Goal: Task Accomplishment & Management: Use online tool/utility

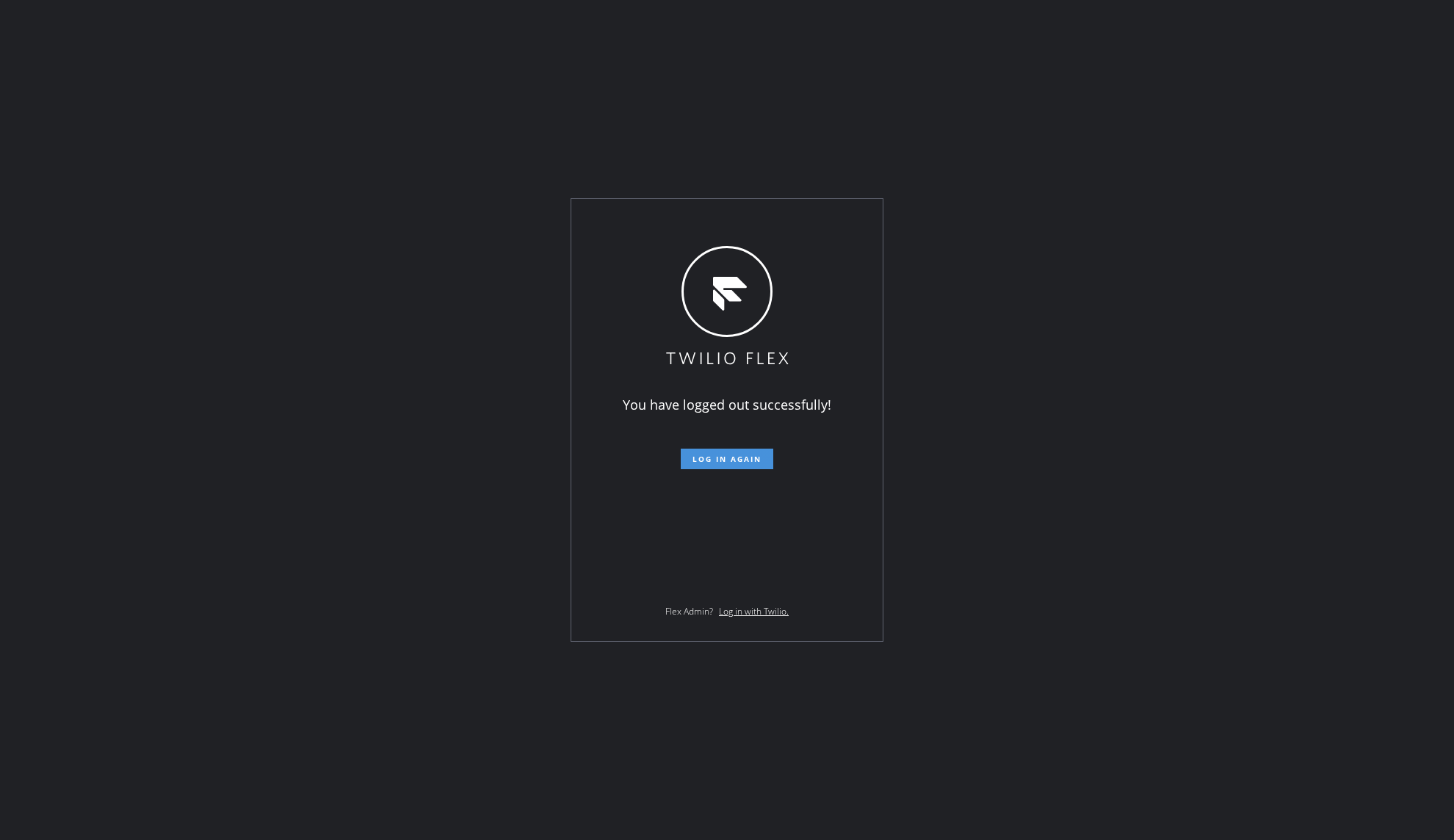
click at [744, 452] on button "Log in again" at bounding box center [727, 459] width 93 height 21
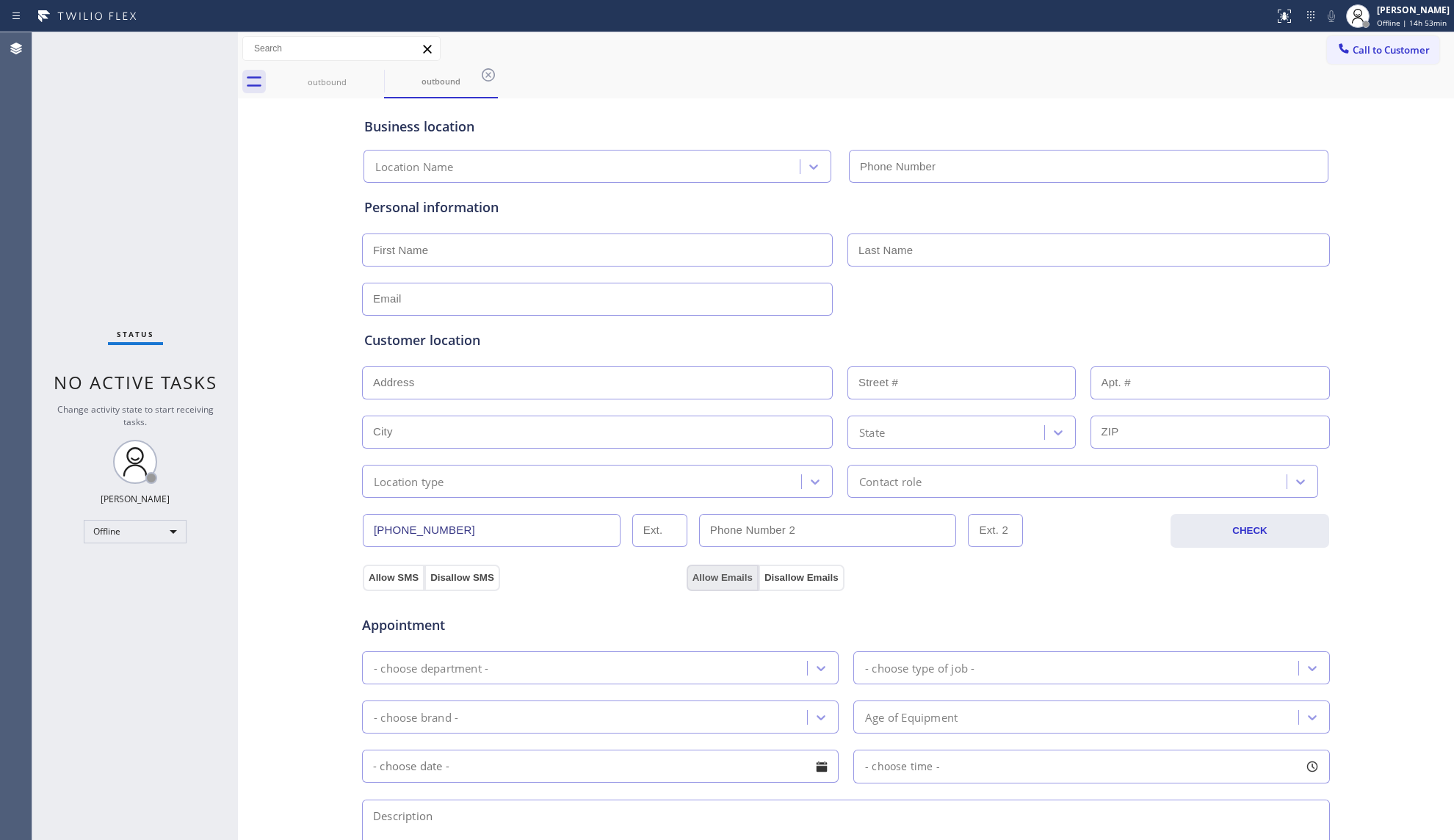
type input "[PHONE_NUMBER]"
click at [1396, 22] on span "Offline | 14h 53min" at bounding box center [1412, 23] width 70 height 10
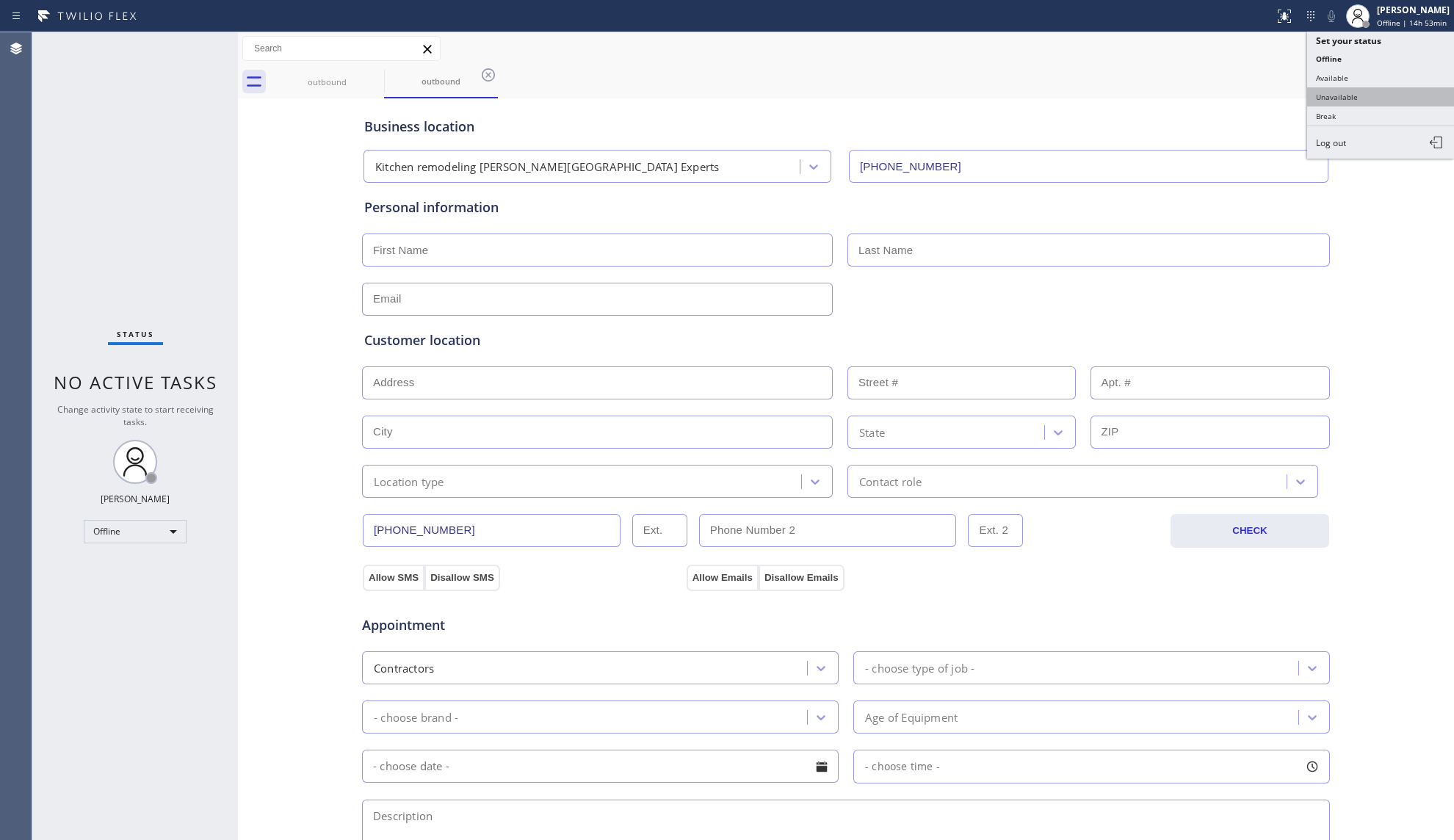
click at [1341, 91] on button "Unavailable" at bounding box center [1381, 97] width 147 height 19
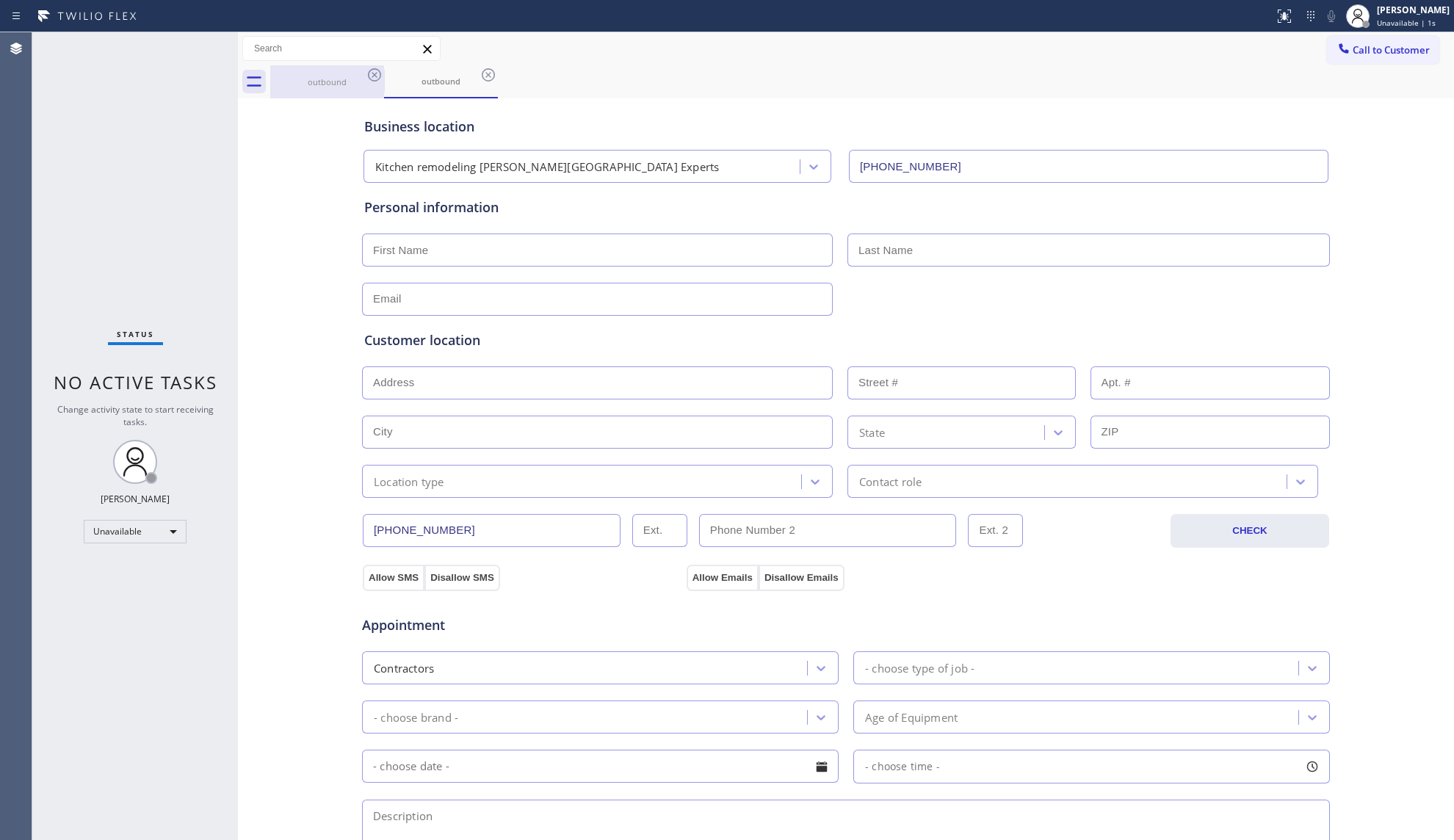
click at [339, 79] on div "outbound" at bounding box center [326, 82] width 111 height 11
click at [364, 74] on div "outbound" at bounding box center [326, 81] width 111 height 31
click at [370, 73] on icon at bounding box center [374, 75] width 17 height 17
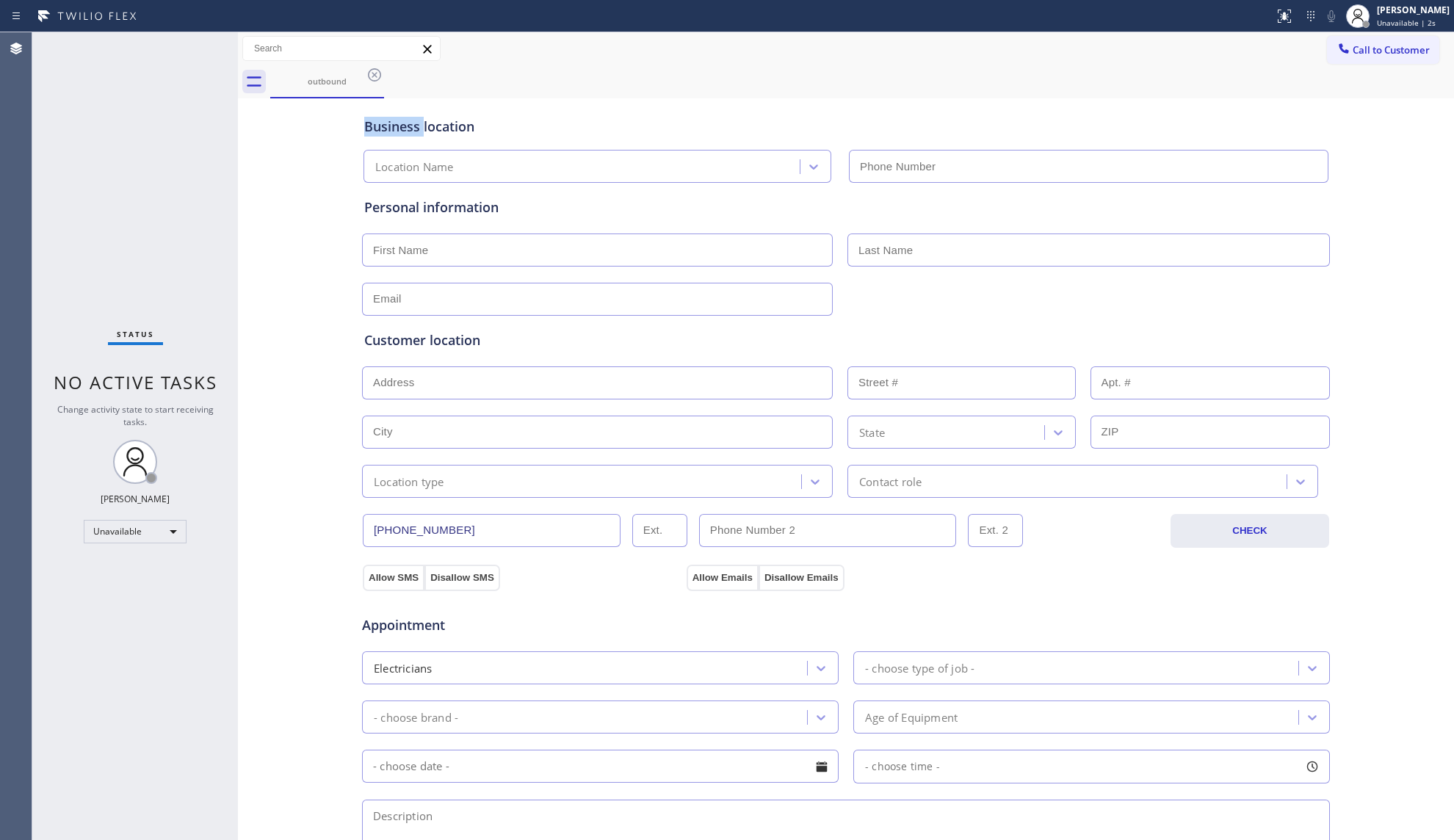
click at [370, 73] on icon at bounding box center [374, 75] width 17 height 17
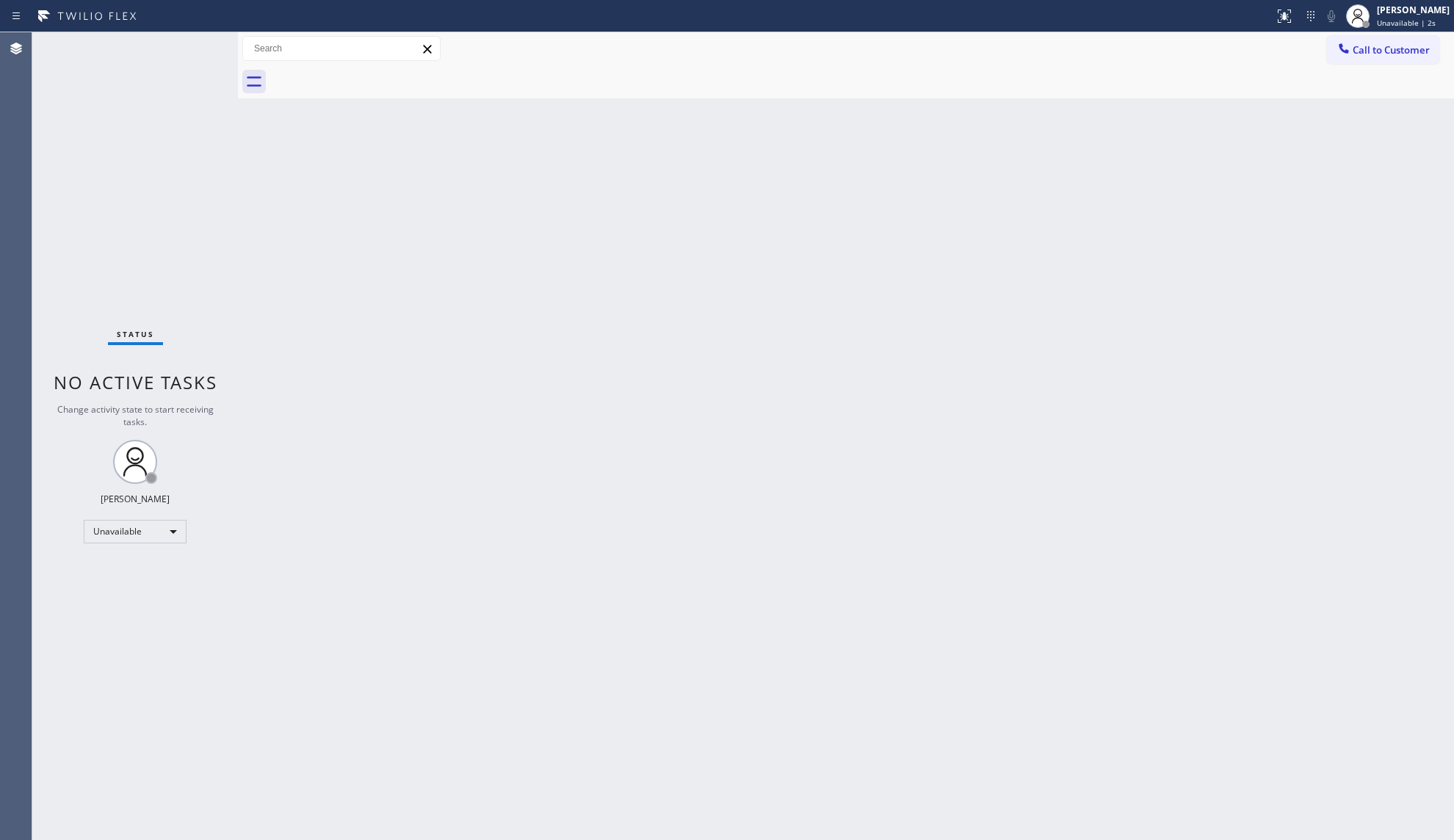
click at [370, 73] on div at bounding box center [862, 82] width 1183 height 33
click at [1370, 50] on span "Call to Customer" at bounding box center [1391, 50] width 77 height 13
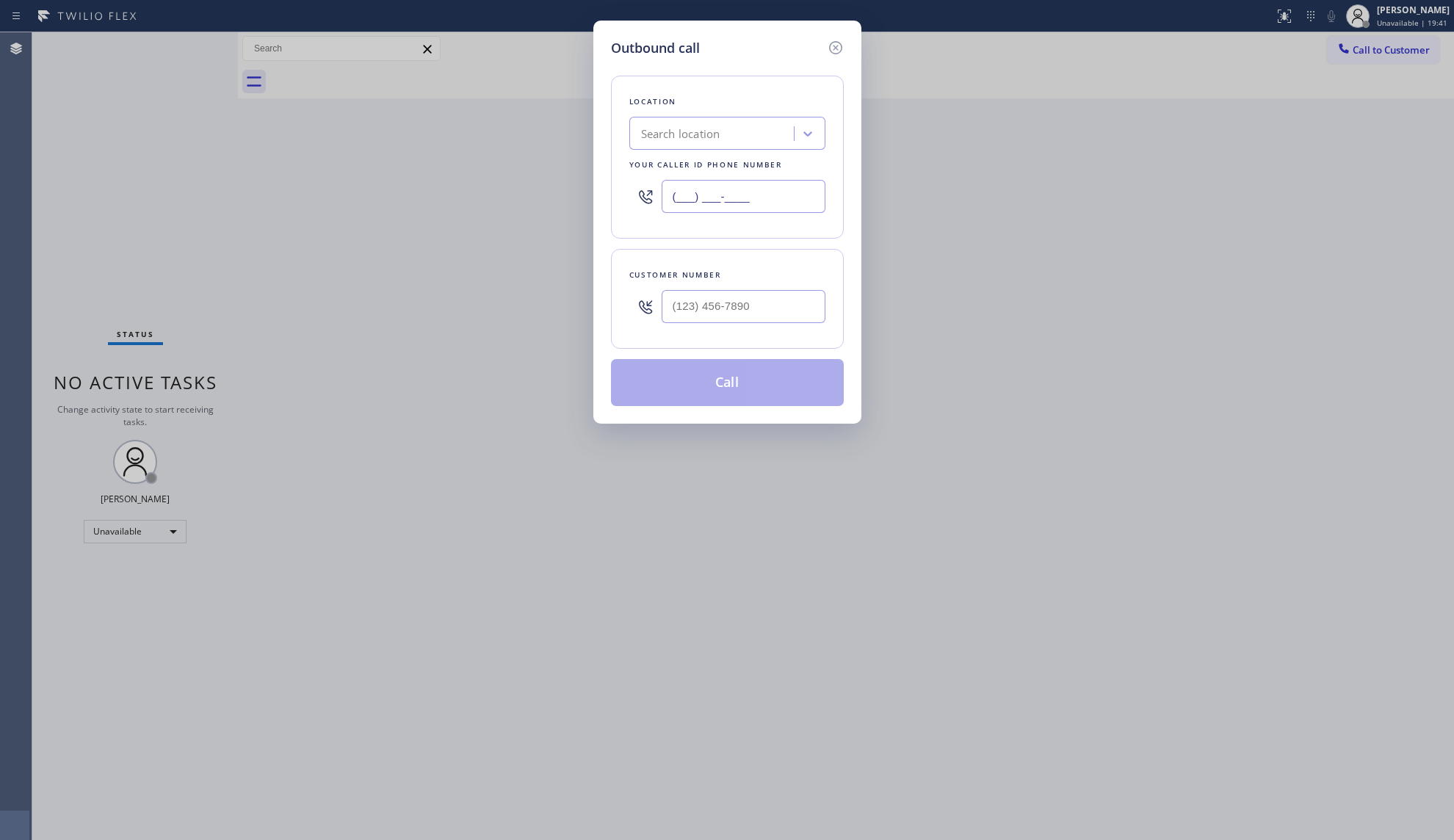
drag, startPoint x: 765, startPoint y: 196, endPoint x: 565, endPoint y: 197, distance: 200.0
click at [565, 198] on div "Outbound call Location Search location Your caller id phone number (___) ___-__…" at bounding box center [727, 420] width 1454 height 840
paste input "805) 601-8046"
type input "[PHONE_NUMBER]"
click at [741, 320] on input "(___) ___-____" at bounding box center [744, 306] width 164 height 33
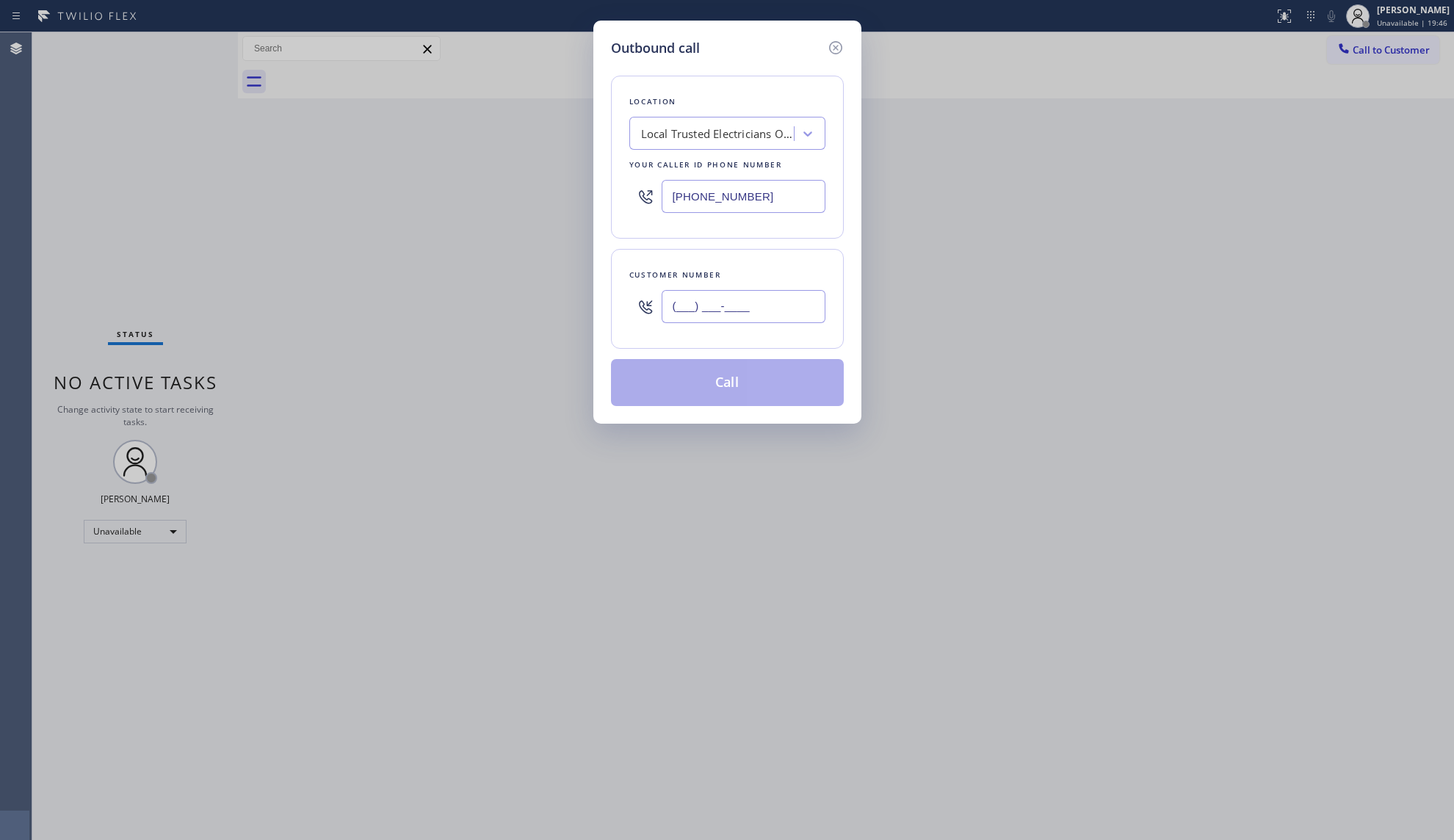
paste input "805) 815-5013"
drag, startPoint x: 782, startPoint y: 316, endPoint x: 682, endPoint y: 304, distance: 100.7
click at [682, 304] on input "[PHONE_NUMBER]" at bounding box center [744, 306] width 164 height 33
drag, startPoint x: 664, startPoint y: 310, endPoint x: 778, endPoint y: 310, distance: 114.0
click at [778, 310] on input "[PHONE_NUMBER]" at bounding box center [744, 306] width 164 height 33
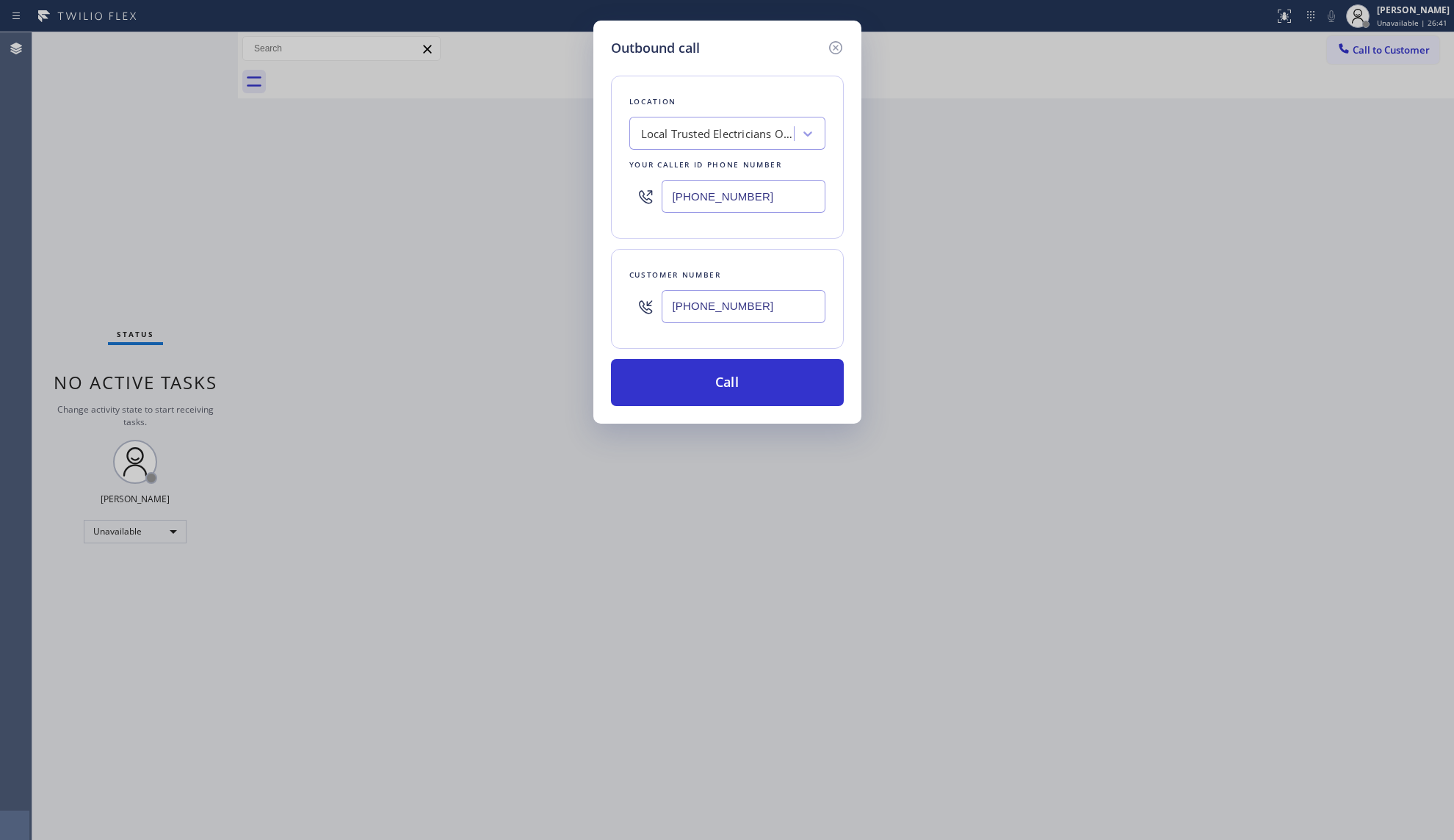
paste input "281) 508-3779"
type input "[PHONE_NUMBER]"
click at [766, 367] on button "Call" at bounding box center [727, 382] width 233 height 47
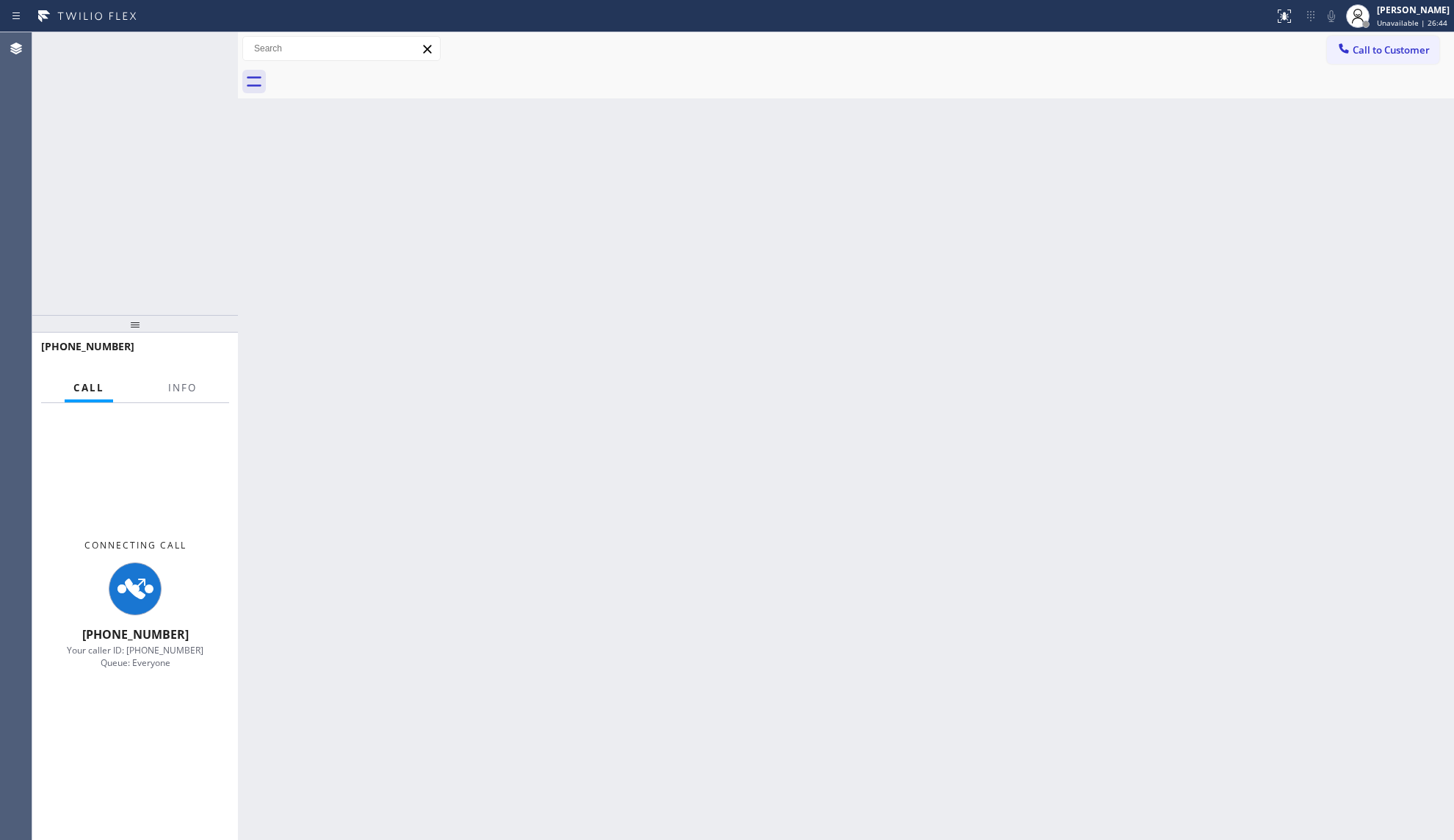
drag, startPoint x: 236, startPoint y: 56, endPoint x: 228, endPoint y: 59, distance: 8.5
click at [230, 59] on div "[PHONE_NUMBER] Connecting call…" at bounding box center [148, 48] width 168 height 32
click at [227, 59] on div "[PHONE_NUMBER] Connecting call…" at bounding box center [148, 48] width 168 height 32
click at [224, 59] on div "[PHONE_NUMBER] Connecting call…" at bounding box center [148, 48] width 168 height 32
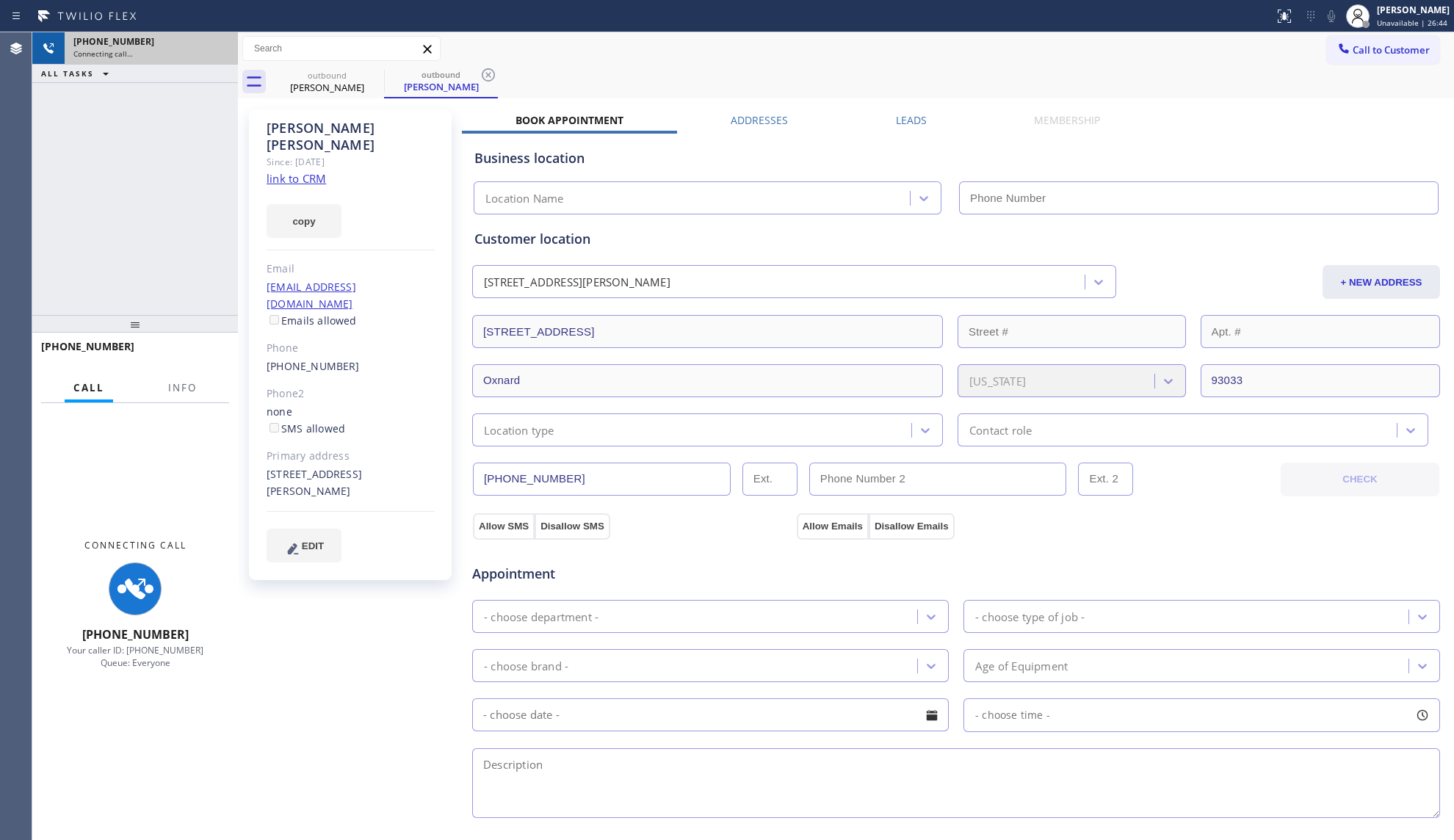
click at [223, 54] on div "Connecting call…" at bounding box center [151, 54] width 155 height 10
click at [222, 53] on div "Connecting call…" at bounding box center [151, 54] width 155 height 10
click at [222, 53] on div "[PHONE_NUMBER] Connecting call…" at bounding box center [135, 48] width 206 height 32
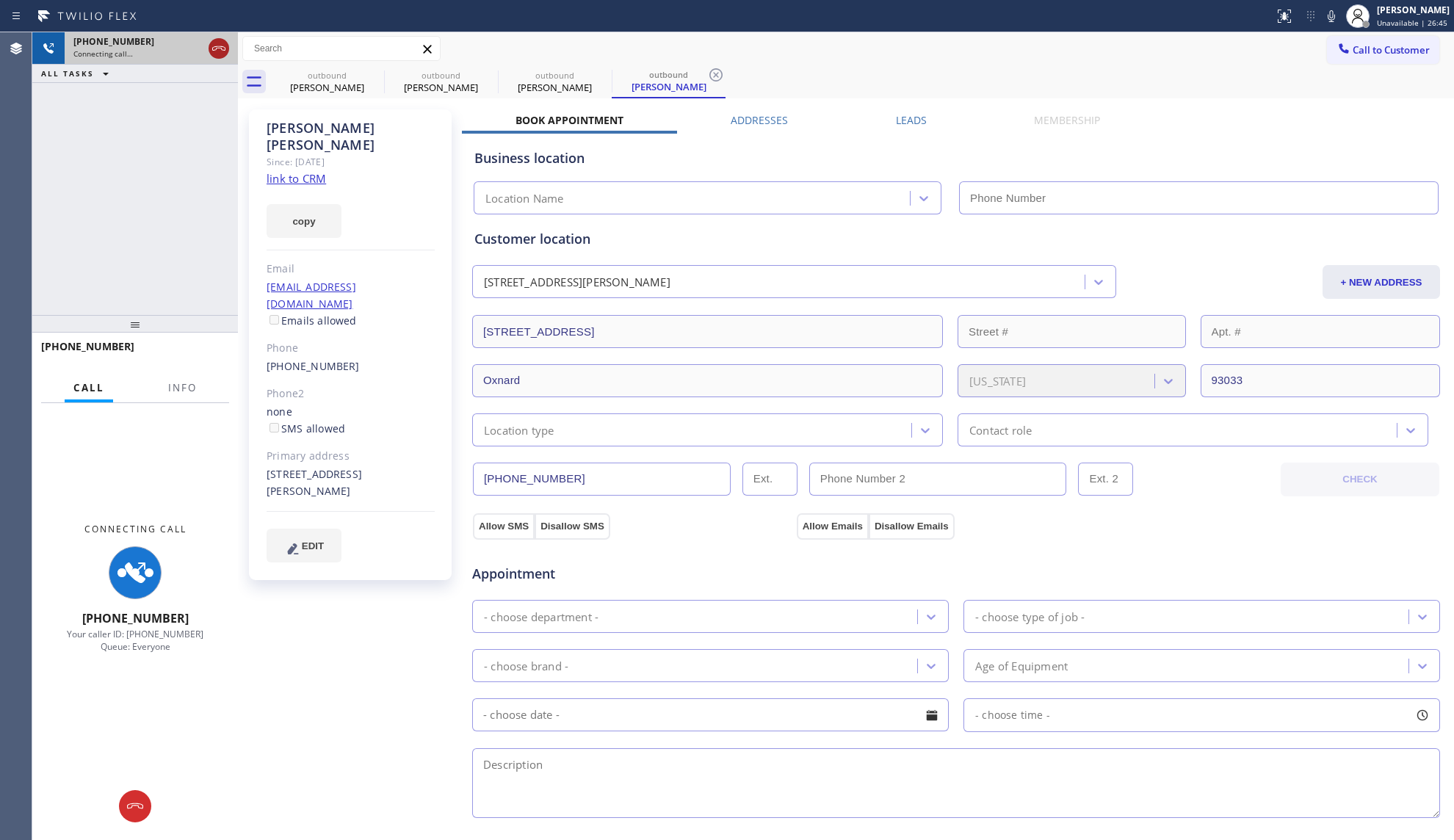
click at [223, 53] on icon at bounding box center [219, 48] width 17 height 17
click at [223, 53] on div "Connecting call…" at bounding box center [151, 54] width 155 height 10
click at [223, 51] on div "Connecting call…" at bounding box center [151, 54] width 155 height 10
click at [224, 51] on div "Connecting call…" at bounding box center [151, 54] width 155 height 10
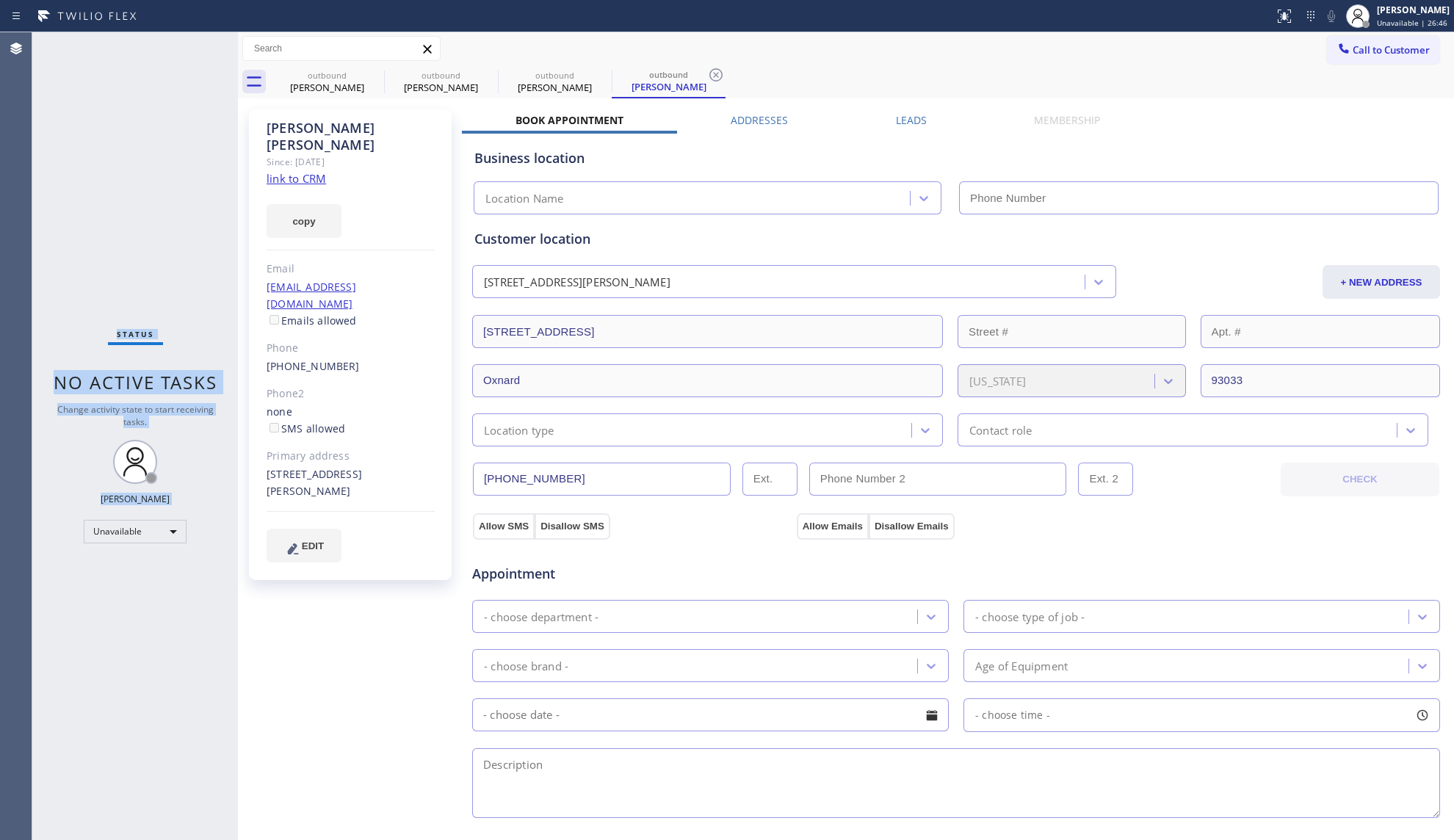
click at [224, 51] on div "Status No active tasks Change activity state to start receiving tasks. [PERSON_…" at bounding box center [135, 436] width 206 height 808
click at [224, 50] on div "Status No active tasks Change activity state to start receiving tasks. [PERSON_…" at bounding box center [135, 436] width 206 height 808
click at [226, 50] on div "Status No active tasks Change activity state to start receiving tasks. [PERSON_…" at bounding box center [135, 436] width 206 height 808
click at [227, 49] on div "Status No active tasks Change activity state to start receiving tasks. [PERSON_…" at bounding box center [135, 436] width 206 height 808
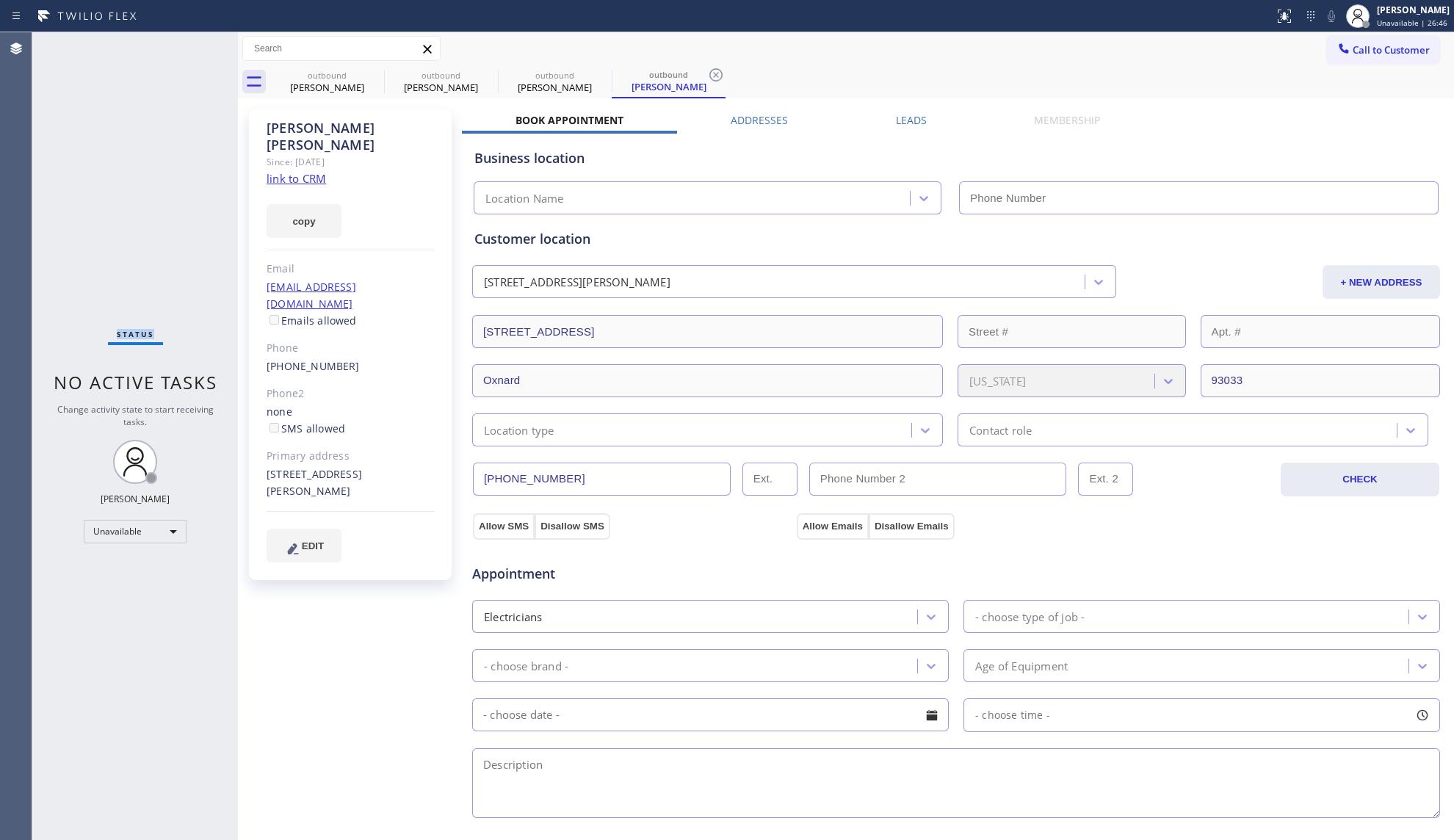
click at [227, 49] on div "Status No active tasks Change activity state to start receiving tasks. [PERSON_…" at bounding box center [135, 436] width 206 height 808
click at [297, 171] on link "link to CRM" at bounding box center [296, 178] width 59 height 15
type input "[PHONE_NUMBER]"
click at [348, 78] on div "outbound" at bounding box center [326, 75] width 111 height 11
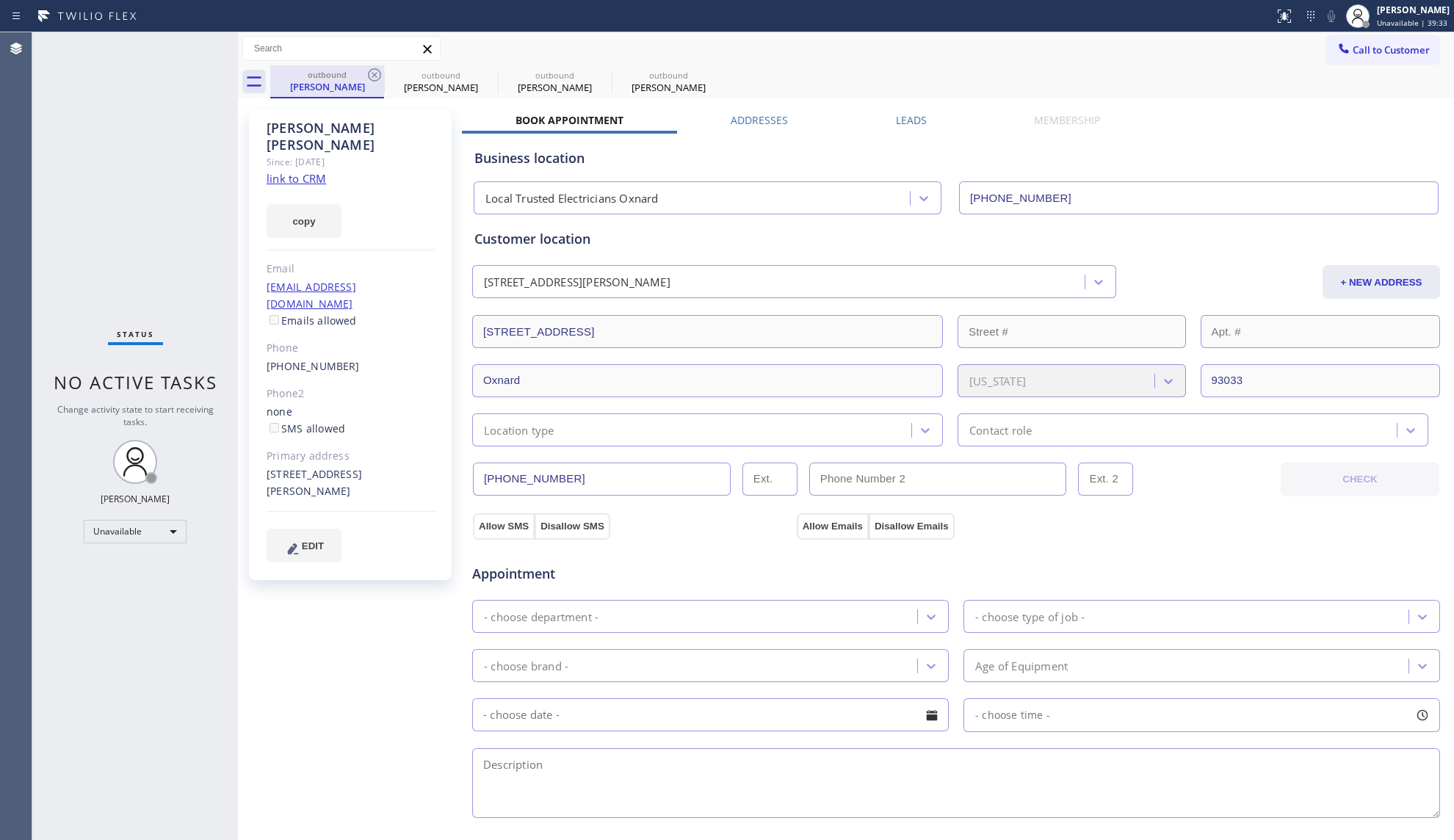
click at [348, 78] on div "outbound" at bounding box center [326, 74] width 111 height 11
click at [380, 72] on icon at bounding box center [374, 74] width 13 height 13
click at [0, 0] on icon at bounding box center [0, 0] width 0 height 0
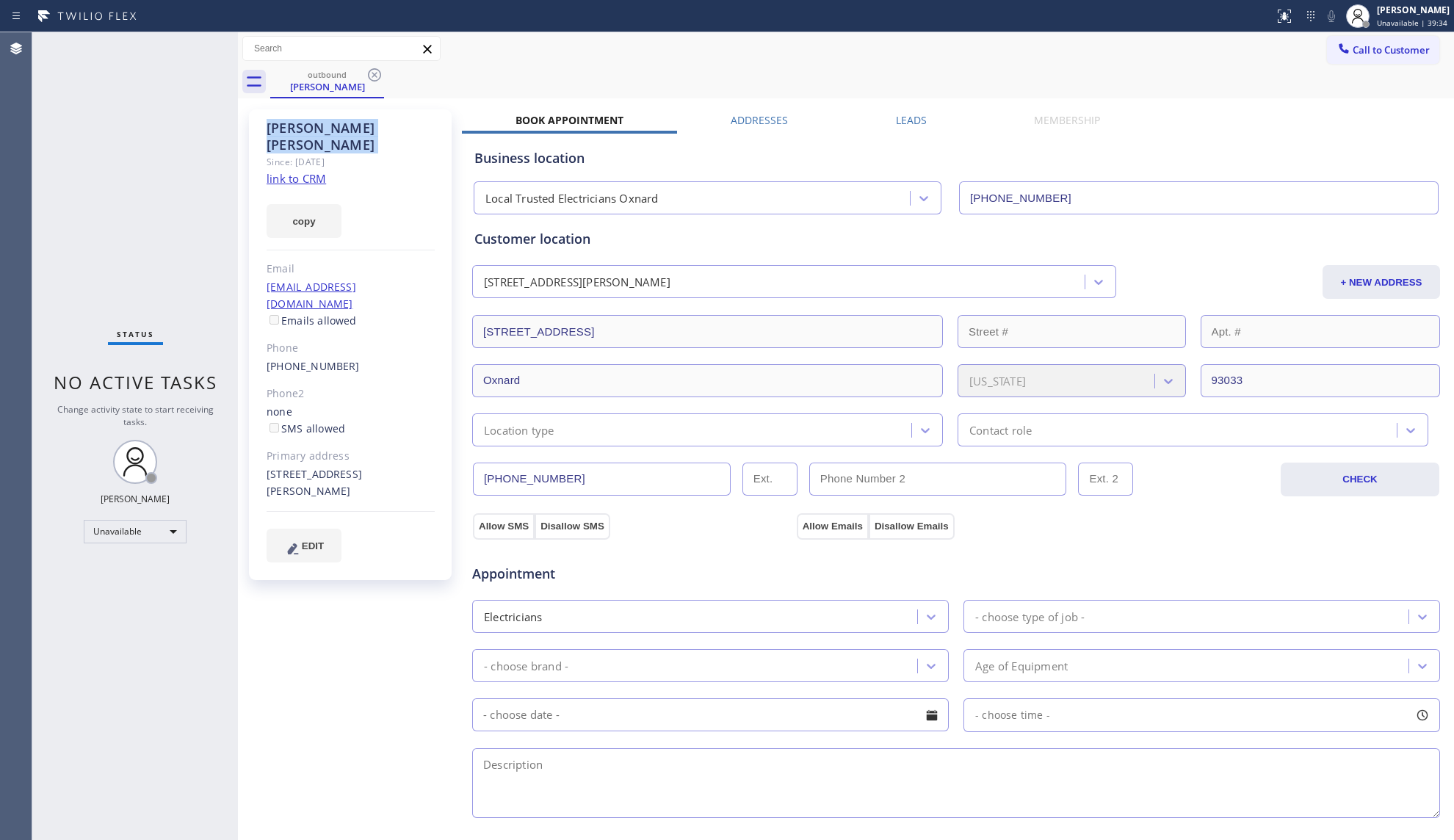
click at [380, 72] on icon at bounding box center [374, 74] width 13 height 13
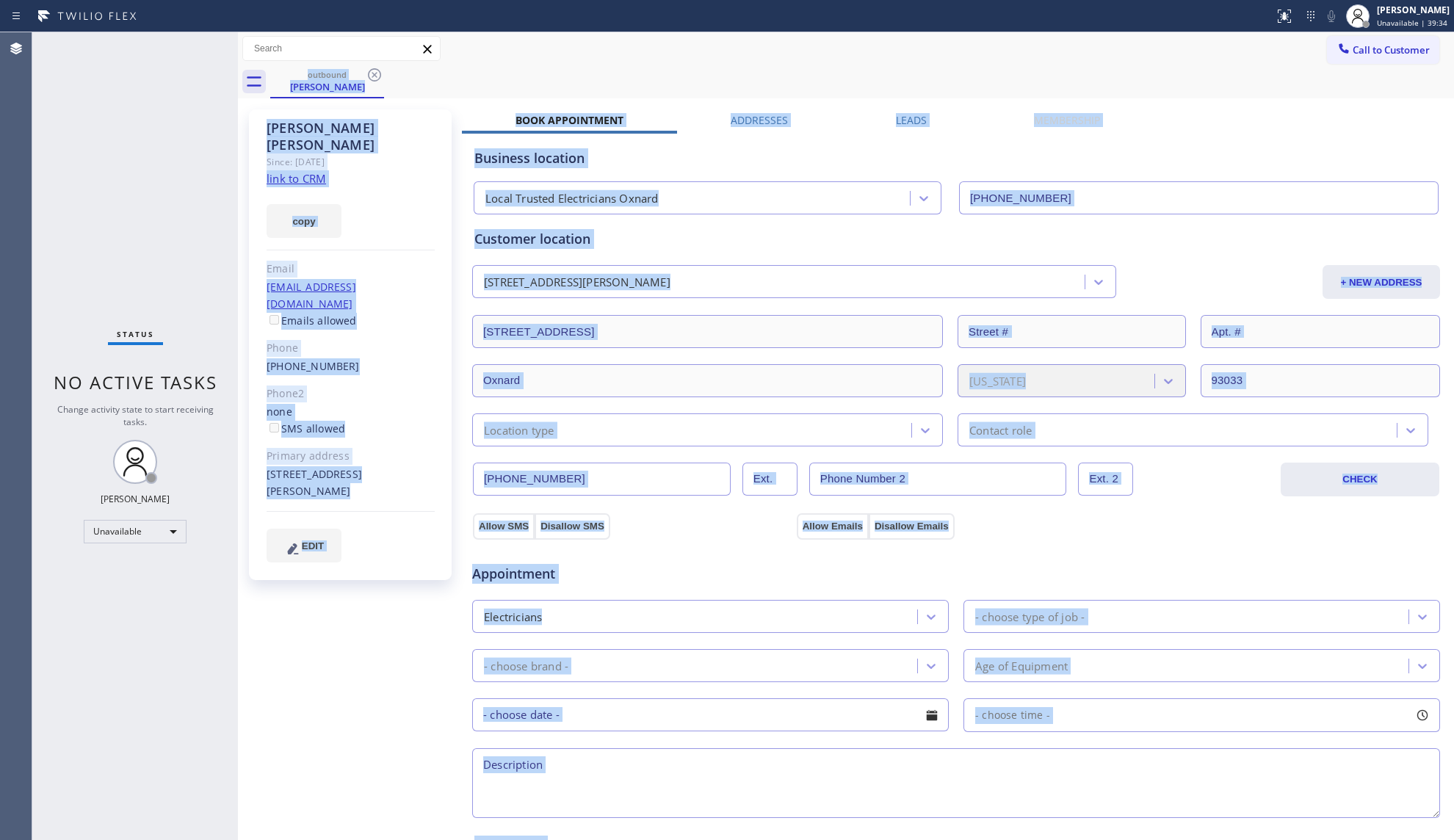
click at [380, 72] on div "outbound [PERSON_NAME]" at bounding box center [862, 82] width 1183 height 33
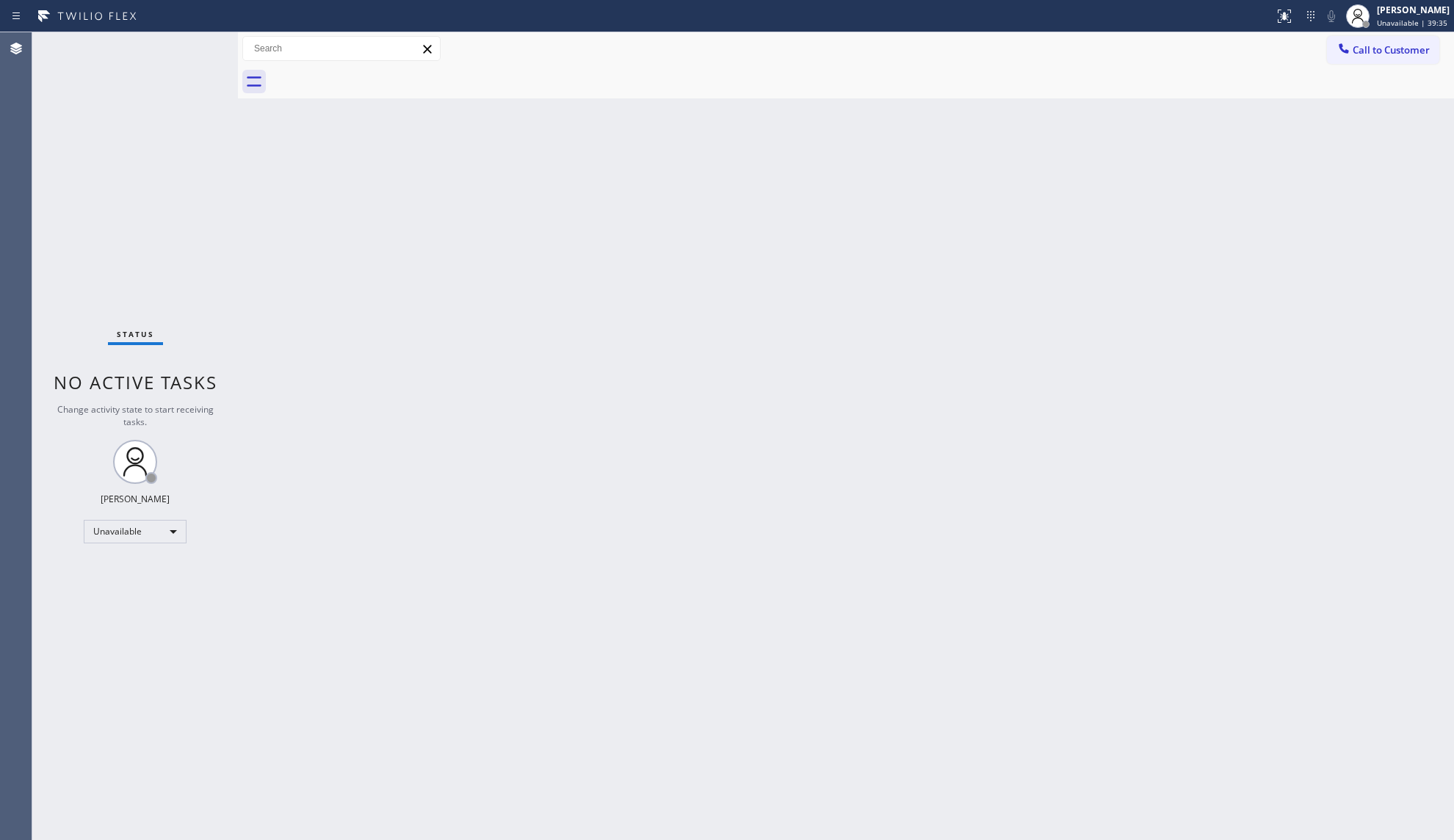
click at [380, 72] on div at bounding box center [862, 82] width 1183 height 33
click at [1367, 56] on span "Call to Customer" at bounding box center [1391, 50] width 77 height 13
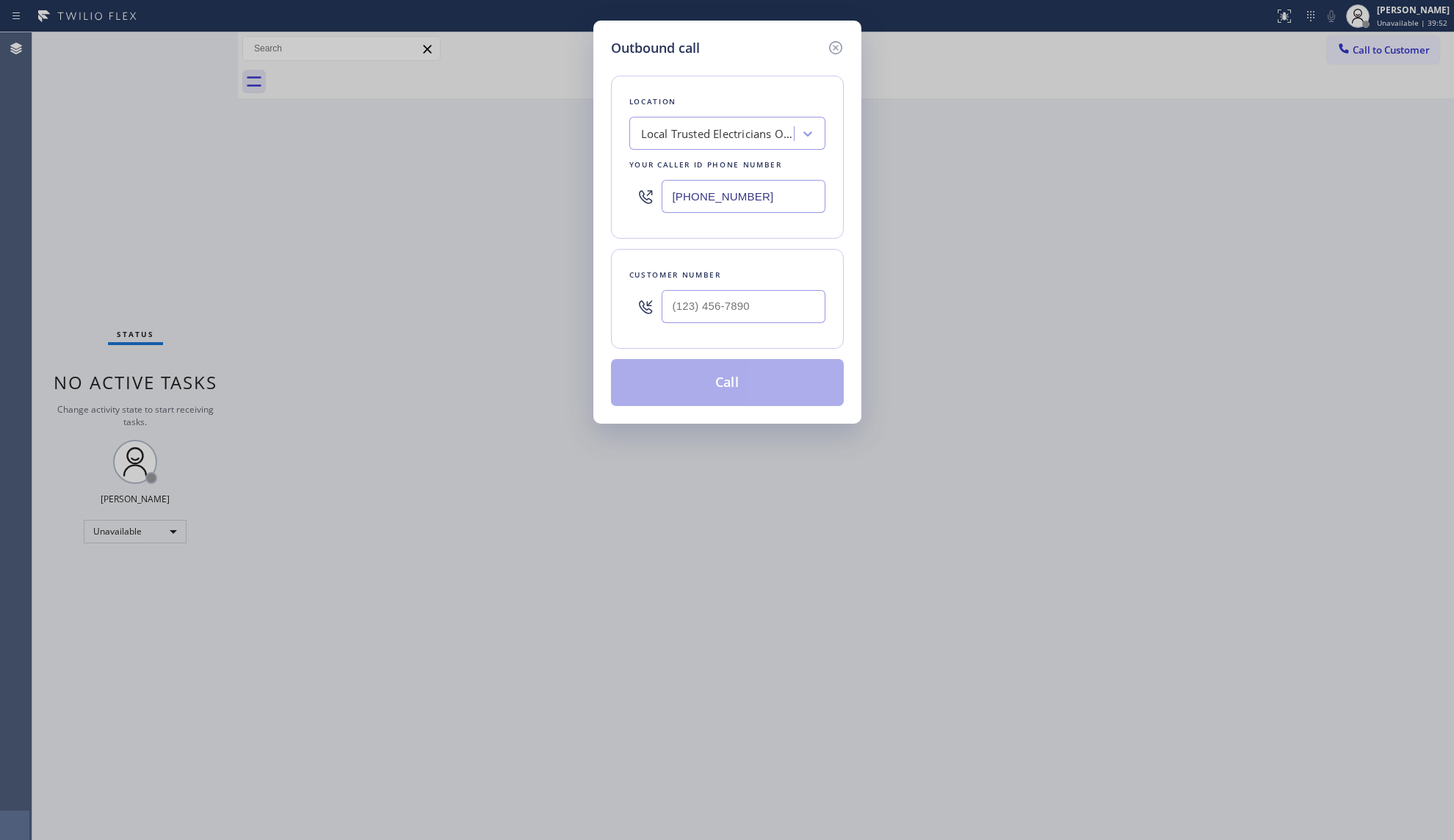
click at [773, 331] on div at bounding box center [744, 306] width 164 height 48
click at [776, 322] on input "(___) ___-____" at bounding box center [744, 306] width 164 height 33
paste input "281) 508-3779"
type input "[PHONE_NUMBER]"
click at [735, 336] on div "Customer number [PHONE_NUMBER]" at bounding box center [727, 298] width 233 height 99
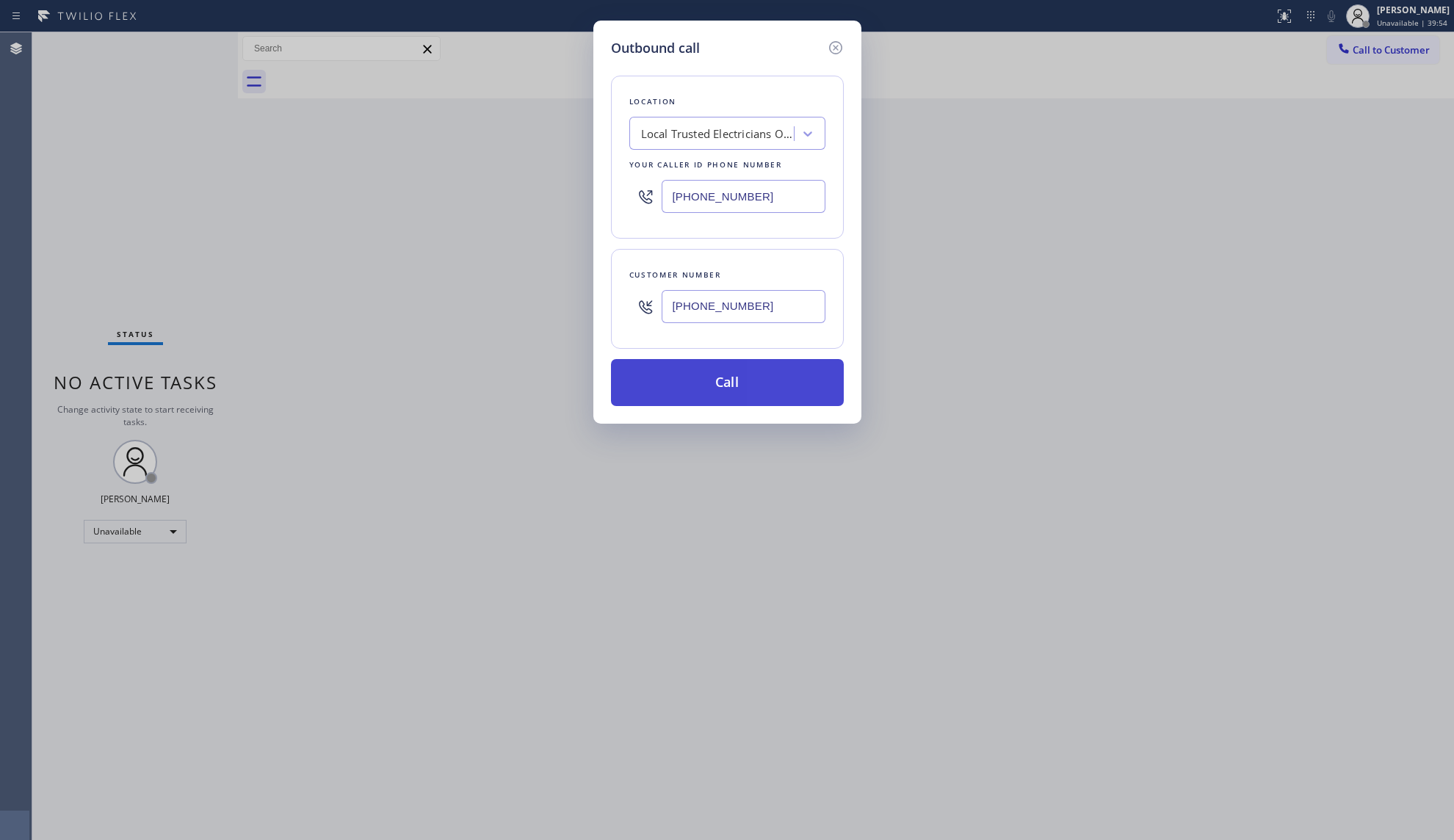
click at [733, 370] on button "Call" at bounding box center [727, 382] width 233 height 47
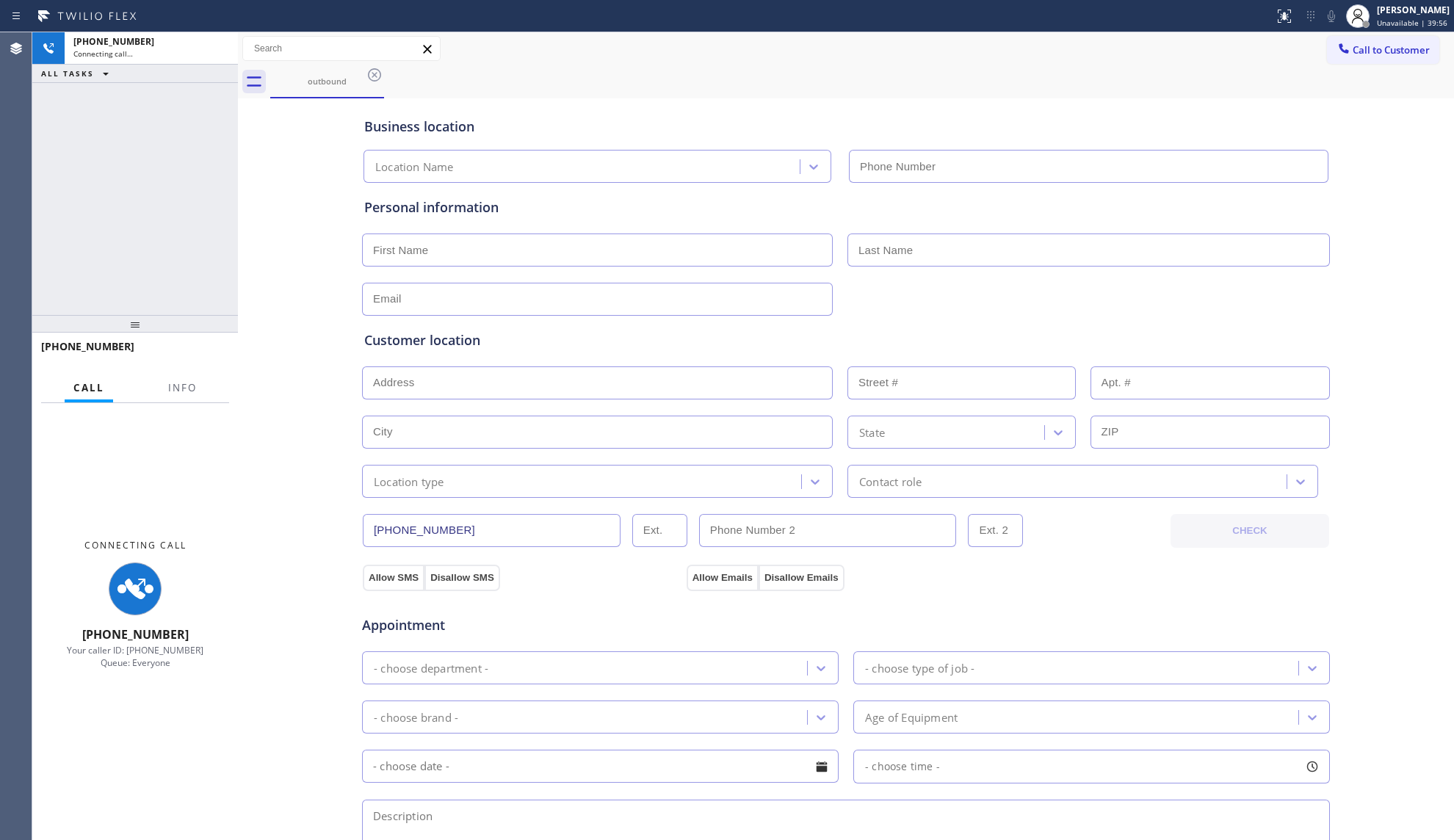
type input "[PHONE_NUMBER]"
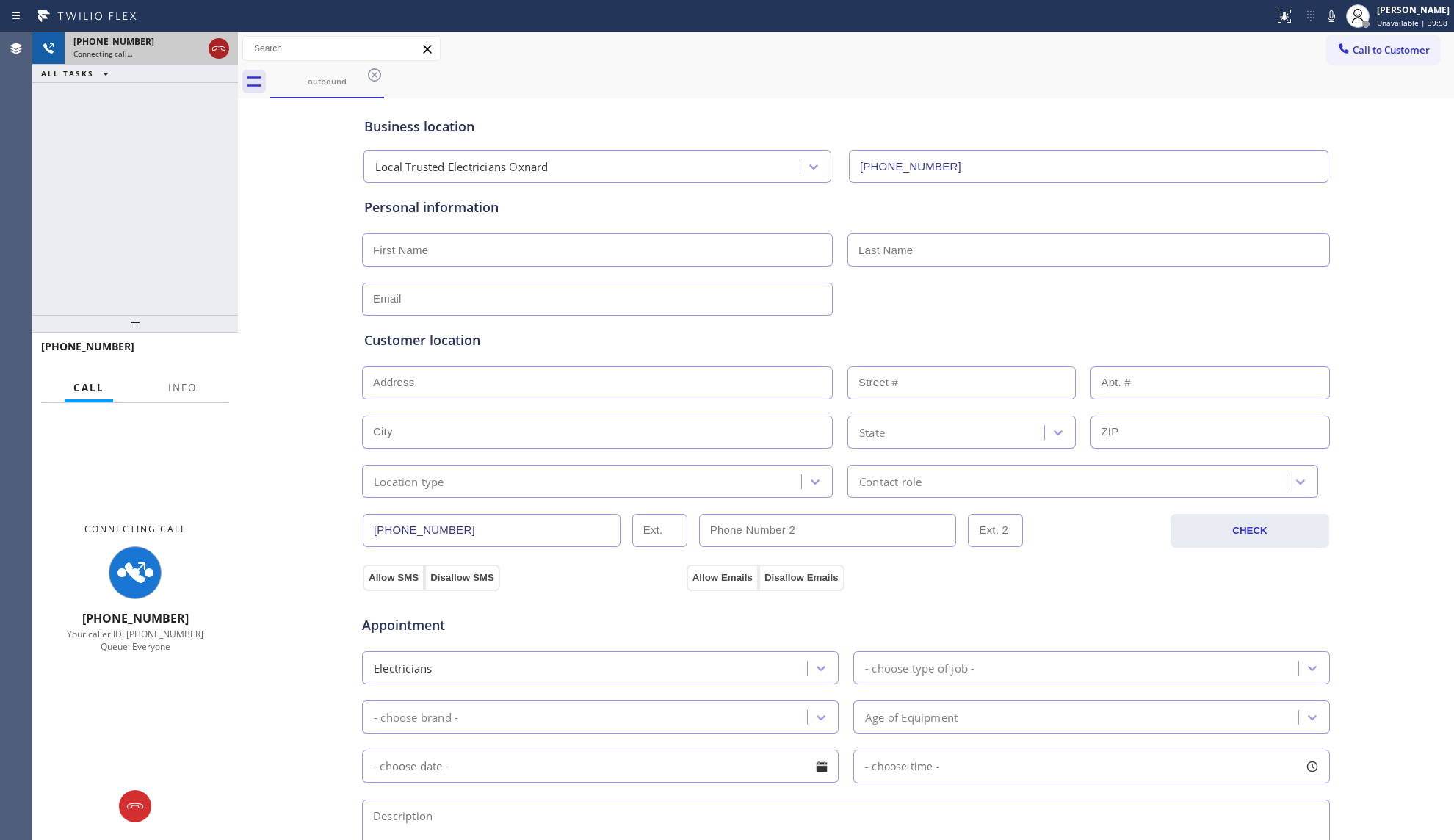
click at [219, 44] on icon at bounding box center [219, 48] width 17 height 17
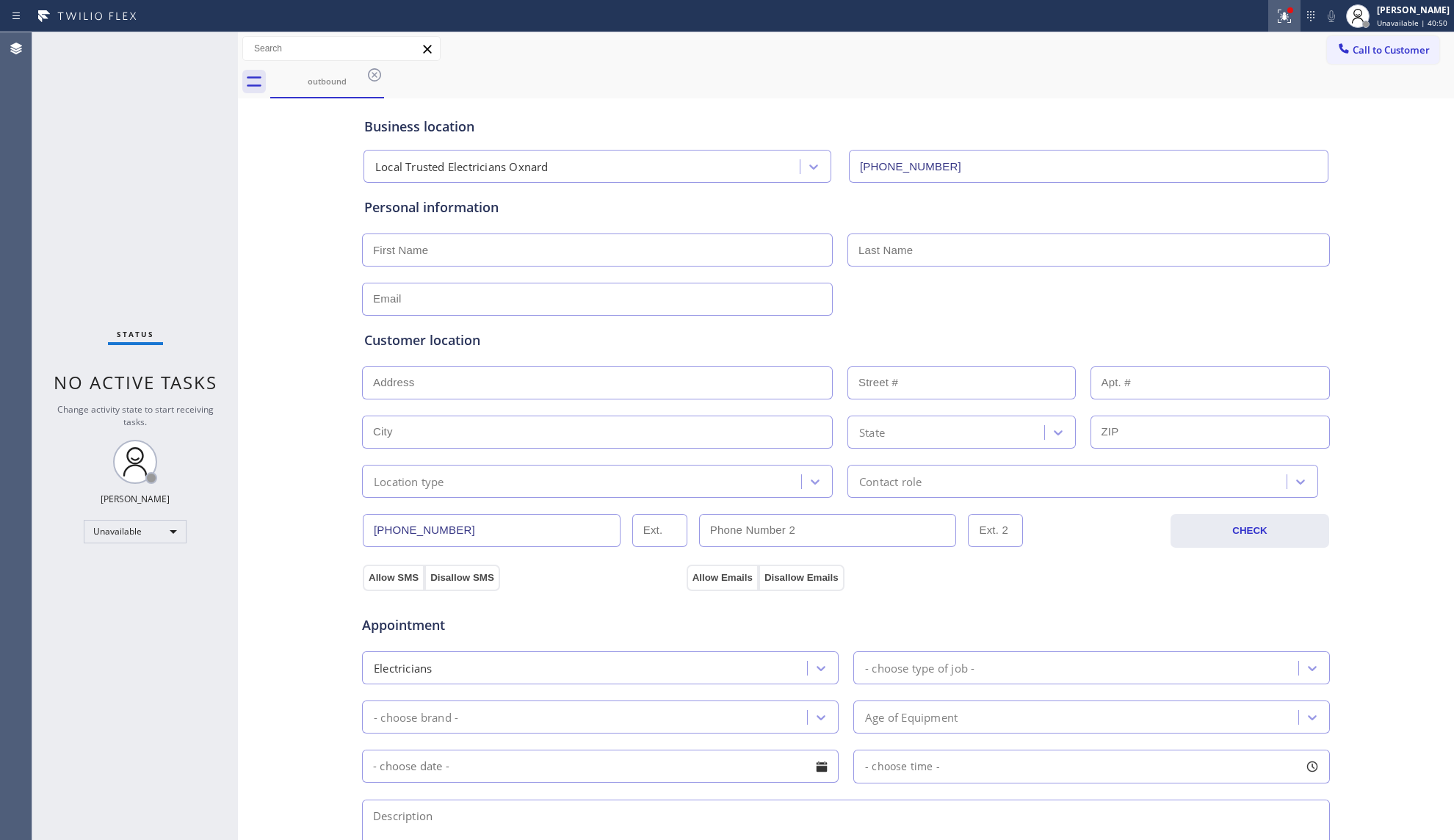
click at [1272, 21] on div at bounding box center [1284, 16] width 32 height 17
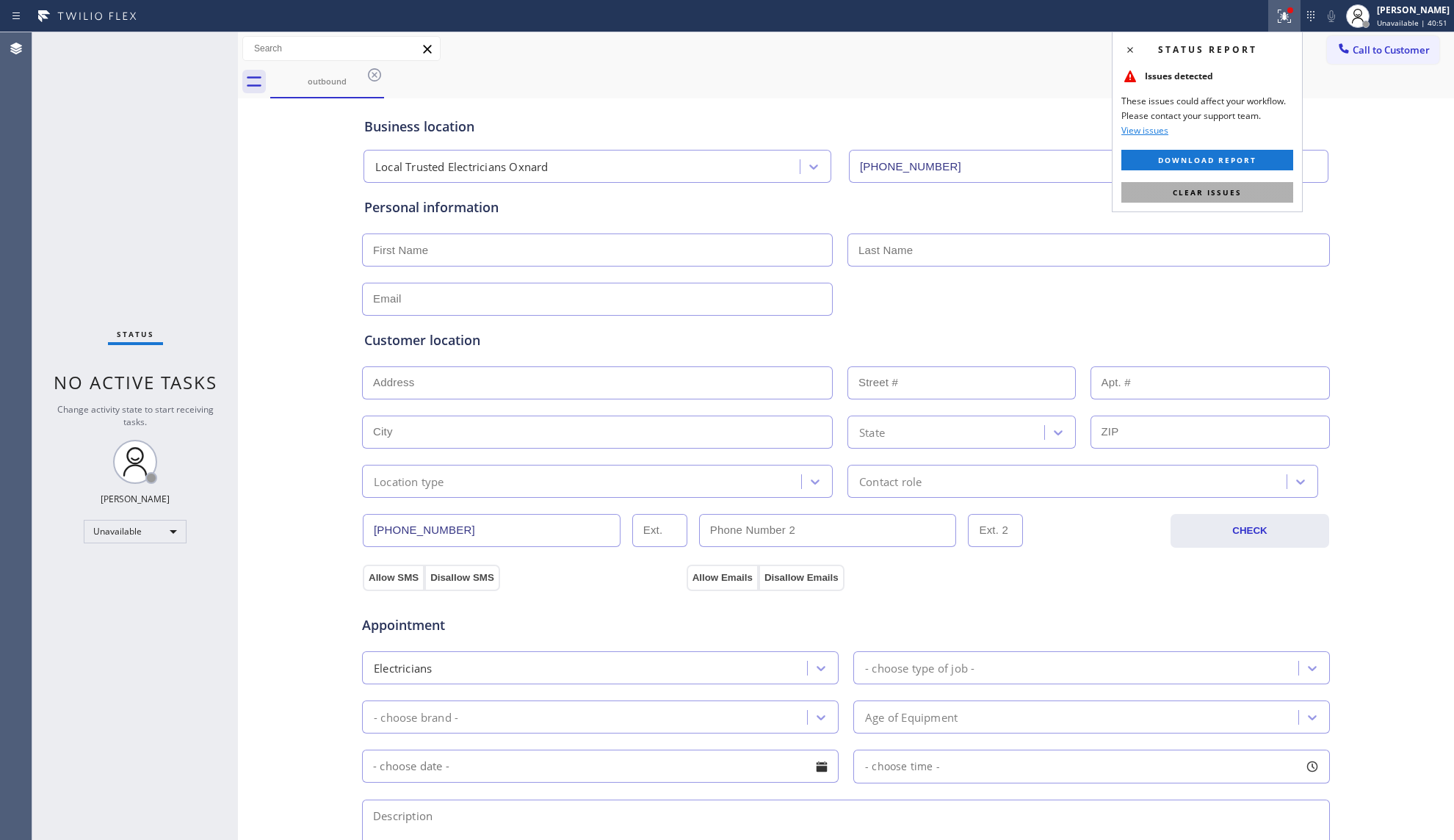
click at [1199, 197] on button "Clear issues" at bounding box center [1207, 193] width 172 height 21
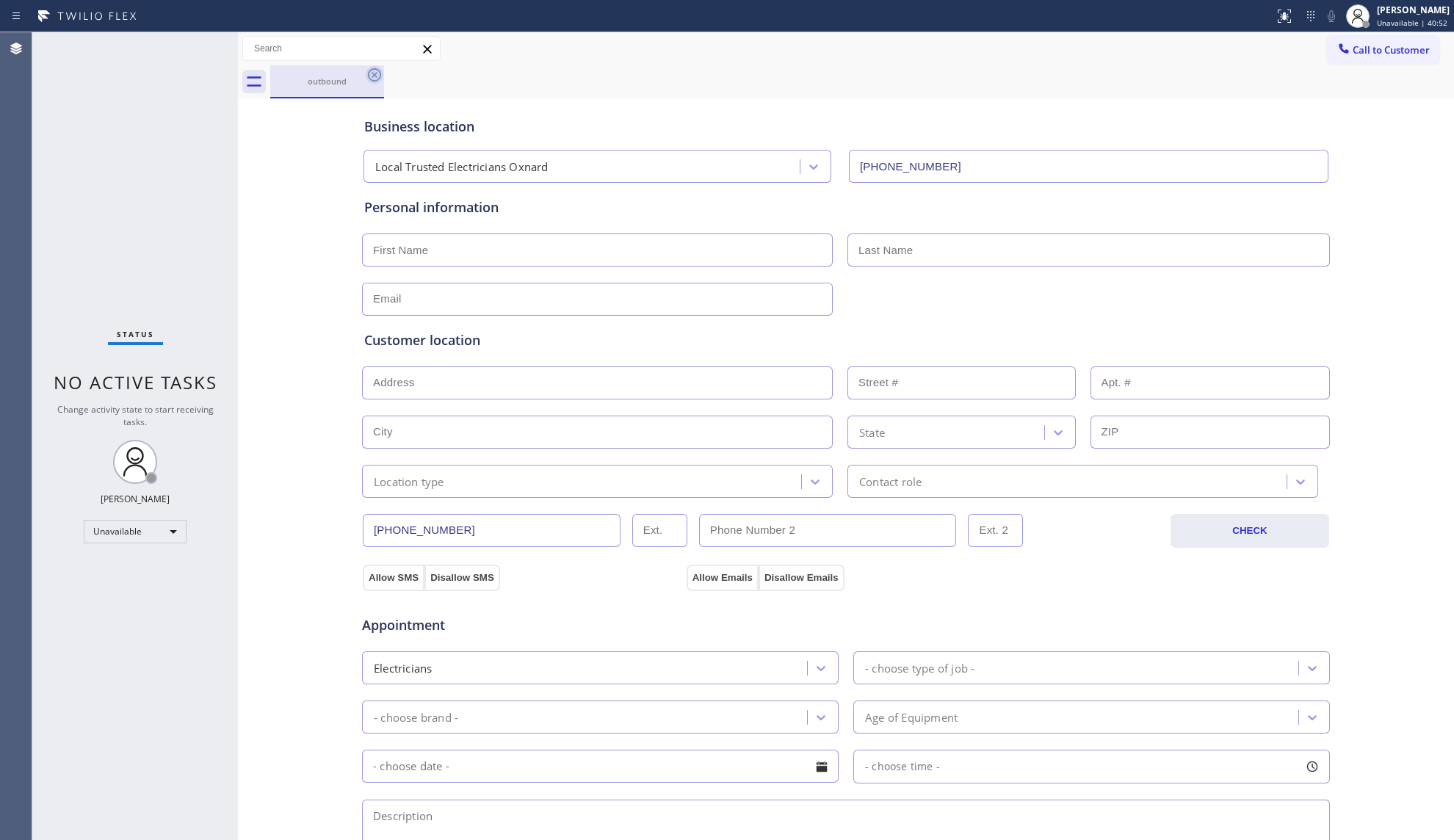
click at [374, 72] on icon at bounding box center [374, 75] width 17 height 17
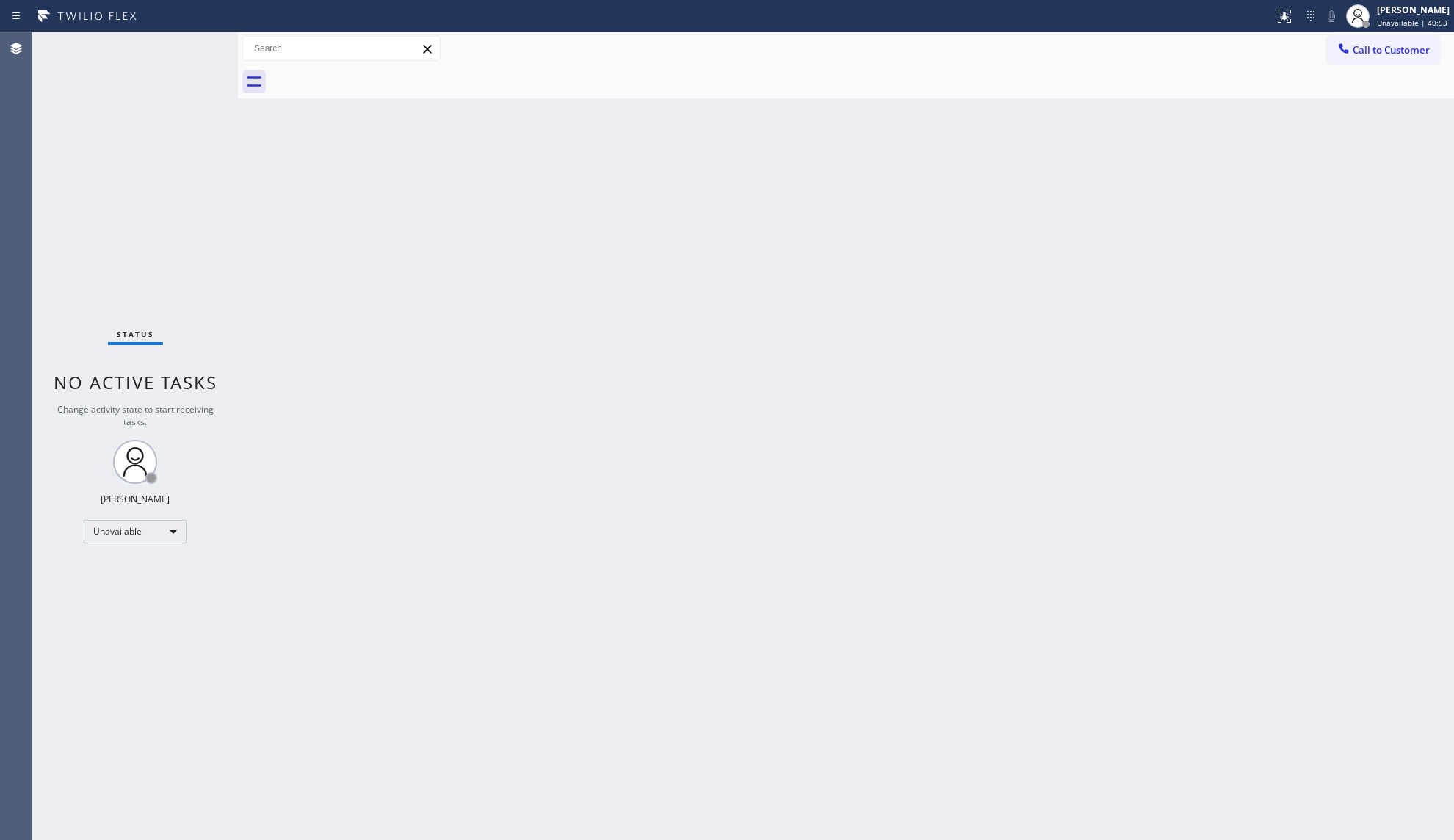
drag, startPoint x: 1389, startPoint y: 51, endPoint x: 1375, endPoint y: 53, distance: 14.1
click at [1387, 48] on span "Call to Customer" at bounding box center [1391, 50] width 77 height 13
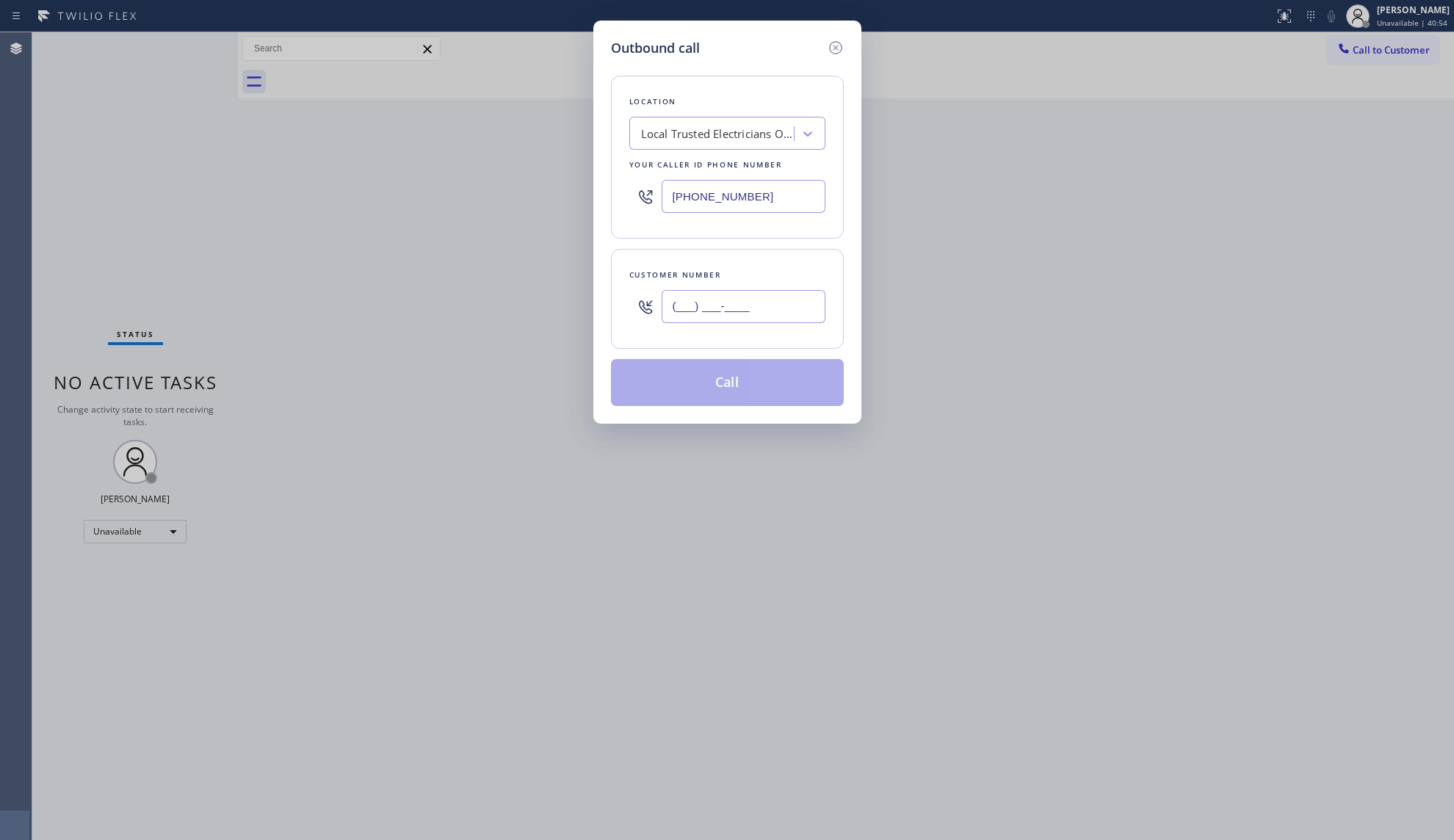
click at [761, 304] on input "(___) ___-____" at bounding box center [744, 306] width 164 height 33
paste input "323) 679-3662"
type input "[PHONE_NUMBER]"
drag, startPoint x: 776, startPoint y: 196, endPoint x: 627, endPoint y: 182, distance: 149.7
click at [629, 182] on div "[PHONE_NUMBER]" at bounding box center [727, 196] width 196 height 48
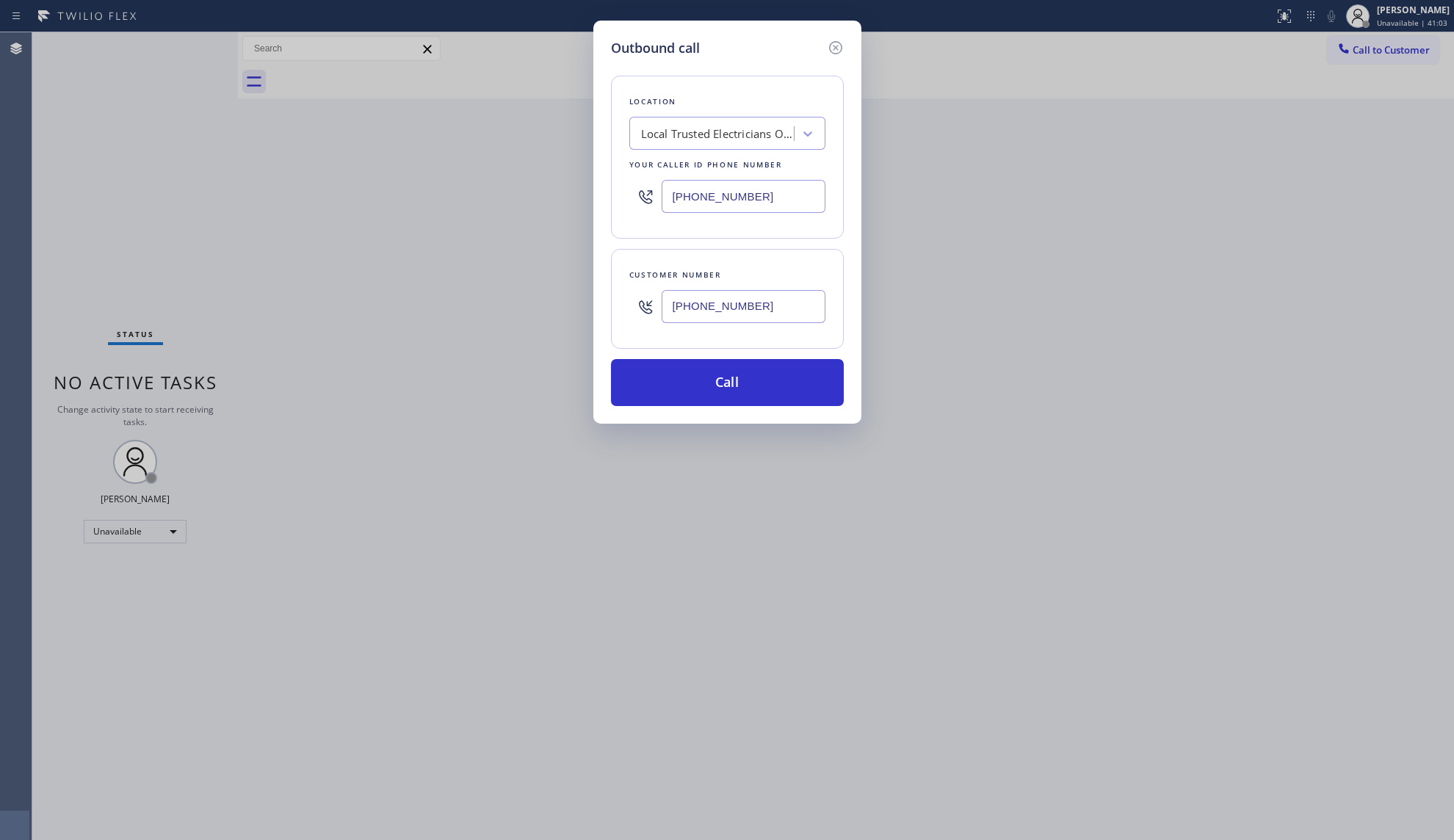
paste input "0) 568-8664"
type input "[PHONE_NUMBER]"
click at [733, 392] on button "Call" at bounding box center [727, 382] width 233 height 47
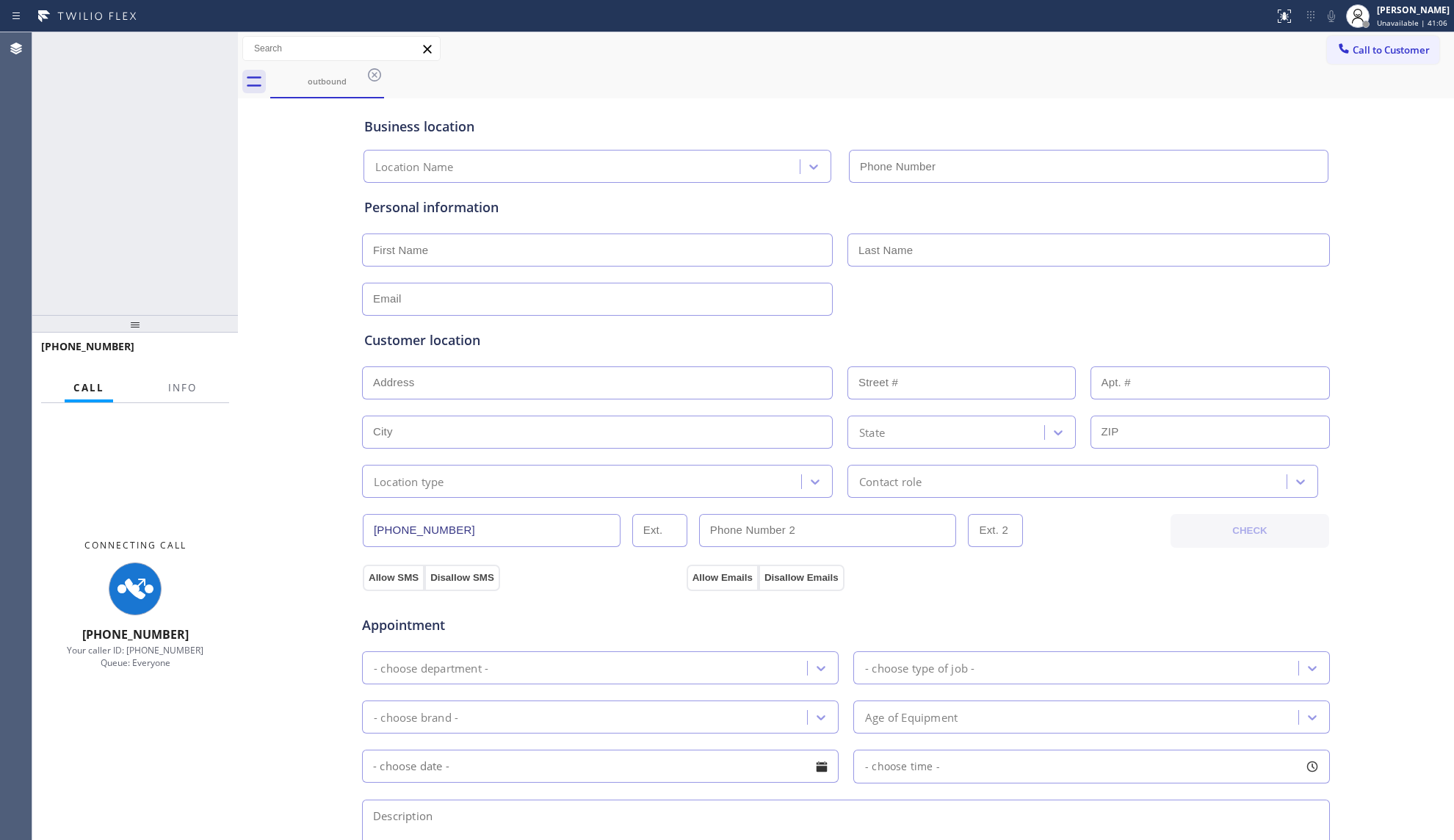
type input "[PHONE_NUMBER]"
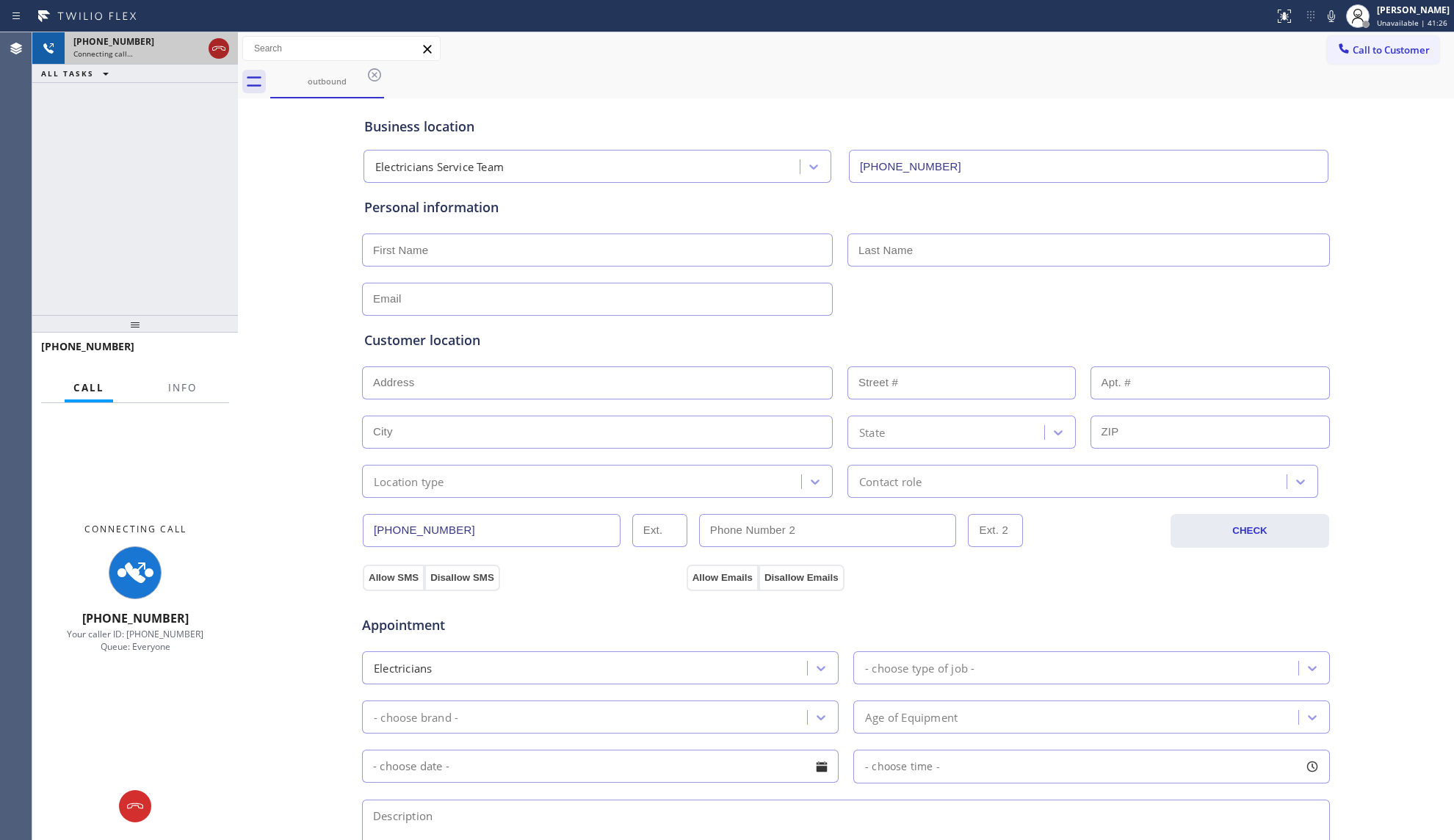
click at [209, 43] on div at bounding box center [219, 48] width 21 height 17
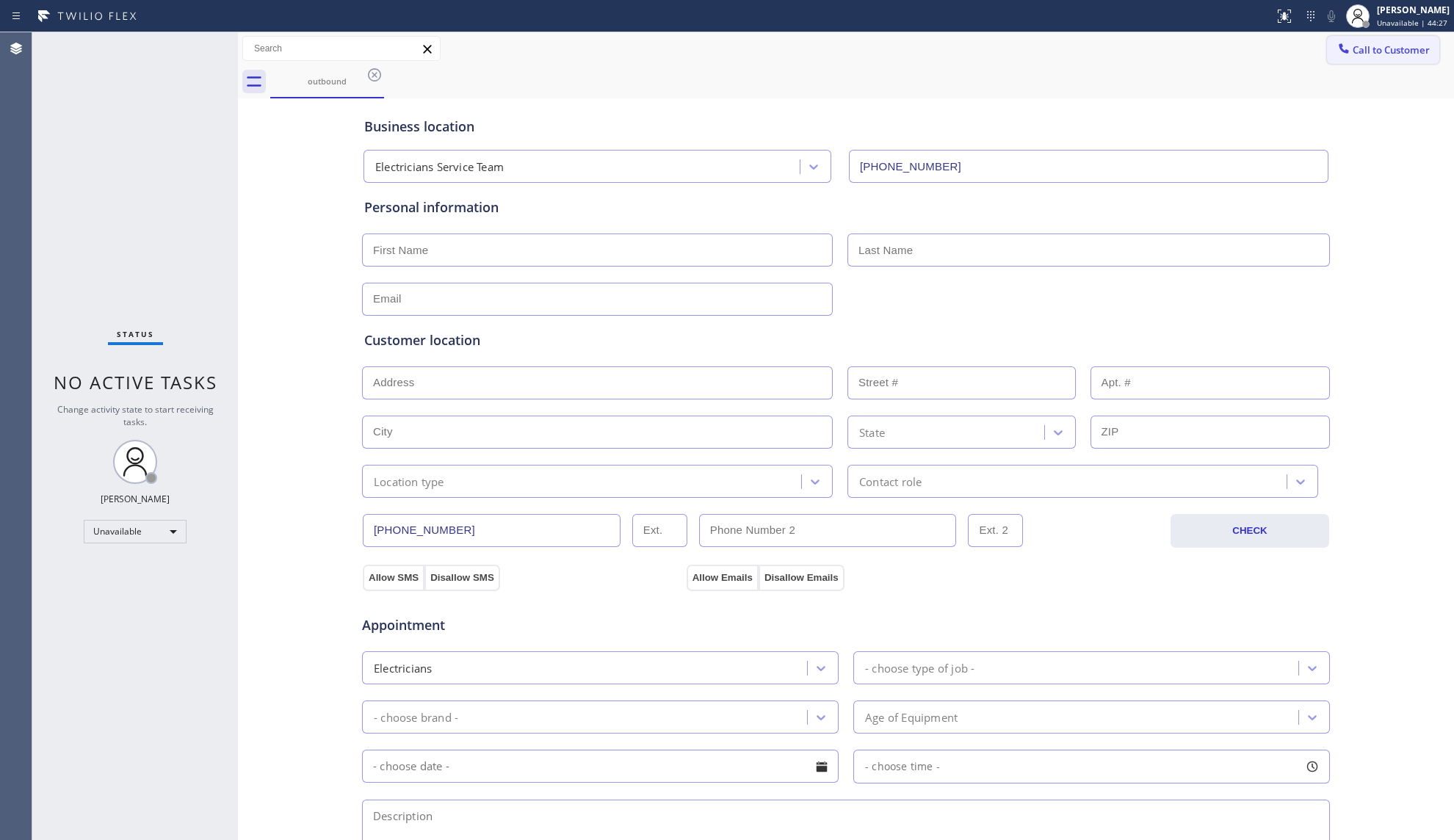
click at [1353, 44] on span "Call to Customer" at bounding box center [1391, 50] width 77 height 13
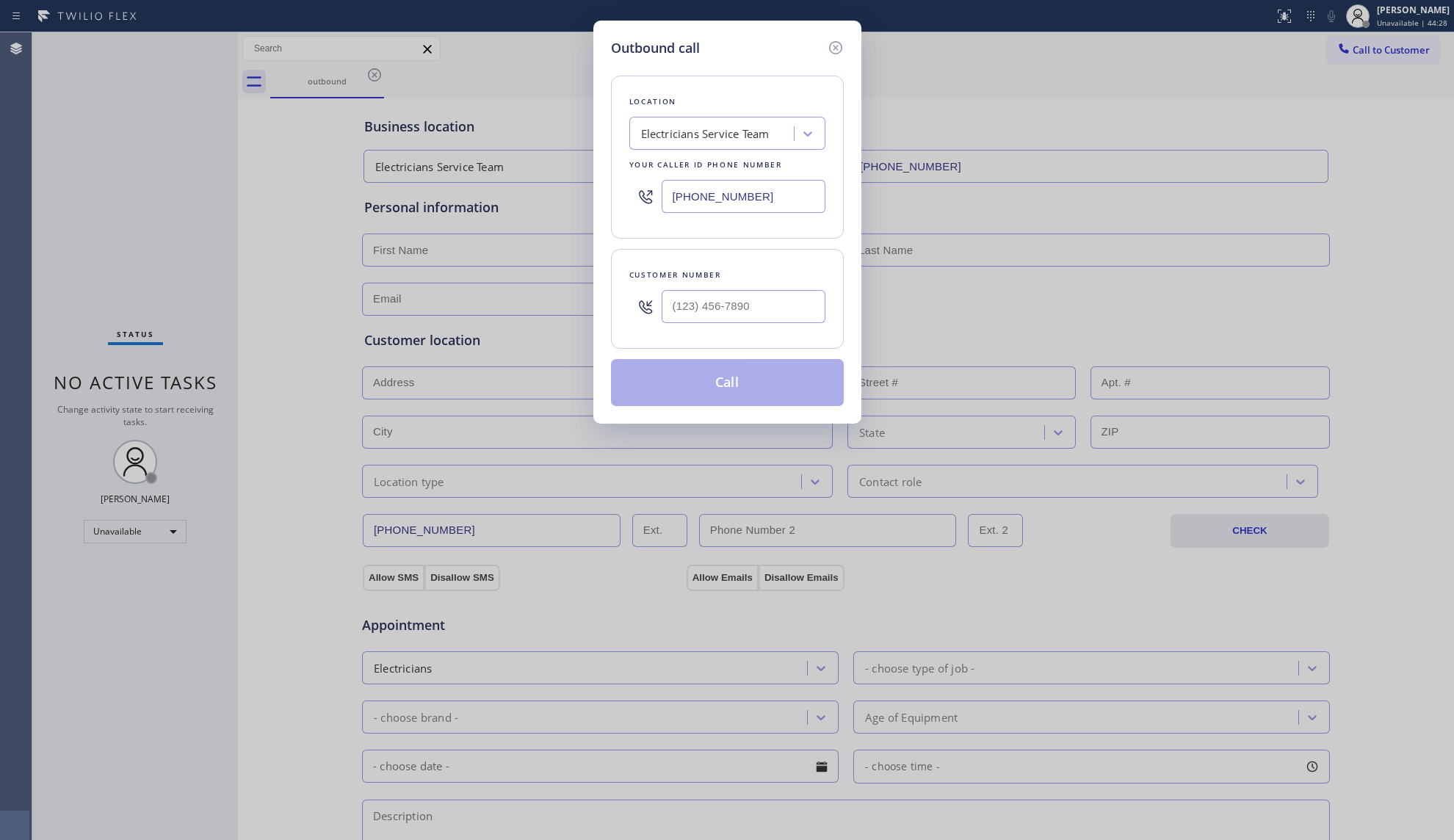
drag, startPoint x: 837, startPoint y: 41, endPoint x: 582, endPoint y: 83, distance: 258.4
click at [805, 50] on div "Outbound call" at bounding box center [727, 48] width 233 height 20
click at [357, 66] on div "Outbound call Location Electricians Service Team Your caller id phone number [P…" at bounding box center [727, 420] width 1454 height 840
click at [832, 49] on icon at bounding box center [835, 48] width 17 height 17
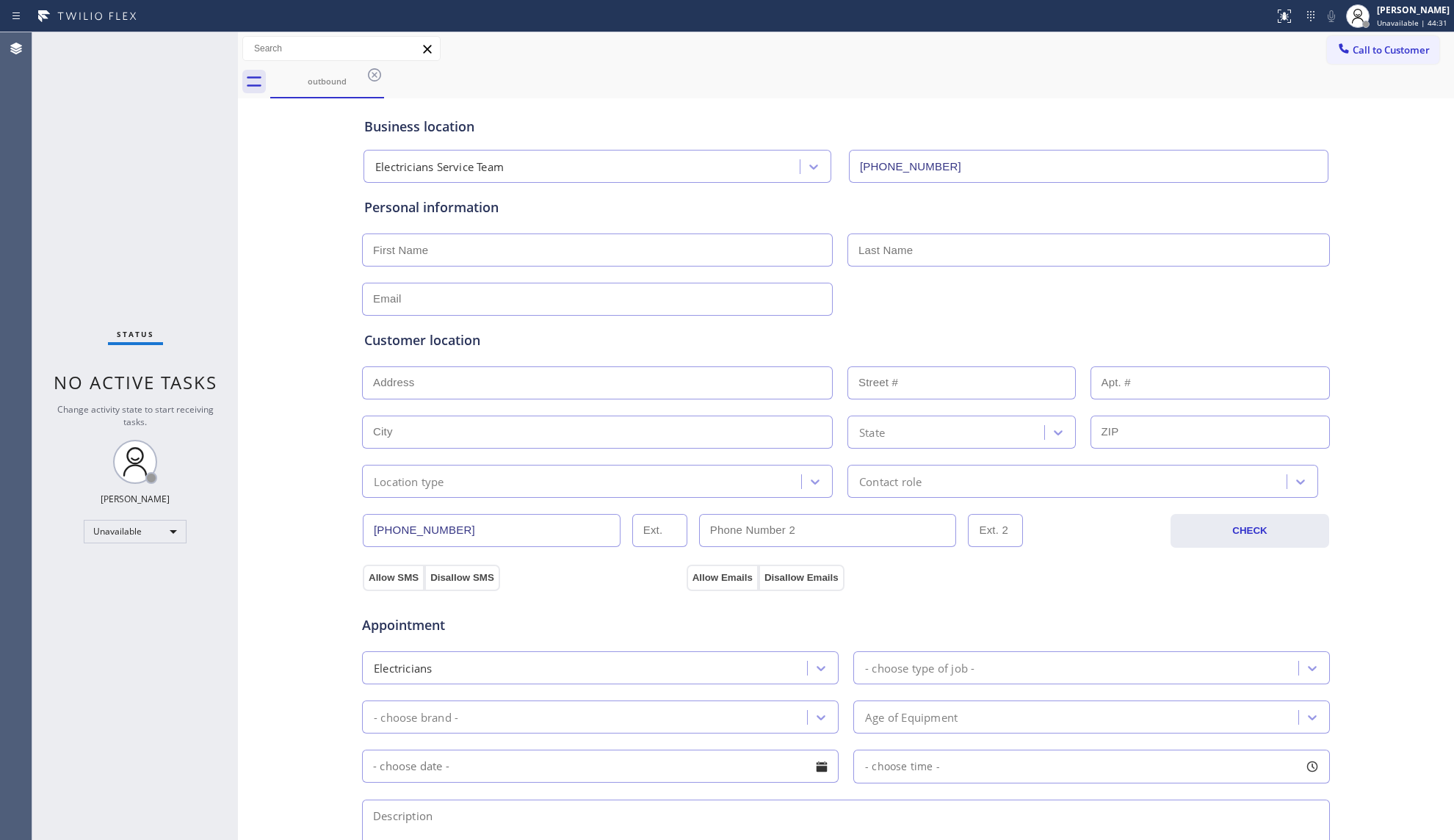
drag, startPoint x: 371, startPoint y: 74, endPoint x: 852, endPoint y: 77, distance: 481.0
click at [377, 77] on icon at bounding box center [374, 75] width 17 height 17
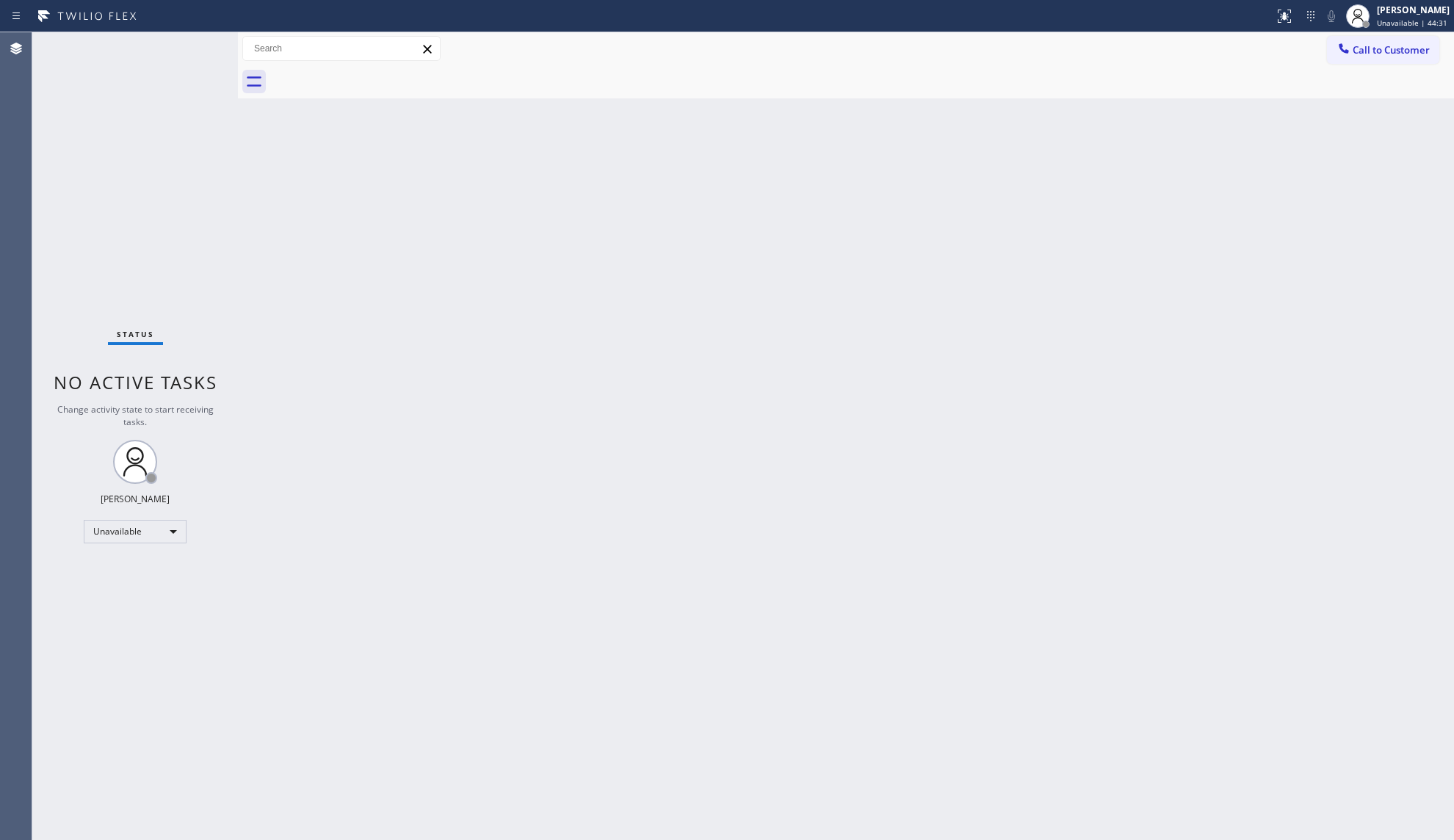
click at [1367, 53] on span "Call to Customer" at bounding box center [1391, 50] width 77 height 13
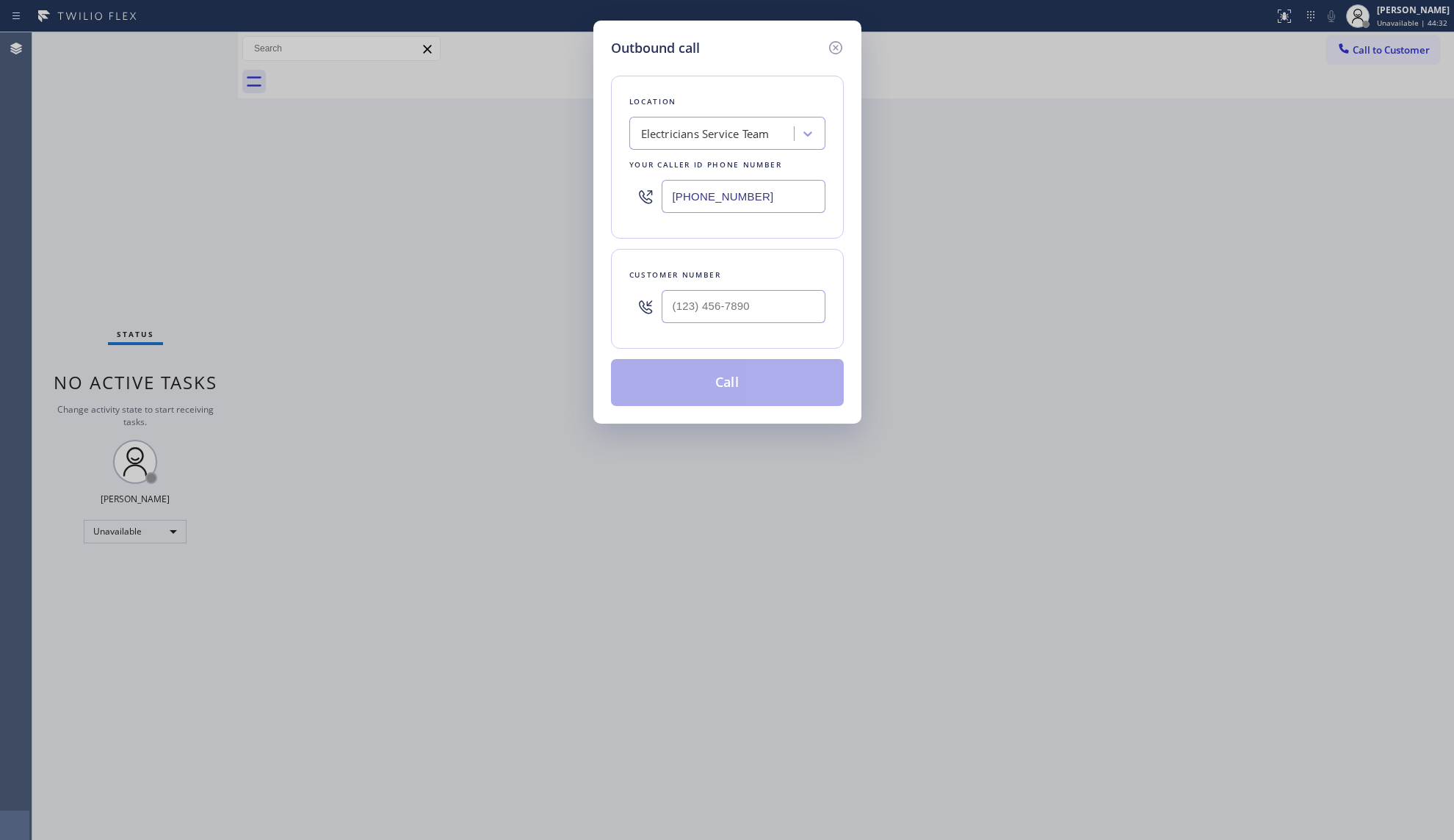
drag, startPoint x: 771, startPoint y: 195, endPoint x: 600, endPoint y: 183, distance: 171.4
click at [600, 183] on div "Outbound call Location Electricians Service Team Your caller id phone number [P…" at bounding box center [727, 222] width 268 height 403
paste input "5) 601-8046"
type input "[PHONE_NUMBER]"
drag, startPoint x: 790, startPoint y: 312, endPoint x: 785, endPoint y: 304, distance: 9.4
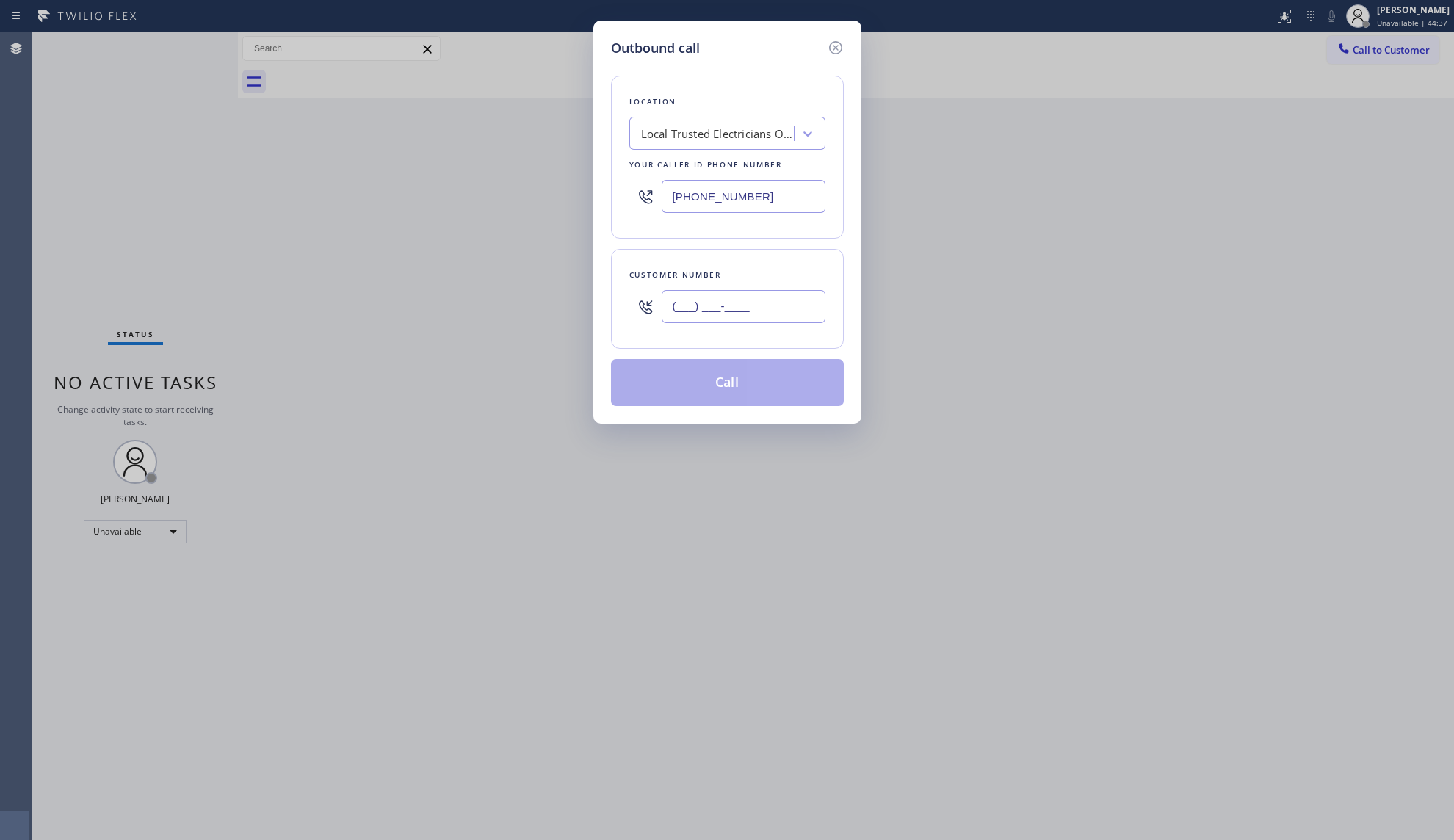
click at [789, 312] on input "(___) ___-____" at bounding box center [744, 306] width 164 height 33
paste input "805) 815-5013"
type input "[PHONE_NUMBER]"
click at [798, 376] on button "Call" at bounding box center [727, 382] width 233 height 47
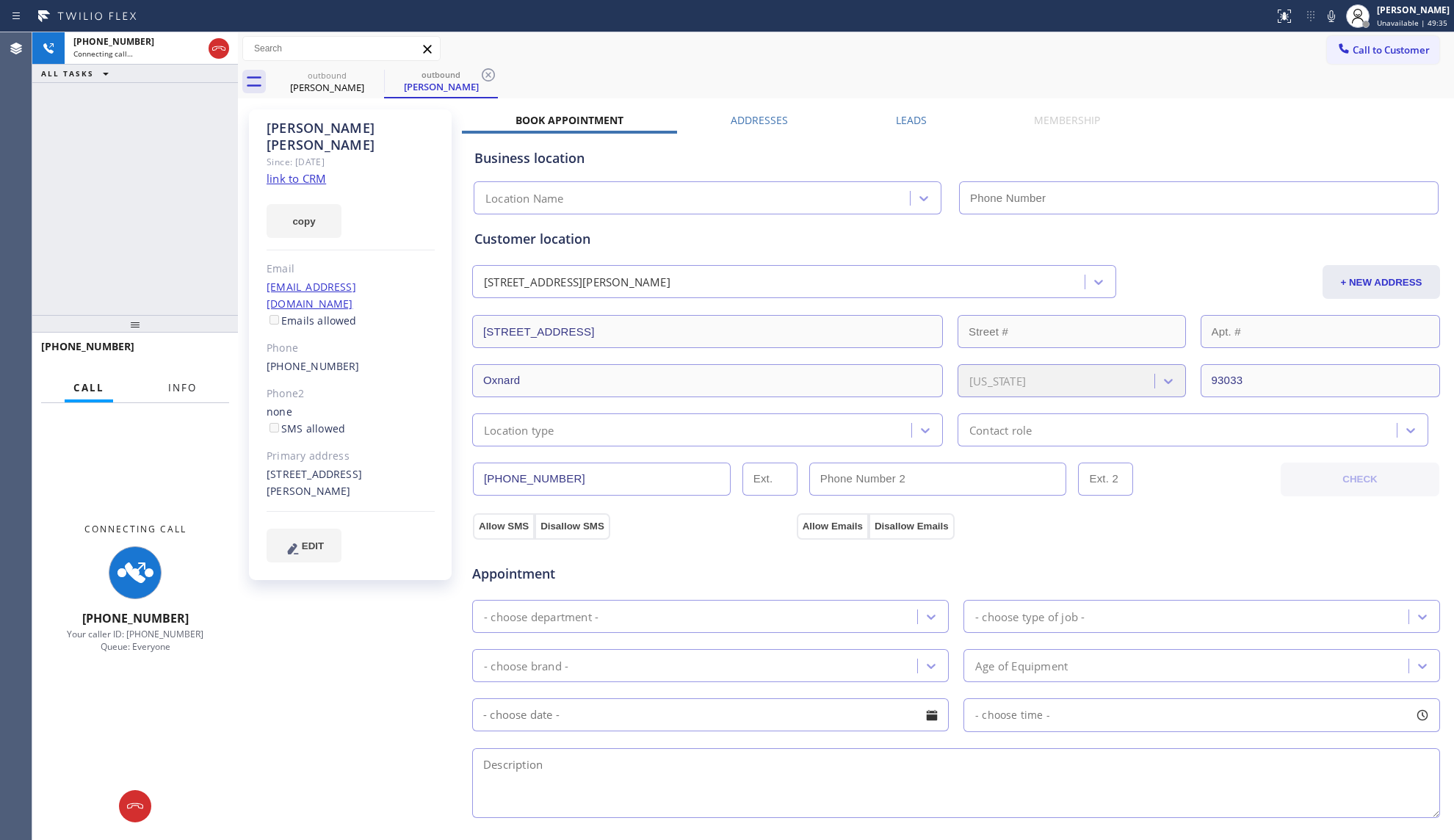
click at [172, 387] on span "Info" at bounding box center [182, 387] width 29 height 13
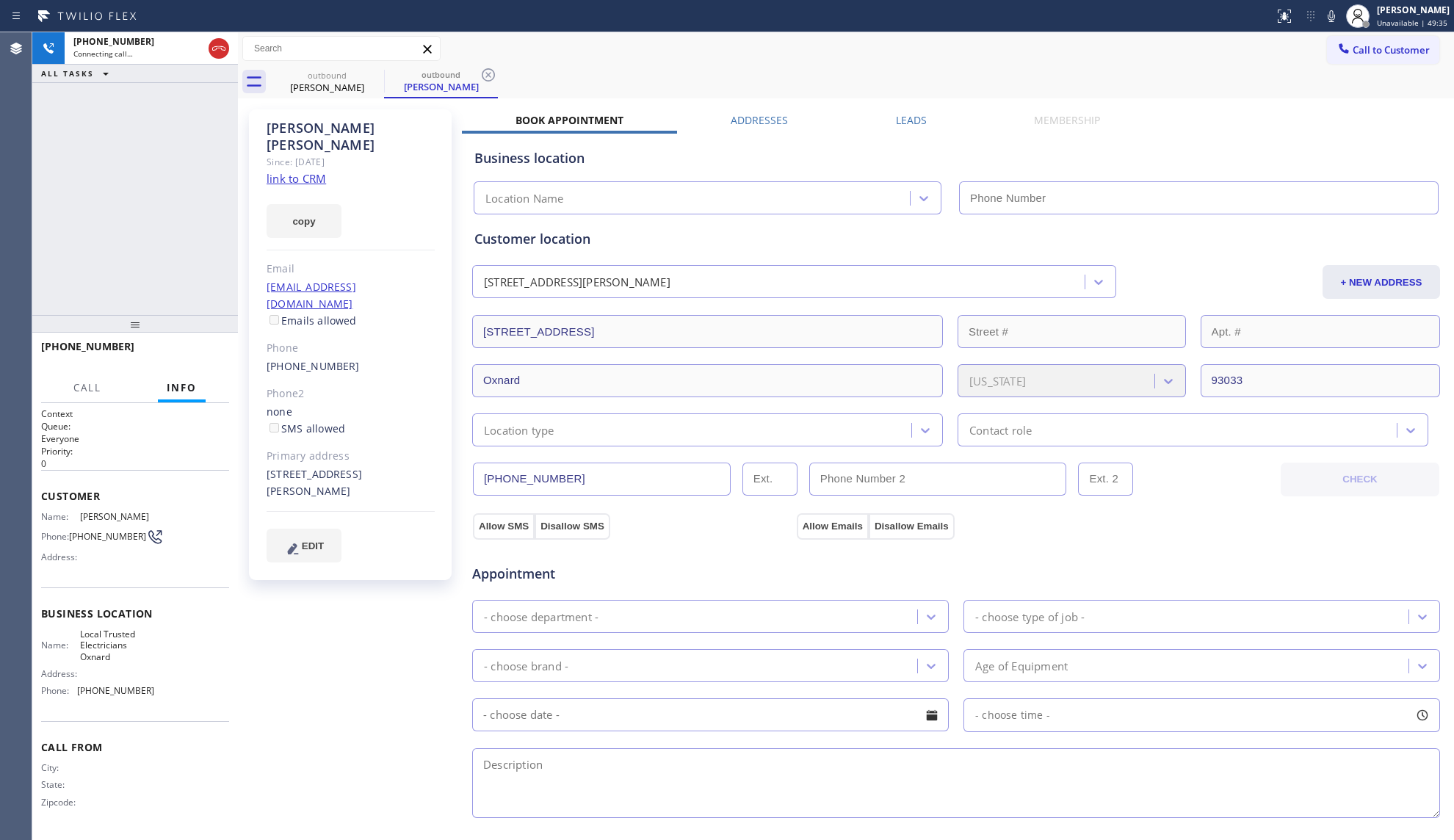
type input "[PHONE_NUMBER]"
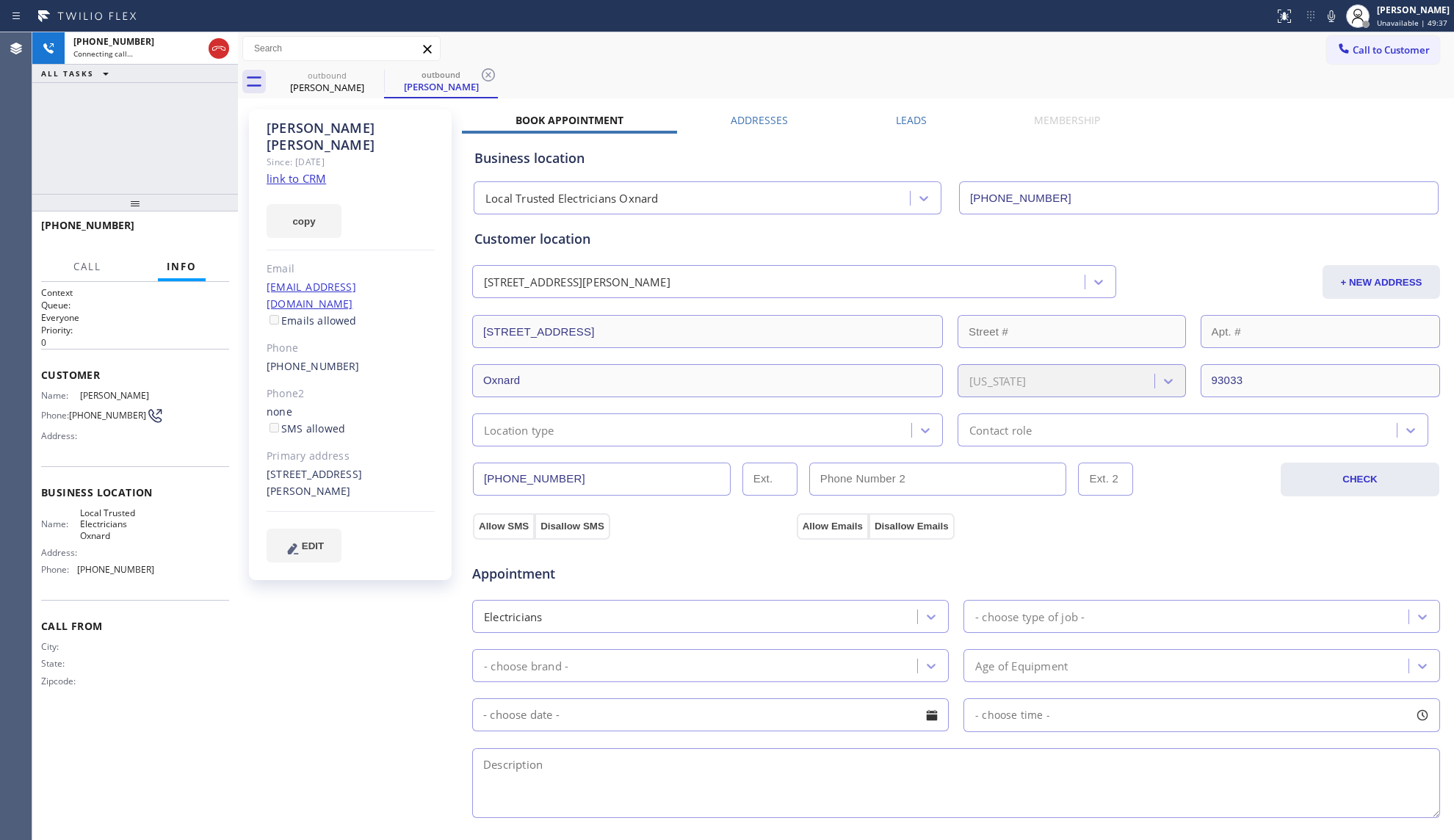
drag, startPoint x: 130, startPoint y: 182, endPoint x: 127, endPoint y: 121, distance: 61.1
click at [118, 121] on div "[PHONE_NUMBER] Connecting call… ALL TASKS ALL TASKS ACTIVE TASKS TASKS IN WRAP …" at bounding box center [135, 113] width 206 height 161
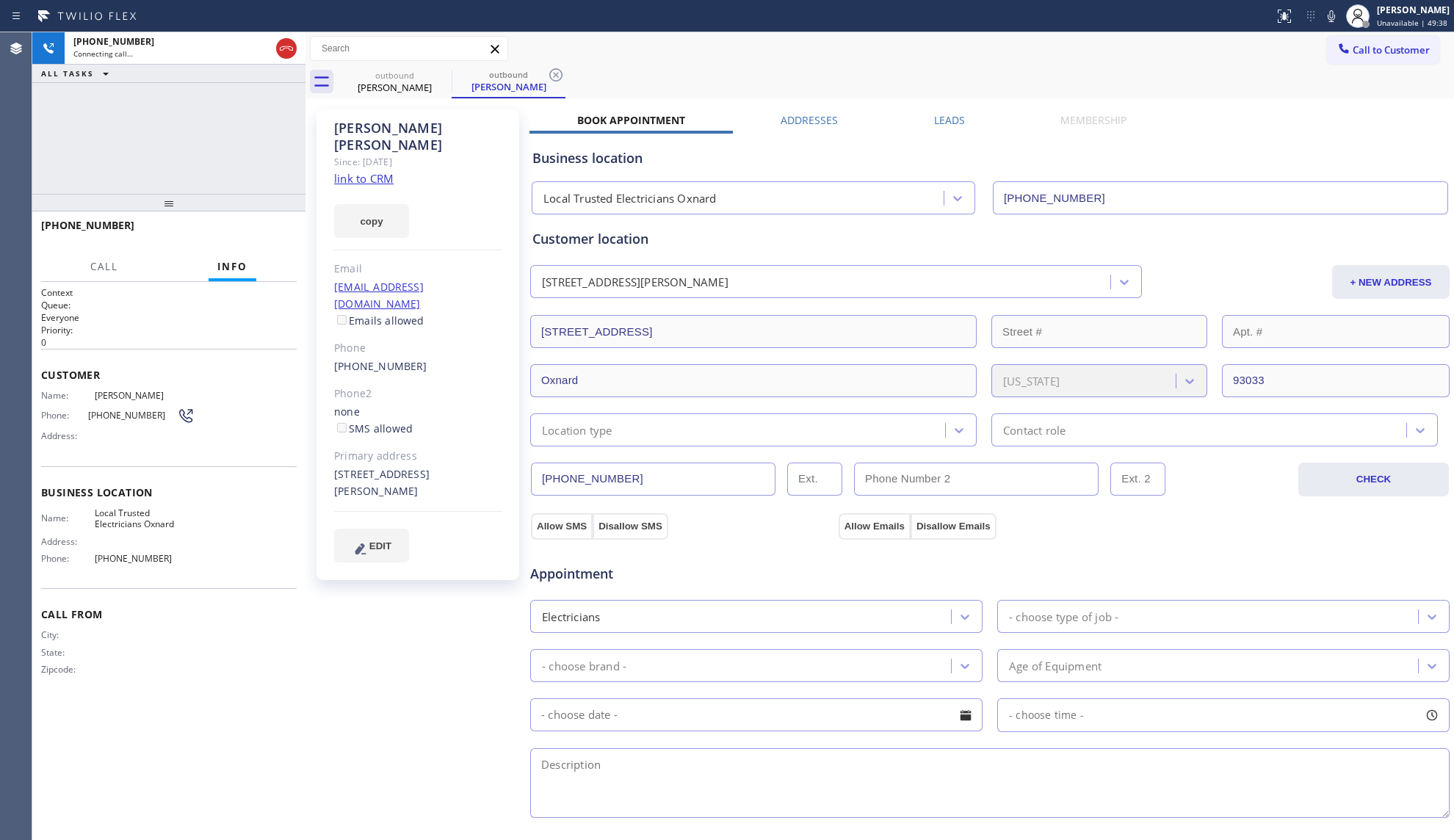
drag, startPoint x: 260, startPoint y: 129, endPoint x: 305, endPoint y: 137, distance: 45.7
click at [305, 137] on div at bounding box center [305, 436] width 0 height 808
drag, startPoint x: 206, startPoint y: 127, endPoint x: 182, endPoint y: 113, distance: 27.8
click at [201, 127] on div "[PHONE_NUMBER] Connecting call… ALL TASKS ALL TASKS ACTIVE TASKS TASKS IN WRAP …" at bounding box center [168, 113] width 273 height 161
click at [283, 56] on icon at bounding box center [286, 48] width 17 height 17
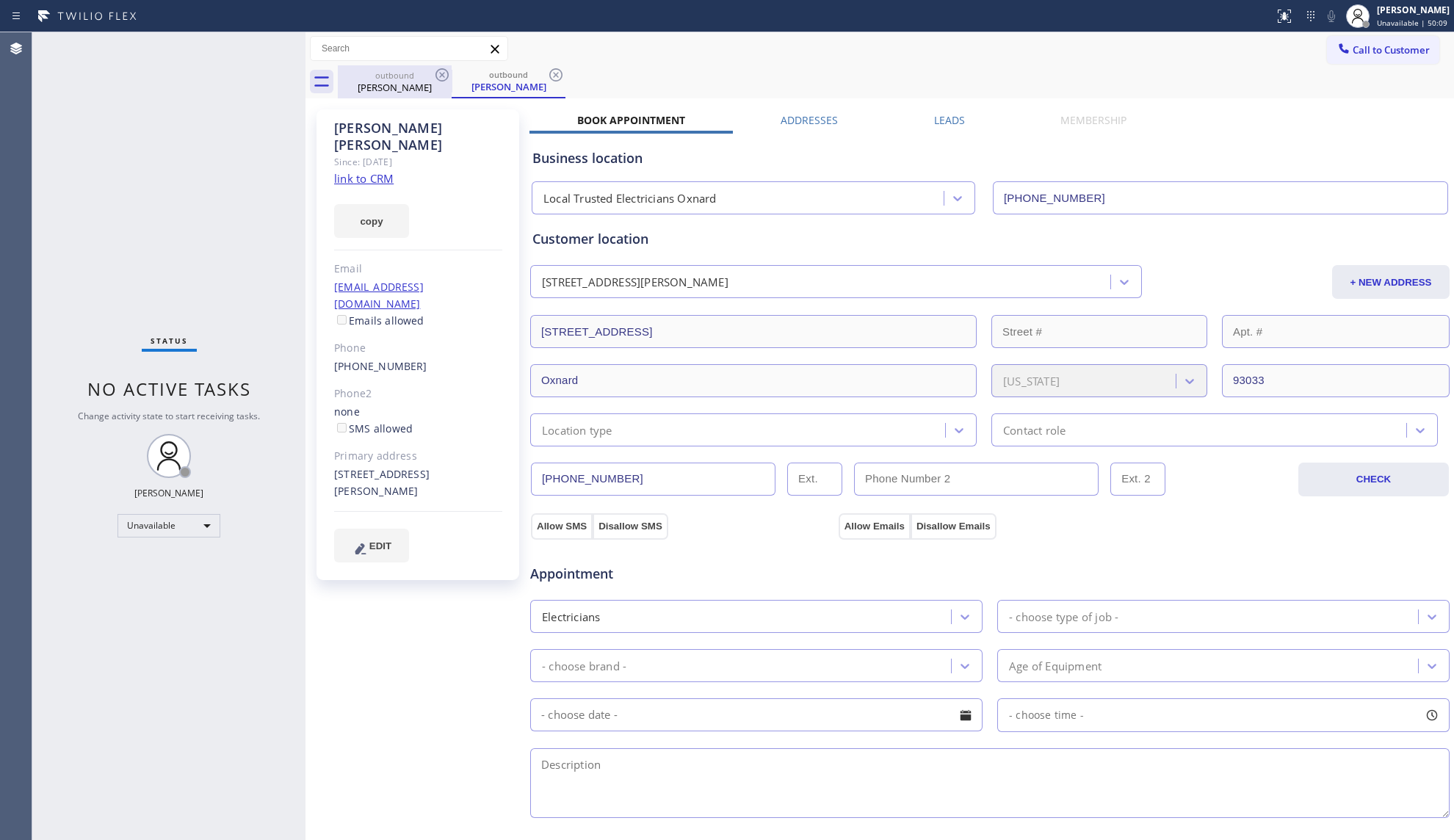
drag, startPoint x: 408, startPoint y: 66, endPoint x: 411, endPoint y: 79, distance: 13.3
click at [408, 69] on div "outbound [PERSON_NAME]" at bounding box center [394, 82] width 111 height 33
drag, startPoint x: 415, startPoint y: 81, endPoint x: 436, endPoint y: 81, distance: 21.0
click at [417, 82] on div "[PERSON_NAME]" at bounding box center [394, 86] width 111 height 13
click at [436, 81] on icon at bounding box center [442, 75] width 17 height 17
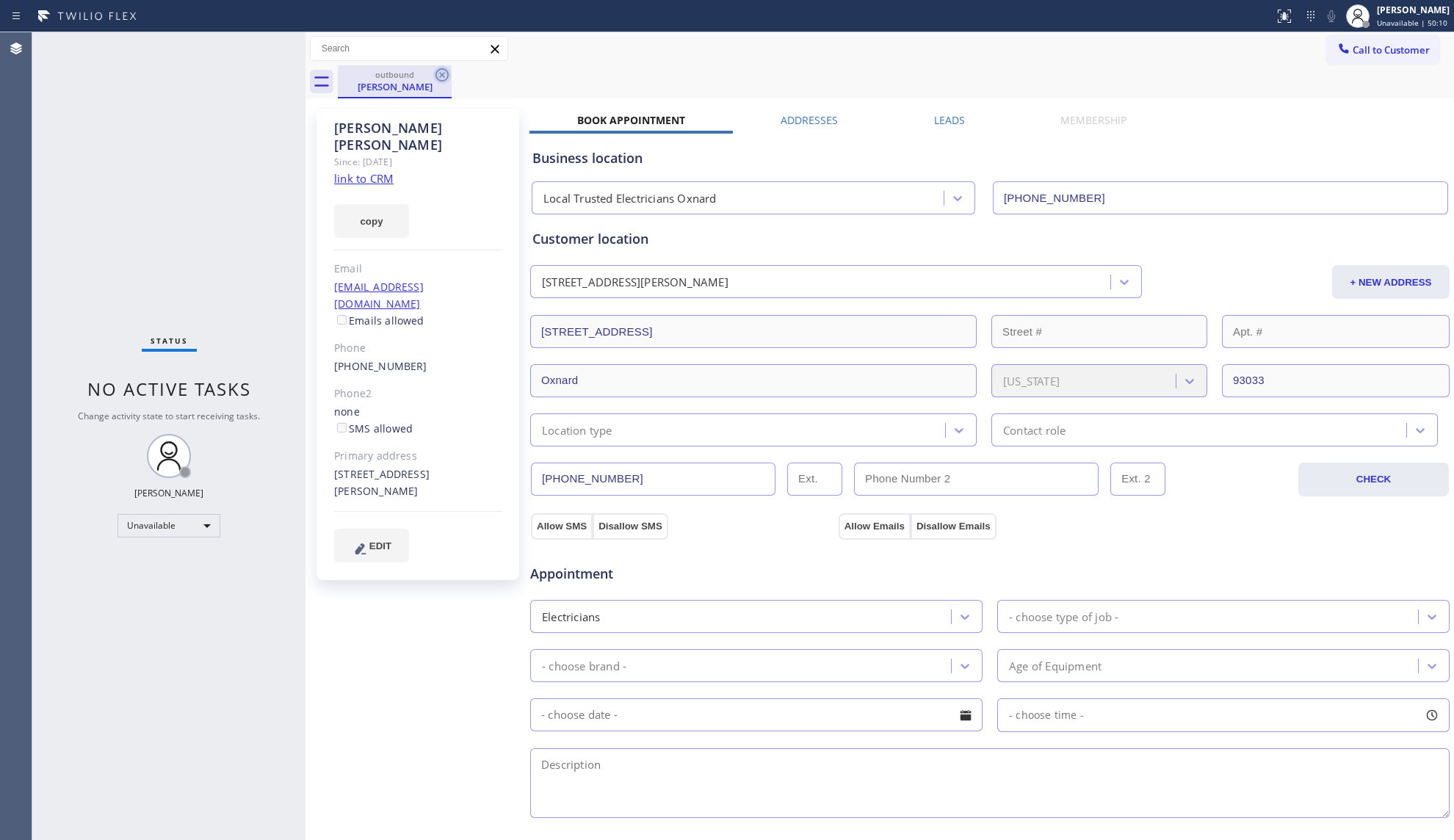
click at [436, 80] on icon at bounding box center [442, 75] width 17 height 17
click at [436, 80] on div "outbound [PERSON_NAME]" at bounding box center [895, 82] width 1116 height 33
click at [436, 77] on div "outbound [PERSON_NAME]" at bounding box center [895, 82] width 1116 height 33
drag, startPoint x: 436, startPoint y: 77, endPoint x: 456, endPoint y: 53, distance: 31.2
click at [435, 77] on div "outbound [PERSON_NAME]" at bounding box center [895, 82] width 1116 height 33
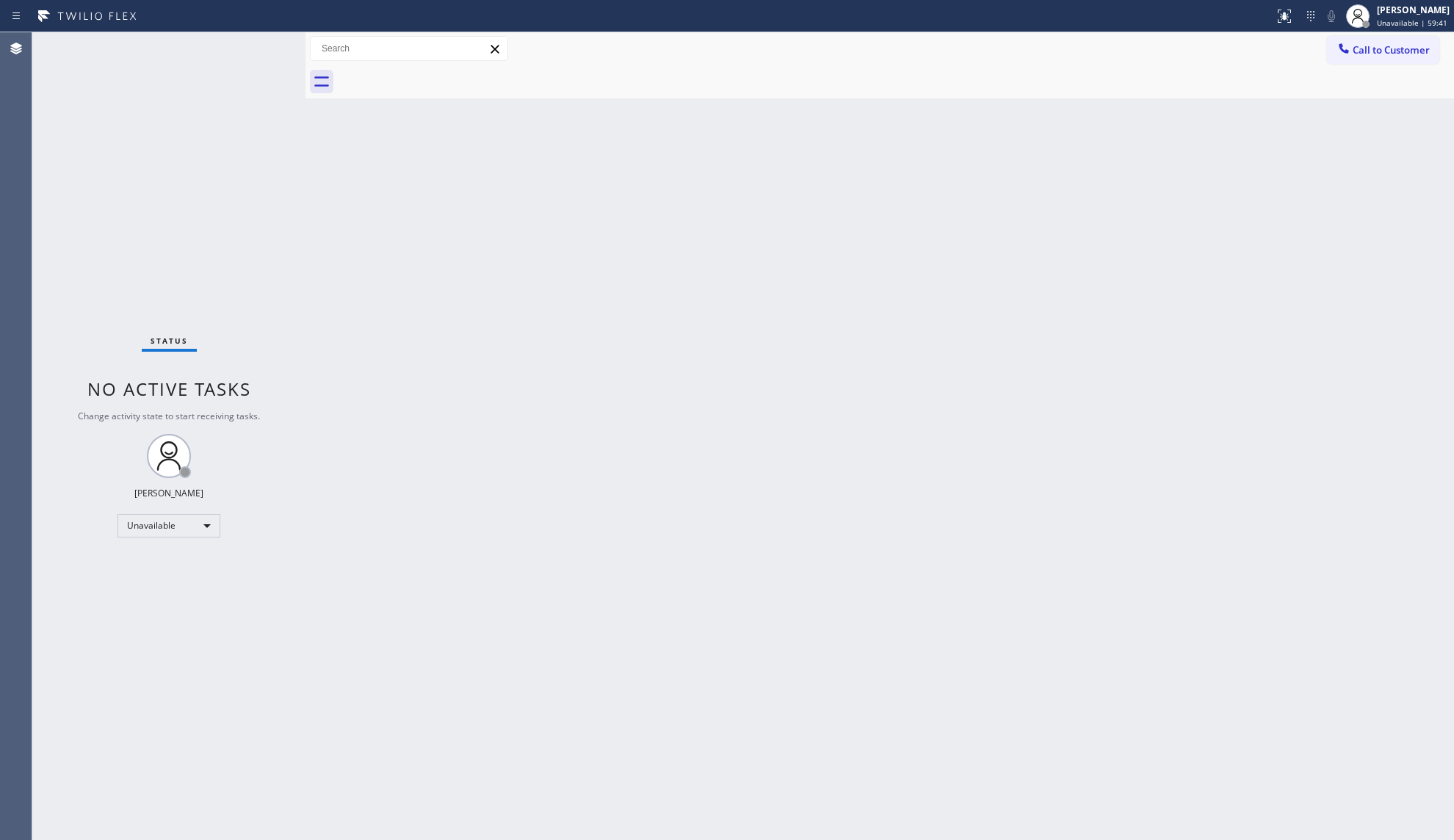
drag, startPoint x: 491, startPoint y: 285, endPoint x: 456, endPoint y: 187, distance: 104.1
click at [456, 187] on div "Back to Dashboard Change Sender ID Customers Technicians Select a contact Outbo…" at bounding box center [880, 436] width 1149 height 808
click at [1358, 54] on span "Call to Customer" at bounding box center [1391, 50] width 77 height 13
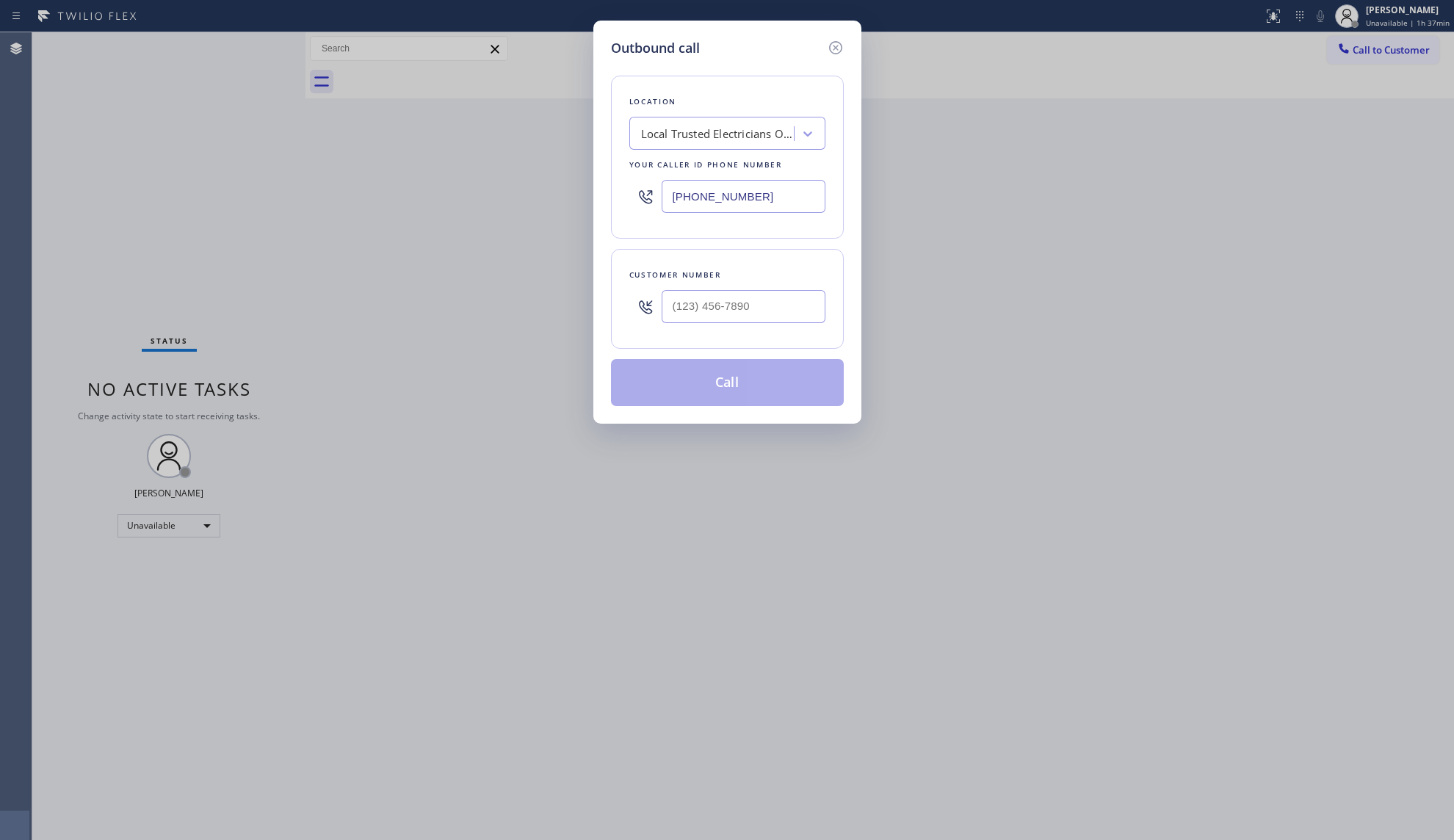
click at [781, 189] on input "[PHONE_NUMBER]" at bounding box center [744, 196] width 164 height 33
drag, startPoint x: 779, startPoint y: 191, endPoint x: 645, endPoint y: 196, distance: 134.1
click at [646, 196] on div "[PHONE_NUMBER]" at bounding box center [727, 196] width 196 height 48
paste input "18) 217-8551"
type input "[PHONE_NUMBER]"
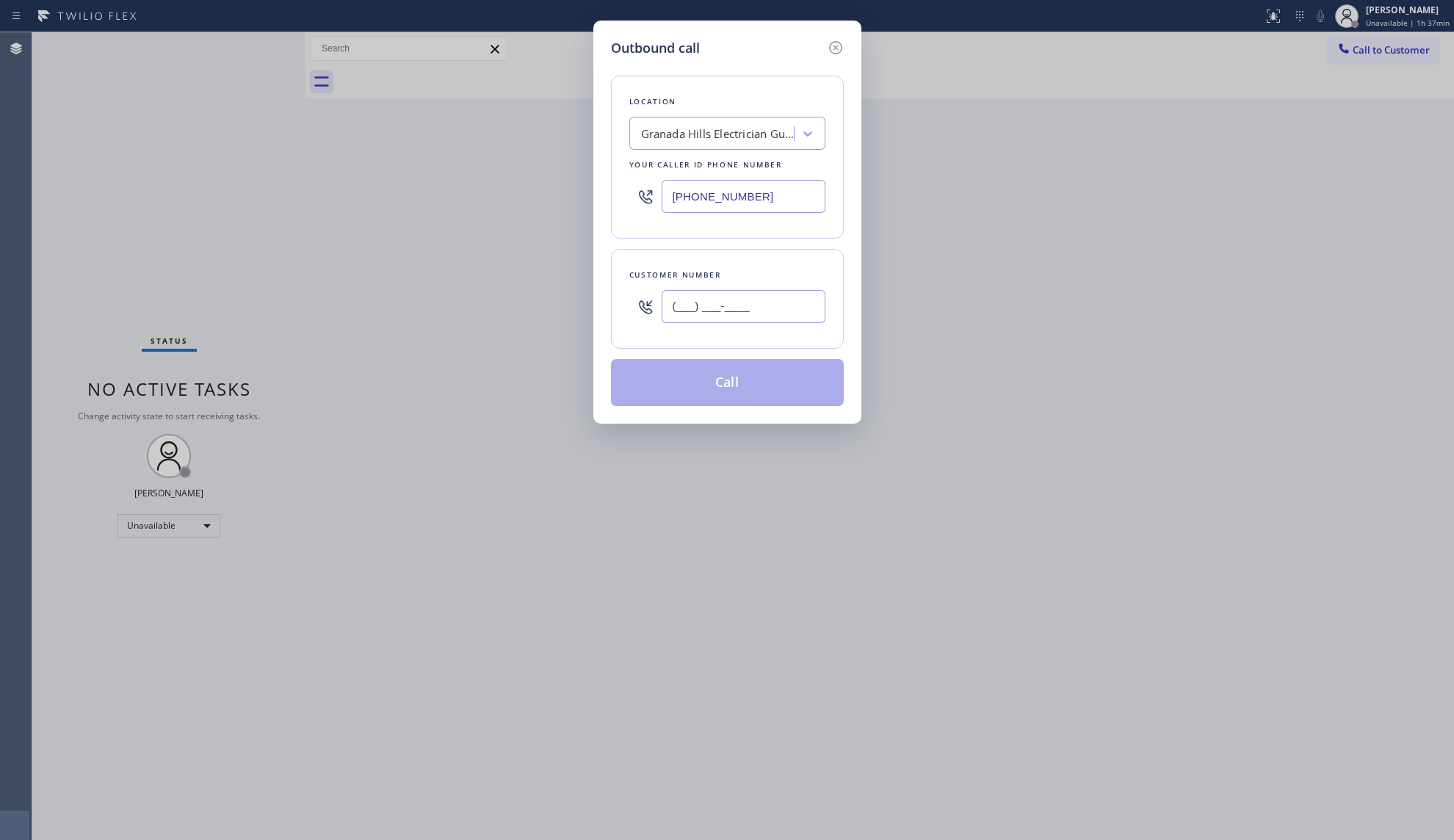
click at [785, 314] on input "(___) ___-____" at bounding box center [744, 306] width 164 height 33
paste input "818) 360-7865"
type input "[PHONE_NUMBER]"
click at [733, 377] on button "Call" at bounding box center [727, 382] width 233 height 47
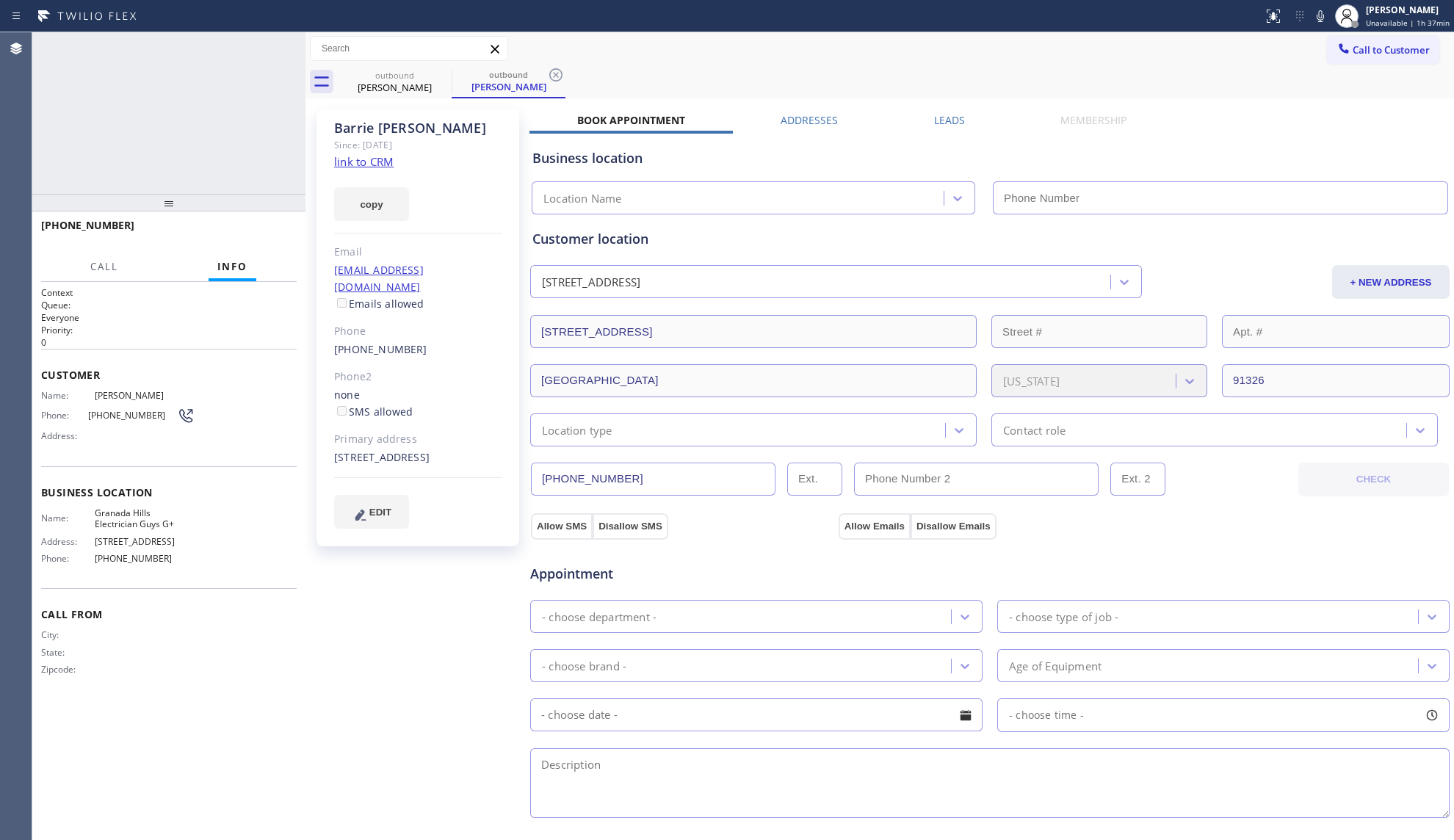
type input "[PHONE_NUMBER]"
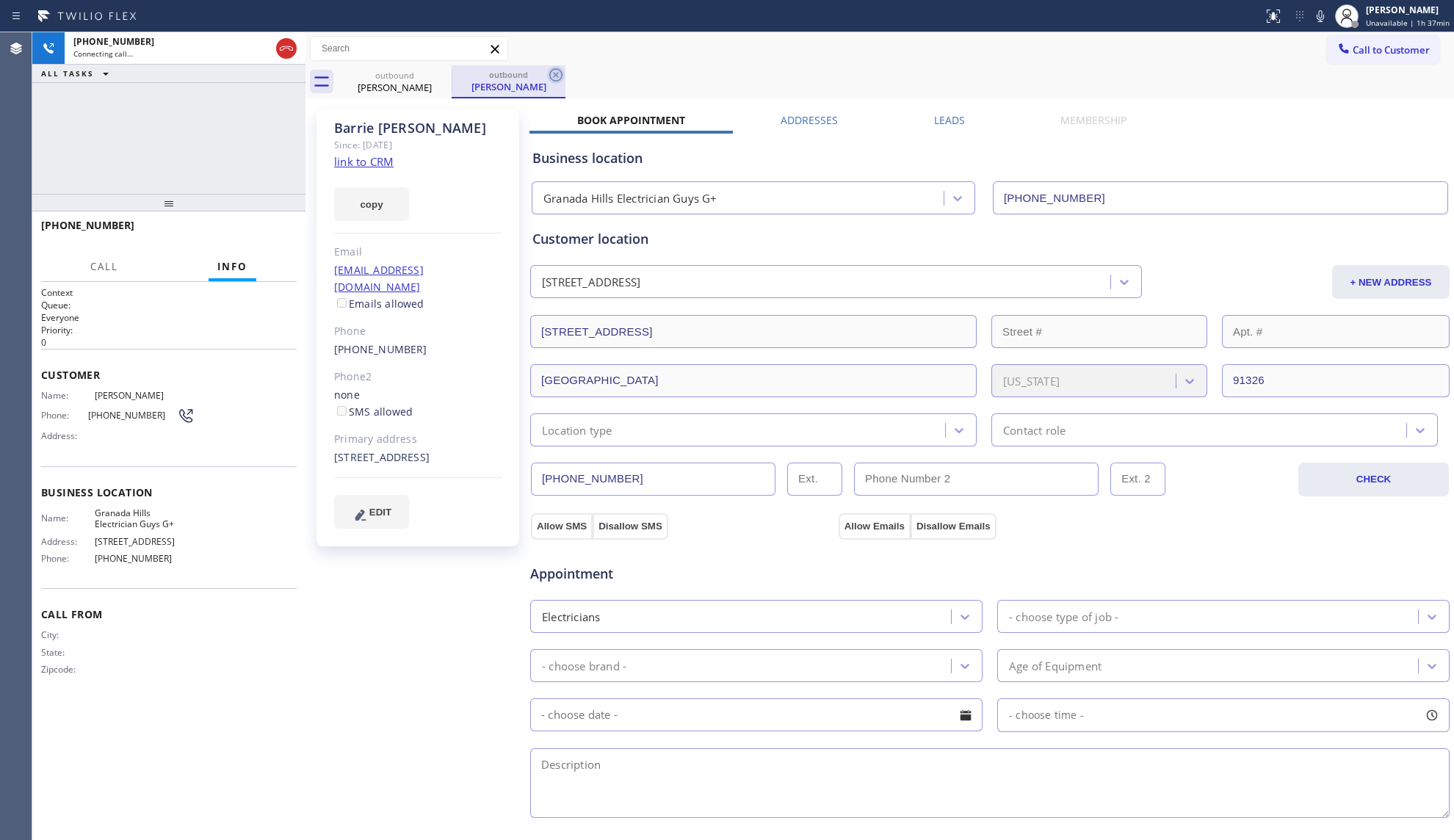
click at [558, 71] on icon at bounding box center [556, 75] width 17 height 17
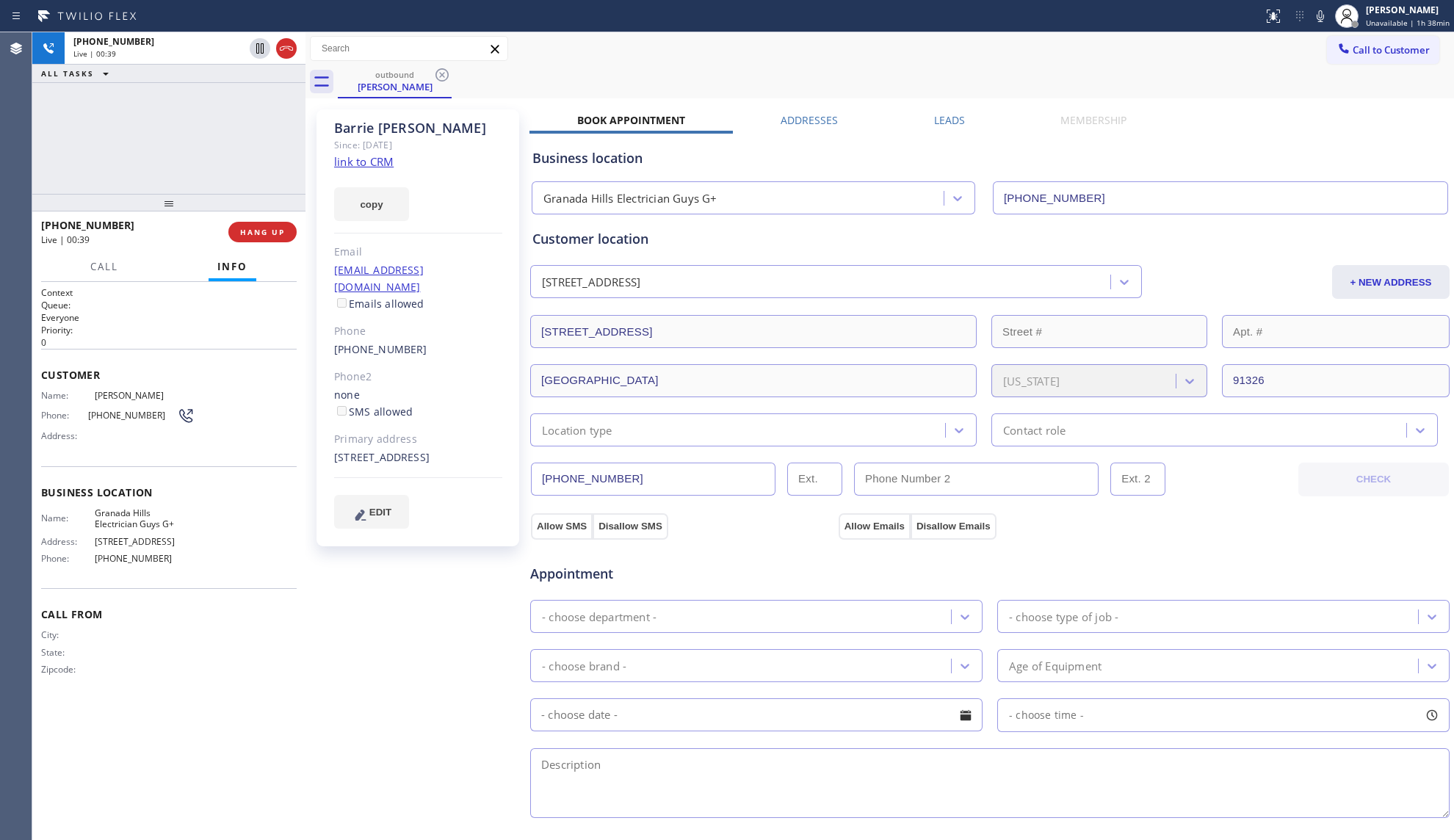
click at [885, 65] on div "outbound [PERSON_NAME]" at bounding box center [895, 82] width 1116 height 33
drag, startPoint x: 141, startPoint y: 124, endPoint x: 170, endPoint y: 183, distance: 65.7
click at [142, 124] on div "[PHONE_NUMBER] Live | 00:42 ALL TASKS ALL TASKS ACTIVE TASKS TASKS IN WRAP UP" at bounding box center [168, 113] width 273 height 161
click at [265, 228] on span "HANG UP" at bounding box center [262, 232] width 45 height 10
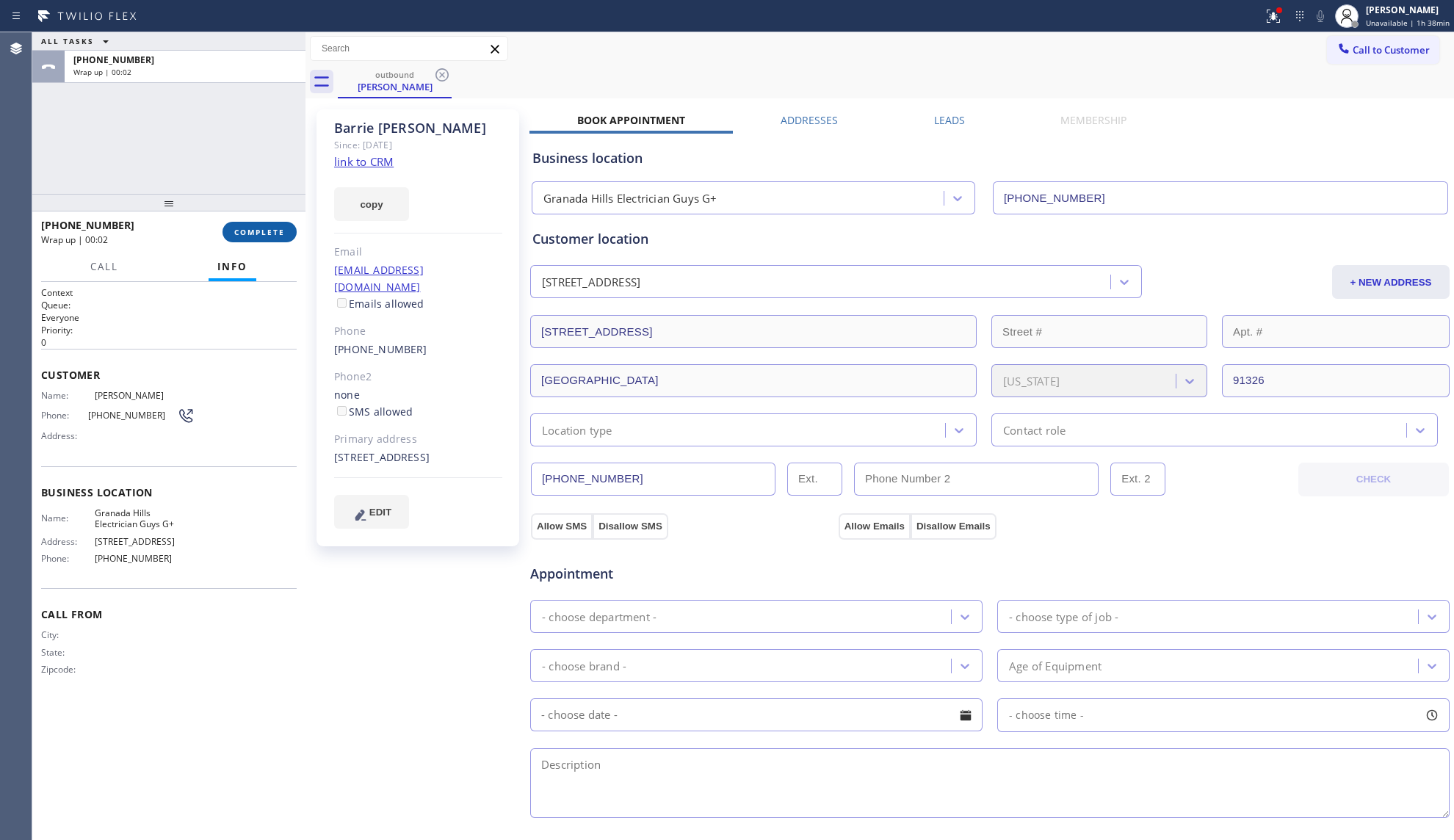
click at [259, 226] on button "COMPLETE" at bounding box center [259, 232] width 74 height 21
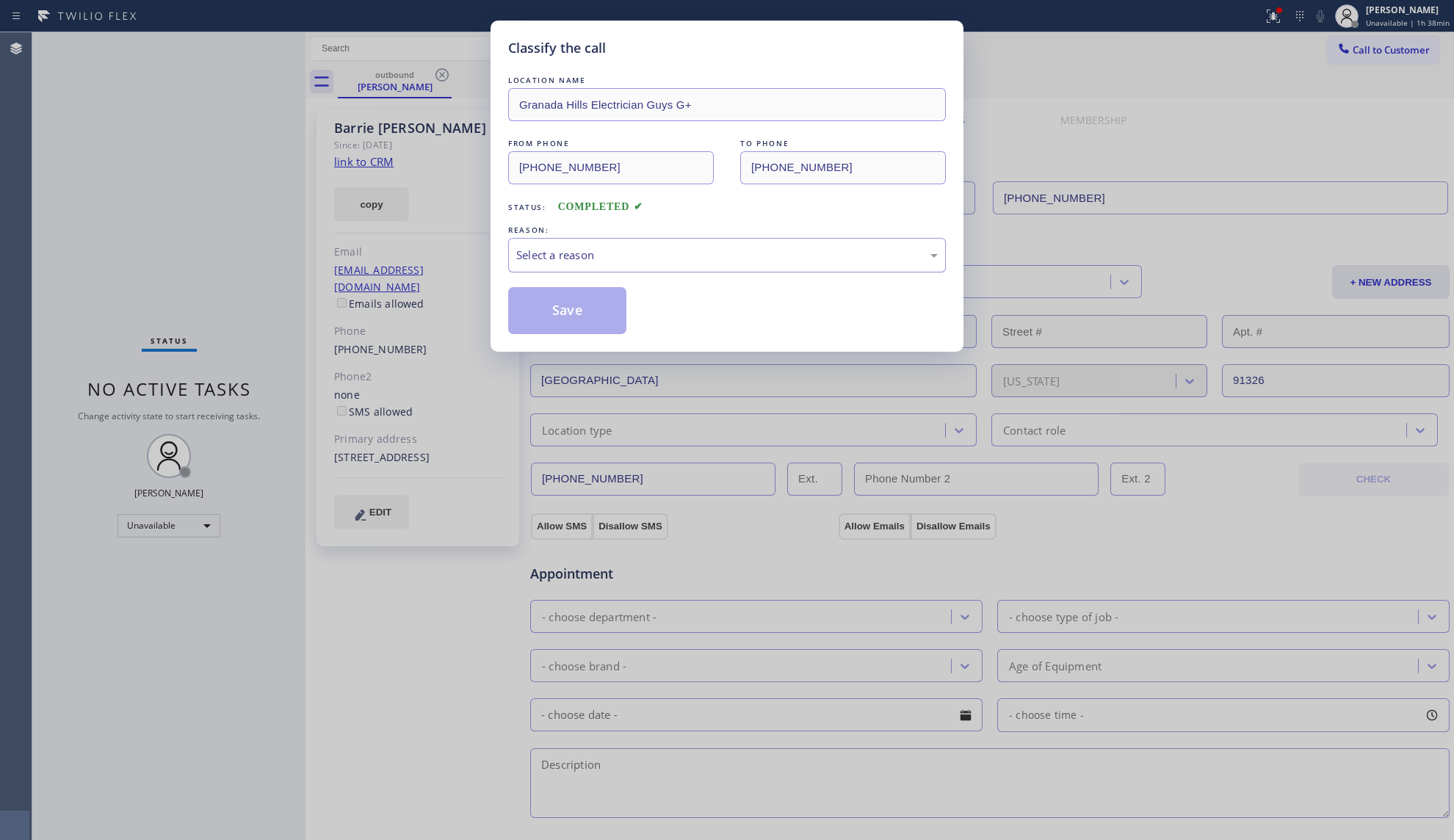
click at [553, 269] on div "Select a reason" at bounding box center [726, 256] width 437 height 35
click at [1276, 15] on div "Classify the call LOCATION NAME Granada Hills Electrician Guys G+ FROM PHONE [P…" at bounding box center [727, 420] width 1454 height 840
click at [579, 291] on button "Save" at bounding box center [566, 311] width 118 height 47
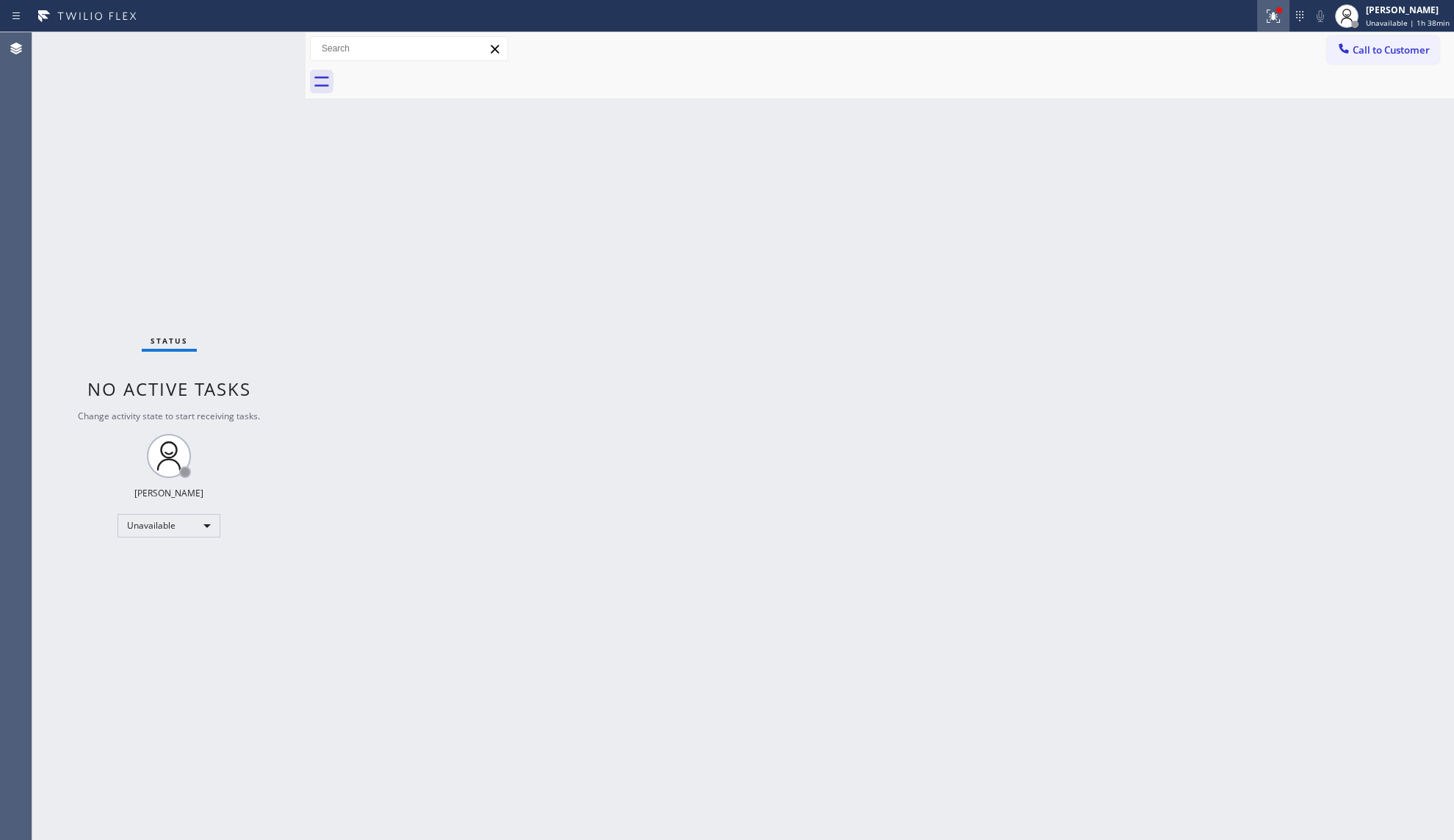
click at [1273, 19] on icon at bounding box center [1272, 16] width 13 height 13
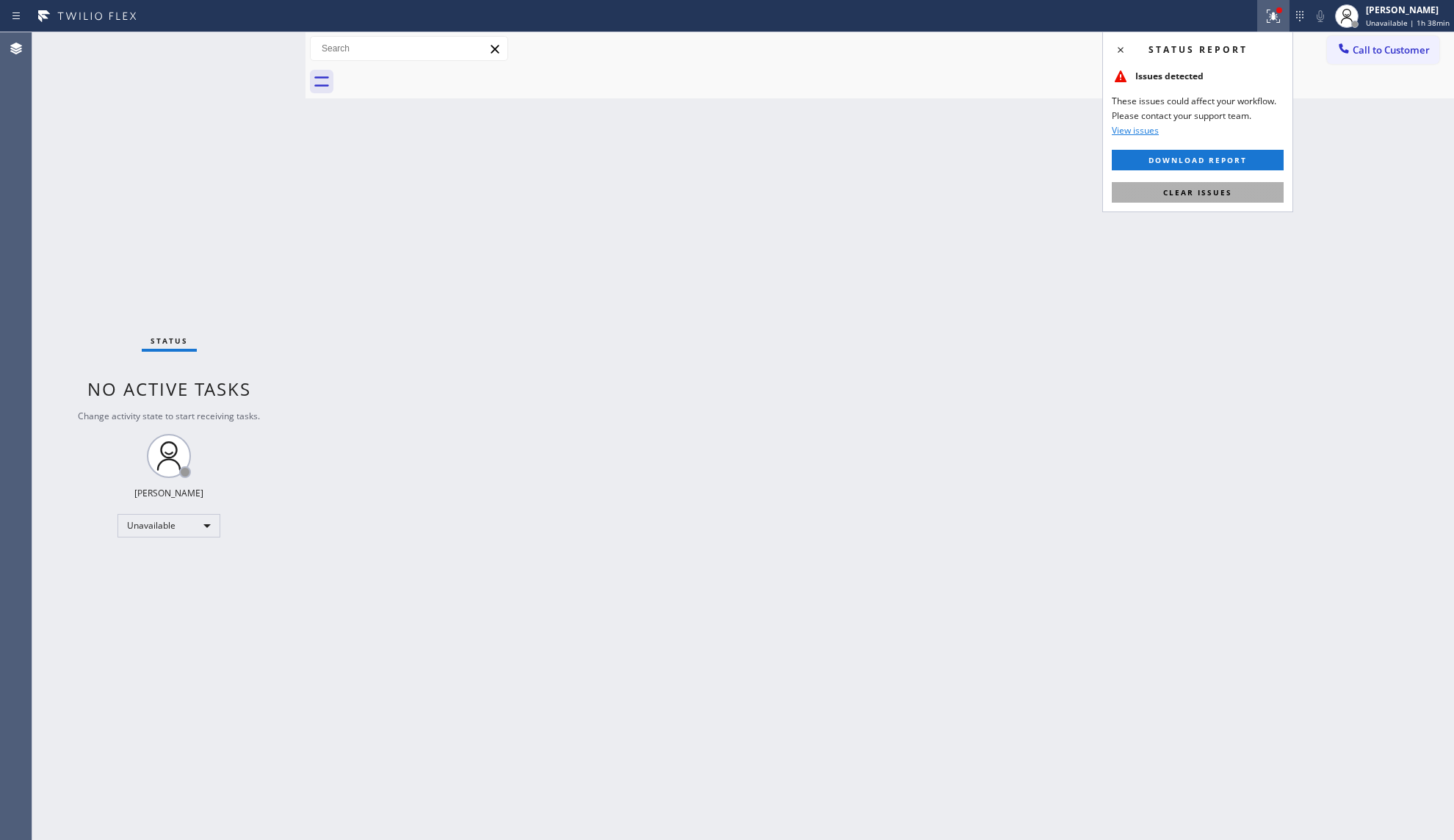
click at [1157, 196] on button "Clear issues" at bounding box center [1197, 193] width 172 height 21
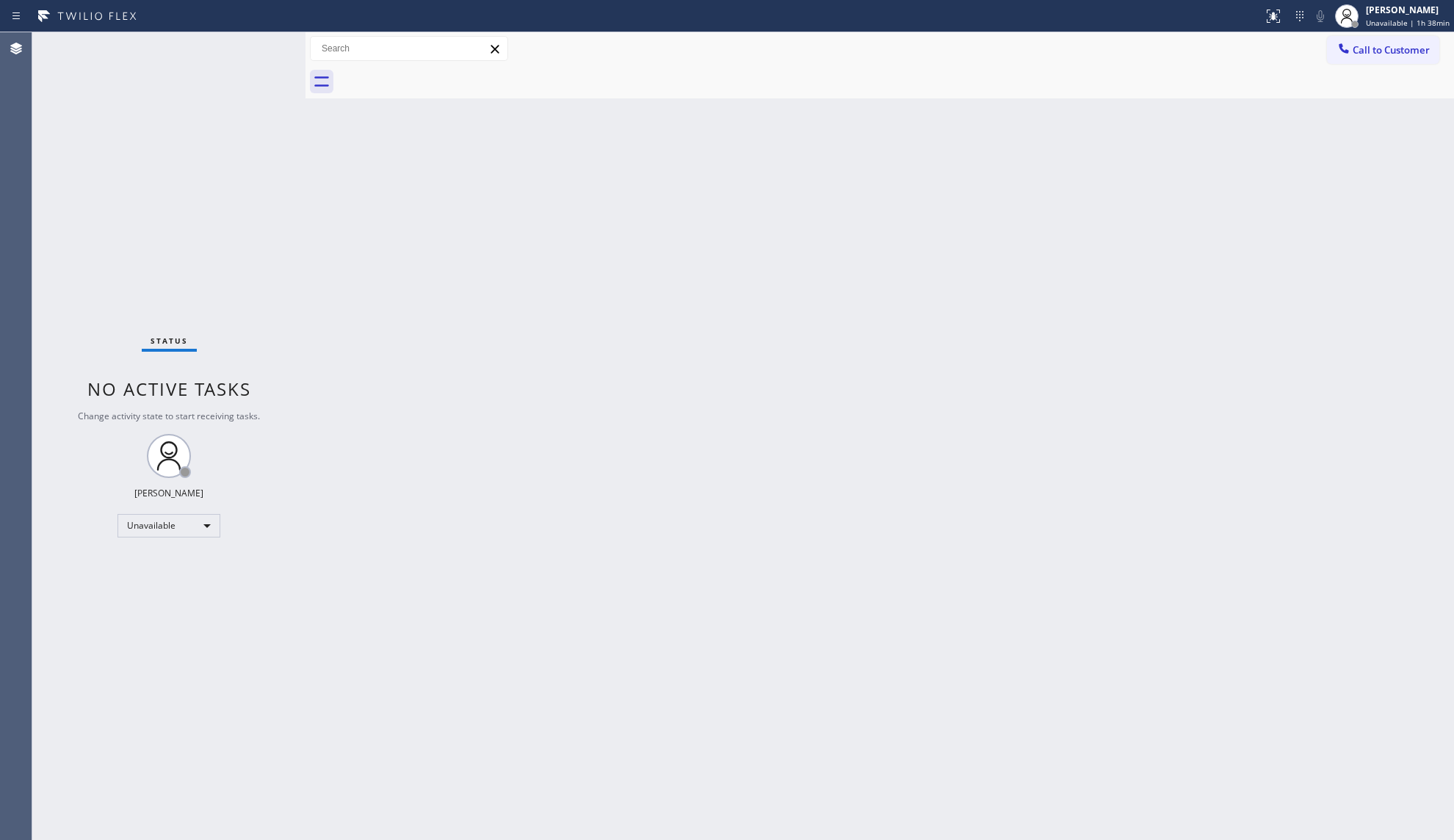
click at [1178, 179] on div "Back to Dashboard Change Sender ID Customers Technicians Select a contact Outbo…" at bounding box center [880, 436] width 1149 height 808
click at [1264, 227] on div "Back to Dashboard Change Sender ID Customers Technicians Select a contact Outbo…" at bounding box center [880, 436] width 1149 height 808
click at [1363, 48] on span "Call to Customer" at bounding box center [1391, 50] width 77 height 13
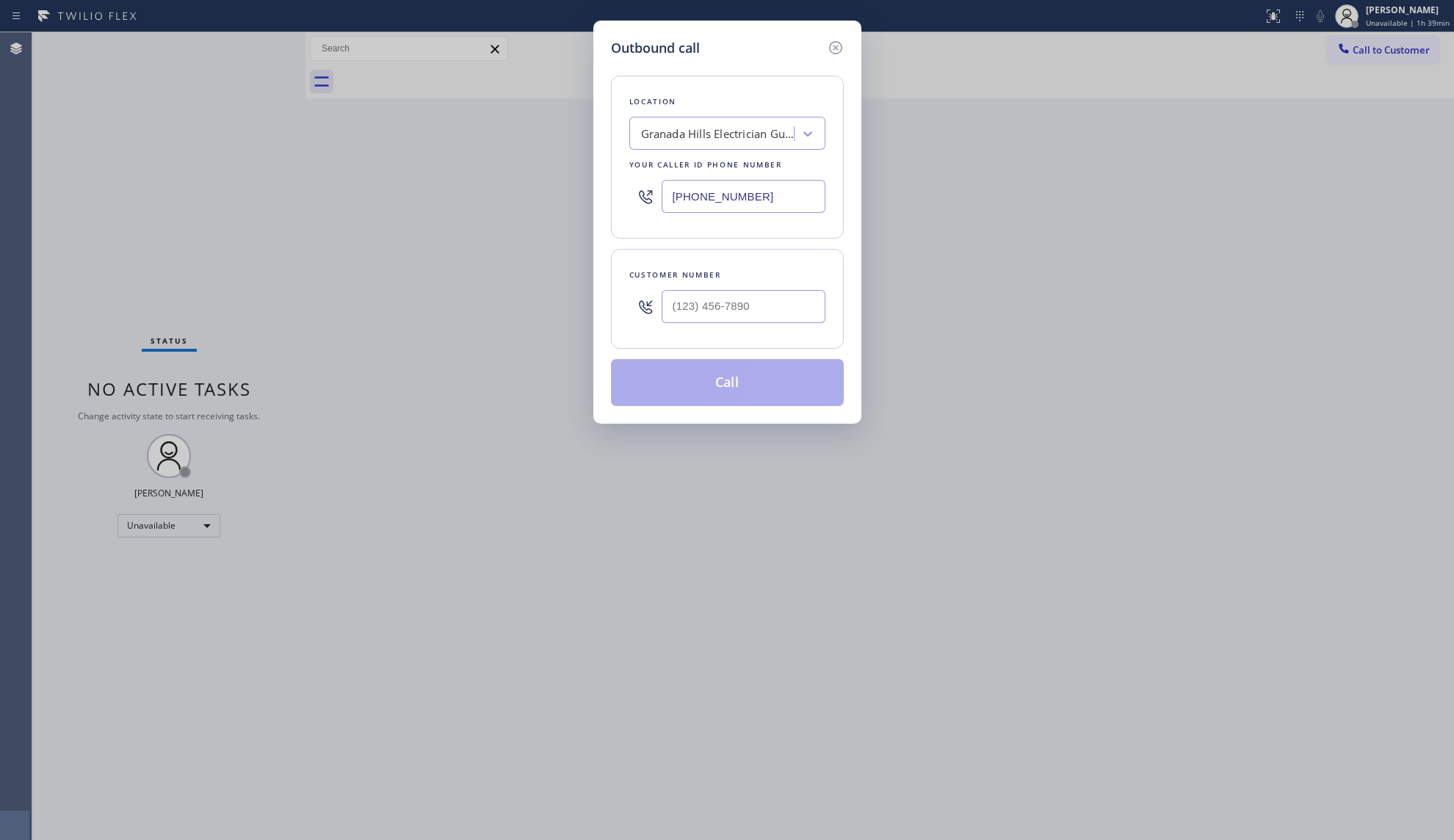
drag, startPoint x: 780, startPoint y: 192, endPoint x: 627, endPoint y: 188, distance: 153.1
click at [608, 194] on div "Outbound call Location [GEOGRAPHIC_DATA] Electrician Guys G+ Your caller id pho…" at bounding box center [727, 222] width 268 height 403
paste input "62) 404-1098"
type input "[PHONE_NUMBER]"
click at [767, 301] on input "(___) ___-____" at bounding box center [744, 306] width 164 height 33
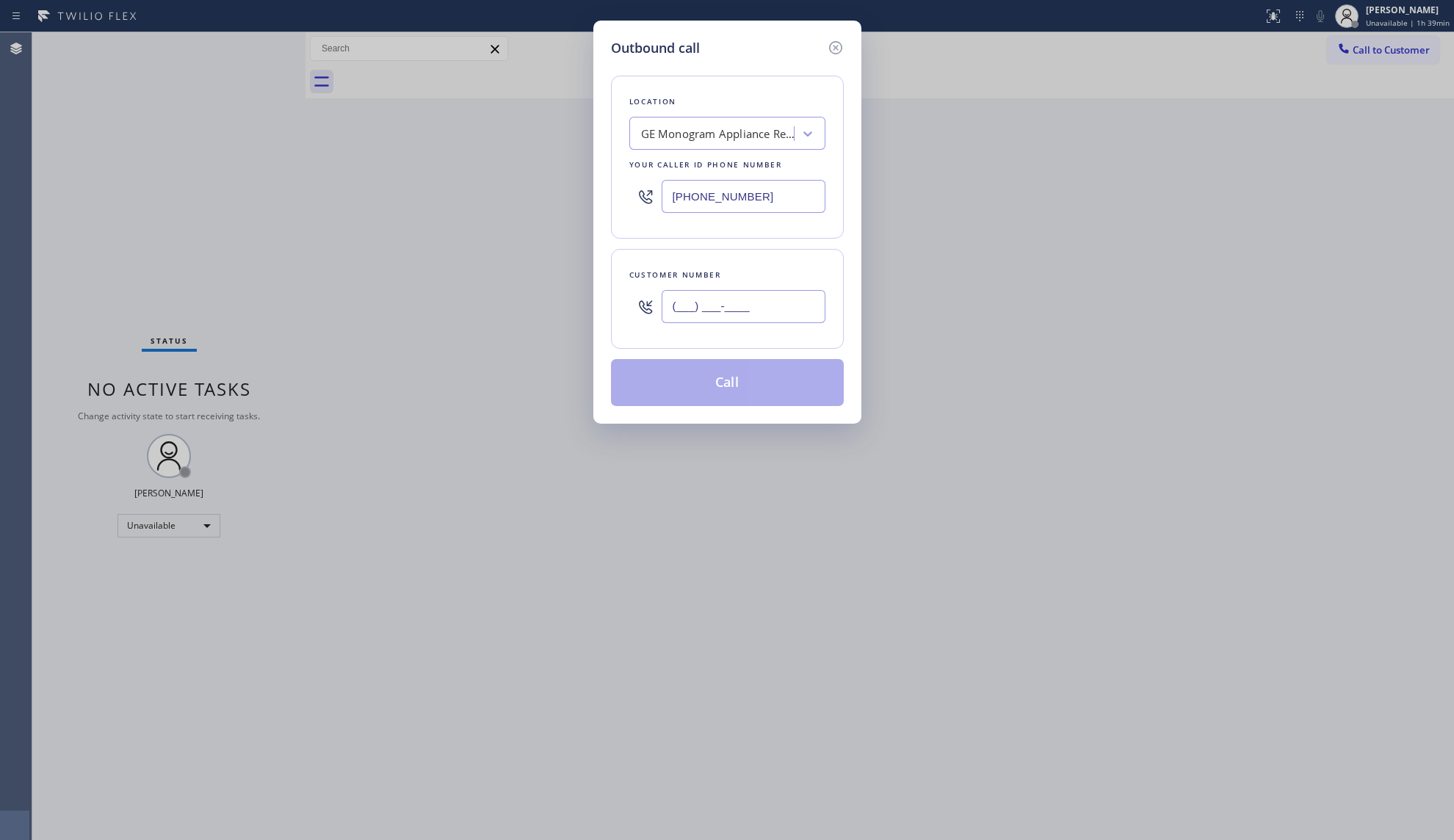
paste input "786) 393-2142"
type input "[PHONE_NUMBER]"
drag, startPoint x: 752, startPoint y: 396, endPoint x: 773, endPoint y: 359, distance: 42.5
click at [752, 395] on button "Call" at bounding box center [727, 382] width 233 height 47
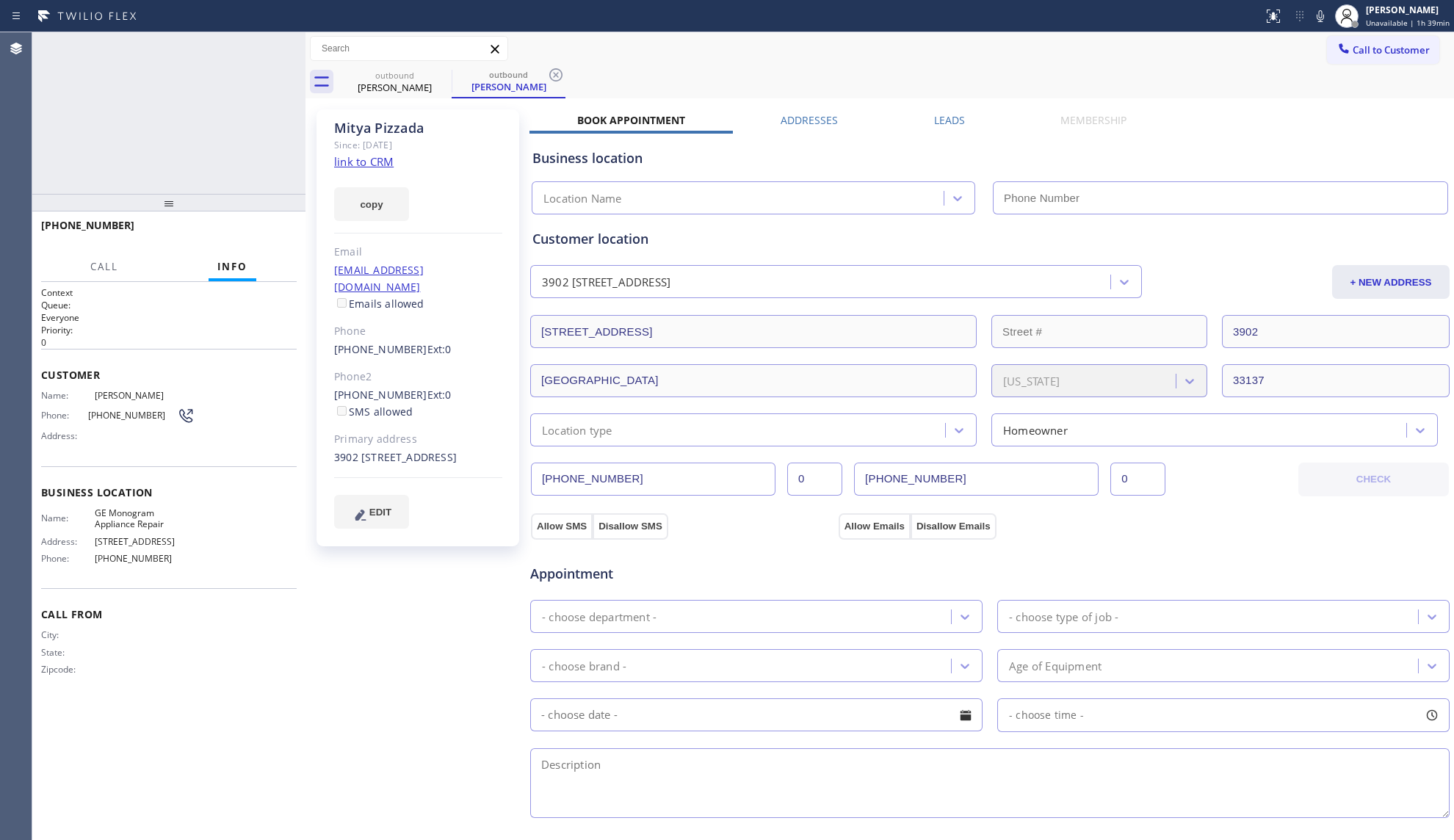
type input "[PHONE_NUMBER]"
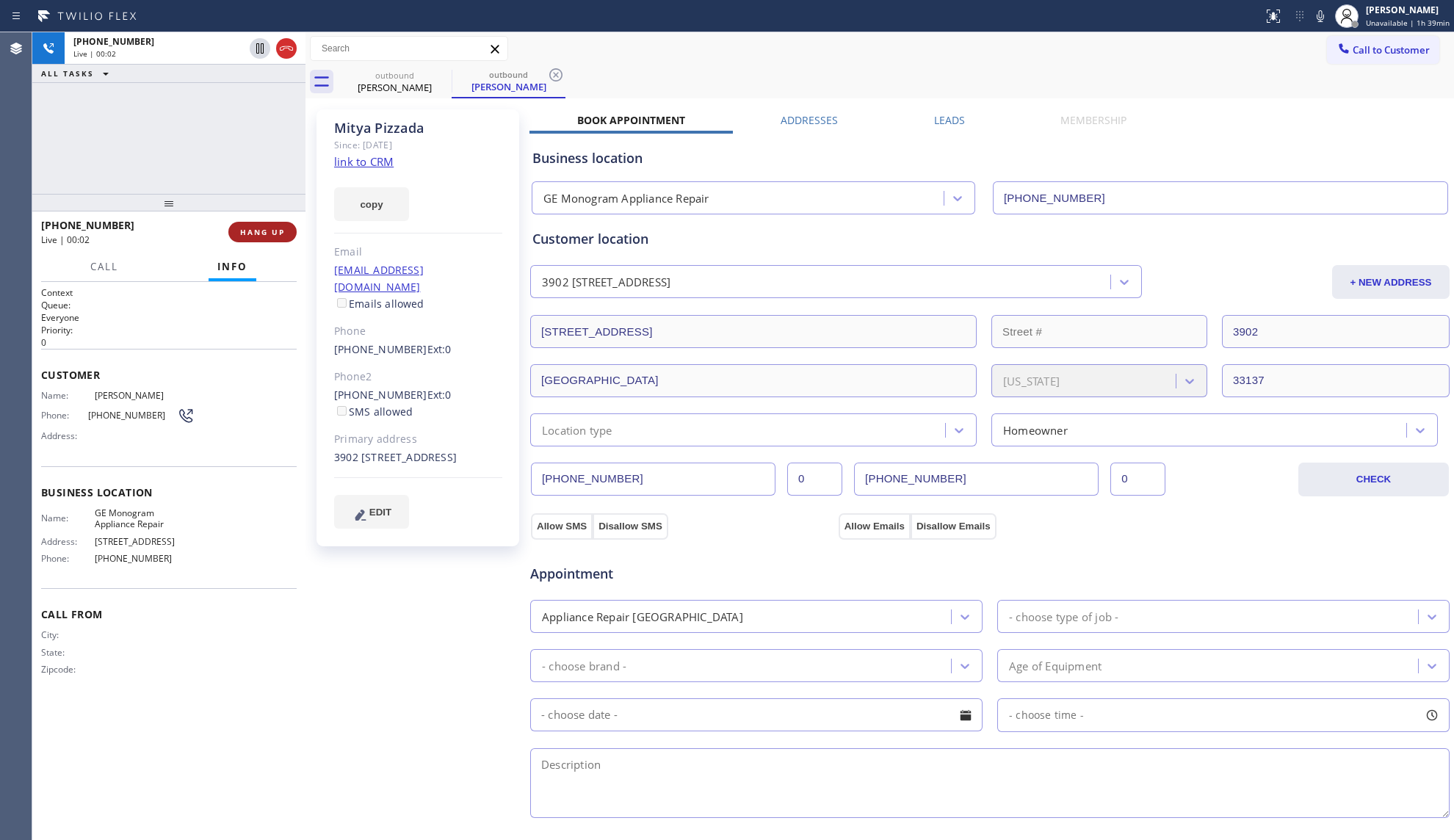
click at [264, 226] on button "HANG UP" at bounding box center [263, 232] width 68 height 21
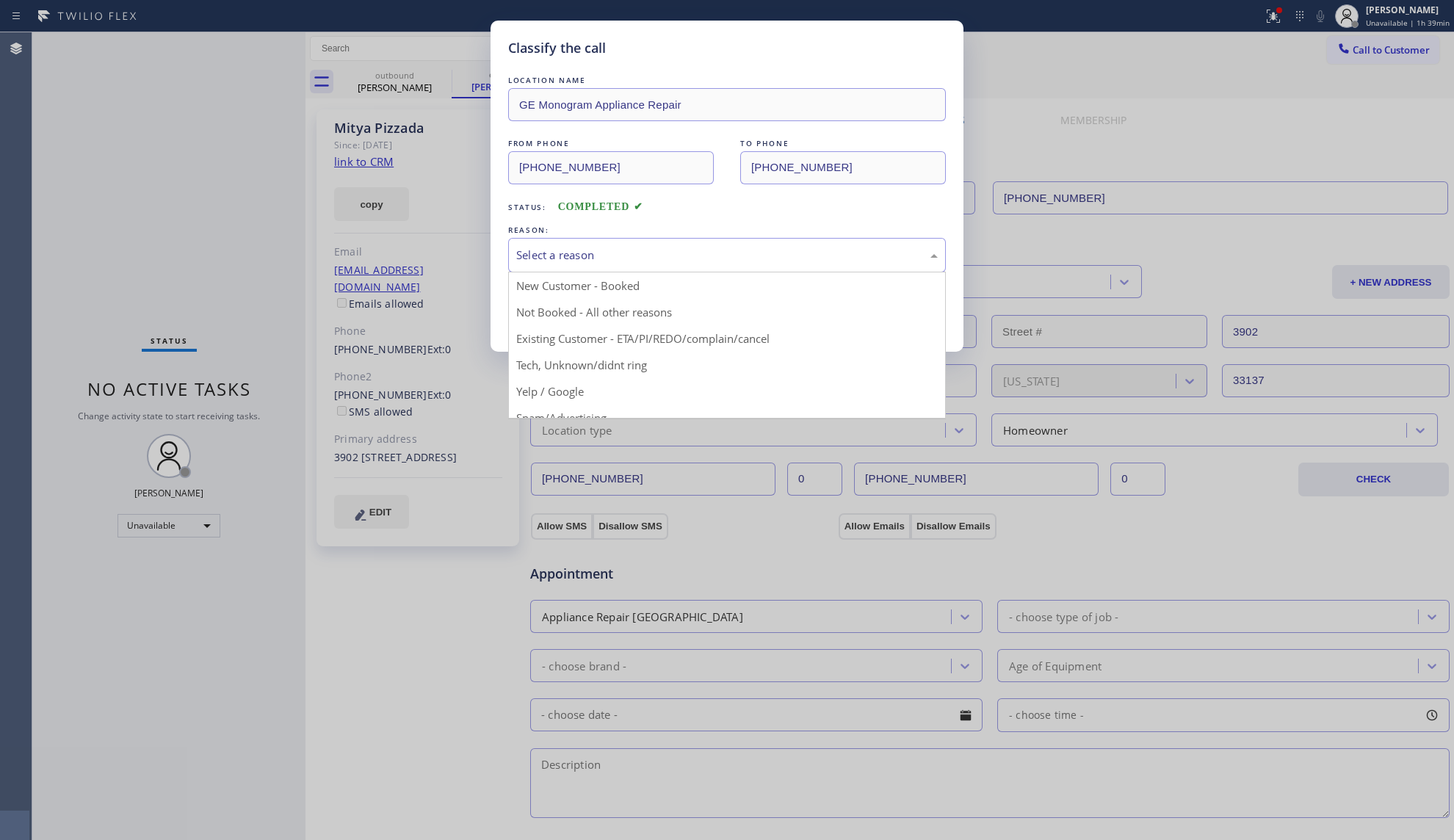
click at [552, 248] on div "Select a reason" at bounding box center [727, 255] width 422 height 17
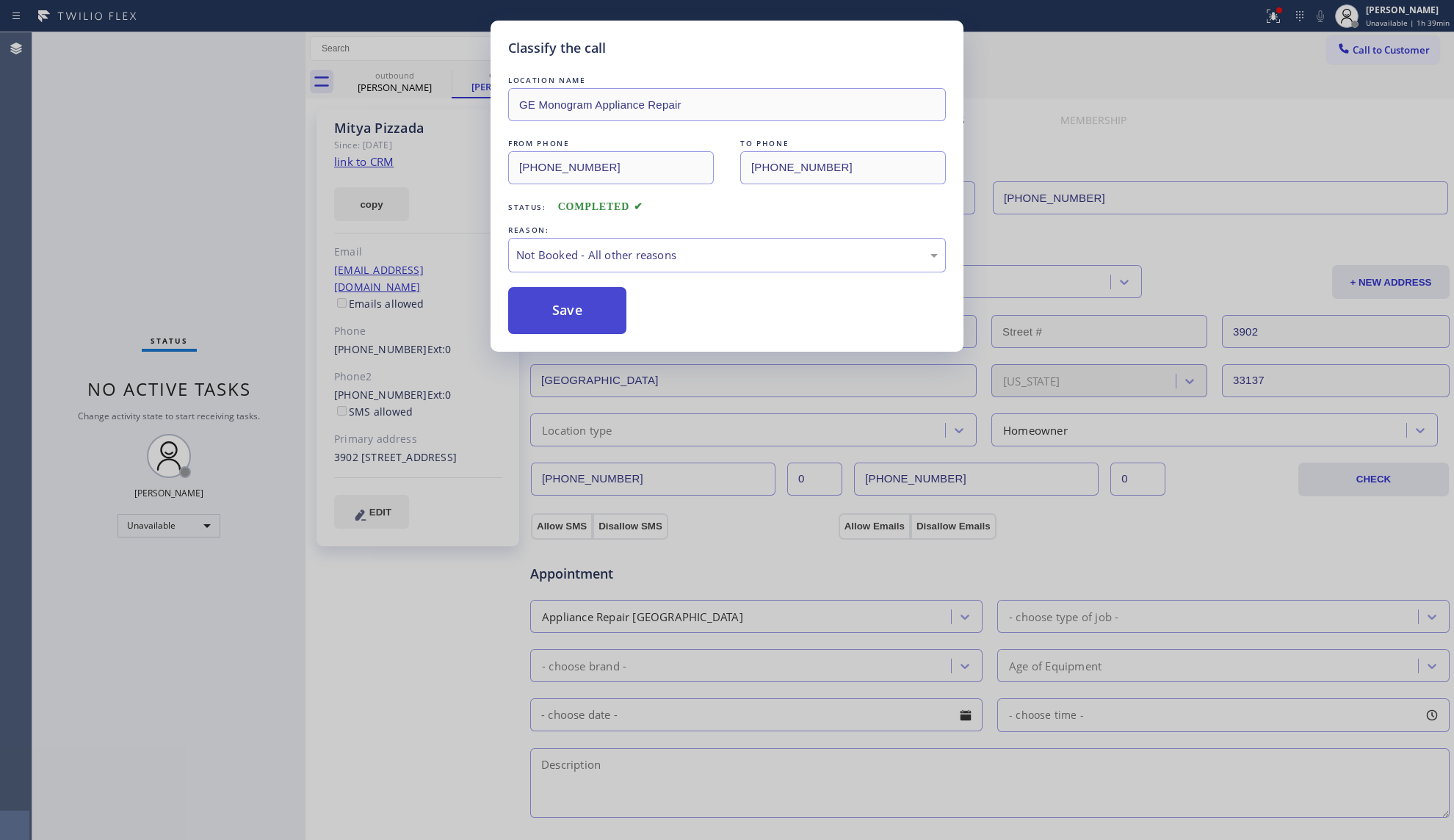
click at [552, 311] on button "Save" at bounding box center [566, 311] width 118 height 47
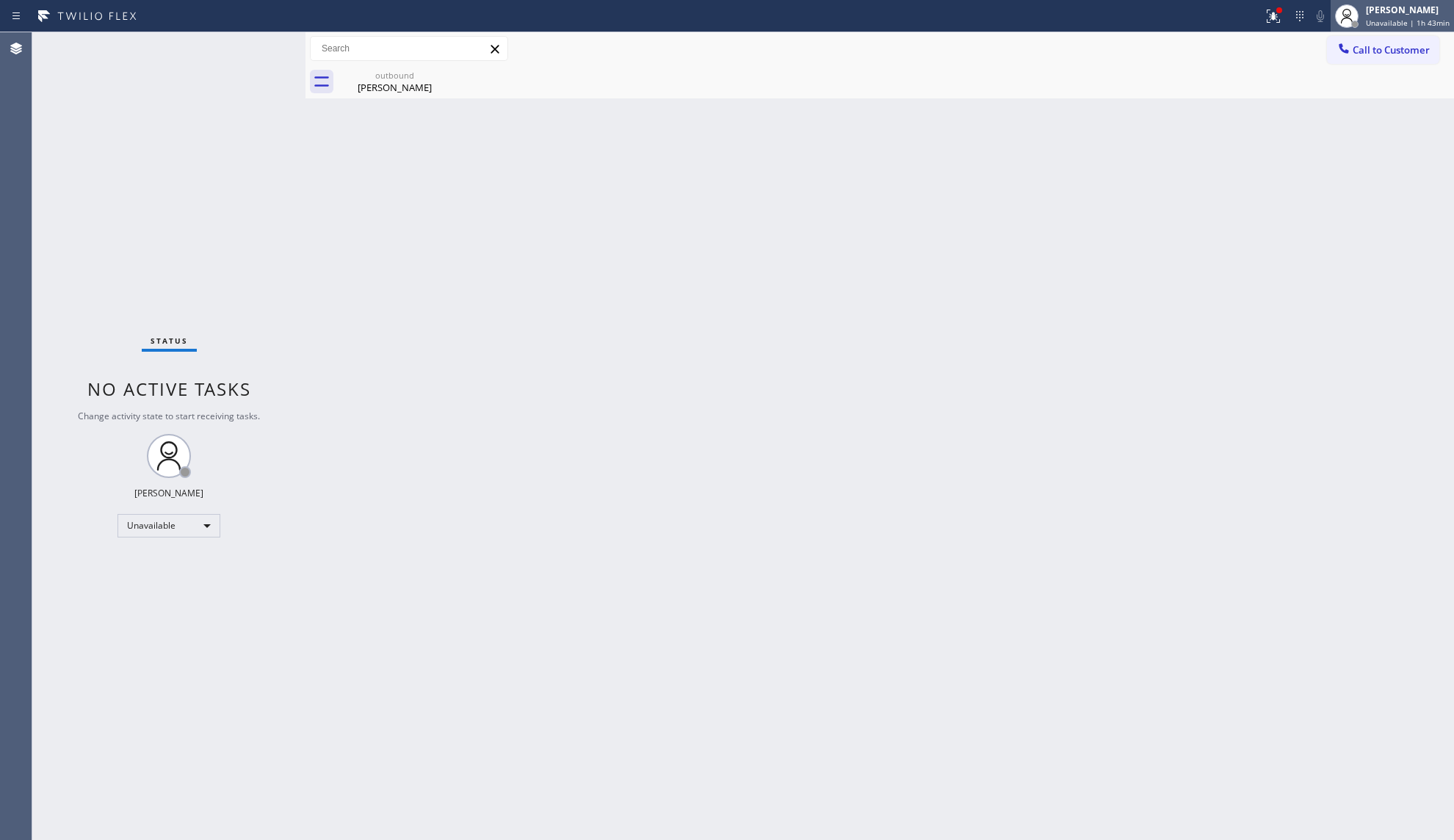
click at [1387, 24] on span "Unavailable | 1h 43min" at bounding box center [1408, 23] width 84 height 10
click at [1132, 518] on div "Back to Dashboard Change Sender ID Customers Technicians Select a contact Outbo…" at bounding box center [880, 436] width 1149 height 808
drag, startPoint x: 1132, startPoint y: 518, endPoint x: 1081, endPoint y: 136, distance: 385.4
click at [984, 151] on div "Back to Dashboard Change Sender ID Customers Technicians Select a contact Outbo…" at bounding box center [880, 436] width 1149 height 808
click at [1369, 21] on span "Unavailable | 1h 43min" at bounding box center [1408, 23] width 84 height 10
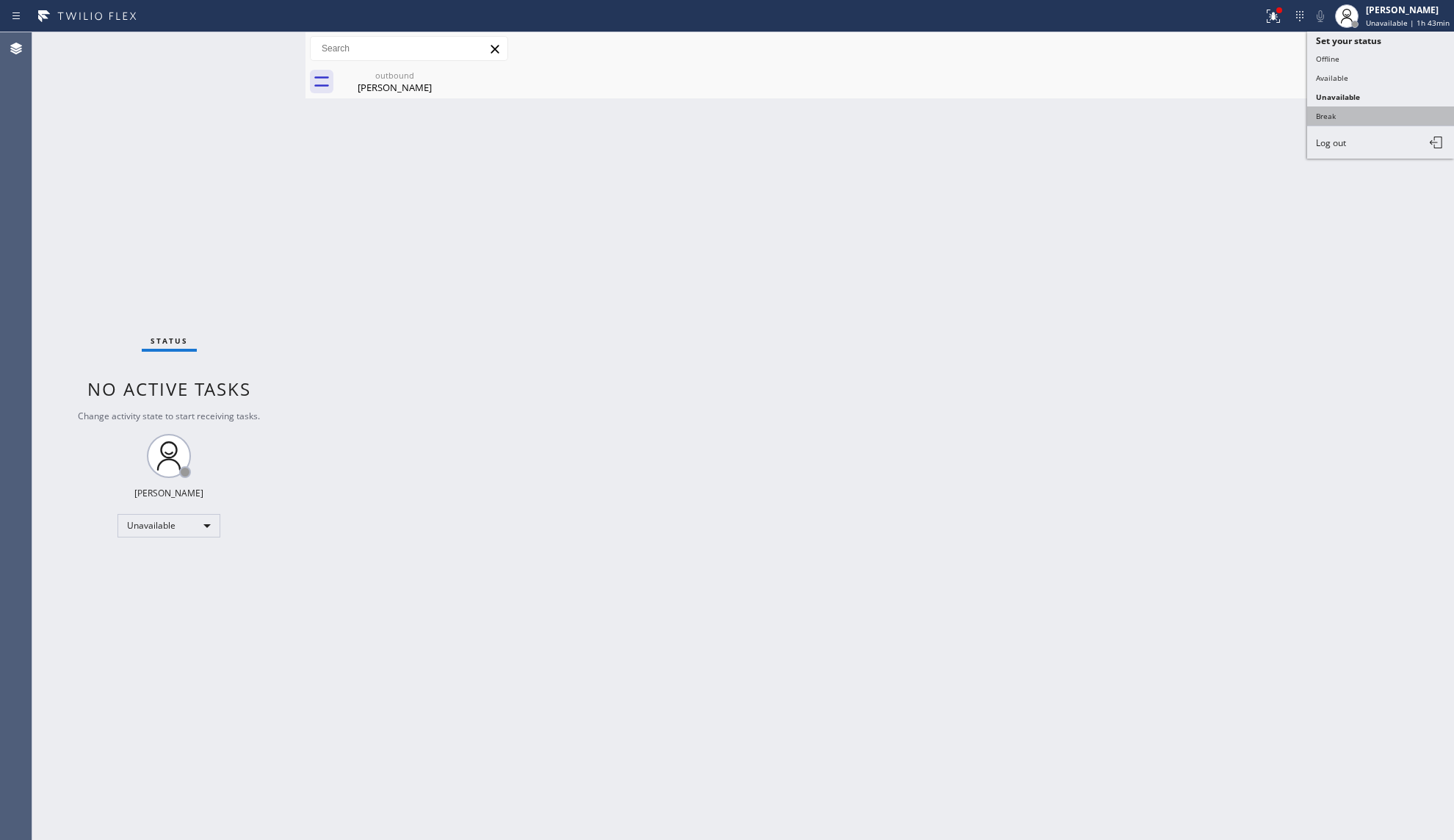
click at [1327, 107] on button "Break" at bounding box center [1381, 116] width 147 height 19
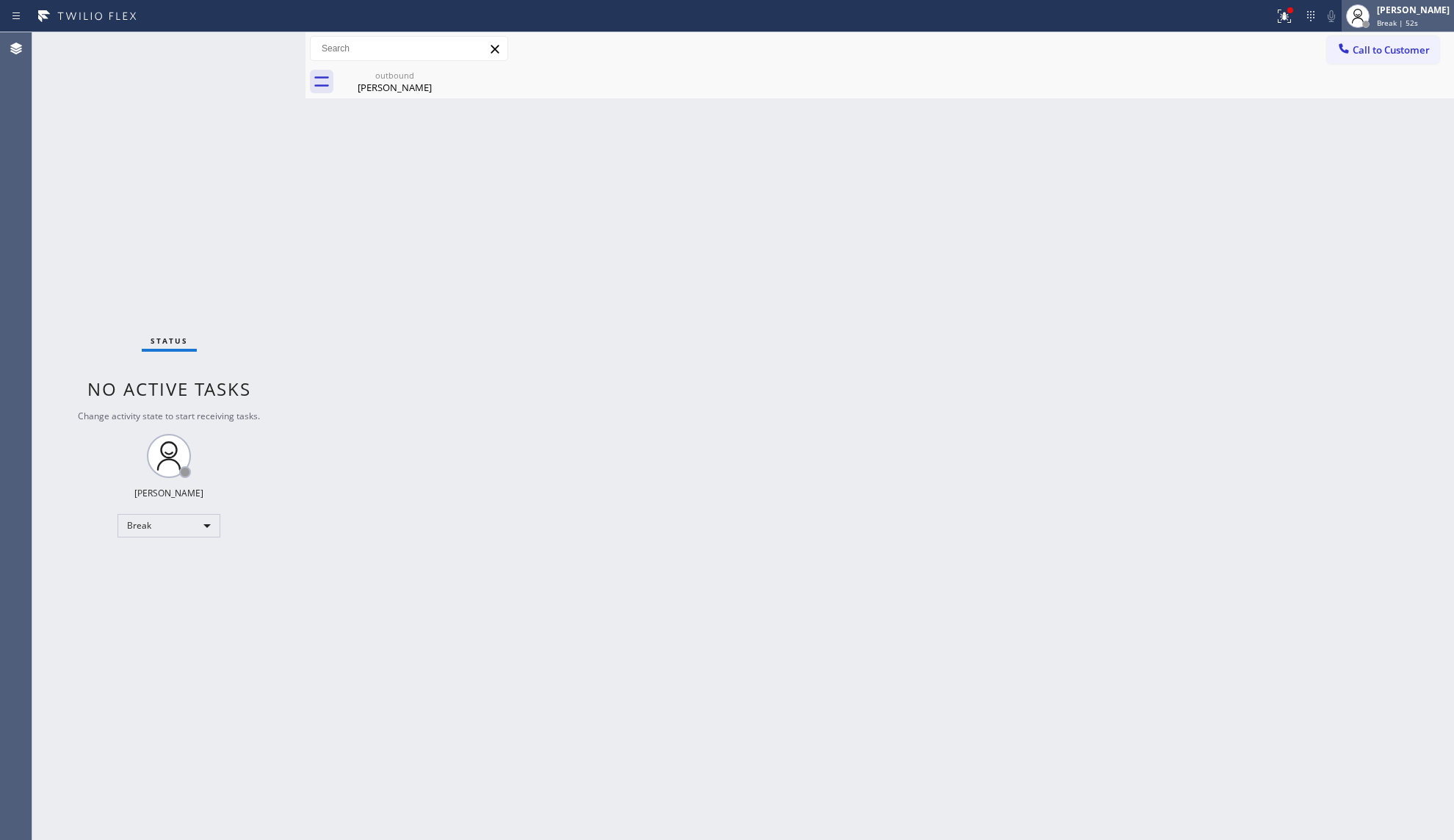
click at [1396, 7] on div "[PERSON_NAME]" at bounding box center [1413, 10] width 72 height 12
click at [1387, 97] on button "Unavailable" at bounding box center [1381, 97] width 147 height 19
click at [1409, 17] on span "Break | 54s" at bounding box center [1397, 23] width 41 height 10
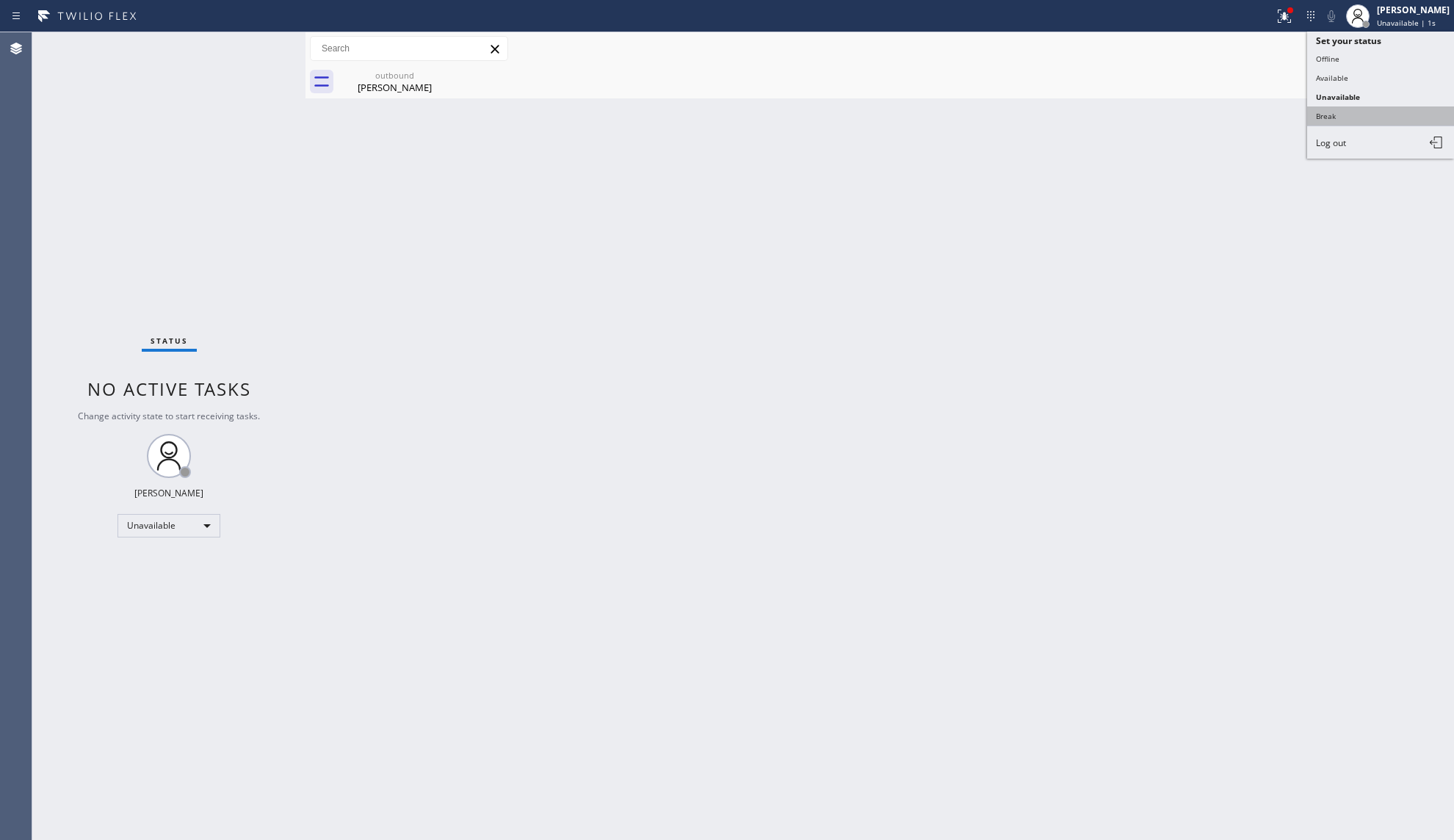
click at [1363, 109] on button "Break" at bounding box center [1381, 116] width 147 height 19
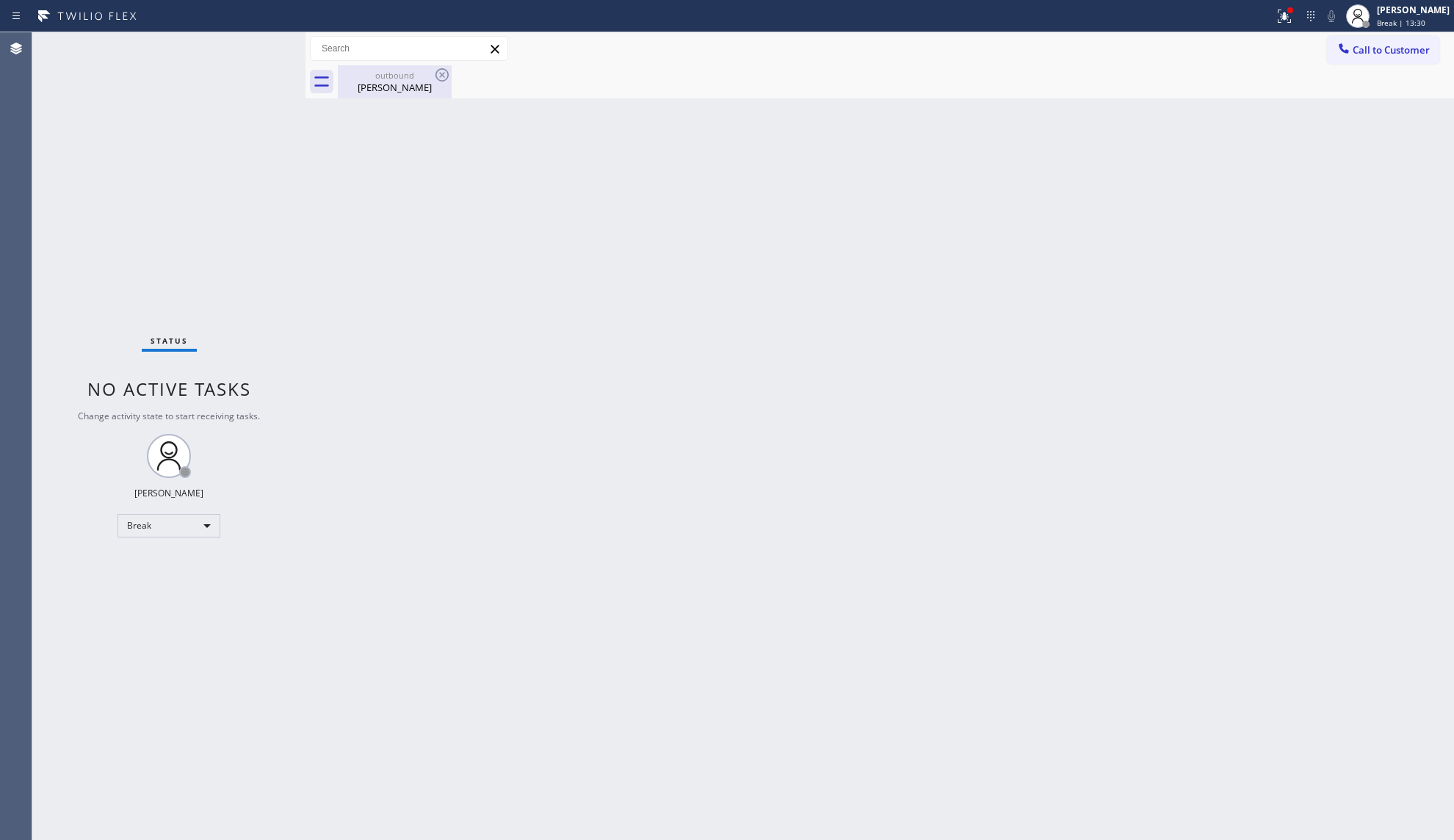
click at [394, 77] on div "outbound" at bounding box center [394, 75] width 111 height 11
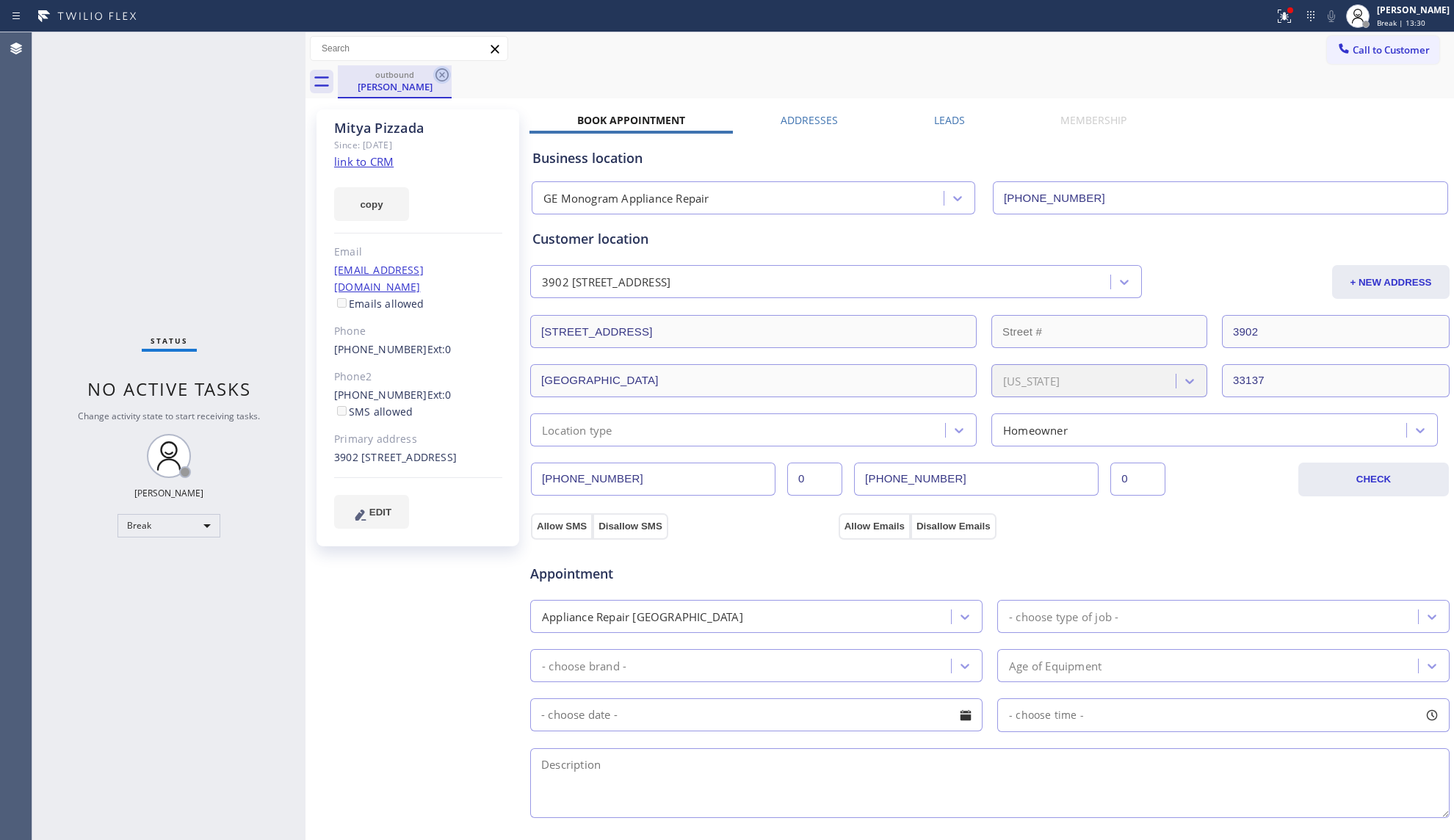
click at [437, 72] on icon at bounding box center [442, 75] width 17 height 17
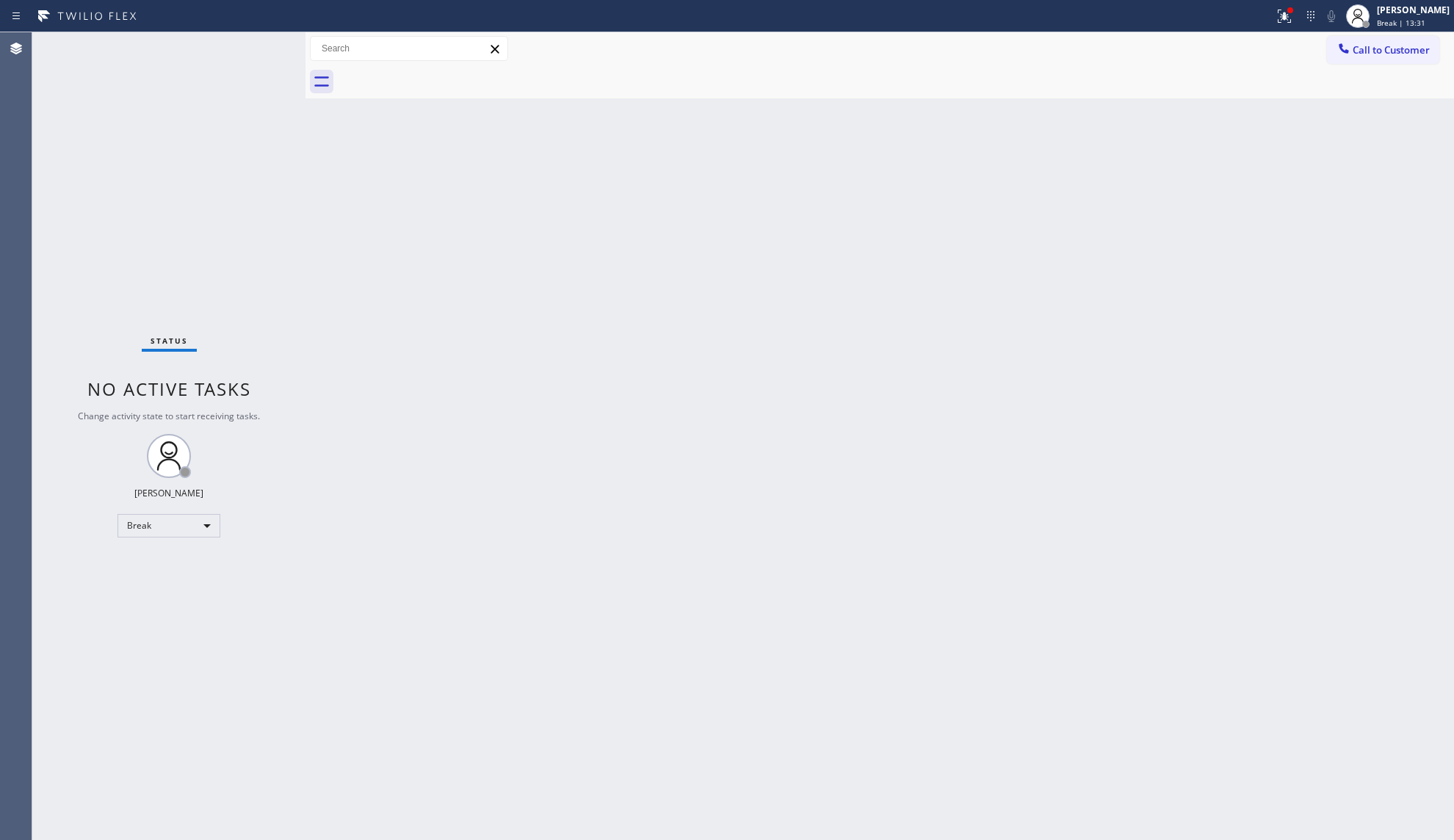
drag, startPoint x: 782, startPoint y: 147, endPoint x: 808, endPoint y: 141, distance: 26.7
click at [789, 147] on div "Back to Dashboard Change Sender ID Customers Technicians Select a contact Outbo…" at bounding box center [880, 436] width 1149 height 808
click at [1303, 17] on div at bounding box center [1311, 16] width 21 height 17
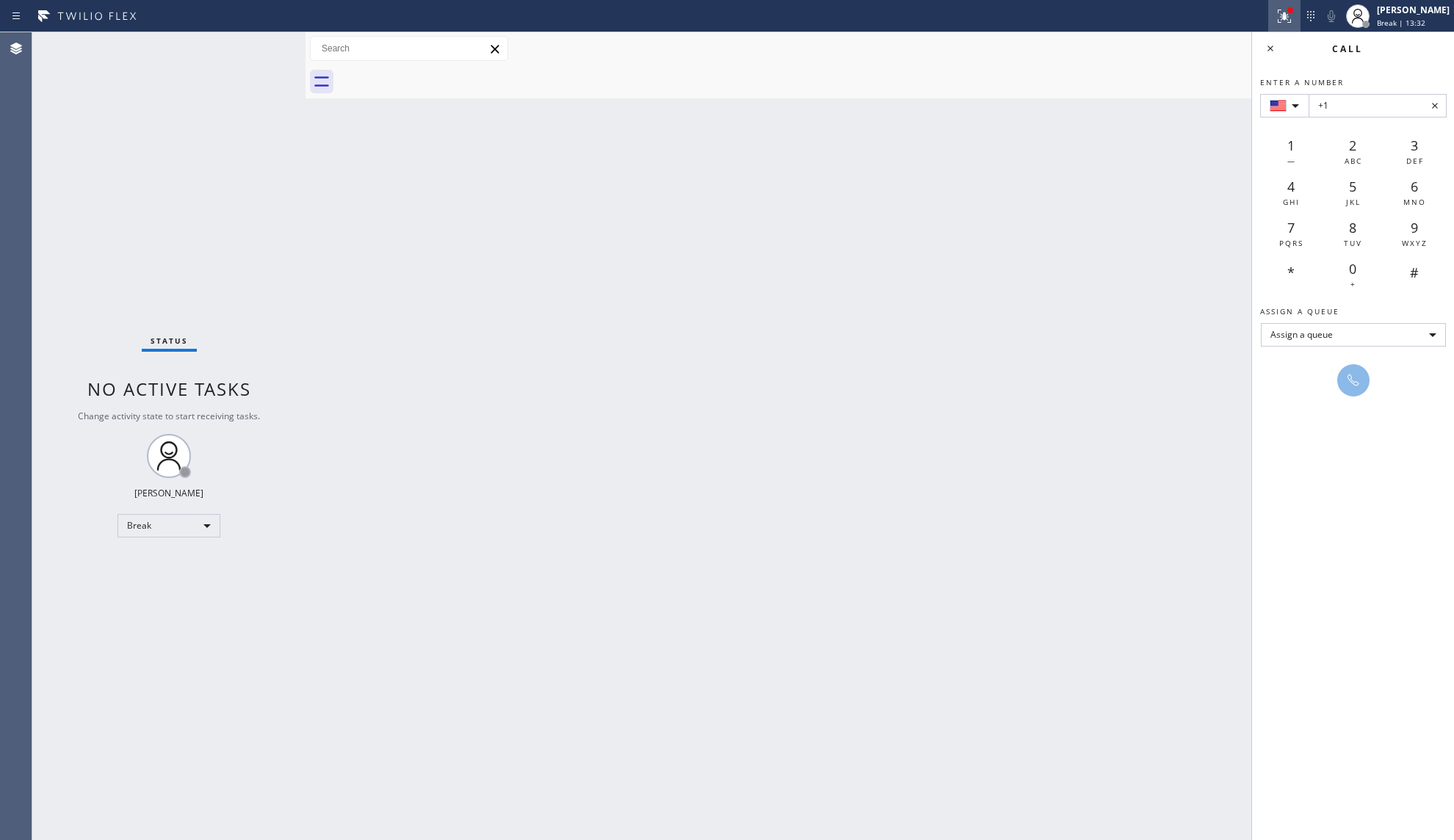
click at [1286, 19] on icon at bounding box center [1282, 15] width 9 height 10
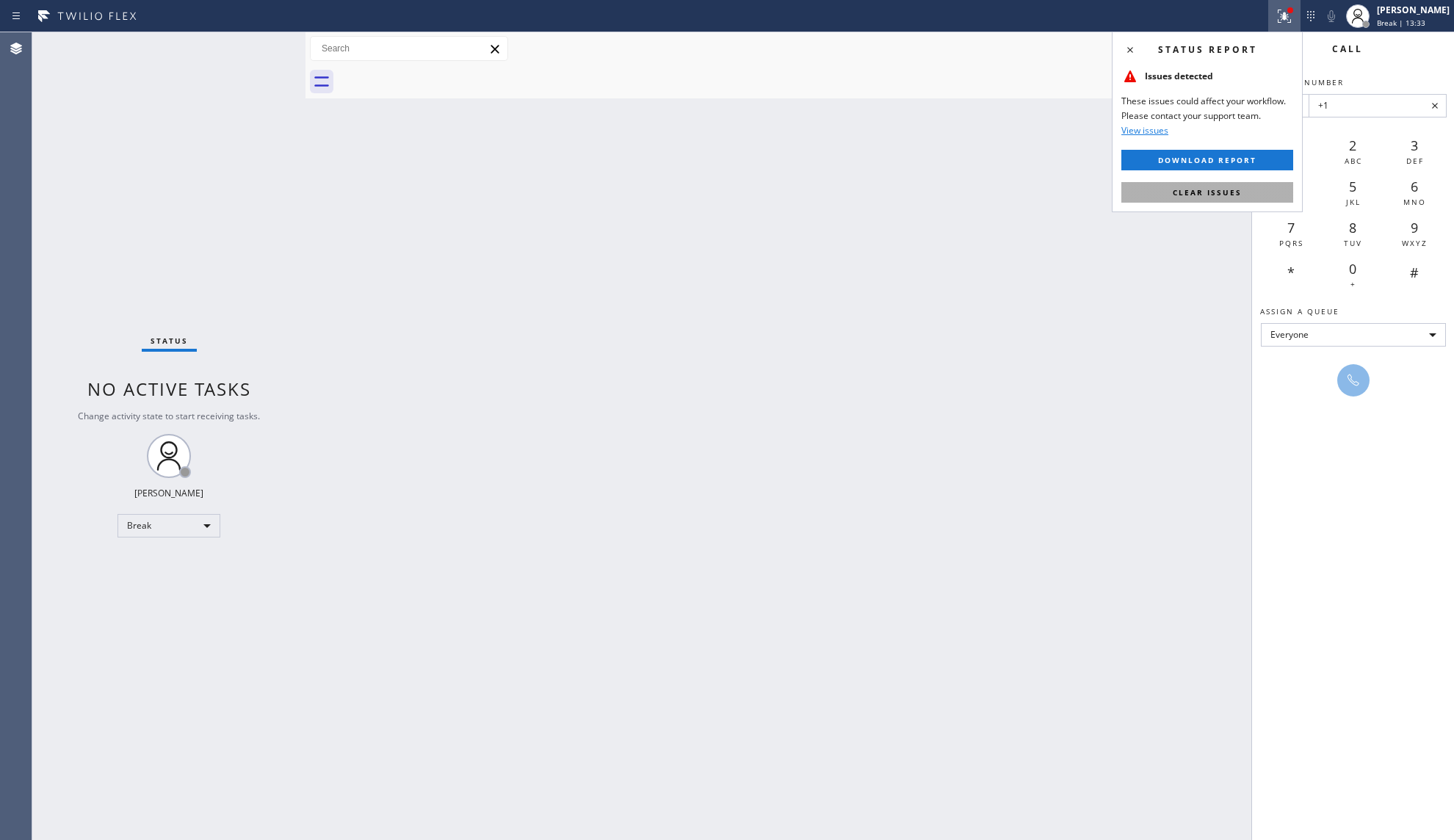
click at [1194, 195] on span "Clear issues" at bounding box center [1207, 193] width 69 height 10
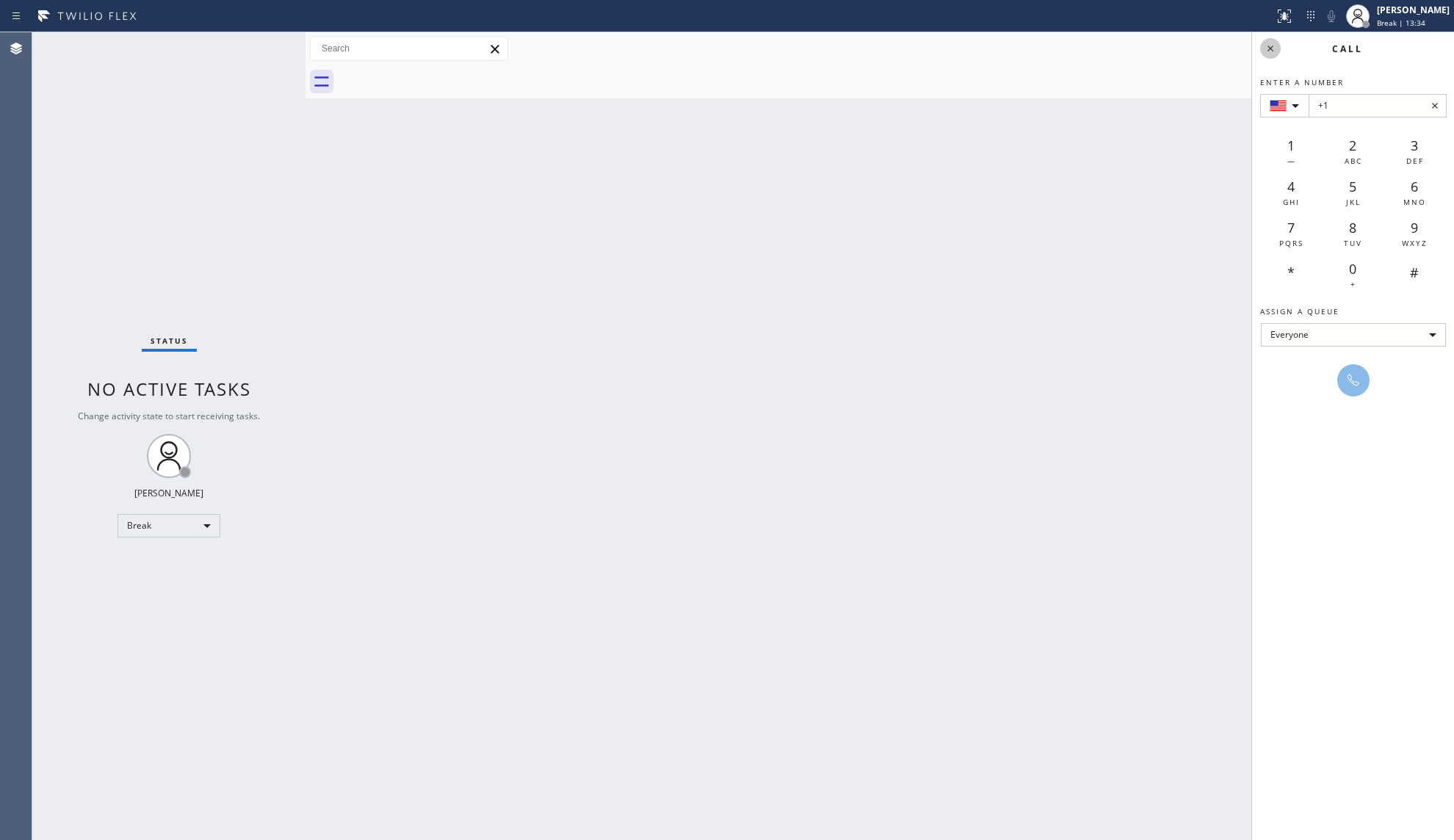
click at [1272, 51] on icon at bounding box center [1271, 48] width 17 height 17
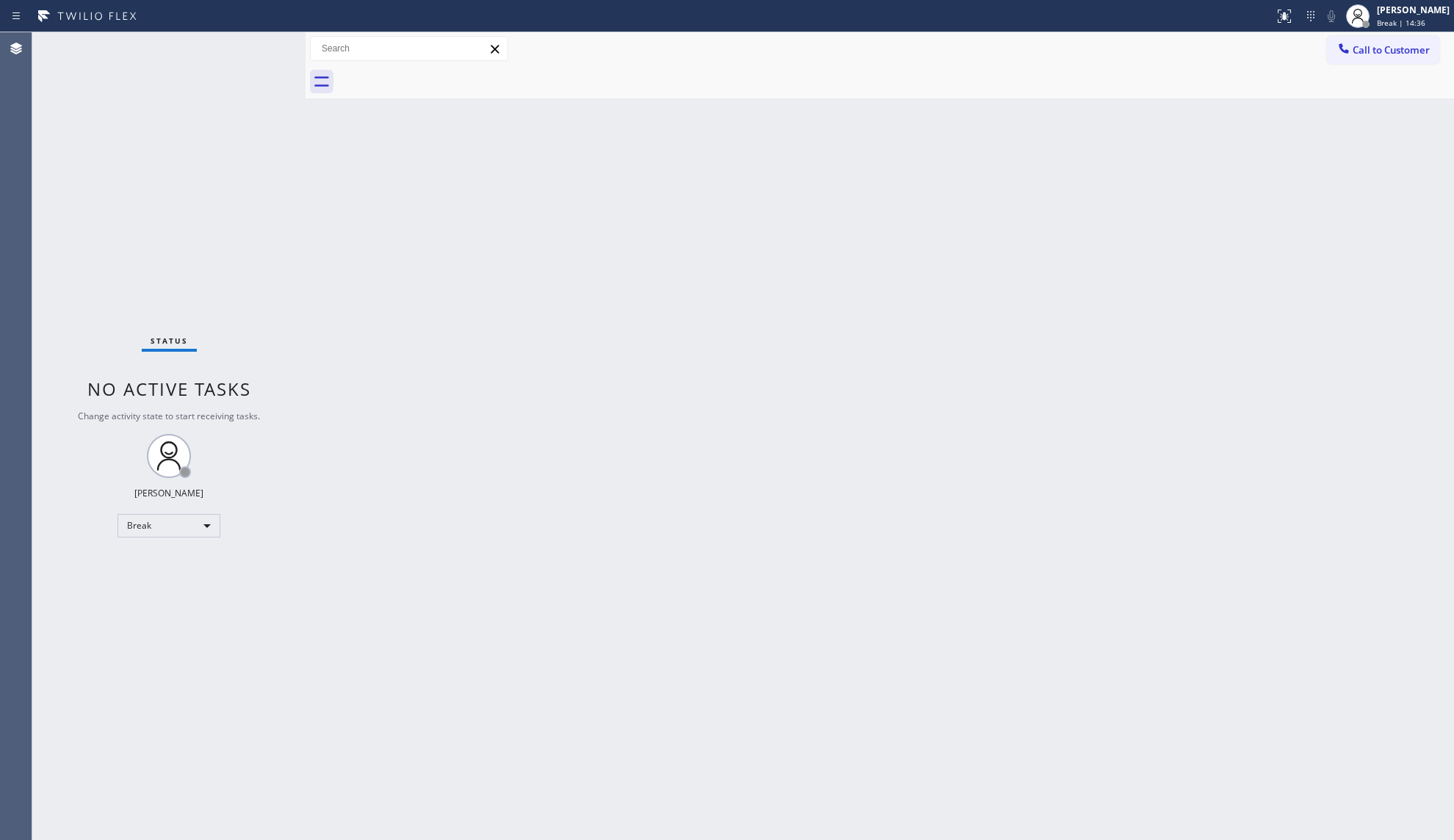
drag, startPoint x: 685, startPoint y: 447, endPoint x: 821, endPoint y: 359, distance: 162.0
click at [695, 445] on div "Back to Dashboard Change Sender ID Customers Technicians Select a contact Outbo…" at bounding box center [880, 436] width 1149 height 808
click at [1390, 25] on span "Break | 14:37" at bounding box center [1402, 23] width 49 height 10
click at [1349, 92] on button "Unavailable" at bounding box center [1381, 97] width 147 height 19
click at [1361, 54] on span "Call to Customer" at bounding box center [1391, 50] width 77 height 13
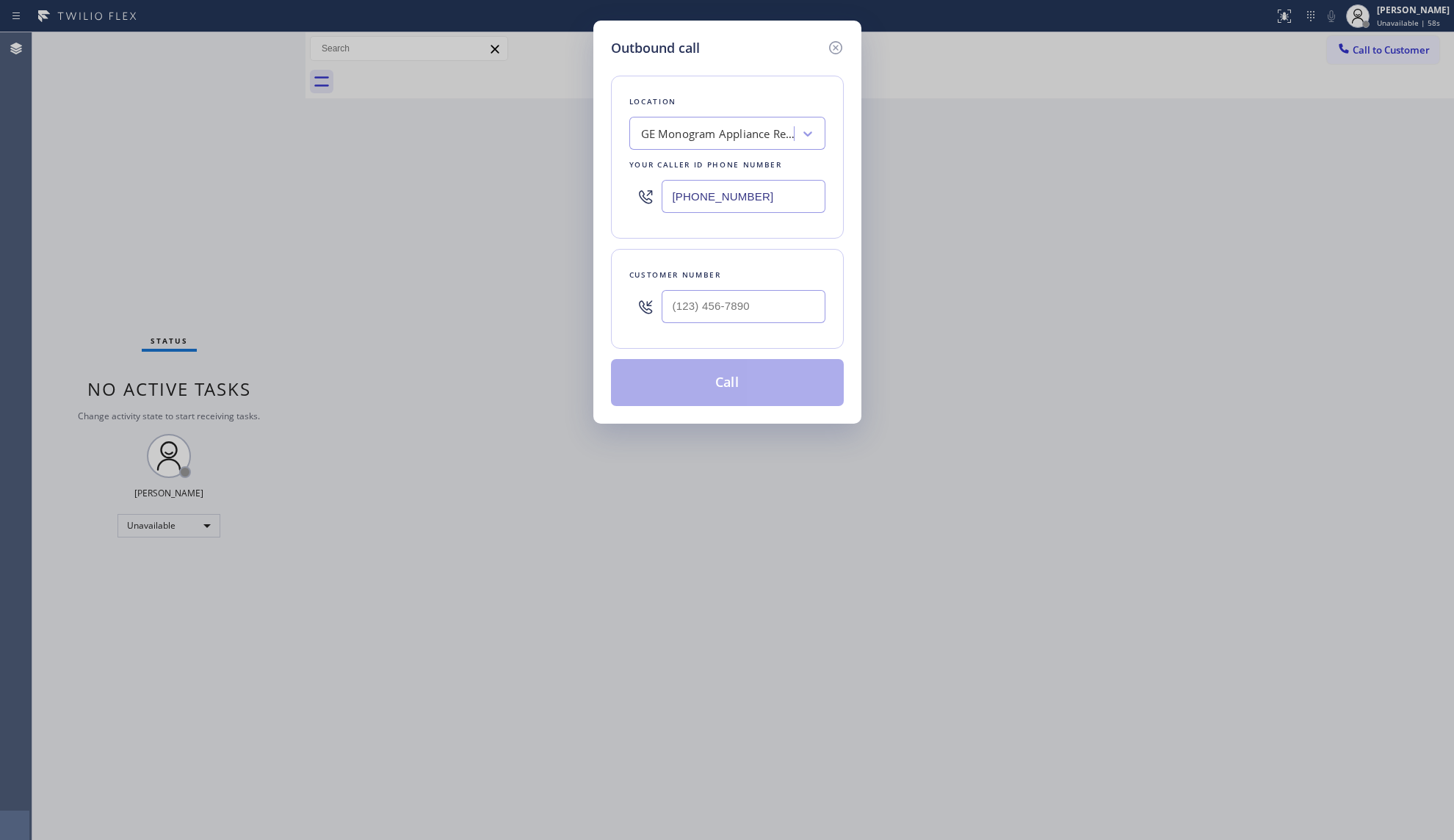
drag, startPoint x: 796, startPoint y: 206, endPoint x: 568, endPoint y: 197, distance: 228.2
click at [568, 197] on div "Outbound call Location GE Monogram Appliance Repair Your caller id phone number…" at bounding box center [727, 420] width 1454 height 840
paste input "415) 908-1569"
type input "[PHONE_NUMBER]"
click at [774, 318] on input "(___) ___-____" at bounding box center [744, 306] width 164 height 33
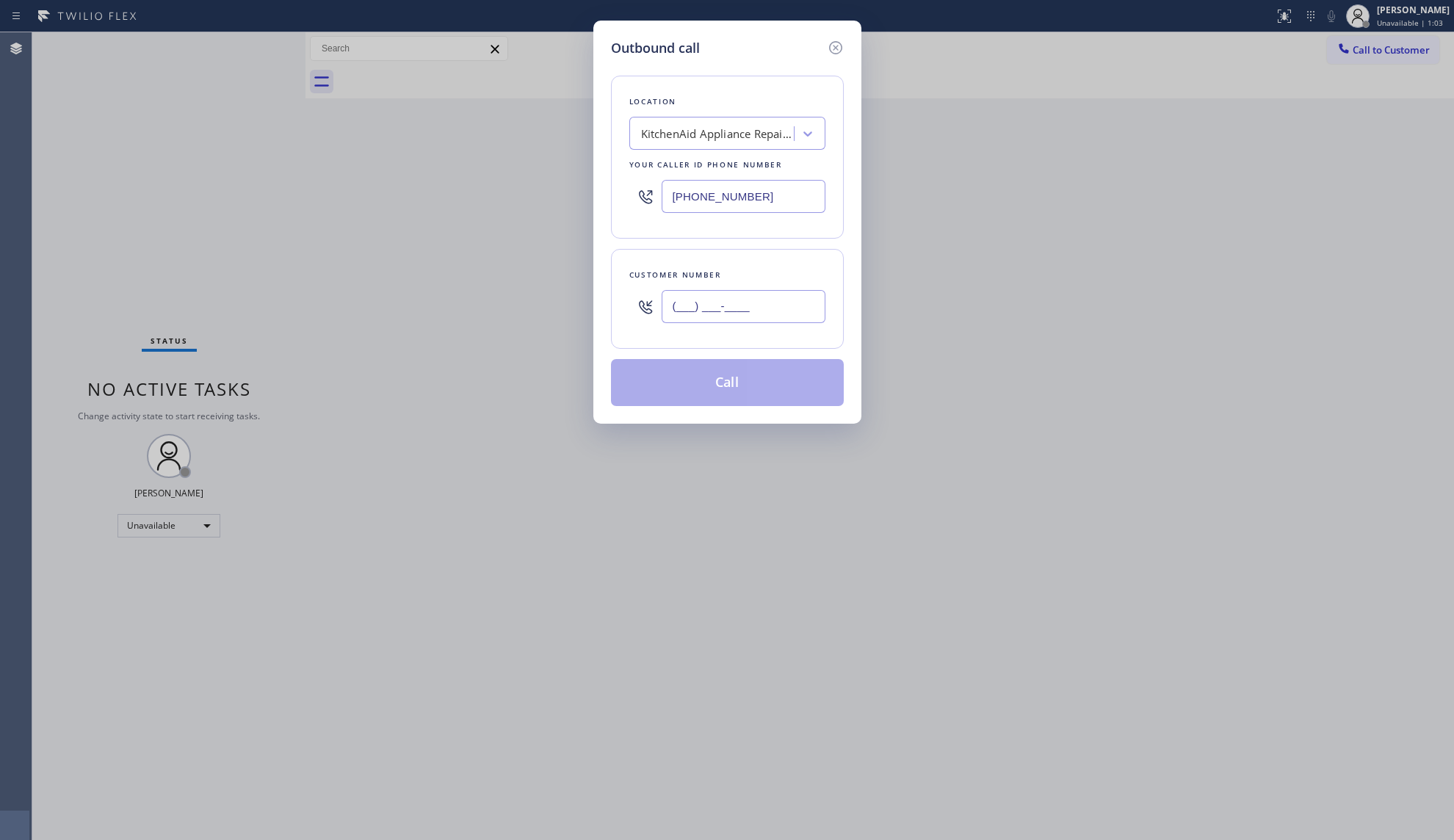
paste input "510) 530-5859"
type input "[PHONE_NUMBER]"
drag, startPoint x: 724, startPoint y: 372, endPoint x: 778, endPoint y: 316, distance: 77.8
click at [724, 372] on button "Call" at bounding box center [727, 382] width 233 height 47
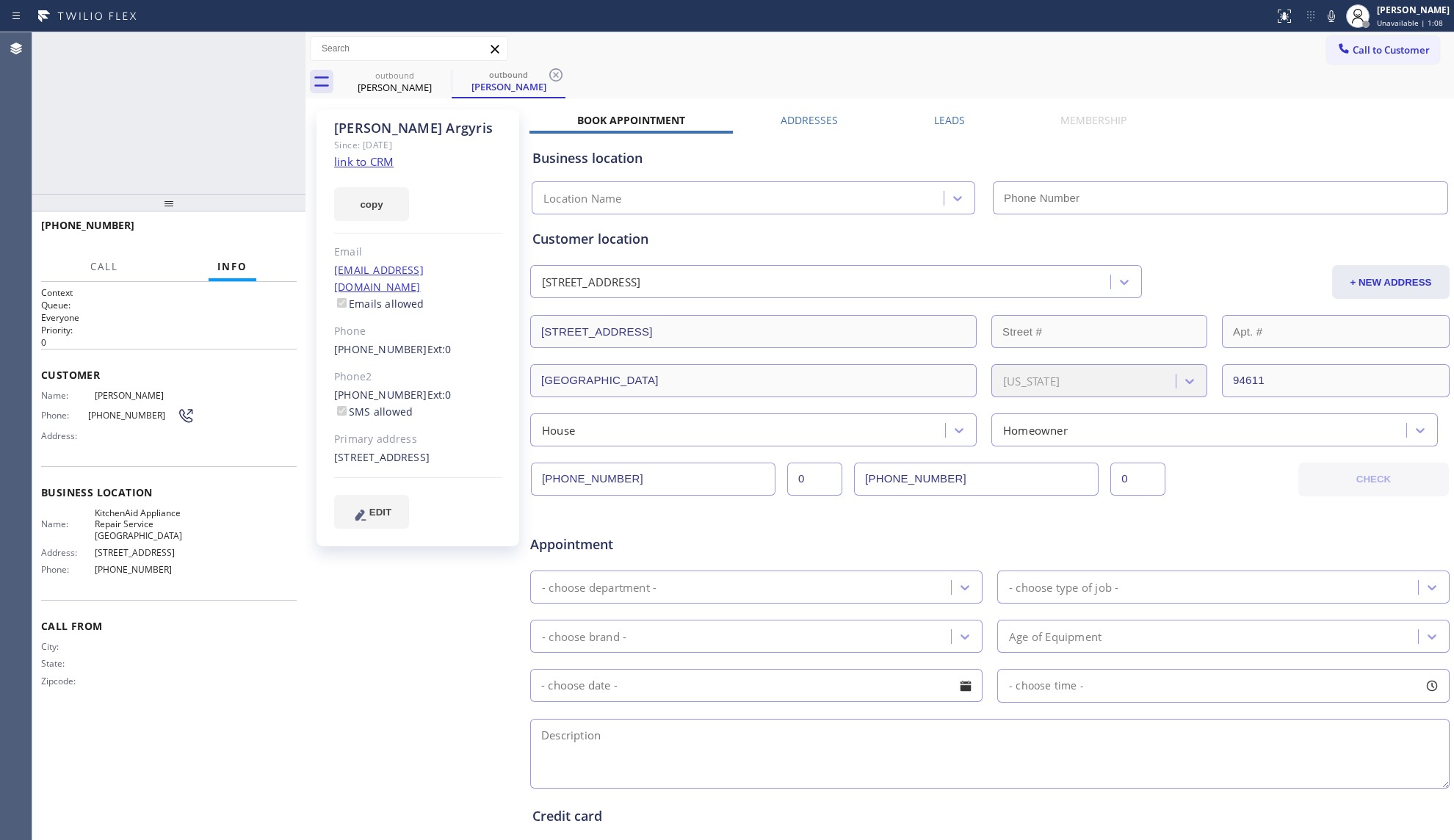
type input "[PHONE_NUMBER]"
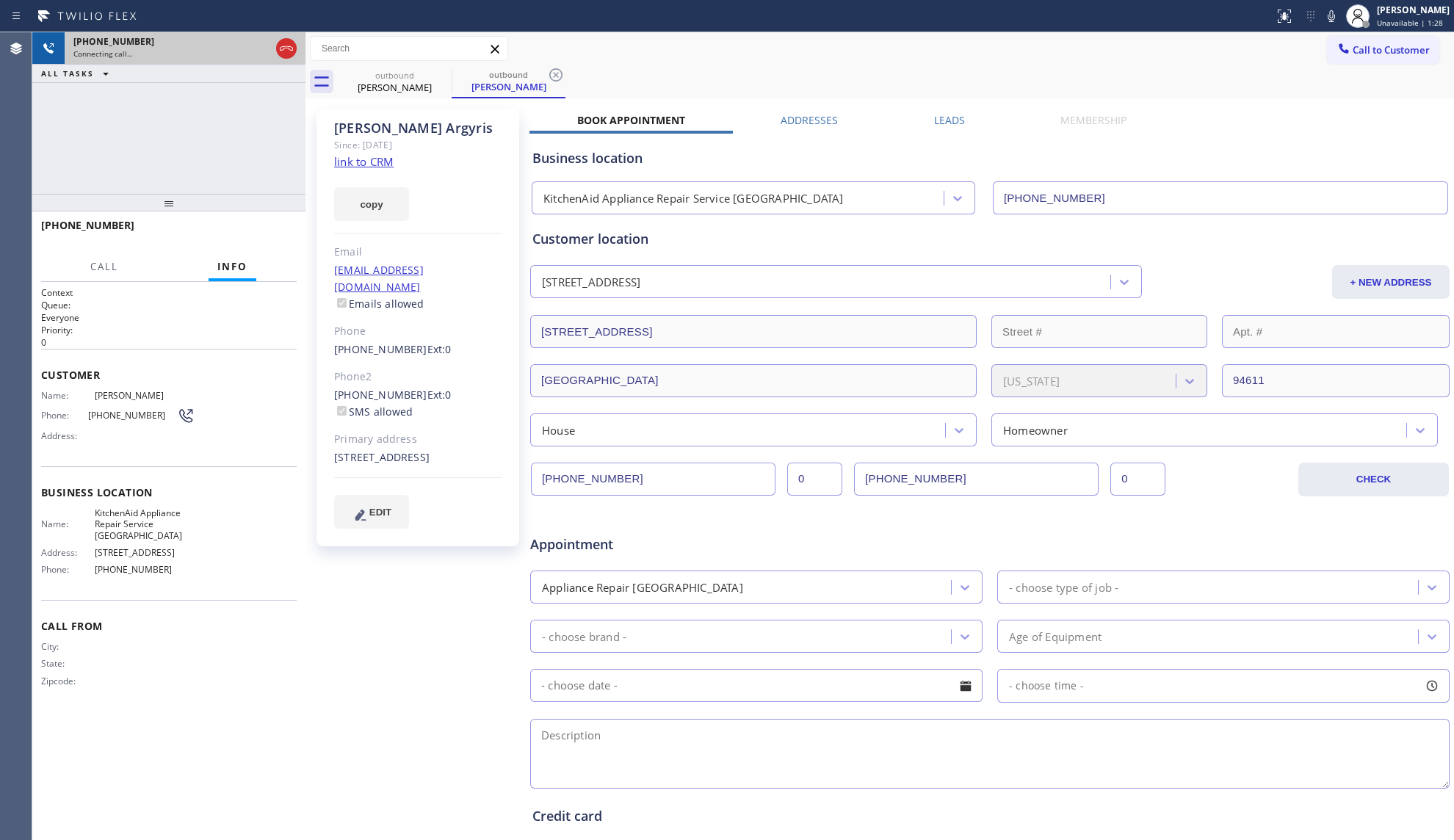
click at [284, 53] on icon at bounding box center [286, 48] width 17 height 17
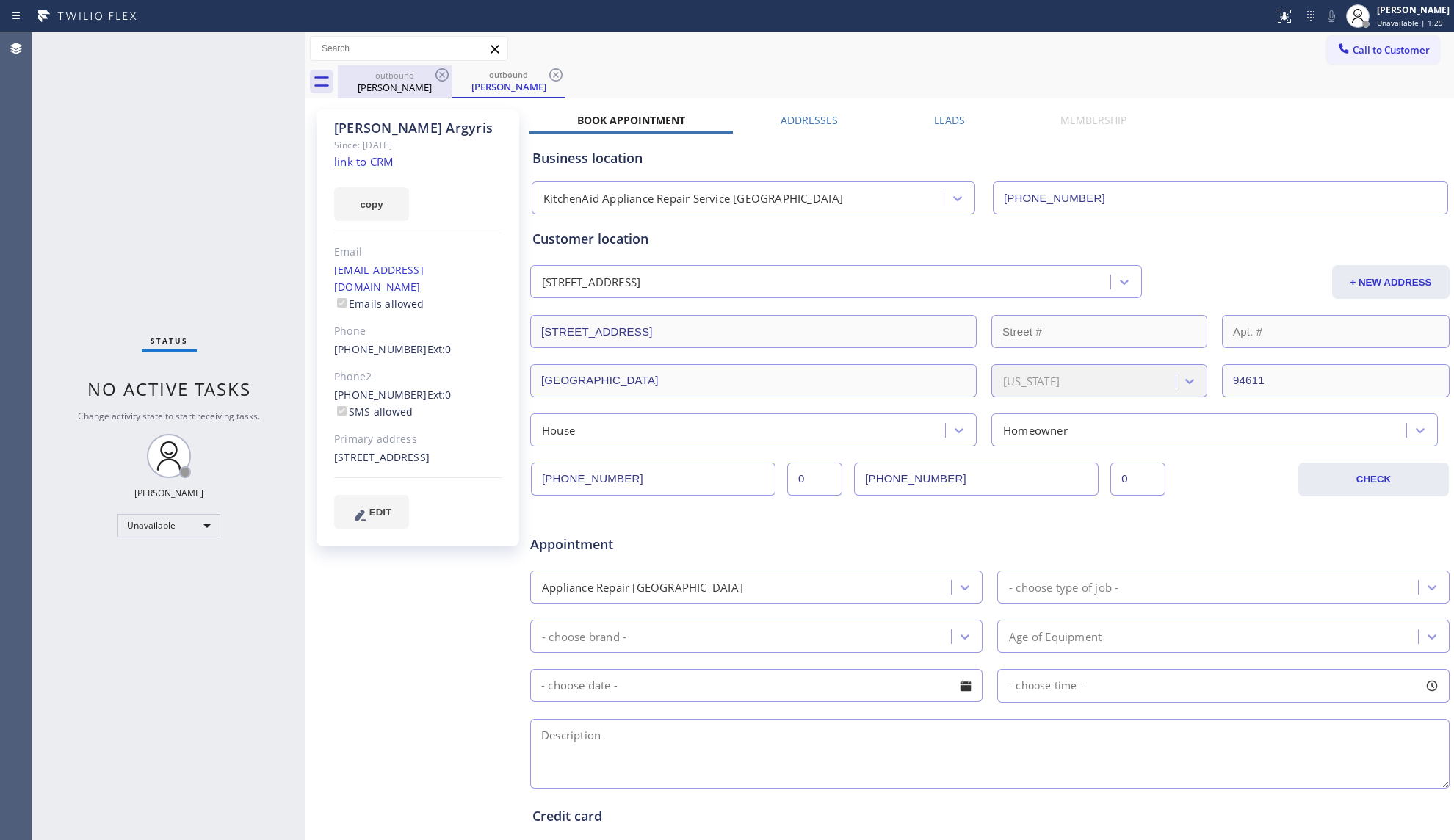
click at [413, 71] on div "outbound" at bounding box center [394, 75] width 111 height 11
click at [439, 74] on icon at bounding box center [442, 75] width 17 height 17
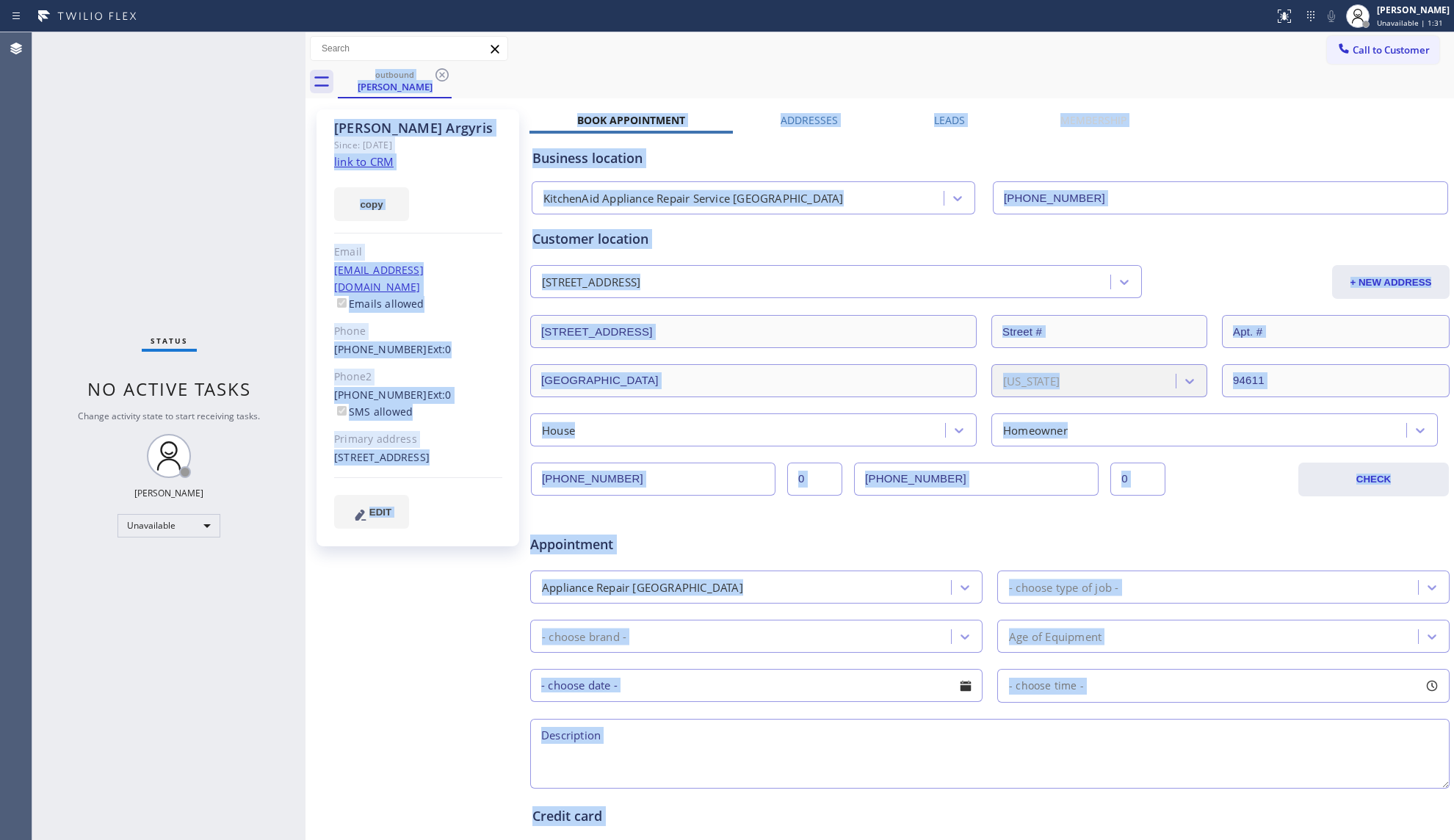
click at [439, 74] on div "outbound [PERSON_NAME]" at bounding box center [895, 82] width 1116 height 33
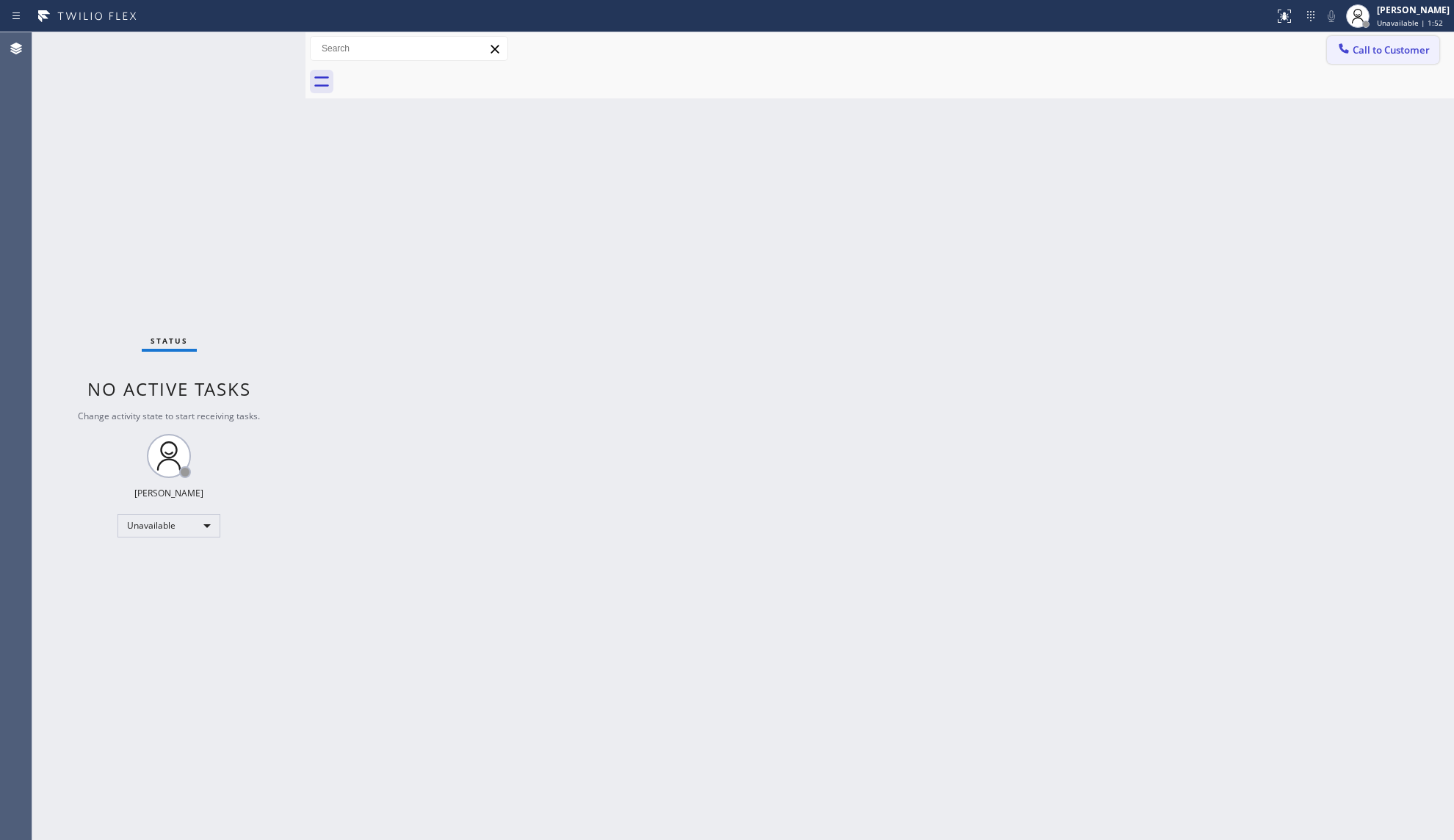
drag, startPoint x: 1367, startPoint y: 65, endPoint x: 1332, endPoint y: 63, distance: 35.1
click at [1368, 63] on div "Call to Customer Outbound call Location KitchenAid Appliance Repair Service [GE…" at bounding box center [880, 65] width 1149 height 66
click at [1335, 51] on div at bounding box center [1344, 50] width 17 height 17
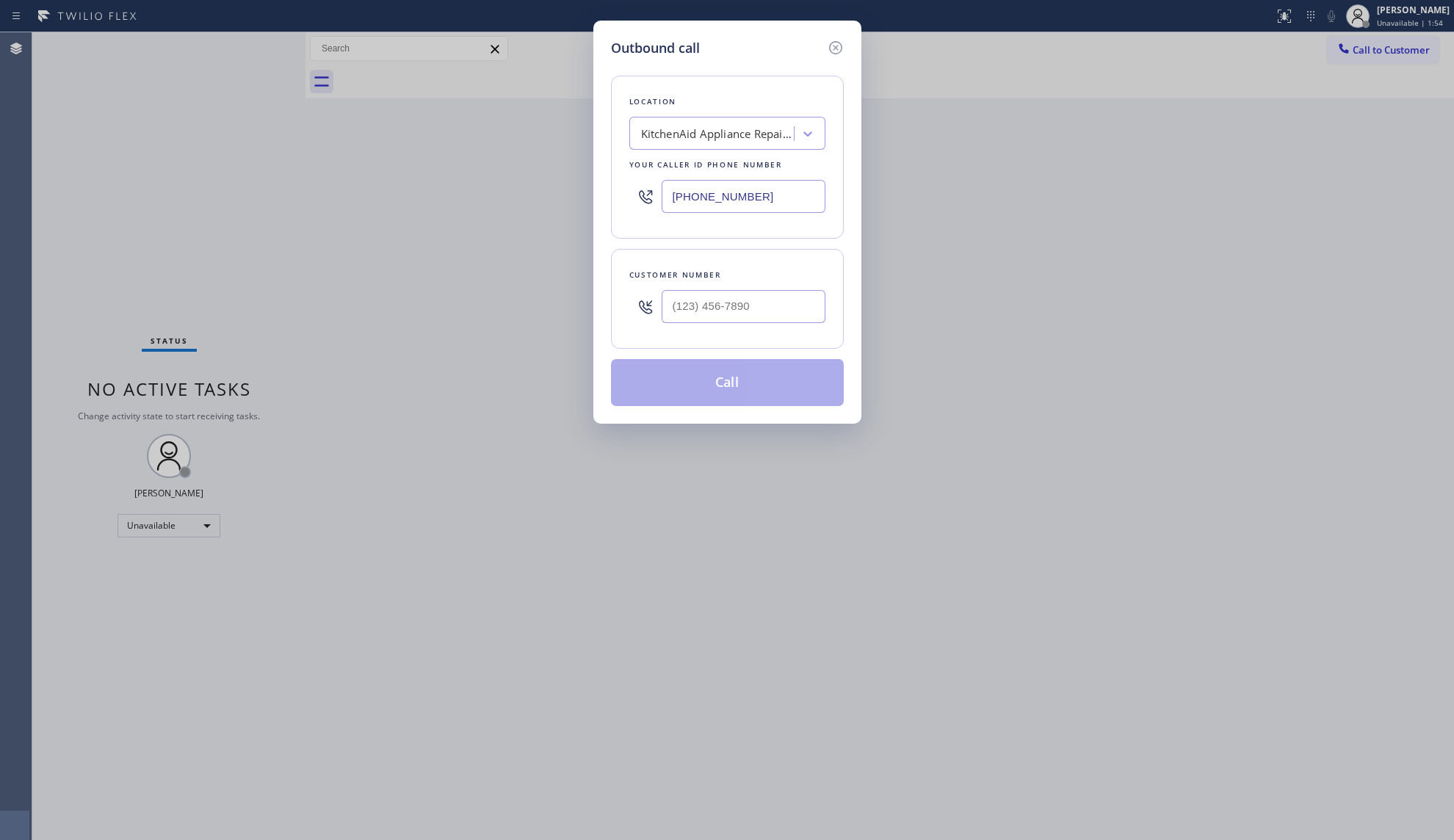
drag, startPoint x: 730, startPoint y: 195, endPoint x: 606, endPoint y: 195, distance: 124.0
click at [607, 195] on div "Outbound call Location KitchenAid Appliance Repair Service [GEOGRAPHIC_DATA] Yo…" at bounding box center [727, 222] width 268 height 403
paste input "669) 239-2343"
type input "[PHONE_NUMBER]"
click at [706, 312] on input "(___) ___-____" at bounding box center [744, 306] width 164 height 33
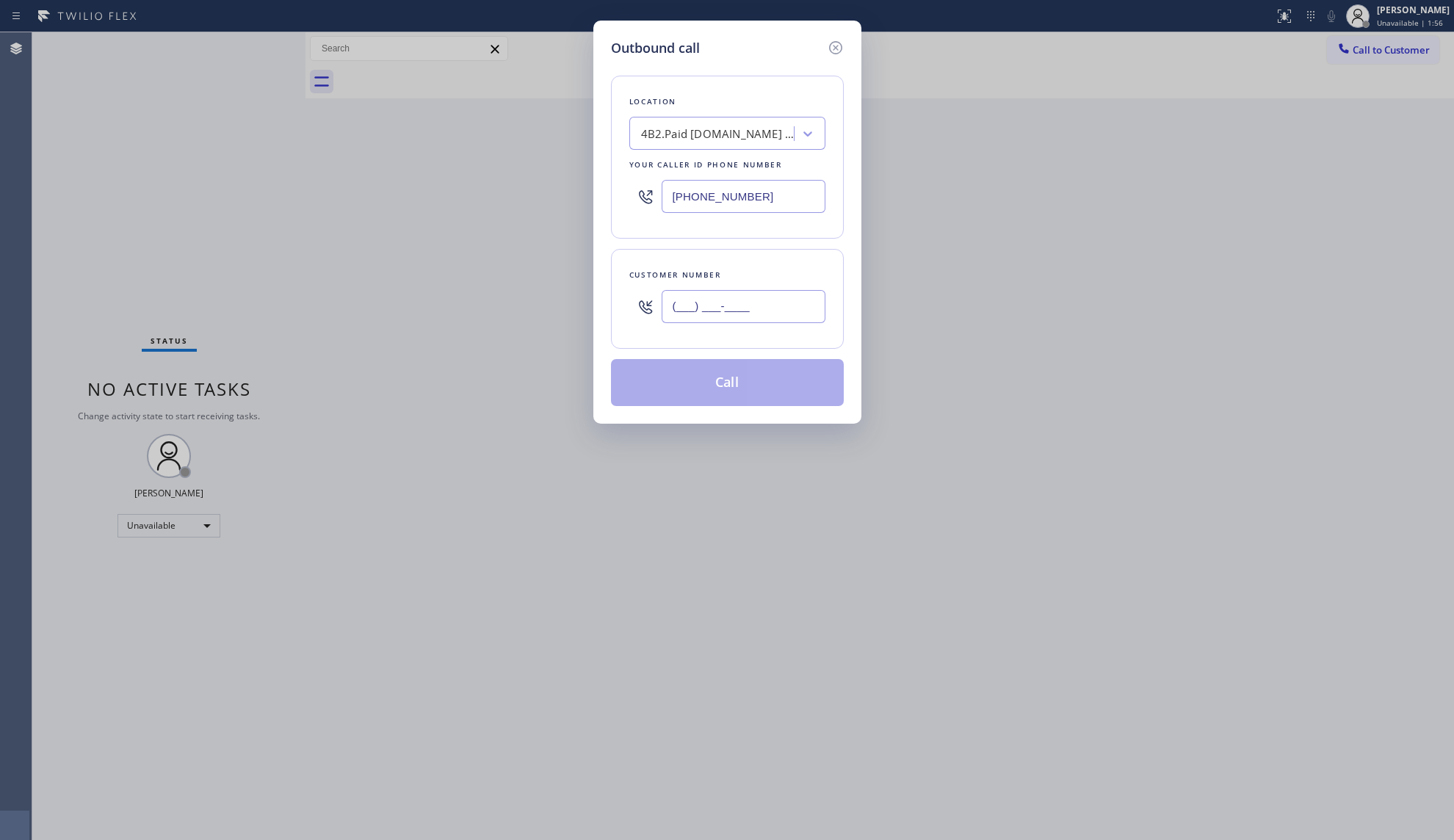
paste input "669) 274-5359"
type input "[PHONE_NUMBER]"
drag, startPoint x: 794, startPoint y: 385, endPoint x: 894, endPoint y: 408, distance: 102.6
click at [794, 383] on button "Call" at bounding box center [727, 382] width 233 height 47
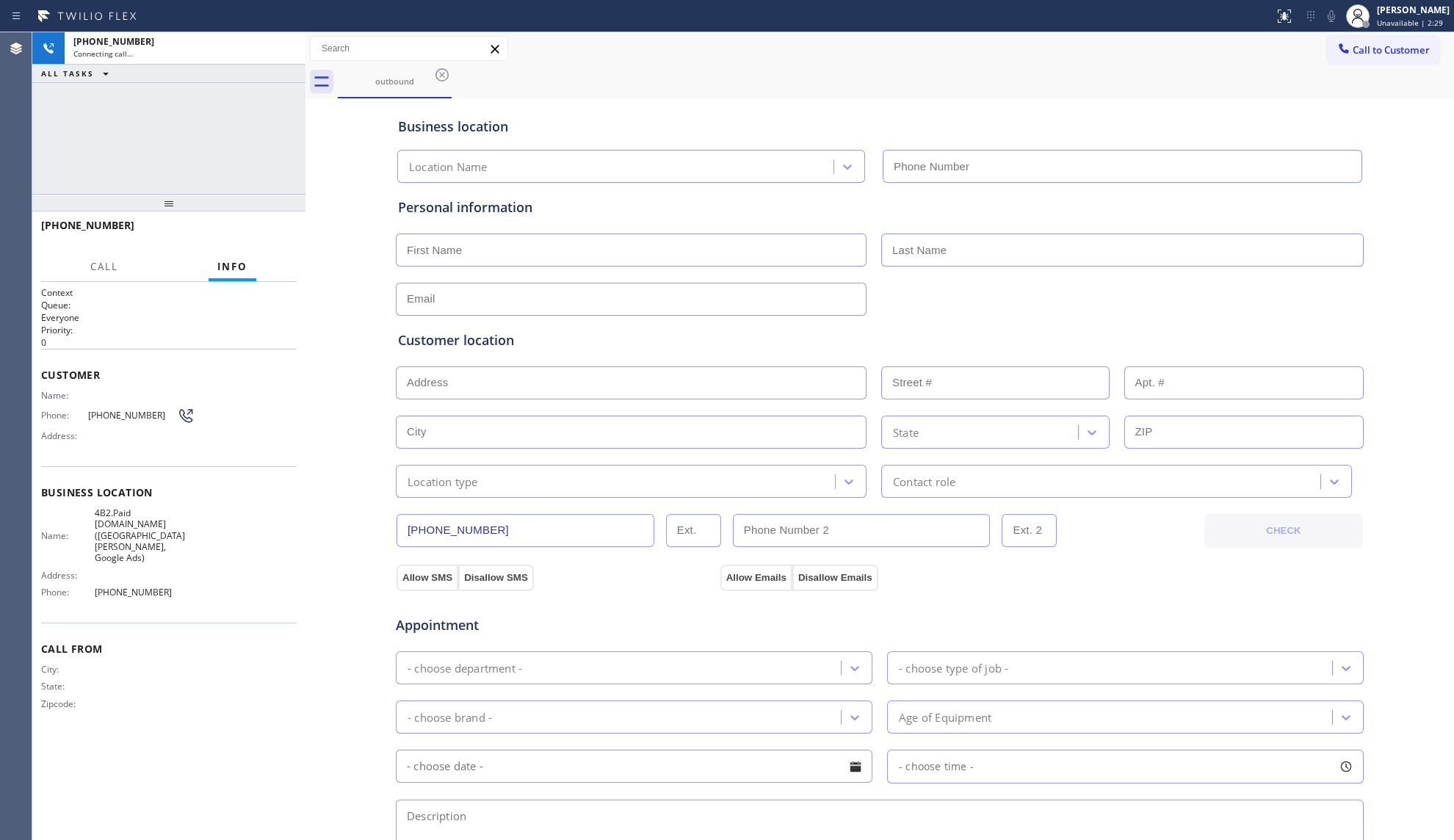
type input "[PHONE_NUMBER]"
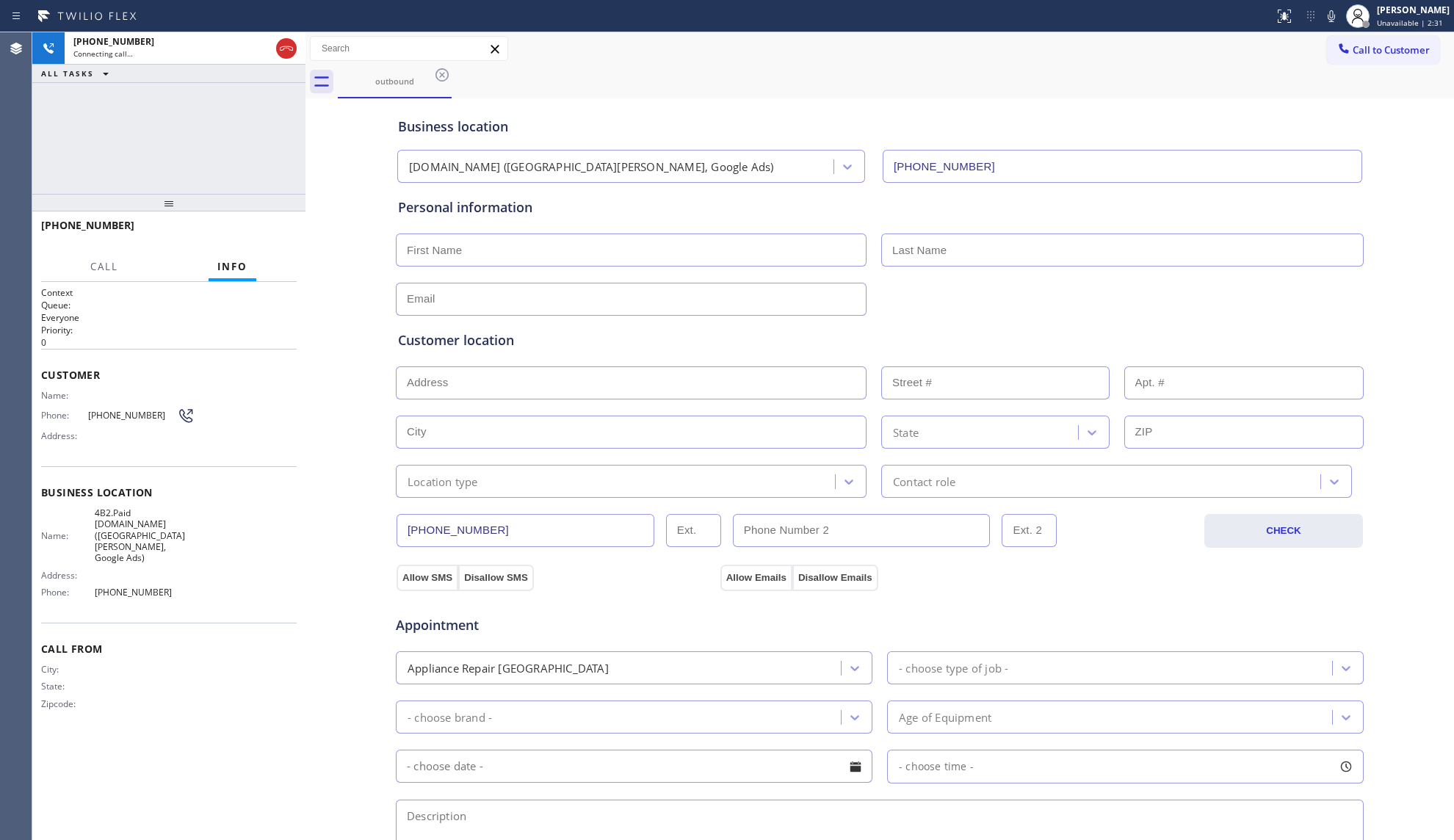
drag, startPoint x: 1053, startPoint y: 107, endPoint x: 959, endPoint y: 106, distance: 94.0
click at [1053, 107] on div "Business location [DOMAIN_NAME] ([GEOGRAPHIC_DATA][PERSON_NAME], Google Ads) [P…" at bounding box center [880, 142] width 970 height 81
click at [284, 54] on icon at bounding box center [286, 48] width 17 height 17
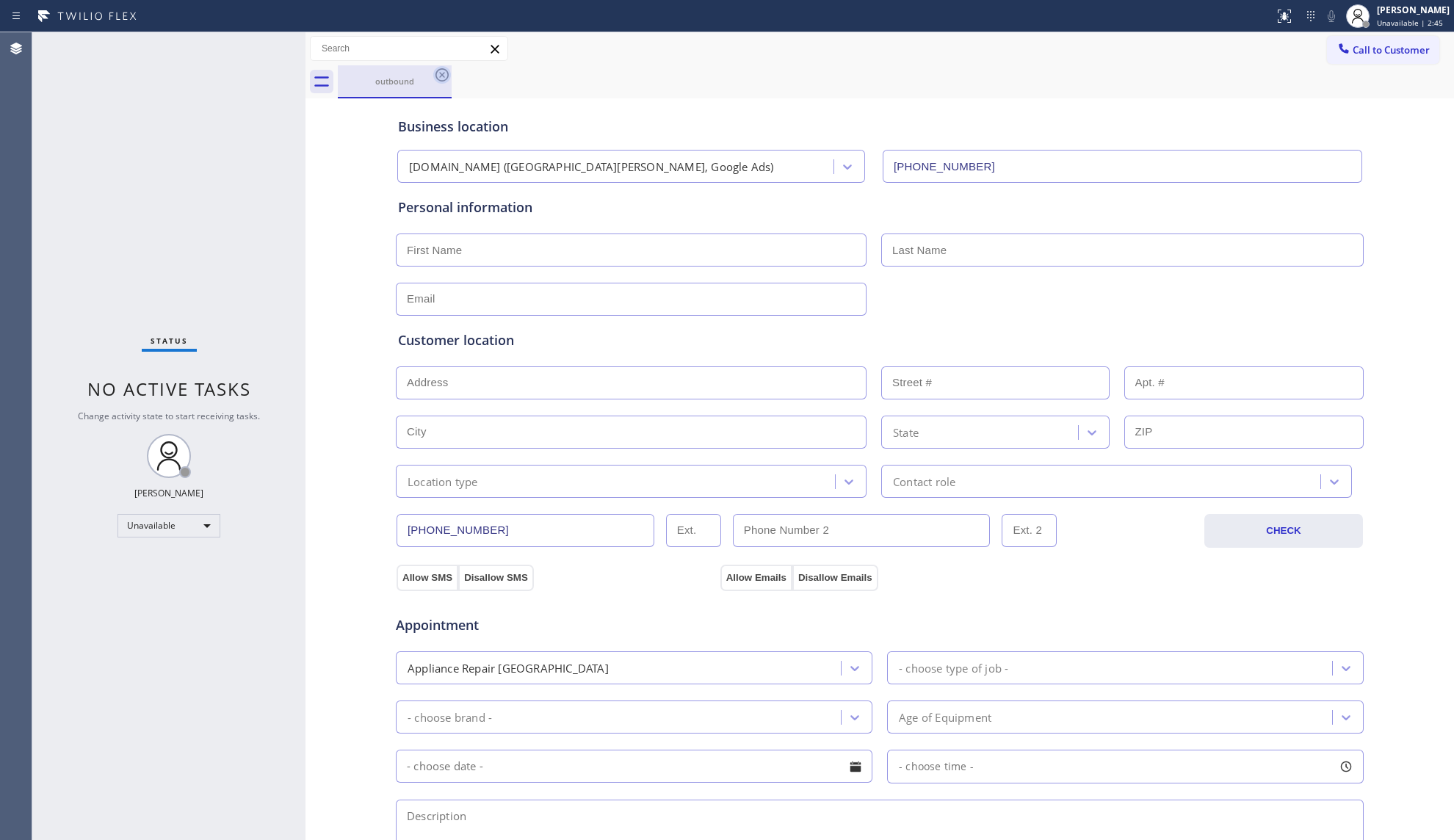
click at [447, 71] on icon at bounding box center [442, 74] width 13 height 13
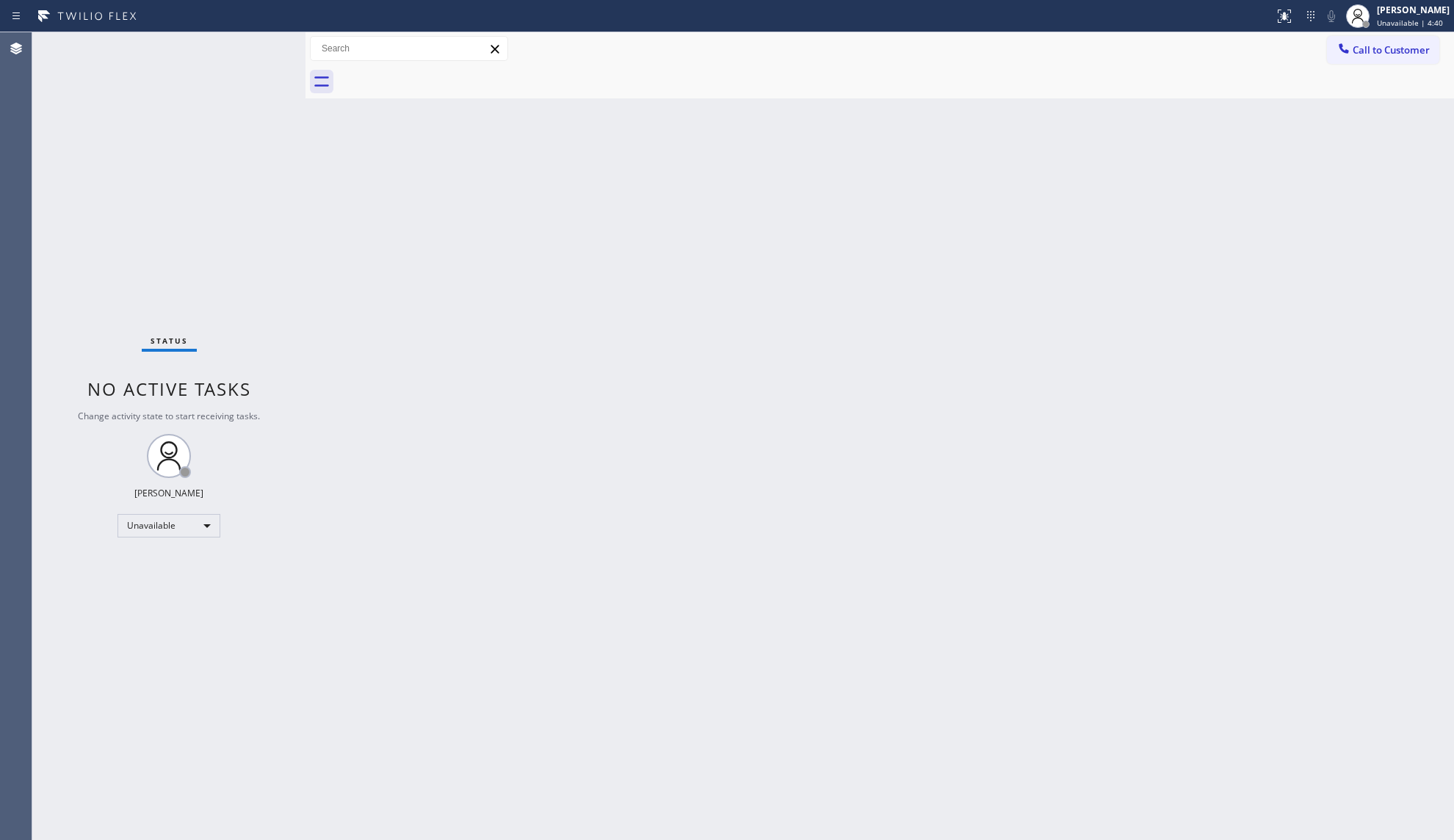
drag, startPoint x: 1198, startPoint y: 54, endPoint x: 1213, endPoint y: 56, distance: 15.1
click at [1206, 56] on div "Call to Customer Outbound call Location [DOMAIN_NAME] ([GEOGRAPHIC_DATA][PERSON…" at bounding box center [880, 48] width 1149 height 25
click at [1348, 53] on icon at bounding box center [1343, 48] width 15 height 15
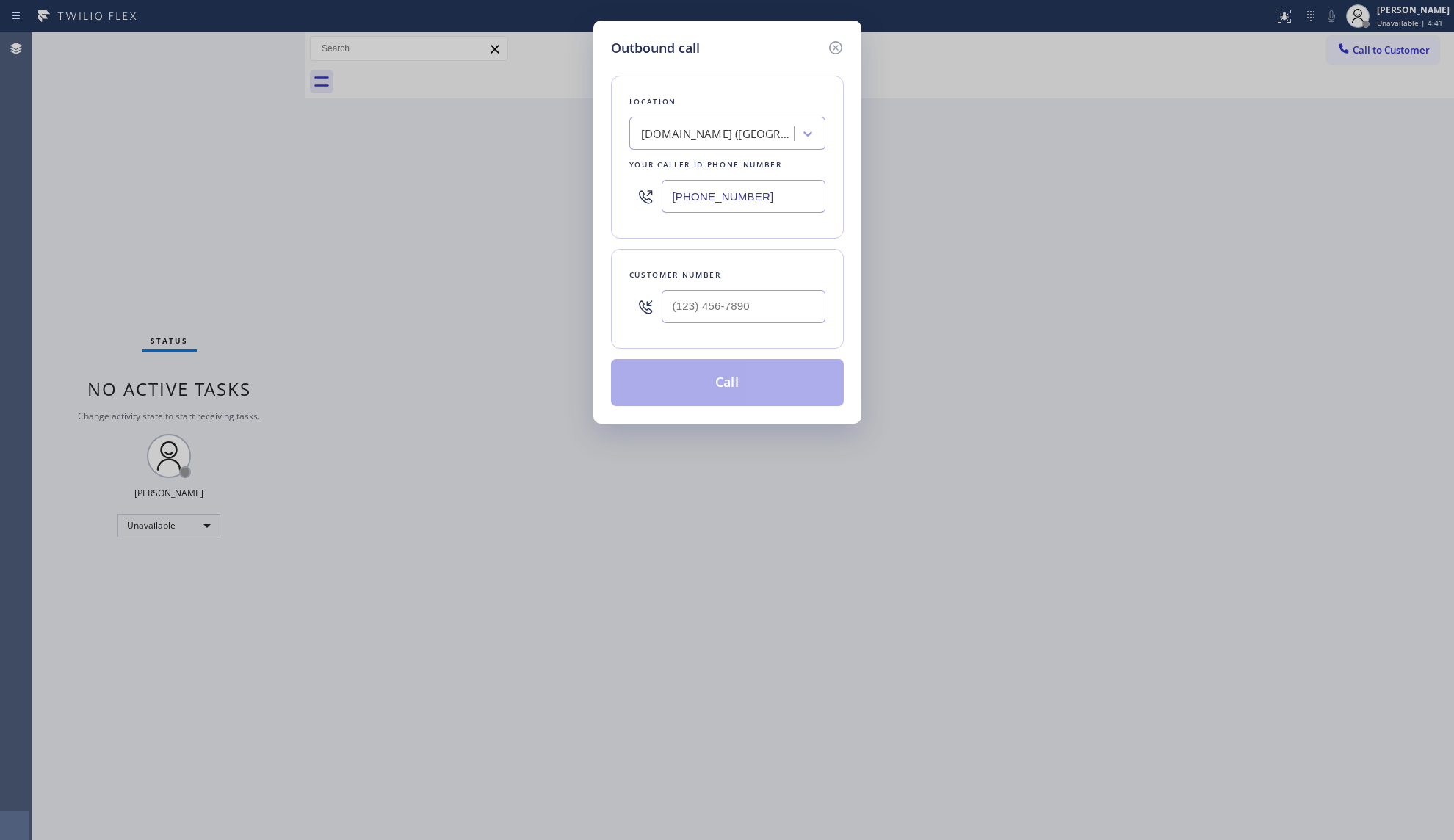
drag, startPoint x: 720, startPoint y: 204, endPoint x: 660, endPoint y: 211, distance: 60.4
click at [660, 211] on div "[PHONE_NUMBER]" at bounding box center [727, 196] width 196 height 48
paste input "408) 676-2899"
type input "[PHONE_NUMBER]"
click at [788, 308] on input "(___) ___-____" at bounding box center [744, 306] width 164 height 33
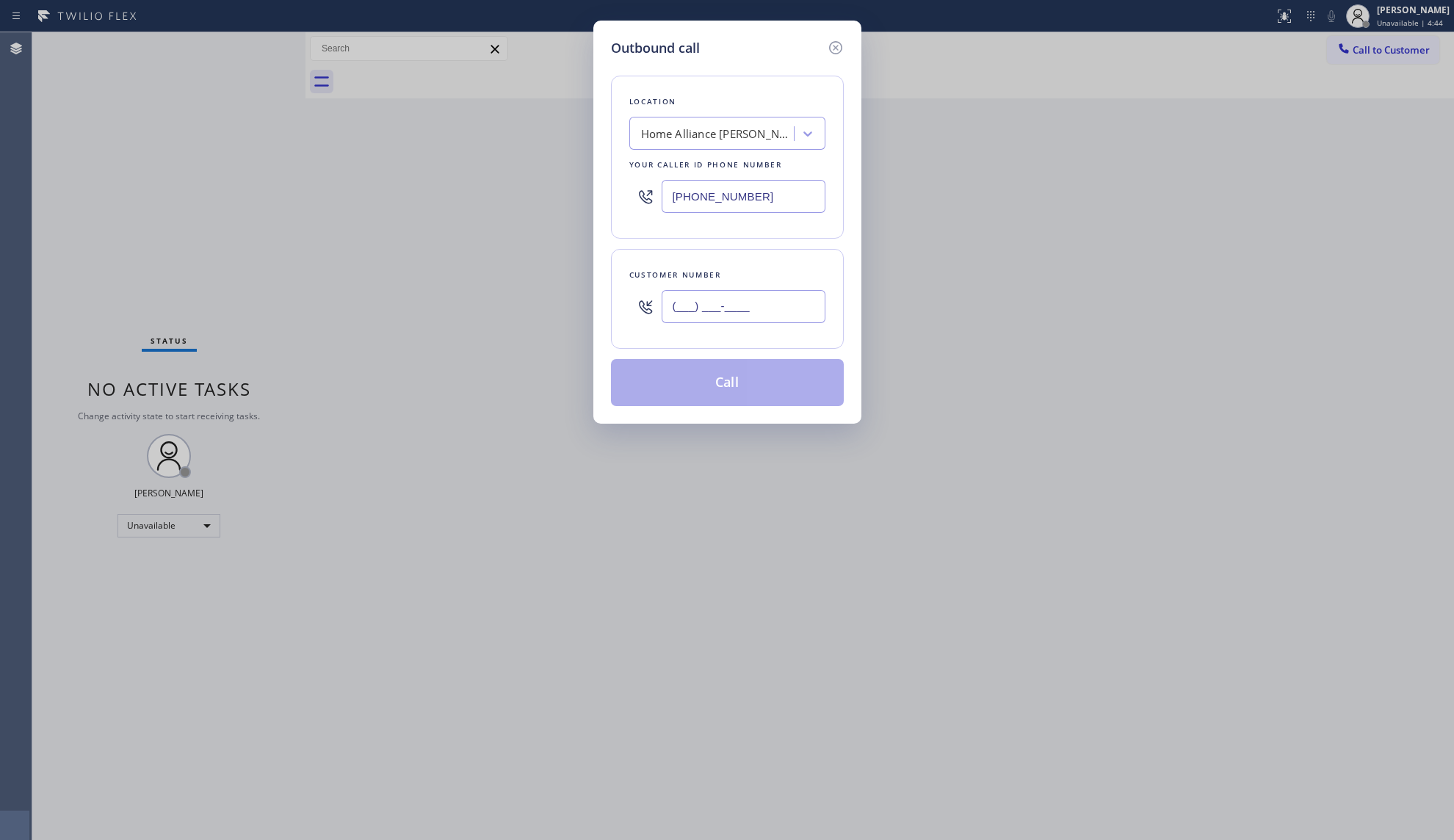
paste input "510) 243-6707"
type input "[PHONE_NUMBER]"
click at [762, 409] on div "Outbound call Location Home Alliance [PERSON_NAME] Your caller id phone number …" at bounding box center [727, 222] width 268 height 403
click at [758, 391] on button "Call" at bounding box center [727, 382] width 233 height 47
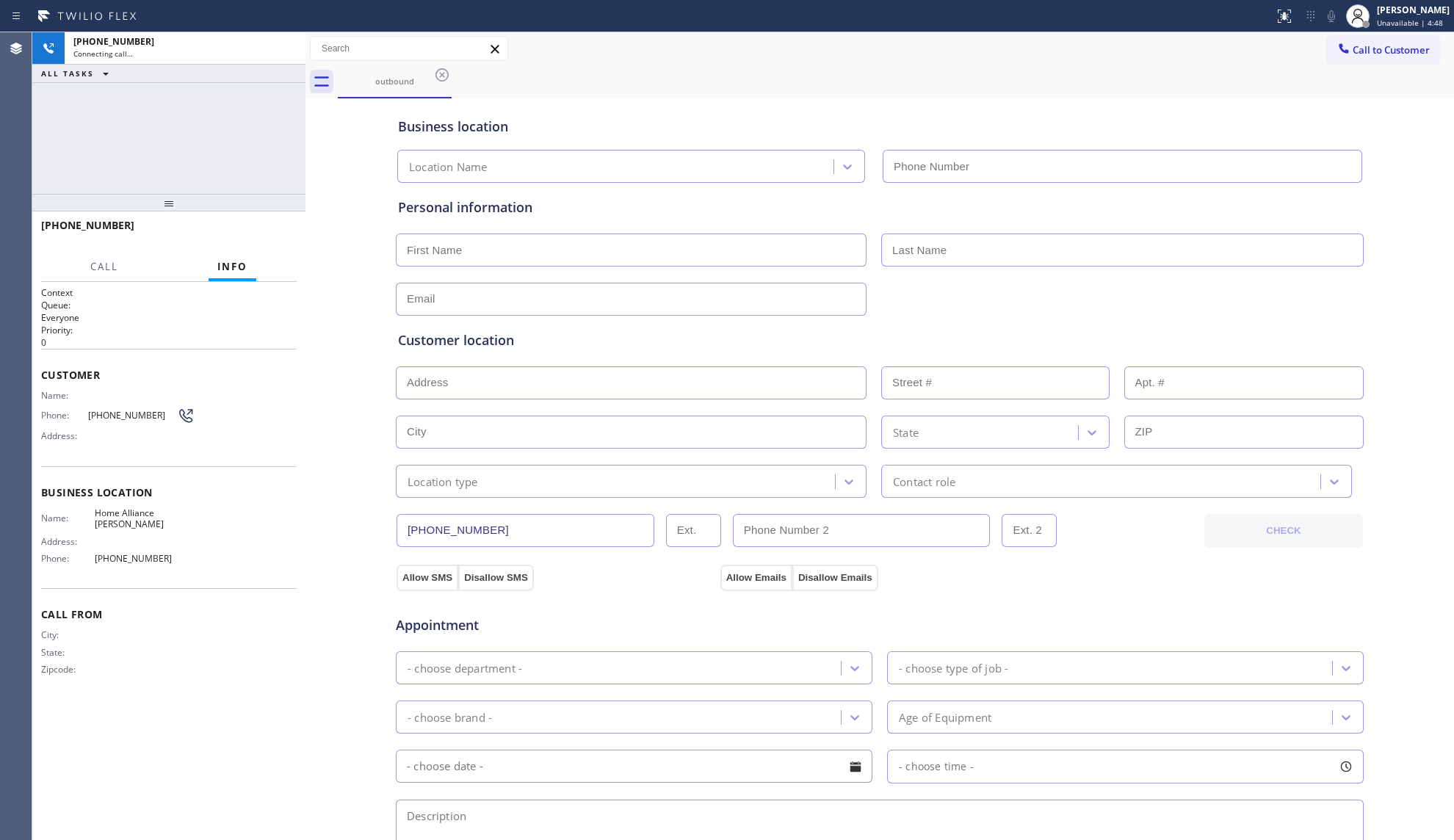
type input "[PHONE_NUMBER]"
click at [1023, 117] on div "Business location" at bounding box center [880, 126] width 964 height 20
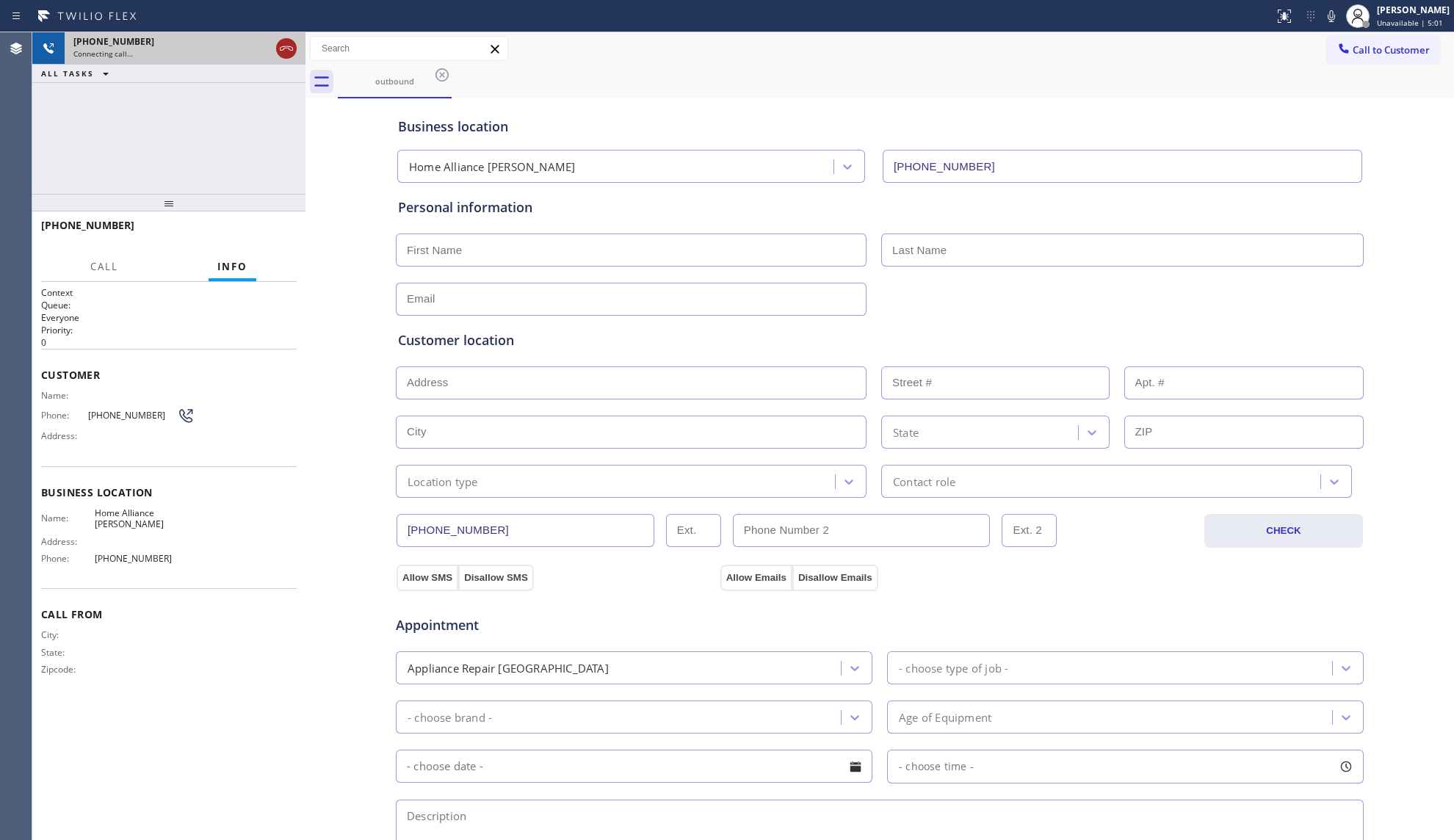
click at [289, 51] on icon at bounding box center [286, 48] width 17 height 17
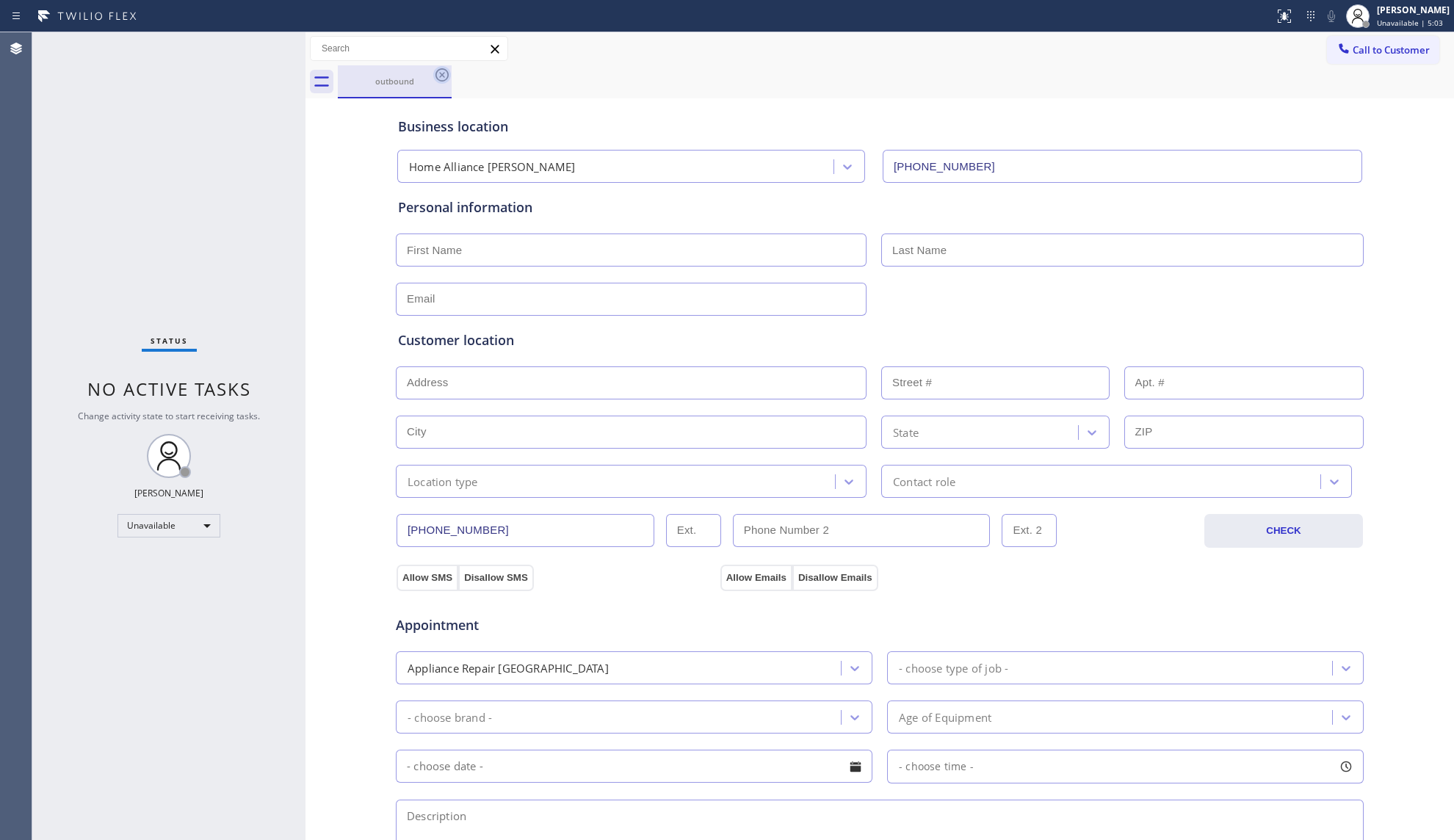
click at [439, 72] on icon at bounding box center [442, 75] width 17 height 17
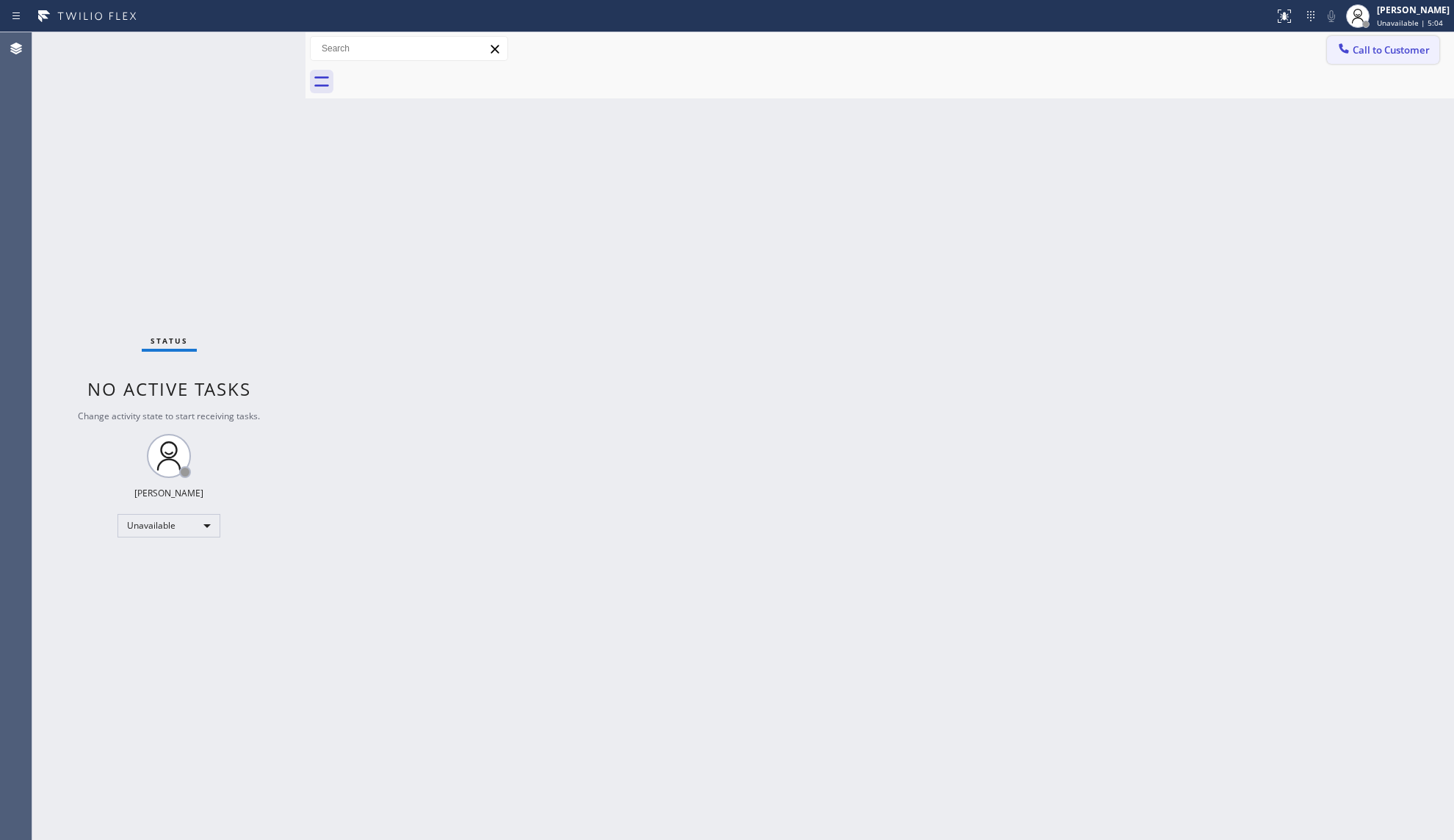
drag, startPoint x: 1353, startPoint y: 48, endPoint x: 1341, endPoint y: 48, distance: 12.0
click at [1351, 48] on button "Call to Customer" at bounding box center [1382, 50] width 113 height 28
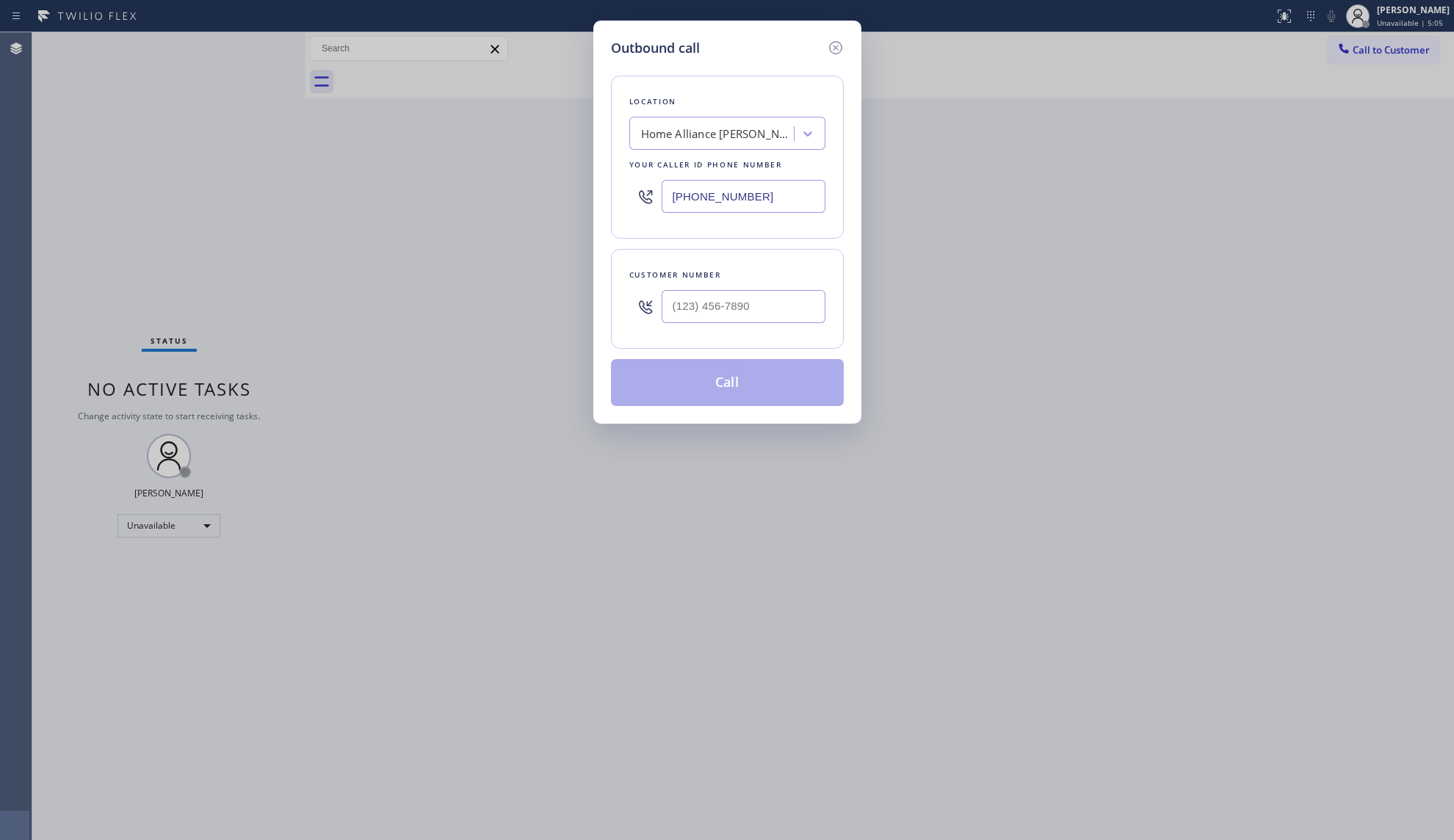
drag, startPoint x: 785, startPoint y: 195, endPoint x: 660, endPoint y: 185, distance: 125.4
click at [628, 195] on div "Location Home Alliance [PERSON_NAME] Your caller id phone number [PHONE_NUMBER]" at bounding box center [727, 157] width 233 height 163
paste input "786) 465-5241"
type input "[PHONE_NUMBER]"
click at [715, 318] on input "(___) ___-____" at bounding box center [744, 306] width 164 height 33
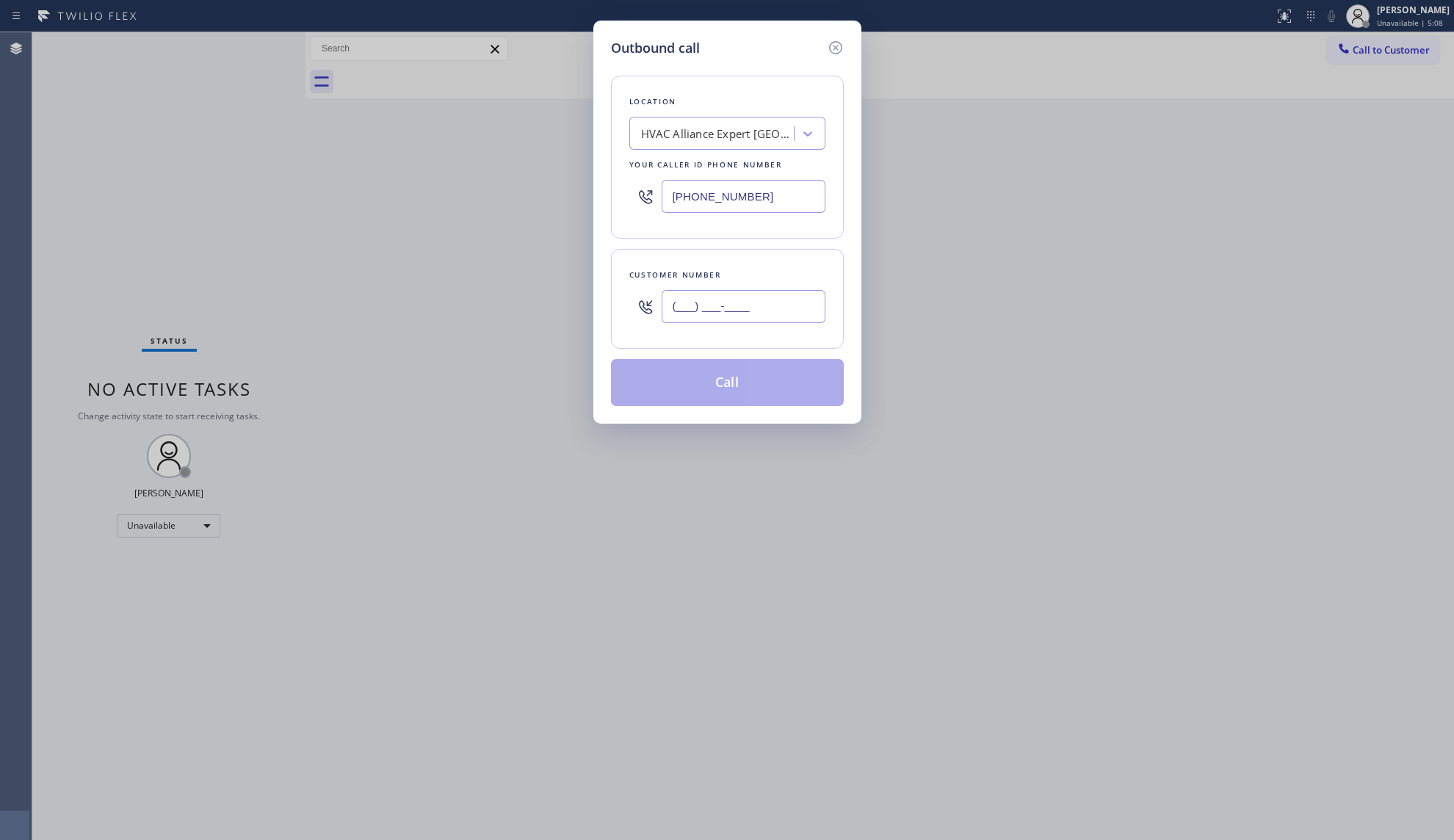
paste input "954) 539-3345"
type input "[PHONE_NUMBER]"
click at [731, 385] on button "Call" at bounding box center [727, 382] width 233 height 47
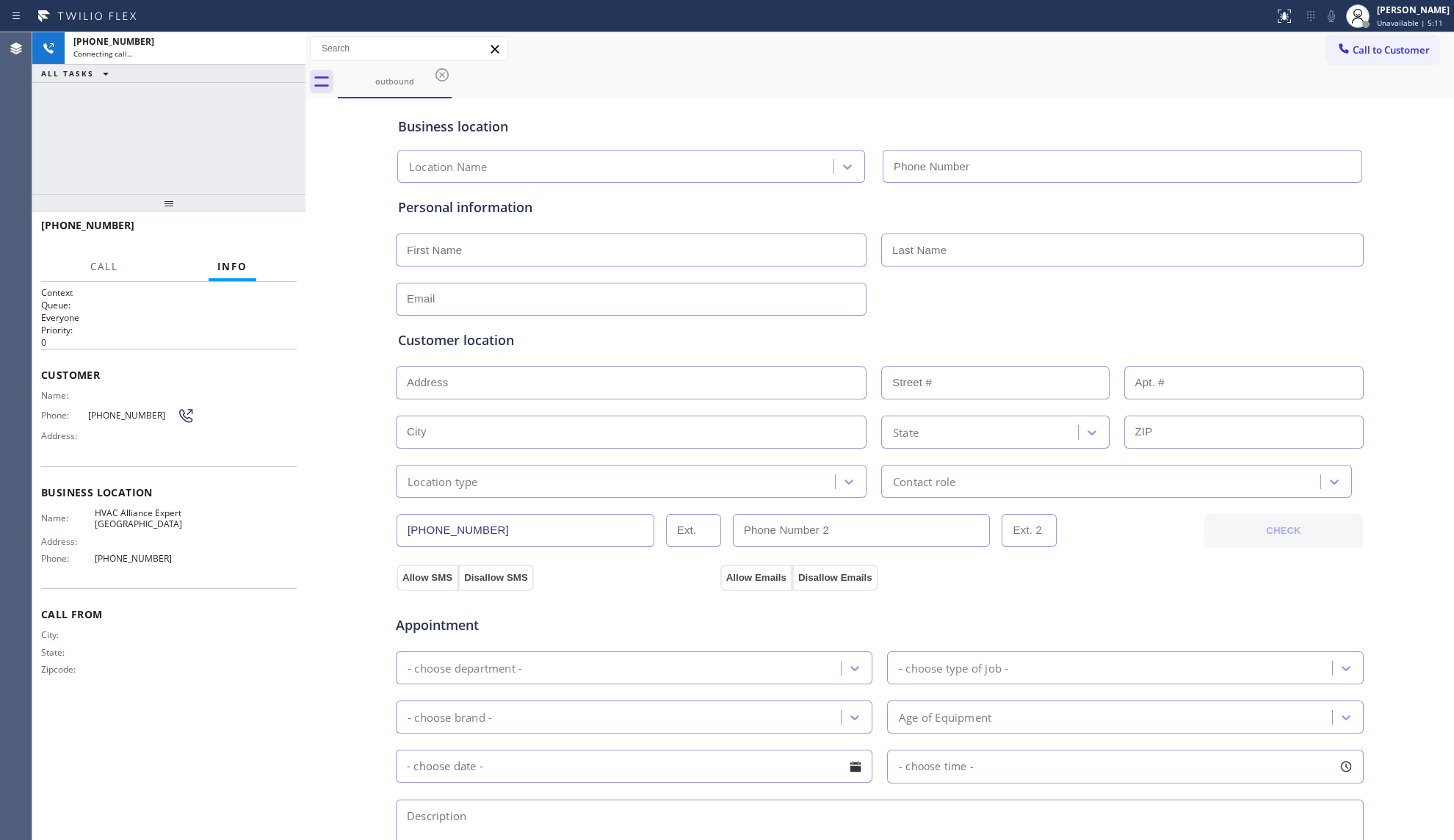
type input "[PHONE_NUMBER]"
click at [250, 234] on span "HANG UP" at bounding box center [262, 232] width 45 height 10
click at [251, 234] on span "HANG UP" at bounding box center [262, 232] width 45 height 10
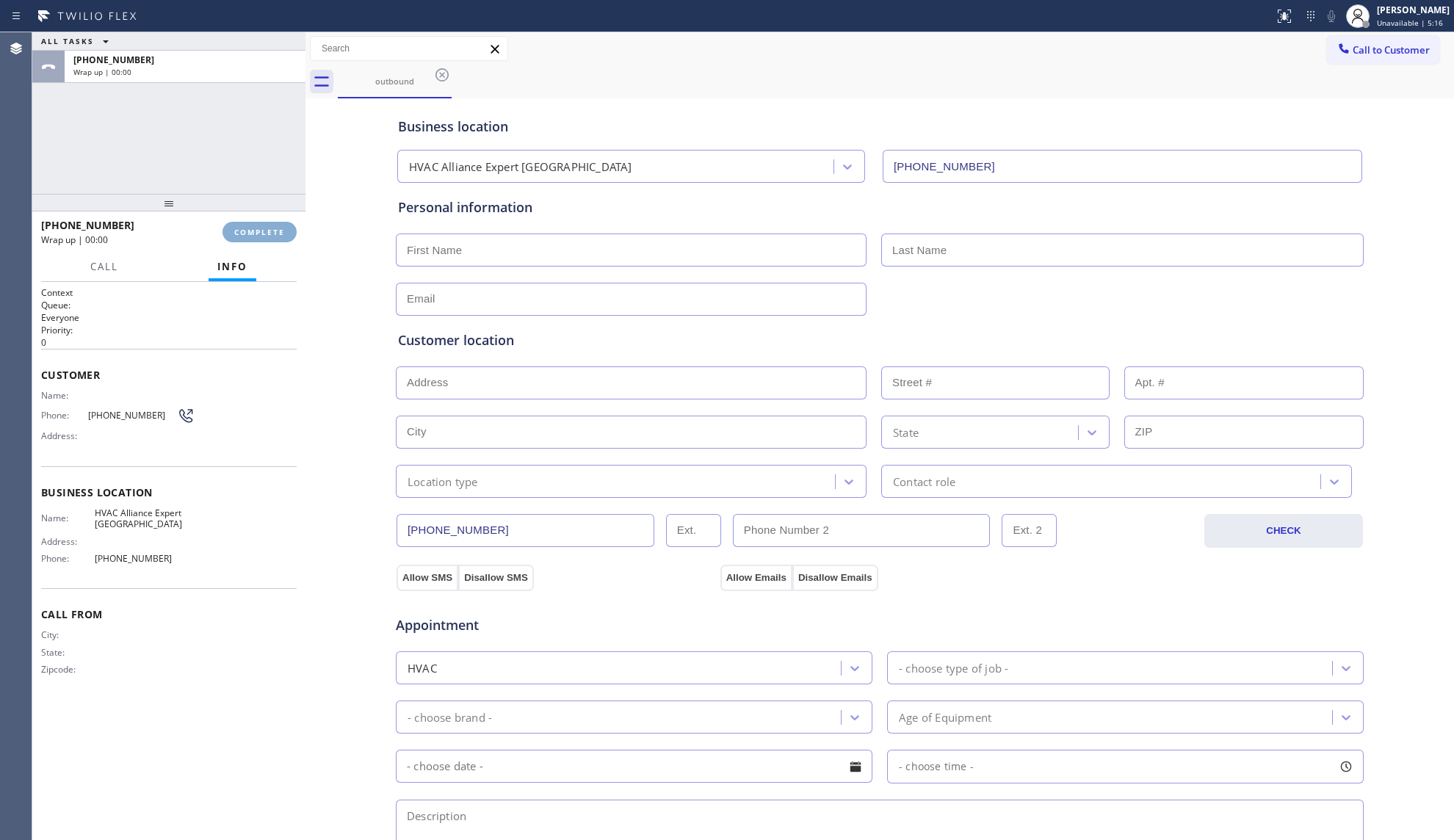
click at [251, 234] on span "COMPLETE" at bounding box center [259, 232] width 51 height 10
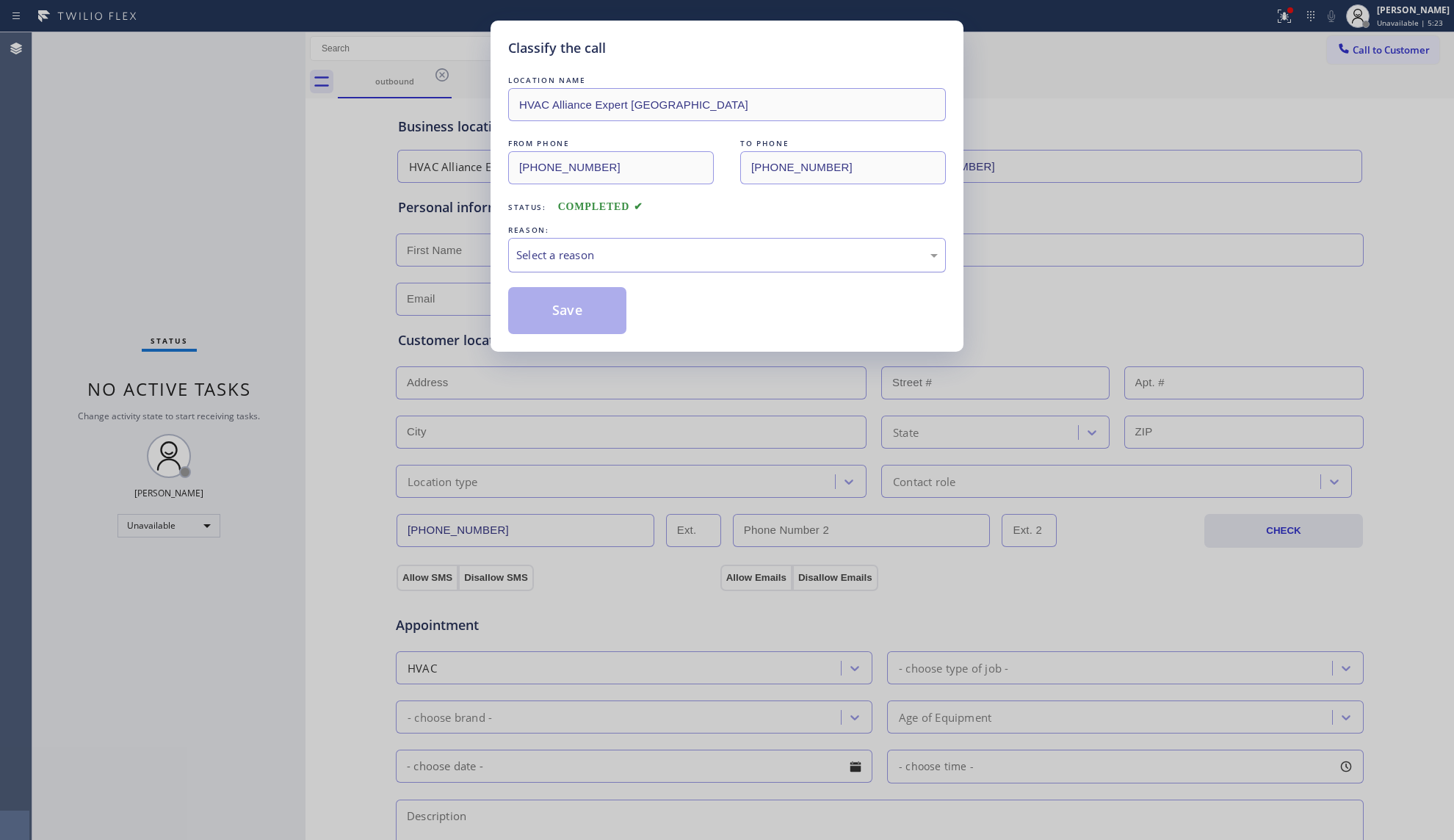
click at [711, 248] on div "Select a reason" at bounding box center [727, 255] width 422 height 17
click at [592, 318] on button "Save" at bounding box center [566, 311] width 118 height 47
click at [592, 317] on button "Save" at bounding box center [566, 311] width 118 height 47
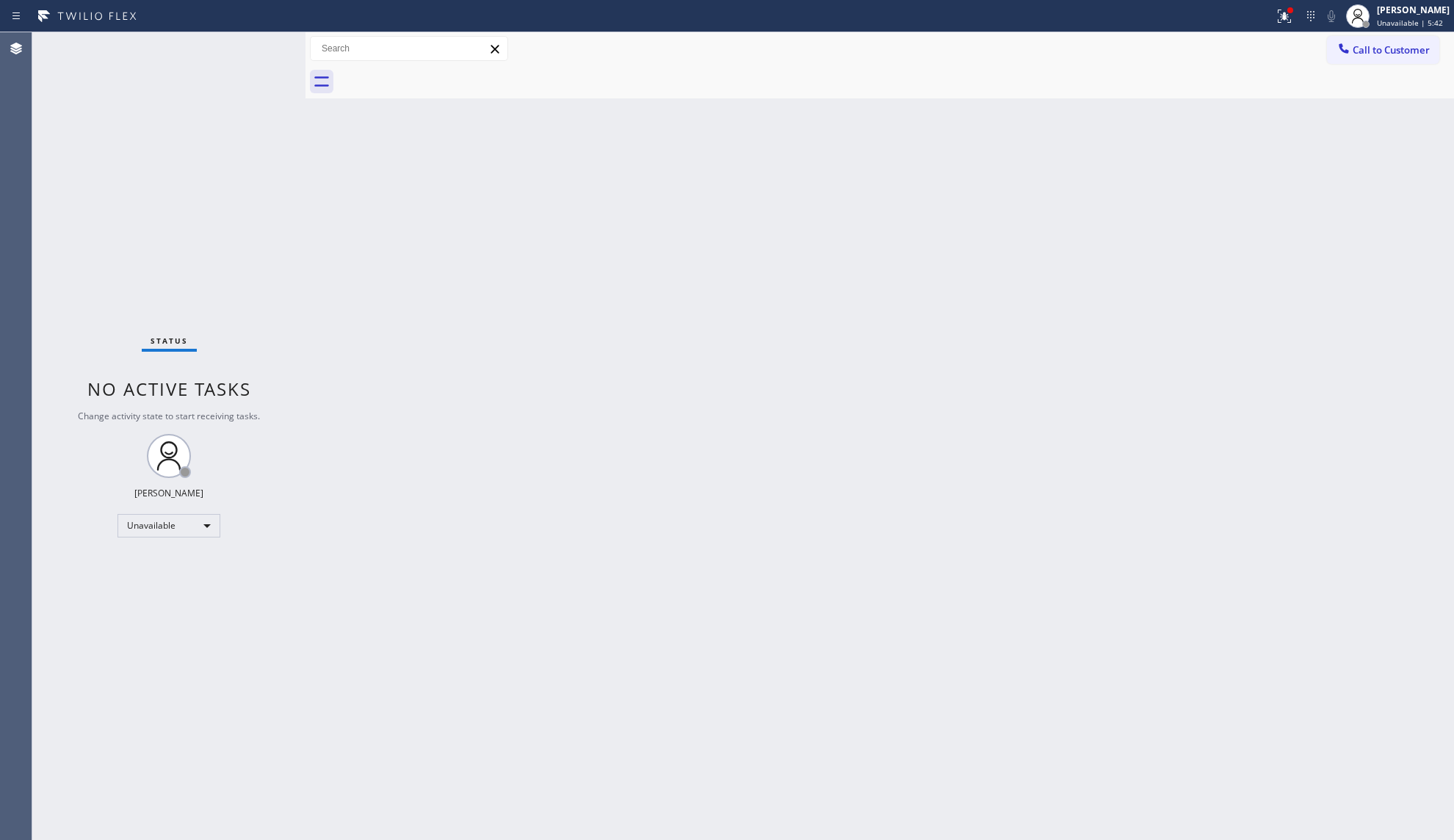
drag, startPoint x: 1094, startPoint y: 187, endPoint x: 1134, endPoint y: 144, distance: 58.7
click at [1095, 185] on div "Back to Dashboard Change Sender ID Customers Technicians Select a contact Outbo…" at bounding box center [880, 436] width 1149 height 808
click at [1375, 34] on div "Call to Customer Outbound call Location HVAC Alliance Expert [GEOGRAPHIC_DATA] …" at bounding box center [880, 49] width 1149 height 33
click at [1373, 42] on button "Call to Customer" at bounding box center [1382, 50] width 113 height 28
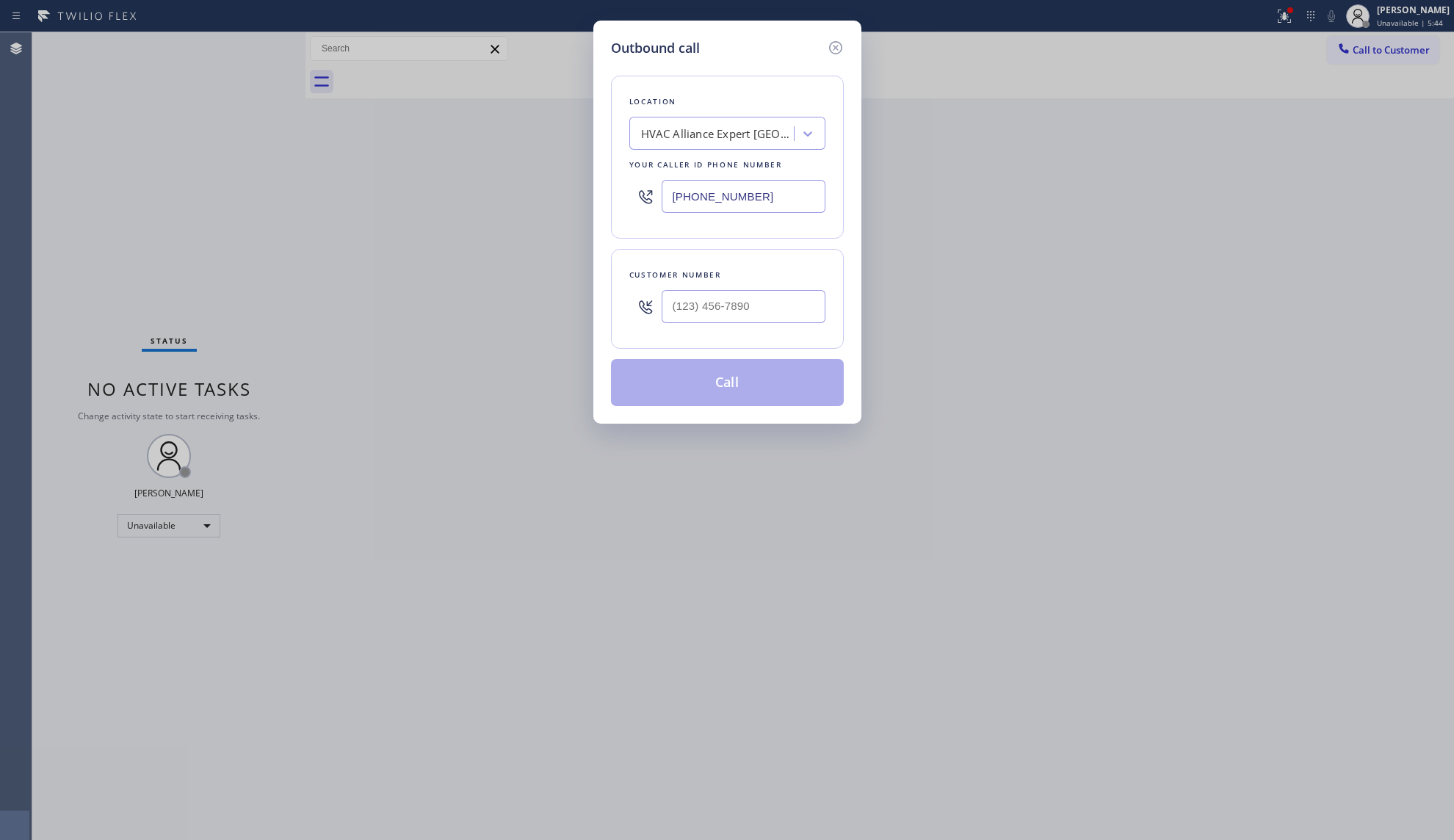
drag, startPoint x: 789, startPoint y: 201, endPoint x: 650, endPoint y: 195, distance: 139.1
click at [654, 198] on div "[PHONE_NUMBER]" at bounding box center [727, 196] width 196 height 48
paste input "213) 408-7895"
type input "[PHONE_NUMBER]"
click at [694, 317] on input "(___) ___-____" at bounding box center [744, 306] width 164 height 33
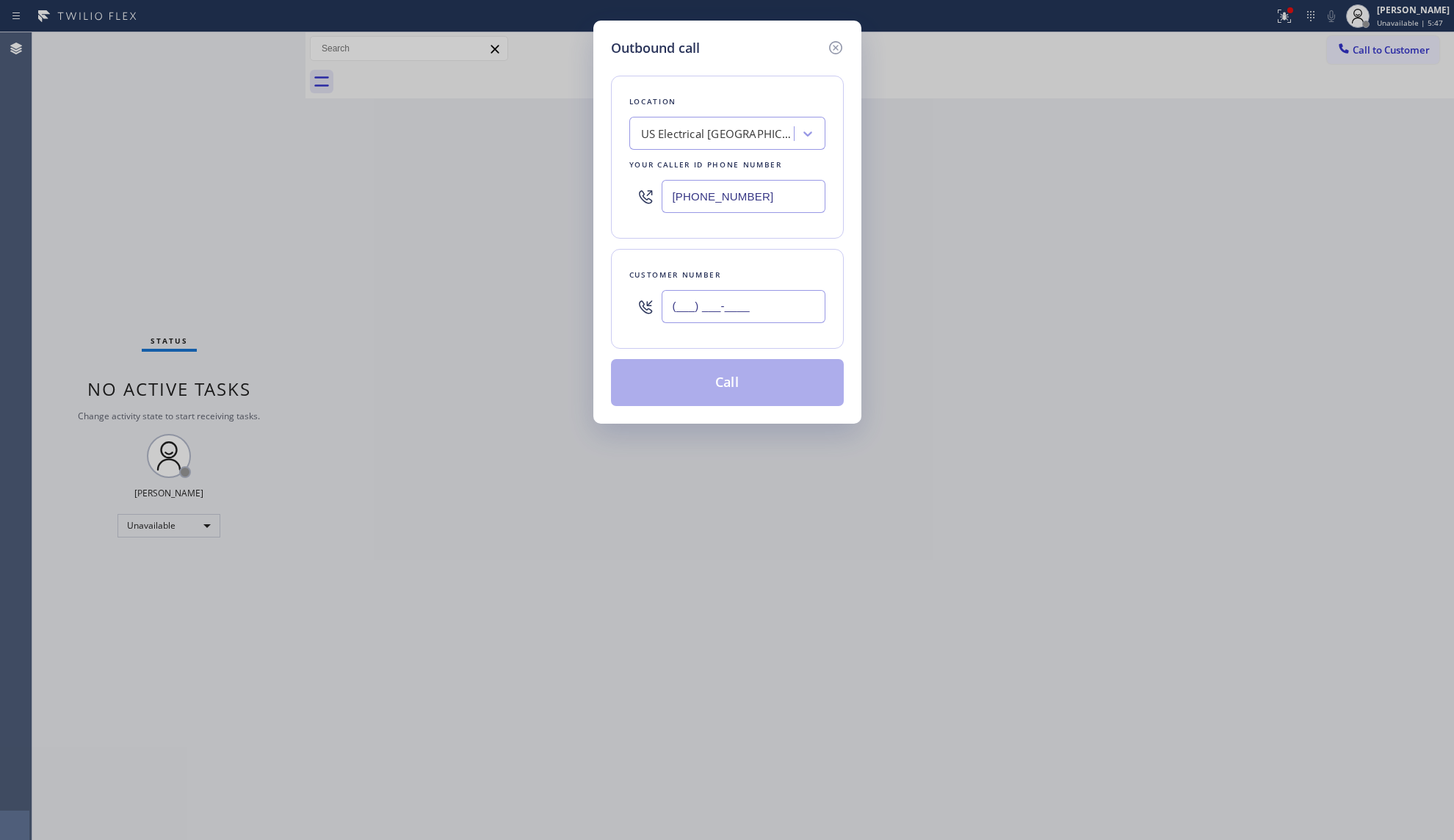
paste input "213) 320-5633"
type input "[PHONE_NUMBER]"
click at [717, 394] on button "Call" at bounding box center [727, 382] width 233 height 47
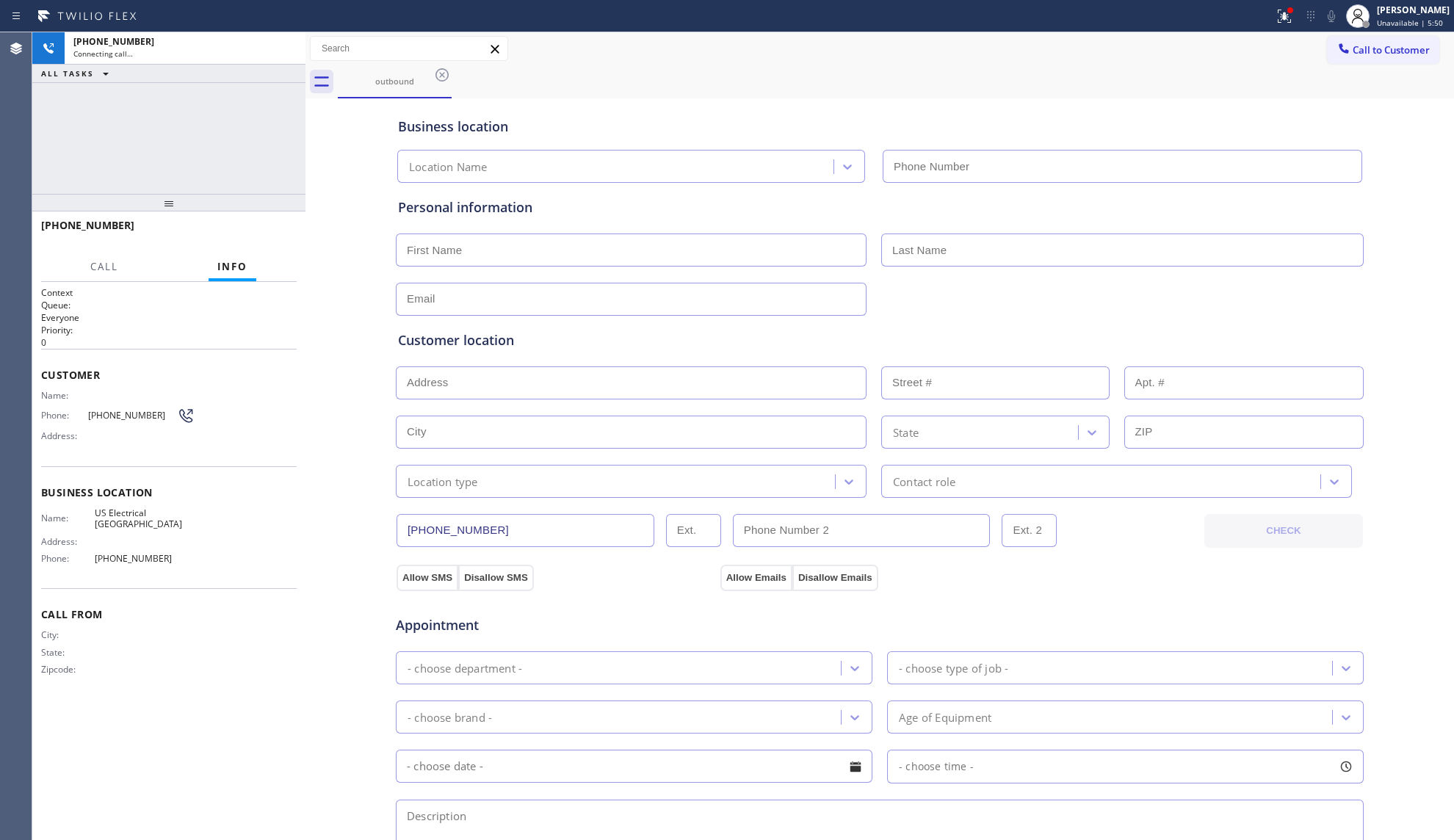
type input "[PHONE_NUMBER]"
click at [276, 228] on span "HANG UP" at bounding box center [262, 232] width 45 height 10
click at [277, 228] on span "HANG UP" at bounding box center [262, 232] width 45 height 10
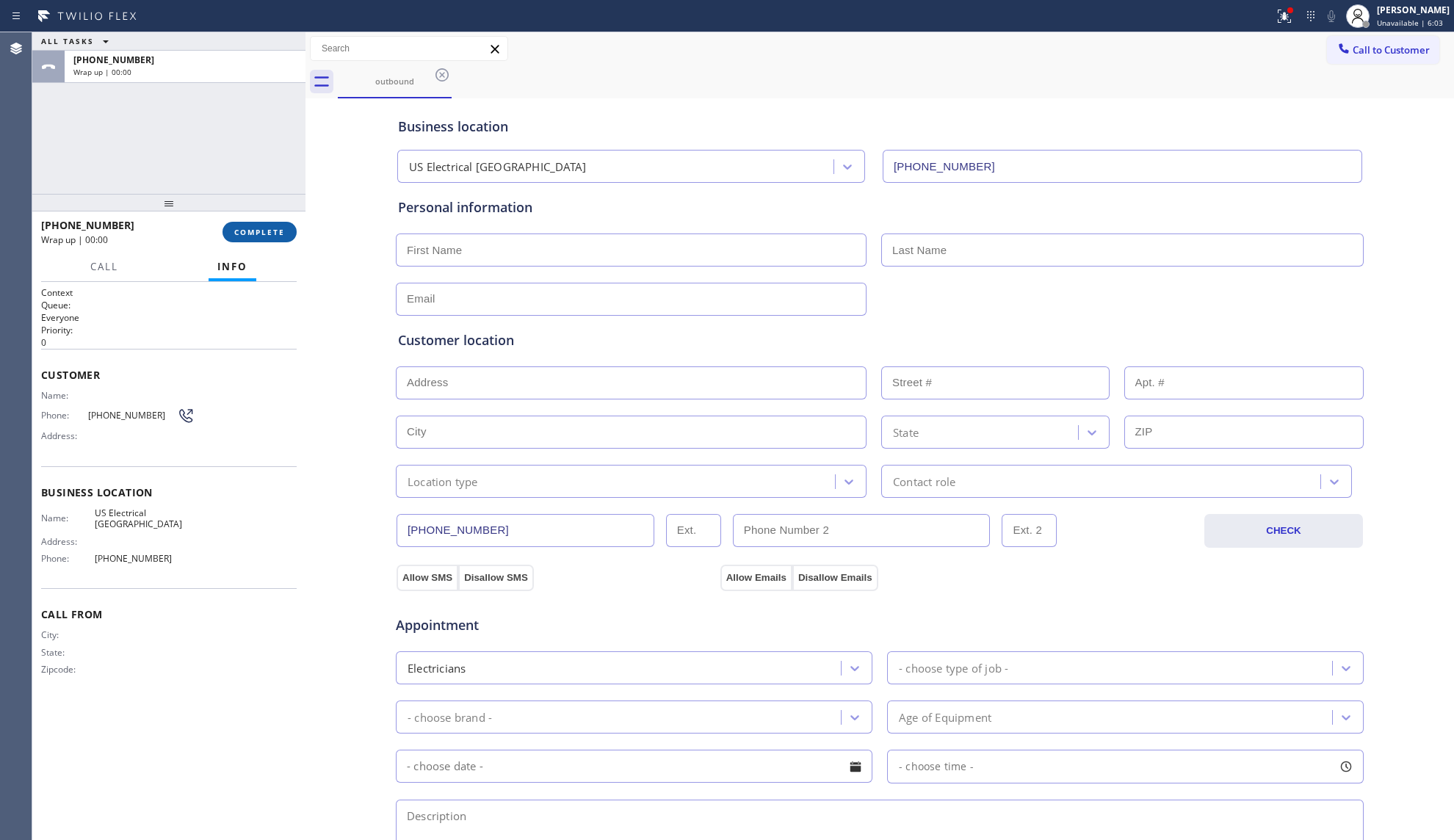
click at [282, 232] on span "COMPLETE" at bounding box center [259, 232] width 51 height 10
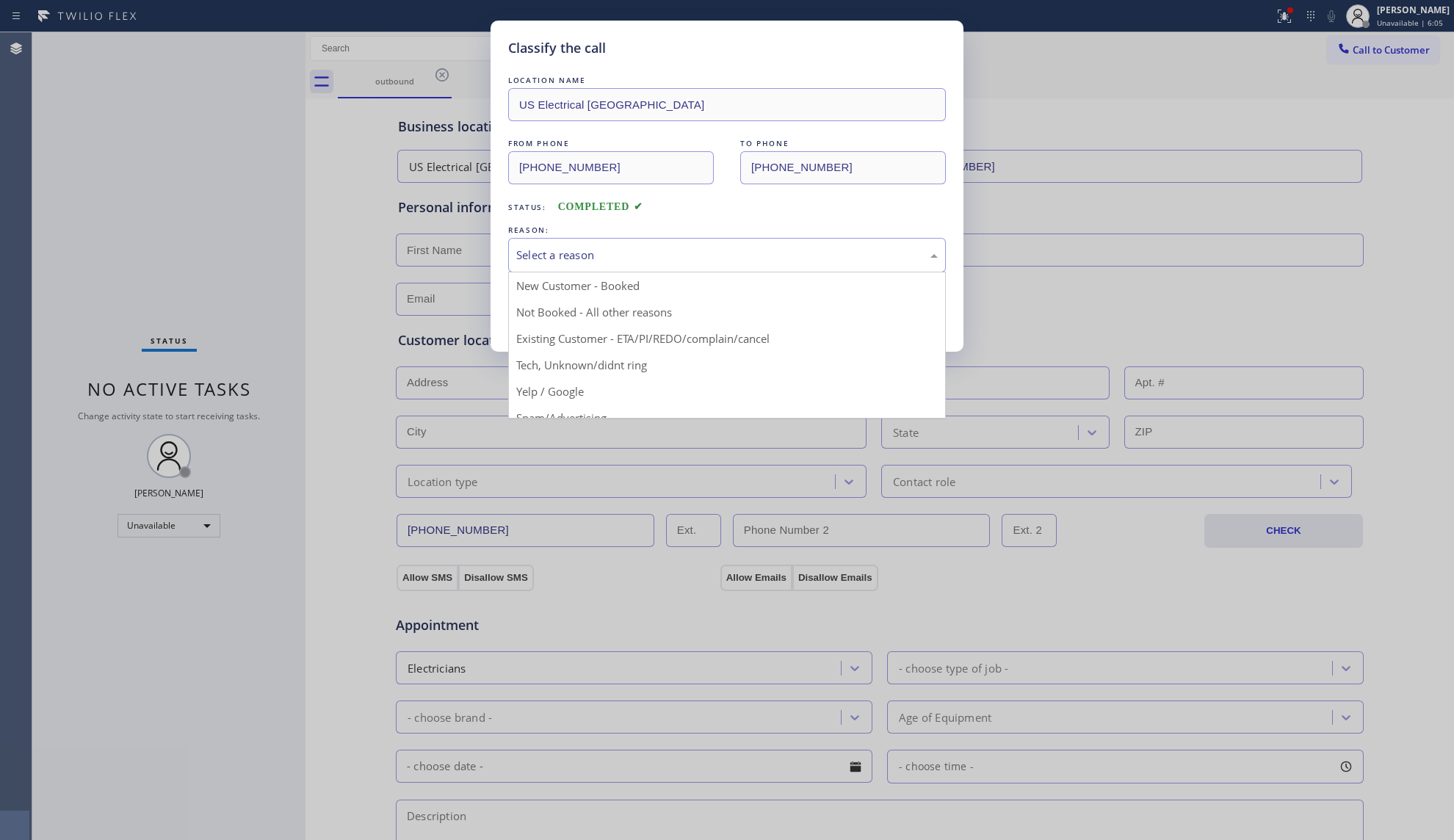
click at [563, 266] on div "Select a reason" at bounding box center [726, 256] width 437 height 35
click at [547, 320] on button "Save" at bounding box center [566, 311] width 118 height 47
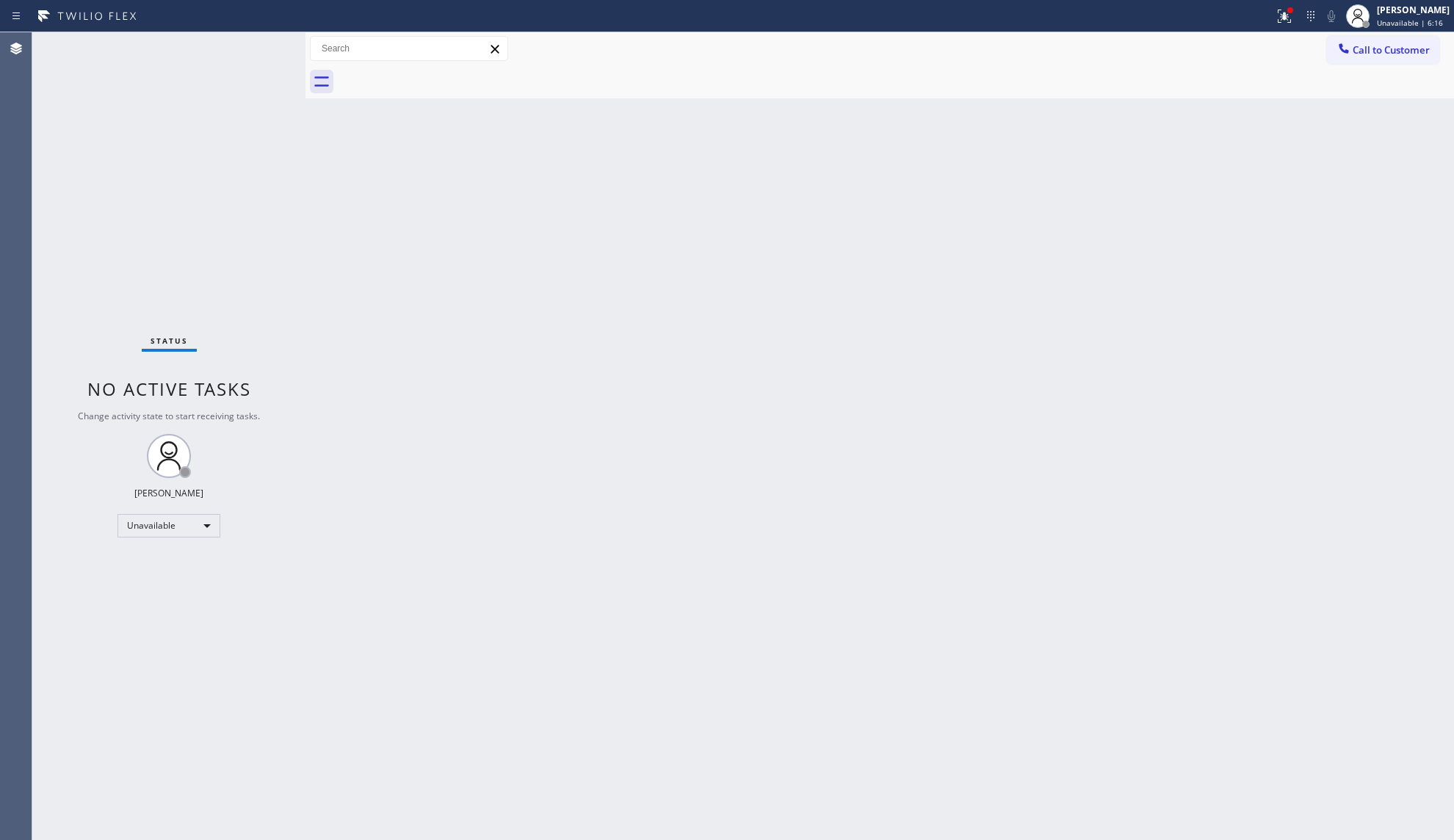
click at [1271, 92] on div at bounding box center [895, 82] width 1116 height 33
click at [1353, 47] on span "Call to Customer" at bounding box center [1391, 50] width 77 height 13
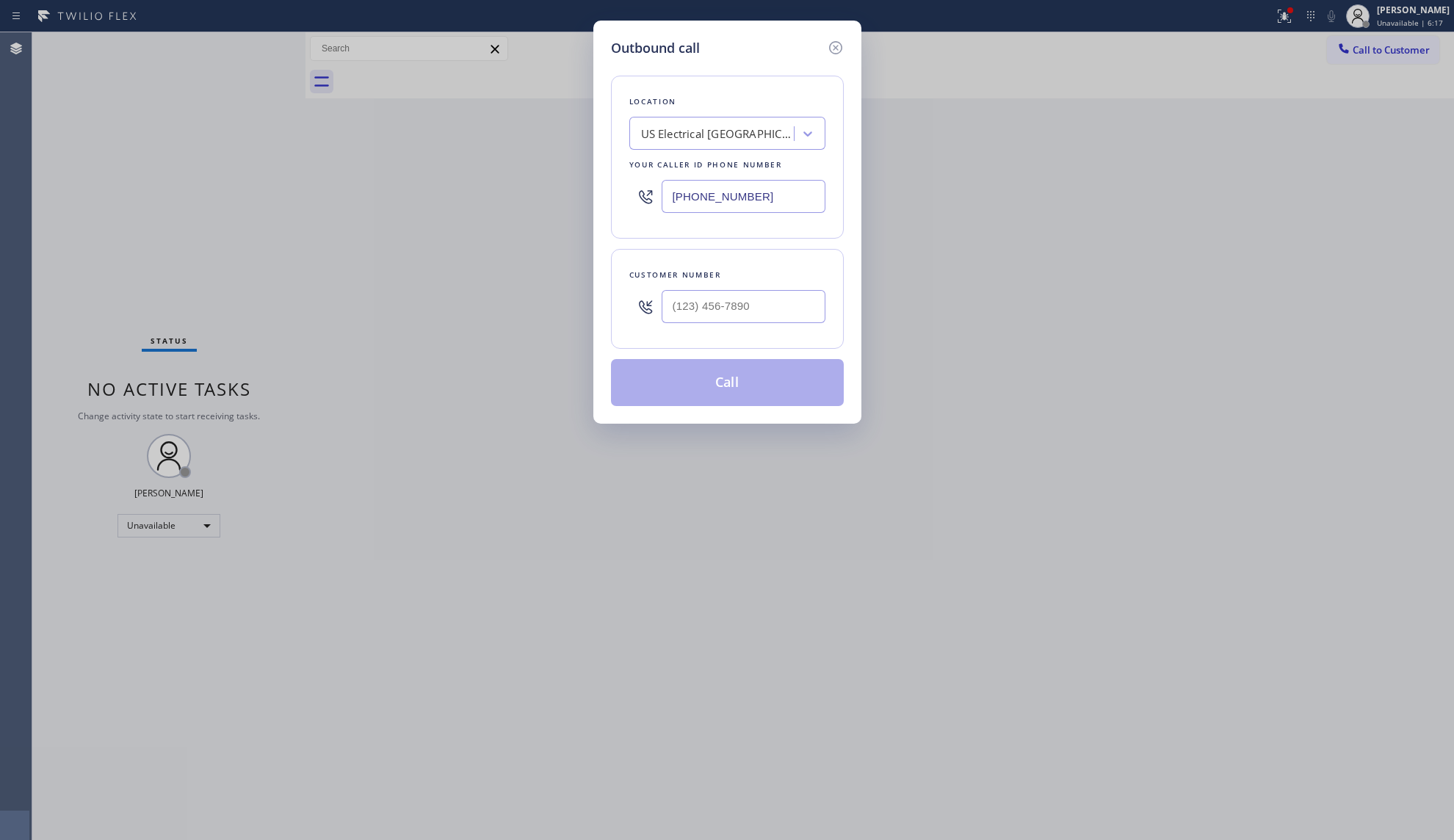
drag, startPoint x: 794, startPoint y: 195, endPoint x: 703, endPoint y: 203, distance: 91.4
click at [600, 195] on div "Outbound call Location [GEOGRAPHIC_DATA] Electrical [GEOGRAPHIC_DATA] Your call…" at bounding box center [727, 222] width 268 height 403
paste input "786) 442-1903"
type input "[PHONE_NUMBER]"
click at [688, 323] on input "(___) ___-____" at bounding box center [744, 306] width 164 height 33
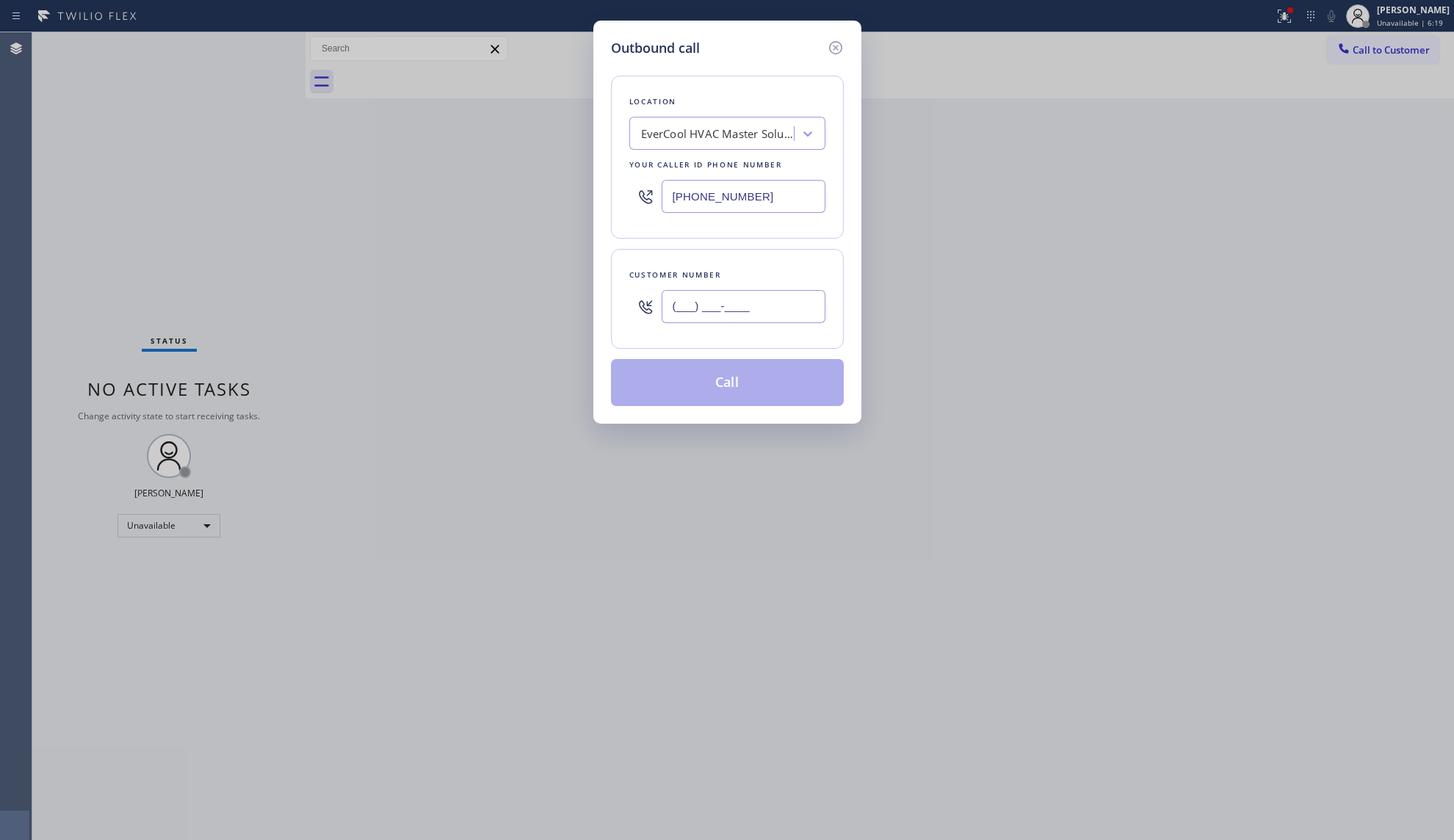
paste input "689) 214-3745"
type input "[PHONE_NUMBER]"
click at [720, 379] on button "Call" at bounding box center [727, 382] width 233 height 47
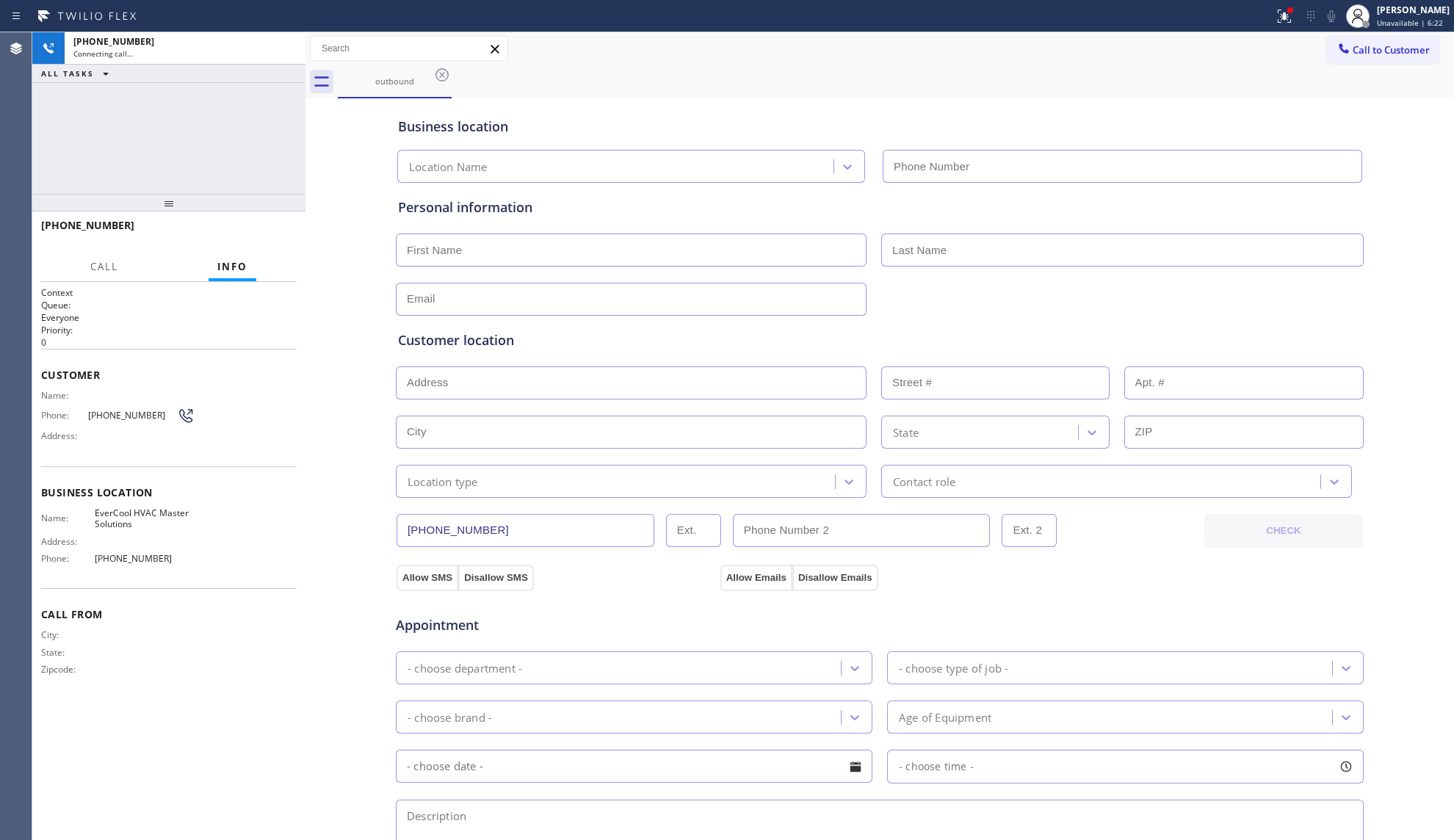
type input "[PHONE_NUMBER]"
click at [271, 230] on span "HANG UP" at bounding box center [262, 232] width 45 height 10
click at [273, 232] on span "HANG UP" at bounding box center [262, 232] width 45 height 10
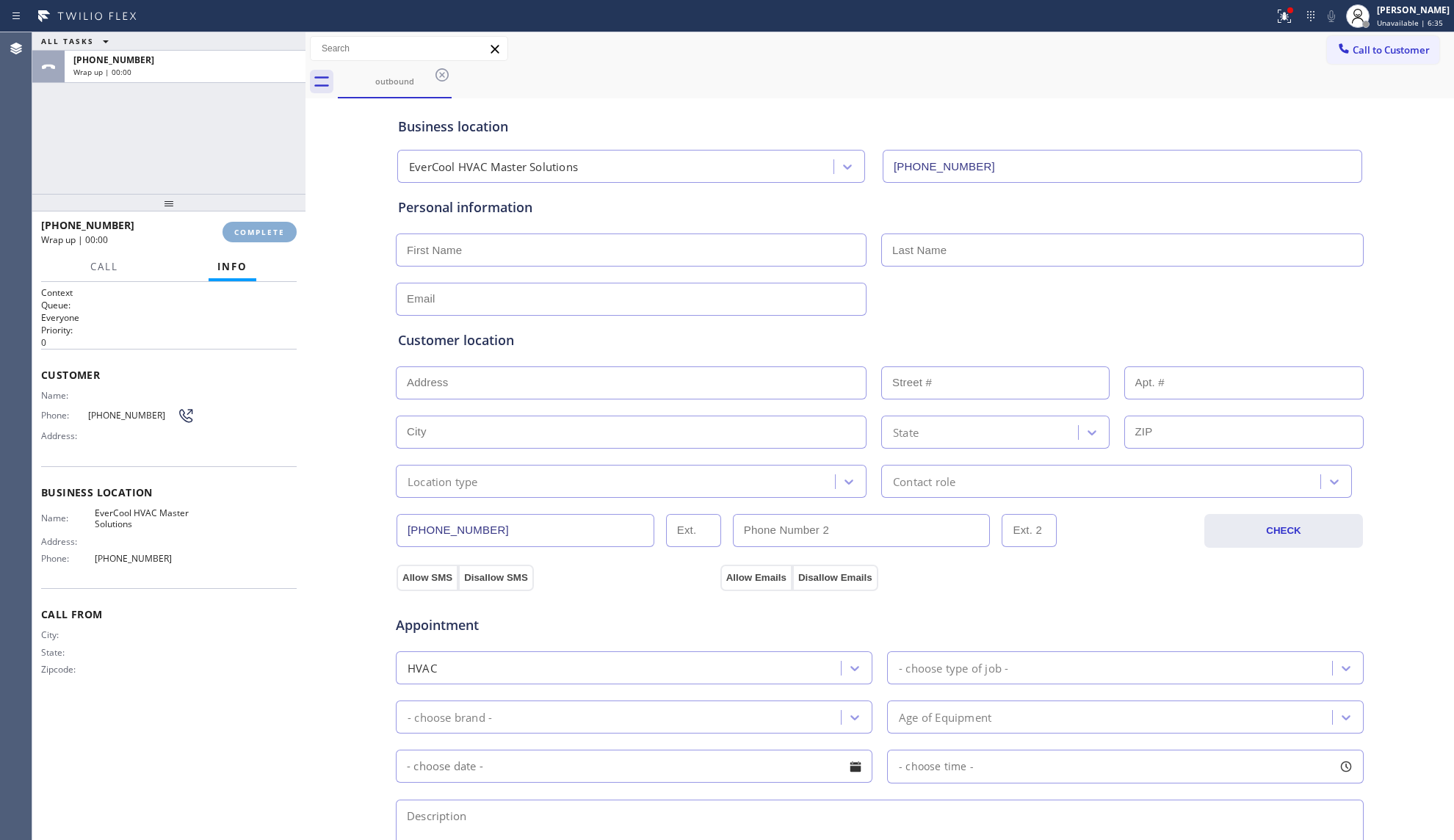
click at [275, 232] on span "COMPLETE" at bounding box center [259, 232] width 51 height 10
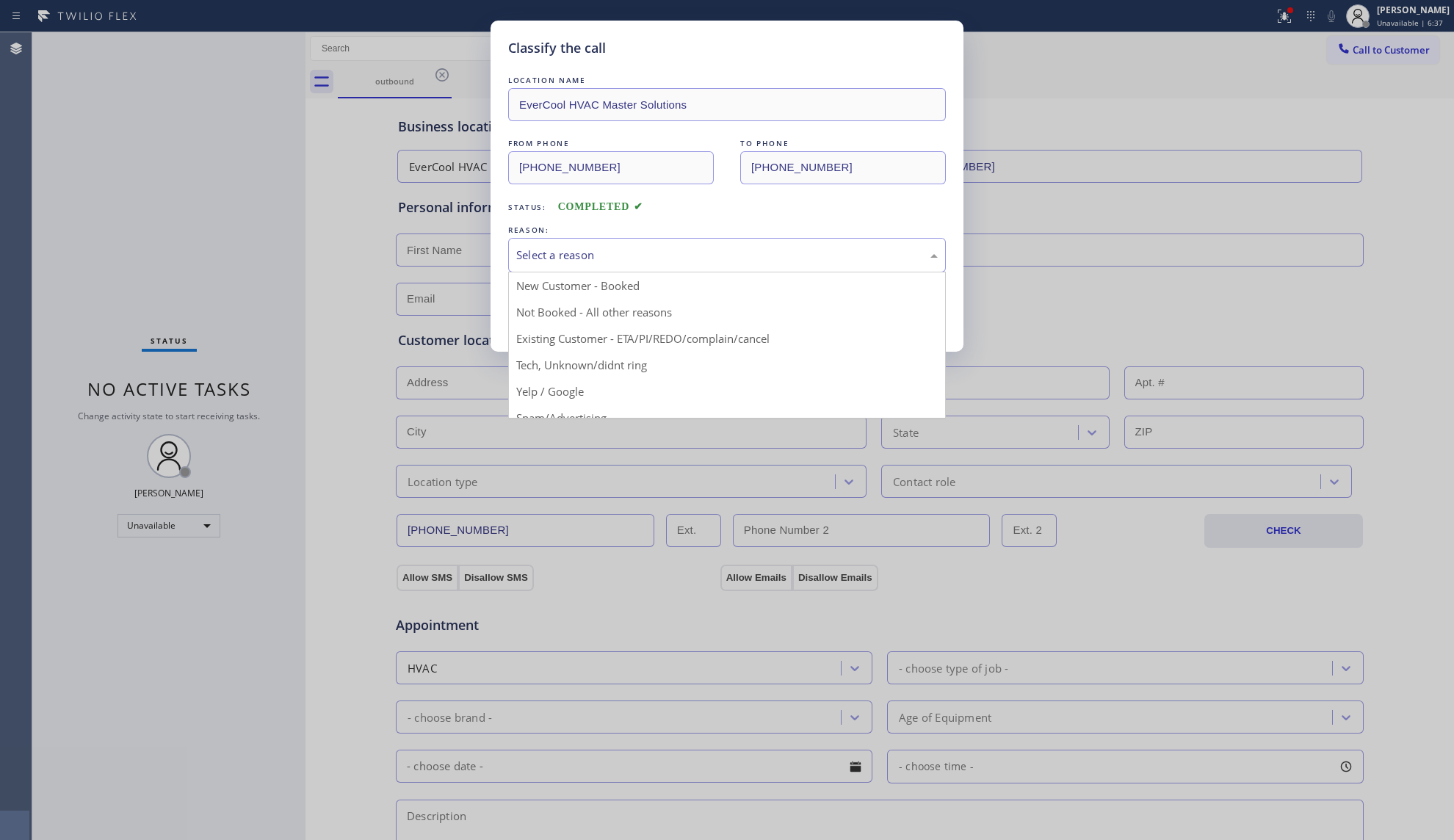
click at [606, 251] on div "Select a reason" at bounding box center [727, 255] width 422 height 17
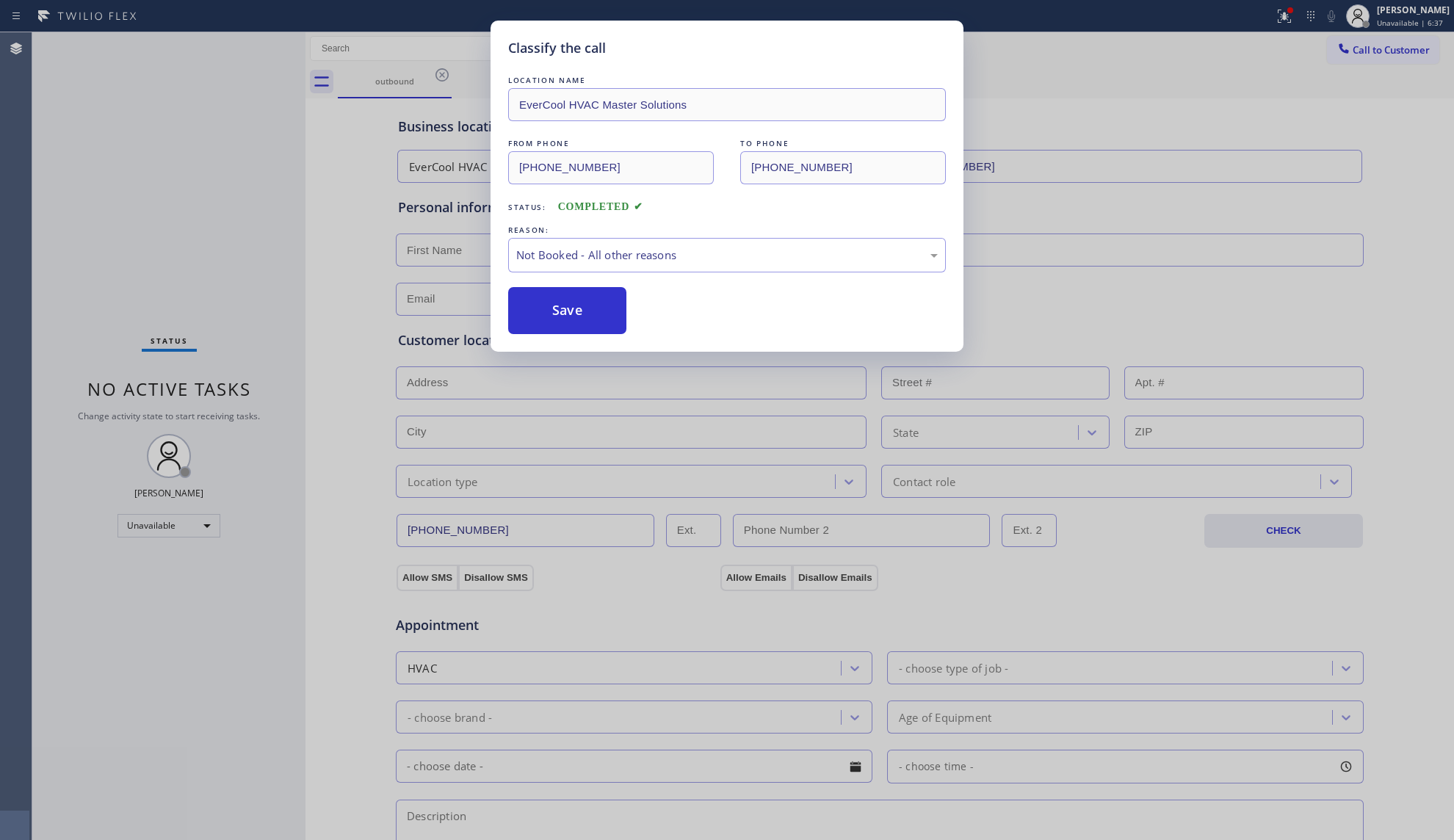
click at [580, 303] on button "Save" at bounding box center [566, 311] width 118 height 47
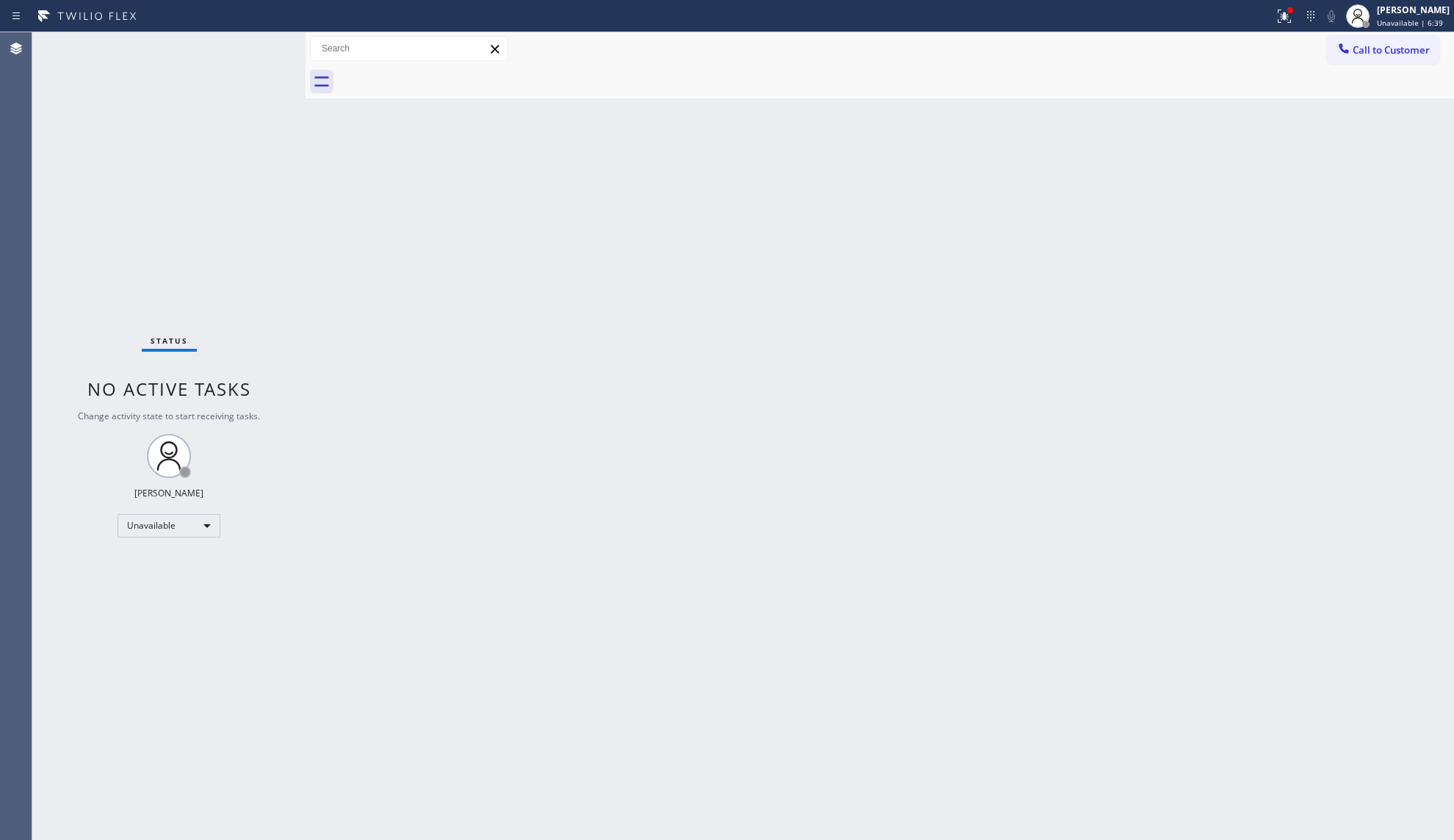
drag, startPoint x: 1029, startPoint y: 260, endPoint x: 1101, endPoint y: 208, distance: 88.8
click at [1032, 258] on div "Back to Dashboard Change Sender ID Customers Technicians Select a contact Outbo…" at bounding box center [880, 436] width 1149 height 808
drag, startPoint x: 1370, startPoint y: 35, endPoint x: 1364, endPoint y: 45, distance: 11.7
click at [1372, 36] on button "Call to Customer" at bounding box center [1382, 50] width 113 height 28
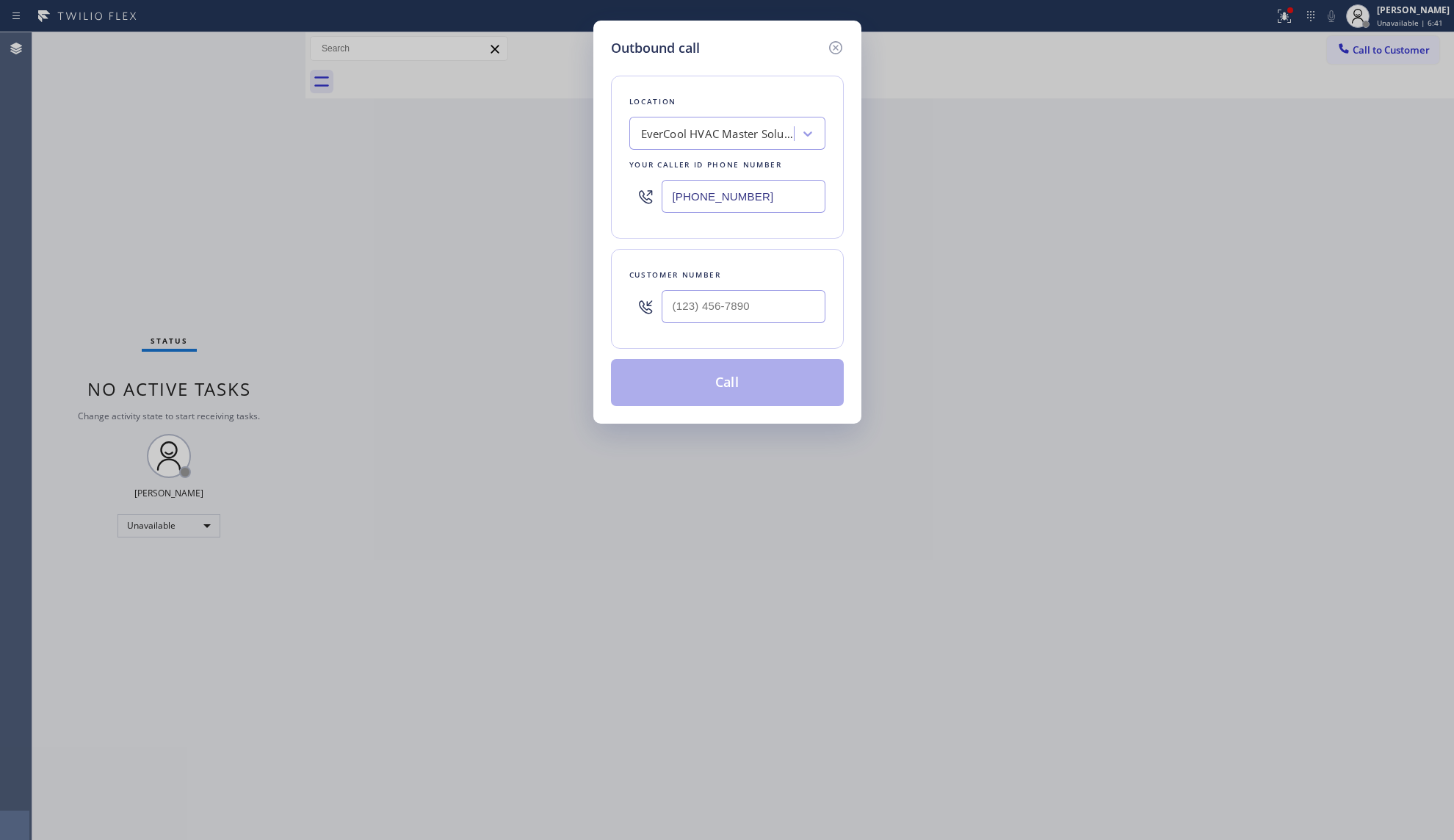
drag, startPoint x: 785, startPoint y: 183, endPoint x: 618, endPoint y: 186, distance: 167.0
click at [621, 188] on div "Location EverCool HVAC Master Solutions Your caller id phone number [PHONE_NUMB…" at bounding box center [727, 157] width 233 height 163
paste input "954) 787-0381"
type input "[PHONE_NUMBER]"
click at [682, 295] on input "(___) ___-____" at bounding box center [744, 306] width 164 height 33
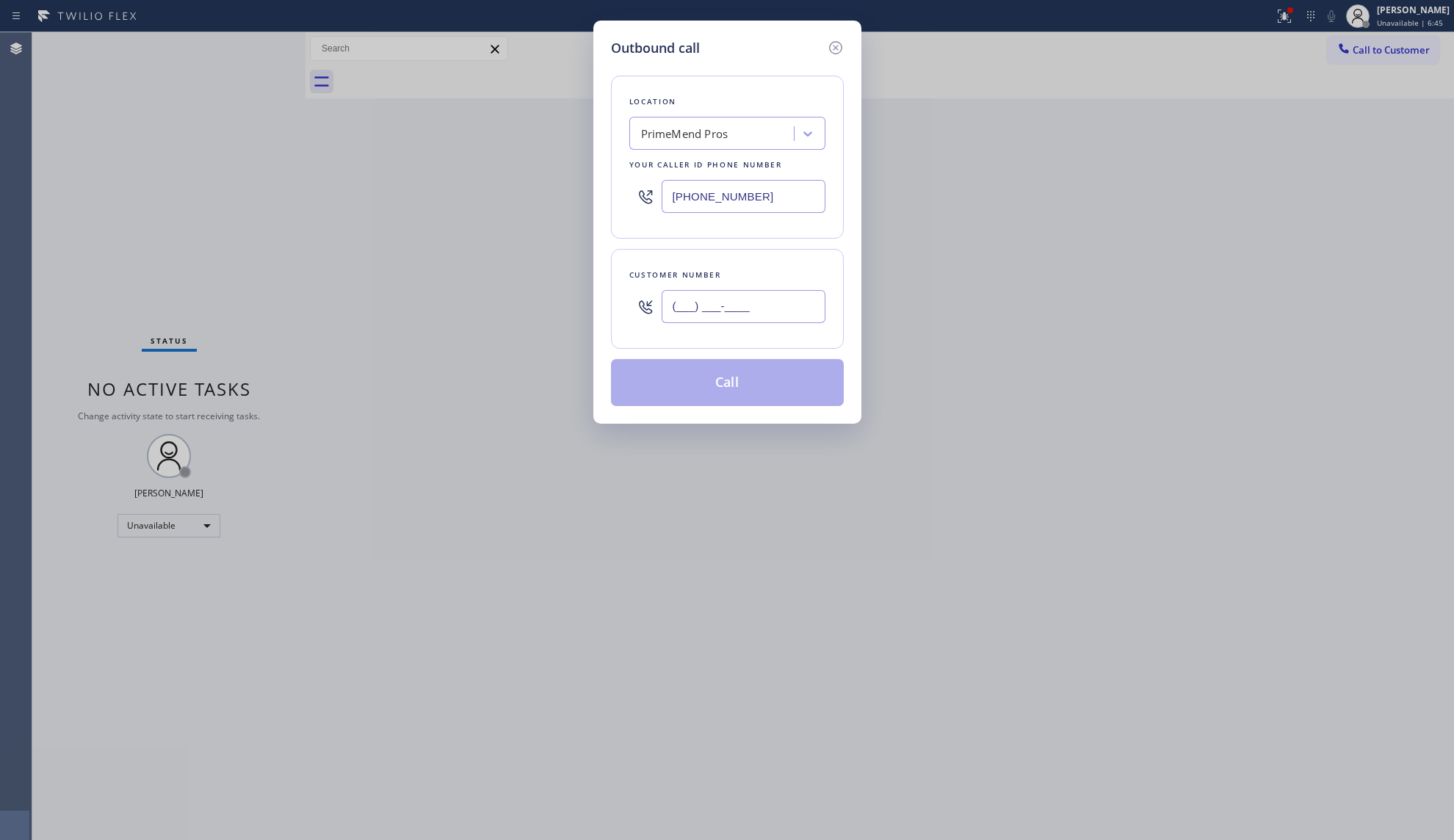
paste input "786) 707-7810"
type input "[PHONE_NUMBER]"
click at [724, 368] on button "Call" at bounding box center [727, 382] width 233 height 47
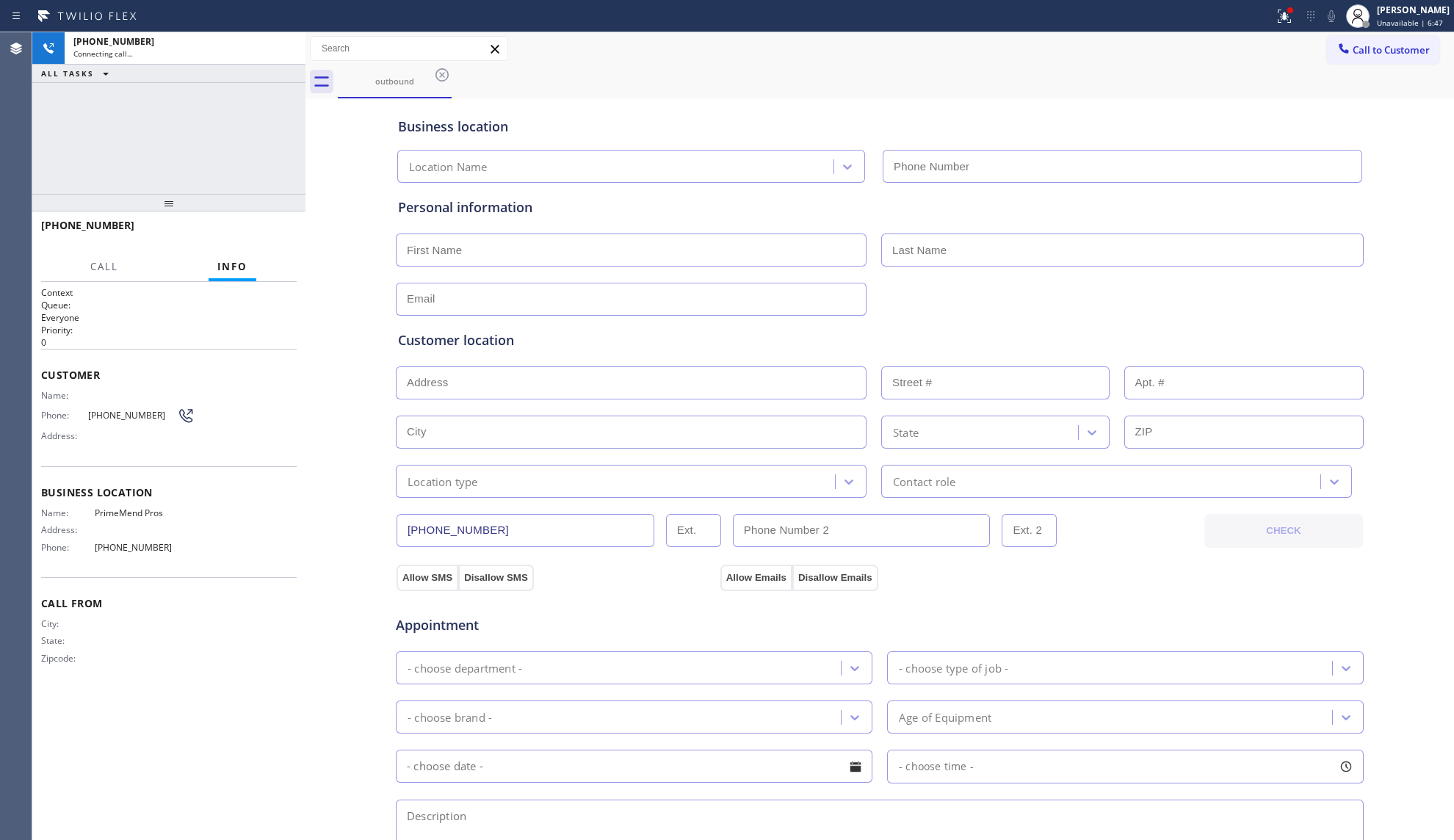
type input "[PHONE_NUMBER]"
click at [1044, 102] on div "Business location PrimeMend Pros [PHONE_NUMBER]" at bounding box center [880, 142] width 970 height 81
drag, startPoint x: 1288, startPoint y: 7, endPoint x: 1288, endPoint y: 22, distance: 15.0
click at [1288, 7] on div at bounding box center [1290, 10] width 9 height 9
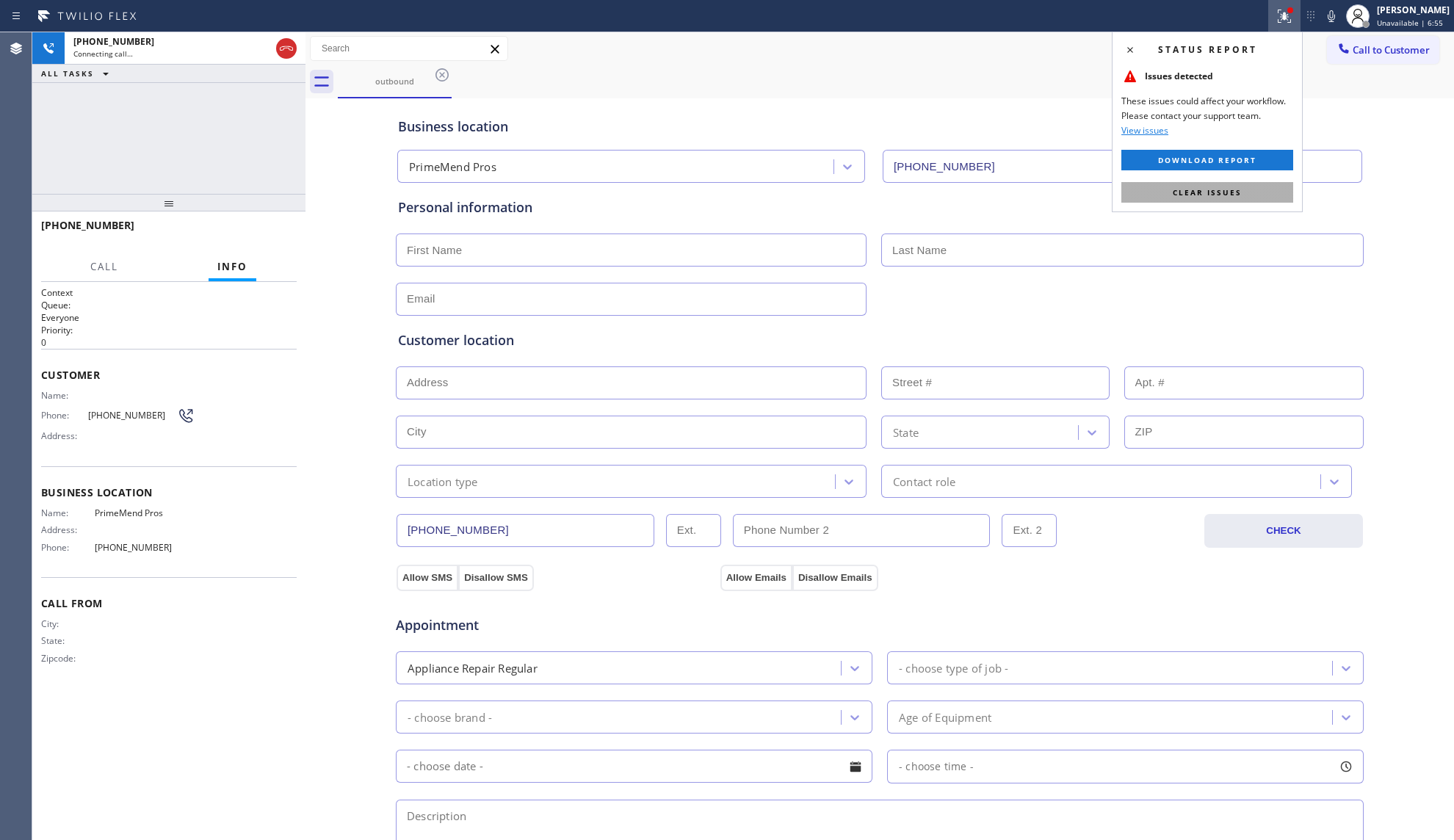
click at [1247, 188] on button "Clear issues" at bounding box center [1207, 193] width 172 height 21
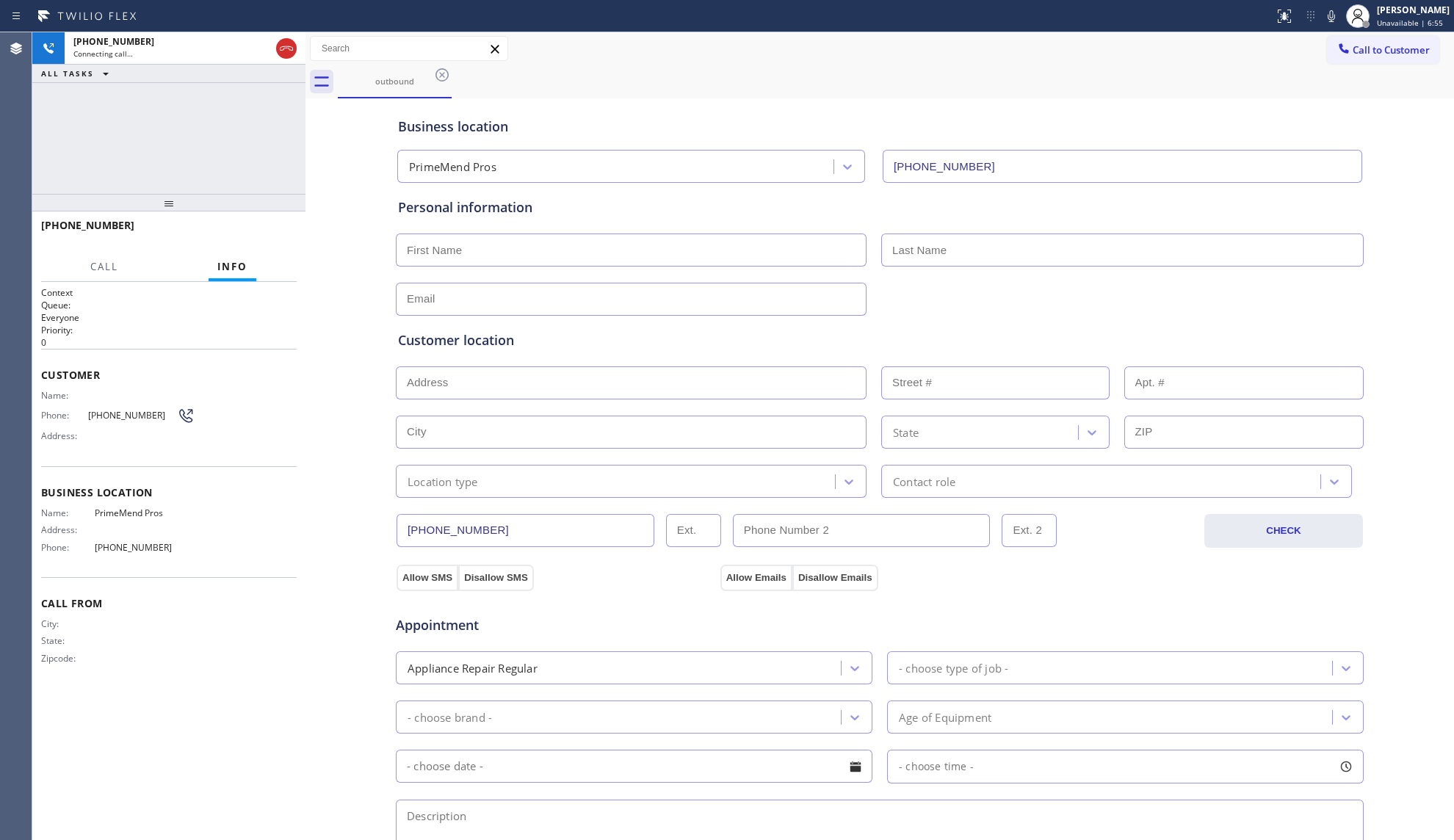
drag, startPoint x: 1140, startPoint y: 140, endPoint x: 1156, endPoint y: 127, distance: 20.6
click at [1138, 139] on div "Business location PrimeMend Pros [PHONE_NUMBER]" at bounding box center [880, 142] width 970 height 81
click at [283, 44] on icon at bounding box center [286, 48] width 17 height 17
click at [279, 38] on div "[PHONE_NUMBER]" at bounding box center [185, 41] width 223 height 12
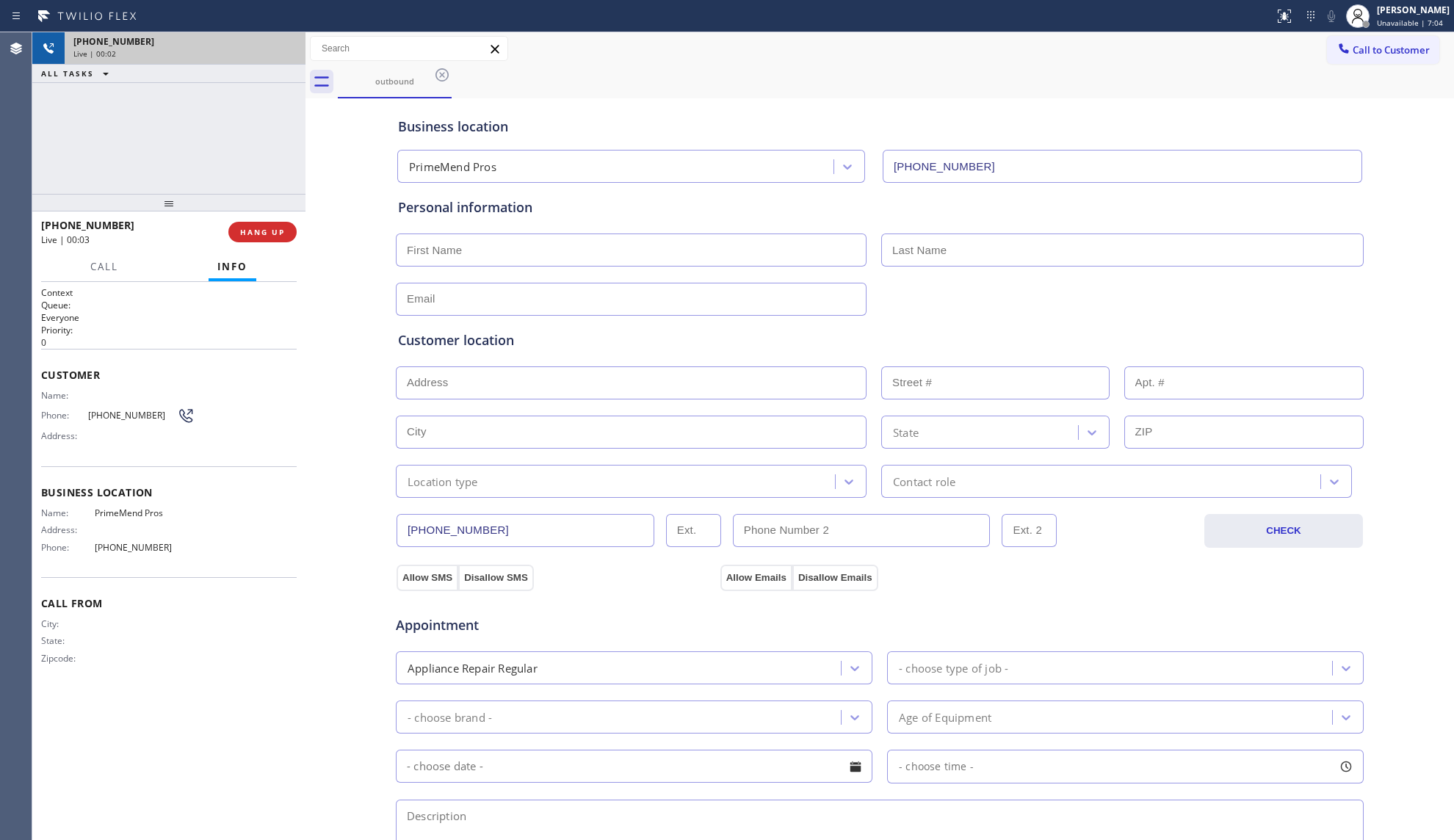
click at [280, 41] on div "[PHONE_NUMBER]" at bounding box center [185, 41] width 223 height 12
click at [271, 230] on span "COMPLETE" at bounding box center [259, 232] width 51 height 10
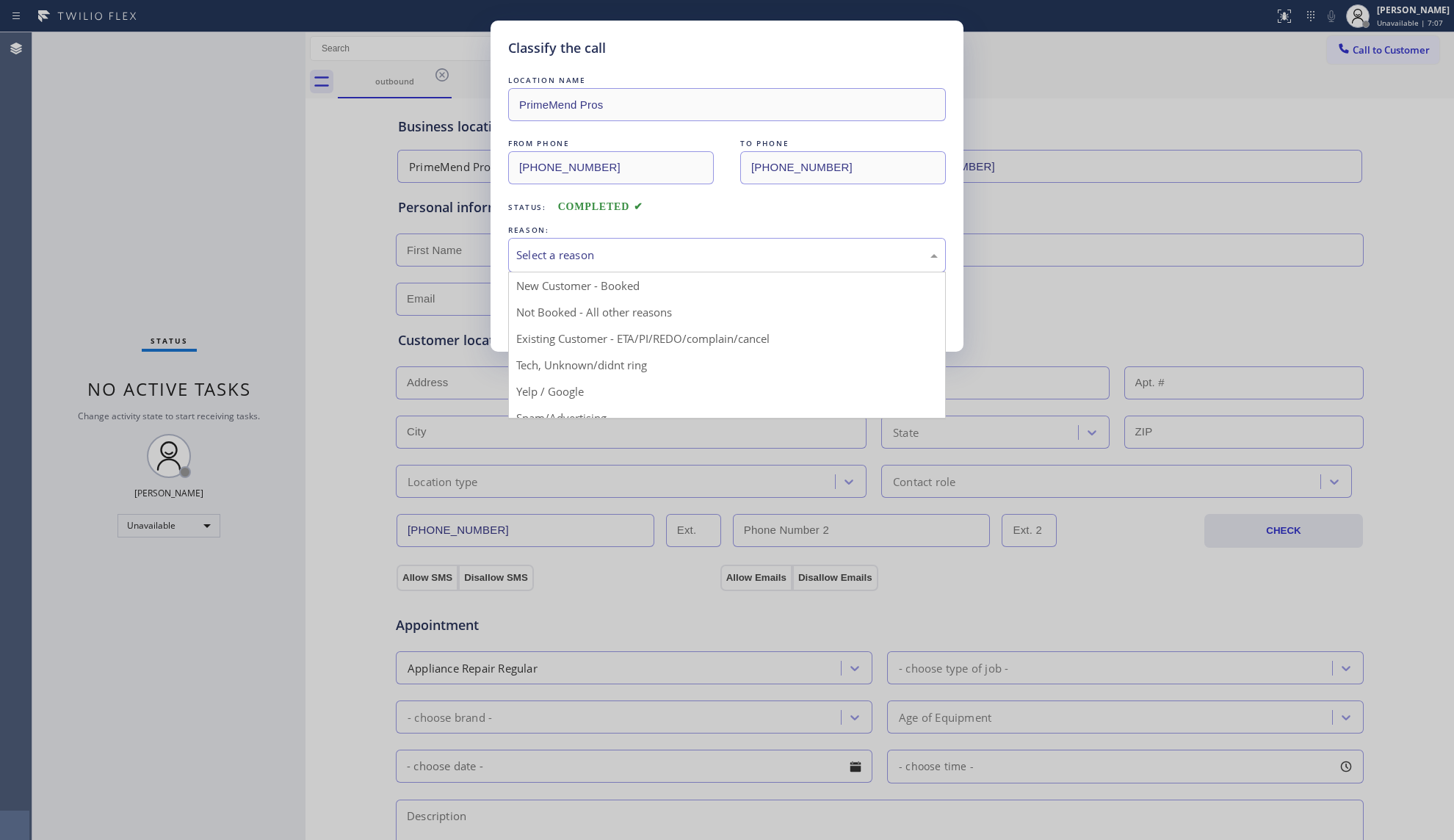
click at [580, 249] on div "Select a reason" at bounding box center [727, 255] width 422 height 17
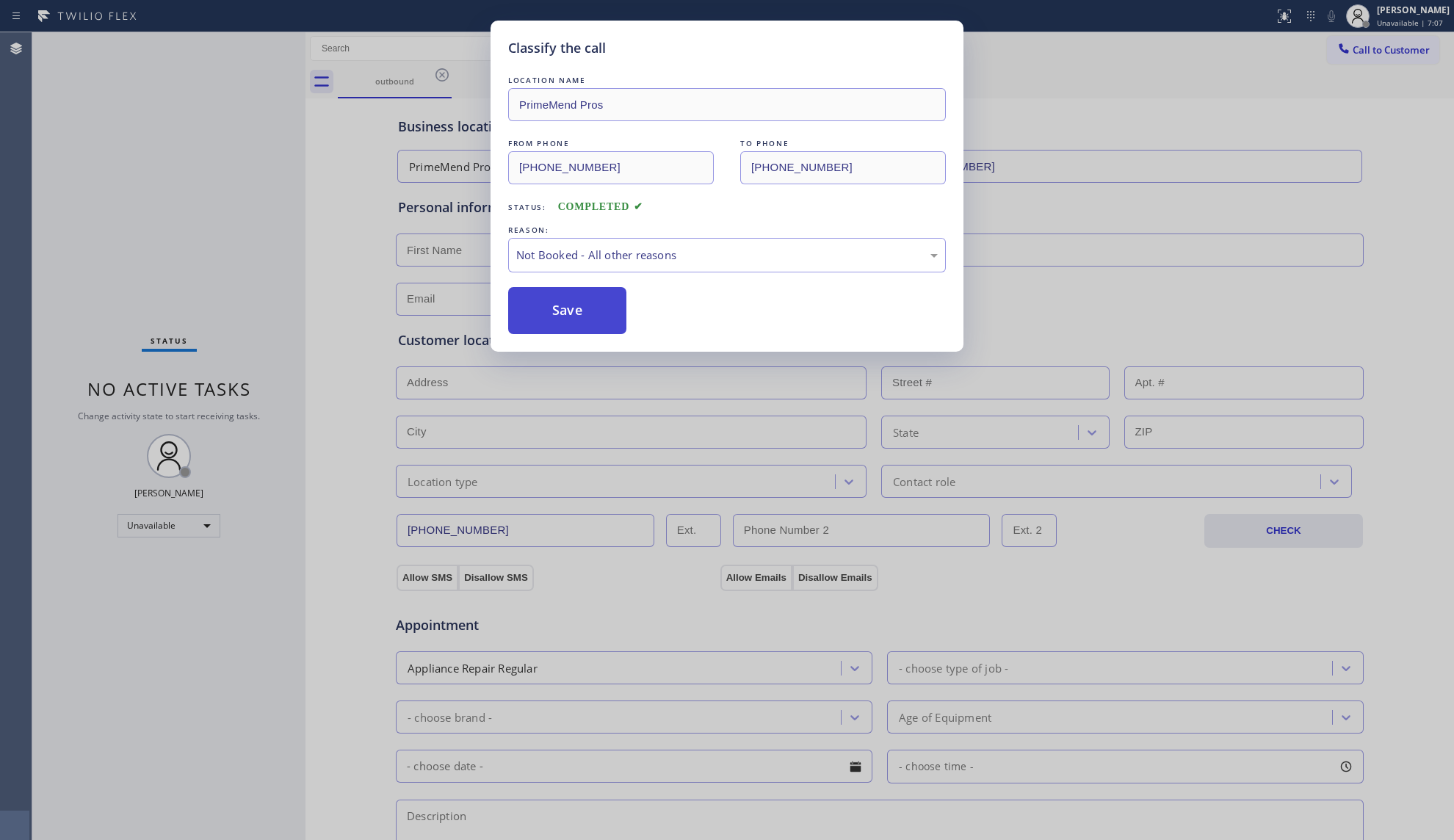
click at [566, 317] on button "Save" at bounding box center [566, 311] width 118 height 47
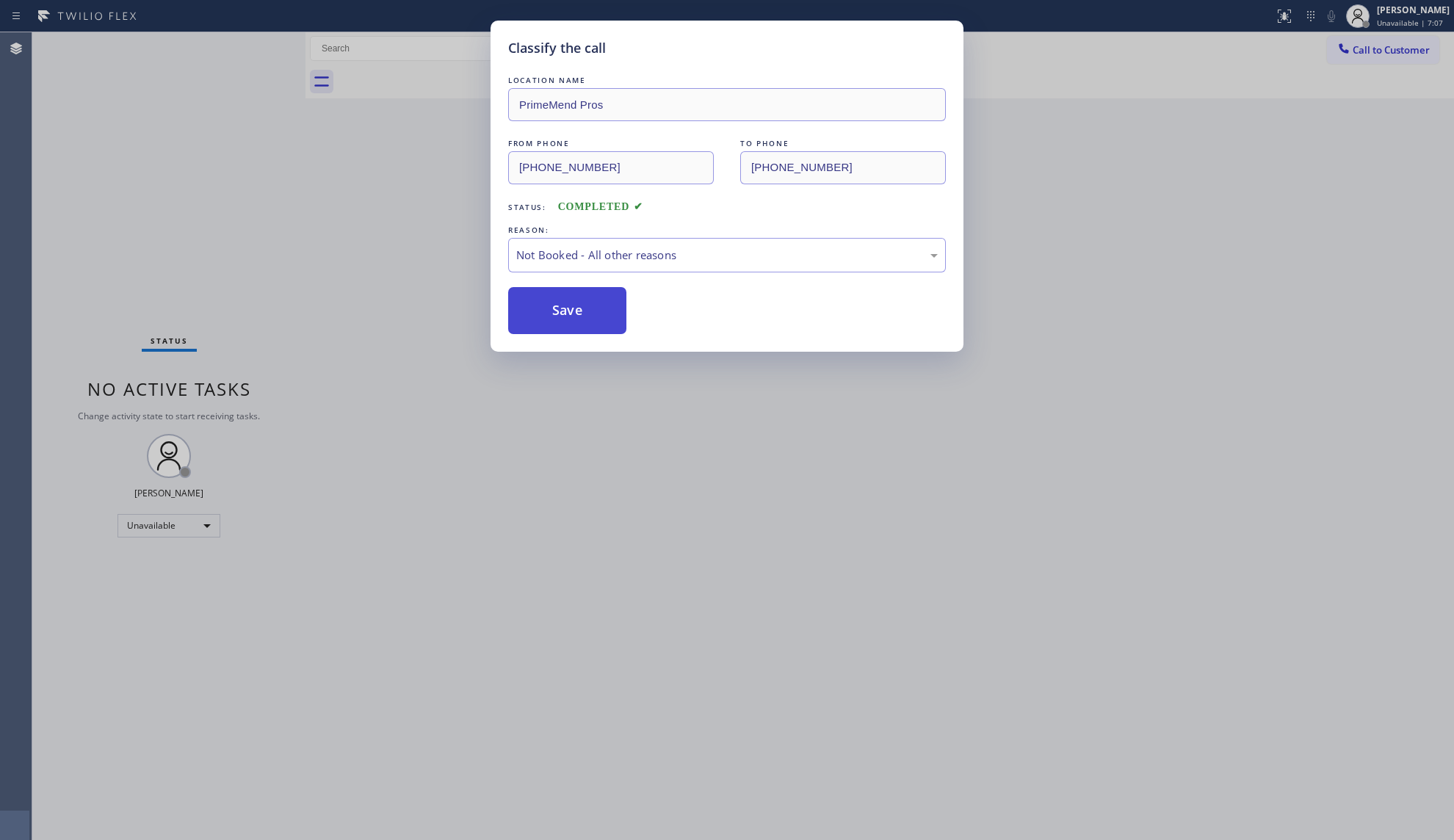
drag, startPoint x: 566, startPoint y: 317, endPoint x: 580, endPoint y: 315, distance: 14.1
click at [572, 317] on button "Save" at bounding box center [566, 311] width 118 height 47
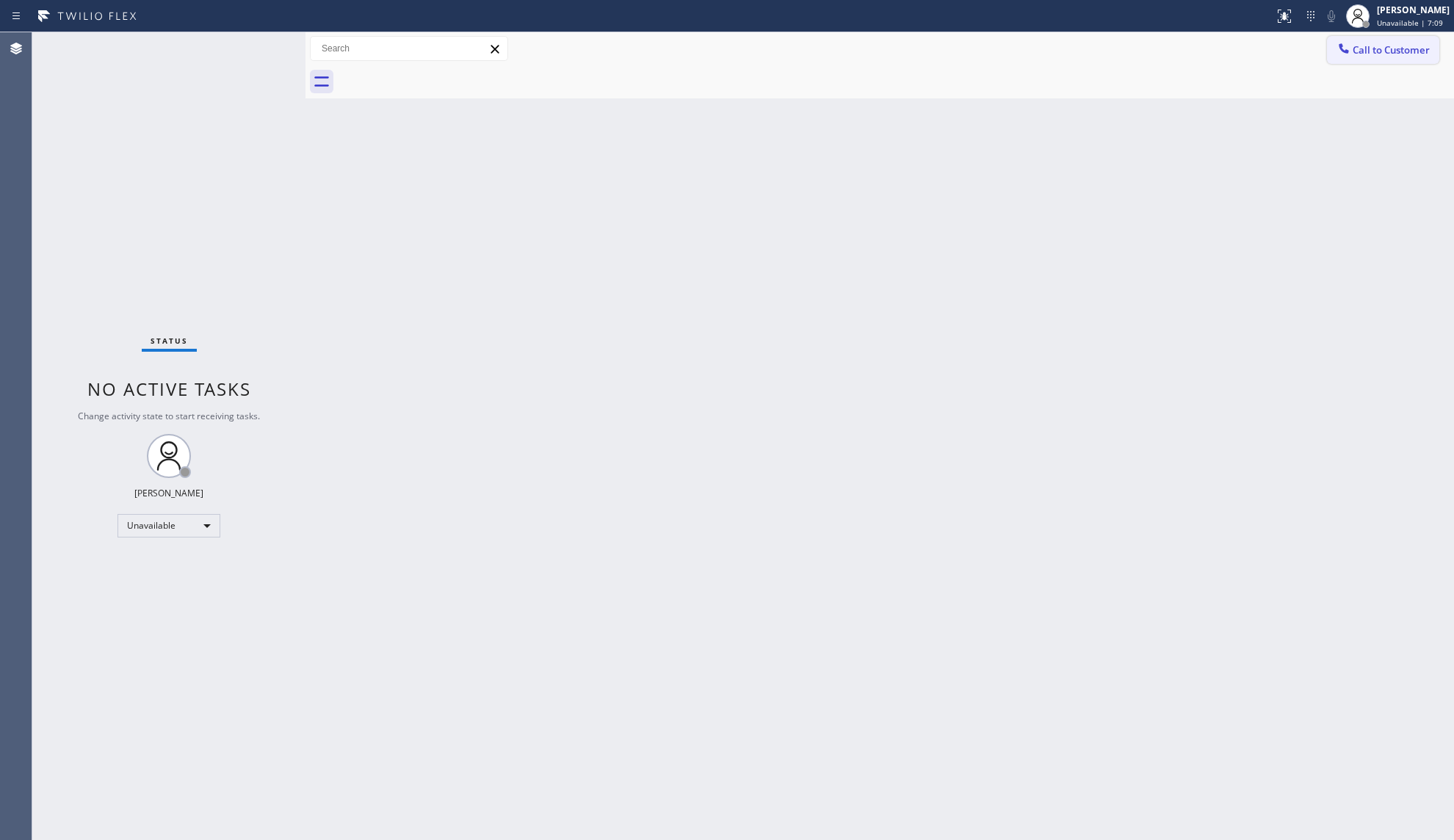
click at [1344, 48] on icon at bounding box center [1343, 48] width 15 height 15
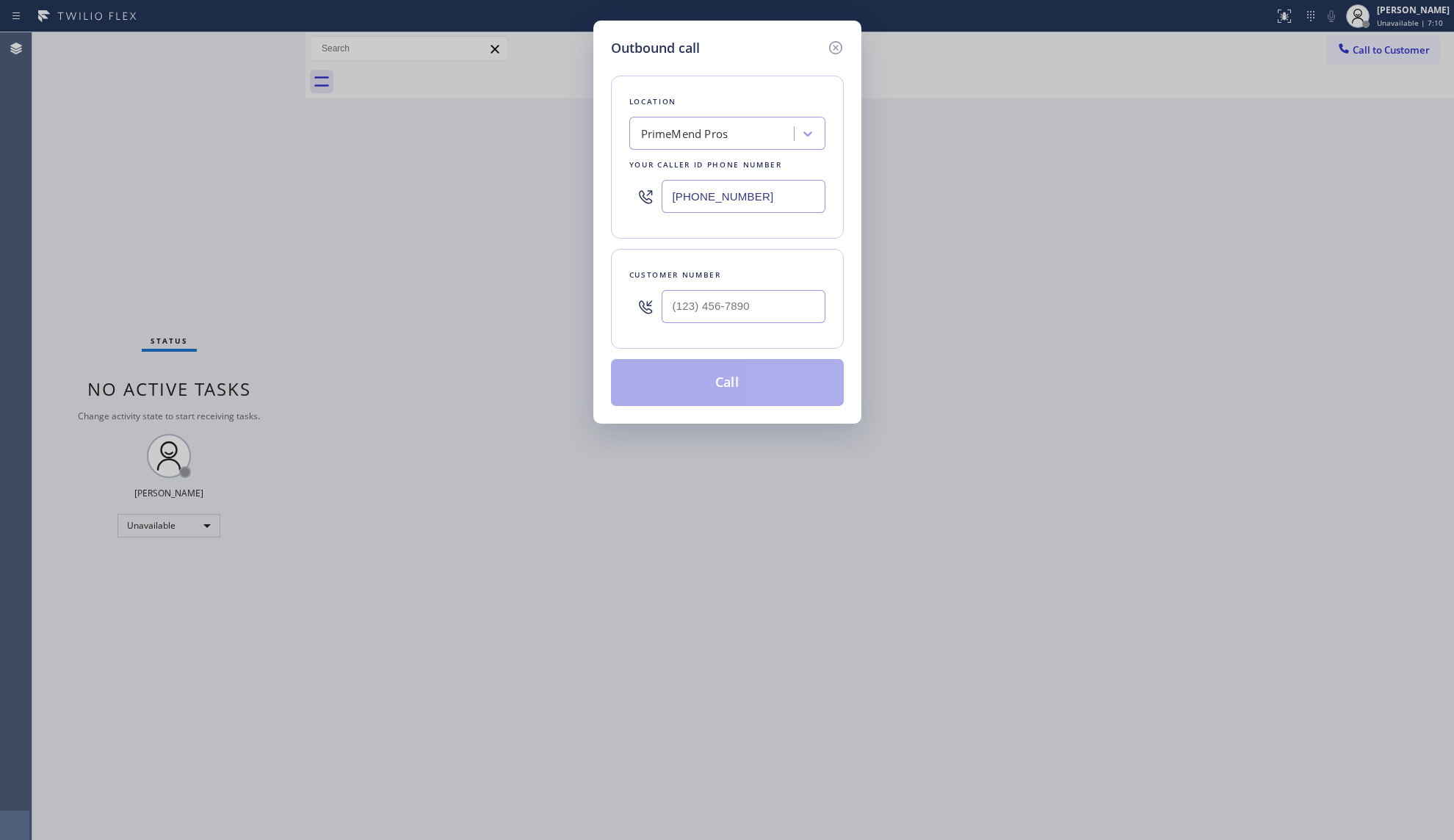
drag, startPoint x: 777, startPoint y: 201, endPoint x: 669, endPoint y: 198, distance: 108.0
click at [669, 198] on input "[PHONE_NUMBER]" at bounding box center [744, 196] width 164 height 33
paste input "646) 956-4870"
type input "[PHONE_NUMBER]"
click at [738, 301] on input "(___) ___-____" at bounding box center [744, 306] width 164 height 33
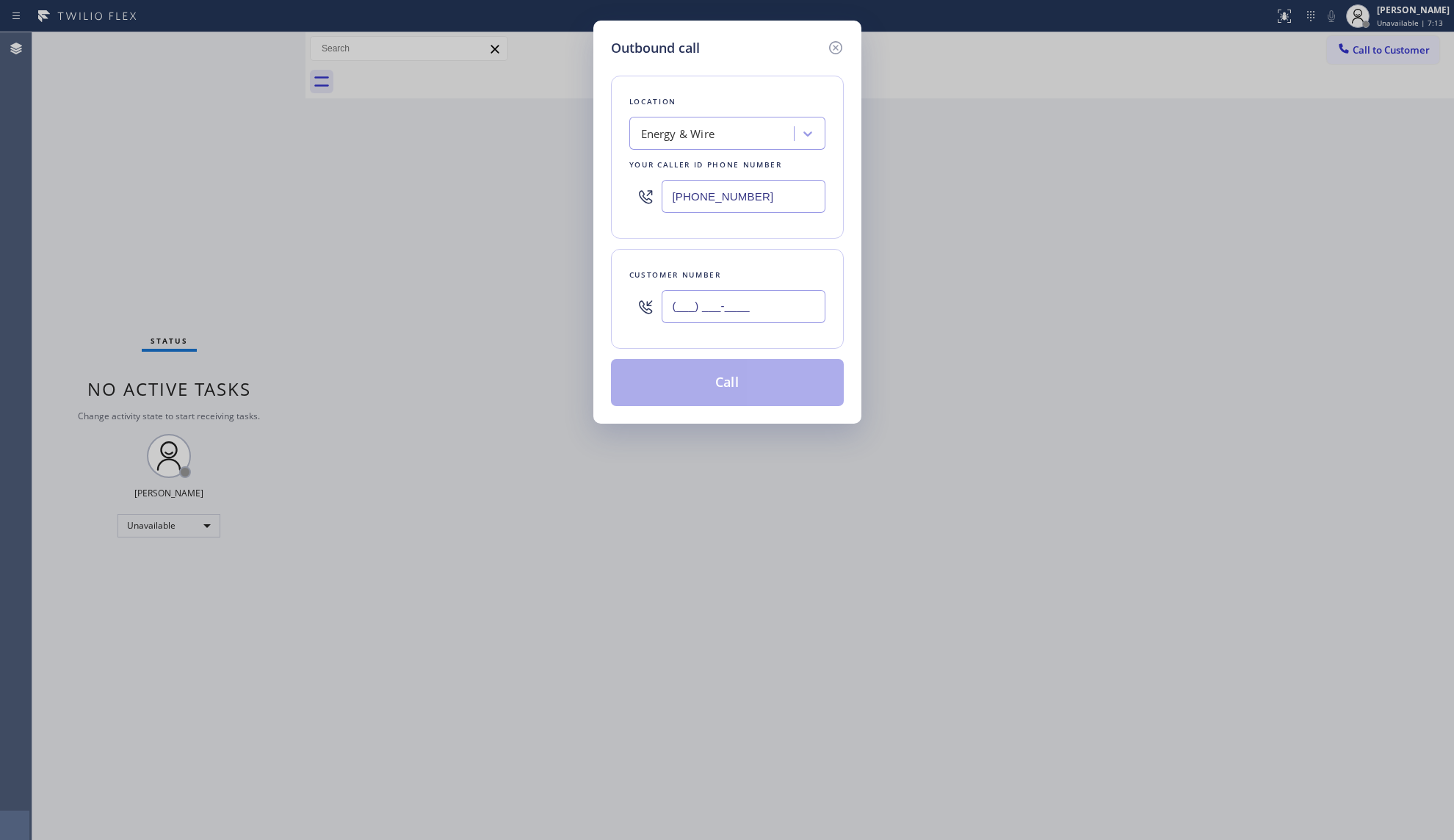
paste input "646) 889-9033"
type input "[PHONE_NUMBER]"
click at [776, 379] on button "Call" at bounding box center [727, 382] width 233 height 47
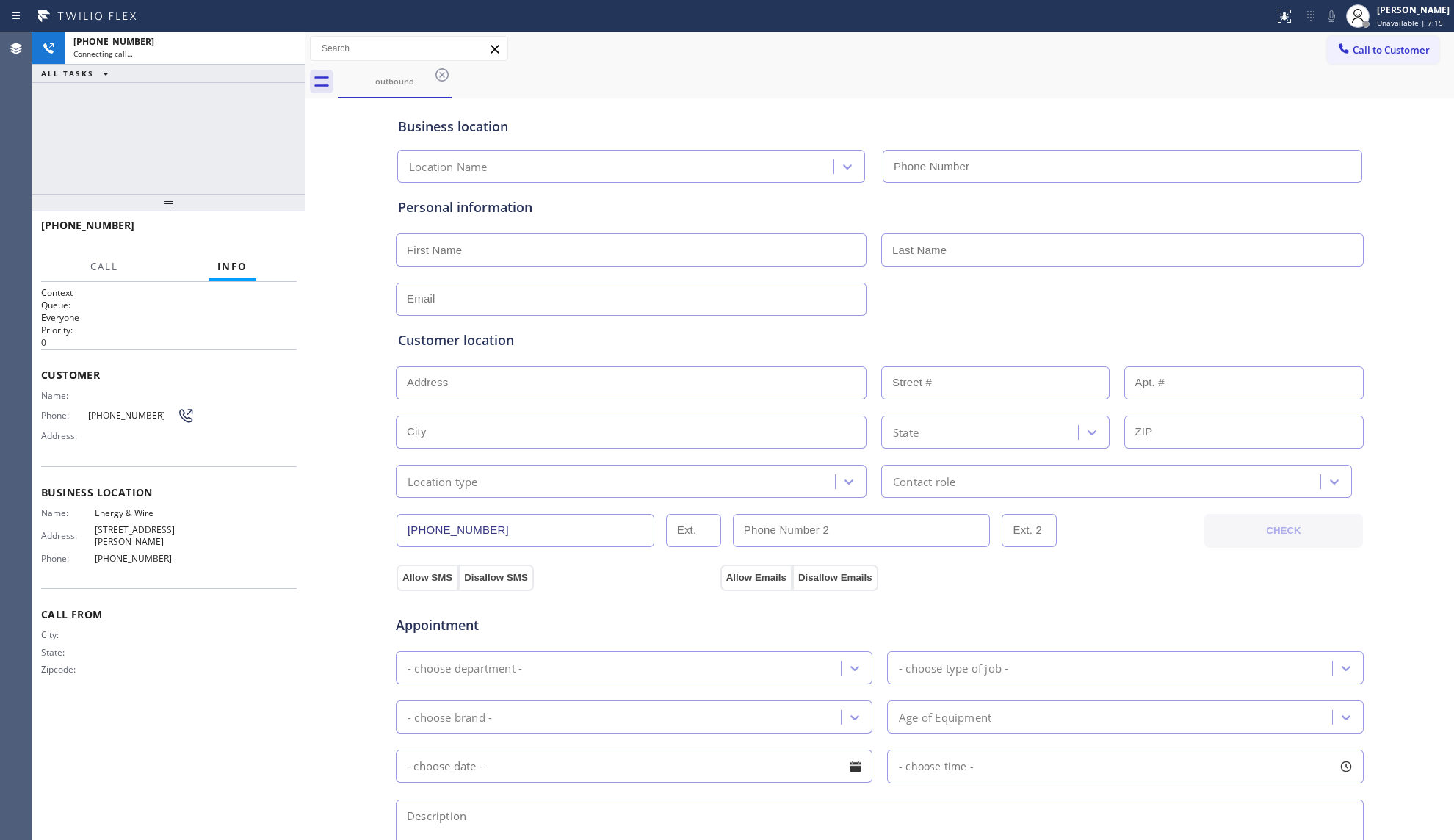
type input "[PHONE_NUMBER]"
click at [278, 238] on button "HANG UP" at bounding box center [263, 232] width 68 height 21
click at [278, 236] on button "HANG UP" at bounding box center [263, 232] width 68 height 21
click at [278, 236] on span "HANG UP" at bounding box center [262, 232] width 45 height 10
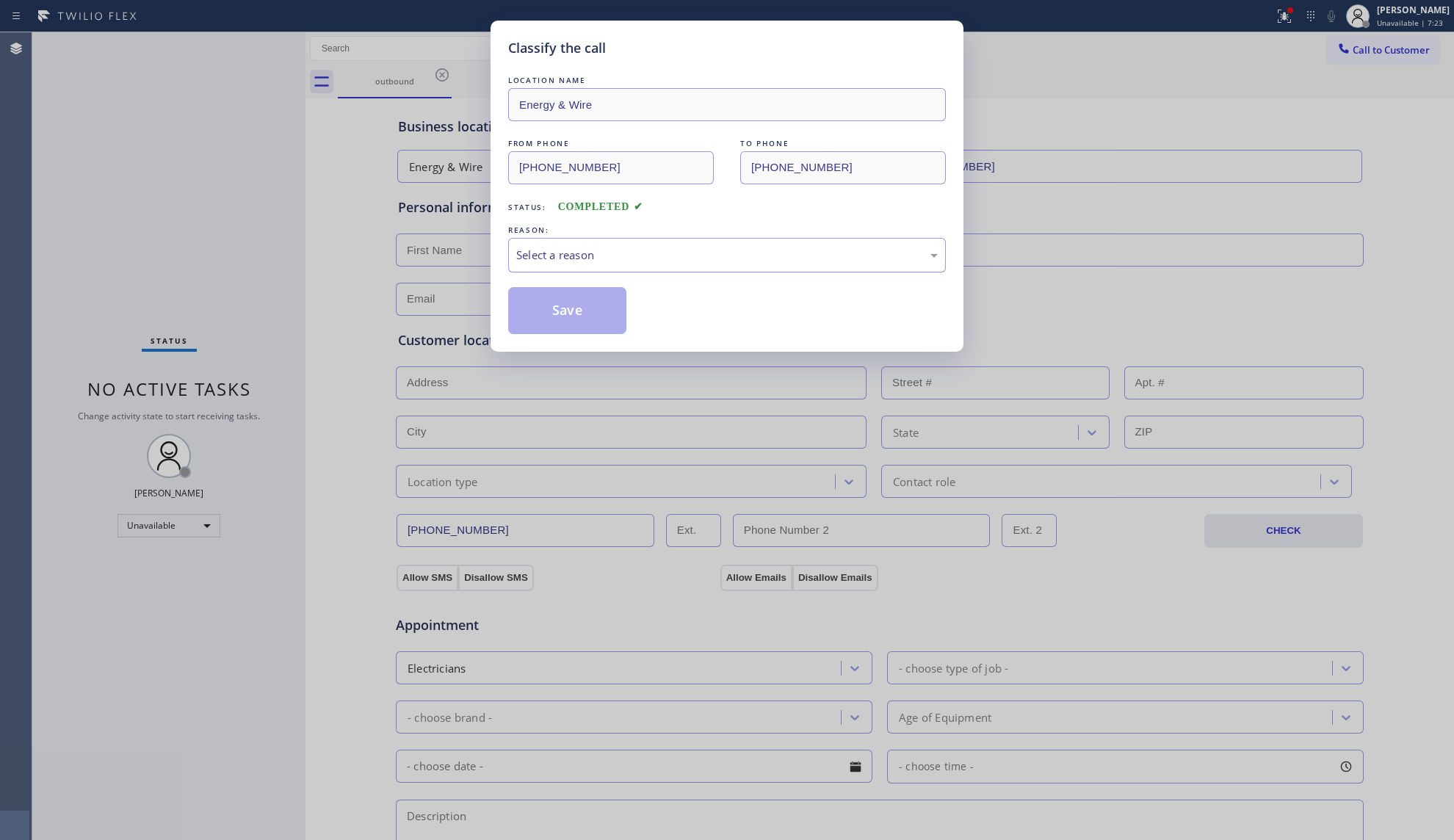
click at [572, 247] on div "Select a reason" at bounding box center [727, 255] width 422 height 17
click at [573, 314] on button "Save" at bounding box center [566, 311] width 118 height 47
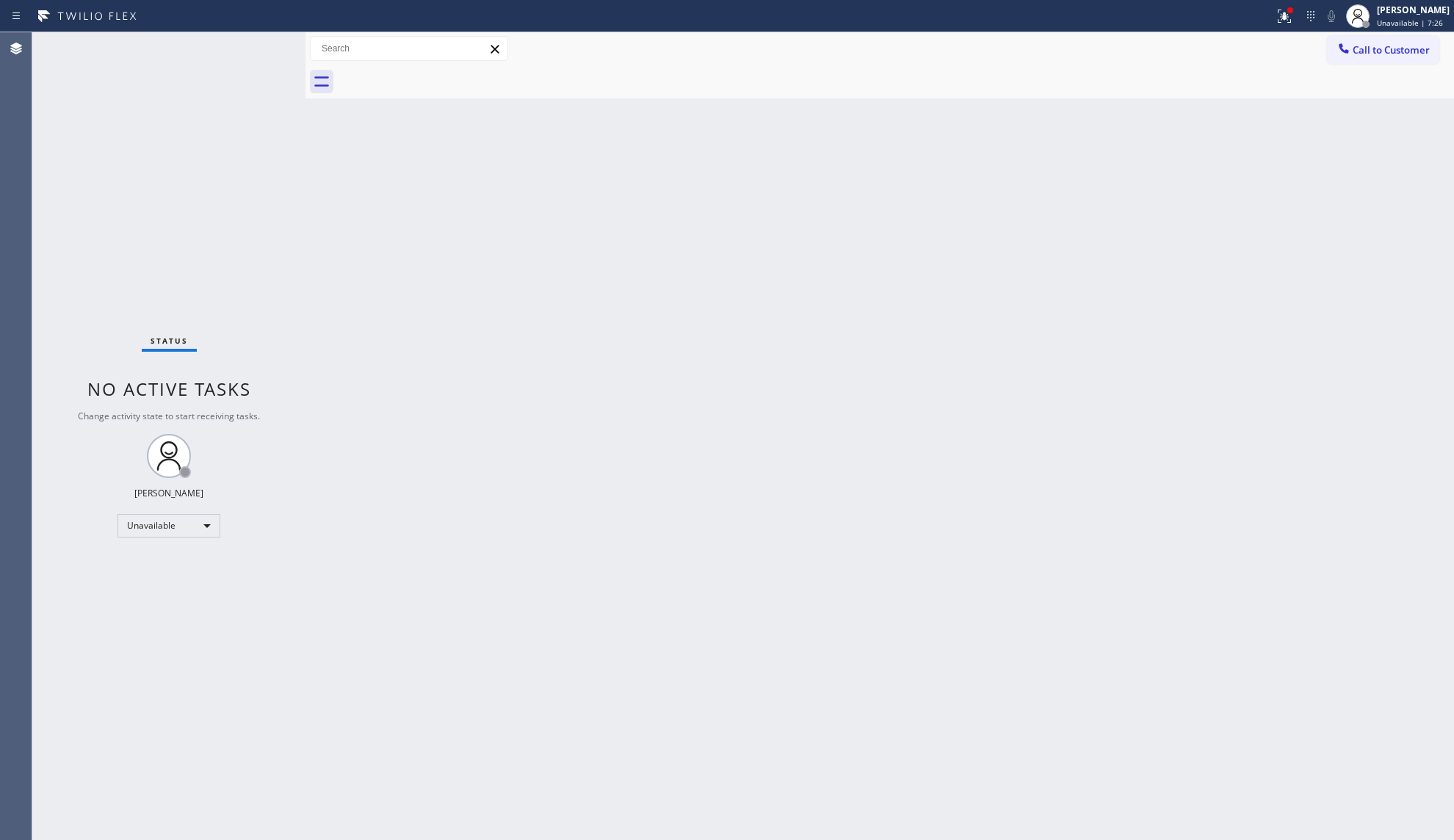
drag, startPoint x: 1034, startPoint y: 244, endPoint x: 1044, endPoint y: 234, distance: 14.1
click at [1035, 242] on div "Back to Dashboard Change Sender ID Customers Technicians Select a contact Outbo…" at bounding box center [880, 436] width 1149 height 808
drag, startPoint x: 1278, startPoint y: 18, endPoint x: 1226, endPoint y: 164, distance: 155.0
click at [1278, 19] on icon at bounding box center [1285, 16] width 17 height 17
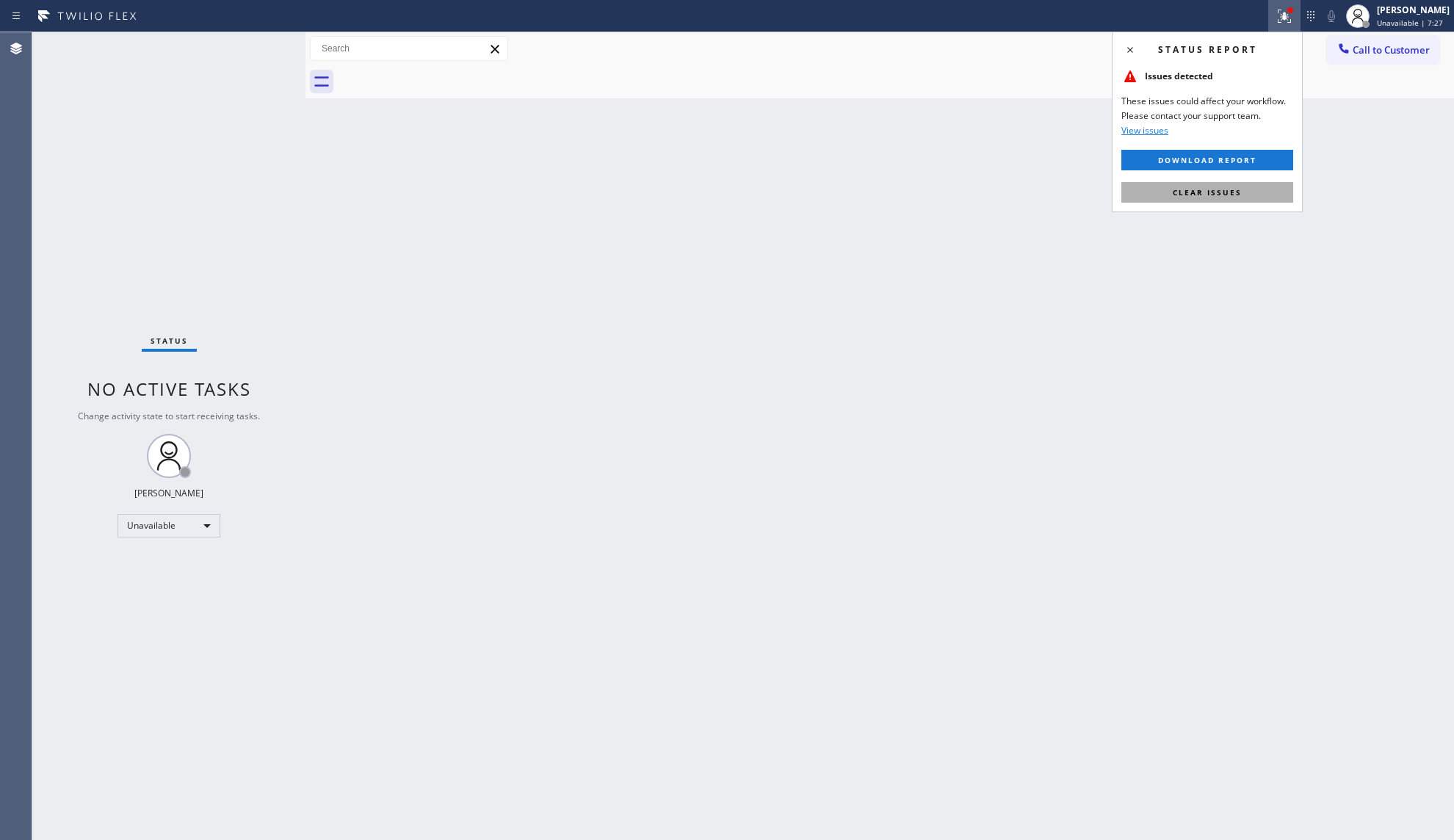
click at [1217, 183] on button "Clear issues" at bounding box center [1207, 193] width 172 height 21
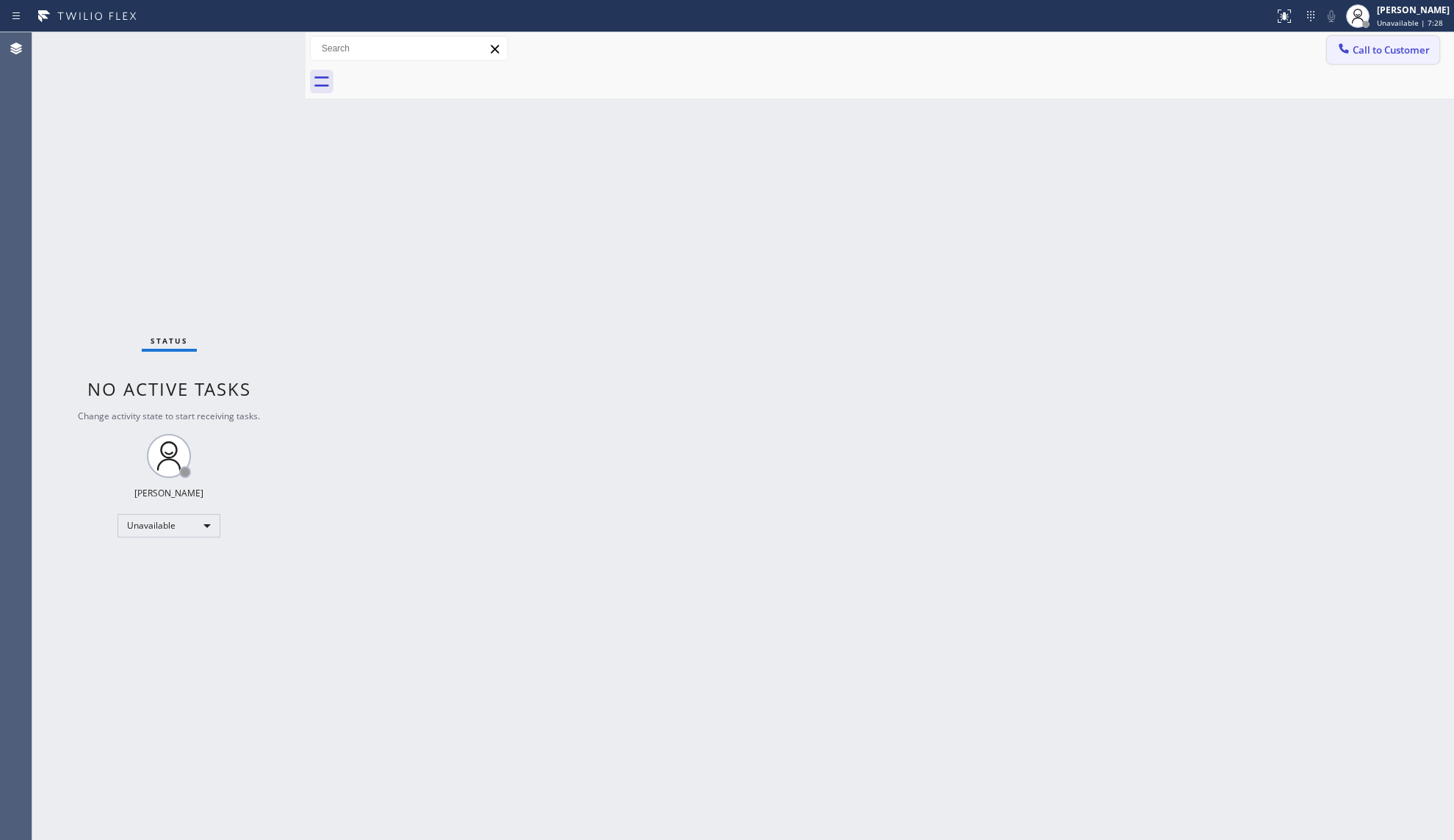
click at [1375, 53] on span "Call to Customer" at bounding box center [1391, 50] width 77 height 13
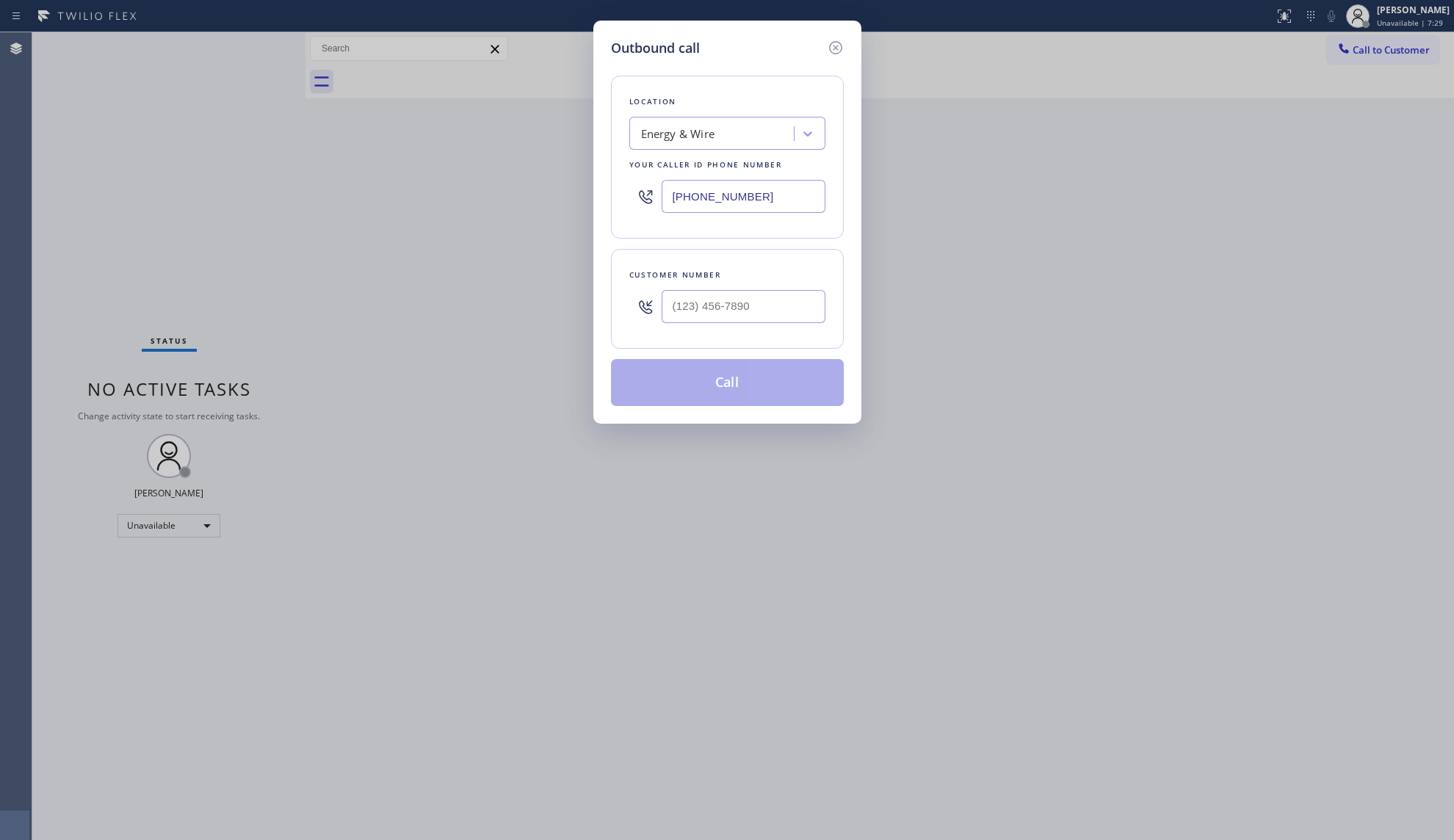
drag, startPoint x: 755, startPoint y: 192, endPoint x: 632, endPoint y: 196, distance: 123.1
click at [632, 196] on div "[PHONE_NUMBER]" at bounding box center [727, 196] width 196 height 48
paste input "833) 900-0369"
type input "[PHONE_NUMBER]"
click at [809, 305] on input "(___) ___-____" at bounding box center [744, 306] width 164 height 33
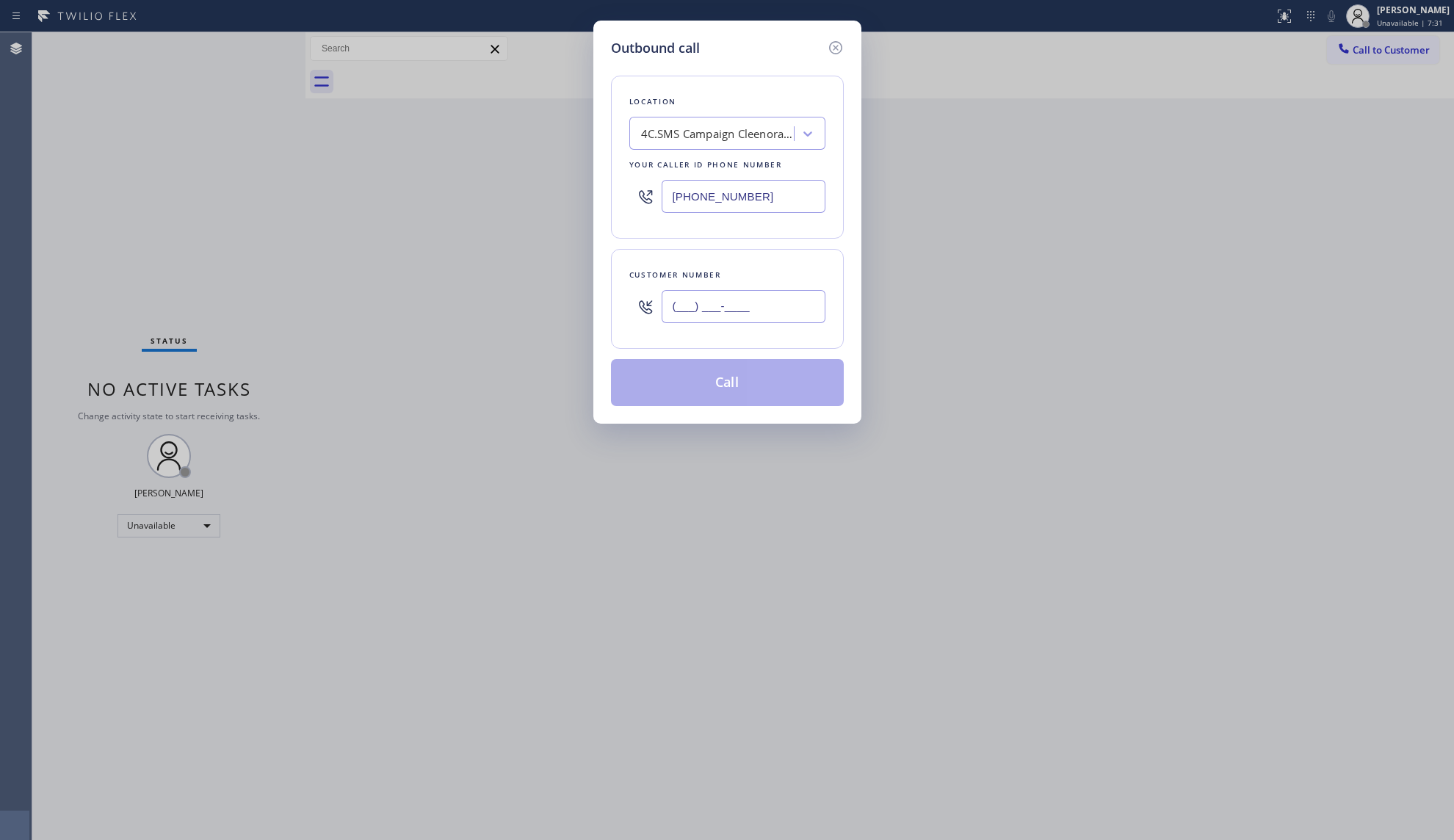
paste input "386) 306-2662"
type input "[PHONE_NUMBER]"
click at [757, 406] on button "Call" at bounding box center [727, 382] width 233 height 47
click at [757, 338] on div "Customer number [PHONE_NUMBER]" at bounding box center [727, 298] width 233 height 99
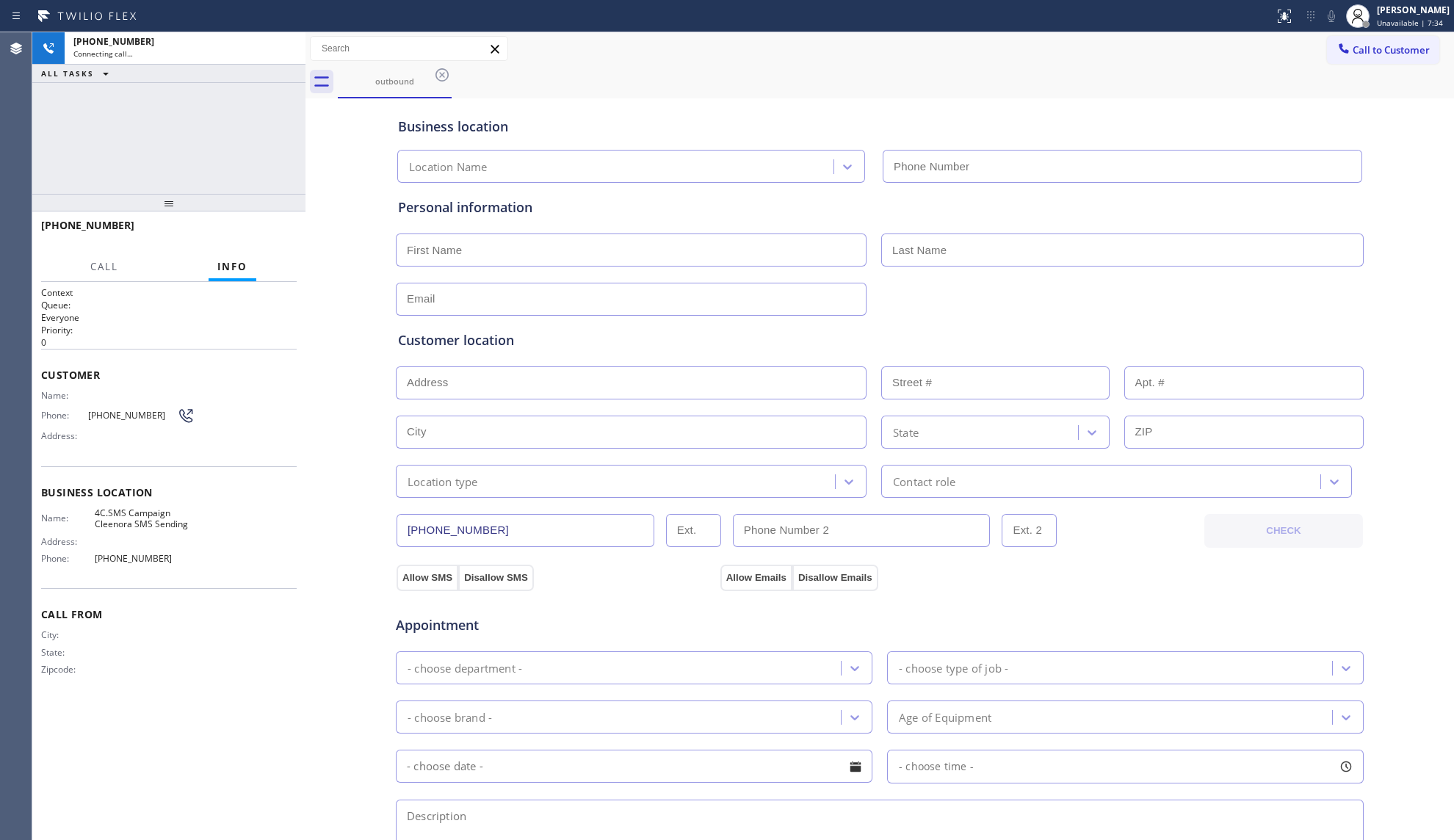
click at [762, 379] on input "text" at bounding box center [631, 383] width 470 height 33
type input "[PHONE_NUMBER]"
click at [1123, 260] on input "text" at bounding box center [1122, 250] width 483 height 33
click at [991, 89] on div "outbound" at bounding box center [895, 82] width 1116 height 33
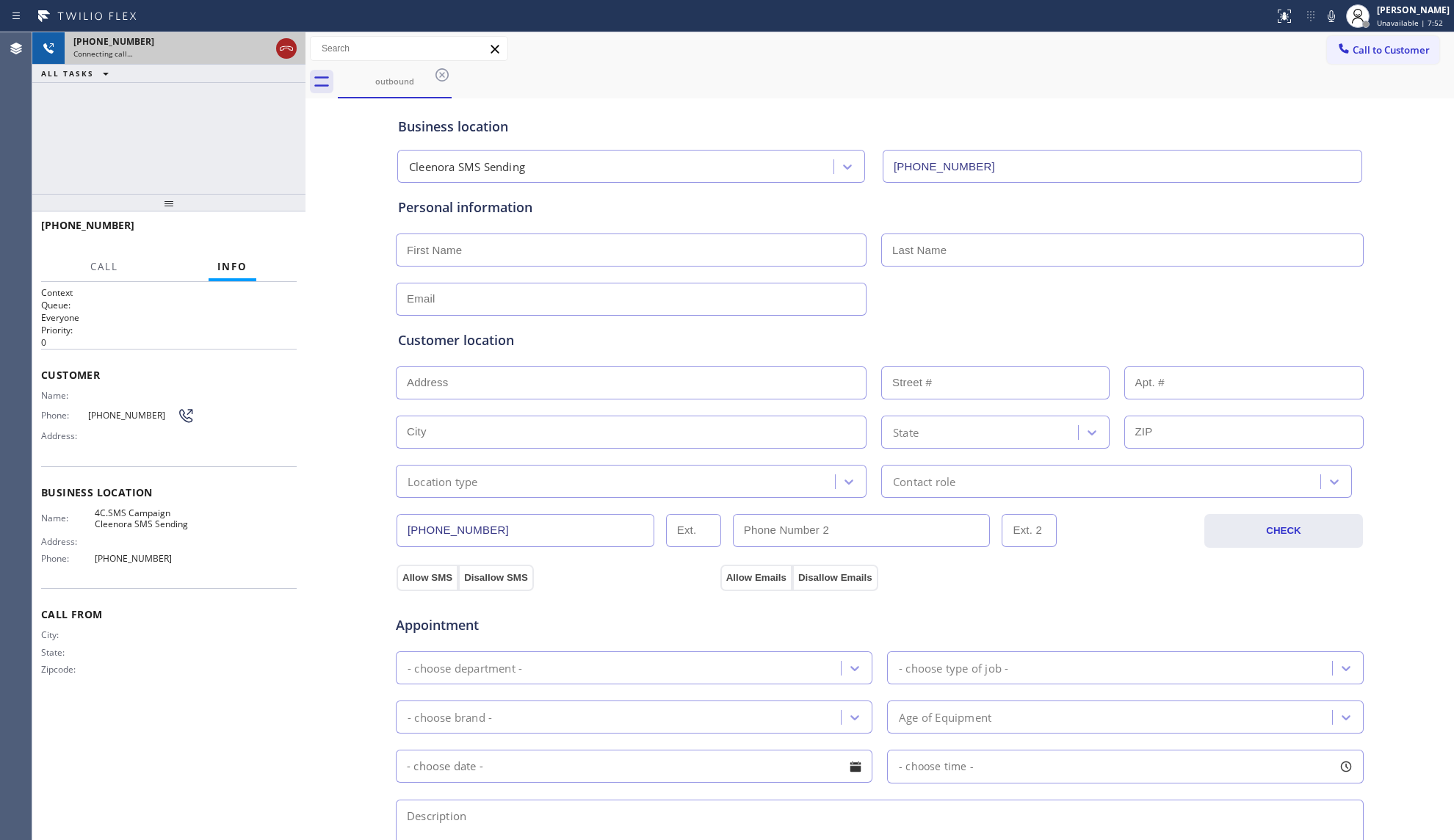
click at [294, 45] on icon at bounding box center [286, 48] width 17 height 17
click at [452, 81] on div "outbound" at bounding box center [895, 82] width 1116 height 33
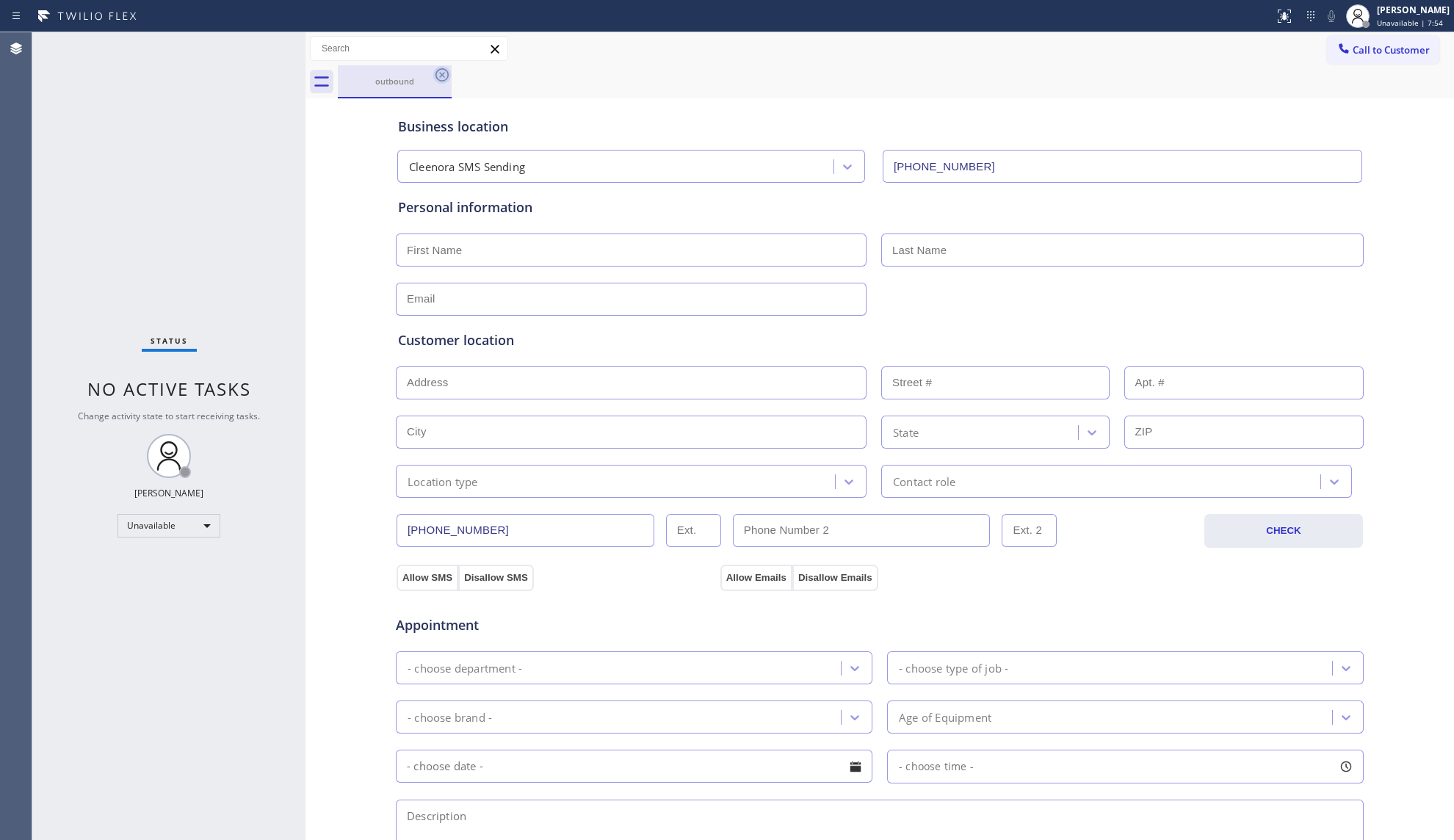
click at [443, 79] on icon at bounding box center [442, 75] width 17 height 17
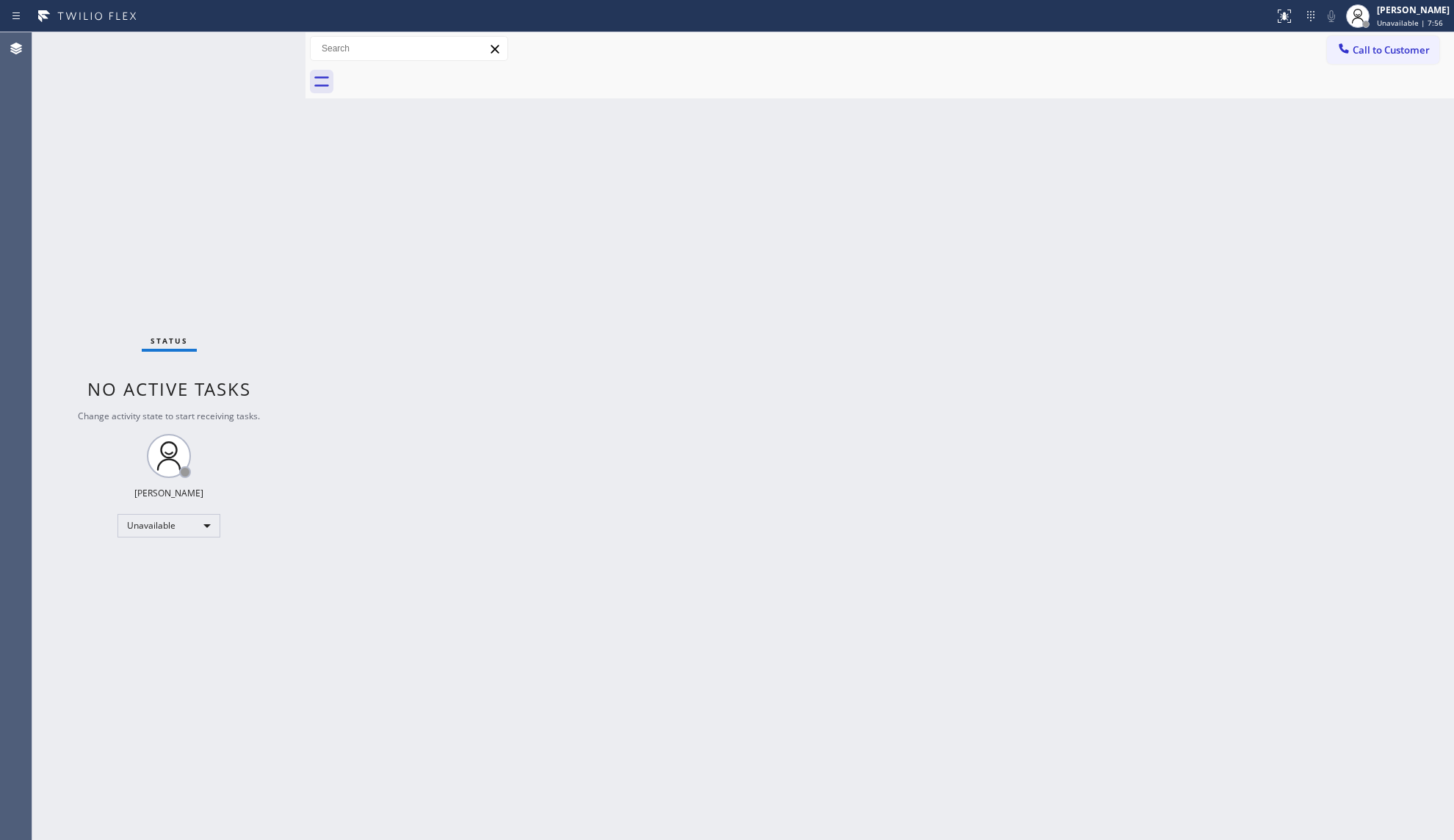
click at [1239, 81] on div at bounding box center [895, 82] width 1116 height 33
click at [1348, 59] on button "Call to Customer" at bounding box center [1382, 50] width 113 height 28
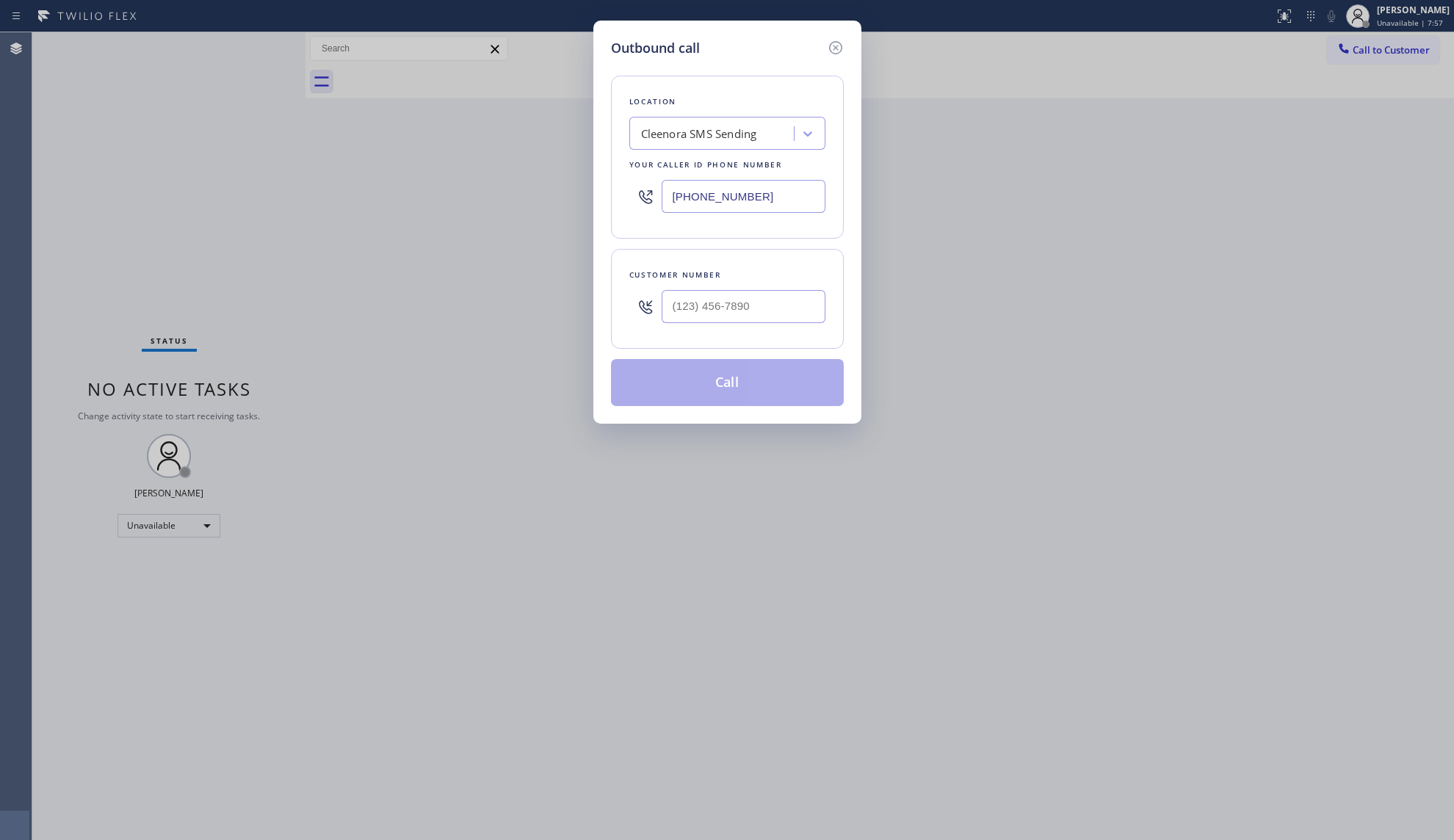
drag, startPoint x: 780, startPoint y: 206, endPoint x: 662, endPoint y: 206, distance: 118.0
click at [613, 206] on div "Location Cleenora SMS Sending Your caller id phone number [PHONE_NUMBER]" at bounding box center [727, 157] width 233 height 163
paste input "973) 791-4828"
type input "[PHONE_NUMBER]"
paste input "201) 682-7365"
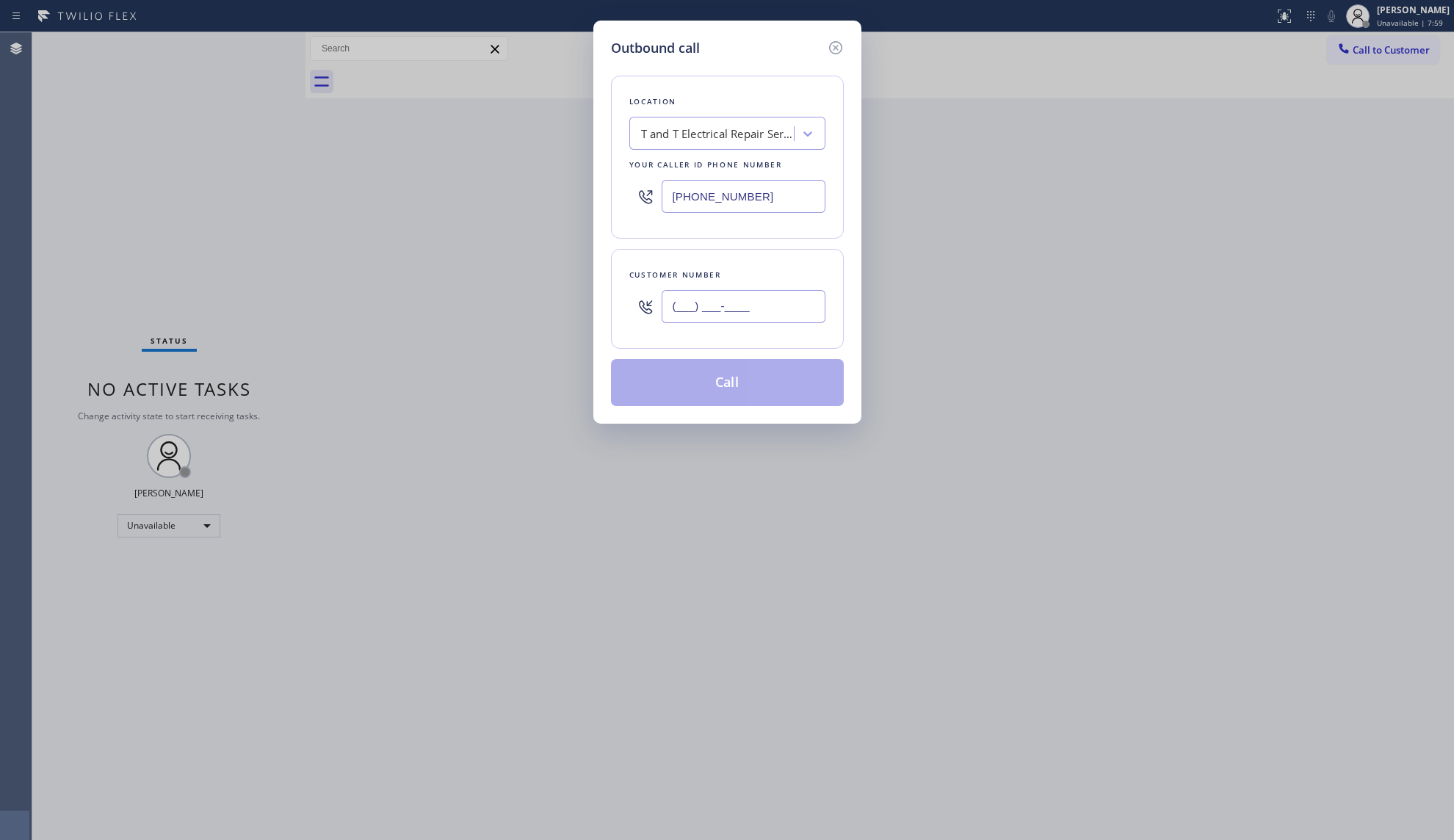
click at [782, 314] on input "(___) ___-____" at bounding box center [744, 306] width 164 height 33
type input "[PHONE_NUMBER]"
drag, startPoint x: 746, startPoint y: 386, endPoint x: 762, endPoint y: 386, distance: 16.0
click at [755, 386] on button "Call" at bounding box center [727, 382] width 233 height 47
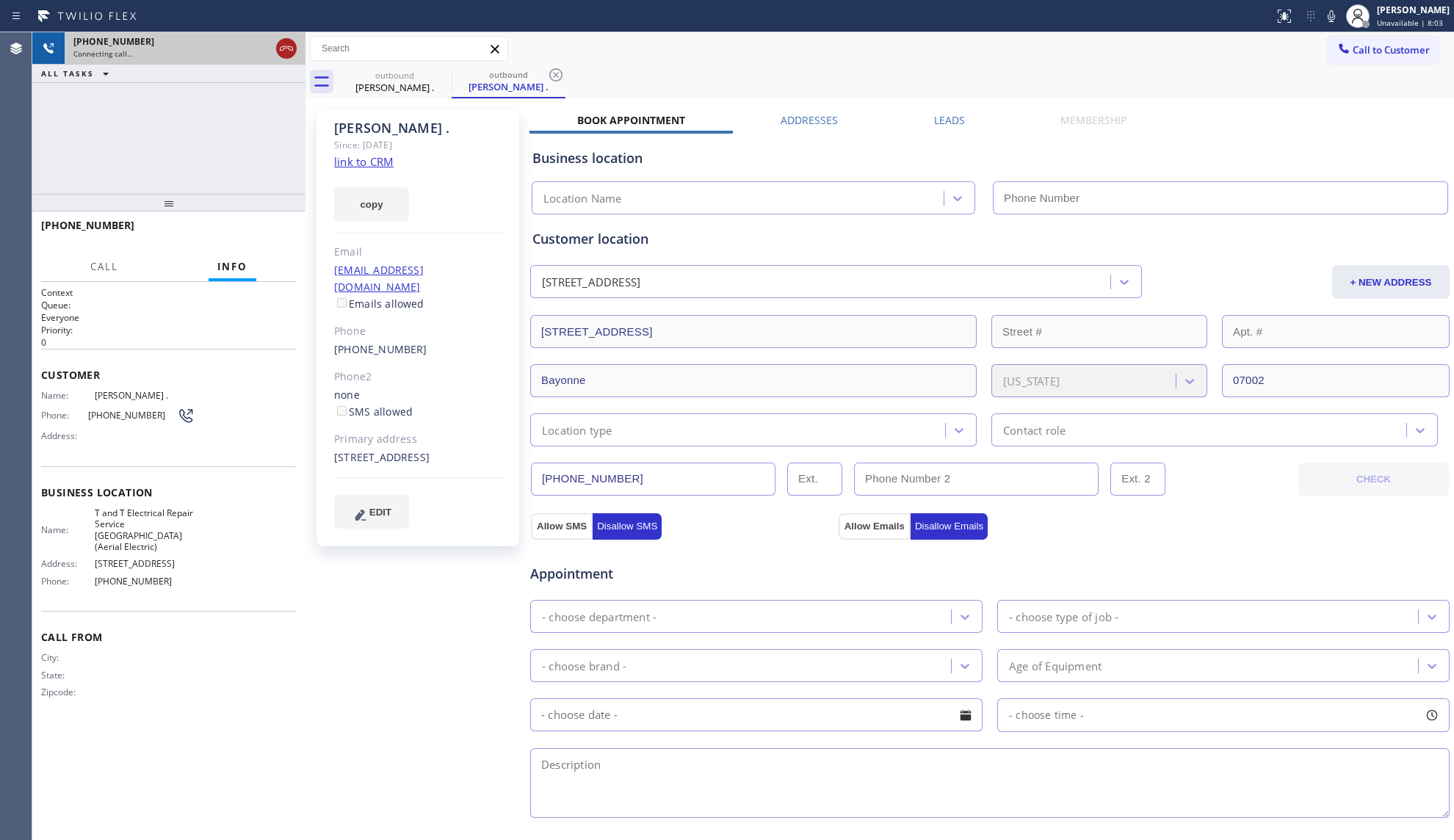
click at [295, 51] on div at bounding box center [286, 48] width 21 height 17
type input "[PHONE_NUMBER]"
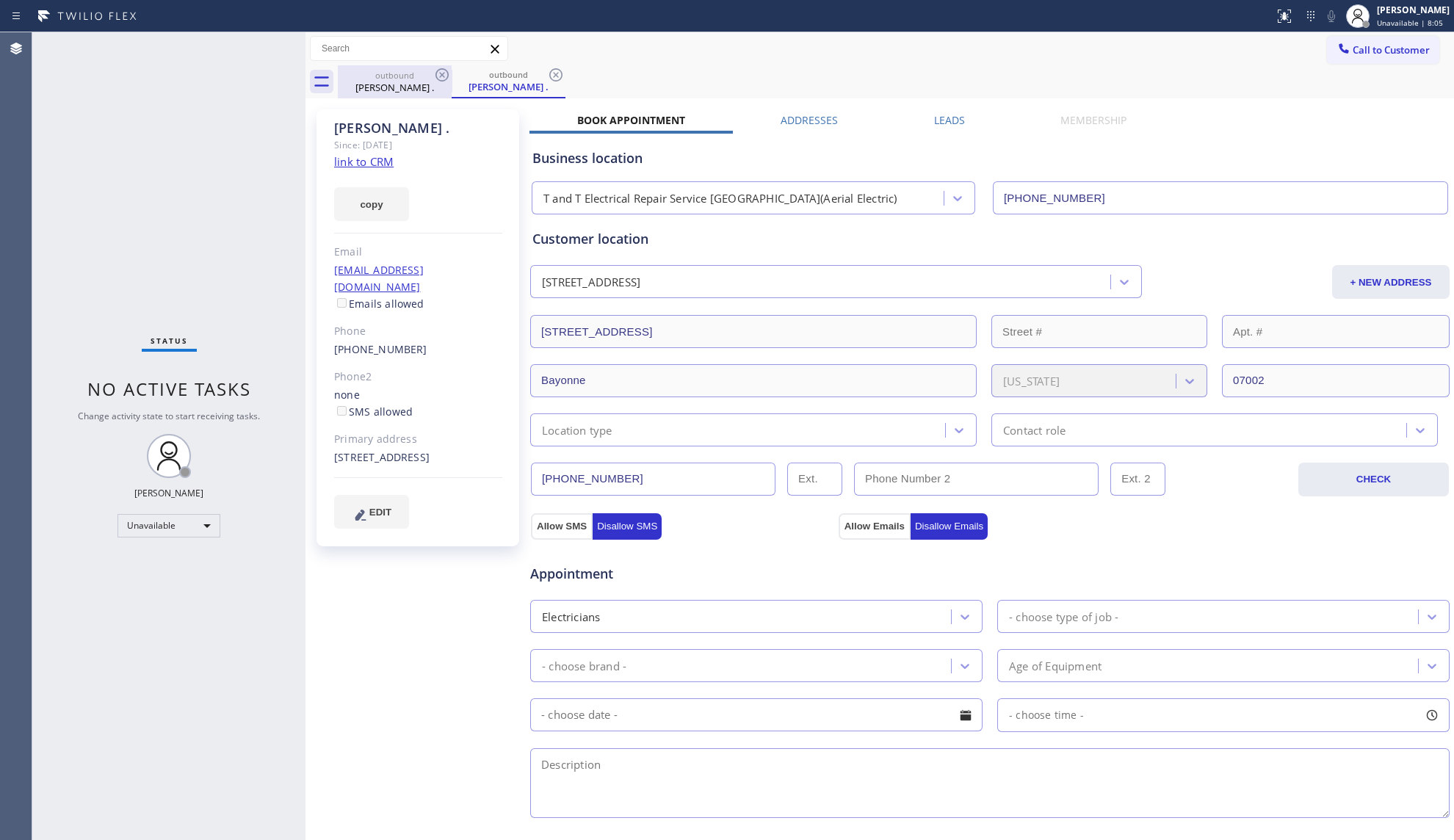
click at [423, 79] on div "outbound" at bounding box center [394, 75] width 111 height 11
click at [447, 72] on icon at bounding box center [442, 74] width 13 height 13
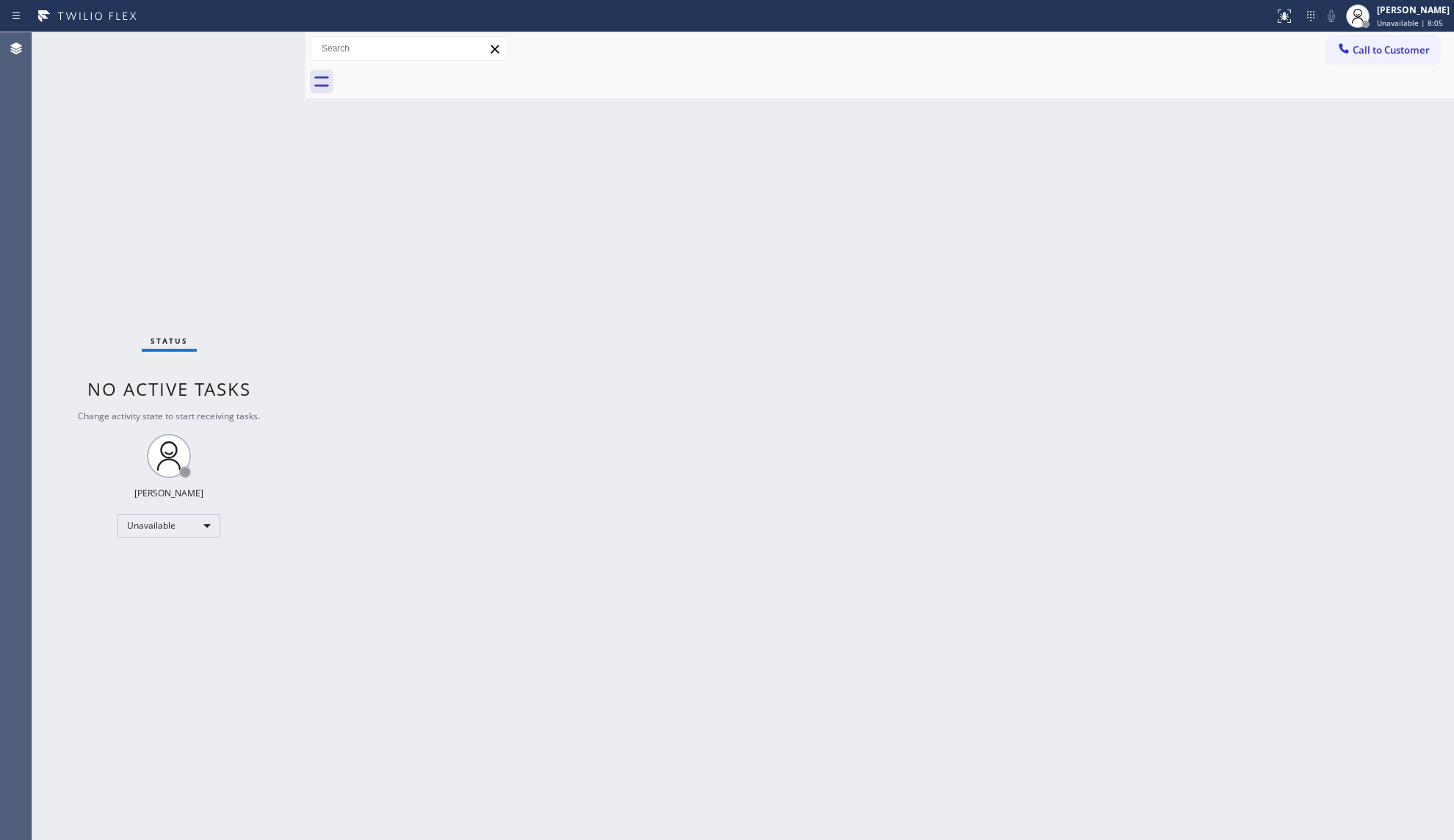
click at [447, 72] on div at bounding box center [895, 82] width 1116 height 33
click at [1360, 47] on span "Call to Customer" at bounding box center [1391, 50] width 77 height 13
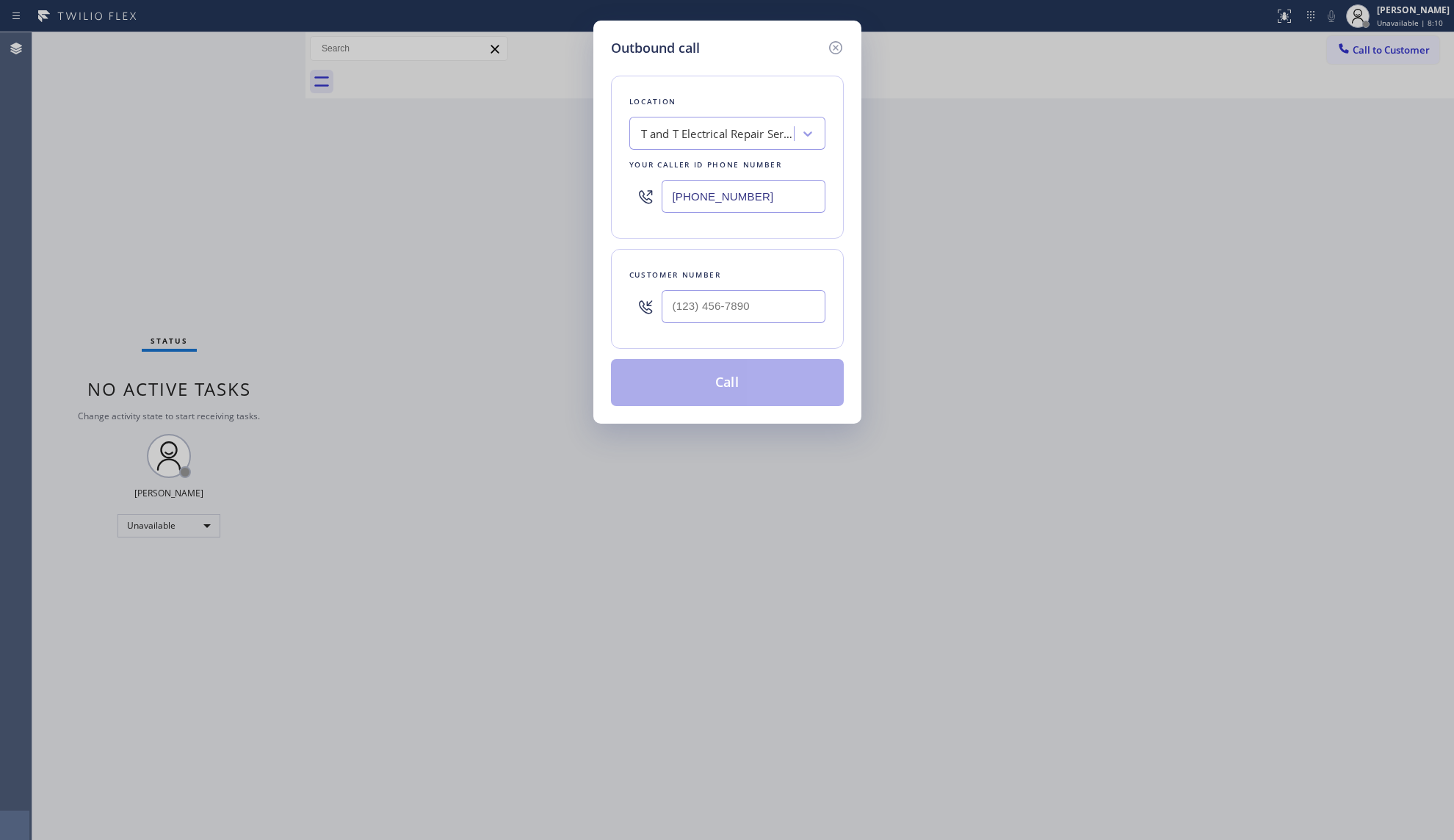
drag, startPoint x: 682, startPoint y: 192, endPoint x: 652, endPoint y: 192, distance: 30.0
click at [652, 192] on div "[PHONE_NUMBER]" at bounding box center [727, 196] width 196 height 48
paste input "54) 475-6232"
type input "[PHONE_NUMBER]"
paste input "754) 219-3682"
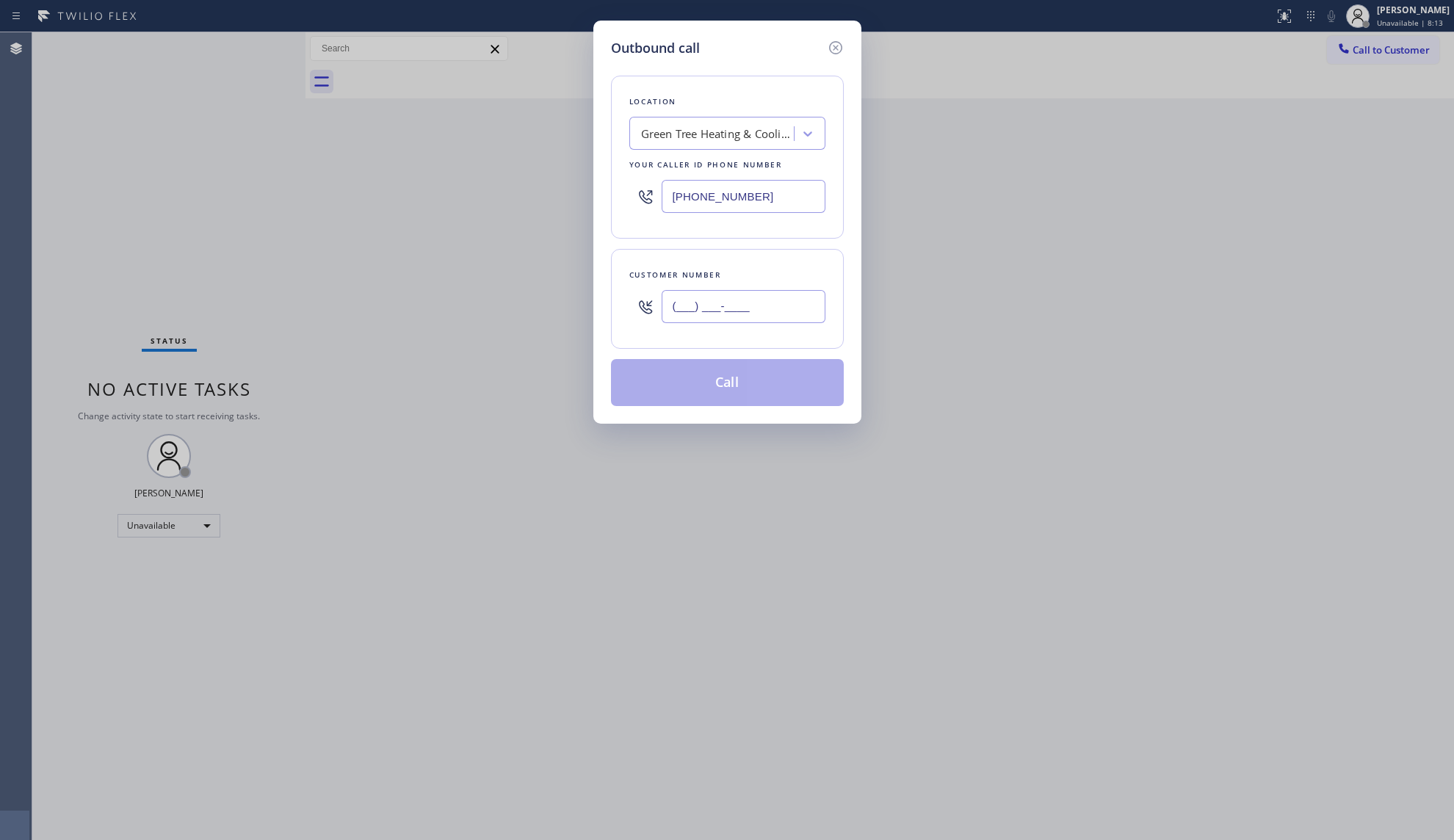
click at [785, 317] on input "(___) ___-____" at bounding box center [744, 306] width 164 height 33
type input "[PHONE_NUMBER]"
click at [766, 386] on button "Call" at bounding box center [727, 382] width 233 height 47
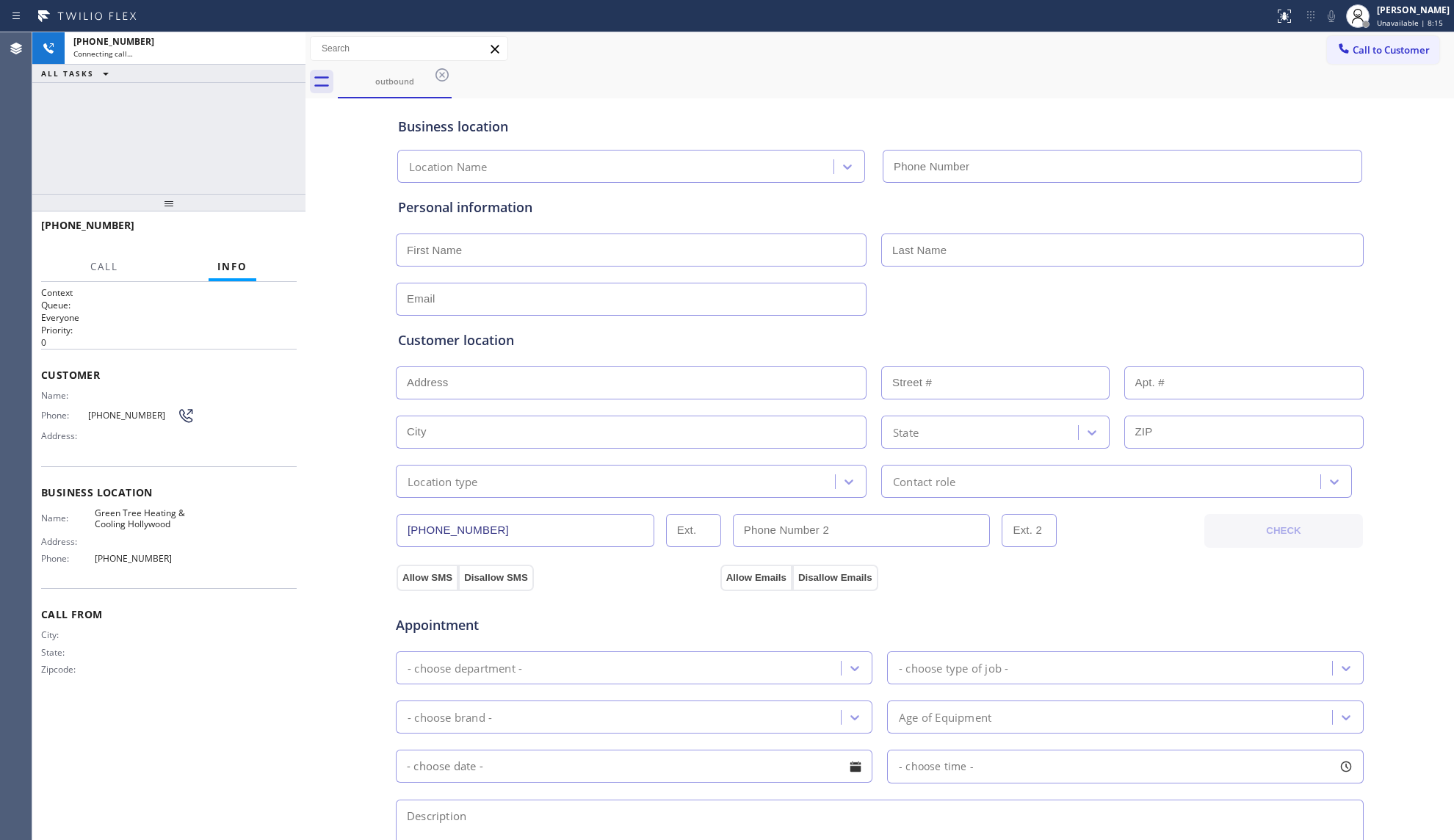
type input "[PHONE_NUMBER]"
click at [588, 114] on div "Business location Green Tree Heating & Cooling [GEOGRAPHIC_DATA] [PHONE_NUMBER]" at bounding box center [880, 142] width 970 height 81
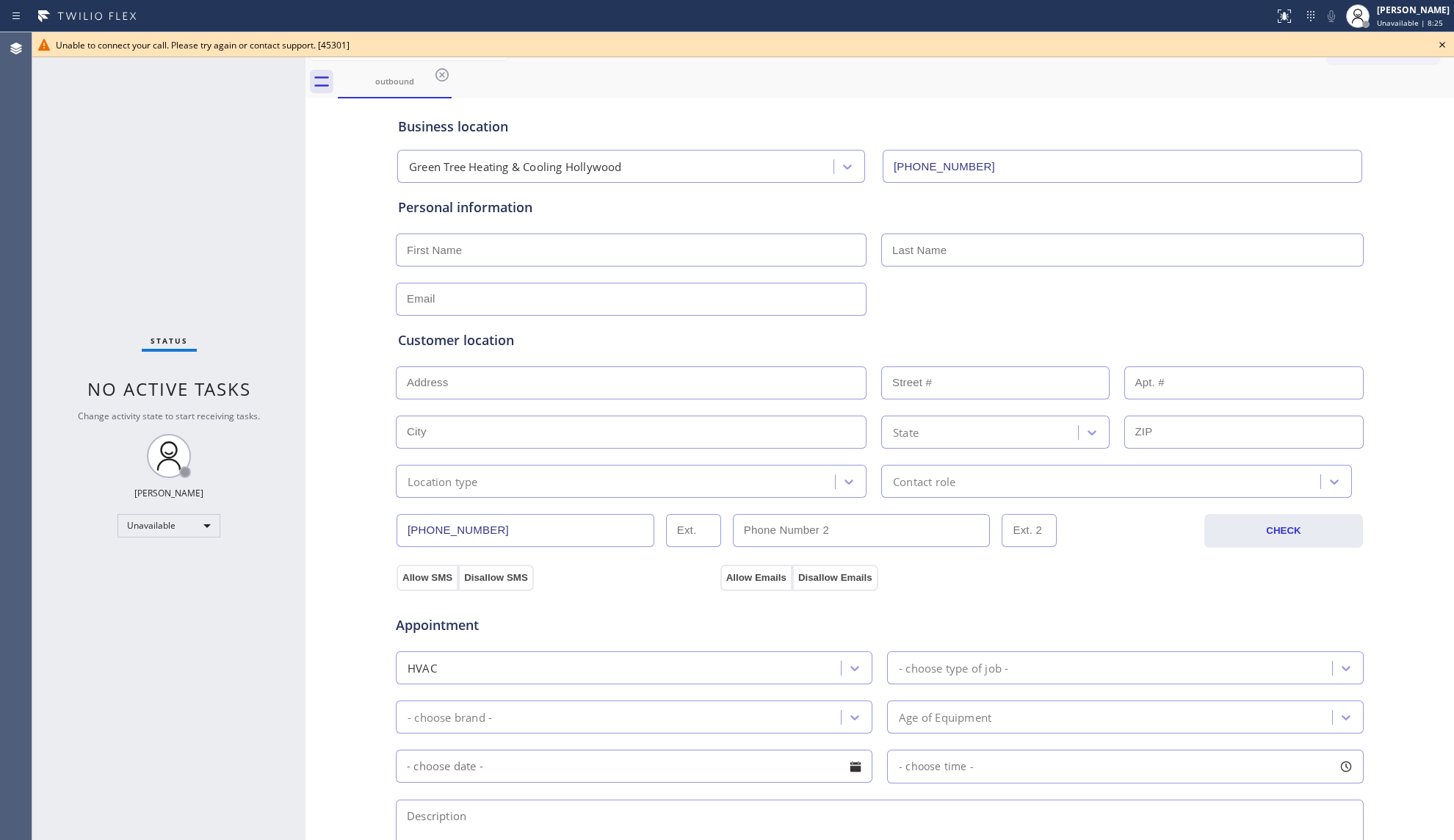
click at [1445, 48] on icon at bounding box center [1442, 44] width 17 height 17
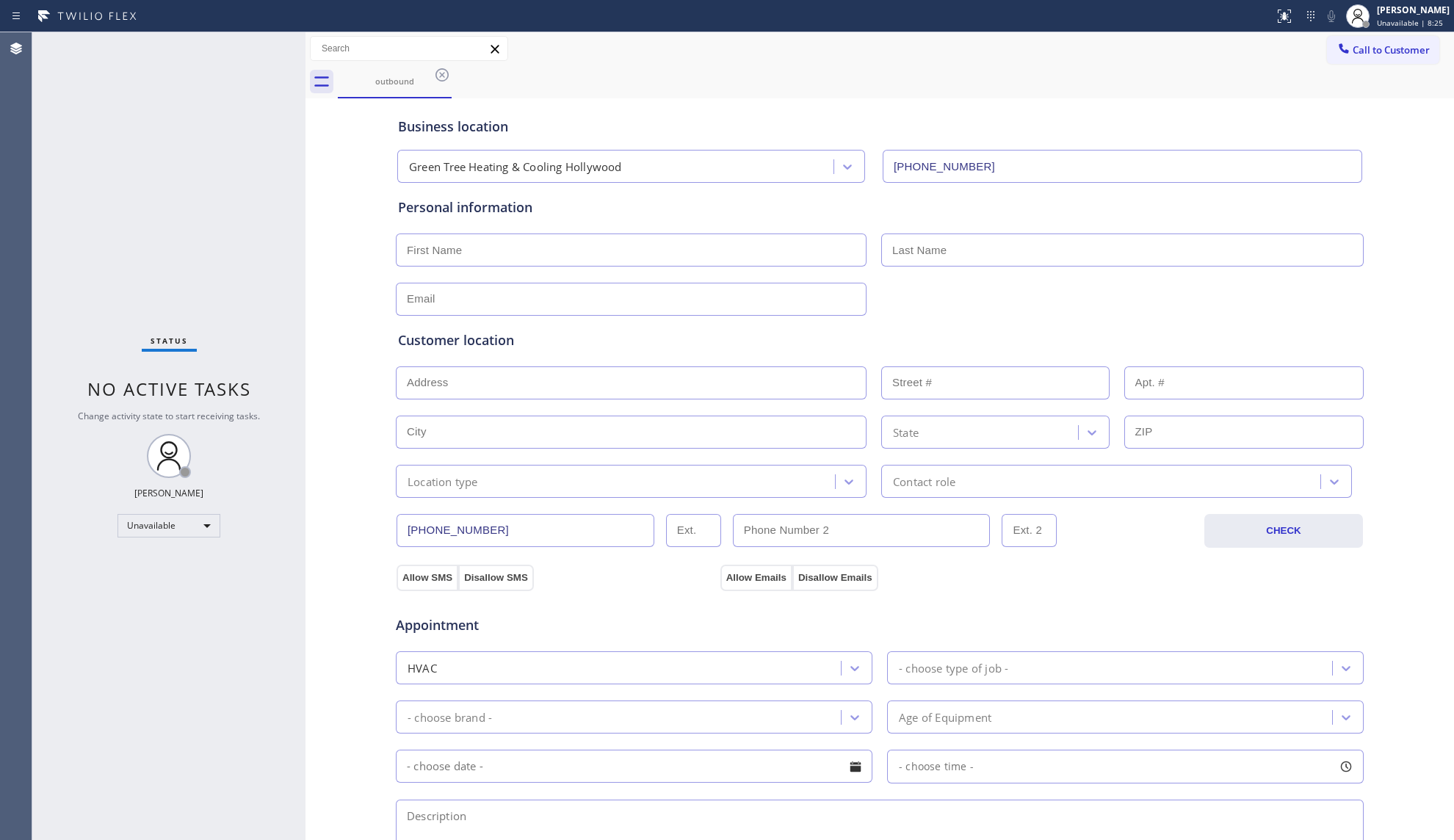
click at [1295, 73] on div "outbound" at bounding box center [895, 82] width 1116 height 33
click at [1110, 80] on div "outbound" at bounding box center [895, 82] width 1116 height 33
click at [1390, 44] on span "Call to Customer" at bounding box center [1391, 50] width 77 height 13
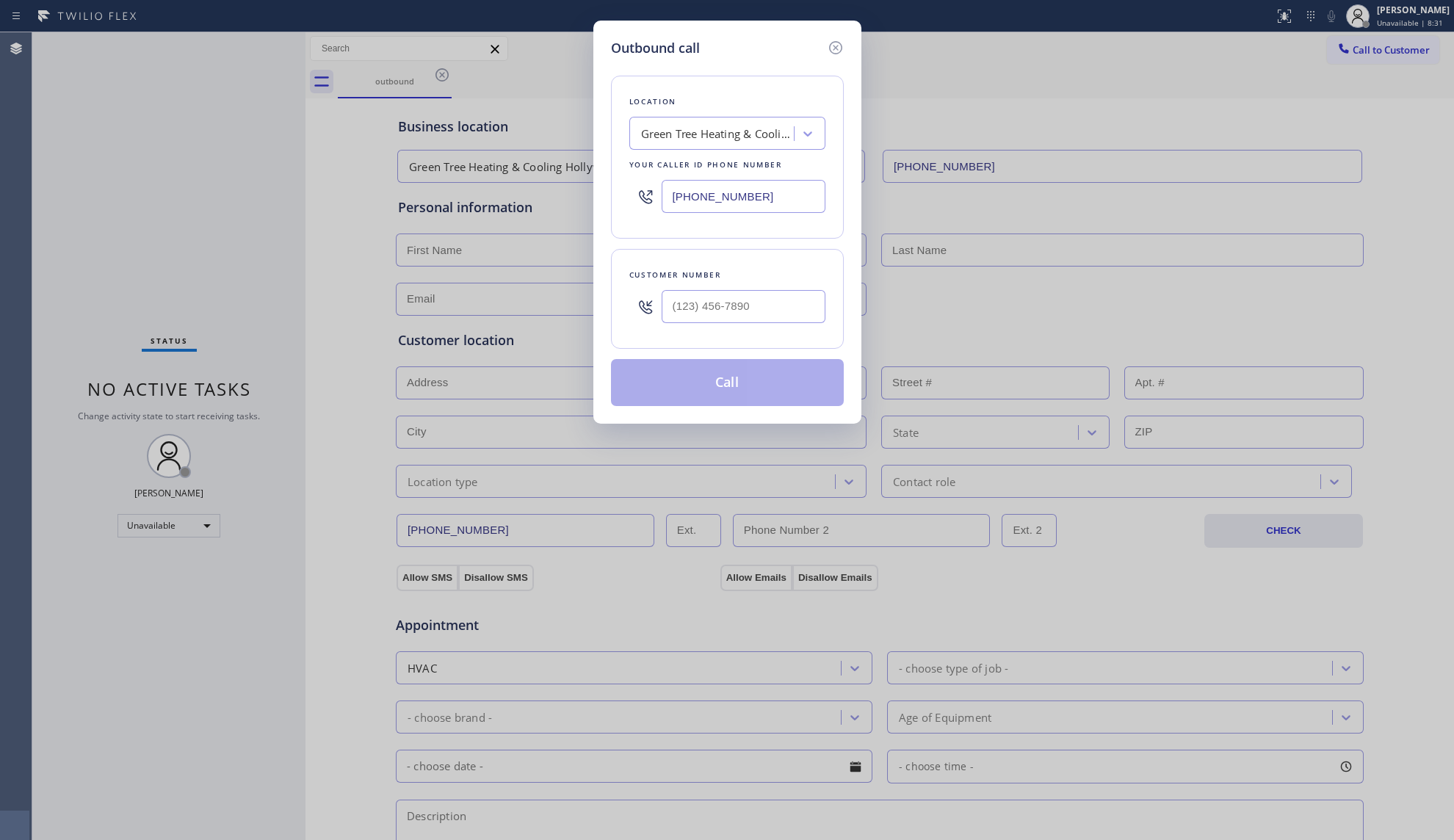
drag, startPoint x: 774, startPoint y: 203, endPoint x: 607, endPoint y: 188, distance: 167.7
click at [607, 189] on div "Outbound call Location Green Tree Heating & Cooling [GEOGRAPHIC_DATA] Your call…" at bounding box center [727, 222] width 268 height 403
paste input "516) 916-7771"
type input "[PHONE_NUMBER]"
click at [806, 301] on input "(___) ___-____" at bounding box center [744, 306] width 164 height 33
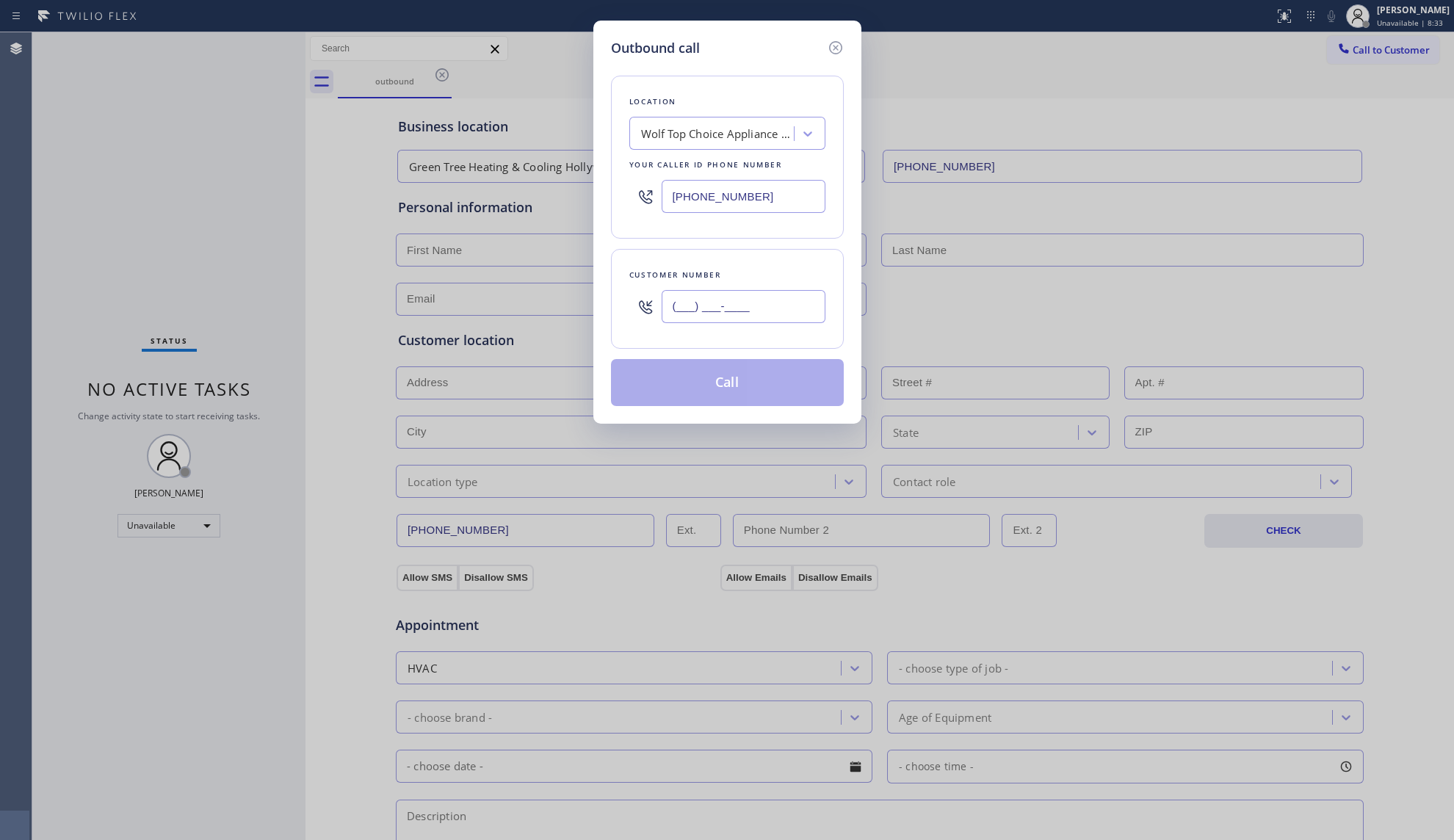
paste input "516) 440-4601"
type input "[PHONE_NUMBER]"
click at [761, 386] on button "Call" at bounding box center [727, 382] width 233 height 47
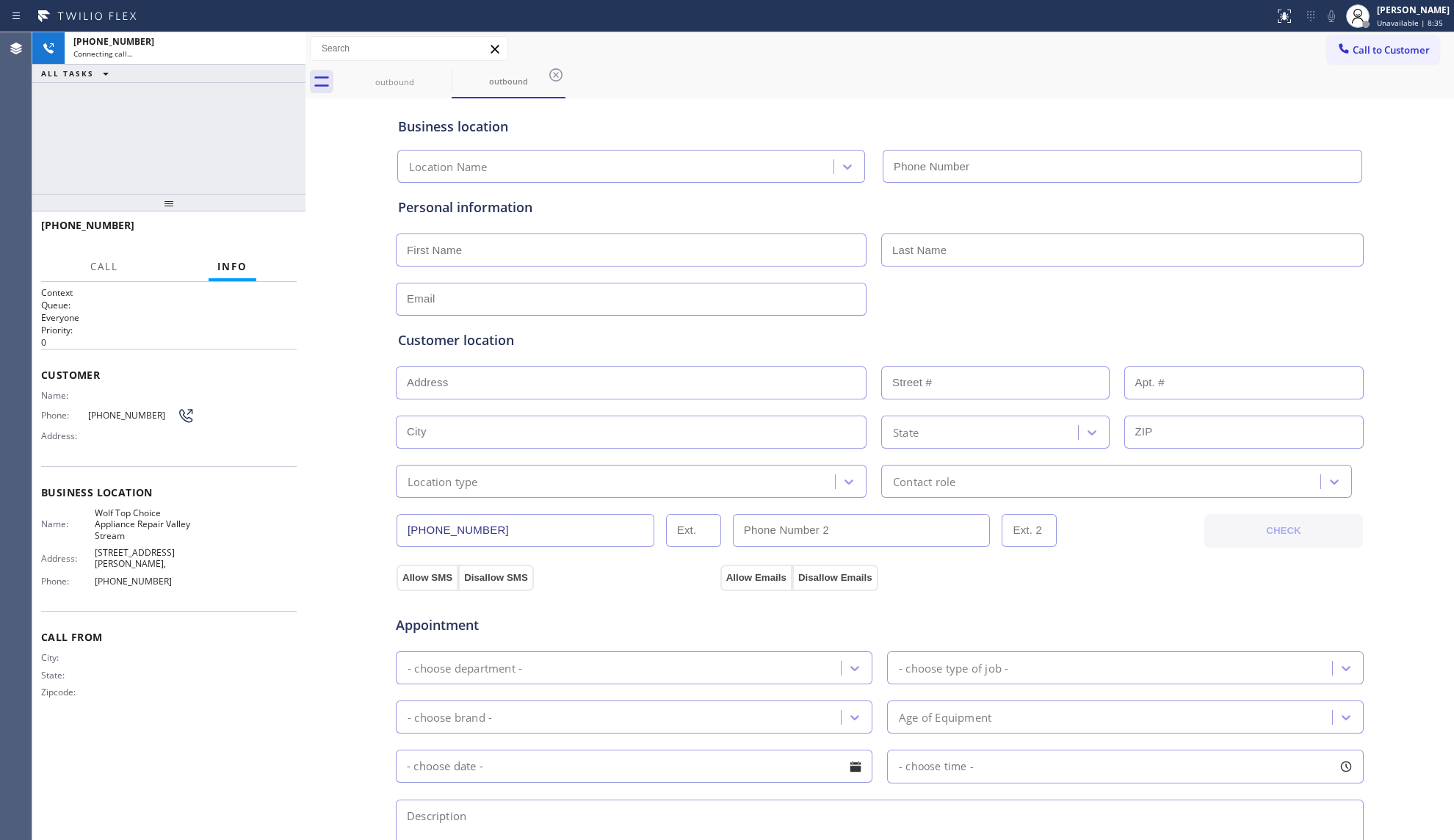
type input "[PHONE_NUMBER]"
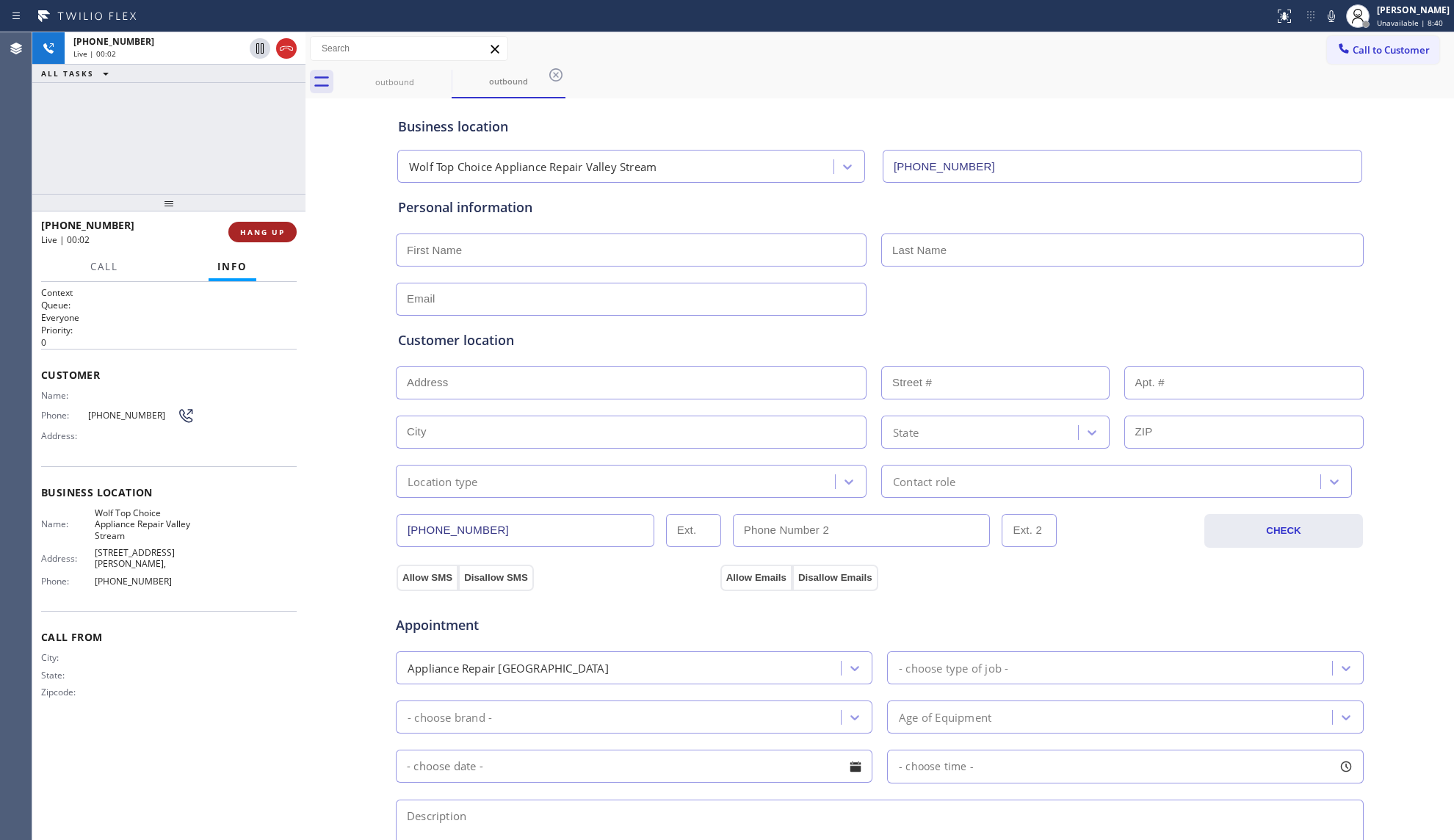
click at [279, 229] on span "HANG UP" at bounding box center [262, 232] width 45 height 10
click at [280, 229] on span "HANG UP" at bounding box center [262, 232] width 45 height 10
click at [282, 227] on span "COMPLETE" at bounding box center [259, 232] width 51 height 10
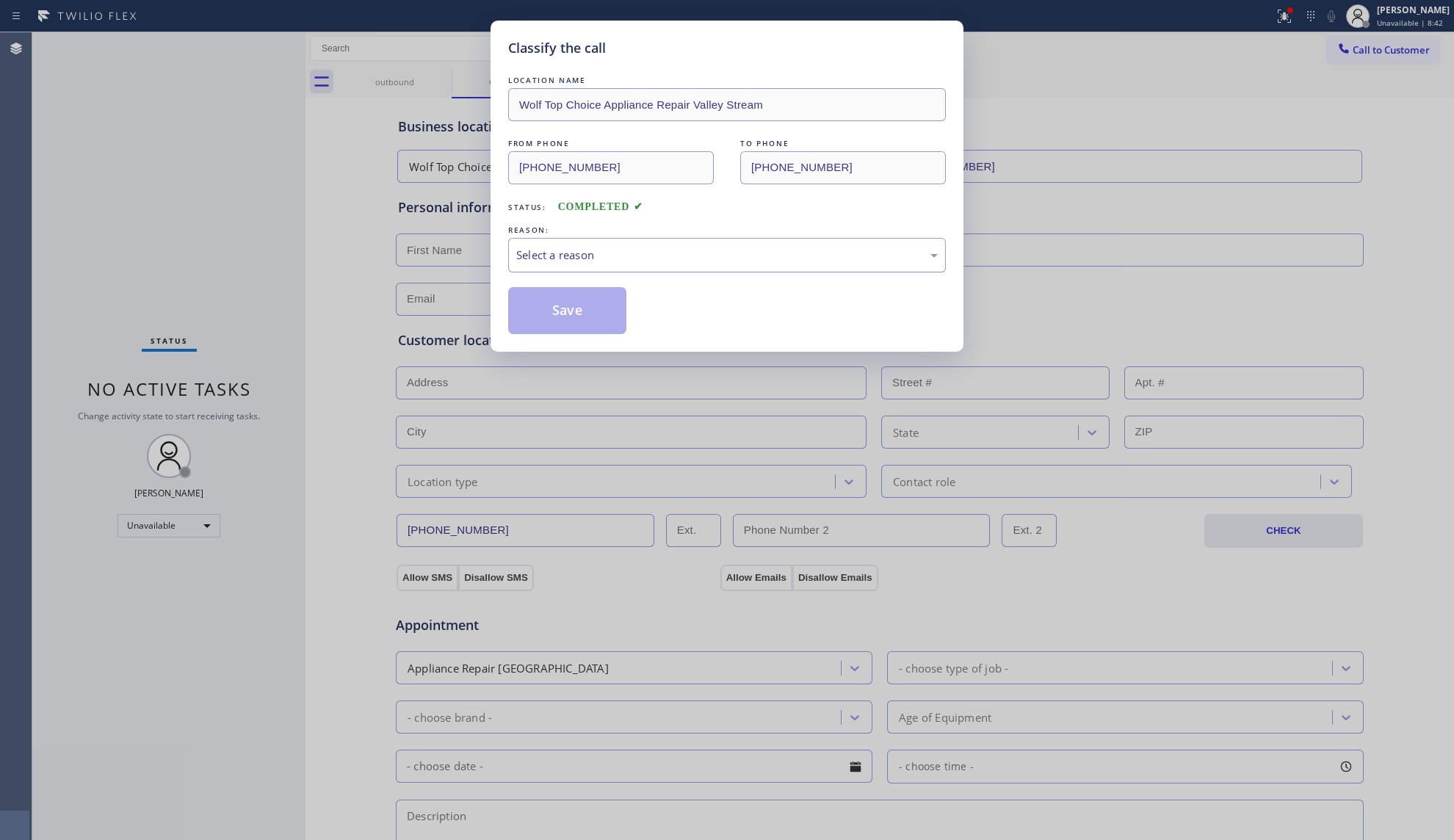
click at [598, 262] on div "Select a reason" at bounding box center [727, 255] width 422 height 17
click at [579, 316] on button "Save" at bounding box center [566, 311] width 118 height 47
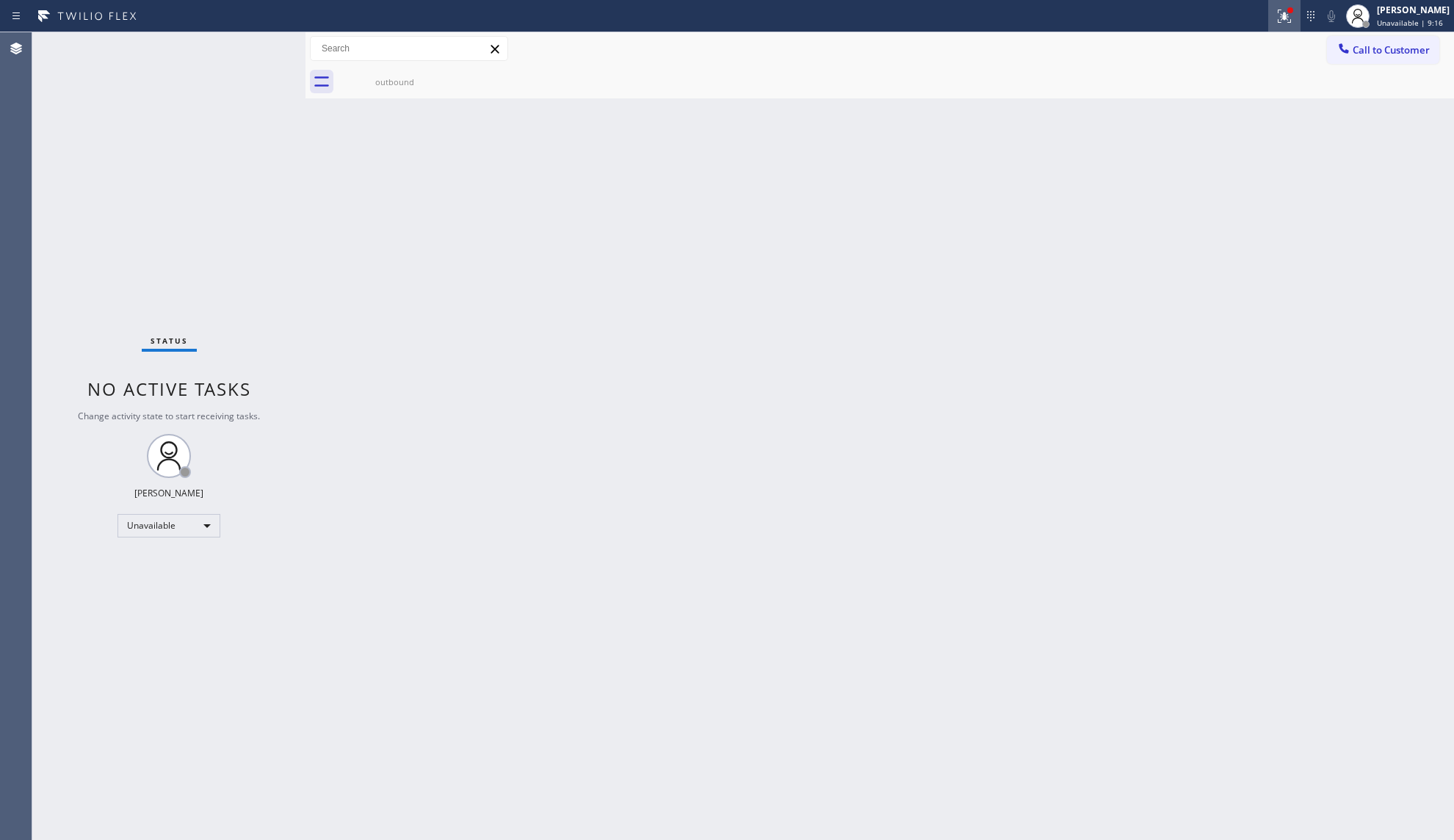
click at [1285, 6] on button at bounding box center [1284, 16] width 32 height 32
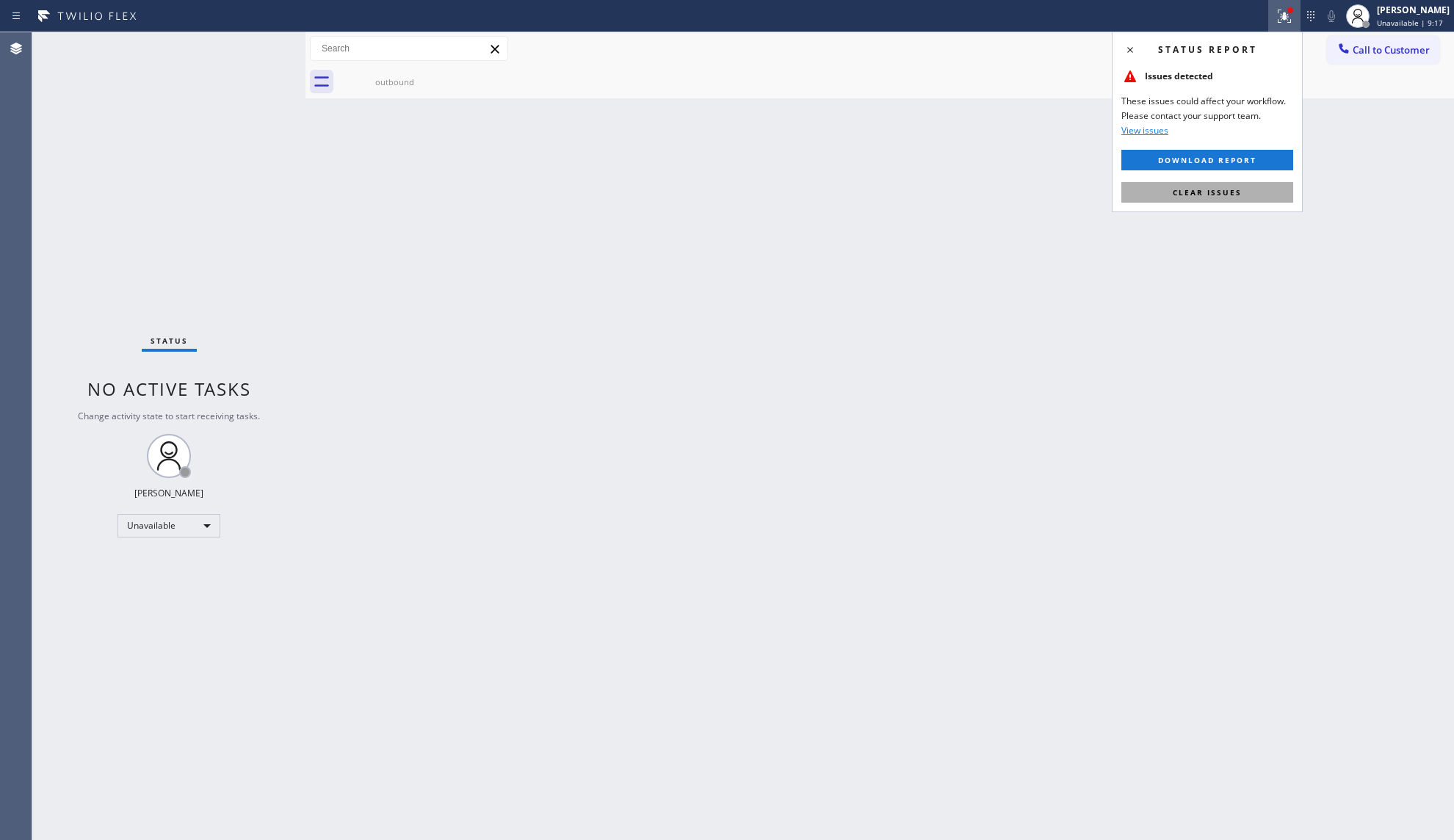
click at [1208, 195] on span "Clear issues" at bounding box center [1207, 193] width 69 height 10
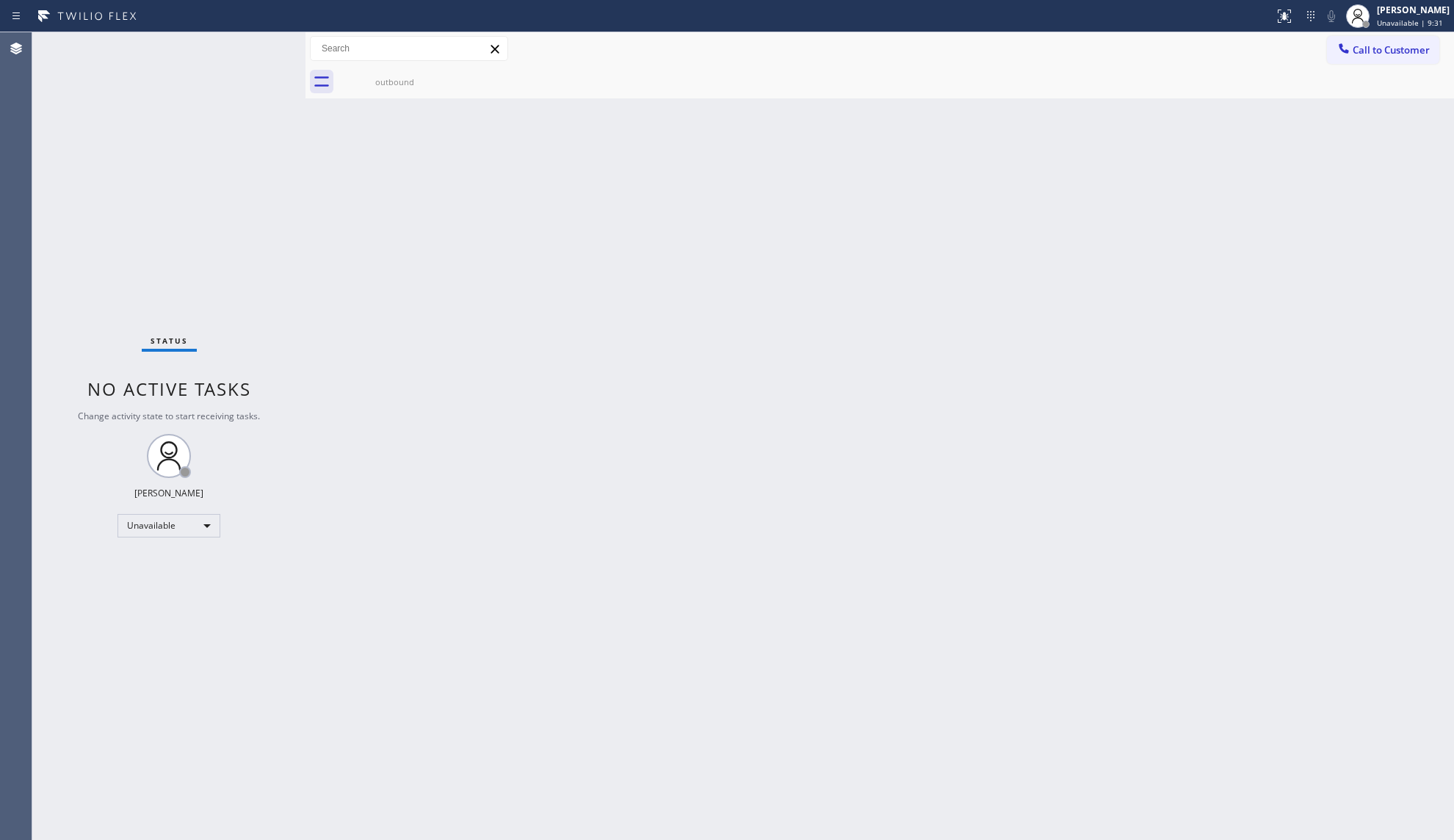
drag, startPoint x: 1219, startPoint y: 280, endPoint x: 1316, endPoint y: 178, distance: 140.8
click at [1223, 276] on div "Back to Dashboard Change Sender ID Customers Technicians Select a contact Outbo…" at bounding box center [880, 436] width 1149 height 808
click at [1401, 36] on button "Call to Customer" at bounding box center [1382, 50] width 113 height 28
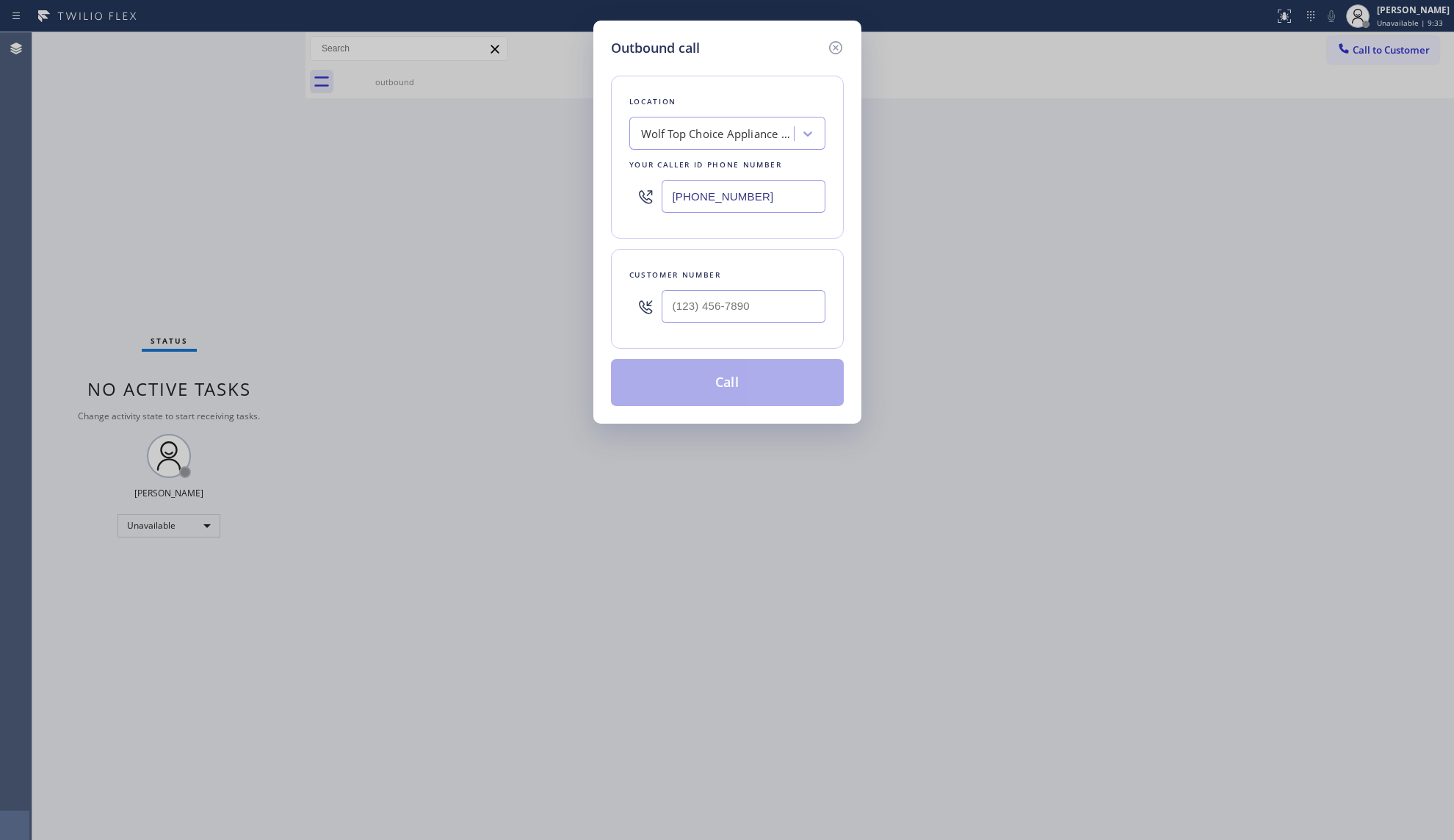
drag, startPoint x: 771, startPoint y: 196, endPoint x: 641, endPoint y: 179, distance: 131.1
click at [641, 179] on div "[PHONE_NUMBER]" at bounding box center [727, 196] width 196 height 48
paste input "425) 406-3545"
type input "[PHONE_NUMBER]"
click at [776, 312] on input "(___) ___-____" at bounding box center [744, 306] width 164 height 33
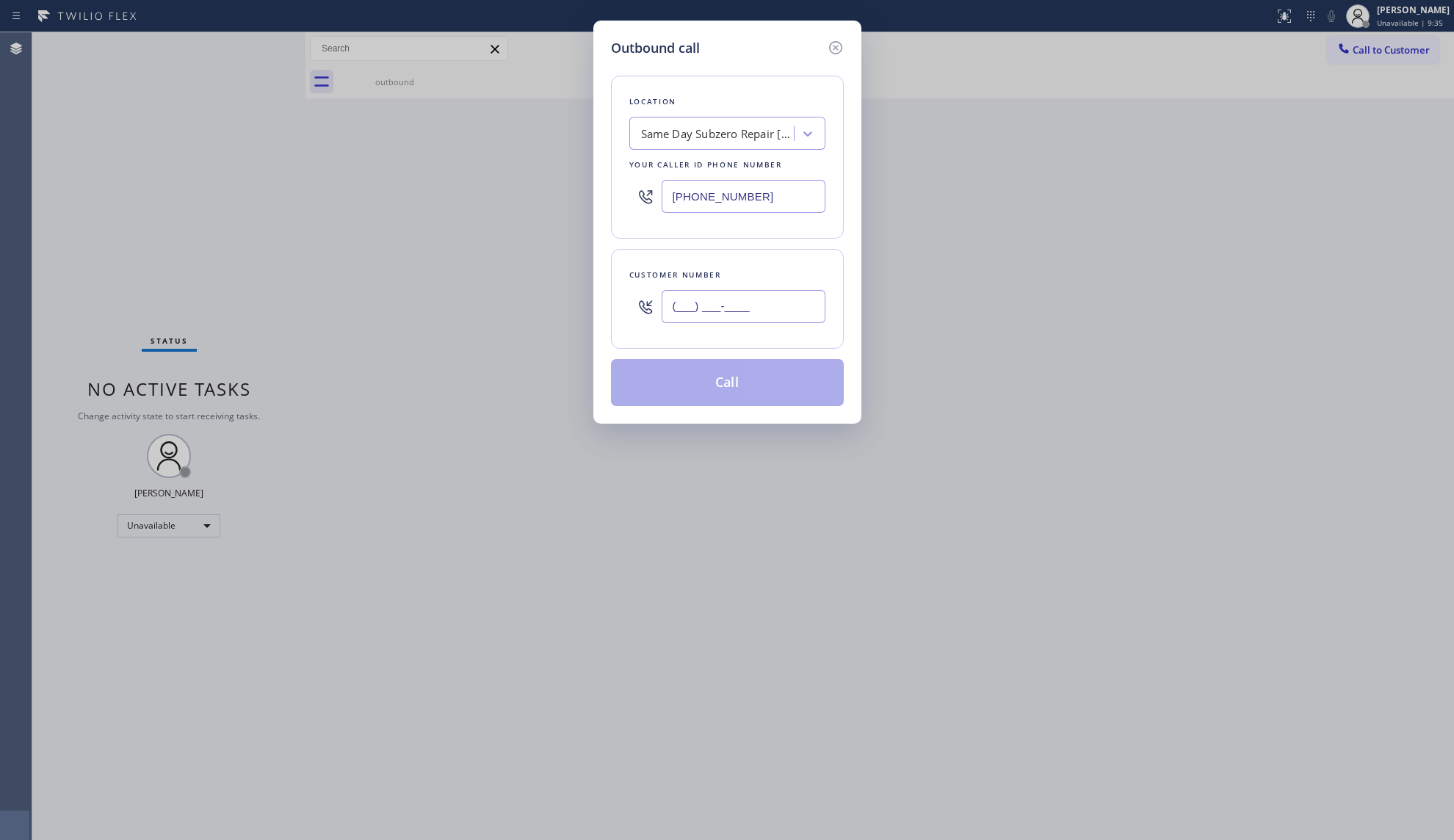
paste input "425) 647-3908"
type input "[PHONE_NUMBER]"
click at [744, 368] on button "Call" at bounding box center [727, 382] width 233 height 47
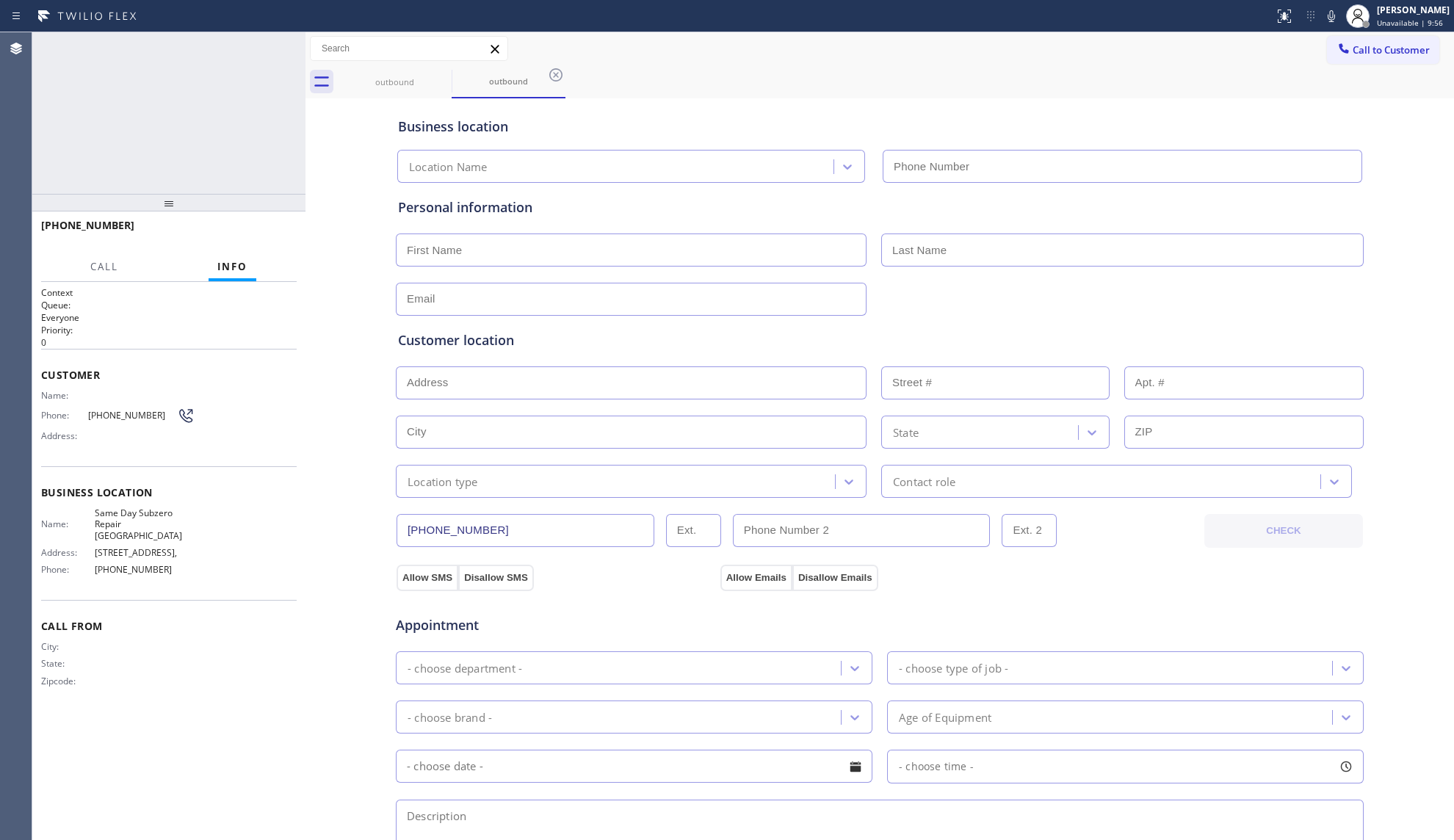
type input "[PHONE_NUMBER]"
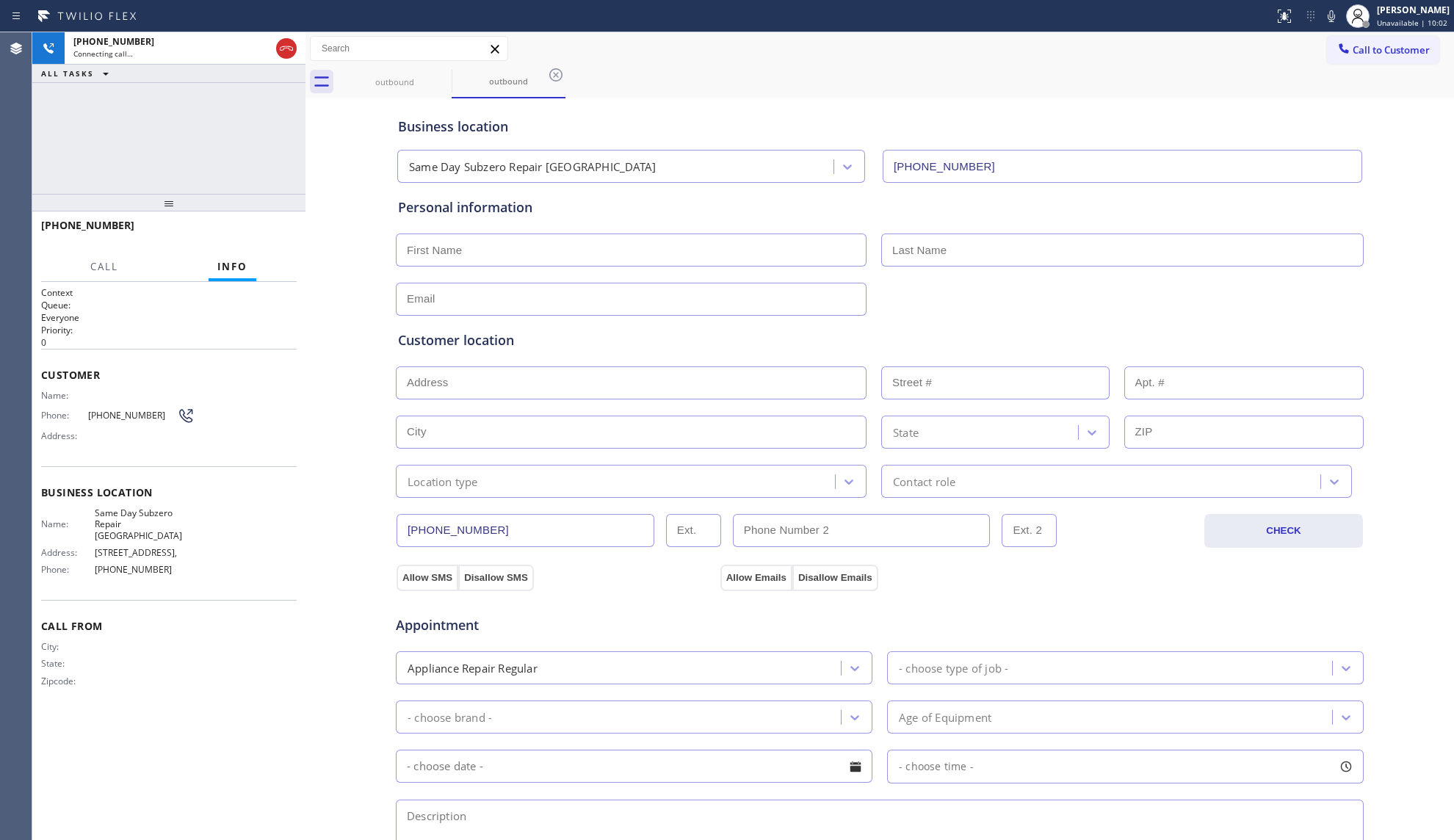
click at [679, 103] on div "Business location Same Day Subzero Repair [GEOGRAPHIC_DATA] [PHONE_NUMBER]" at bounding box center [880, 142] width 970 height 81
click at [283, 43] on icon at bounding box center [286, 48] width 17 height 17
click at [360, 65] on div "Call to Customer Outbound call Location Same Day Subzero Repair [GEOGRAPHIC_DAT…" at bounding box center [880, 65] width 1149 height 66
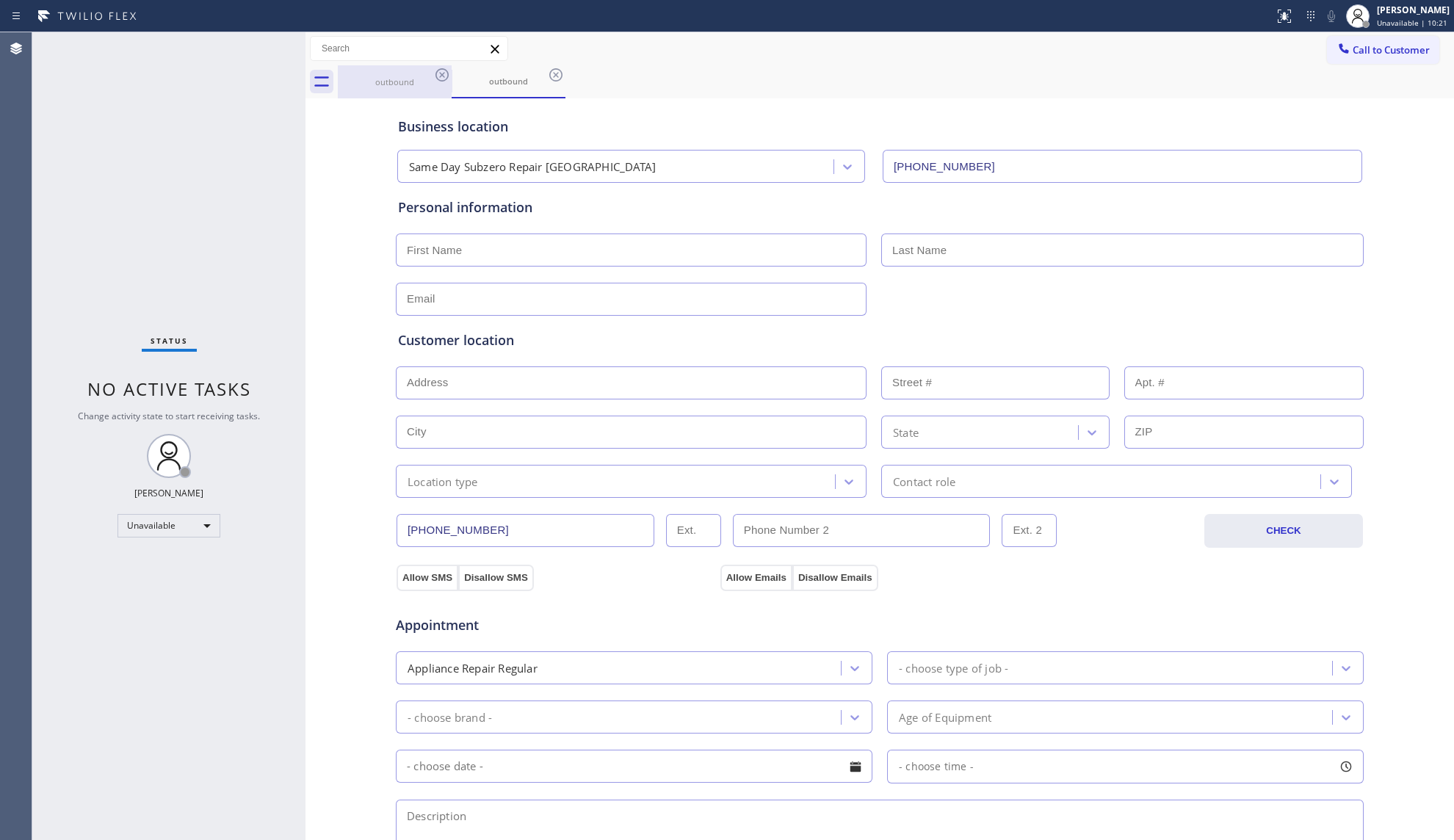
drag, startPoint x: 404, startPoint y: 86, endPoint x: 415, endPoint y: 85, distance: 11.0
click at [407, 86] on div "outbound" at bounding box center [394, 82] width 111 height 11
click at [433, 80] on div "outbound" at bounding box center [394, 82] width 113 height 33
click at [436, 80] on icon at bounding box center [442, 75] width 17 height 17
click at [439, 79] on icon at bounding box center [442, 75] width 17 height 17
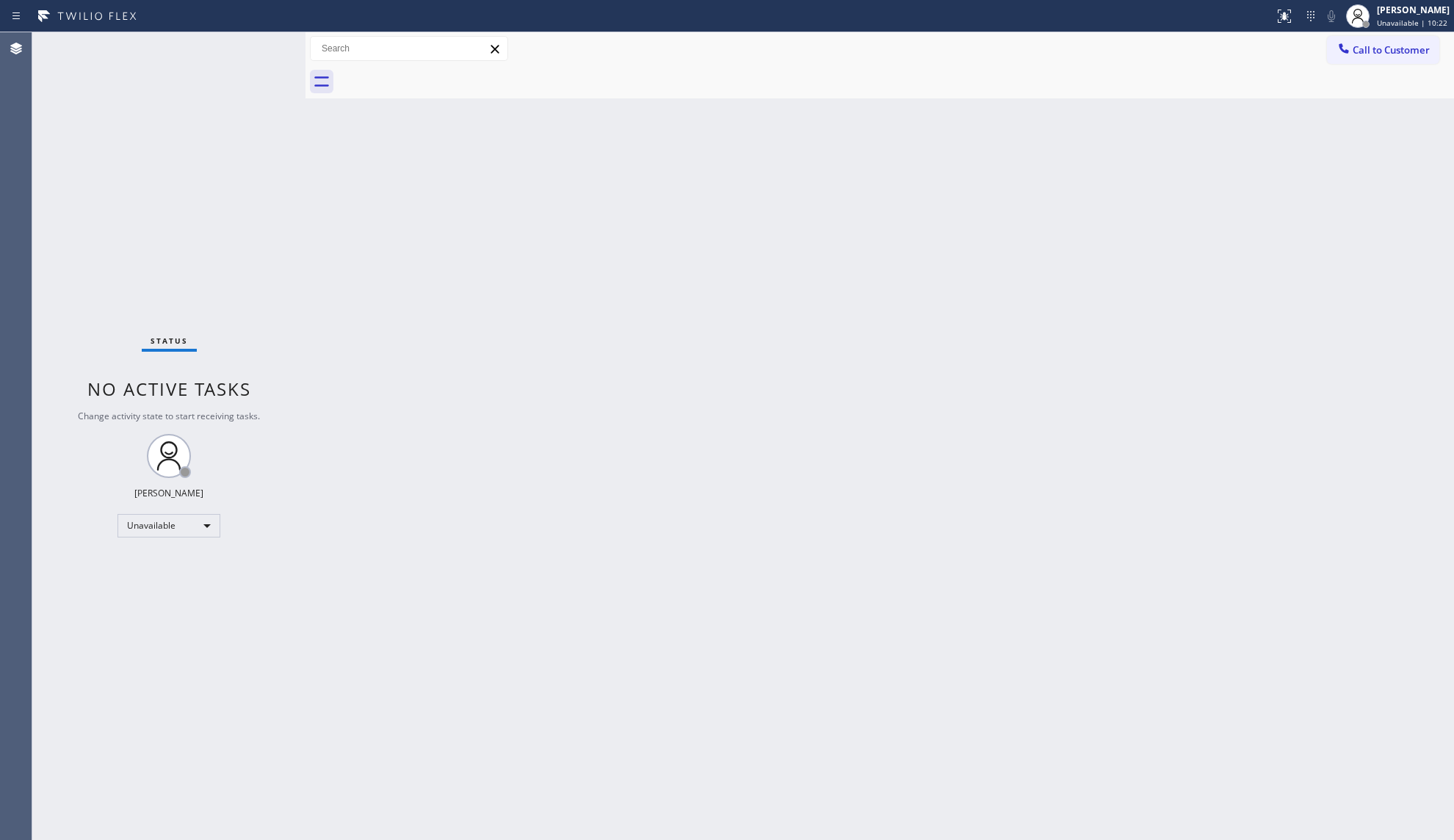
click at [439, 79] on div at bounding box center [895, 82] width 1116 height 33
click at [441, 78] on div at bounding box center [895, 82] width 1116 height 33
click at [415, 77] on div at bounding box center [895, 82] width 1116 height 33
click at [1351, 51] on div at bounding box center [1344, 50] width 17 height 17
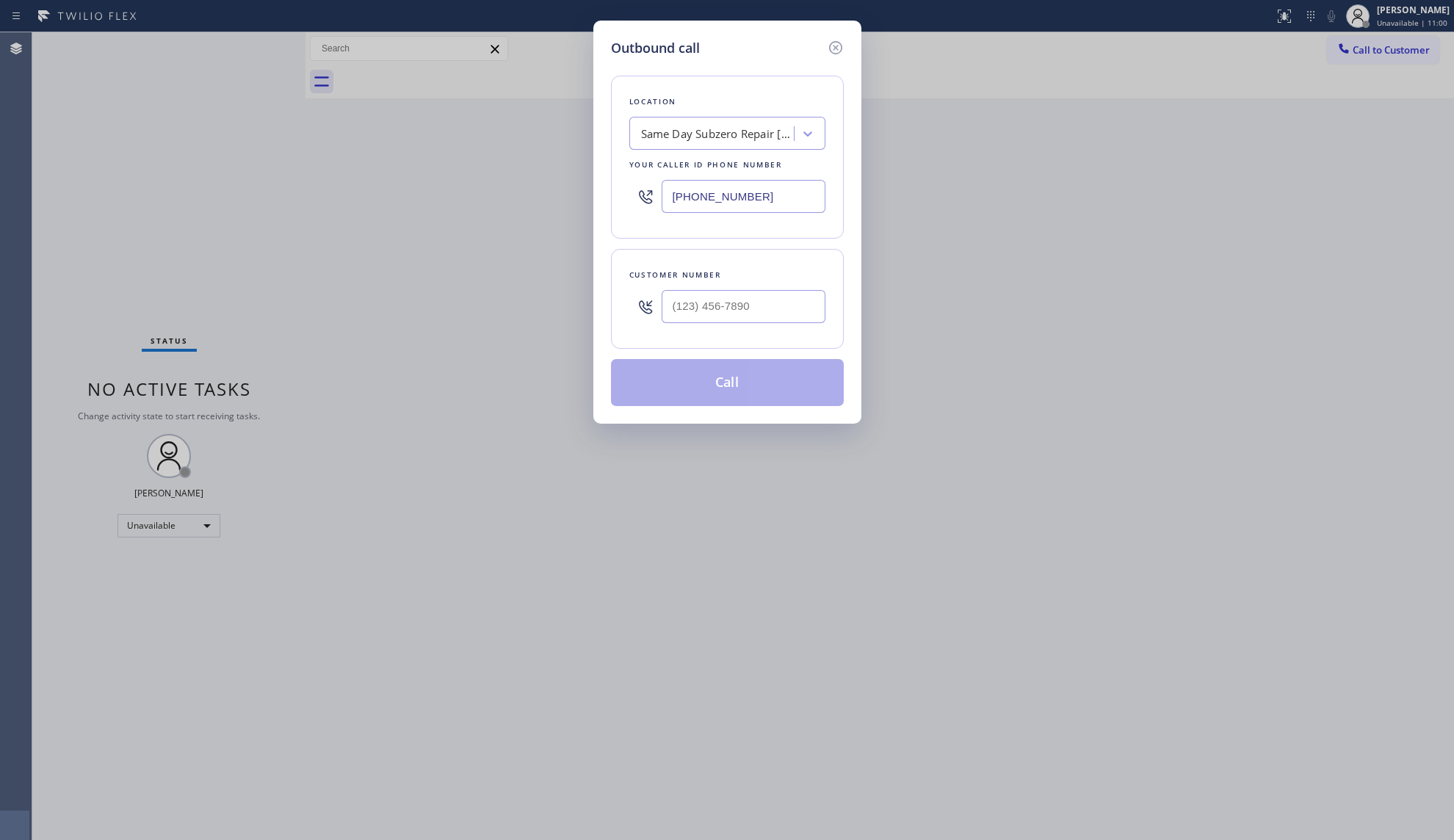
drag, startPoint x: 806, startPoint y: 201, endPoint x: 588, endPoint y: 197, distance: 218.0
click at [588, 197] on div "Outbound call Location Same Day Subzero Repair [GEOGRAPHIC_DATA] Your caller id…" at bounding box center [727, 420] width 1454 height 840
paste input "949) 979-7489"
type input "[PHONE_NUMBER]"
drag, startPoint x: 794, startPoint y: 312, endPoint x: 791, endPoint y: 277, distance: 35.1
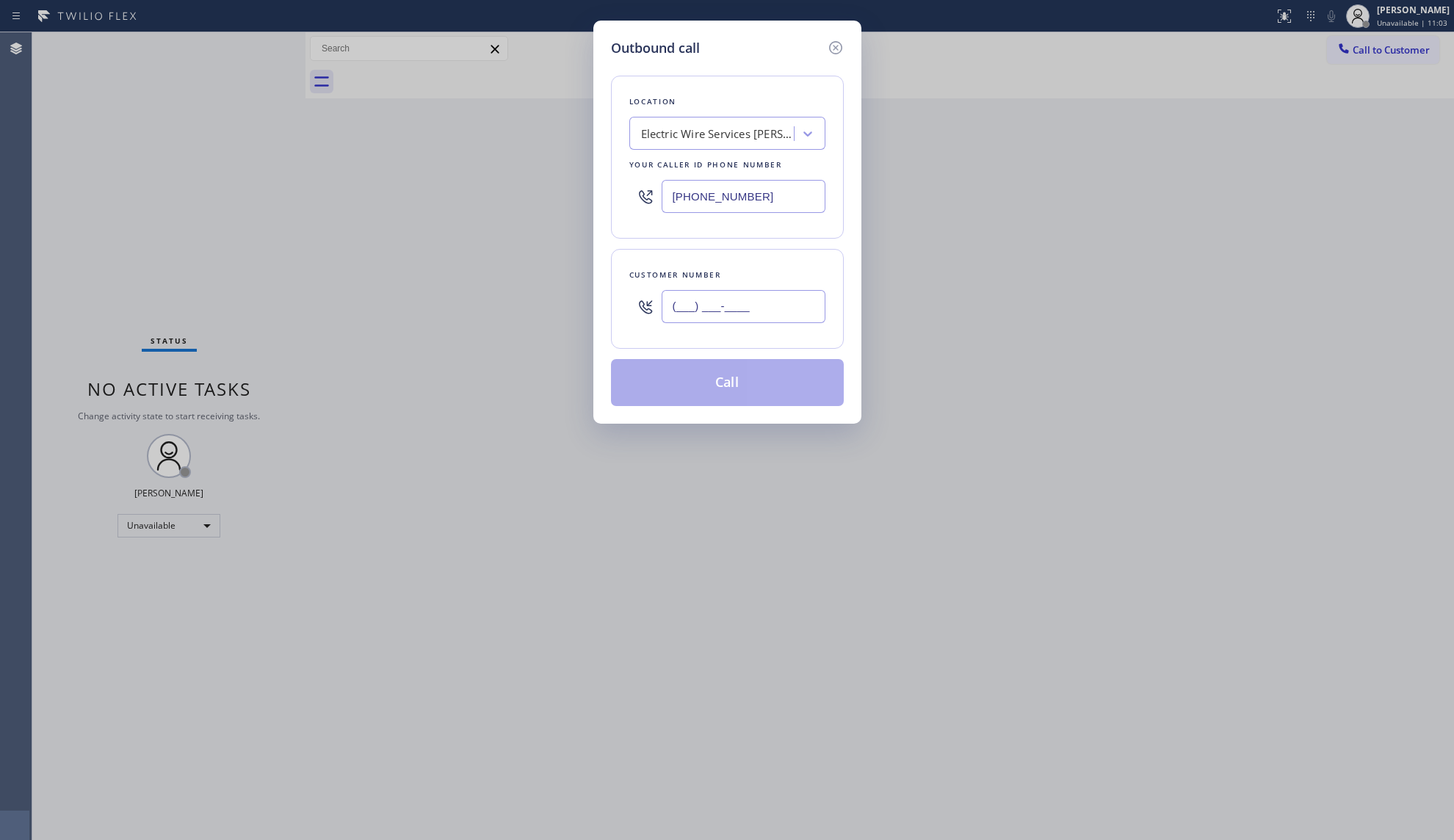
click at [793, 312] on input "(___) ___-____" at bounding box center [744, 306] width 164 height 33
paste input "949) 246-4302"
type input "[PHONE_NUMBER]"
click at [738, 382] on button "Call" at bounding box center [727, 382] width 233 height 47
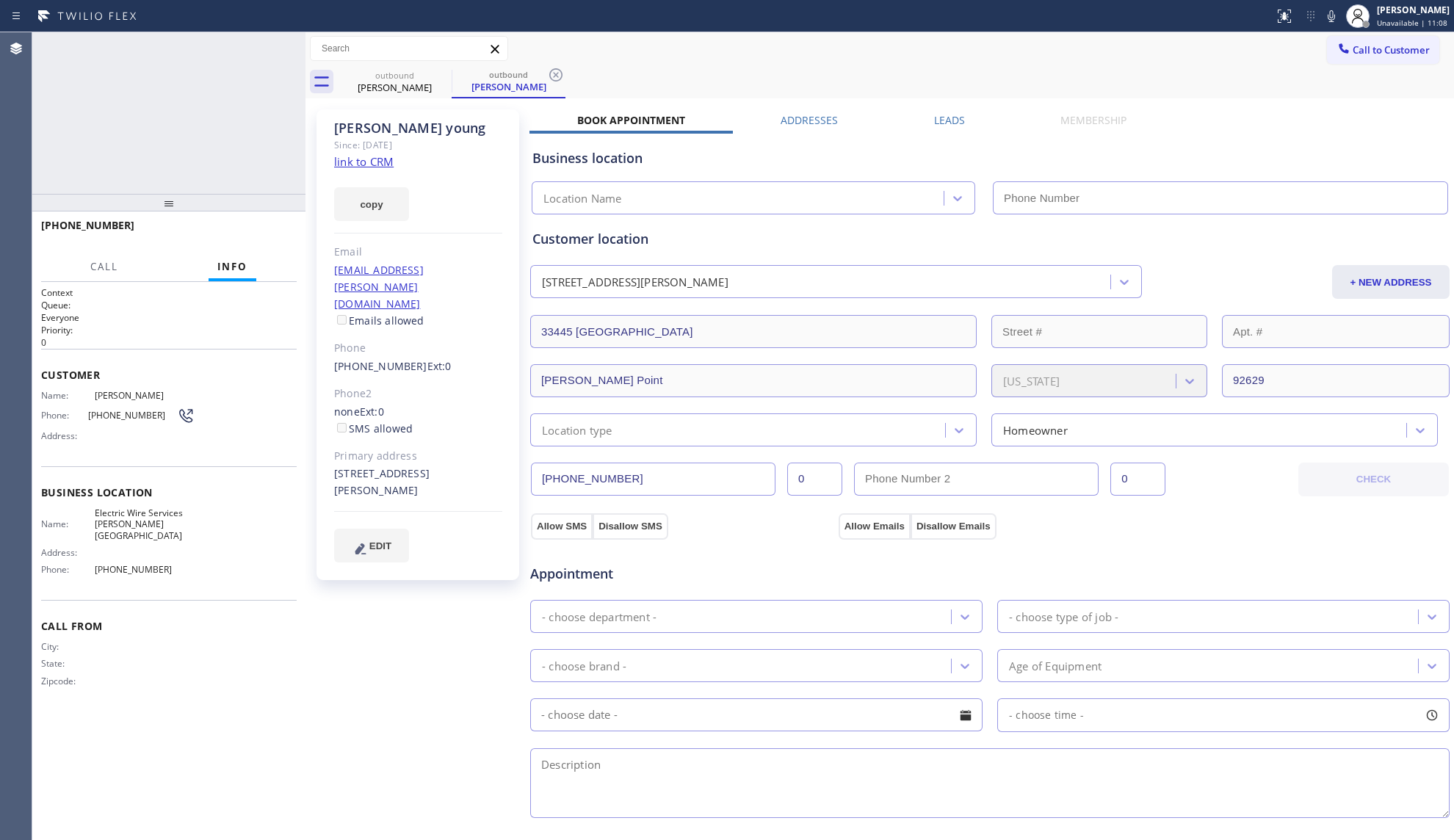
type input "[PHONE_NUMBER]"
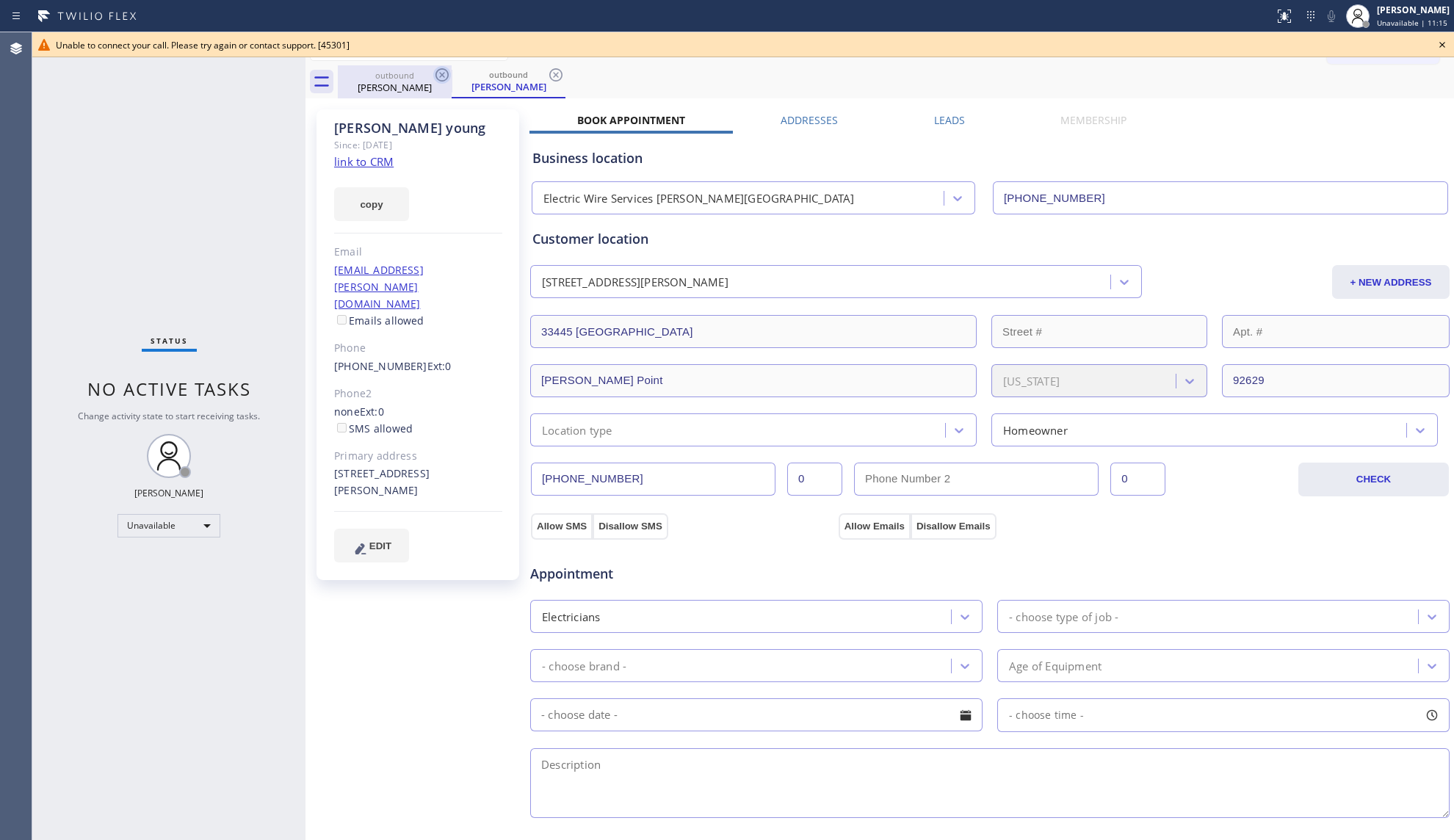
click at [436, 73] on icon at bounding box center [442, 74] width 13 height 13
click at [451, 73] on div "outbound [PERSON_NAME]" at bounding box center [508, 82] width 113 height 33
click at [549, 73] on icon at bounding box center [555, 74] width 13 height 13
click at [436, 73] on div "outbound [PERSON_NAME] outbound [PERSON_NAME]" at bounding box center [895, 82] width 1116 height 33
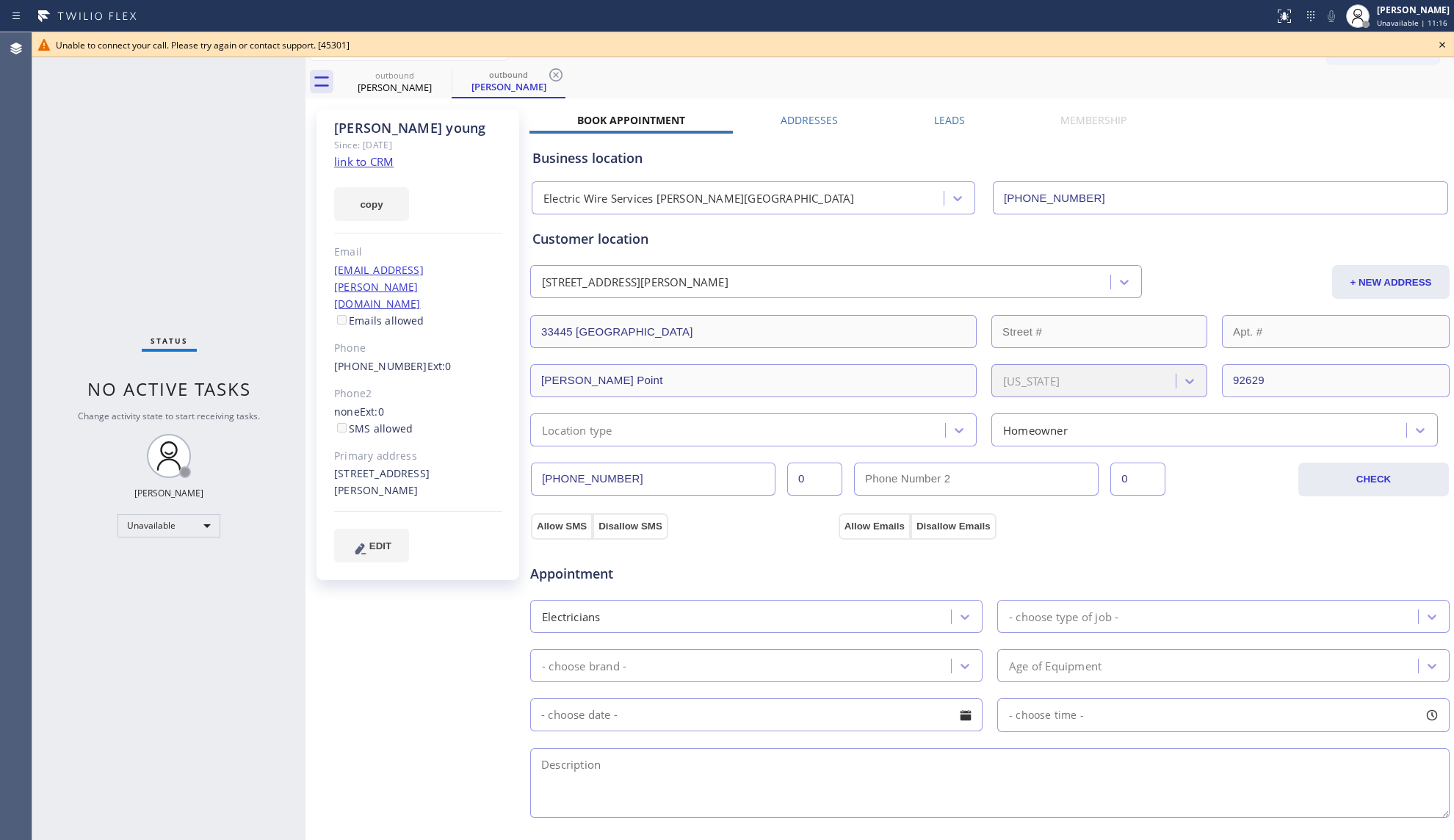
click at [415, 82] on div "outbound [PERSON_NAME] outbound [PERSON_NAME]" at bounding box center [895, 82] width 1116 height 33
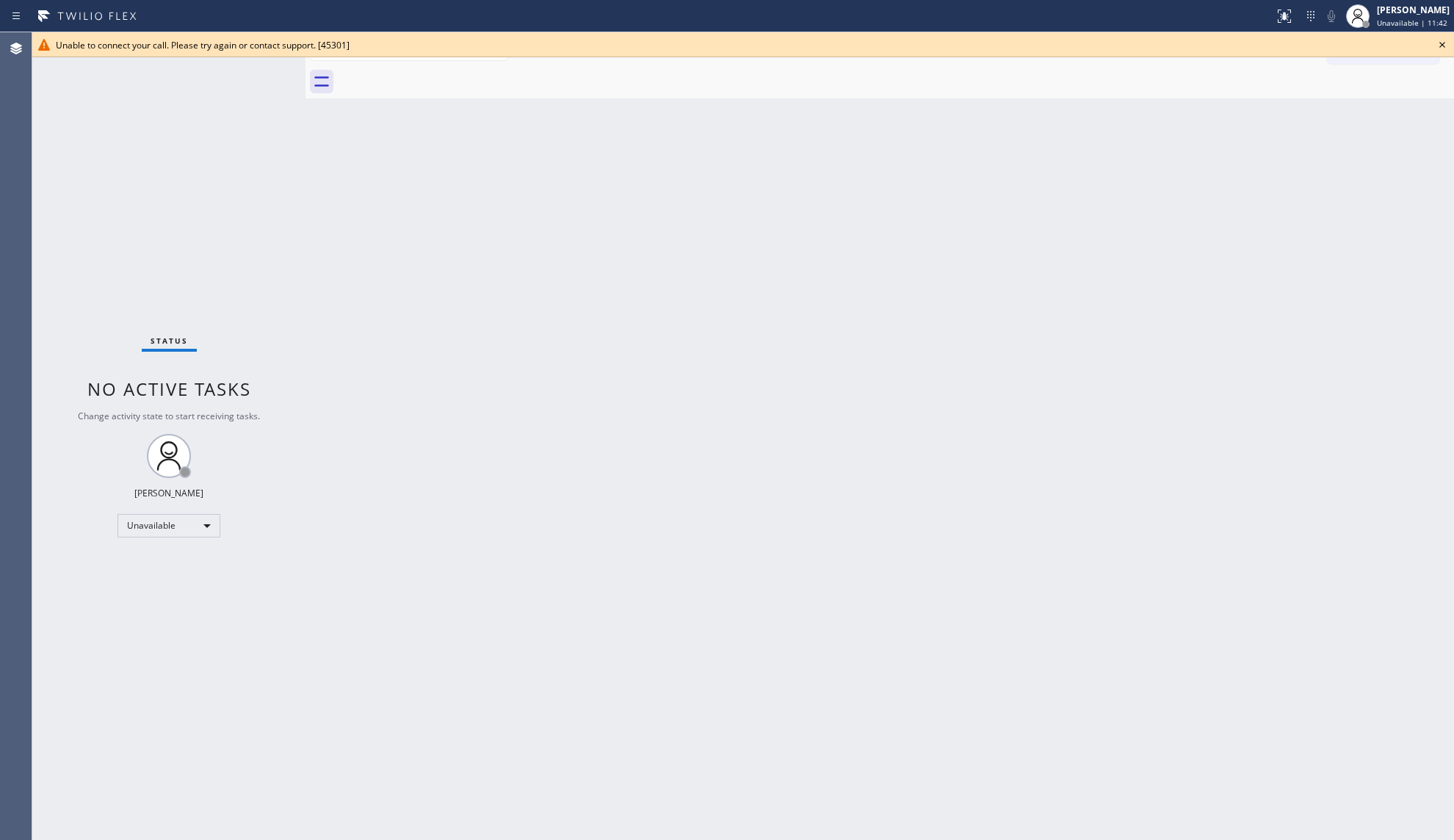
click at [1446, 41] on icon at bounding box center [1442, 44] width 17 height 17
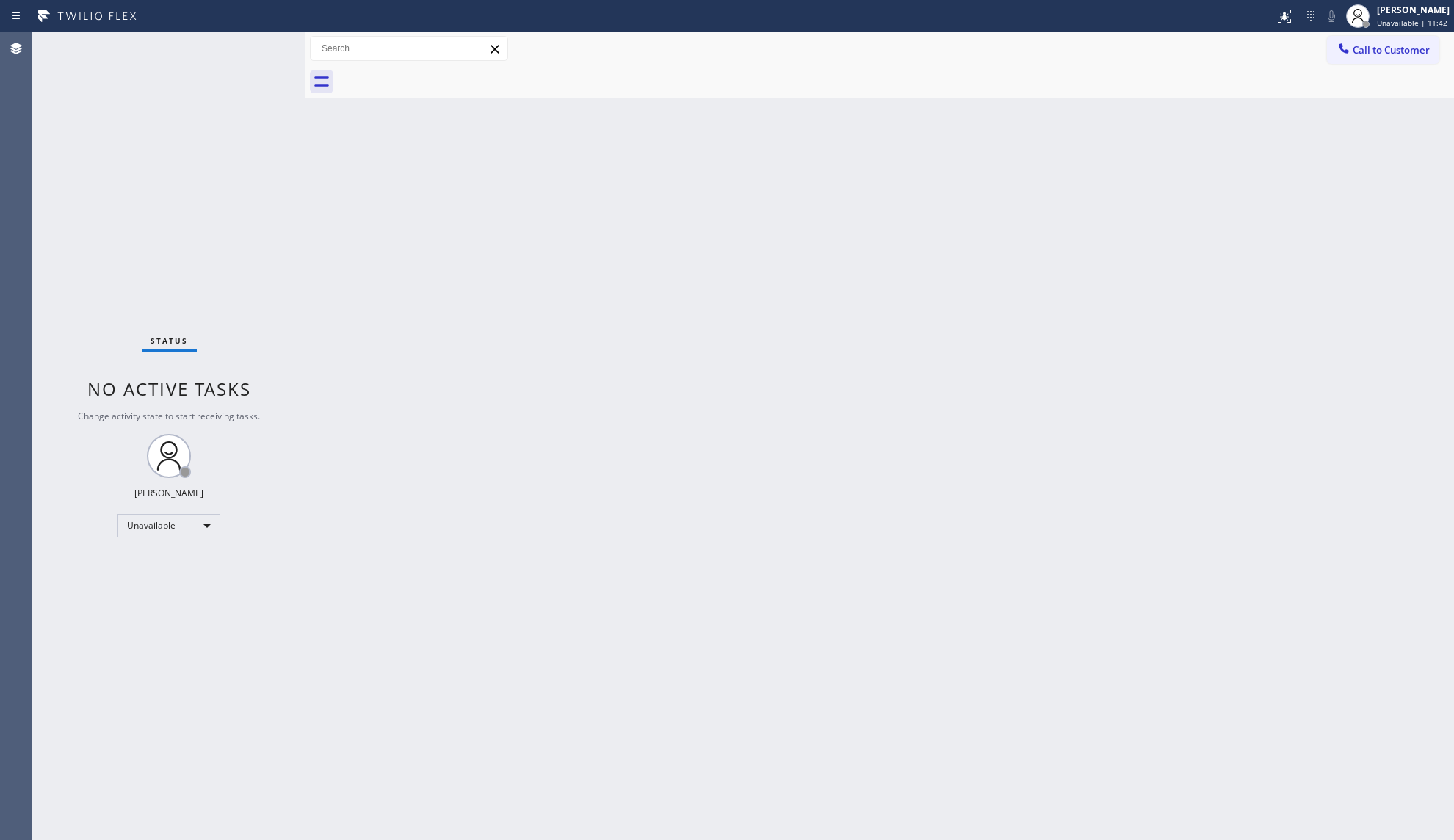
drag, startPoint x: 1405, startPoint y: 49, endPoint x: 1142, endPoint y: 115, distance: 271.2
click at [1400, 50] on span "Call to Customer" at bounding box center [1391, 50] width 77 height 13
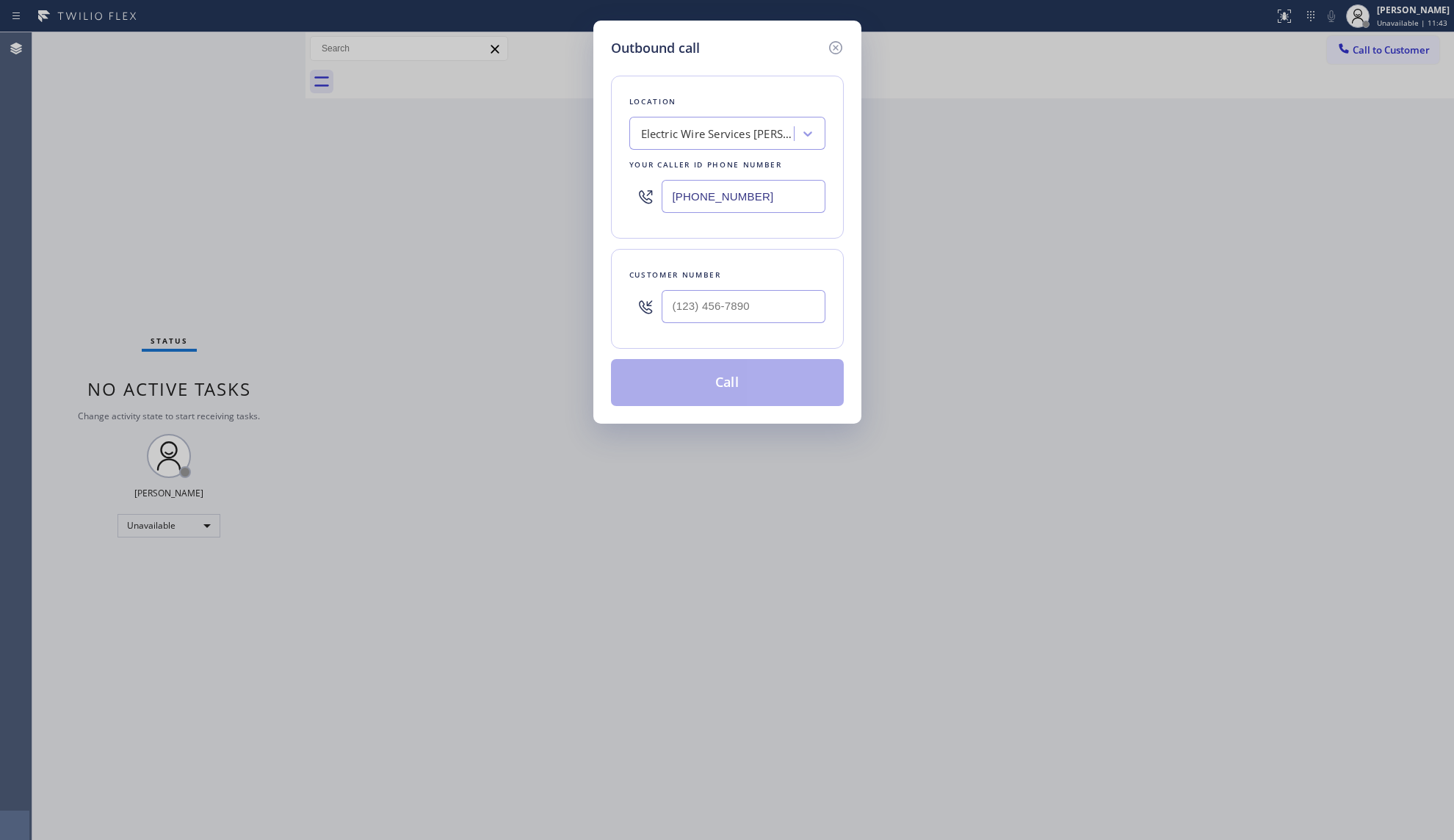
drag, startPoint x: 776, startPoint y: 203, endPoint x: 614, endPoint y: 197, distance: 162.1
click at [615, 202] on div "Location Electric Wire Services [PERSON_NAME][GEOGRAPHIC_DATA] Your caller id p…" at bounding box center [727, 157] width 233 height 163
paste input "855) 731-4952"
type input "[PHONE_NUMBER]"
paste input "553) 3"
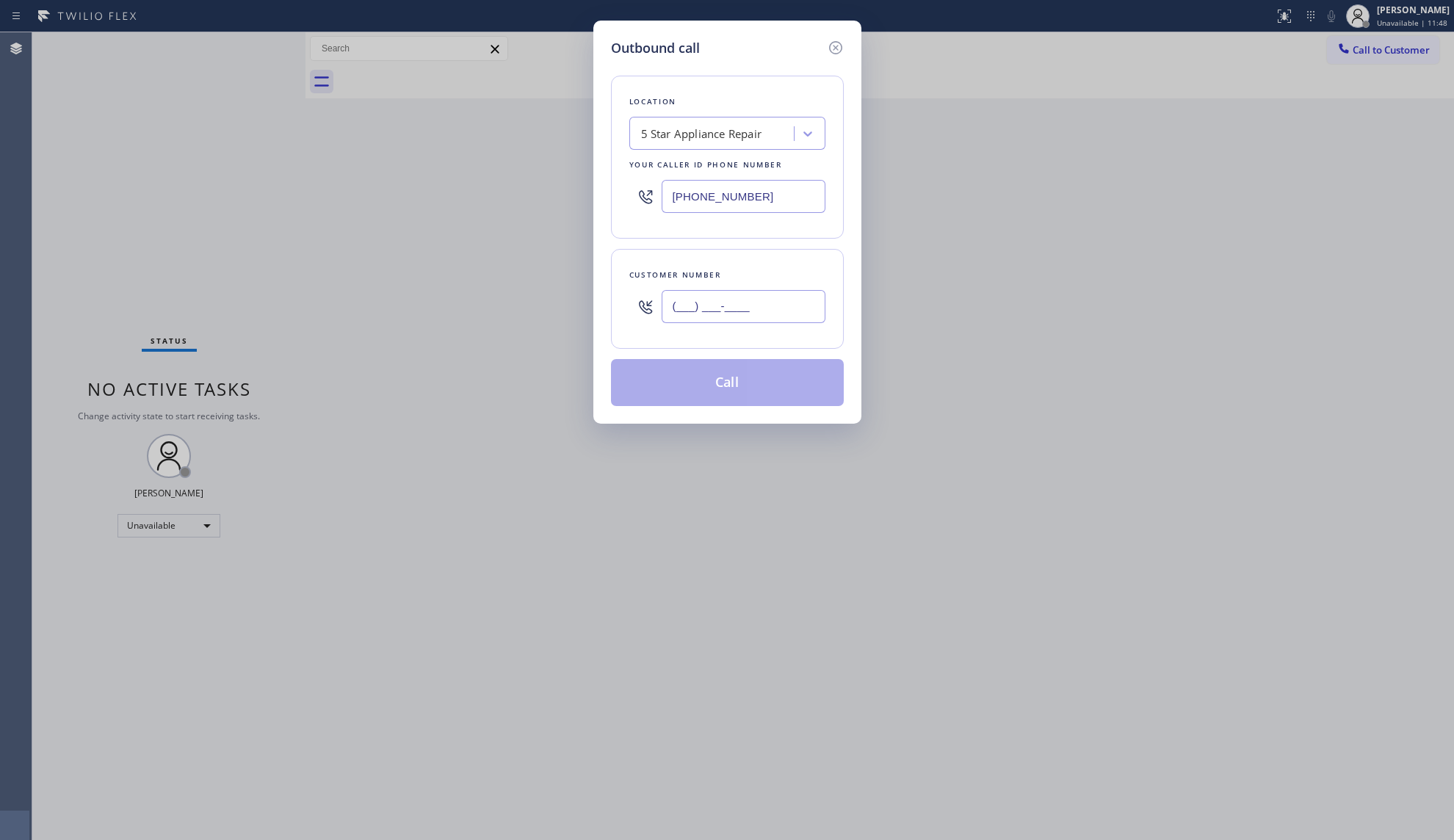
click at [746, 292] on input "(___) ___-____" at bounding box center [744, 306] width 164 height 33
click at [771, 301] on input "(553) 3__-____" at bounding box center [744, 306] width 164 height 33
click at [673, 309] on input "(553) 3__-____" at bounding box center [744, 306] width 164 height 33
paste input "text"
click at [767, 291] on input "(553) 3__-____" at bounding box center [744, 306] width 164 height 33
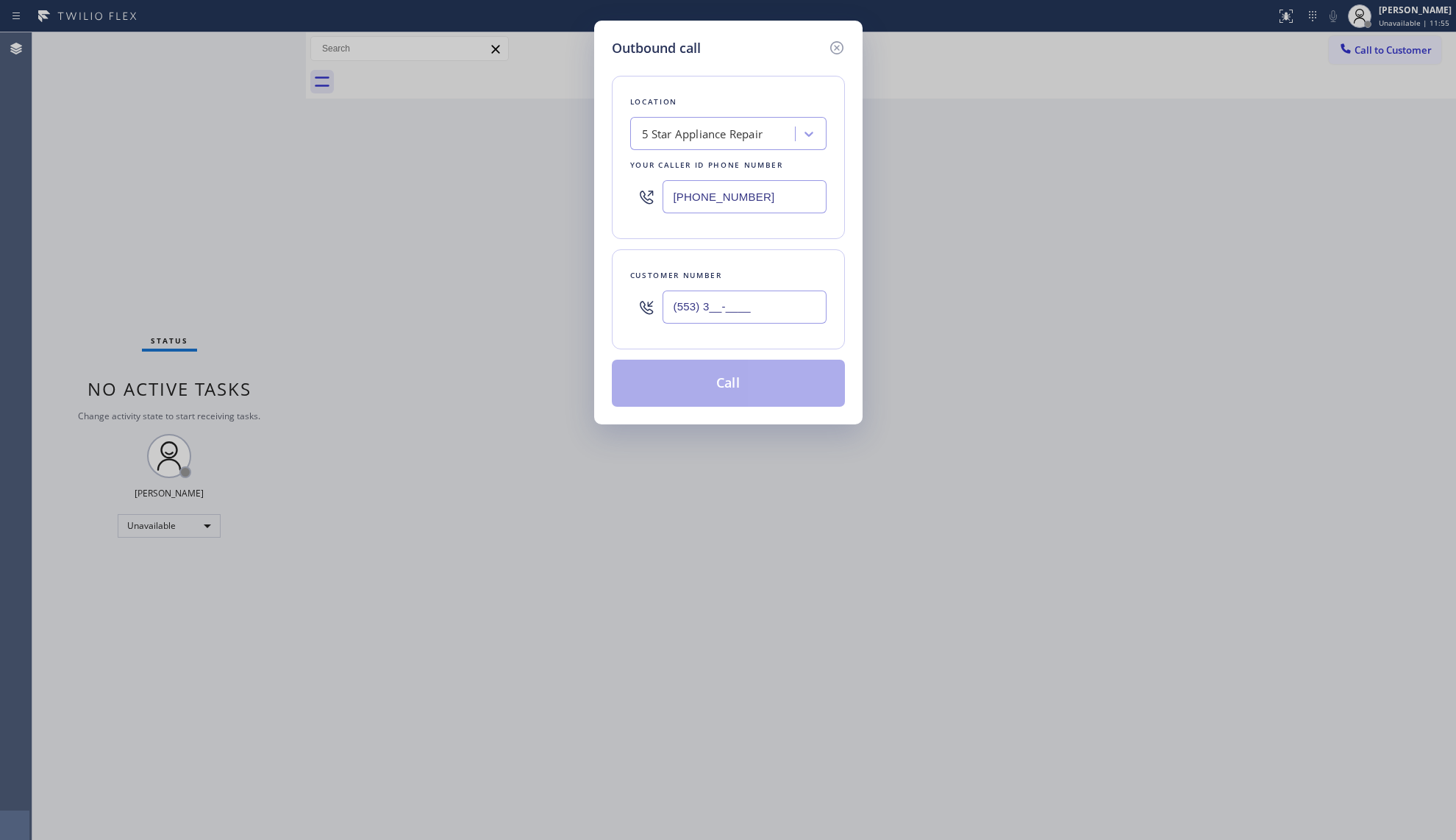
drag, startPoint x: 772, startPoint y: 304, endPoint x: 621, endPoint y: 323, distance: 152.2
click at [621, 323] on div "Customer number (553) 3__-____" at bounding box center [728, 299] width 233 height 100
paste input "917) 945-5533"
type input "[PHONE_NUMBER]"
click at [739, 378] on button "Call" at bounding box center [728, 383] width 233 height 47
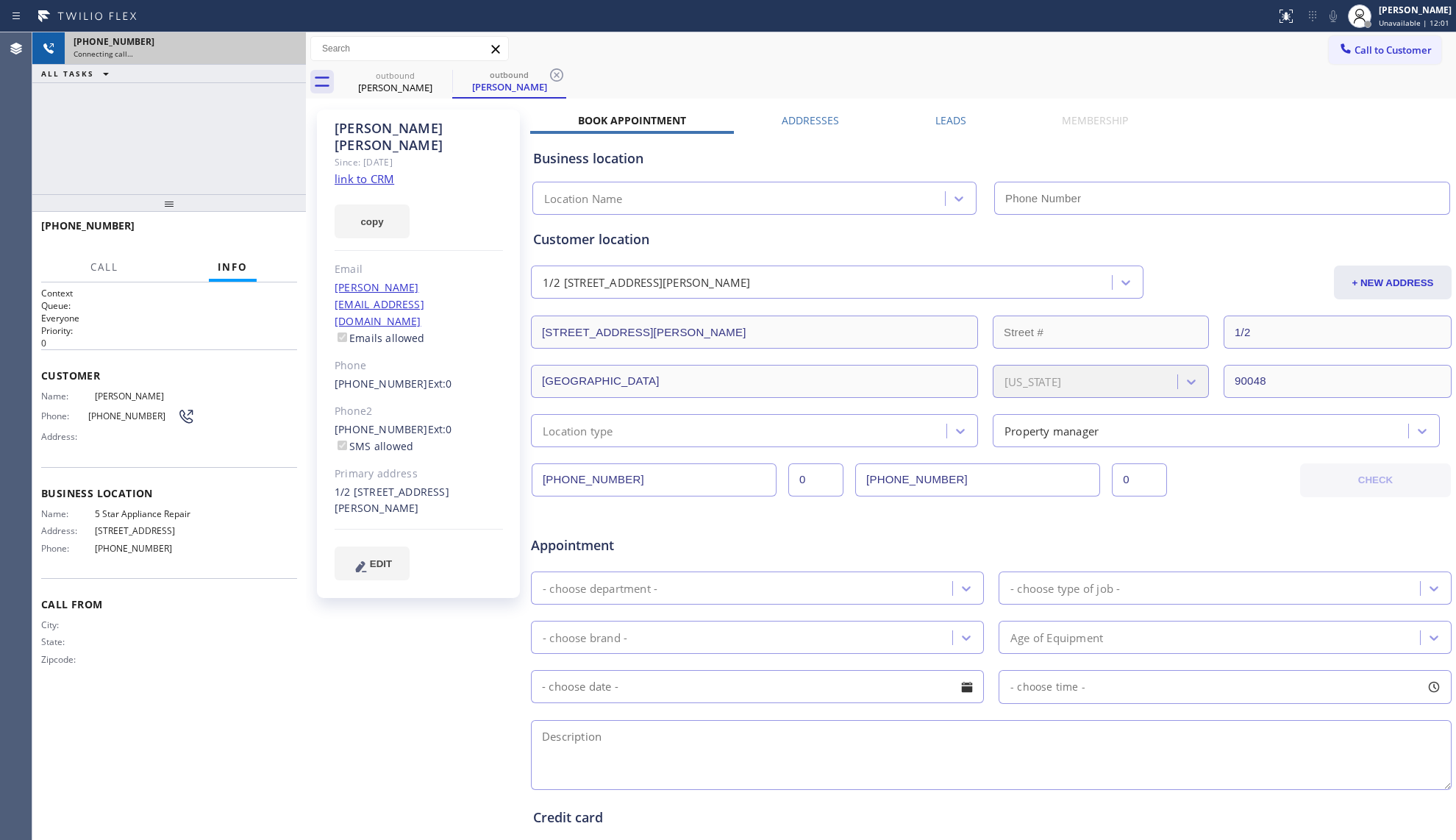
type input "[PHONE_NUMBER]"
click at [288, 45] on div "[PHONE_NUMBER]" at bounding box center [185, 41] width 224 height 12
click at [288, 45] on div "[PHONE_NUMBER] Connecting call…" at bounding box center [169, 48] width 274 height 32
click at [288, 45] on icon at bounding box center [287, 48] width 17 height 17
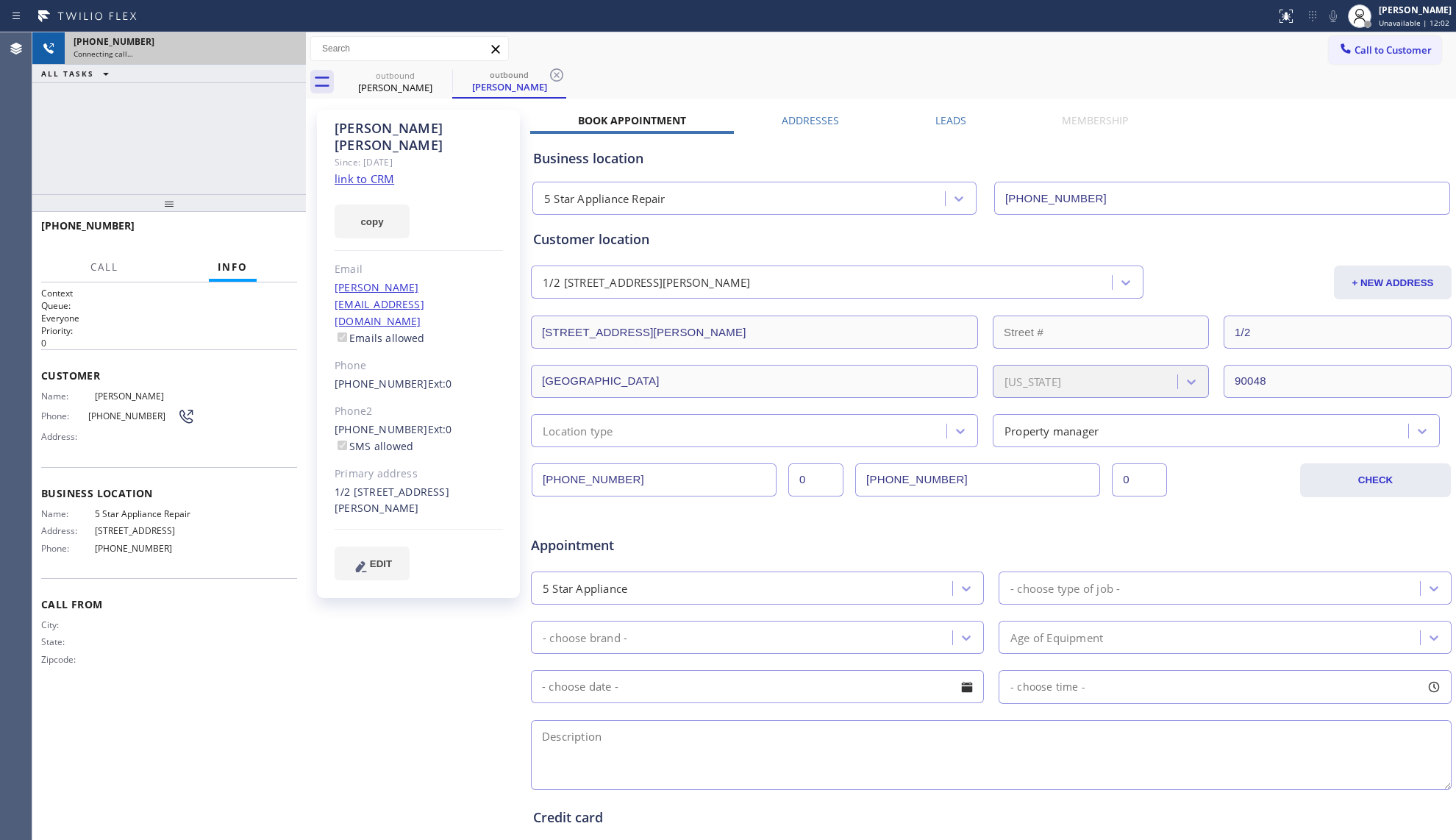
click at [288, 45] on div "[PHONE_NUMBER]" at bounding box center [185, 41] width 224 height 12
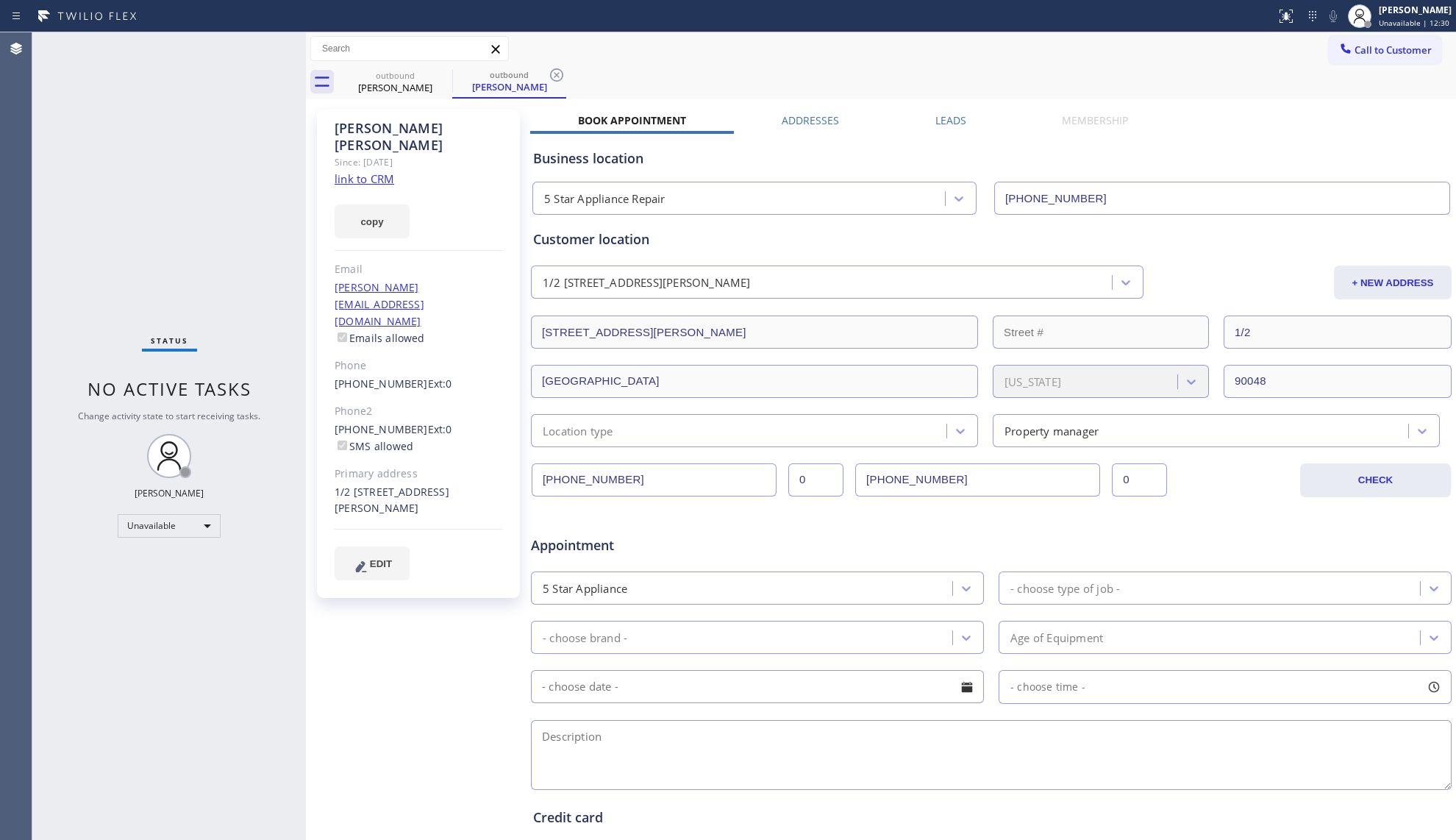
drag, startPoint x: 674, startPoint y: 487, endPoint x: 522, endPoint y: 477, distance: 152.3
click at [522, 477] on div "[PERSON_NAME] Since: [DATE] link to CRM copy Email [PERSON_NAME][EMAIL_ADDRESS]…" at bounding box center [881, 579] width 1143 height 953
click at [918, 496] on div at bounding box center [991, 501] width 922 height 19
click at [915, 485] on input "[PHONE_NUMBER]" at bounding box center [978, 480] width 245 height 33
click at [915, 484] on input "[PHONE_NUMBER]" at bounding box center [978, 480] width 245 height 33
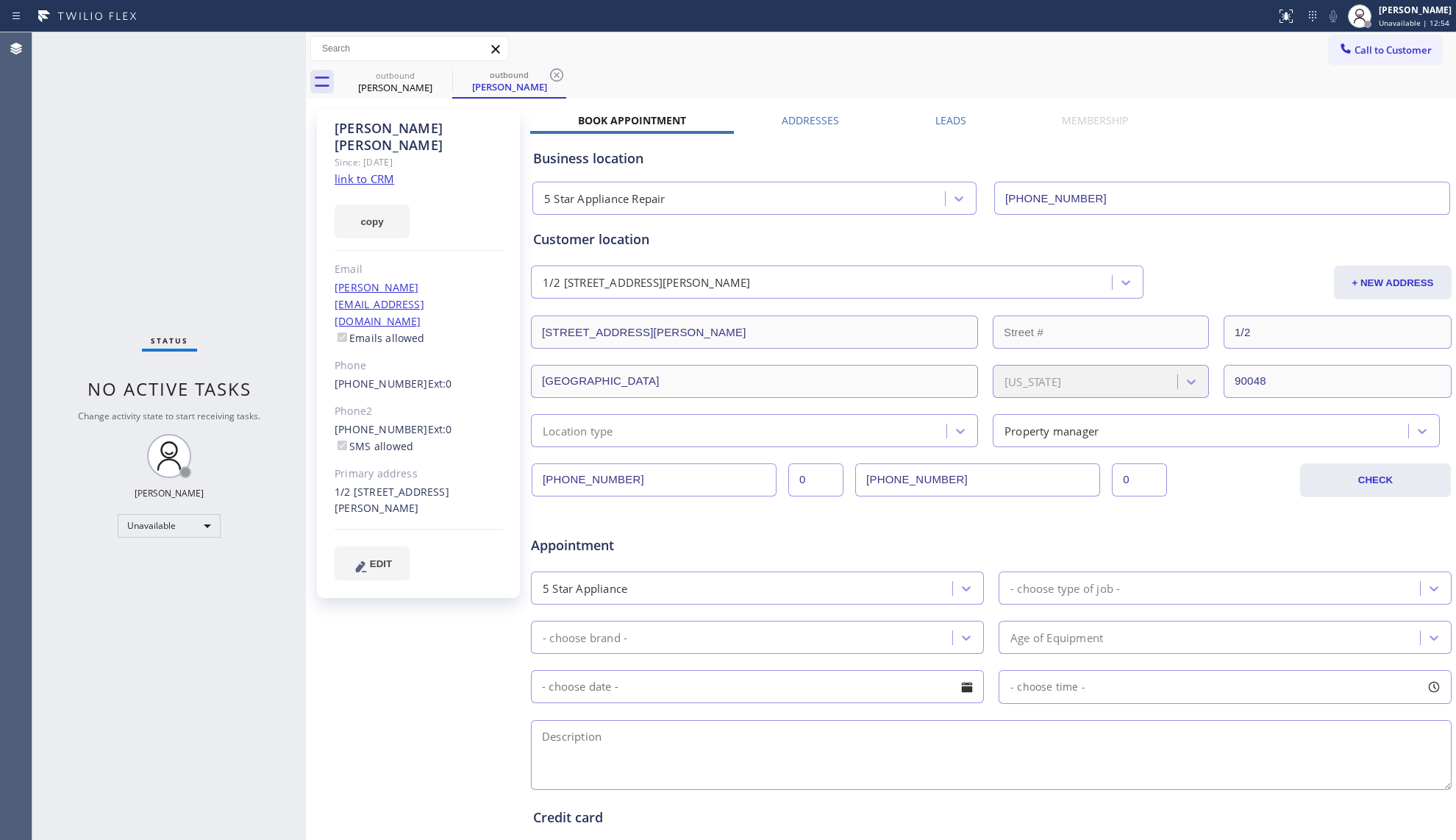
click at [915, 484] on input "[PHONE_NUMBER]" at bounding box center [978, 480] width 245 height 33
click at [562, 69] on icon at bounding box center [557, 75] width 17 height 17
click at [445, 75] on icon at bounding box center [442, 75] width 17 height 17
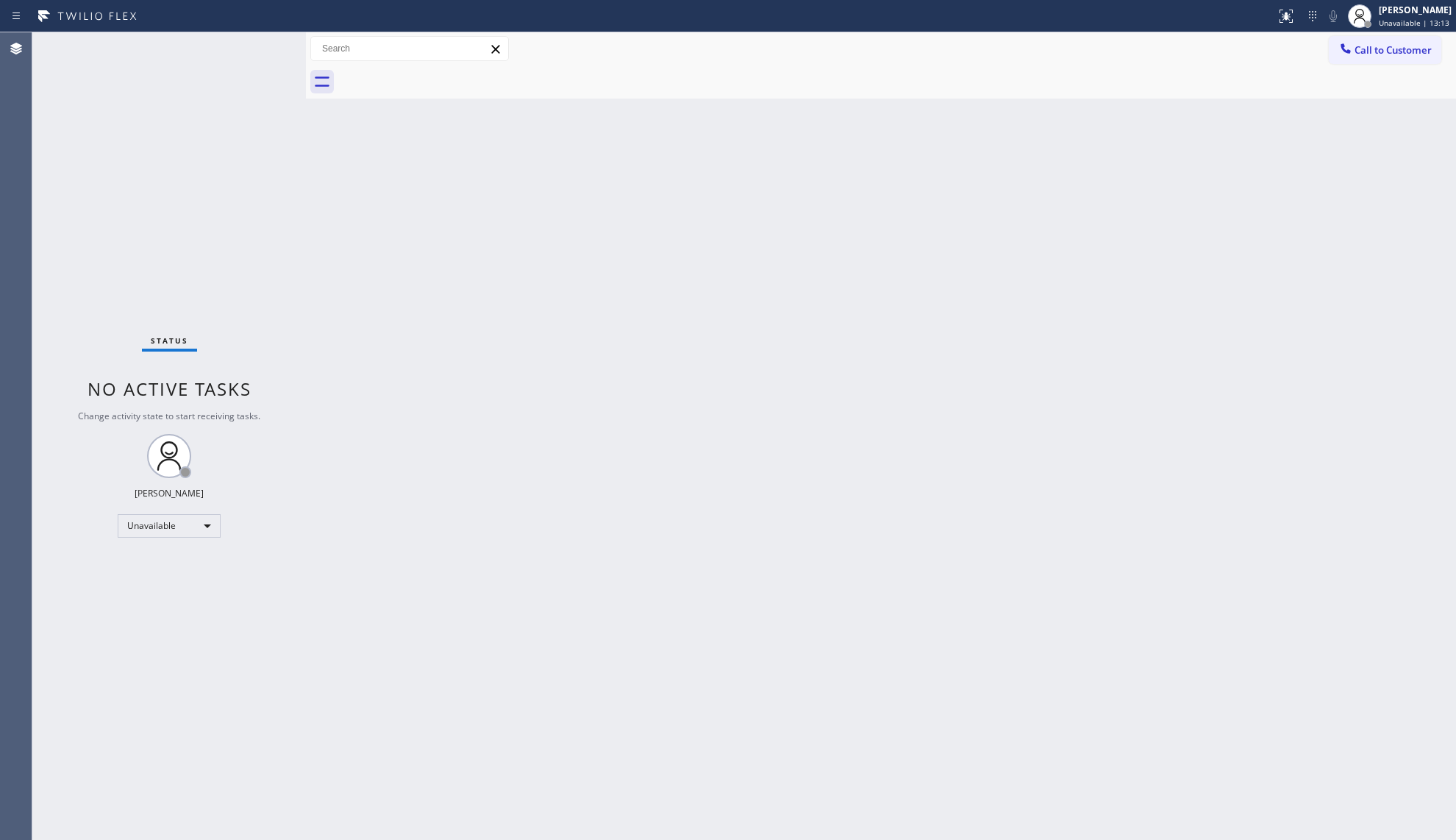
click at [1150, 253] on div "Back to Dashboard Change Sender ID Customers Technicians Select a contact Outbo…" at bounding box center [881, 436] width 1150 height 808
drag, startPoint x: 1355, startPoint y: 38, endPoint x: 1113, endPoint y: 142, distance: 263.4
click at [1349, 41] on button "Call to Customer" at bounding box center [1384, 50] width 113 height 28
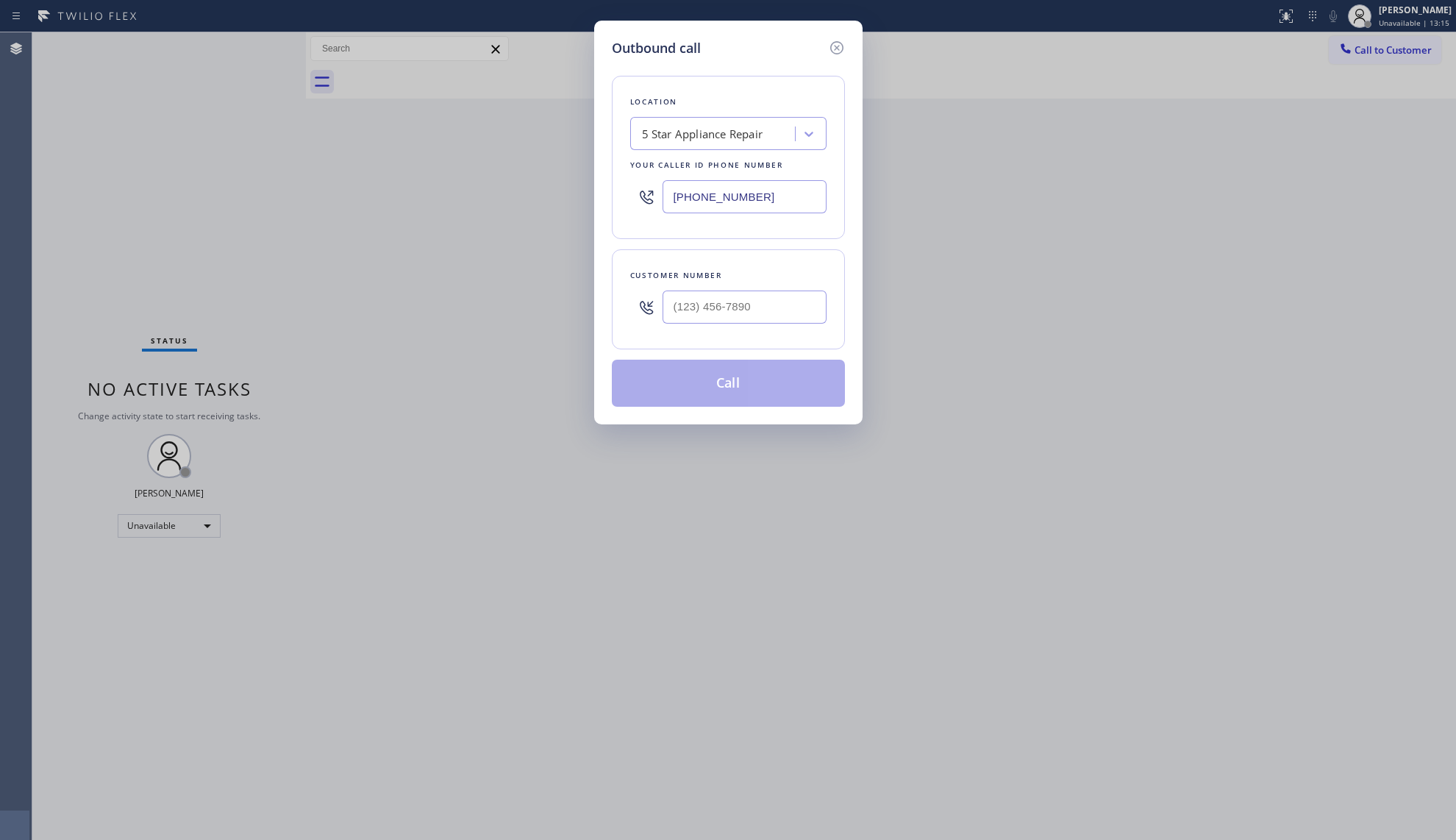
drag, startPoint x: 788, startPoint y: 190, endPoint x: 777, endPoint y: 190, distance: 11.0
click at [777, 190] on input "[PHONE_NUMBER]" at bounding box center [745, 197] width 164 height 33
drag, startPoint x: 732, startPoint y: 196, endPoint x: 523, endPoint y: 198, distance: 209.0
click at [534, 196] on div "Outbound call Location 5 Star Appliance Repair Your caller id phone number [PHO…" at bounding box center [728, 420] width 1456 height 840
paste input "425) 406-3545"
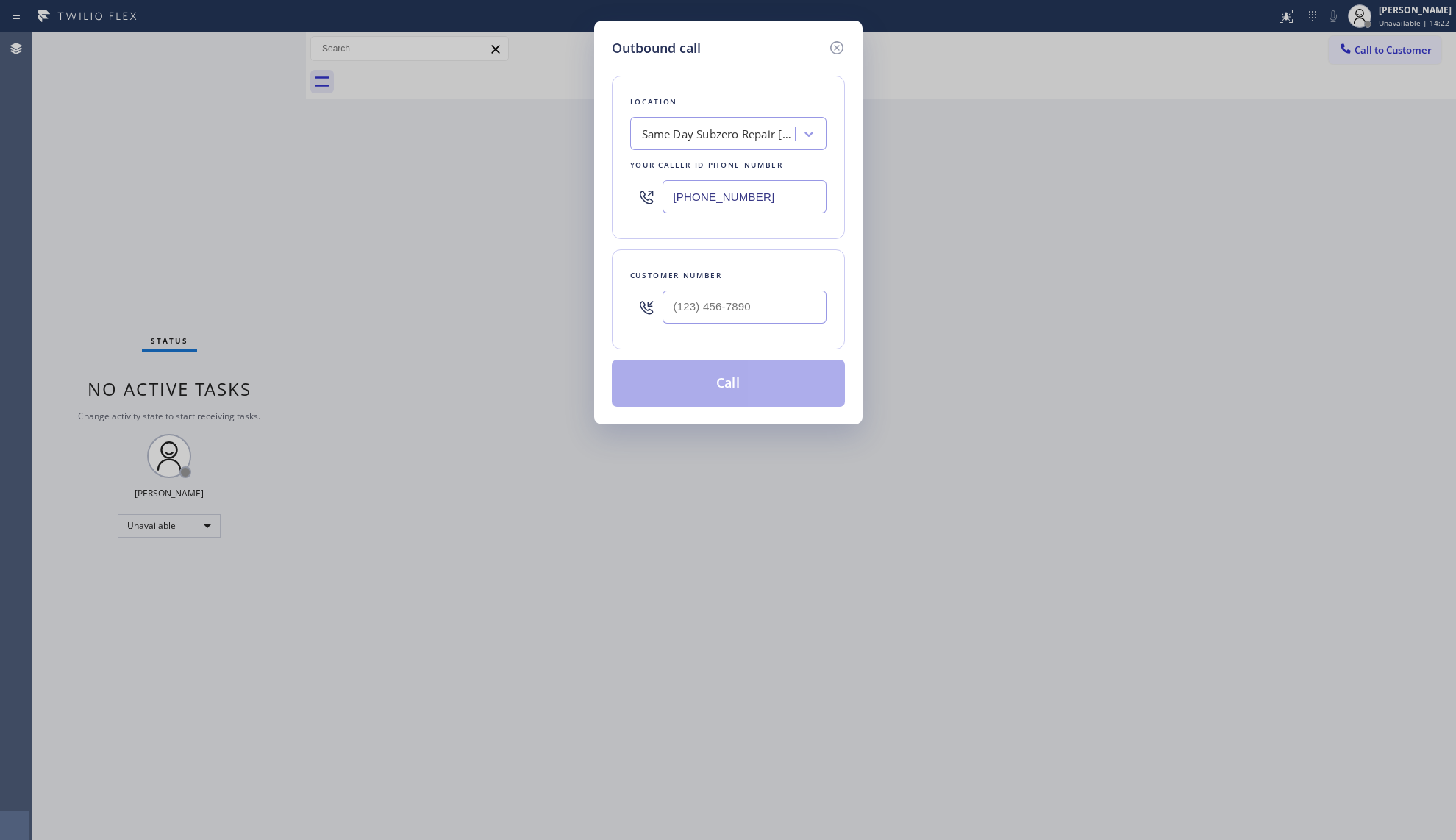
type input "[PHONE_NUMBER]"
click at [812, 309] on input "(___) ___-____" at bounding box center [745, 307] width 164 height 33
paste input "425) 647-3908"
type input "[PHONE_NUMBER]"
click at [752, 392] on button "Call" at bounding box center [728, 383] width 233 height 47
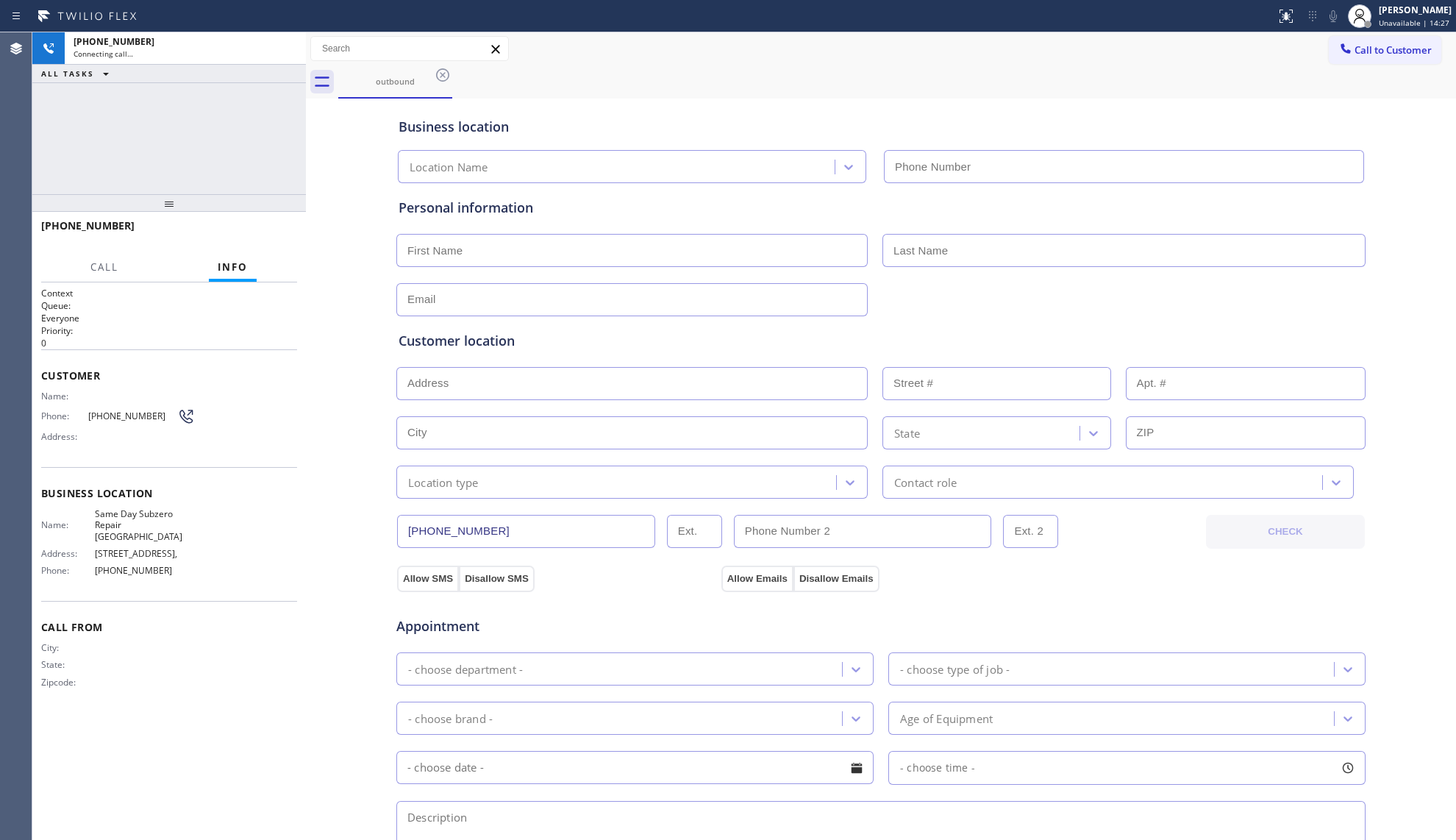
type input "[PHONE_NUMBER]"
drag, startPoint x: 290, startPoint y: 45, endPoint x: 306, endPoint y: 57, distance: 20.0
click at [291, 47] on icon at bounding box center [287, 48] width 17 height 17
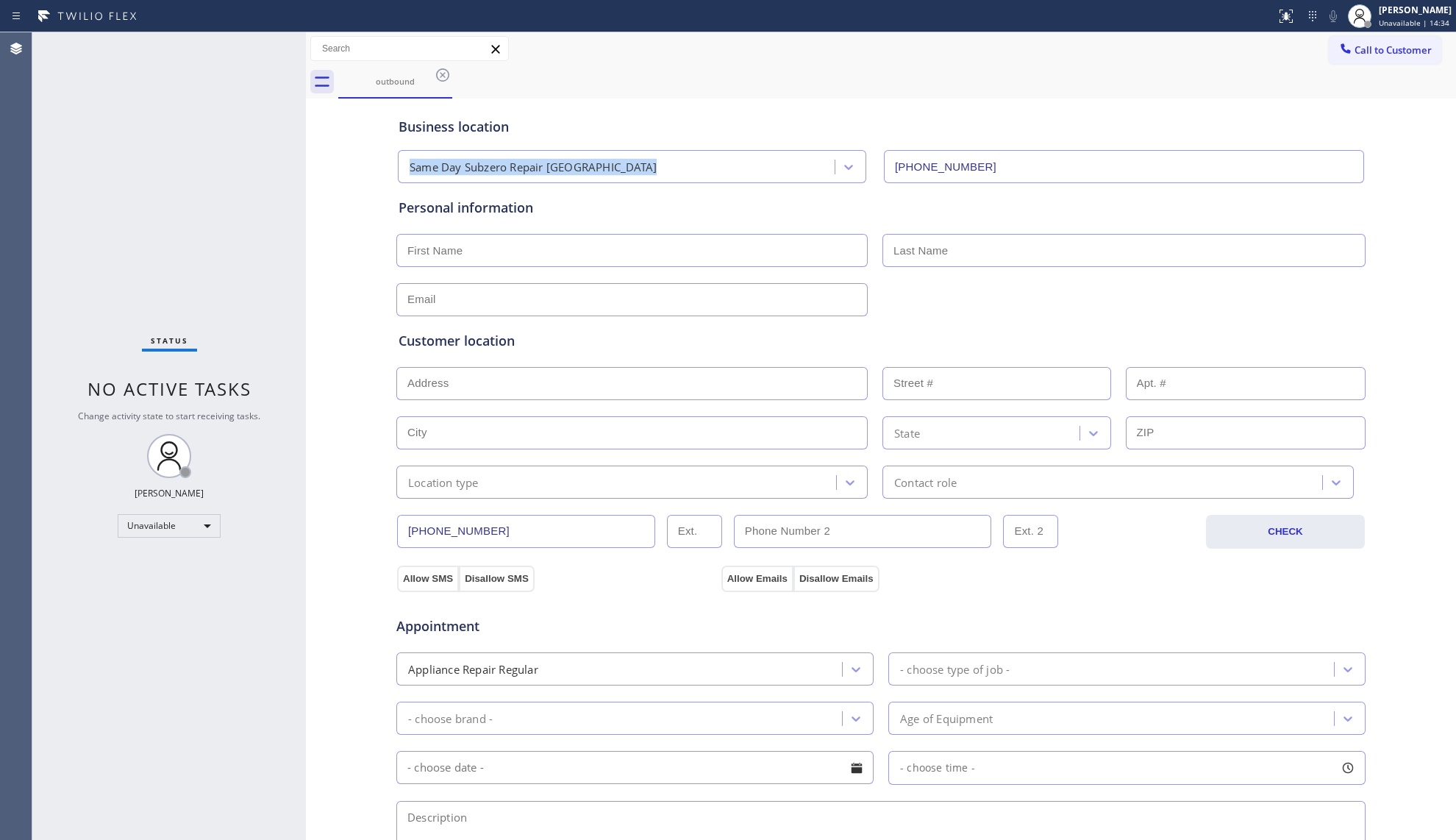
drag, startPoint x: 1248, startPoint y: 137, endPoint x: 1264, endPoint y: 121, distance: 22.6
click at [1248, 136] on div "Business location Same Day Subzero Repair [GEOGRAPHIC_DATA] [PHONE_NUMBER]" at bounding box center [881, 142] width 971 height 81
click at [1355, 51] on span "Call to Customer" at bounding box center [1393, 50] width 77 height 13
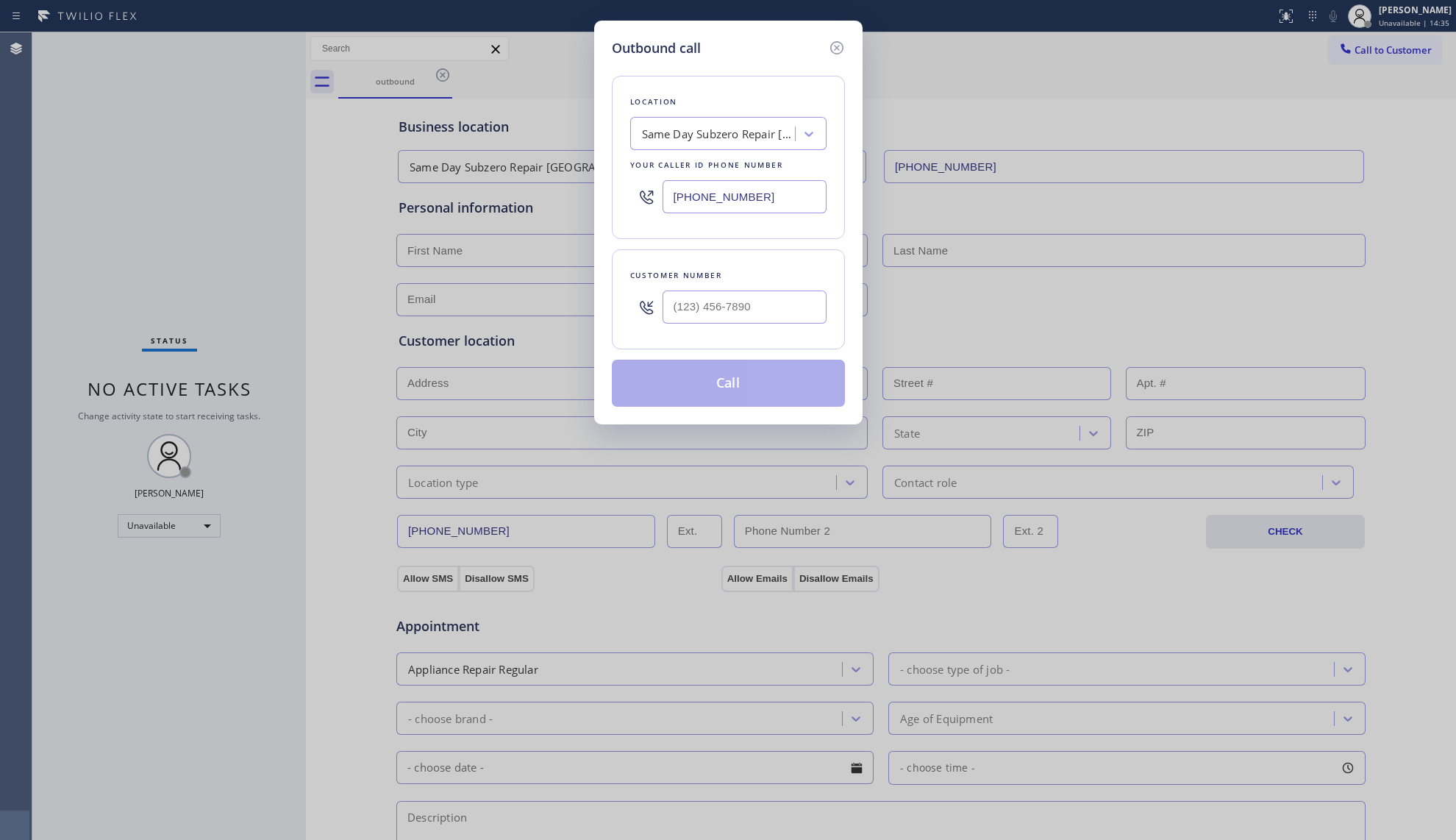
drag, startPoint x: 786, startPoint y: 195, endPoint x: 494, endPoint y: 148, distance: 295.8
click at [494, 148] on div "Outbound call Location Same Day Subzero Repair [GEOGRAPHIC_DATA] Your caller id…" at bounding box center [728, 420] width 1456 height 840
paste input "213) 319-6087"
type input "[PHONE_NUMBER]"
click at [774, 319] on input "(___) ___-____" at bounding box center [745, 307] width 164 height 33
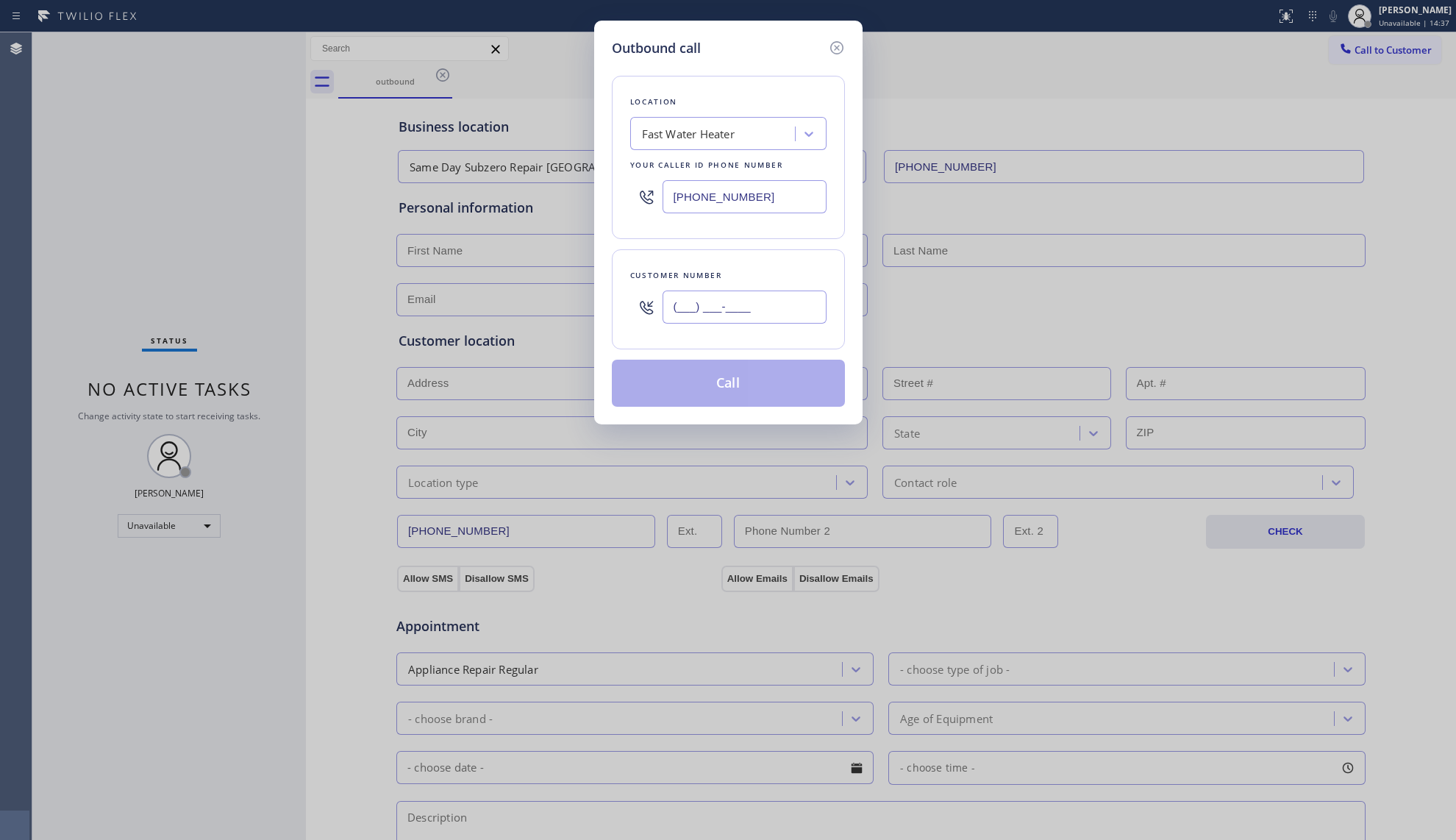
paste input "310) 924-2006"
type input "[PHONE_NUMBER]"
click at [759, 371] on button "Call" at bounding box center [728, 383] width 233 height 47
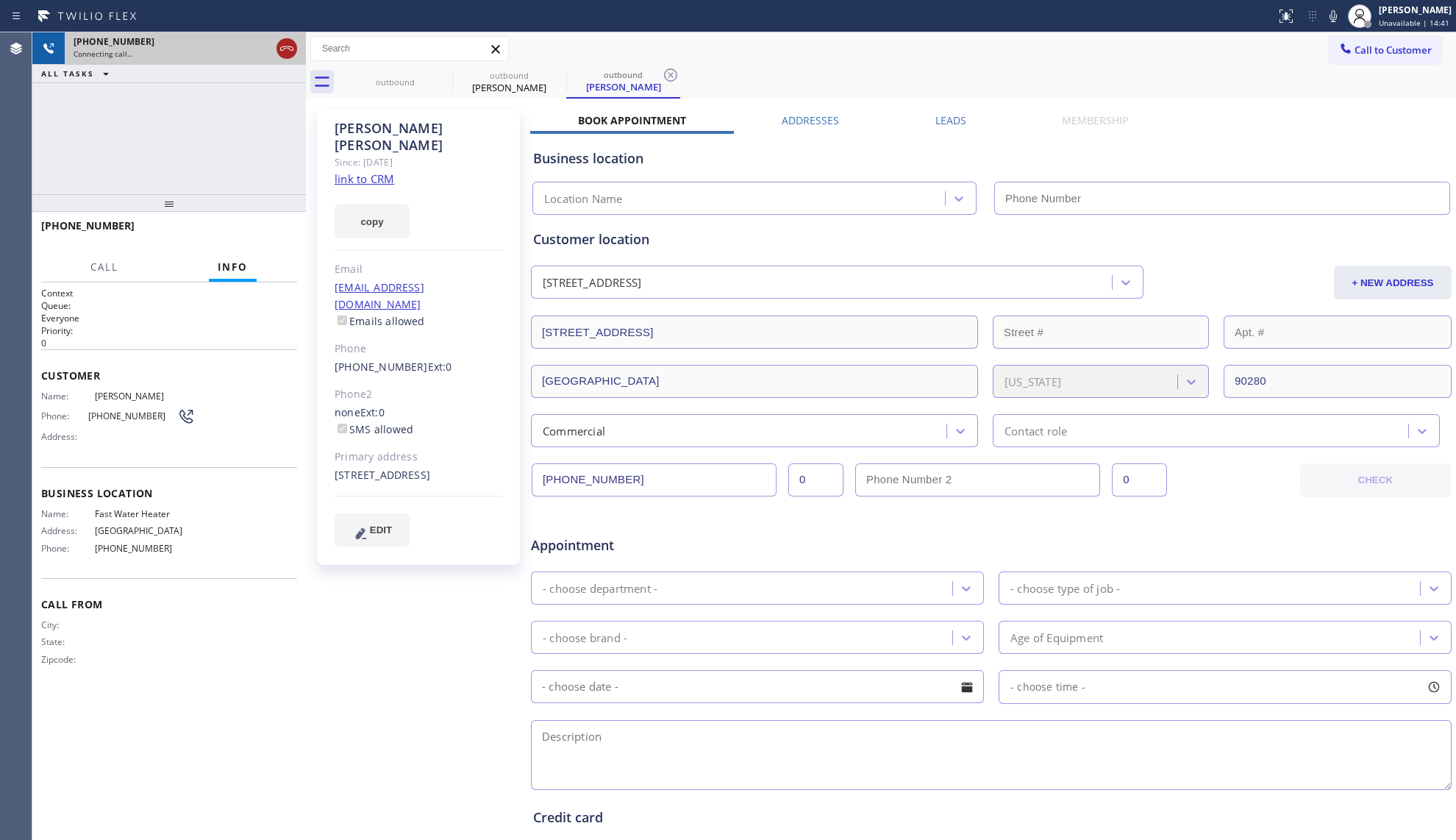
click at [281, 44] on icon at bounding box center [287, 48] width 17 height 17
type input "[PHONE_NUMBER]"
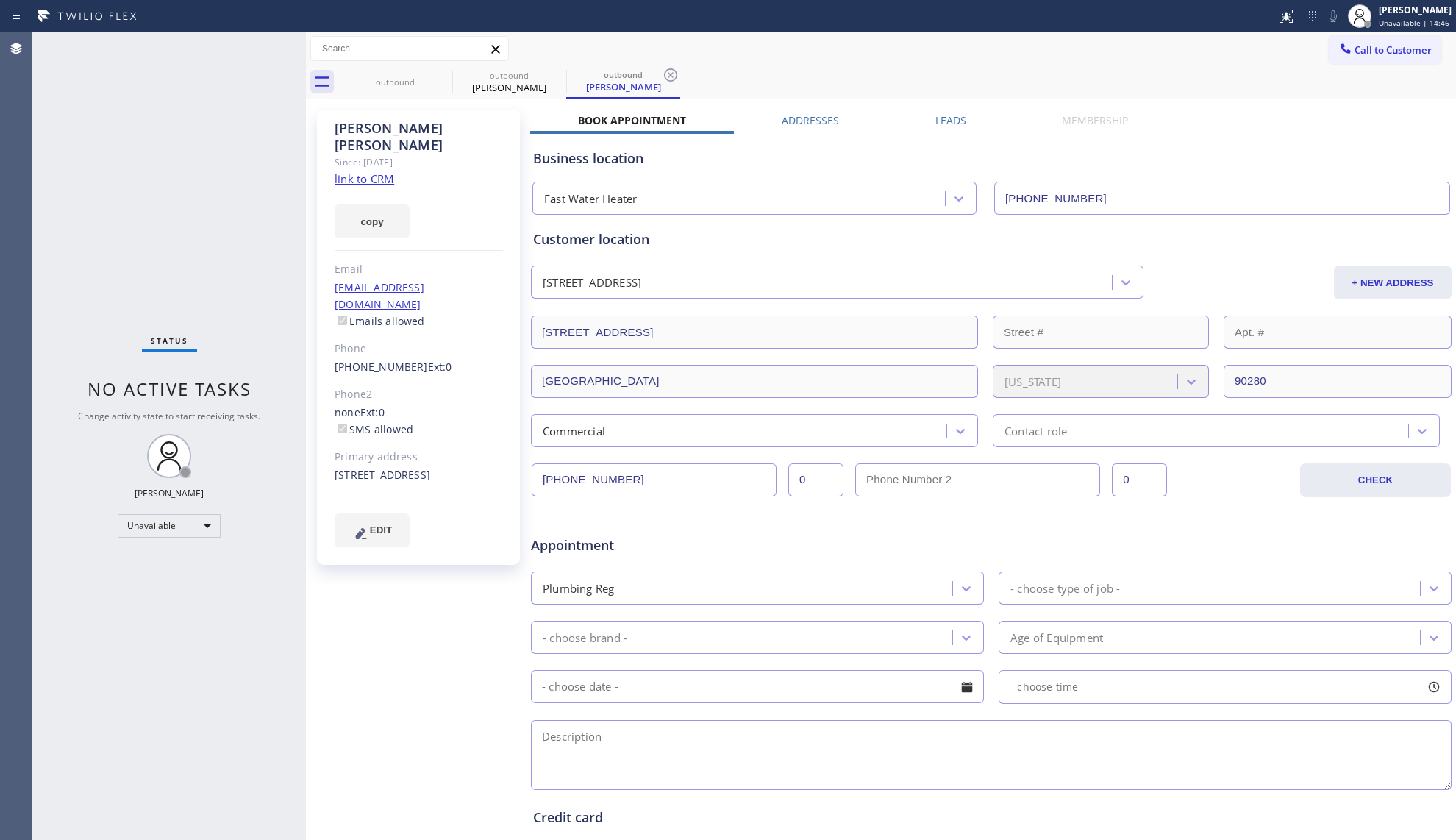
click at [387, 171] on link "link to CRM" at bounding box center [364, 178] width 59 height 15
drag, startPoint x: 461, startPoint y: 57, endPoint x: 447, endPoint y: 77, distance: 24.4
click at [461, 57] on input "text" at bounding box center [409, 48] width 197 height 24
click at [437, 75] on icon at bounding box center [442, 74] width 13 height 13
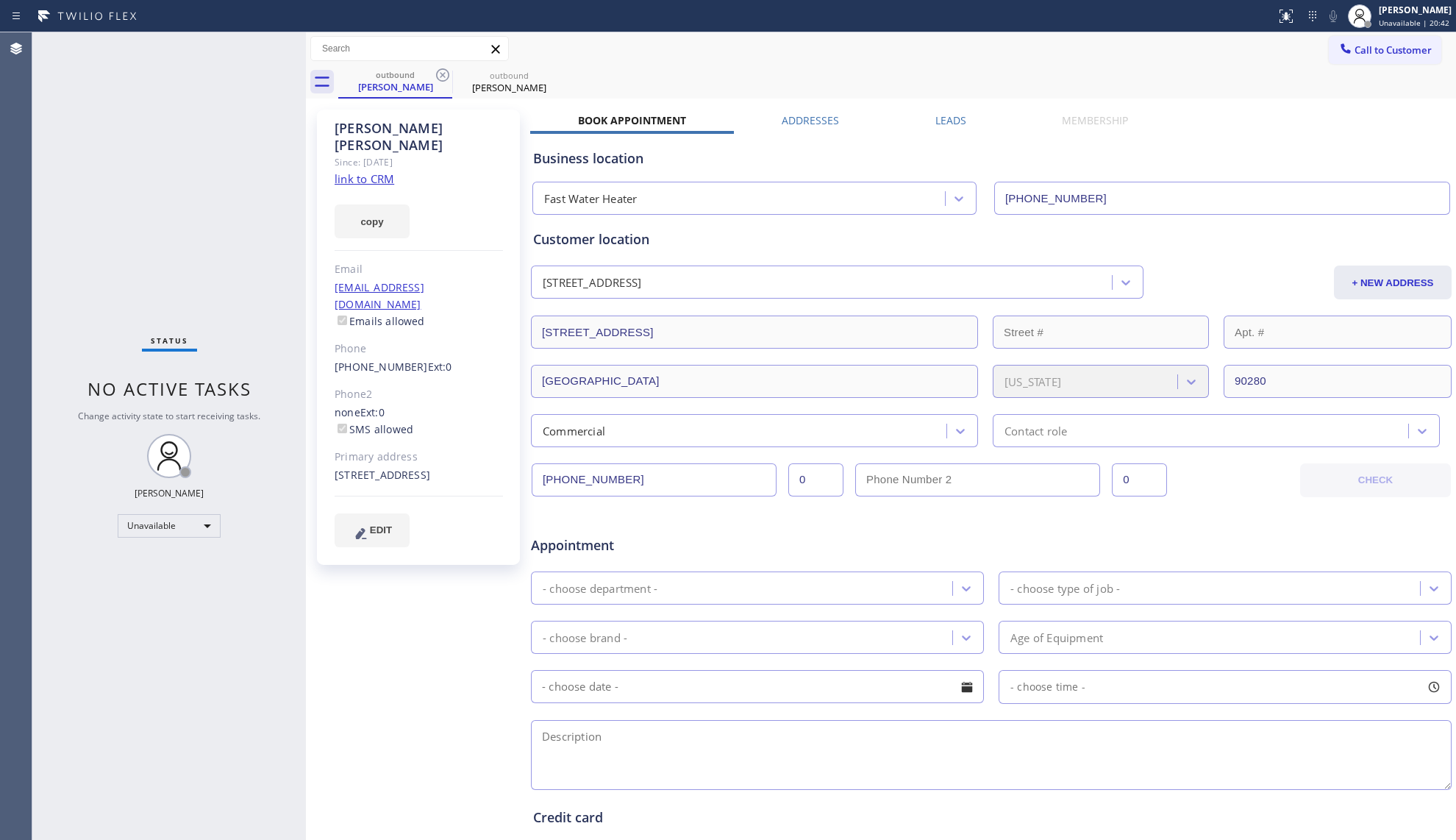
click at [0, 0] on icon at bounding box center [0, 0] width 0 height 0
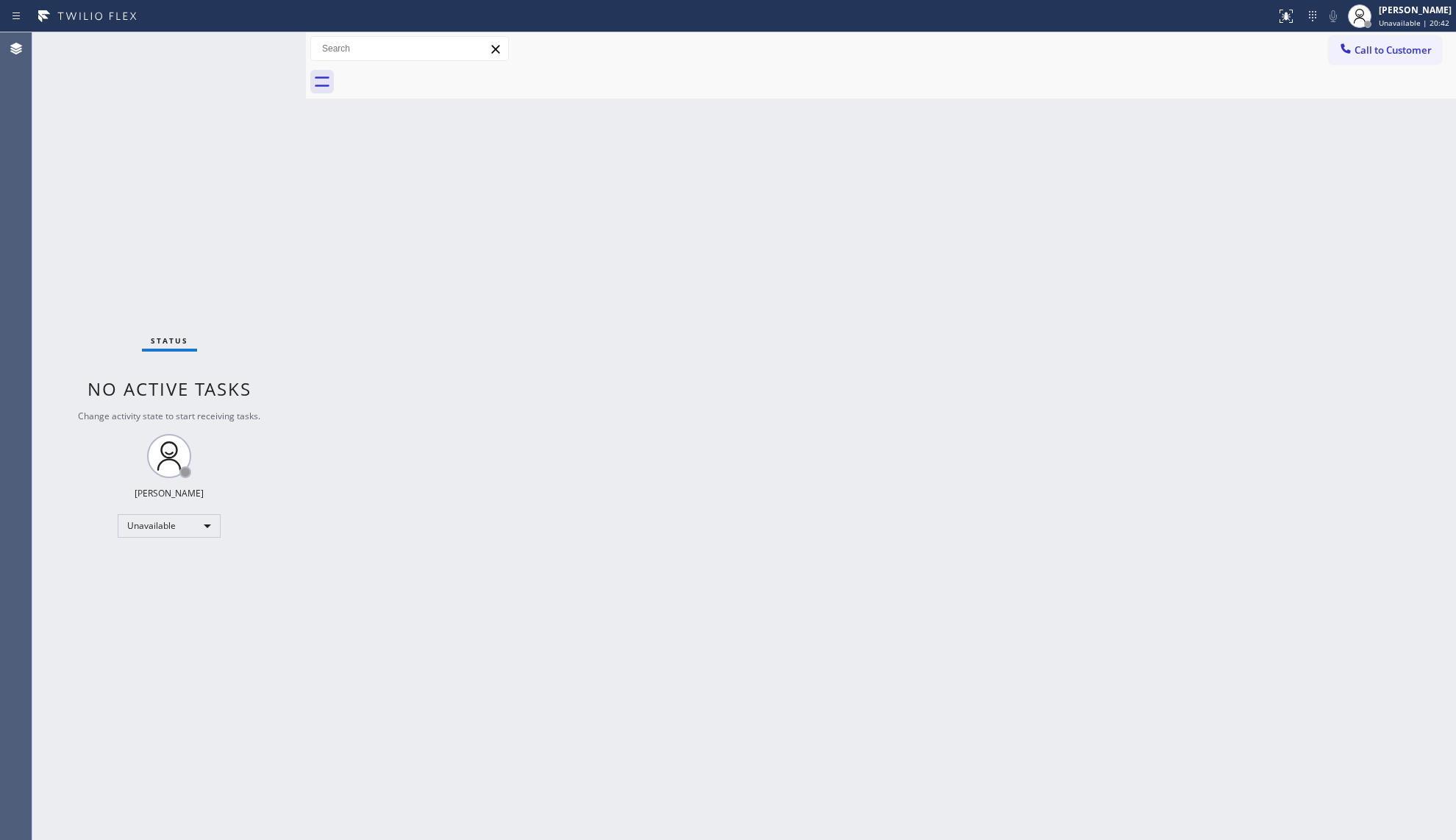
click at [437, 75] on div at bounding box center [897, 82] width 1118 height 33
click at [1110, 123] on div "Back to Dashboard Change Sender ID Customers Technicians Select a contact Outbo…" at bounding box center [881, 436] width 1150 height 808
click at [1360, 49] on span "Call to Customer" at bounding box center [1393, 50] width 77 height 13
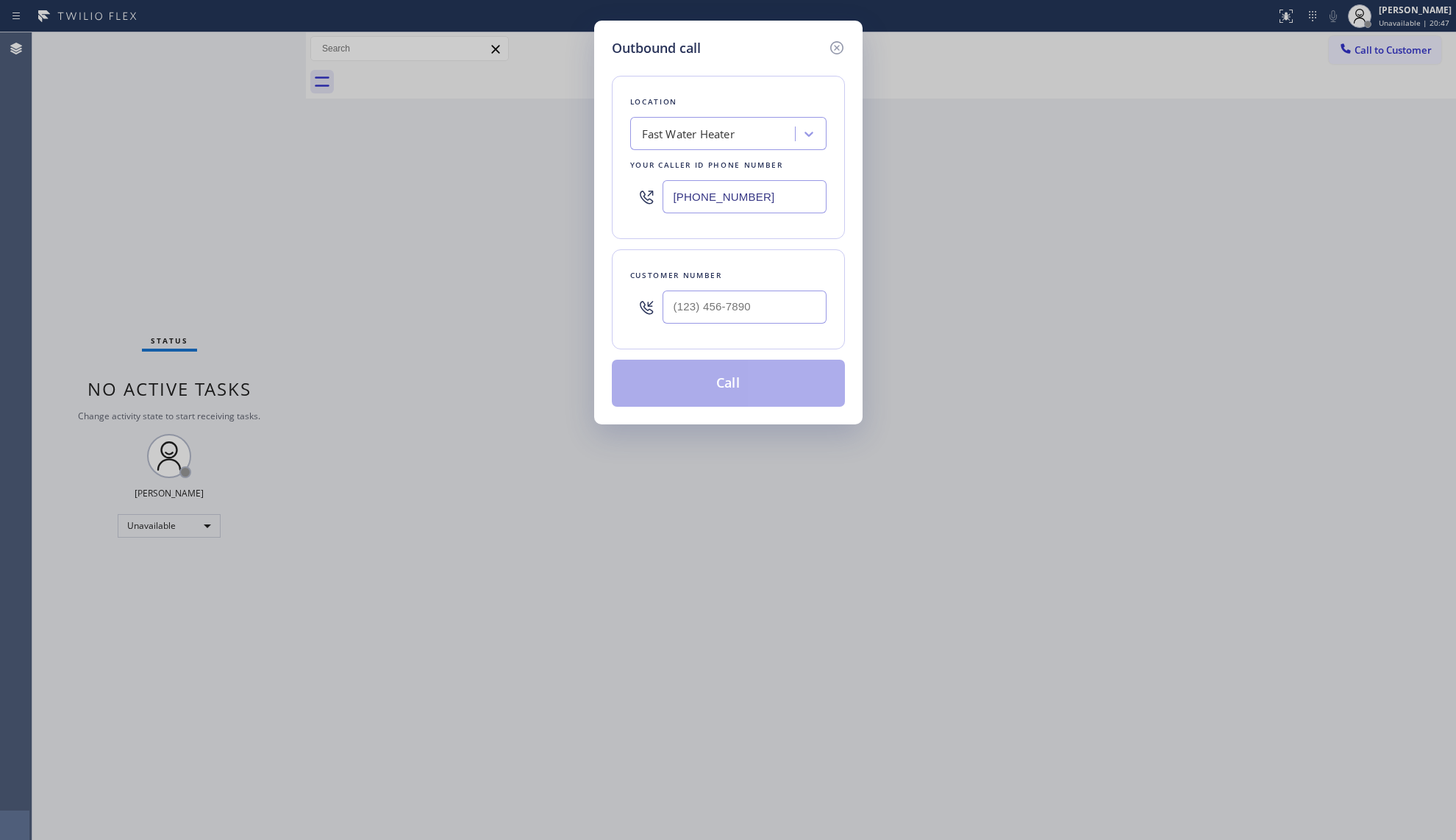
drag, startPoint x: 772, startPoint y: 196, endPoint x: 625, endPoint y: 188, distance: 147.2
click at [624, 190] on div "Location Fast Water Heater Your caller id phone number [PHONE_NUMBER]" at bounding box center [728, 157] width 233 height 163
paste input "626) 921-4230"
type input "[PHONE_NUMBER]"
click at [805, 315] on input "(___) ___-____" at bounding box center [745, 307] width 164 height 33
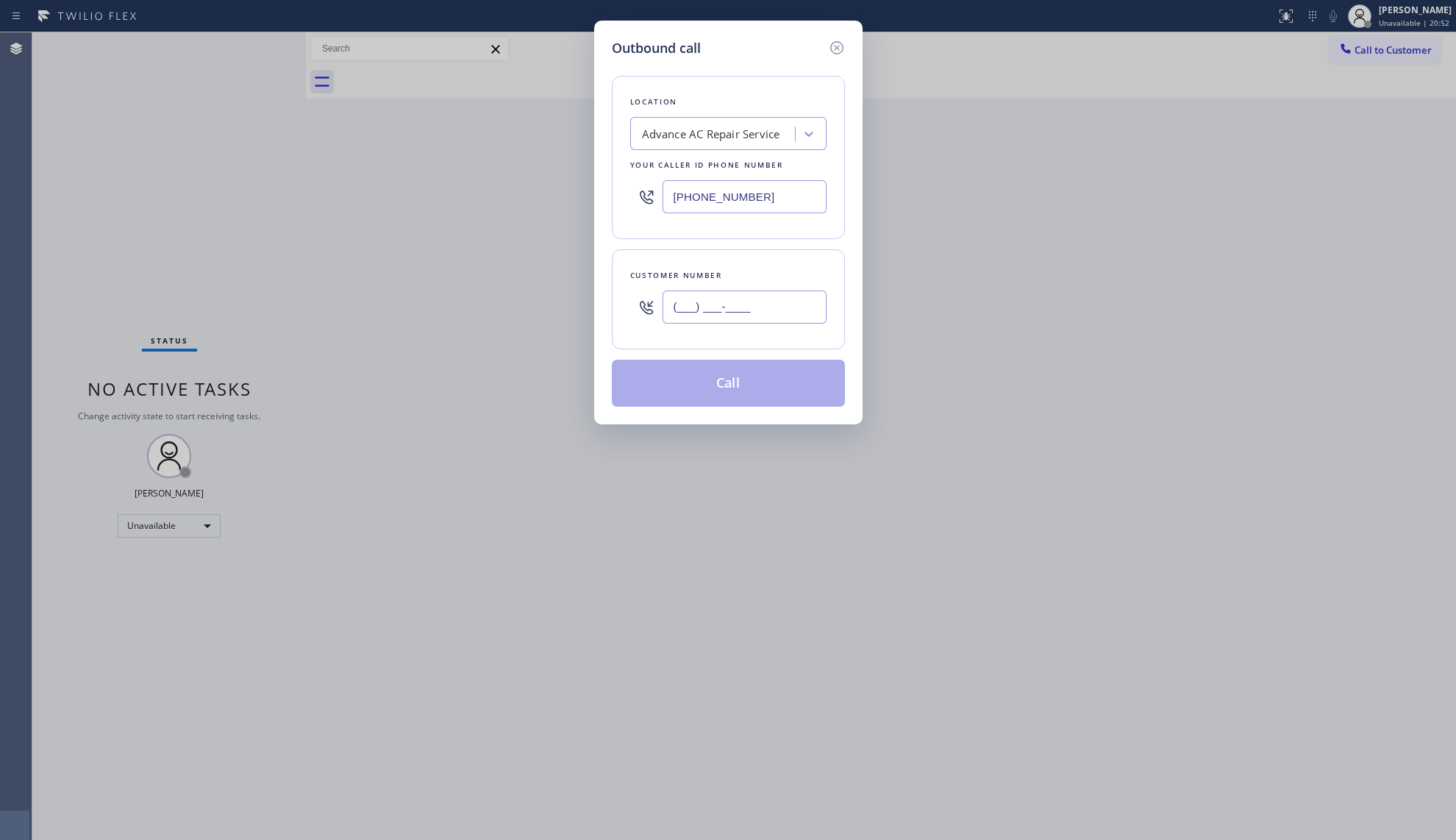
paste input "559) 706-3197"
type input "[PHONE_NUMBER]"
click at [716, 394] on button "Call" at bounding box center [728, 383] width 233 height 47
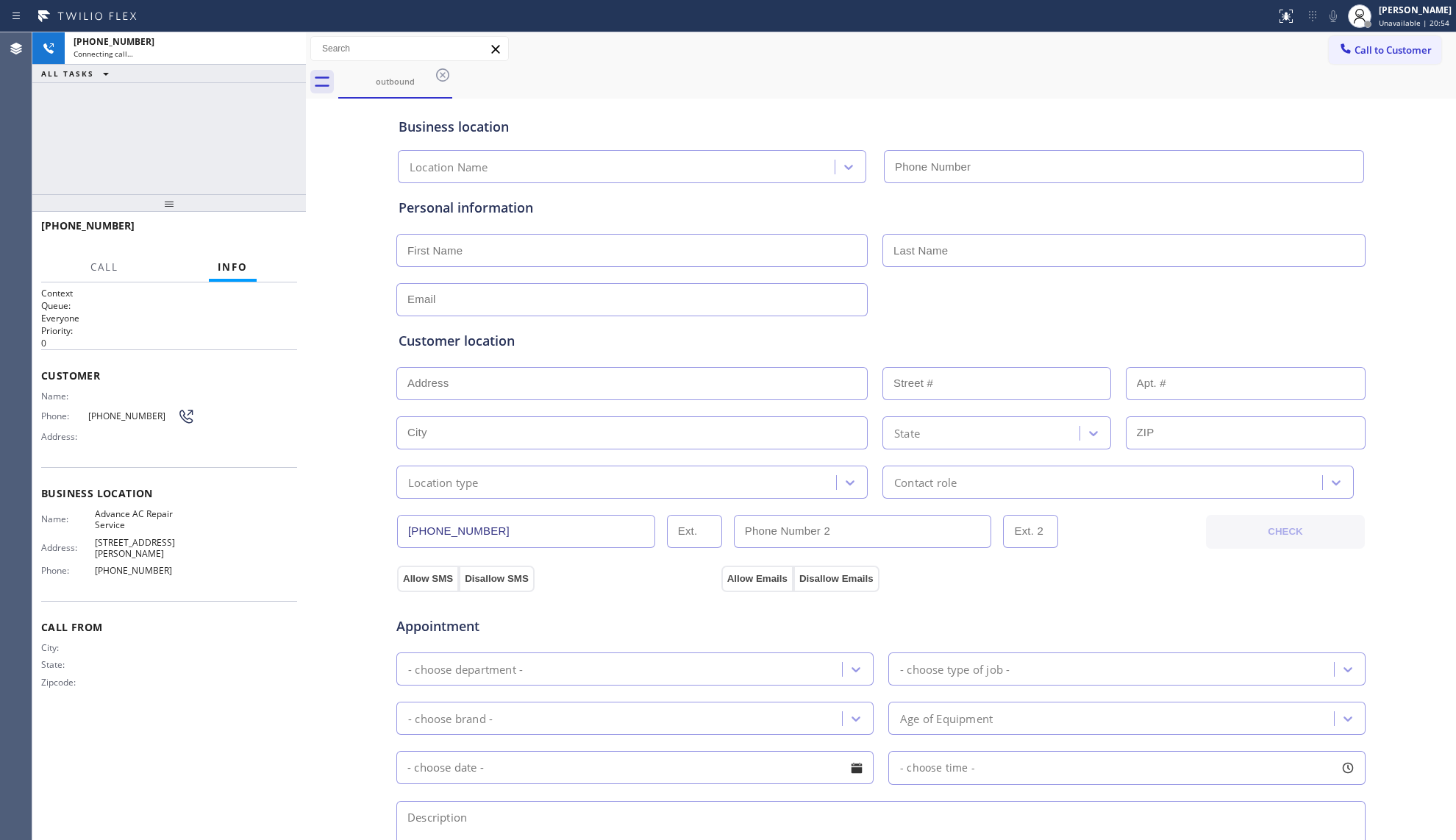
type input "[PHONE_NUMBER]"
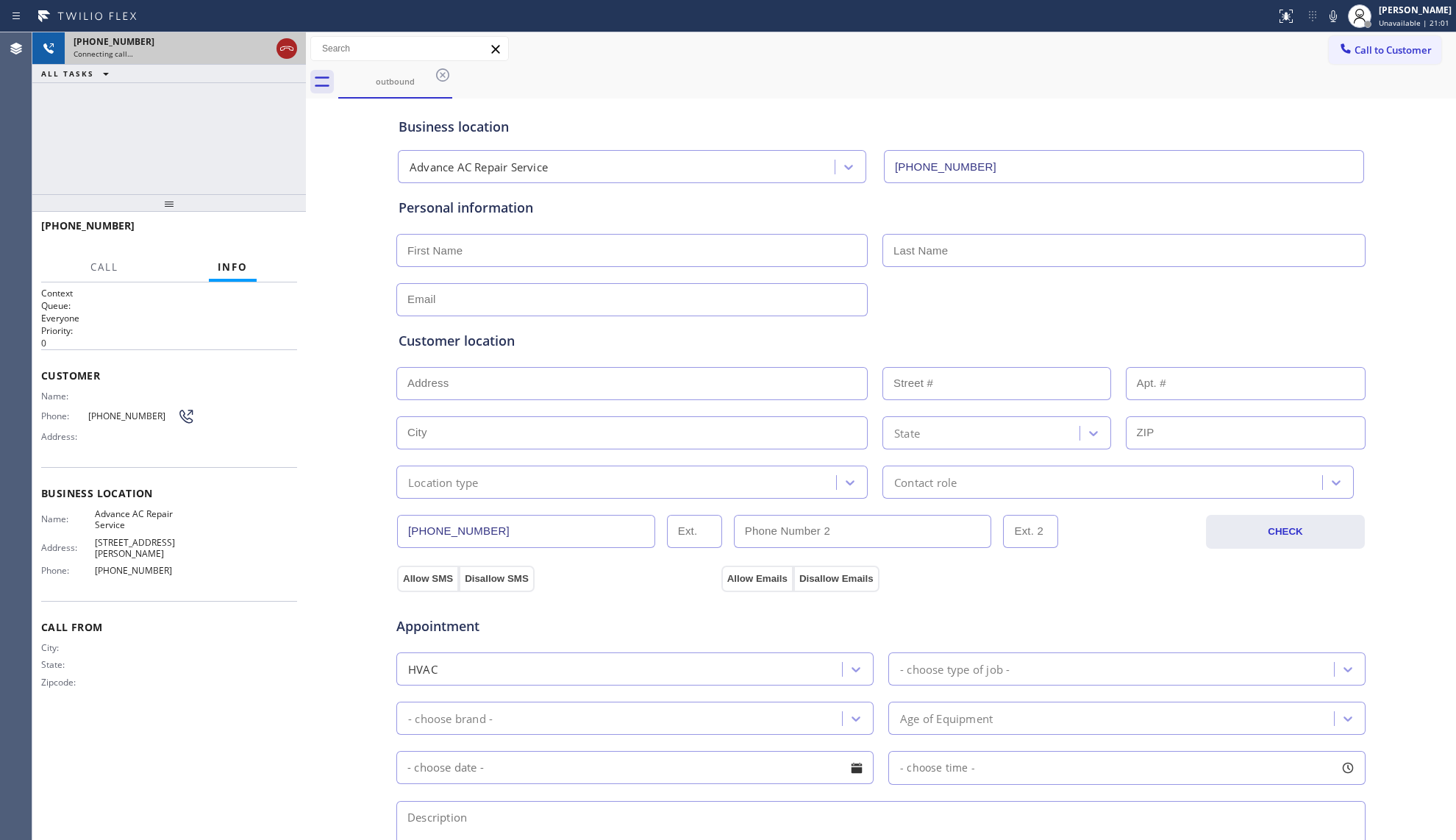
click at [290, 50] on icon at bounding box center [287, 48] width 17 height 17
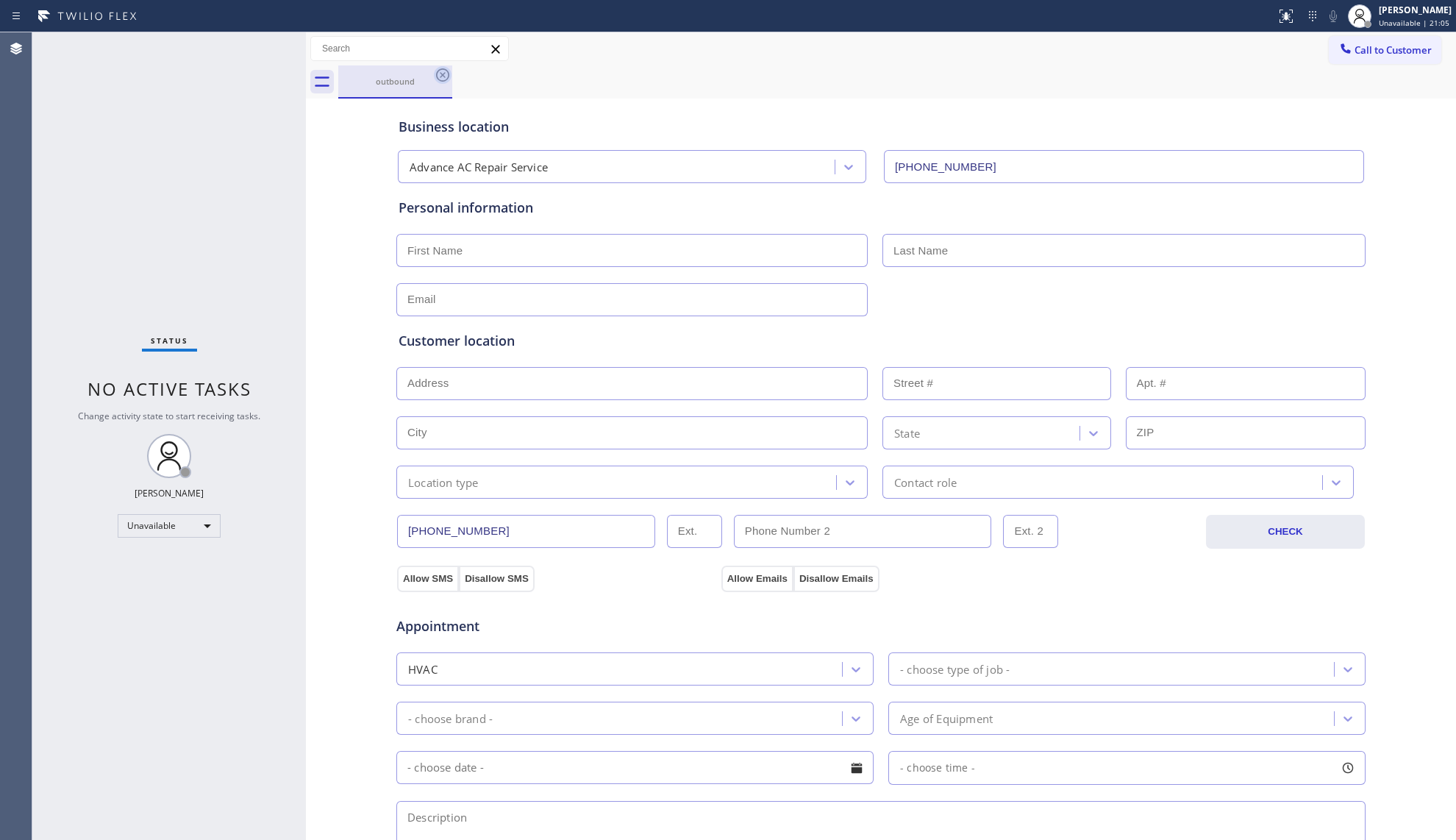
click at [444, 73] on icon at bounding box center [442, 75] width 17 height 17
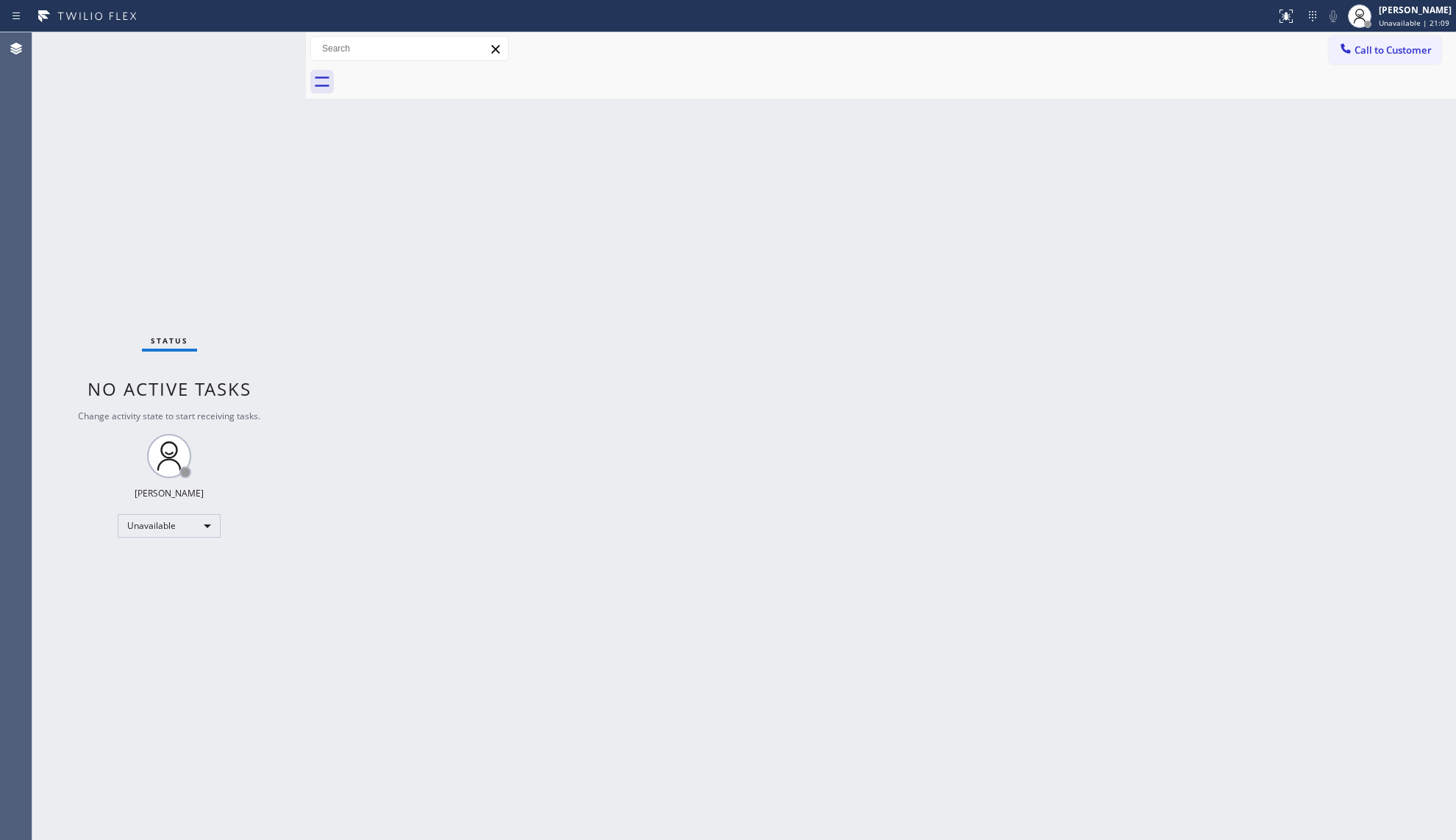
drag, startPoint x: 913, startPoint y: 144, endPoint x: 1006, endPoint y: 121, distance: 95.8
click at [933, 144] on div "Back to Dashboard Change Sender ID Customers Technicians Select a contact Outbo…" at bounding box center [881, 436] width 1150 height 808
click at [1328, 39] on button "Call to Customer" at bounding box center [1384, 50] width 113 height 28
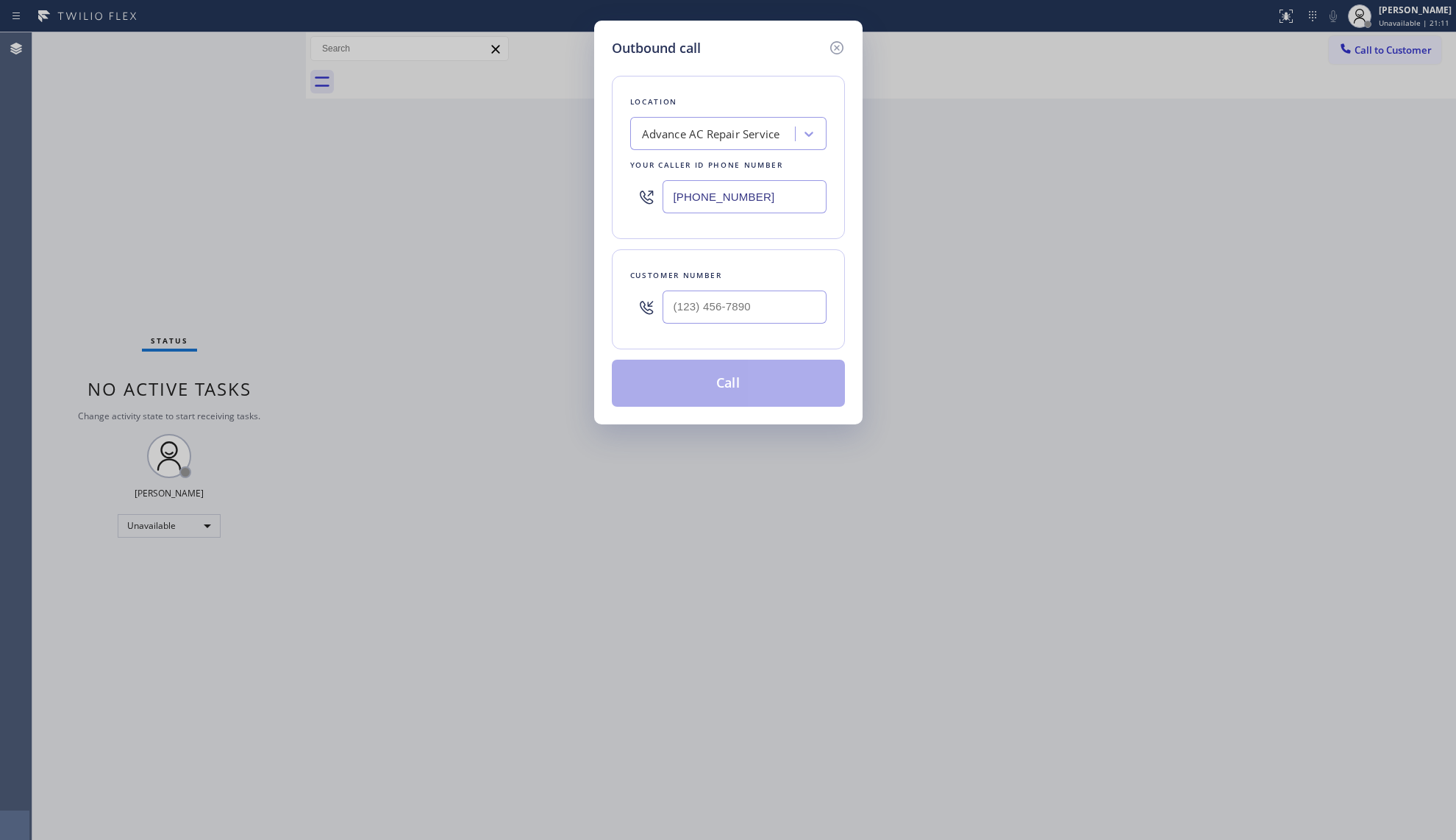
drag, startPoint x: 799, startPoint y: 190, endPoint x: 541, endPoint y: 189, distance: 258.0
click at [541, 190] on div "Outbound call Location Advance AC Repair Service Your caller id phone number [P…" at bounding box center [728, 420] width 1456 height 840
paste input "805) 556-4711"
type input "[PHONE_NUMBER]"
click at [786, 316] on input "(___) ___-____" at bounding box center [745, 307] width 164 height 33
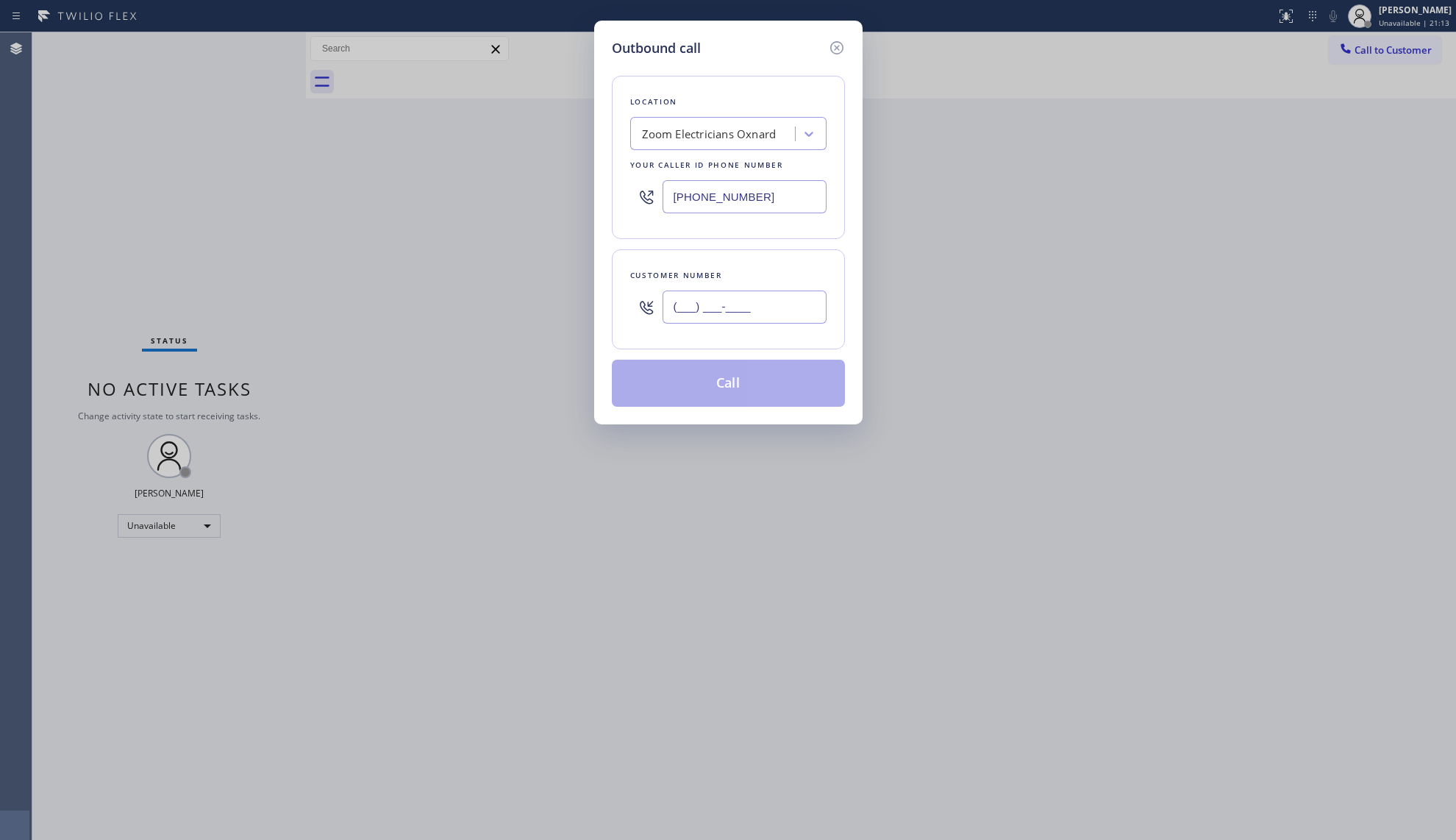
paste input "805) 307-6369"
type input "[PHONE_NUMBER]"
click at [745, 379] on button "Call" at bounding box center [728, 383] width 233 height 47
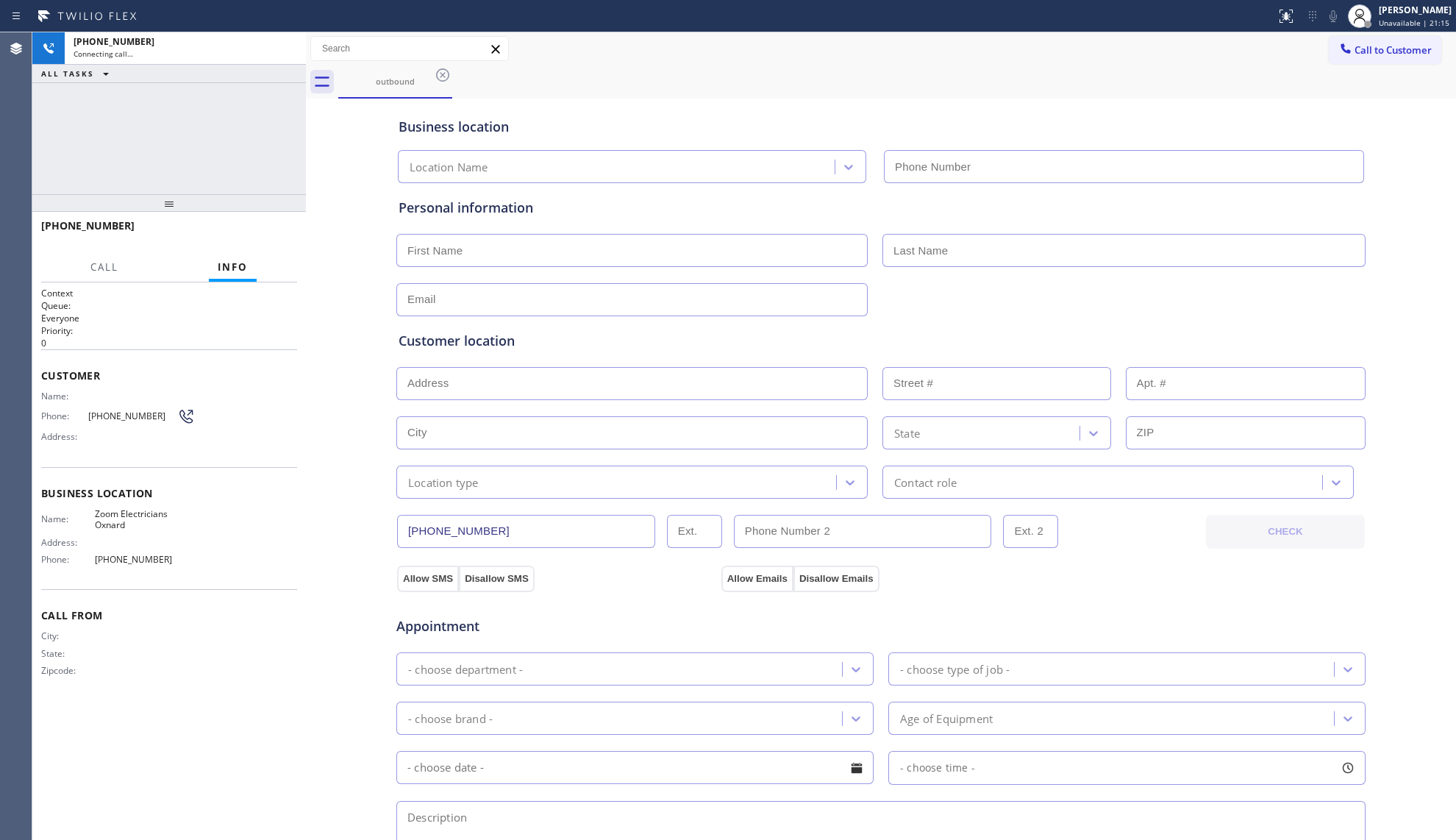
type input "[PHONE_NUMBER]"
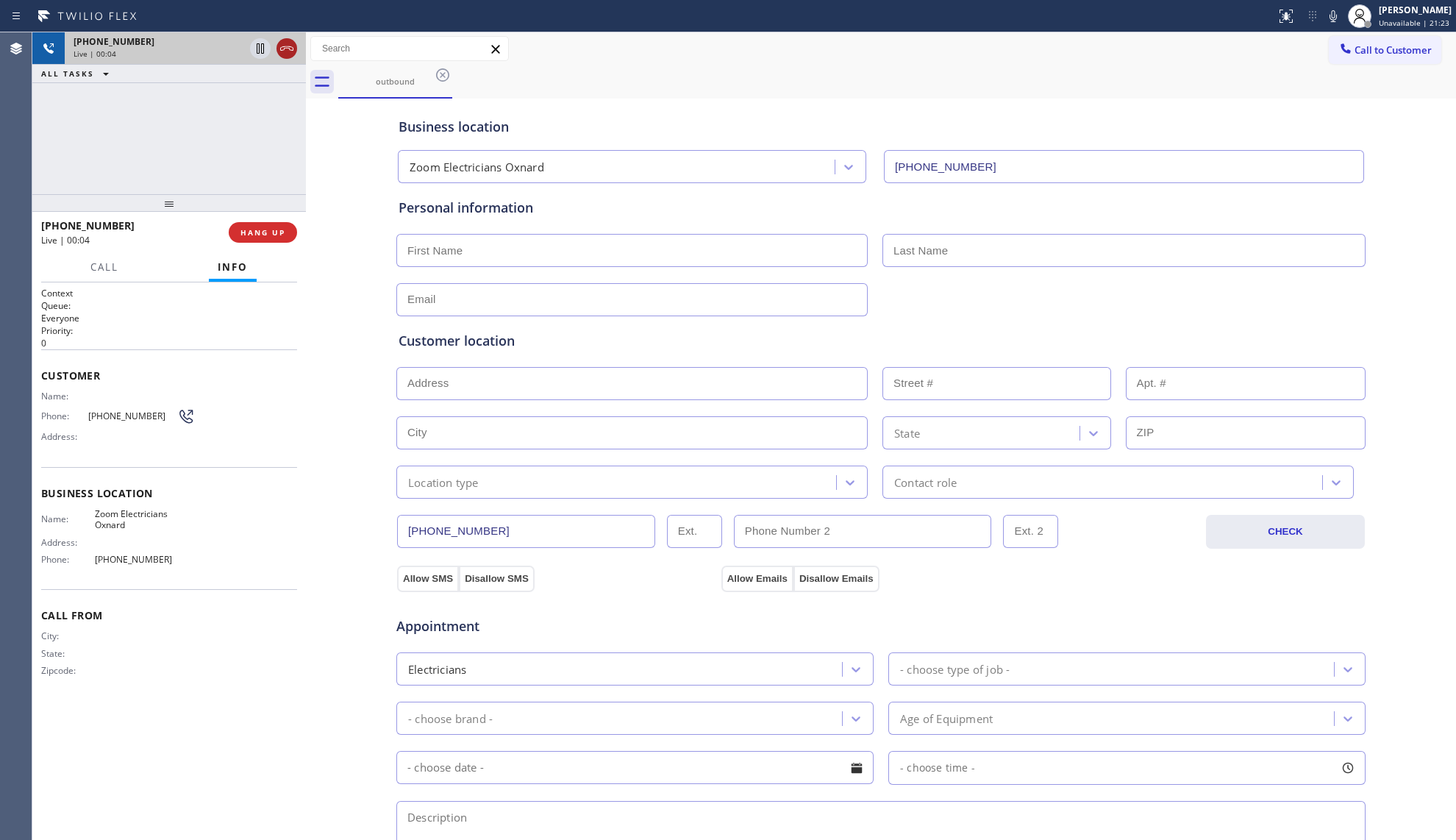
click at [281, 51] on icon at bounding box center [287, 48] width 17 height 17
click at [267, 233] on span "COMPLETE" at bounding box center [260, 233] width 51 height 10
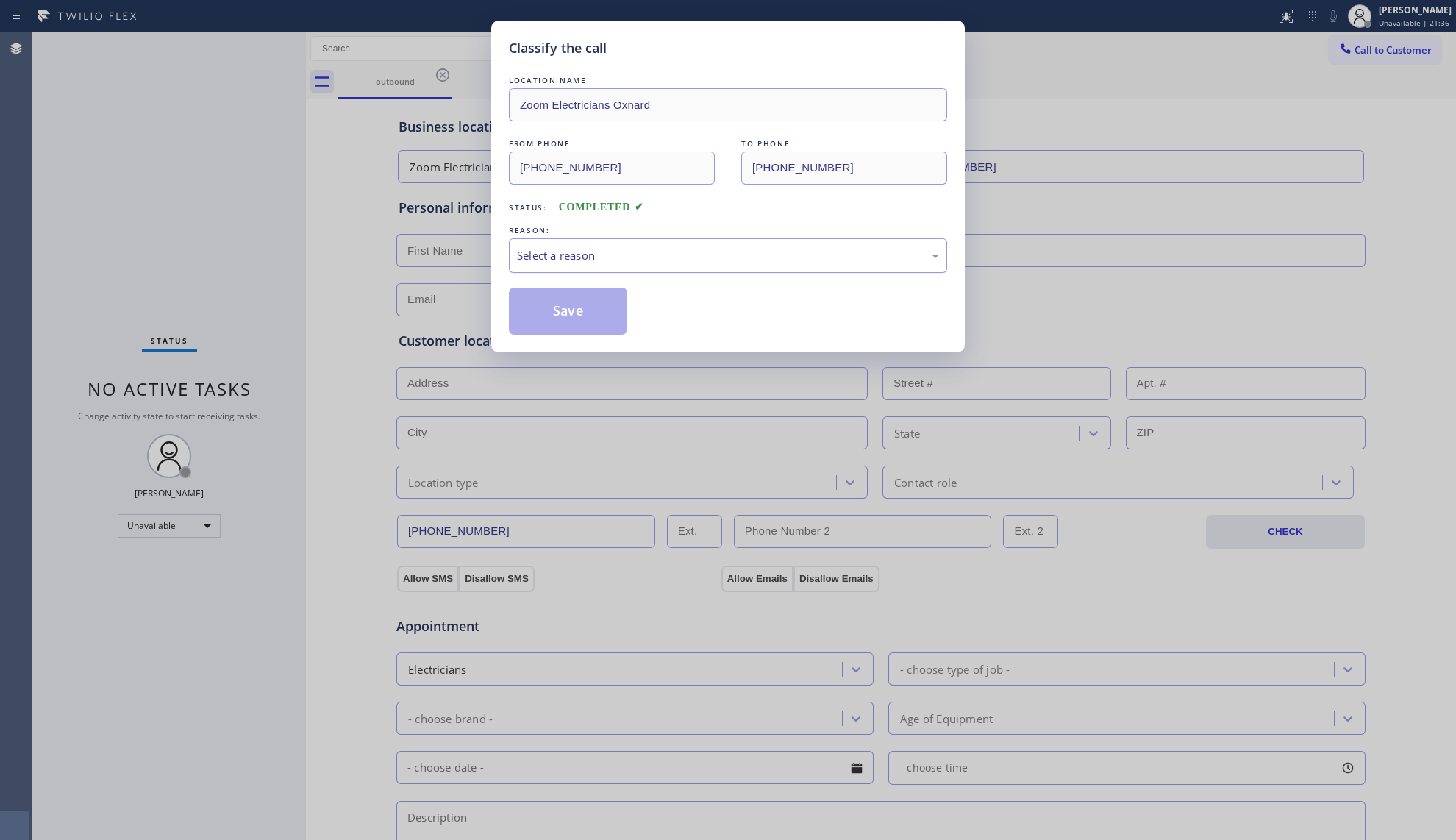
click at [550, 256] on div "Select a reason" at bounding box center [728, 255] width 422 height 17
click at [577, 313] on button "Save" at bounding box center [567, 311] width 118 height 47
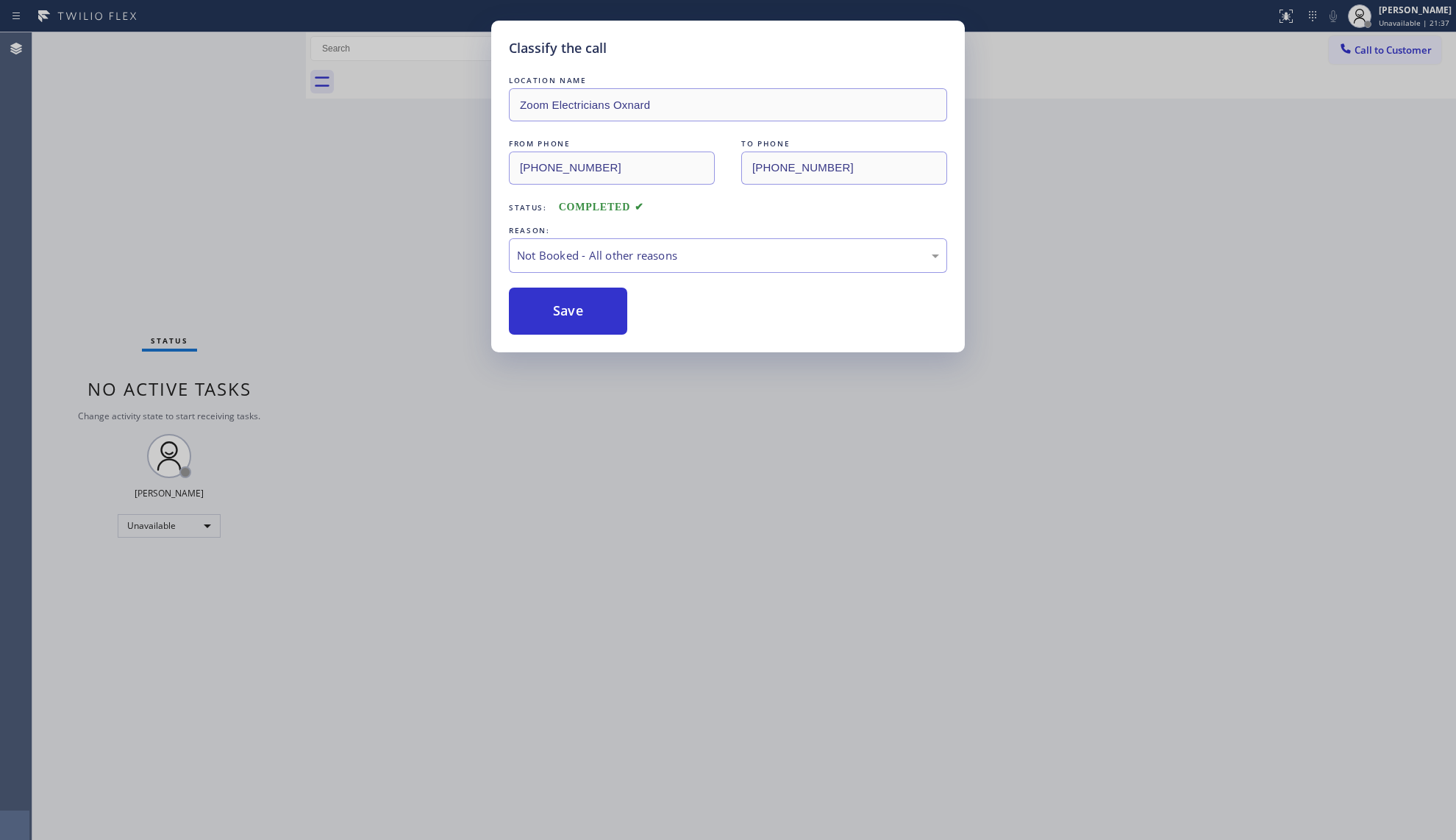
click at [577, 313] on button "Save" at bounding box center [567, 311] width 118 height 47
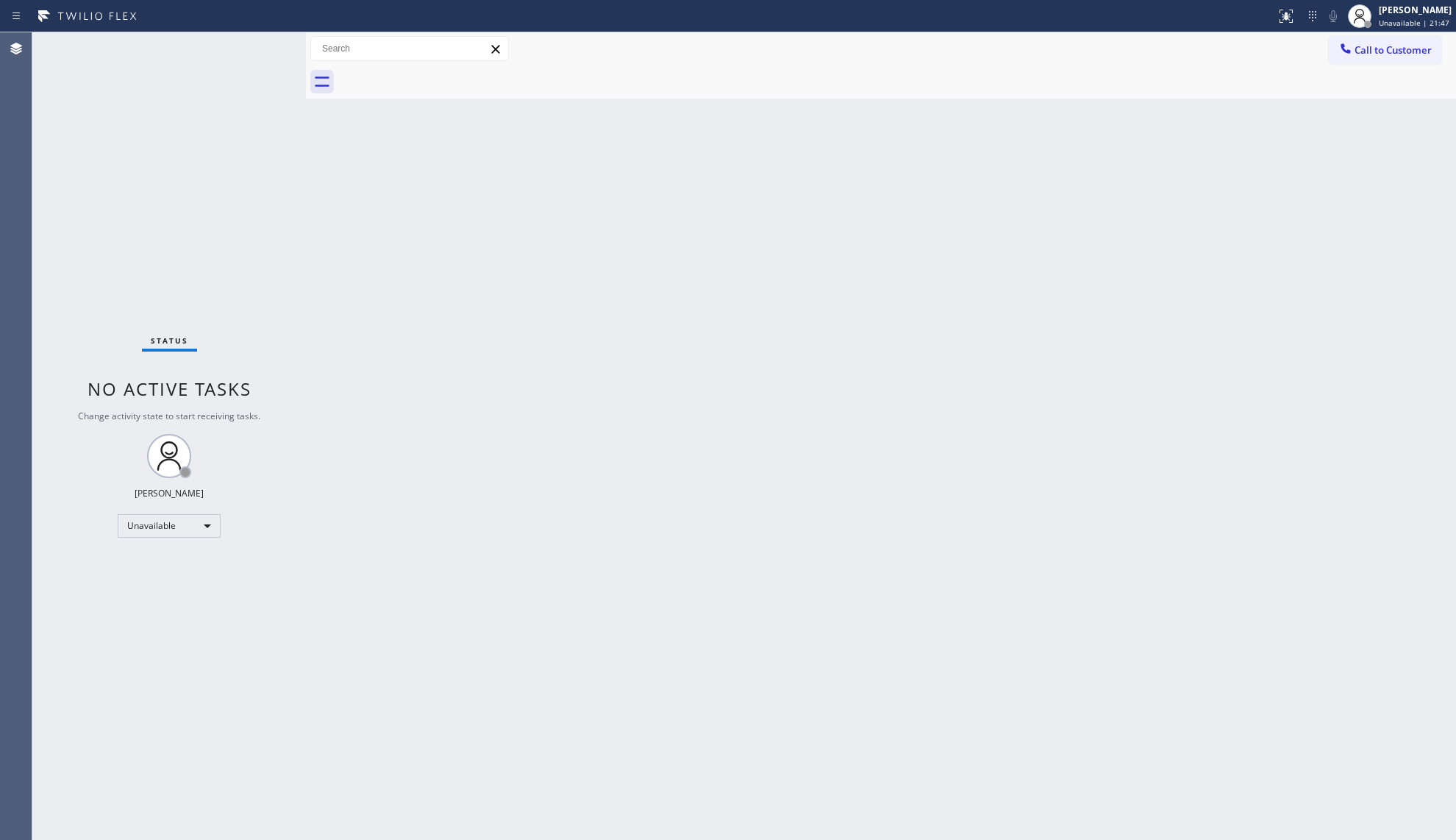
drag, startPoint x: 1068, startPoint y: 237, endPoint x: 1148, endPoint y: 179, distance: 98.8
click at [1074, 235] on div "Back to Dashboard Change Sender ID Customers Technicians Select a contact Outbo…" at bounding box center [881, 436] width 1150 height 808
click at [1363, 44] on span "Call to Customer" at bounding box center [1393, 50] width 77 height 13
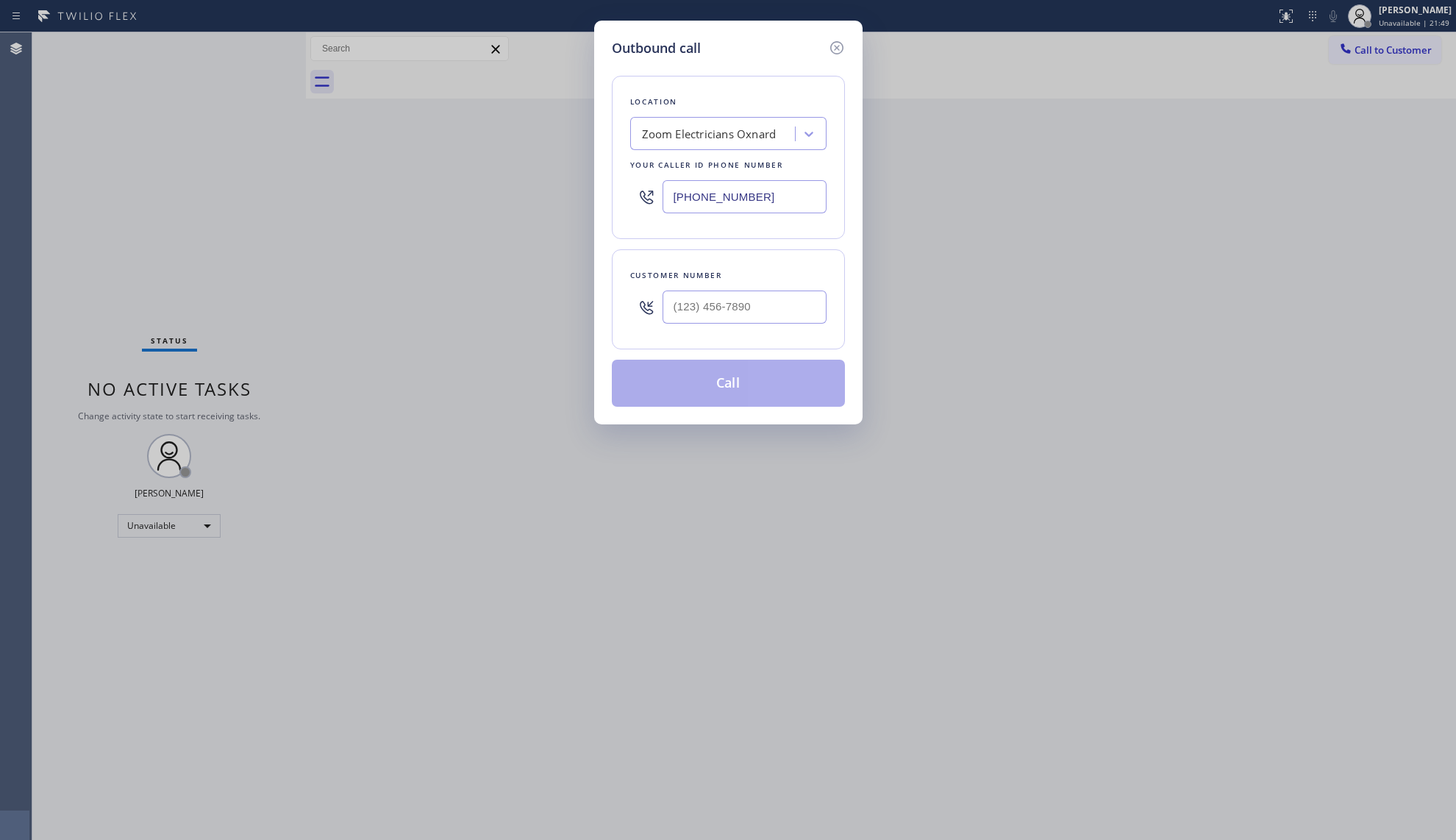
drag, startPoint x: 777, startPoint y: 184, endPoint x: 624, endPoint y: 184, distance: 153.0
click at [624, 184] on div "Location Zoom Electricians Oxnard Your caller id phone number [PHONE_NUMBER]" at bounding box center [728, 157] width 233 height 163
paste input "786) 465-524"
type input "[PHONE_NUMBER]"
click at [790, 303] on input "(___) ___-____" at bounding box center [745, 307] width 164 height 33
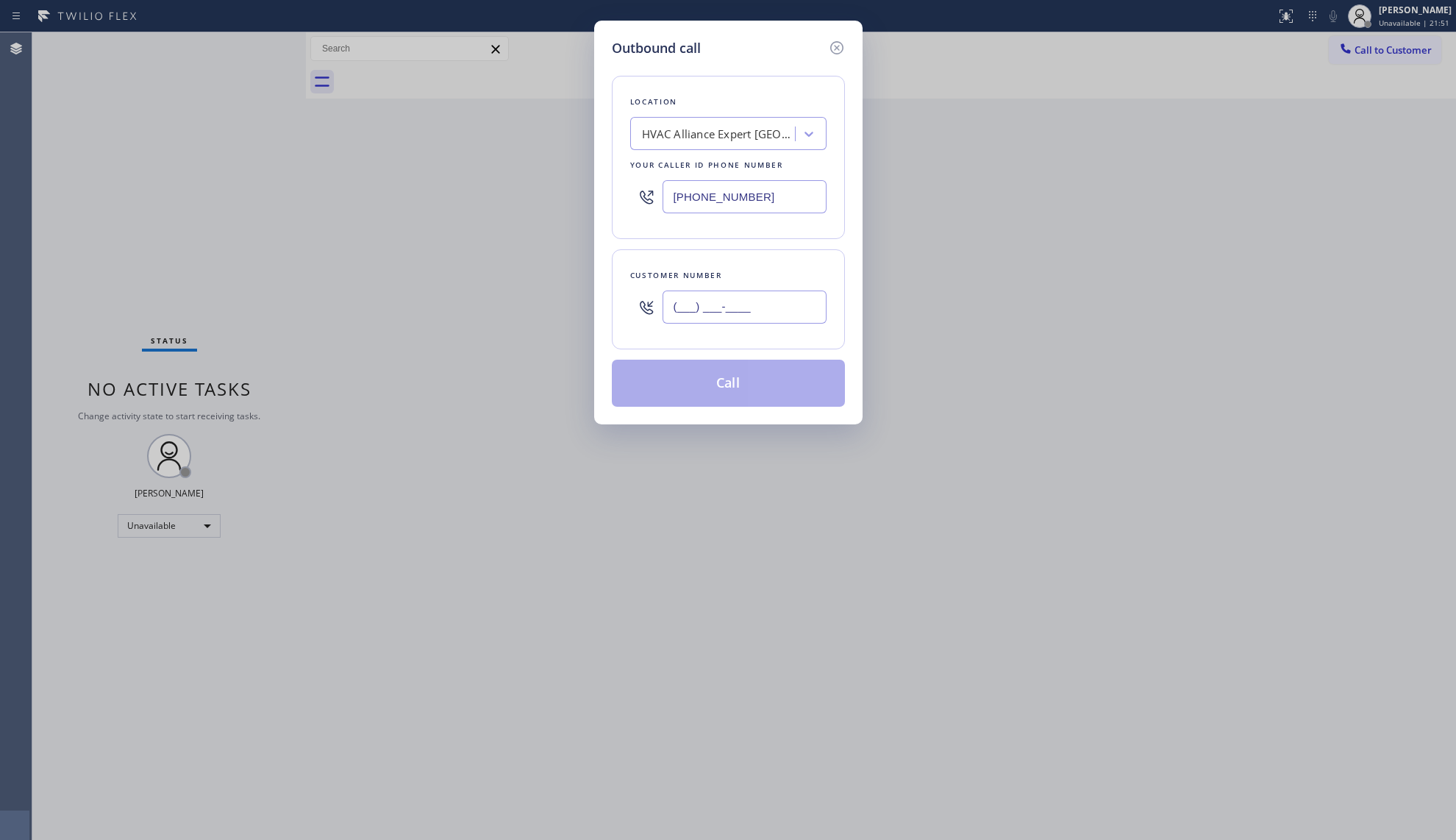
paste input "754) 341-0184"
type input "[PHONE_NUMBER]"
drag, startPoint x: 747, startPoint y: 379, endPoint x: 757, endPoint y: 379, distance: 10.0
click at [747, 378] on button "Call" at bounding box center [728, 383] width 233 height 47
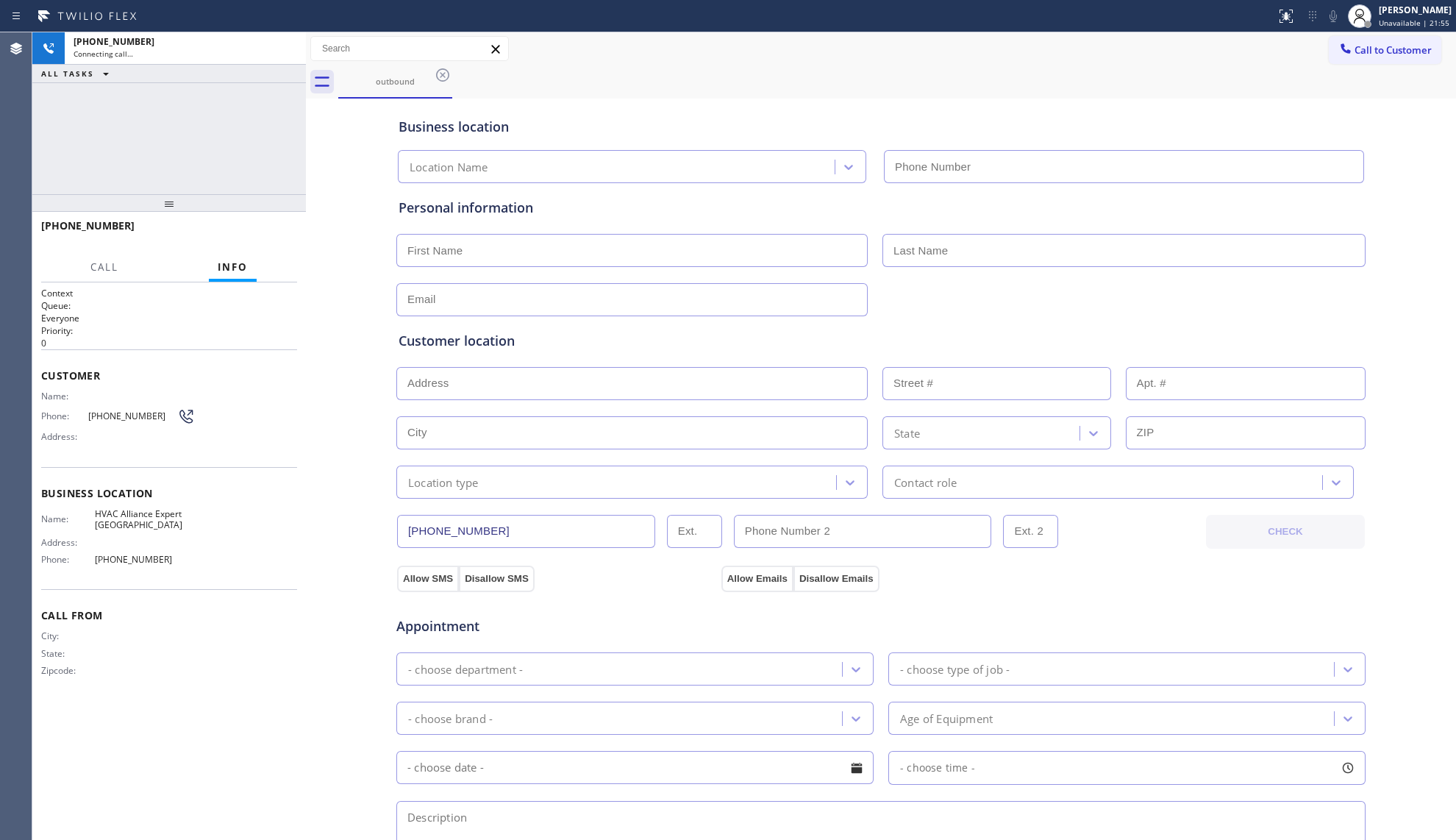
type input "[PHONE_NUMBER]"
click at [274, 240] on button "HANG UP" at bounding box center [263, 233] width 68 height 21
click at [274, 240] on button "HANG UP" at bounding box center [263, 233] width 68 height 21
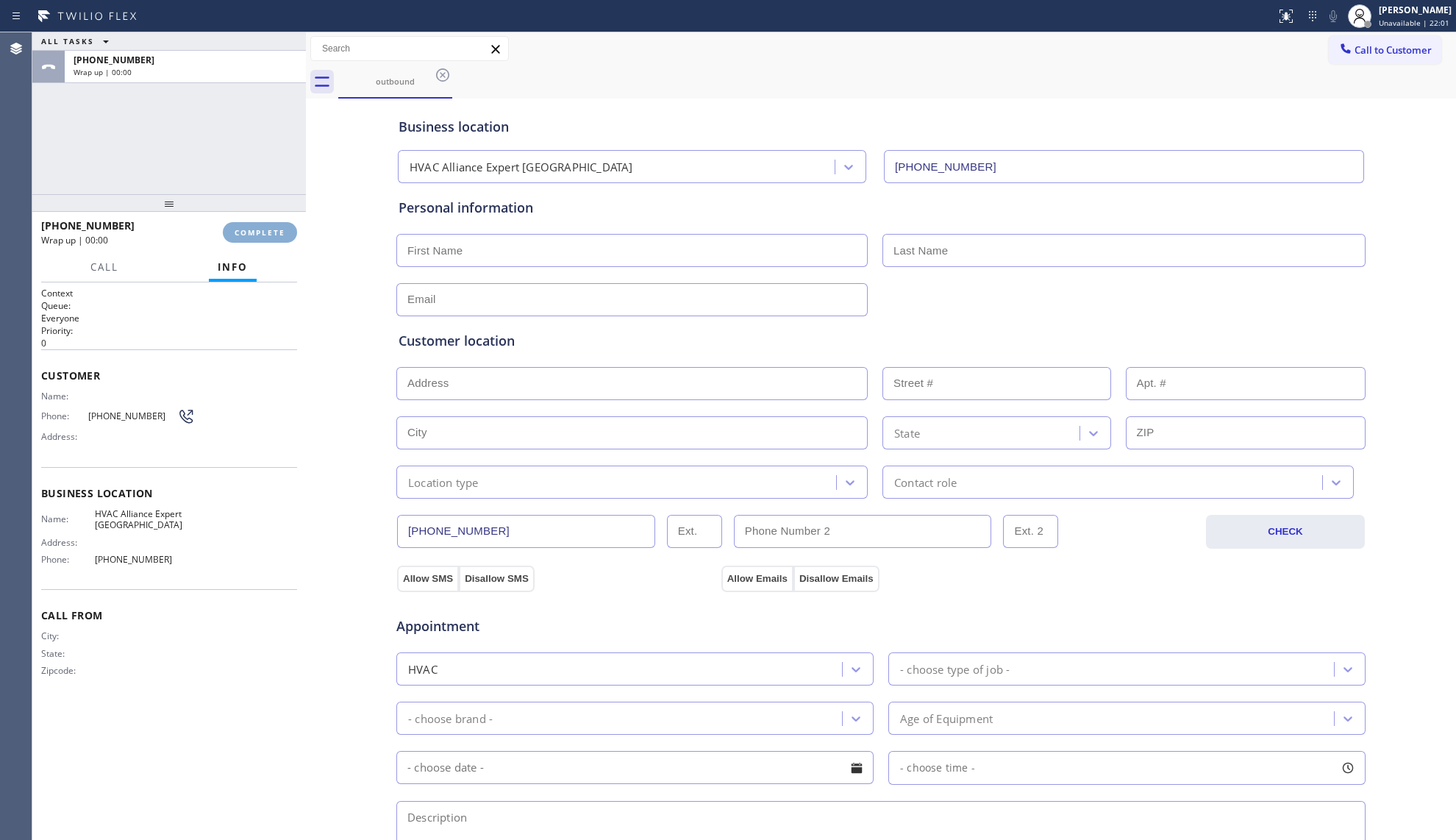
click at [274, 239] on button "COMPLETE" at bounding box center [260, 233] width 74 height 21
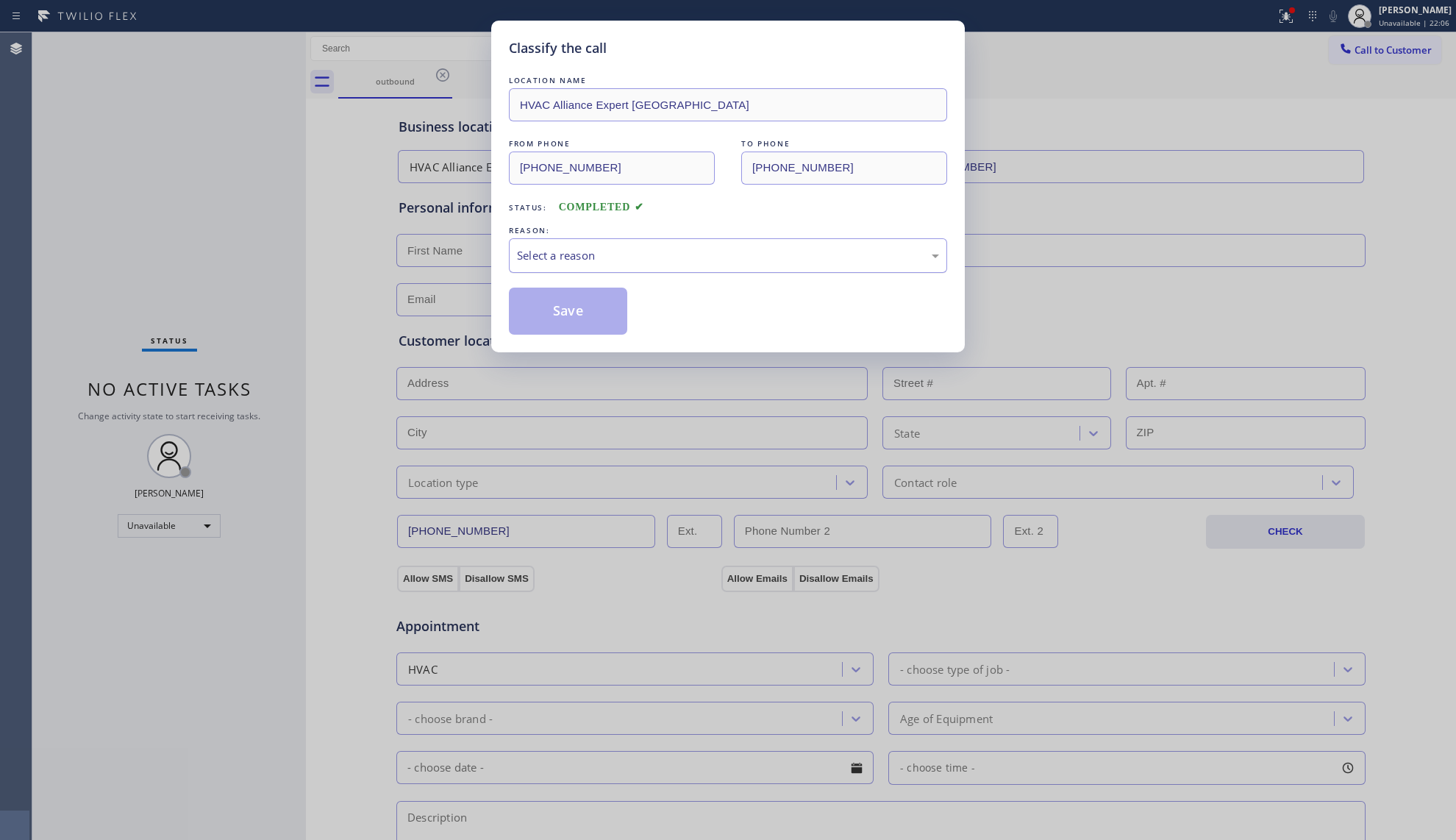
click at [572, 262] on div "Select a reason" at bounding box center [728, 255] width 422 height 17
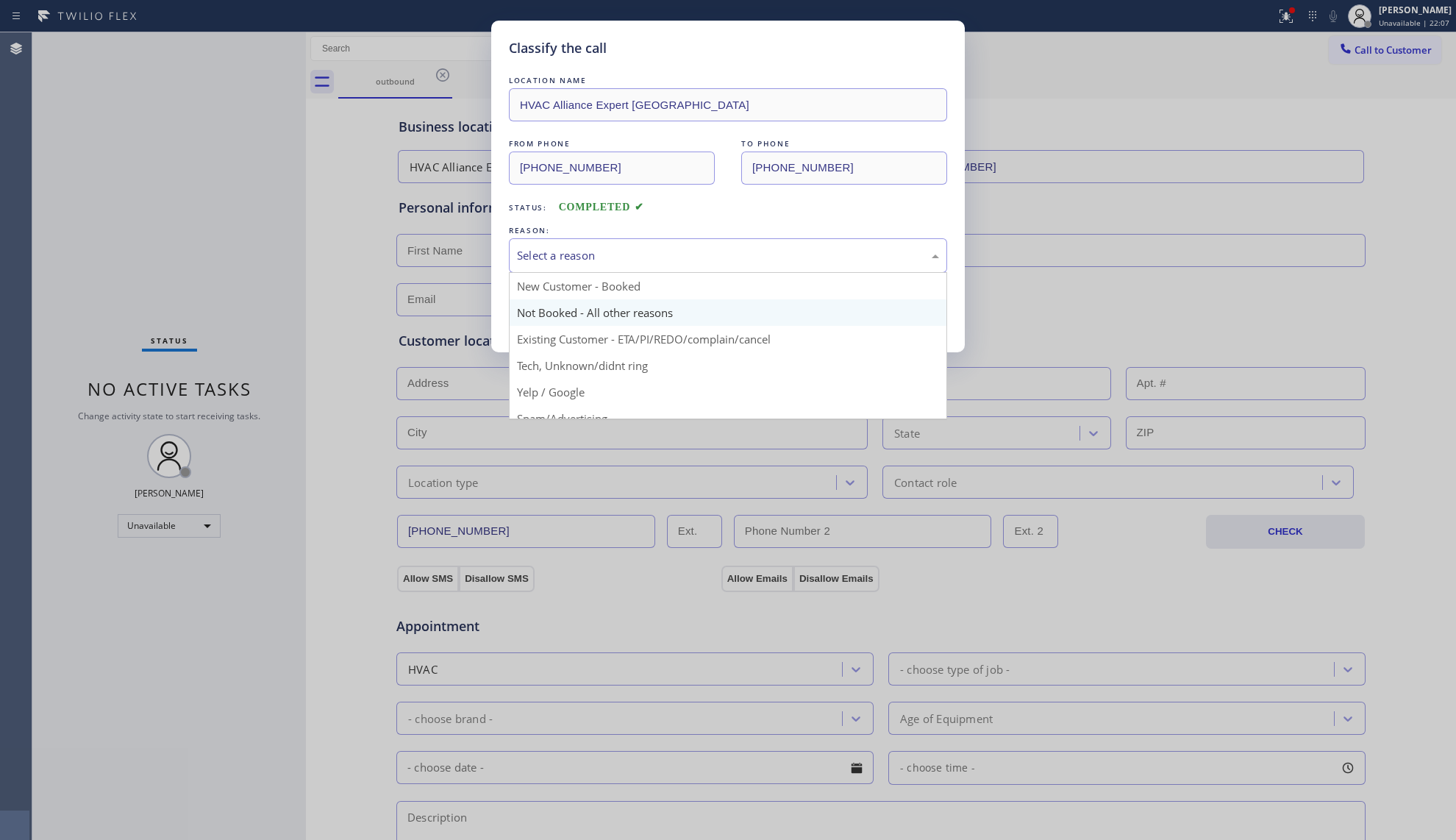
click at [577, 313] on button "Save" at bounding box center [567, 311] width 118 height 47
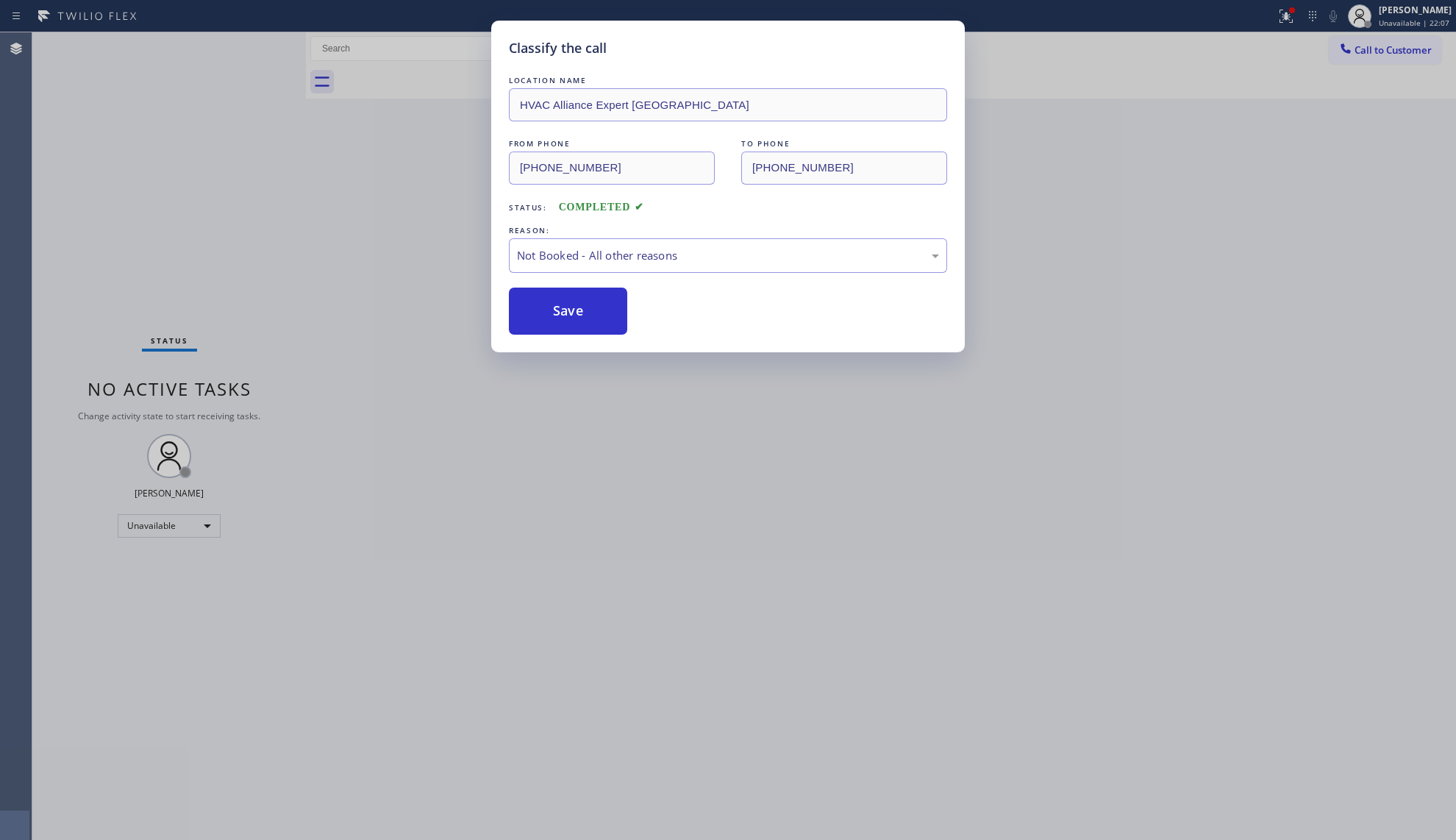
click at [577, 313] on button "Save" at bounding box center [567, 311] width 118 height 47
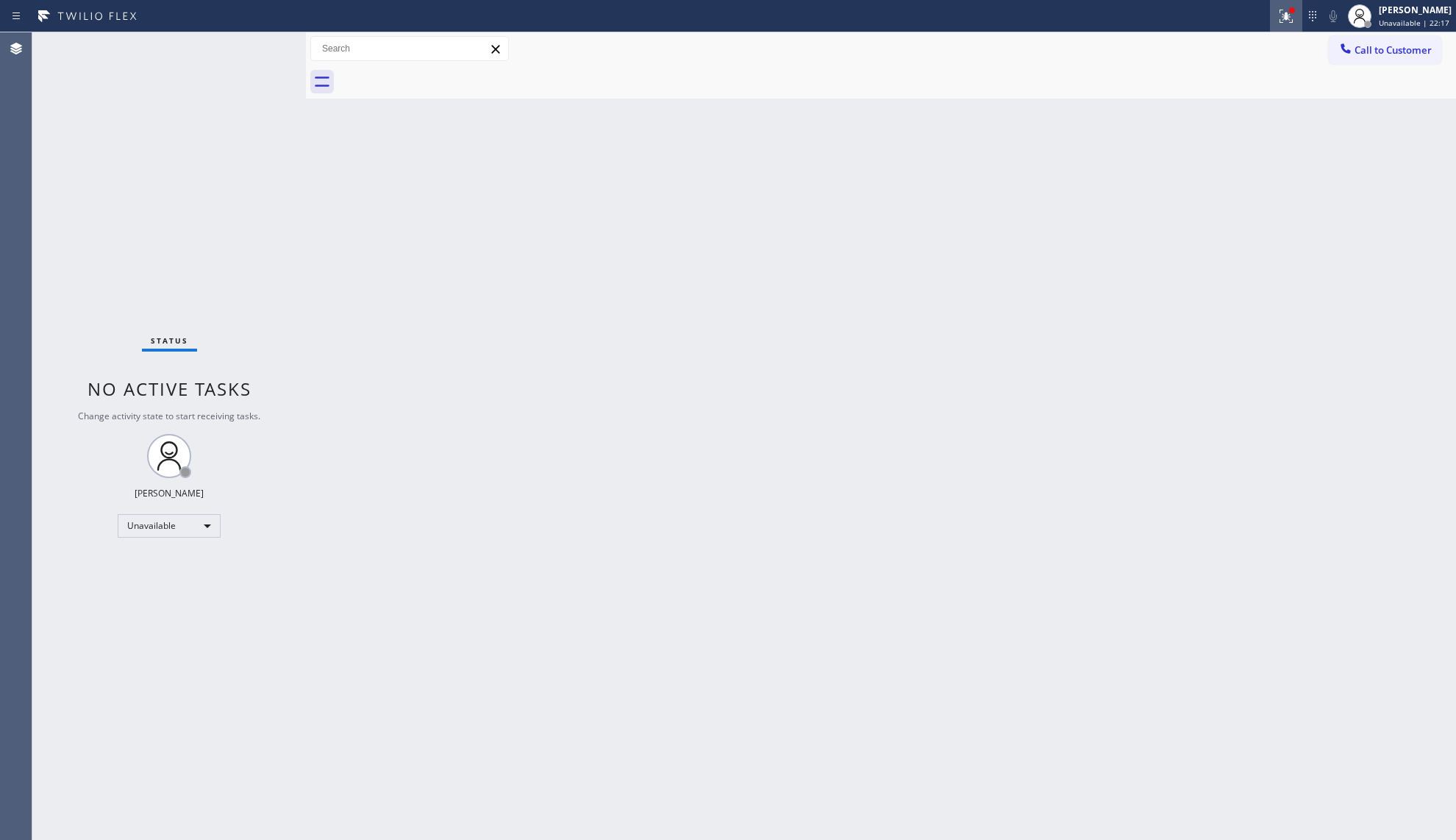
click at [1279, 15] on div at bounding box center [1286, 16] width 32 height 17
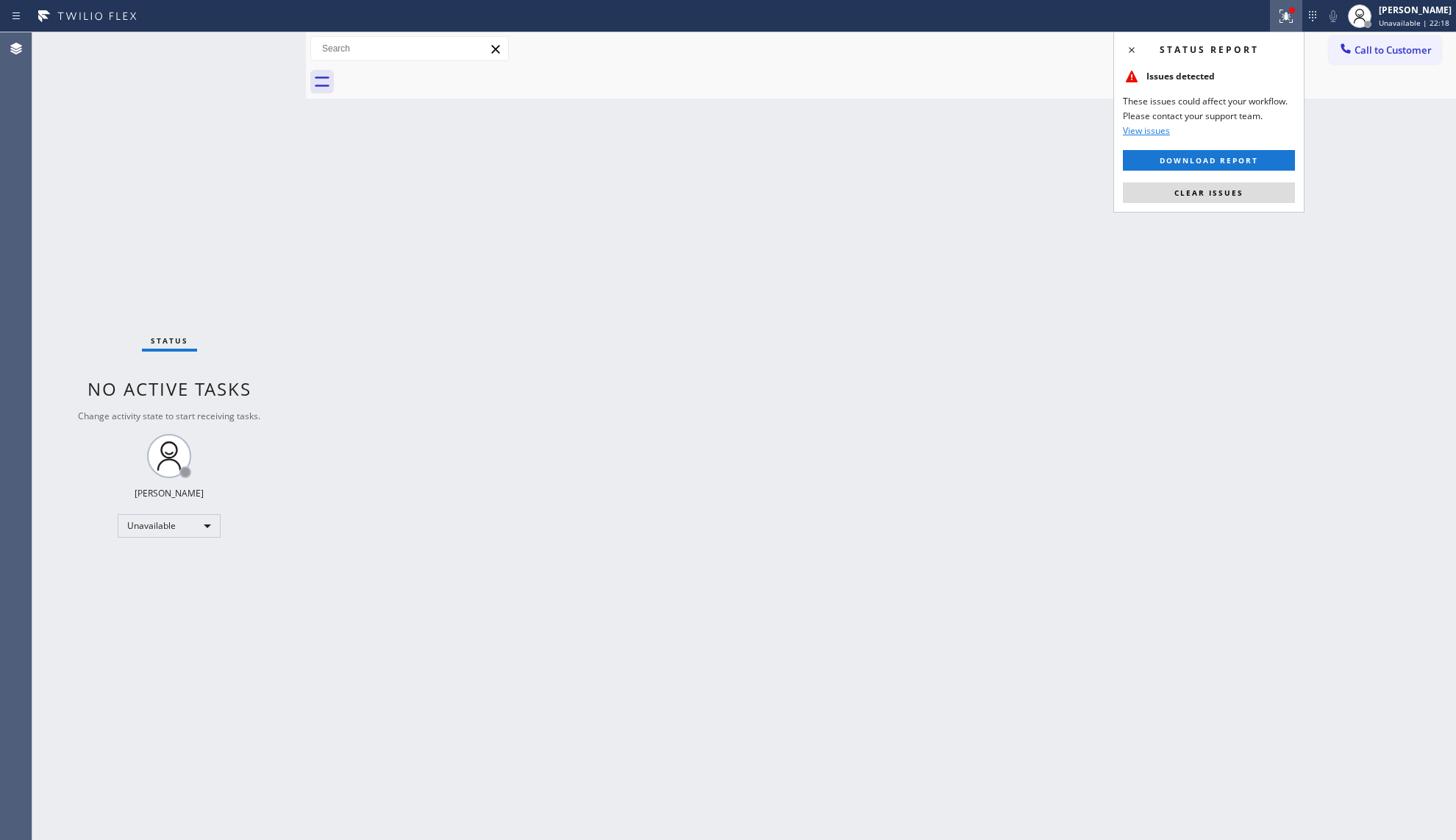
click at [1240, 181] on div "Status report Issues detected These issues could affect your workflow. Please c…" at bounding box center [1209, 121] width 191 height 181
click at [1241, 183] on button "Clear issues" at bounding box center [1209, 193] width 172 height 21
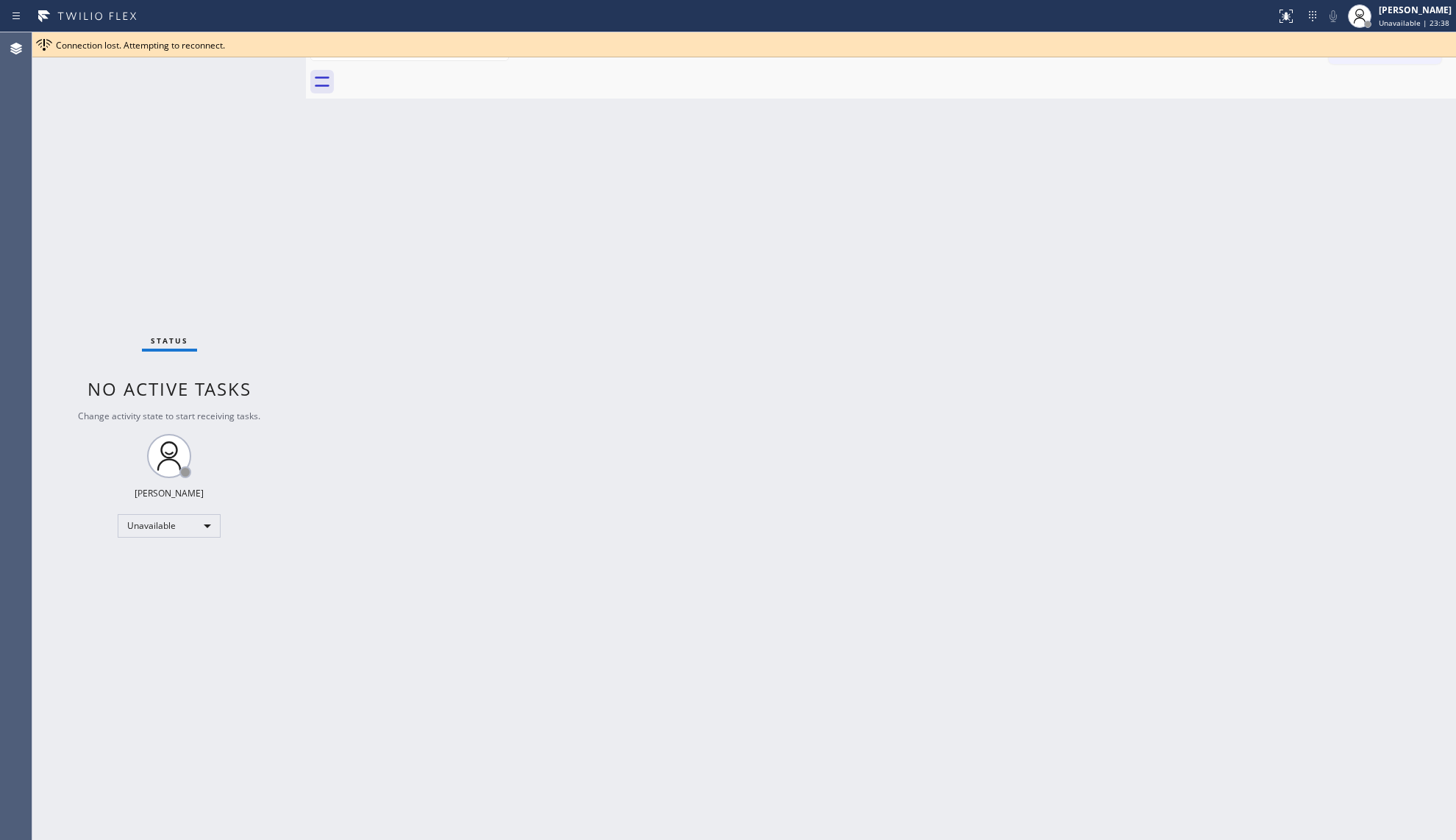
drag, startPoint x: 939, startPoint y: 365, endPoint x: 950, endPoint y: 355, distance: 14.9
click at [947, 365] on div "Back to Dashboard Change Sender ID Customers Technicians Select a contact Outbo…" at bounding box center [881, 436] width 1150 height 808
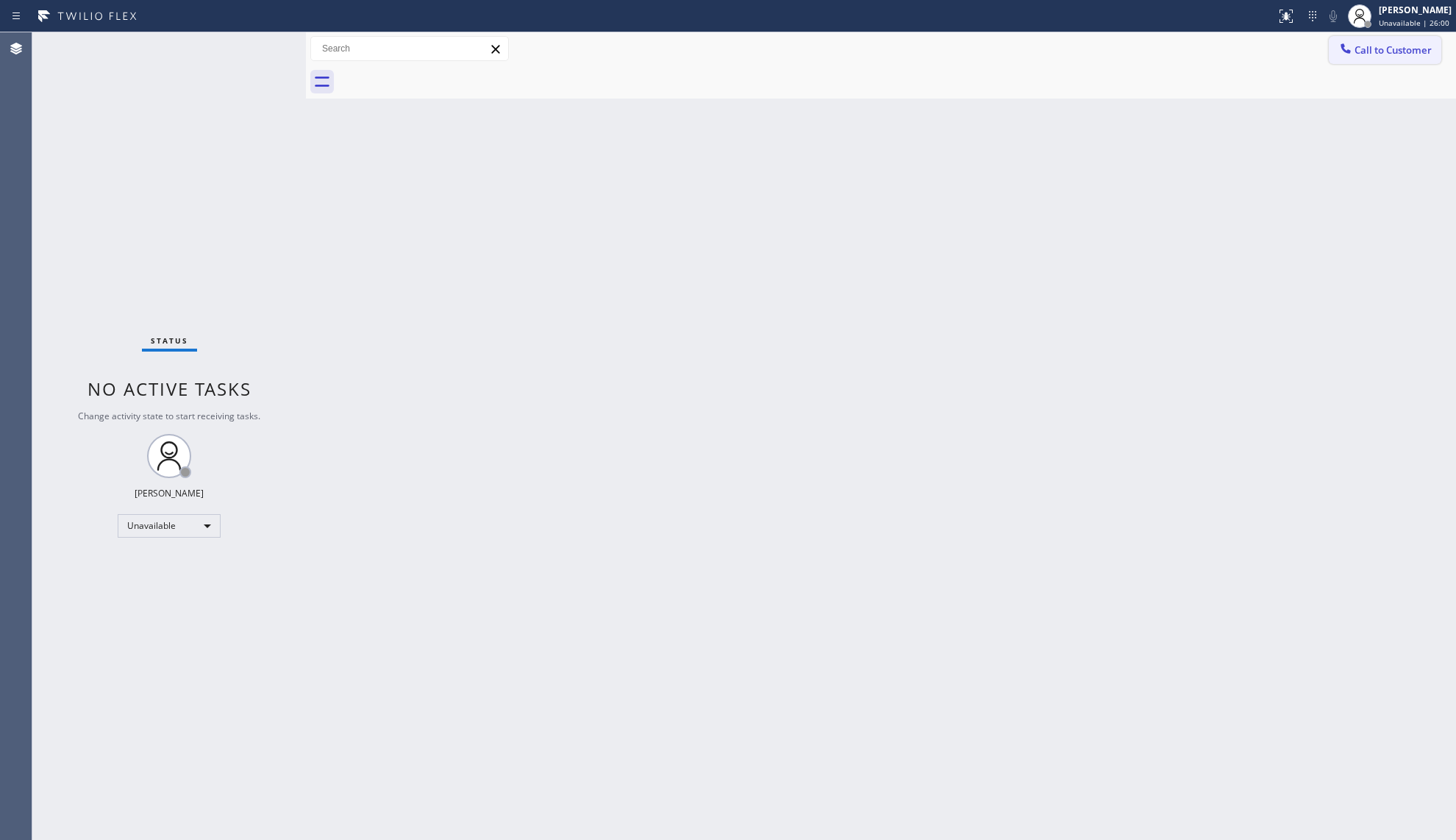
click at [1379, 45] on span "Call to Customer" at bounding box center [1393, 50] width 77 height 13
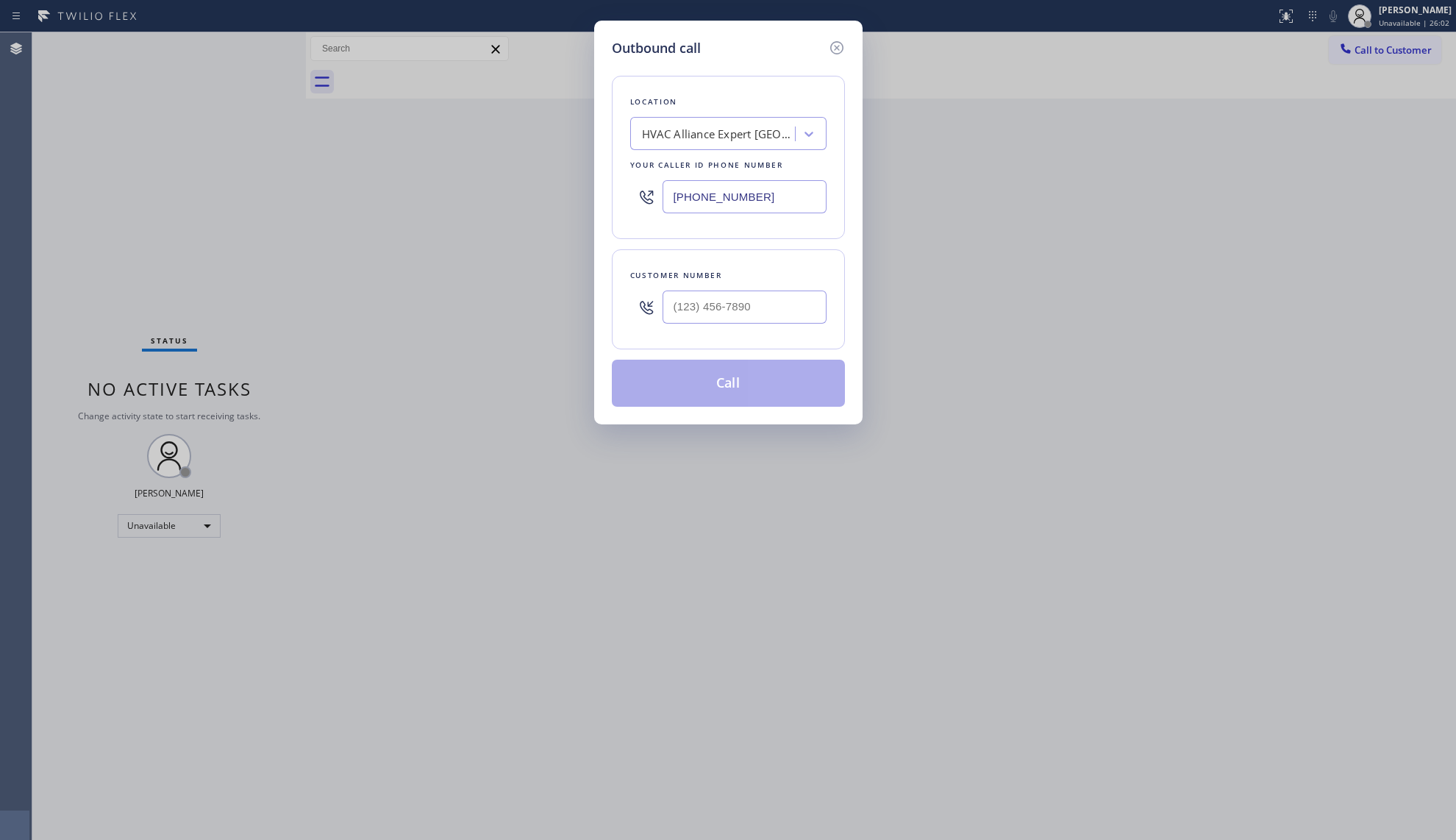
drag, startPoint x: 782, startPoint y: 184, endPoint x: 543, endPoint y: 184, distance: 239.0
click at [530, 184] on div "Outbound call Location HVAC Alliance Expert [GEOGRAPHIC_DATA] Your caller id ph…" at bounding box center [728, 420] width 1456 height 840
paste input "213) 214-2729"
type input "[PHONE_NUMBER]"
drag, startPoint x: 786, startPoint y: 283, endPoint x: 786, endPoint y: 293, distance: 10.0
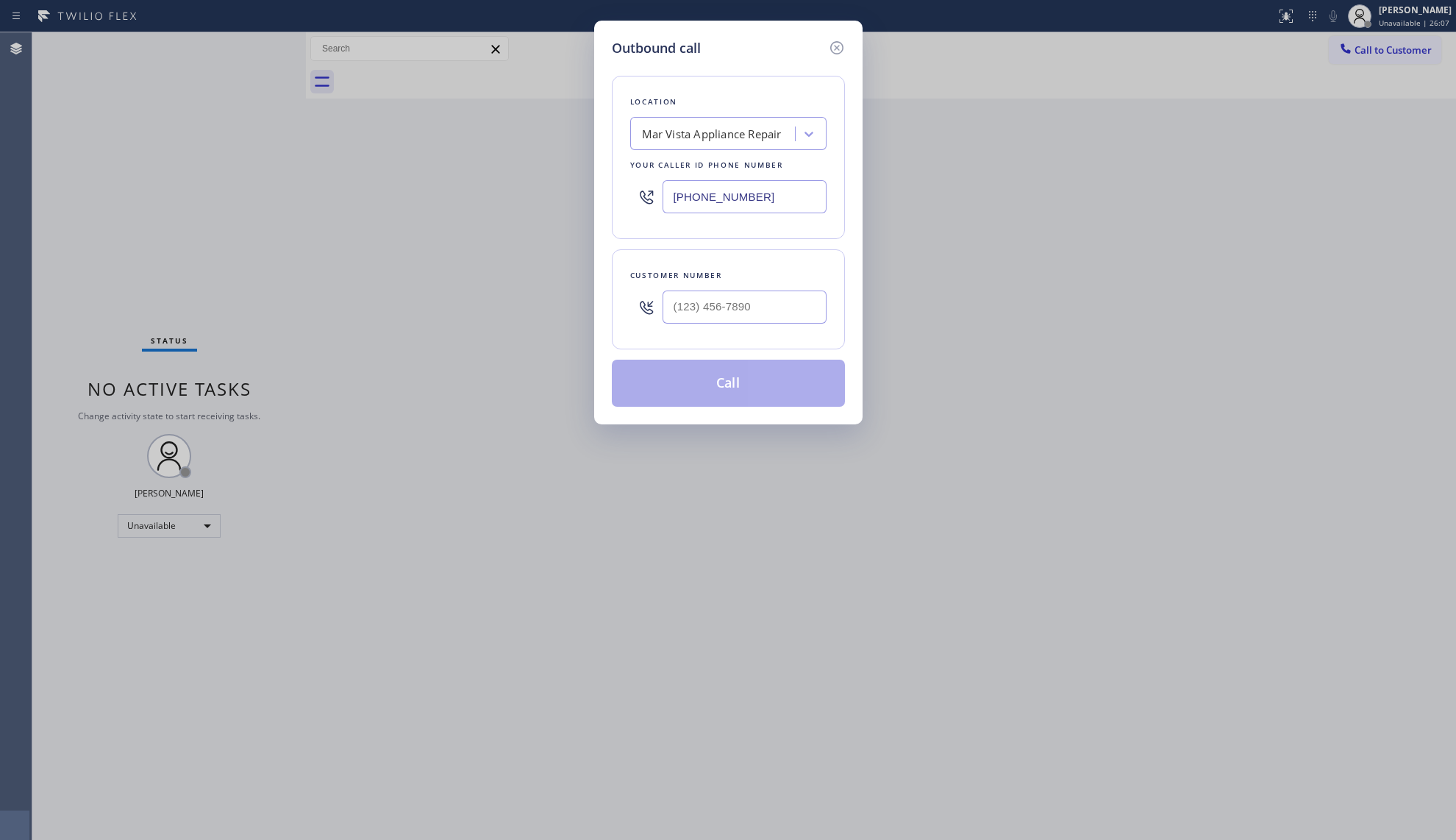
click at [786, 288] on div "Customer number" at bounding box center [728, 299] width 233 height 100
click at [786, 310] on input "(___) ___-____" at bounding box center [745, 307] width 164 height 33
paste input "202) 297-9575"
type input "[PHONE_NUMBER]"
click at [749, 384] on button "Call" at bounding box center [728, 383] width 233 height 47
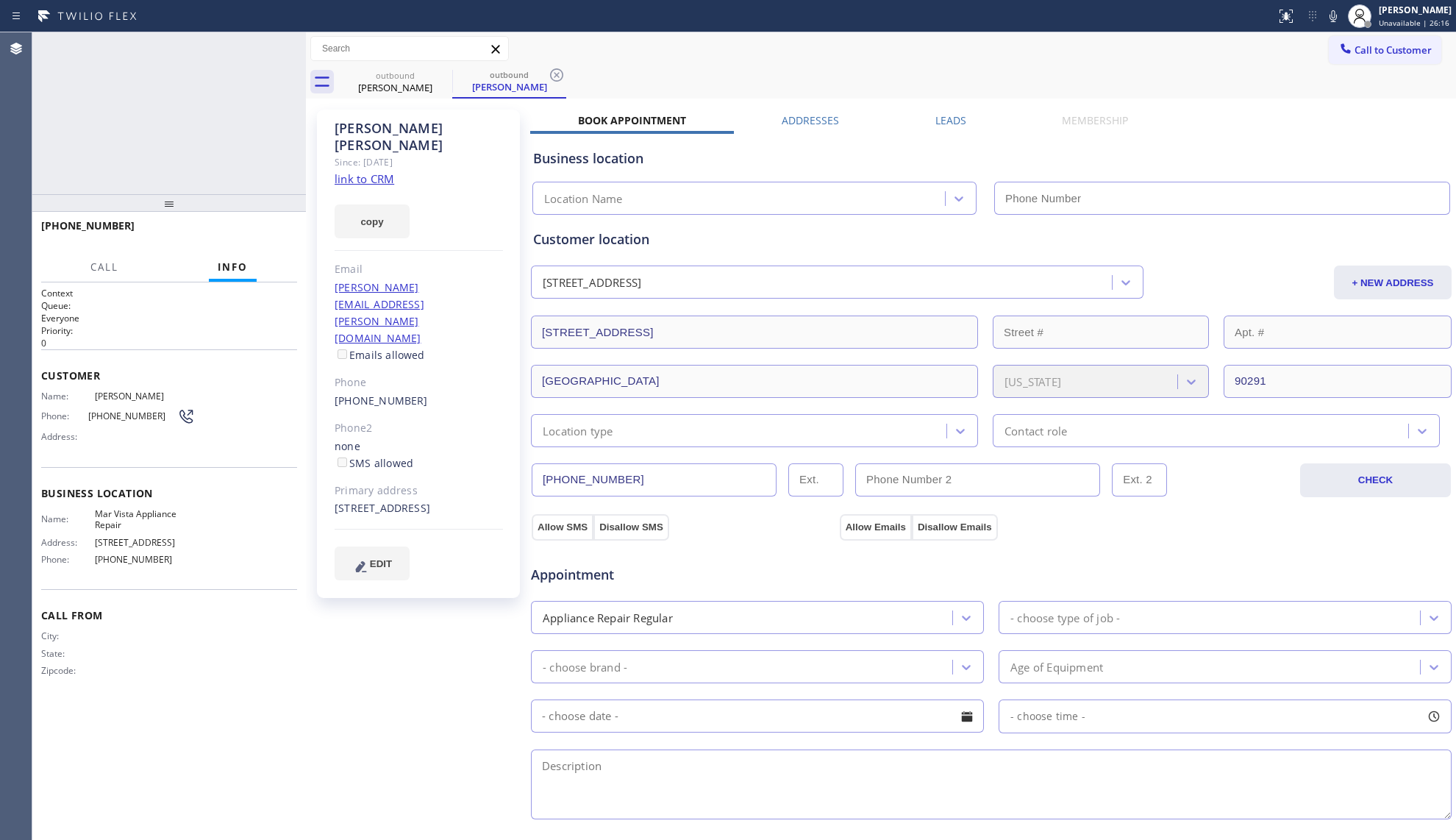
type input "[PHONE_NUMBER]"
drag, startPoint x: 554, startPoint y: 72, endPoint x: 613, endPoint y: 66, distance: 59.3
click at [554, 72] on icon at bounding box center [557, 75] width 17 height 17
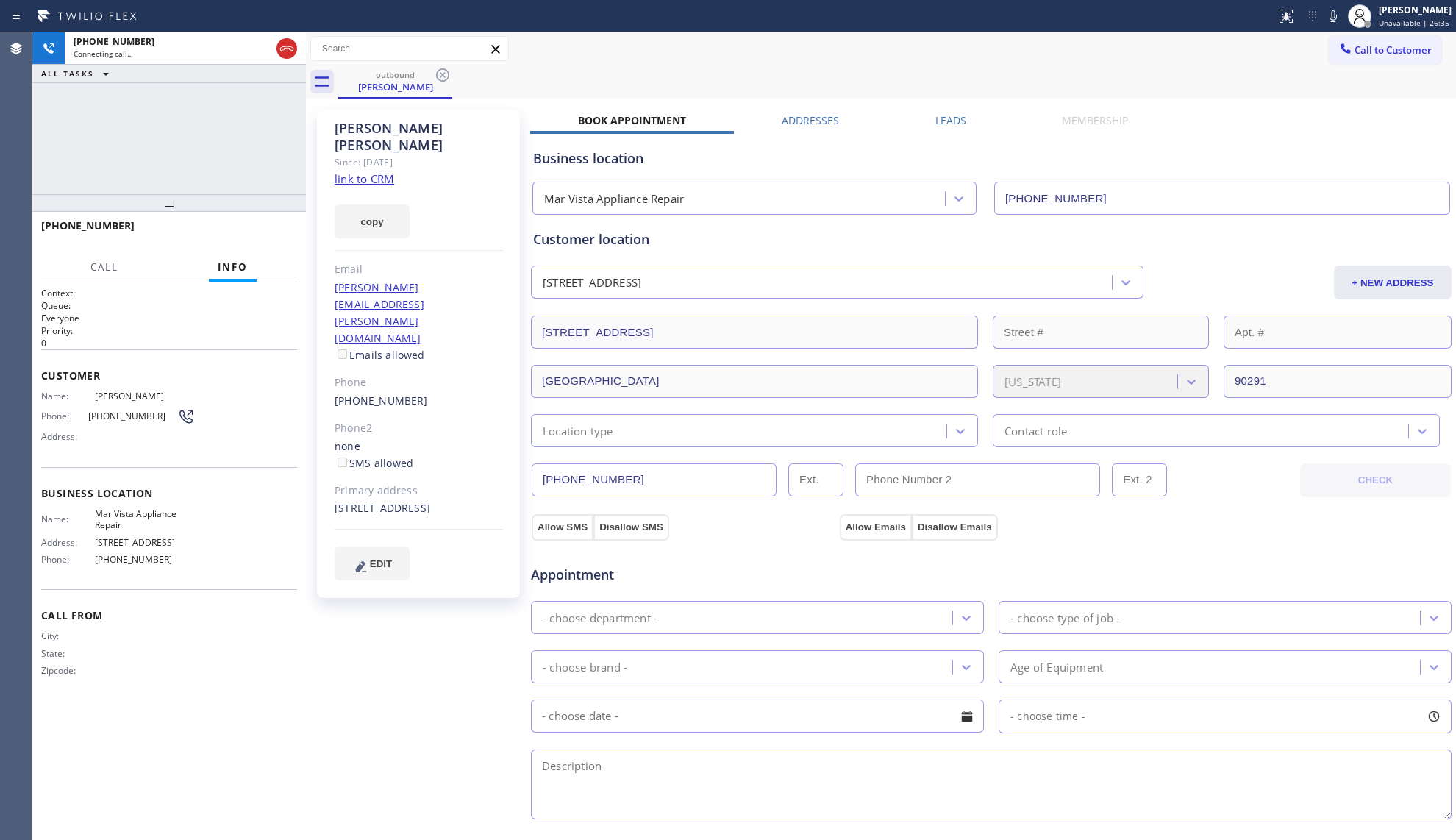
click at [613, 66] on div "outbound [PERSON_NAME]" at bounding box center [897, 82] width 1118 height 33
click at [440, 75] on icon at bounding box center [442, 75] width 17 height 17
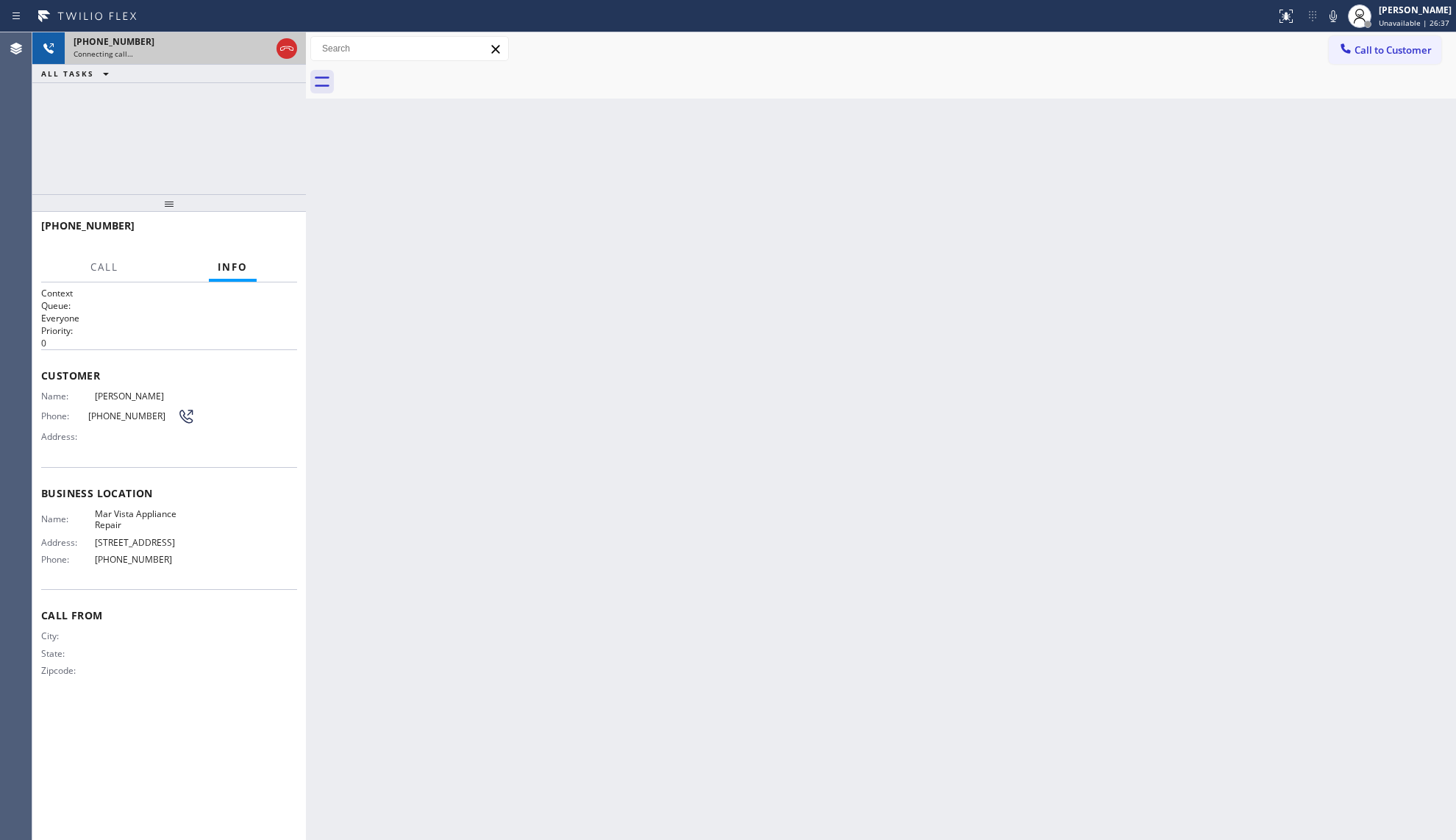
click at [139, 53] on div "Connecting call…" at bounding box center [171, 54] width 197 height 10
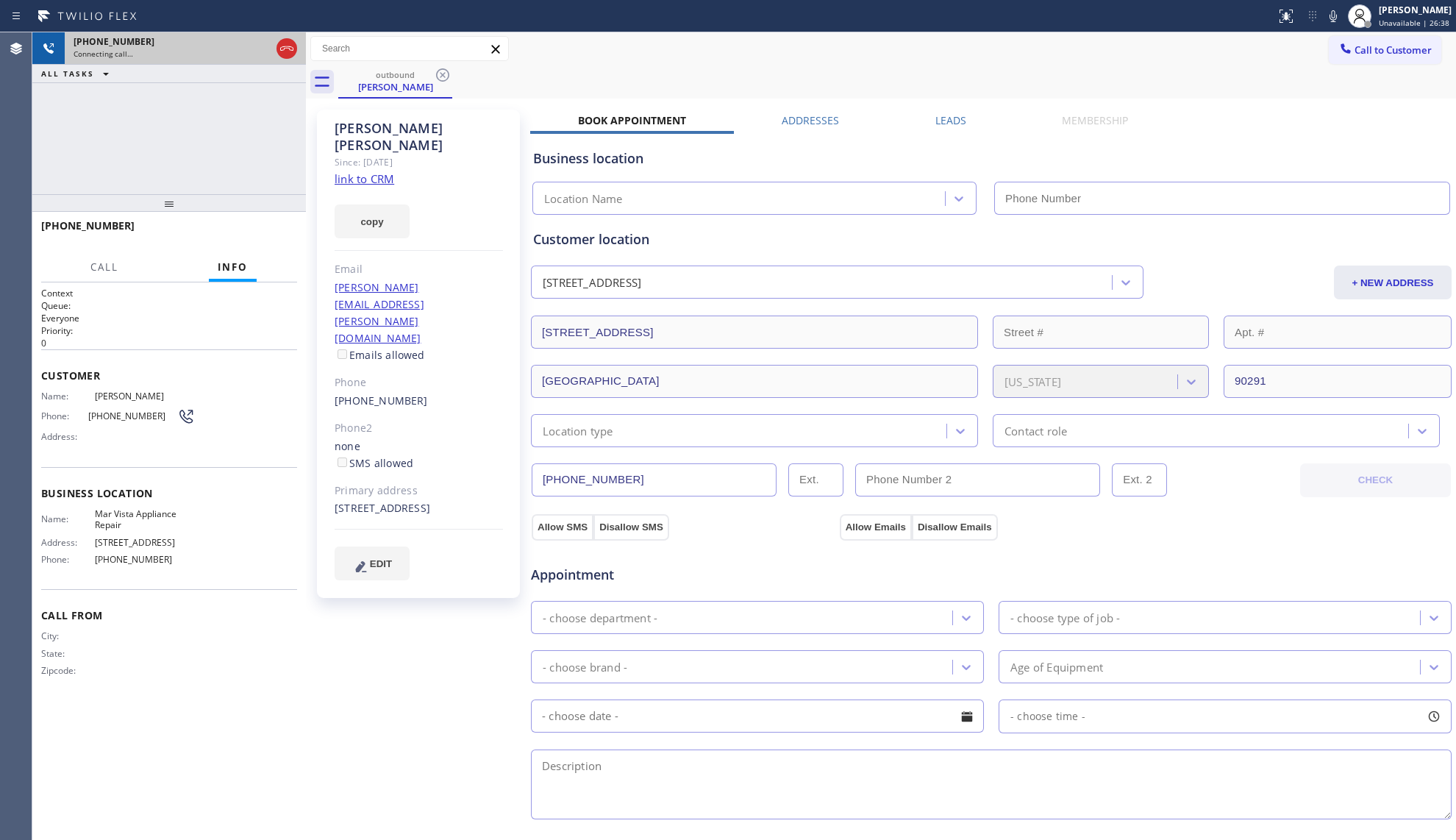
type input "[PHONE_NUMBER]"
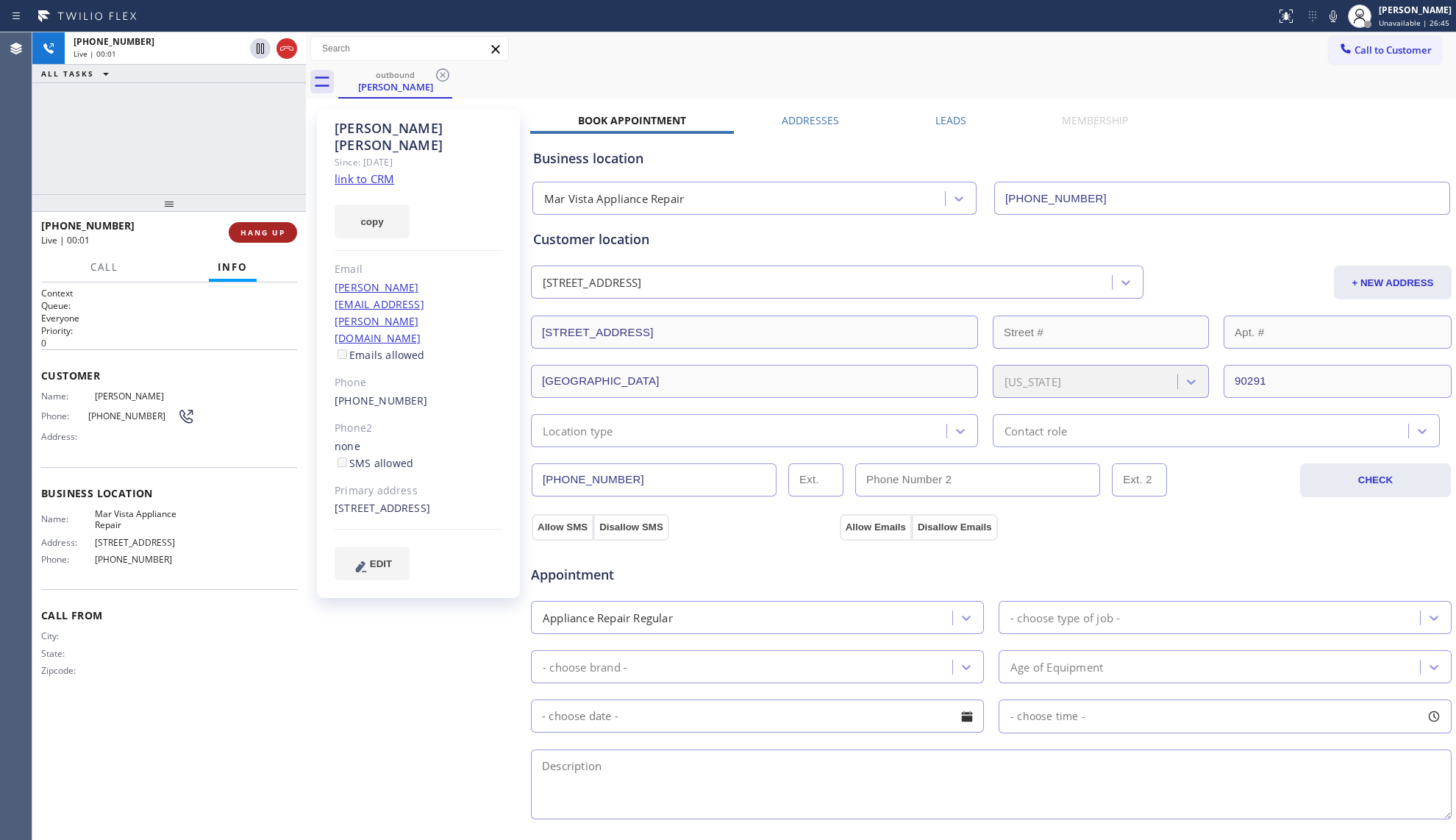
click at [274, 224] on button "HANG UP" at bounding box center [263, 233] width 68 height 21
click at [272, 224] on button "HANG UP" at bounding box center [263, 233] width 68 height 21
click at [272, 222] on button "COMPLETE" at bounding box center [260, 233] width 74 height 21
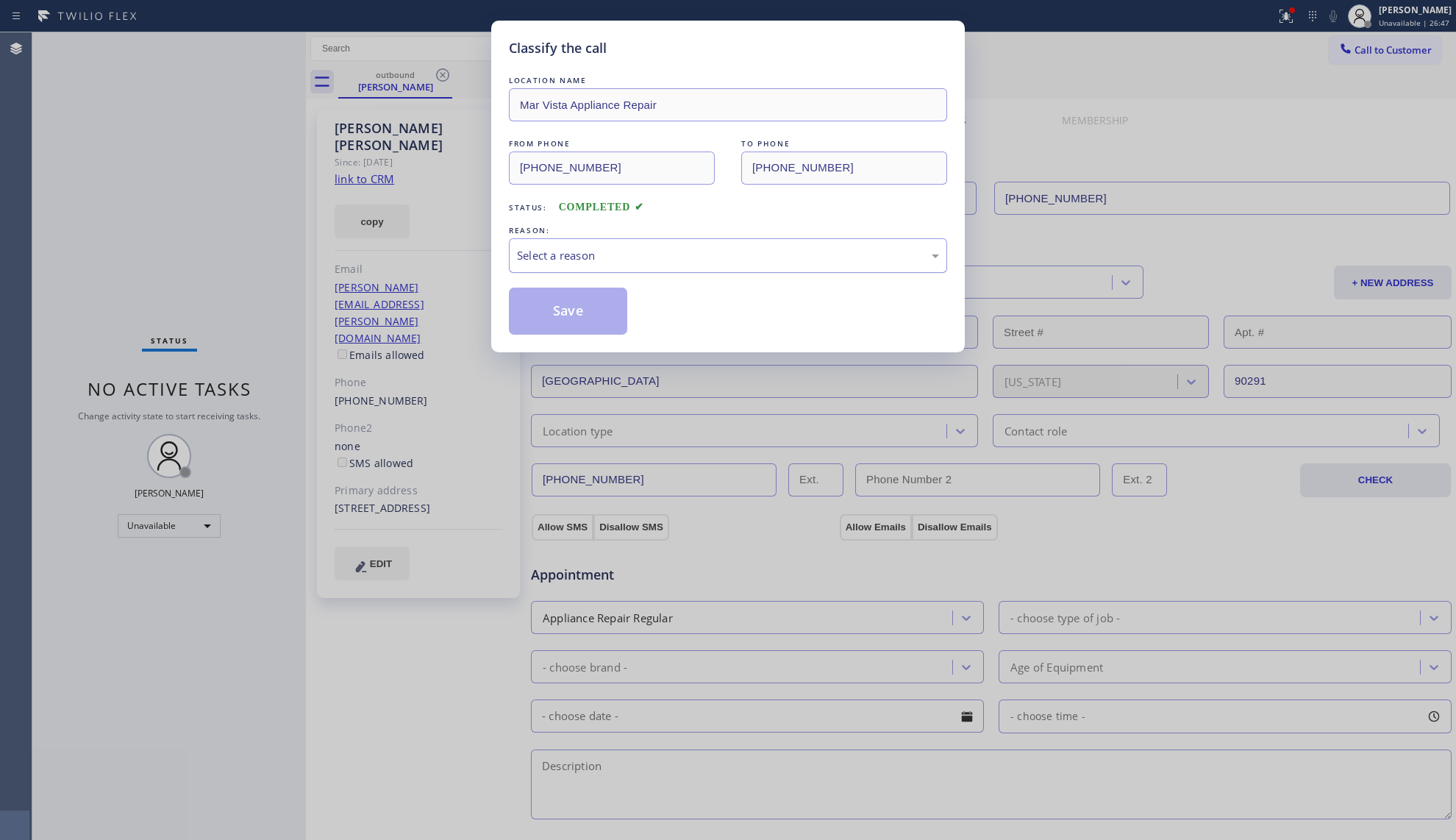
drag, startPoint x: 678, startPoint y: 257, endPoint x: 661, endPoint y: 269, distance: 20.8
click at [678, 257] on div "Select a reason" at bounding box center [728, 255] width 422 height 17
click at [610, 307] on button "Save" at bounding box center [567, 311] width 118 height 47
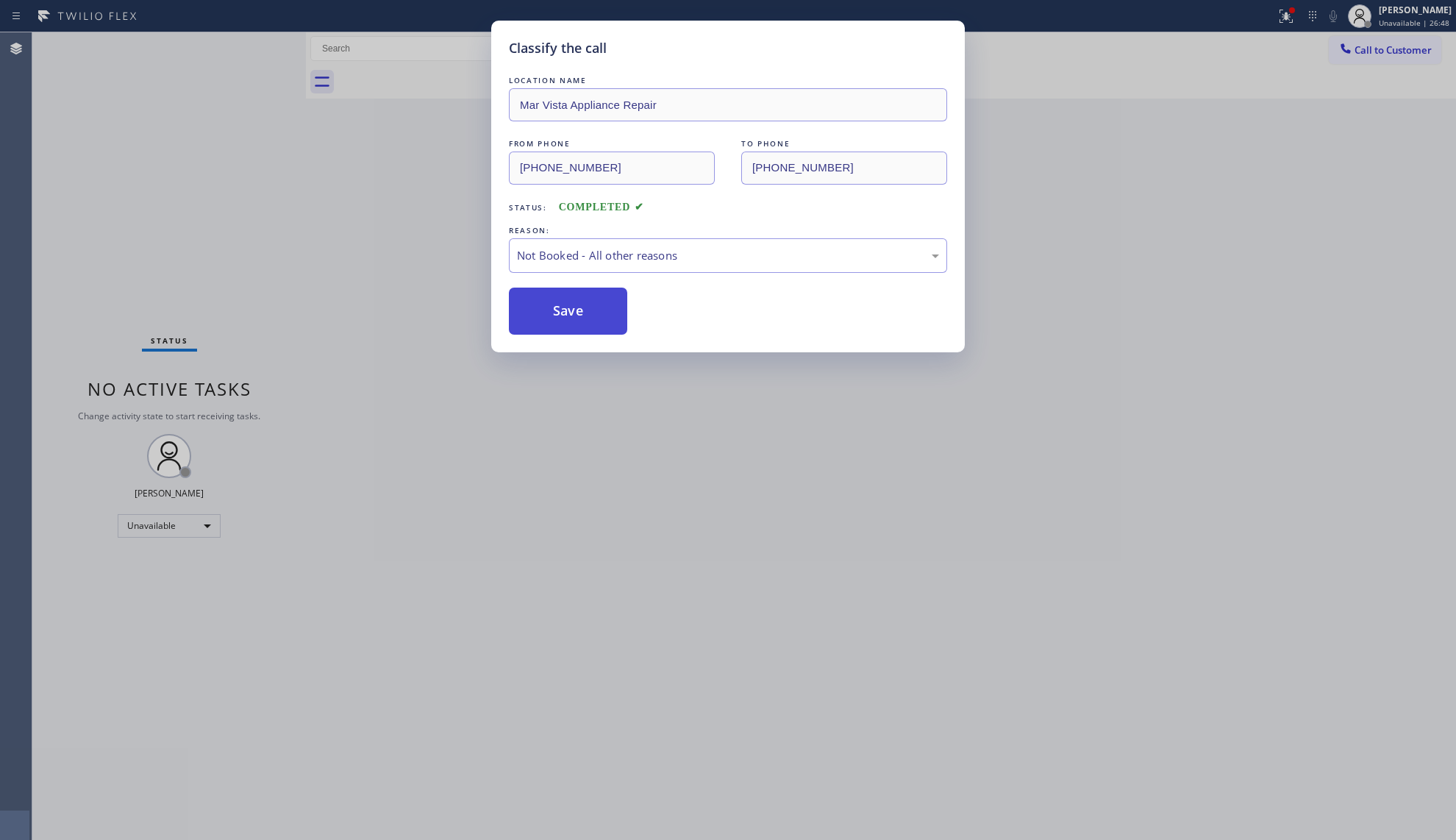
click at [578, 308] on button "Save" at bounding box center [567, 311] width 118 height 47
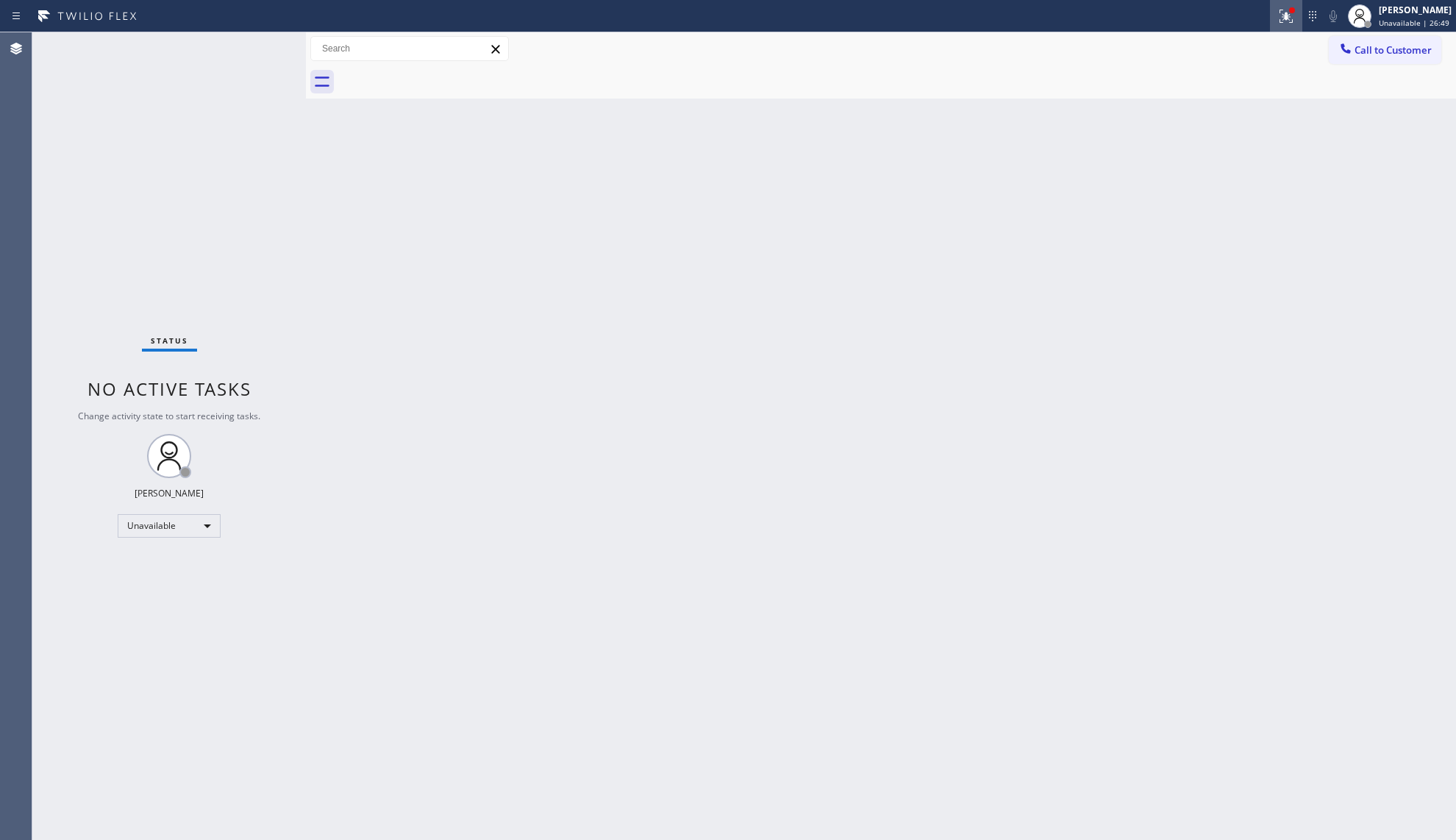
click at [1289, 10] on icon at bounding box center [1286, 16] width 17 height 17
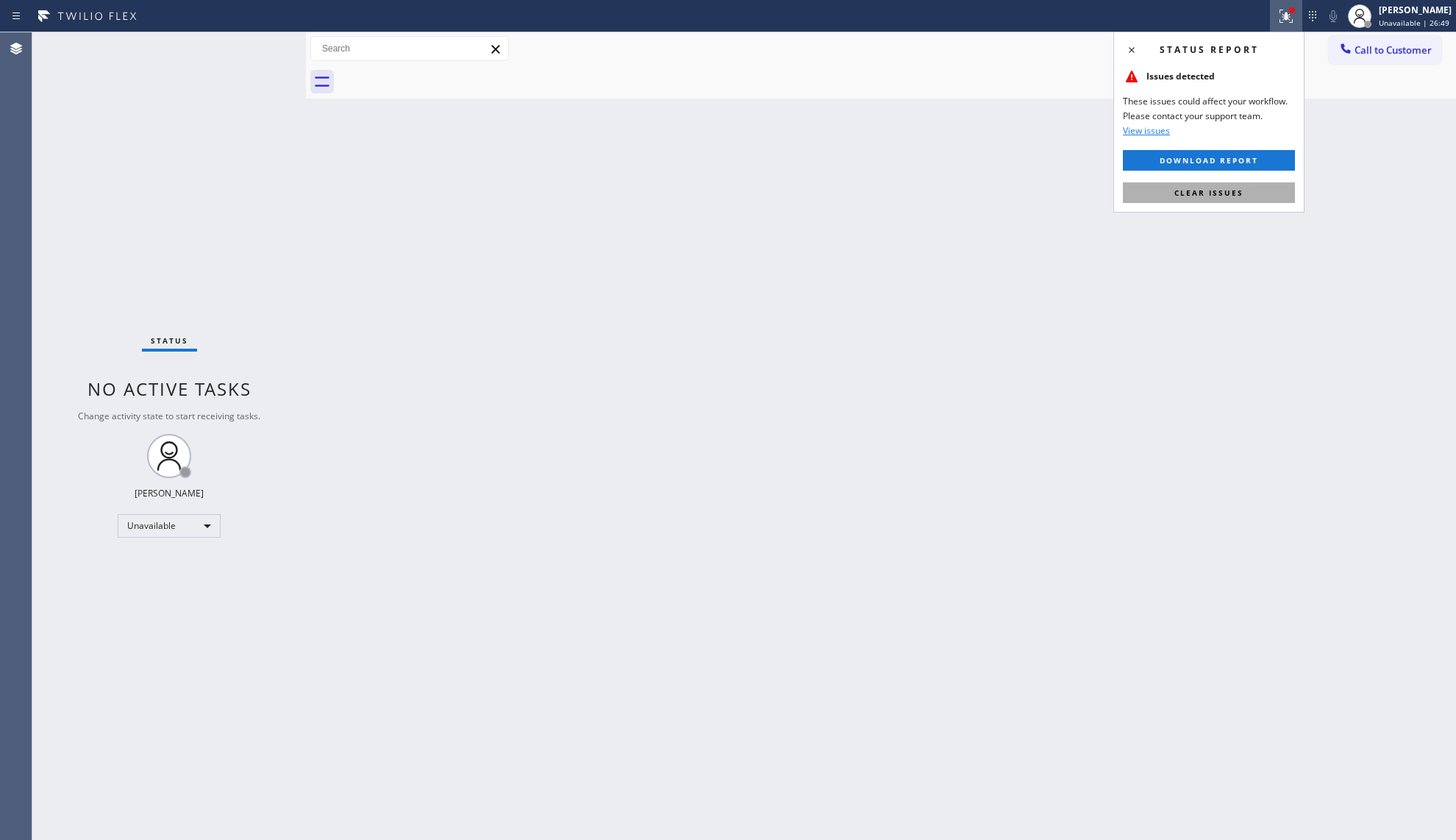
click at [1203, 190] on span "Clear issues" at bounding box center [1209, 193] width 69 height 10
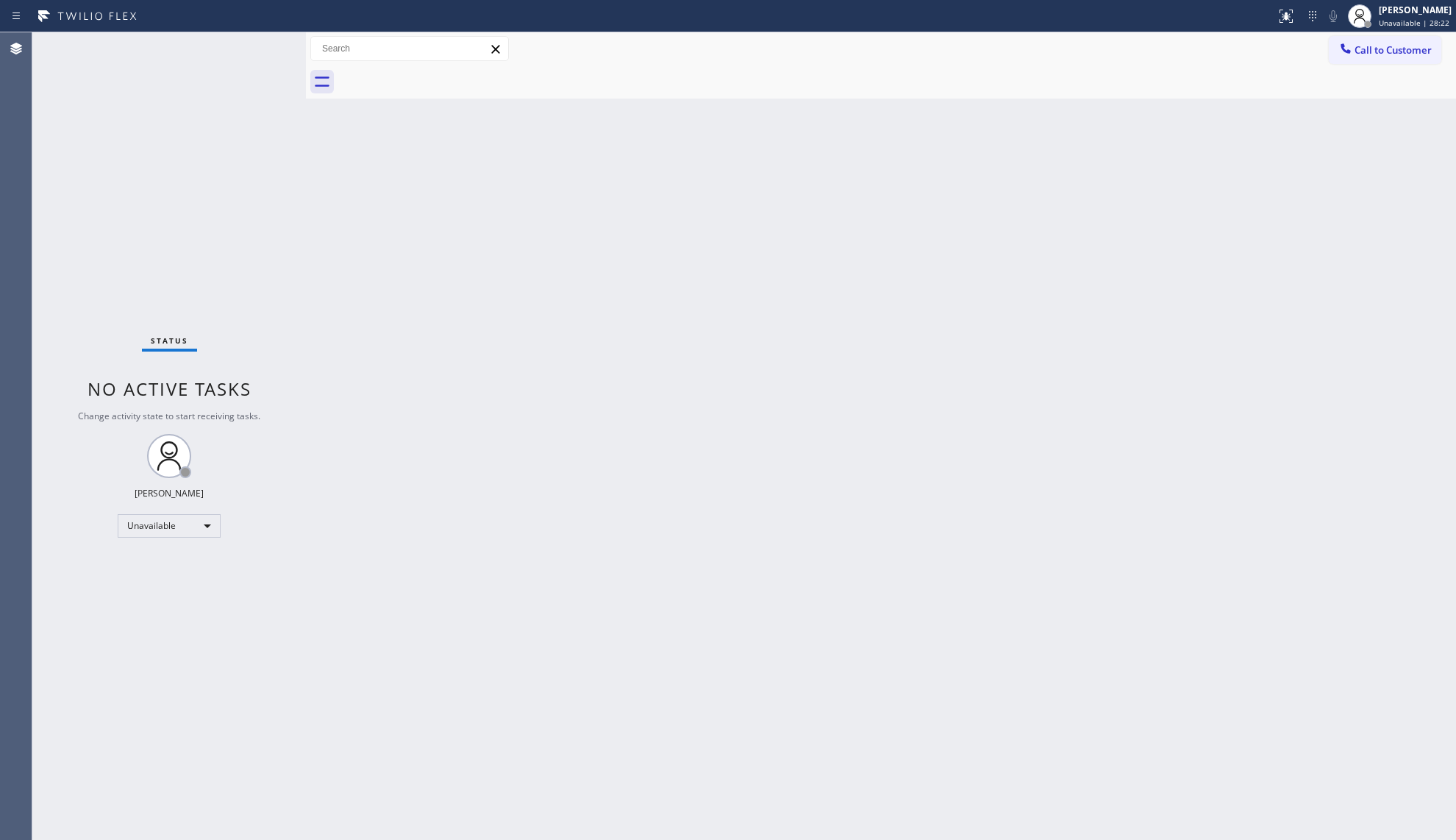
click at [1113, 230] on div "Back to Dashboard Change Sender ID Customers Technicians Select a contact Outbo…" at bounding box center [881, 436] width 1150 height 808
click at [1351, 63] on button "Call to Customer" at bounding box center [1384, 50] width 113 height 28
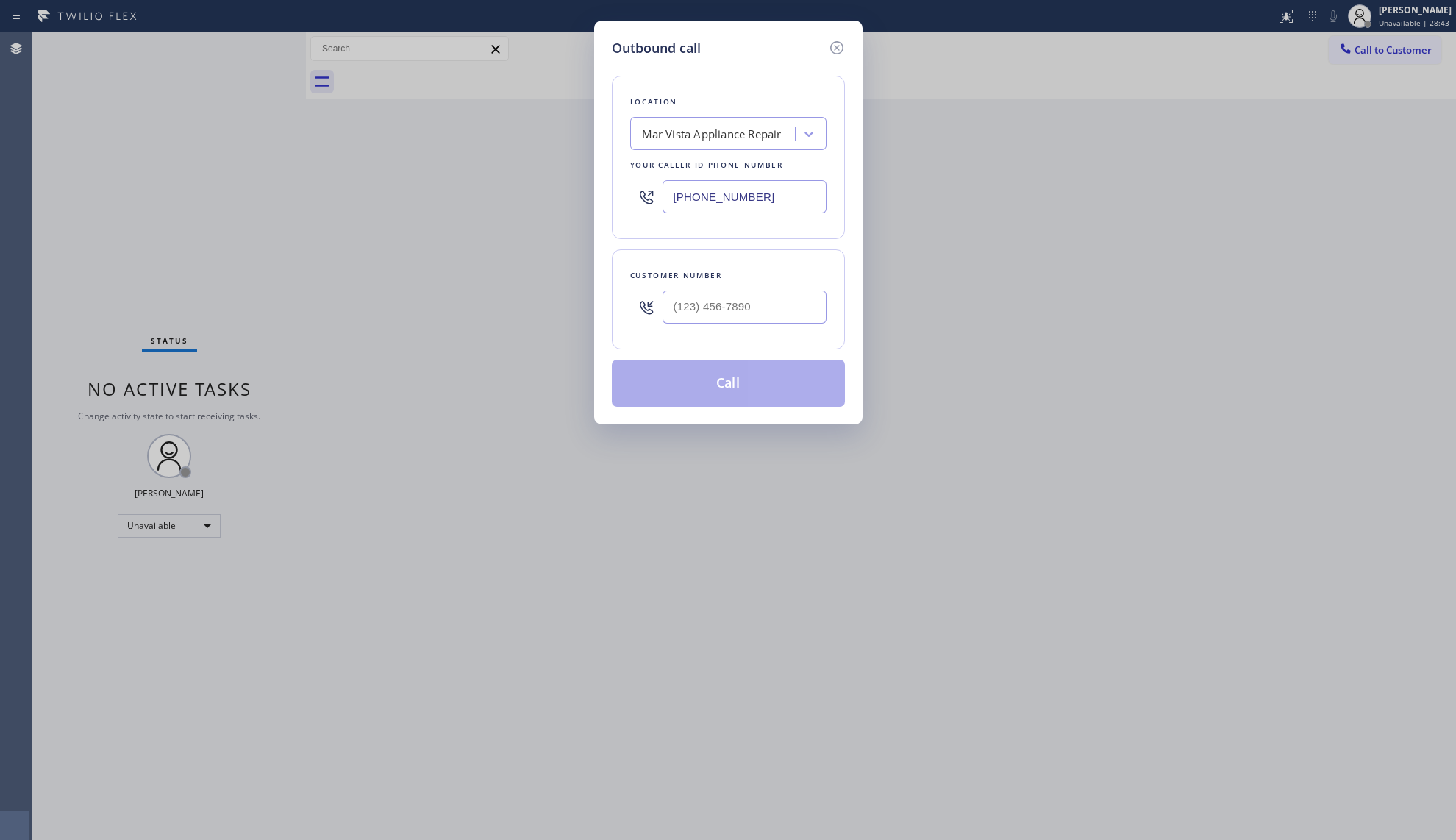
drag, startPoint x: 782, startPoint y: 202, endPoint x: 655, endPoint y: 186, distance: 128.0
click at [655, 186] on div "[PHONE_NUMBER]" at bounding box center [728, 197] width 197 height 48
paste input "855) 731-4952"
type input "[PHONE_NUMBER]"
click at [782, 302] on input "(___) ___-____" at bounding box center [745, 307] width 164 height 33
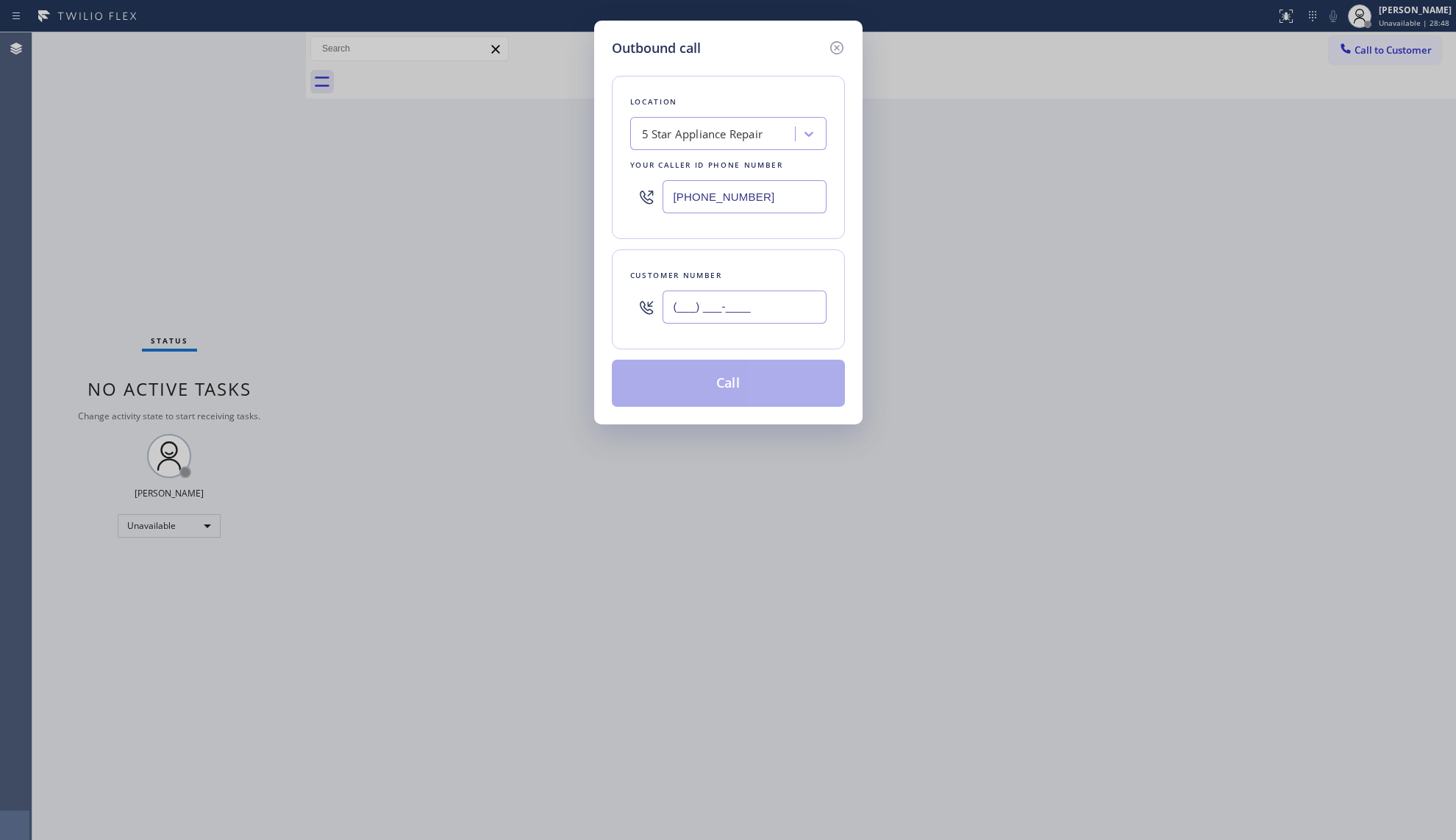
paste input "805) 680-7067"
type input "[PHONE_NUMBER]"
click at [751, 397] on button "Call" at bounding box center [728, 383] width 233 height 47
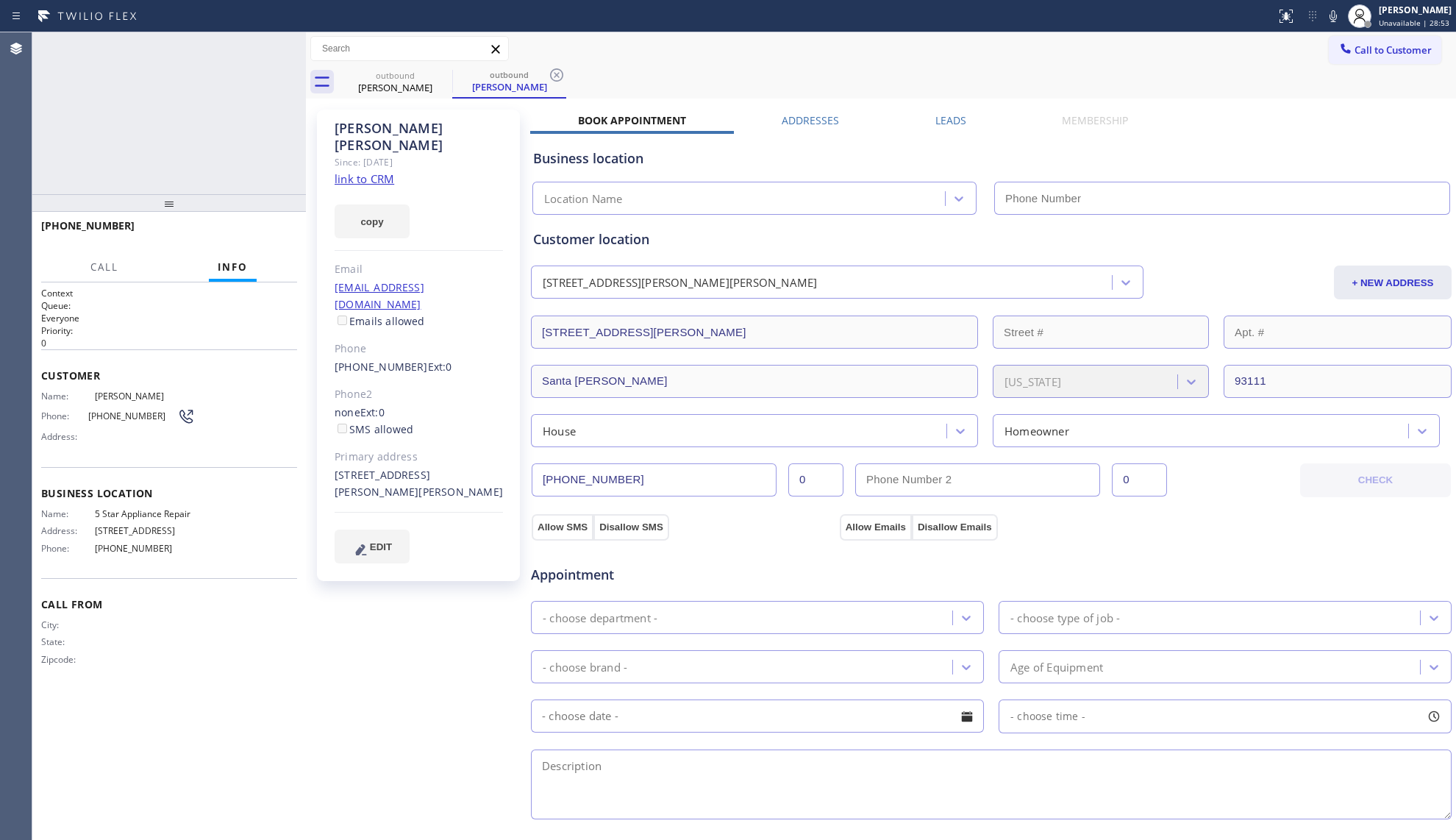
type input "[PHONE_NUMBER]"
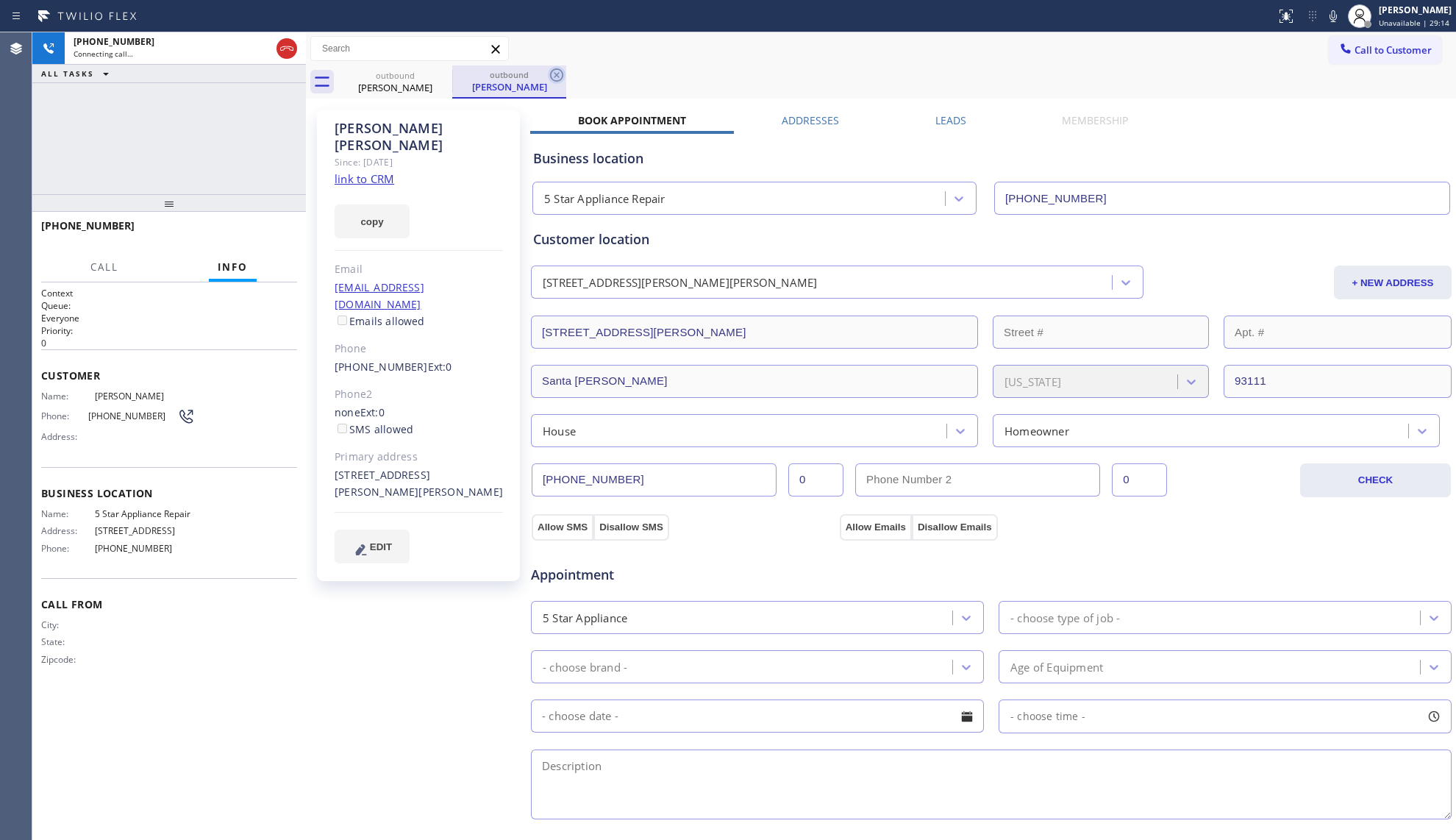
click at [562, 77] on icon at bounding box center [557, 75] width 17 height 17
click at [629, 66] on div "outbound [PERSON_NAME]" at bounding box center [897, 82] width 1118 height 33
click at [692, 50] on div "Call to Customer Outbound call Location 5 Star Appliance Repair Your caller id …" at bounding box center [881, 48] width 1150 height 25
click at [485, 115] on div "[PERSON_NAME] Since: [DATE] link to CRM copy Email [EMAIL_ADDRESS][DOMAIN_NAME]…" at bounding box center [419, 344] width 203 height 471
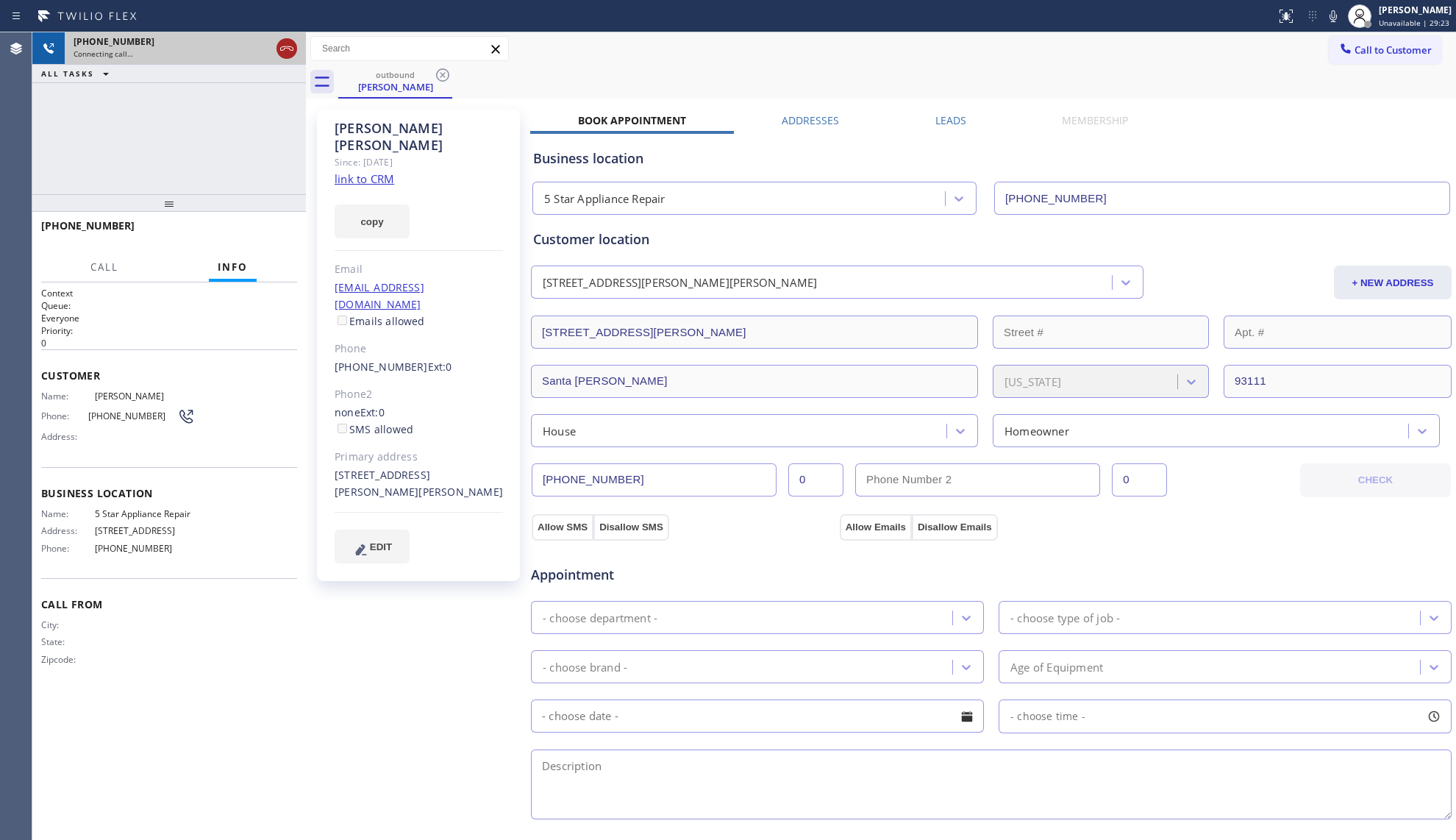
click at [289, 52] on icon at bounding box center [287, 48] width 17 height 17
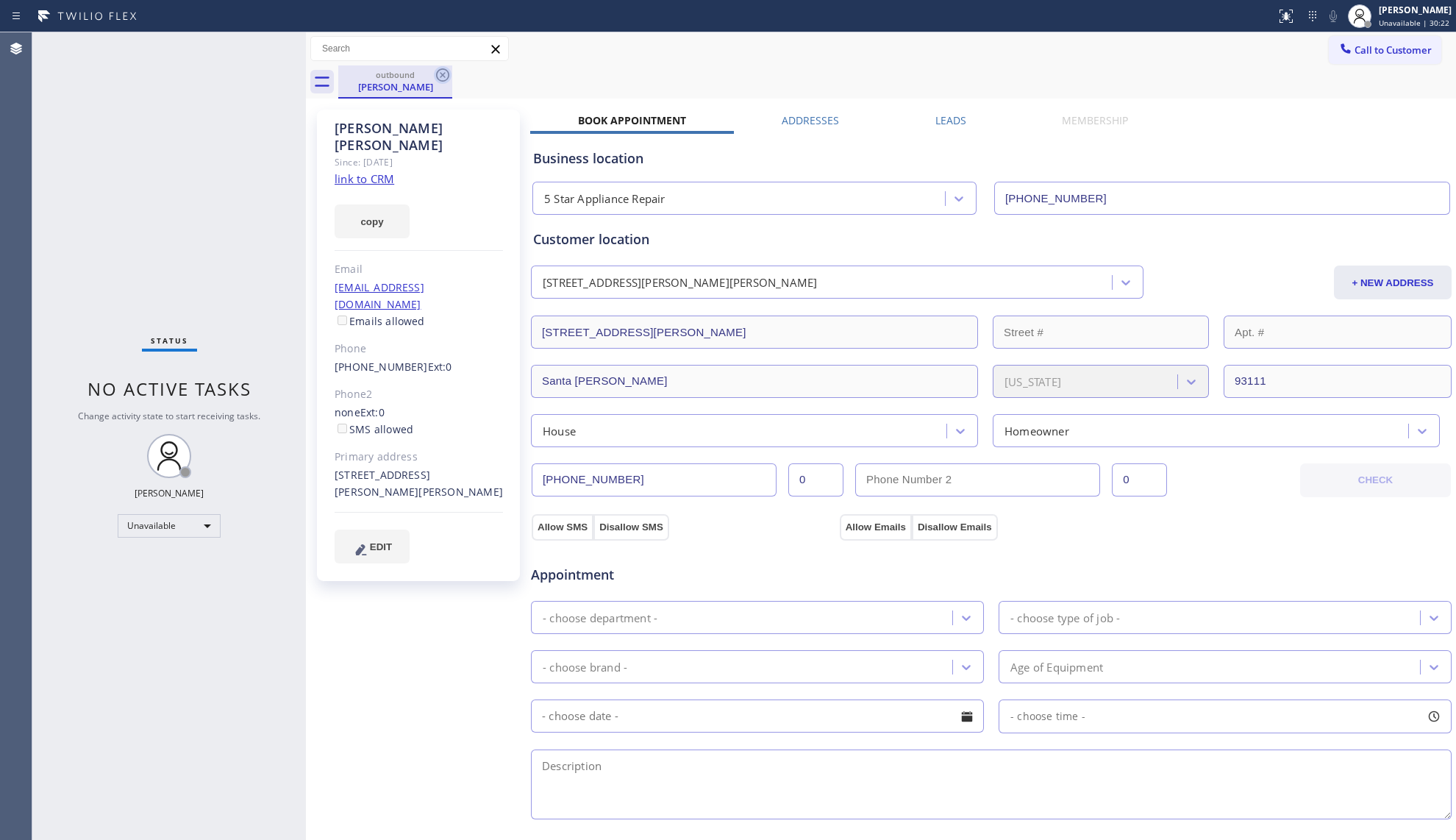
click at [440, 67] on icon at bounding box center [442, 75] width 17 height 17
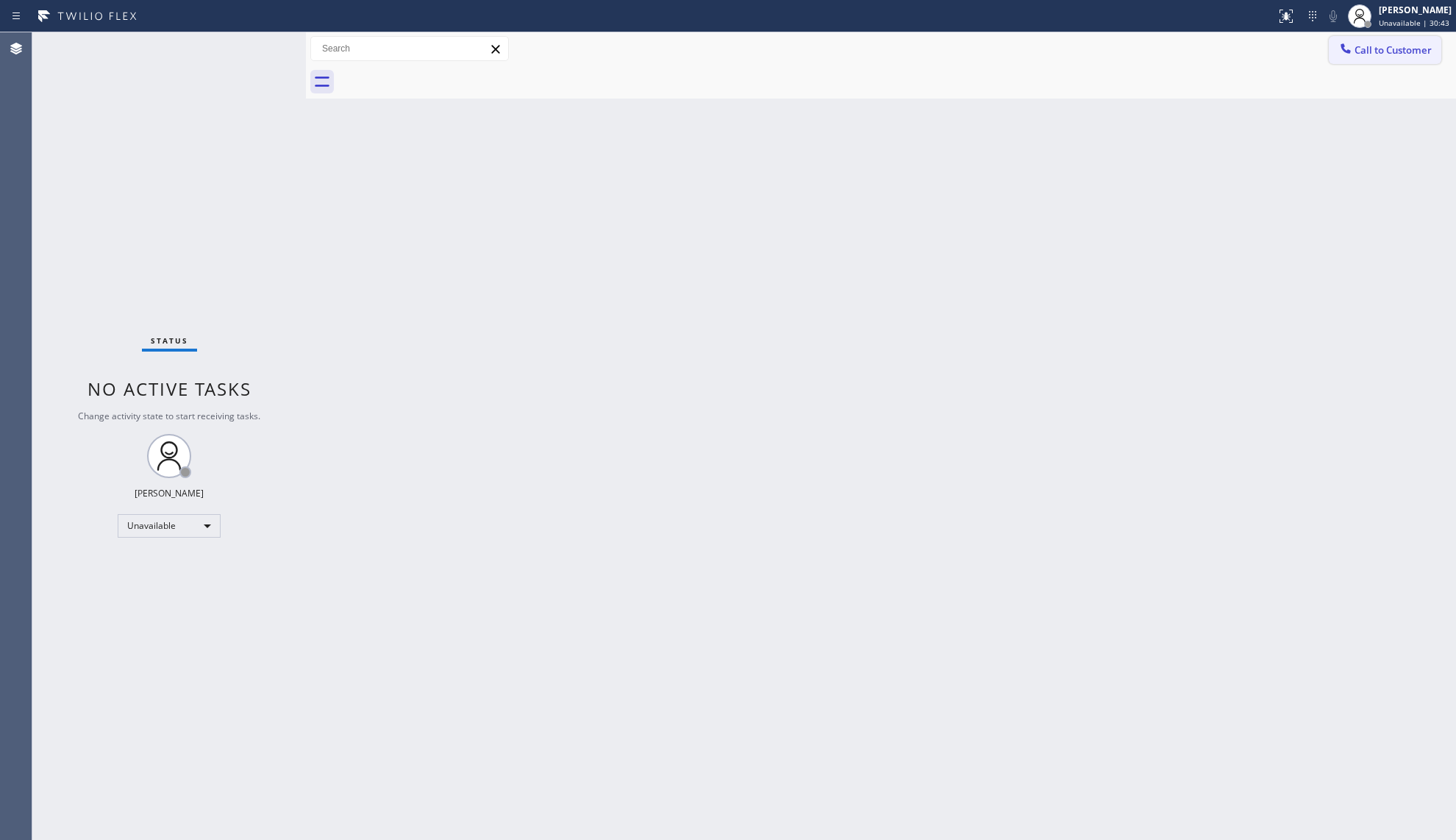
click at [1374, 54] on span "Call to Customer" at bounding box center [1393, 50] width 77 height 13
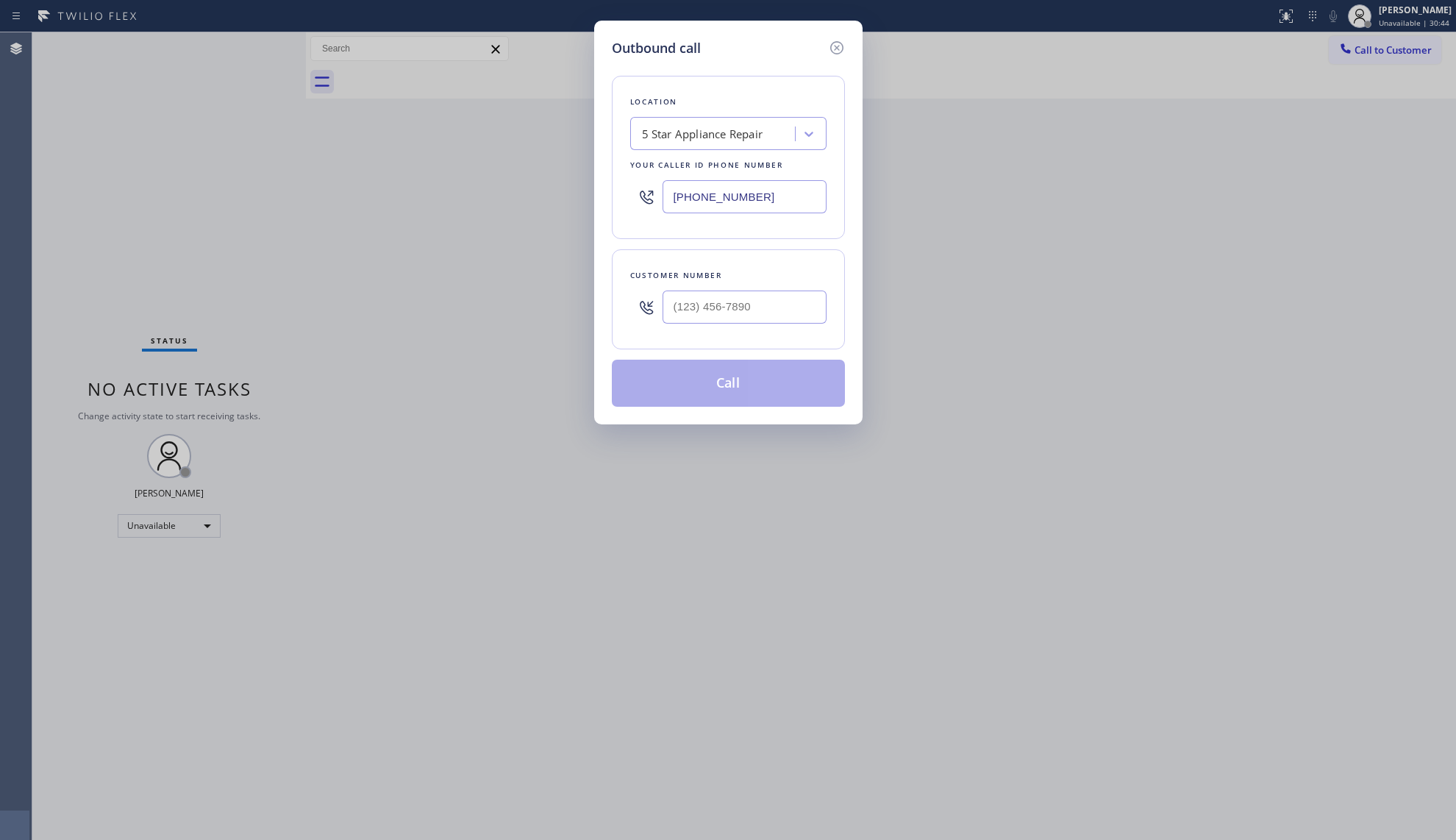
drag, startPoint x: 674, startPoint y: 203, endPoint x: 610, endPoint y: 198, distance: 64.2
click at [614, 203] on div "Location 5 Star Appliance Repair Your caller id phone number [PHONE_NUMBER]" at bounding box center [728, 157] width 233 height 163
paste input "949) 577-818"
type input "[PHONE_NUMBER]"
click at [732, 328] on div at bounding box center [745, 307] width 164 height 48
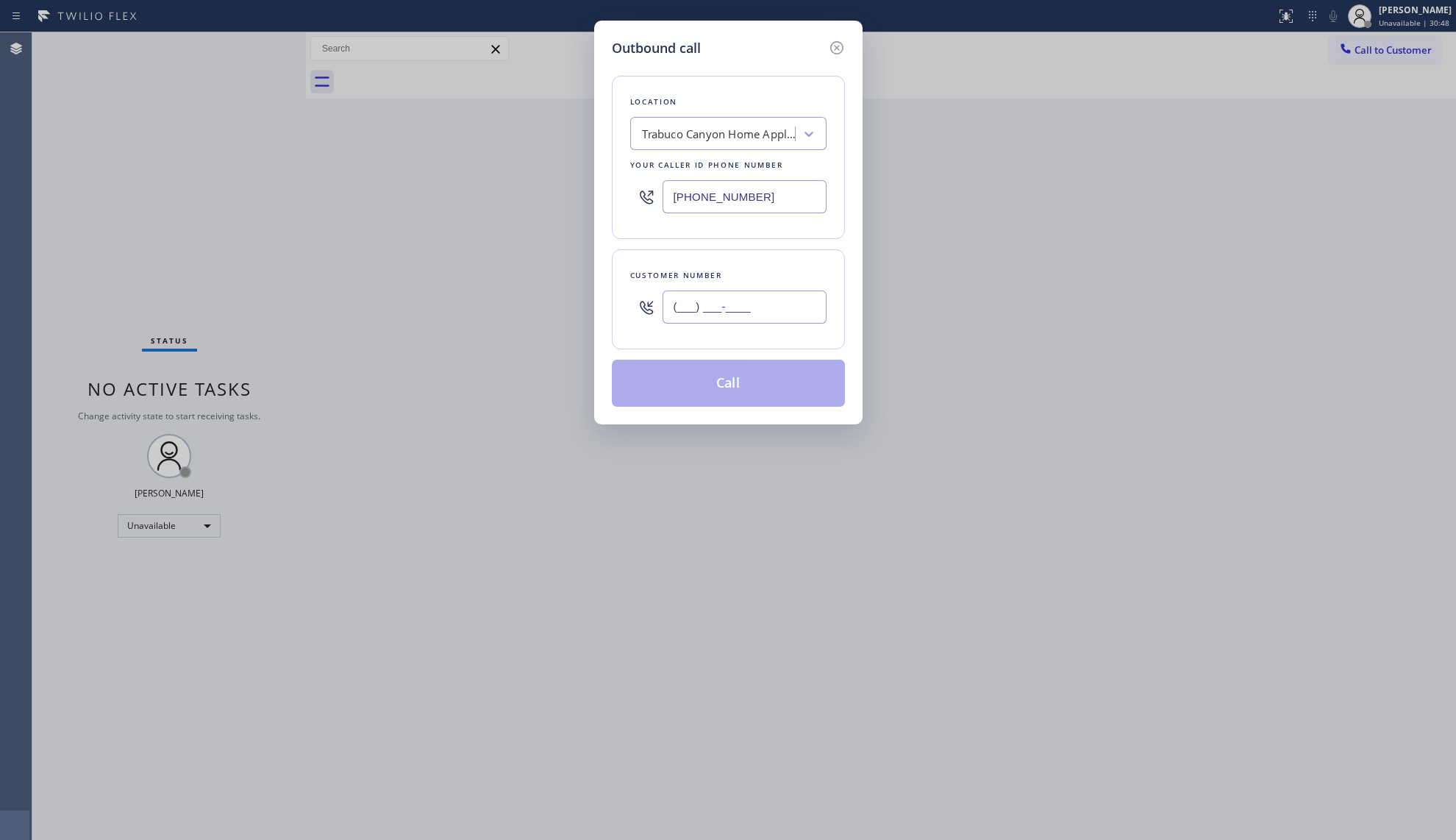
paste input "949) 285-5323"
click at [743, 317] on input "[PHONE_NUMBER]" at bounding box center [745, 307] width 164 height 33
type input "[PHONE_NUMBER]"
click at [725, 381] on button "Call" at bounding box center [728, 383] width 233 height 47
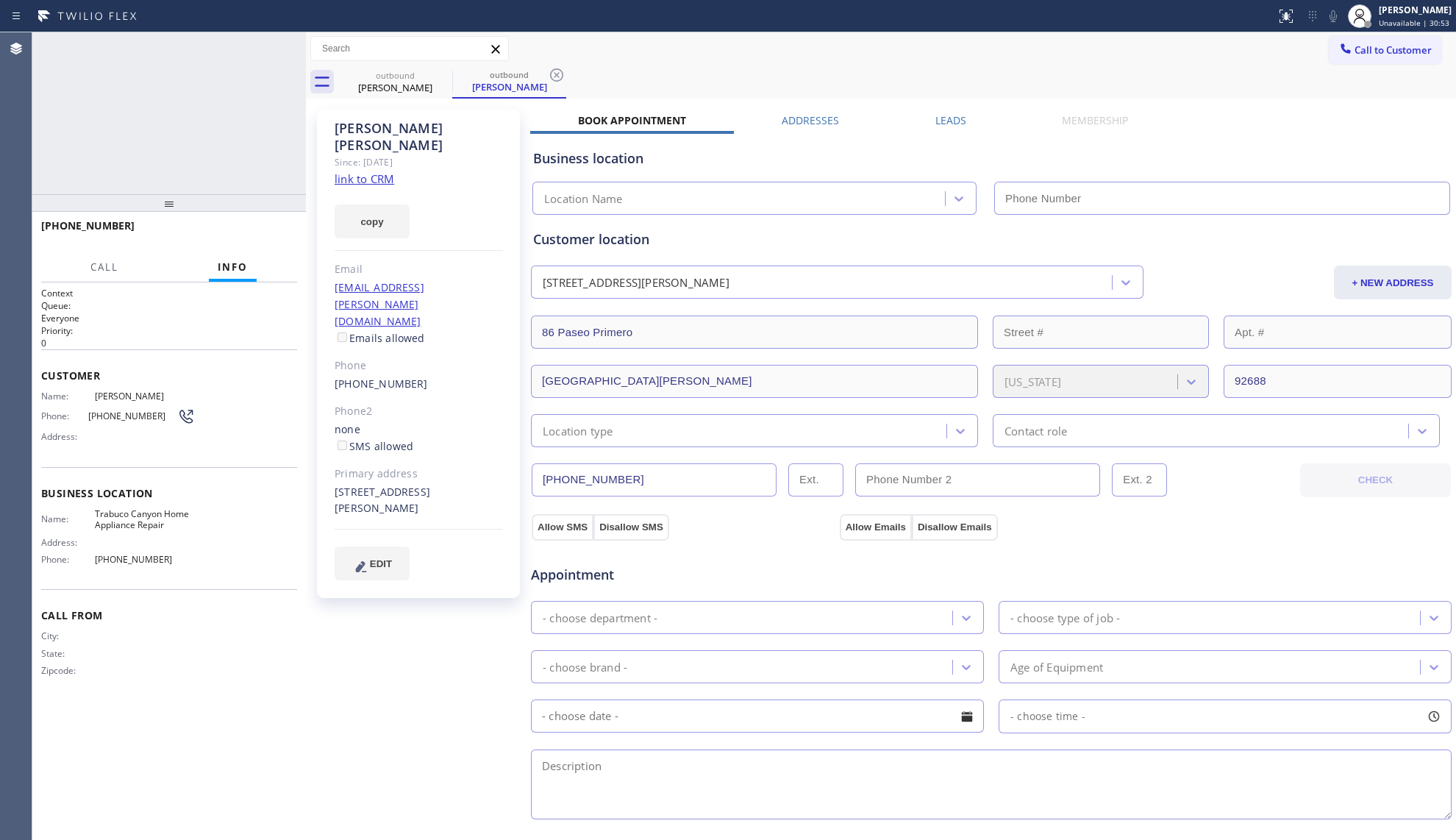
type input "[PHONE_NUMBER]"
drag, startPoint x: 934, startPoint y: 56, endPoint x: 886, endPoint y: 73, distance: 50.9
click at [930, 58] on div "Call to Customer Outbound call Location [GEOGRAPHIC_DATA] Home Appliance Repair…" at bounding box center [881, 48] width 1150 height 25
type input "[PHONE_NUMBER]"
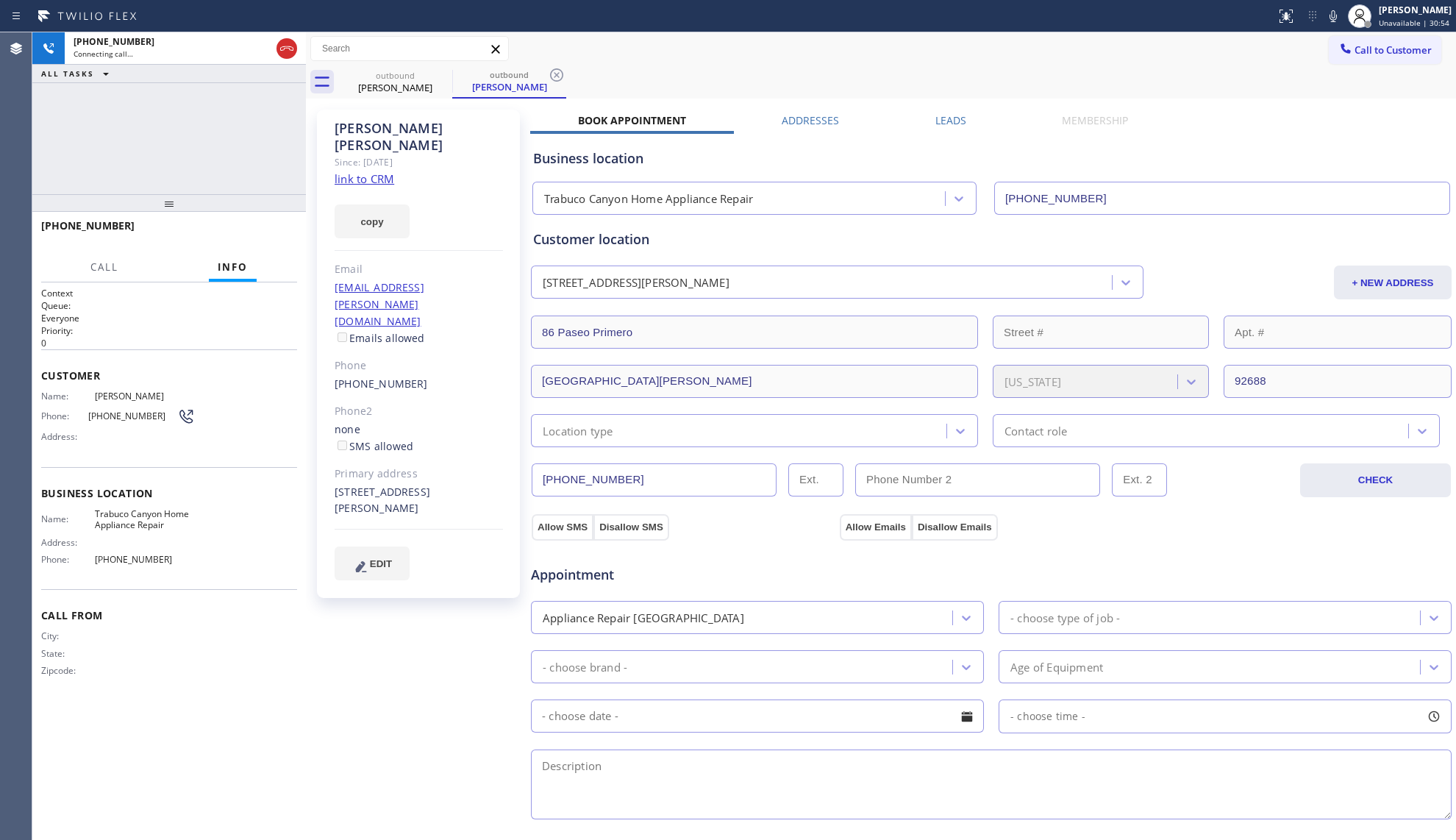
click at [560, 74] on icon at bounding box center [557, 75] width 17 height 17
click at [495, 80] on div "outbound [PERSON_NAME]" at bounding box center [897, 82] width 1118 height 33
click at [1333, 9] on icon at bounding box center [1333, 16] width 17 height 17
click at [1337, 7] on icon at bounding box center [1333, 16] width 17 height 17
click at [1115, 32] on div "Call to Customer Outbound call Location [GEOGRAPHIC_DATA] Home Appliance Repair…" at bounding box center [881, 49] width 1150 height 33
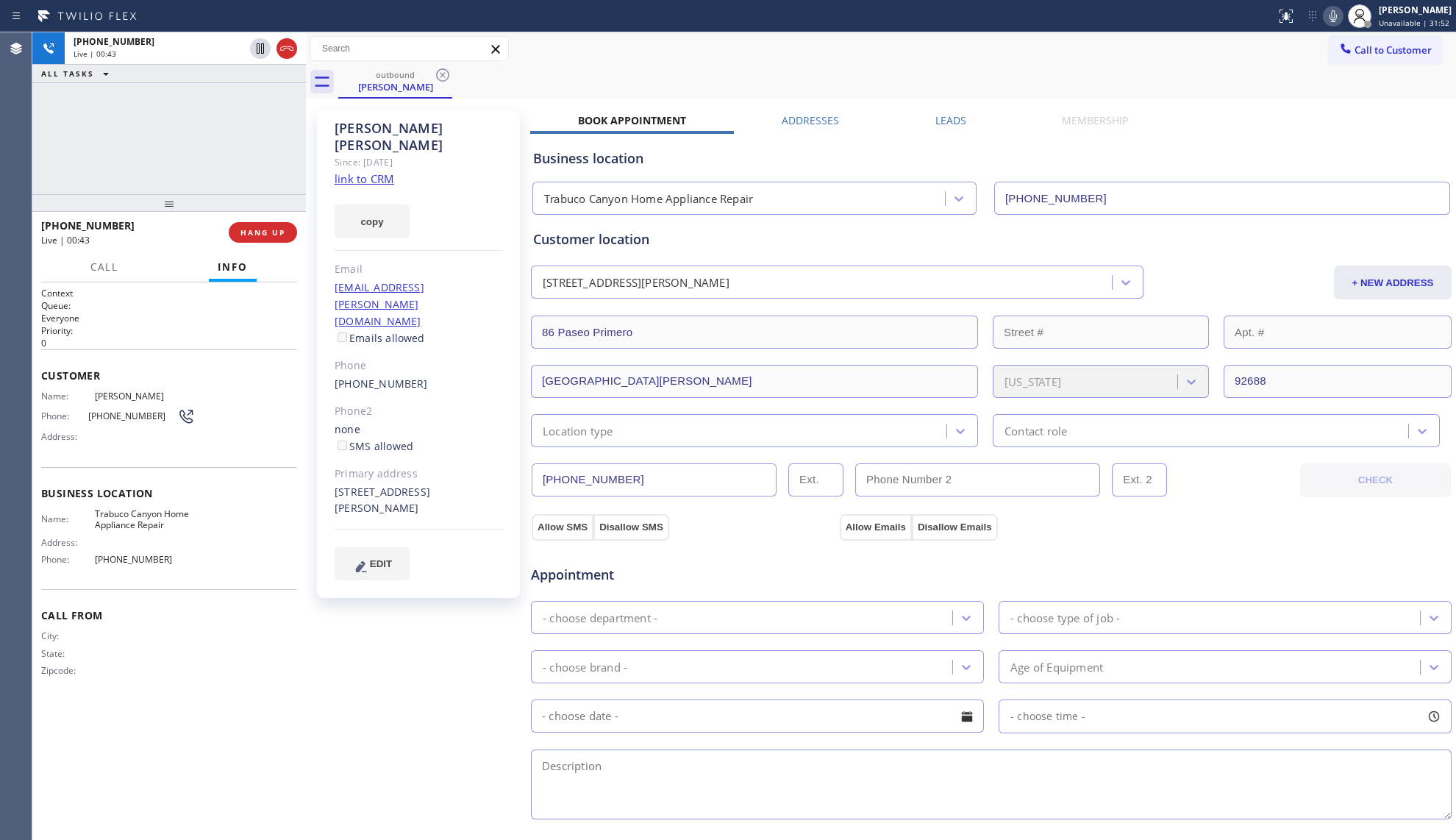
click at [404, 484] on div "[STREET_ADDRESS][PERSON_NAME]" at bounding box center [419, 501] width 169 height 34
copy div "92688"
click at [284, 225] on button "COMPLETE" at bounding box center [260, 233] width 74 height 21
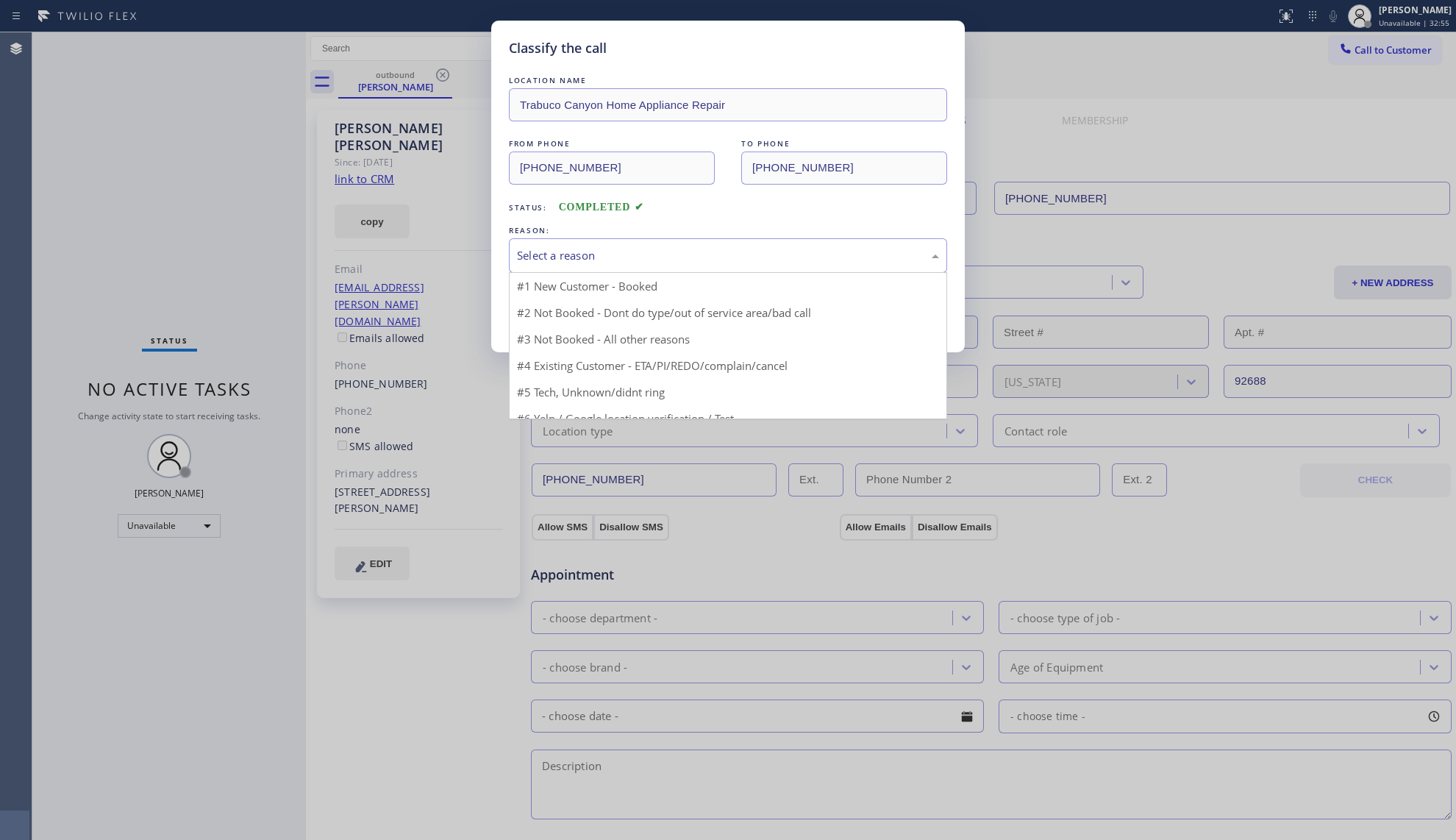
drag, startPoint x: 586, startPoint y: 254, endPoint x: 581, endPoint y: 262, distance: 9.4
click at [584, 259] on div "Select a reason" at bounding box center [728, 255] width 422 height 17
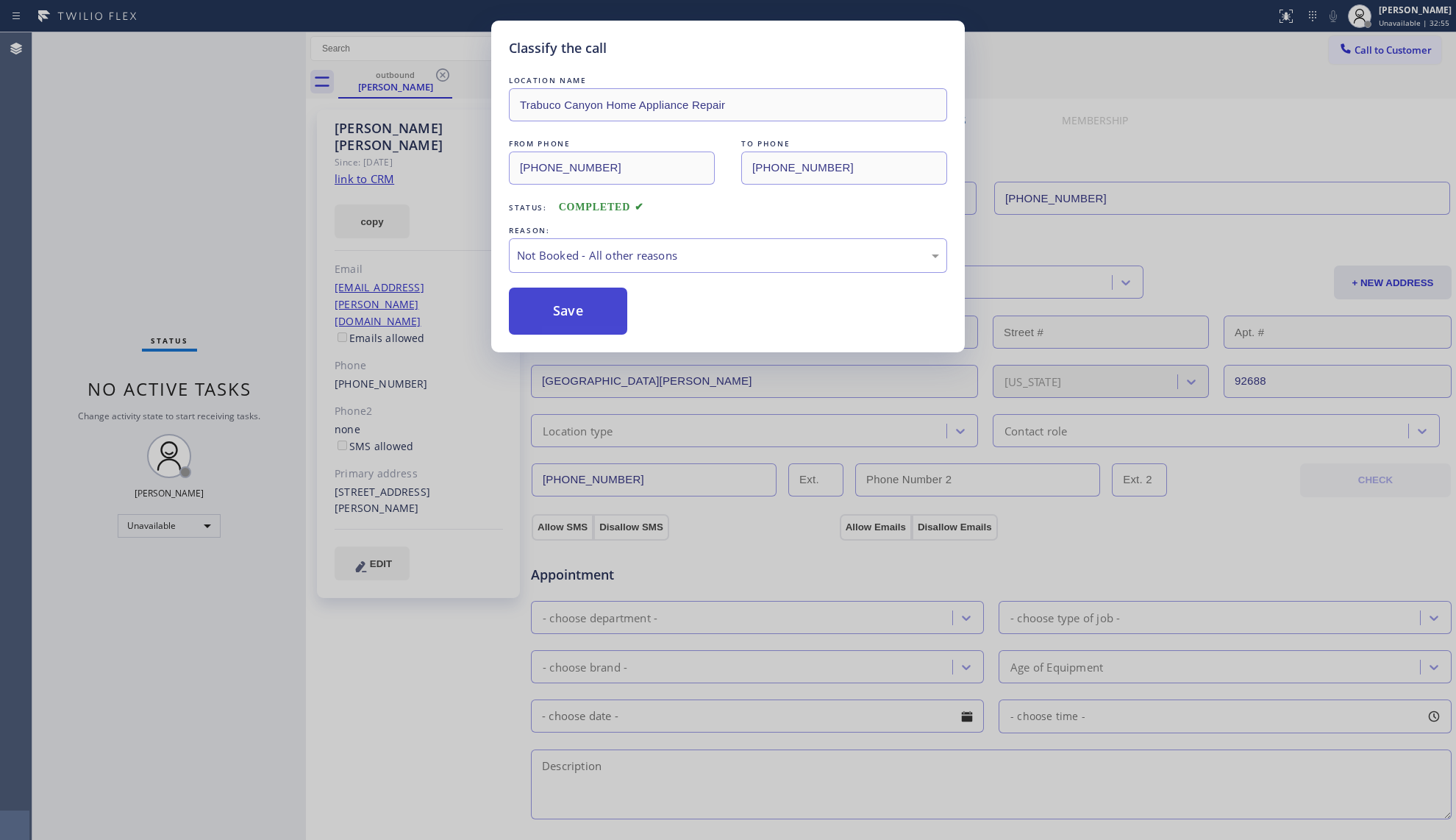
drag, startPoint x: 571, startPoint y: 309, endPoint x: 310, endPoint y: 300, distance: 261.2
click at [569, 309] on button "Save" at bounding box center [567, 311] width 118 height 47
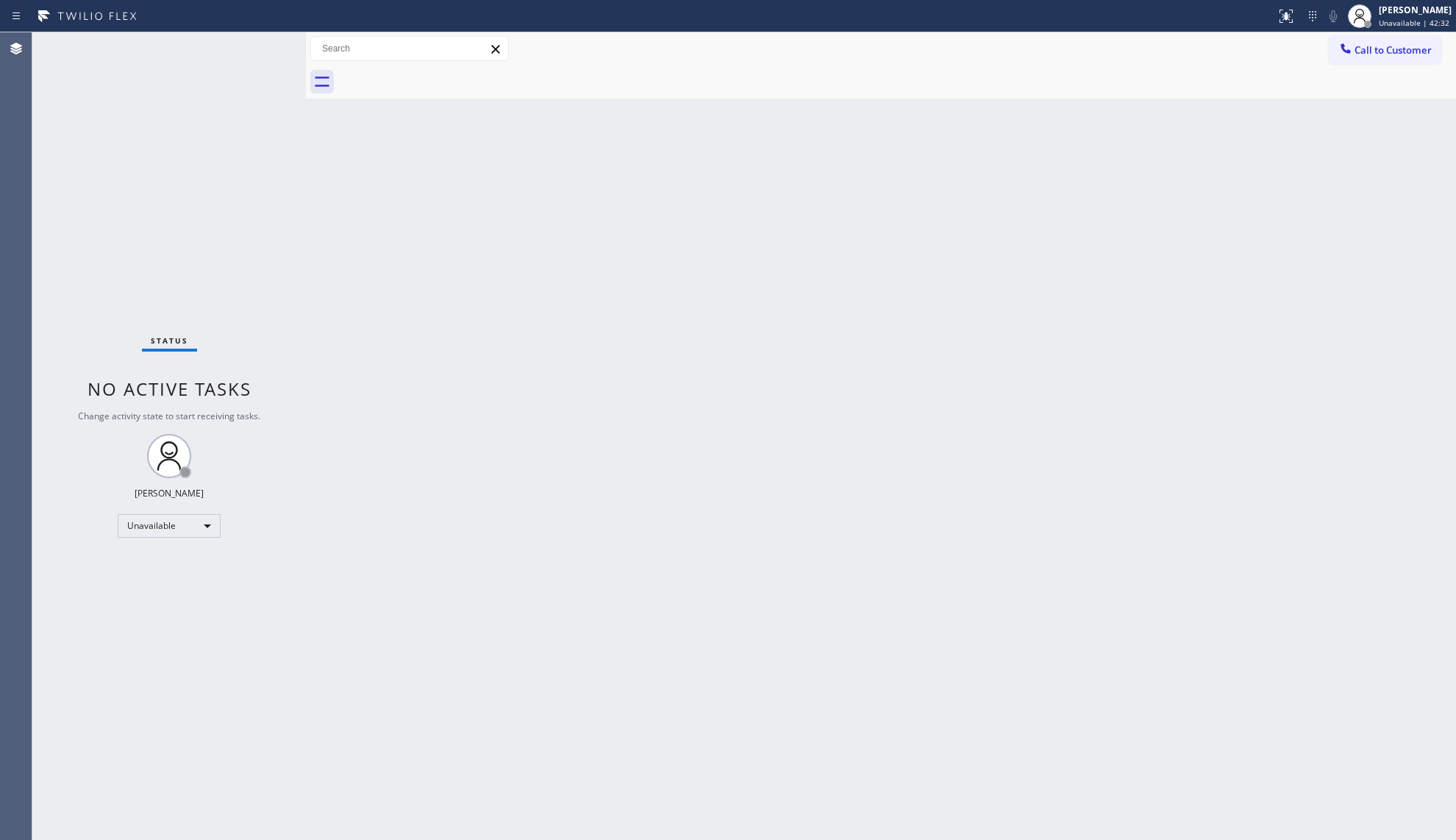
click at [881, 274] on div "Back to Dashboard Change Sender ID Customers Technicians Select a contact Outbo…" at bounding box center [881, 436] width 1150 height 808
click at [1268, 262] on div "Back to Dashboard Change Sender ID Customers Technicians Select a contact Outbo…" at bounding box center [881, 436] width 1150 height 808
click at [1349, 51] on icon at bounding box center [1345, 48] width 10 height 10
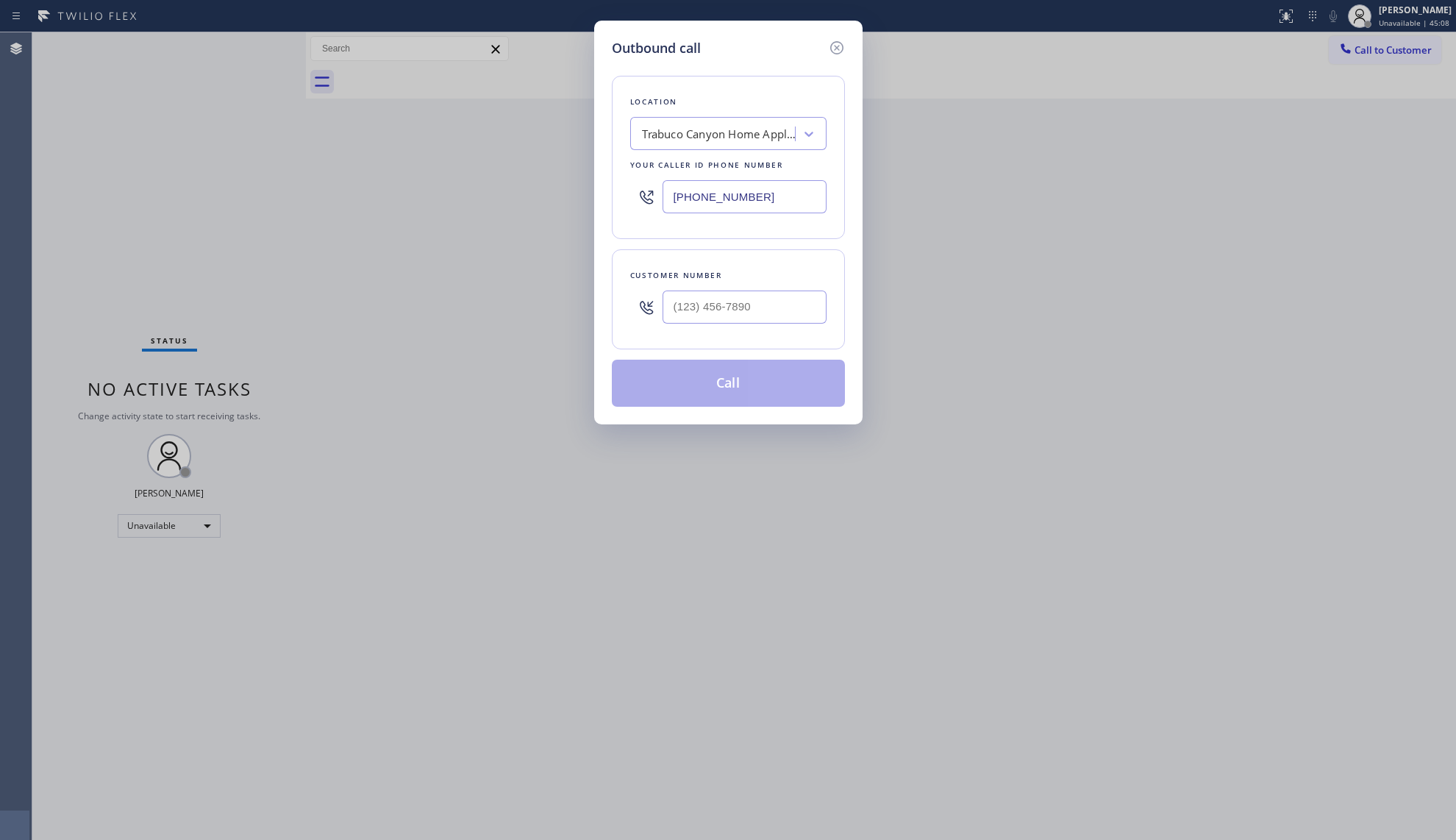
drag, startPoint x: 790, startPoint y: 192, endPoint x: 494, endPoint y: 190, distance: 296.0
click at [503, 192] on div "Outbound call Location [GEOGRAPHIC_DATA] Home Appliance Repair Your caller id p…" at bounding box center [728, 420] width 1456 height 840
paste input "855) 719-3434"
type input "[PHONE_NUMBER]"
drag, startPoint x: 718, startPoint y: 327, endPoint x: 727, endPoint y: 308, distance: 21.0
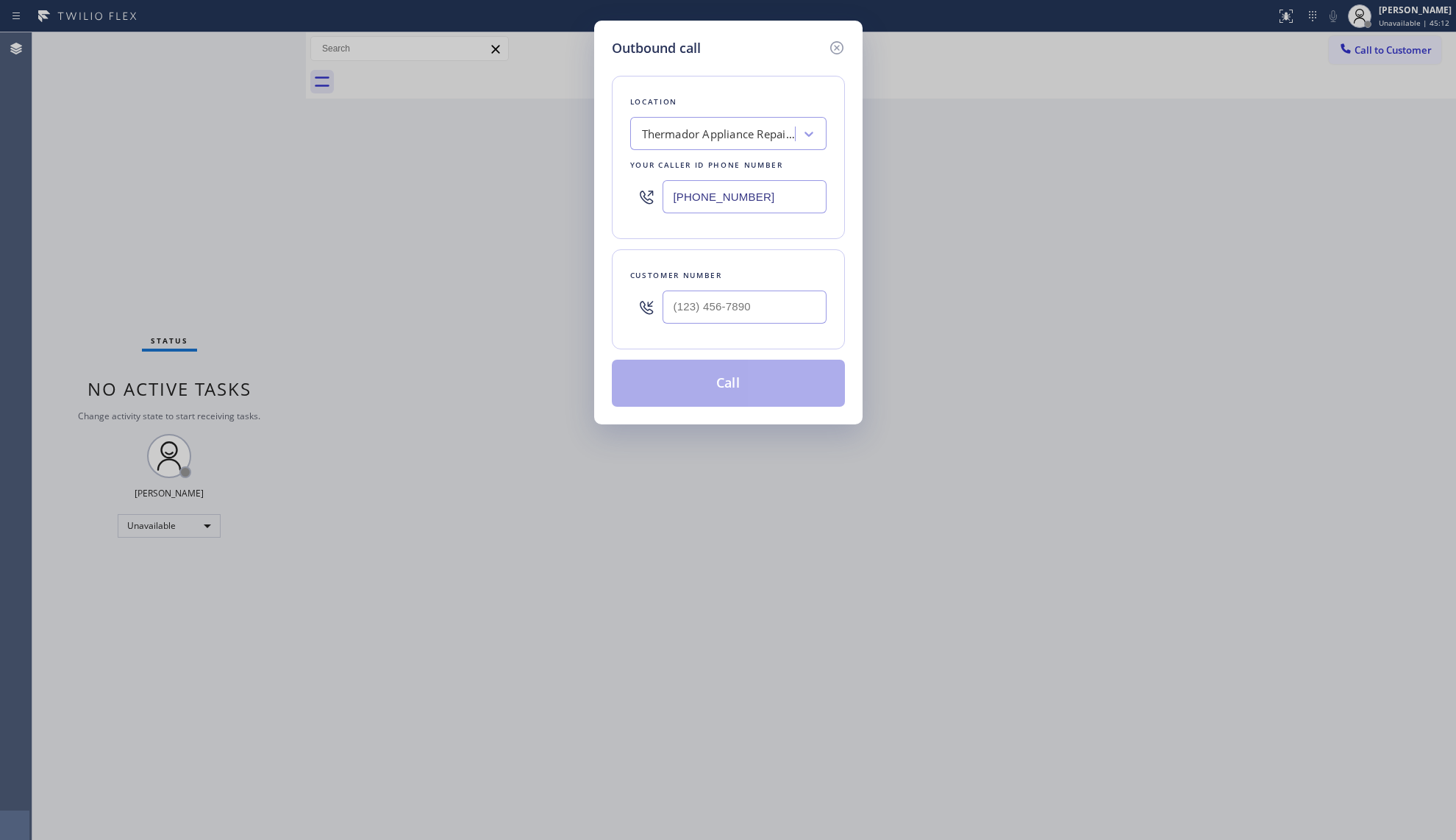
click at [721, 323] on div at bounding box center [745, 307] width 164 height 48
drag, startPoint x: 727, startPoint y: 308, endPoint x: 737, endPoint y: 307, distance: 10.0
click at [728, 308] on input "(___) ___-____" at bounding box center [745, 307] width 164 height 33
paste input "714) 904-2677"
type input "[PHONE_NUMBER]"
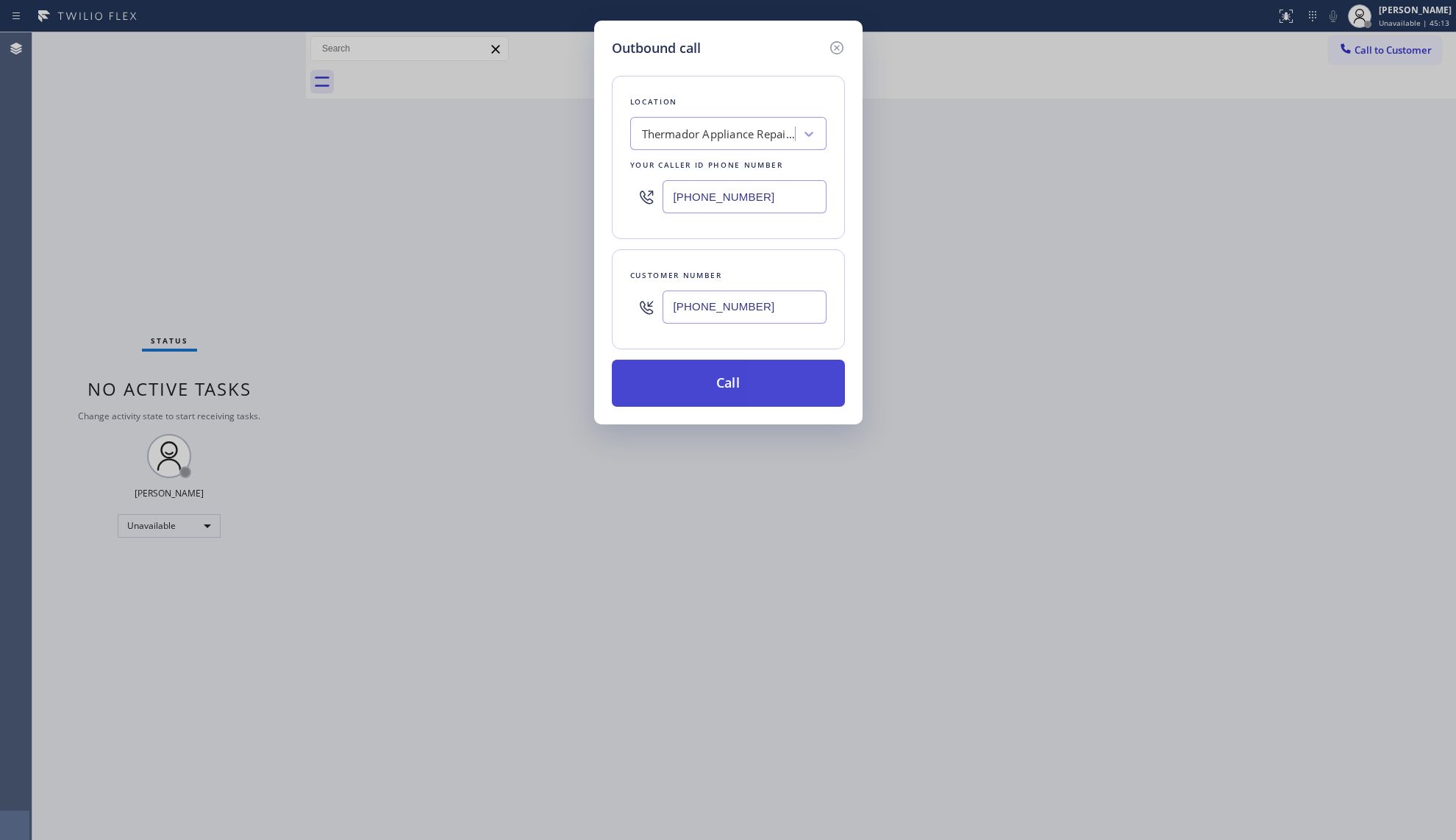
click at [727, 384] on button "Call" at bounding box center [728, 383] width 233 height 47
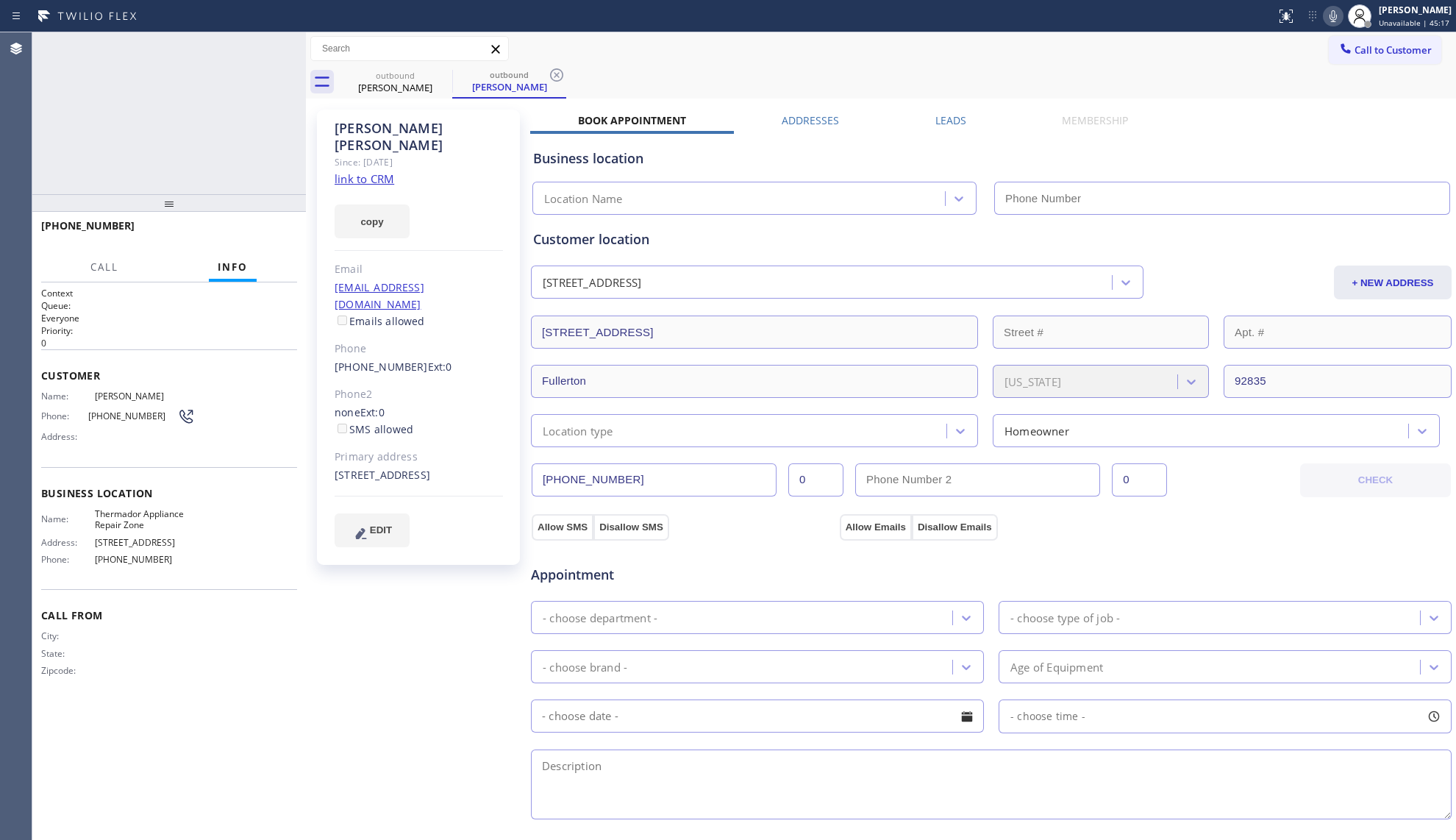
type input "[PHONE_NUMBER]"
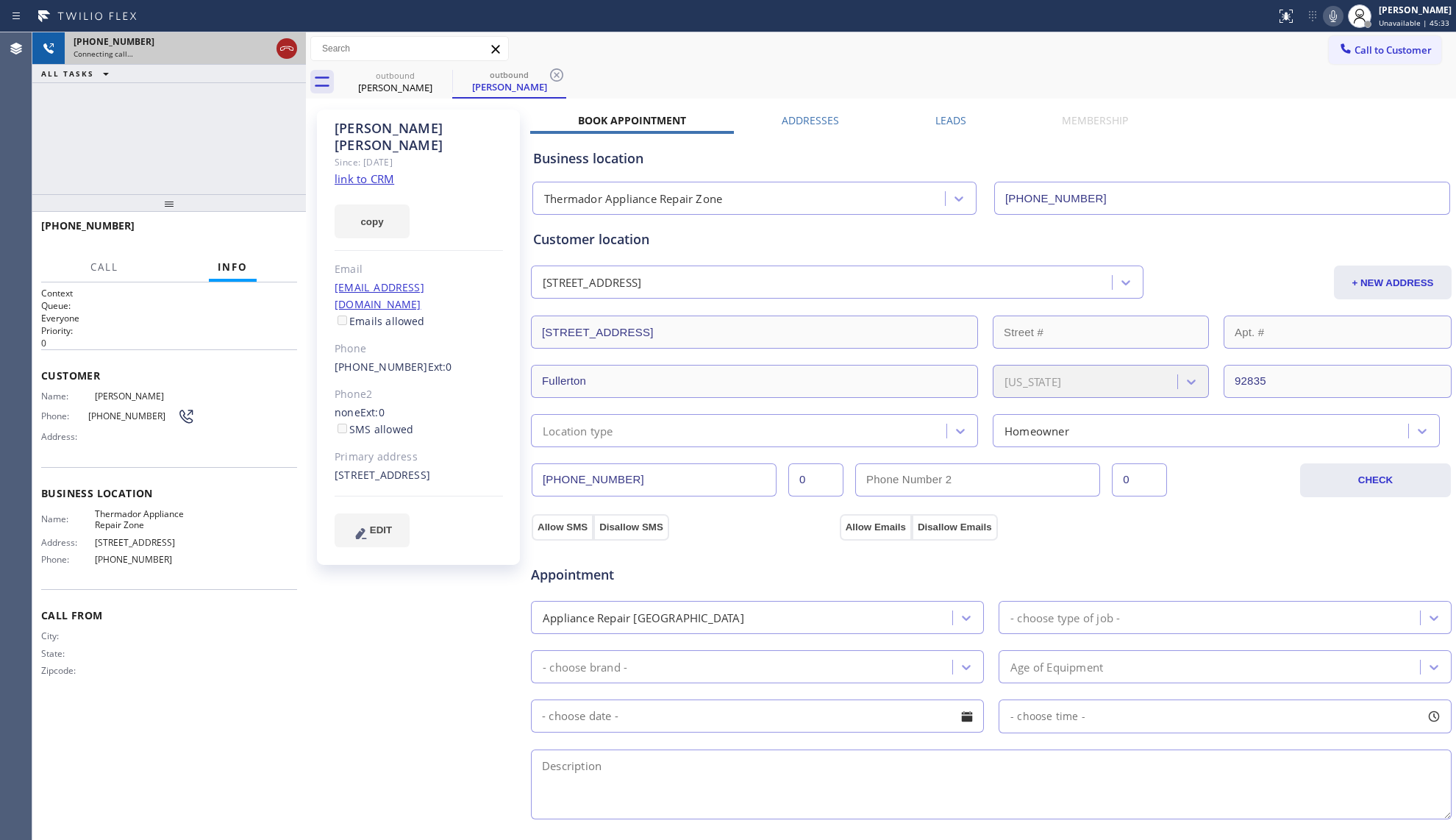
drag, startPoint x: 285, startPoint y: 48, endPoint x: 292, endPoint y: 52, distance: 8.1
click at [285, 48] on icon at bounding box center [287, 48] width 13 height 4
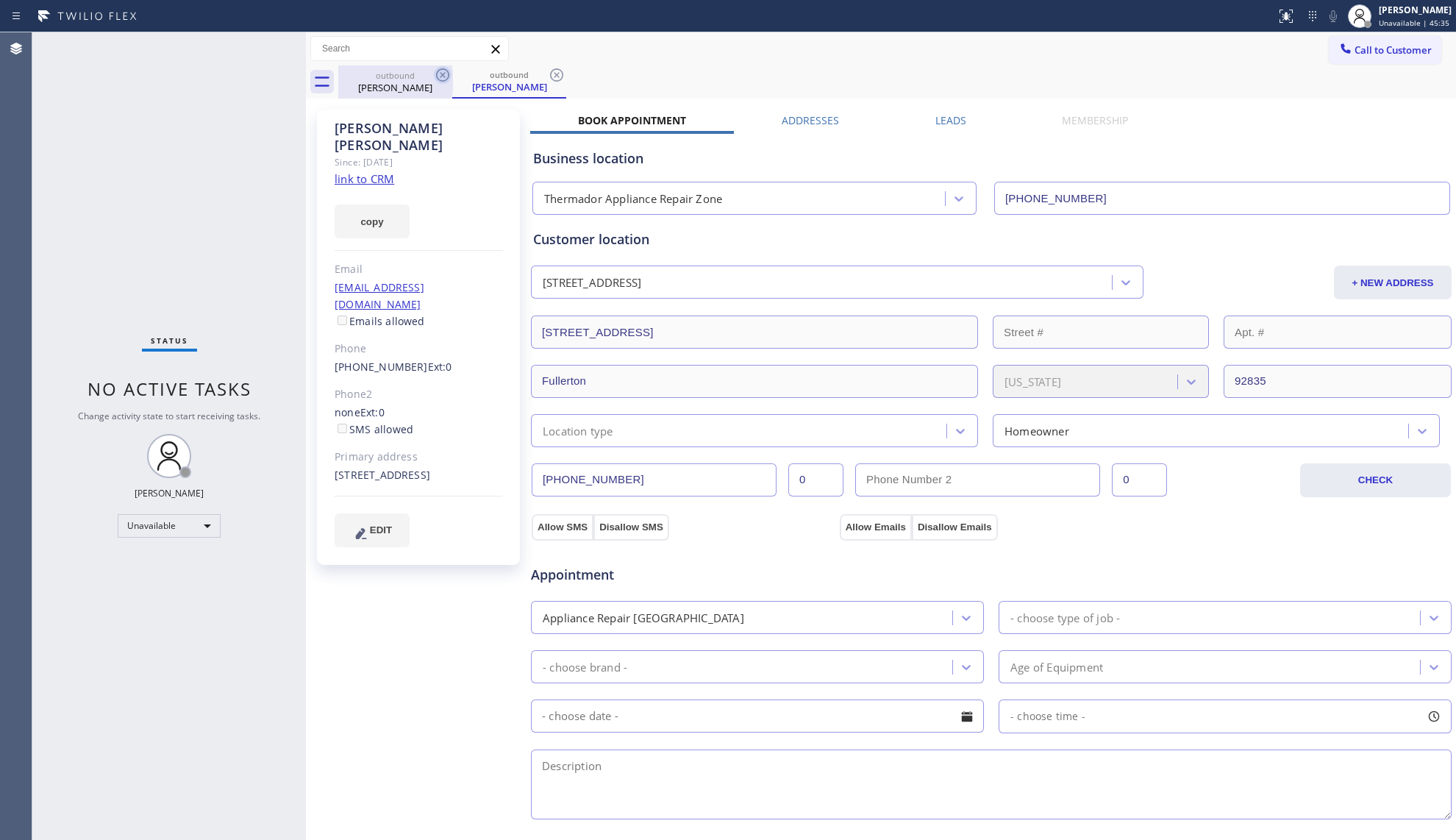
click at [445, 82] on icon at bounding box center [442, 75] width 17 height 17
click at [0, 0] on icon at bounding box center [0, 0] width 0 height 0
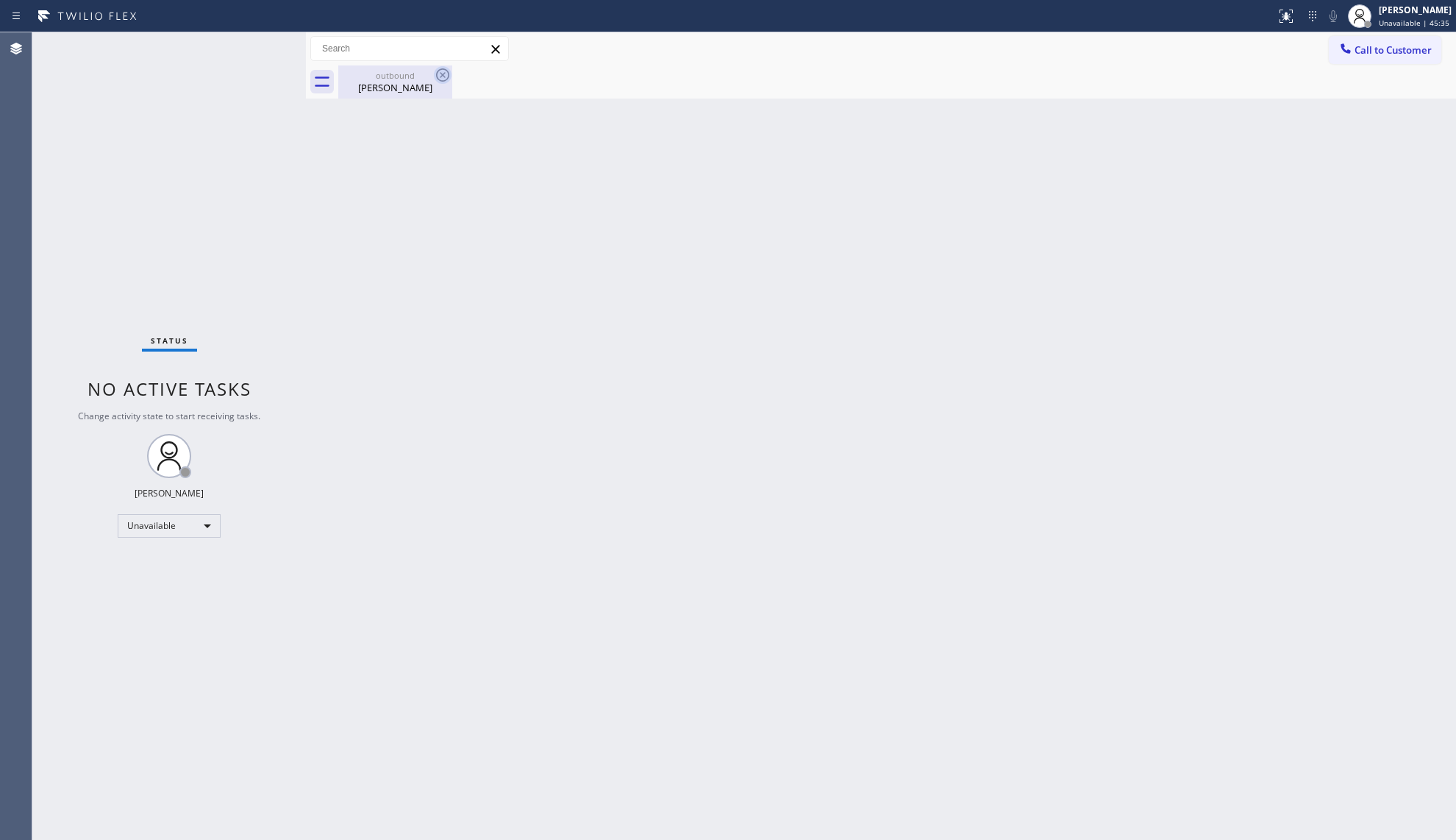
click at [443, 80] on icon at bounding box center [442, 74] width 13 height 13
click at [443, 78] on icon at bounding box center [442, 75] width 17 height 17
click at [427, 77] on div "outbound" at bounding box center [395, 75] width 111 height 11
drag, startPoint x: 1365, startPoint y: 39, endPoint x: 1151, endPoint y: 73, distance: 216.7
click at [1366, 39] on button "Call to Customer" at bounding box center [1384, 50] width 113 height 28
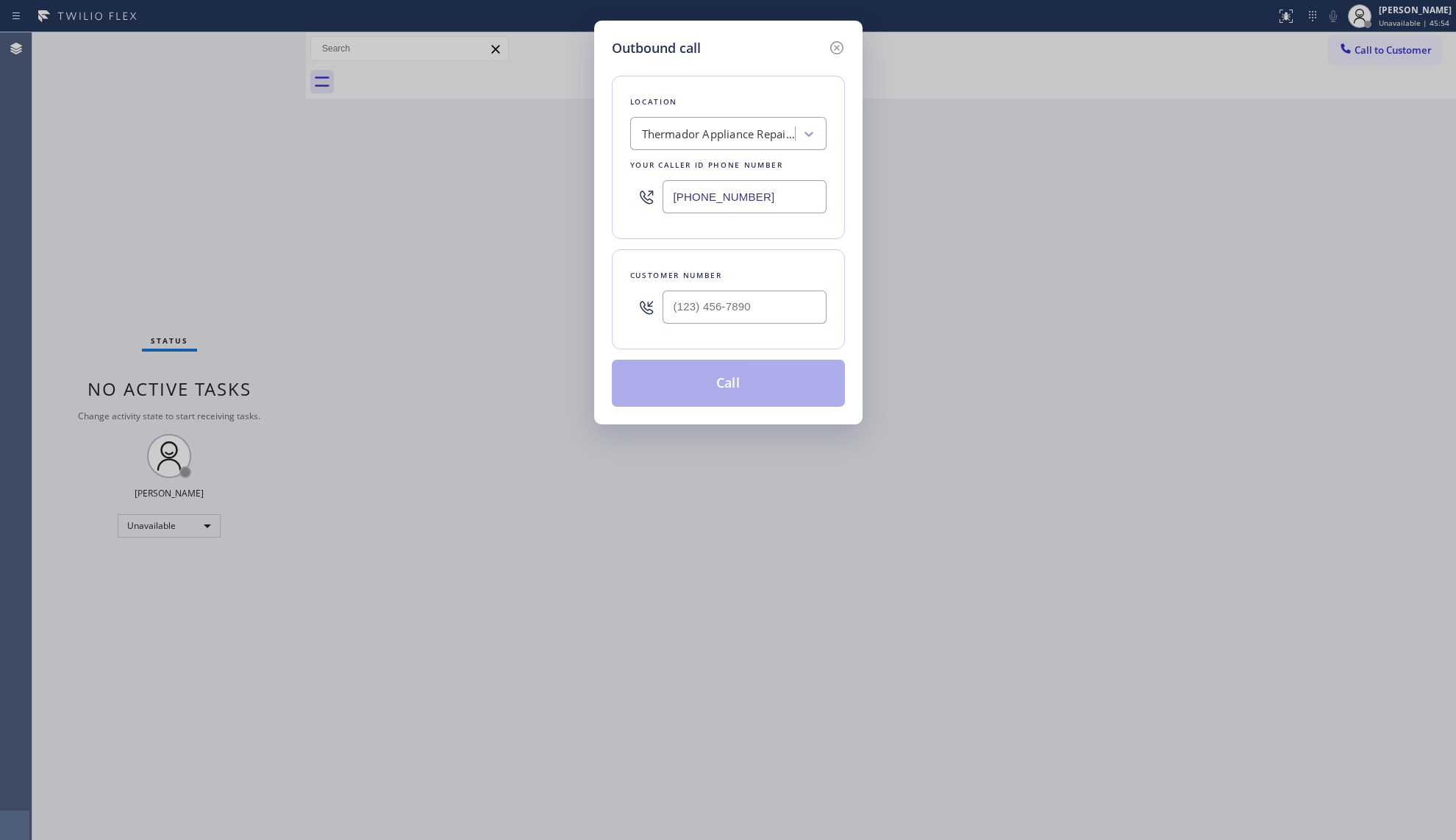
drag, startPoint x: 782, startPoint y: 191, endPoint x: 638, endPoint y: 191, distance: 144.0
click at [638, 191] on div "[PHONE_NUMBER]" at bounding box center [728, 197] width 197 height 48
paste input "503) 433-8525"
type input "[PHONE_NUMBER]"
click at [782, 319] on input "(___) ___-____" at bounding box center [745, 307] width 164 height 33
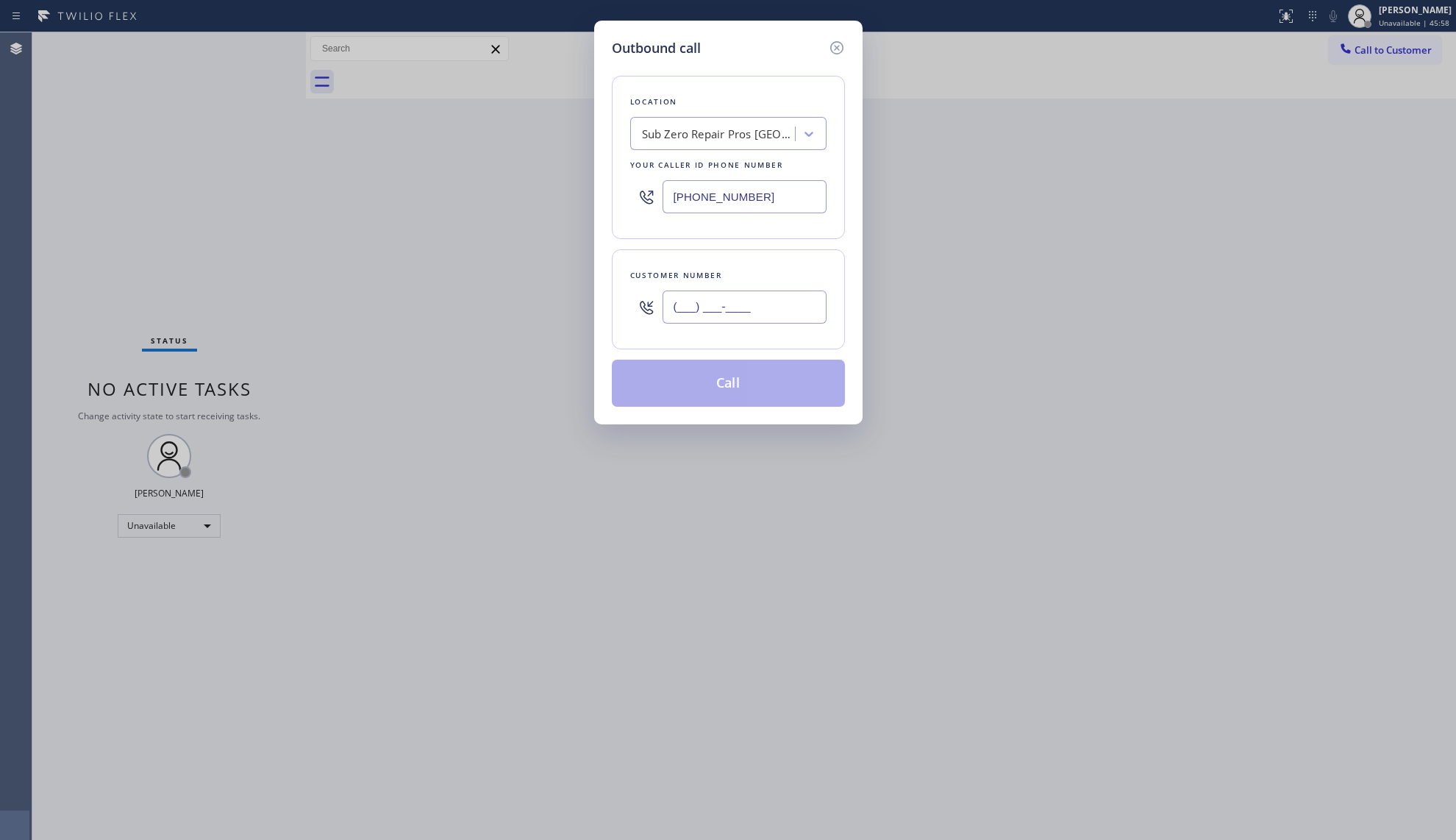
paste input "503) 307-0800"
type input "[PHONE_NUMBER]"
click at [750, 387] on button "Call" at bounding box center [728, 383] width 233 height 47
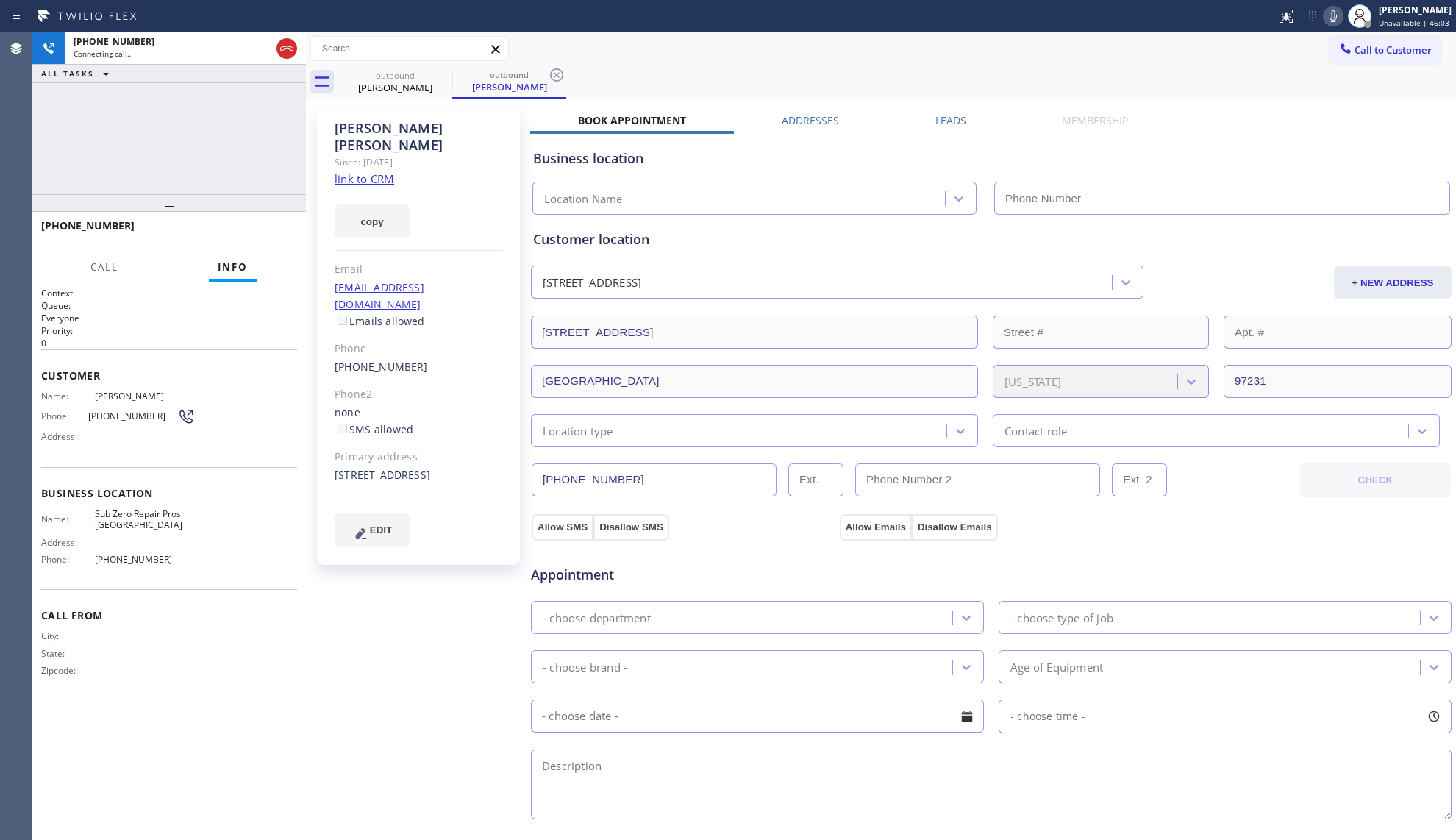
type input "[PHONE_NUMBER]"
click at [164, 148] on div "[PHONE_NUMBER] Connecting call… ALL TASKS ALL TASKS ACTIVE TASKS TASKS IN WRAP …" at bounding box center [169, 113] width 274 height 162
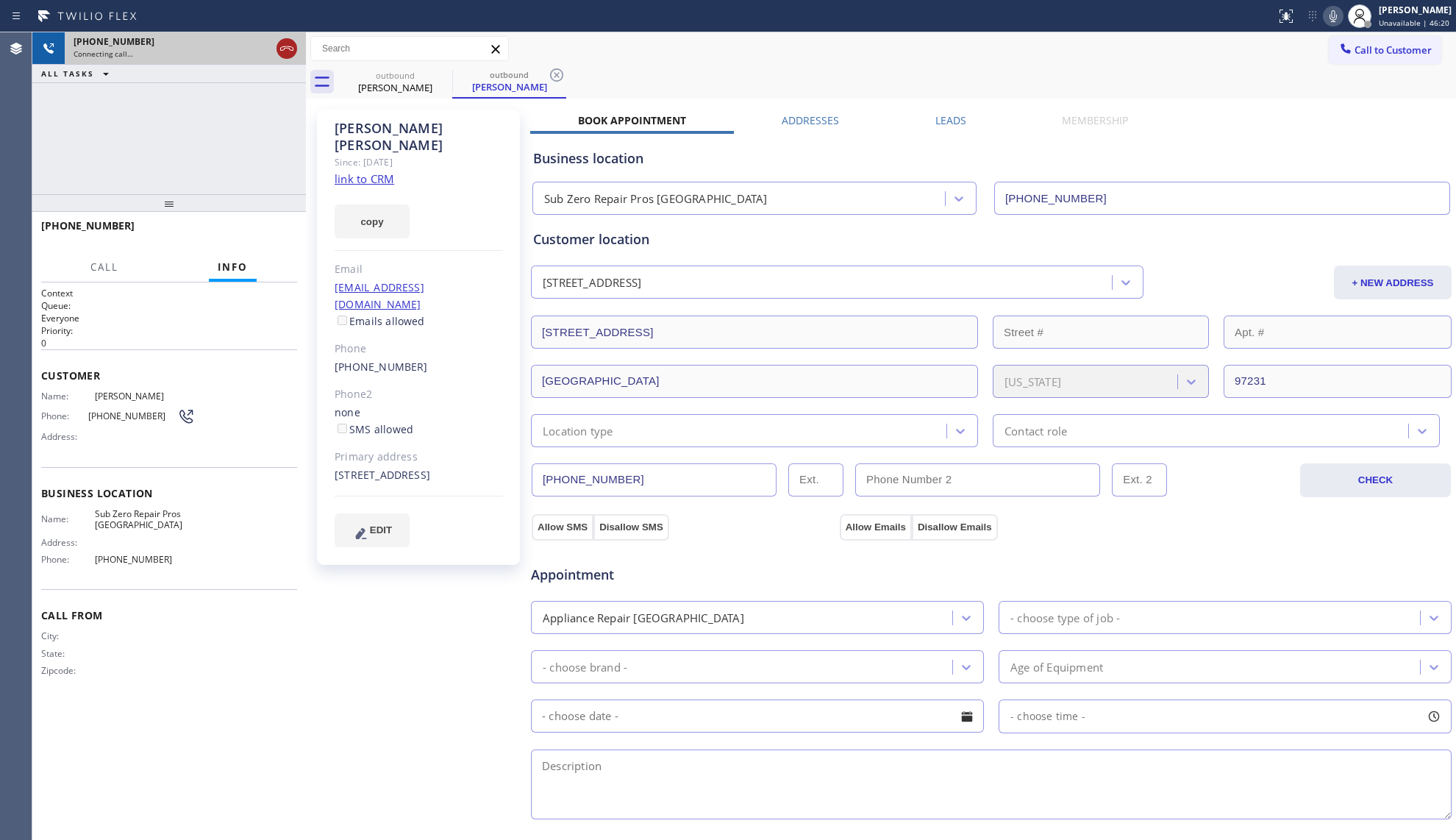
click at [281, 51] on icon at bounding box center [287, 48] width 17 height 17
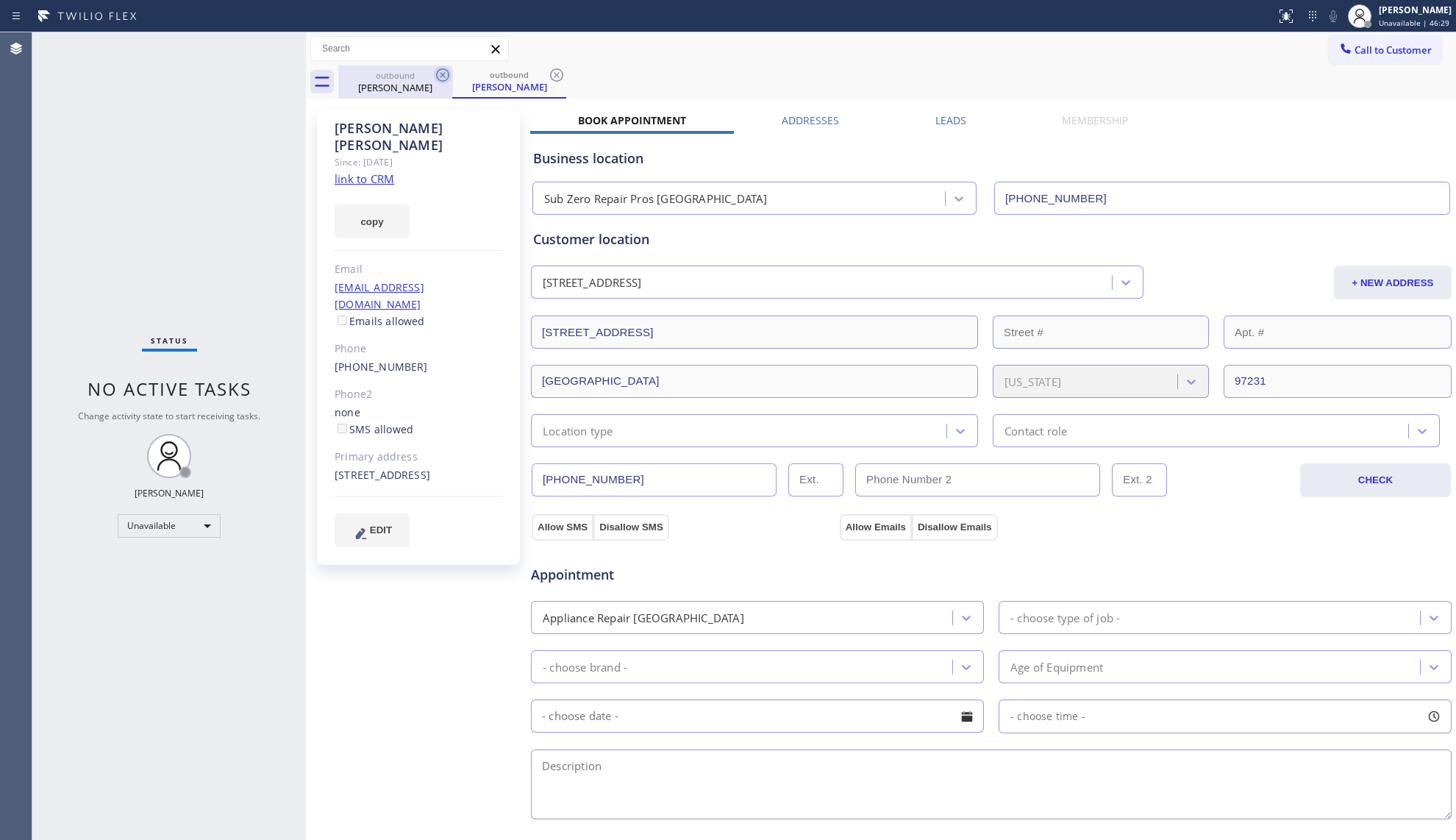
click at [442, 77] on icon at bounding box center [442, 75] width 17 height 17
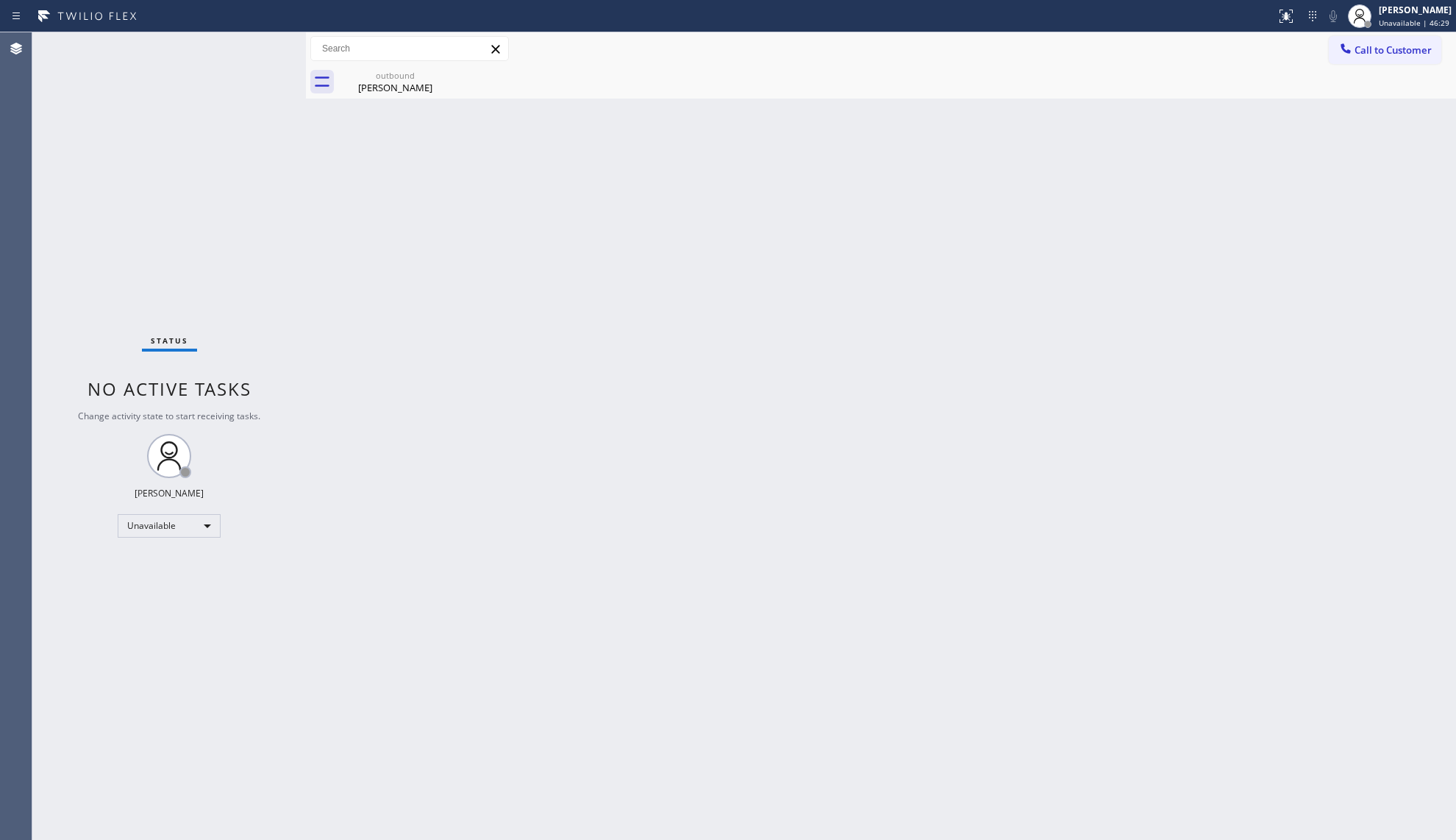
click at [0, 0] on icon at bounding box center [0, 0] width 0 height 0
click at [422, 78] on div "outbound" at bounding box center [395, 75] width 111 height 11
click at [1331, 54] on button "Call to Customer" at bounding box center [1384, 50] width 113 height 28
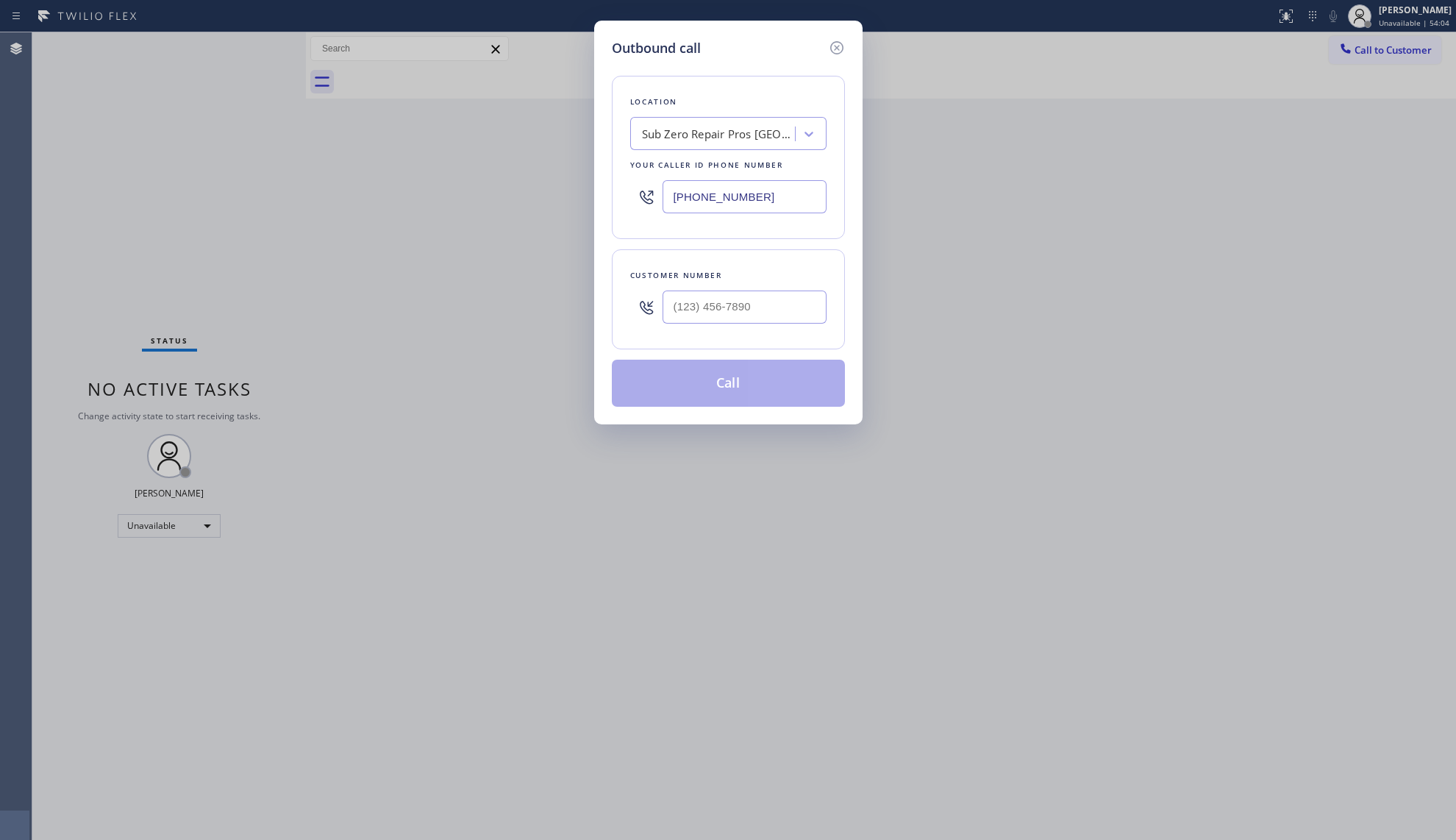
drag, startPoint x: 759, startPoint y: 192, endPoint x: 614, endPoint y: 197, distance: 145.1
click at [614, 197] on div "Location Sub Zero Repair Pros [GEOGRAPHIC_DATA] Your caller id phone number [PH…" at bounding box center [728, 157] width 233 height 163
paste input "631) 201-4926"
type input "[PHONE_NUMBER]"
click at [741, 318] on input "(___) ___-____" at bounding box center [745, 307] width 164 height 33
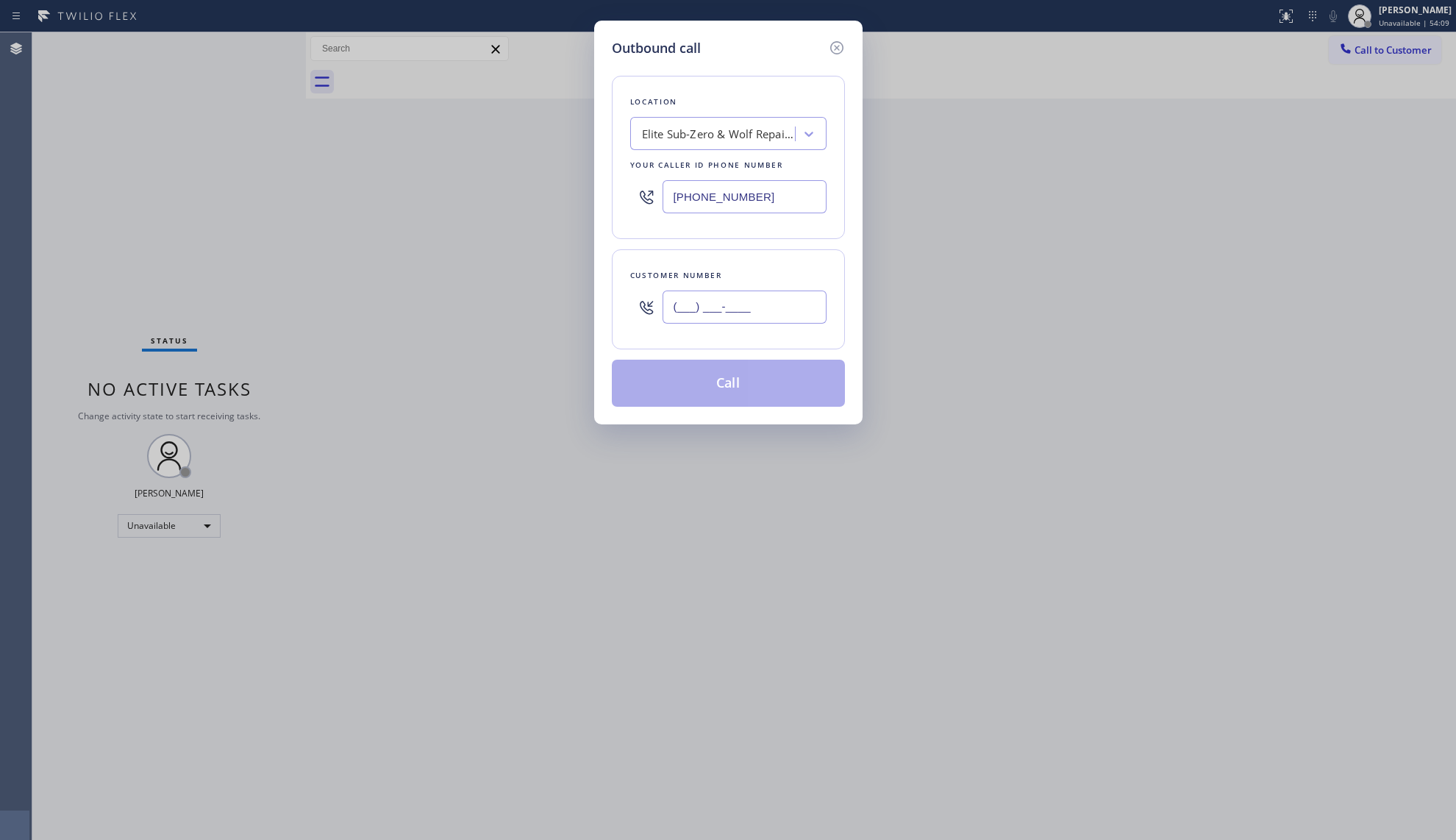
paste input "917) 613-4293"
type input "[PHONE_NUMBER]"
click at [735, 392] on button "Call" at bounding box center [728, 383] width 233 height 47
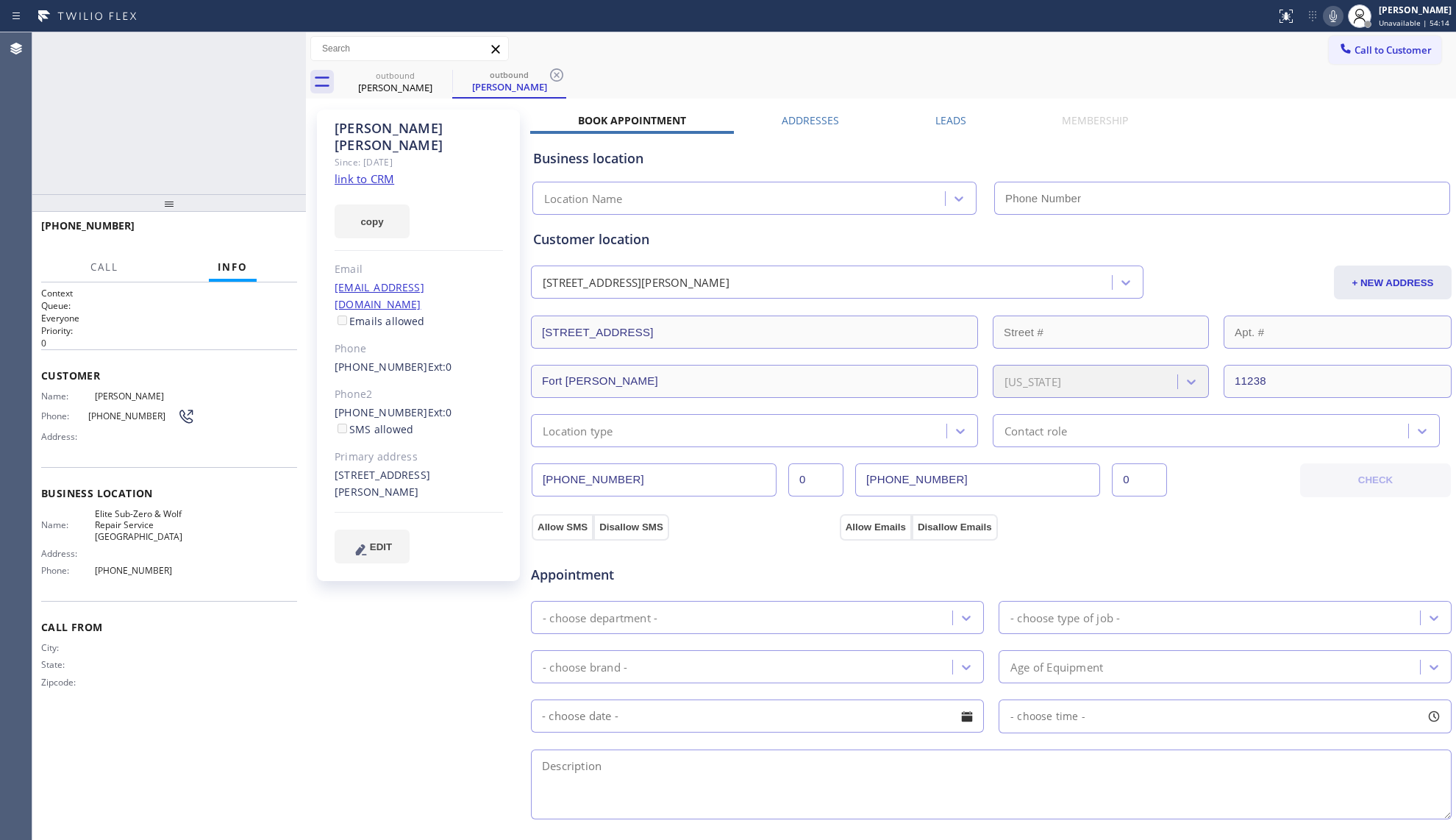
type input "[PHONE_NUMBER]"
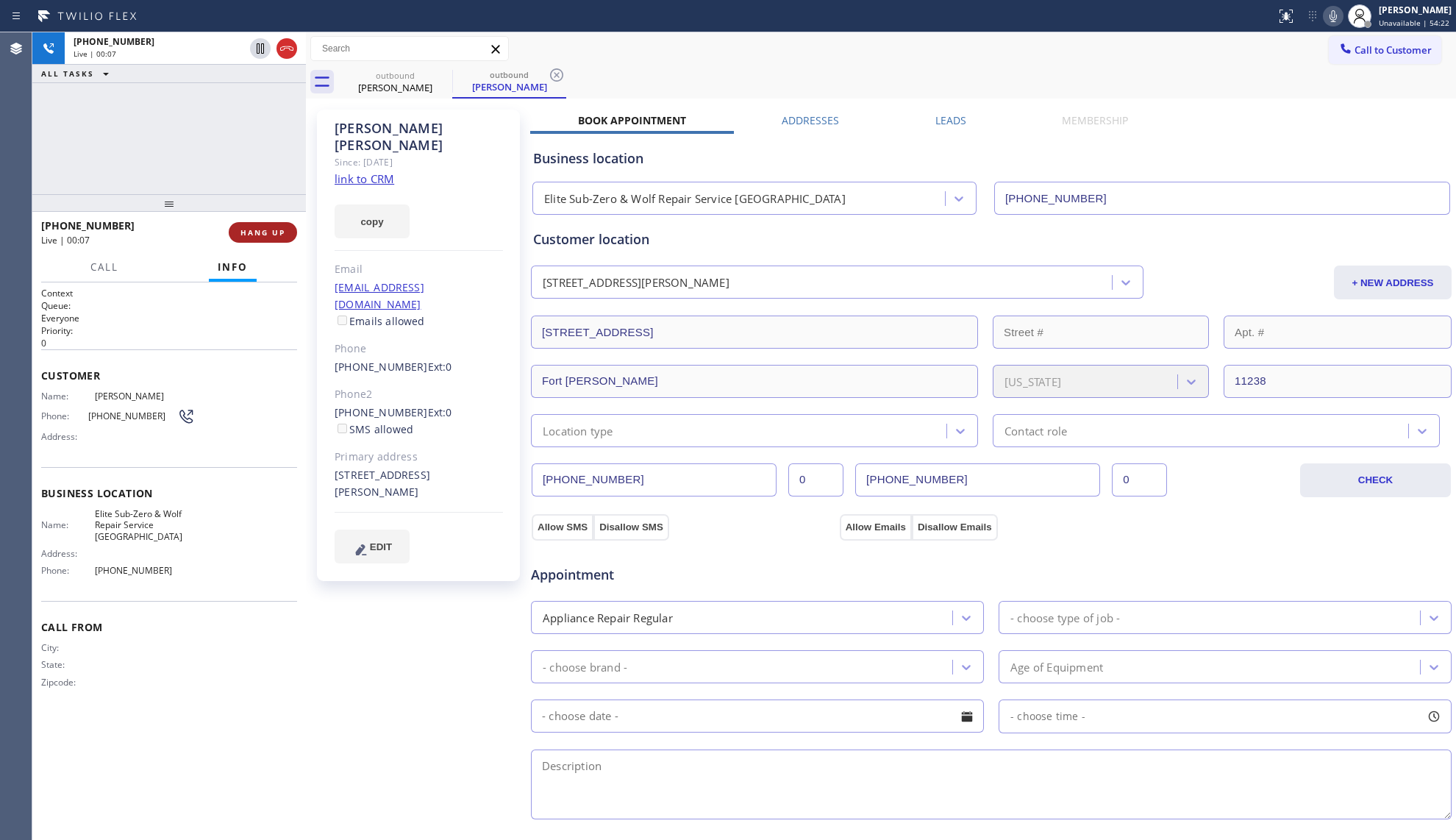
click at [262, 234] on span "HANG UP" at bounding box center [262, 233] width 45 height 10
click at [262, 233] on span "HANG UP" at bounding box center [262, 233] width 45 height 10
click at [262, 231] on span "HANG UP" at bounding box center [262, 233] width 45 height 10
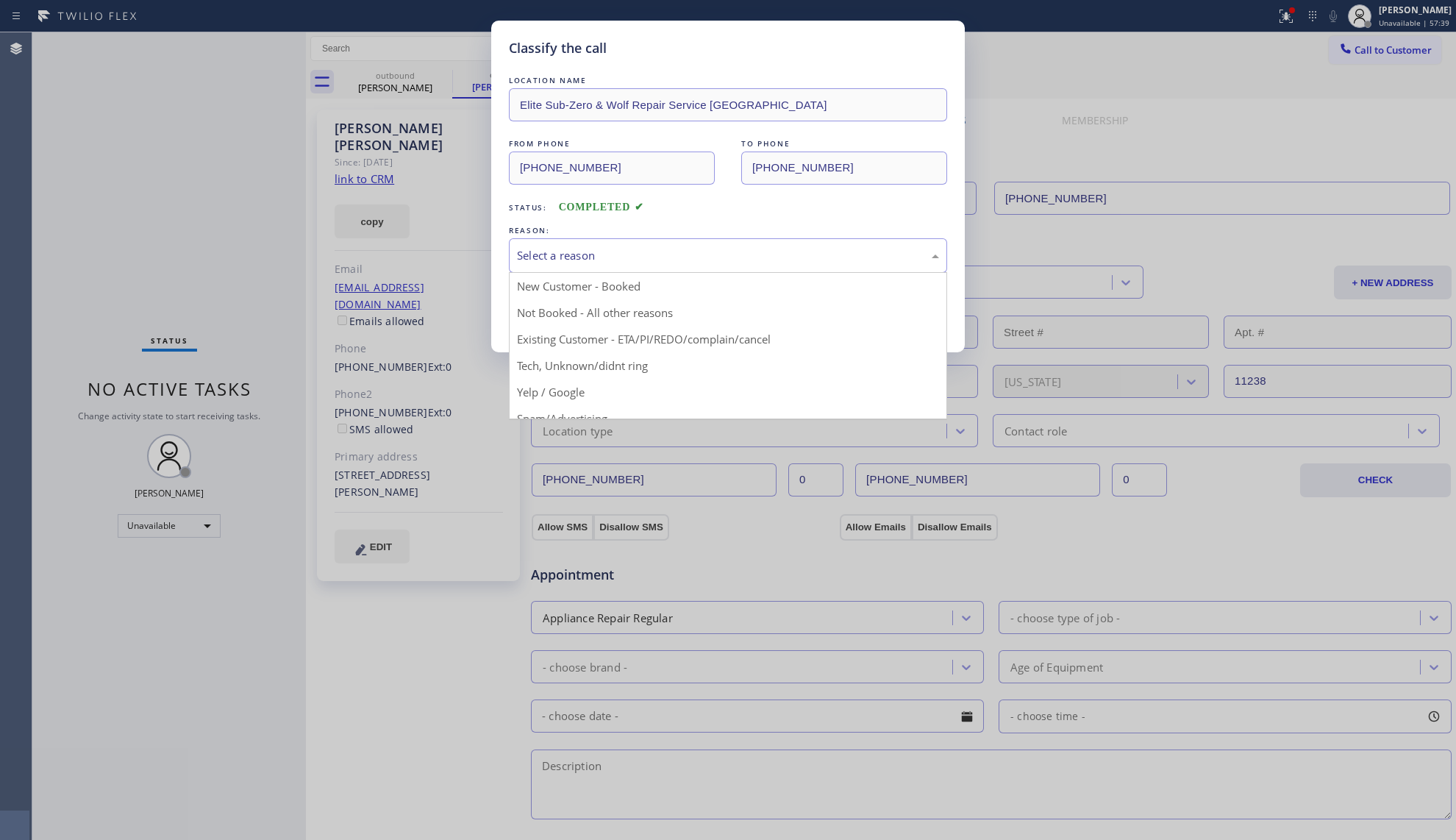
click at [689, 269] on div "Select a reason" at bounding box center [727, 256] width 438 height 35
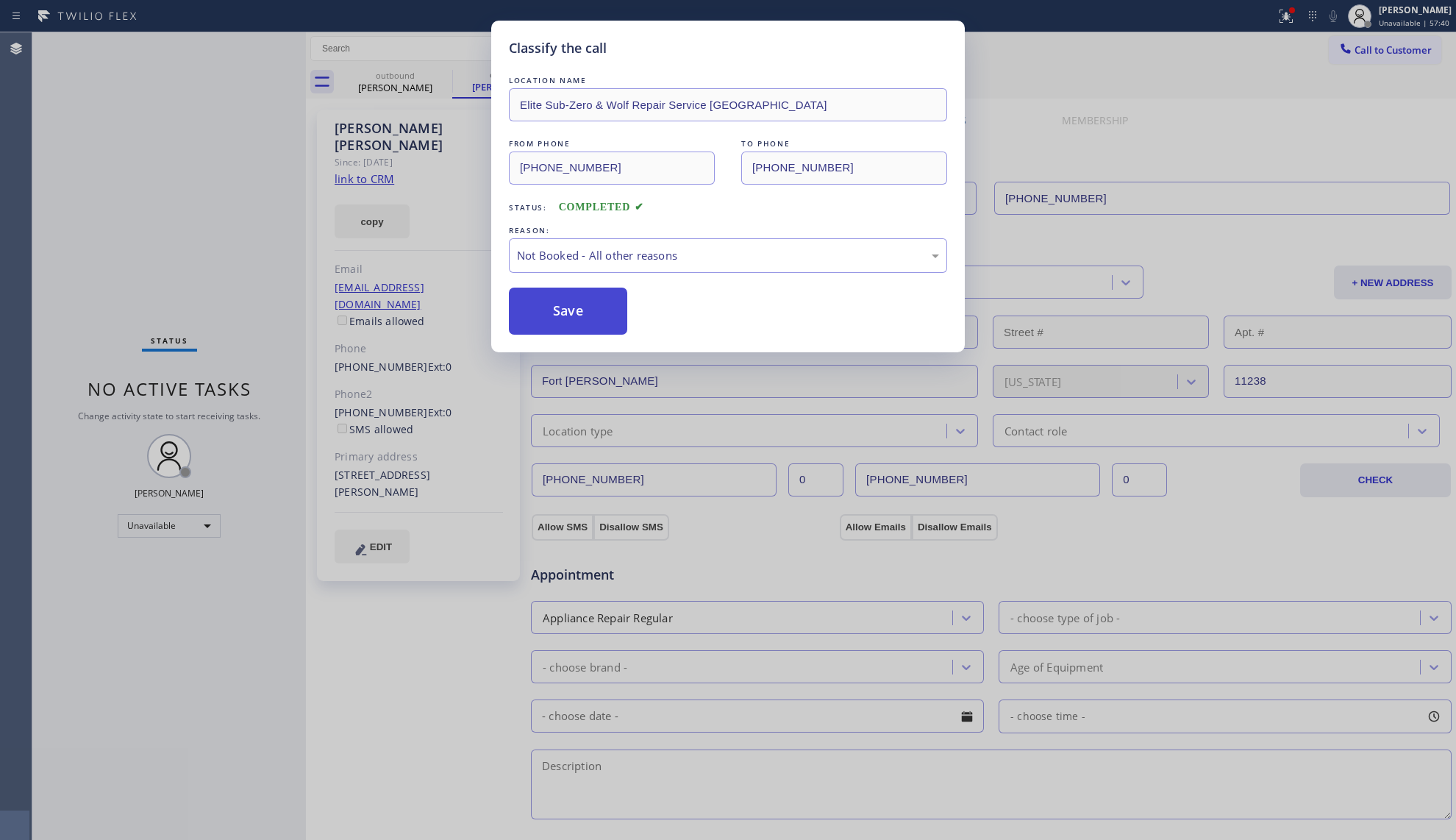
click at [571, 309] on button "Save" at bounding box center [567, 311] width 118 height 47
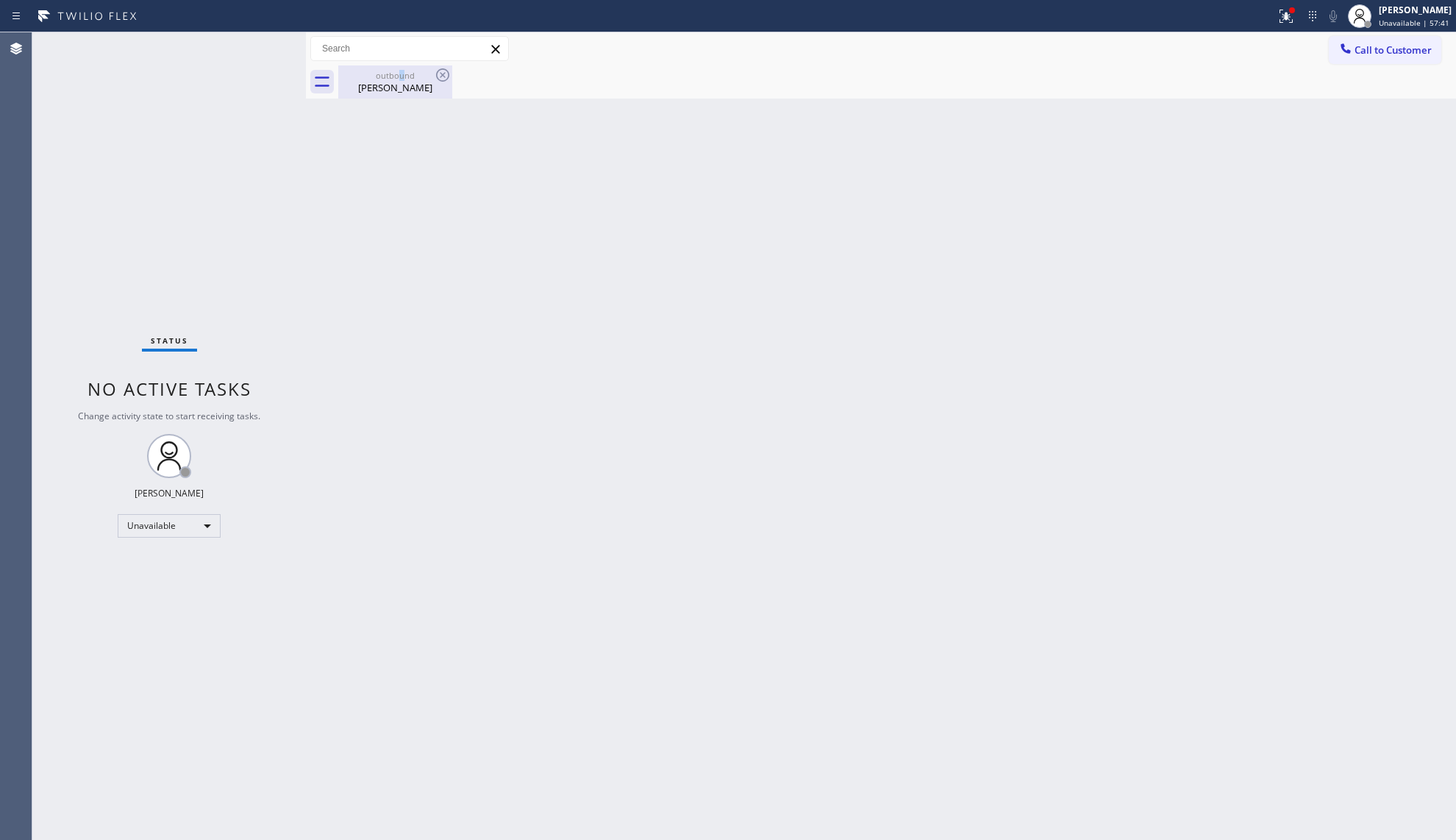
drag, startPoint x: 401, startPoint y: 75, endPoint x: 426, endPoint y: 77, distance: 25.1
click at [407, 77] on div "outbound" at bounding box center [395, 75] width 111 height 11
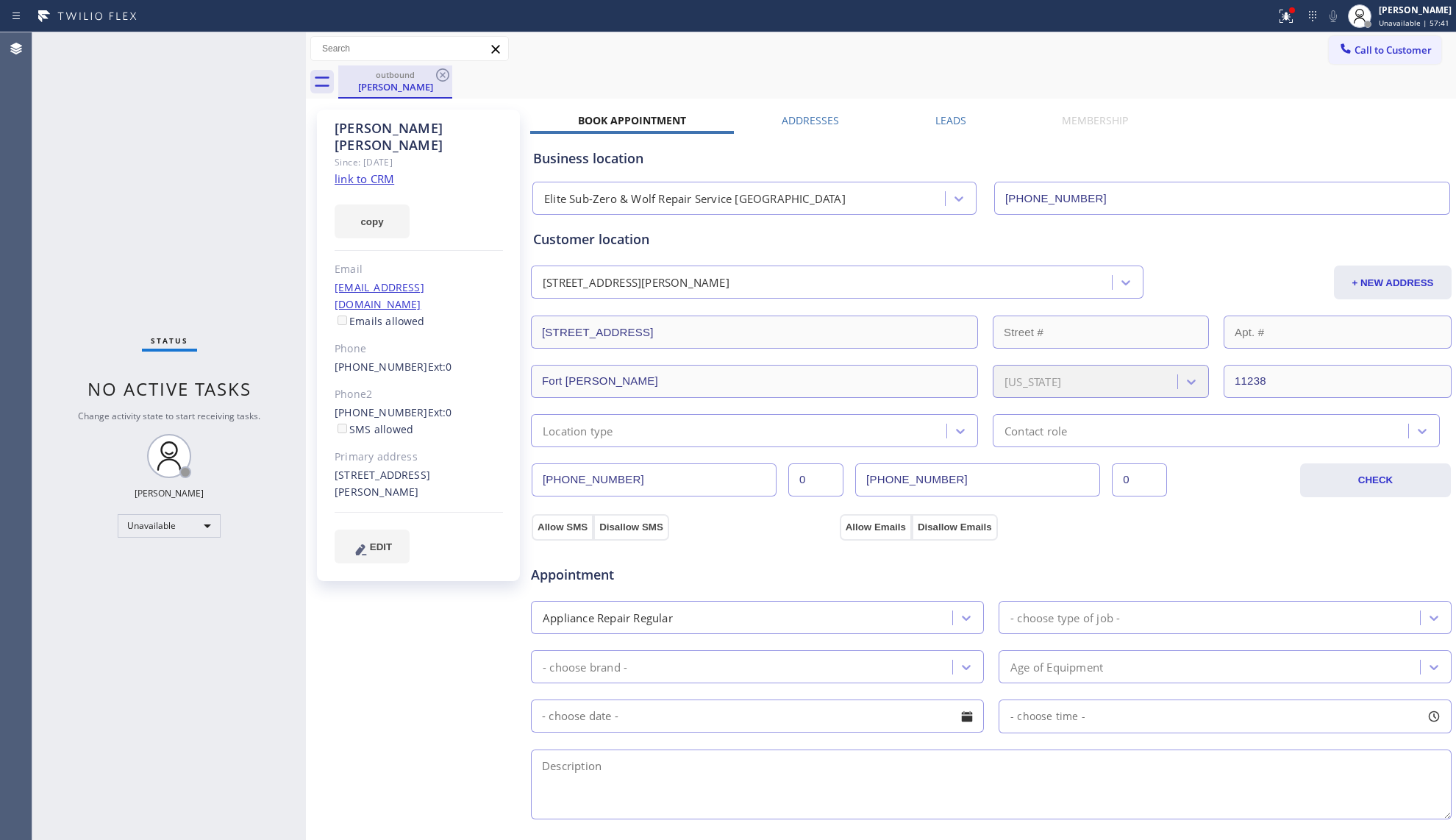
click at [426, 77] on div "outbound" at bounding box center [395, 74] width 111 height 11
click at [437, 77] on icon at bounding box center [442, 74] width 13 height 13
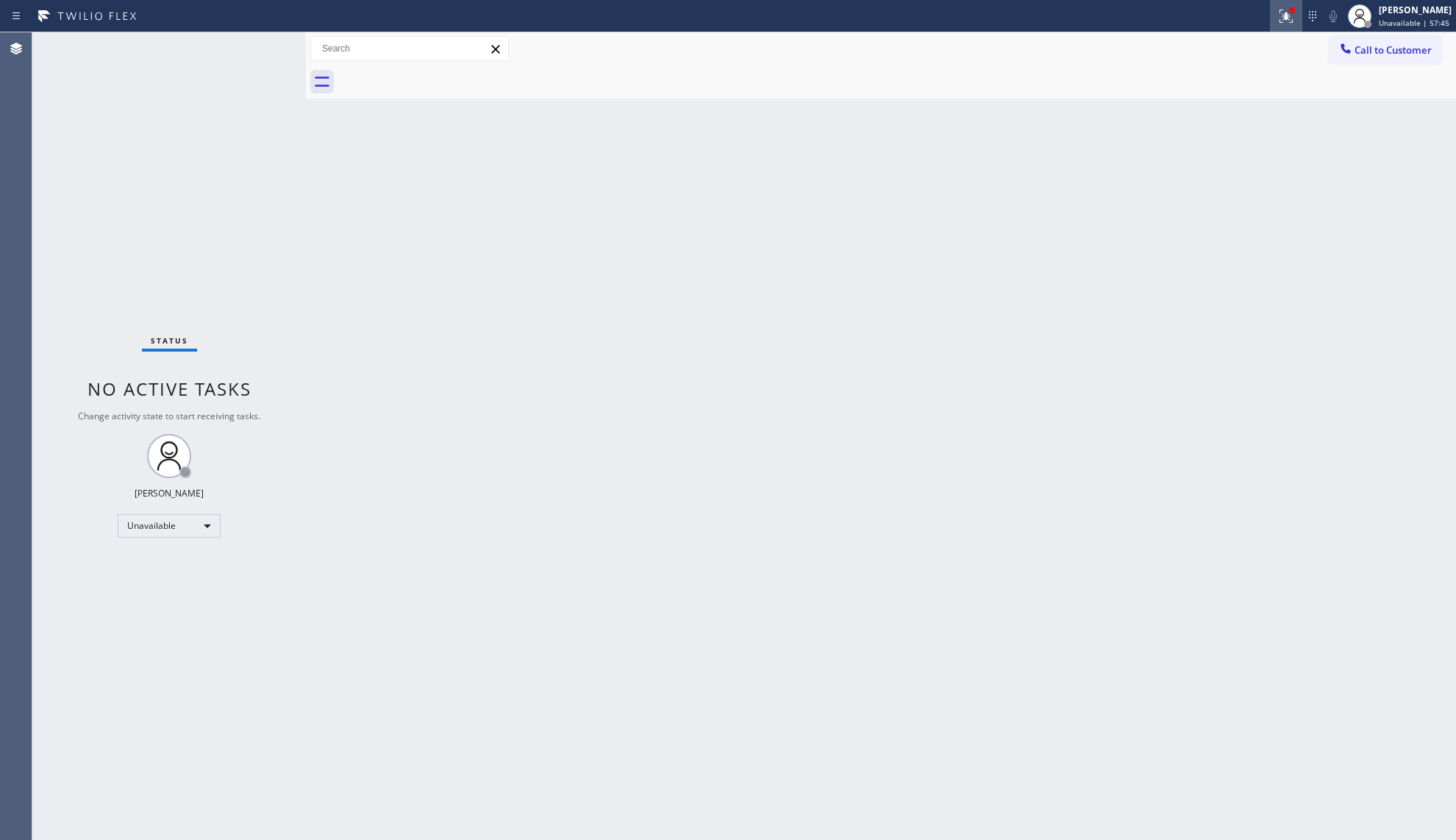
click at [1288, 21] on icon at bounding box center [1286, 16] width 17 height 17
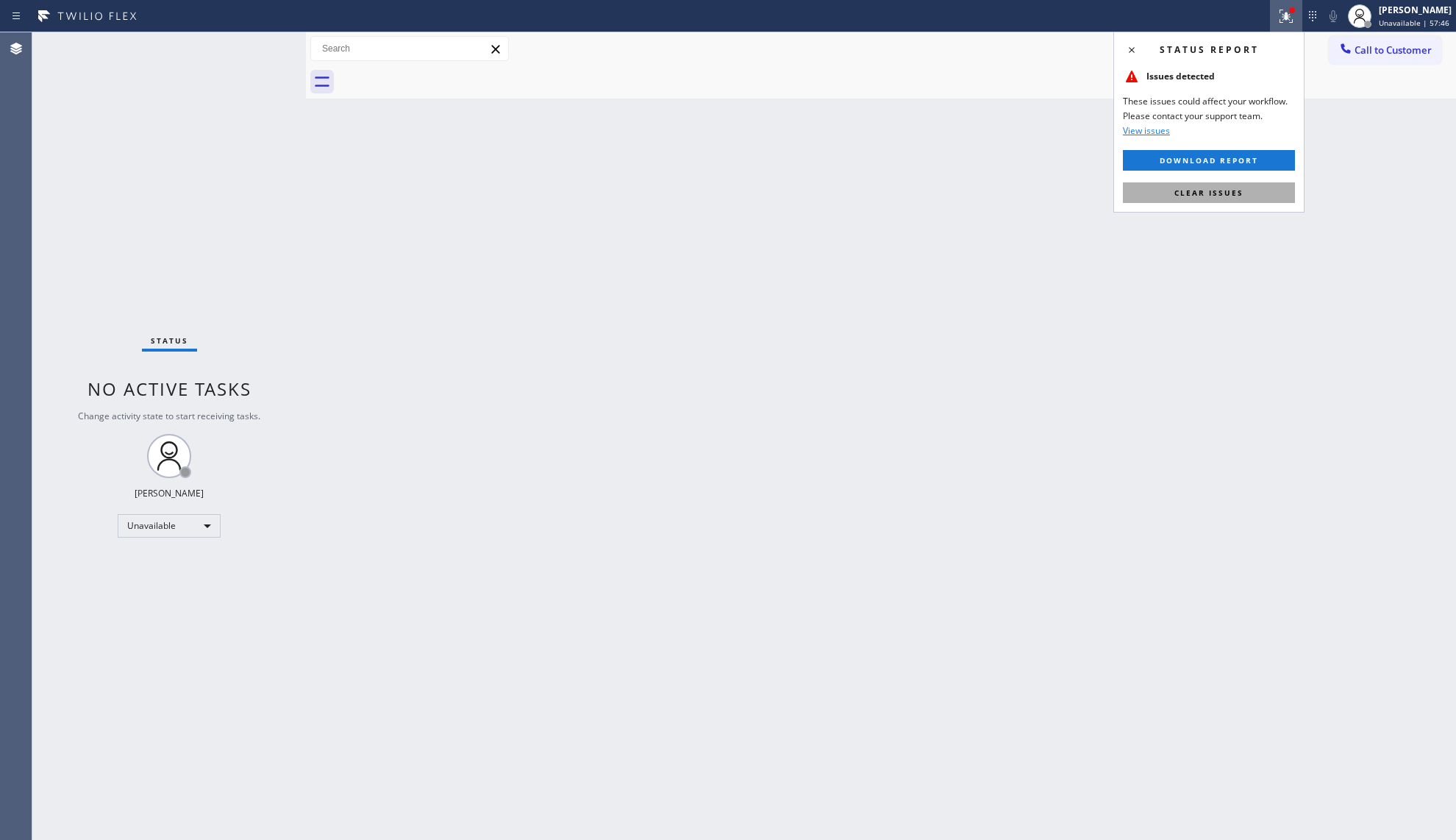
click at [1232, 192] on span "Clear issues" at bounding box center [1209, 193] width 69 height 10
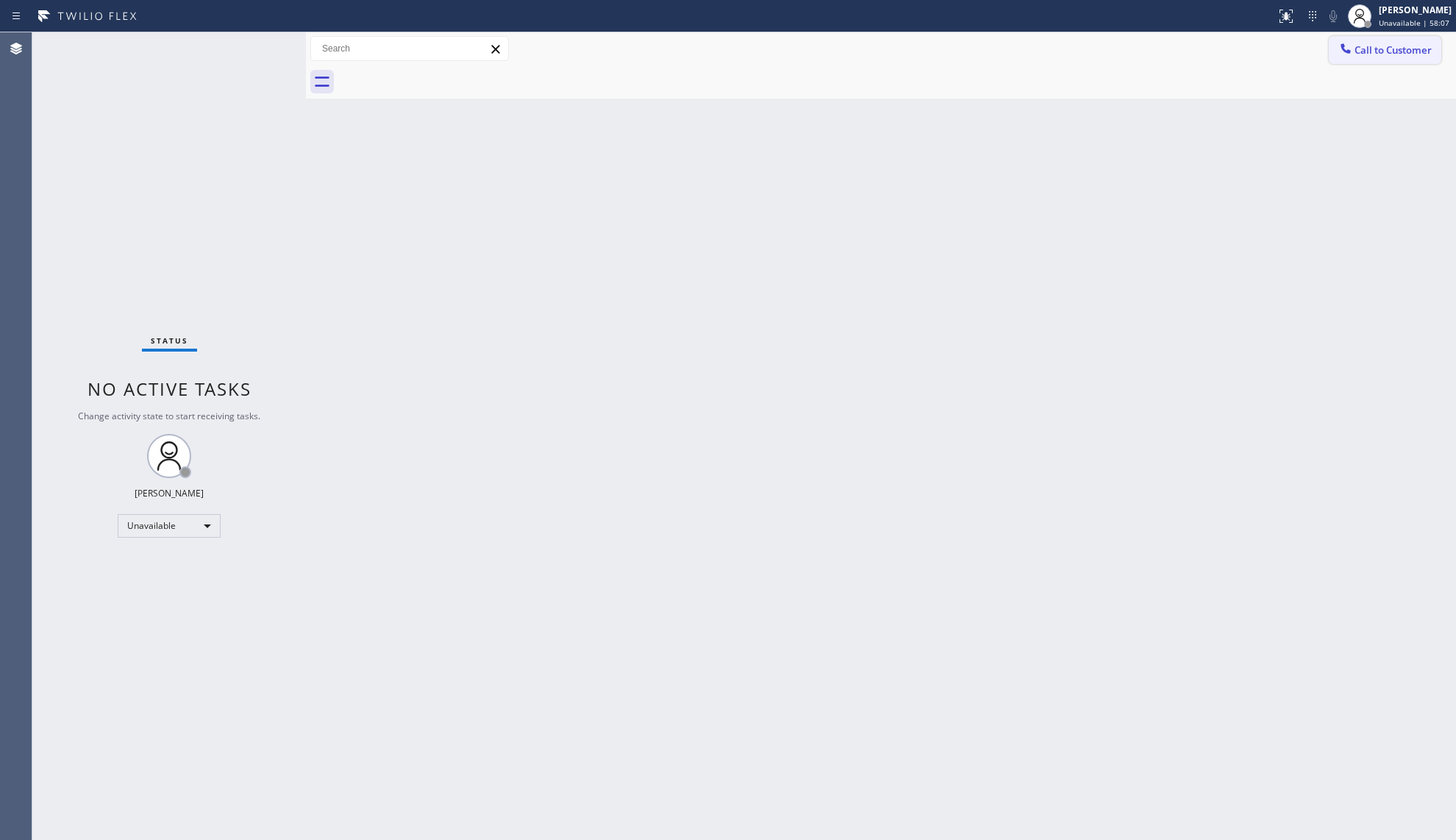
click at [1353, 60] on button "Call to Customer" at bounding box center [1384, 50] width 113 height 28
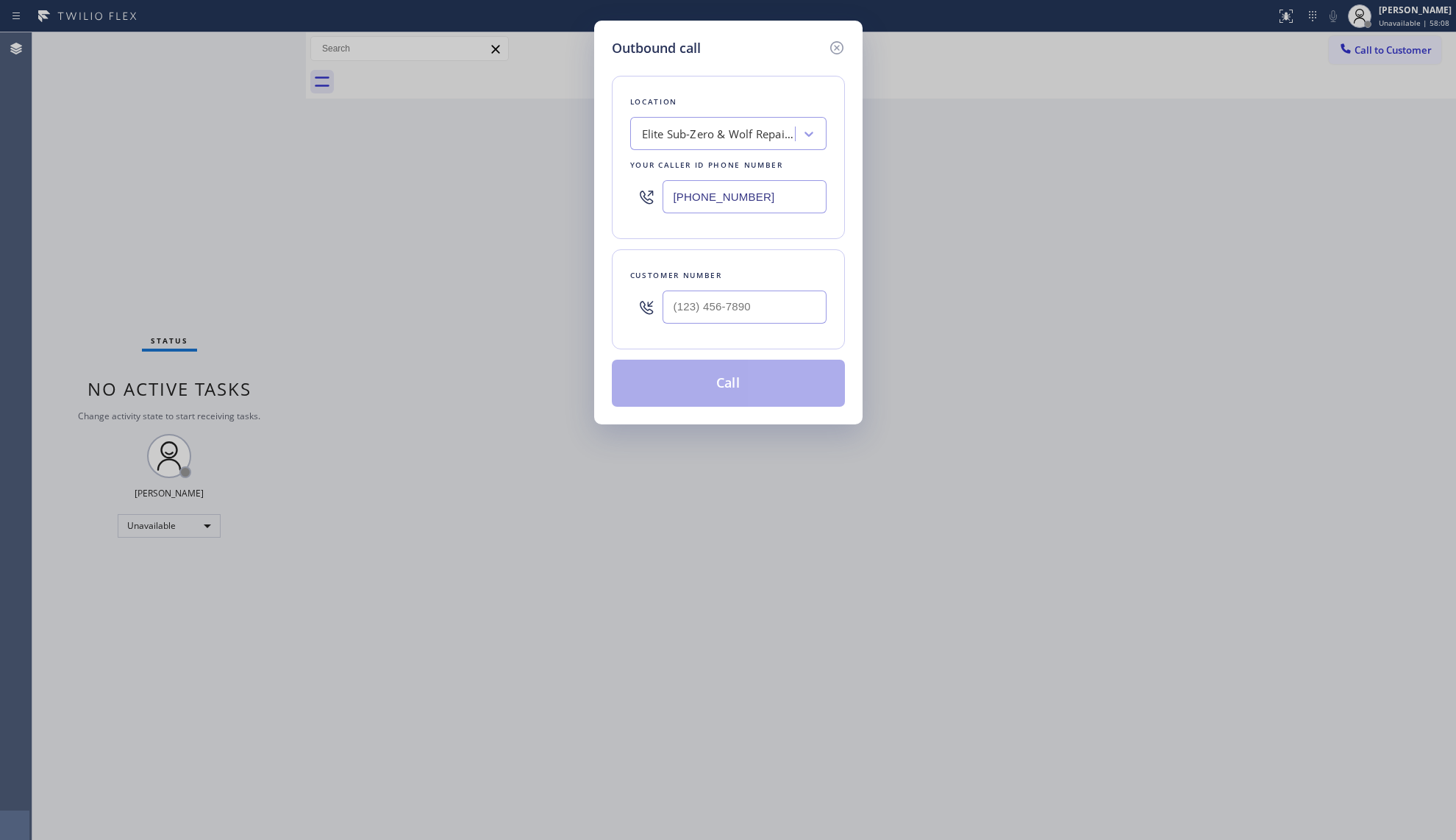
drag, startPoint x: 716, startPoint y: 196, endPoint x: 628, endPoint y: 195, distance: 88.0
click at [630, 196] on div "[PHONE_NUMBER]" at bounding box center [728, 197] width 197 height 48
paste input "754) 205-3607"
type input "[PHONE_NUMBER]"
click at [715, 312] on input "(___) ___-____" at bounding box center [745, 307] width 164 height 33
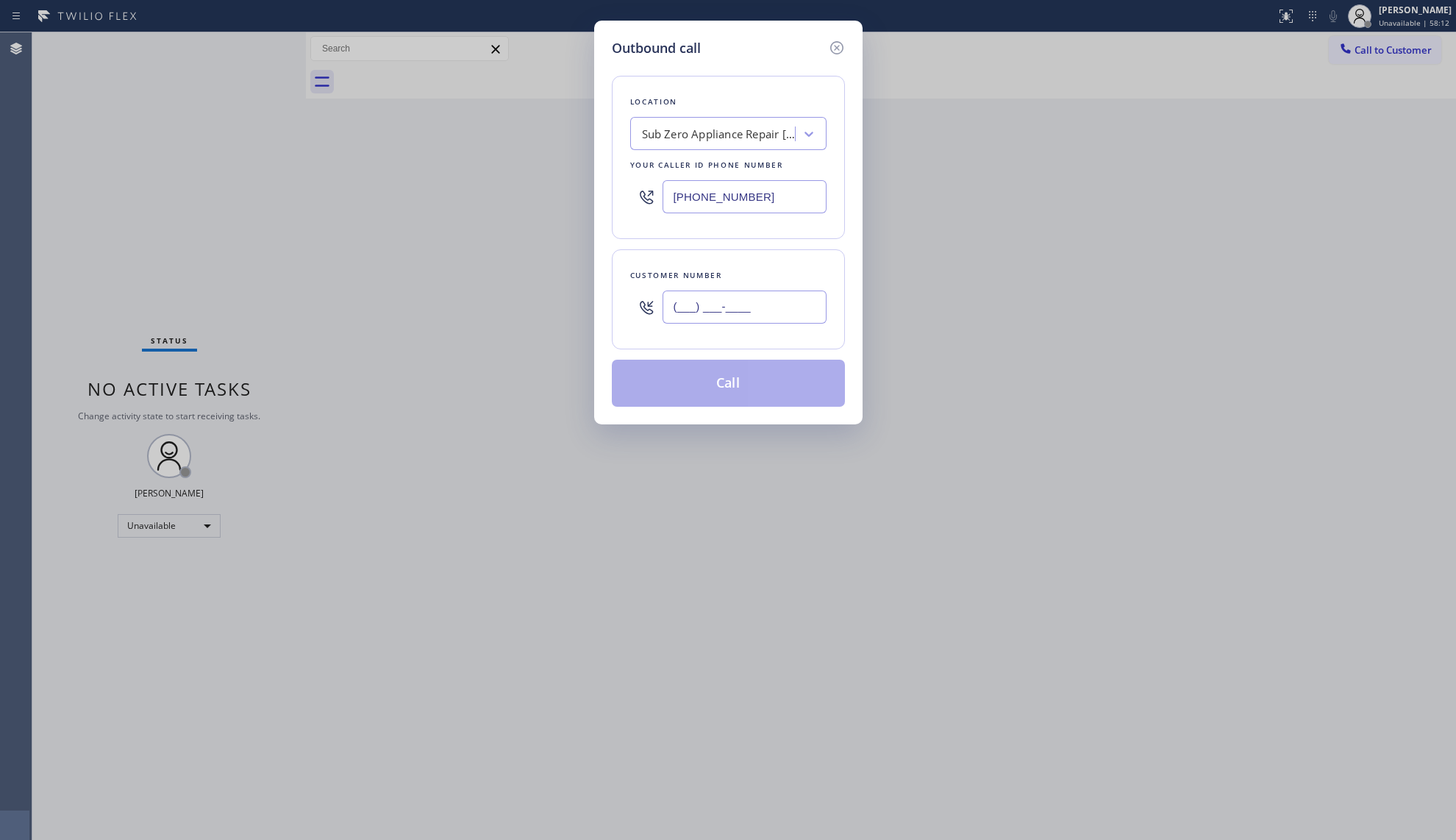
paste input "954) 901-9778"
type input "[PHONE_NUMBER]"
click at [738, 372] on button "Call" at bounding box center [728, 383] width 233 height 47
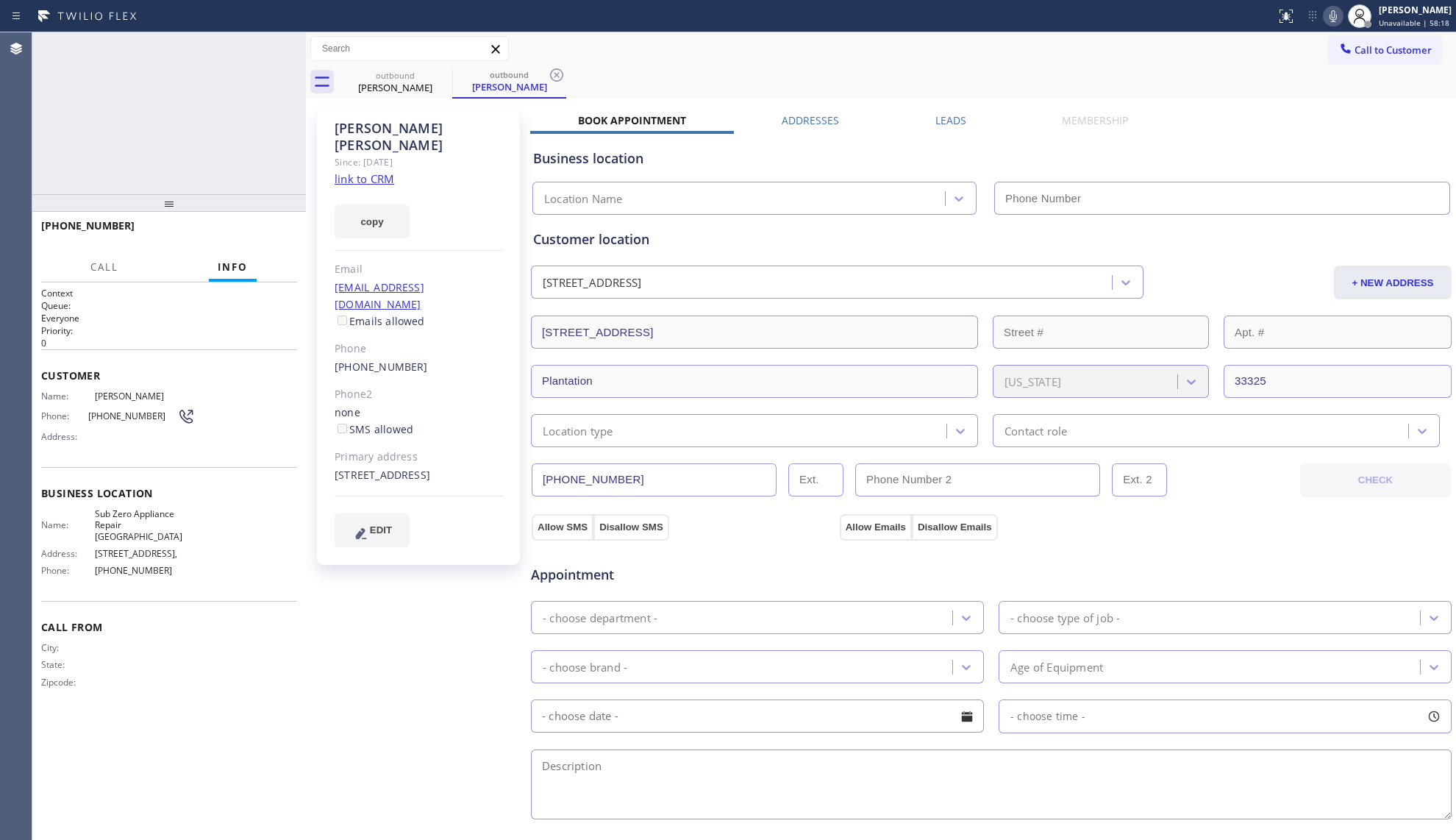
type input "[PHONE_NUMBER]"
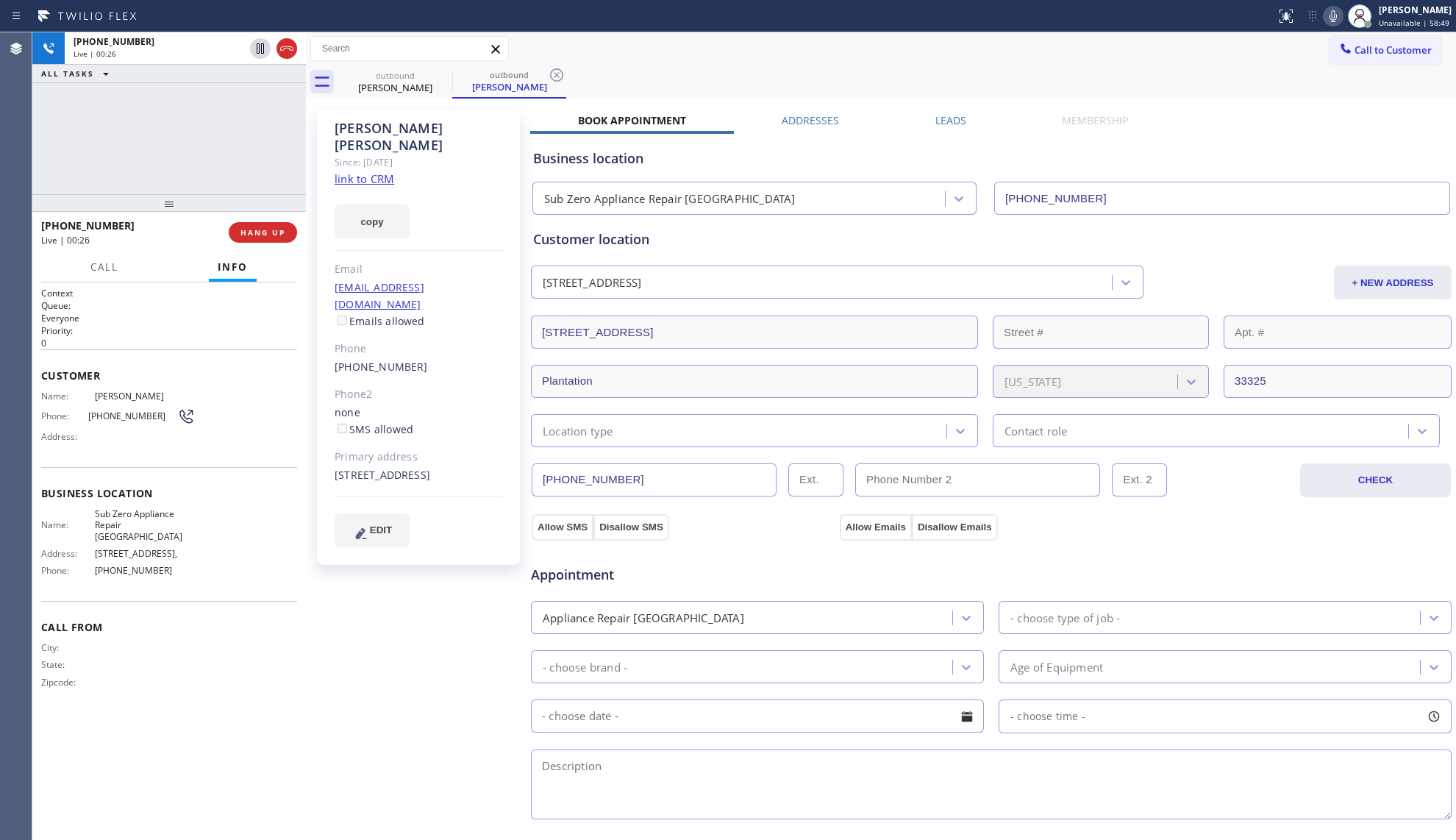
click at [1039, 59] on div "Call to Customer Outbound call Location Sub Zero Appliance Repair [GEOGRAPHIC_D…" at bounding box center [881, 48] width 1150 height 25
click at [1236, 82] on div "outbound [PERSON_NAME] outbound [PERSON_NAME]" at bounding box center [897, 82] width 1118 height 33
click at [390, 206] on button "copy" at bounding box center [372, 221] width 75 height 34
click at [407, 467] on div "[STREET_ADDRESS]" at bounding box center [419, 475] width 169 height 17
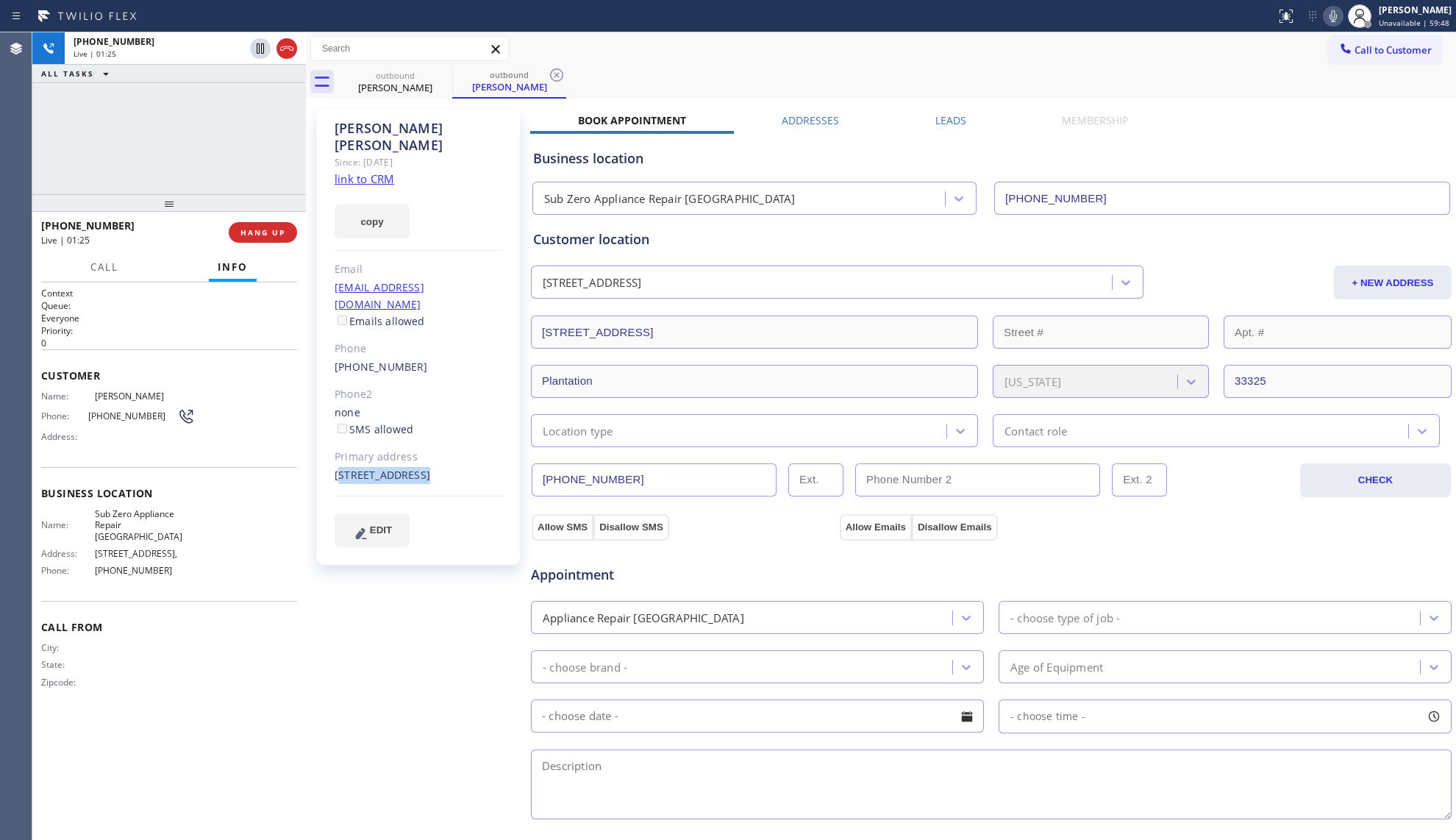
click at [407, 467] on div "[STREET_ADDRESS]" at bounding box center [419, 475] width 169 height 17
copy div "[STREET_ADDRESS]"
click at [431, 467] on div "[STREET_ADDRESS]" at bounding box center [419, 475] width 169 height 17
click at [350, 467] on div "[STREET_ADDRESS]" at bounding box center [419, 475] width 169 height 17
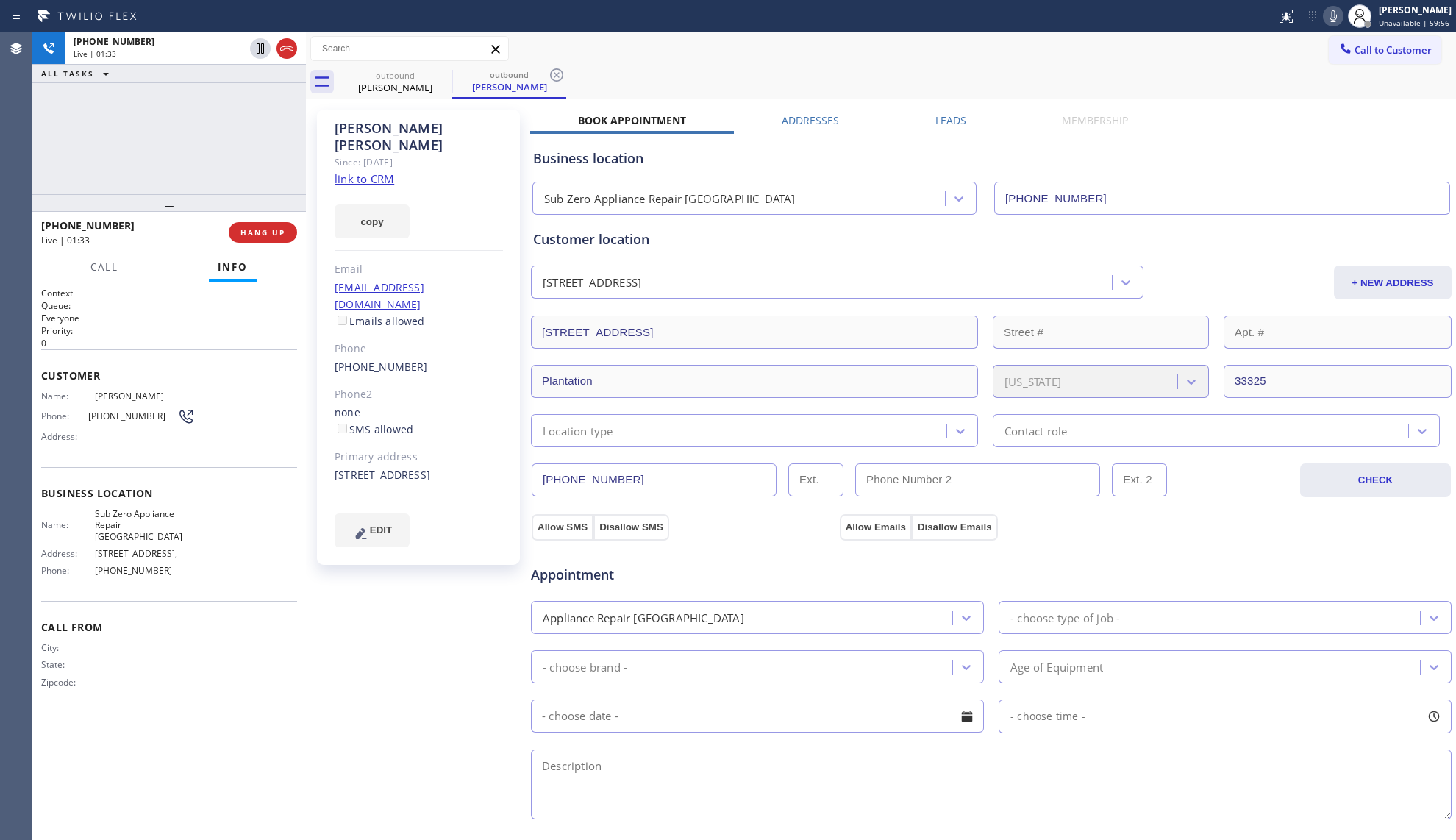
copy div "33325"
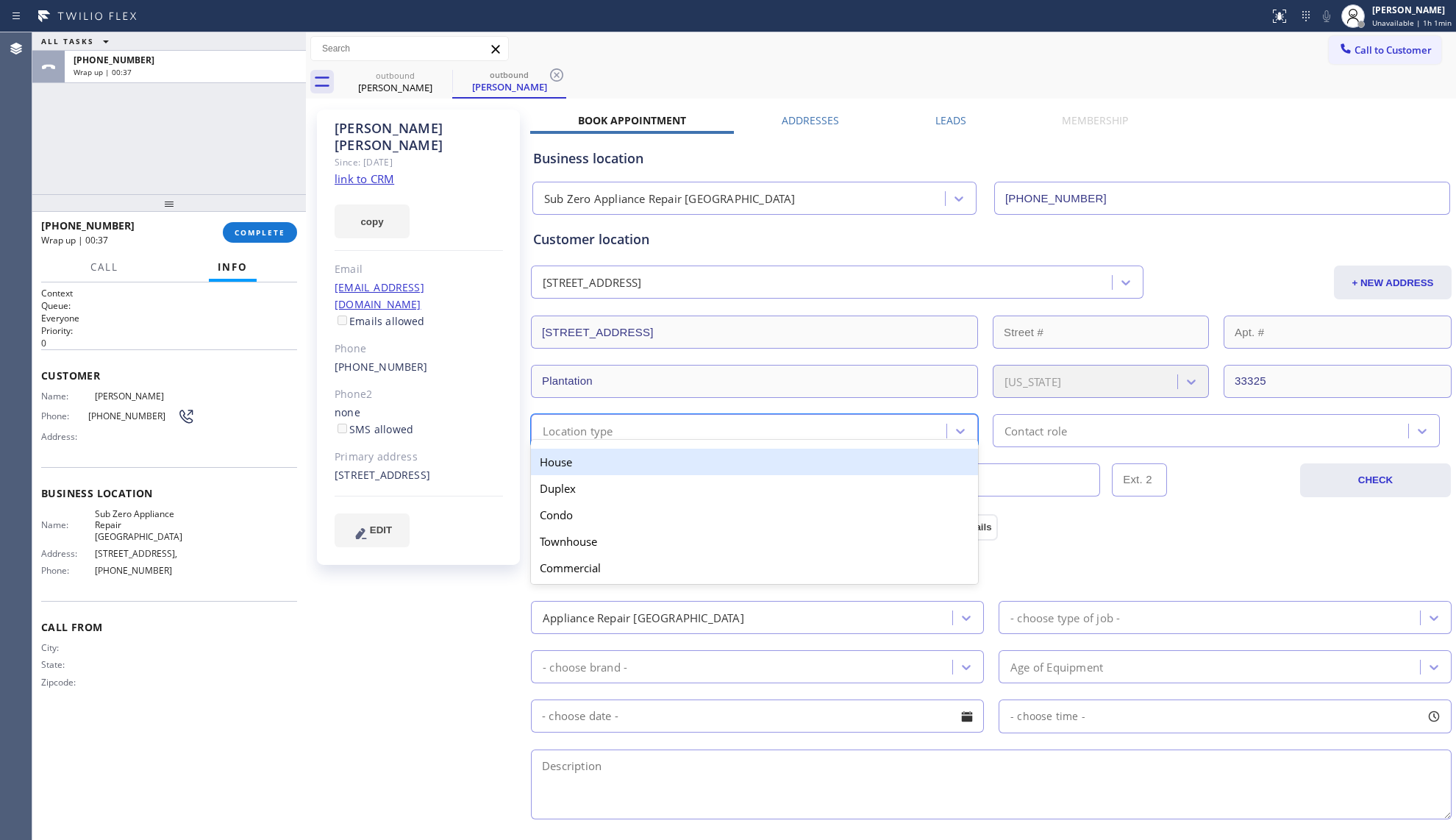
click at [607, 424] on div "Location type" at bounding box center [578, 430] width 71 height 17
click at [600, 462] on div "House" at bounding box center [754, 462] width 447 height 26
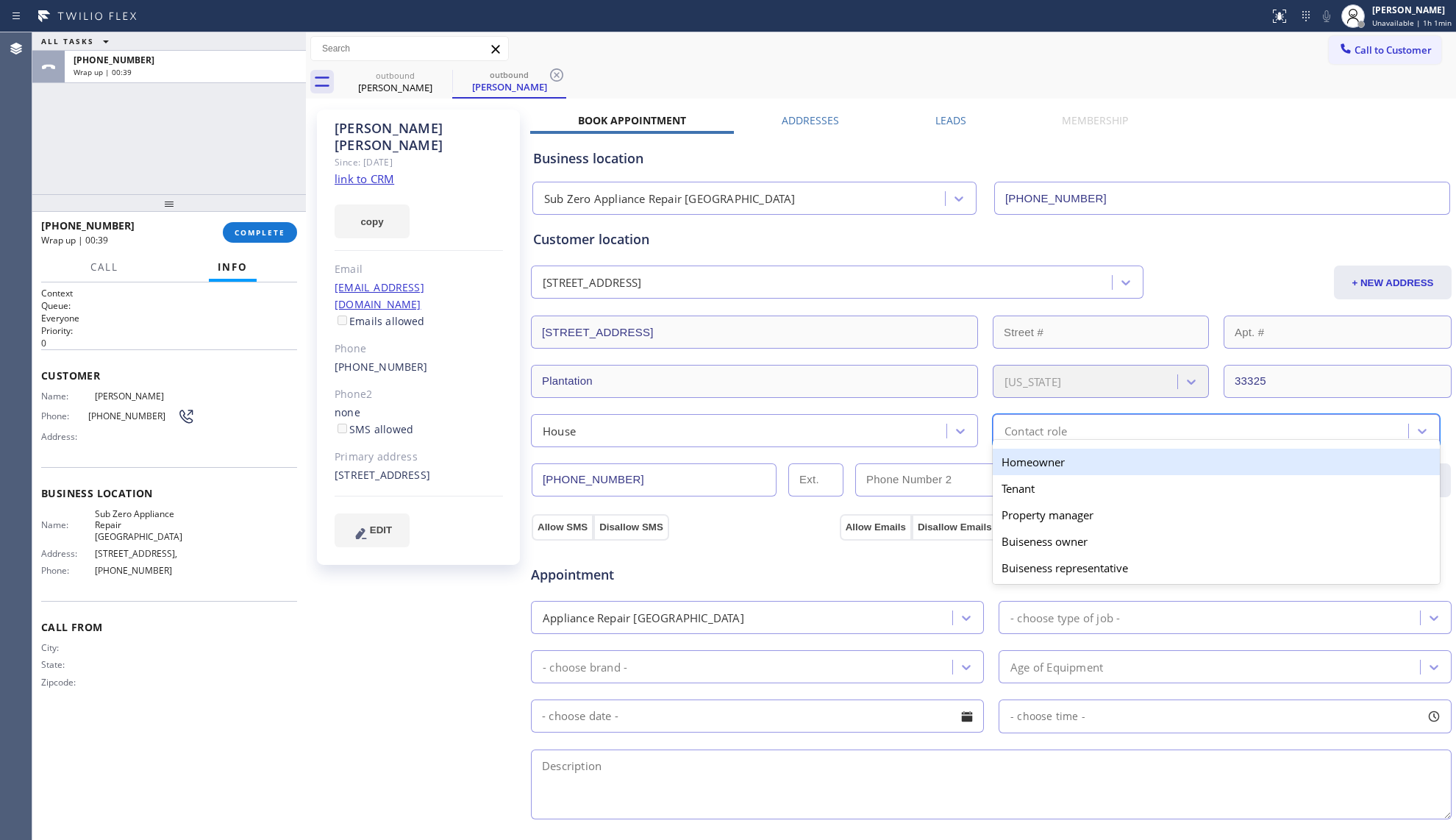
click at [1009, 442] on div "option Homeowner focused, 1 of 5. 5 results available. Use Up and Down to choos…" at bounding box center [1217, 431] width 447 height 33
click at [1016, 476] on div "Homeowner" at bounding box center [1217, 462] width 447 height 26
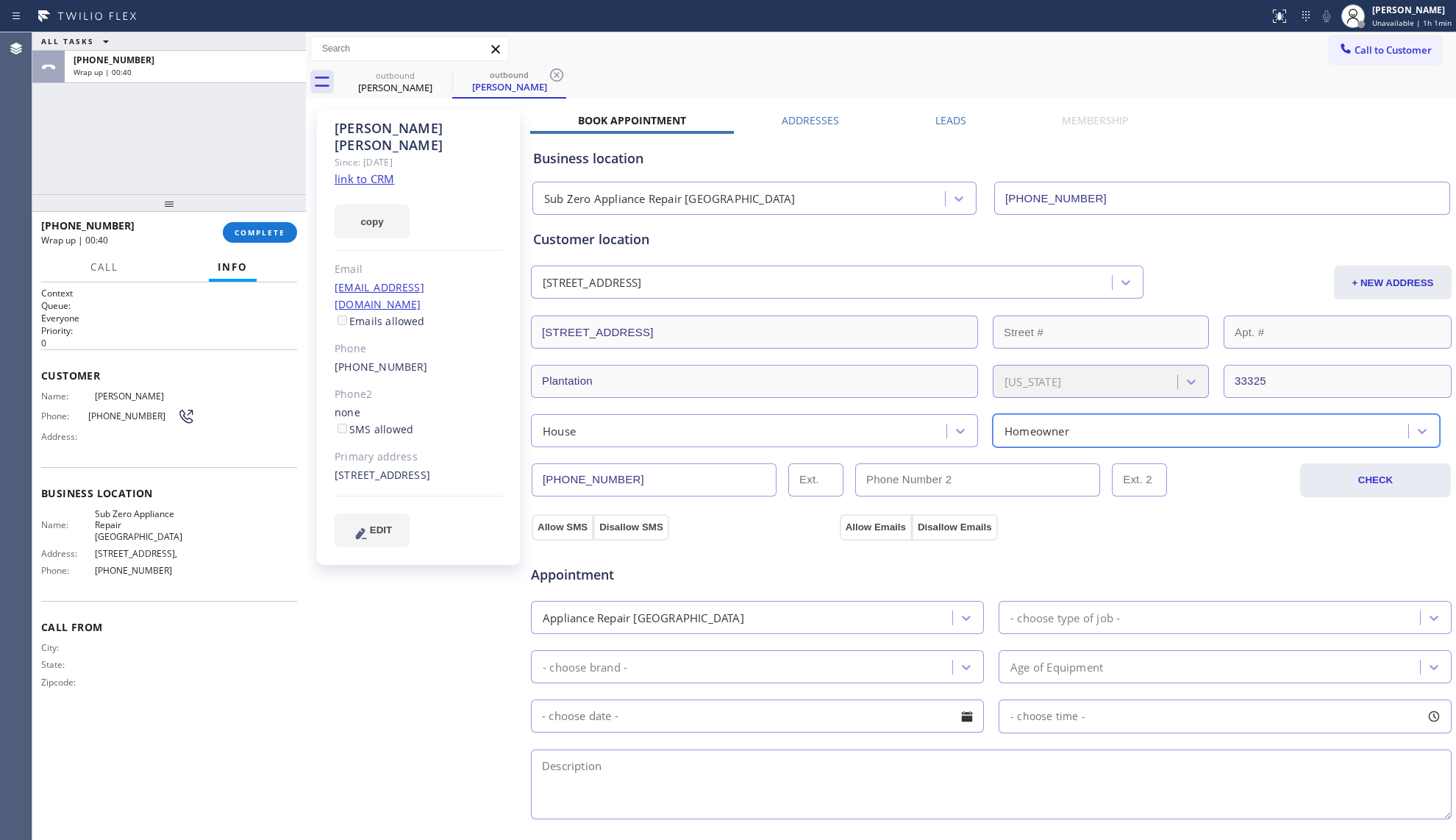
click at [527, 522] on div "[PERSON_NAME] Since: [DATE] link to CRM copy Email [EMAIL_ADDRESS][DOMAIN_NAME]…" at bounding box center [419, 594] width 220 height 982
click at [550, 525] on button "Allow SMS" at bounding box center [562, 527] width 62 height 26
drag, startPoint x: 550, startPoint y: 525, endPoint x: 588, endPoint y: 528, distance: 38.1
click at [551, 525] on button "Allow SMS" at bounding box center [562, 527] width 62 height 26
click at [855, 524] on button "Allow Emails" at bounding box center [876, 527] width 72 height 26
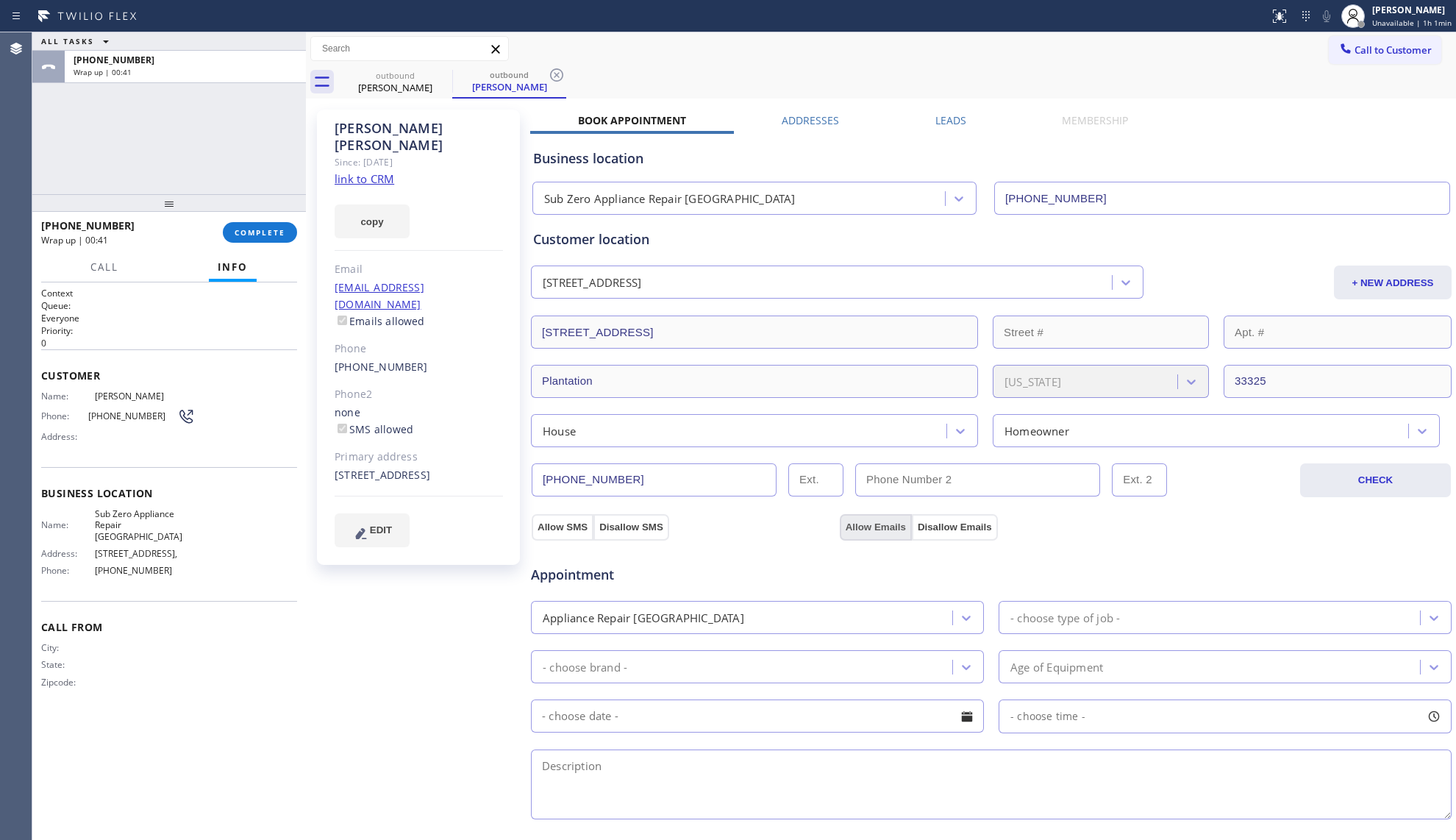
click at [857, 522] on button "Allow Emails" at bounding box center [876, 527] width 72 height 26
checkbox input "true"
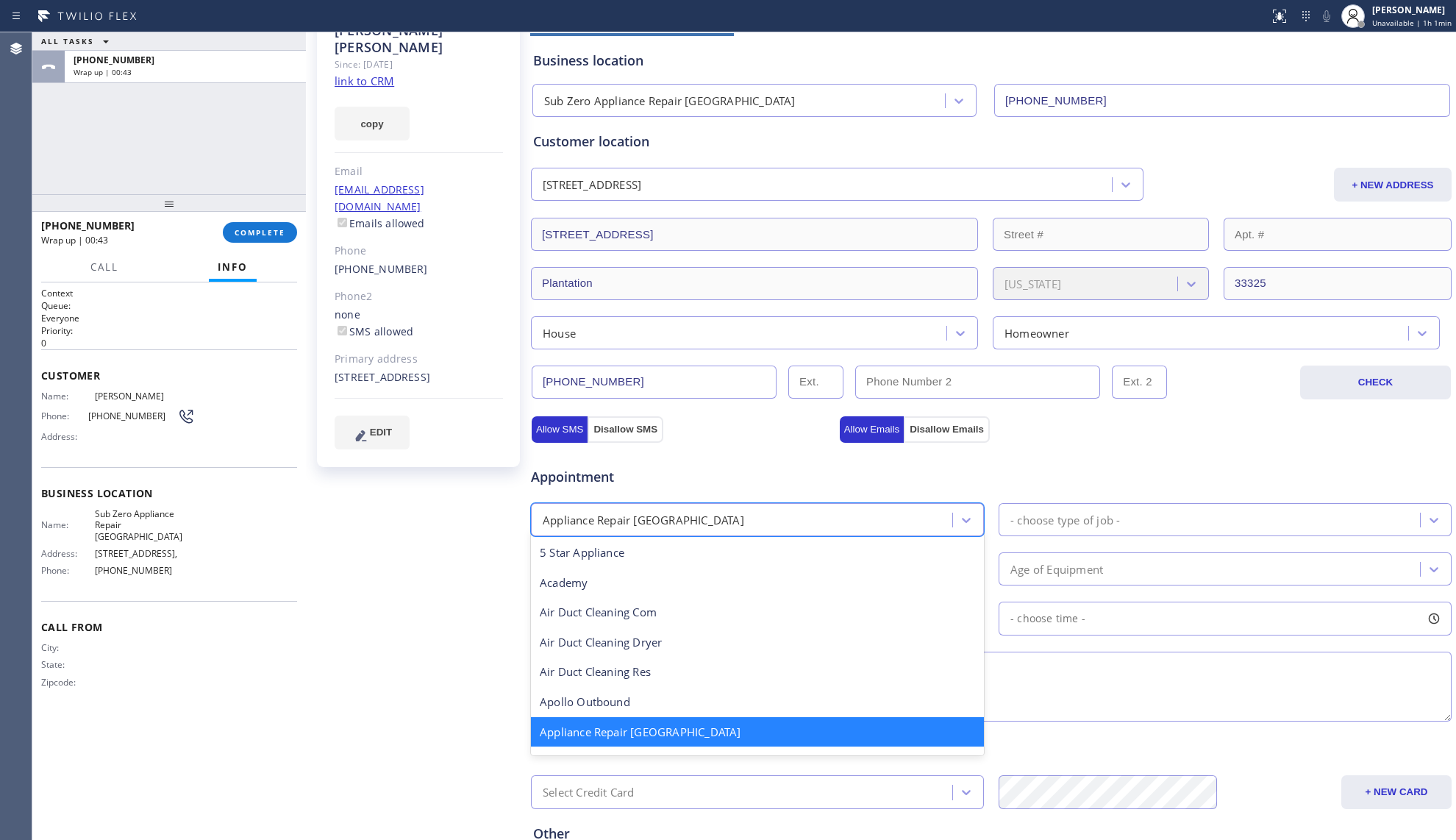
click at [737, 516] on div "Appliance Repair [GEOGRAPHIC_DATA]" at bounding box center [744, 519] width 417 height 25
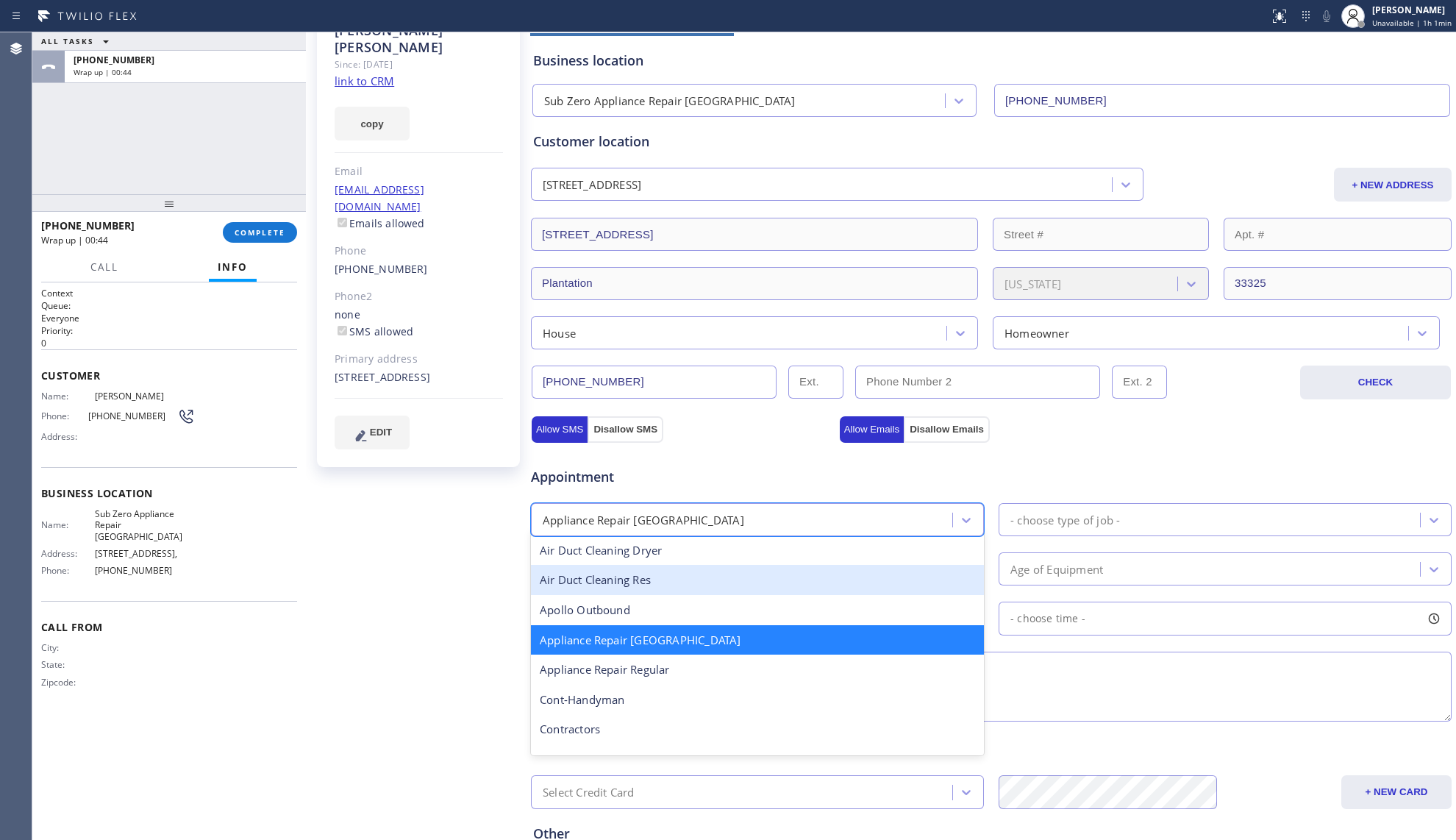
scroll to position [100, 0]
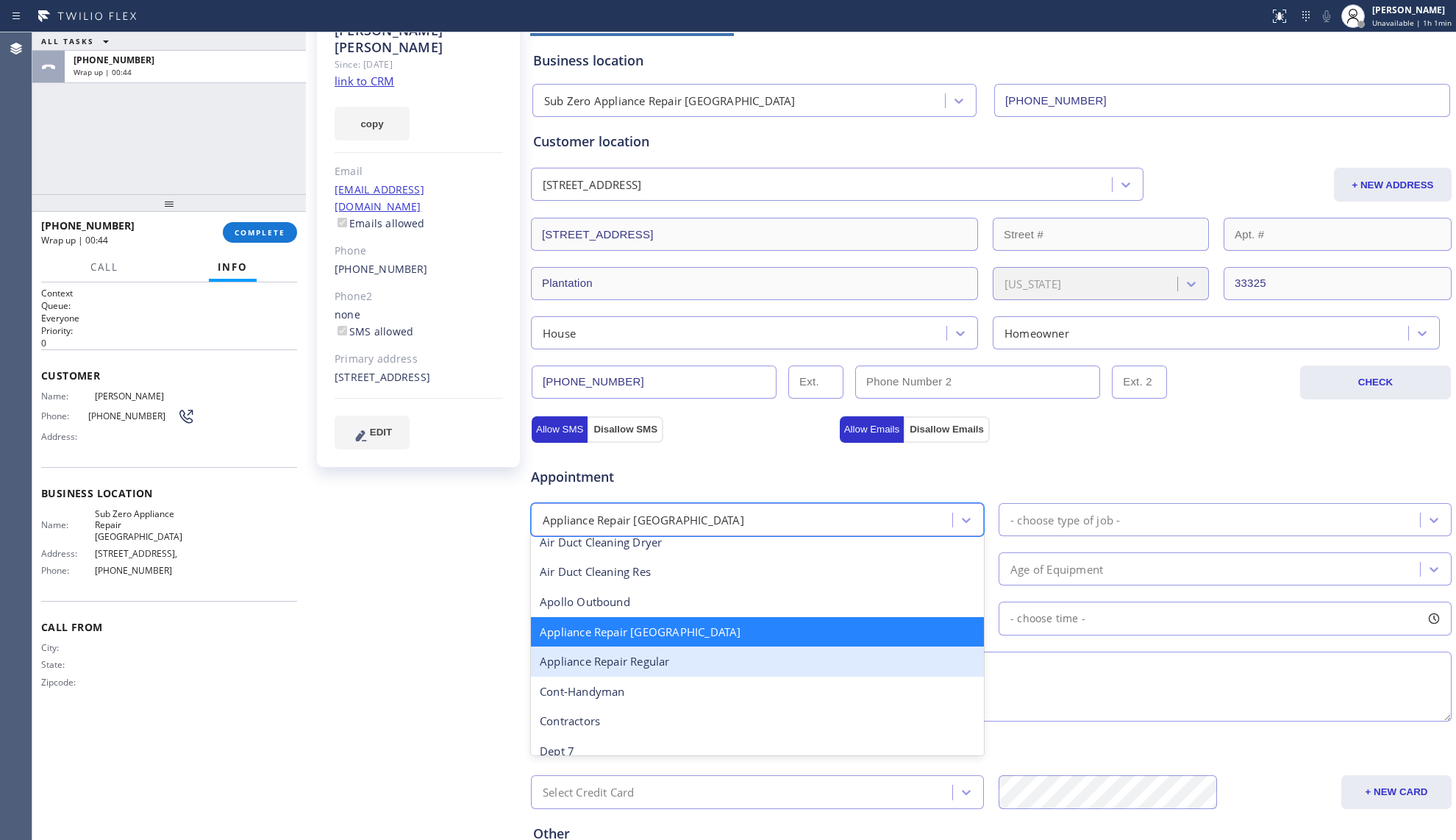
click at [703, 663] on div "Appliance Repair Regular" at bounding box center [757, 662] width 453 height 30
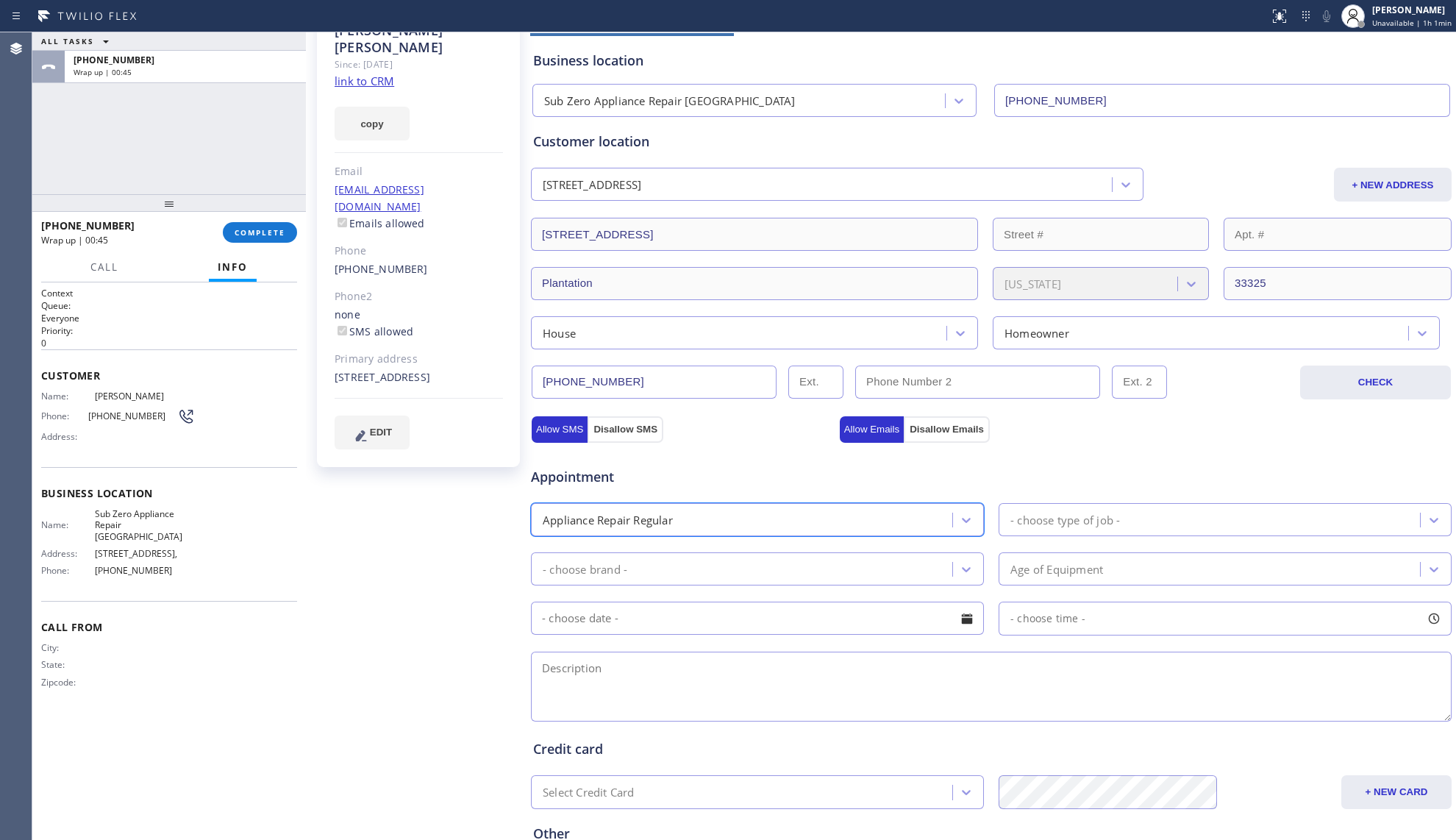
click at [1032, 522] on div "- choose type of job -" at bounding box center [1064, 519] width 109 height 17
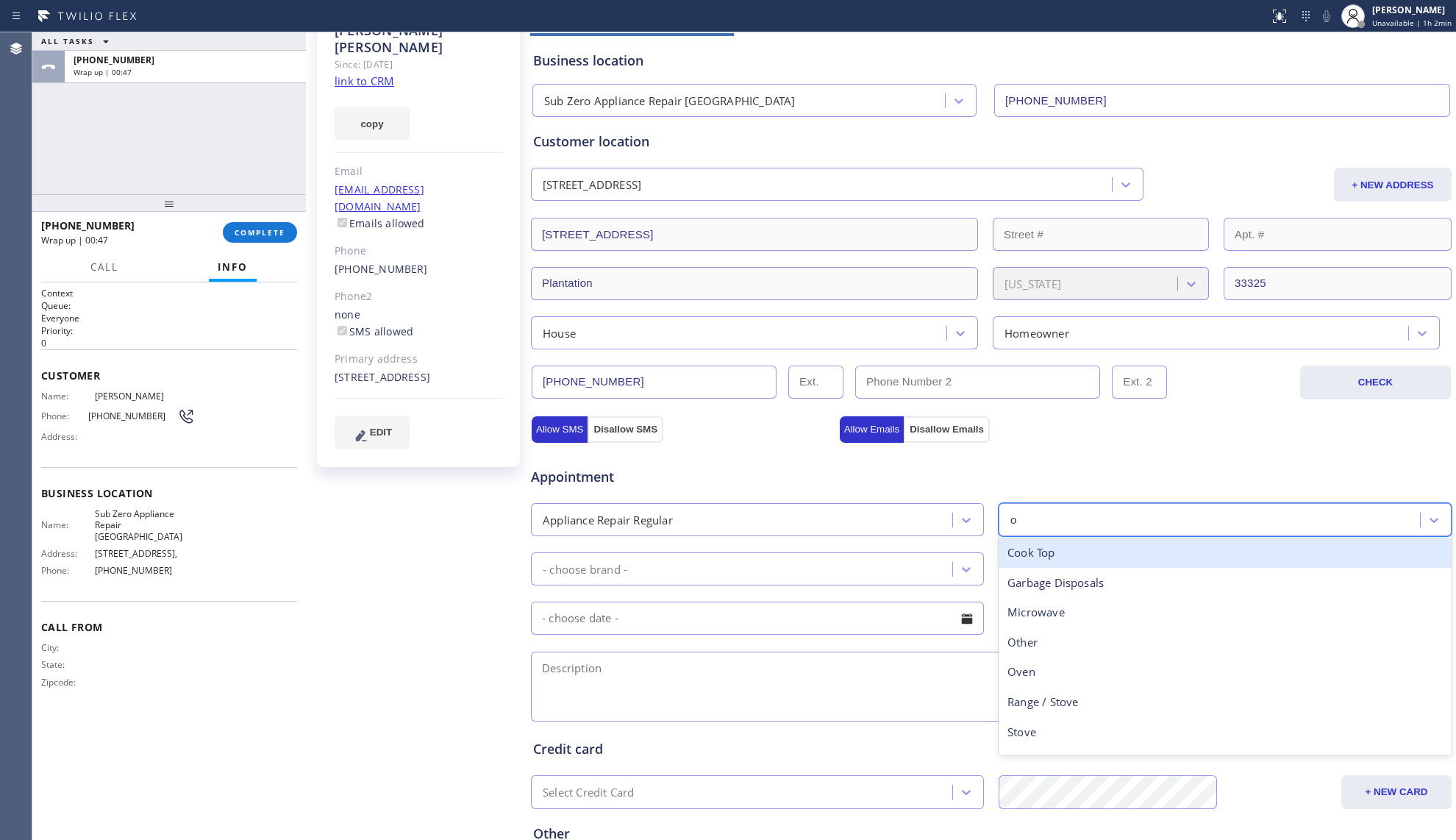
type input "ov"
click at [1009, 560] on div "Oven" at bounding box center [1225, 552] width 453 height 30
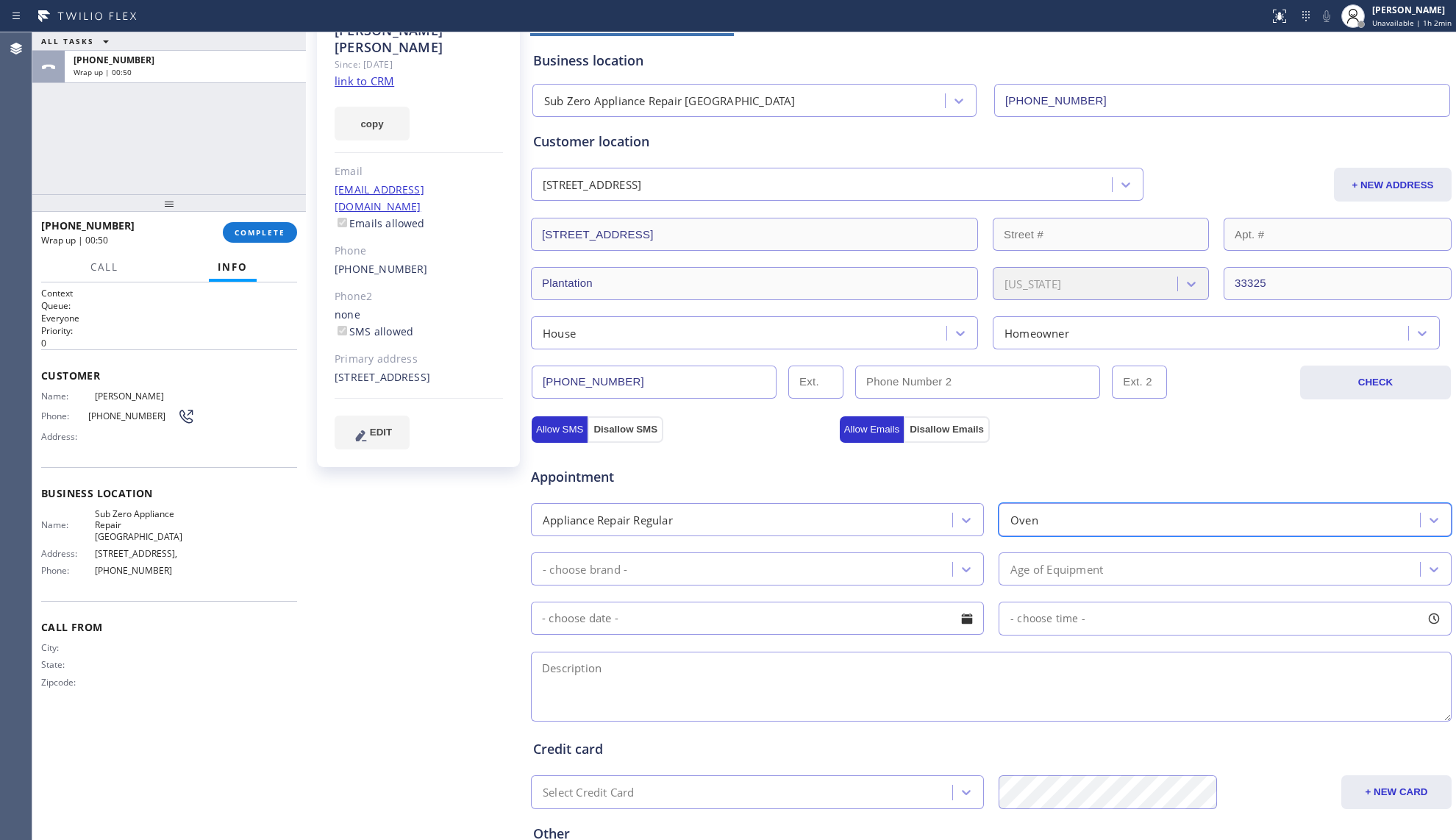
click at [881, 557] on div "- choose brand -" at bounding box center [757, 569] width 453 height 33
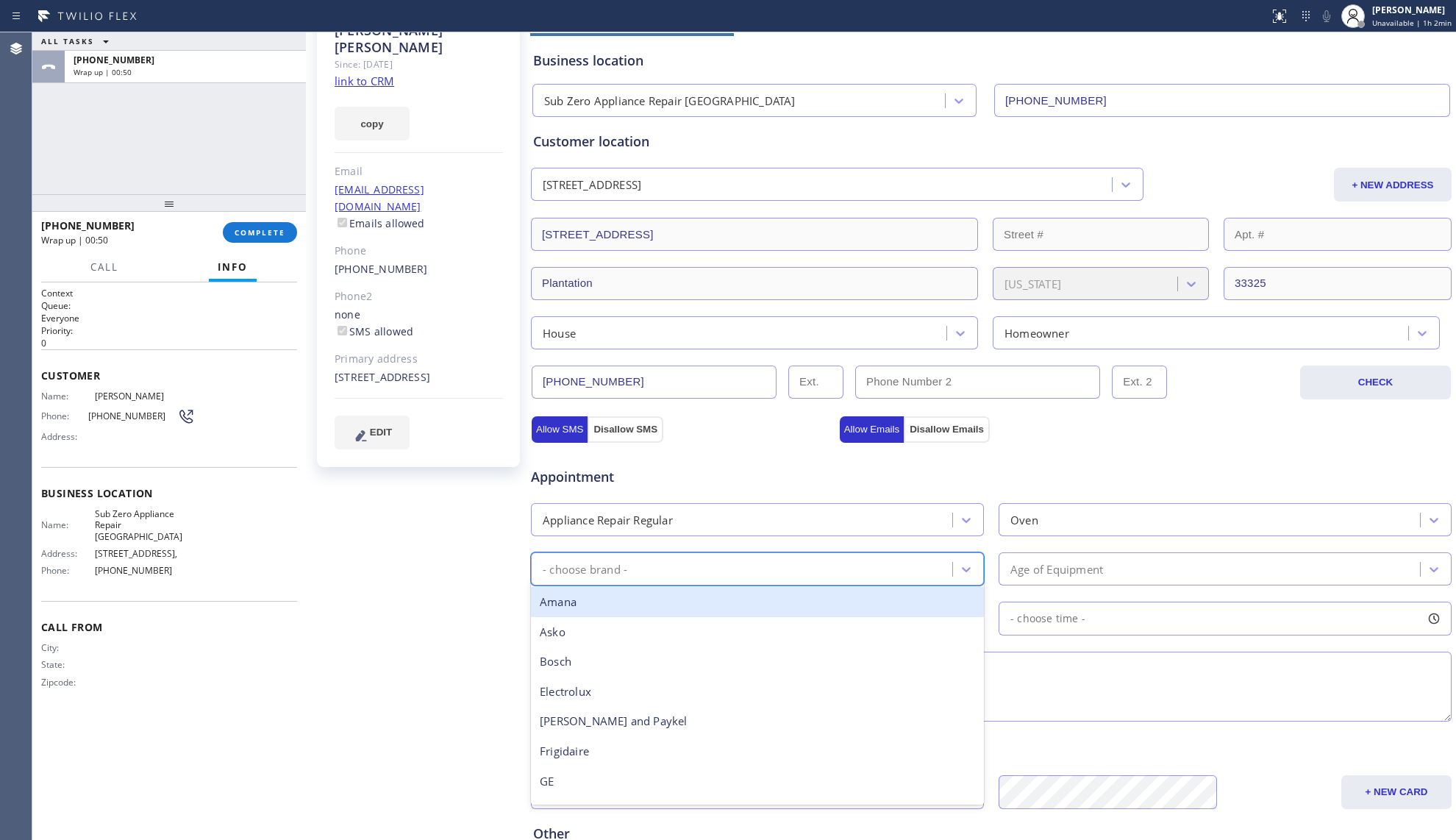
type input "b"
drag, startPoint x: 713, startPoint y: 599, endPoint x: 750, endPoint y: 599, distance: 37.0
click at [715, 599] on div "Bosch" at bounding box center [757, 601] width 453 height 30
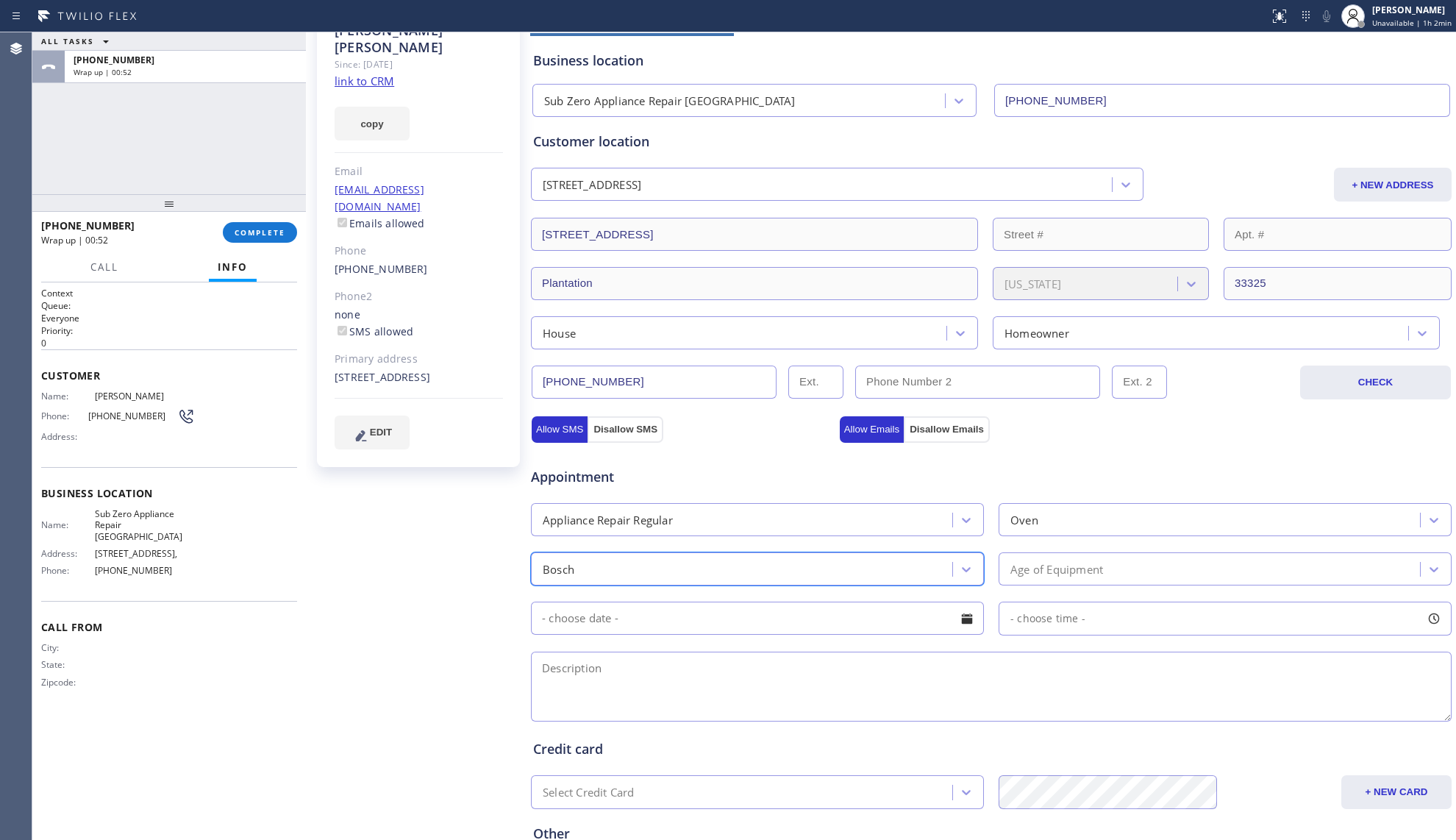
click at [1018, 564] on div "Age of Equipment" at bounding box center [1057, 568] width 93 height 17
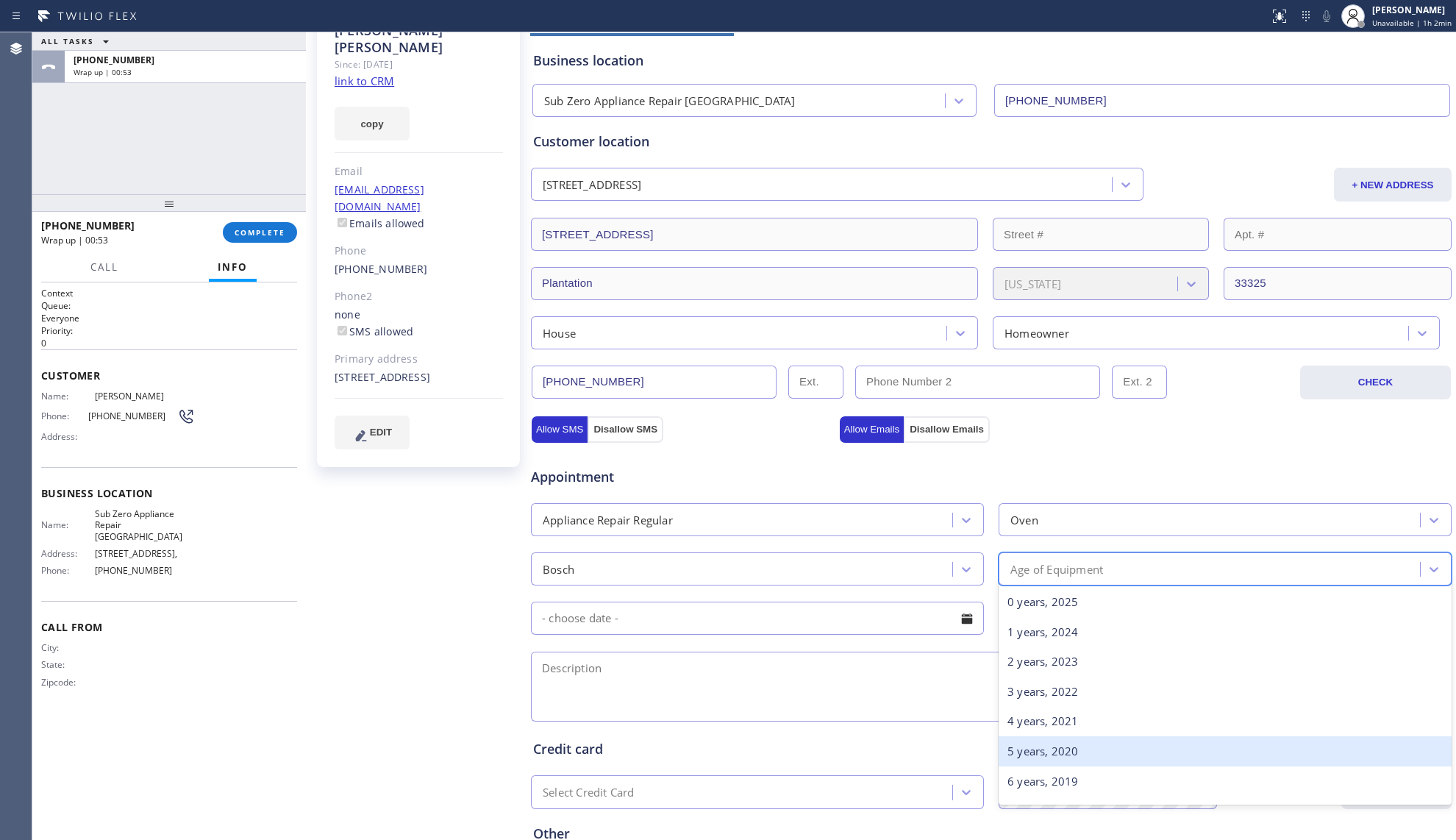
click at [1089, 749] on div "5 years, 2020" at bounding box center [1225, 751] width 453 height 30
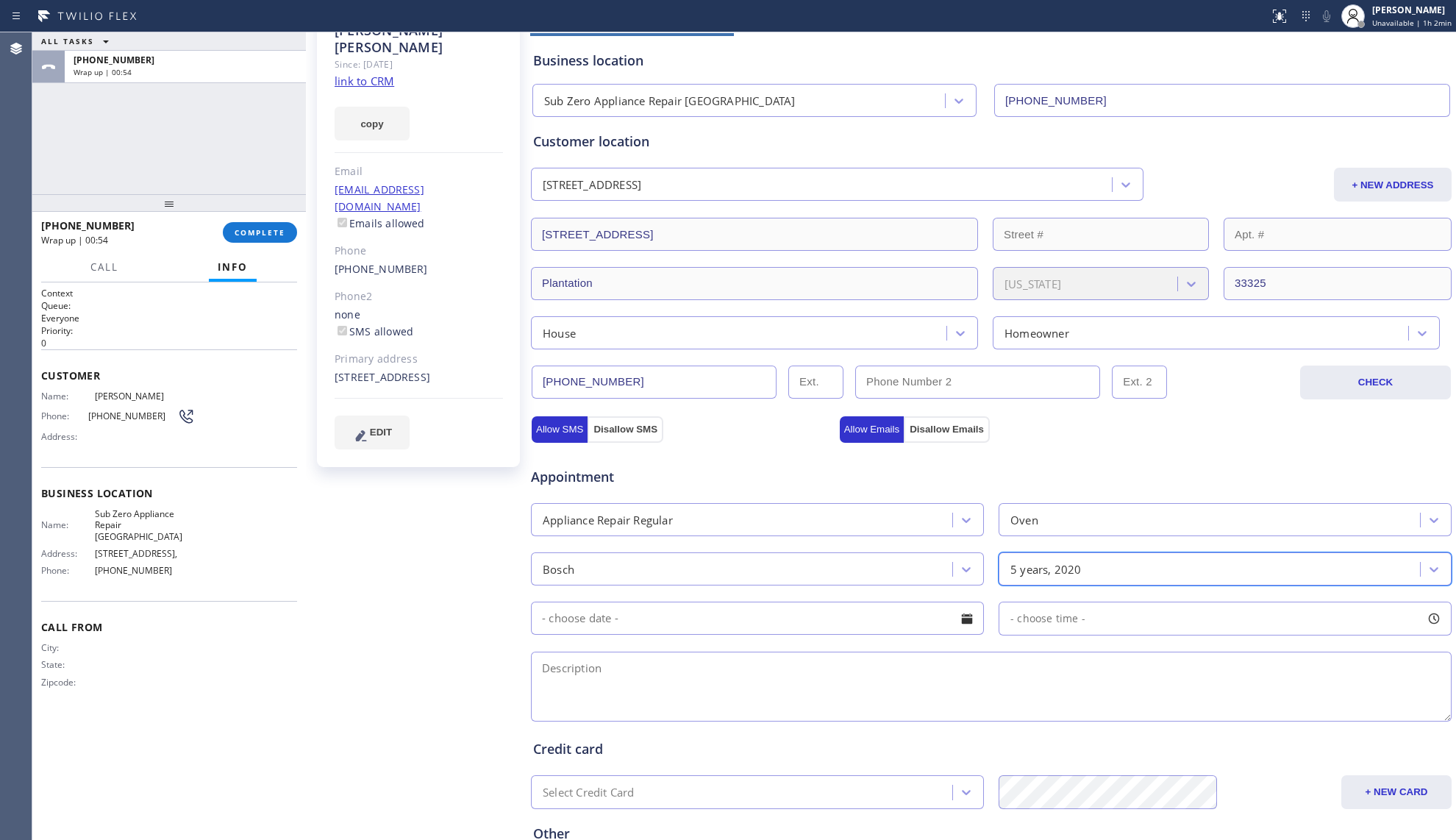
click at [749, 615] on input "text" at bounding box center [757, 618] width 453 height 33
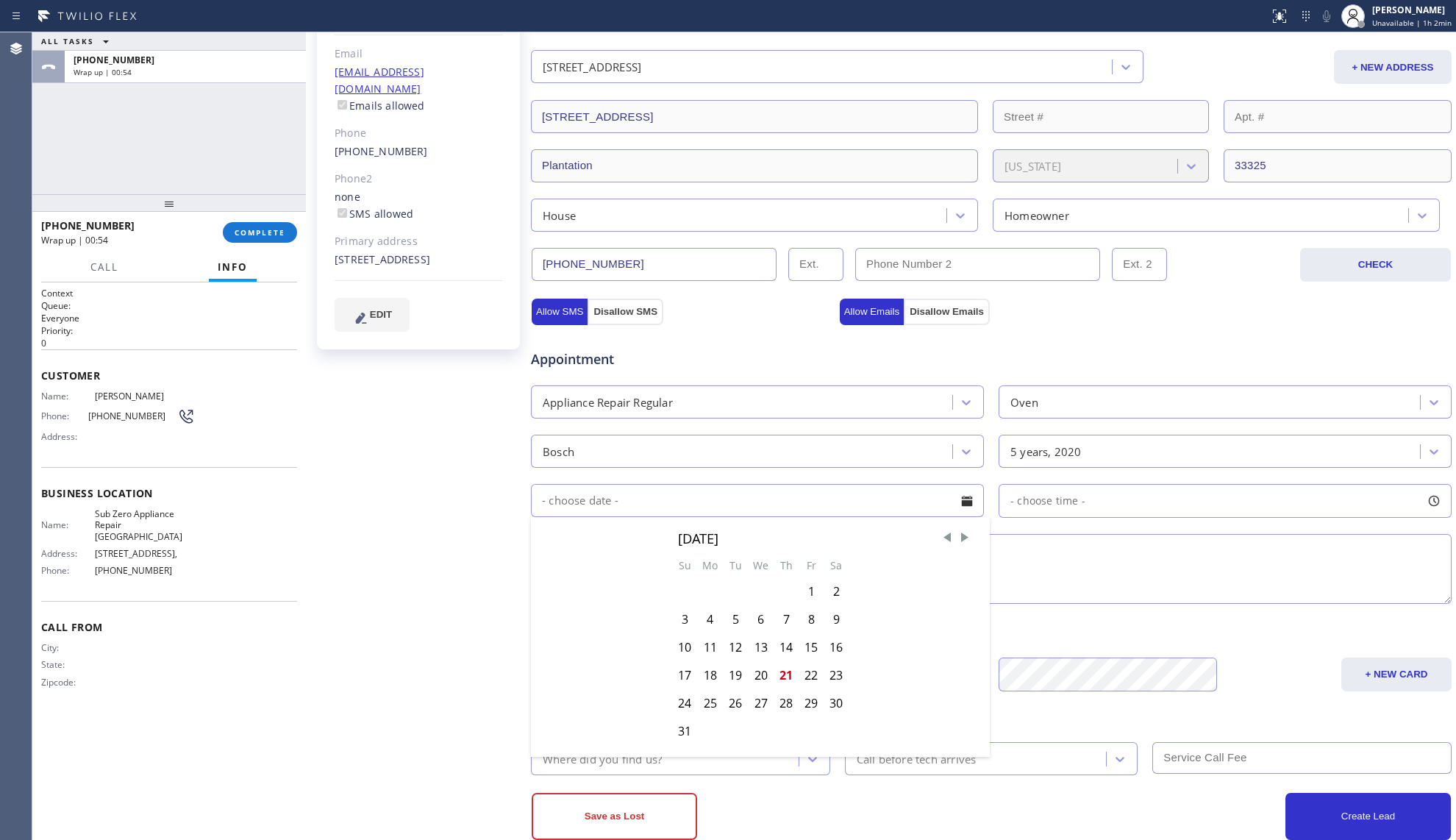
scroll to position [251, 0]
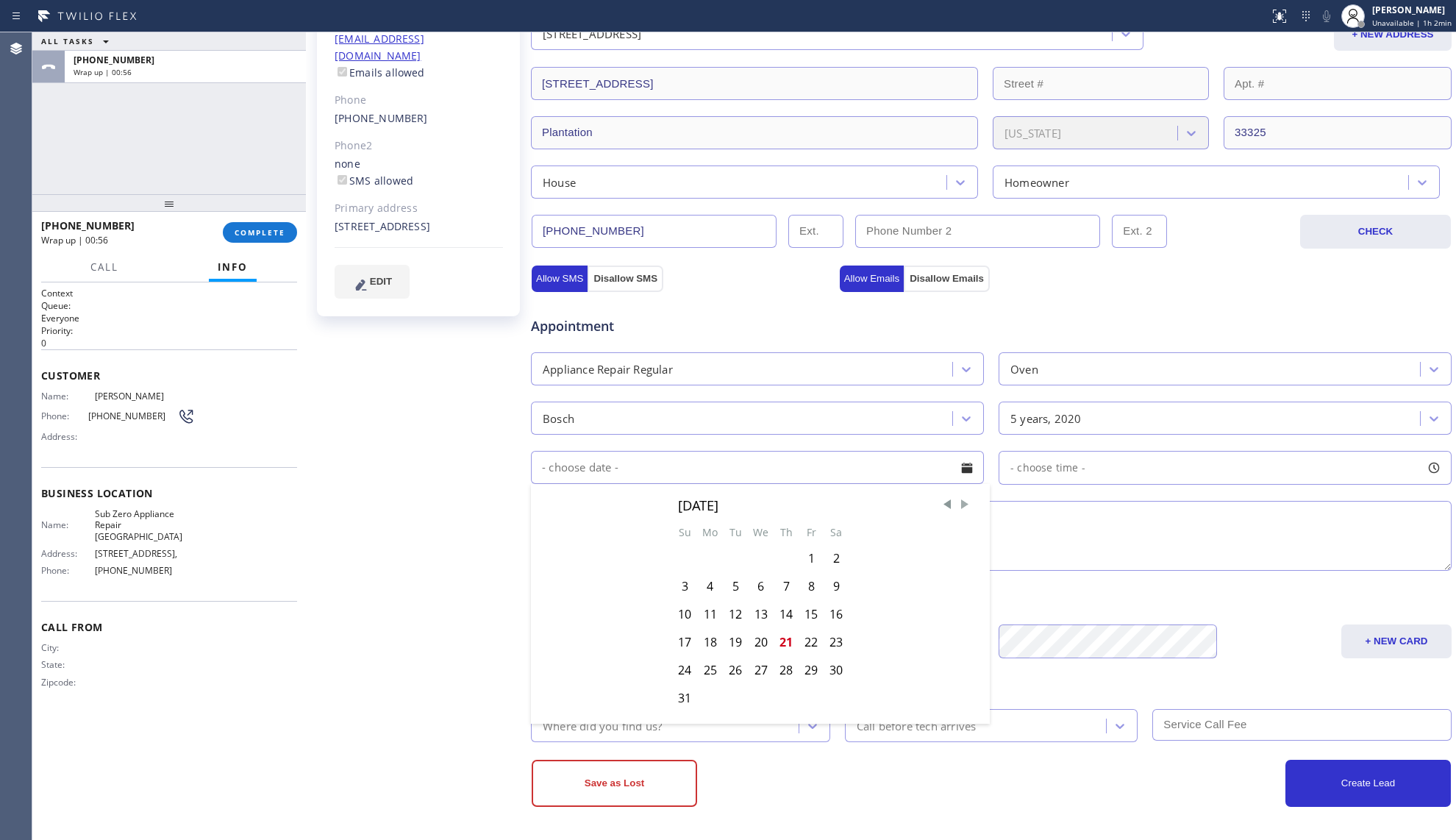
click at [958, 503] on span "Next Month" at bounding box center [965, 504] width 15 height 15
click at [711, 554] on div "1" at bounding box center [710, 559] width 25 height 28
type input "[DATE]"
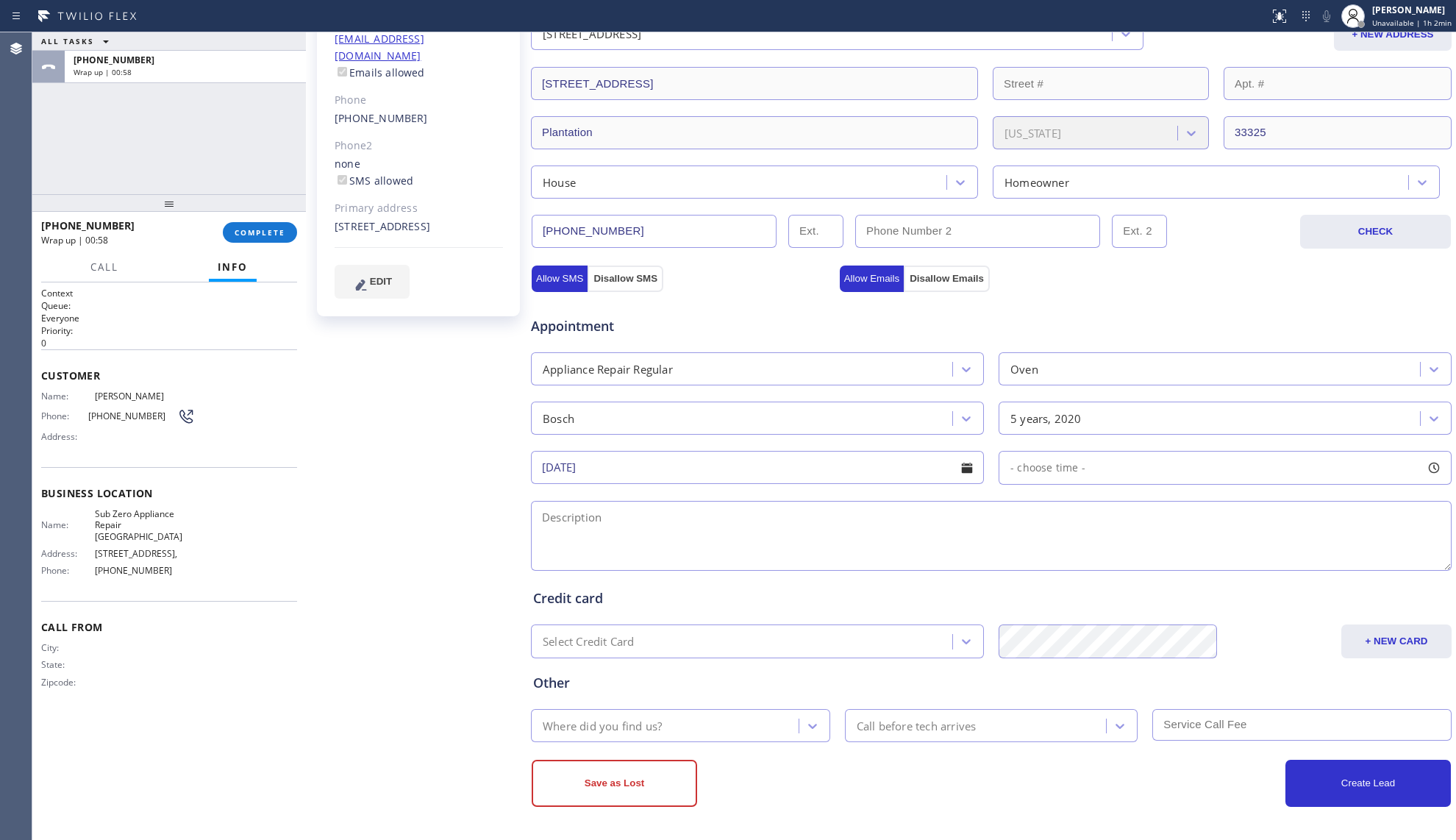
click at [1027, 469] on span "- choose time -" at bounding box center [1048, 468] width 75 height 14
drag, startPoint x: 1033, startPoint y: 556, endPoint x: 1134, endPoint y: 559, distance: 101.0
click at [1137, 559] on div at bounding box center [1146, 557] width 17 height 31
drag, startPoint x: 1000, startPoint y: 549, endPoint x: 1027, endPoint y: 545, distance: 27.3
click at [1027, 545] on div at bounding box center [1030, 557] width 17 height 31
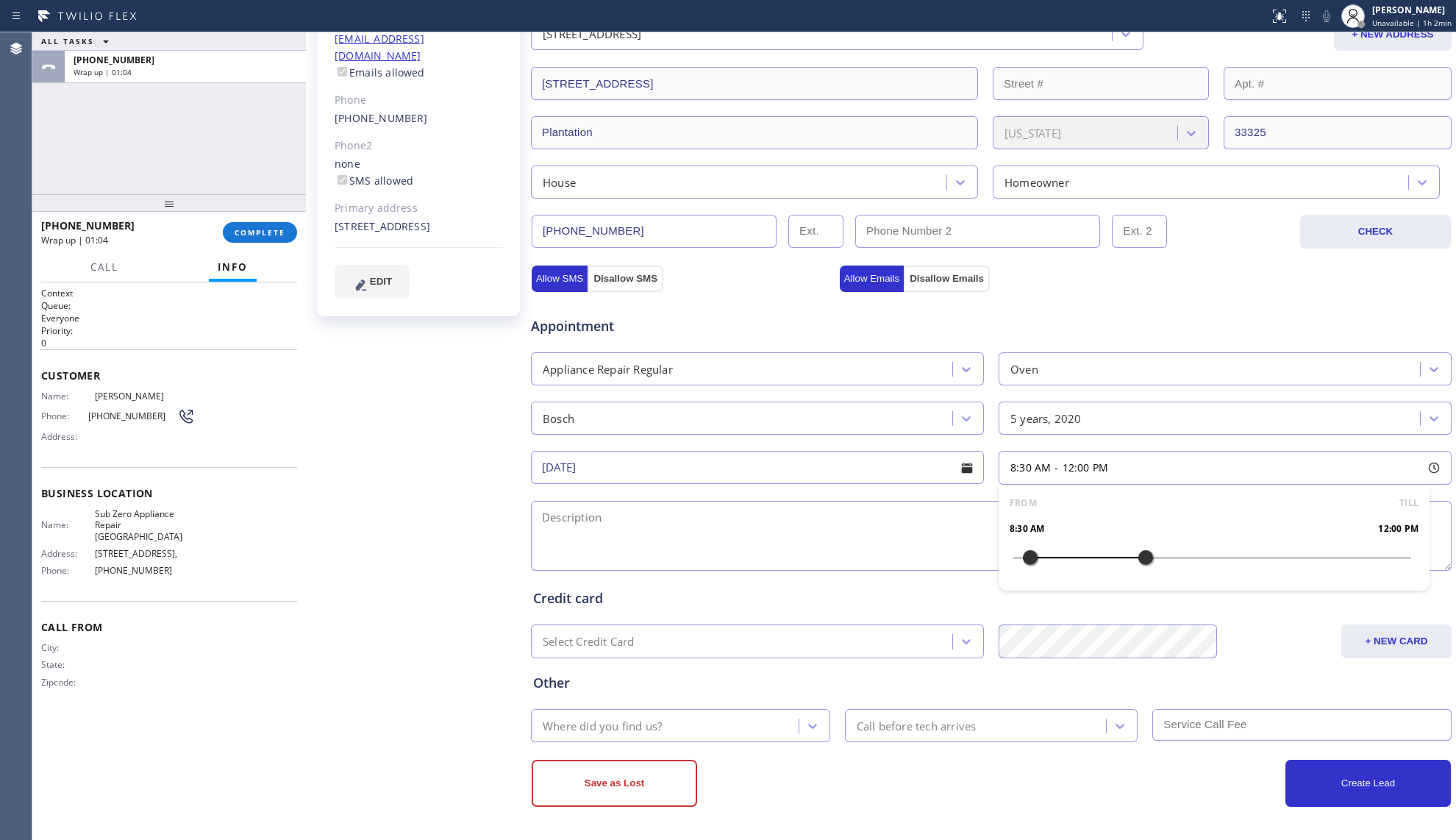
drag, startPoint x: 1018, startPoint y: 547, endPoint x: 1028, endPoint y: 547, distance: 10.0
click at [1028, 547] on div at bounding box center [1030, 557] width 17 height 31
drag, startPoint x: 1023, startPoint y: 550, endPoint x: 1037, endPoint y: 552, distance: 14.1
click at [1037, 552] on div at bounding box center [1030, 557] width 17 height 31
click at [135, 516] on span "Sub Zero Appliance Repair [GEOGRAPHIC_DATA]" at bounding box center [145, 524] width 100 height 34
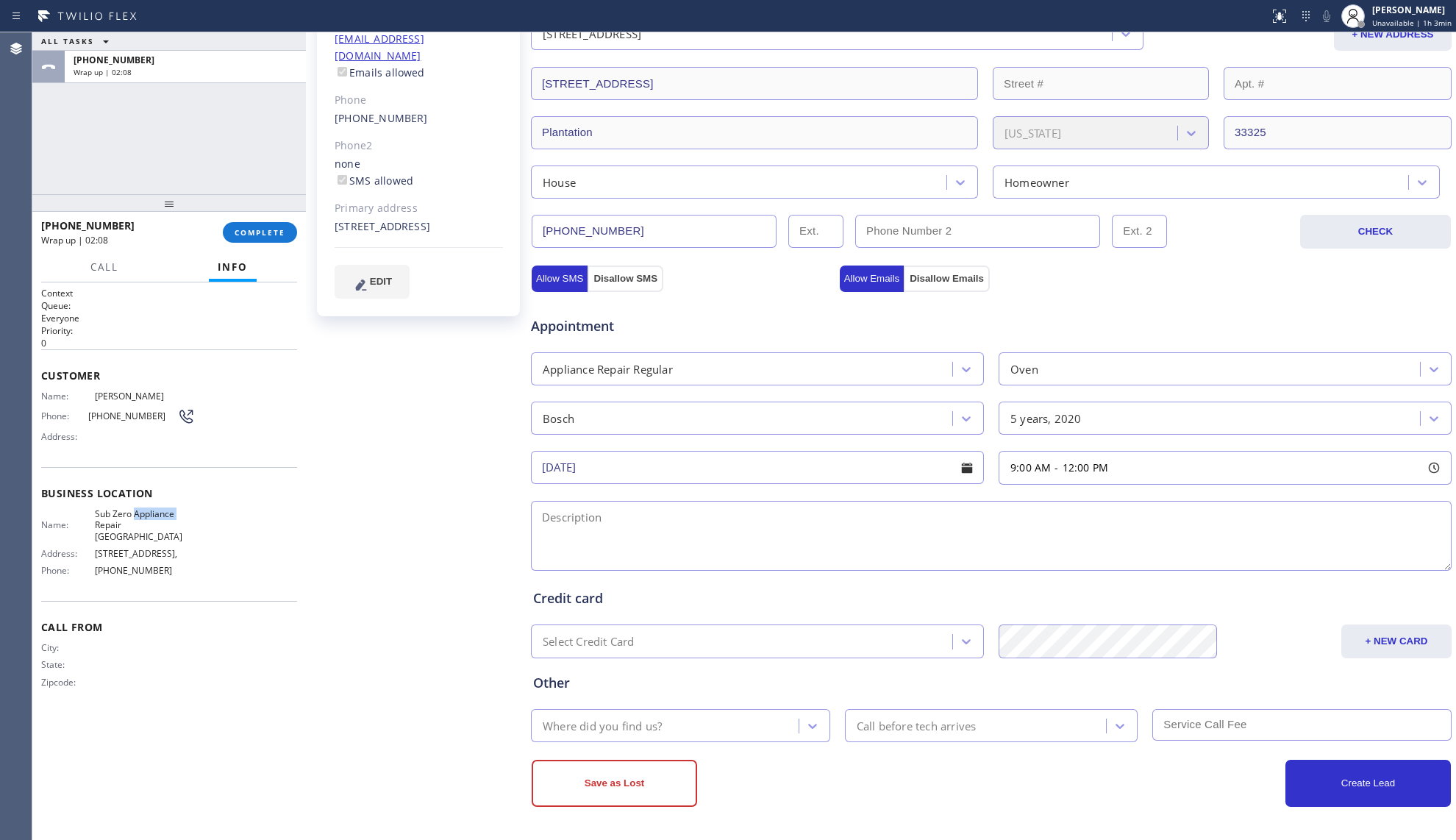
click at [135, 516] on span "Sub Zero Appliance Repair [GEOGRAPHIC_DATA]" at bounding box center [145, 524] width 100 height 34
click at [140, 515] on span "Sub Zero Appliance Repair [GEOGRAPHIC_DATA]" at bounding box center [145, 524] width 100 height 34
click at [142, 515] on span "Sub Zero Appliance Repair [GEOGRAPHIC_DATA]" at bounding box center [145, 524] width 100 height 34
click at [144, 515] on span "Sub Zero Appliance Repair [GEOGRAPHIC_DATA]" at bounding box center [145, 524] width 100 height 34
click at [144, 513] on span "Sub Zero Appliance Repair [GEOGRAPHIC_DATA]" at bounding box center [145, 524] width 100 height 34
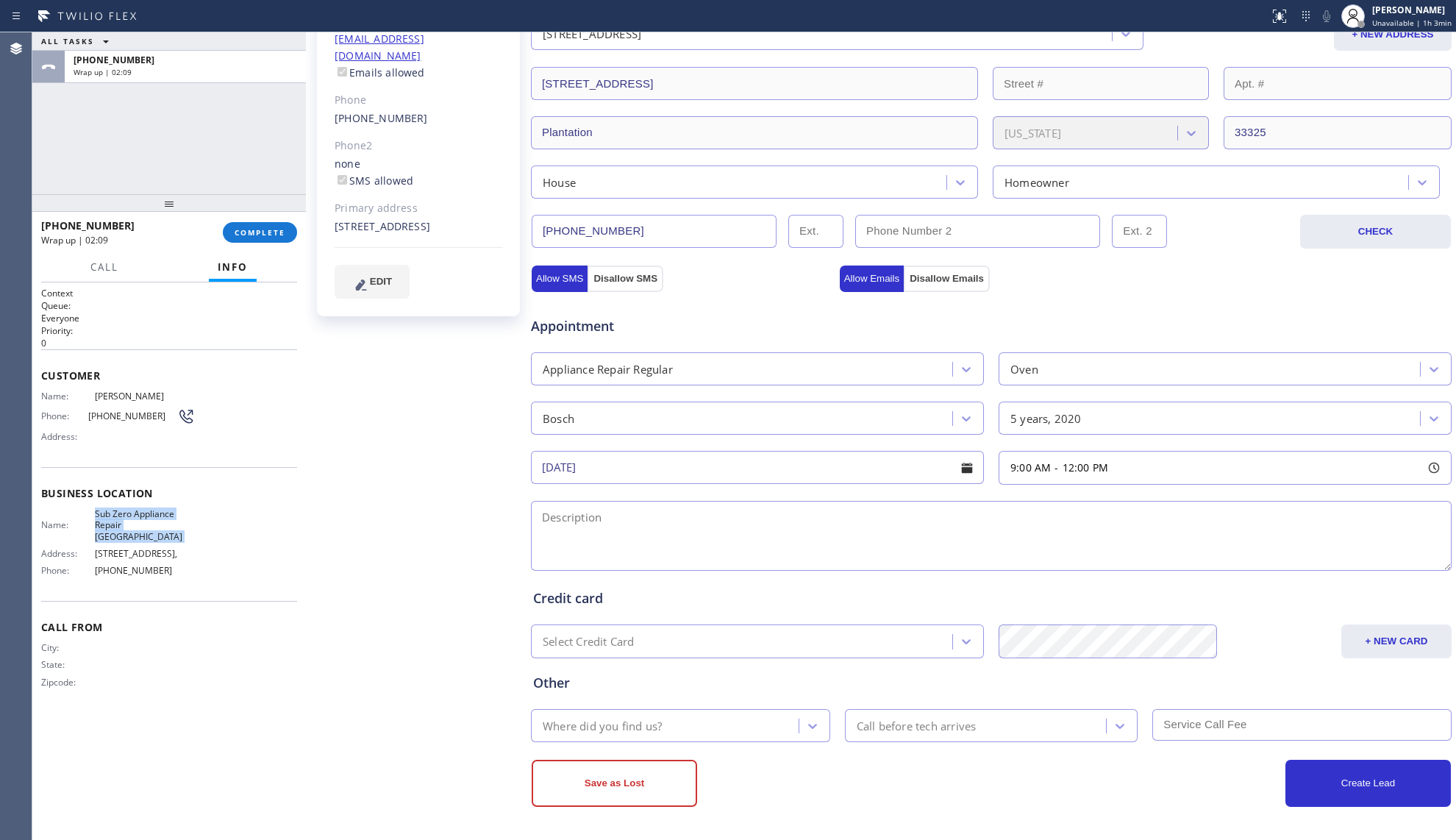
copy span "Sub Zero Appliance Repair [GEOGRAPHIC_DATA]"
click at [1279, 536] on textarea at bounding box center [990, 536] width 920 height 70
paste textarea "9-12, NO SCF, Bosch Double Oven, top Oven not heating now, 5 yrs, [STREET_ADDRE…"
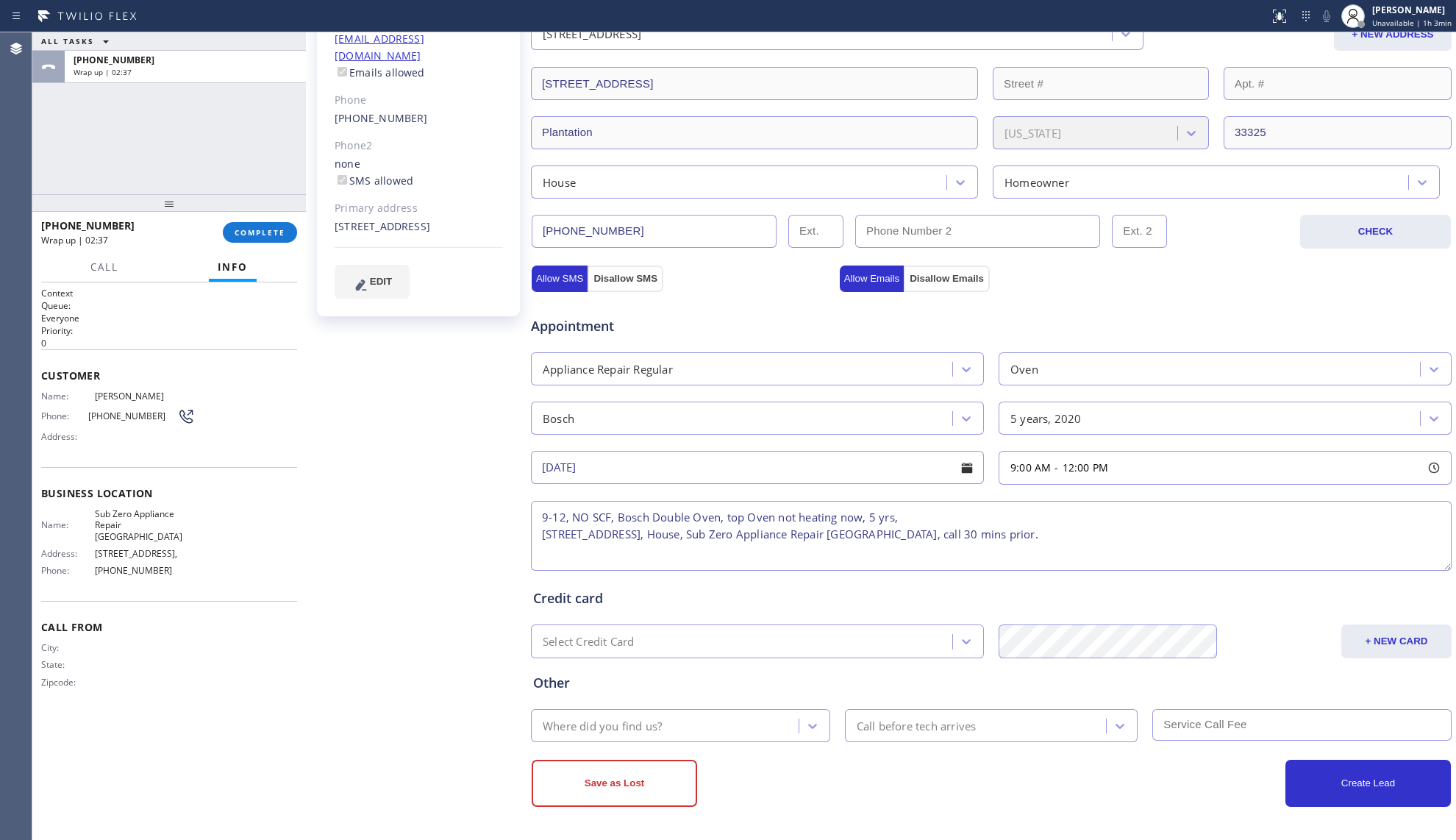
type textarea "9-12, NO SCF, Bosch Double Oven, top Oven not heating now, 5 yrs, [STREET_ADDRE…"
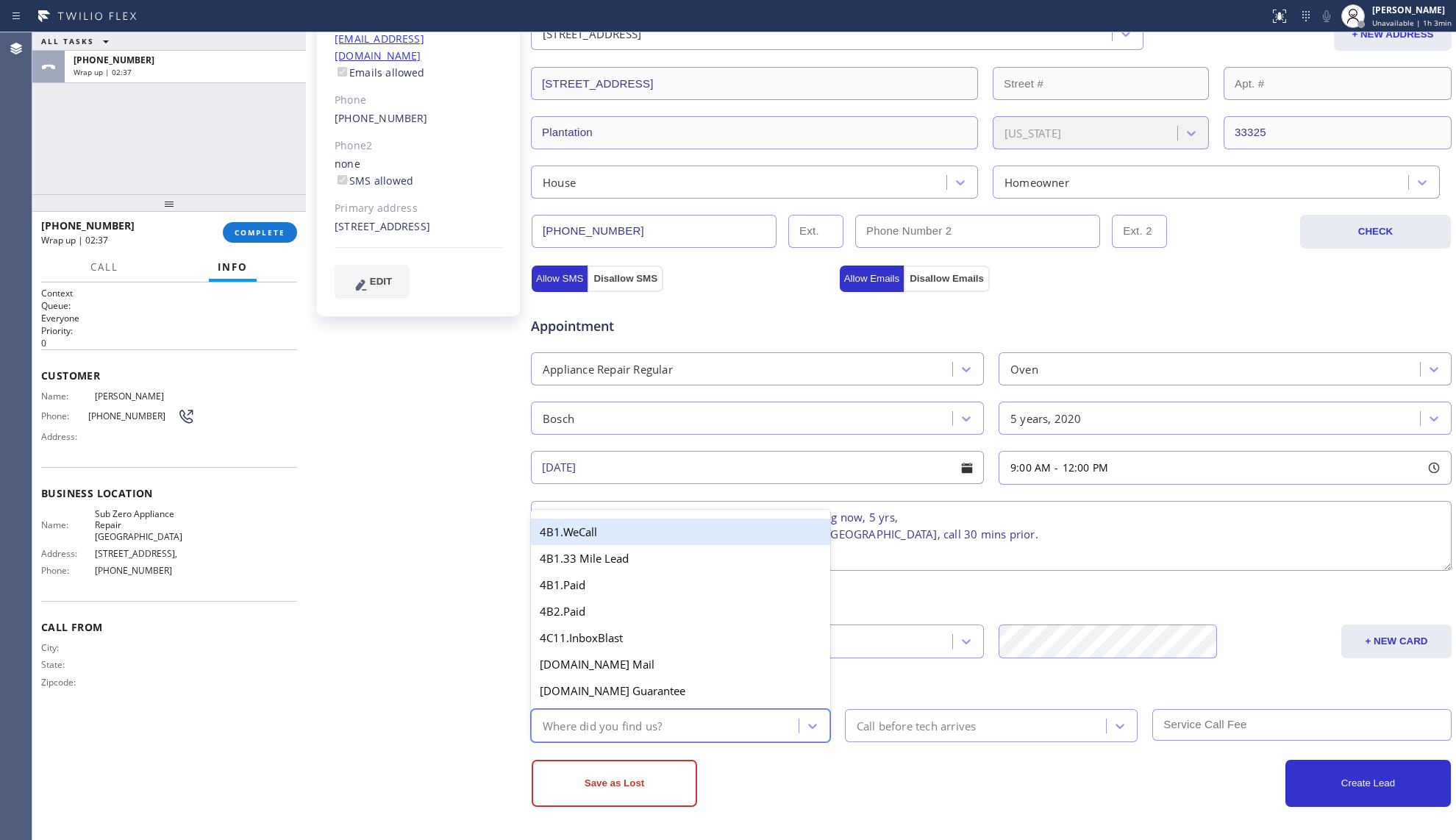
click at [660, 719] on div "Where did you find us?" at bounding box center [602, 725] width 119 height 17
type input "ou"
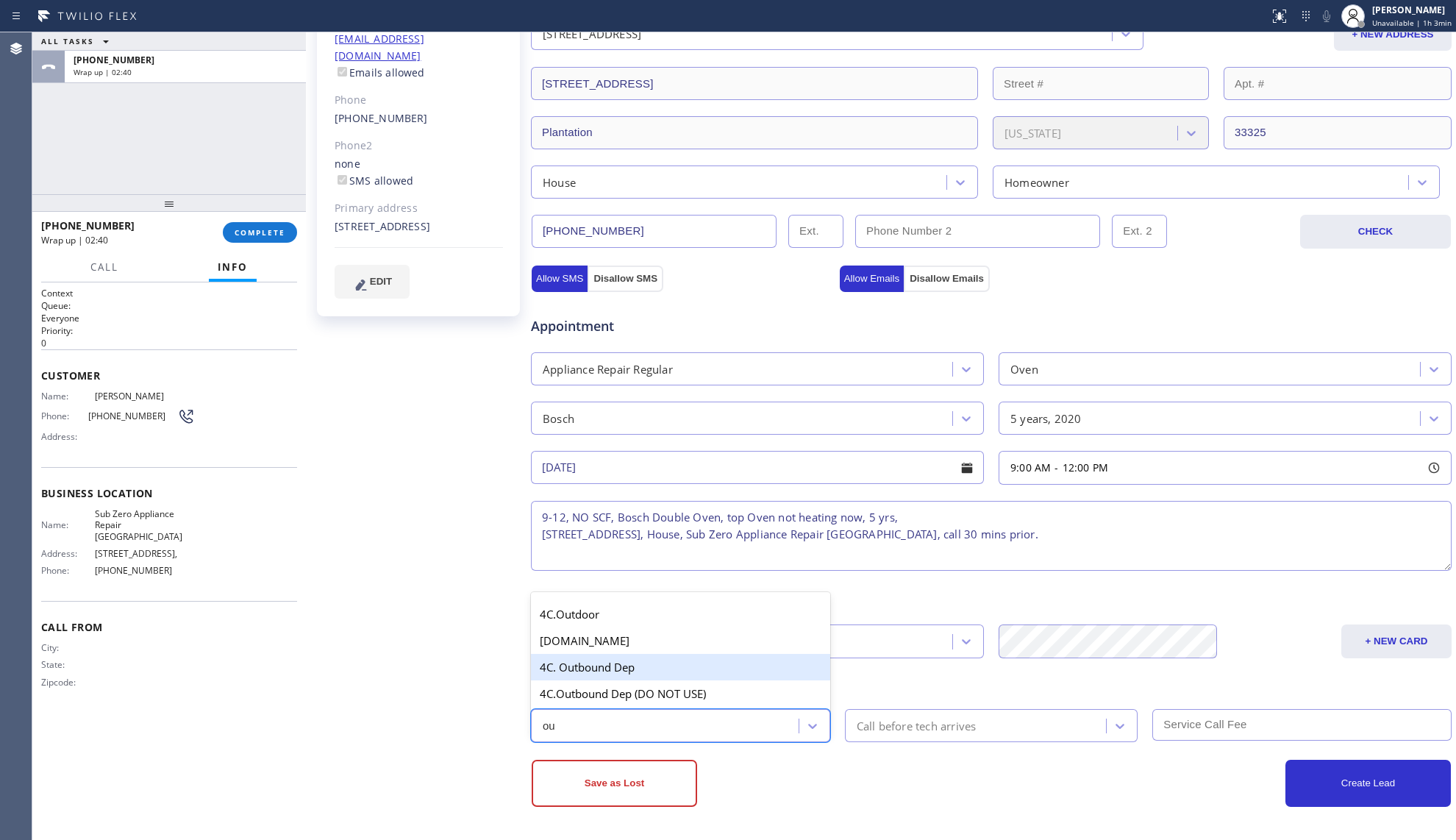
click at [614, 674] on div "4C. Outbound Dep" at bounding box center [680, 667] width 299 height 26
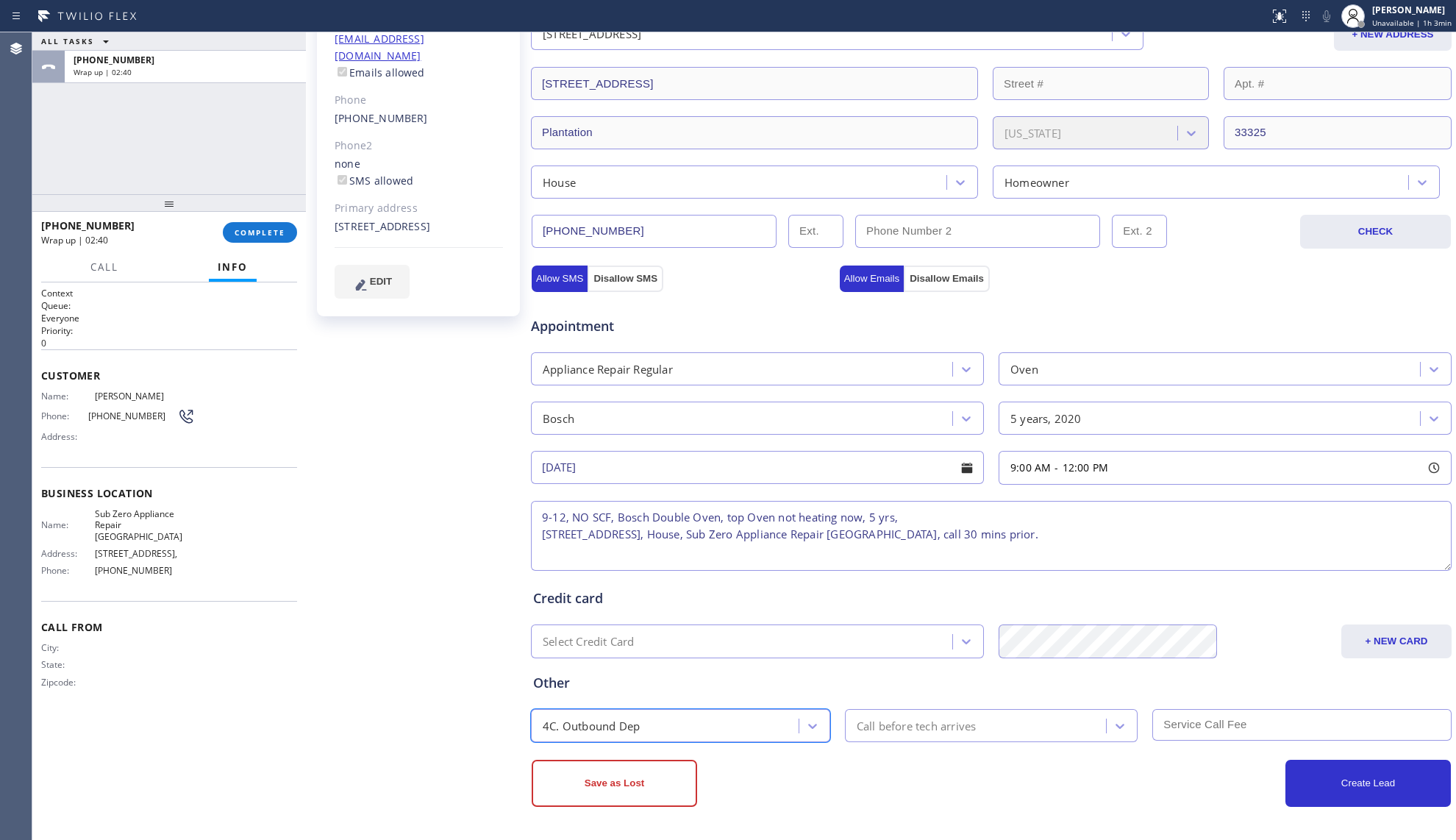
click at [912, 730] on div "Call before tech arrives" at bounding box center [916, 725] width 120 height 17
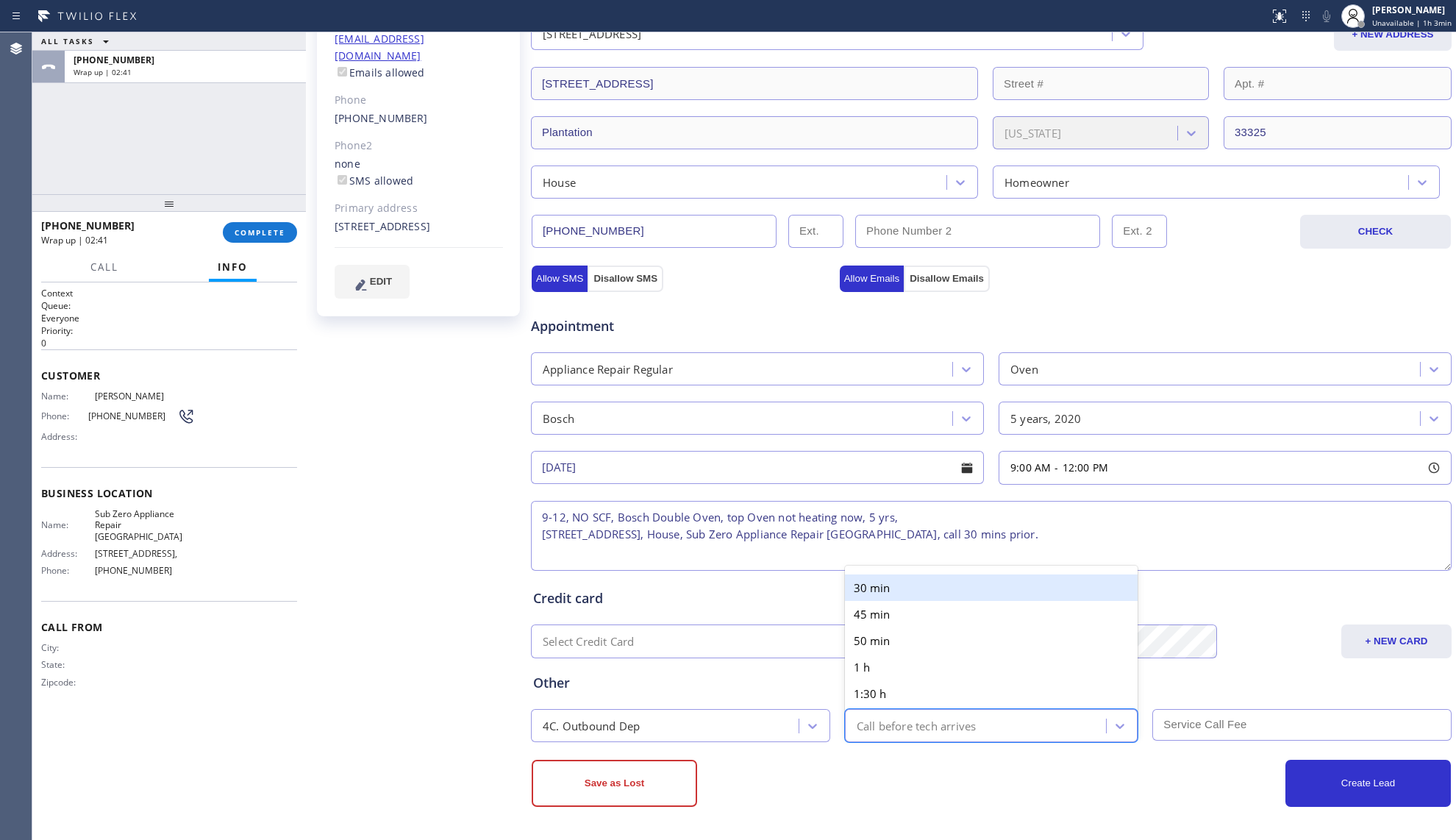
click at [886, 594] on div "30 min" at bounding box center [992, 587] width 294 height 26
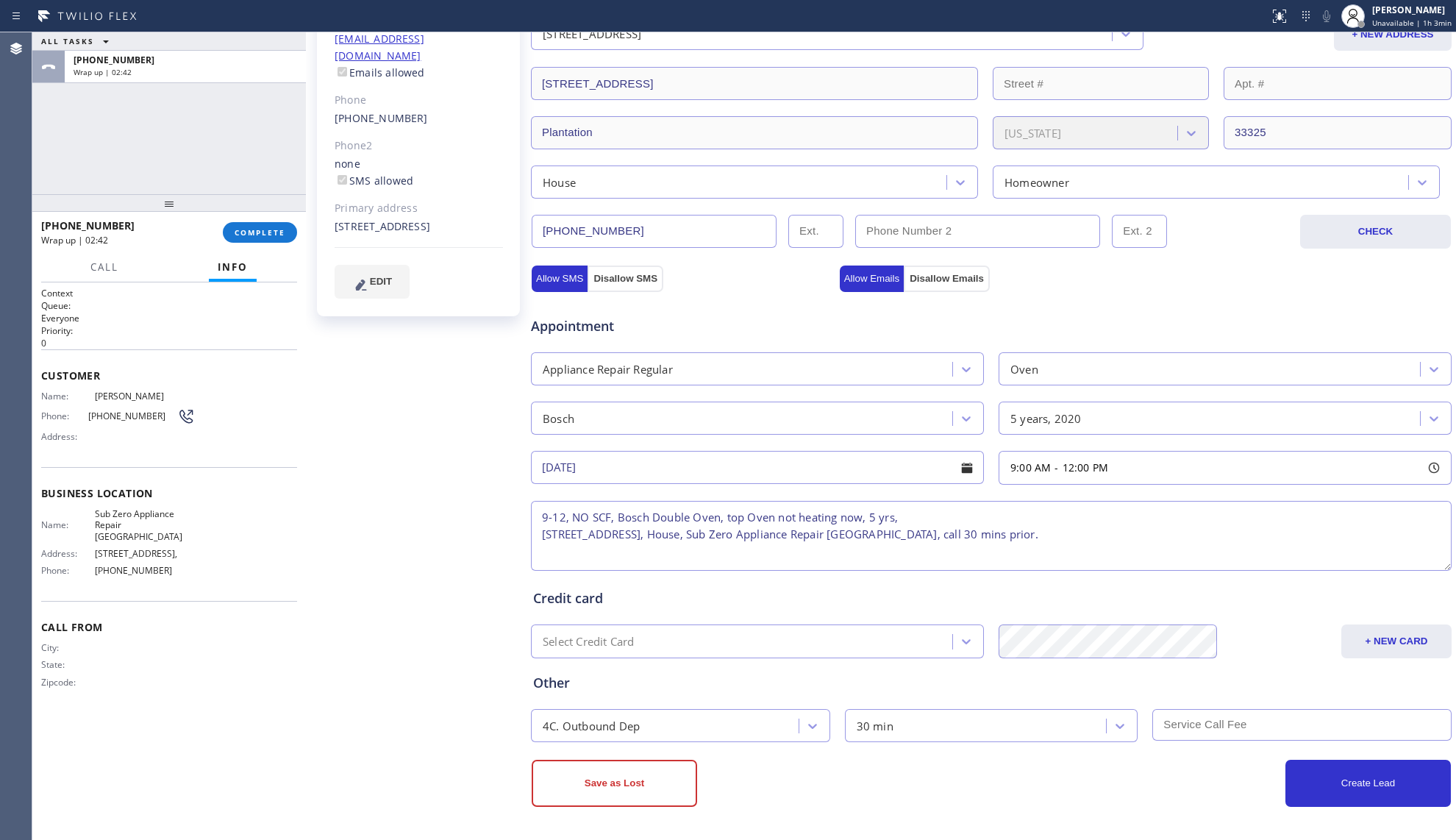
click at [1208, 722] on input "text" at bounding box center [1301, 725] width 299 height 31
type input "0"
click at [1340, 800] on button "Create Lead" at bounding box center [1368, 783] width 165 height 47
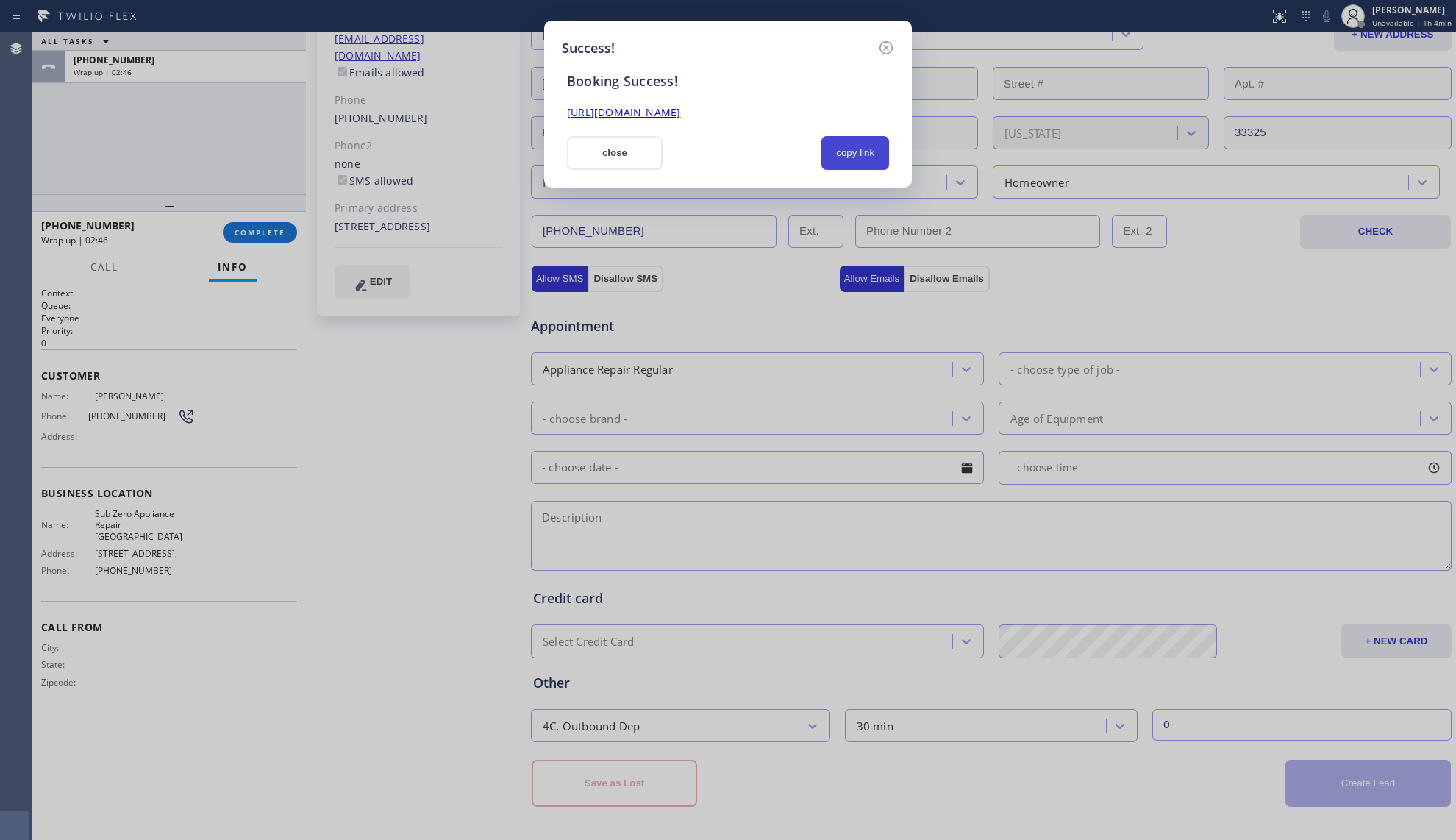
click at [866, 153] on button "copy link" at bounding box center [855, 153] width 67 height 34
click at [1348, 587] on div "Success! Booking Success! [URL][DOMAIN_NAME] close copy link" at bounding box center [728, 420] width 1456 height 840
drag, startPoint x: 610, startPoint y: 144, endPoint x: 433, endPoint y: 180, distance: 180.6
click at [610, 145] on button "close" at bounding box center [614, 153] width 95 height 34
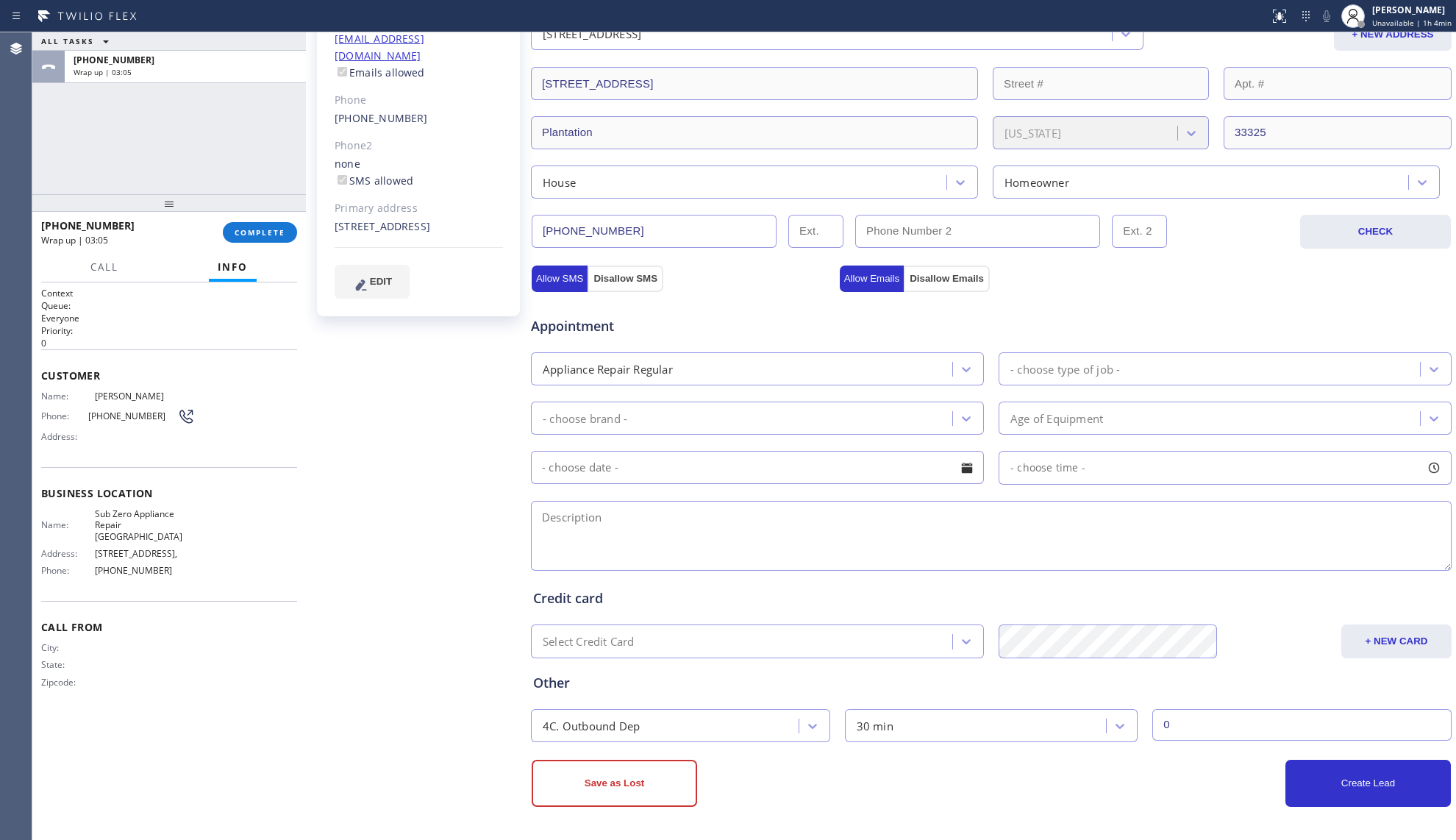
click at [285, 220] on div "[PHONE_NUMBER] Wrap up | 03:05 COMPLETE" at bounding box center [169, 233] width 256 height 38
click at [275, 230] on span "COMPLETE" at bounding box center [260, 233] width 51 height 10
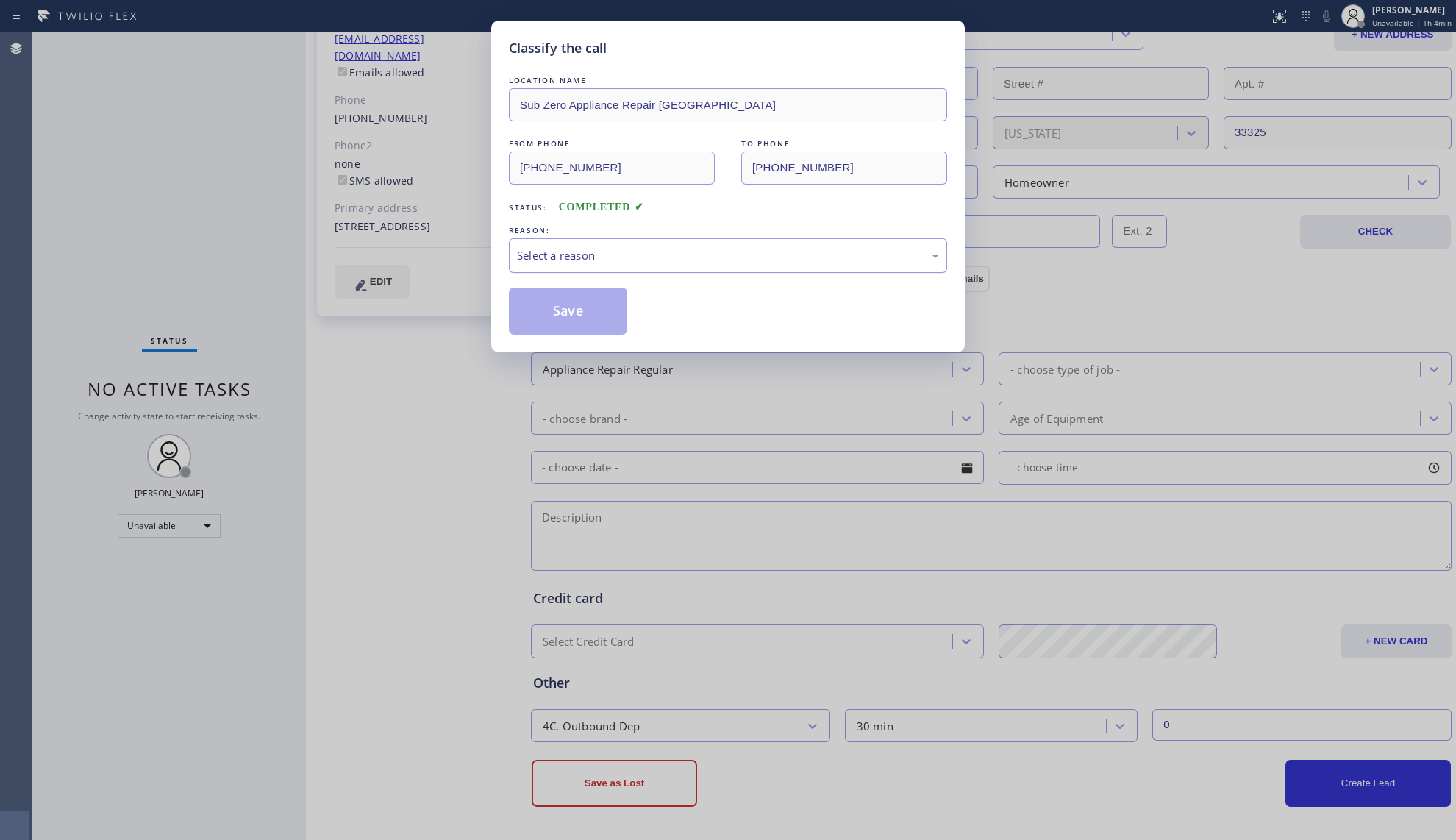
click at [590, 254] on div "Select a reason" at bounding box center [728, 255] width 422 height 17
drag, startPoint x: 566, startPoint y: 303, endPoint x: 741, endPoint y: 189, distance: 208.9
click at [568, 303] on button "Save" at bounding box center [567, 311] width 118 height 47
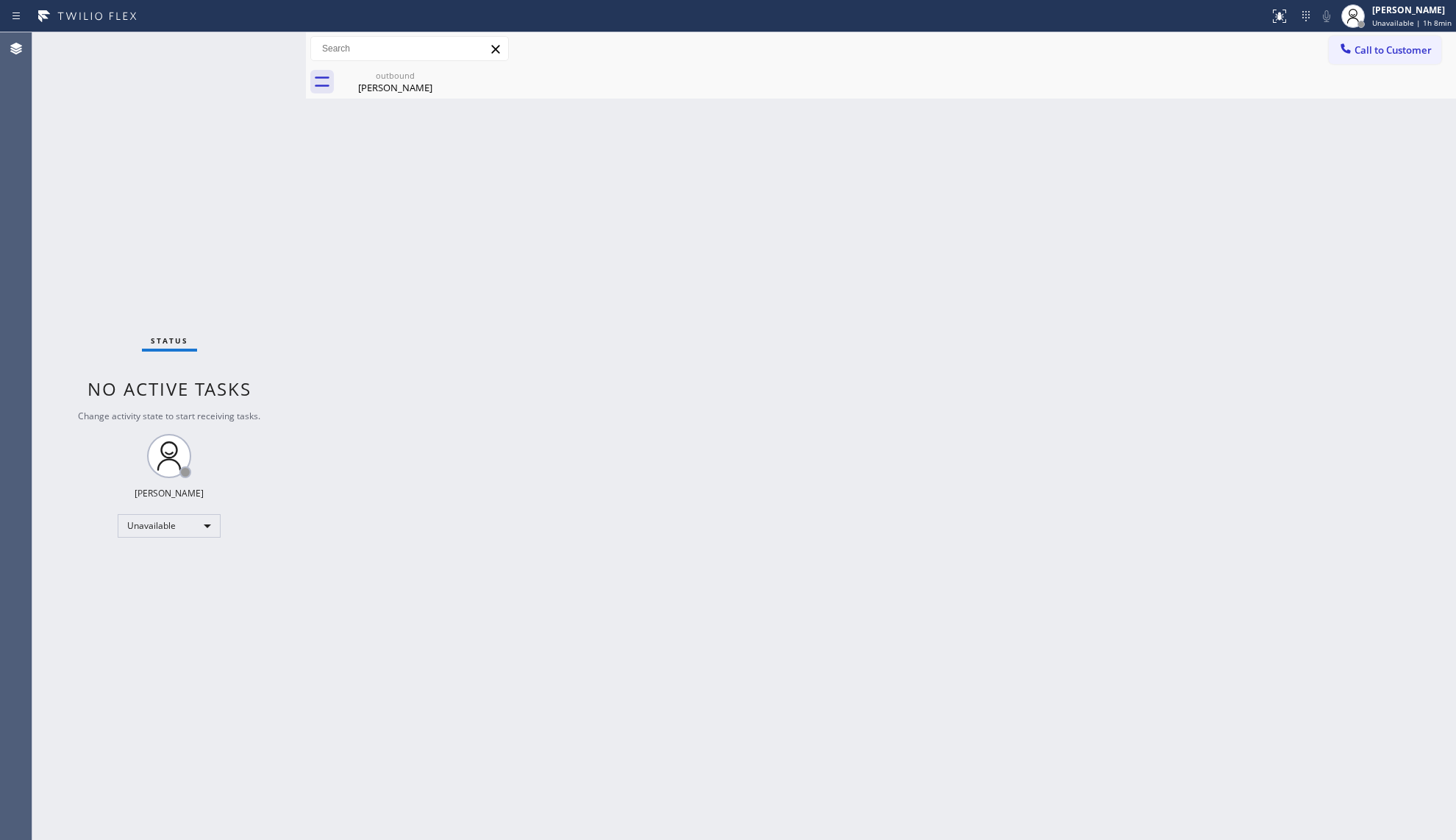
click at [1030, 177] on div "Back to Dashboard Change Sender ID Customers Technicians Select a contact Outbo…" at bounding box center [881, 436] width 1150 height 808
drag, startPoint x: 373, startPoint y: 87, endPoint x: 401, endPoint y: 80, distance: 28.9
click at [378, 86] on div "[PERSON_NAME]" at bounding box center [395, 87] width 111 height 13
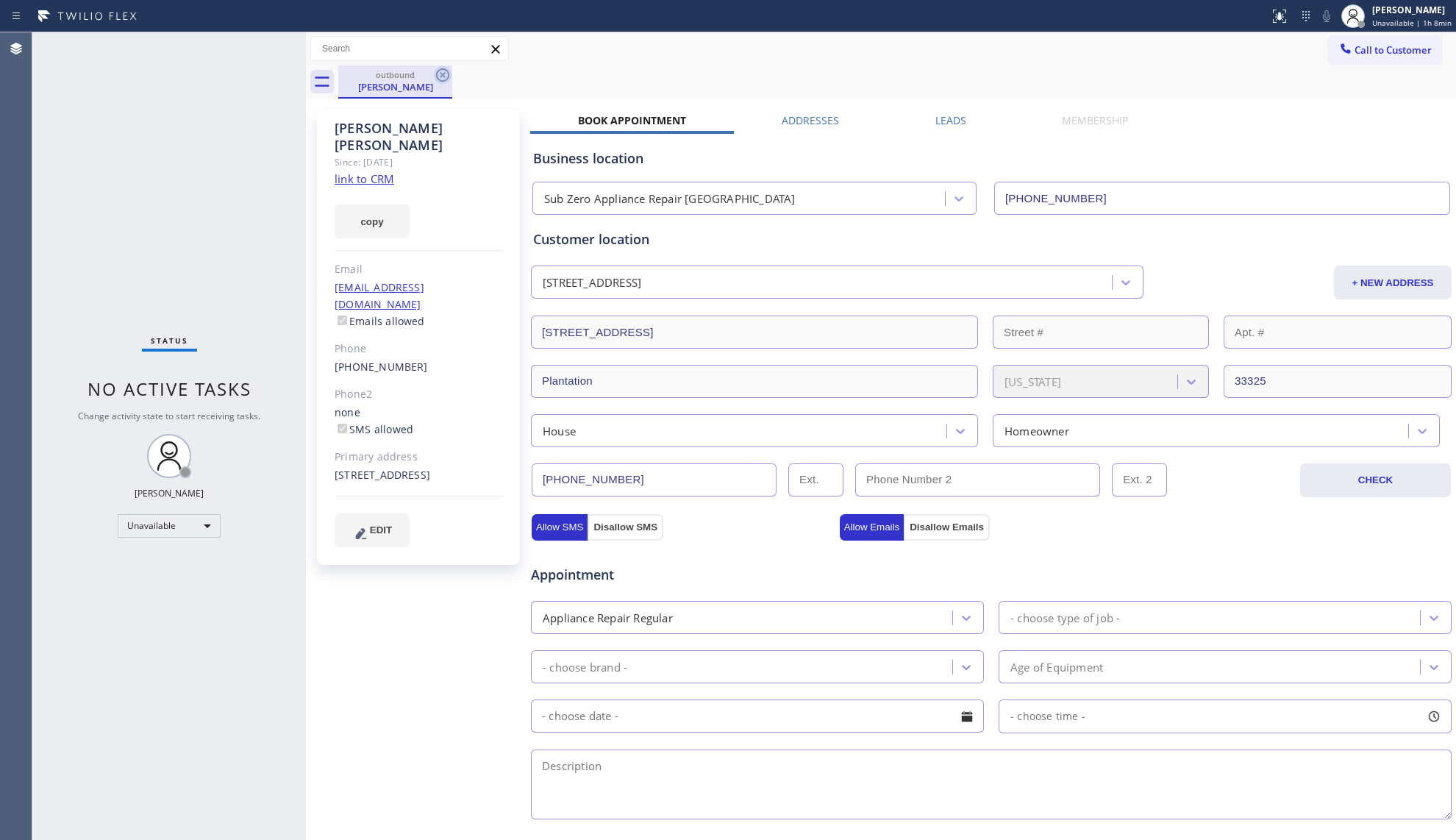
click at [436, 74] on icon at bounding box center [442, 74] width 13 height 13
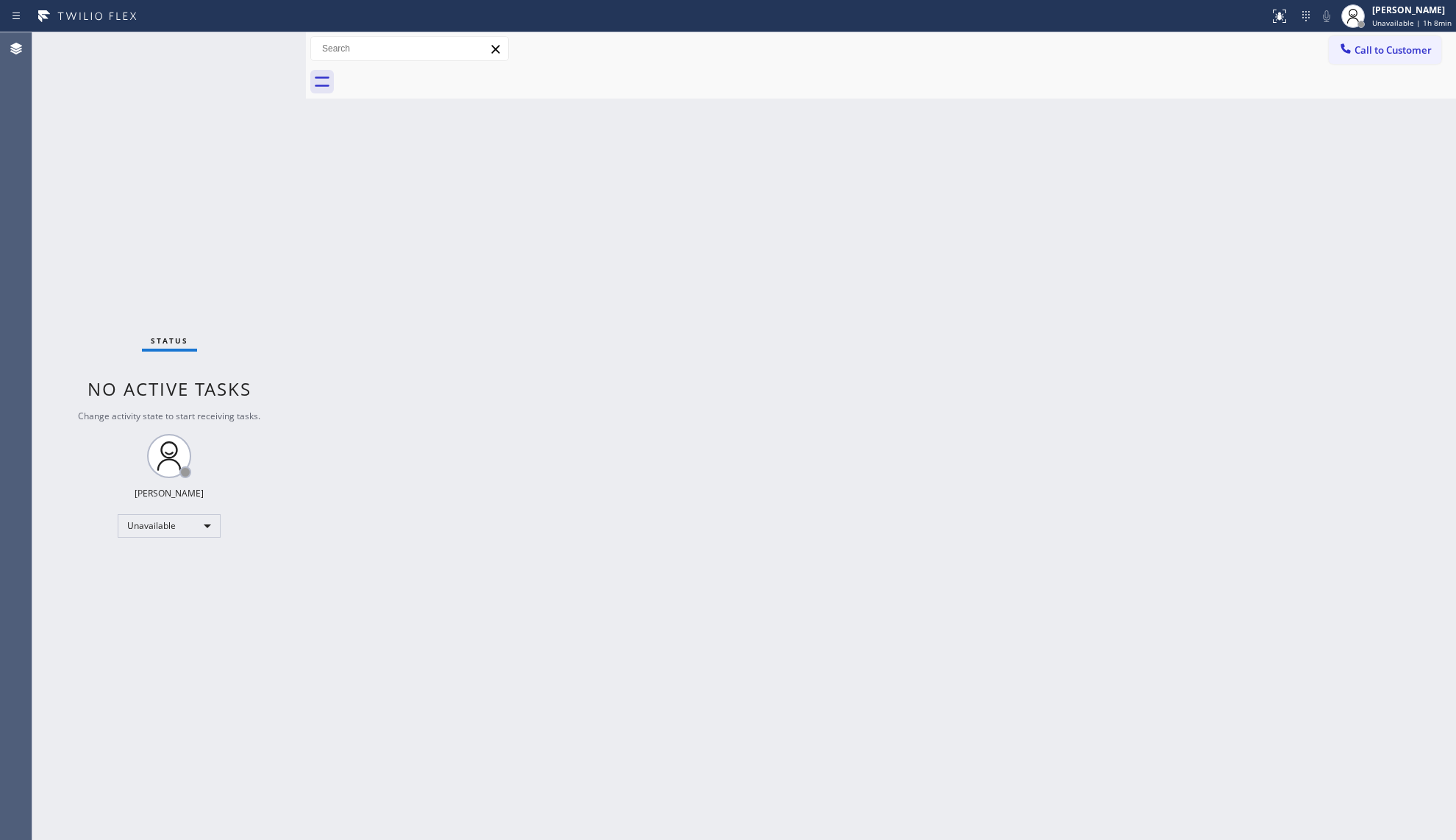
drag, startPoint x: 556, startPoint y: 104, endPoint x: 573, endPoint y: 106, distance: 17.1
click at [558, 107] on div "Back to Dashboard Change Sender ID Customers Technicians Select a contact Outbo…" at bounding box center [881, 436] width 1150 height 808
click at [1368, 48] on span "Call to Customer" at bounding box center [1393, 50] width 77 height 13
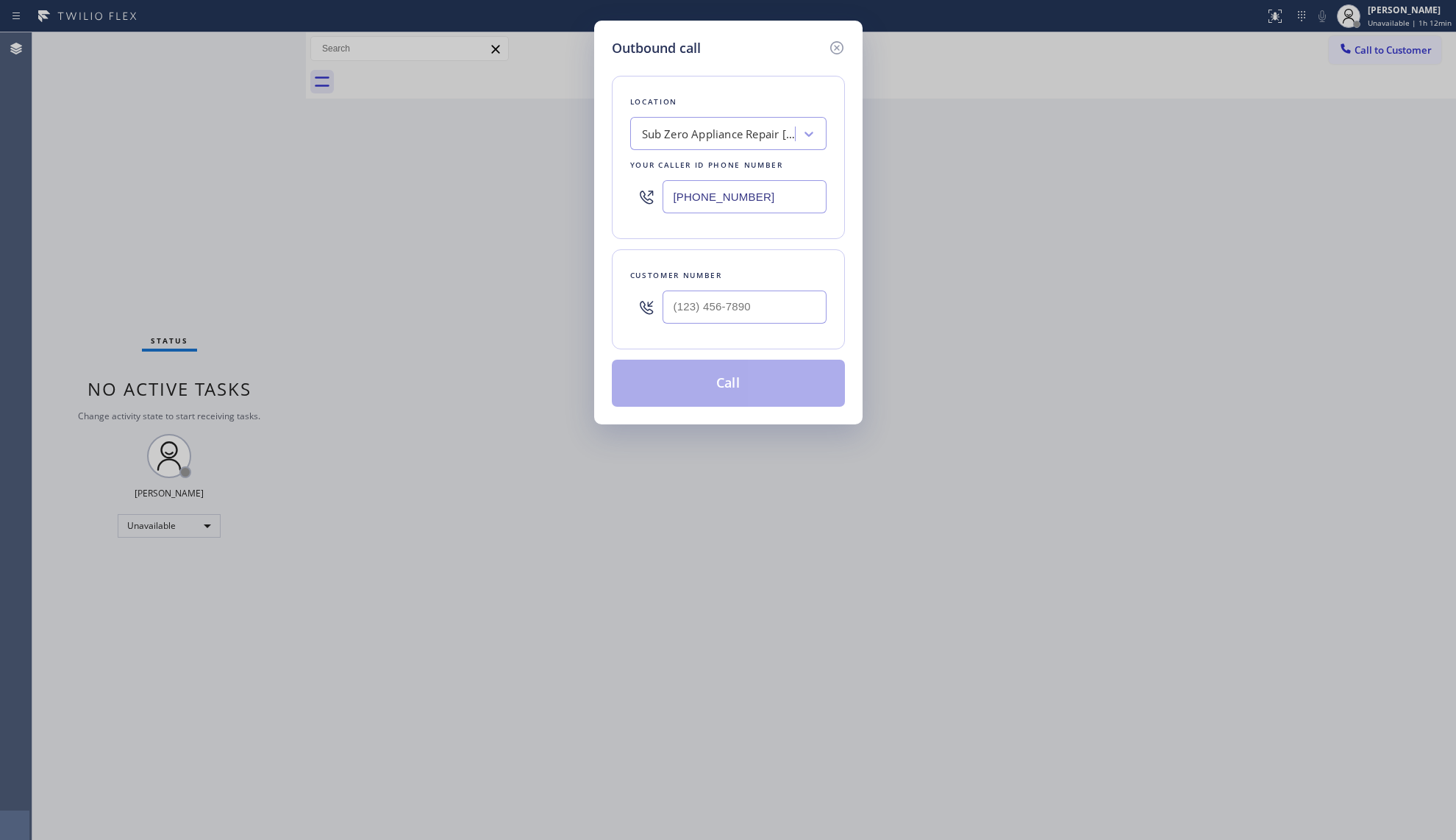
drag, startPoint x: 718, startPoint y: 200, endPoint x: 645, endPoint y: 198, distance: 73.0
click at [644, 200] on div "[PHONE_NUMBER]" at bounding box center [728, 197] width 197 height 48
paste input "425) 516-7810"
type input "[PHONE_NUMBER]"
click at [771, 315] on input "(___) ___-____" at bounding box center [745, 307] width 164 height 33
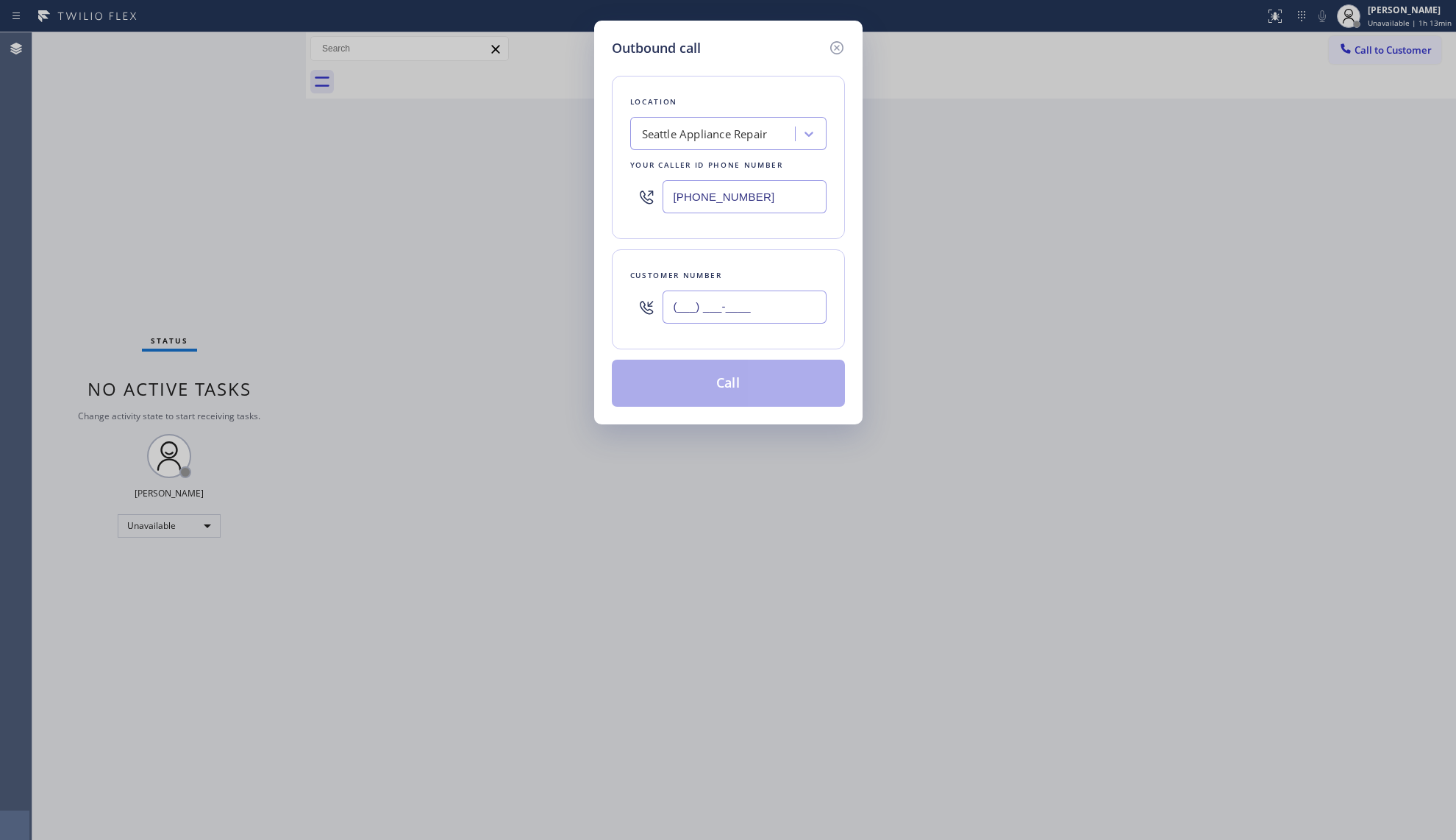
paste input "530) 651-3591"
type input "[PHONE_NUMBER]"
click at [743, 390] on button "Call" at bounding box center [728, 383] width 233 height 47
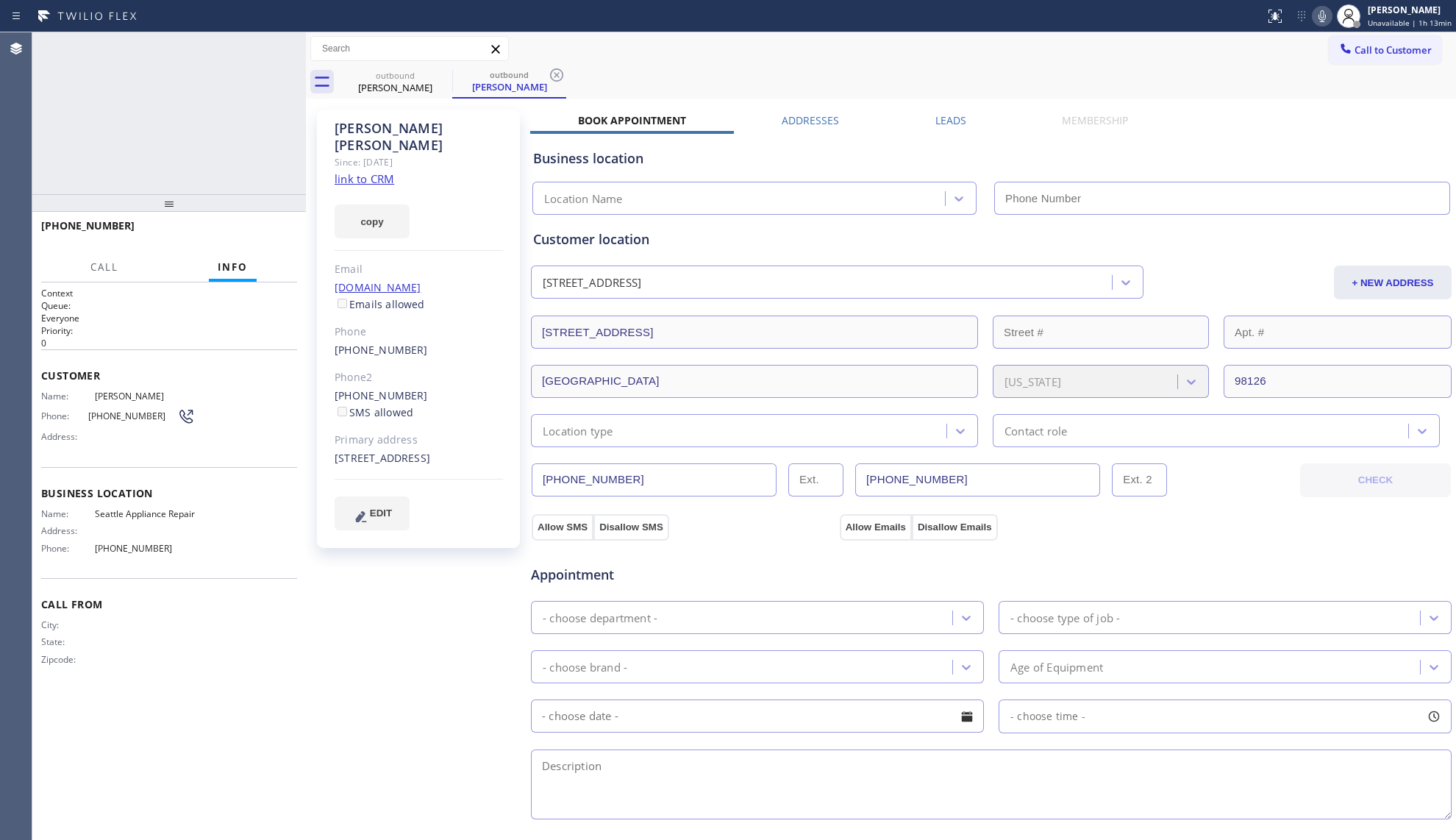
type input "[PHONE_NUMBER]"
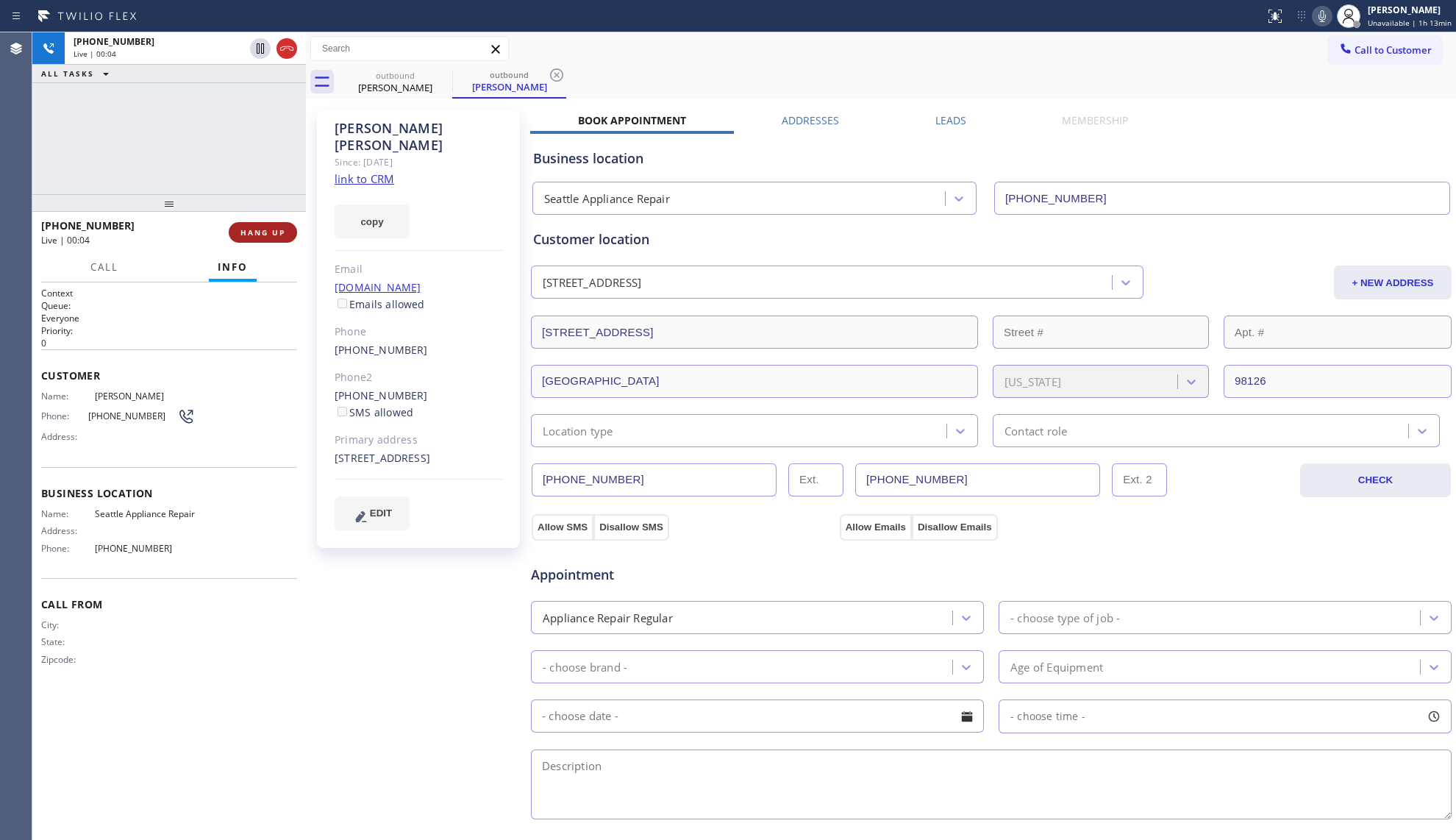
click at [260, 230] on span "HANG UP" at bounding box center [262, 233] width 45 height 10
click at [263, 230] on span "COMPLETE" at bounding box center [260, 233] width 51 height 10
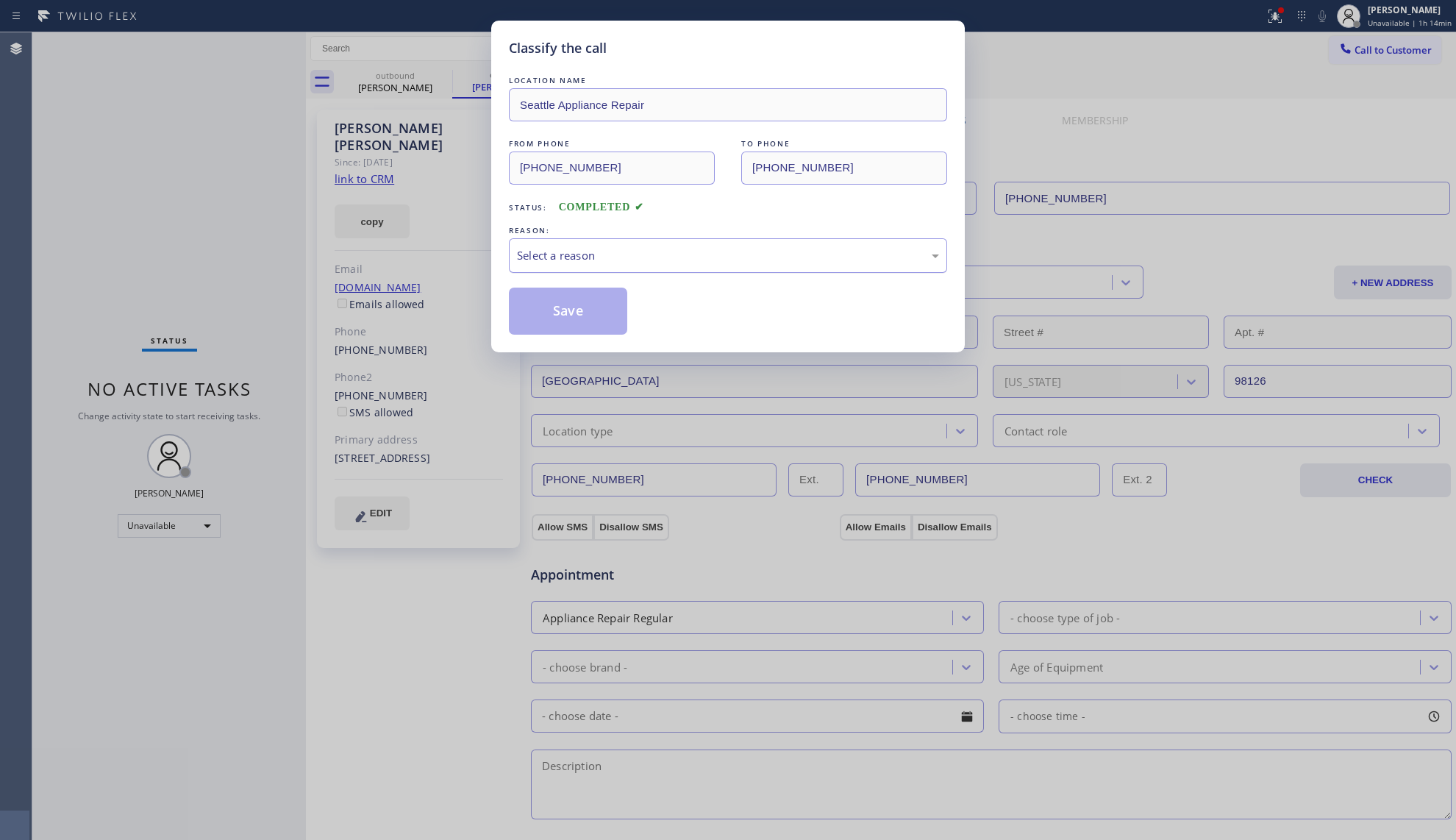
click at [627, 242] on div "Select a reason" at bounding box center [727, 256] width 438 height 35
click at [569, 308] on button "Save" at bounding box center [567, 311] width 118 height 47
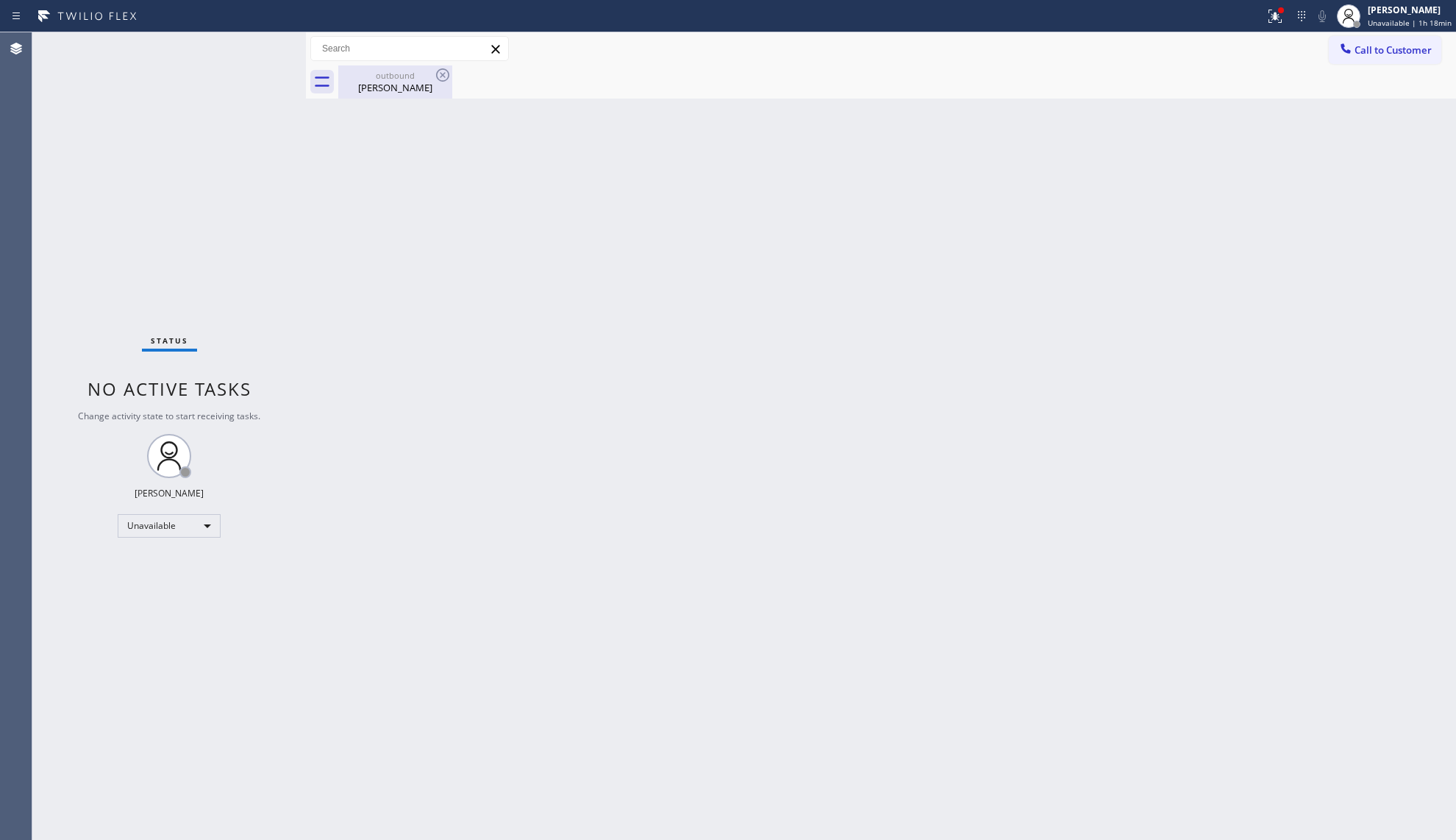
click at [427, 90] on div "[PERSON_NAME]" at bounding box center [395, 87] width 111 height 13
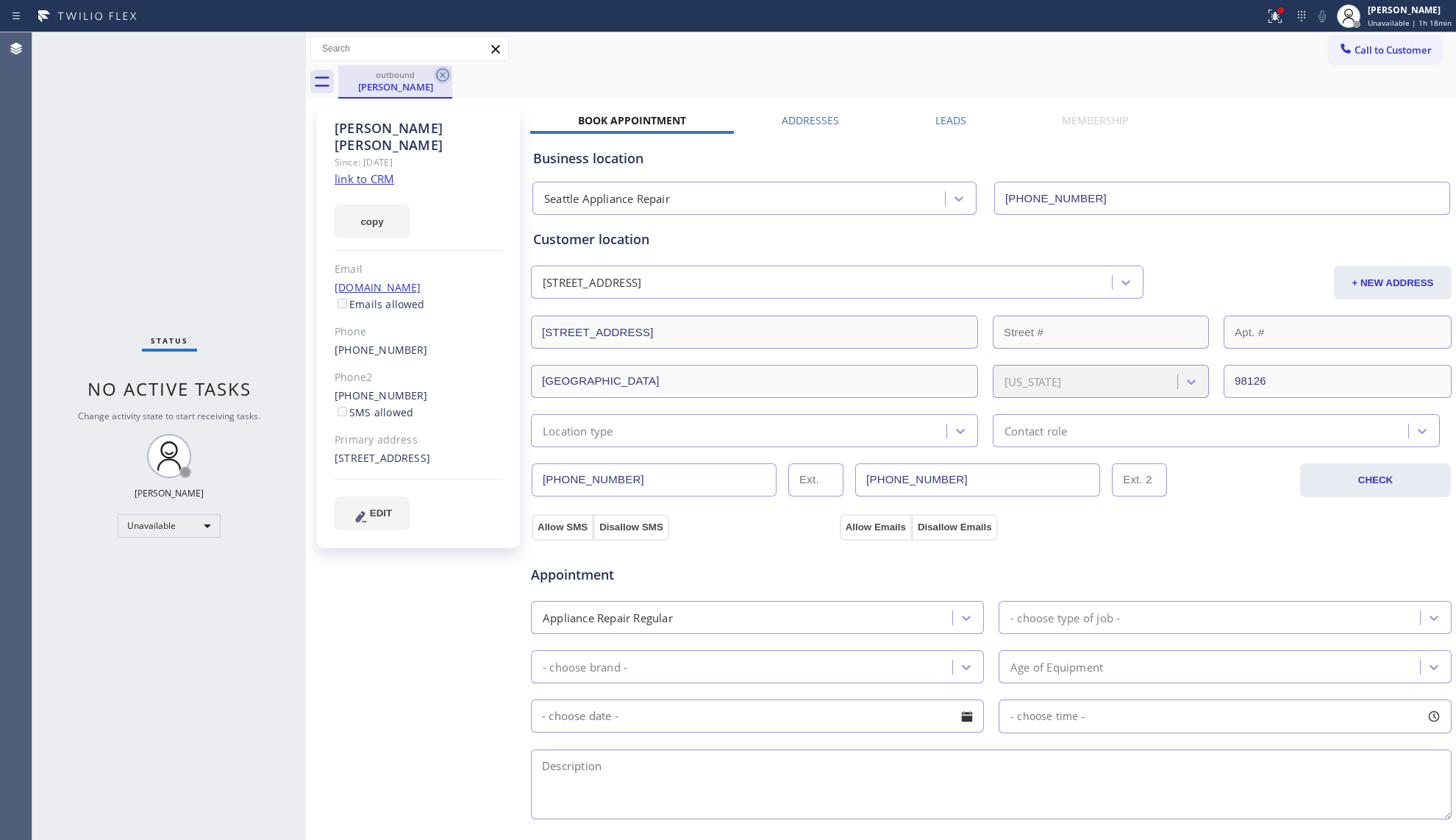
click at [441, 84] on div at bounding box center [442, 75] width 17 height 17
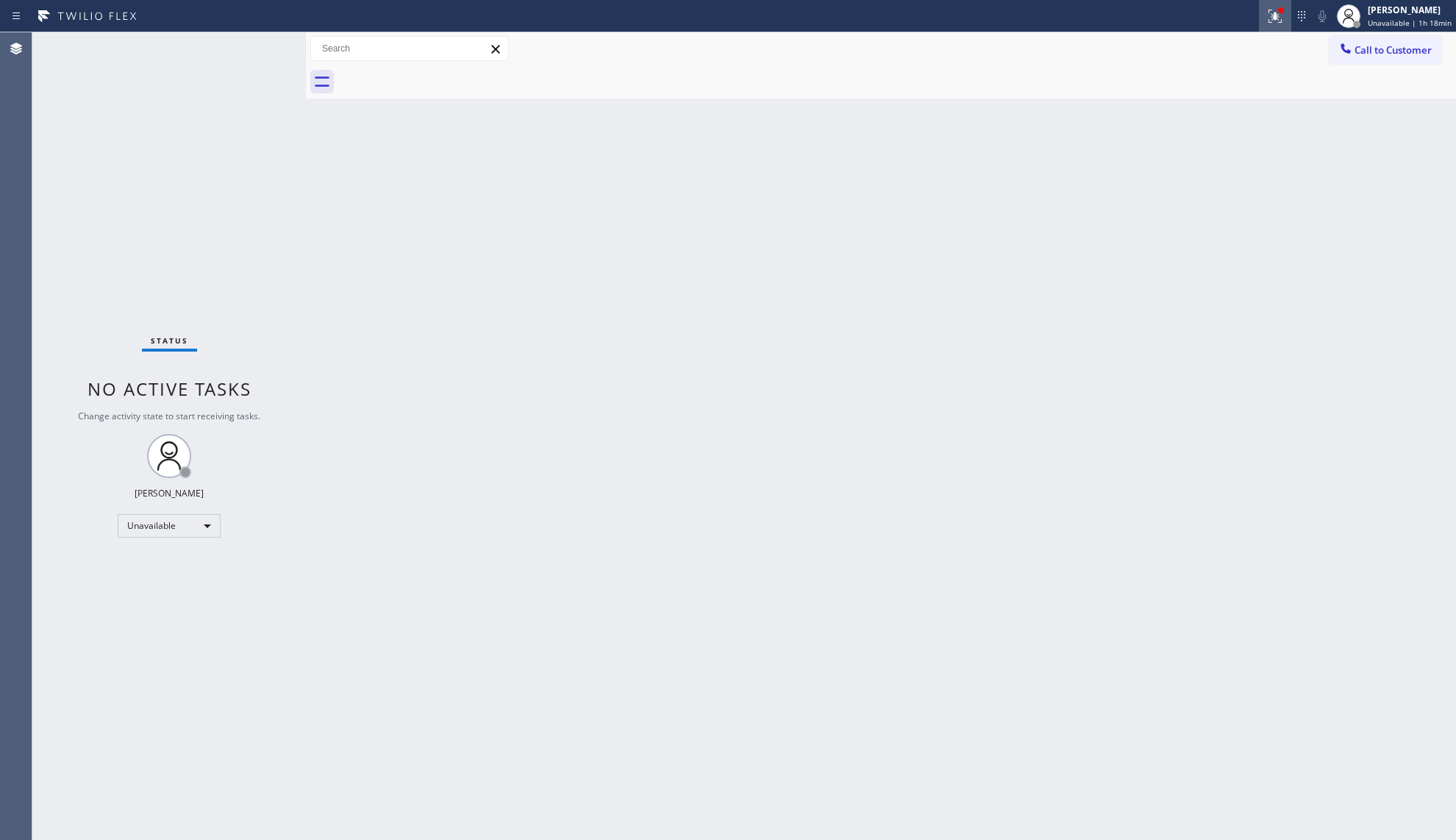
click at [1268, 4] on button at bounding box center [1274, 16] width 32 height 32
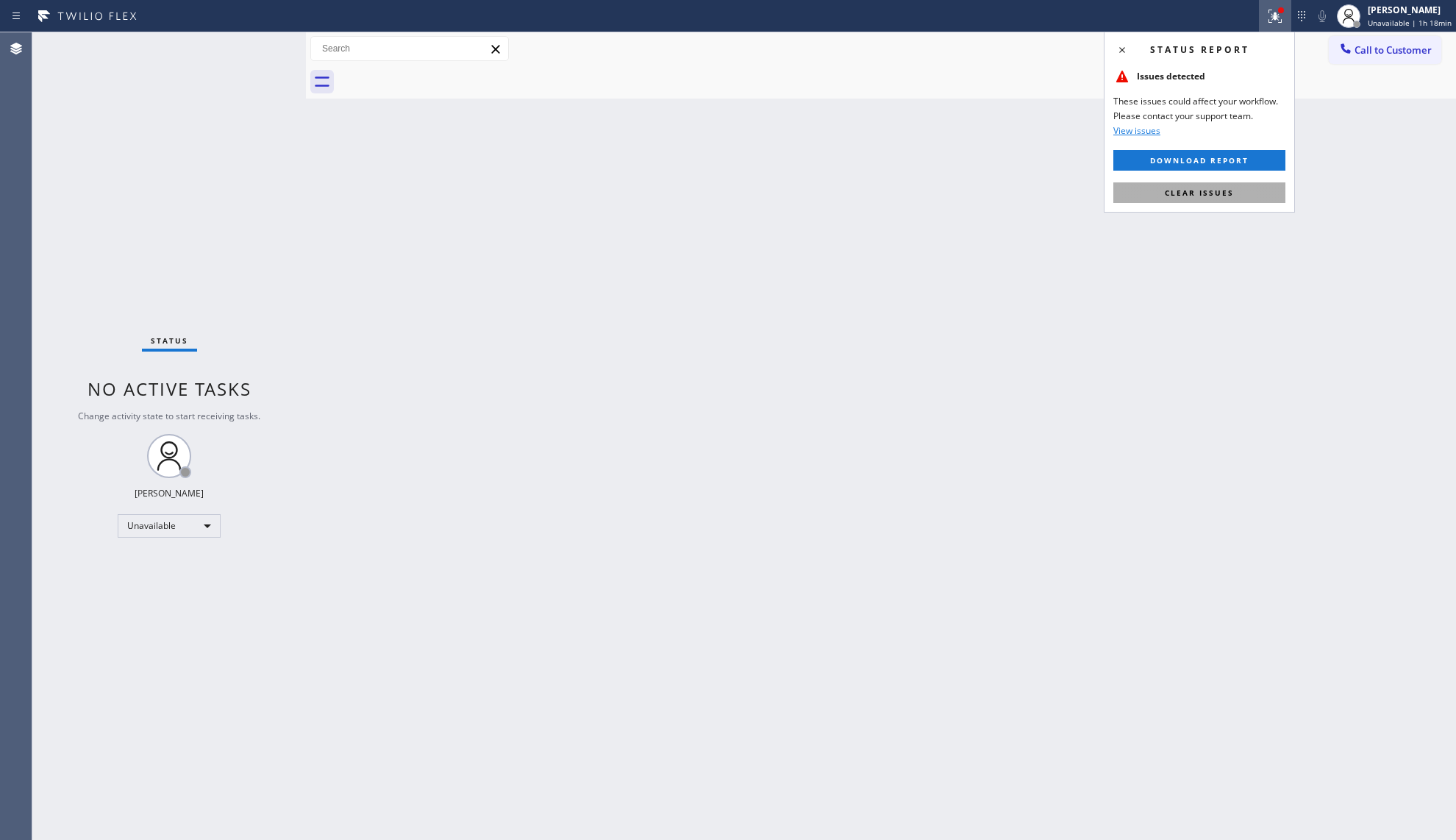
click at [1200, 194] on span "Clear issues" at bounding box center [1199, 193] width 69 height 10
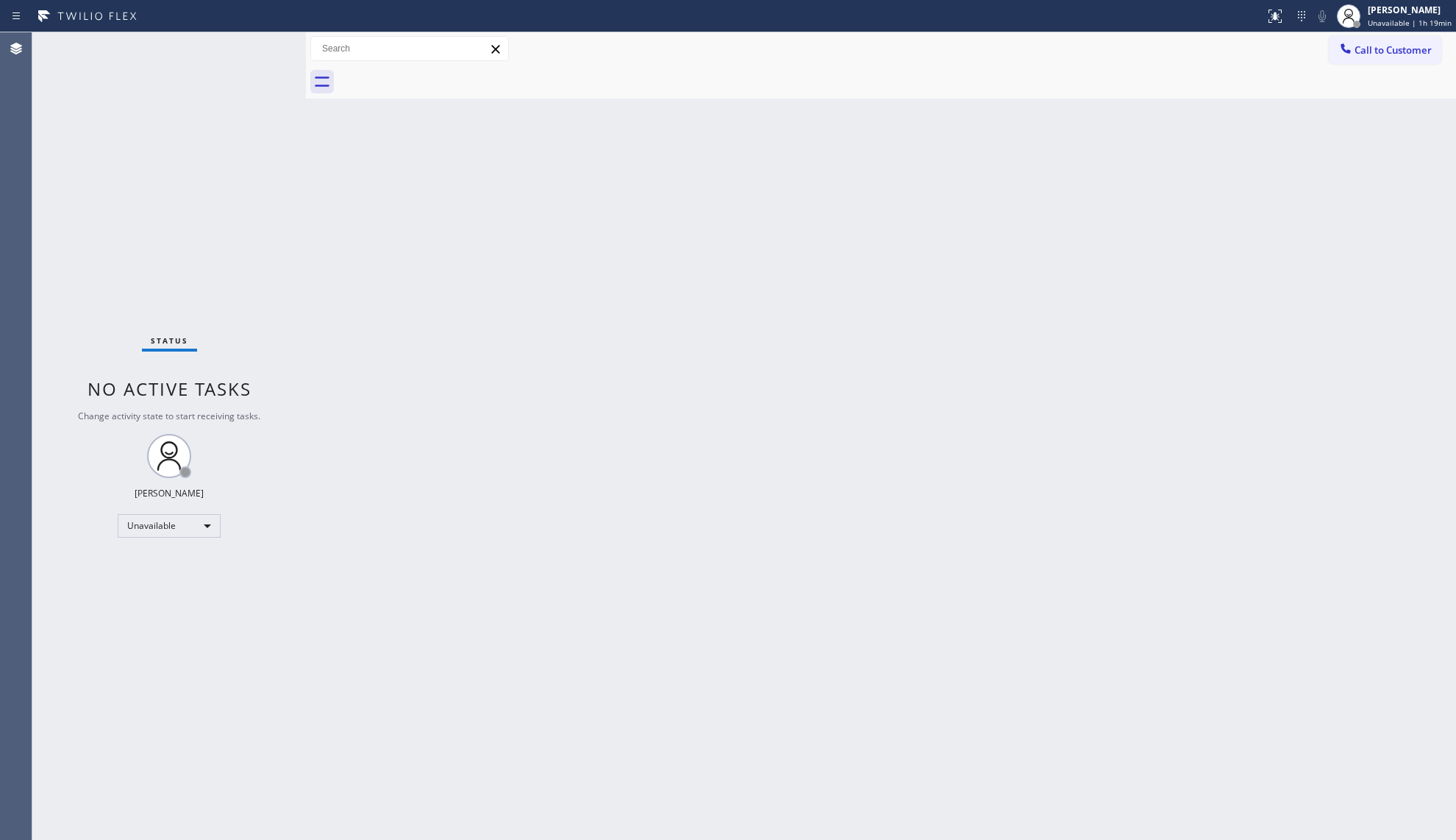
drag, startPoint x: 1357, startPoint y: 48, endPoint x: 1339, endPoint y: 50, distance: 18.1
click at [1359, 48] on span "Call to Customer" at bounding box center [1393, 50] width 77 height 13
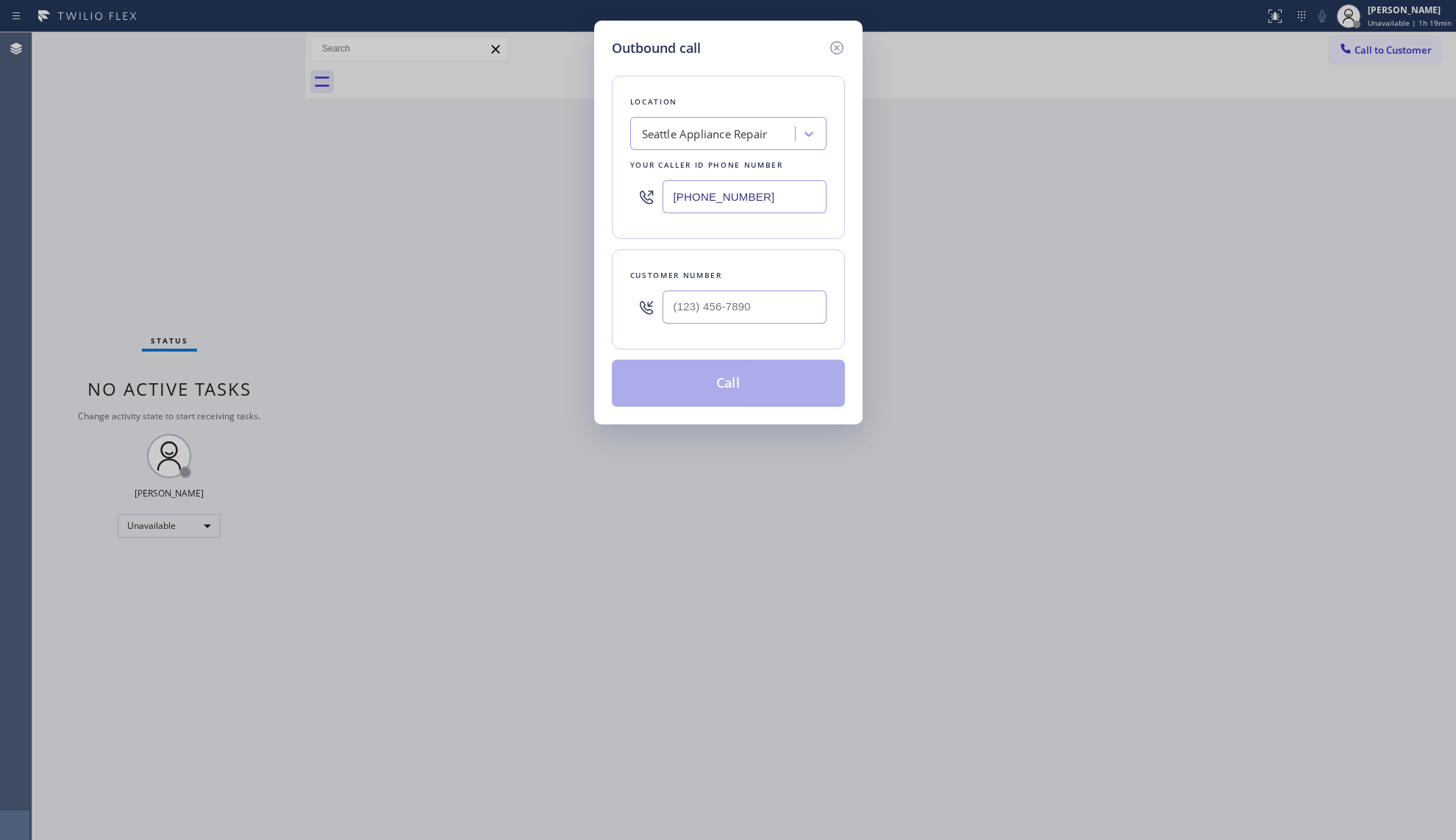
drag, startPoint x: 773, startPoint y: 198, endPoint x: 651, endPoint y: 191, distance: 122.2
click at [651, 191] on div "[PHONE_NUMBER]" at bounding box center [728, 197] width 197 height 48
paste input "833) 273-3559"
type input "[PHONE_NUMBER]"
click at [788, 316] on input "(___) ___-____" at bounding box center [745, 307] width 164 height 33
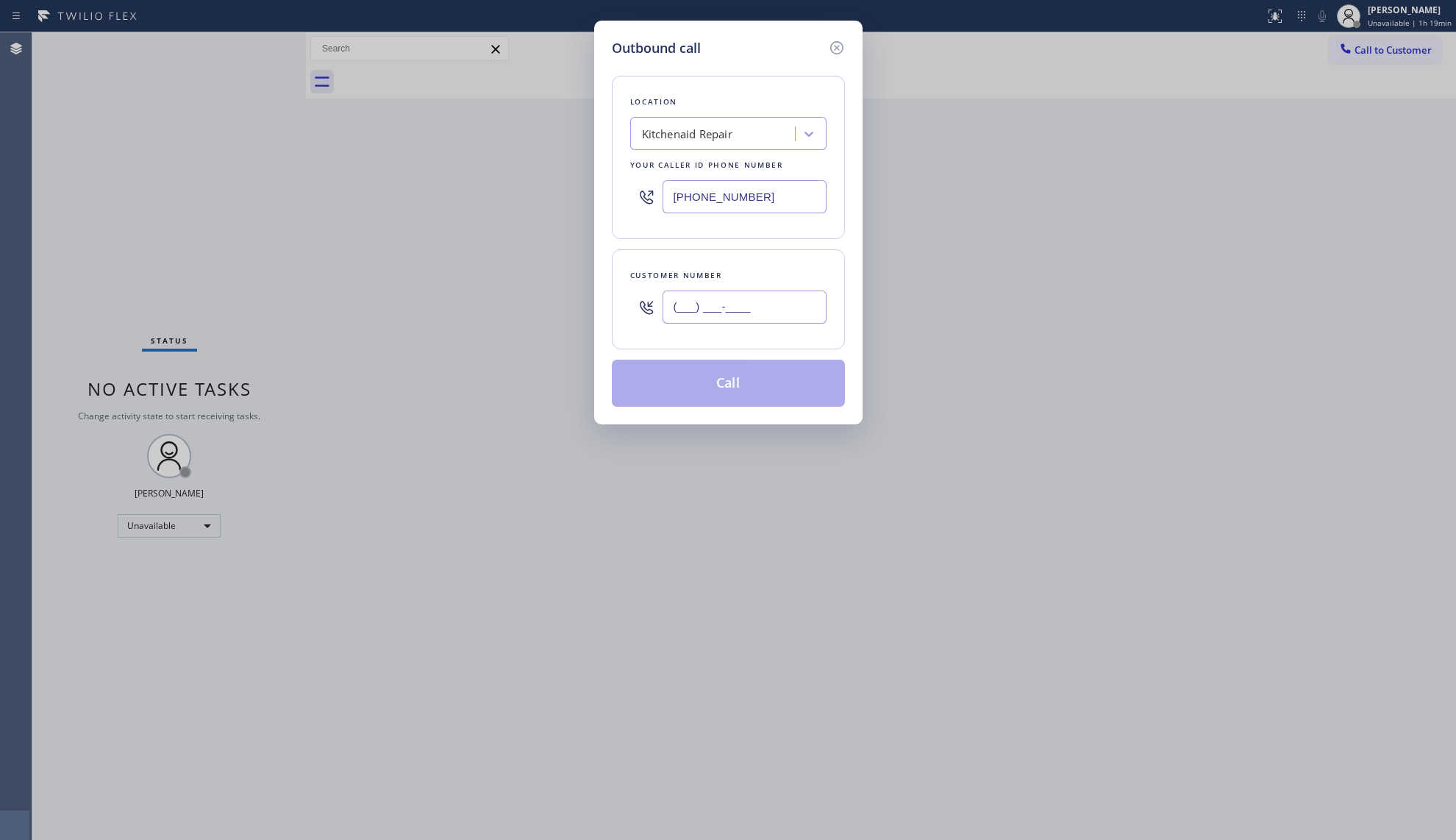
paste input "714) 270-4098"
type input "[PHONE_NUMBER]"
click at [756, 388] on button "Call" at bounding box center [728, 383] width 233 height 47
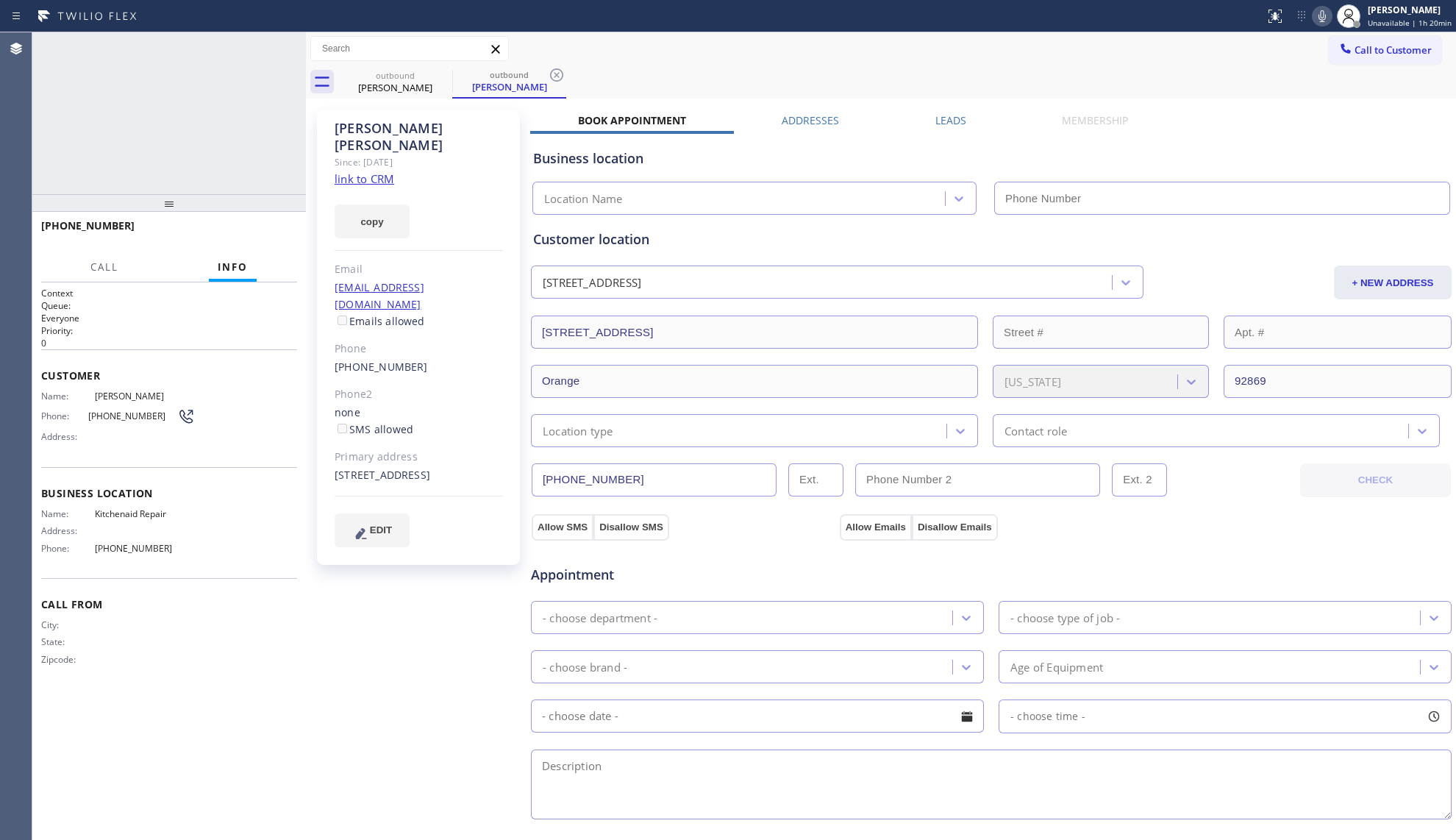
type input "[PHONE_NUMBER]"
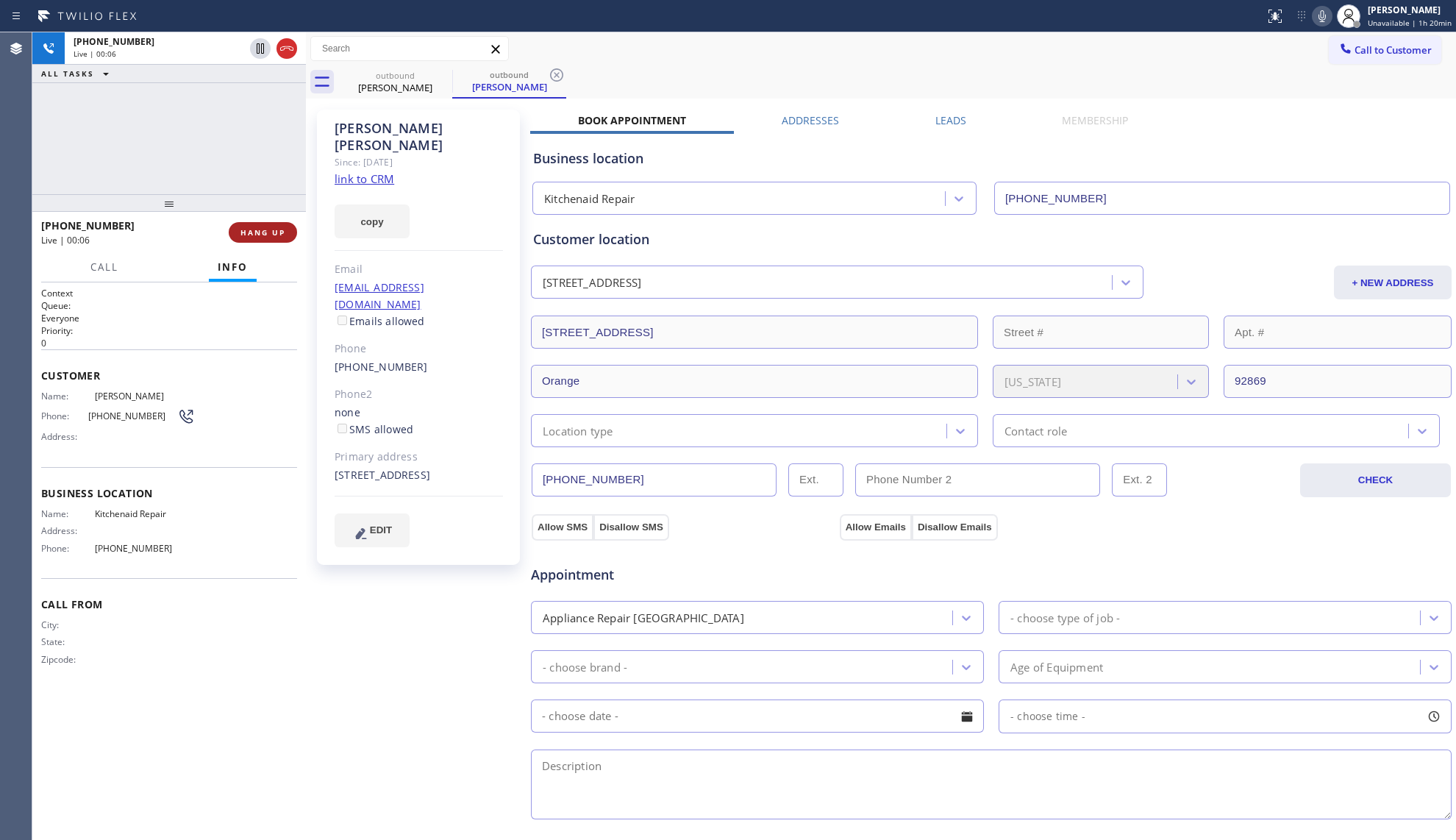
click at [268, 227] on span "HANG UP" at bounding box center [262, 233] width 45 height 10
click at [257, 240] on button "COMPLETE" at bounding box center [260, 233] width 74 height 21
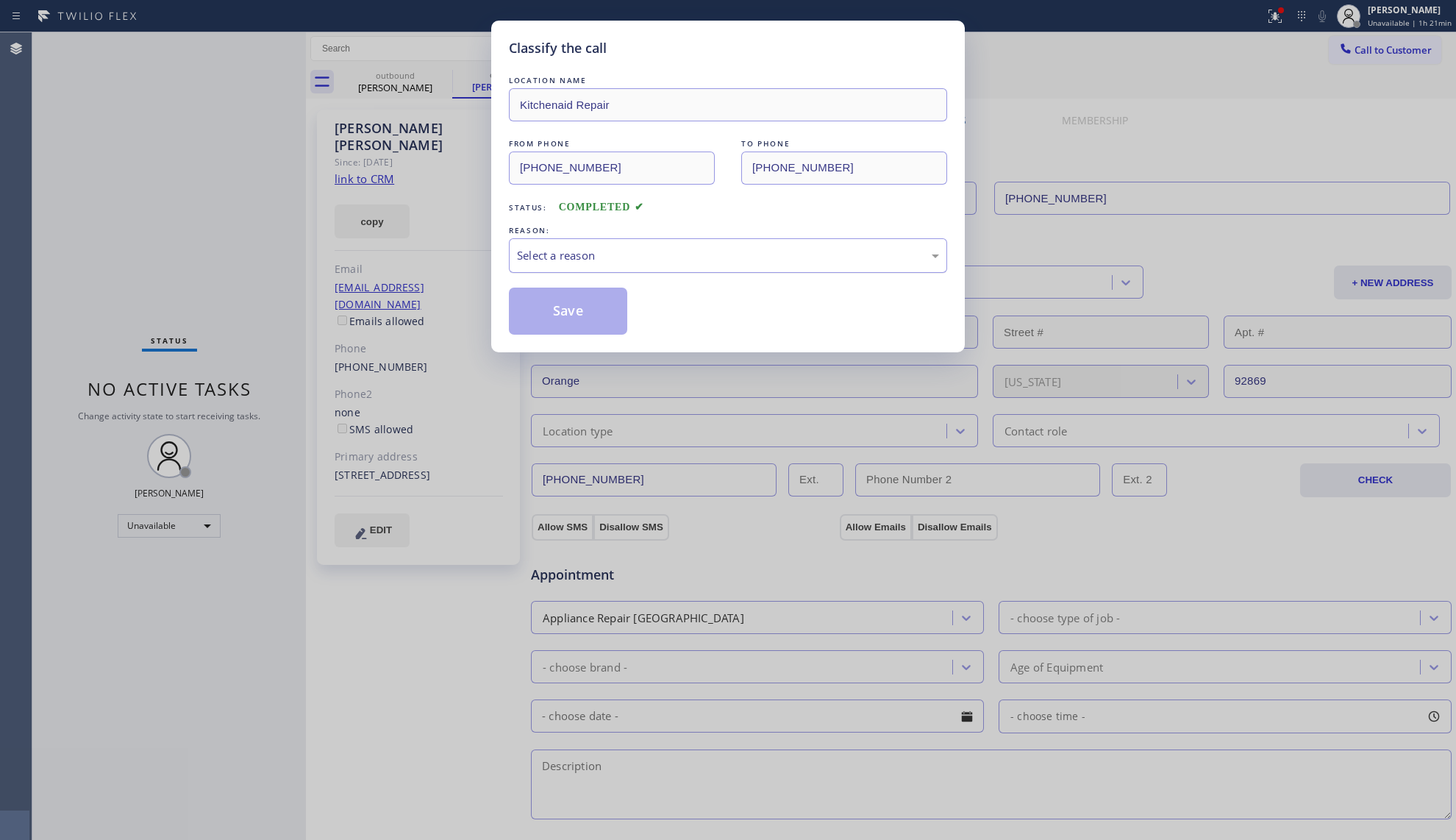
drag, startPoint x: 565, startPoint y: 250, endPoint x: 572, endPoint y: 271, distance: 22.1
click at [568, 252] on div "Select a reason" at bounding box center [728, 255] width 422 height 17
click at [571, 323] on button "Save" at bounding box center [567, 311] width 118 height 47
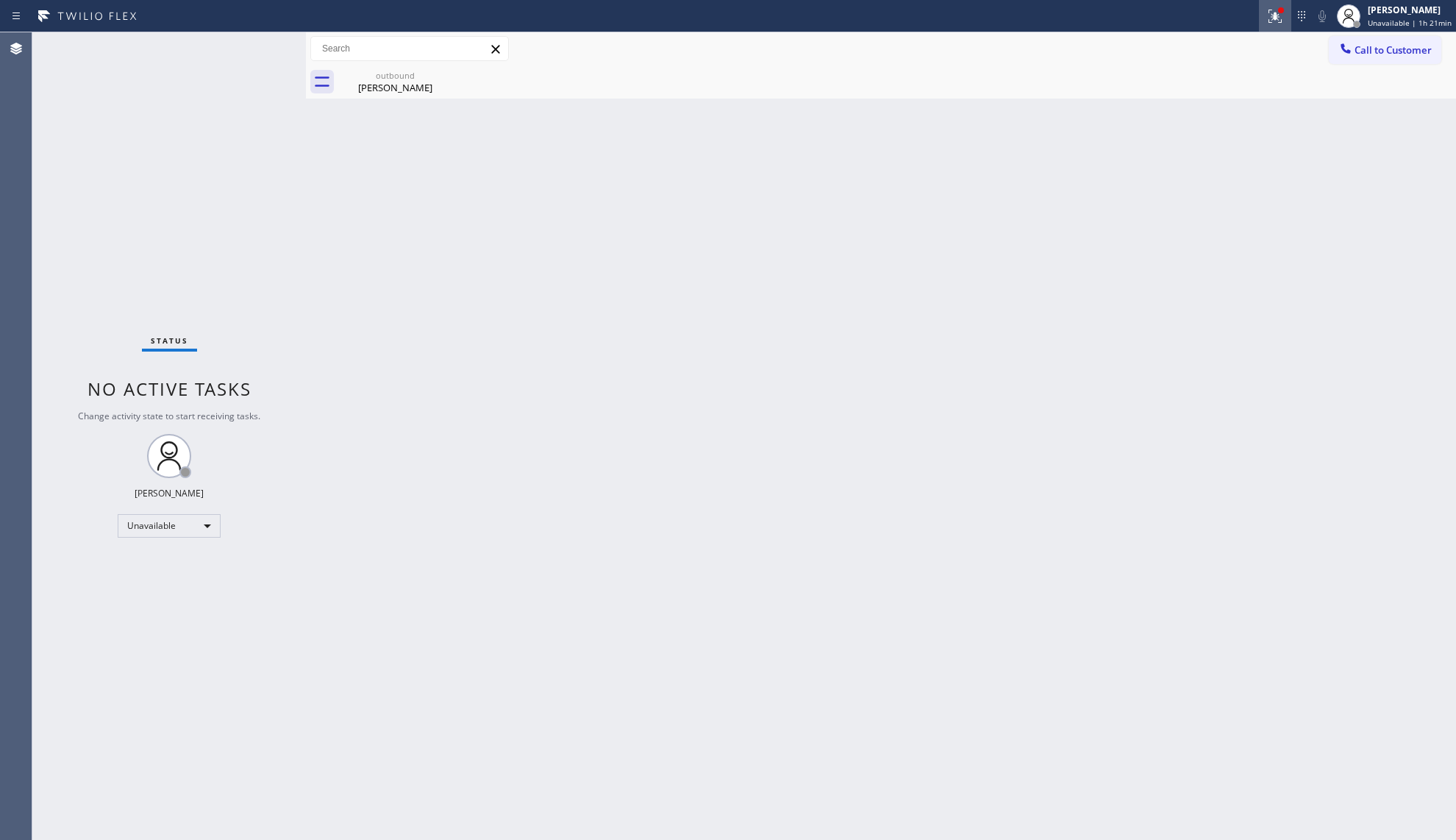
click at [1275, 17] on icon at bounding box center [1275, 14] width 9 height 5
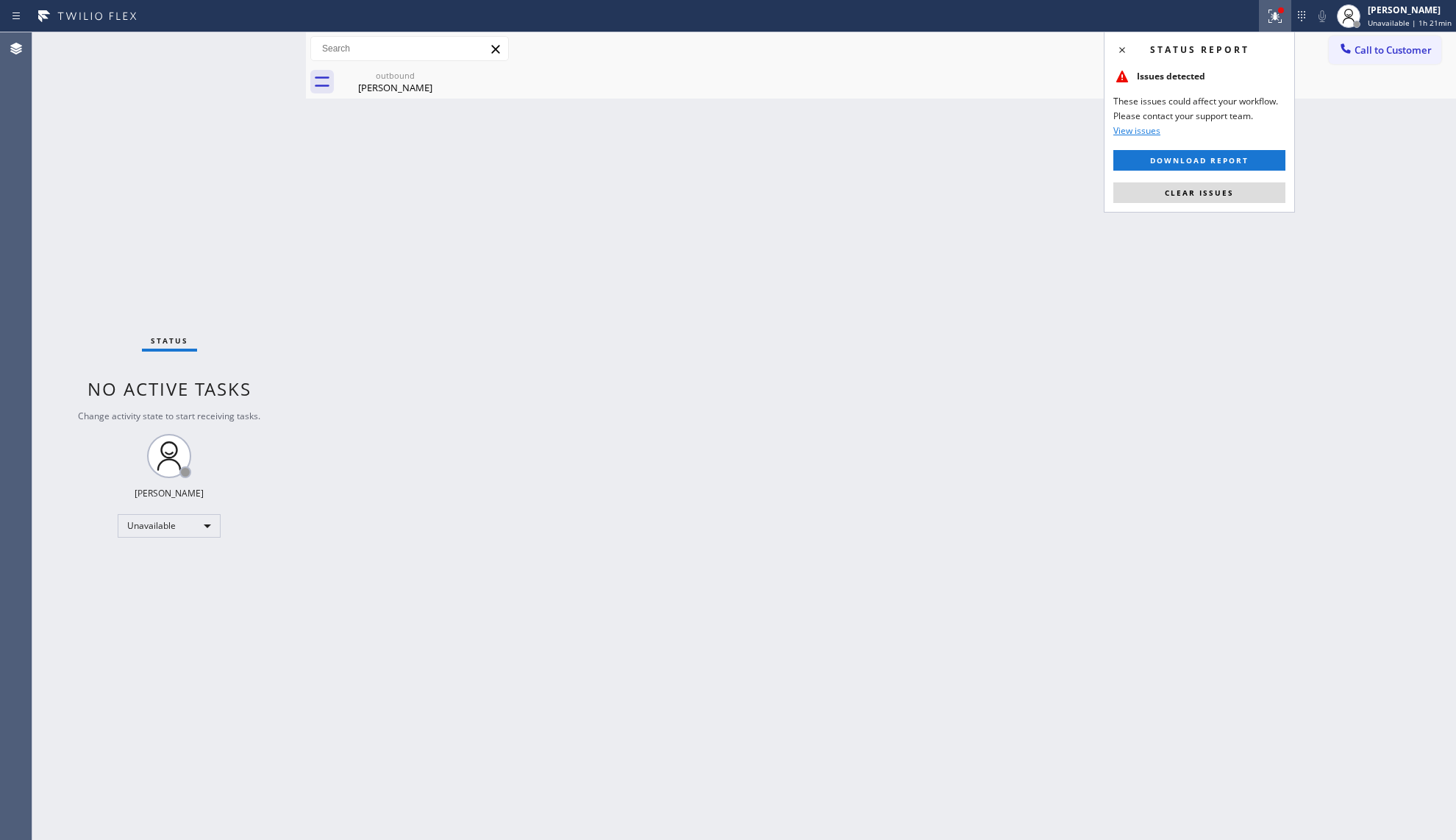
click at [1182, 191] on span "Clear issues" at bounding box center [1199, 193] width 69 height 10
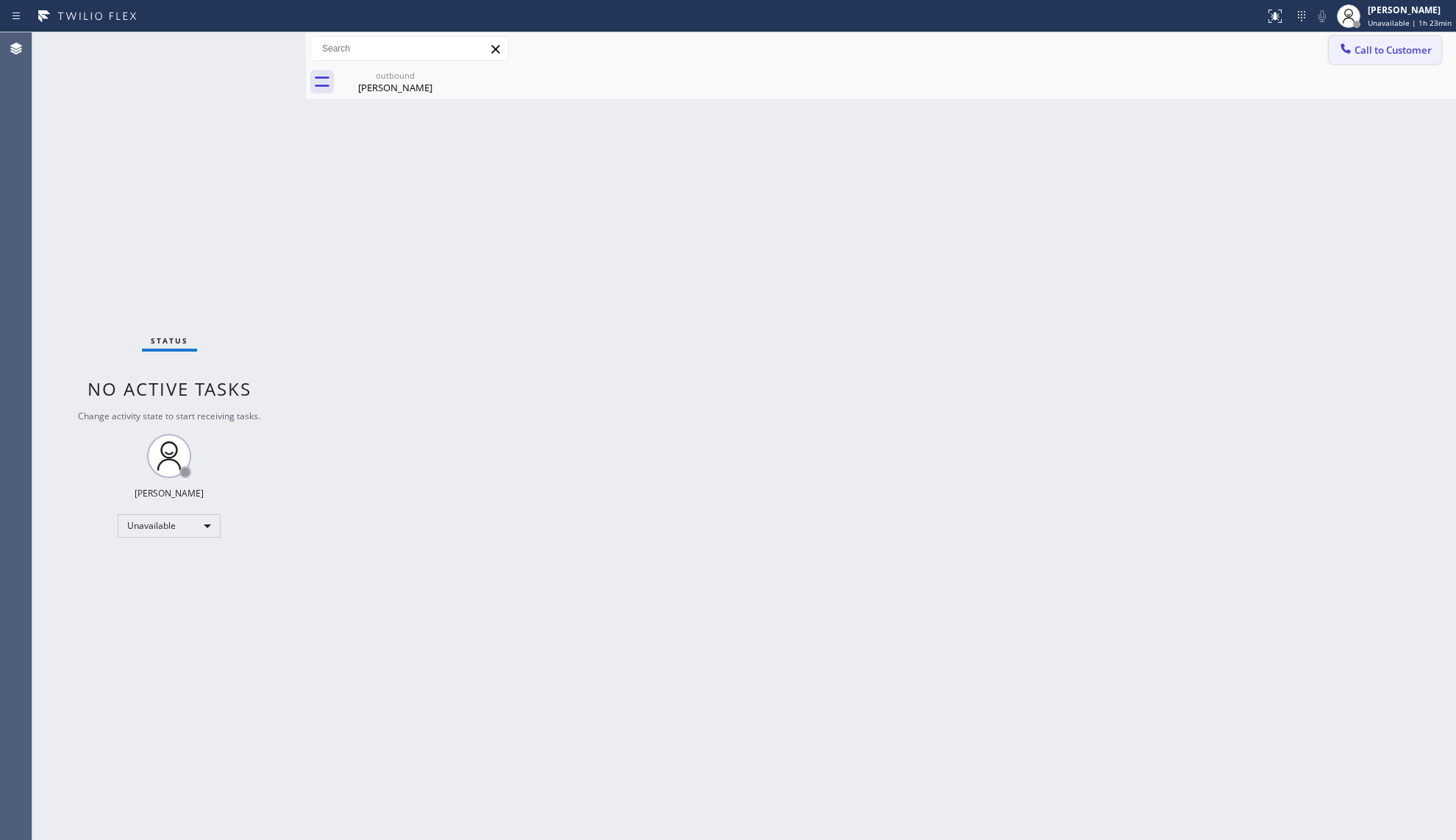
click at [1354, 43] on div at bounding box center [1346, 50] width 17 height 17
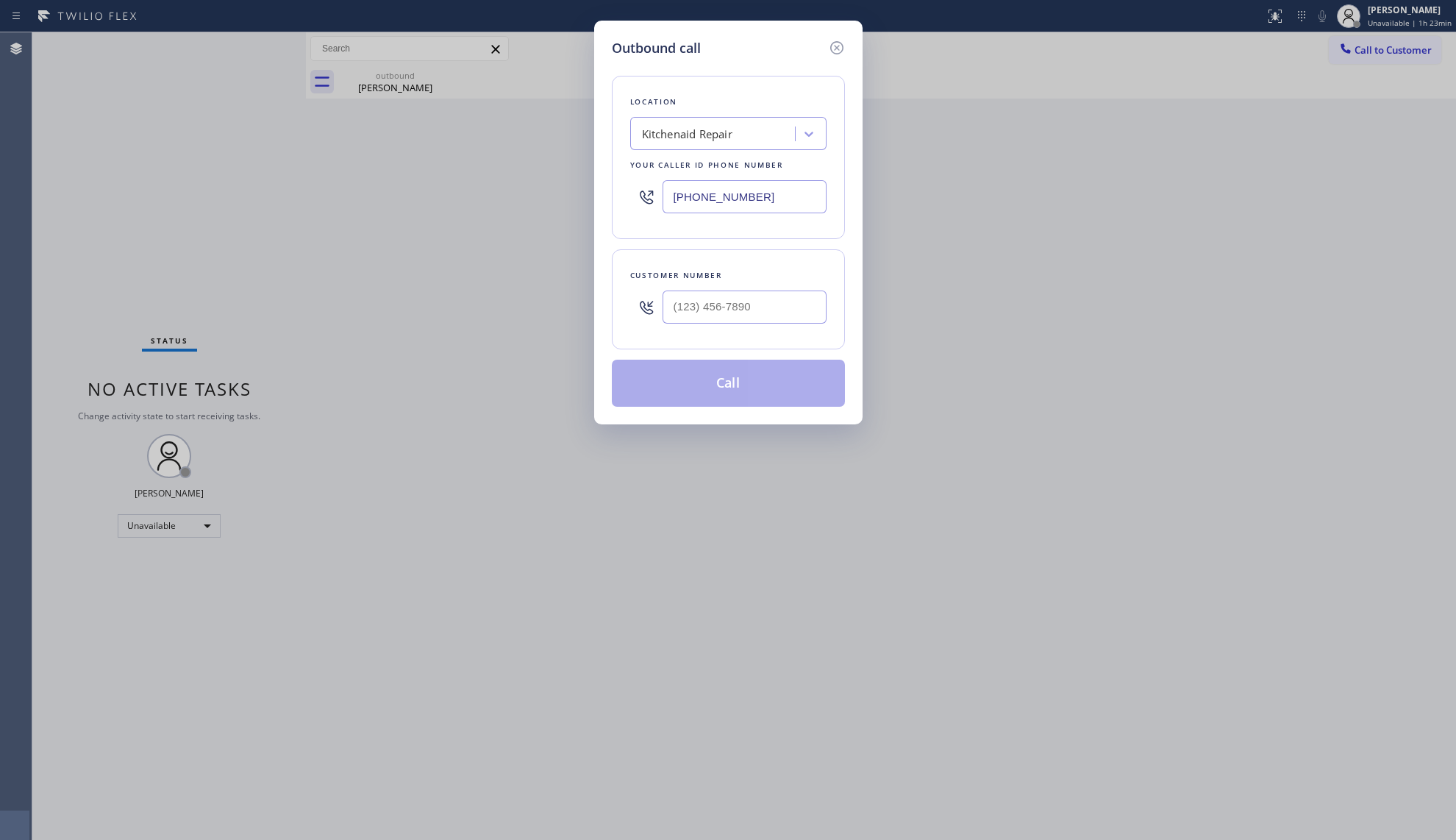
drag, startPoint x: 774, startPoint y: 198, endPoint x: 614, endPoint y: 216, distance: 161.0
click at [614, 216] on div "Location Kitchenaid Repair Your caller id phone number [PHONE_NUMBER]" at bounding box center [728, 157] width 233 height 163
paste input "00) 568-8664"
type input "[PHONE_NUMBER]"
click at [804, 288] on div at bounding box center [745, 307] width 164 height 48
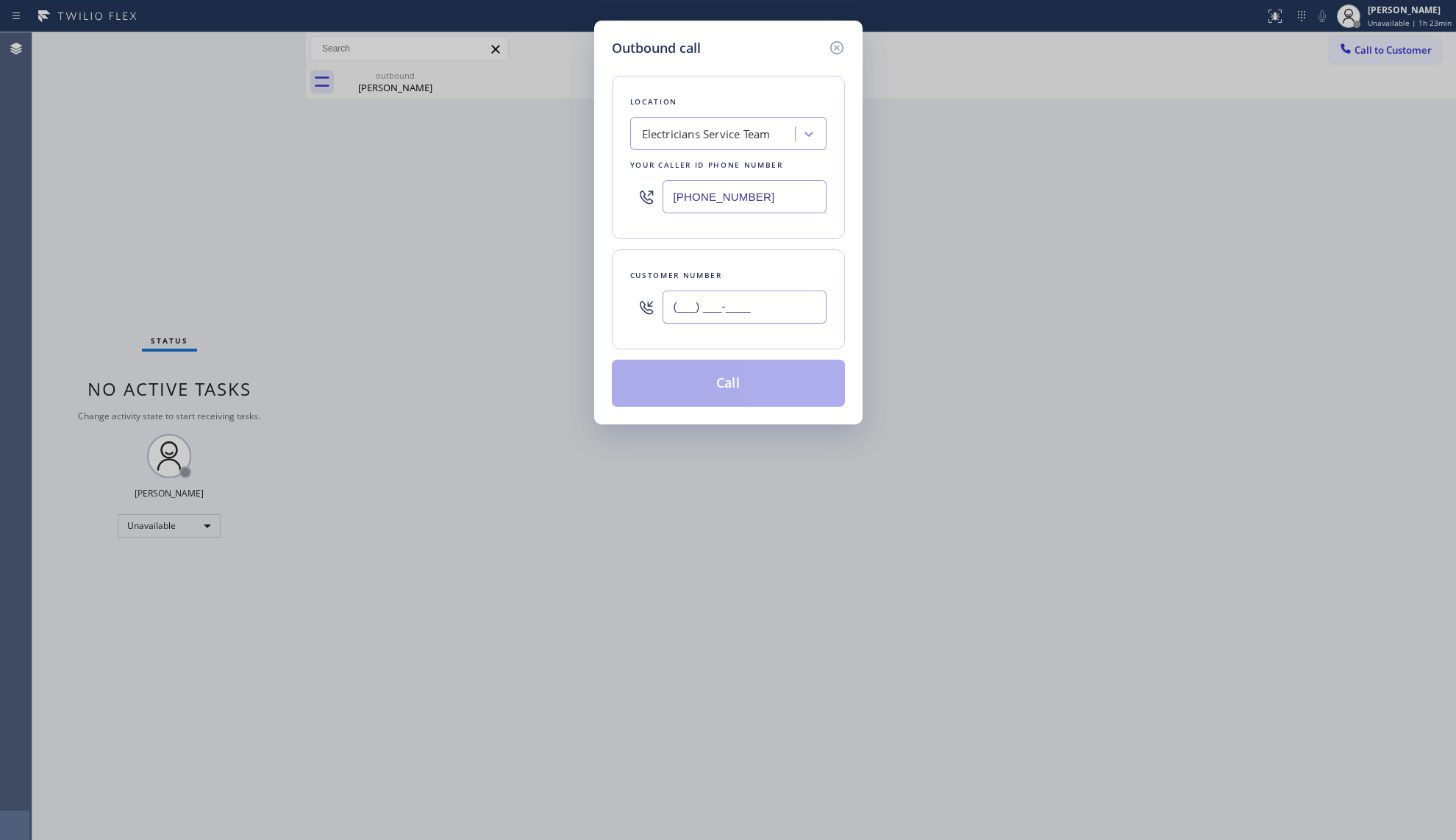
paste input "818) 859-3861"
click at [790, 310] on input "[PHONE_NUMBER]" at bounding box center [745, 307] width 164 height 33
type input "[PHONE_NUMBER]"
click at [745, 378] on button "Call" at bounding box center [728, 383] width 233 height 47
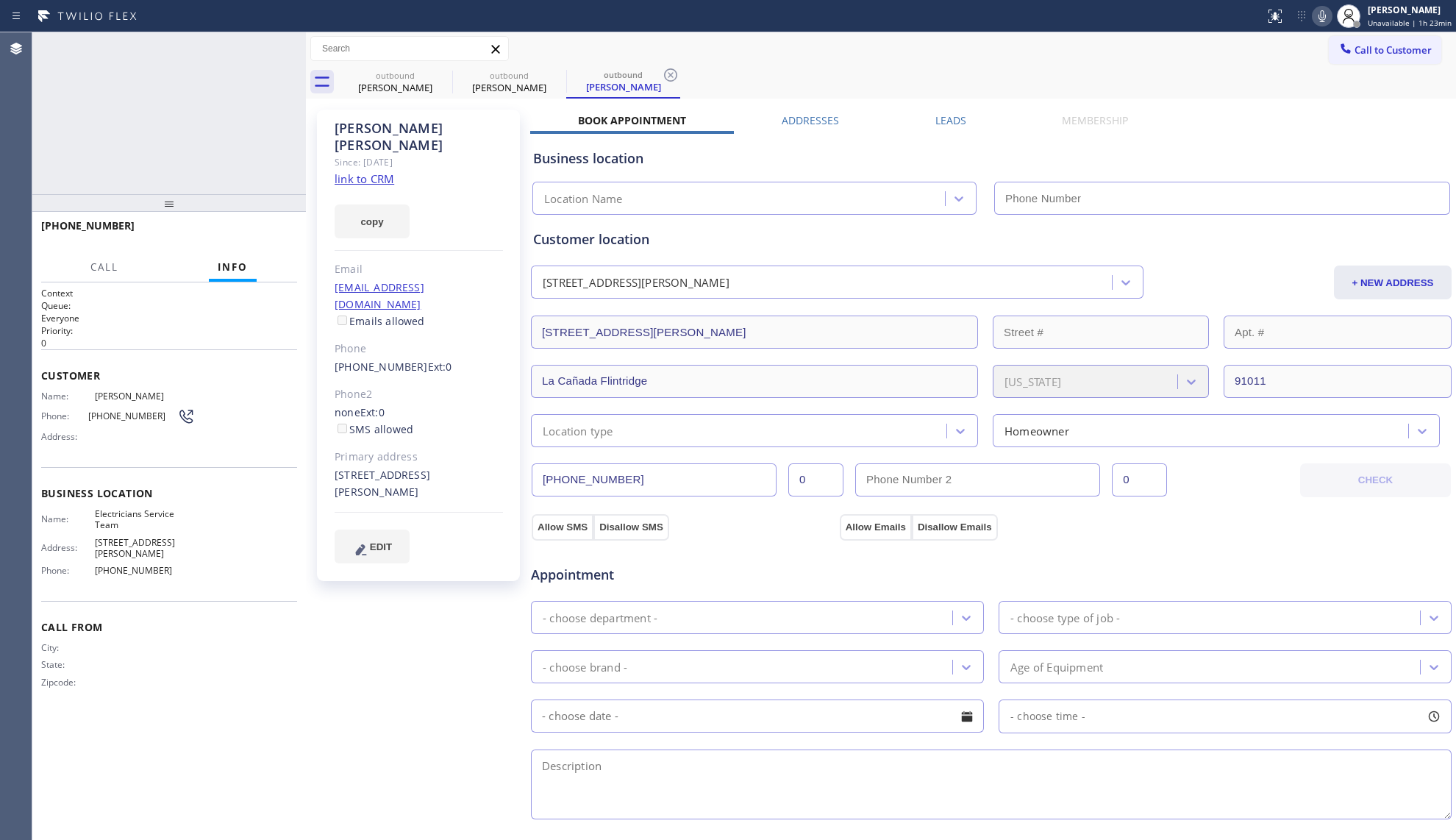
type input "[PHONE_NUMBER]"
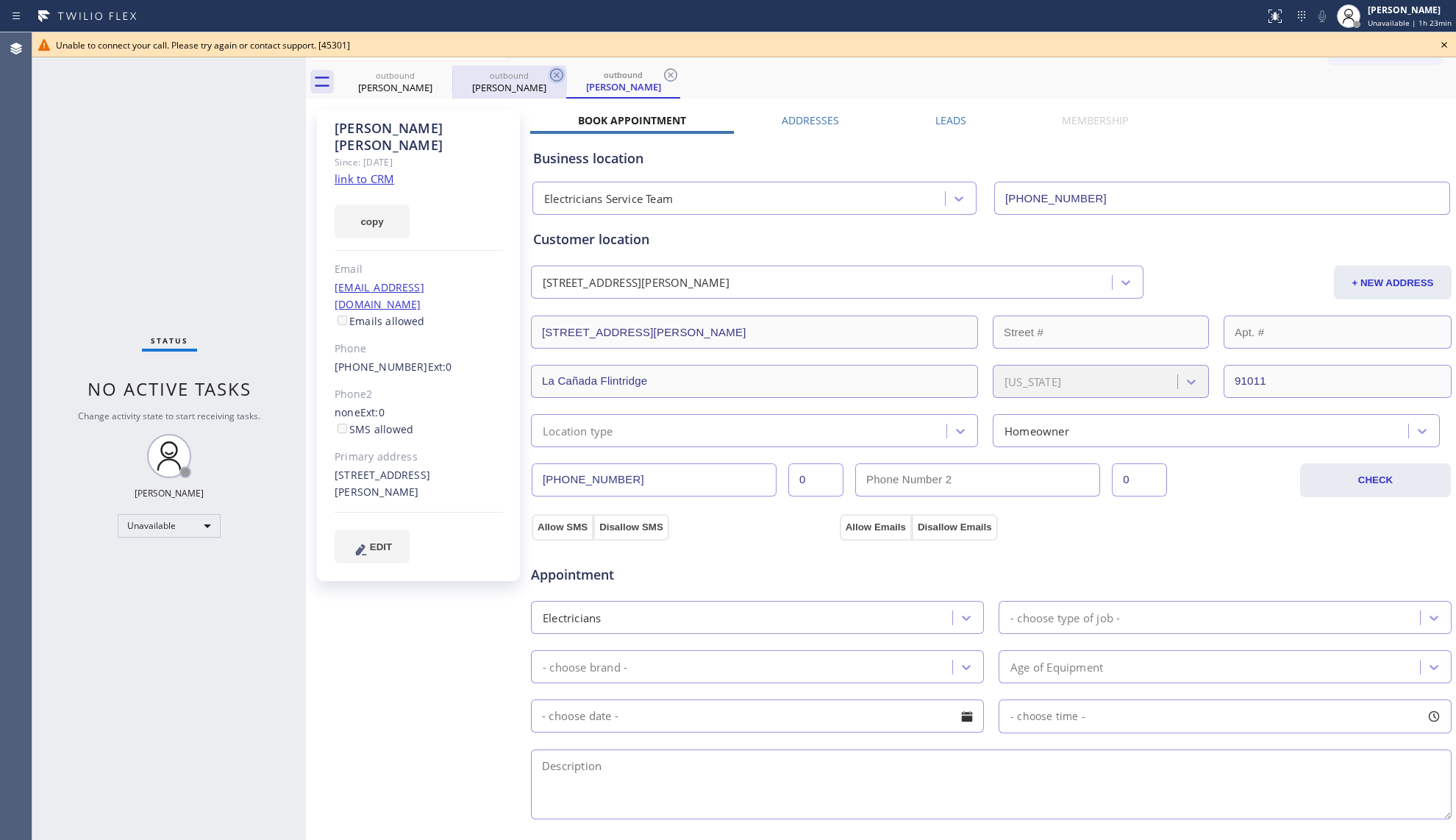
drag, startPoint x: 438, startPoint y: 72, endPoint x: 451, endPoint y: 72, distance: 13.0
click at [0, 0] on icon at bounding box center [0, 0] width 0 height 0
click at [451, 72] on icon at bounding box center [442, 75] width 17 height 17
click at [0, 0] on icon at bounding box center [0, 0] width 0 height 0
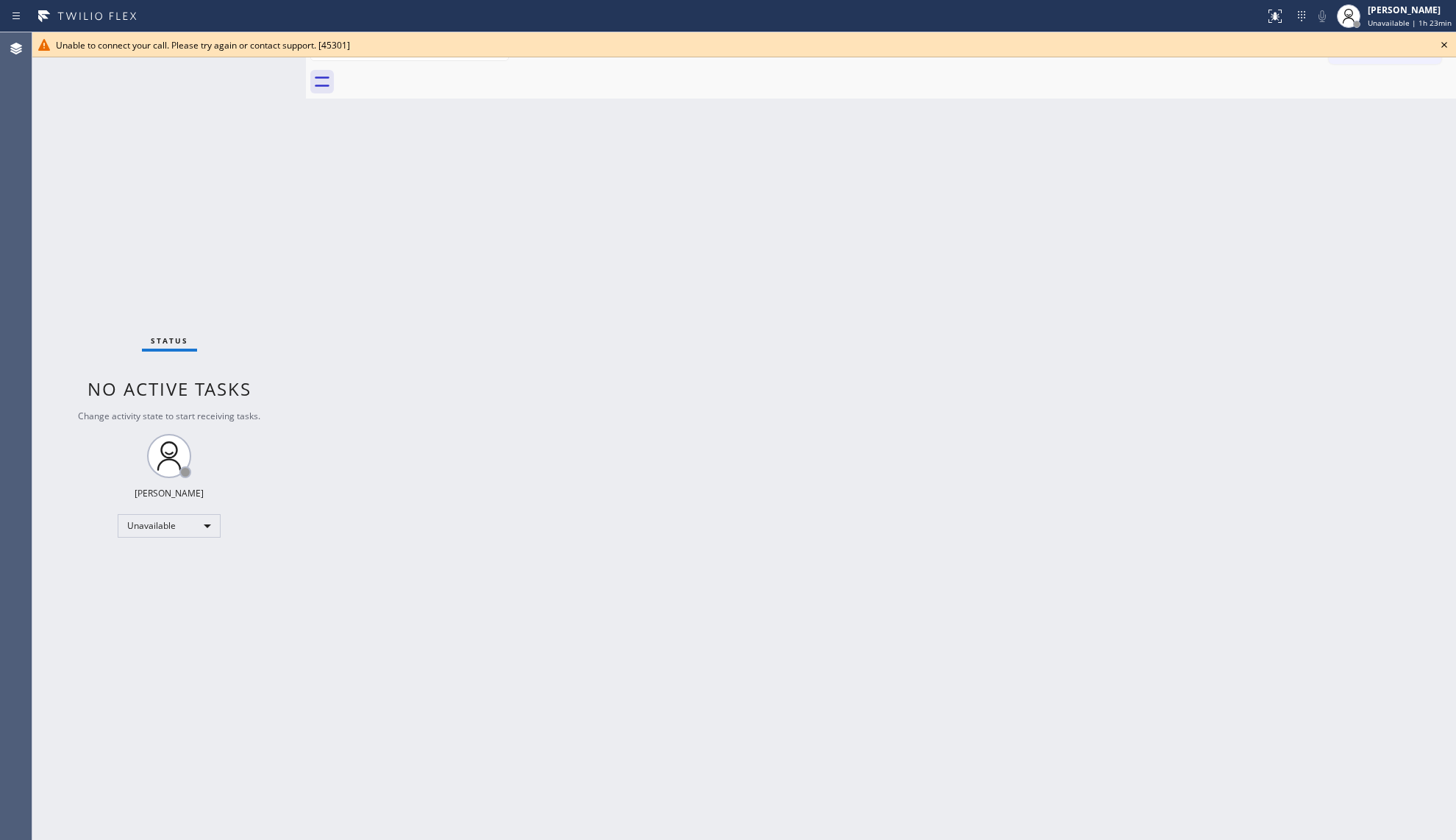
click at [443, 74] on div at bounding box center [897, 82] width 1118 height 33
drag, startPoint x: 1439, startPoint y: 35, endPoint x: 1447, endPoint y: 49, distance: 16.1
click at [1439, 36] on icon at bounding box center [1444, 45] width 17 height 17
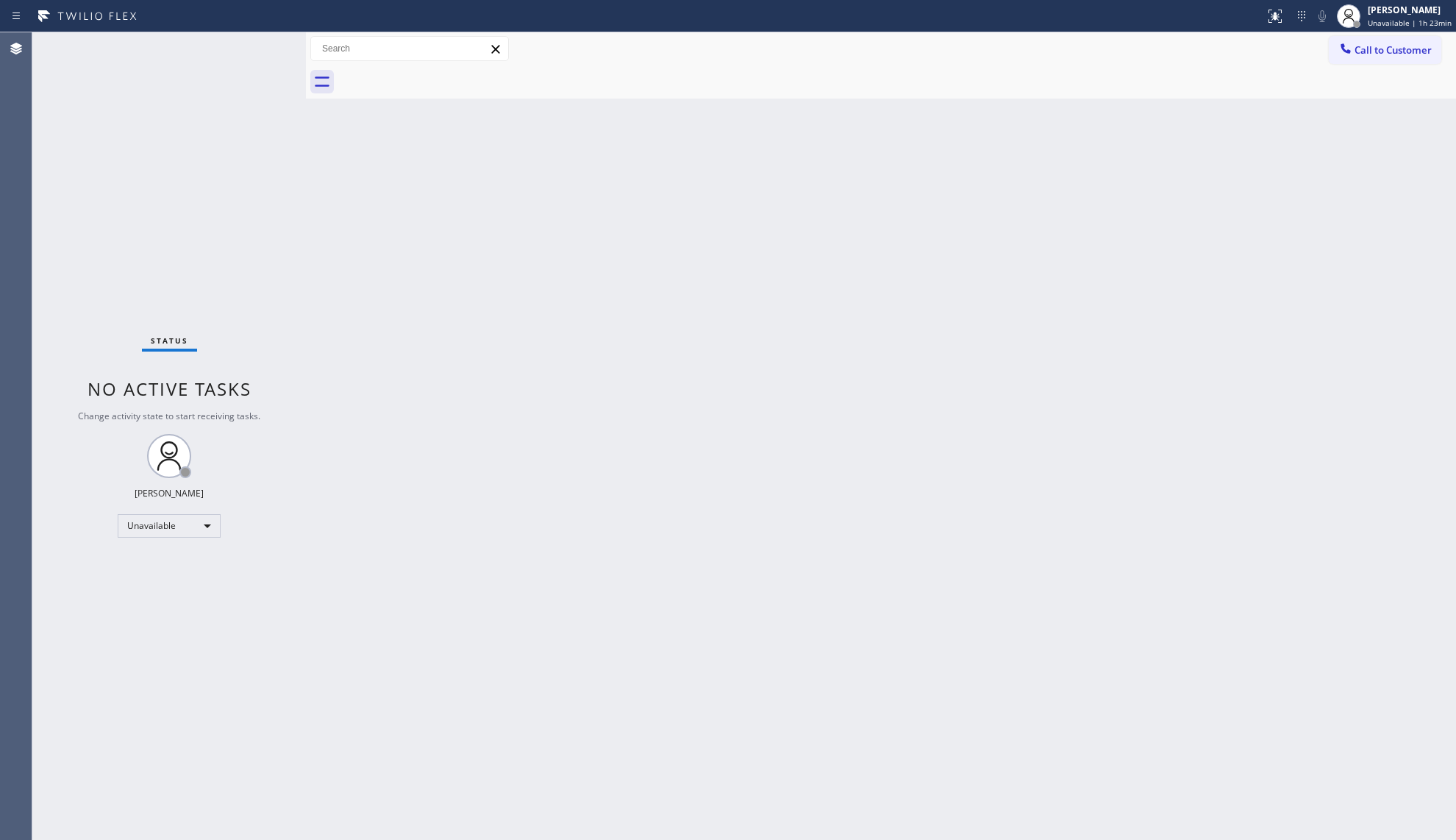
click at [1447, 48] on div "Call to Customer Outbound call Location Electricians Service Team Your caller i…" at bounding box center [1392, 48] width 128 height 25
click at [1375, 50] on span "Call to Customer" at bounding box center [1393, 50] width 77 height 13
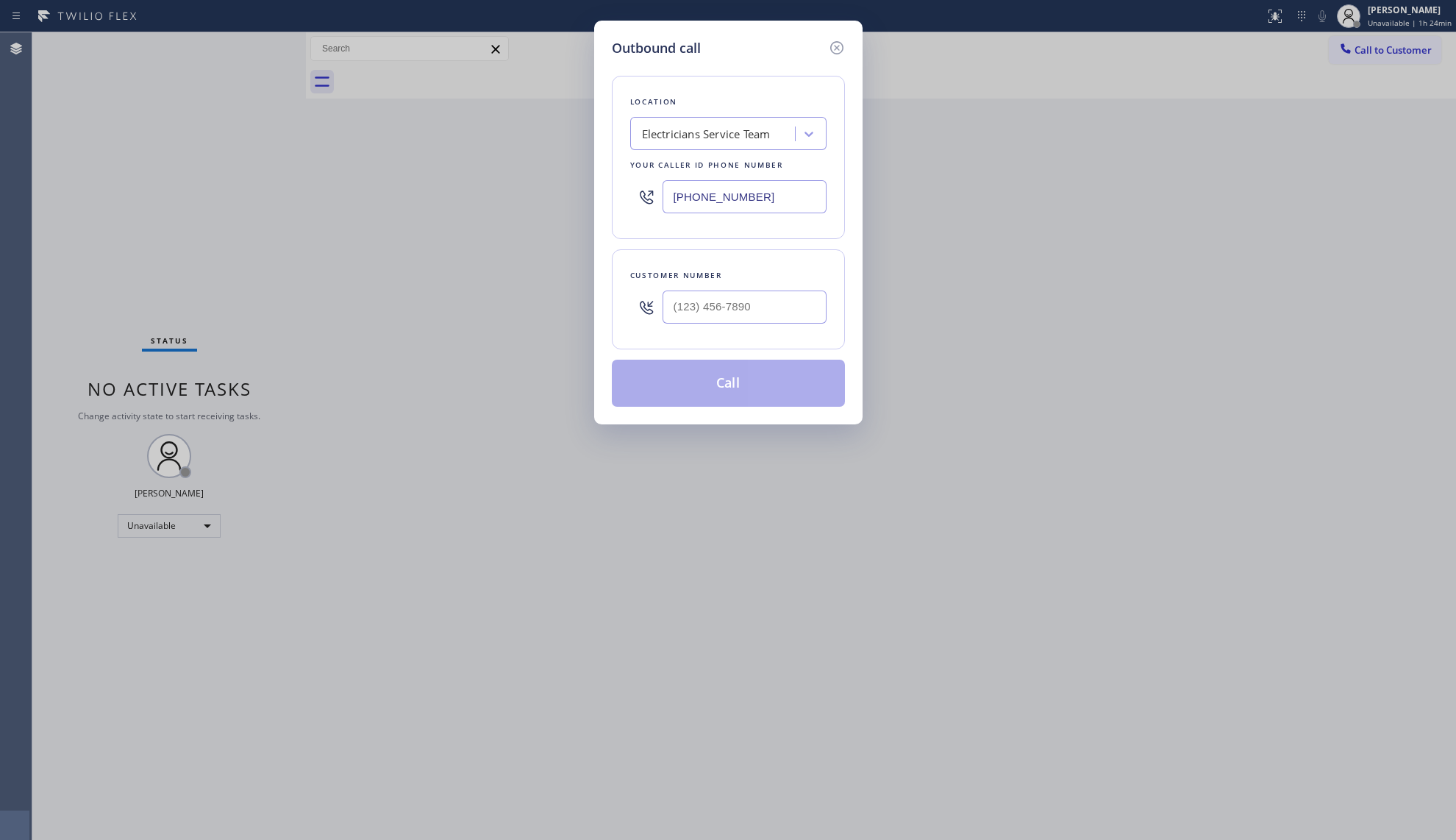
drag, startPoint x: 814, startPoint y: 195, endPoint x: 662, endPoint y: 183, distance: 152.5
click at [642, 196] on div "[PHONE_NUMBER]" at bounding box center [728, 197] width 197 height 48
paste input "55) 731-4952"
type input "[PHONE_NUMBER]"
click at [772, 313] on input "(___) ___-____" at bounding box center [745, 307] width 164 height 33
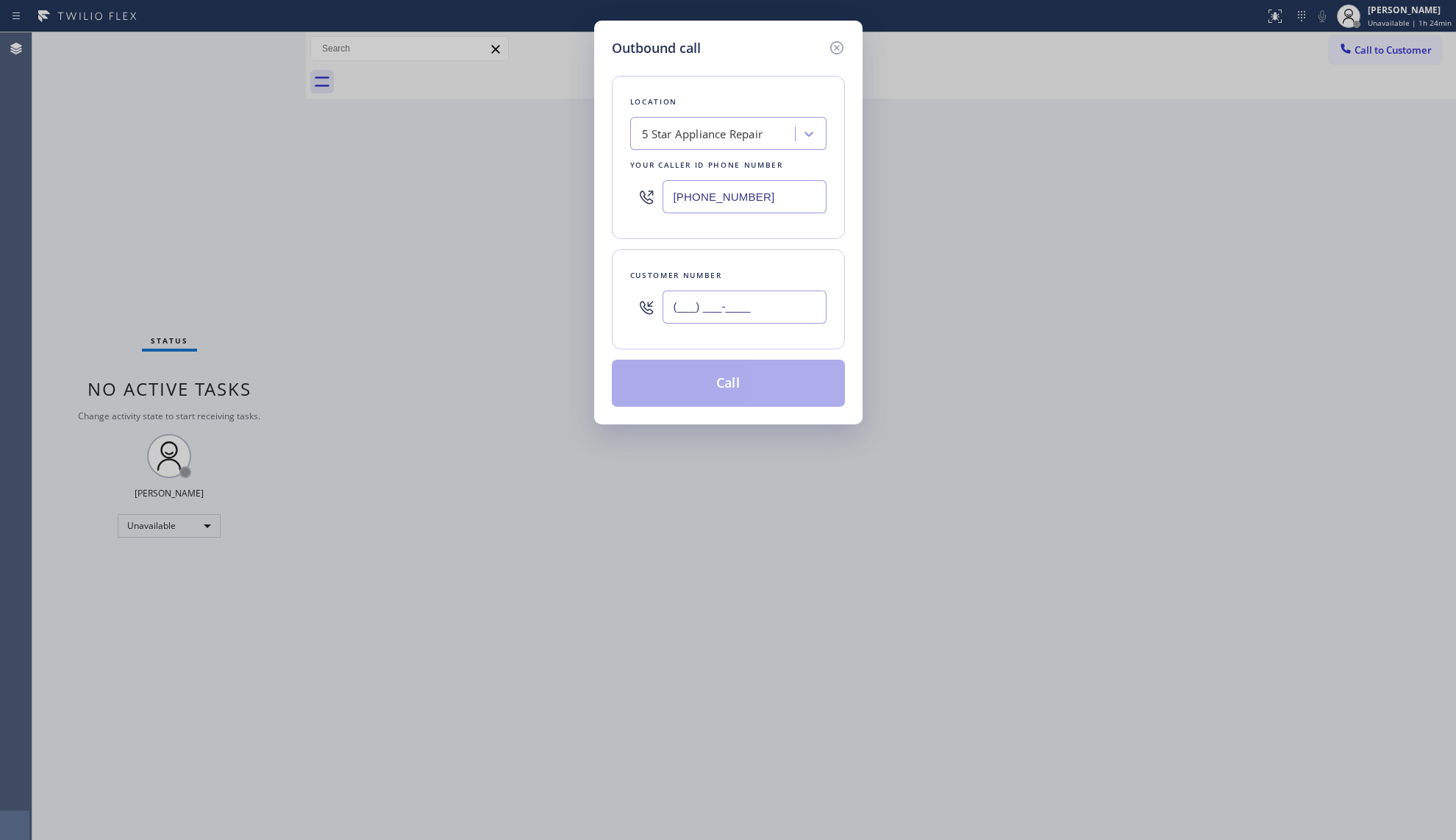
paste input "760) 707-7348"
type input "[PHONE_NUMBER]"
click at [732, 378] on button "Call" at bounding box center [728, 383] width 233 height 47
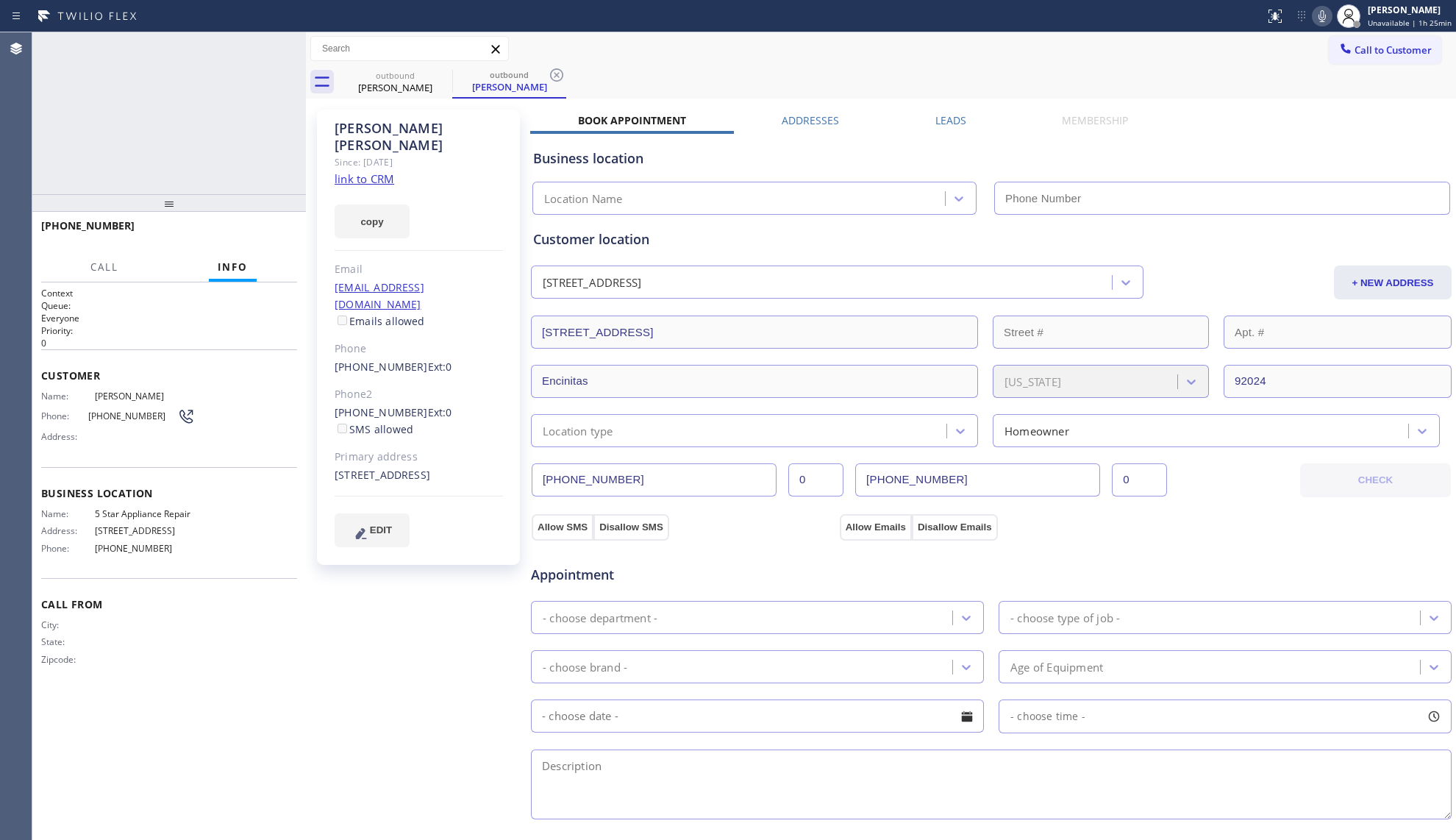
type input "[PHONE_NUMBER]"
click at [260, 142] on div "[PHONE_NUMBER] Connecting call… ALL TASKS ALL TASKS ACTIVE TASKS TASKS IN WRAP …" at bounding box center [169, 113] width 274 height 162
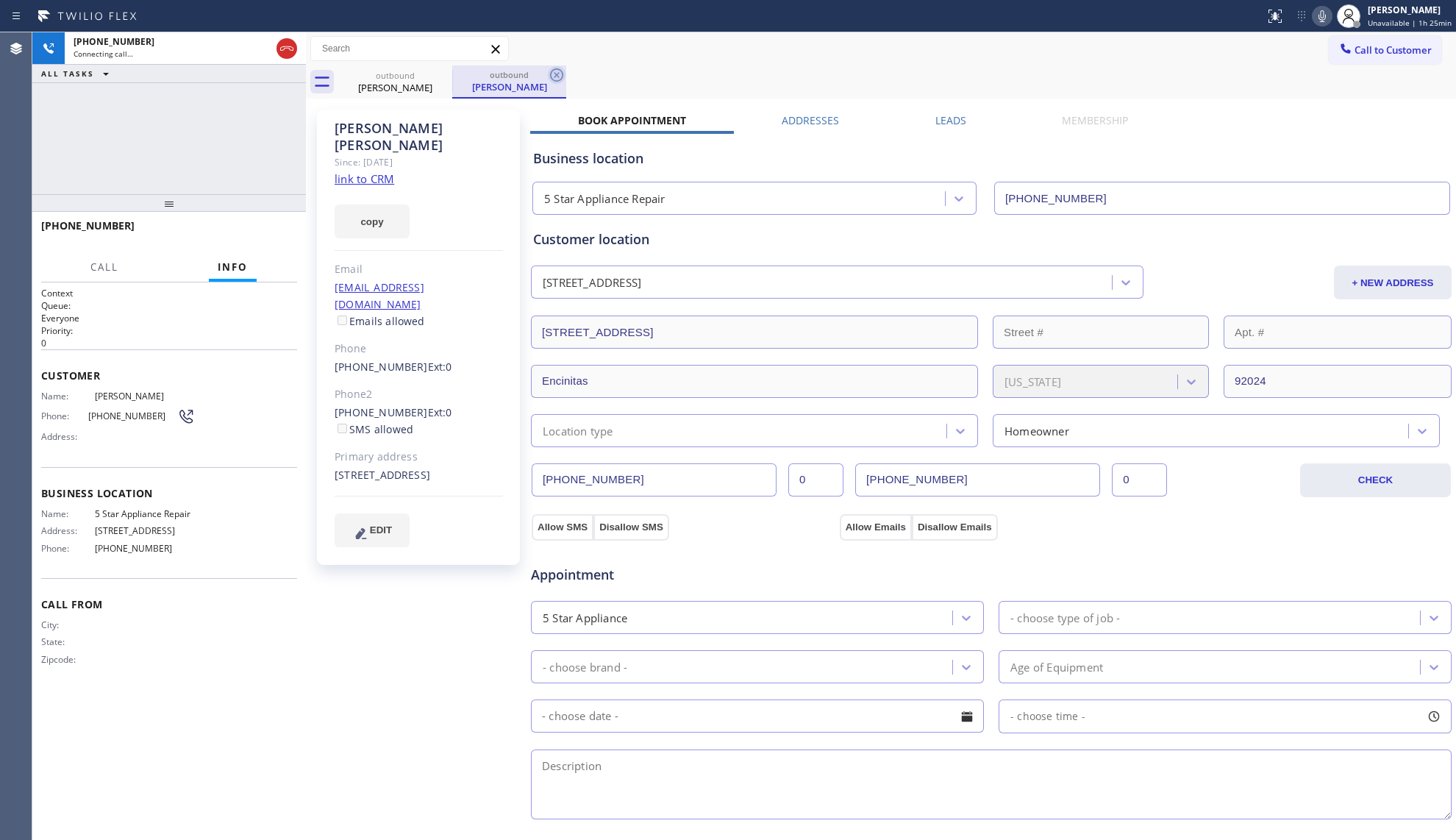
click at [560, 74] on icon at bounding box center [557, 75] width 17 height 17
click at [612, 66] on div "outbound [PERSON_NAME]" at bounding box center [897, 82] width 1118 height 33
click at [274, 146] on div "[PHONE_NUMBER] Connecting call… ALL TASKS ALL TASKS ACTIVE TASKS TASKS IN WRAP …" at bounding box center [169, 113] width 274 height 162
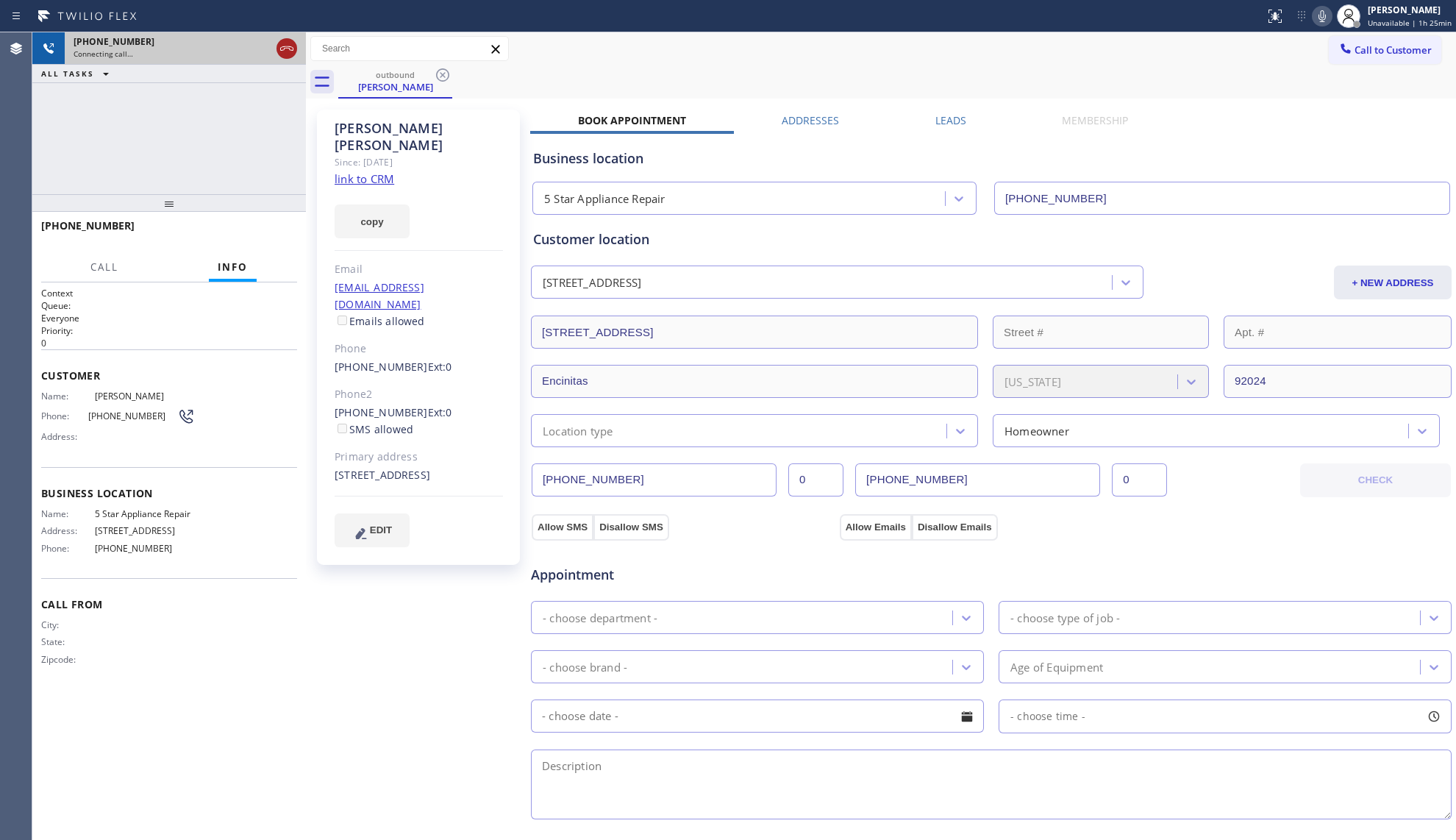
drag, startPoint x: 290, startPoint y: 47, endPoint x: 461, endPoint y: 59, distance: 171.4
click at [291, 47] on icon at bounding box center [287, 48] width 17 height 17
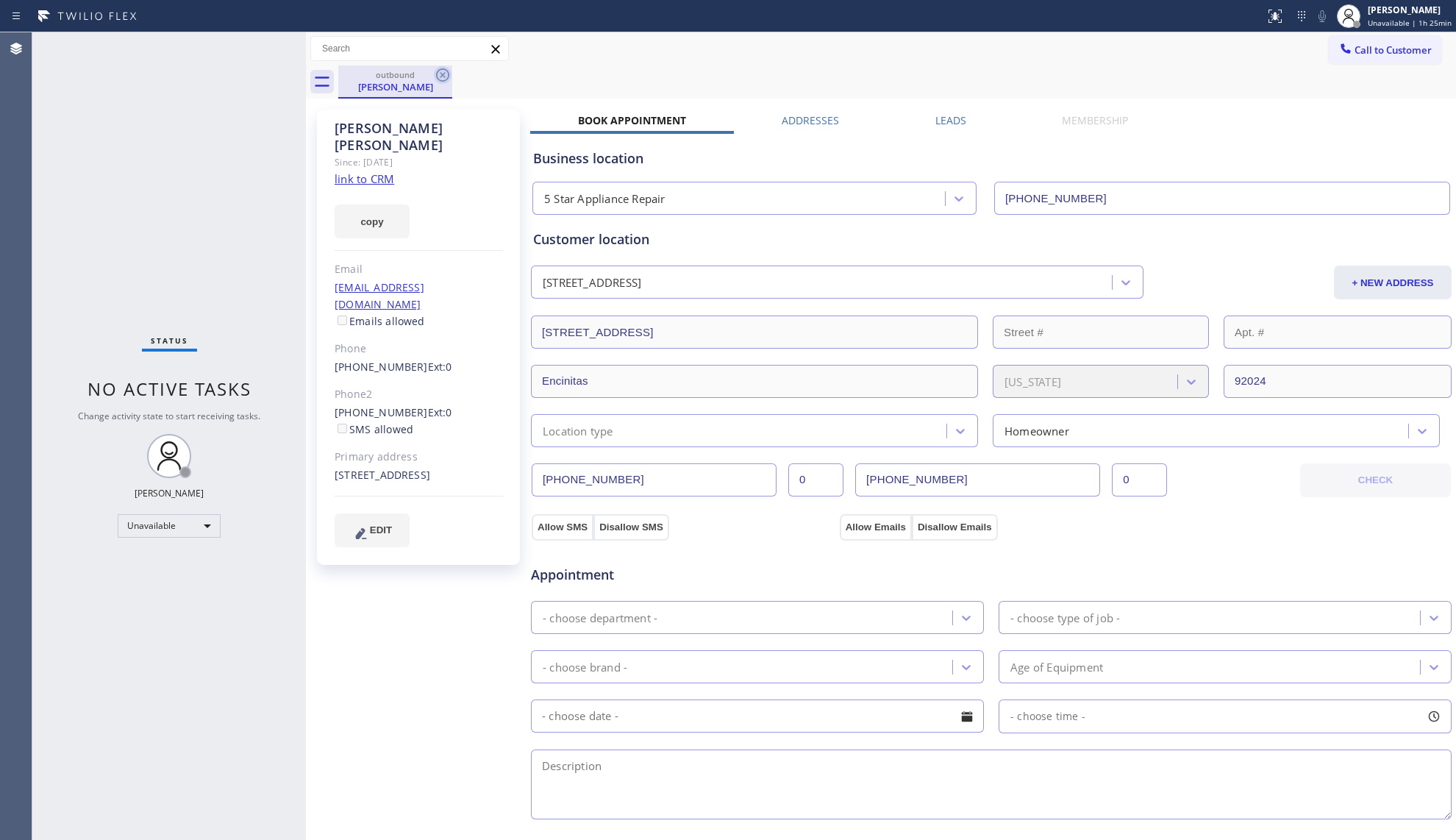
click at [446, 69] on icon at bounding box center [442, 74] width 13 height 13
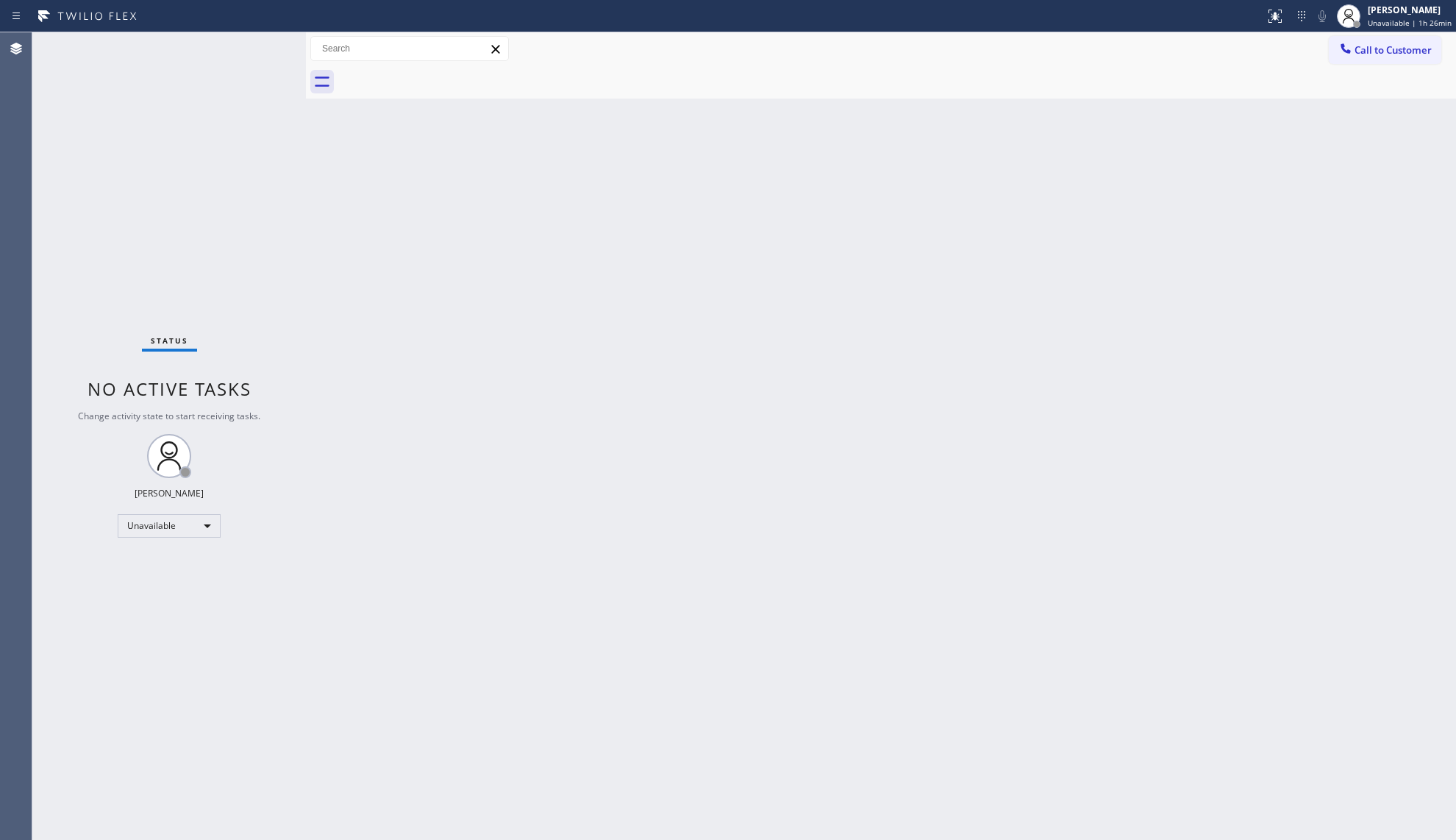
click at [1075, 321] on div "Back to Dashboard Change Sender ID Customers Technicians Select a contact Outbo…" at bounding box center [881, 436] width 1150 height 808
drag, startPoint x: 1274, startPoint y: 351, endPoint x: 1286, endPoint y: 347, distance: 12.6
click at [1286, 347] on div "Back to Dashboard Change Sender ID Customers Technicians Select a contact Outbo…" at bounding box center [881, 436] width 1150 height 808
click at [1218, 406] on div "Back to Dashboard Change Sender ID Customers Technicians Select a contact Outbo…" at bounding box center [881, 436] width 1150 height 808
click at [1383, 44] on span "Call to Customer" at bounding box center [1393, 50] width 77 height 13
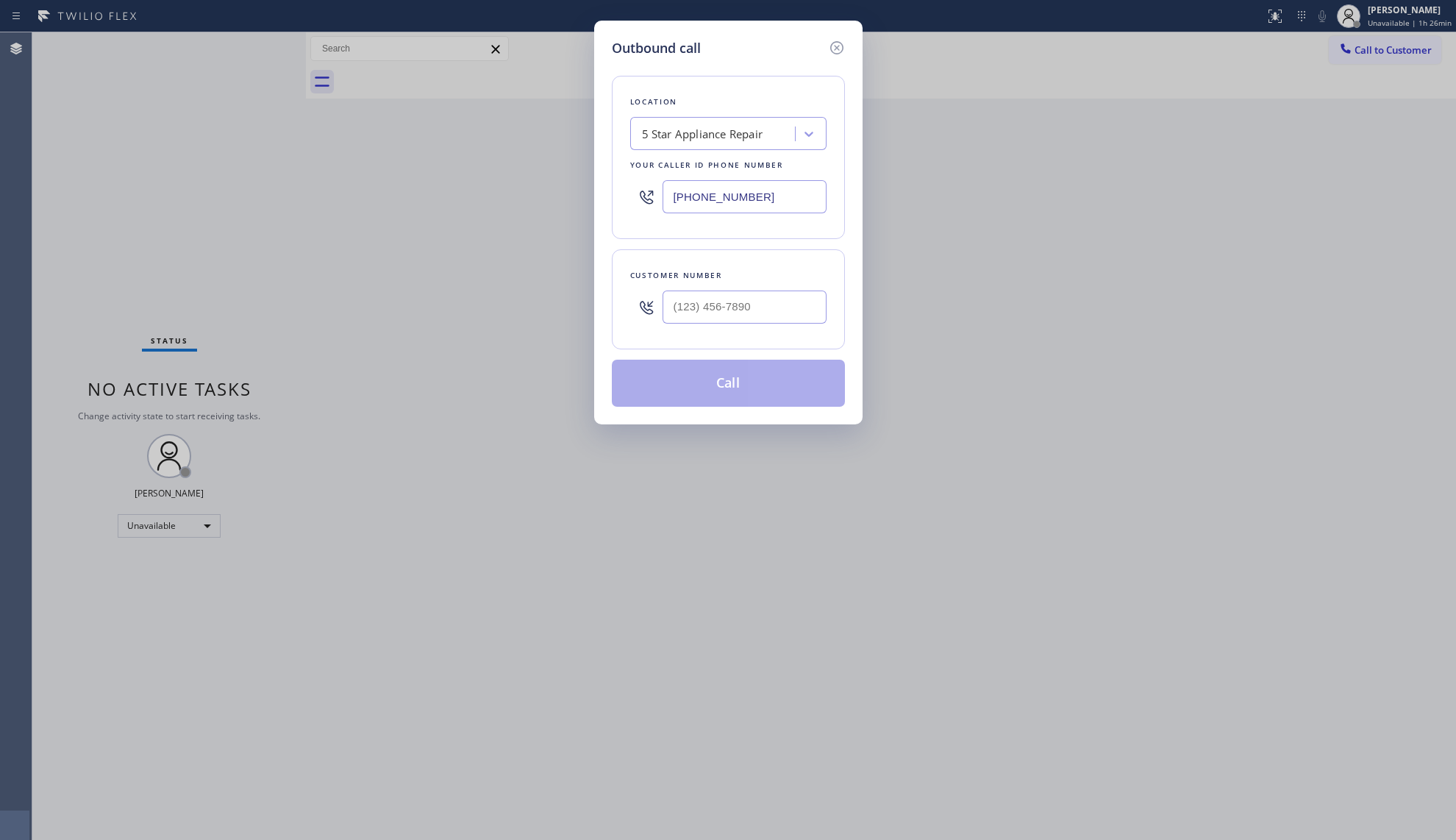
drag, startPoint x: 792, startPoint y: 196, endPoint x: 627, endPoint y: 196, distance: 165.0
click at [627, 196] on div "Location 5 Star Appliance Repair Your caller id phone number [PHONE_NUMBER]" at bounding box center [728, 157] width 233 height 163
paste input "480) 613-331"
type input "[PHONE_NUMBER]"
click at [798, 297] on input "(___) ___-____" at bounding box center [745, 307] width 164 height 33
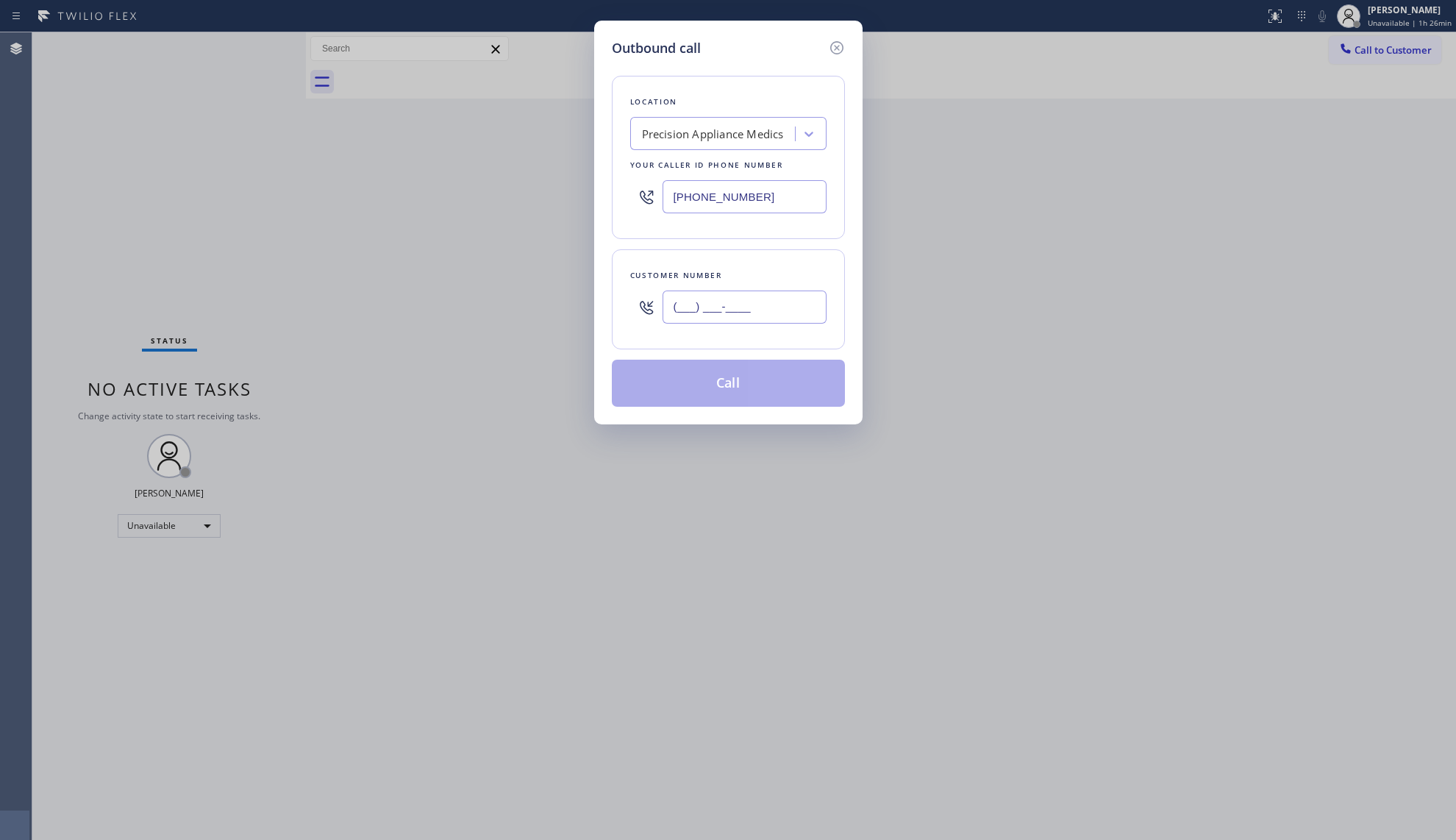
paste input "928) 218-9060"
type input "[PHONE_NUMBER]"
click at [767, 378] on button "Call" at bounding box center [728, 383] width 233 height 47
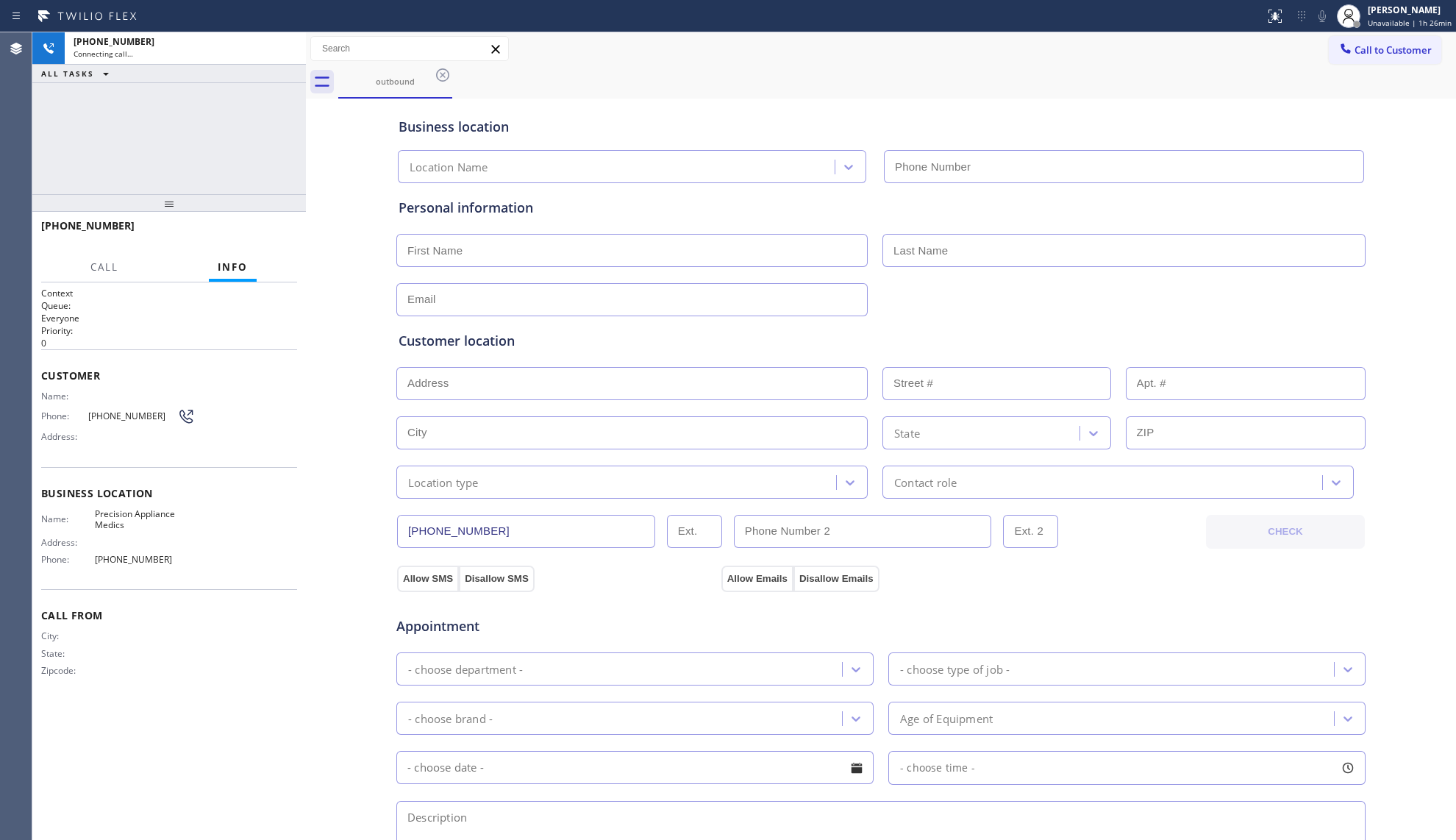
type input "[PHONE_NUMBER]"
click at [1183, 108] on div "Business location Precision Appliance Medics [PHONE_NUMBER]" at bounding box center [881, 142] width 971 height 81
click at [265, 230] on span "HANG UP" at bounding box center [262, 233] width 45 height 10
click at [266, 230] on span "HANG UP" at bounding box center [262, 233] width 45 height 10
click at [267, 230] on span "HANG UP" at bounding box center [262, 233] width 45 height 10
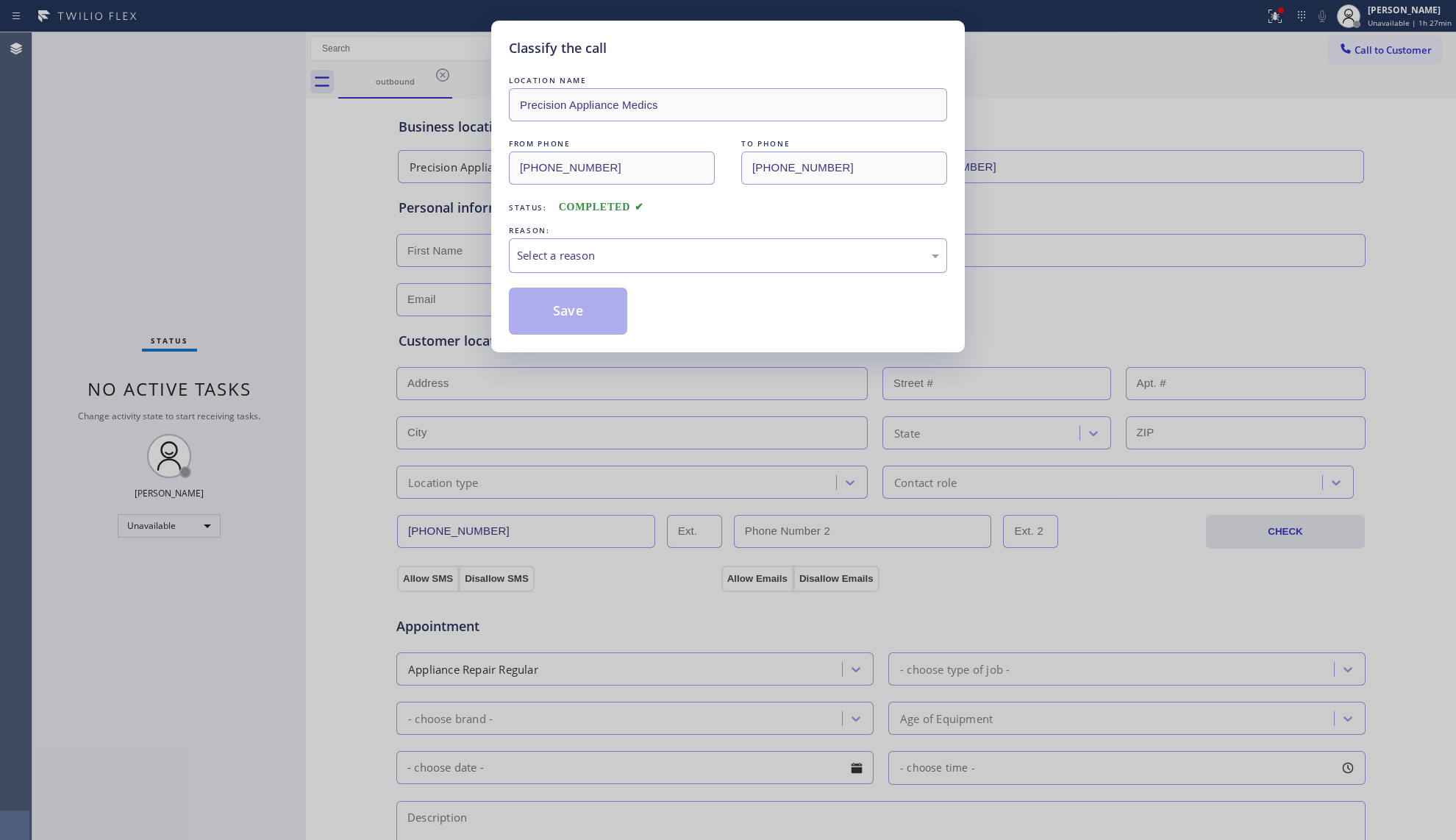
click at [596, 245] on div "Select a reason" at bounding box center [727, 256] width 438 height 35
click at [569, 313] on button "Save" at bounding box center [567, 311] width 118 height 47
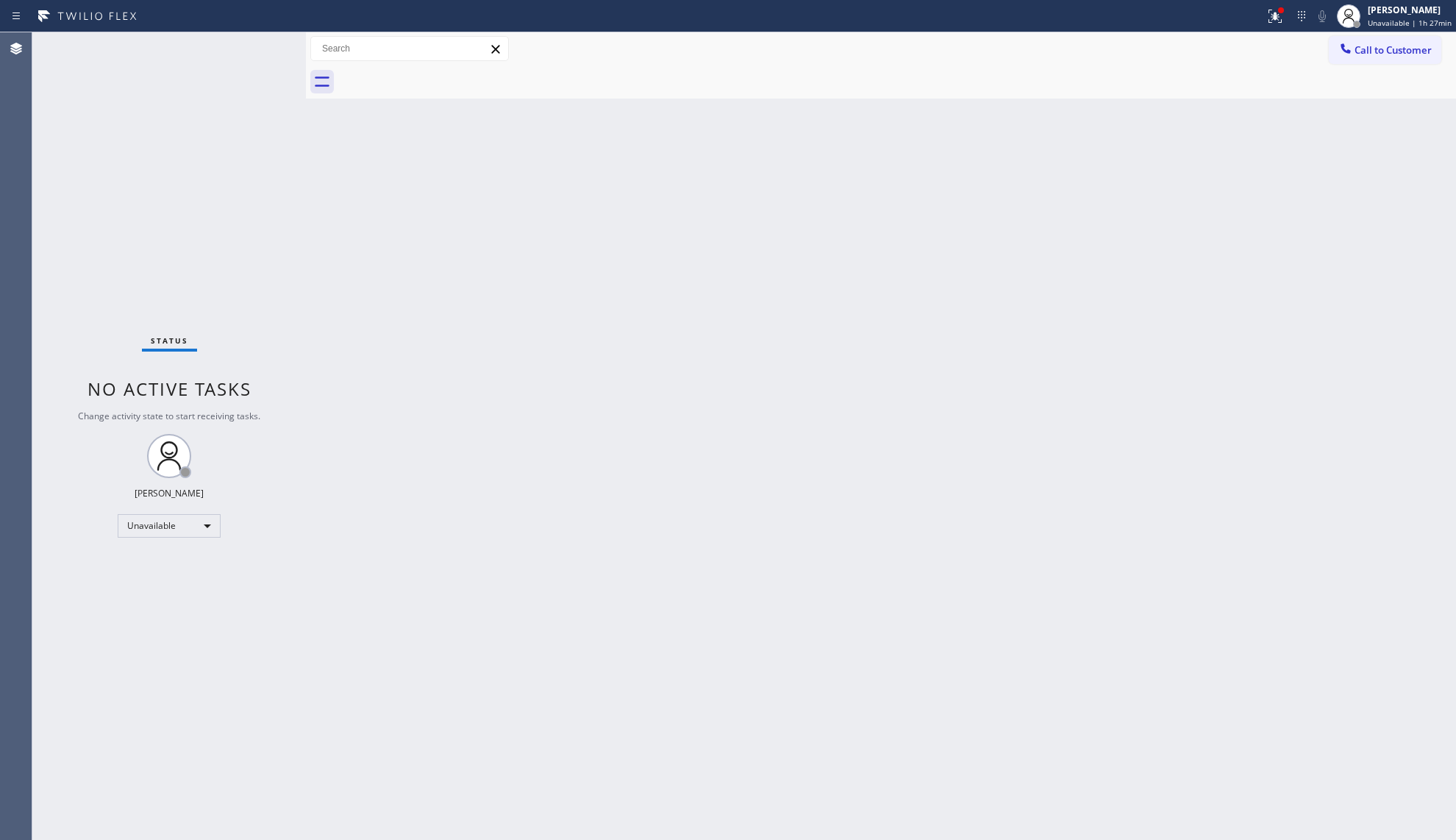
drag, startPoint x: 1278, startPoint y: 15, endPoint x: 1272, endPoint y: 37, distance: 22.8
click at [1278, 17] on icon at bounding box center [1272, 15] width 9 height 10
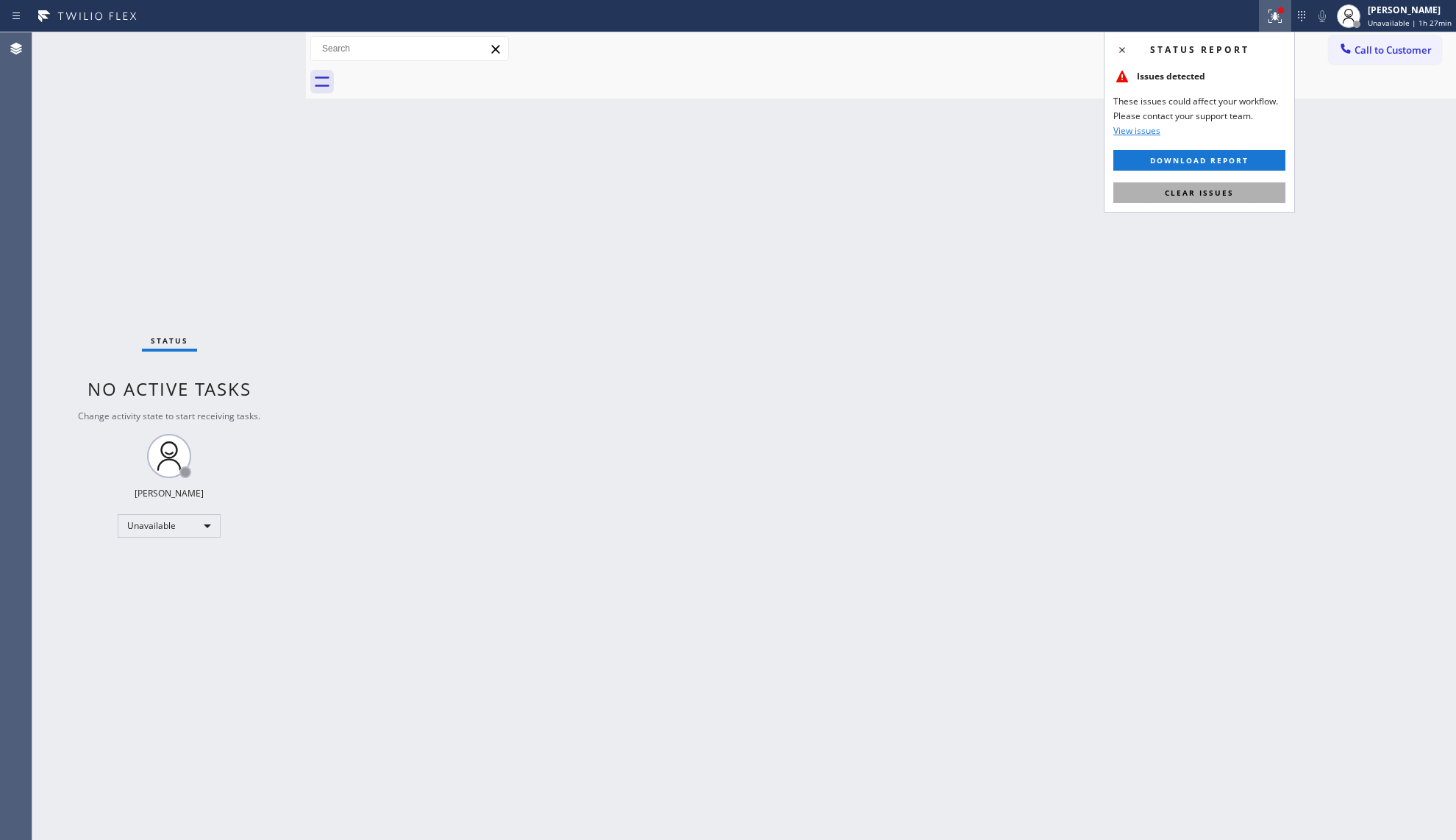
click at [1201, 188] on span "Clear issues" at bounding box center [1199, 193] width 69 height 10
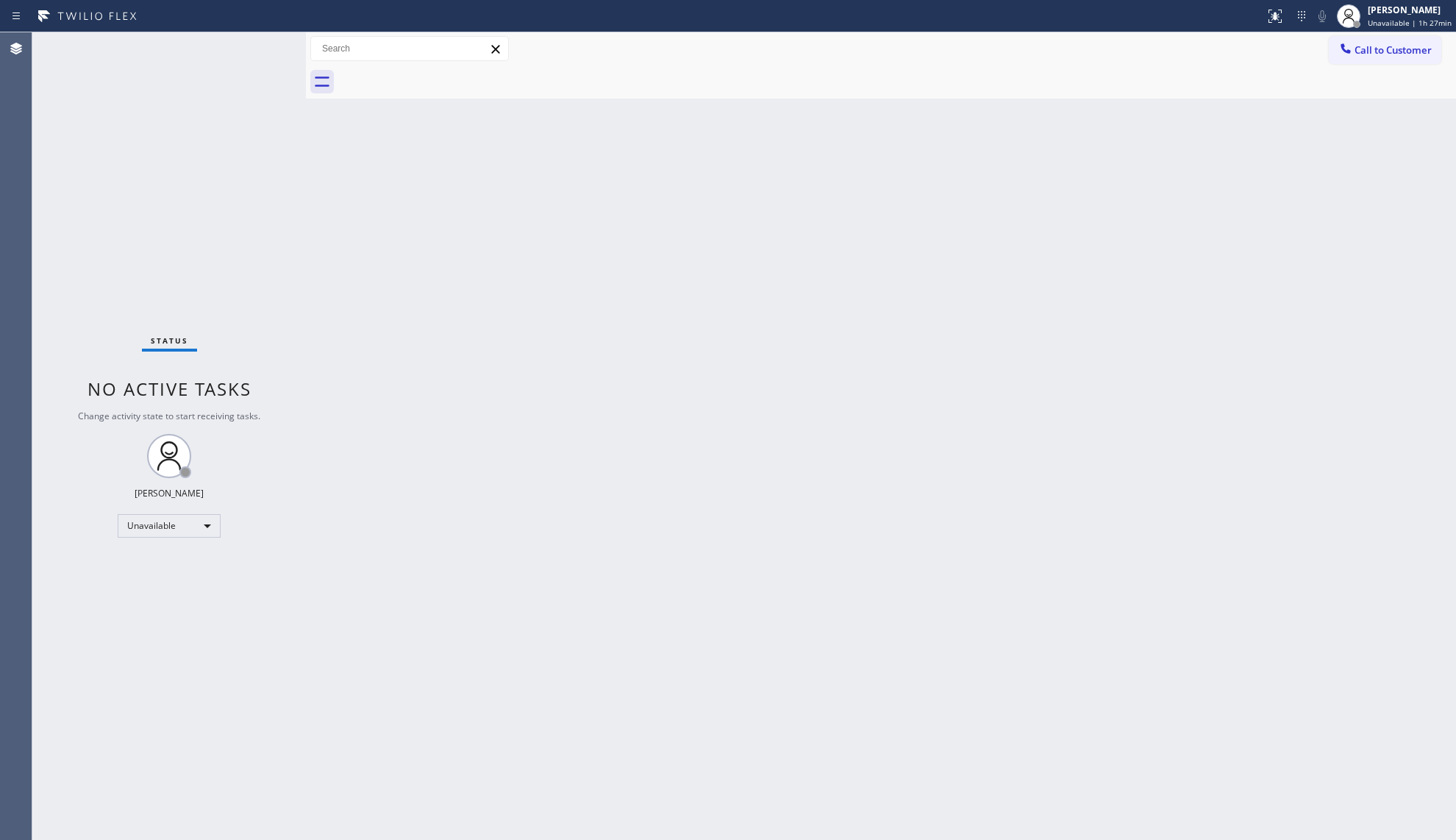
drag, startPoint x: 1375, startPoint y: 45, endPoint x: 1361, endPoint y: 53, distance: 16.1
click at [1375, 45] on span "Call to Customer" at bounding box center [1393, 50] width 77 height 13
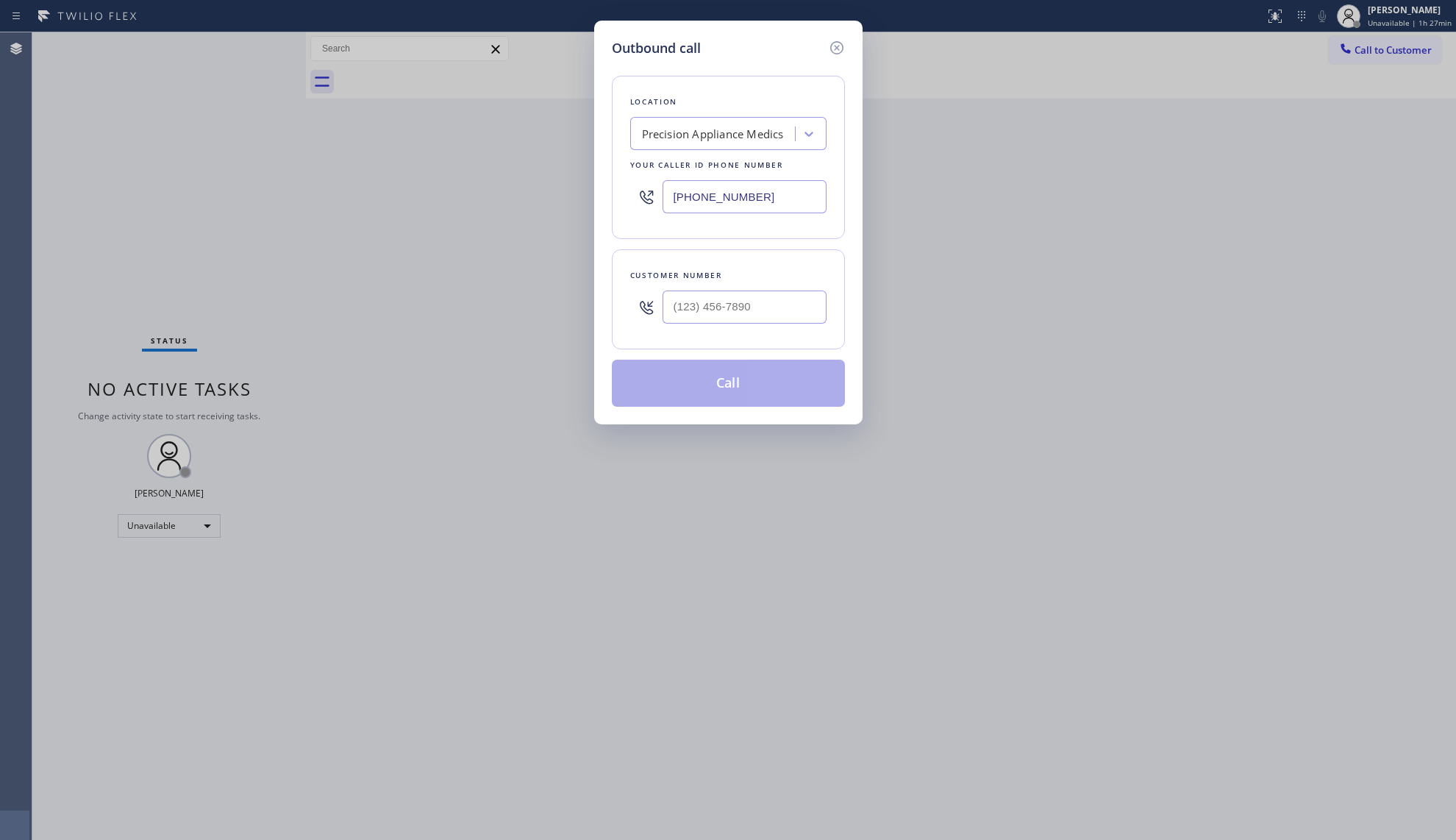
drag, startPoint x: 777, startPoint y: 204, endPoint x: 586, endPoint y: 202, distance: 191.0
click at [586, 202] on div "Outbound call Location Precision Appliance Medics Your caller id phone number […" at bounding box center [728, 420] width 1456 height 840
paste input "747) 223-6125"
type input "[PHONE_NUMBER]"
paste input "text"
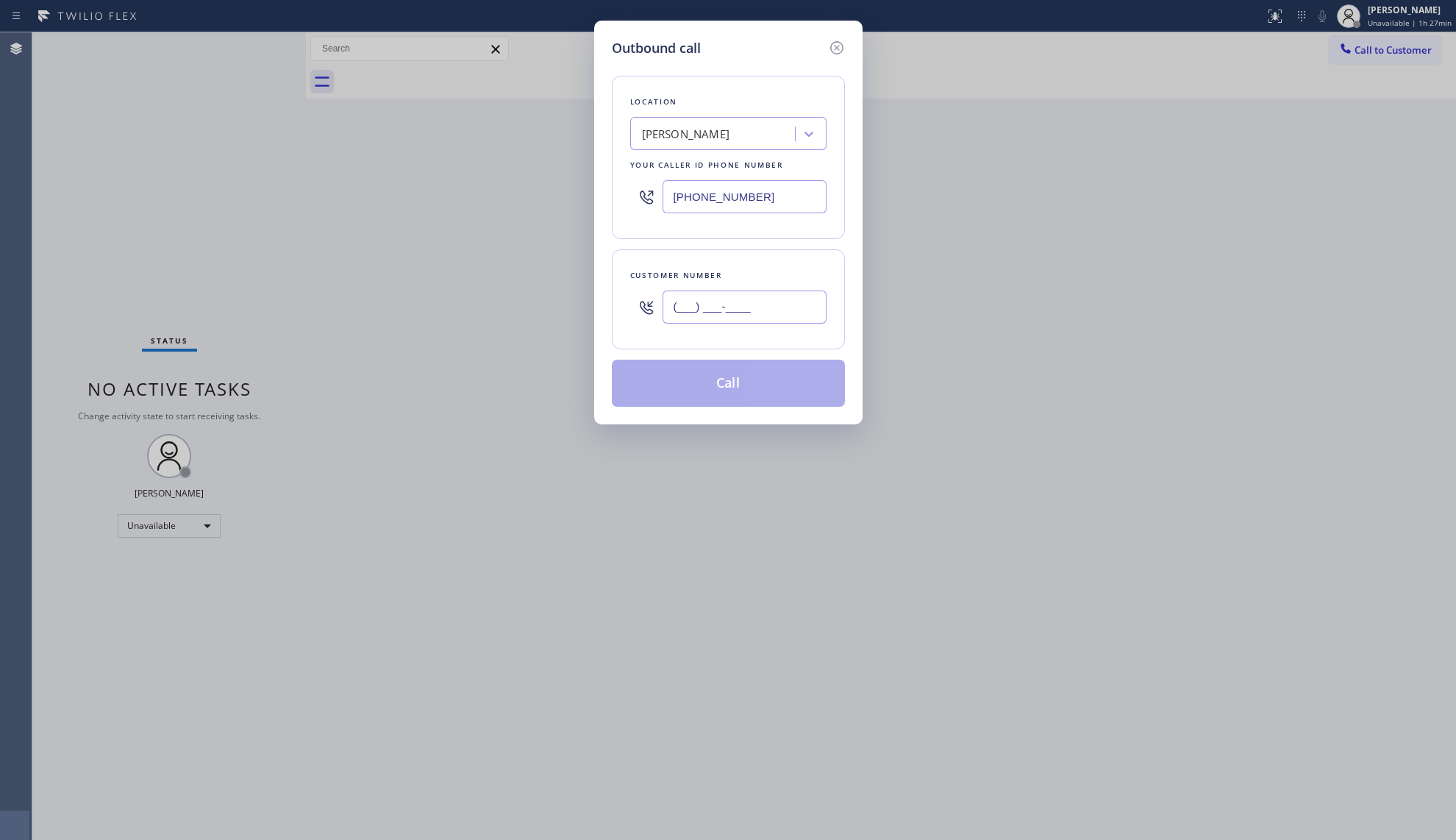
click at [773, 313] on input "(___) ___-____" at bounding box center [745, 307] width 164 height 33
paste input "818) 489-6070"
type input "[PHONE_NUMBER]"
click at [754, 385] on button "Call" at bounding box center [728, 383] width 233 height 47
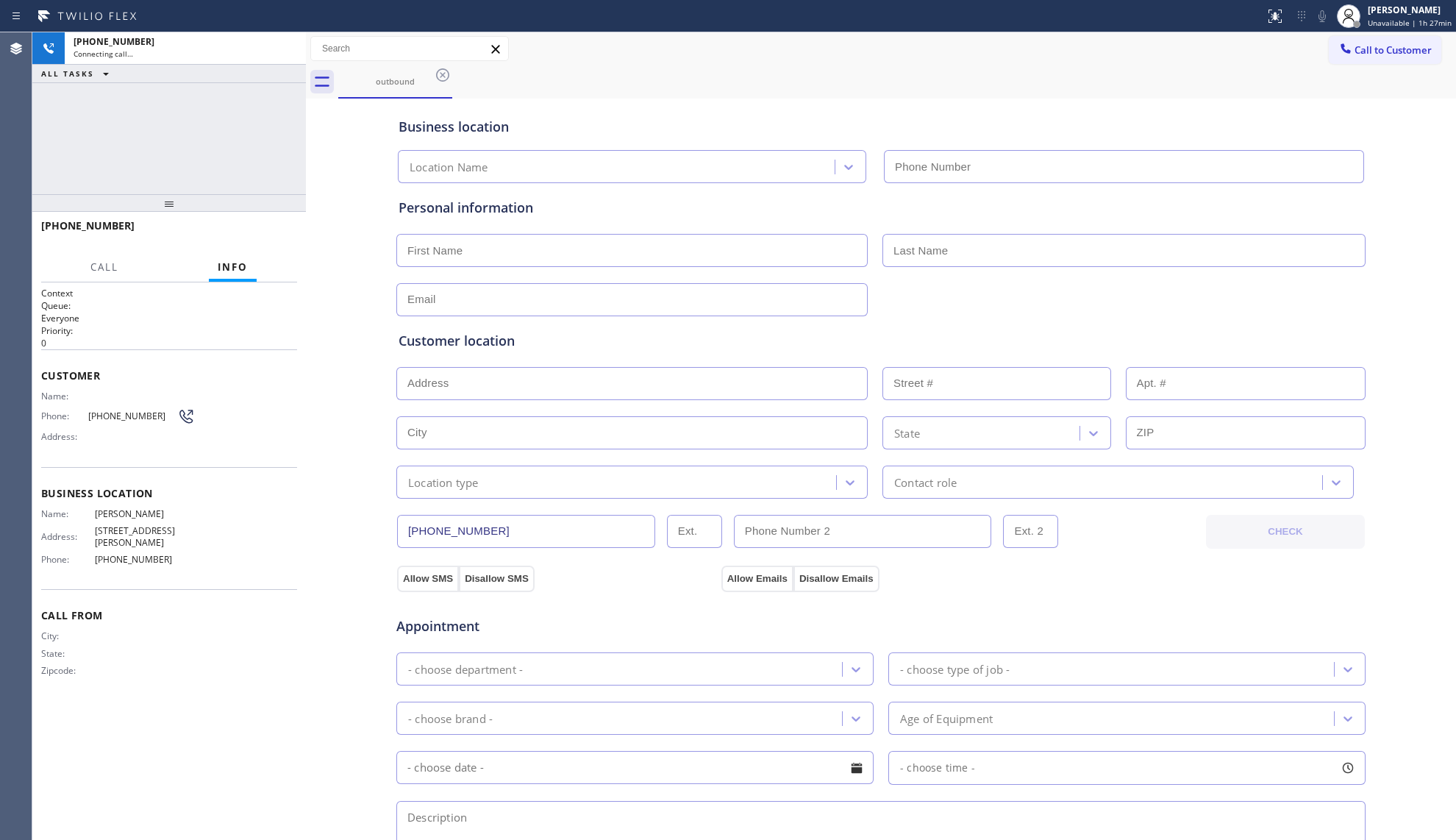
type input "[PHONE_NUMBER]"
click at [1019, 72] on div "outbound" at bounding box center [897, 82] width 1118 height 33
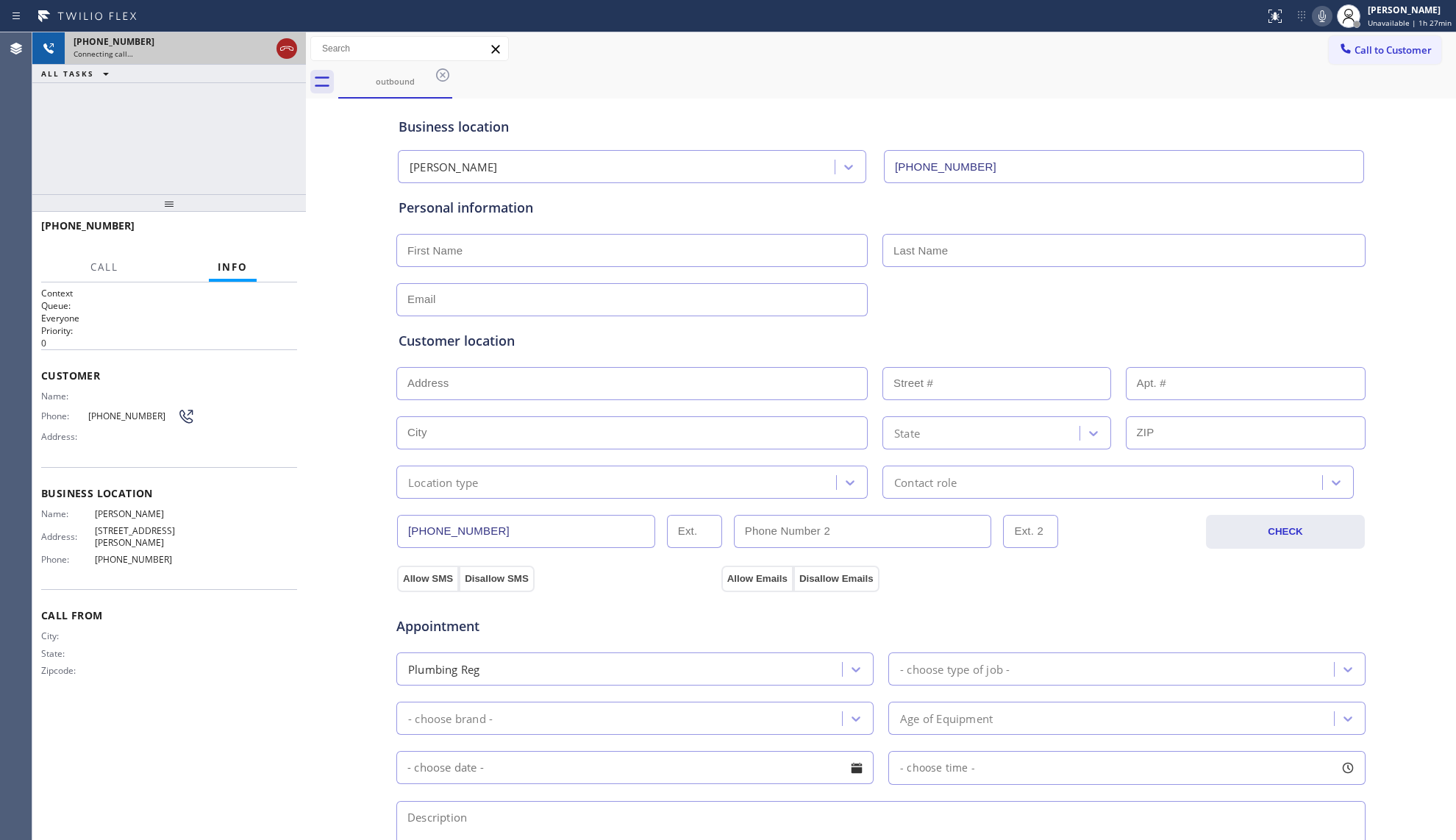
click at [291, 44] on icon at bounding box center [287, 48] width 17 height 17
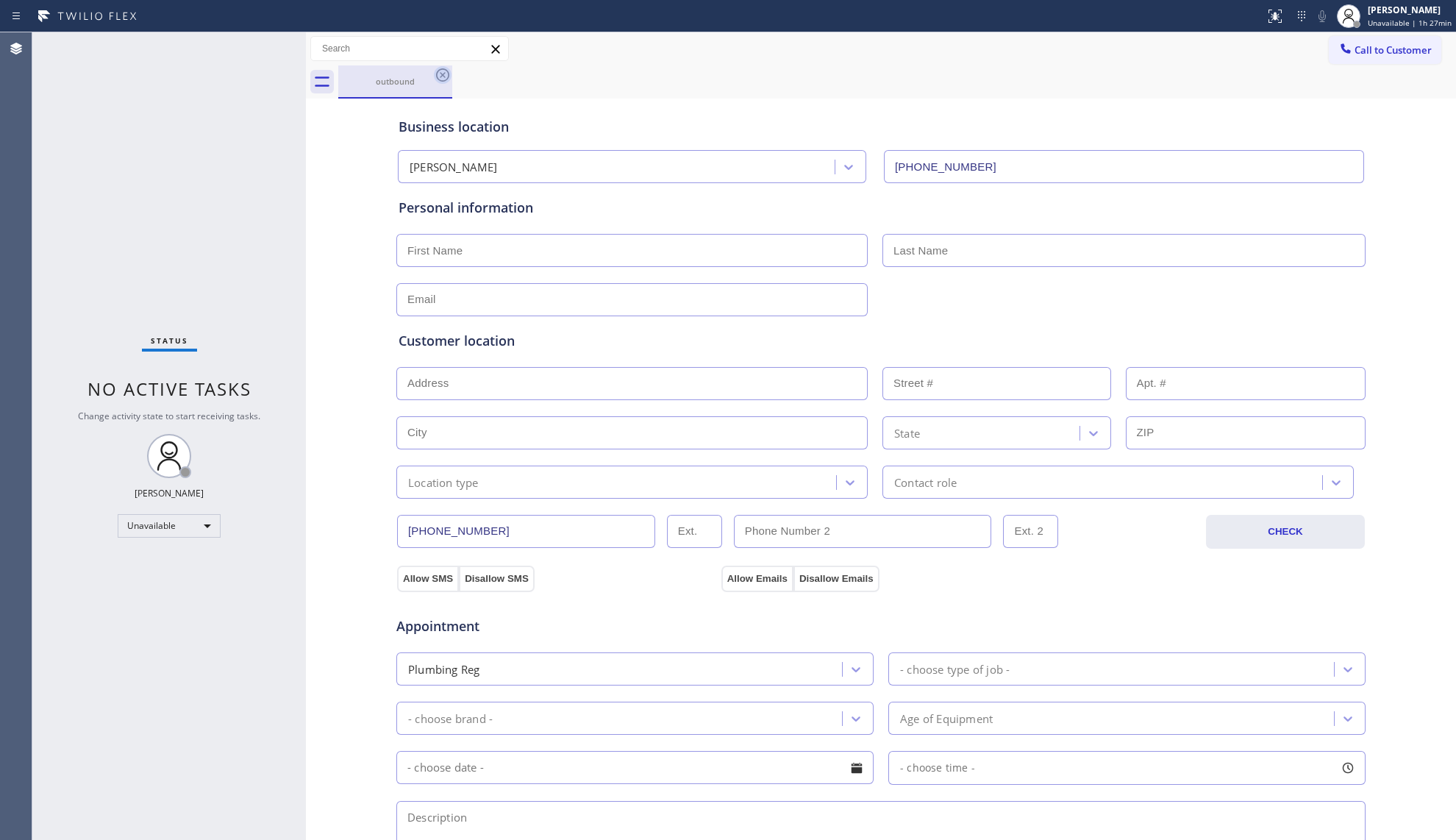
click at [440, 72] on icon at bounding box center [442, 75] width 17 height 17
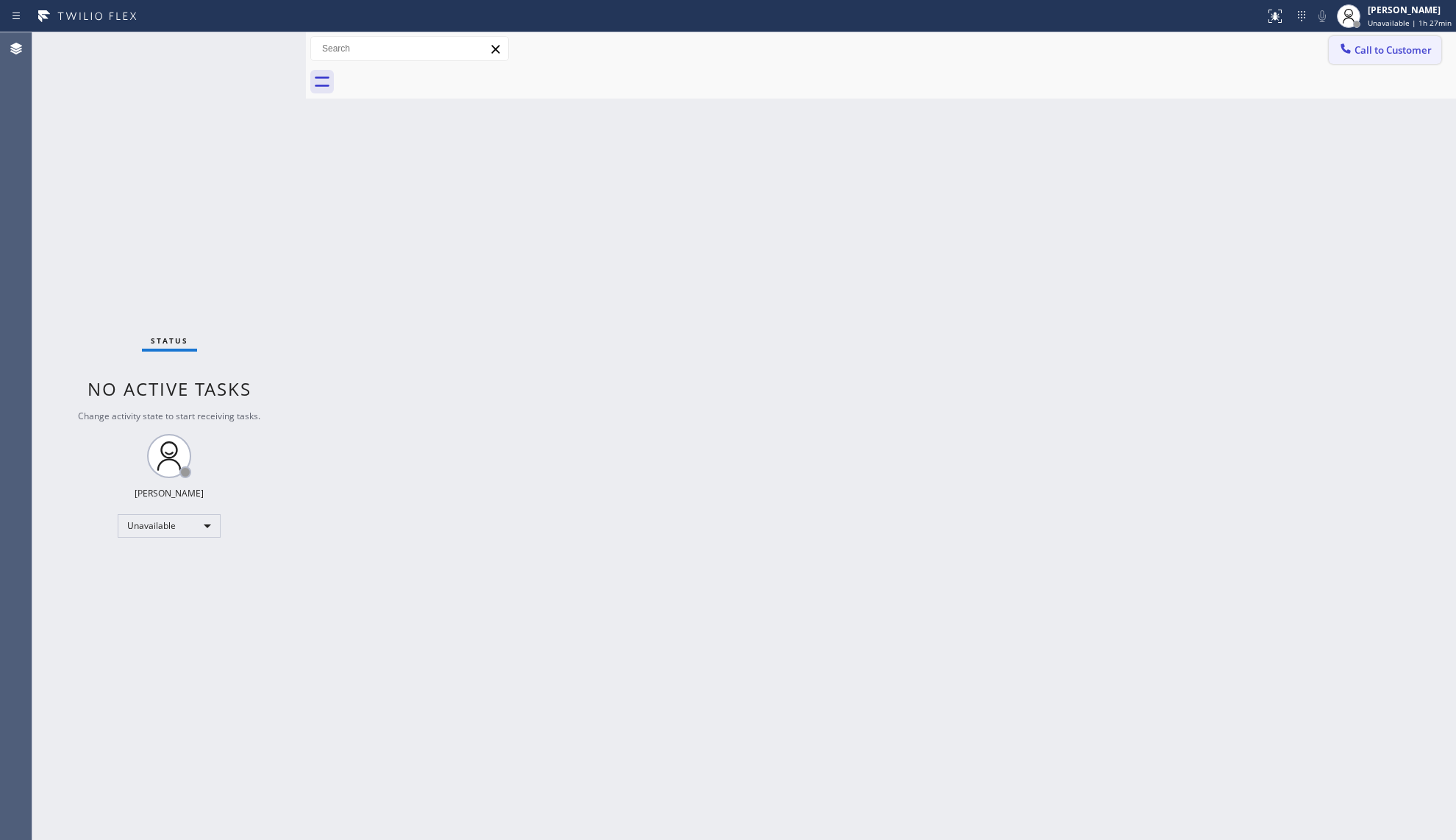
click at [1400, 51] on span "Call to Customer" at bounding box center [1393, 50] width 77 height 13
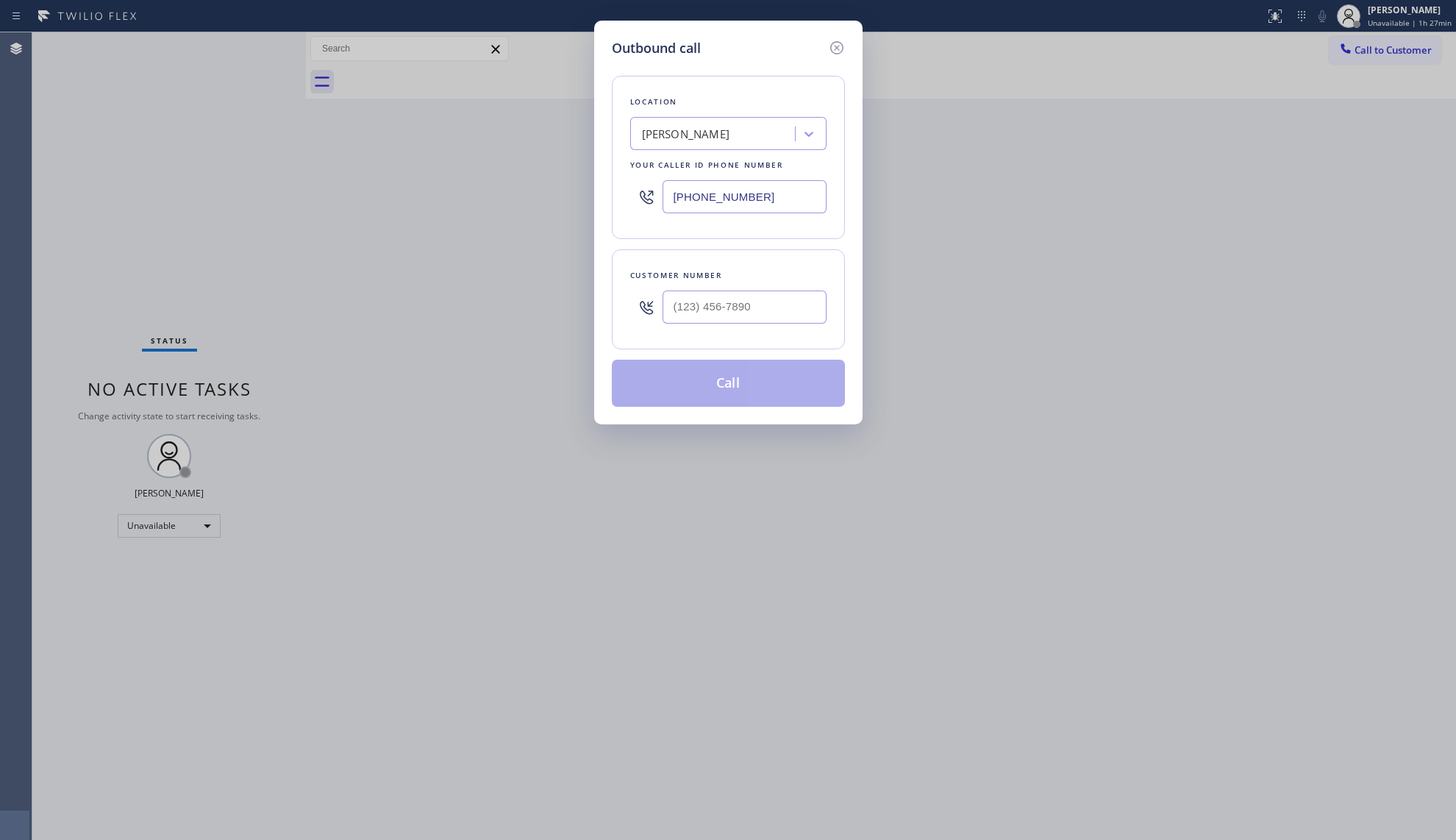
drag, startPoint x: 799, startPoint y: 202, endPoint x: 625, endPoint y: 198, distance: 174.0
click at [625, 198] on div "Location [GEOGRAPHIC_DATA][PERSON_NAME] Your caller id phone number [PHONE_NUMB…" at bounding box center [728, 157] width 233 height 163
paste input "213) 770-4767"
type input "[PHONE_NUMBER]"
click at [800, 306] on input "(___) ___-____" at bounding box center [745, 307] width 164 height 33
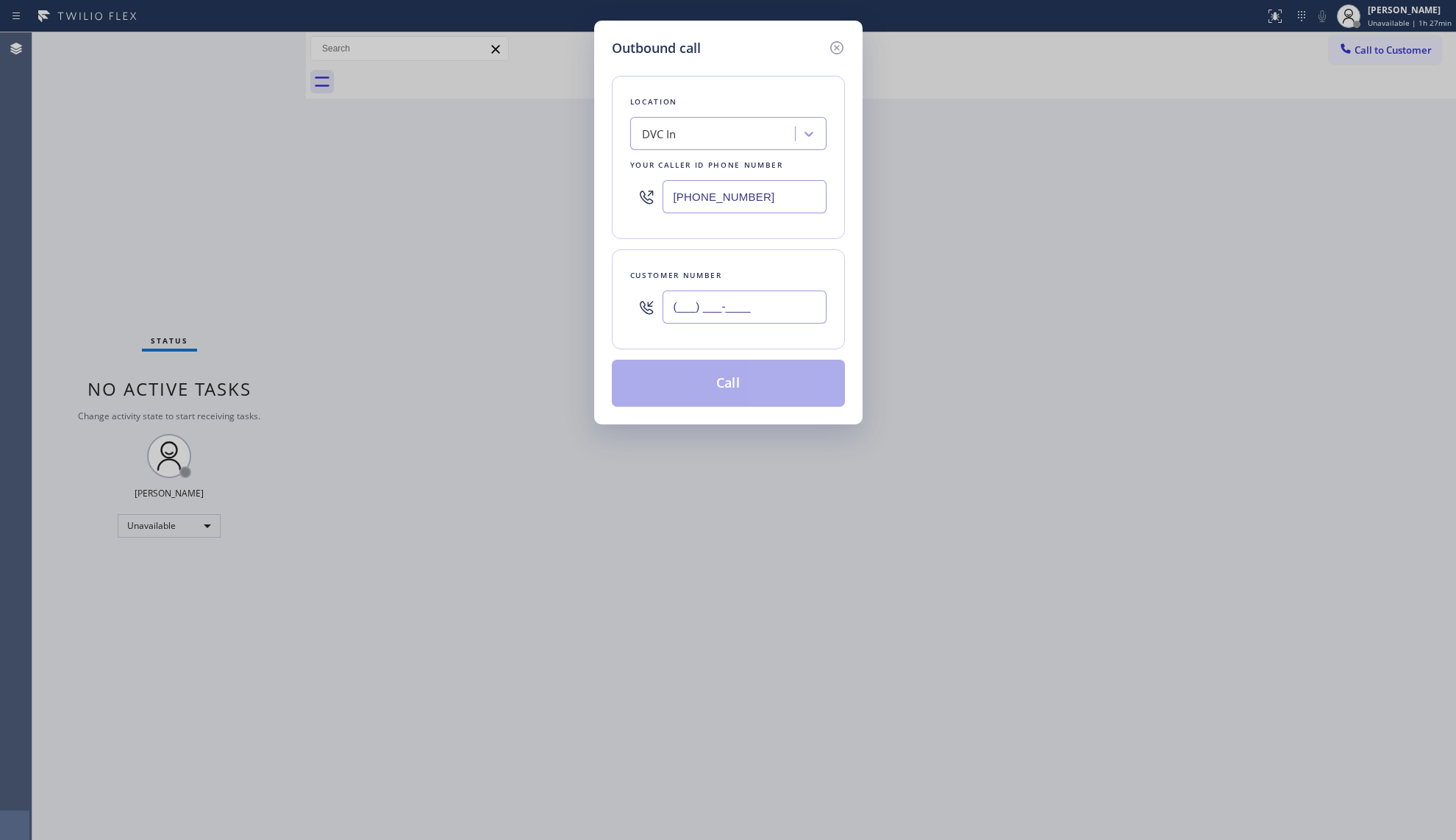
paste input "424) 479-3341"
type input "[PHONE_NUMBER]"
click at [757, 371] on button "Call" at bounding box center [728, 383] width 233 height 47
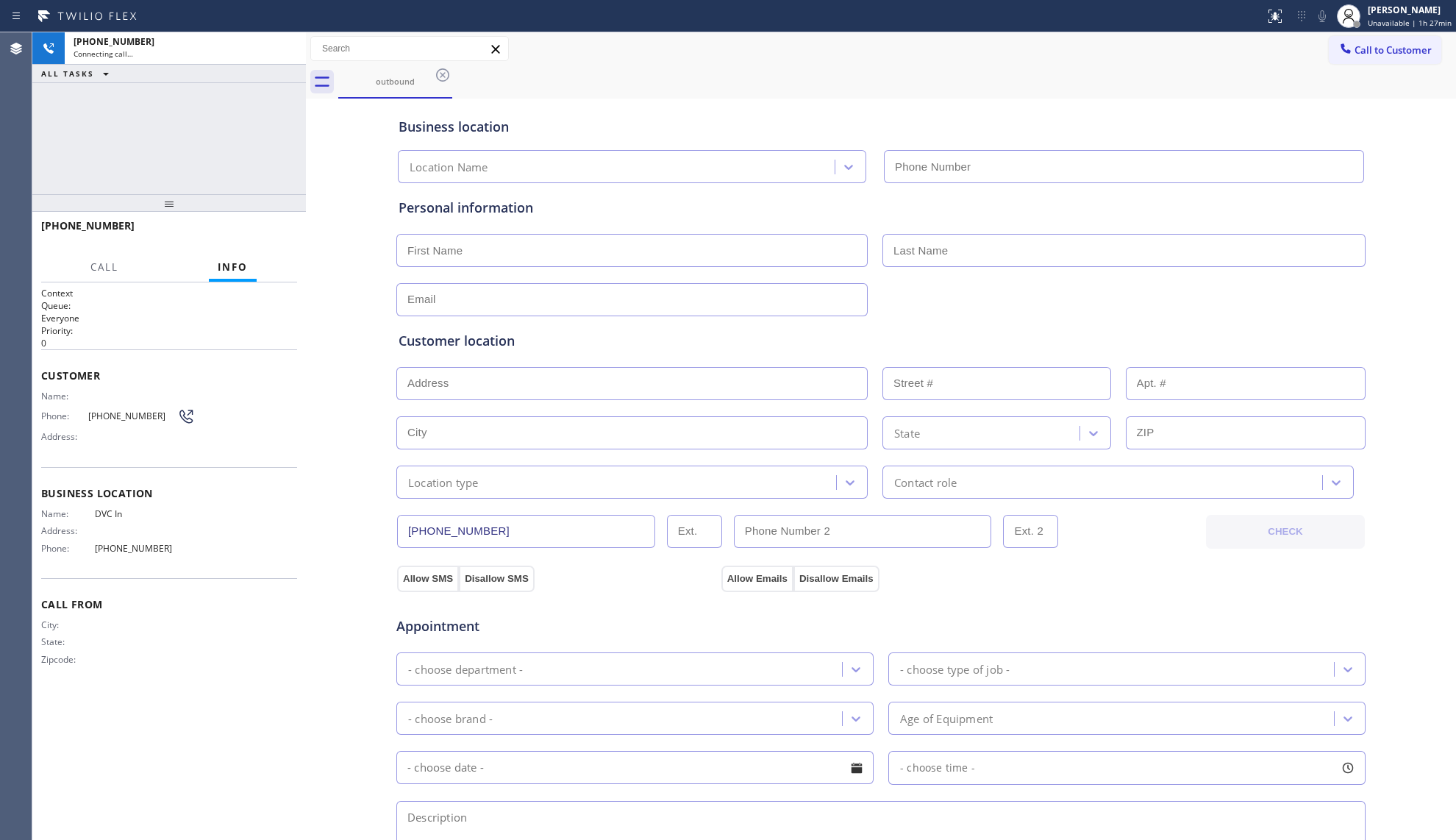
type input "[PHONE_NUMBER]"
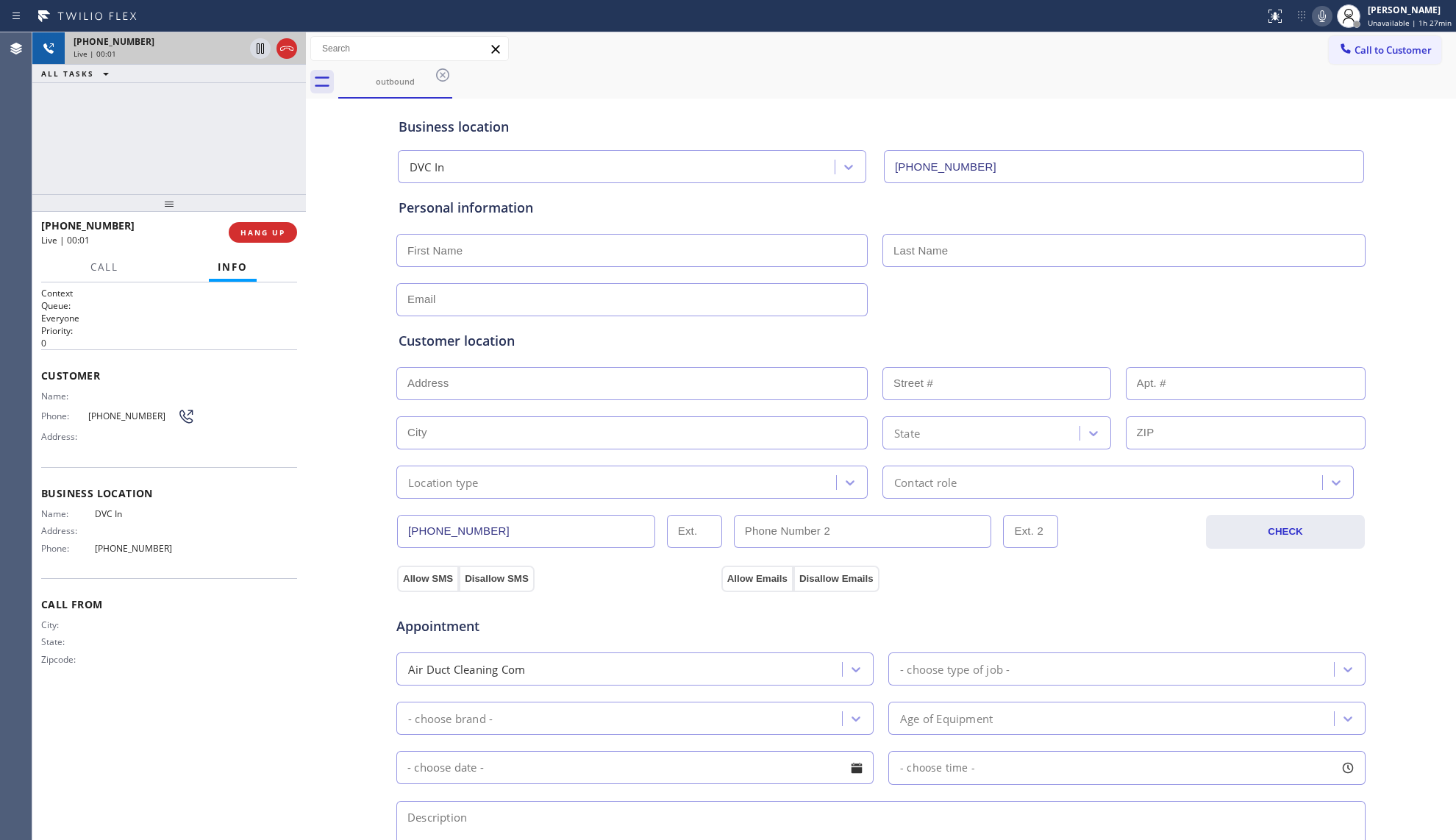
click at [274, 51] on div at bounding box center [274, 48] width 53 height 32
click at [275, 237] on button "HANG UP" at bounding box center [263, 233] width 68 height 21
click at [275, 236] on button "HANG UP" at bounding box center [263, 233] width 68 height 21
click at [275, 236] on span "COMPLETE" at bounding box center [260, 233] width 51 height 10
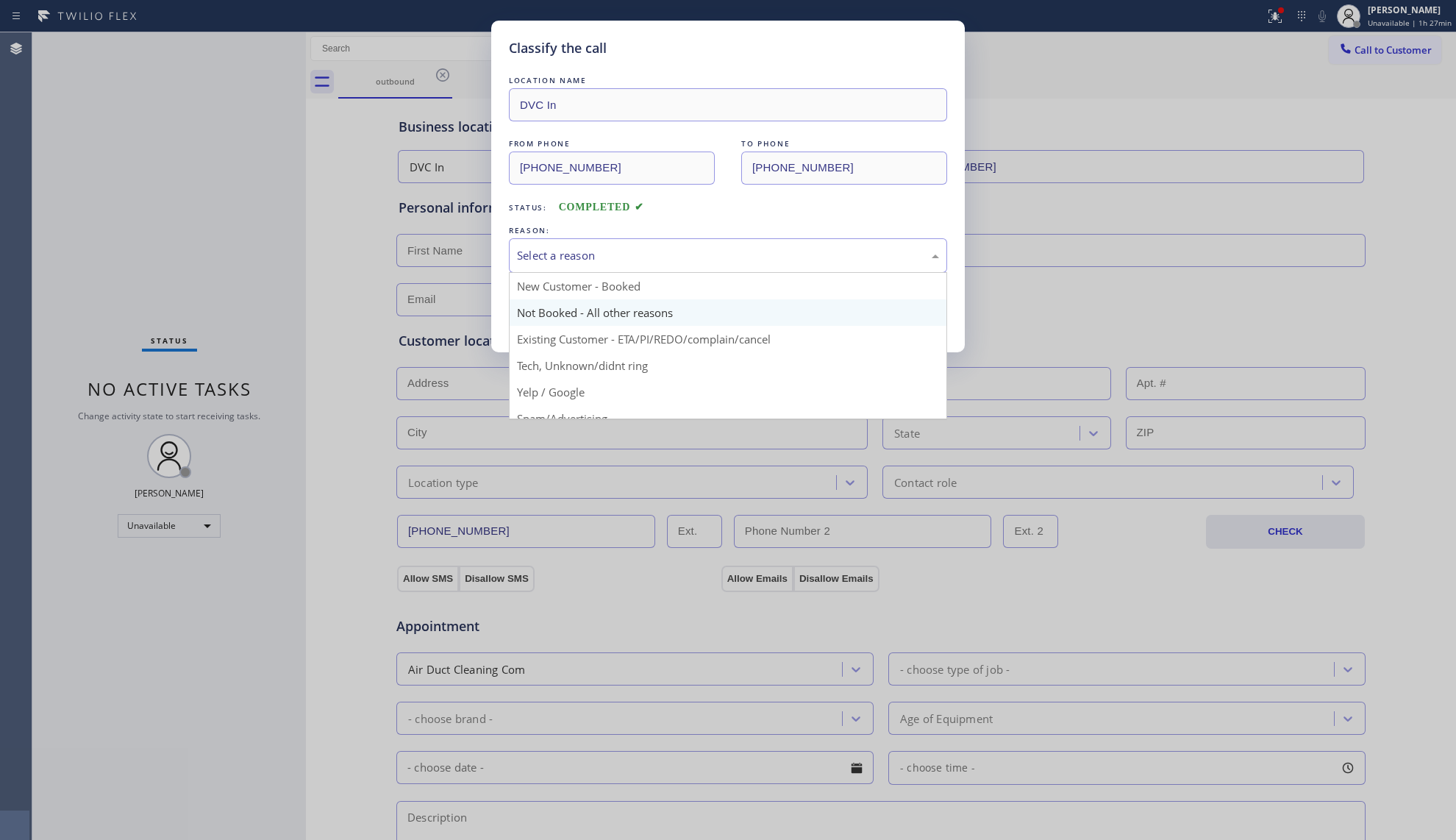
drag, startPoint x: 730, startPoint y: 252, endPoint x: 564, endPoint y: 317, distance: 178.3
click at [727, 253] on div "Select a reason" at bounding box center [728, 255] width 422 height 17
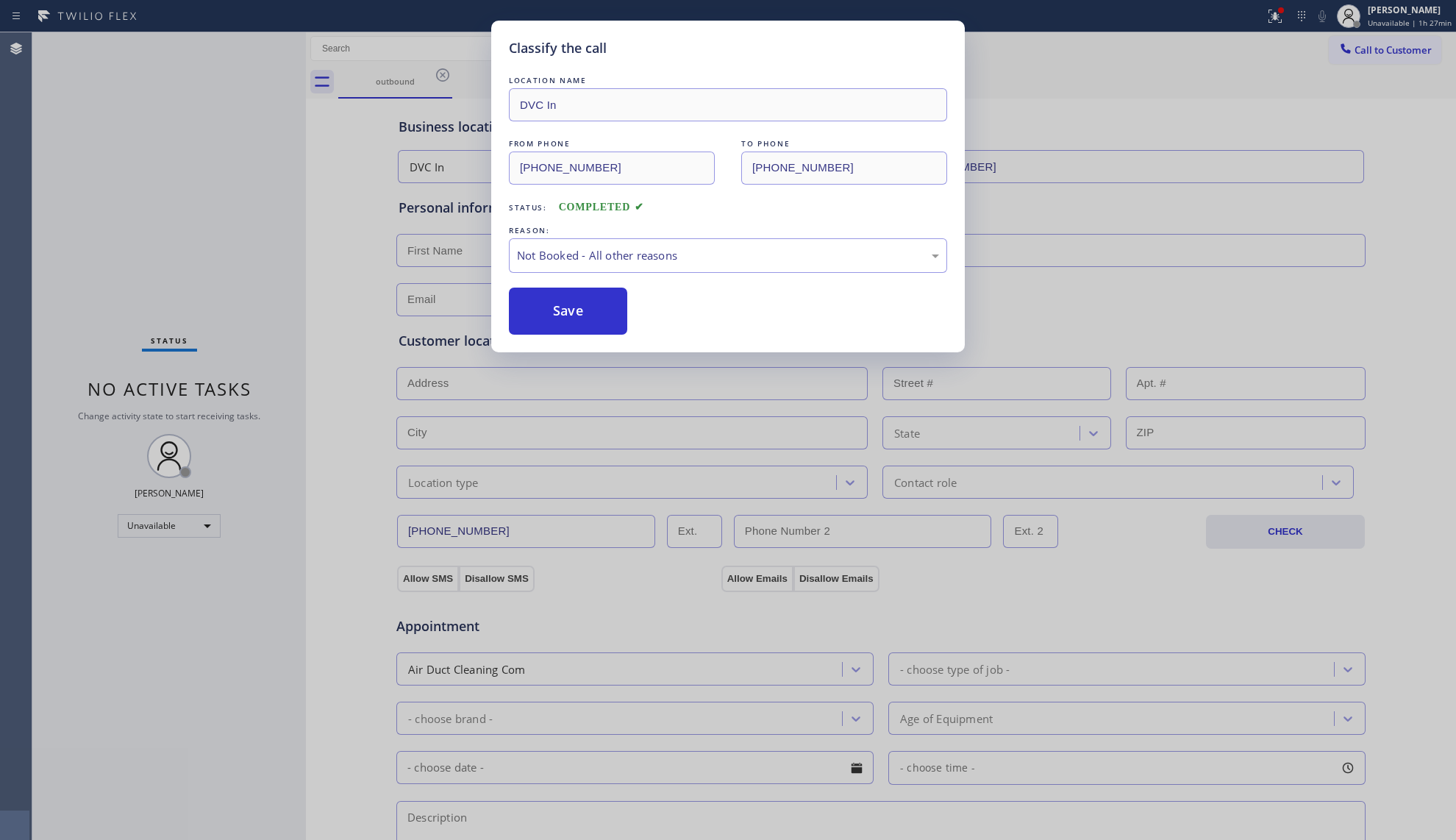
click at [564, 317] on button "Save" at bounding box center [567, 311] width 118 height 47
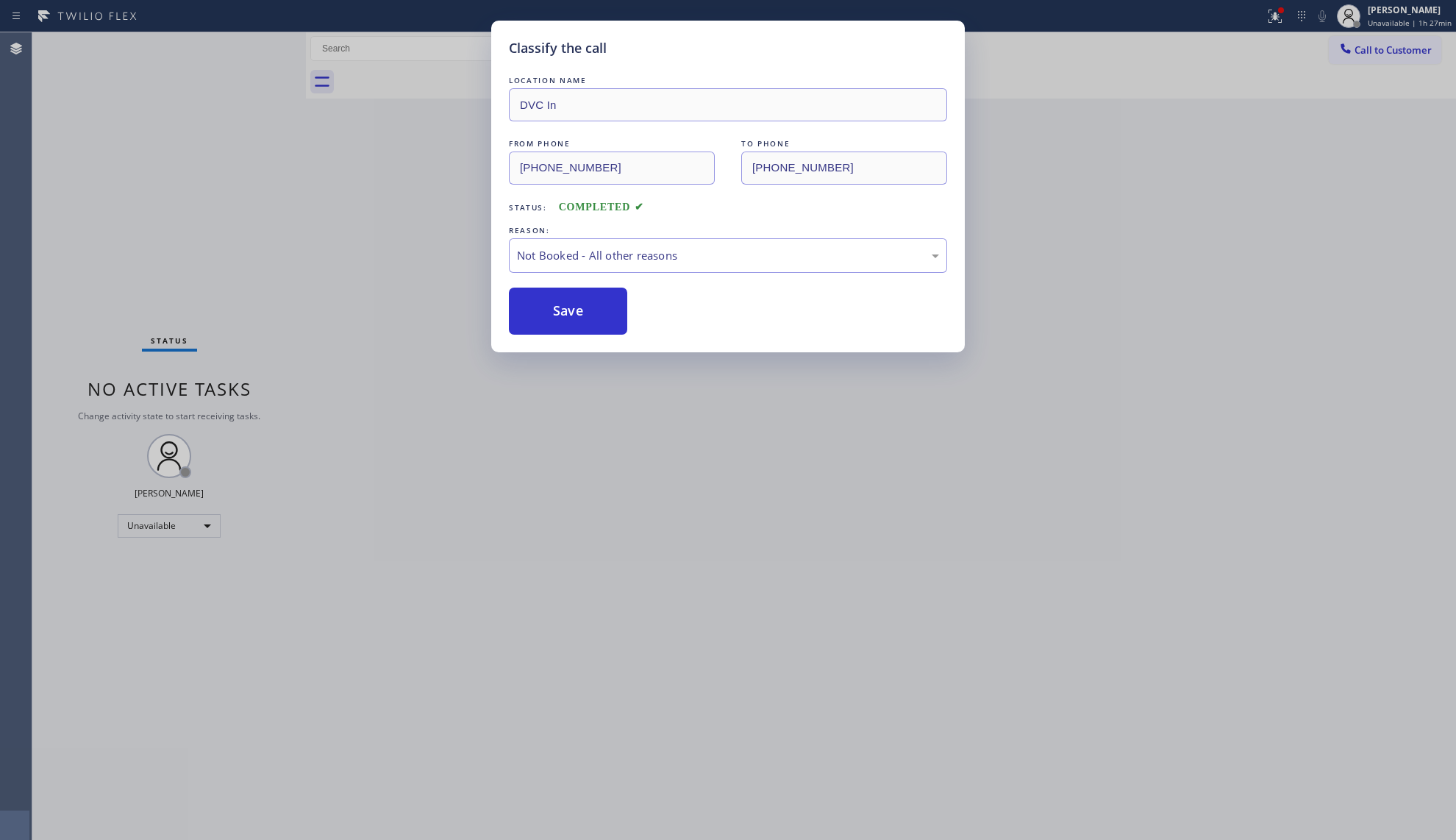
drag, startPoint x: 564, startPoint y: 317, endPoint x: 980, endPoint y: 203, distance: 431.3
click at [566, 316] on button "Save" at bounding box center [567, 311] width 118 height 47
drag, startPoint x: 1157, startPoint y: 134, endPoint x: 1189, endPoint y: 118, distance: 35.8
click at [1162, 132] on div "Classify the call LOCATION NAME DVC In FROM PHONE [PHONE_NUMBER] TO PHONE [PHON…" at bounding box center [728, 420] width 1456 height 840
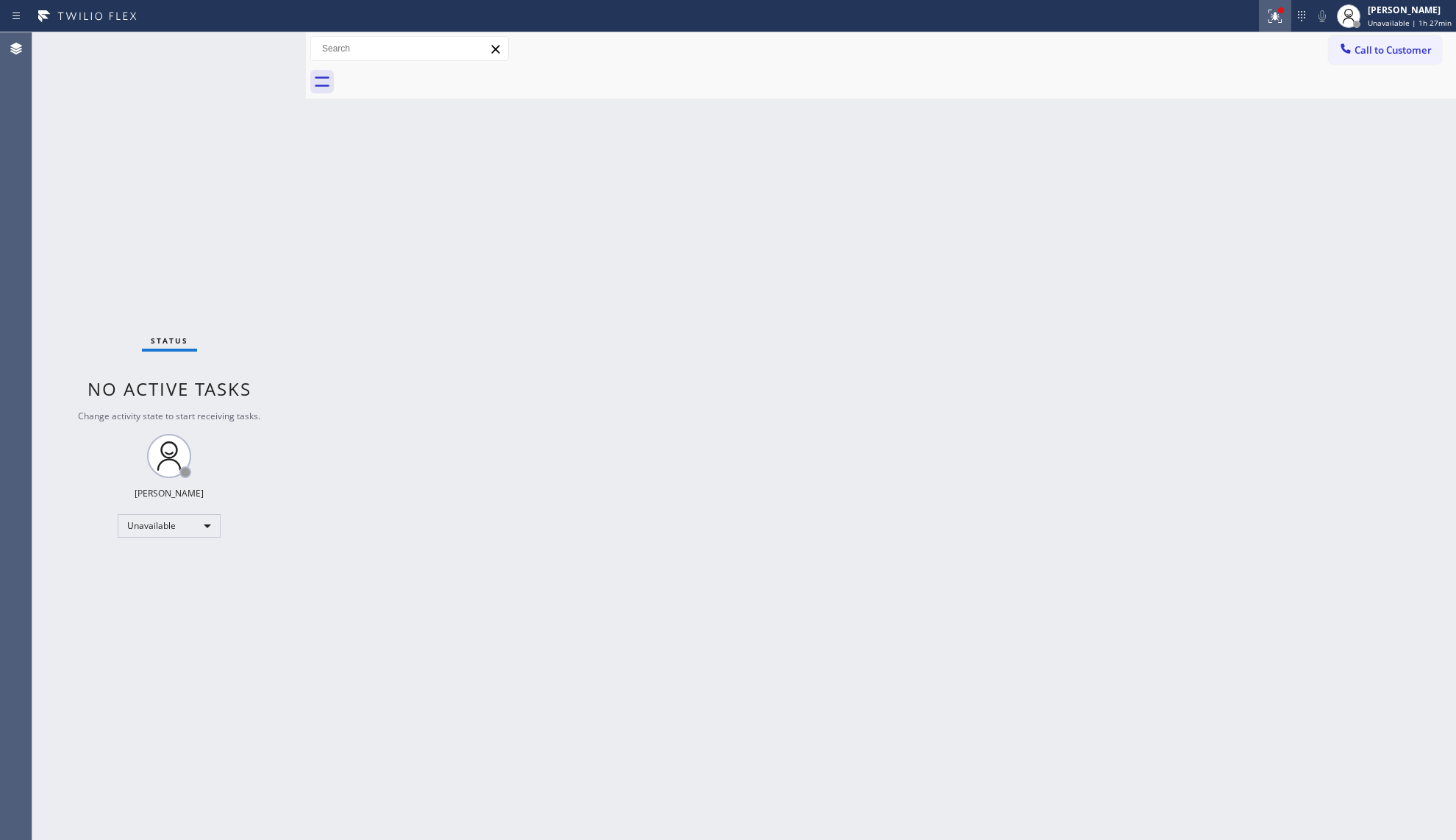
click at [1275, 15] on icon at bounding box center [1275, 16] width 17 height 17
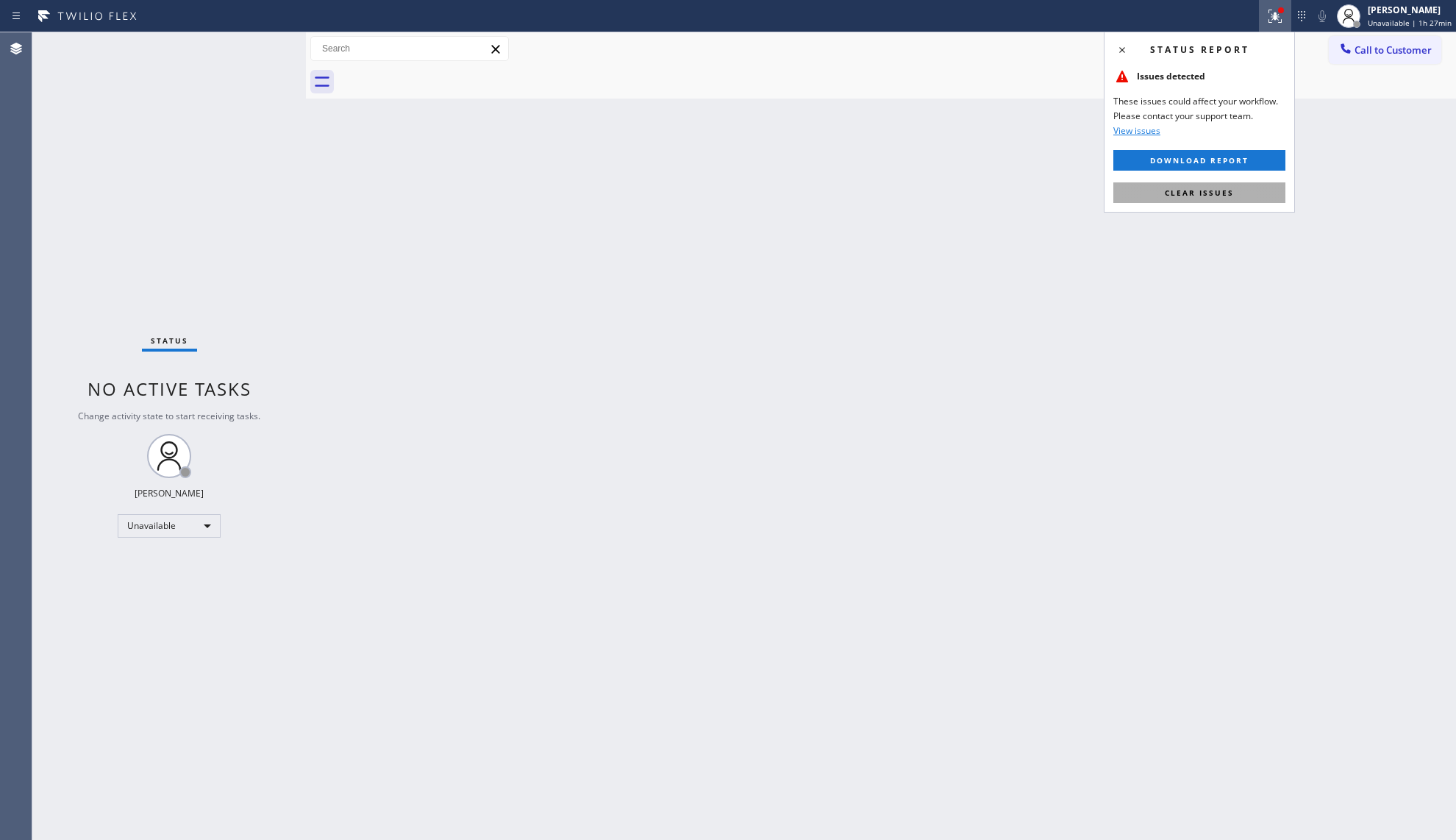
click at [1243, 202] on button "Clear issues" at bounding box center [1199, 193] width 172 height 21
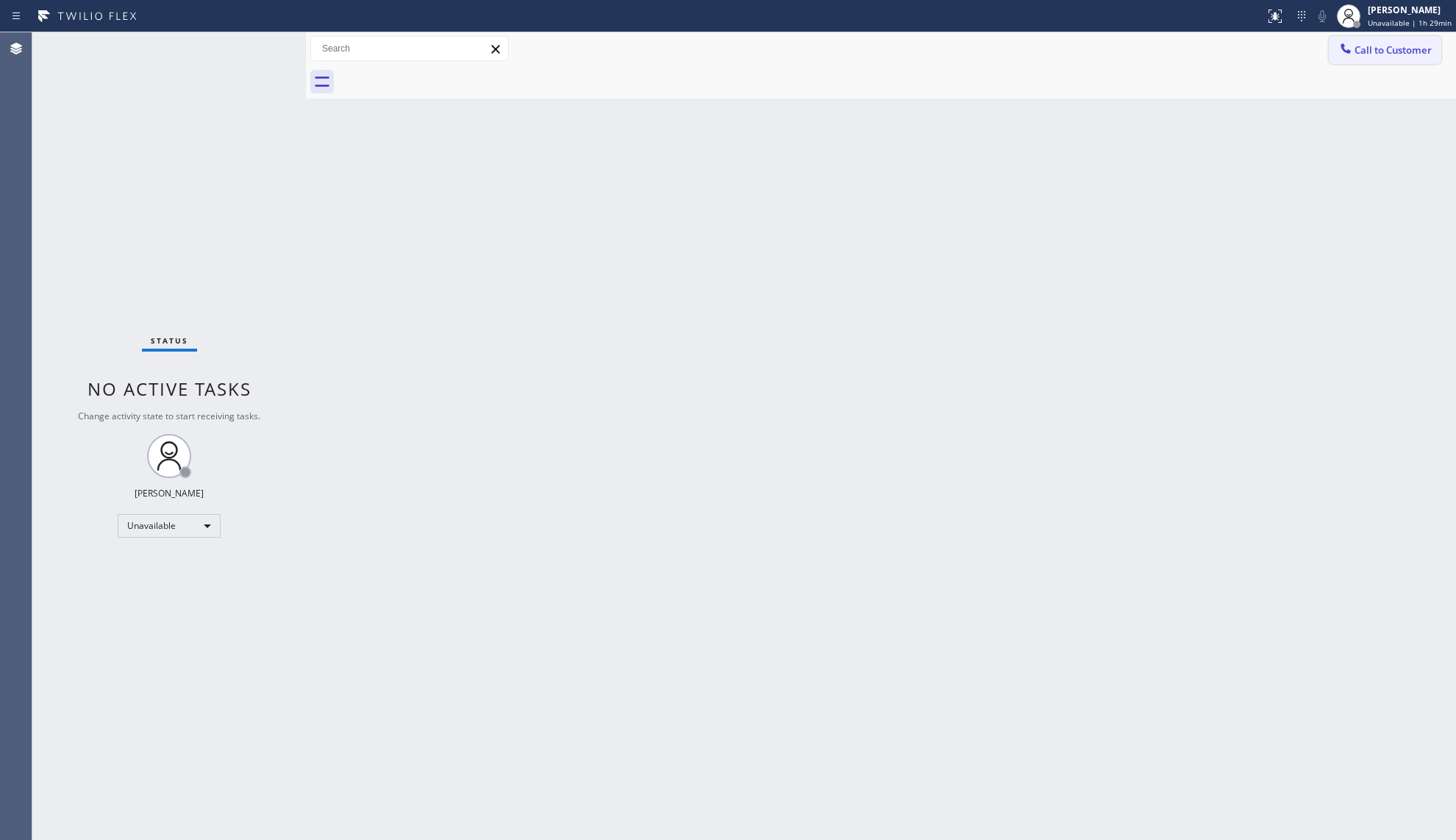
click at [1380, 45] on span "Call to Customer" at bounding box center [1393, 50] width 77 height 13
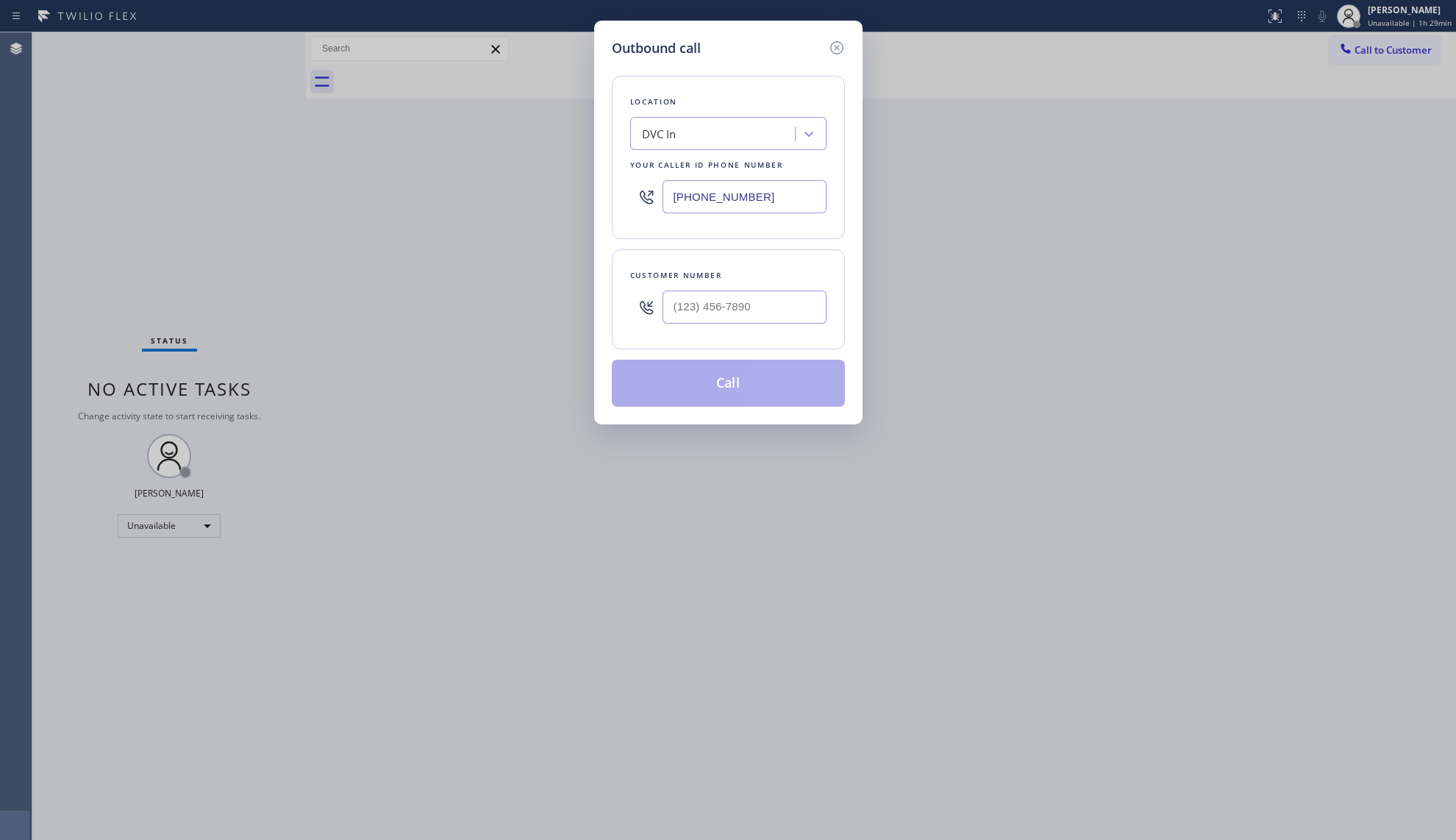
drag, startPoint x: 753, startPoint y: 196, endPoint x: 654, endPoint y: 191, distance: 99.1
click at [654, 191] on div "[PHONE_NUMBER]" at bounding box center [728, 197] width 197 height 48
paste input "619) 937-2869"
type input "[PHONE_NUMBER]"
click at [704, 308] on input "(___) ___-____" at bounding box center [745, 307] width 164 height 33
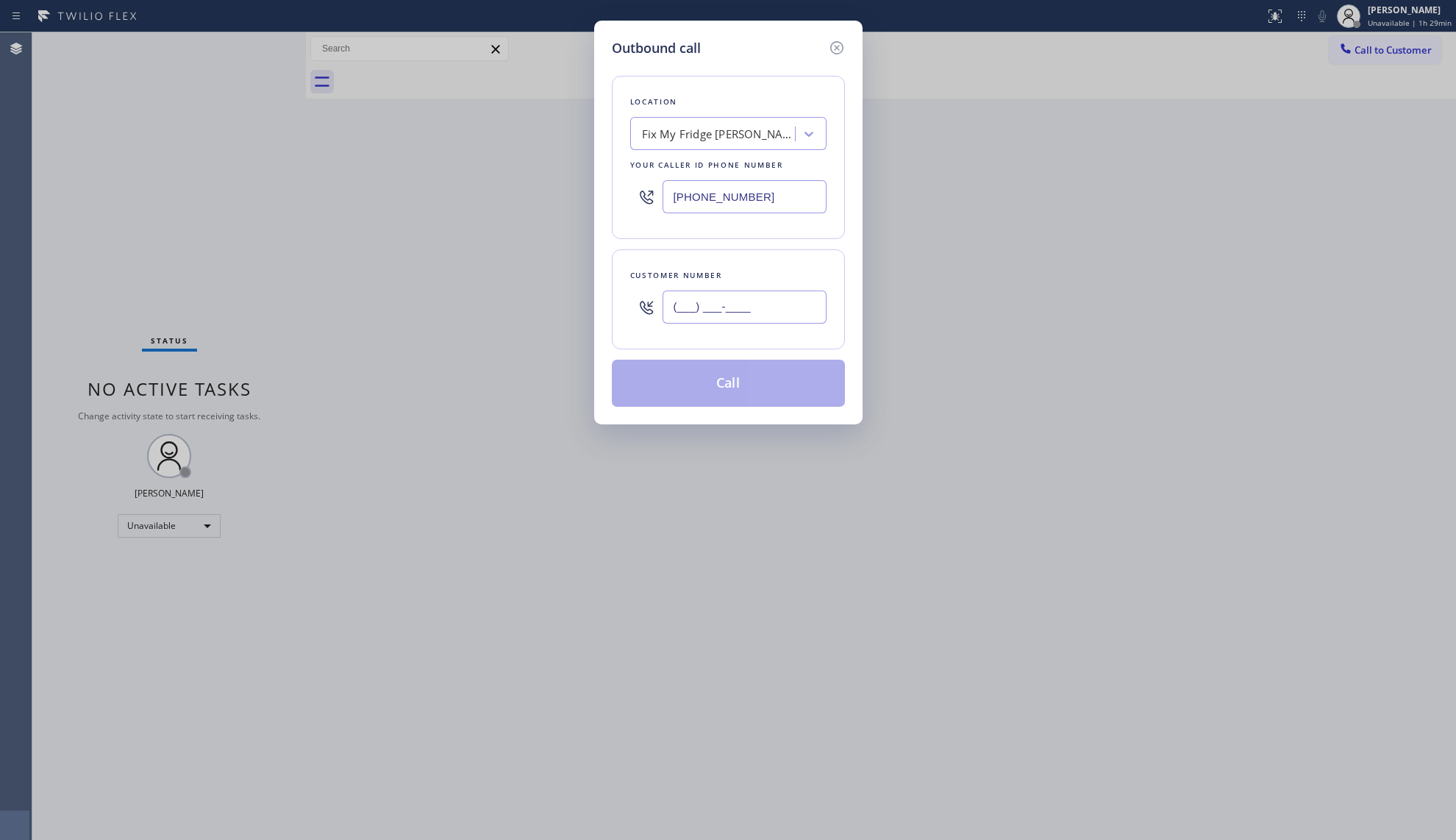
paste input "619) 347-1922"
type input "[PHONE_NUMBER]"
drag, startPoint x: 724, startPoint y: 390, endPoint x: 774, endPoint y: 392, distance: 50.0
click at [730, 392] on button "Call" at bounding box center [728, 383] width 233 height 47
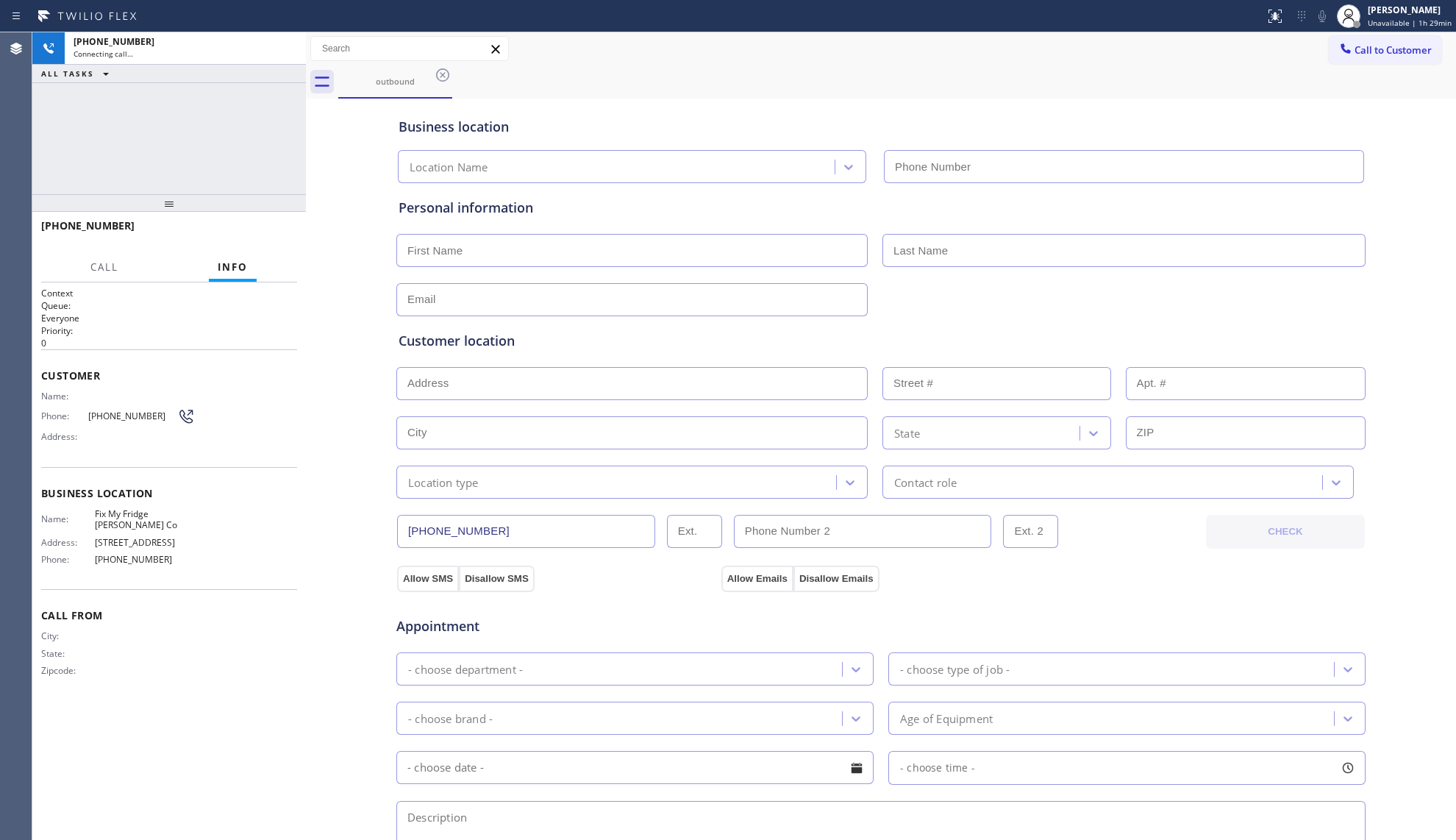
type input "[PHONE_NUMBER]"
click at [1077, 101] on div "Business location Fix My Fridge [PERSON_NAME] Co [PHONE_NUMBER]" at bounding box center [881, 139] width 971 height 87
click at [795, 56] on div "Call to Customer Outbound call Location Fix My Fridge [PERSON_NAME] Co Your cal…" at bounding box center [881, 48] width 1150 height 25
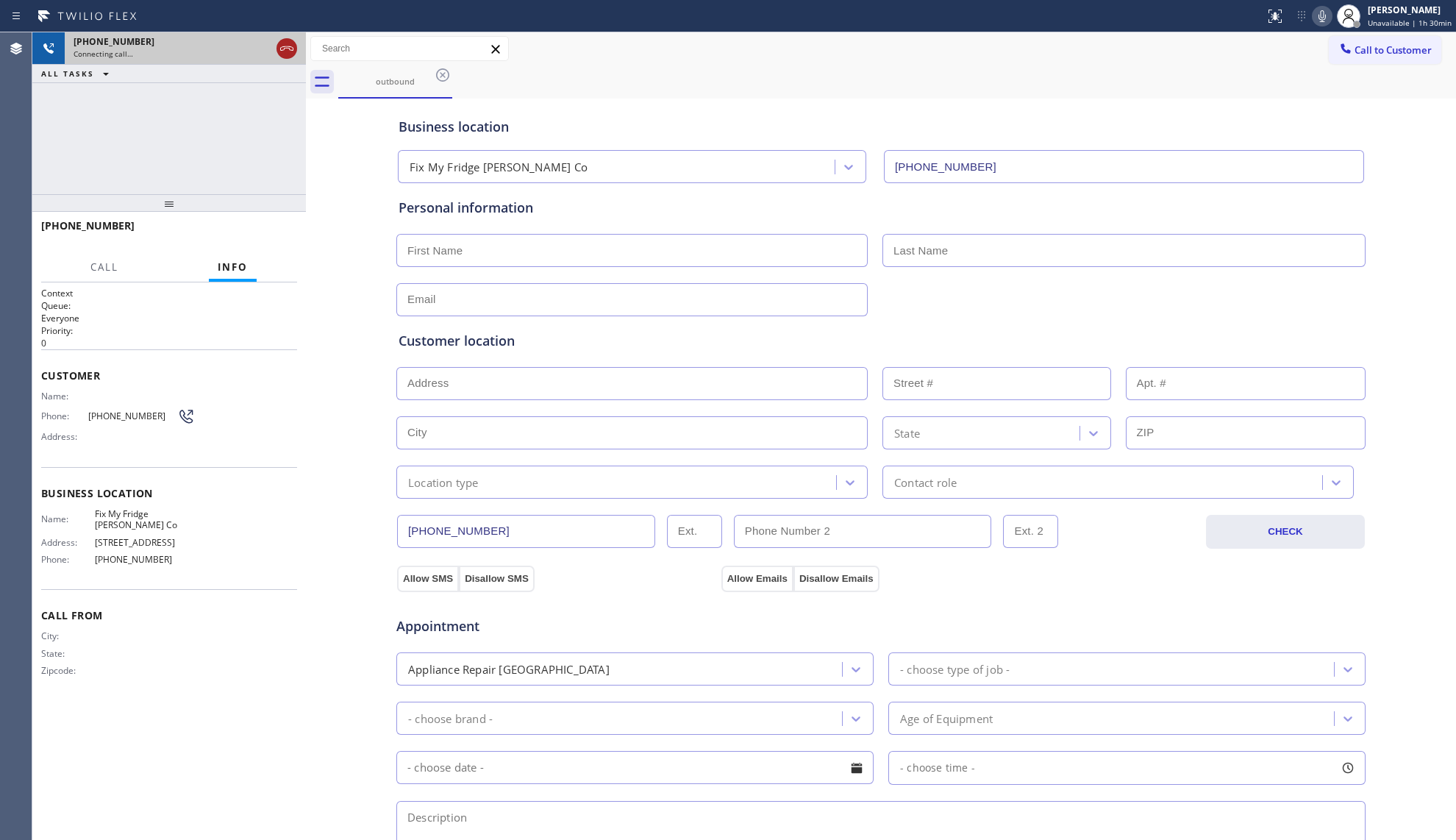
click at [290, 47] on icon at bounding box center [287, 48] width 17 height 17
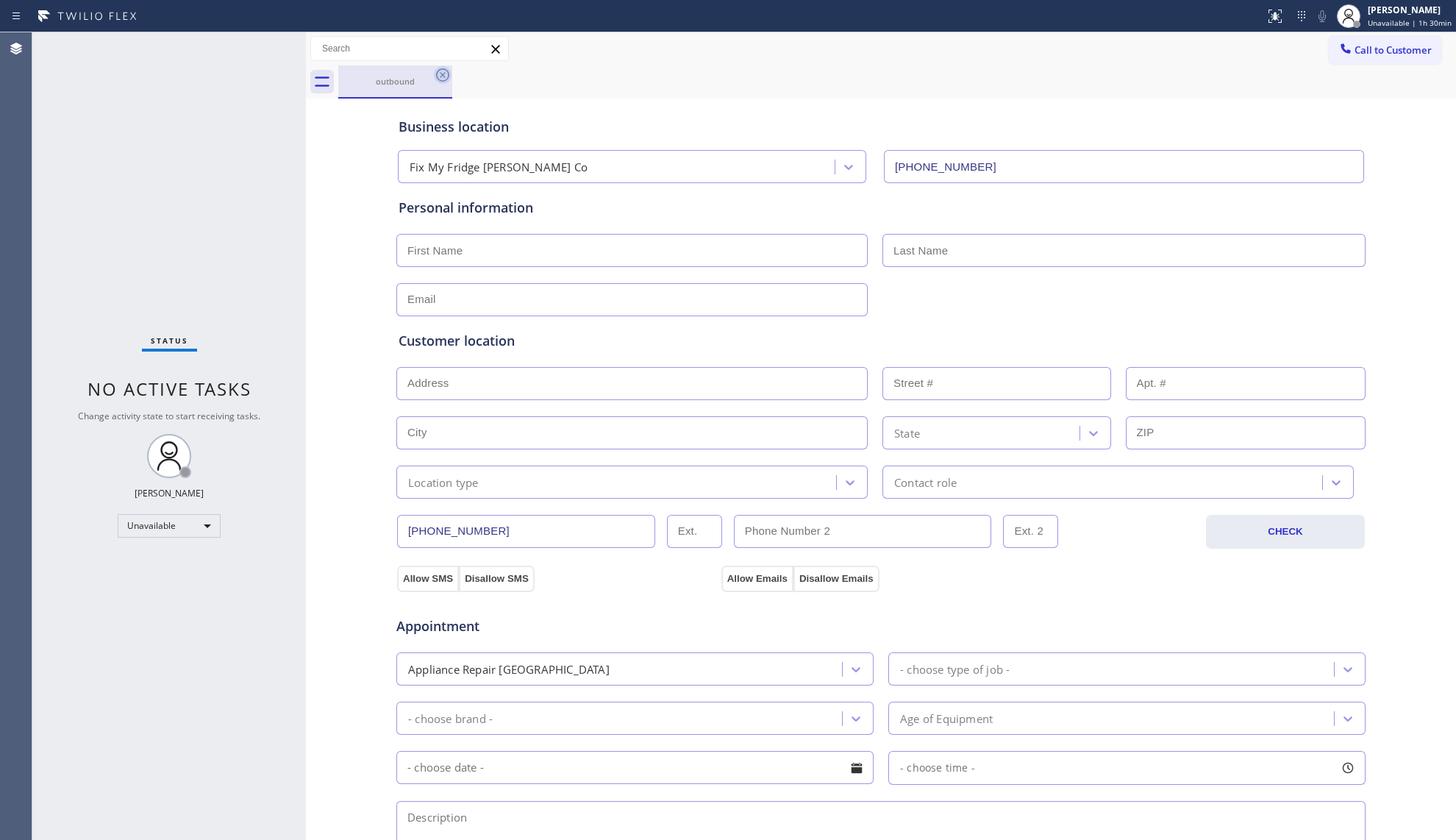
click at [443, 77] on icon at bounding box center [442, 75] width 17 height 17
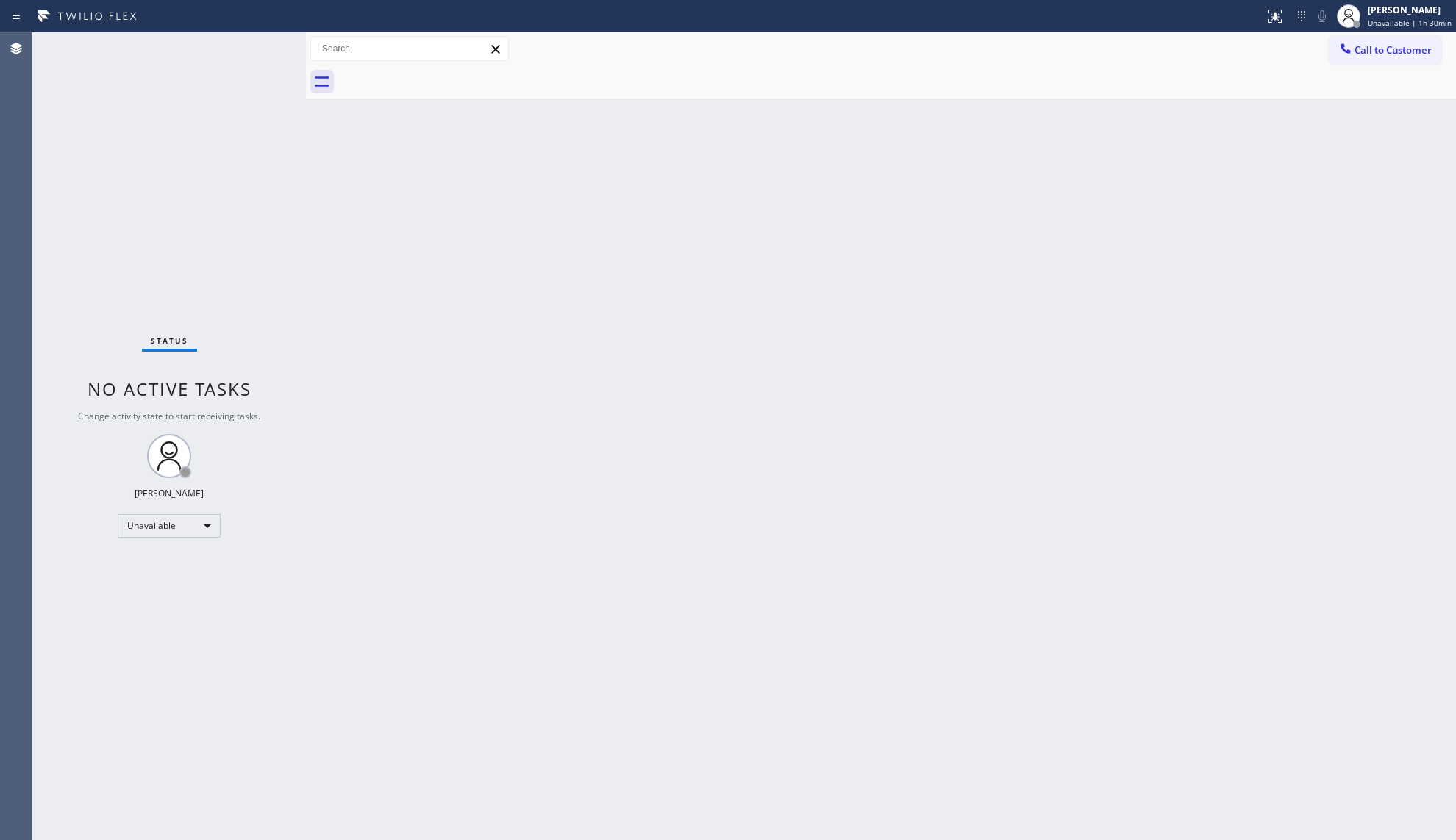
drag, startPoint x: 1218, startPoint y: 110, endPoint x: 1251, endPoint y: 86, distance: 40.8
click at [1222, 107] on div "Back to Dashboard Change Sender ID Customers Technicians Select a contact Outbo…" at bounding box center [881, 436] width 1150 height 808
click at [1354, 52] on div at bounding box center [1346, 50] width 17 height 17
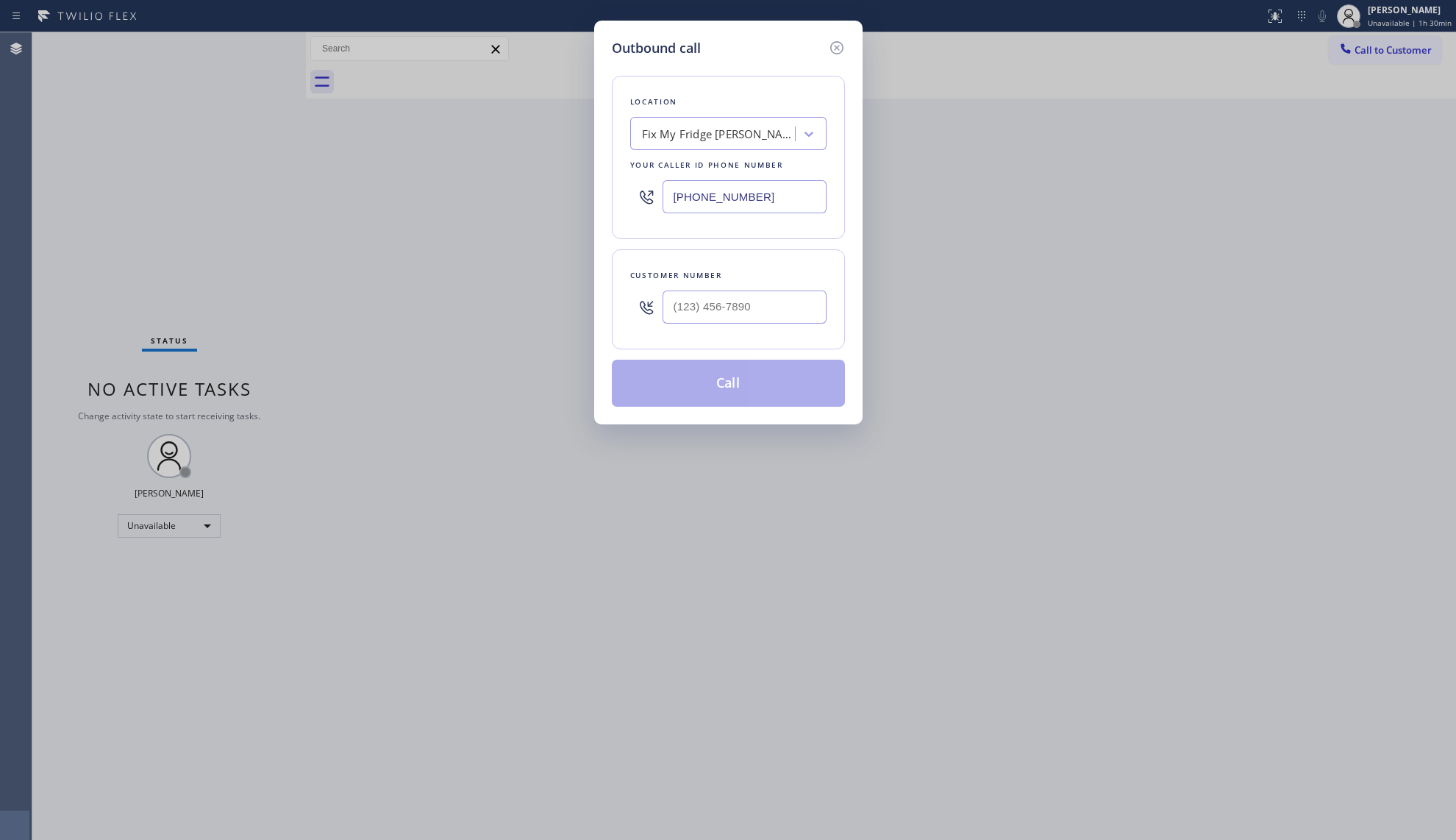
drag, startPoint x: 767, startPoint y: 192, endPoint x: 622, endPoint y: 206, distance: 145.7
click at [616, 206] on div "Location Fix My Fridge [PERSON_NAME] Co Your caller id phone number [PHONE_NUMB…" at bounding box center [728, 157] width 233 height 163
paste input "562) 337-3944"
type input "[PHONE_NUMBER]"
click at [792, 313] on input "(___) ___-____" at bounding box center [745, 307] width 164 height 33
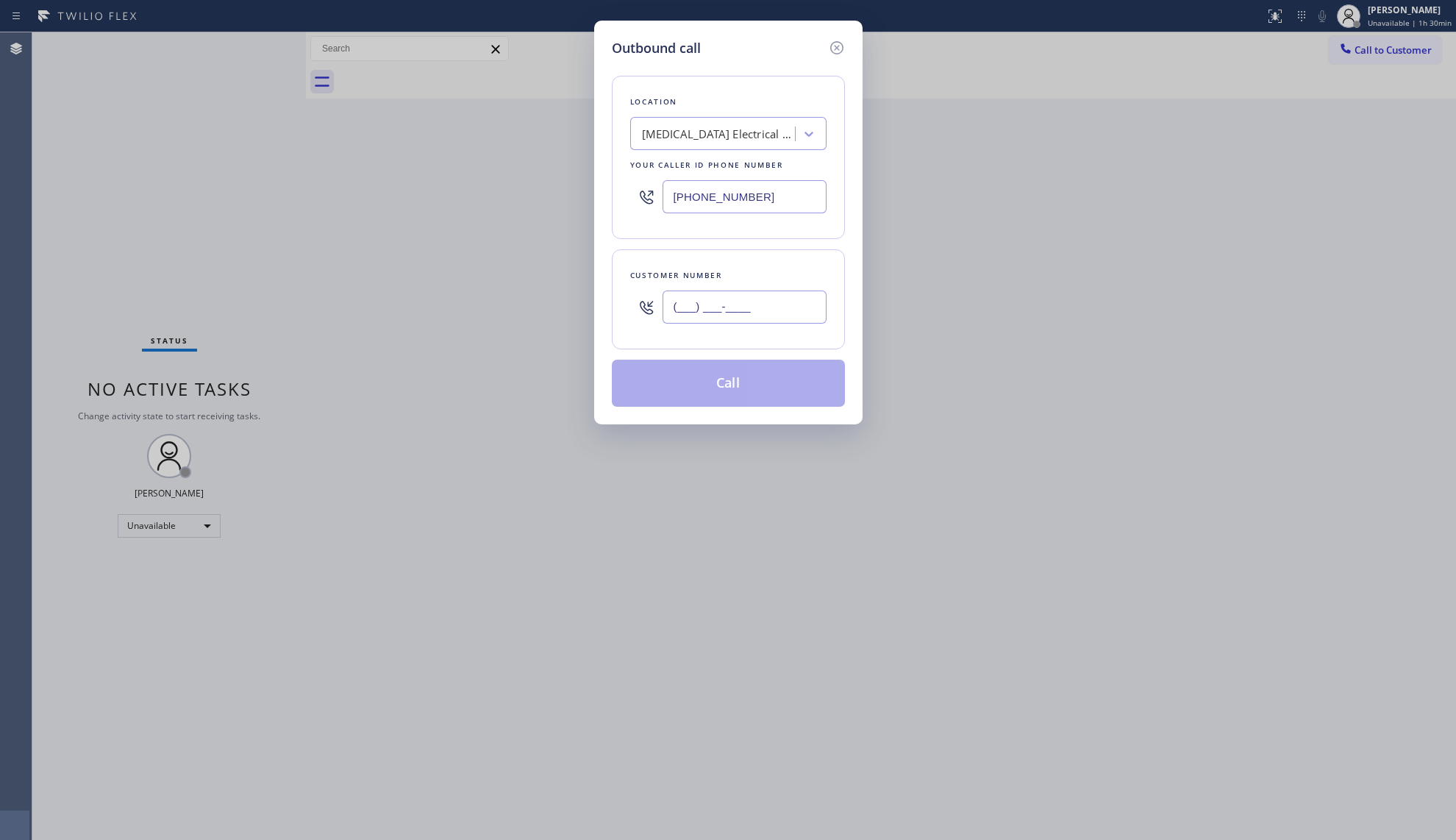
paste input "562) 396-8669"
type input "[PHONE_NUMBER]"
click at [713, 378] on button "Call" at bounding box center [728, 383] width 233 height 47
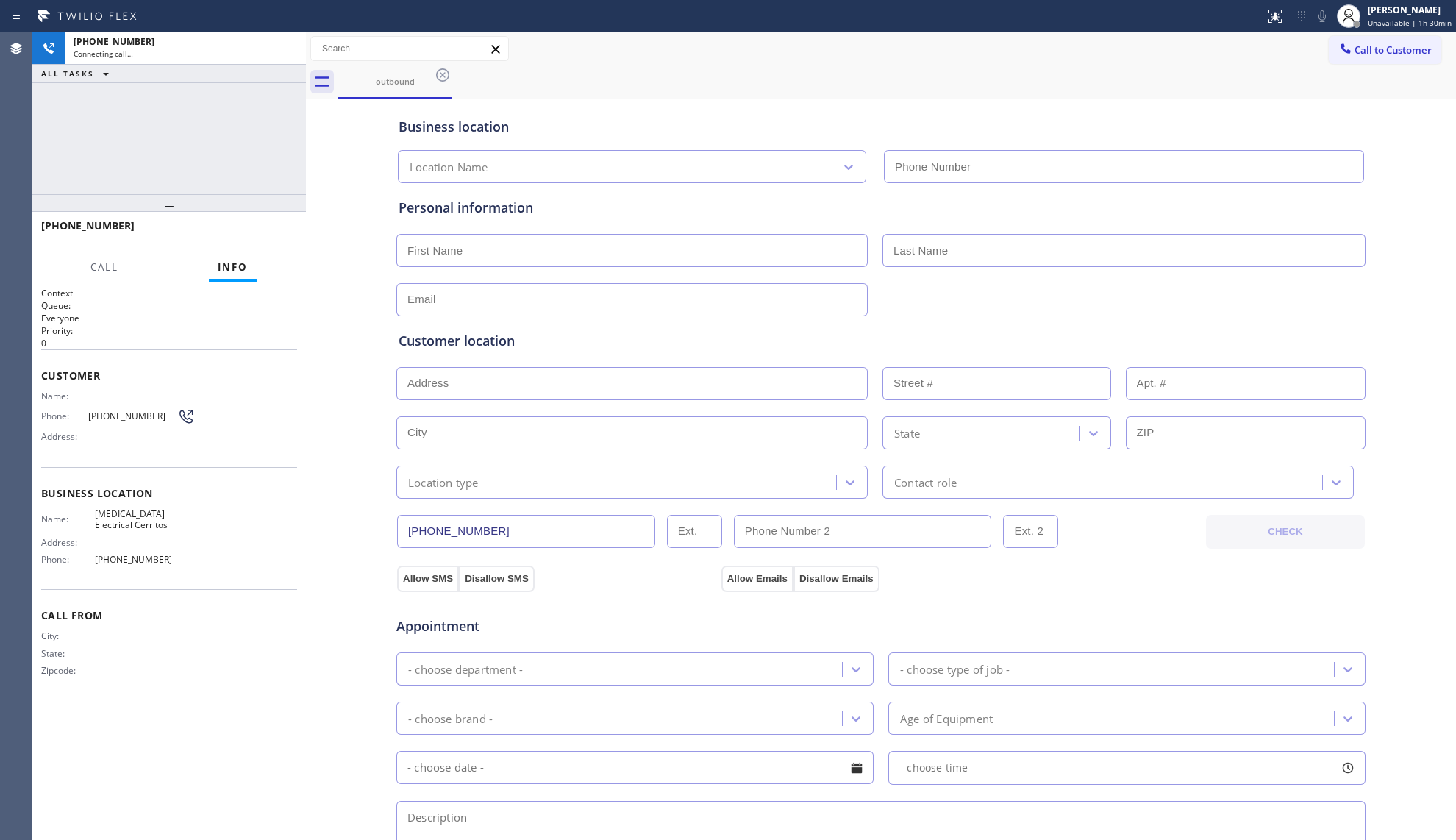
type input "[PHONE_NUMBER]"
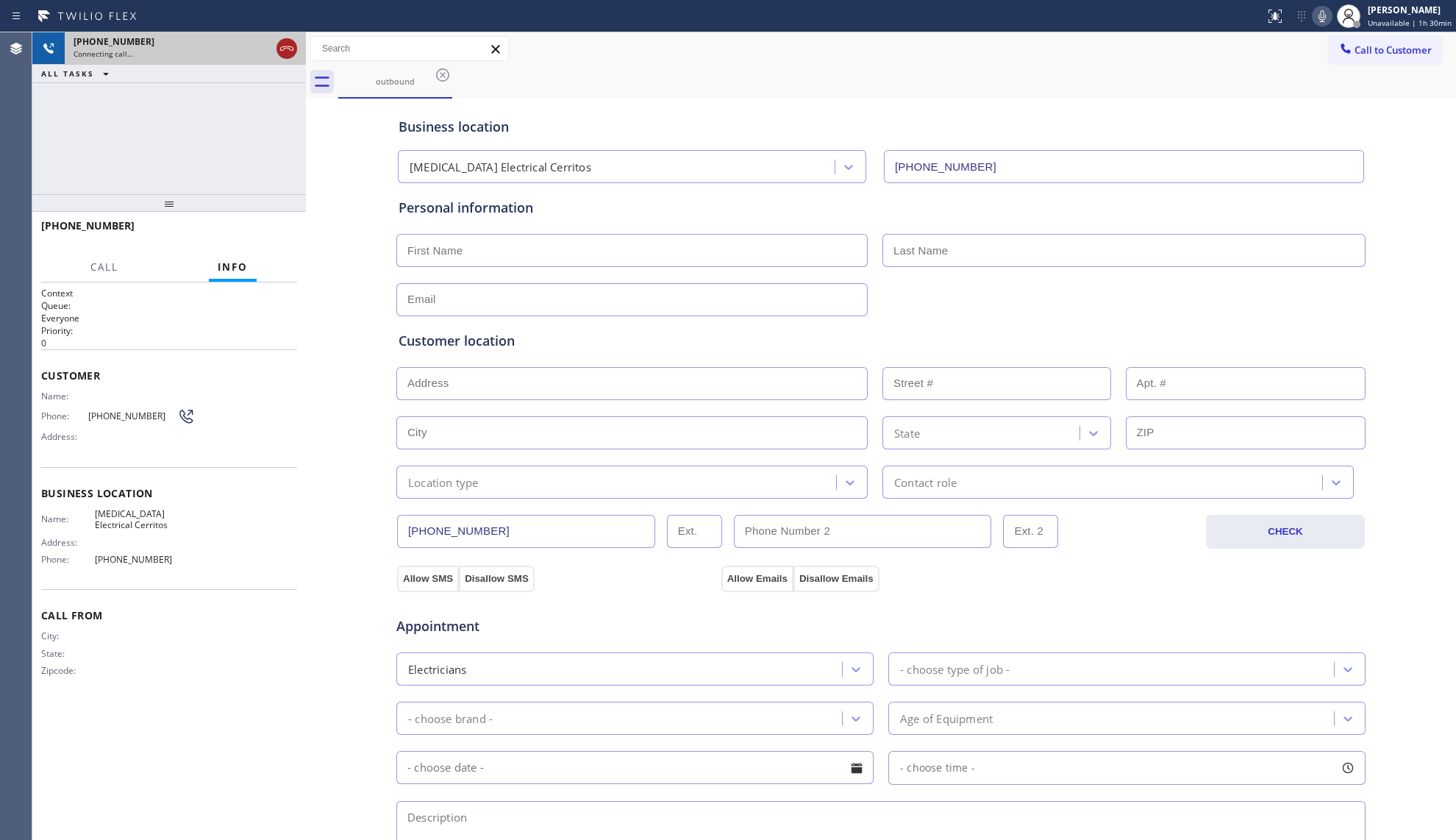
click at [289, 49] on icon at bounding box center [287, 48] width 13 height 4
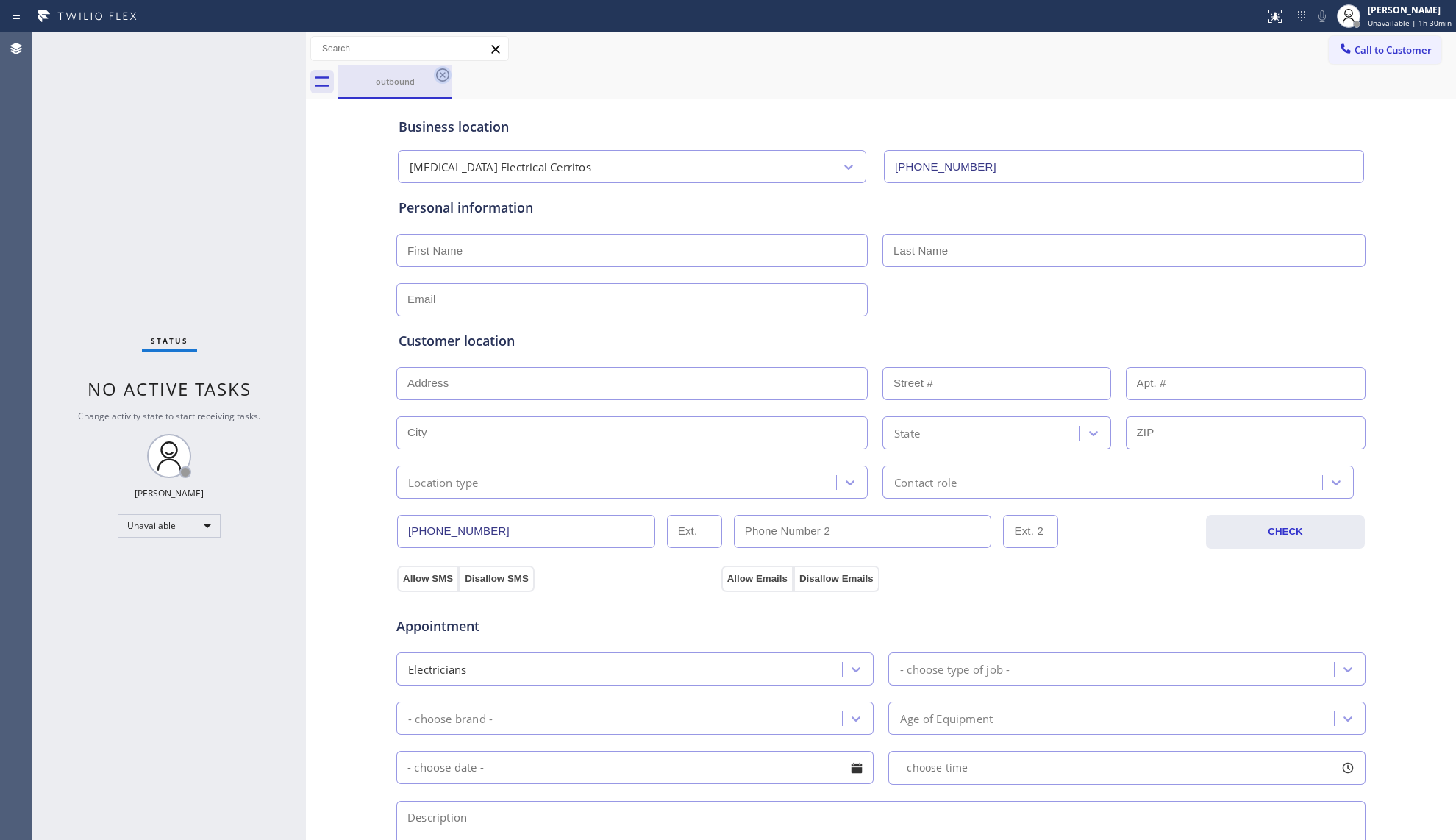
click at [445, 74] on icon at bounding box center [442, 75] width 17 height 17
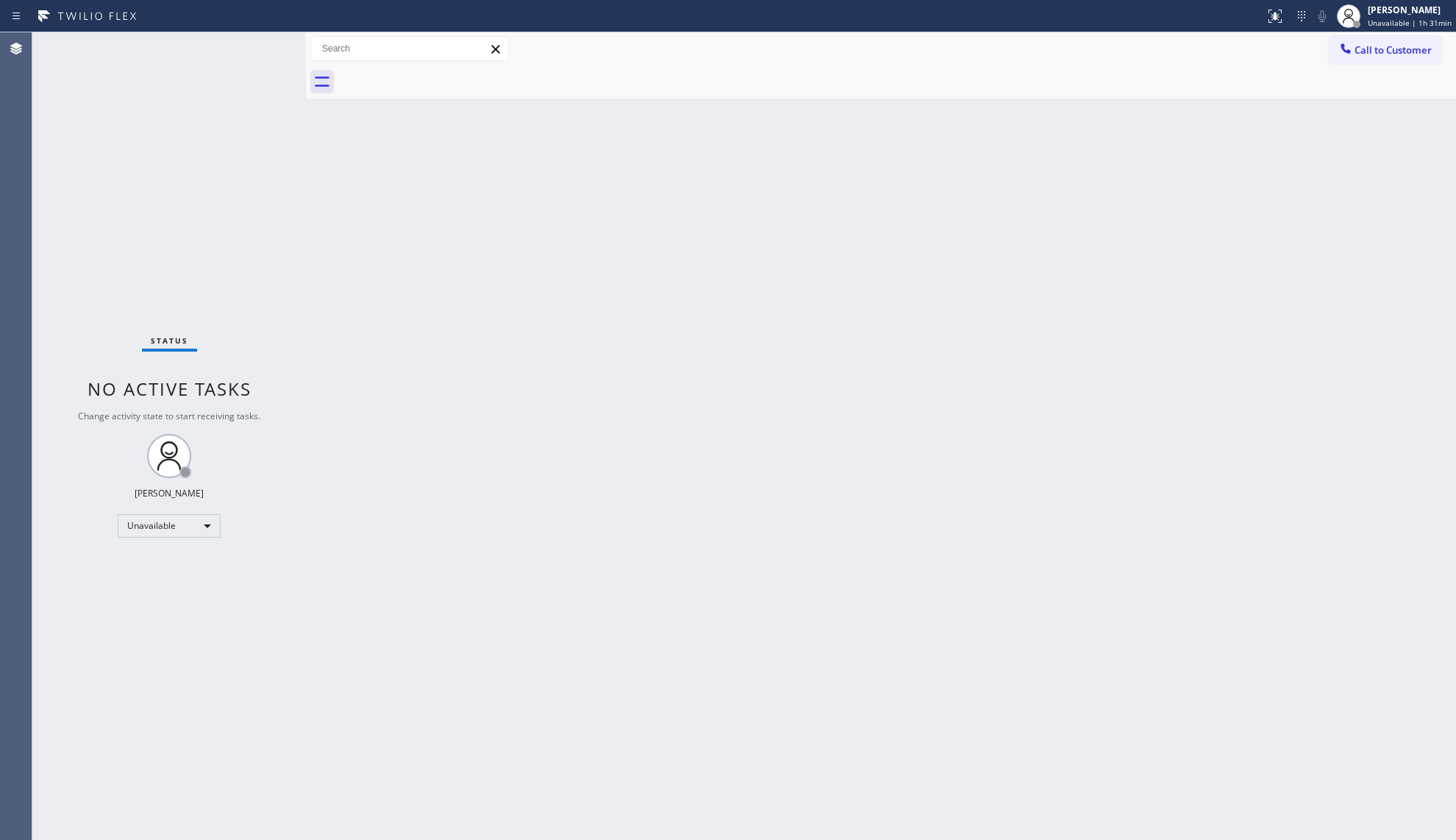
click at [1324, 43] on div "Call to Customer Outbound call Location [MEDICAL_DATA] Electrical Cerritos Your…" at bounding box center [881, 48] width 1150 height 25
click at [1336, 48] on button "Call to Customer" at bounding box center [1384, 50] width 113 height 28
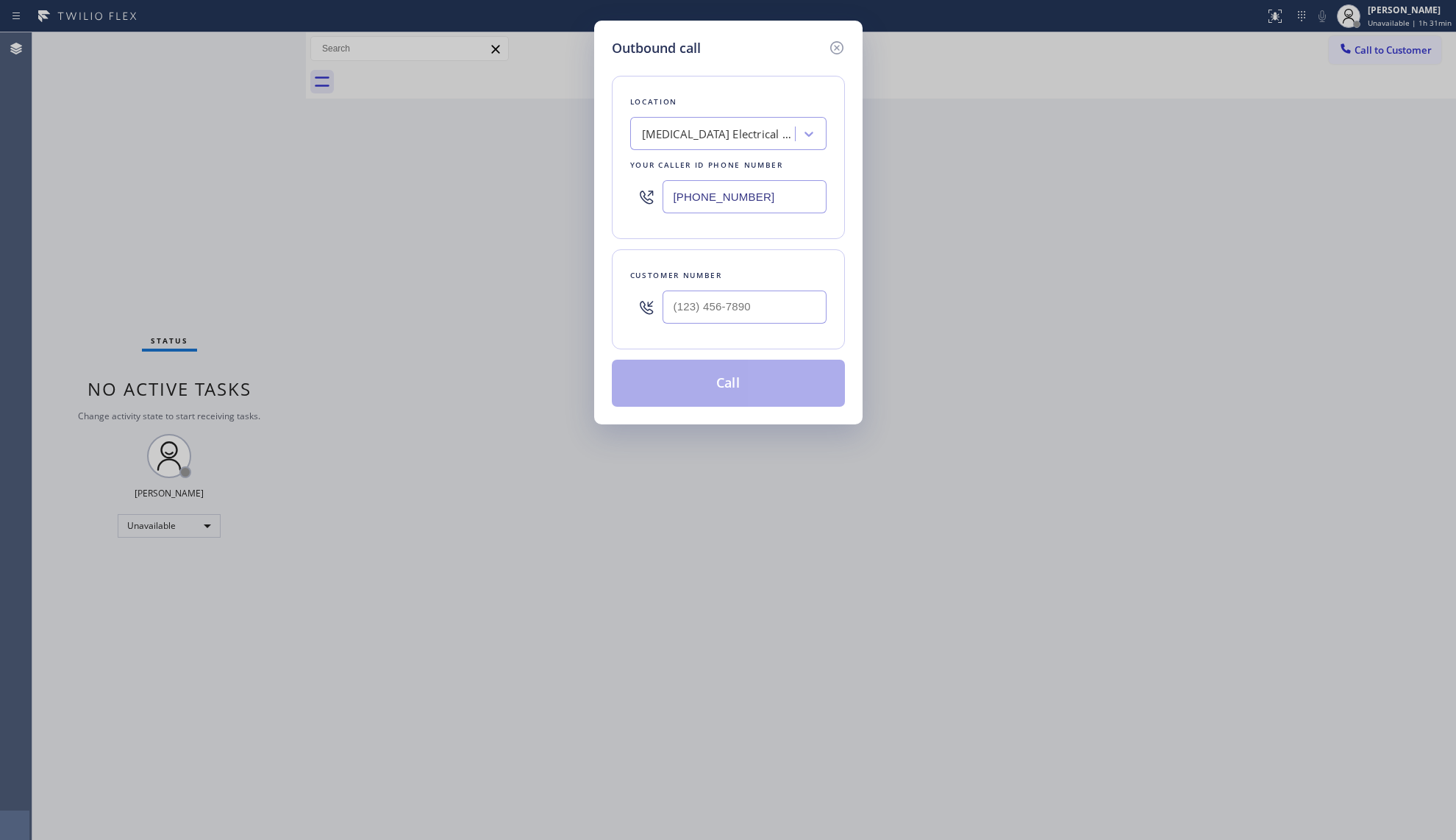
drag, startPoint x: 777, startPoint y: 204, endPoint x: 640, endPoint y: 202, distance: 137.0
click at [633, 203] on div "[PHONE_NUMBER]" at bounding box center [728, 197] width 197 height 48
paste input "929) 325-2750"
type input "[PHONE_NUMBER]"
click at [809, 316] on input "(___) ___-____" at bounding box center [745, 307] width 164 height 33
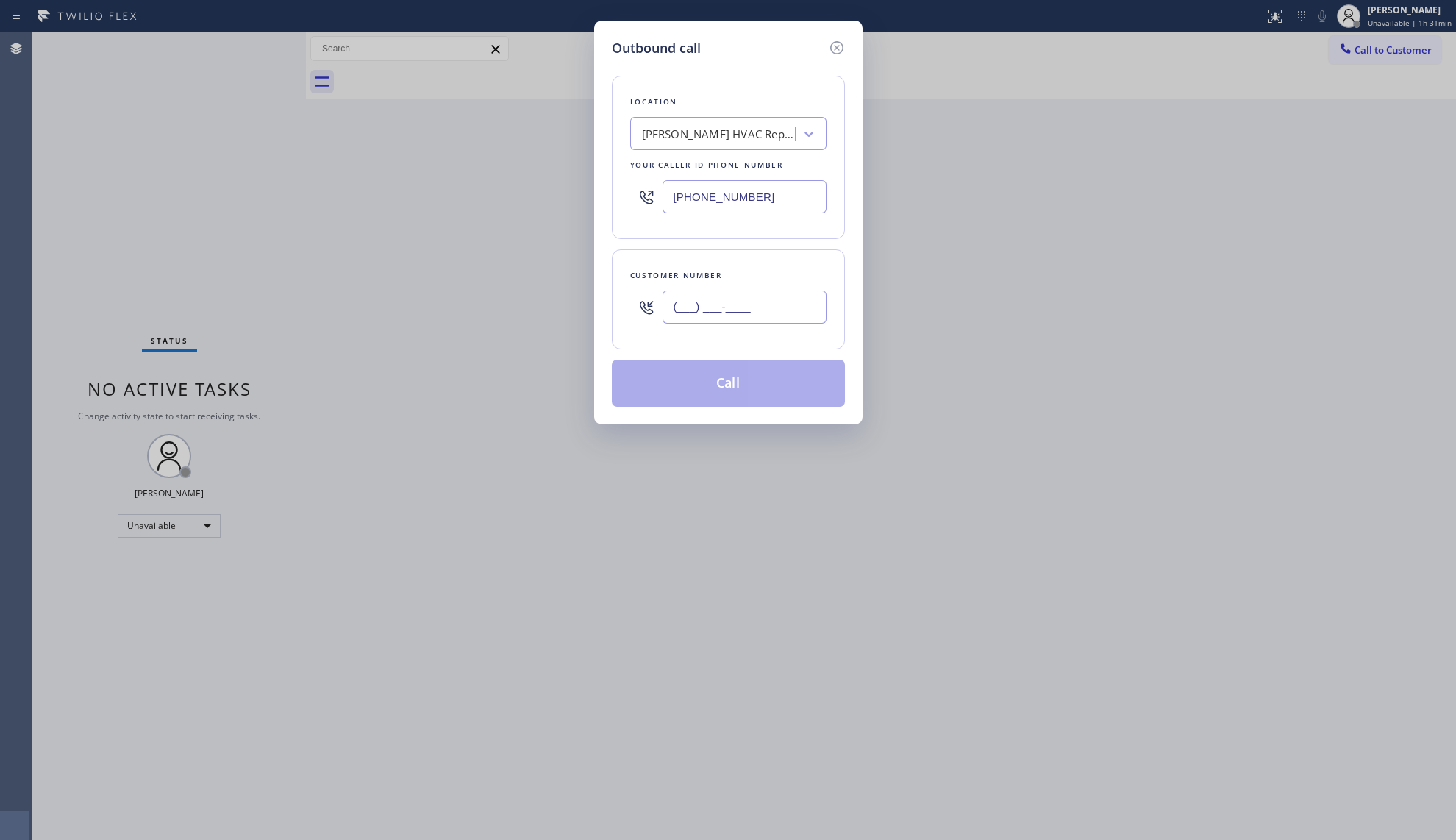
paste input "720) 725-2142"
type input "[PHONE_NUMBER]"
click at [736, 389] on button "Call" at bounding box center [728, 383] width 233 height 47
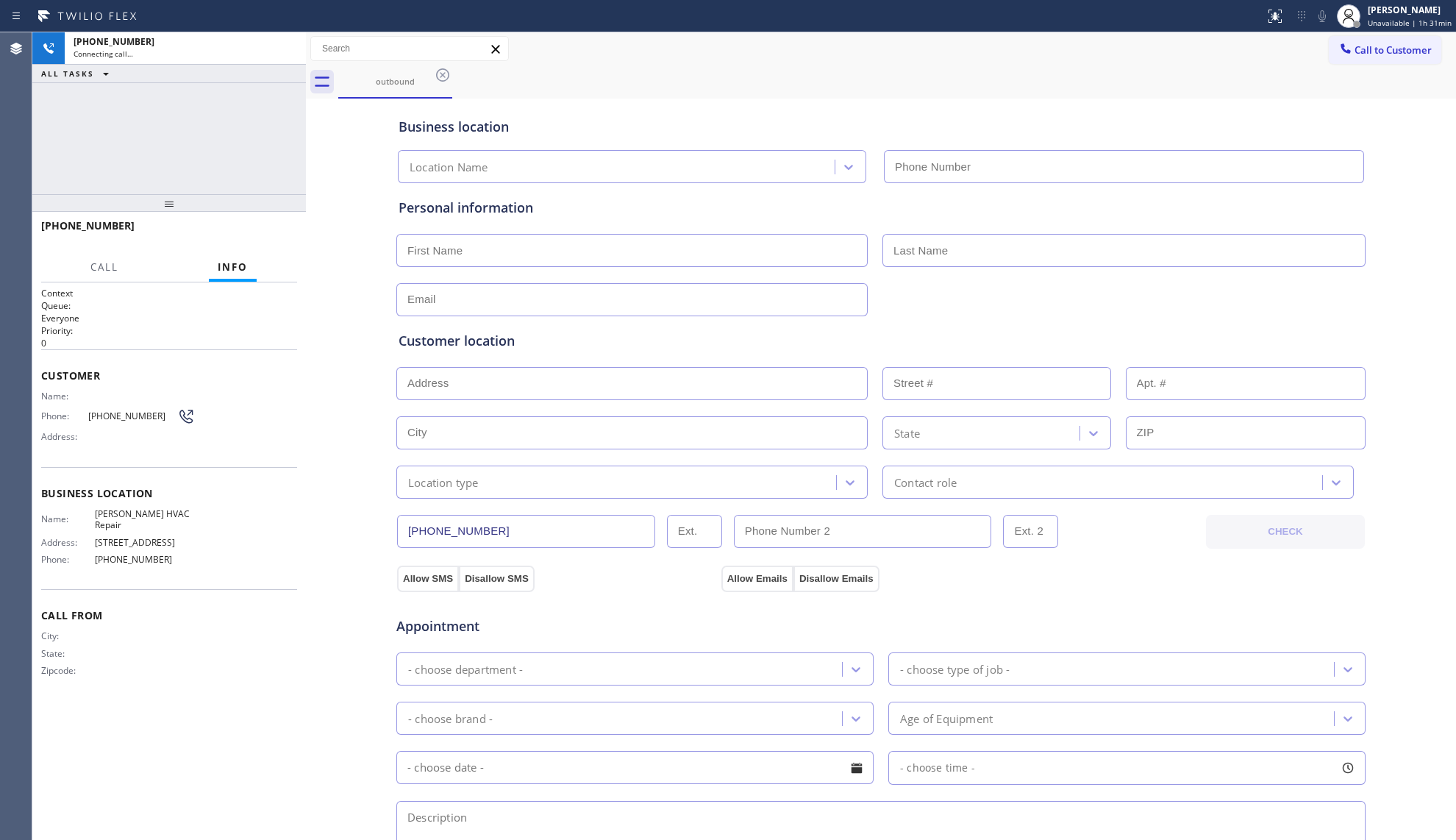
type input "[PHONE_NUMBER]"
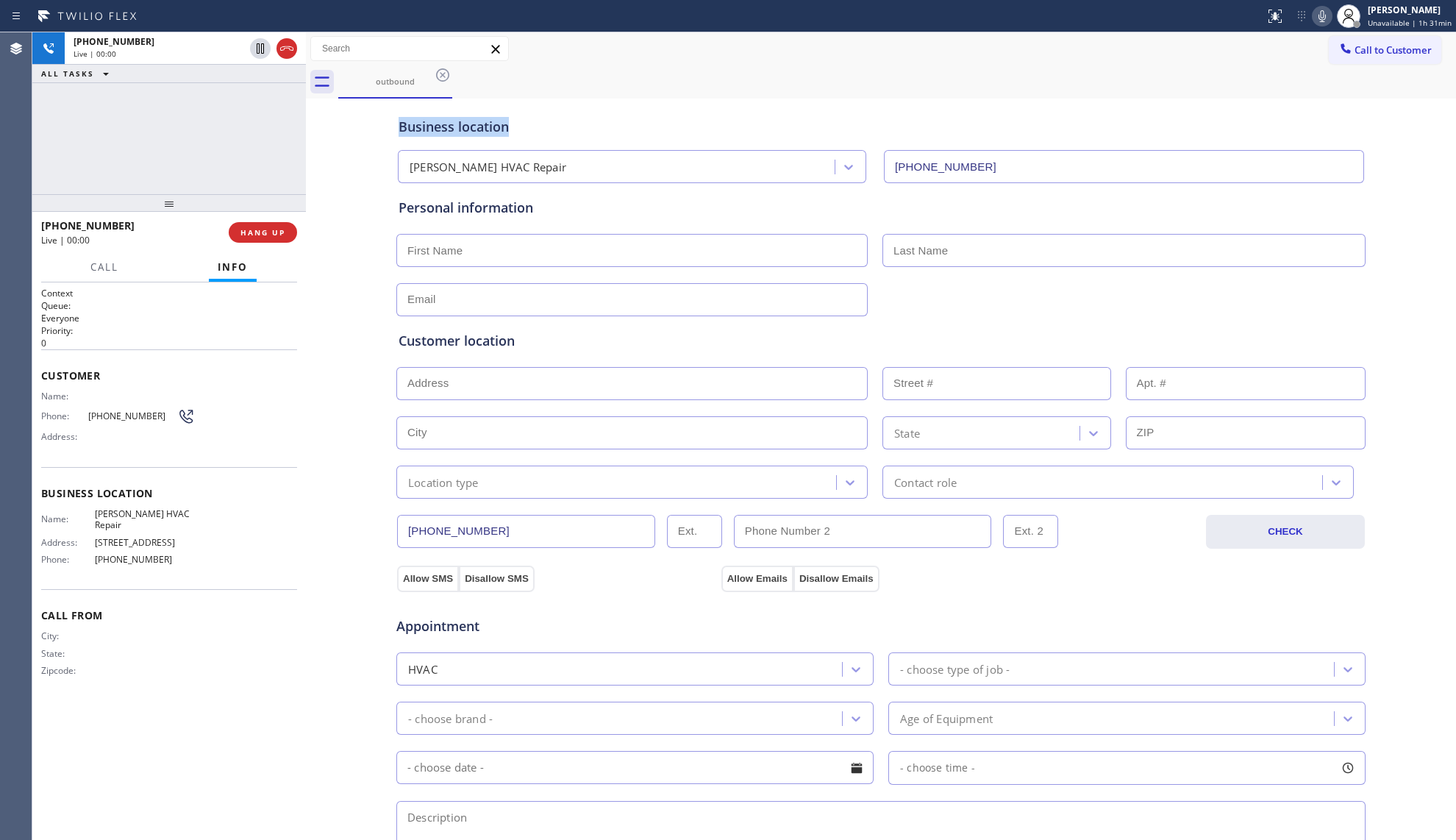
click at [1127, 86] on div "outbound Call to Customer Outbound call Location [PERSON_NAME] HVAC Repair Your…" at bounding box center [881, 586] width 1150 height 1107
click at [262, 233] on span "HANG UP" at bounding box center [262, 233] width 45 height 10
click at [262, 234] on span "HANG UP" at bounding box center [262, 233] width 45 height 10
click at [262, 234] on span "COMPLETE" at bounding box center [260, 233] width 51 height 10
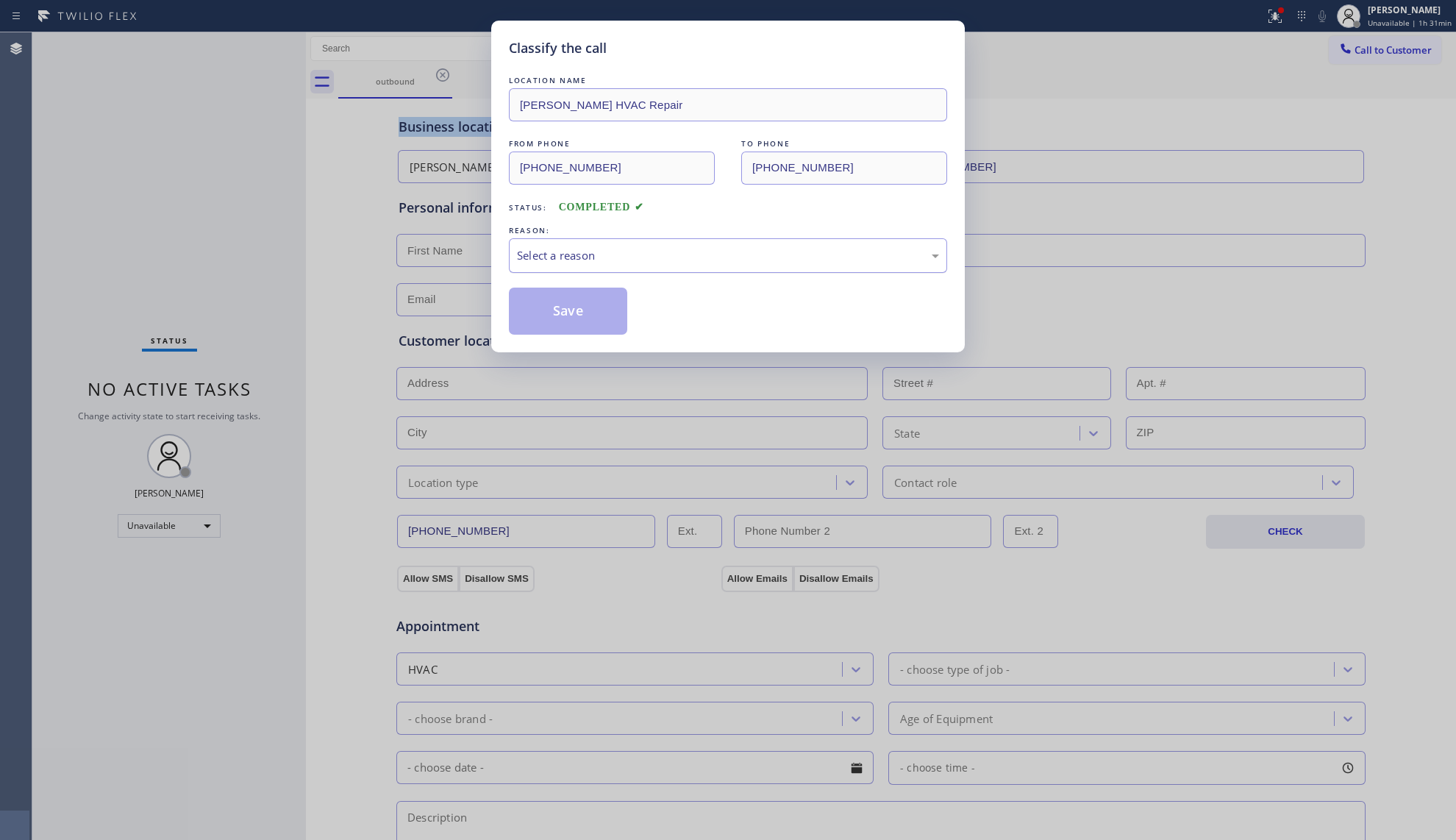
click at [554, 254] on div "Select a reason" at bounding box center [728, 255] width 422 height 17
click at [551, 302] on button "Save" at bounding box center [567, 311] width 118 height 47
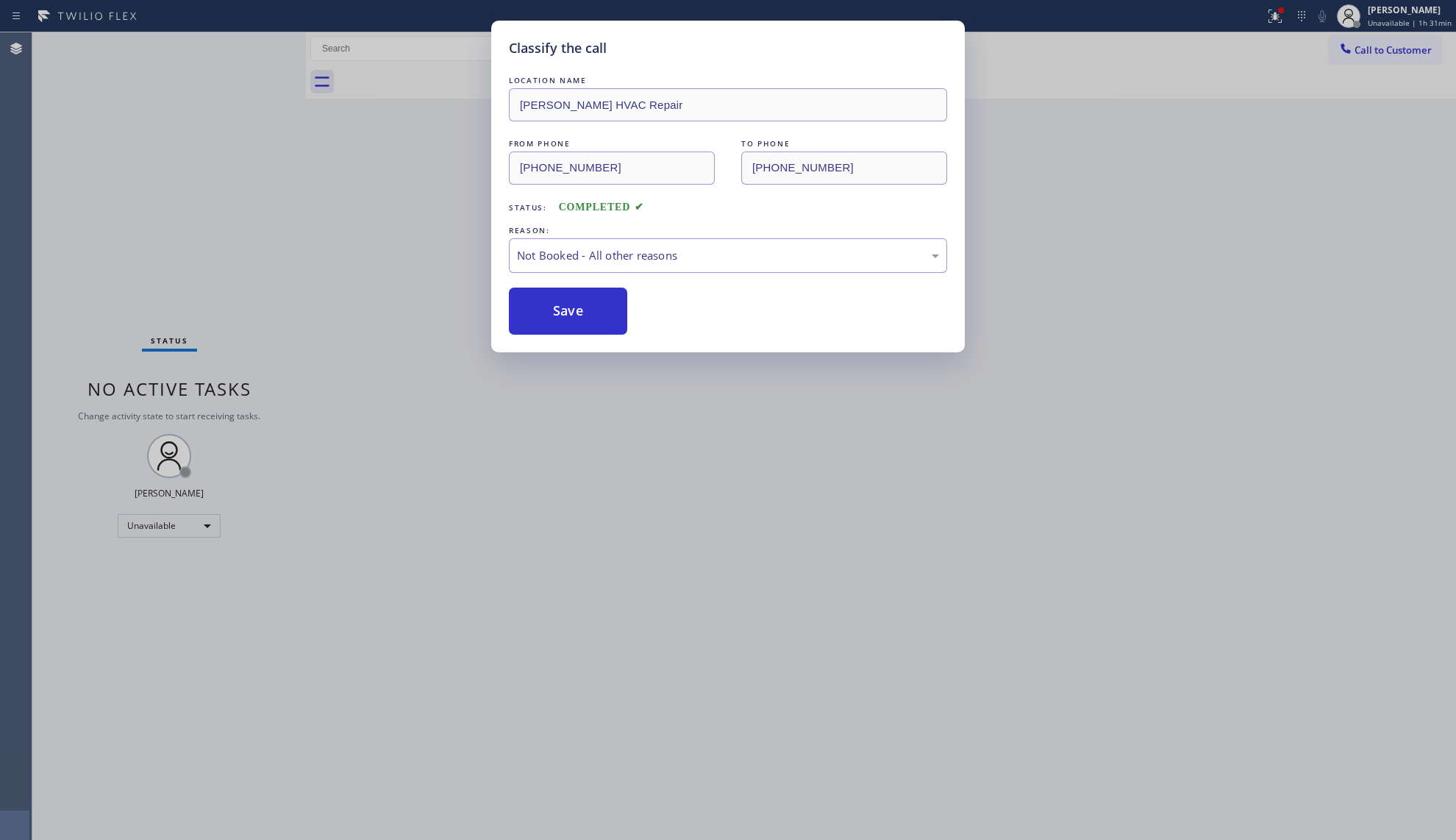
drag, startPoint x: 551, startPoint y: 302, endPoint x: 508, endPoint y: 275, distance: 50.8
click at [551, 302] on button "Save" at bounding box center [567, 311] width 118 height 47
click at [398, 227] on div "Classify the call LOCATION NAME [PERSON_NAME] HVAC Repair FROM PHONE [PHONE_NUM…" at bounding box center [728, 420] width 1456 height 840
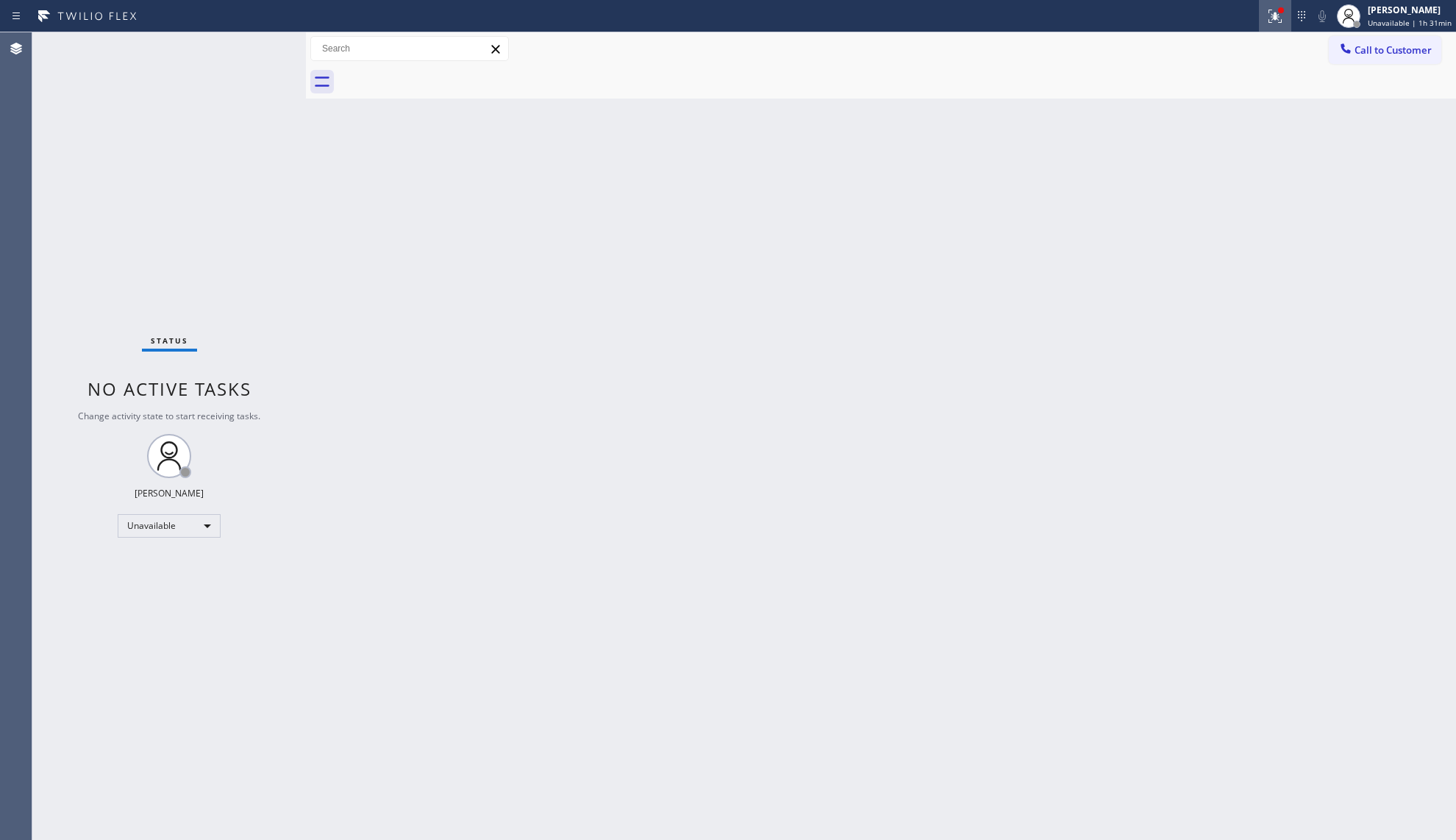
click at [1282, 30] on button at bounding box center [1274, 16] width 32 height 32
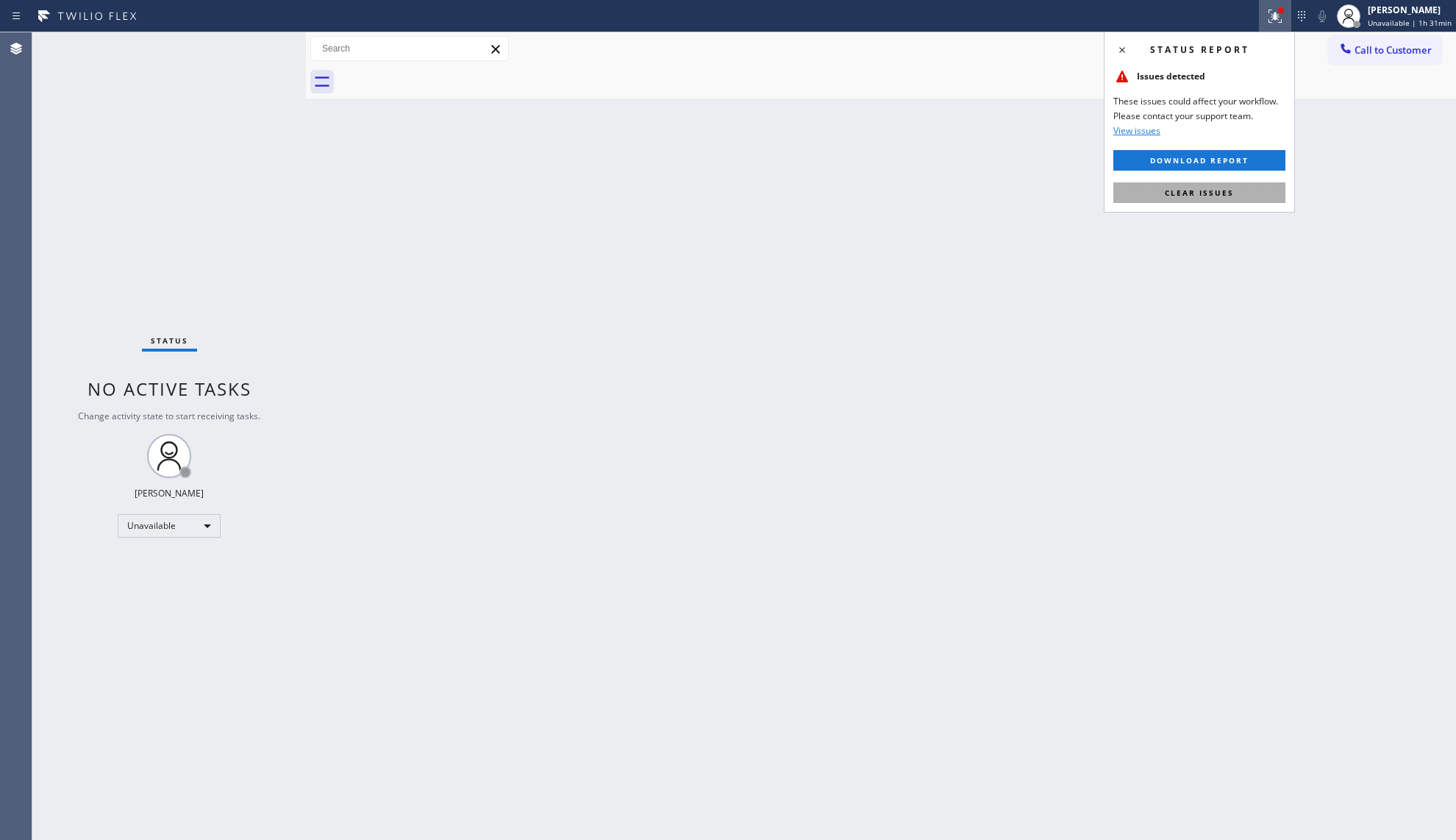
click at [1236, 185] on button "Clear issues" at bounding box center [1199, 193] width 172 height 21
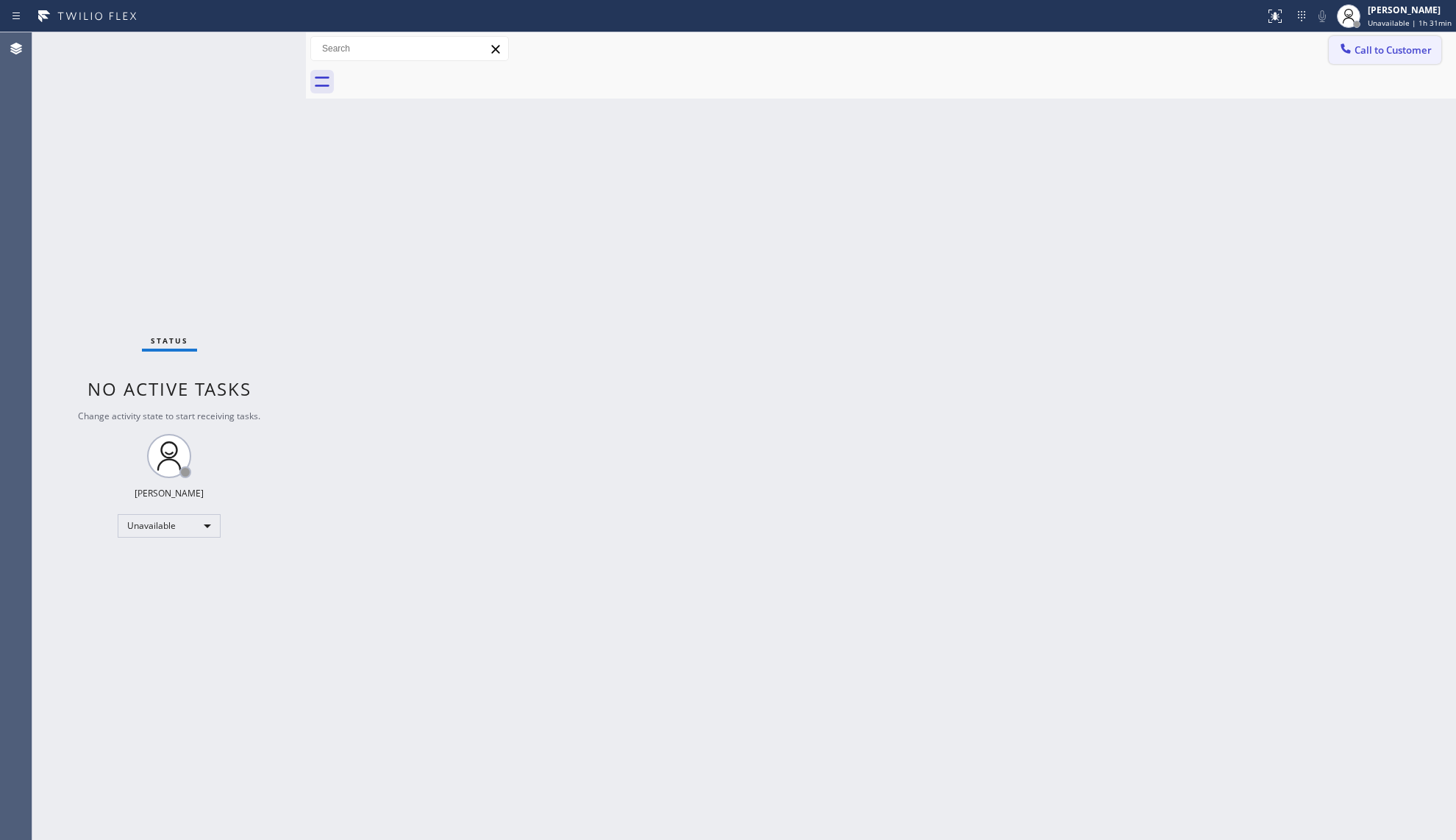
click at [1354, 52] on div at bounding box center [1346, 50] width 17 height 17
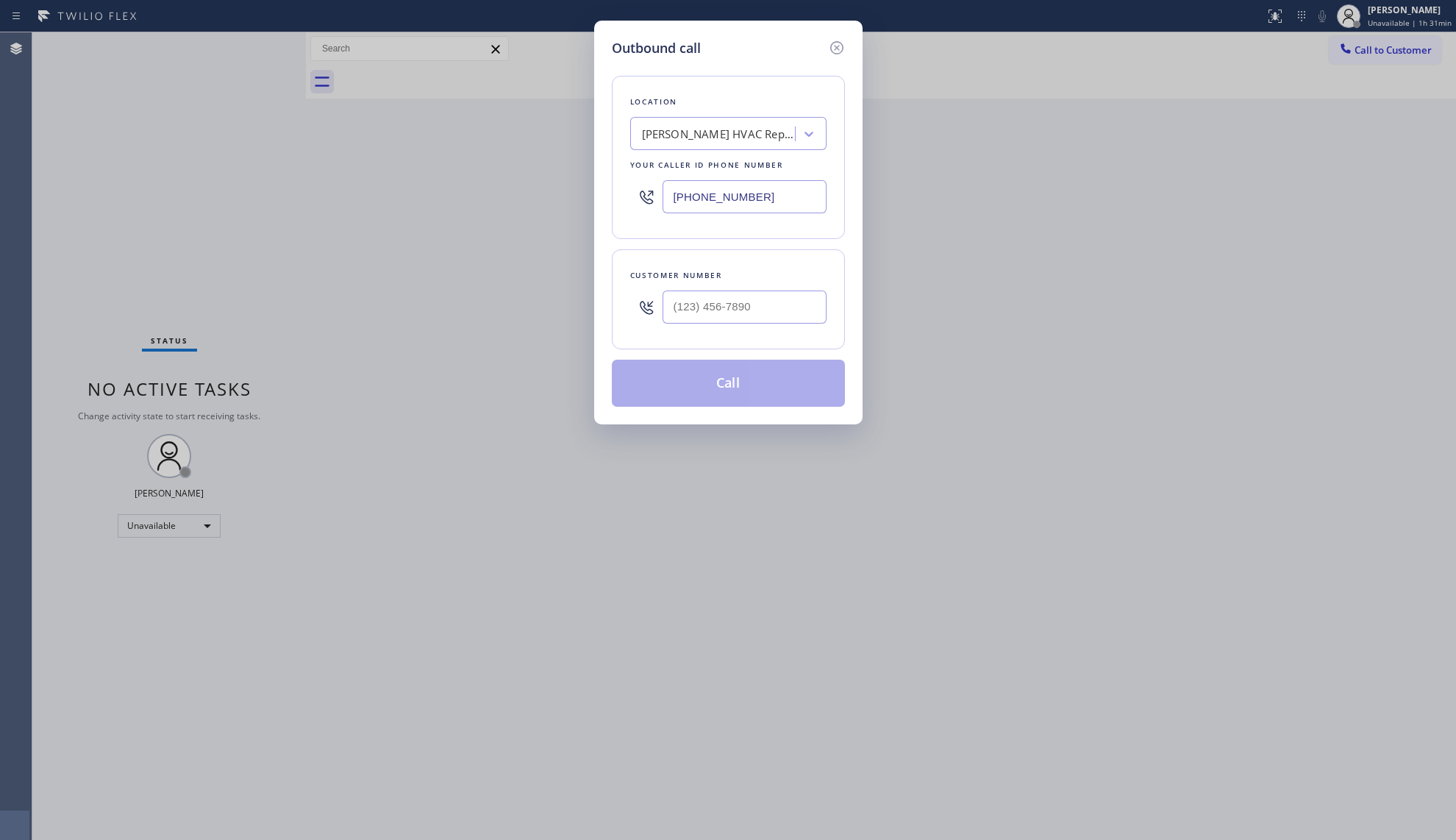
drag, startPoint x: 787, startPoint y: 198, endPoint x: 615, endPoint y: 195, distance: 172.0
click at [615, 195] on div "Location [PERSON_NAME] HVAC Repair Your caller id phone number [PHONE_NUMBER]" at bounding box center [728, 157] width 233 height 163
paste input "786) 808-2623"
type input "[PHONE_NUMBER]"
click at [747, 318] on input "(___) ___-____" at bounding box center [745, 307] width 164 height 33
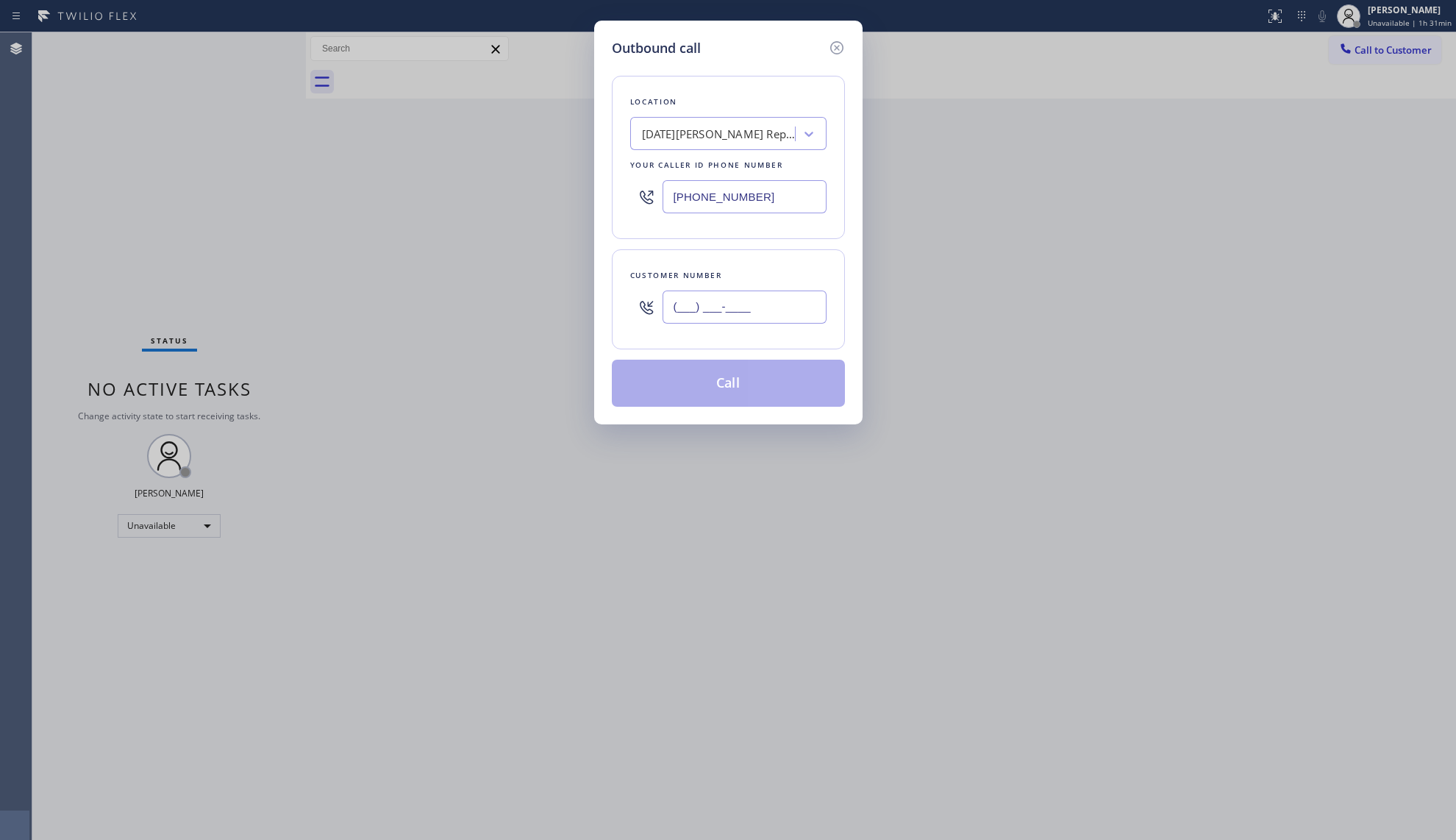
paste input "855) 729-9619"
type input "[PHONE_NUMBER]"
click at [768, 392] on button "Call" at bounding box center [728, 383] width 233 height 47
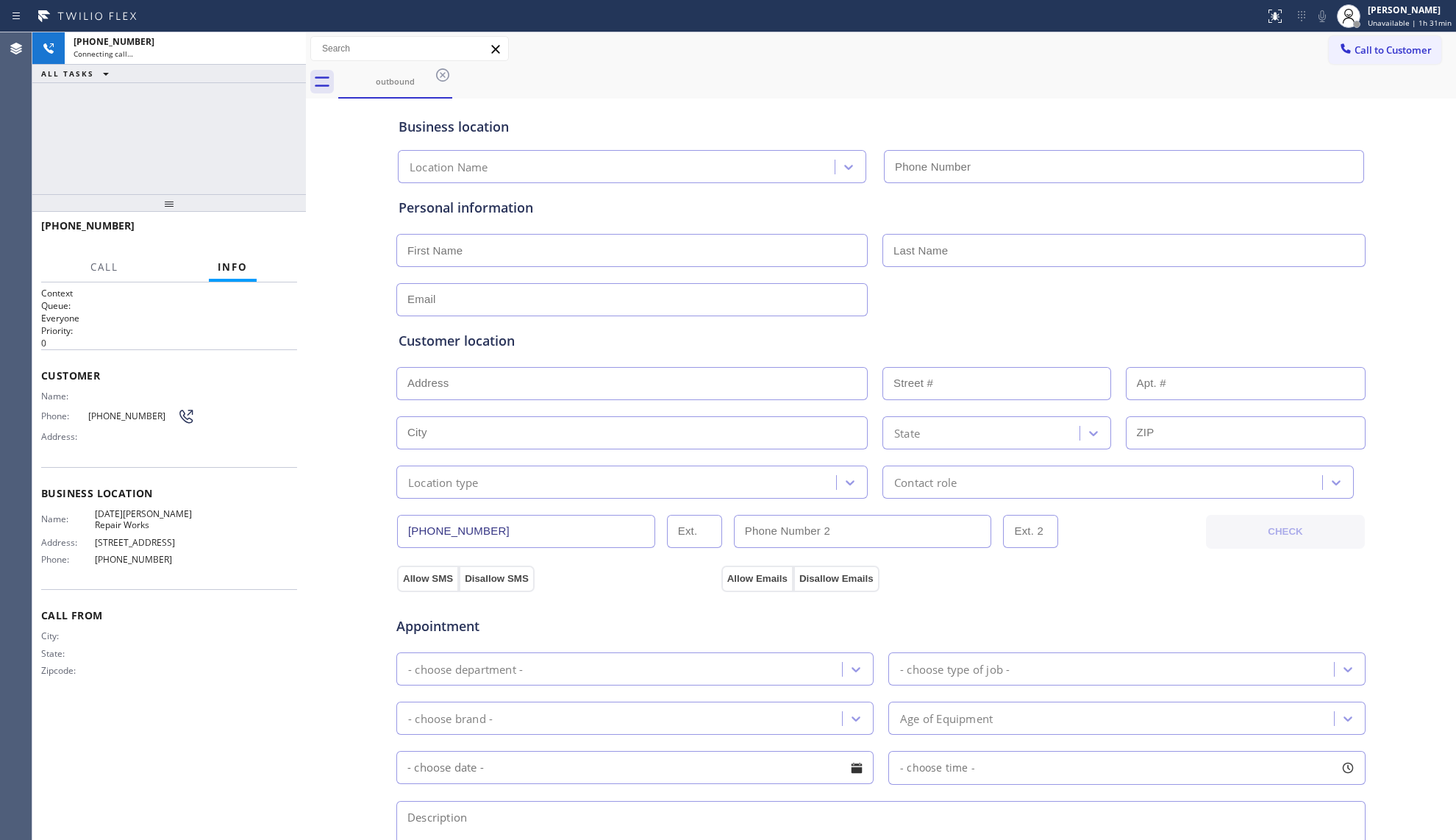
type input "[PHONE_NUMBER]"
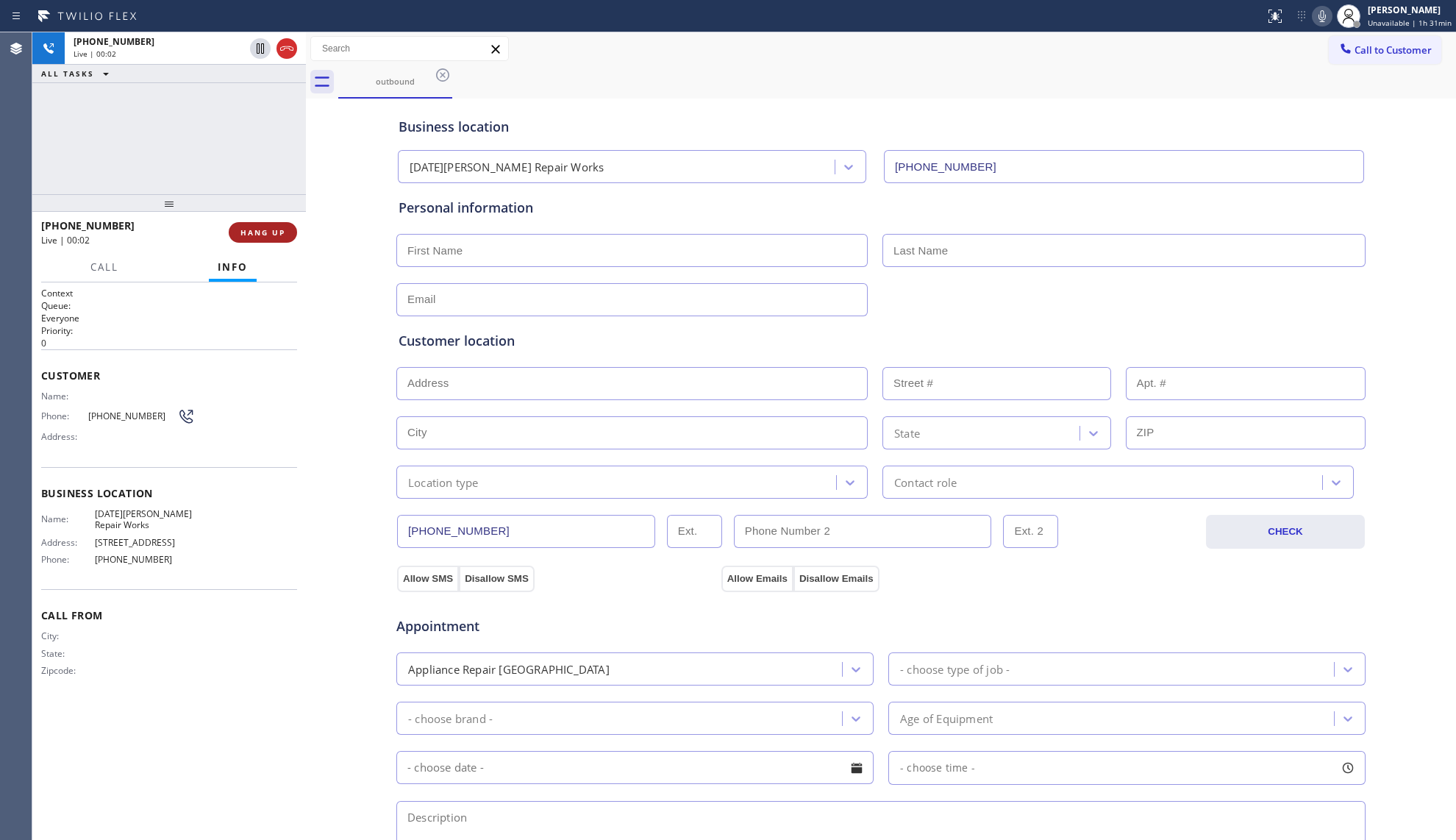
click at [262, 230] on span "HANG UP" at bounding box center [262, 233] width 45 height 10
drag, startPoint x: 265, startPoint y: 231, endPoint x: 272, endPoint y: 239, distance: 10.6
click at [267, 235] on span "HANG UP" at bounding box center [262, 233] width 45 height 10
click at [271, 224] on button "COMPLETE" at bounding box center [260, 233] width 74 height 21
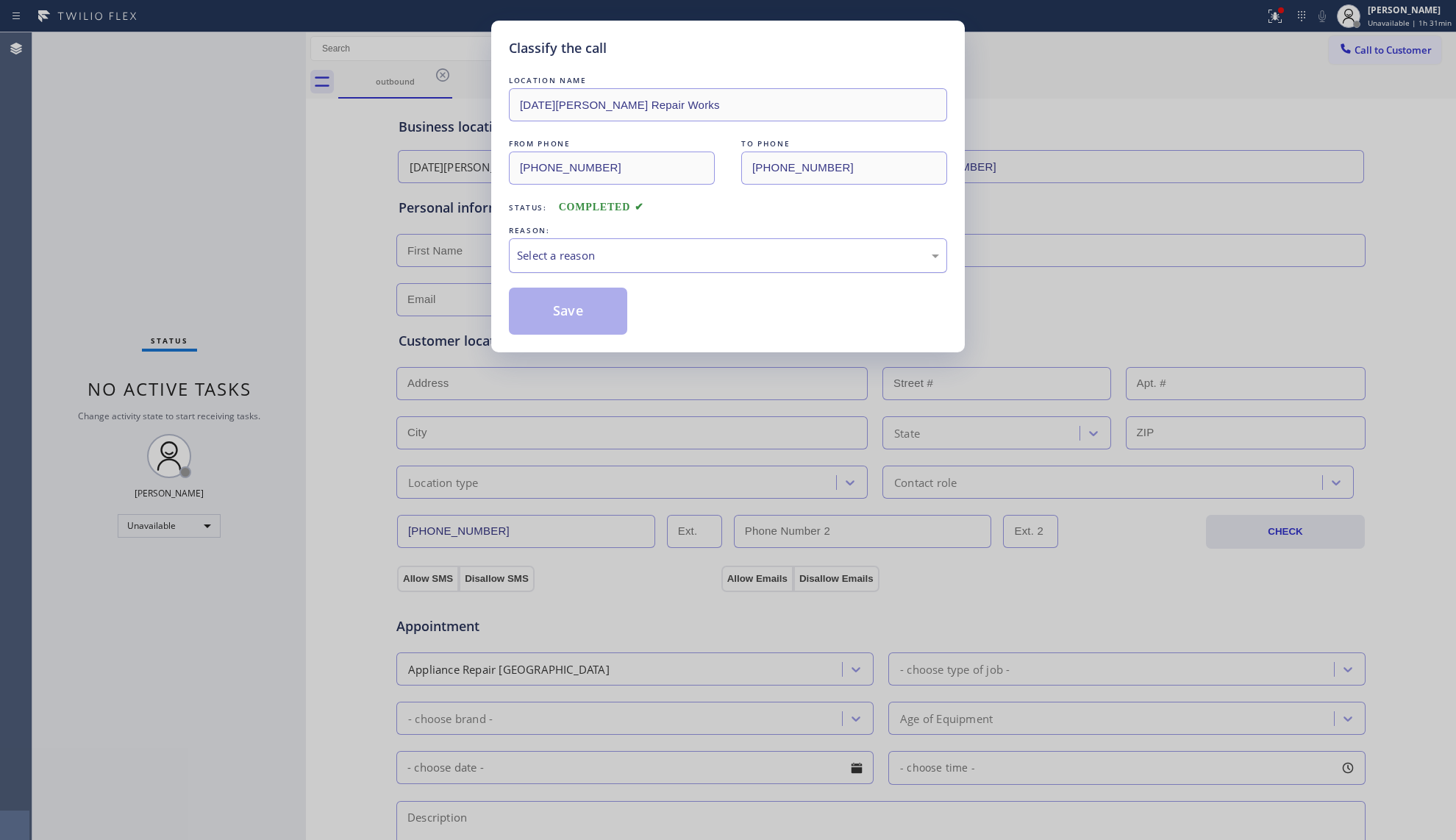
click at [586, 256] on div "Select a reason" at bounding box center [728, 255] width 422 height 17
click at [551, 309] on button "Save" at bounding box center [567, 311] width 118 height 47
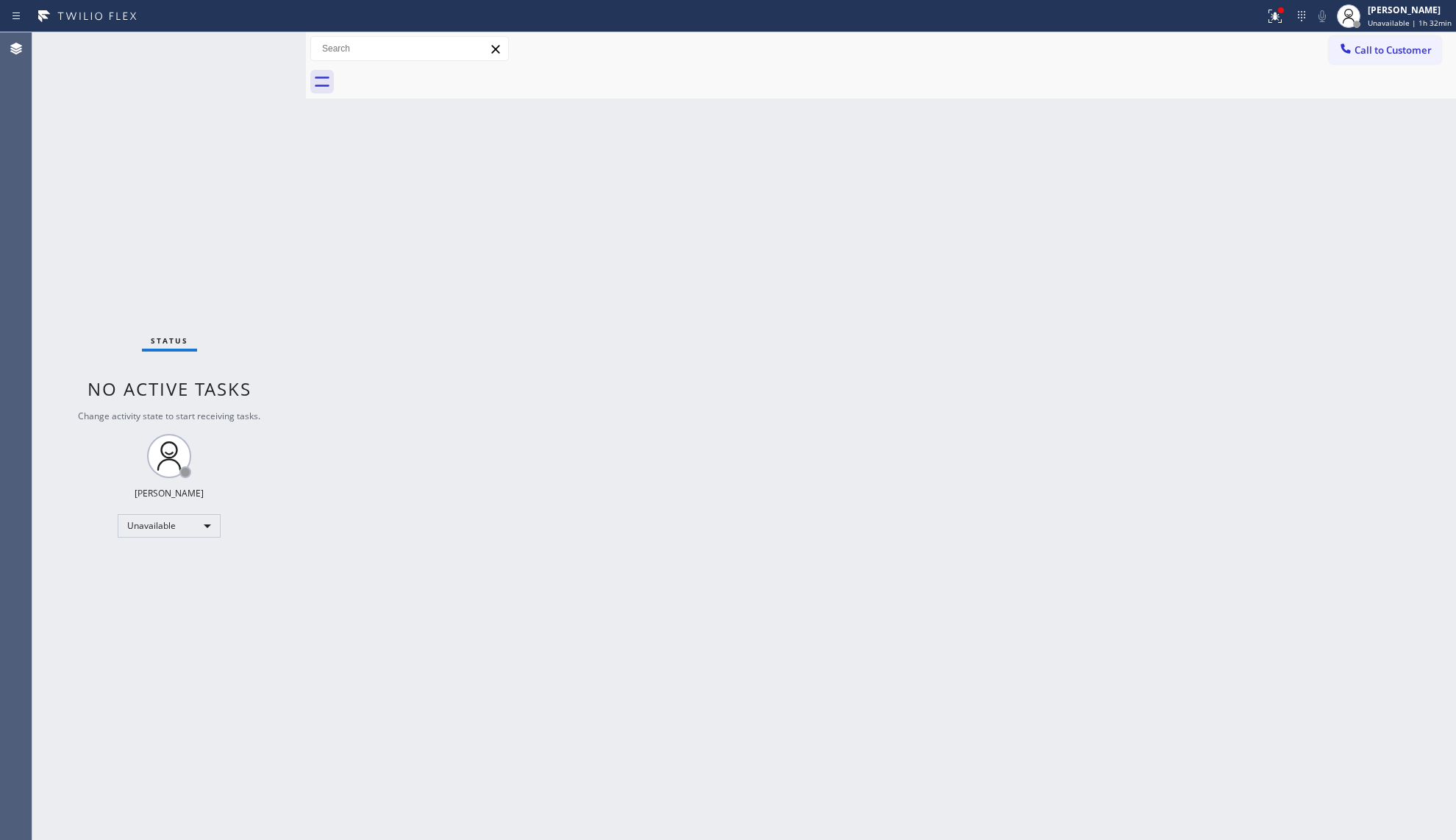
drag, startPoint x: 993, startPoint y: 225, endPoint x: 1004, endPoint y: 224, distance: 11.0
click at [1004, 224] on div "Back to Dashboard Change Sender ID Customers Technicians Select a contact Outbo…" at bounding box center [881, 436] width 1150 height 808
drag, startPoint x: 1355, startPoint y: 51, endPoint x: 1342, endPoint y: 53, distance: 13.2
click at [1352, 52] on button "Call to Customer" at bounding box center [1384, 50] width 113 height 28
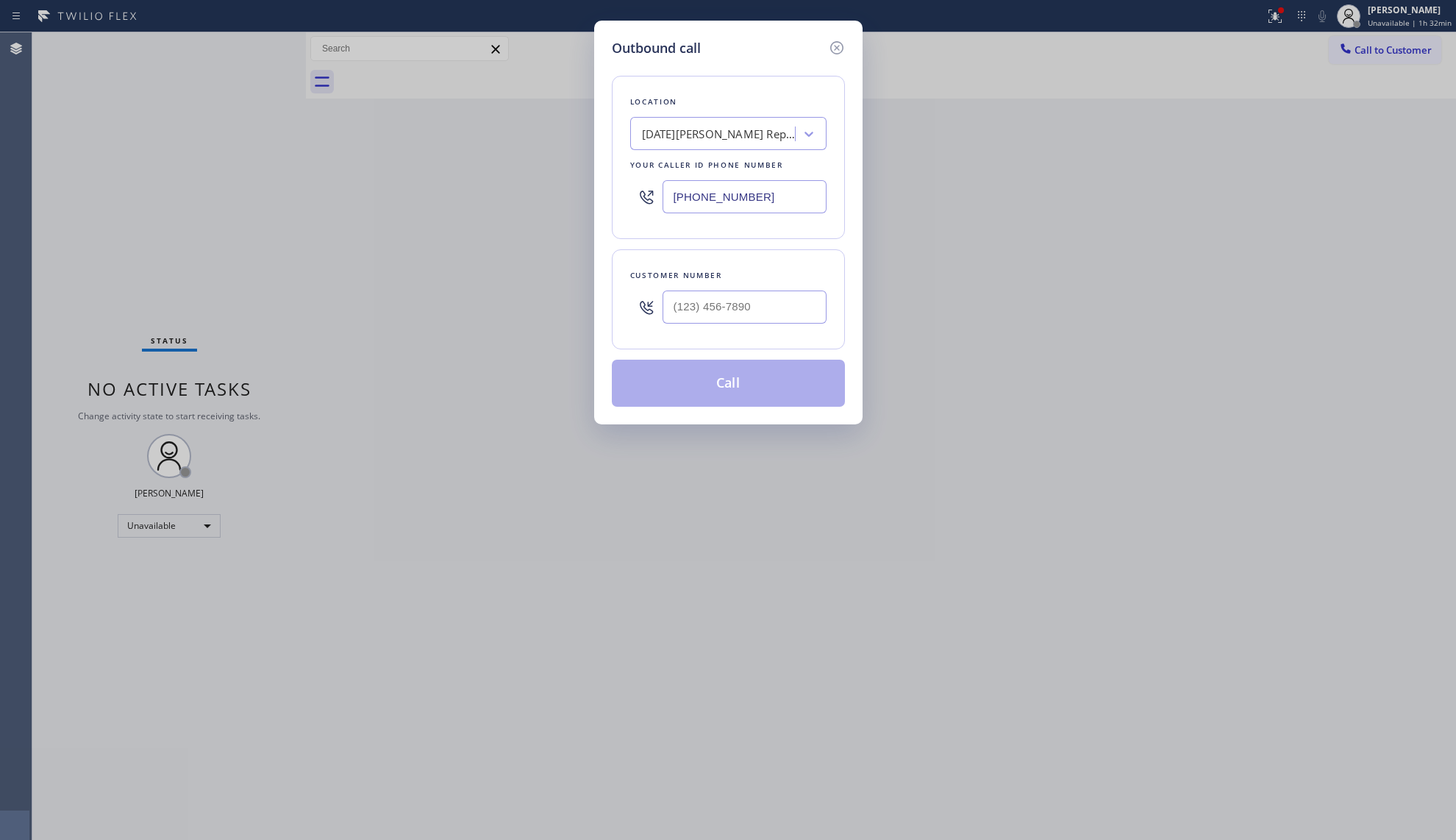
drag, startPoint x: 751, startPoint y: 192, endPoint x: 607, endPoint y: 201, distance: 144.3
click at [607, 201] on div "Outbound call Location [DATE][PERSON_NAME] Repair Works Your caller id phone nu…" at bounding box center [728, 223] width 268 height 404
paste input "60) 330-2699"
type input "[PHONE_NUMBER]"
paste input "760) 372-3335"
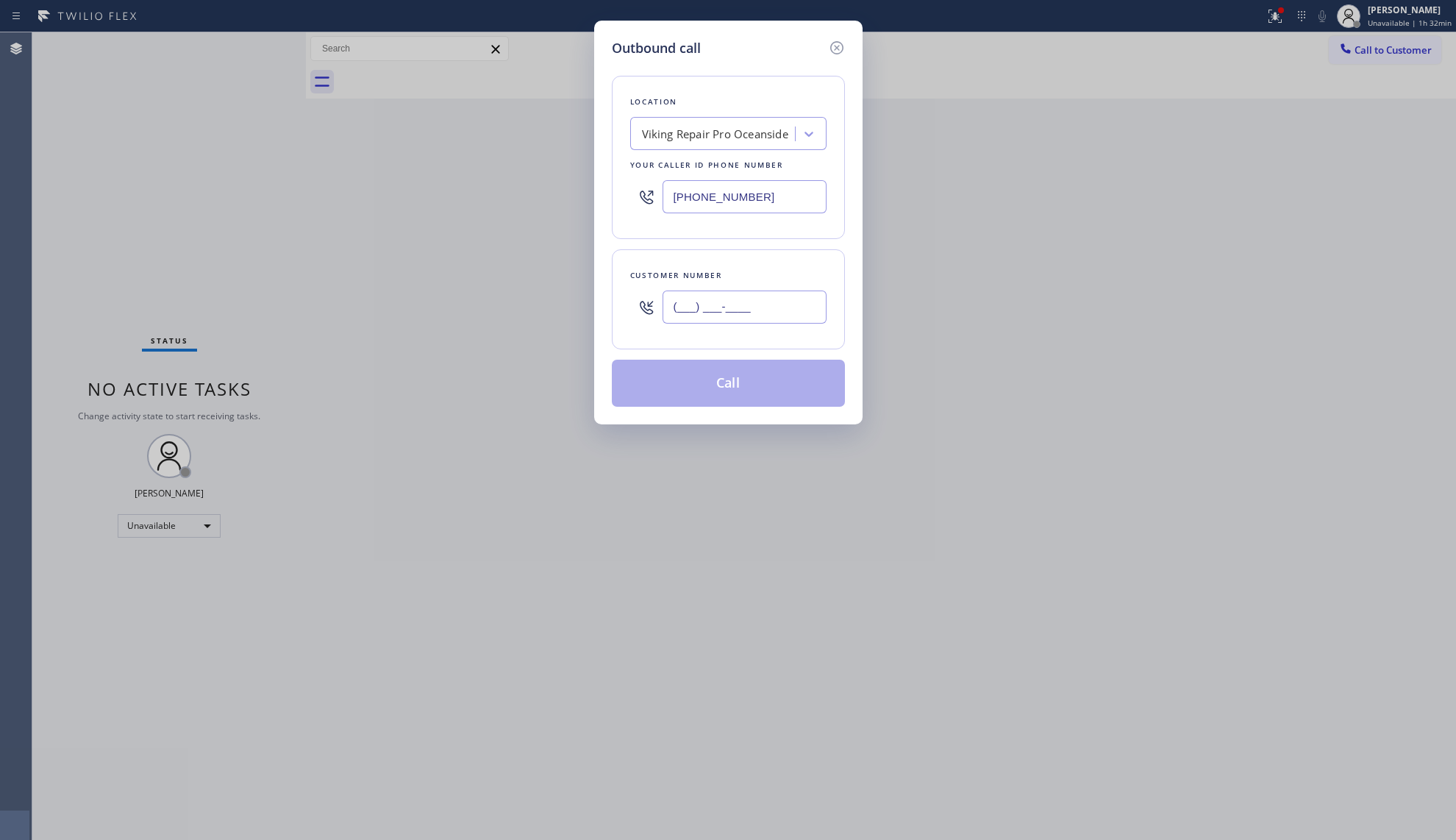
click at [737, 302] on input "(___) ___-____" at bounding box center [745, 307] width 164 height 33
type input "[PHONE_NUMBER]"
click at [751, 406] on button "Call" at bounding box center [728, 383] width 233 height 47
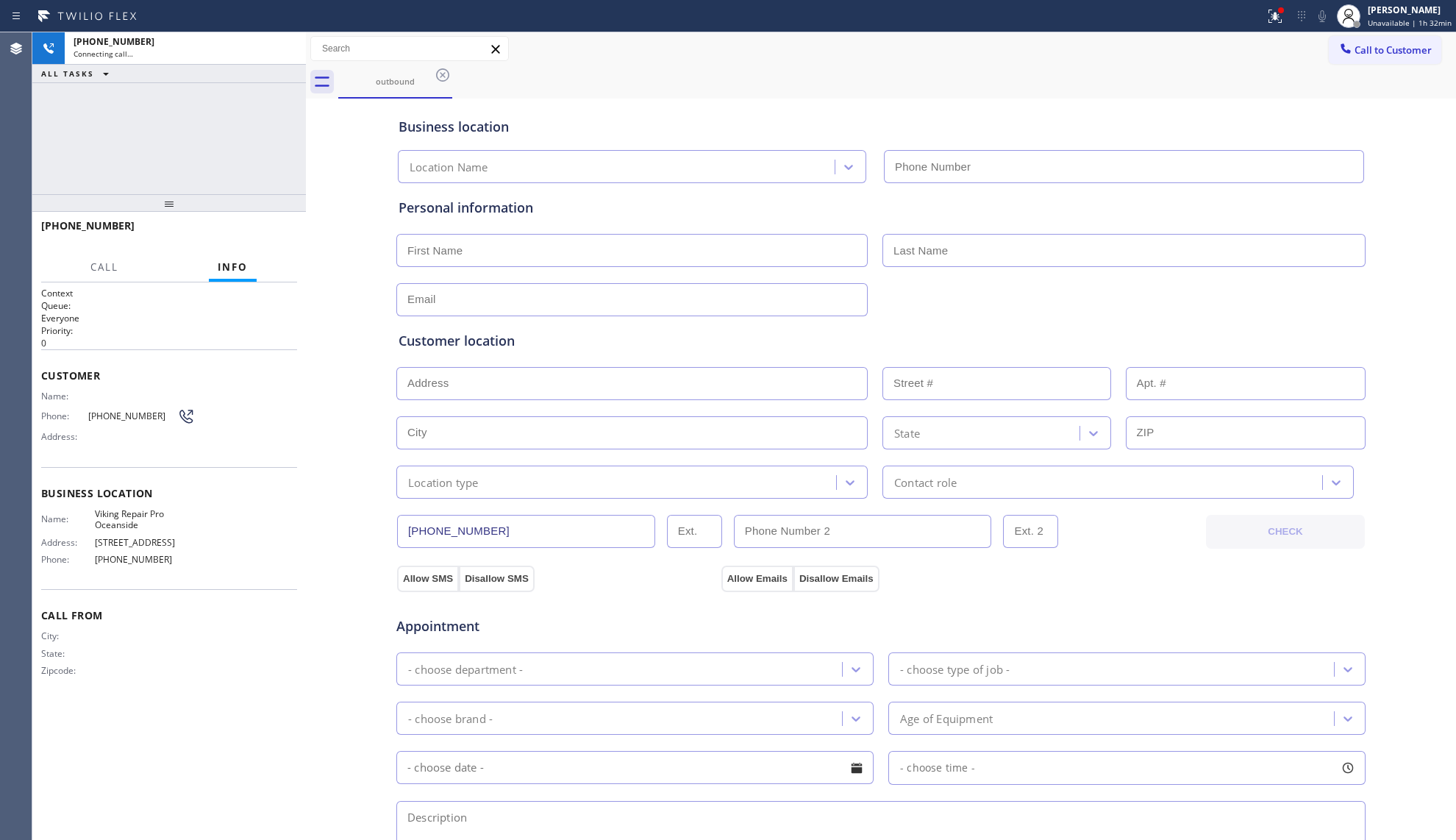
type input "[PHONE_NUMBER]"
click at [286, 228] on button "HANG UP" at bounding box center [263, 233] width 68 height 21
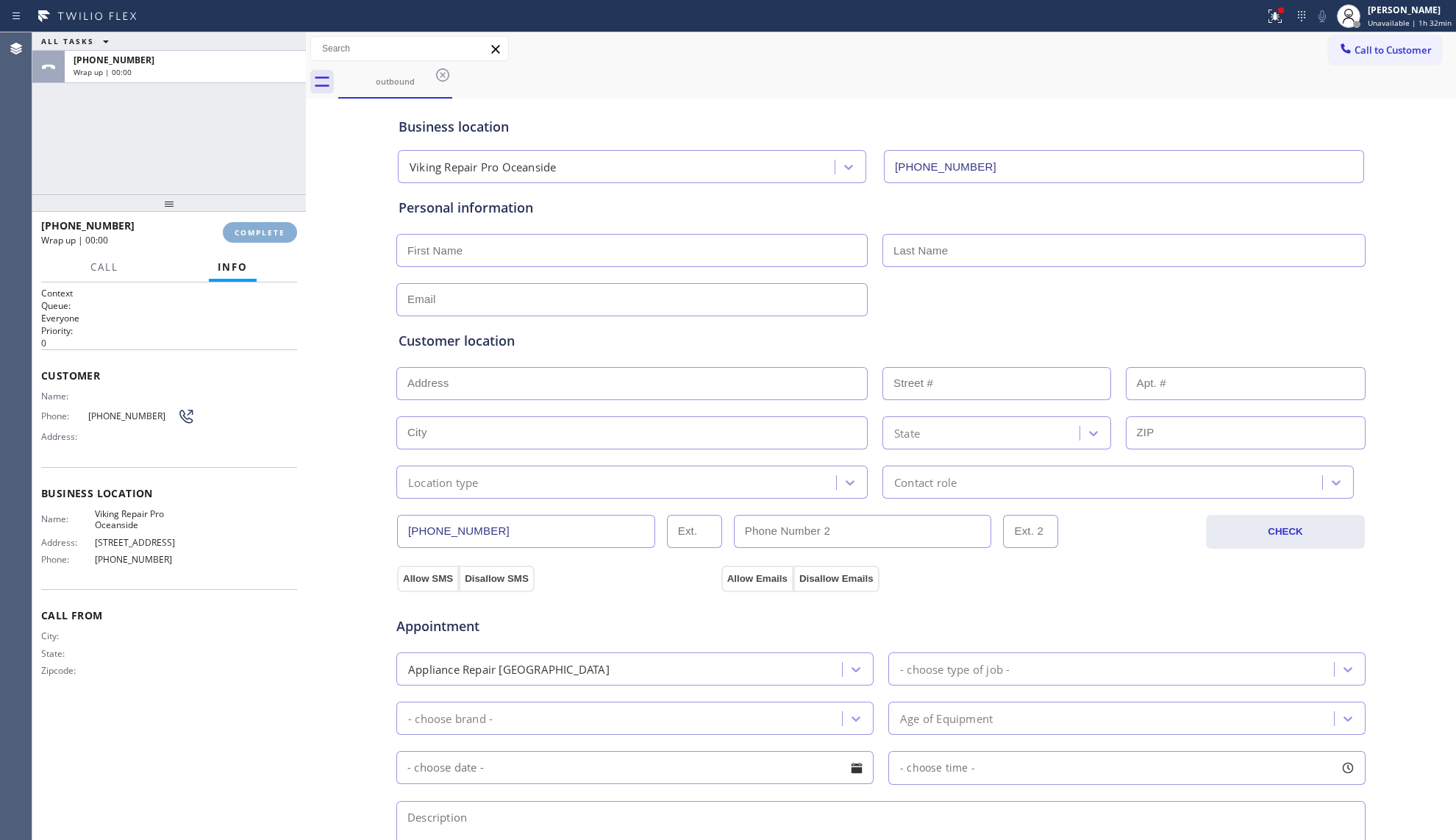
click at [286, 228] on button "COMPLETE" at bounding box center [260, 233] width 74 height 21
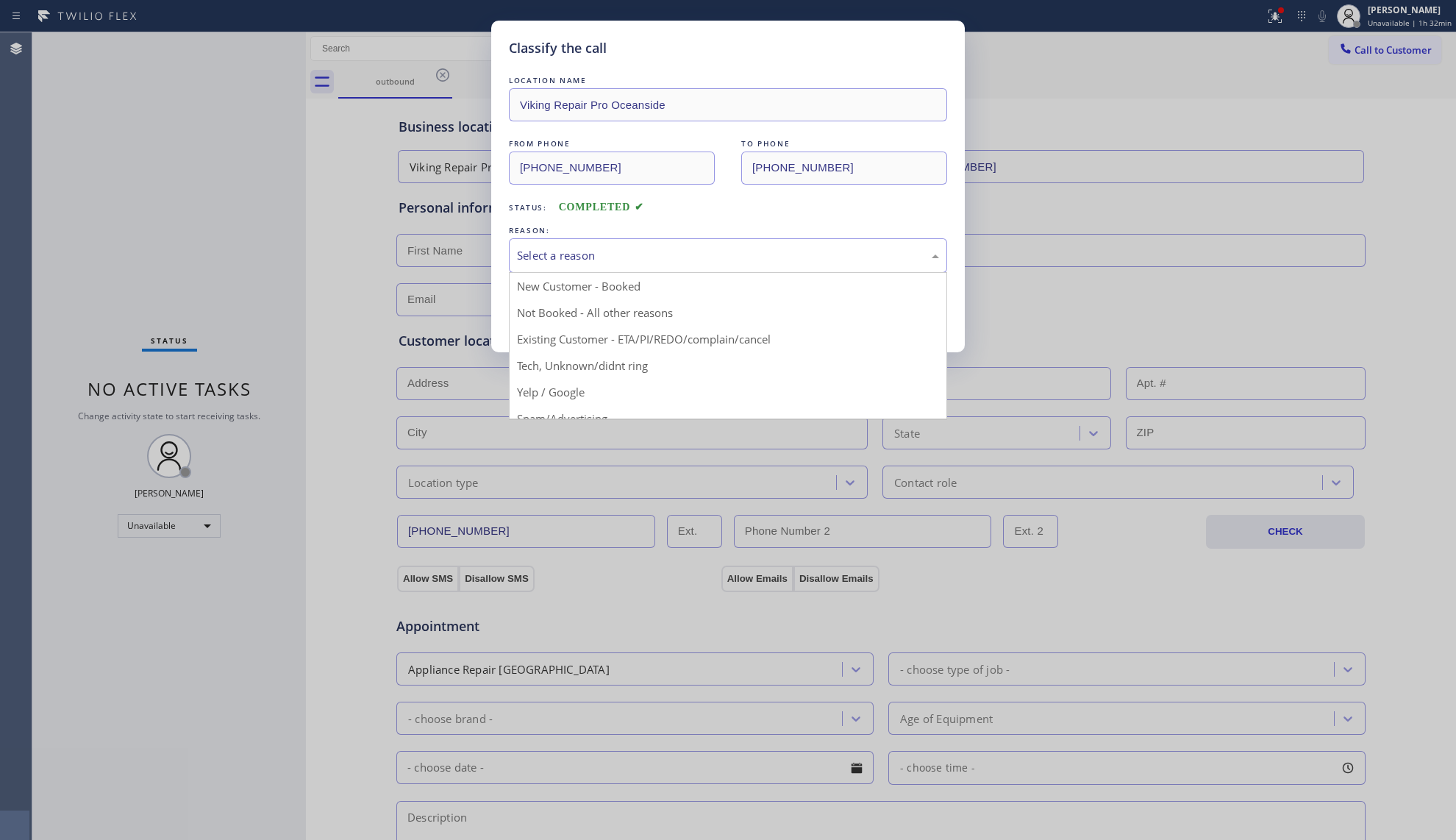
click at [592, 263] on div "Select a reason" at bounding box center [728, 255] width 422 height 17
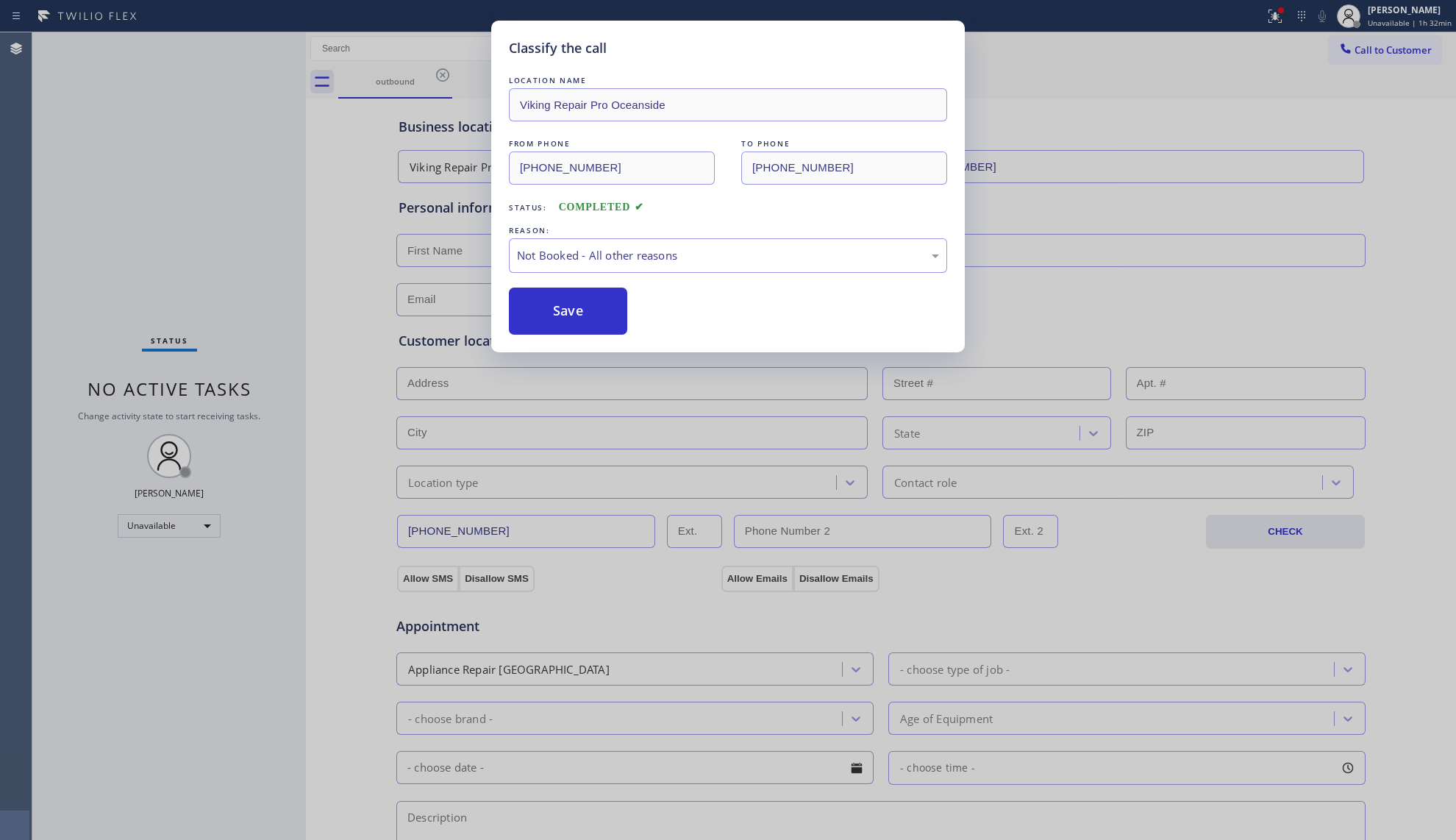
click at [574, 310] on button "Save" at bounding box center [567, 311] width 118 height 47
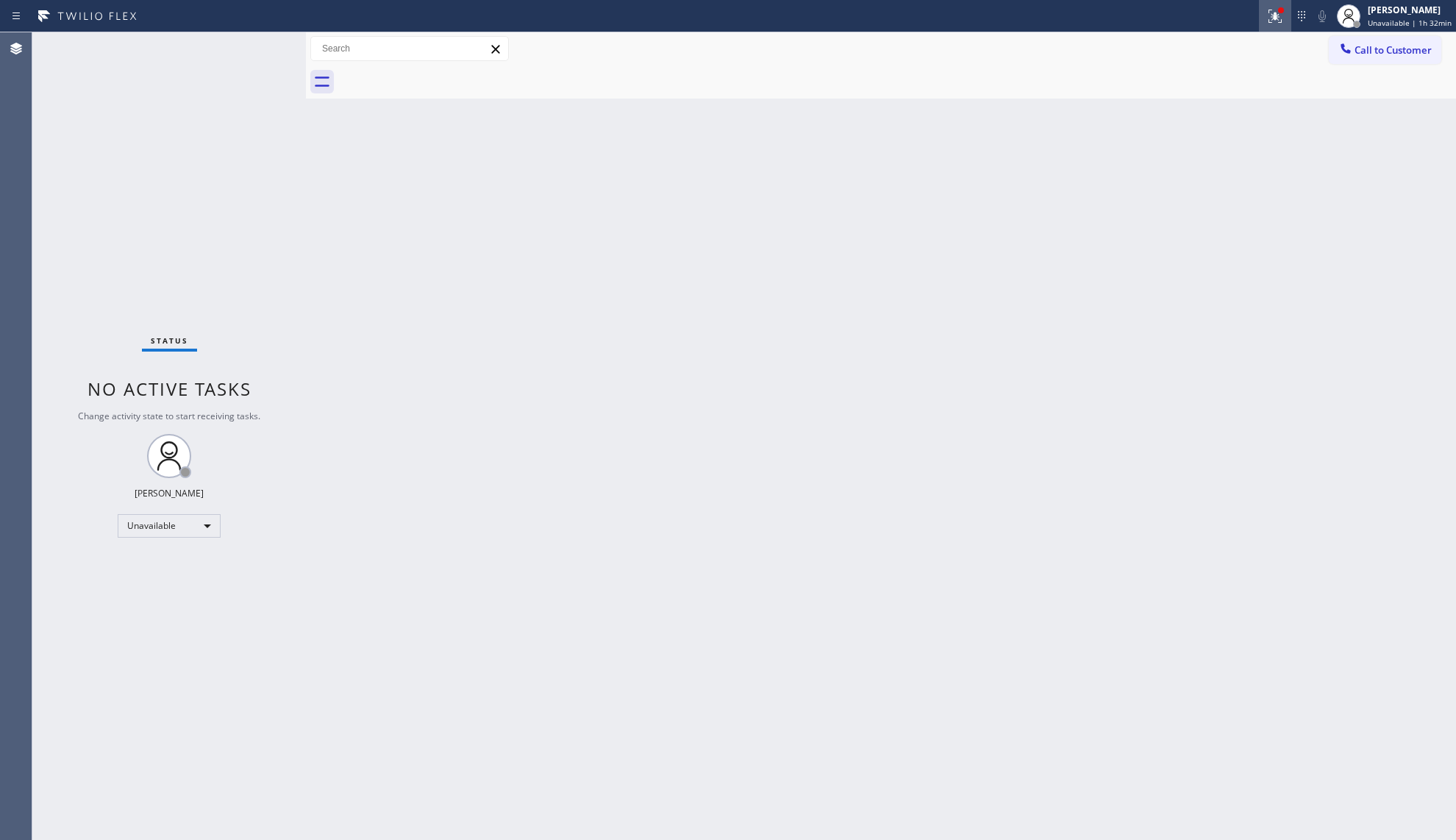
click at [1262, 21] on div at bounding box center [1274, 16] width 32 height 17
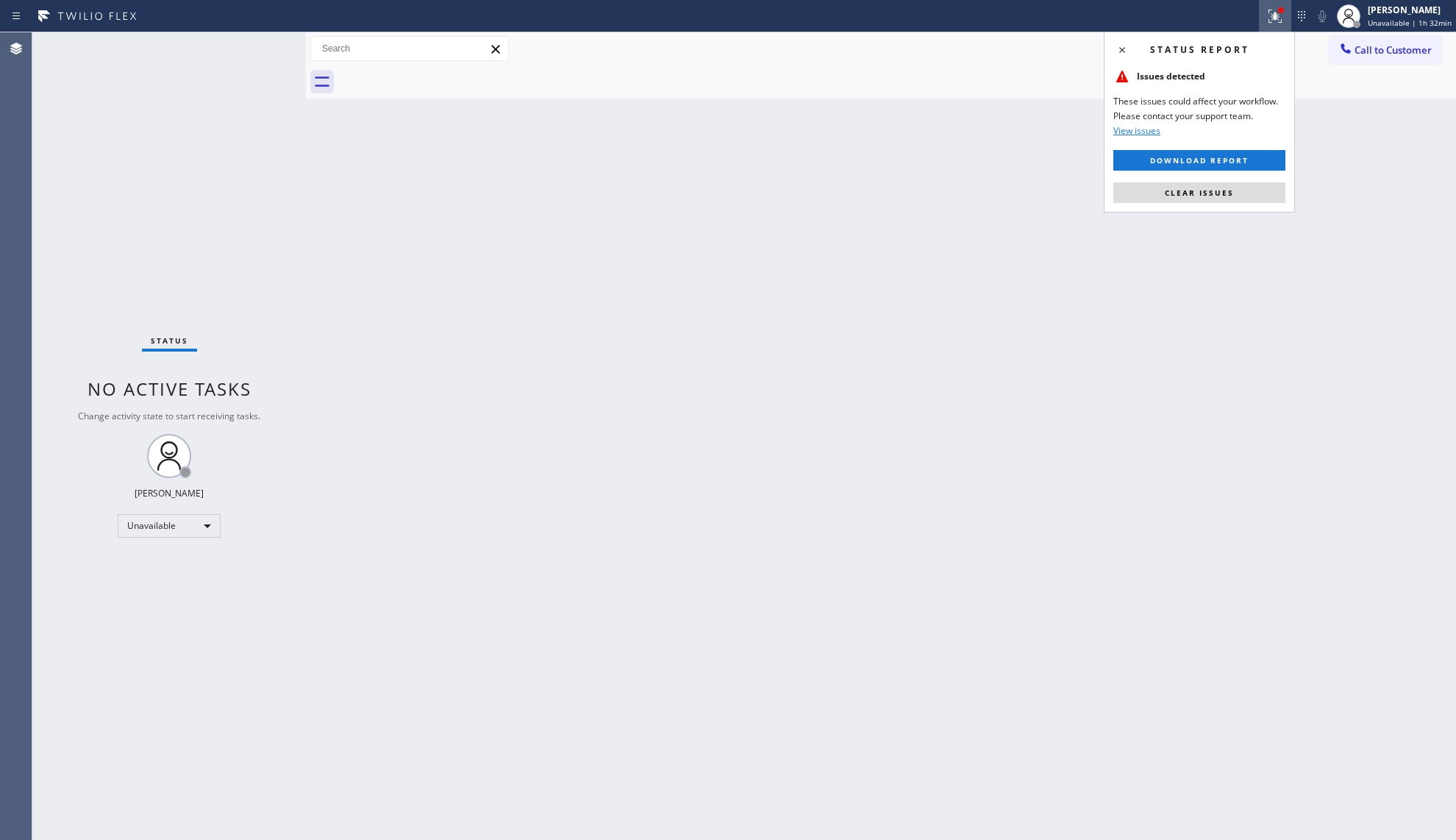
click at [1241, 177] on div "Status report Issues detected These issues could affect your workflow. Please c…" at bounding box center [1199, 121] width 191 height 181
click at [1236, 190] on button "Clear issues" at bounding box center [1199, 193] width 172 height 21
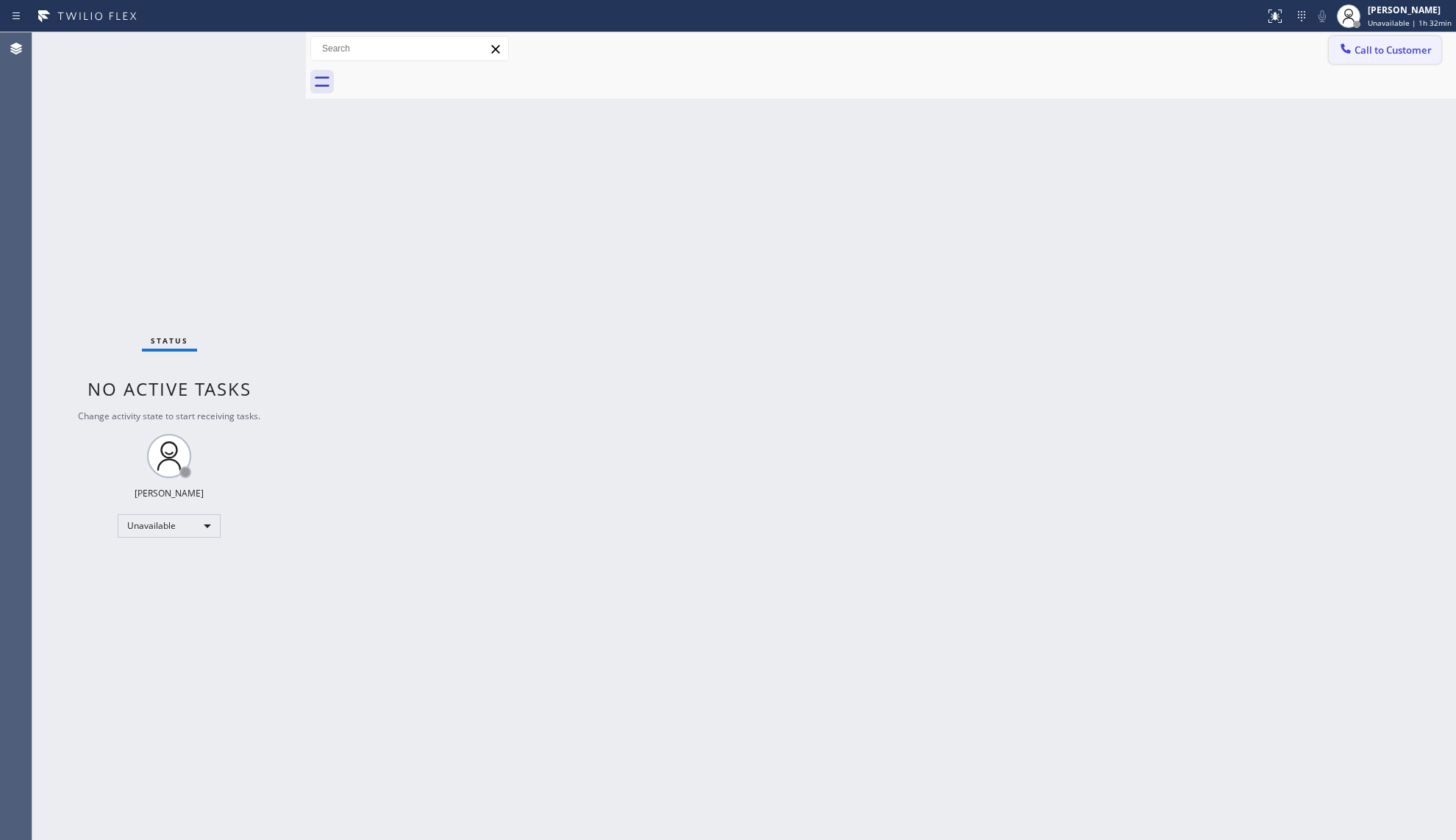
click at [1333, 59] on button "Call to Customer" at bounding box center [1384, 50] width 113 height 28
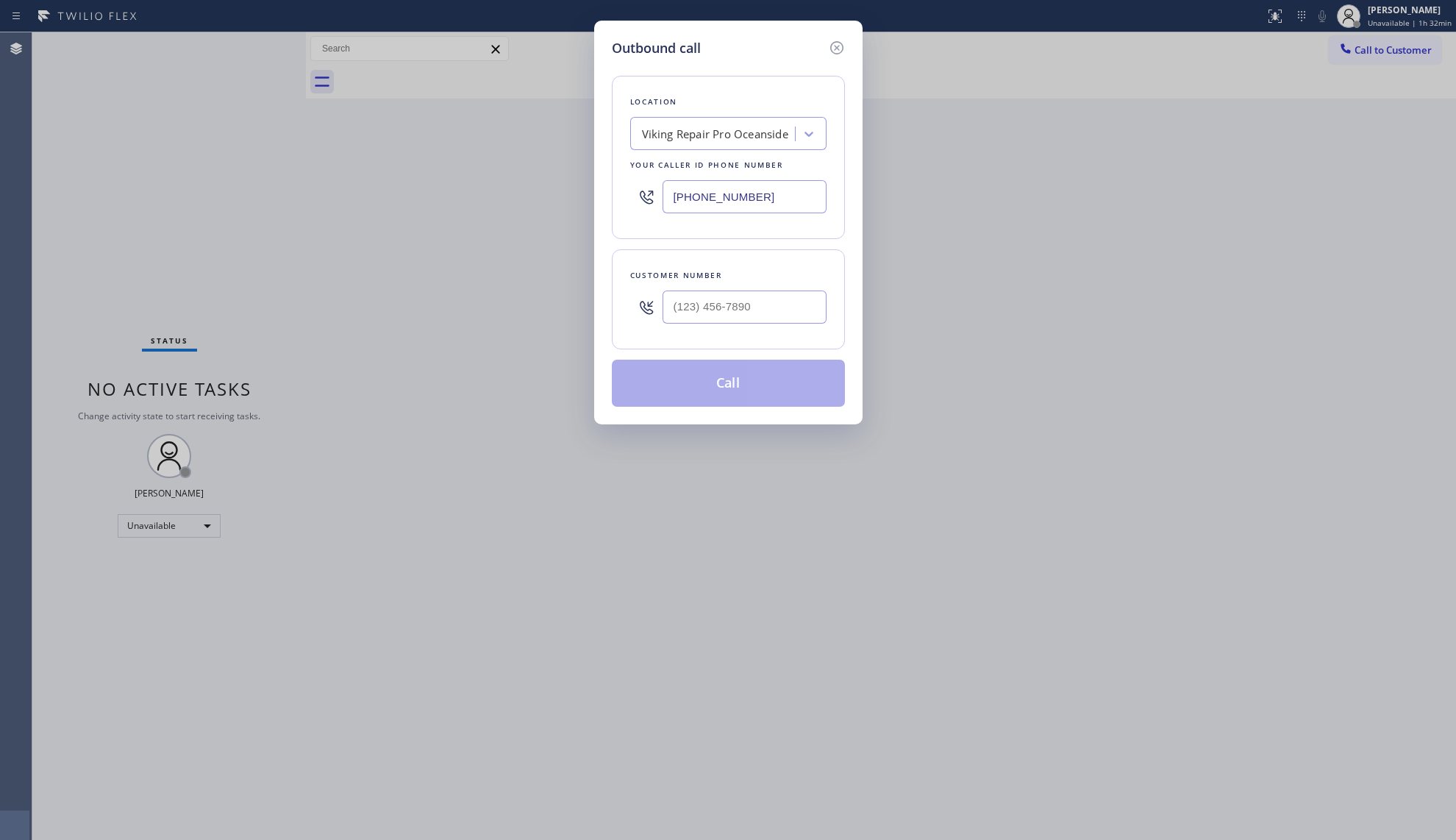
drag, startPoint x: 771, startPoint y: 197, endPoint x: 646, endPoint y: 201, distance: 125.1
click at [634, 204] on div "[PHONE_NUMBER]" at bounding box center [728, 197] width 197 height 48
paste input "609) 293-4646"
type input "[PHONE_NUMBER]"
click at [759, 309] on input "(___) ___-____" at bounding box center [745, 307] width 164 height 33
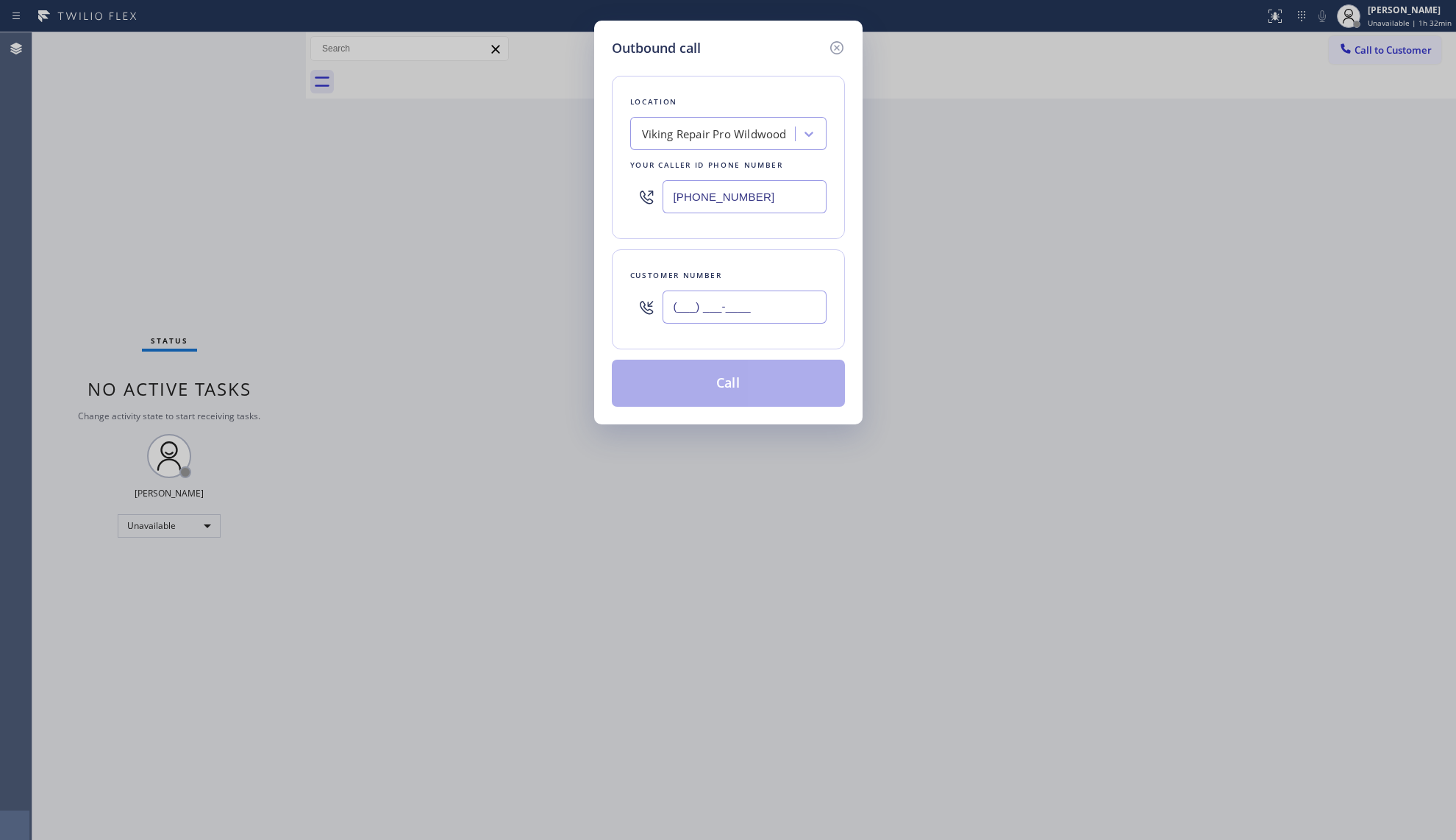
paste input "609) 896-3674"
type input "[PHONE_NUMBER]"
click at [725, 378] on button "Call" at bounding box center [728, 383] width 233 height 47
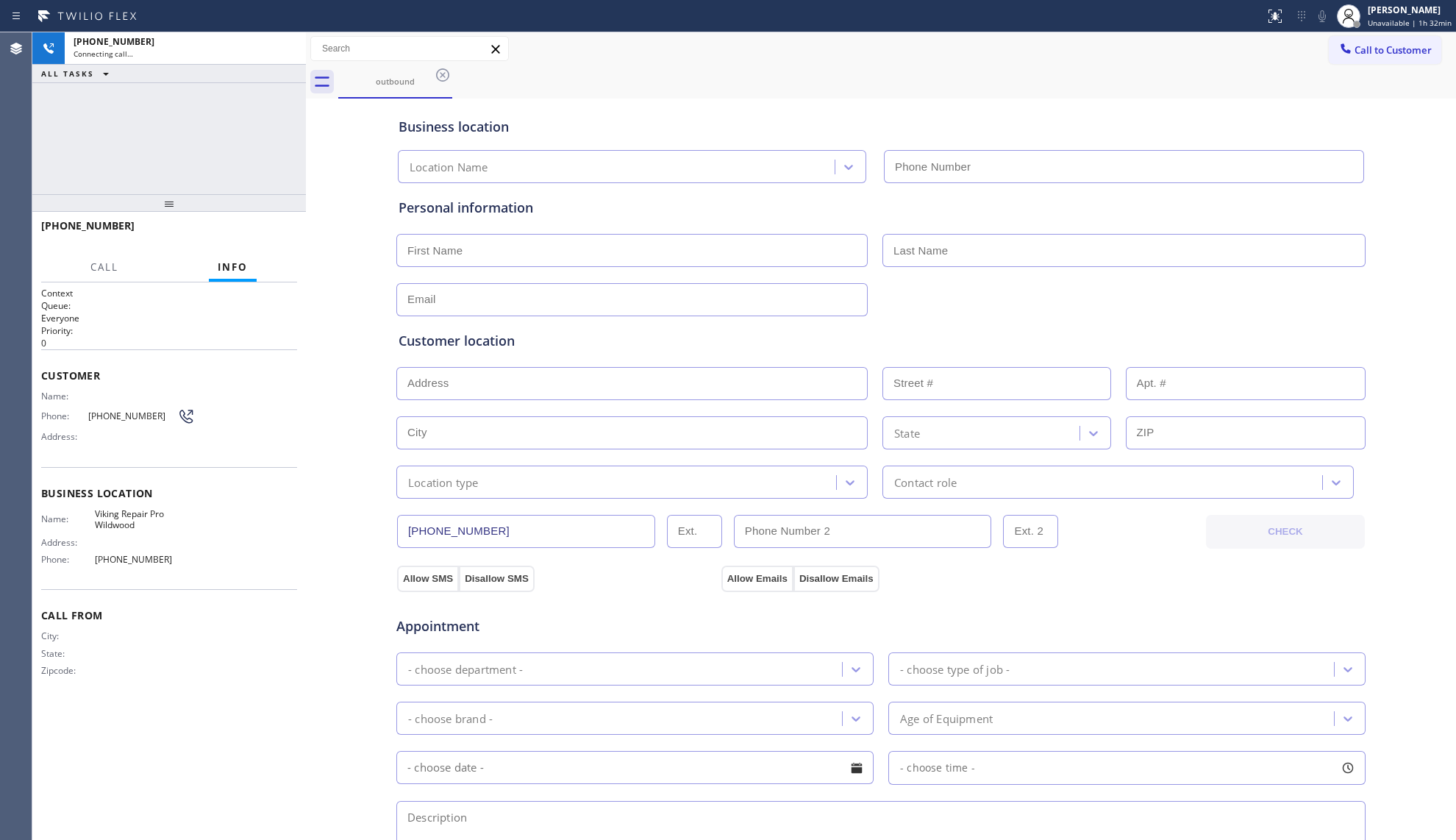
type input "[PHONE_NUMBER]"
click at [915, 54] on div "Call to Customer Outbound call Location Viking Repair Pro Wildwood Your caller …" at bounding box center [881, 48] width 1150 height 25
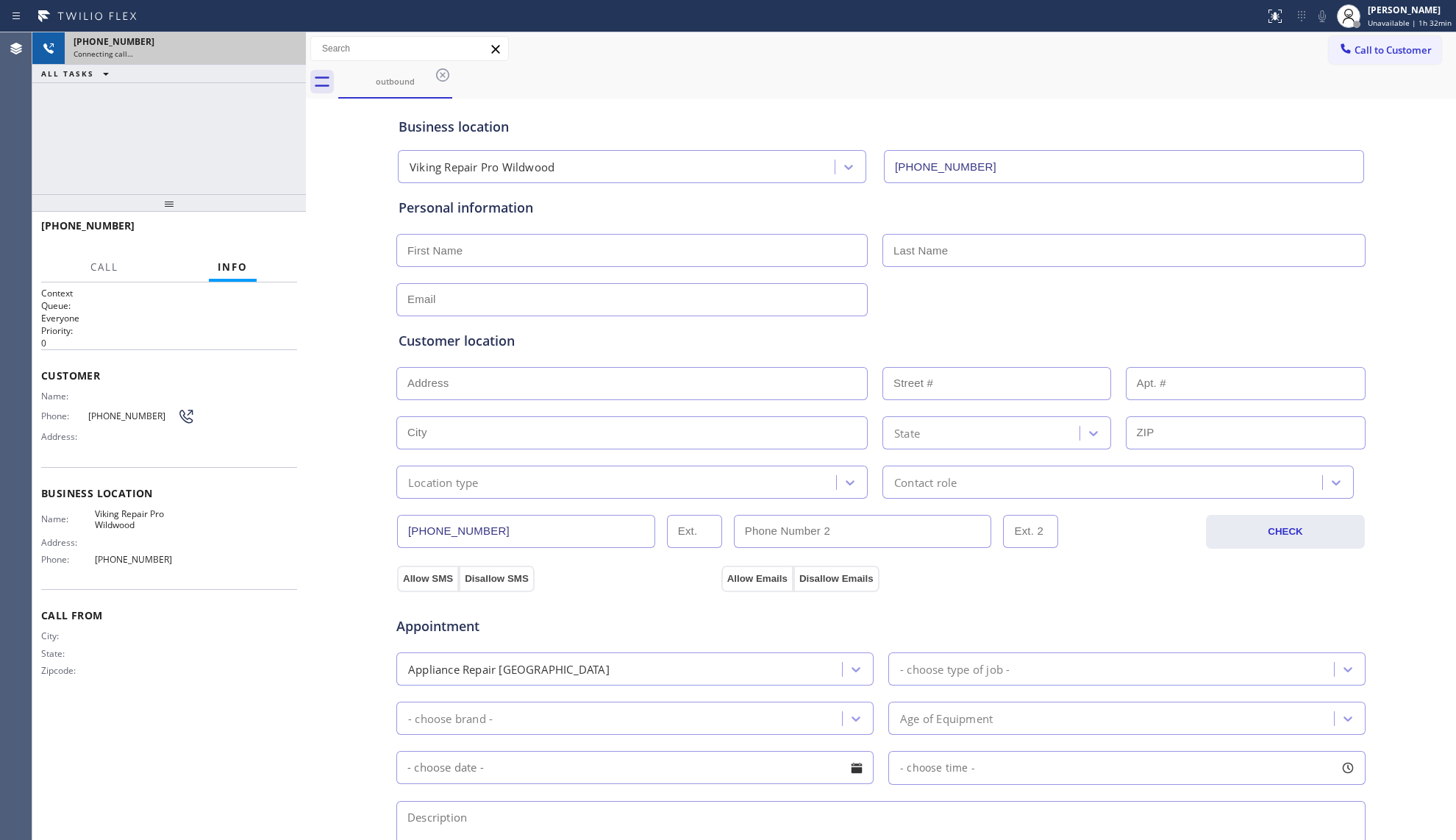
click at [278, 56] on div "Connecting call…" at bounding box center [185, 54] width 224 height 10
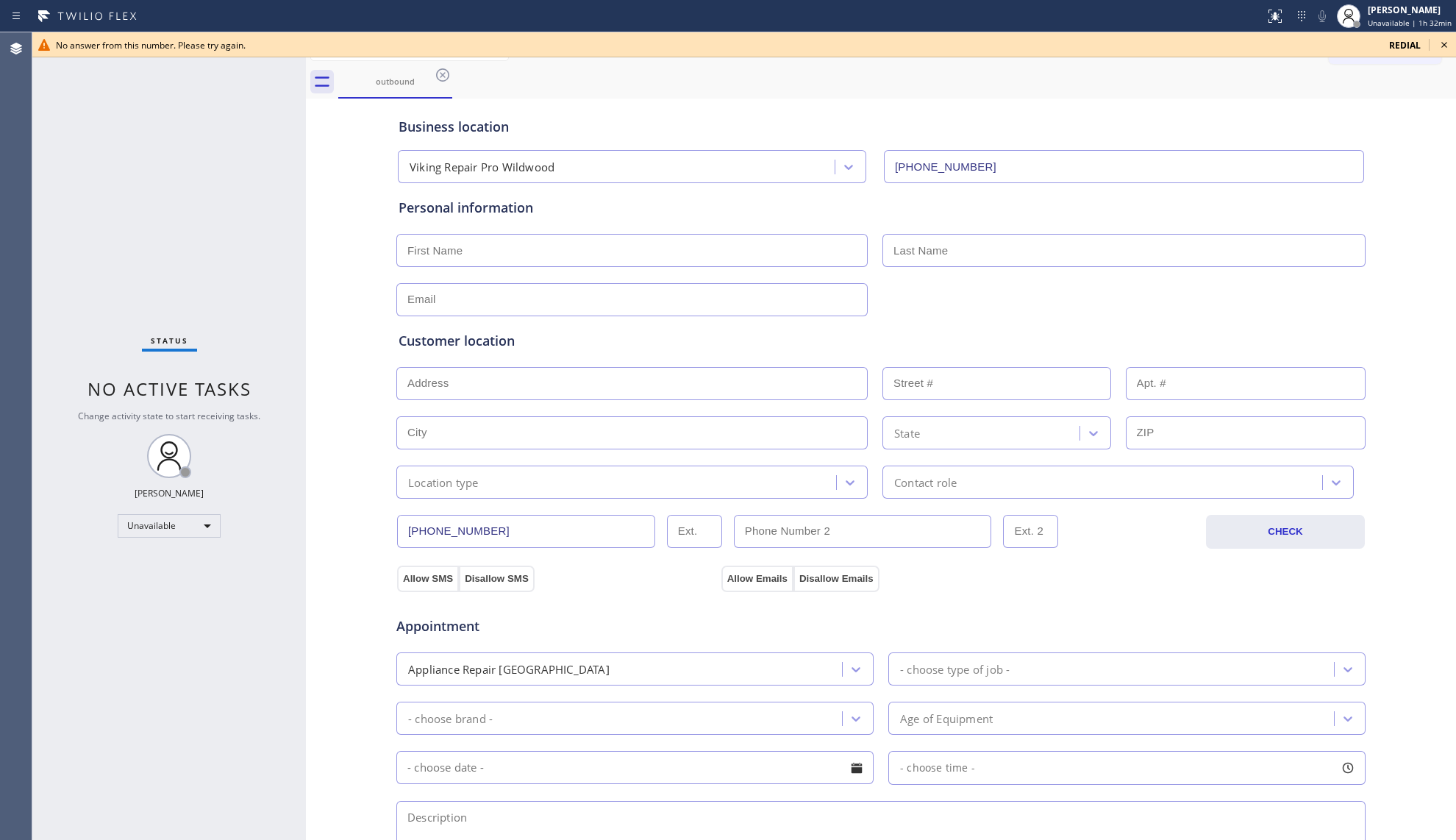
click at [1443, 48] on icon at bounding box center [1444, 45] width 17 height 17
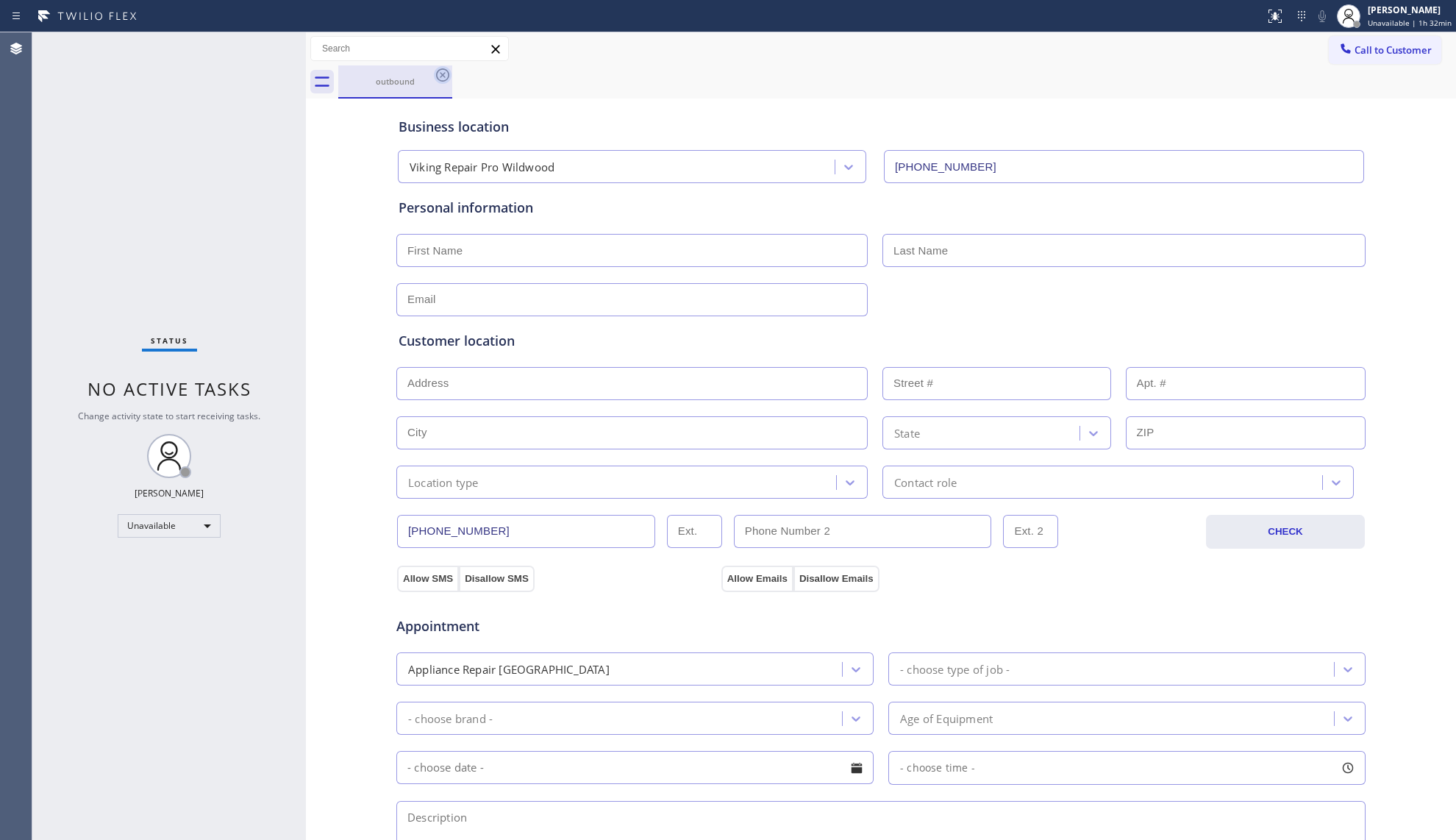
click at [440, 75] on icon at bounding box center [442, 75] width 17 height 17
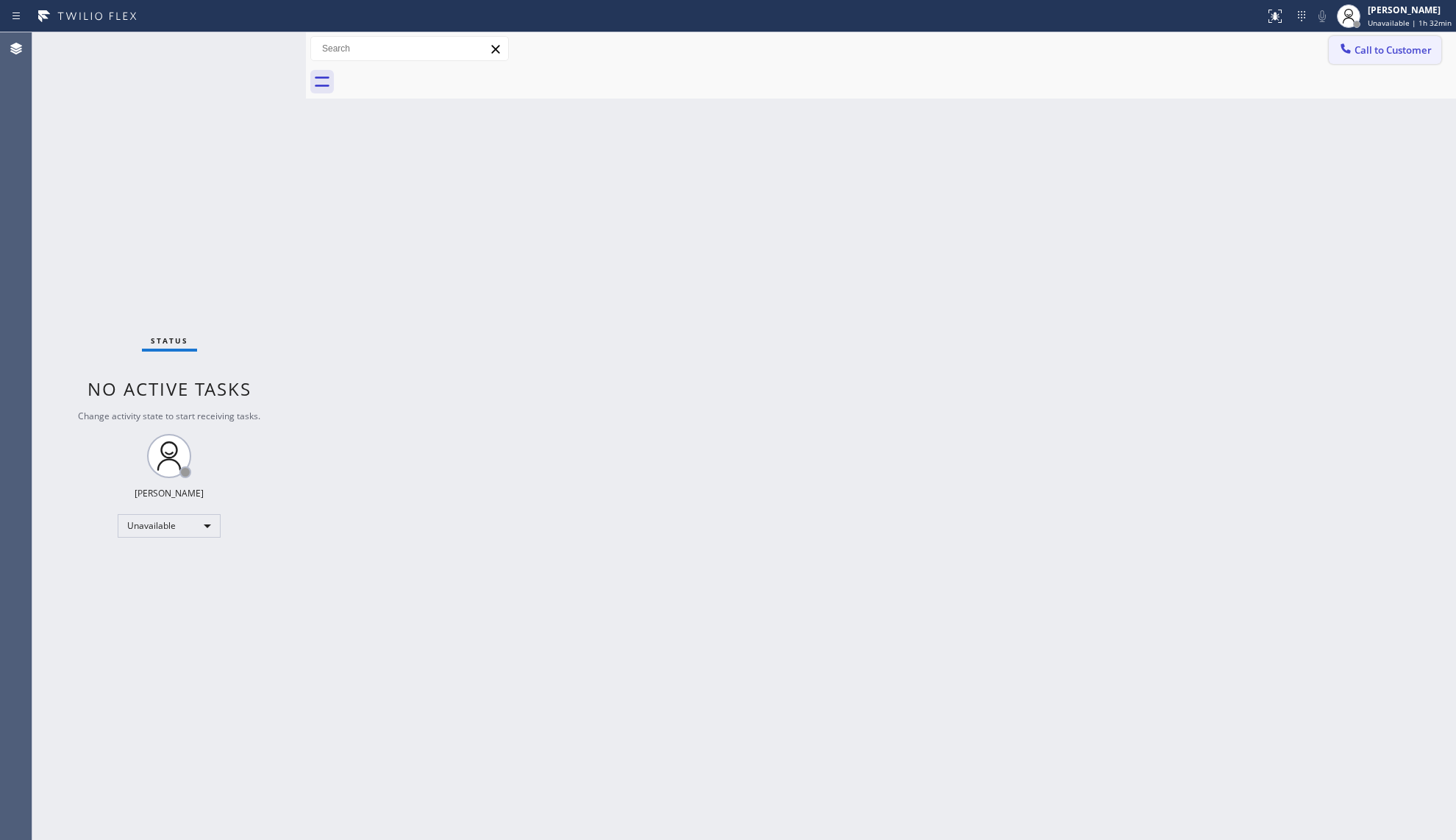
click at [1356, 36] on button "Call to Customer" at bounding box center [1384, 50] width 113 height 28
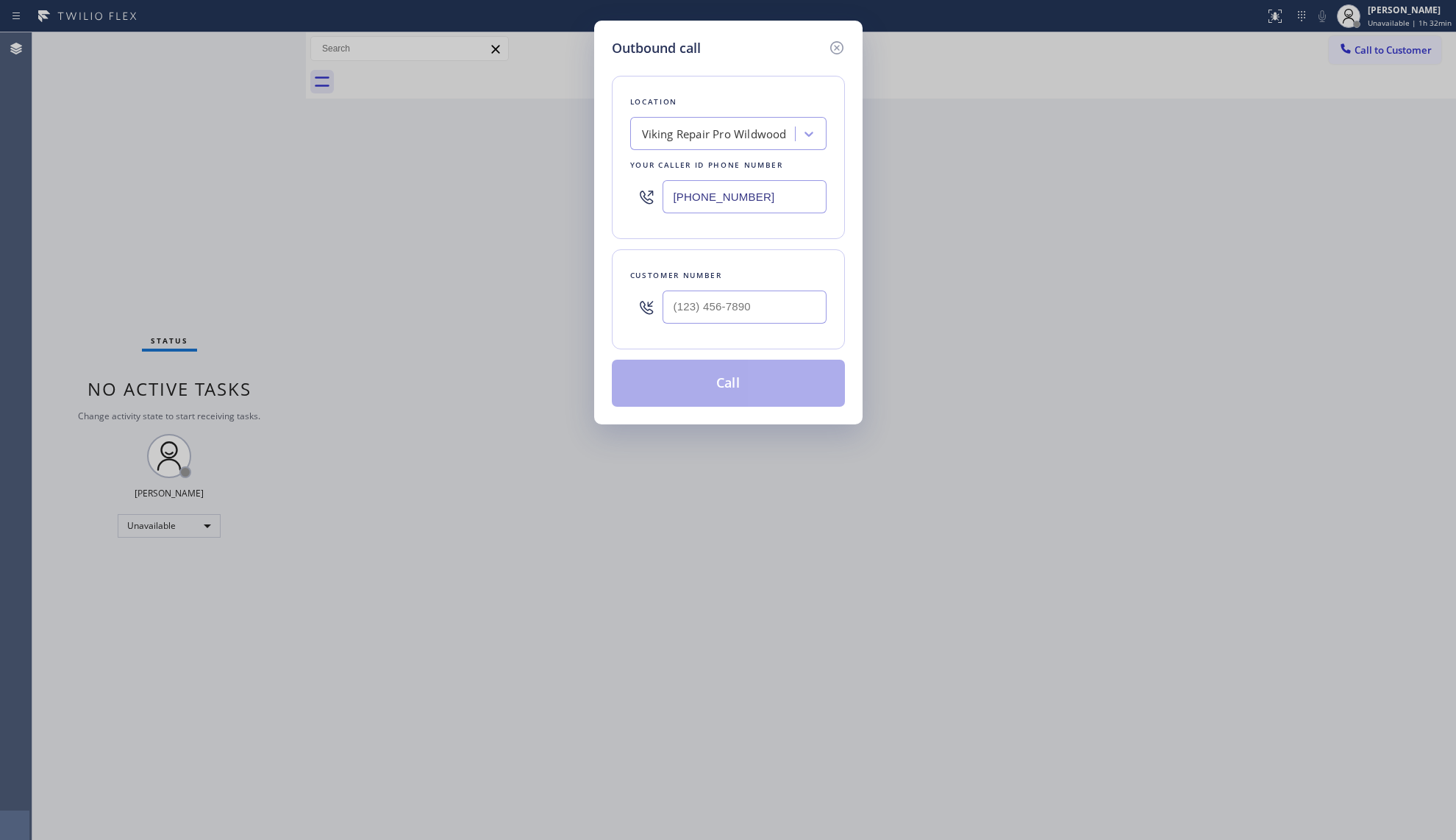
drag, startPoint x: 751, startPoint y: 198, endPoint x: 588, endPoint y: 198, distance: 163.0
click at [588, 200] on div "Outbound call Location Viking Repair Pro Wildwood Your caller id phone number […" at bounding box center [728, 420] width 1456 height 840
paste input "443) 323-2009"
type input "[PHONE_NUMBER]"
click at [757, 301] on input "(___) ___-____" at bounding box center [745, 307] width 164 height 33
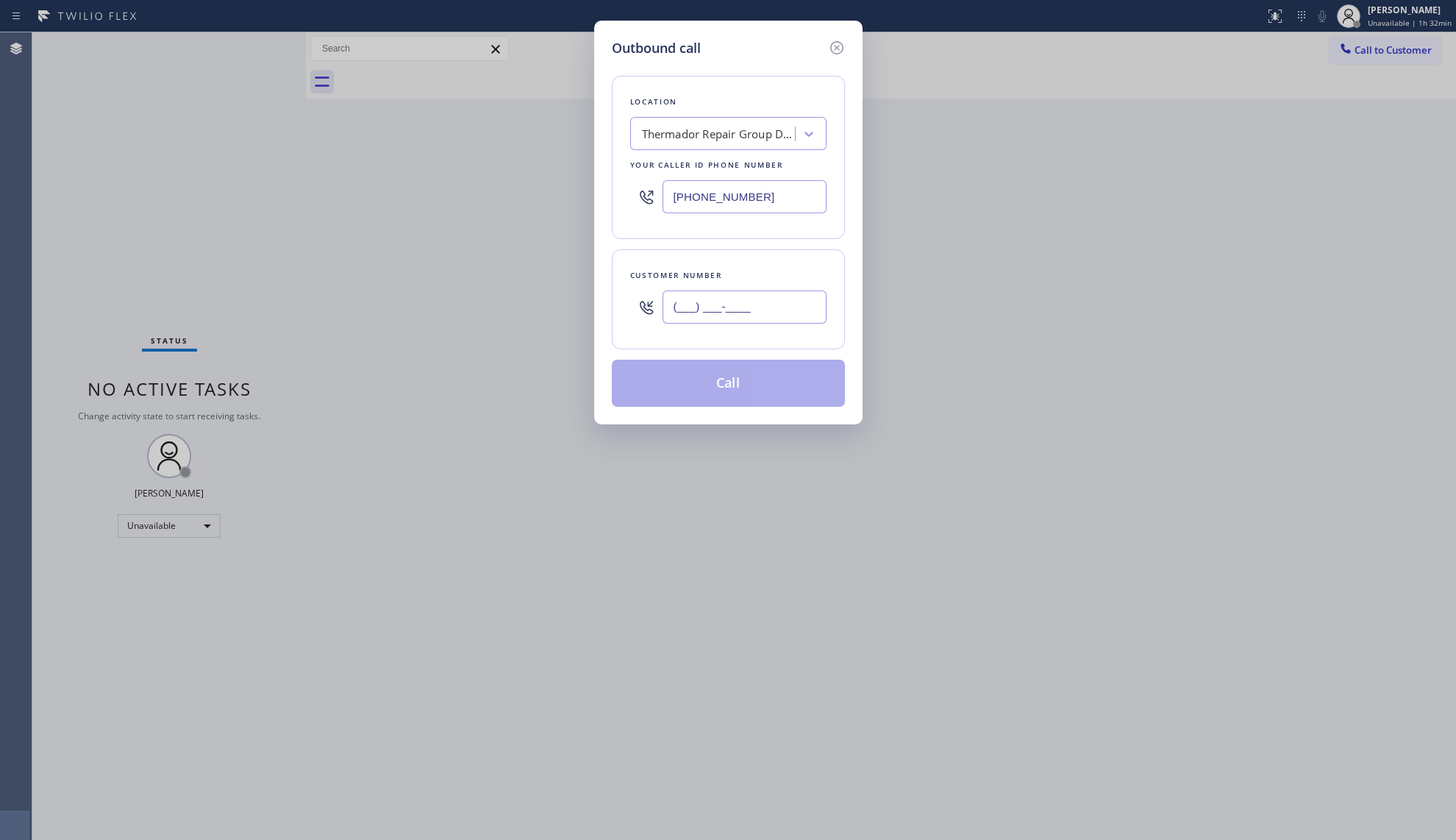
paste input "443) 267-5116"
type input "[PHONE_NUMBER]"
click at [718, 380] on button "Call" at bounding box center [728, 383] width 233 height 47
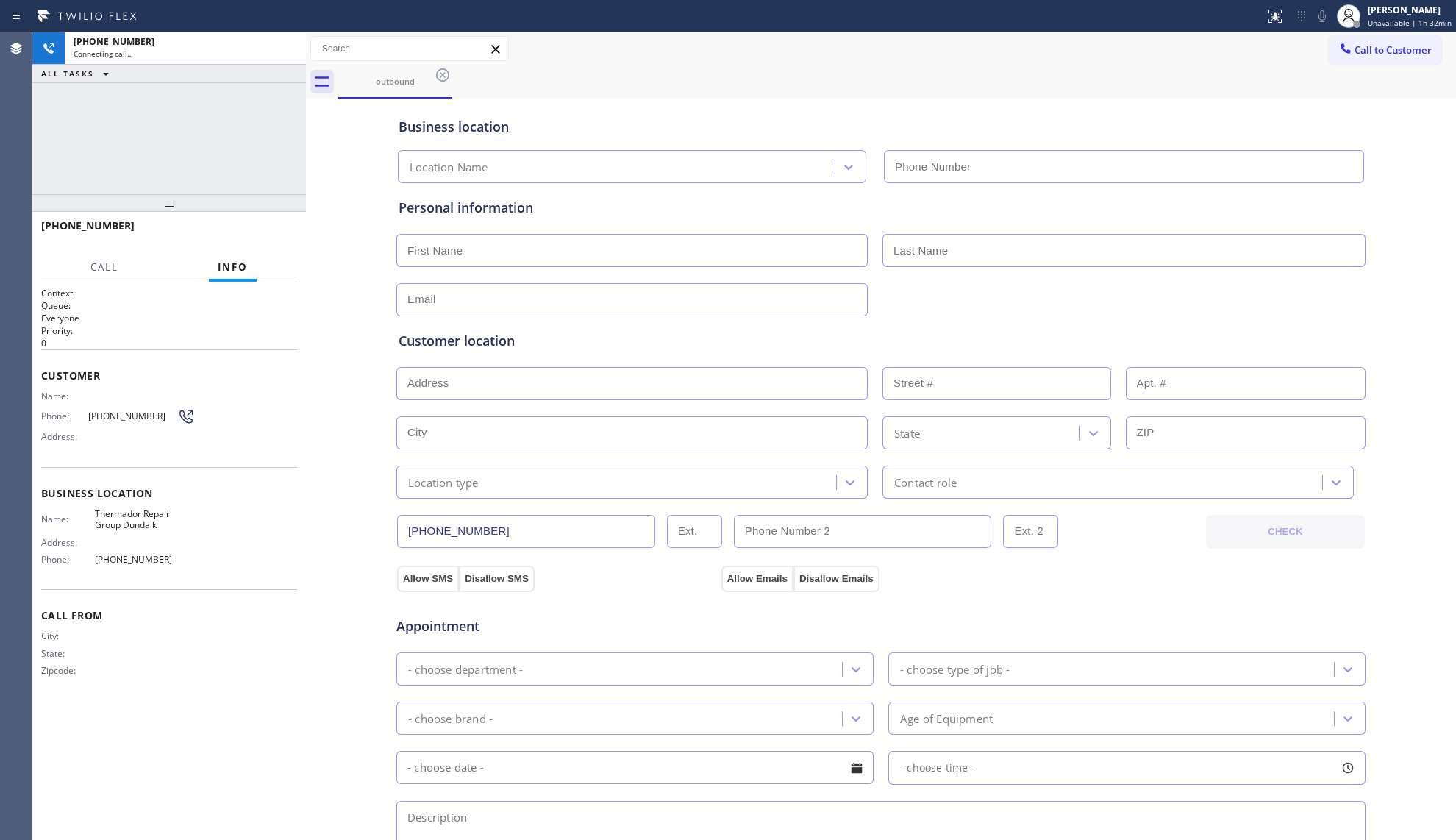
type input "[PHONE_NUMBER]"
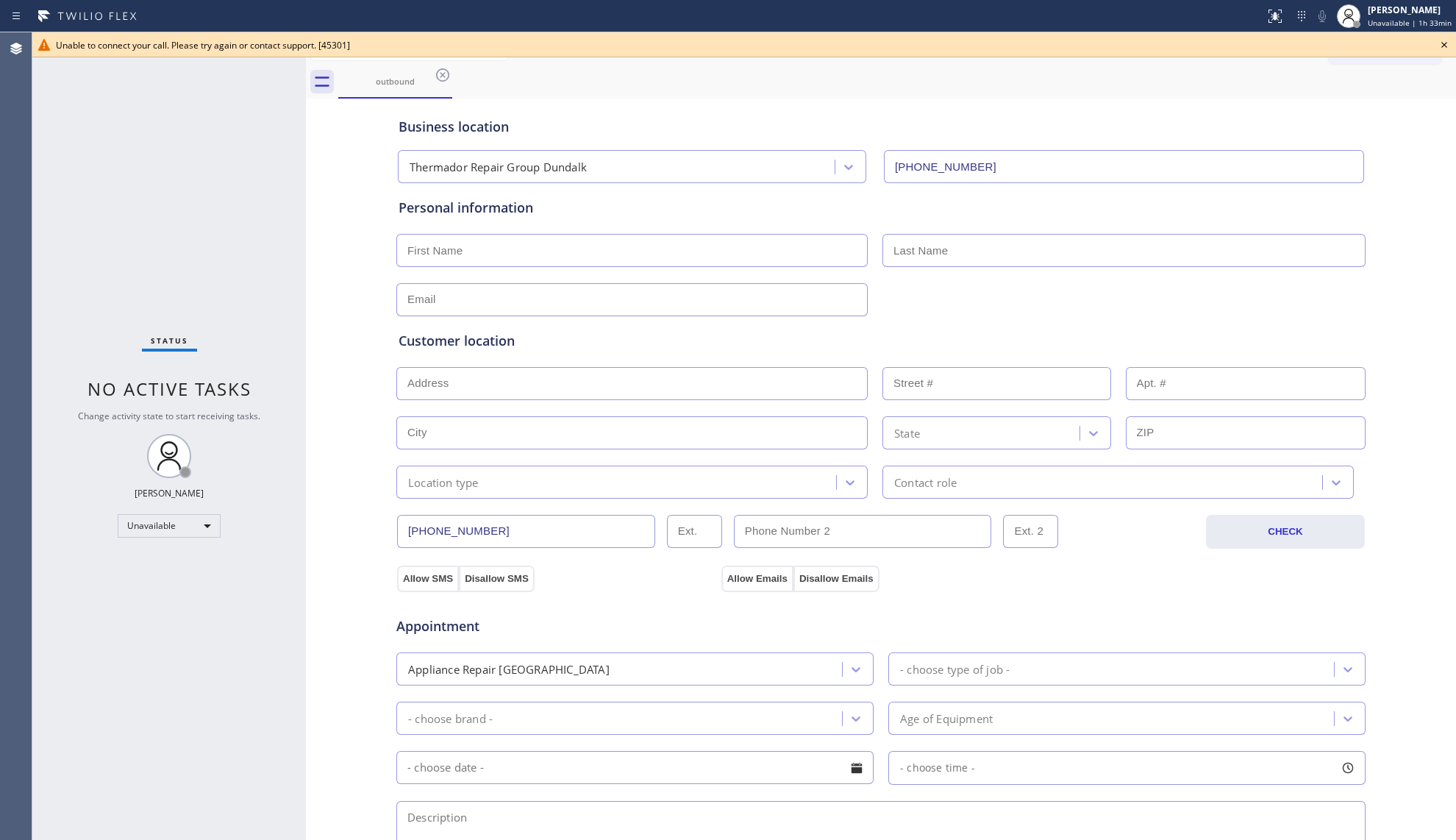
click at [1445, 45] on icon at bounding box center [1444, 45] width 17 height 17
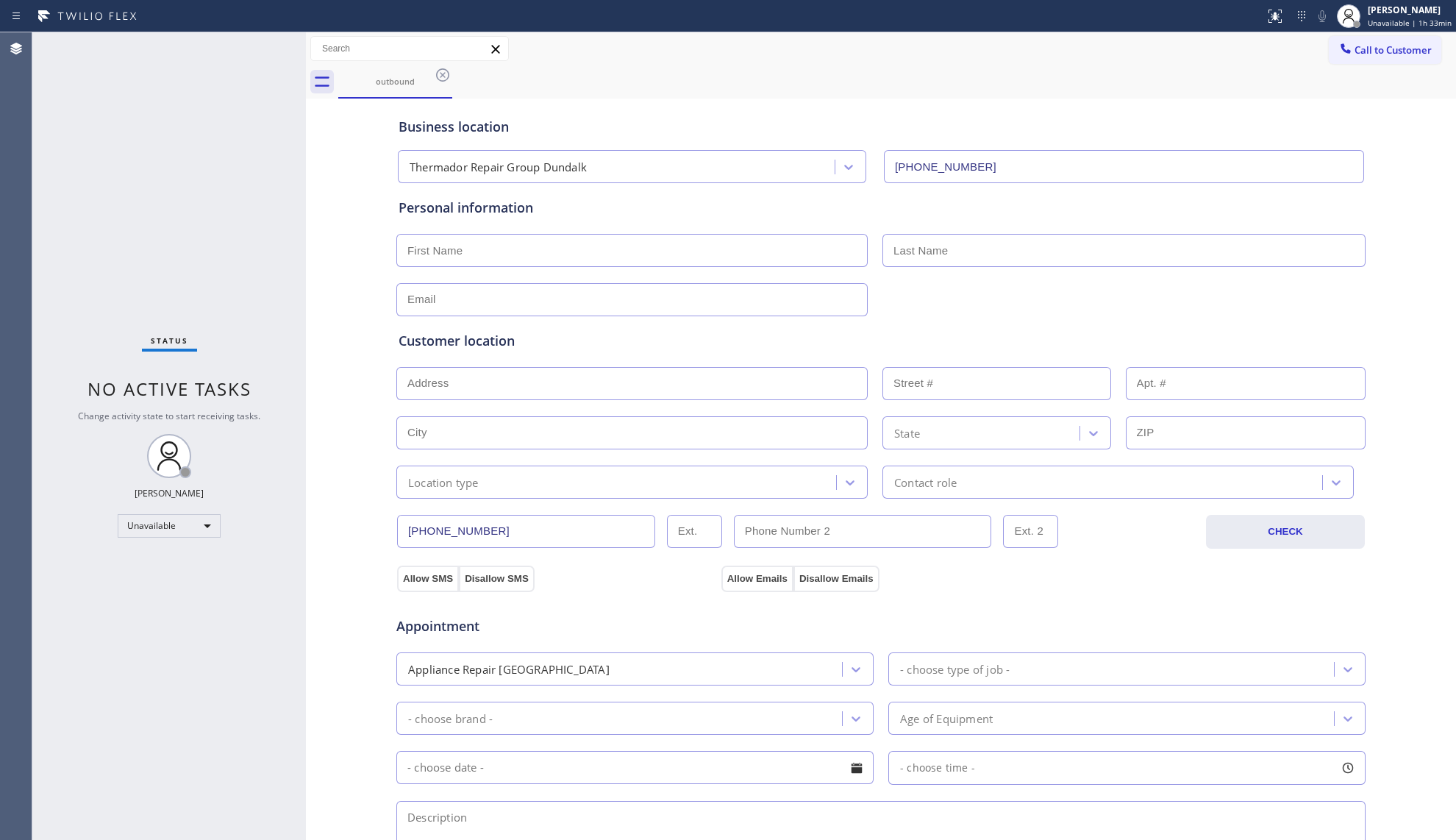
click at [1222, 156] on input "[PHONE_NUMBER]" at bounding box center [1123, 167] width 480 height 33
drag, startPoint x: 1356, startPoint y: 49, endPoint x: 1036, endPoint y: 134, distance: 331.1
click at [1356, 50] on span "Call to Customer" at bounding box center [1393, 50] width 77 height 13
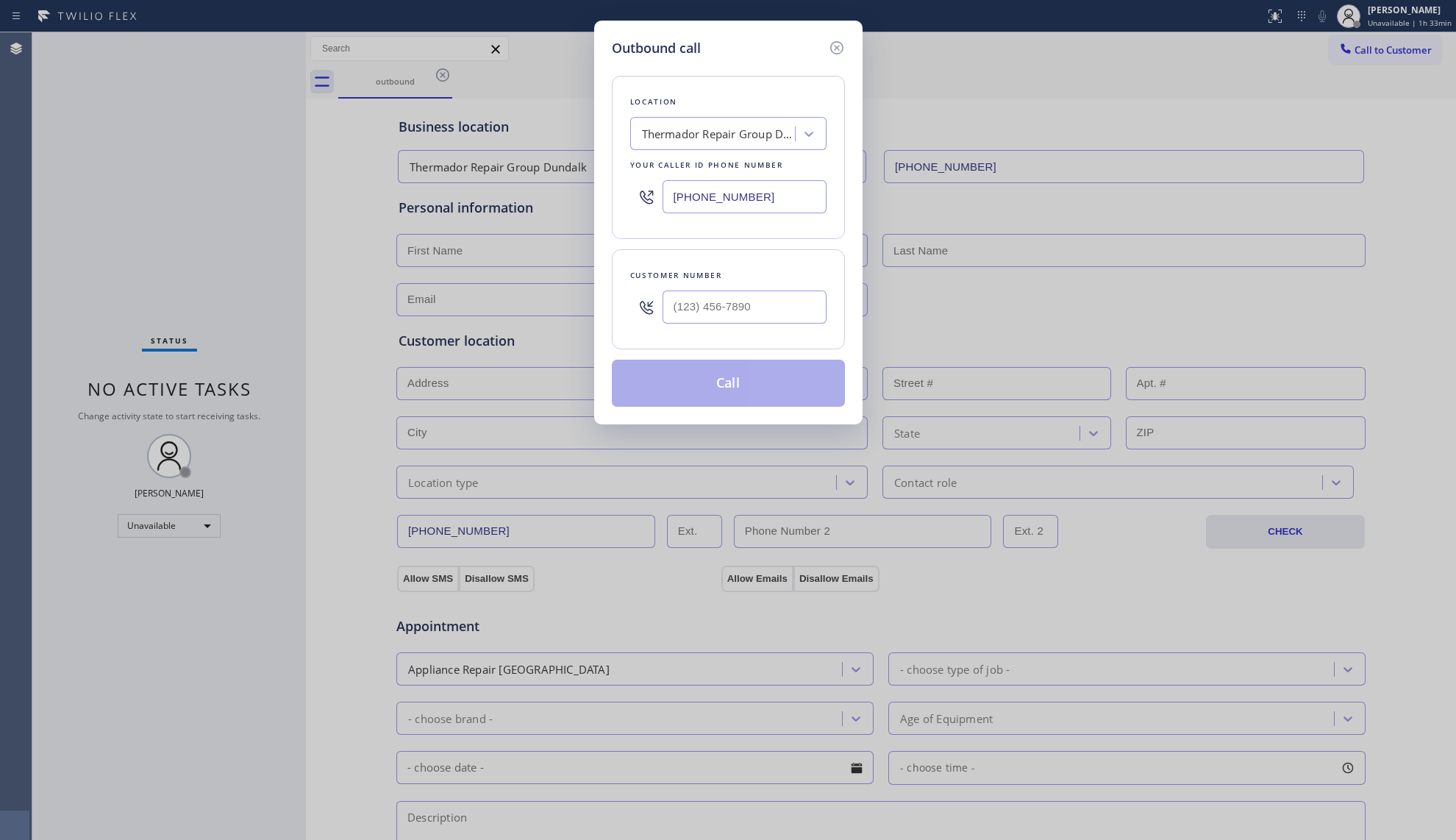
drag, startPoint x: 771, startPoint y: 194, endPoint x: 599, endPoint y: 202, distance: 172.2
click at [599, 203] on div "Outbound call Location Thermador Repair Group [GEOGRAPHIC_DATA] Your caller id …" at bounding box center [728, 223] width 268 height 404
paste input "516) 789-2711"
type input "[PHONE_NUMBER]"
drag, startPoint x: 718, startPoint y: 332, endPoint x: 718, endPoint y: 322, distance: 10.0
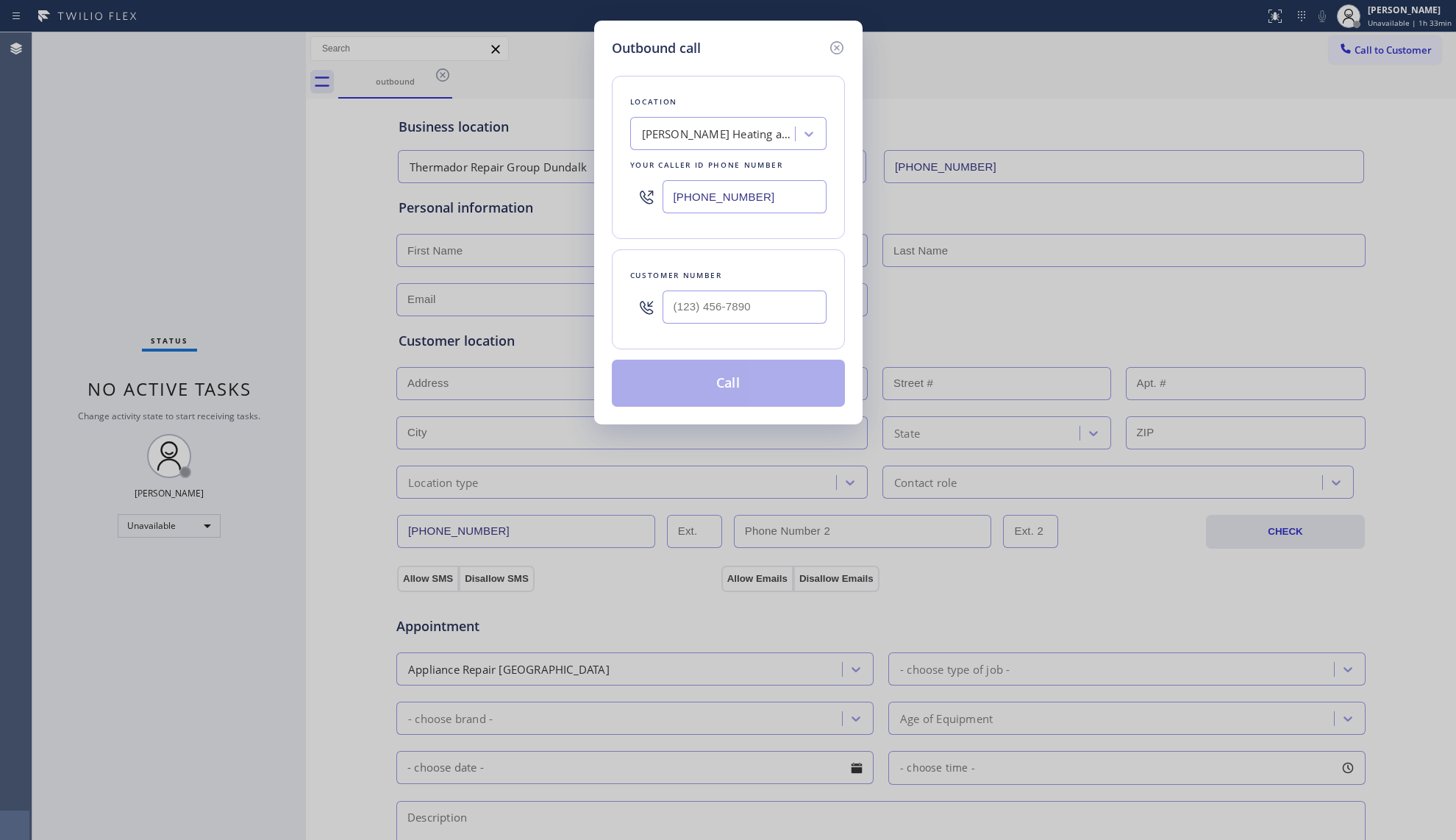
click at [718, 330] on div "Customer number" at bounding box center [728, 299] width 233 height 100
paste input "5-1644"
click at [718, 313] on input "(___) ___-____" at bounding box center [745, 307] width 164 height 33
drag, startPoint x: 781, startPoint y: 302, endPoint x: 615, endPoint y: 327, distance: 167.9
click at [610, 328] on div "Outbound call Location [PERSON_NAME] Heating and Cooling Service Your caller id…" at bounding box center [728, 223] width 268 height 404
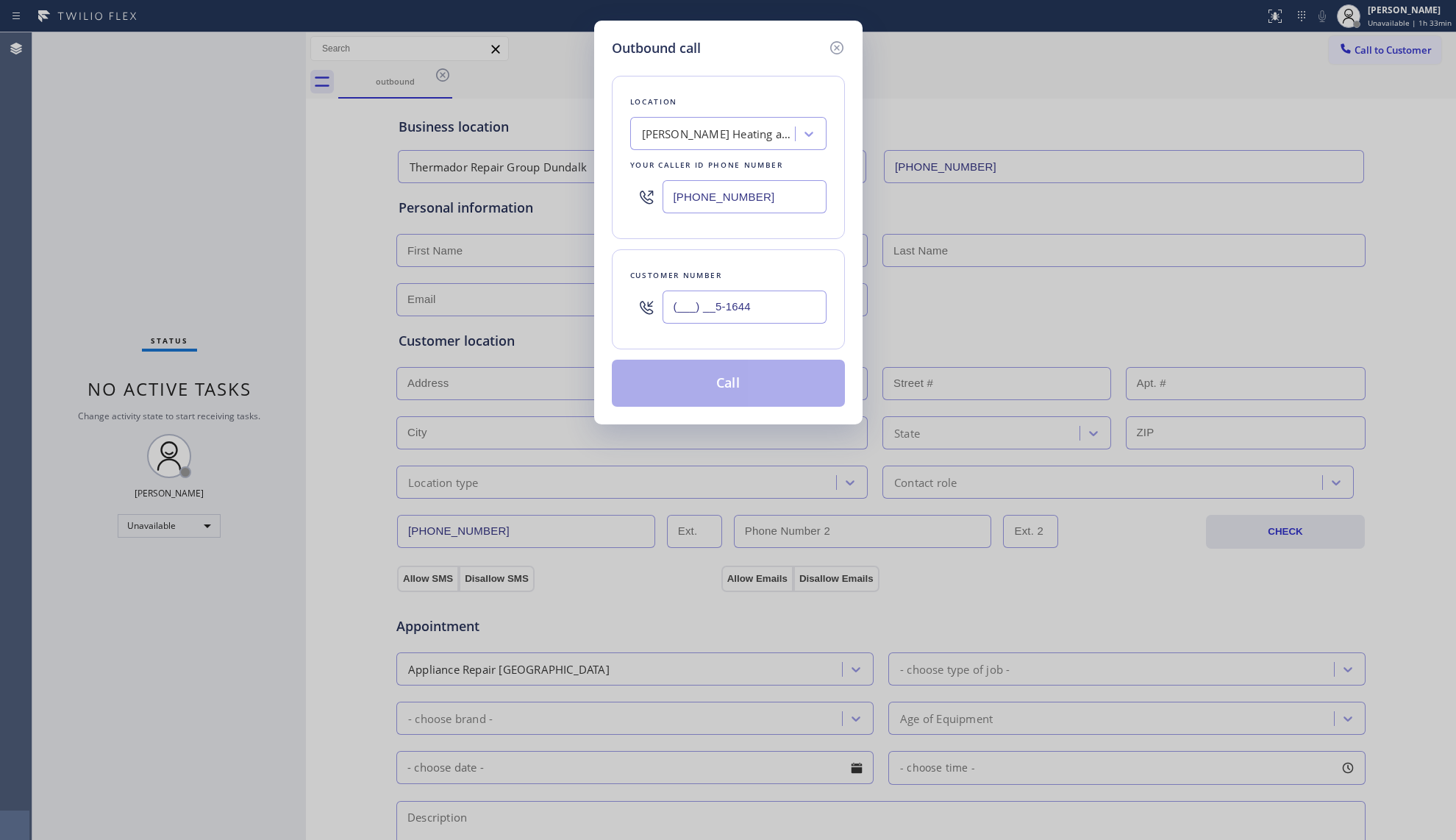
paste
type input "[PHONE_NUMBER]"
click at [757, 375] on button "Call" at bounding box center [728, 383] width 233 height 47
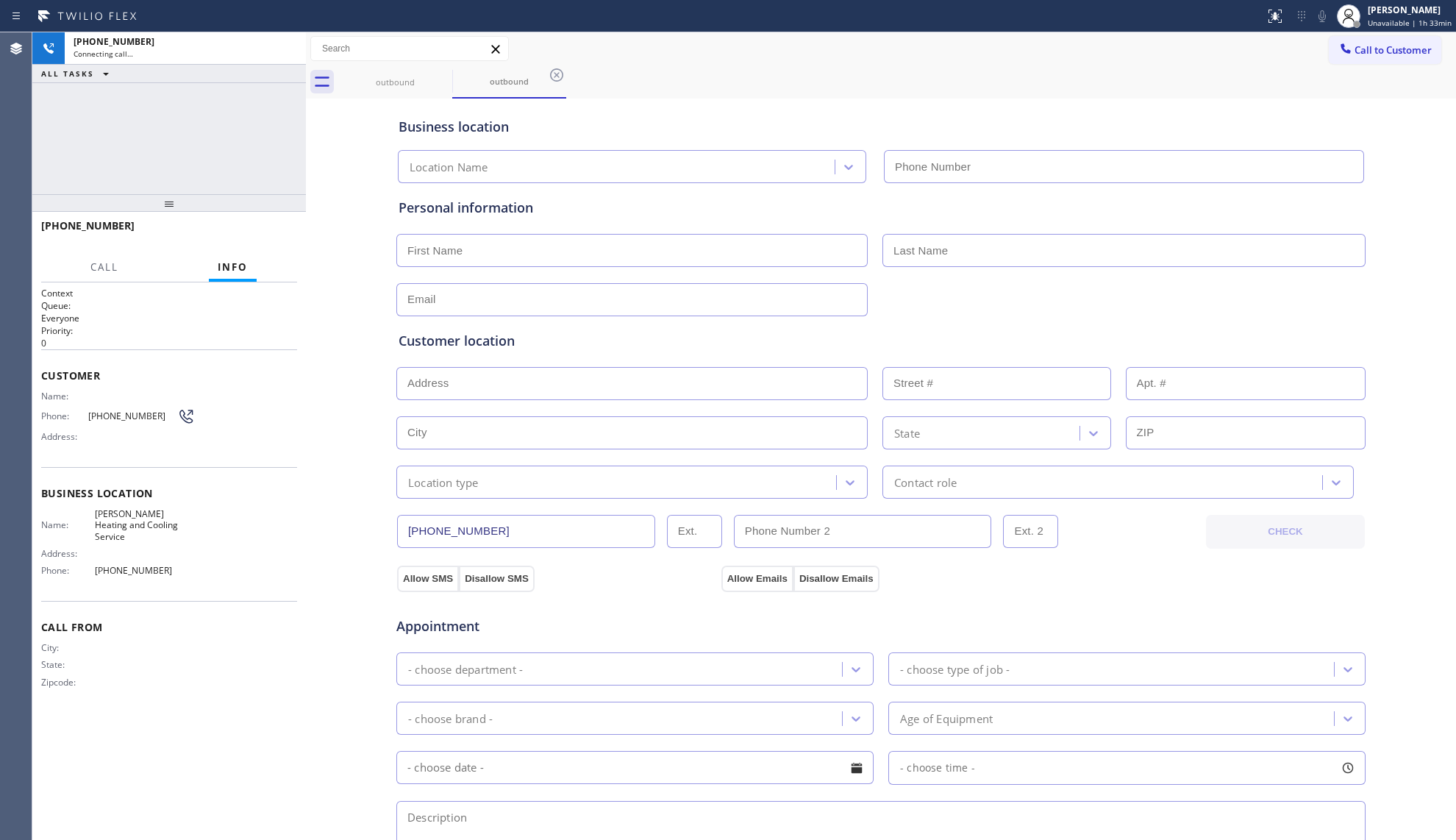
type input "[PHONE_NUMBER]"
click at [1025, 54] on div "Call to Customer Outbound call Location [PERSON_NAME] Heating and Cooling Servi…" at bounding box center [881, 48] width 1150 height 25
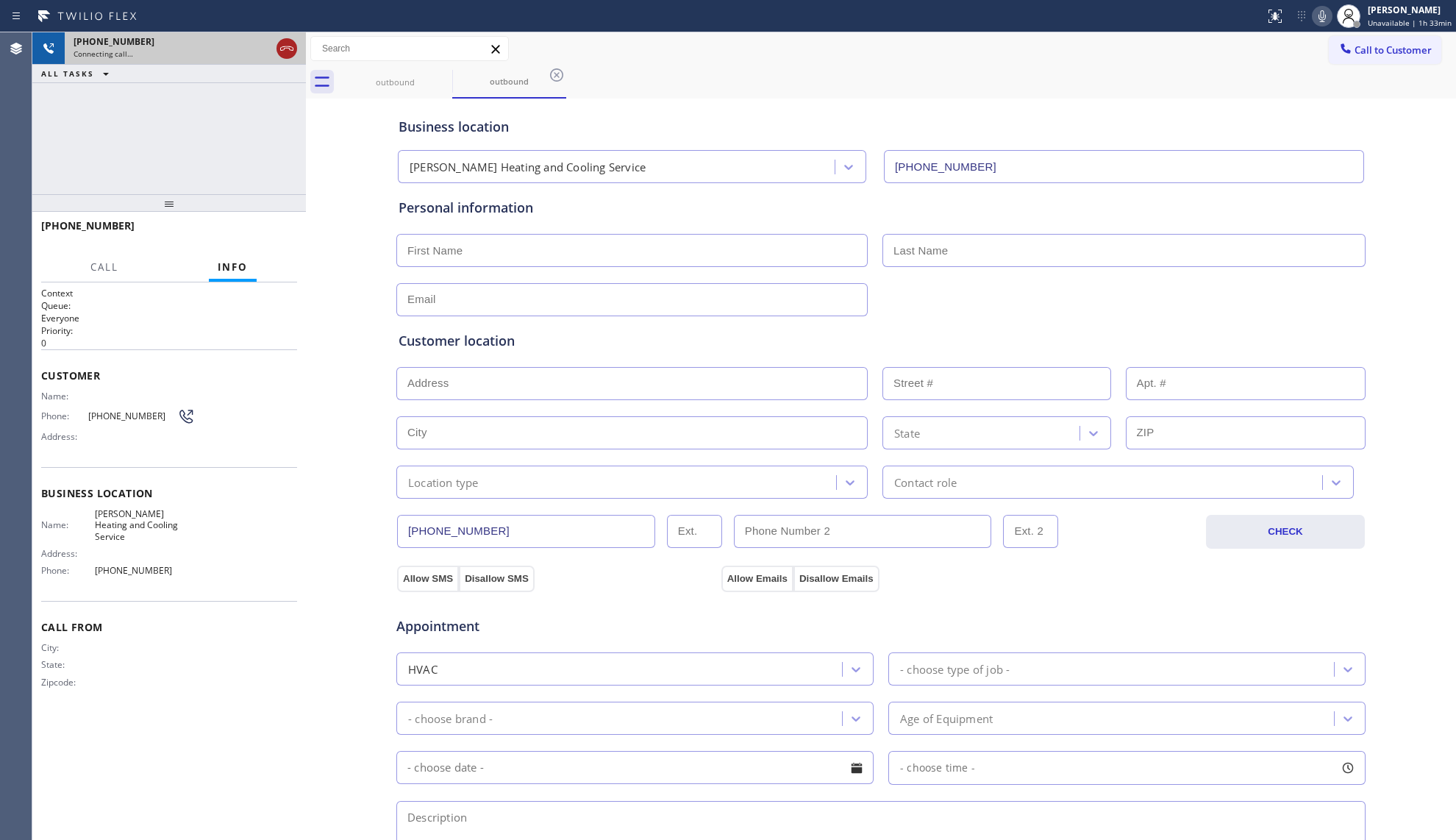
click at [293, 48] on icon at bounding box center [287, 48] width 13 height 4
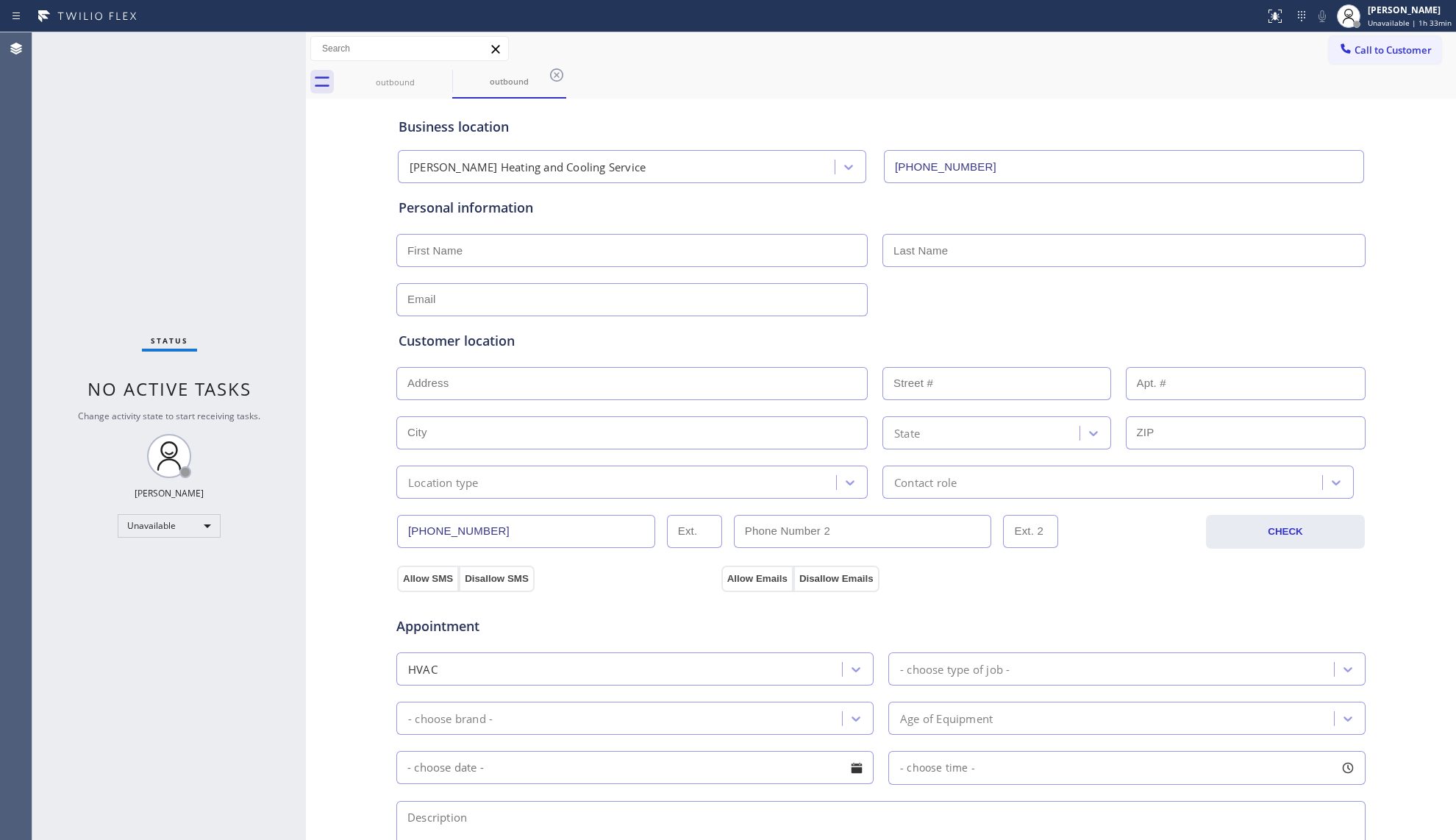
drag, startPoint x: 1330, startPoint y: 45, endPoint x: 1319, endPoint y: 45, distance: 11.0
click at [1338, 45] on icon at bounding box center [1345, 48] width 15 height 15
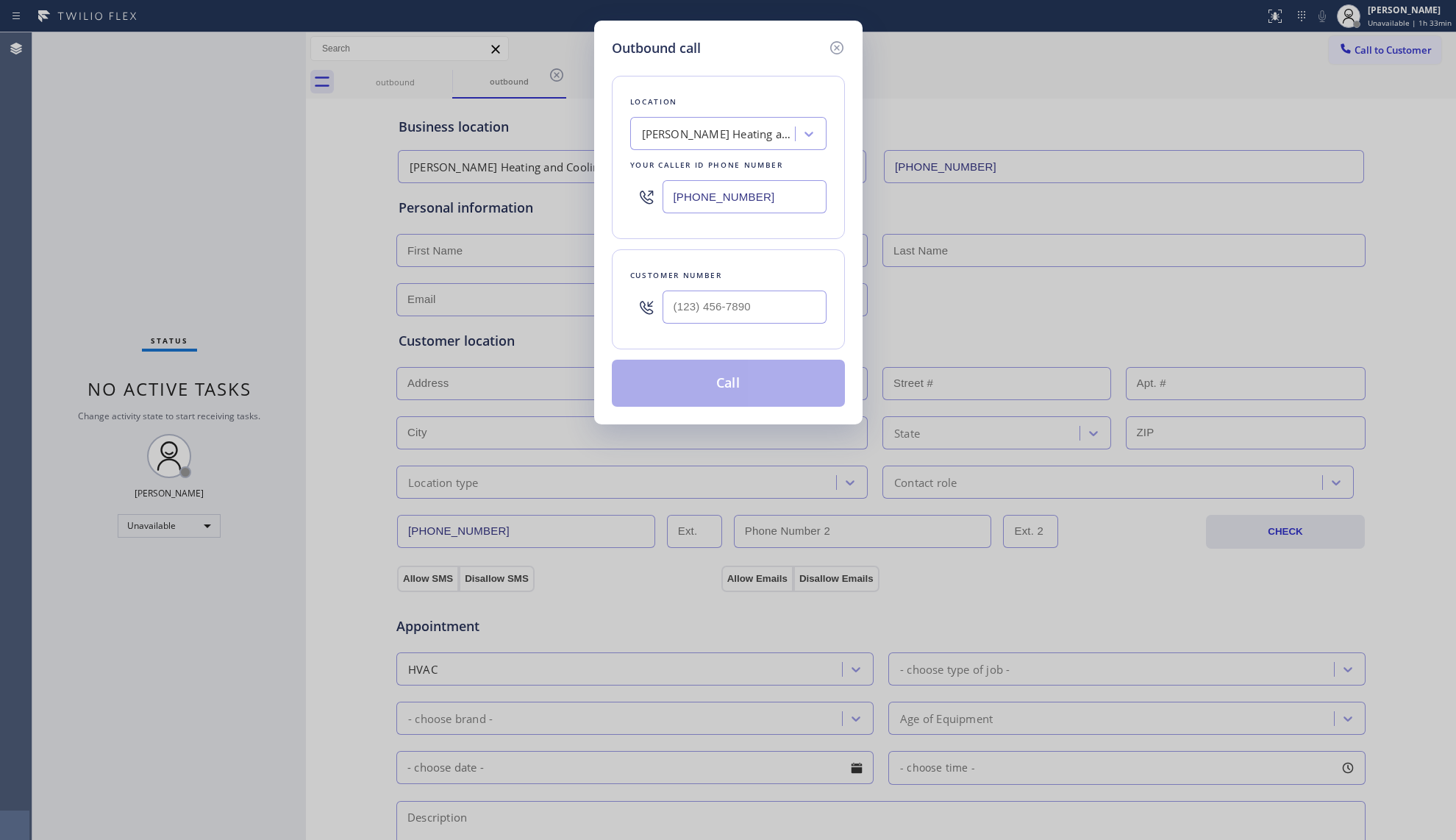
drag, startPoint x: 772, startPoint y: 200, endPoint x: 630, endPoint y: 184, distance: 142.9
click at [619, 192] on div "Location [PERSON_NAME] Heating and Cooling Service Your caller id phone number …" at bounding box center [728, 157] width 233 height 163
type input "[PHONE_NUMBER]"
click at [794, 316] on input "(___) ___-____" at bounding box center [745, 307] width 164 height 33
type input "[PHONE_NUMBER]"
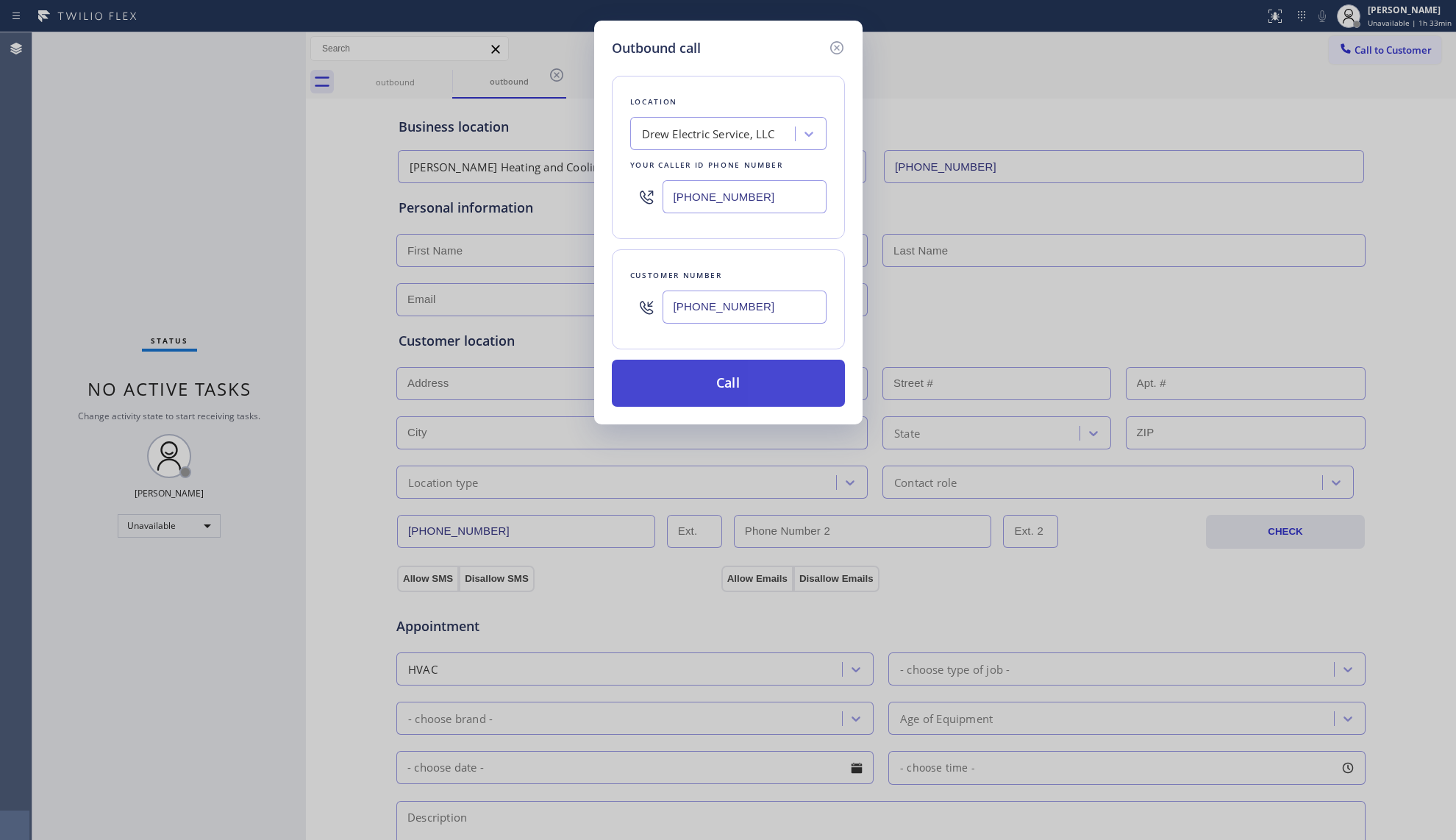
click at [716, 385] on button "Call" at bounding box center [728, 383] width 233 height 47
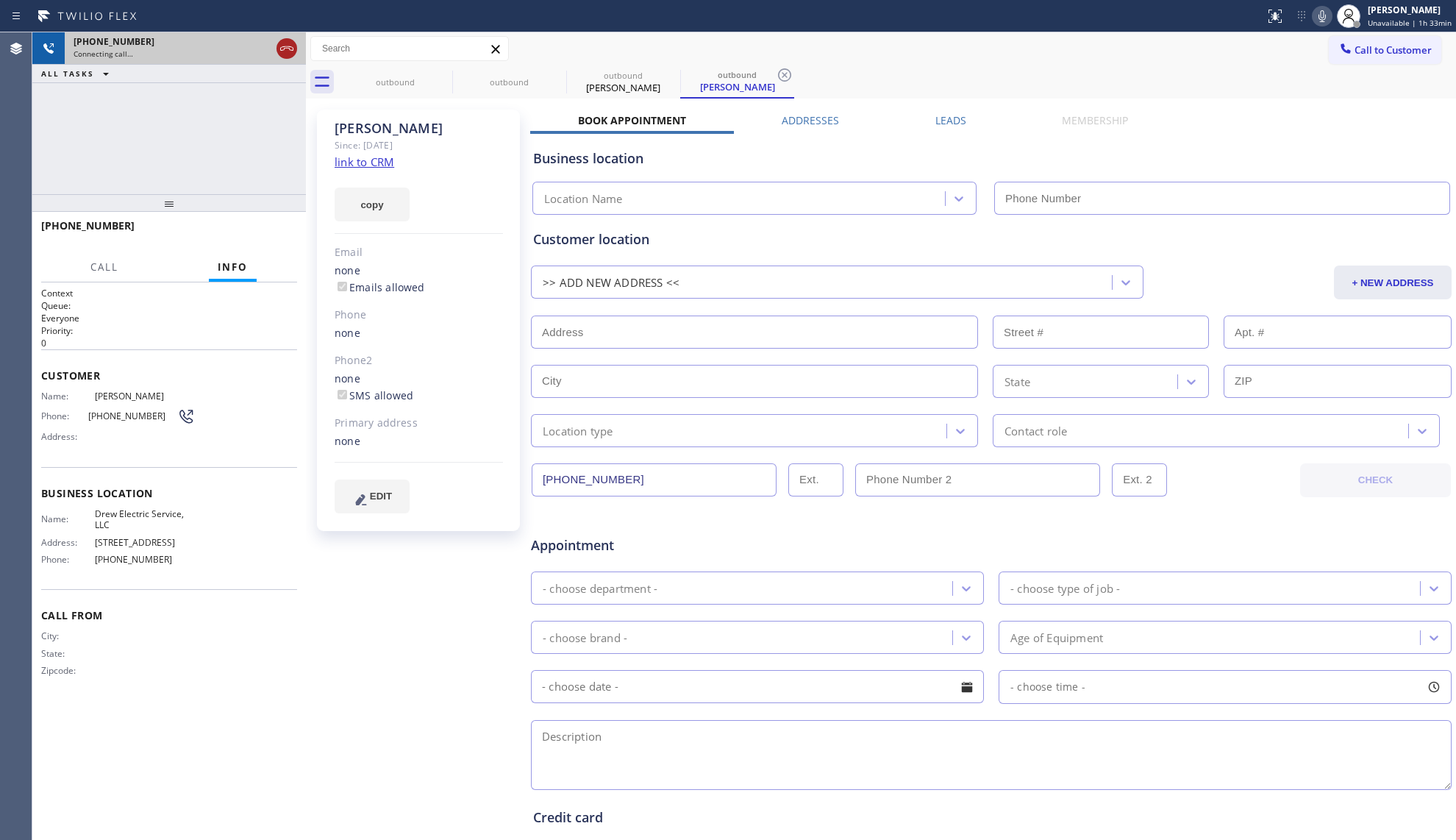
click at [288, 49] on icon at bounding box center [287, 48] width 17 height 17
type input "[PHONE_NUMBER]"
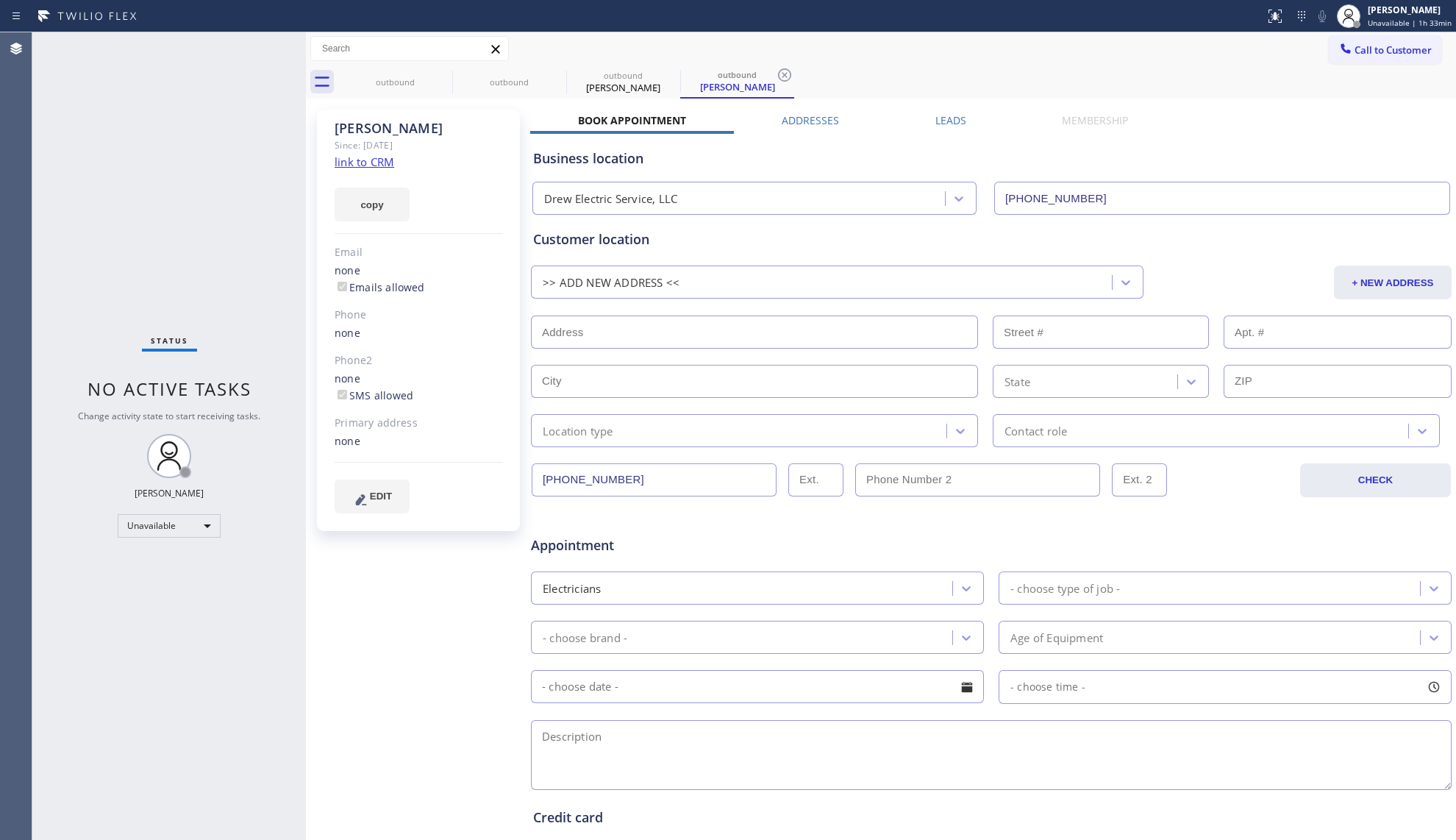
drag, startPoint x: 1161, startPoint y: 95, endPoint x: 1183, endPoint y: 90, distance: 22.6
click at [1161, 95] on div "outbound outbound outbound [PERSON_NAME] outbound [PERSON_NAME]" at bounding box center [897, 82] width 1118 height 33
drag, startPoint x: 1337, startPoint y: 48, endPoint x: 1142, endPoint y: 77, distance: 197.1
click at [1338, 49] on icon at bounding box center [1345, 48] width 15 height 15
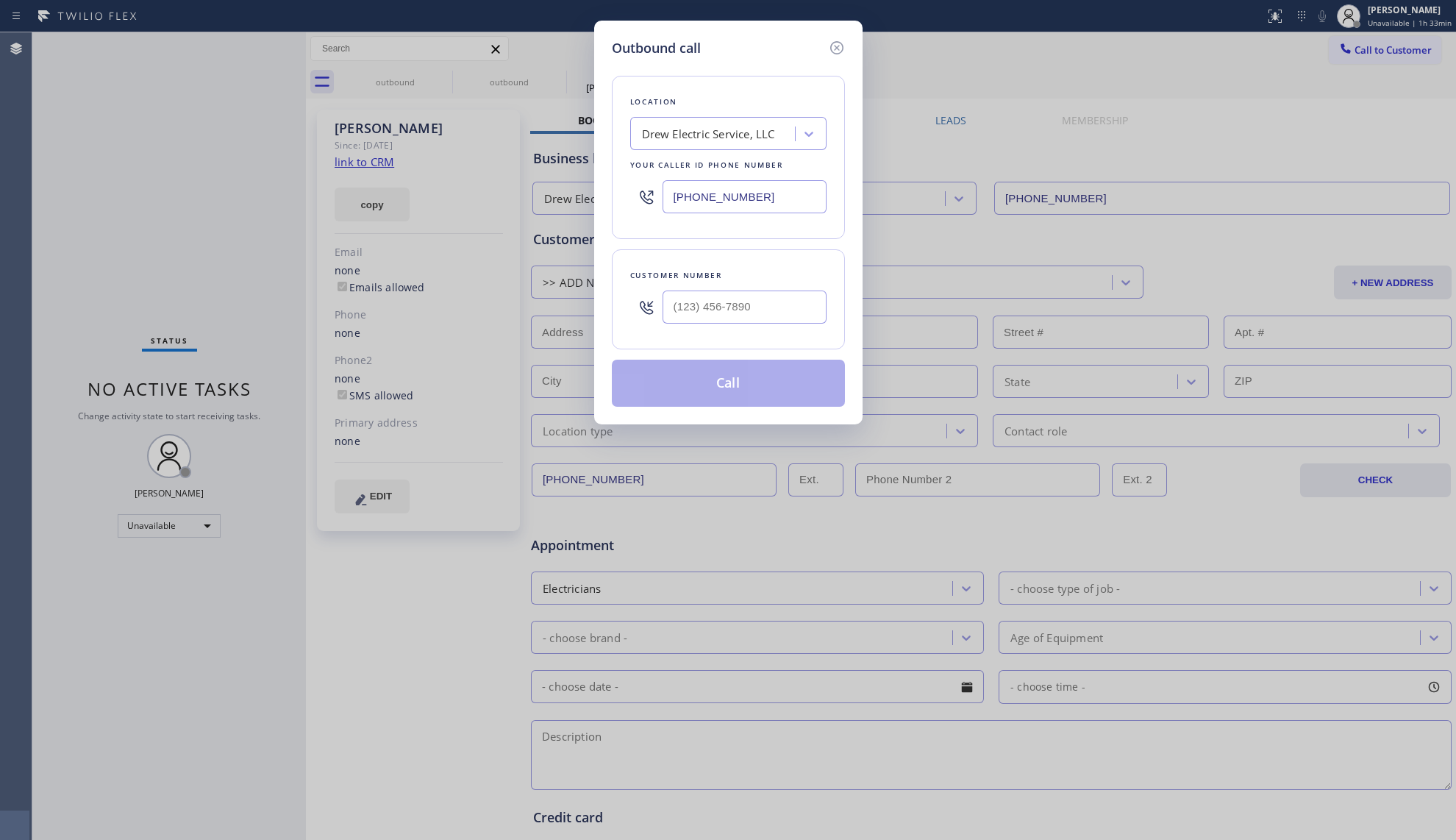
drag, startPoint x: 786, startPoint y: 196, endPoint x: 607, endPoint y: 206, distance: 179.3
click at [600, 206] on div "Outbound call Location Drew Electric Service, LLC Your caller id phone number […" at bounding box center [728, 223] width 268 height 404
type input "[PHONE_NUMBER]"
click at [768, 300] on input "(___) ___-____" at bounding box center [745, 307] width 164 height 33
type input "[PHONE_NUMBER]"
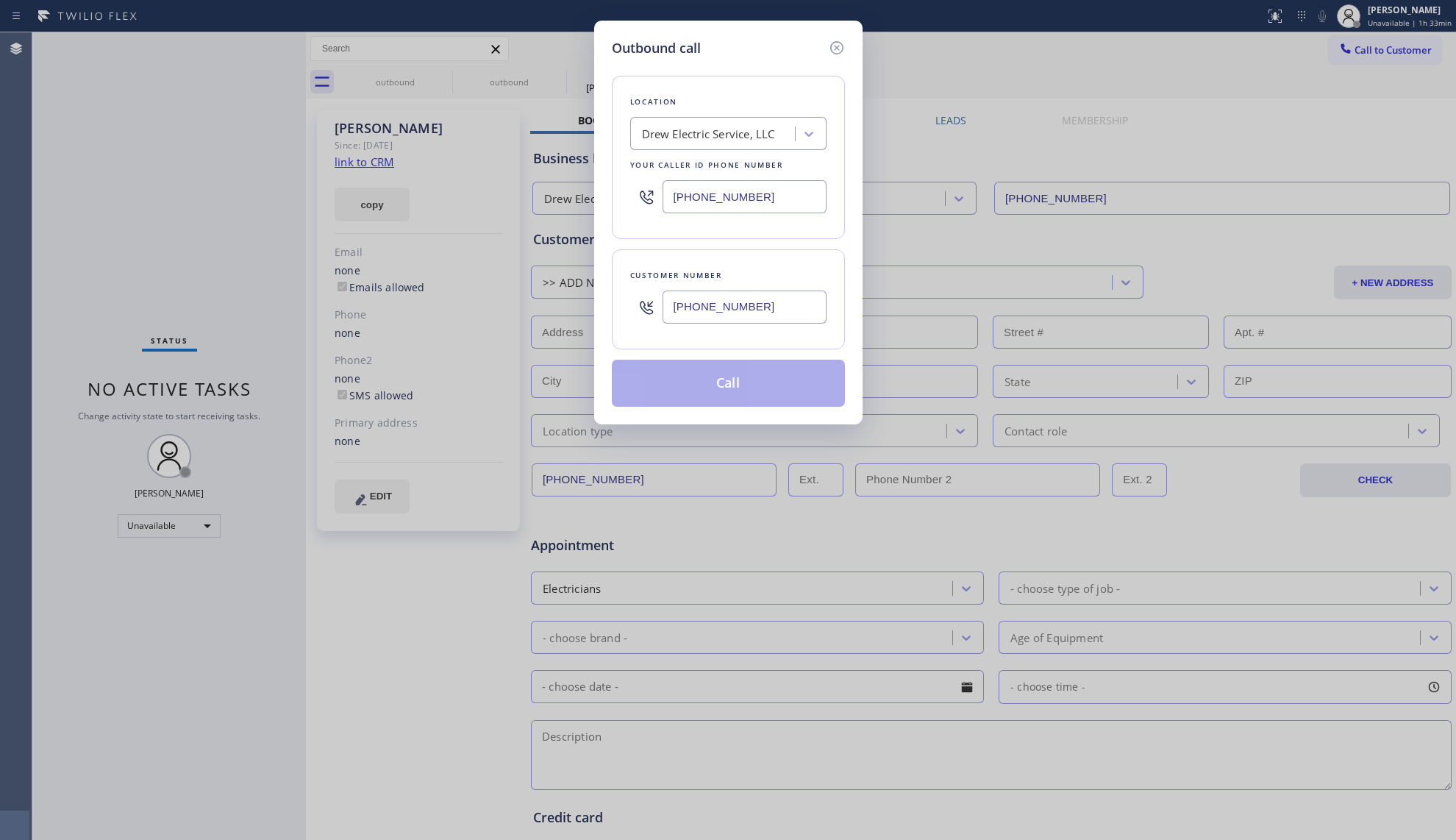
click at [752, 378] on button "Call" at bounding box center [728, 383] width 233 height 47
click at [1449, 324] on div "Back to Dashboard Change Sender ID Customers Technicians Select a contact Outbo…" at bounding box center [881, 436] width 1150 height 808
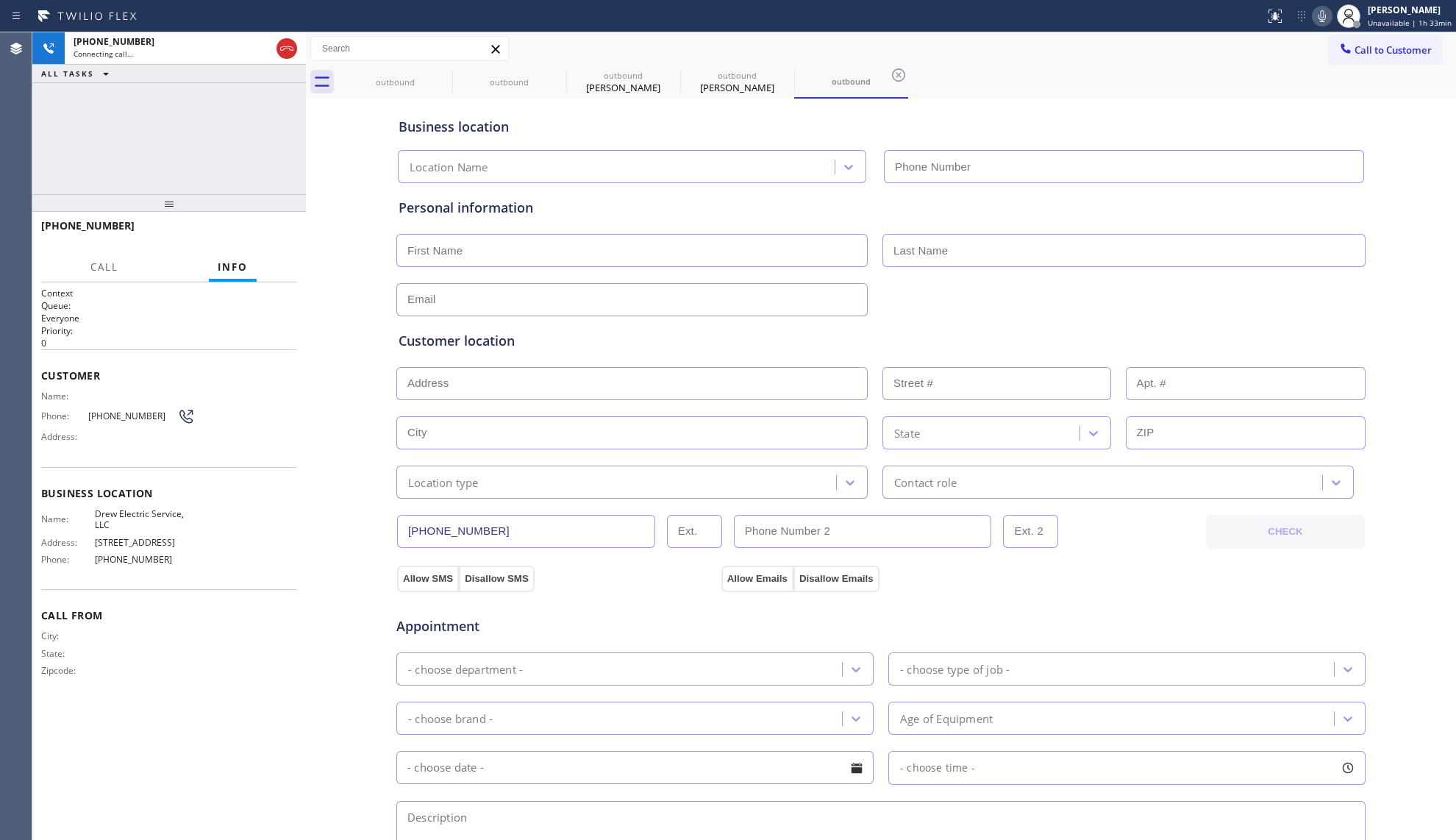
type input "[PHONE_NUMBER]"
click at [975, 107] on div "Business location Drew Electric Service, LLC [PHONE_NUMBER]" at bounding box center [881, 142] width 971 height 81
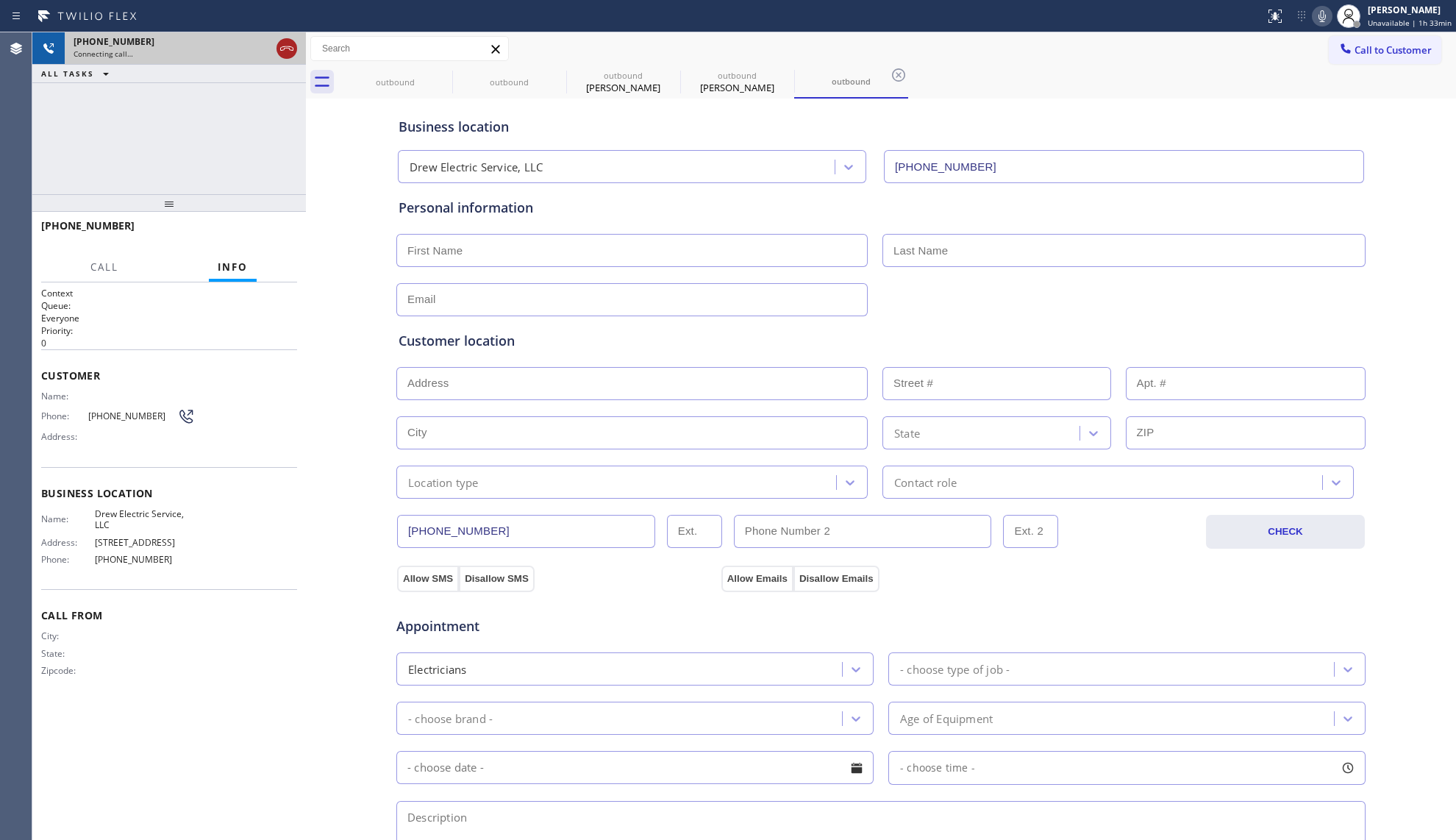
click at [287, 41] on icon at bounding box center [287, 48] width 17 height 17
drag, startPoint x: 406, startPoint y: 69, endPoint x: 425, endPoint y: 71, distance: 19.1
click at [407, 69] on div "outbound" at bounding box center [395, 82] width 111 height 33
click at [425, 71] on div "outbound" at bounding box center [395, 82] width 111 height 33
click at [425, 71] on div "outbound" at bounding box center [395, 81] width 111 height 31
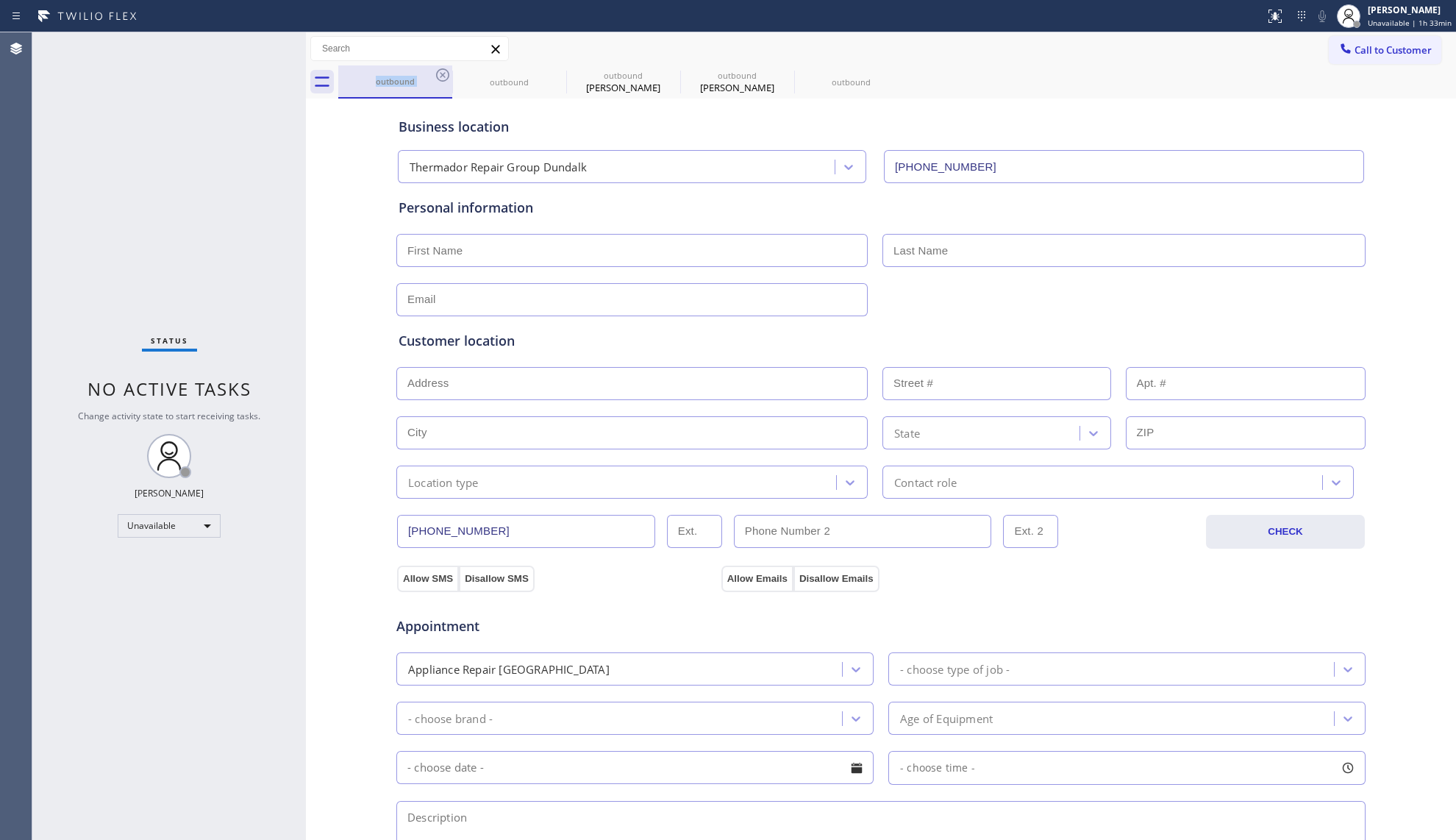
click at [426, 71] on div "outbound" at bounding box center [395, 81] width 111 height 31
click at [427, 72] on div "outbound" at bounding box center [395, 81] width 111 height 31
click at [437, 73] on icon at bounding box center [442, 74] width 13 height 13
click at [439, 73] on icon at bounding box center [442, 75] width 17 height 17
click at [0, 0] on icon at bounding box center [0, 0] width 0 height 0
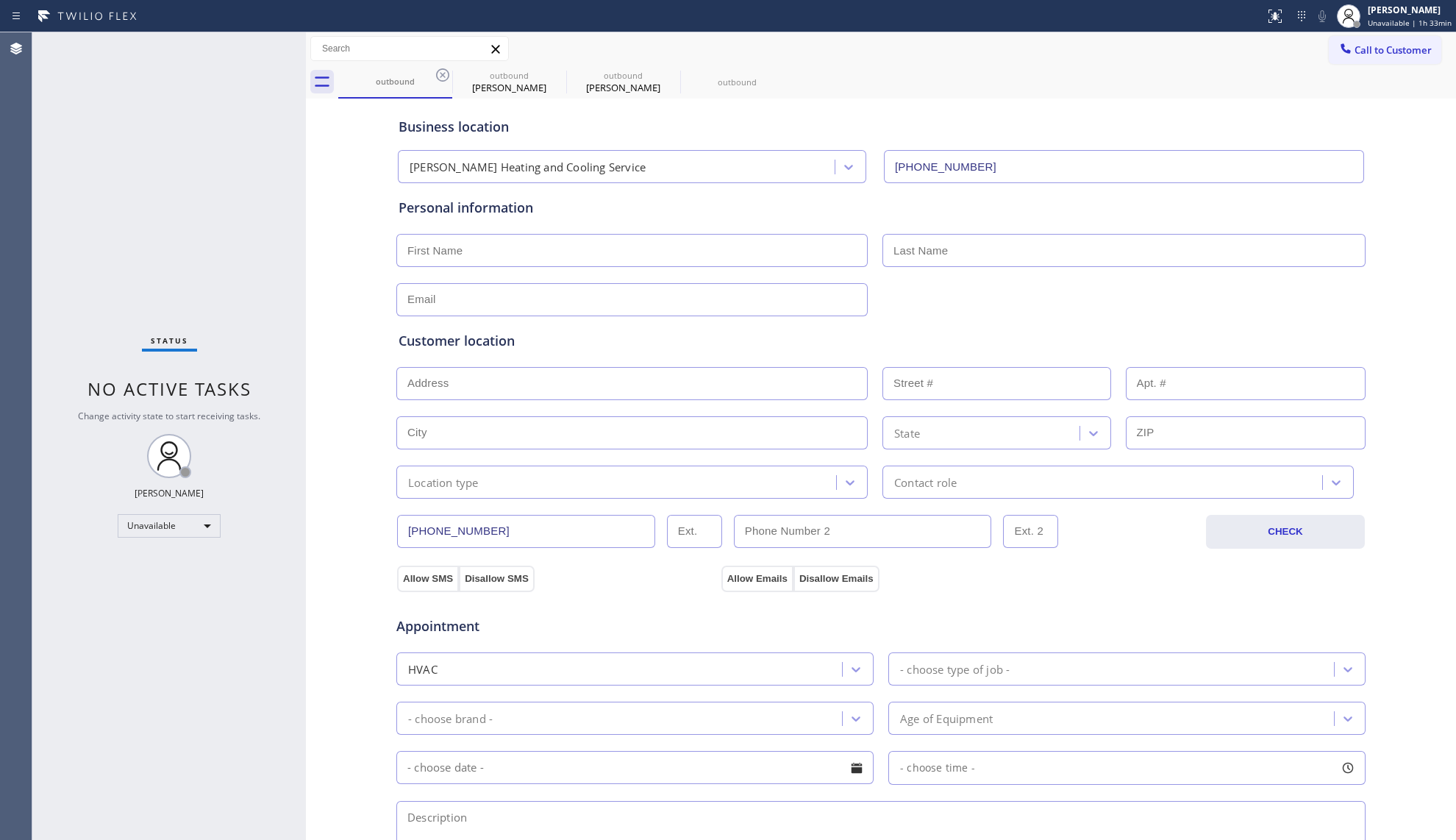
click at [0, 0] on icon at bounding box center [0, 0] width 0 height 0
click at [440, 73] on div "outbound outbound [PERSON_NAME] outbound [PERSON_NAME] outbound" at bounding box center [897, 82] width 1118 height 33
click at [441, 73] on div "outbound outbound [PERSON_NAME] outbound [PERSON_NAME] outbound" at bounding box center [897, 82] width 1118 height 33
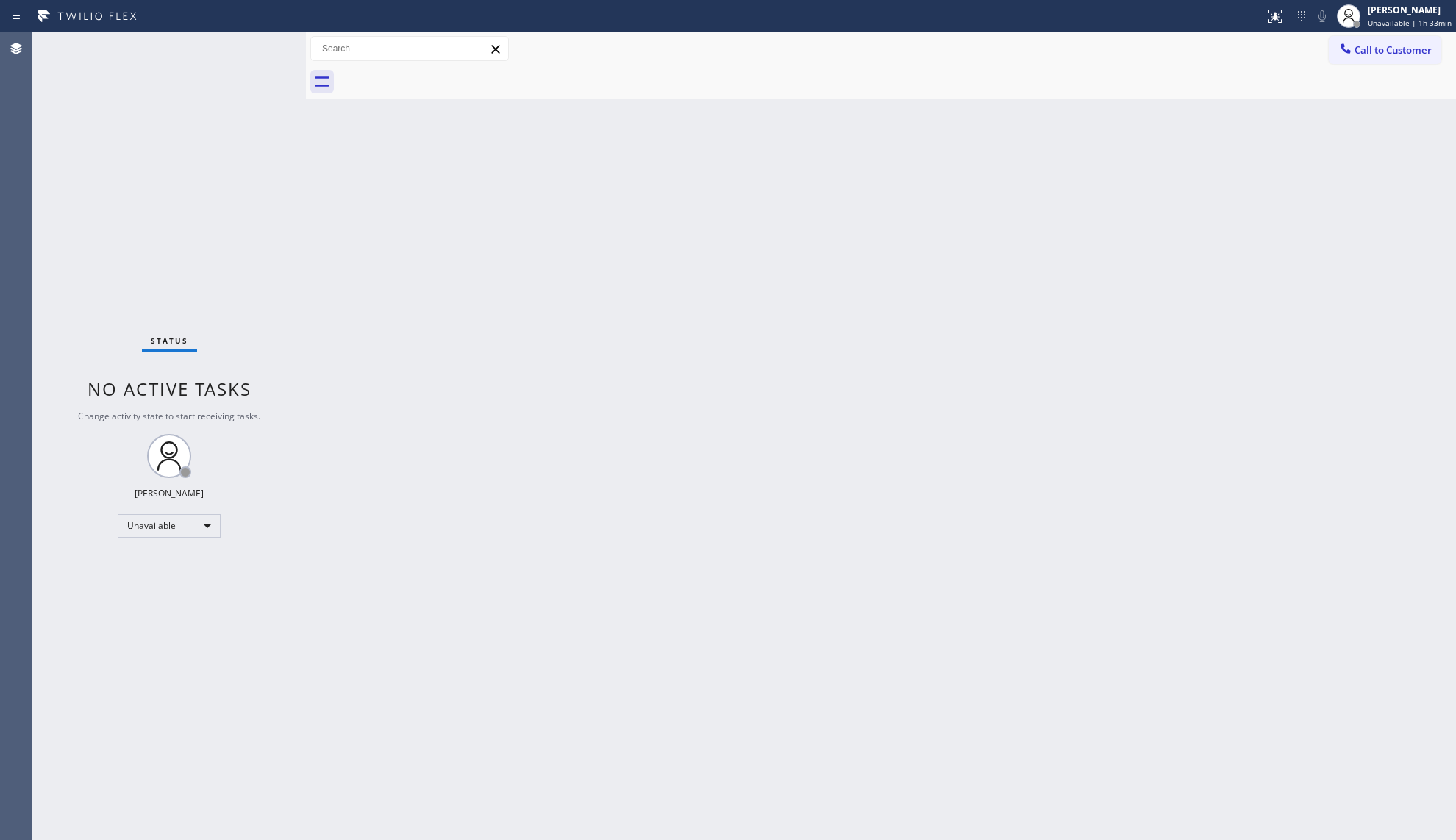
click at [442, 73] on div at bounding box center [897, 82] width 1118 height 33
click at [1353, 38] on button "Call to Customer" at bounding box center [1384, 50] width 113 height 28
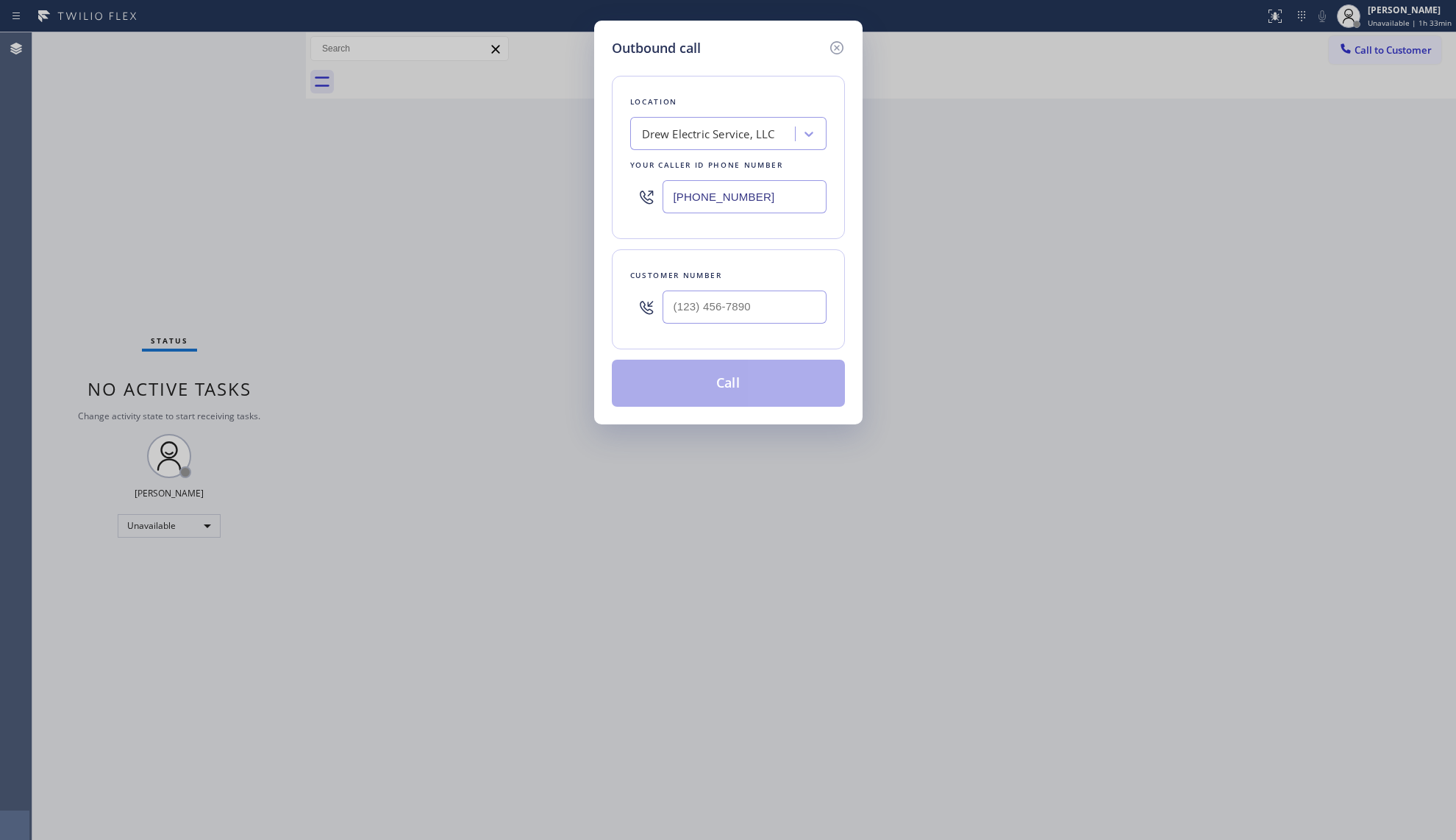
drag, startPoint x: 780, startPoint y: 198, endPoint x: 648, endPoint y: 207, distance: 132.3
click at [651, 207] on div "[PHONE_NUMBER]" at bounding box center [728, 197] width 197 height 48
type input "[PHONE_NUMBER]"
click at [725, 286] on div at bounding box center [745, 307] width 164 height 48
click at [739, 302] on input "(___) ___-____" at bounding box center [745, 307] width 164 height 33
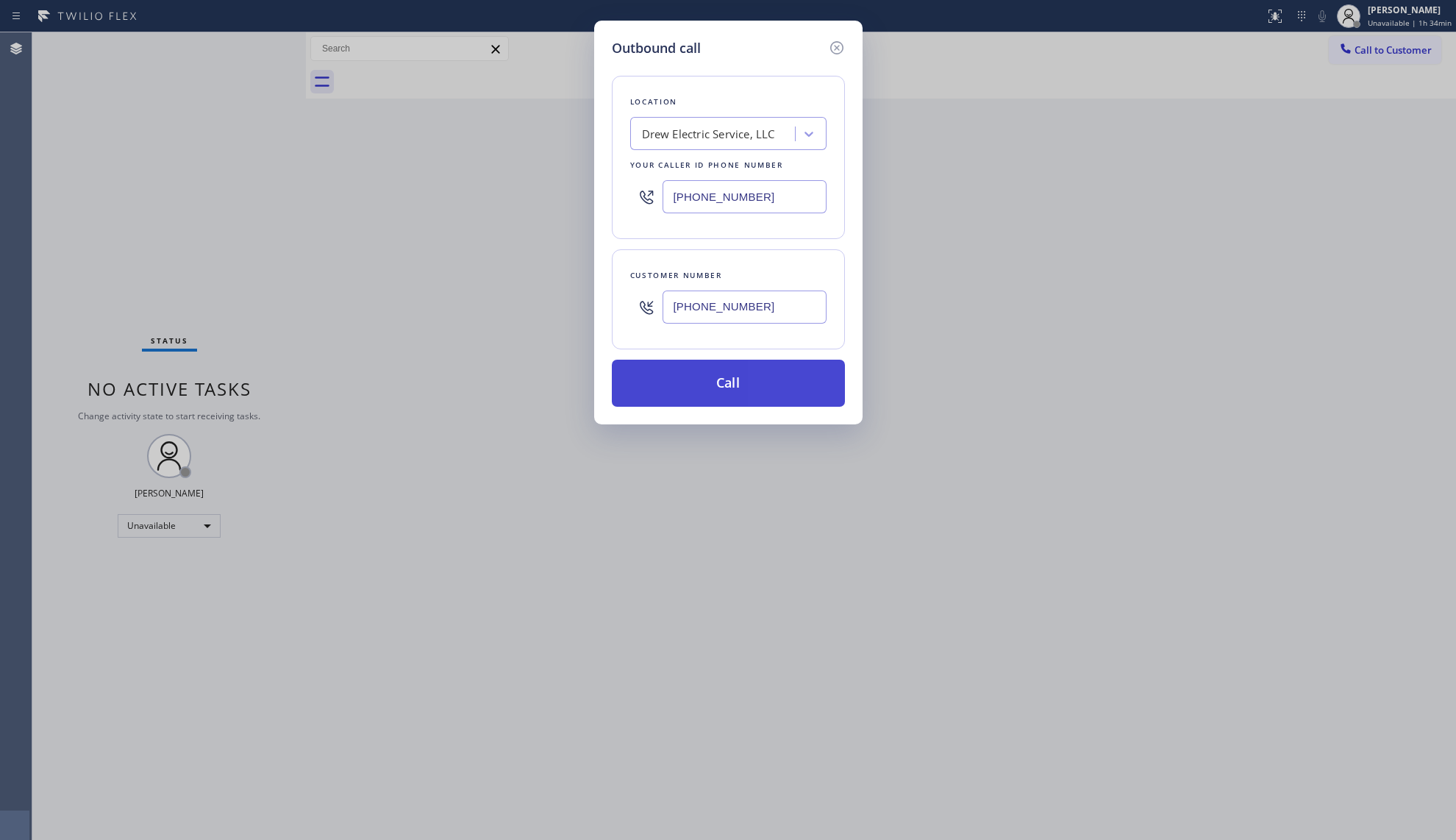
type input "[PHONE_NUMBER]"
click at [742, 372] on button "Call" at bounding box center [728, 383] width 233 height 47
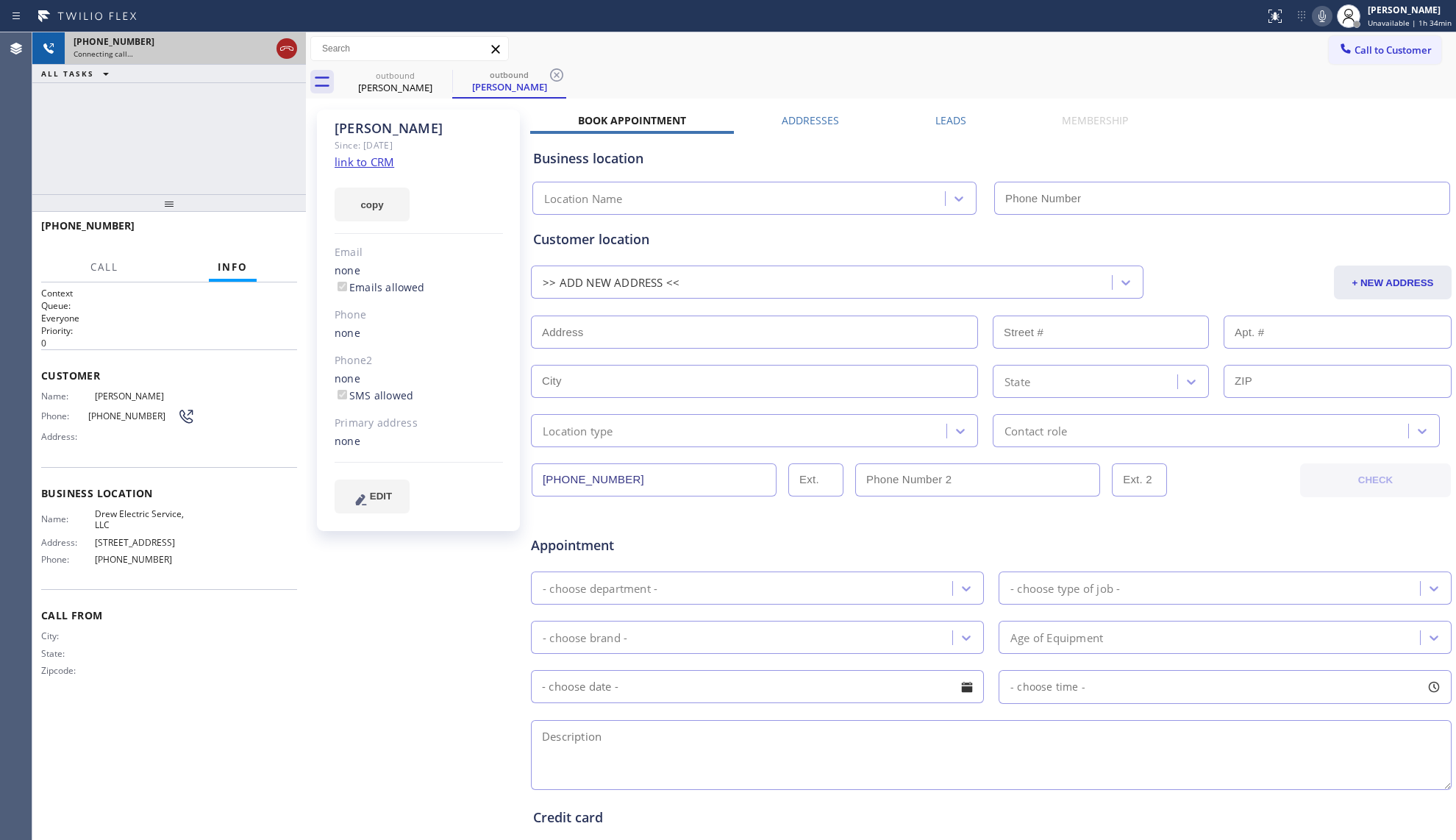
click at [288, 48] on icon at bounding box center [287, 48] width 13 height 4
click at [288, 49] on div "Connecting call…" at bounding box center [185, 54] width 224 height 10
type input "[PHONE_NUMBER]"
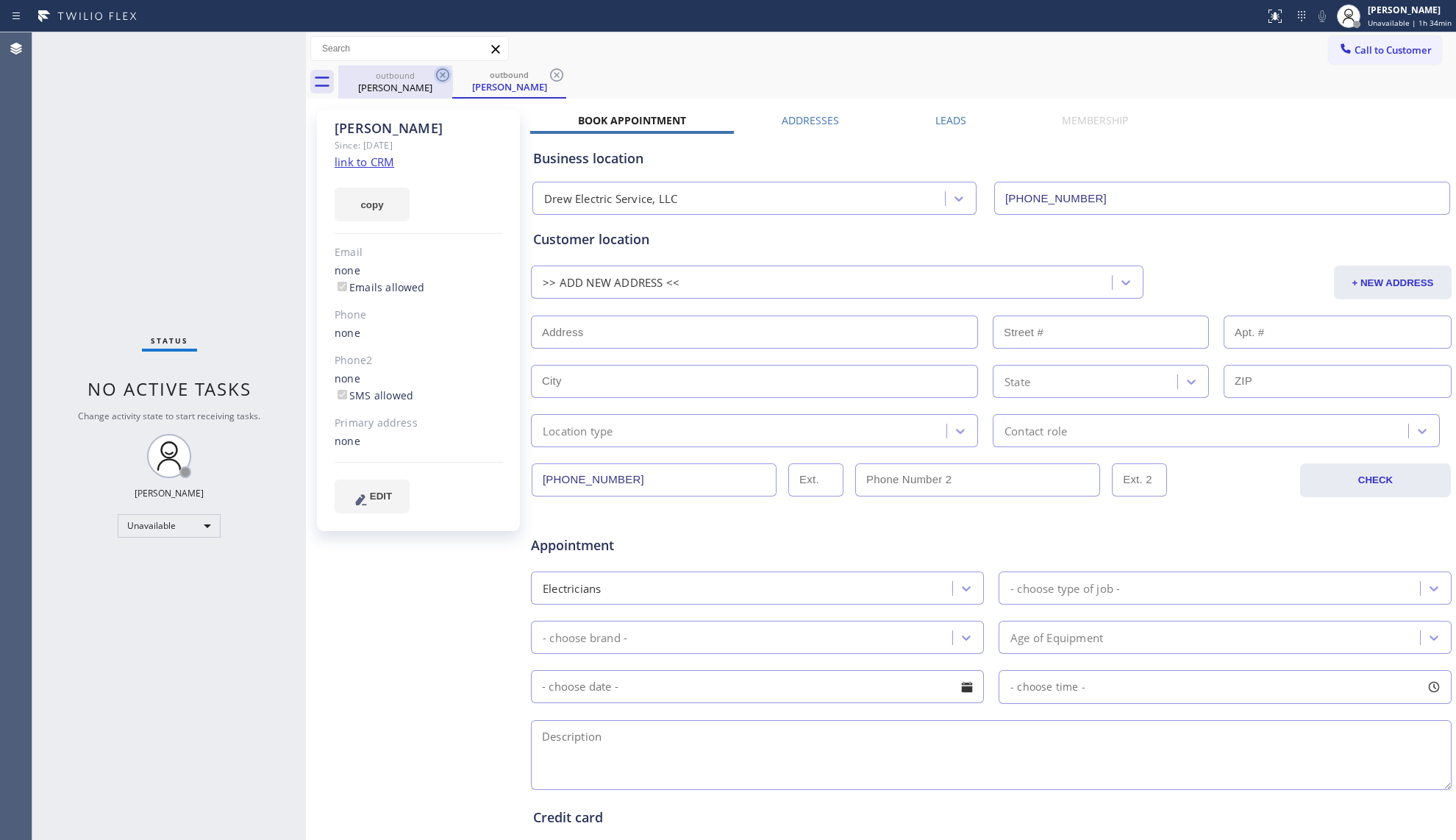
click at [442, 81] on icon at bounding box center [442, 74] width 13 height 13
click at [441, 81] on icon at bounding box center [442, 74] width 13 height 13
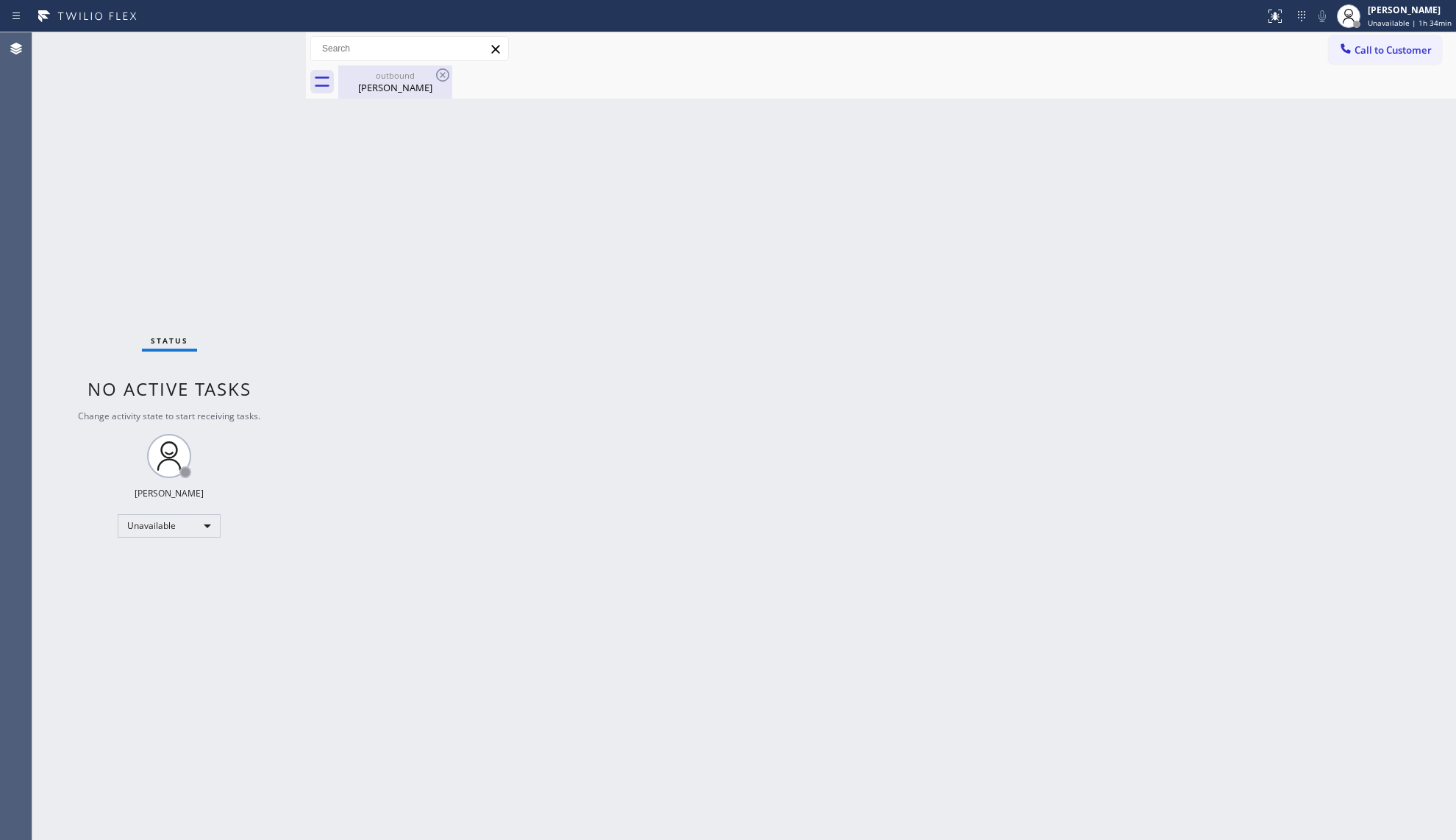
click at [440, 81] on icon at bounding box center [442, 75] width 17 height 17
click at [390, 83] on div "[PERSON_NAME]" at bounding box center [395, 87] width 111 height 13
click at [1383, 36] on button "Call to Customer" at bounding box center [1384, 50] width 113 height 28
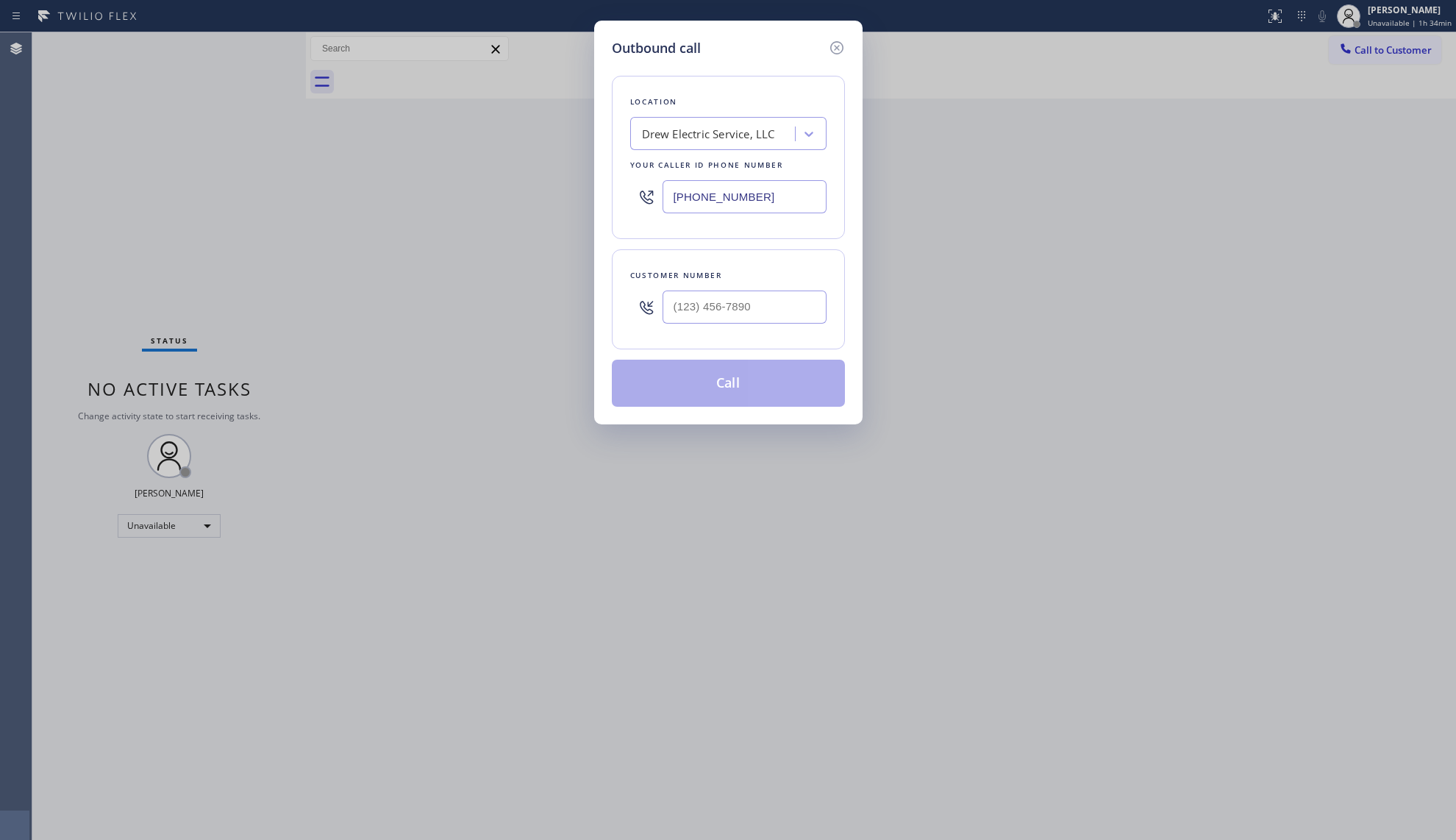
drag, startPoint x: 757, startPoint y: 196, endPoint x: 597, endPoint y: 196, distance: 160.0
click at [597, 196] on div "Outbound call Location Drew Electric Service, LLC Your caller id phone number […" at bounding box center [728, 223] width 268 height 404
drag, startPoint x: 778, startPoint y: 201, endPoint x: 605, endPoint y: 175, distance: 174.9
click at [607, 178] on div "Outbound call Location Drew Electric Service, LLC Your caller id phone number […" at bounding box center [728, 223] width 268 height 404
type input "[PHONE_NUMBER]"
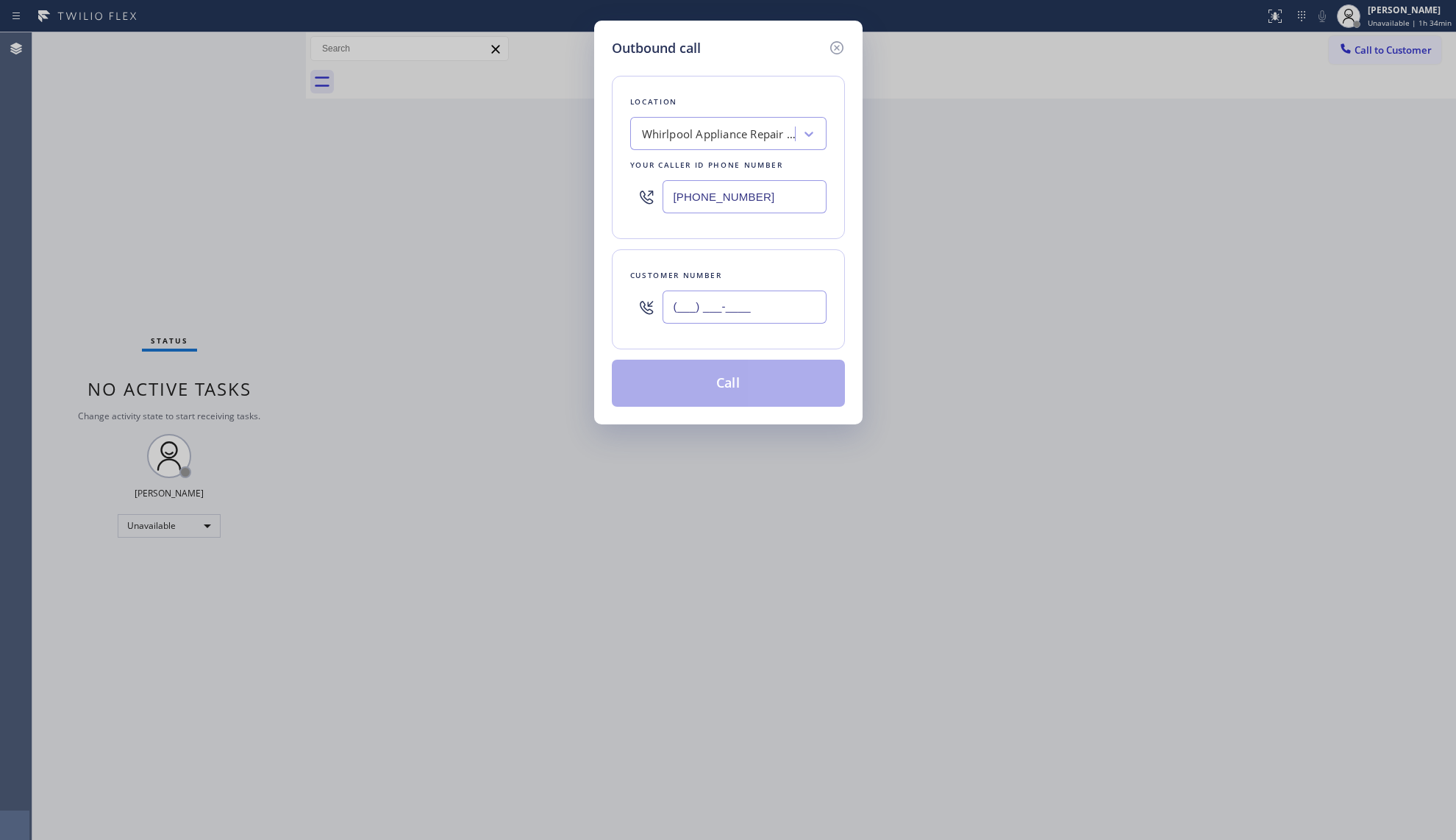
click at [765, 302] on input "(___) ___-____" at bounding box center [745, 307] width 164 height 33
type input "[PHONE_NUMBER]"
click at [701, 373] on button "Call" at bounding box center [728, 383] width 233 height 47
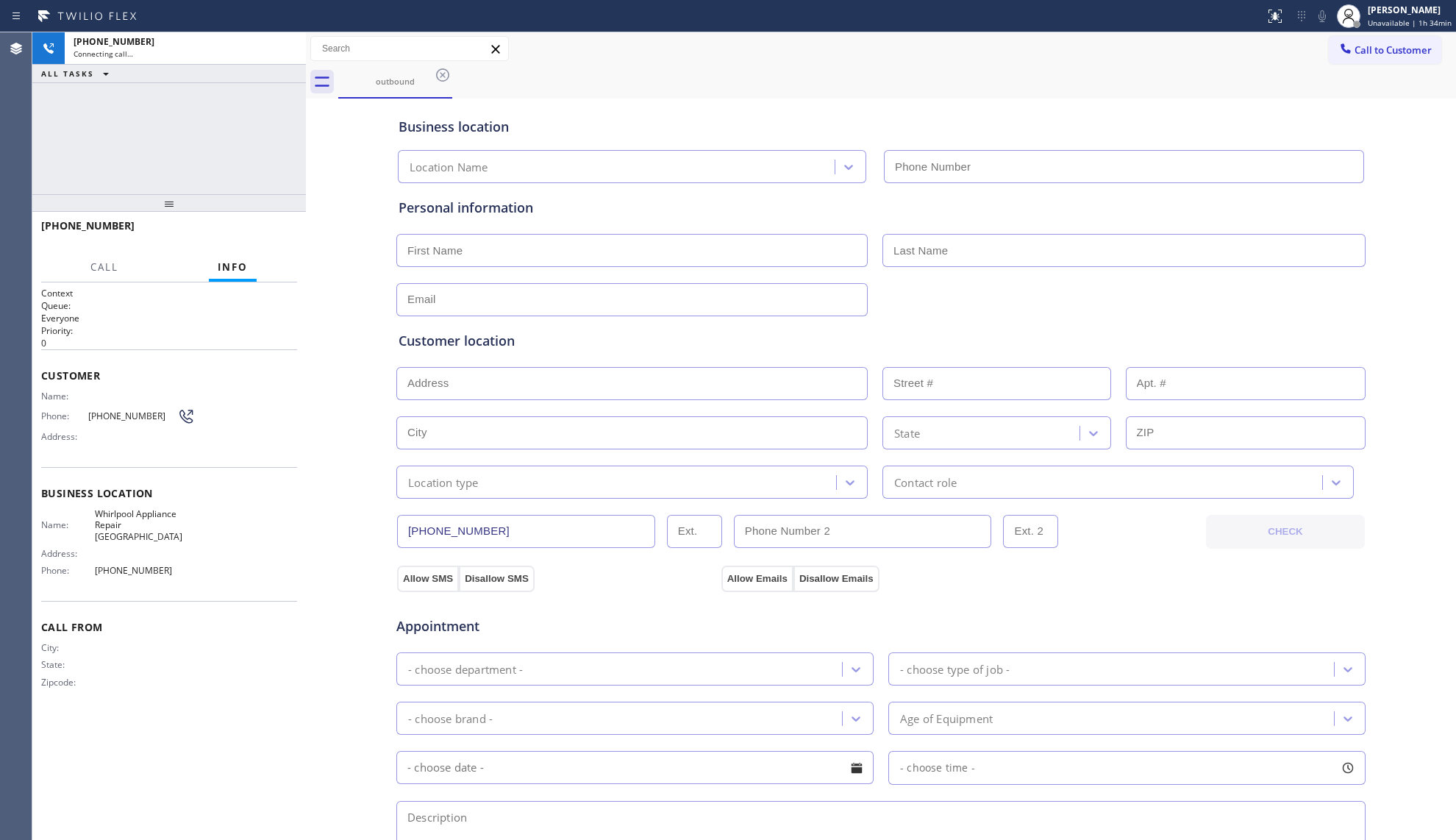
type input "[PHONE_NUMBER]"
click at [827, 63] on div "Call to Customer Outbound call Location Whirlpool Appliance Repair [GEOGRAPHIC_…" at bounding box center [881, 49] width 1150 height 33
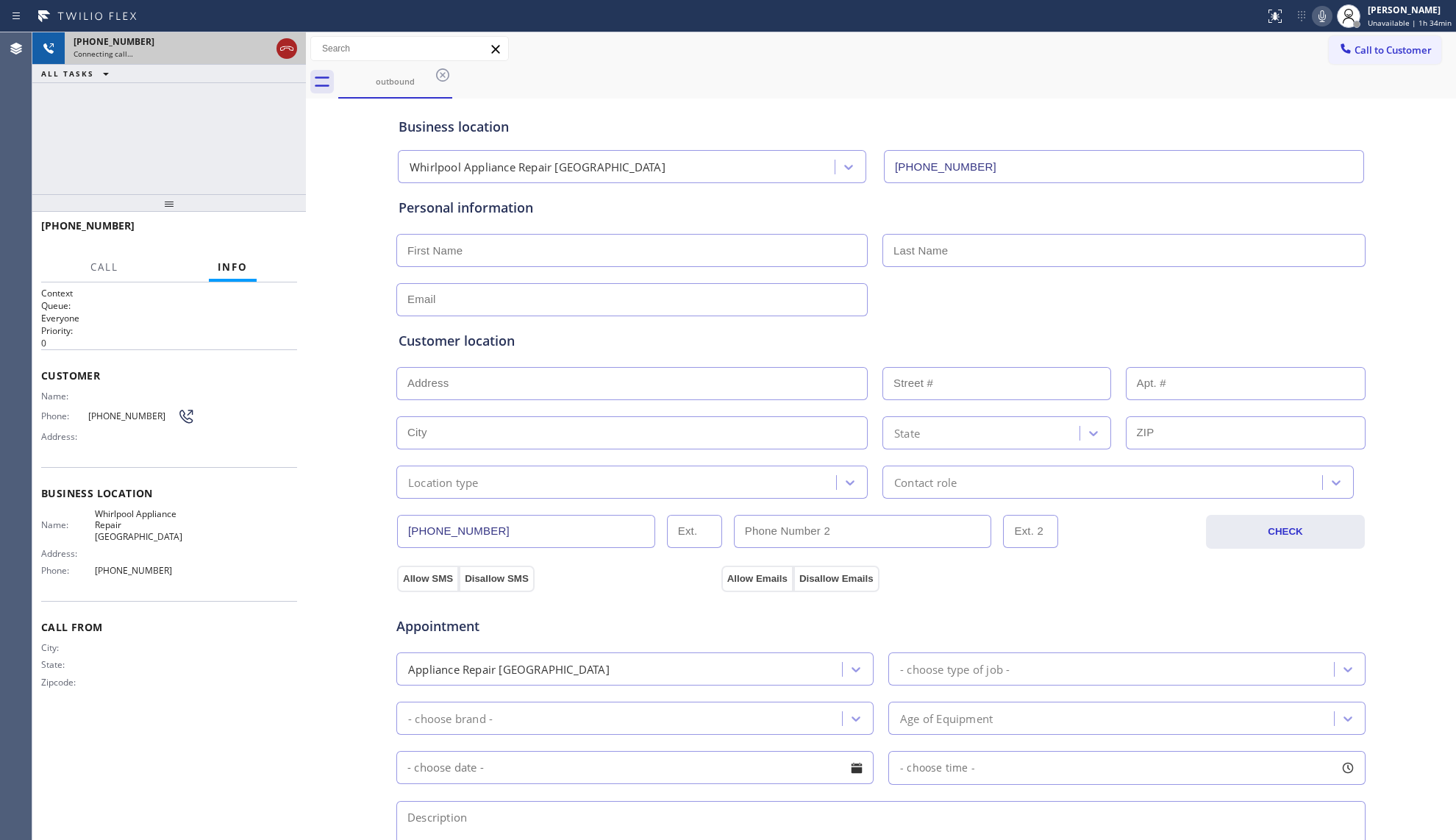
click at [295, 53] on icon at bounding box center [287, 48] width 17 height 17
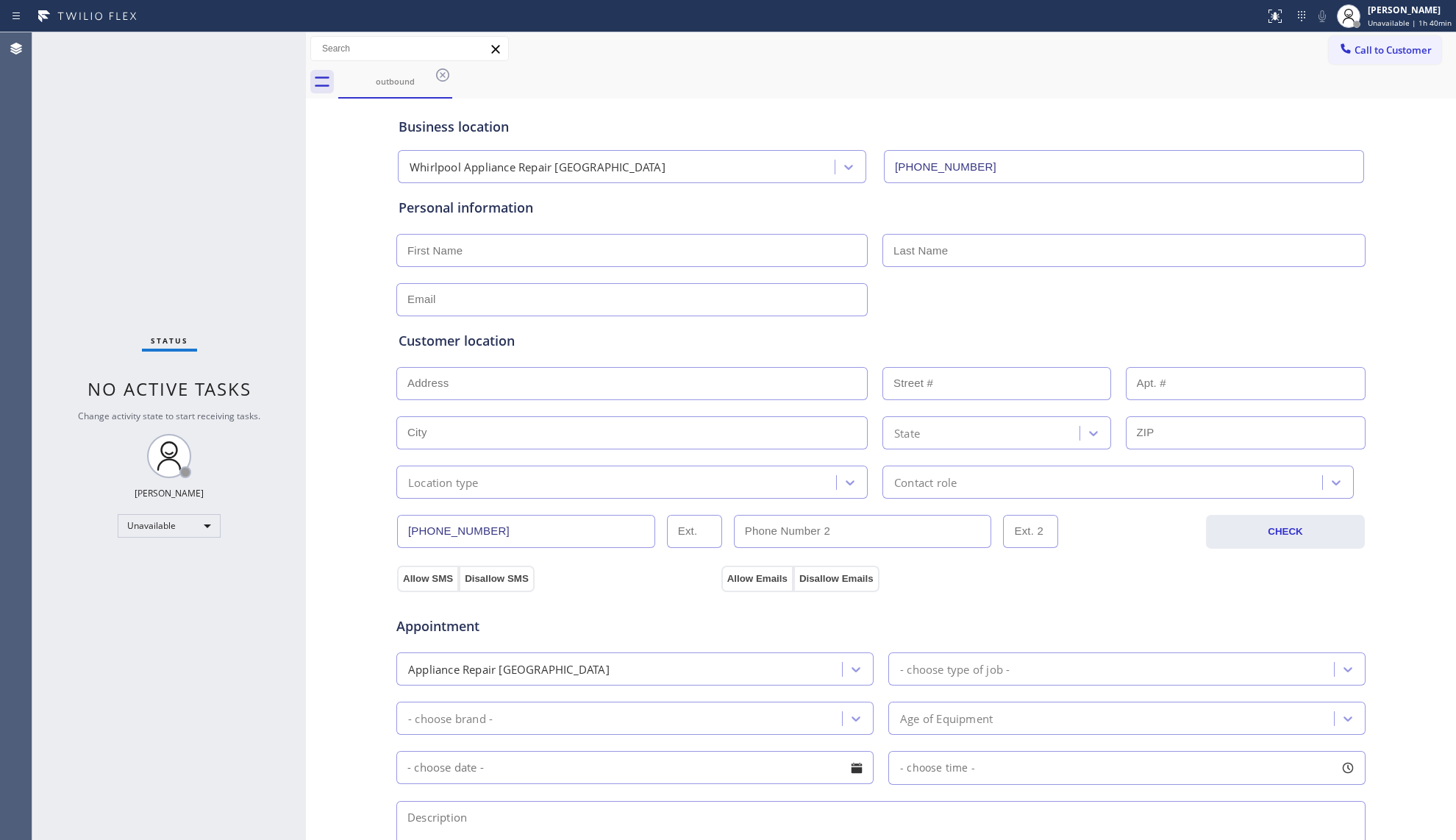
drag, startPoint x: 443, startPoint y: 82, endPoint x: 518, endPoint y: 101, distance: 77.4
click at [445, 82] on icon at bounding box center [442, 75] width 17 height 17
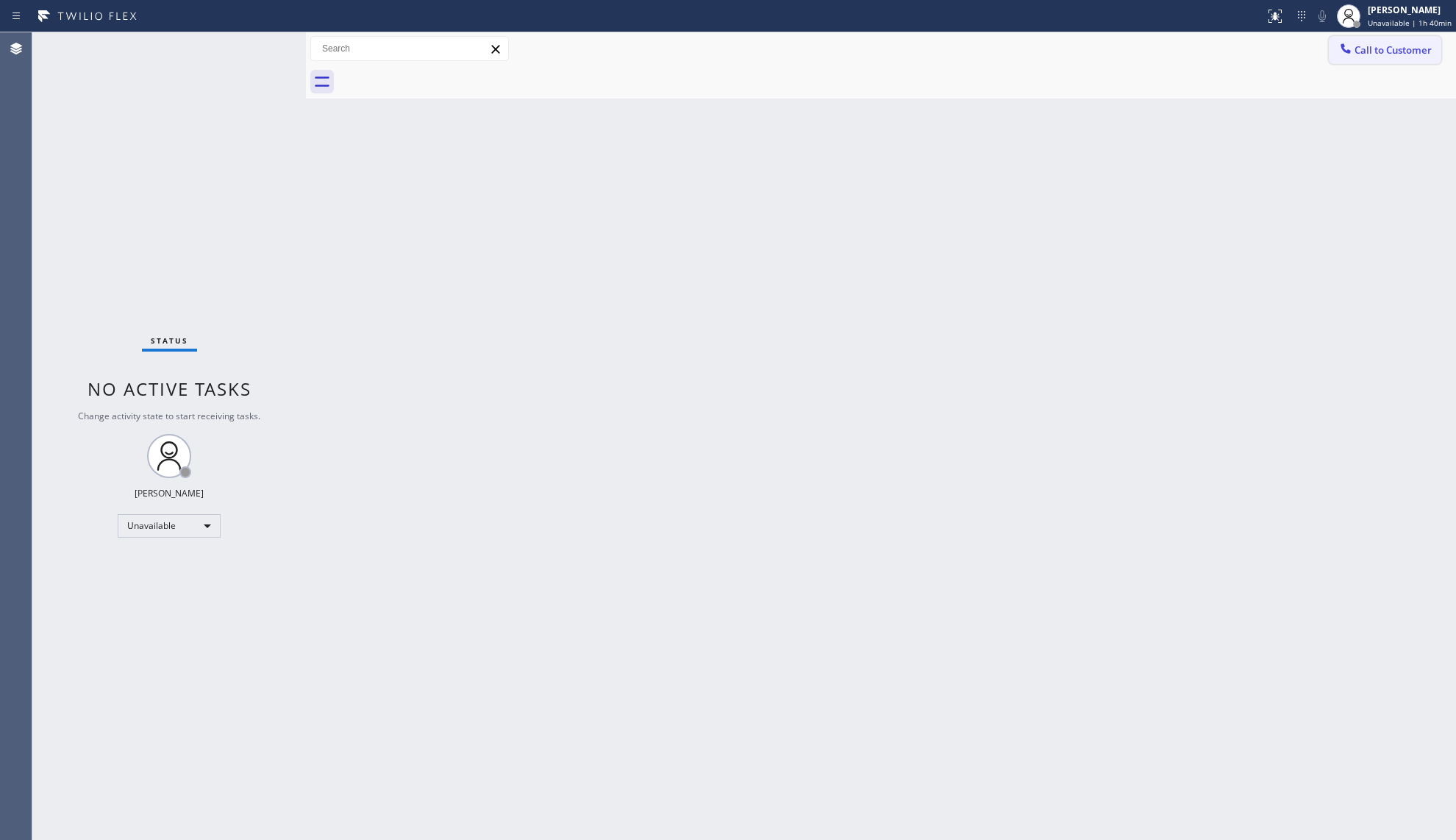
drag, startPoint x: 1357, startPoint y: 52, endPoint x: 1152, endPoint y: 128, distance: 218.6
click at [1356, 52] on span "Call to Customer" at bounding box center [1393, 50] width 77 height 13
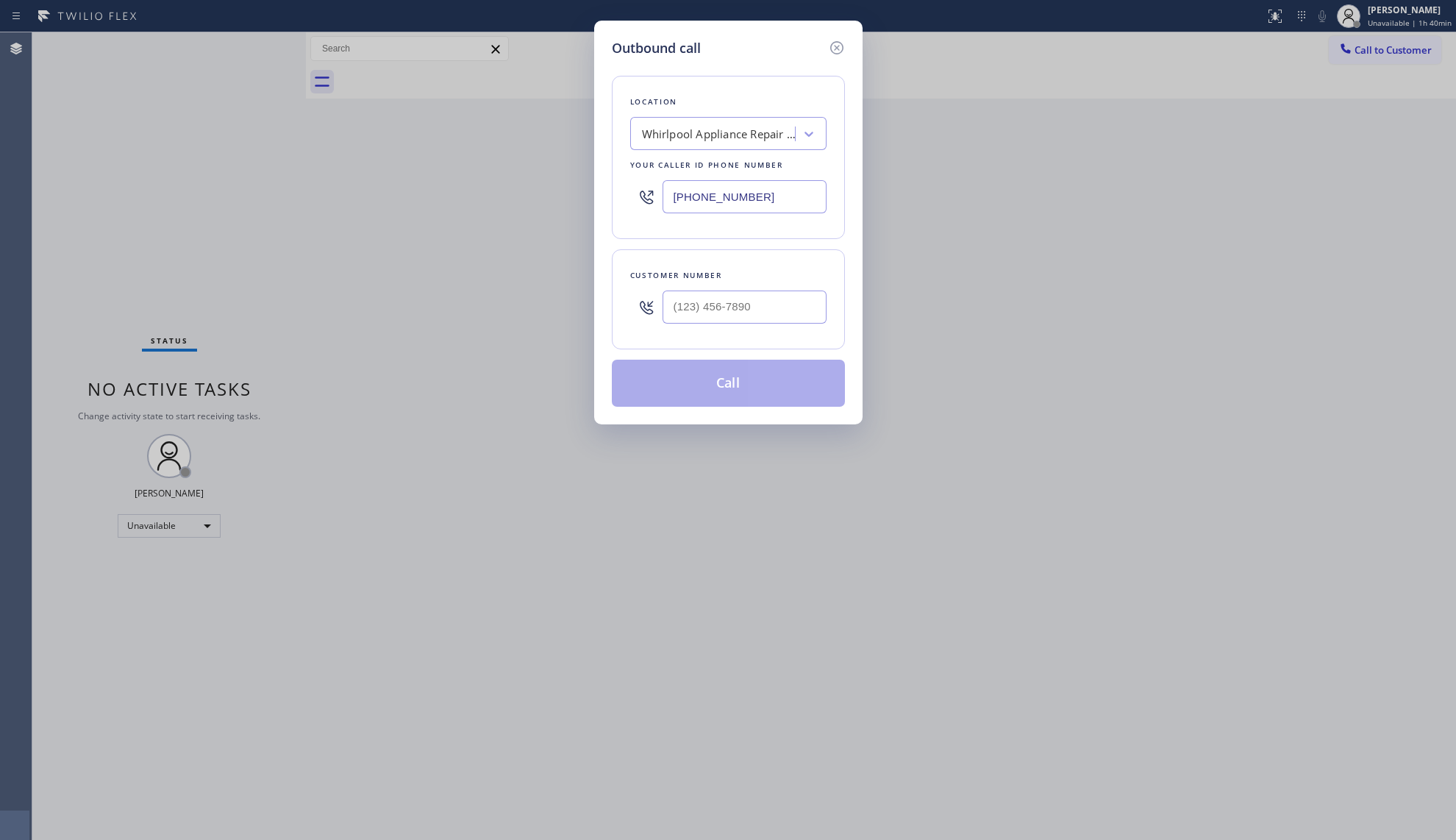
drag, startPoint x: 787, startPoint y: 206, endPoint x: 568, endPoint y: 216, distance: 219.2
click at [568, 216] on div "Outbound call Location Whirlpool Appliance Repair [GEOGRAPHIC_DATA] Your caller…" at bounding box center [728, 420] width 1456 height 840
type input "[PHONE_NUMBER]"
click at [781, 303] on input "(___) ___-____" at bounding box center [745, 307] width 164 height 33
type input "[PHONE_NUMBER]"
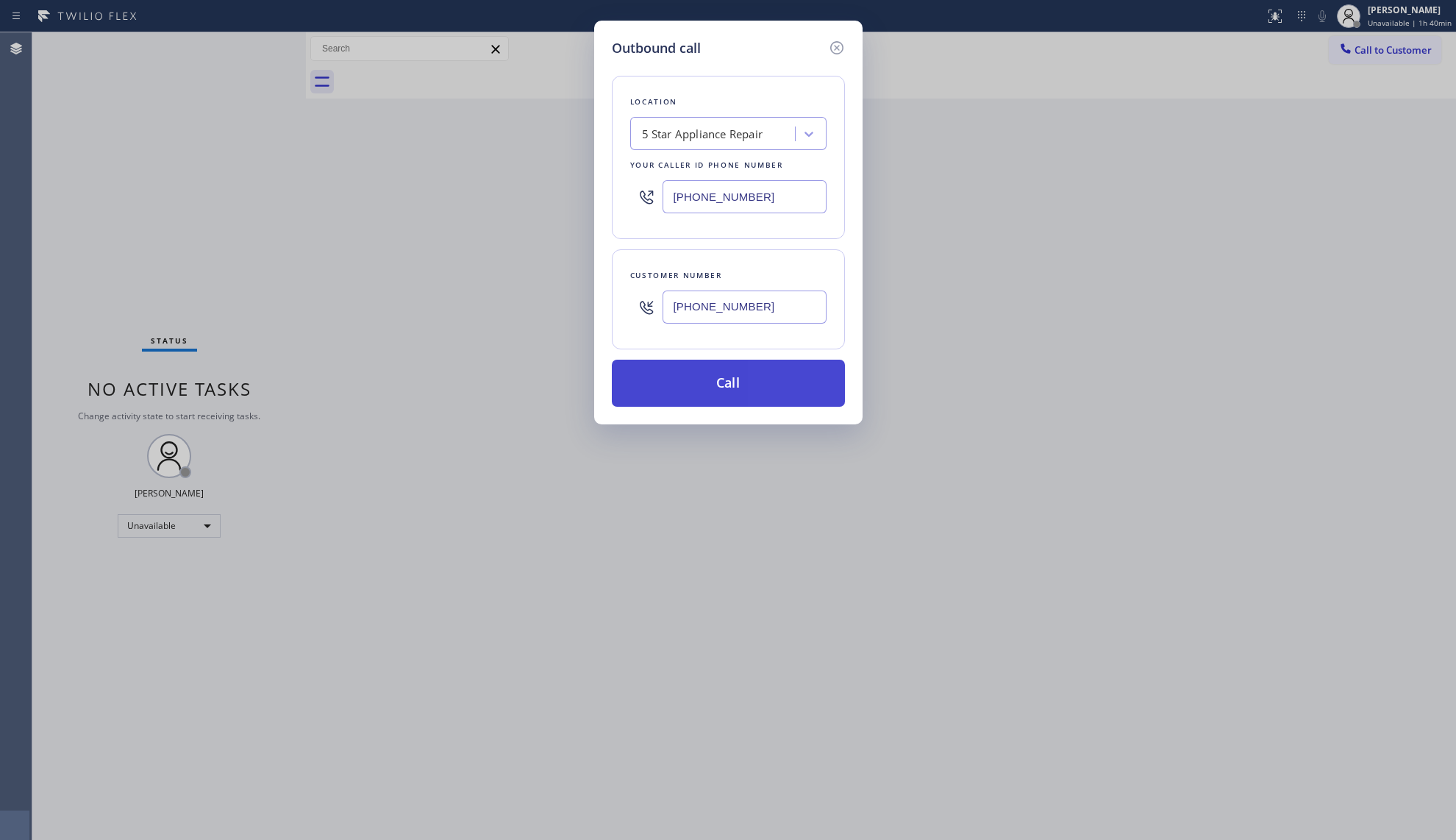
drag, startPoint x: 721, startPoint y: 388, endPoint x: 745, endPoint y: 349, distance: 45.8
click at [722, 388] on button "Call" at bounding box center [728, 383] width 233 height 47
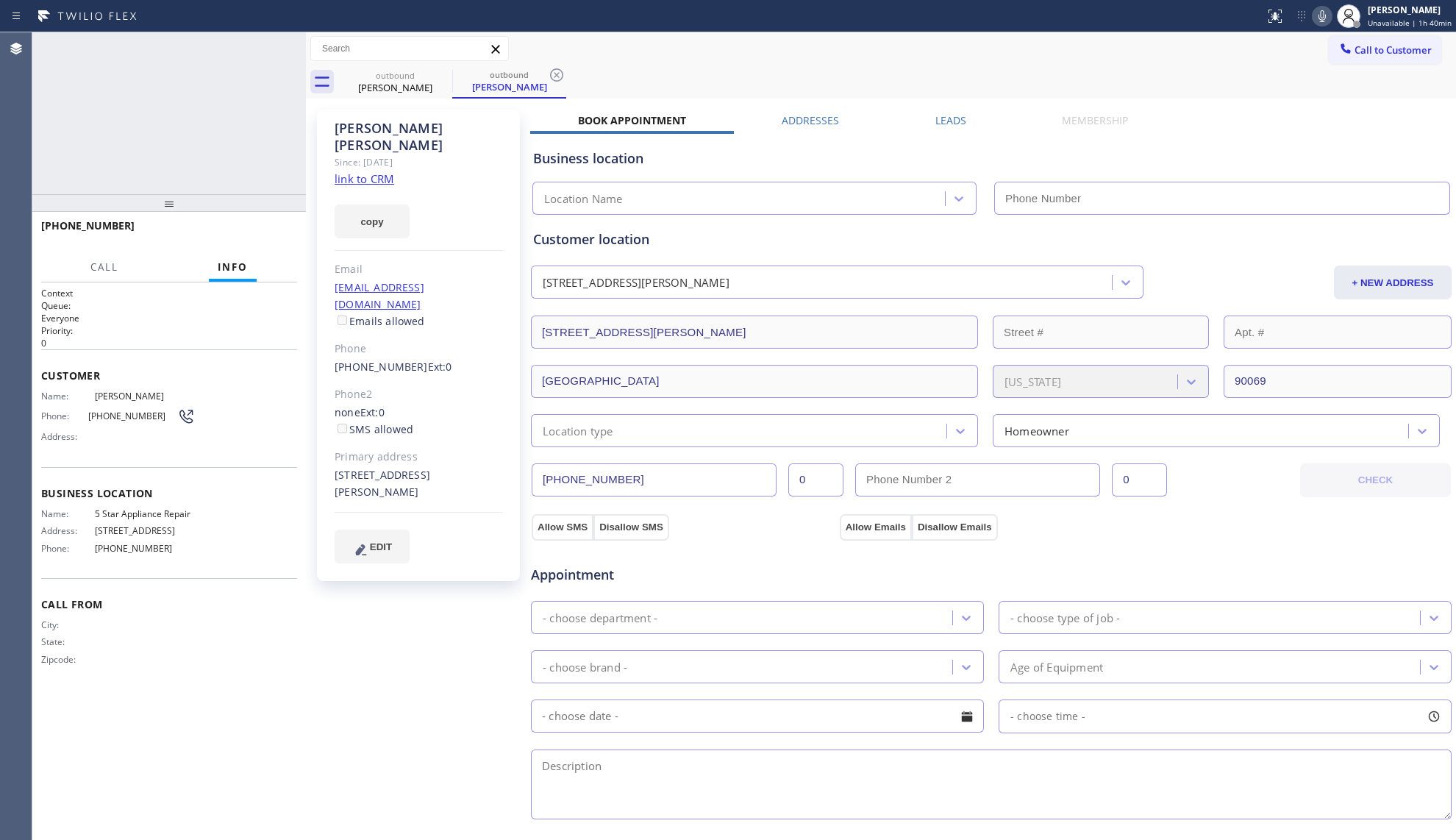
type input "[PHONE_NUMBER]"
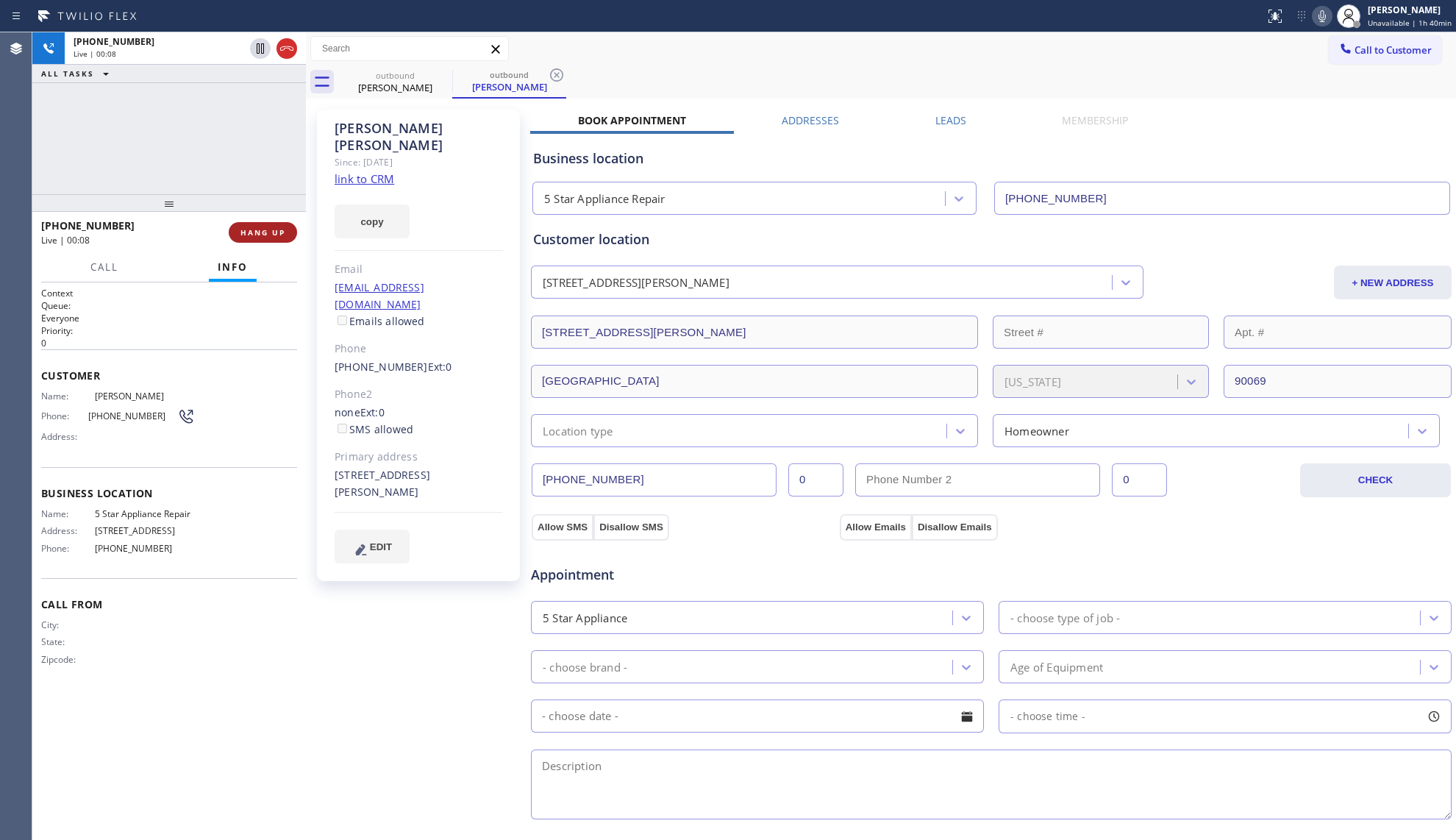
click at [262, 227] on span "HANG UP" at bounding box center [262, 233] width 45 height 10
click at [262, 227] on span "COMPLETE" at bounding box center [260, 233] width 51 height 10
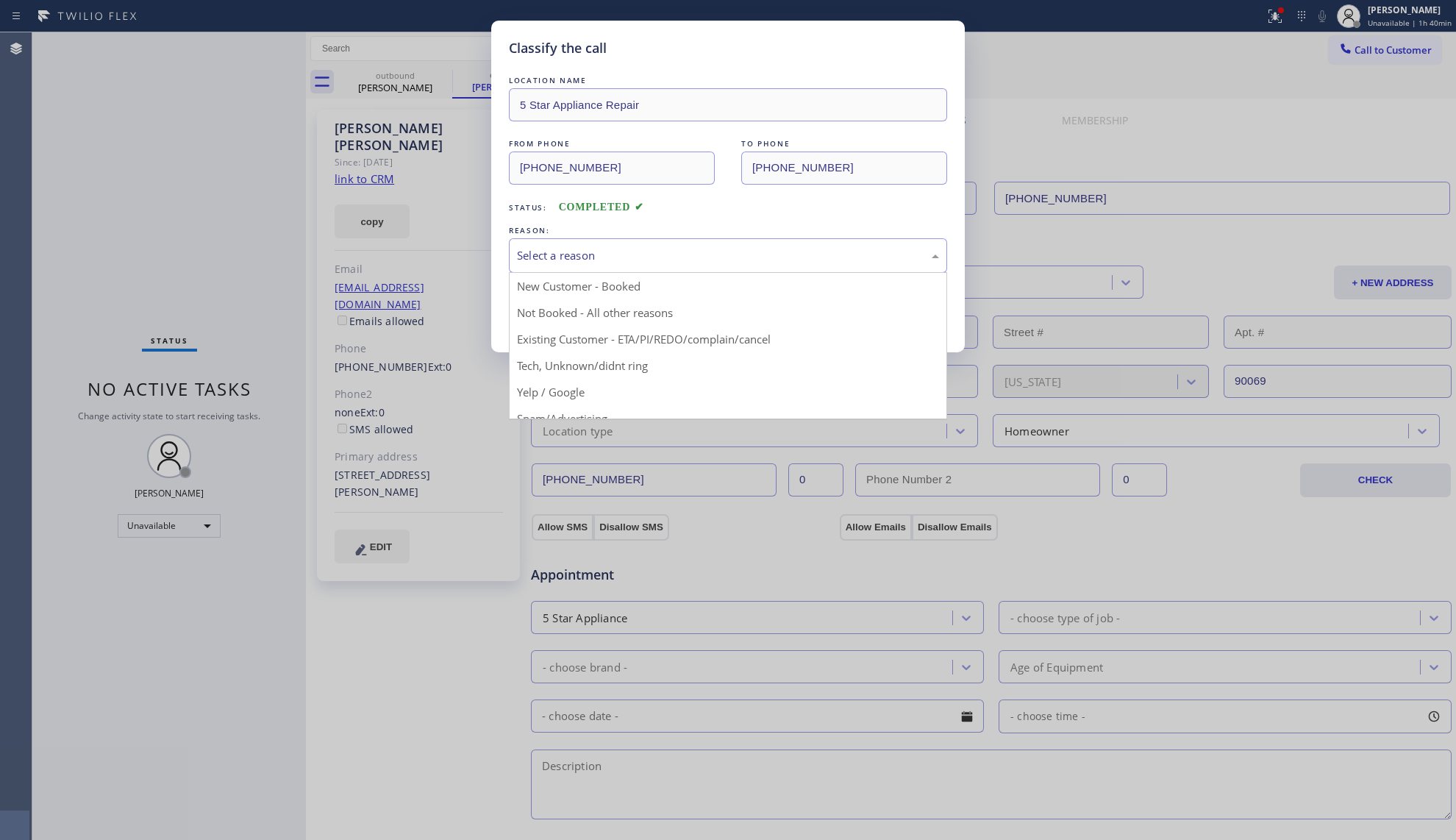
click at [660, 239] on div "Select a reason" at bounding box center [727, 256] width 438 height 35
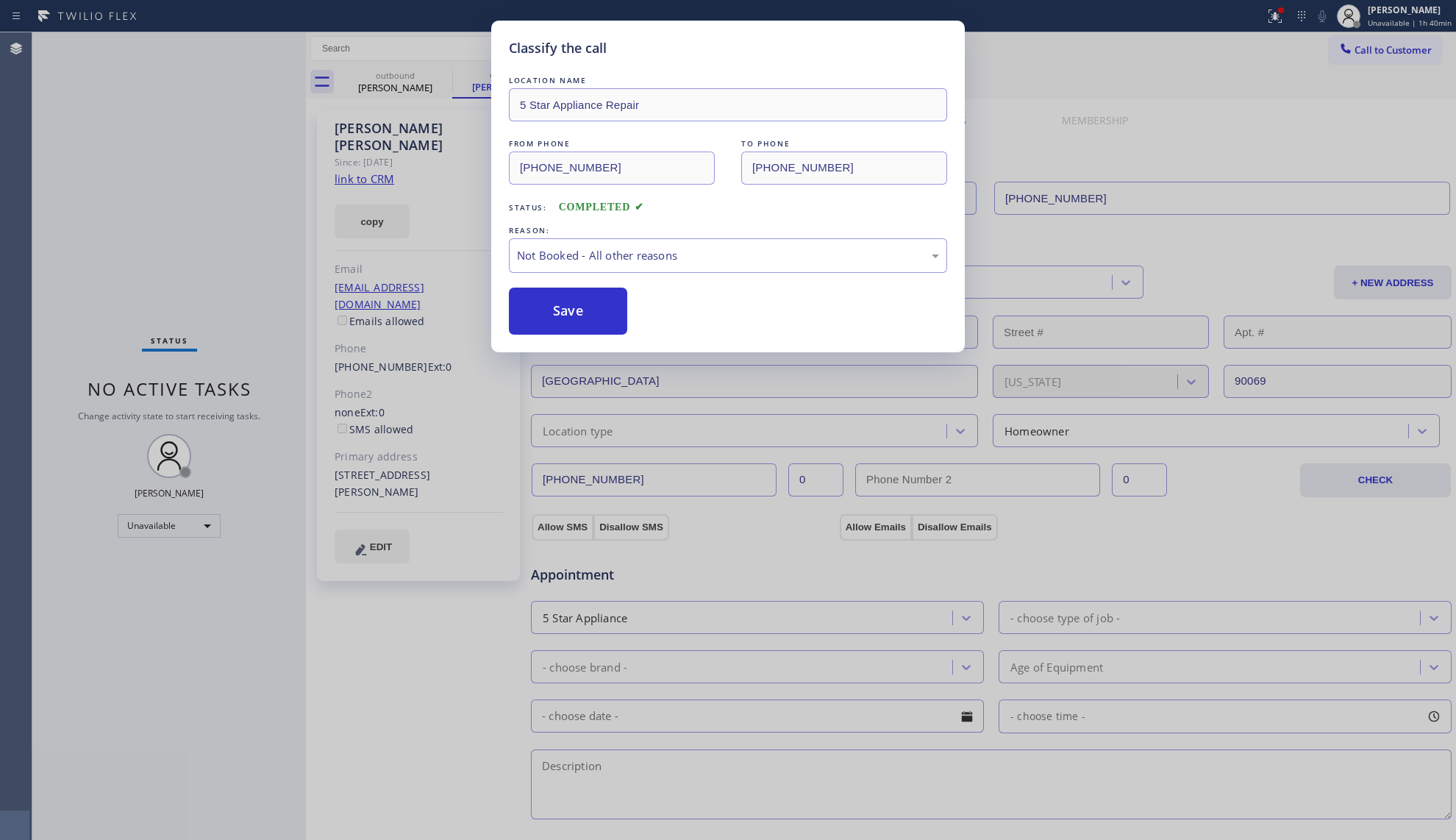
click at [565, 318] on button "Save" at bounding box center [567, 311] width 118 height 47
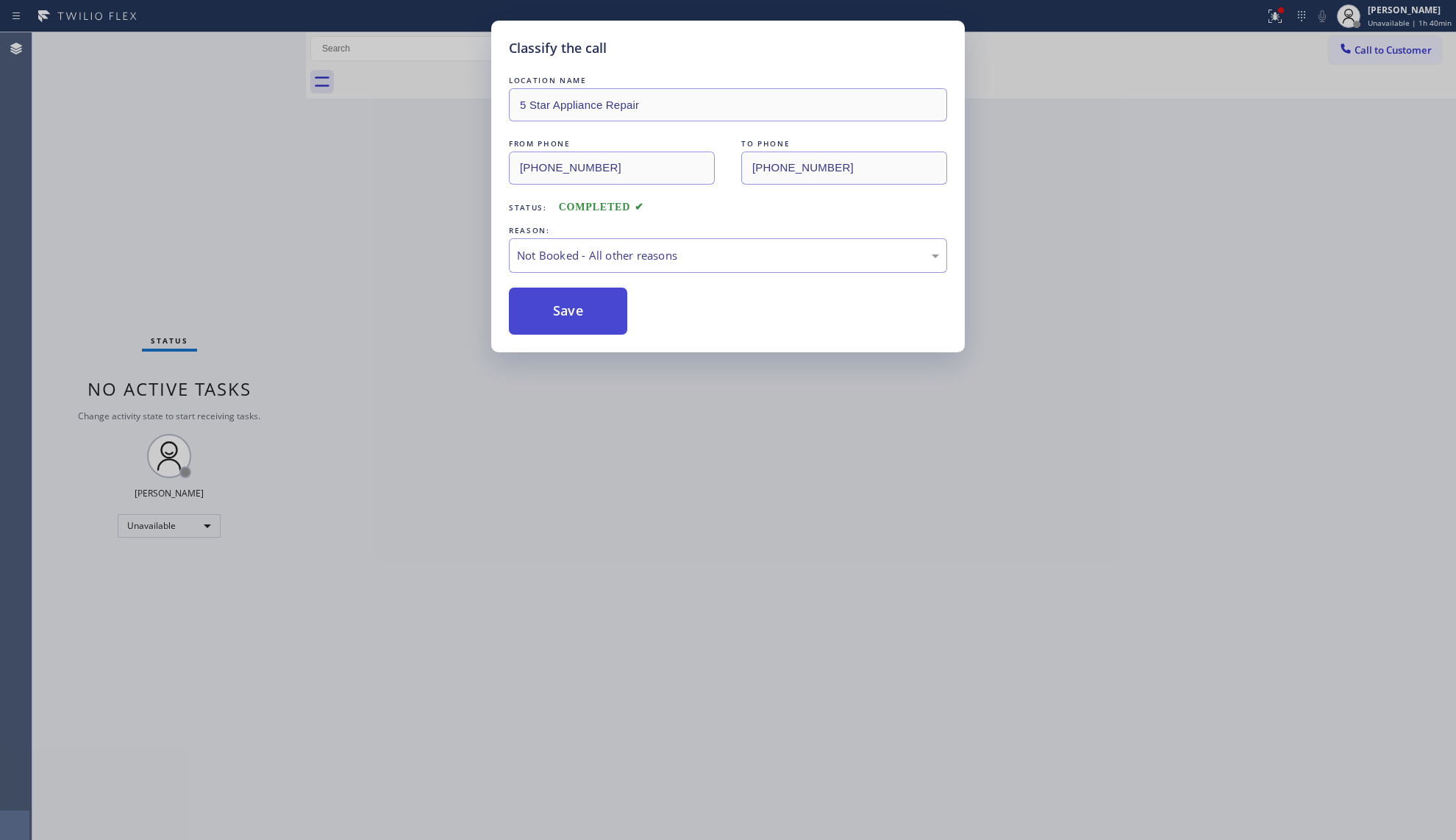
drag, startPoint x: 565, startPoint y: 318, endPoint x: 568, endPoint y: 310, distance: 8.5
click at [566, 316] on button "Save" at bounding box center [567, 311] width 118 height 47
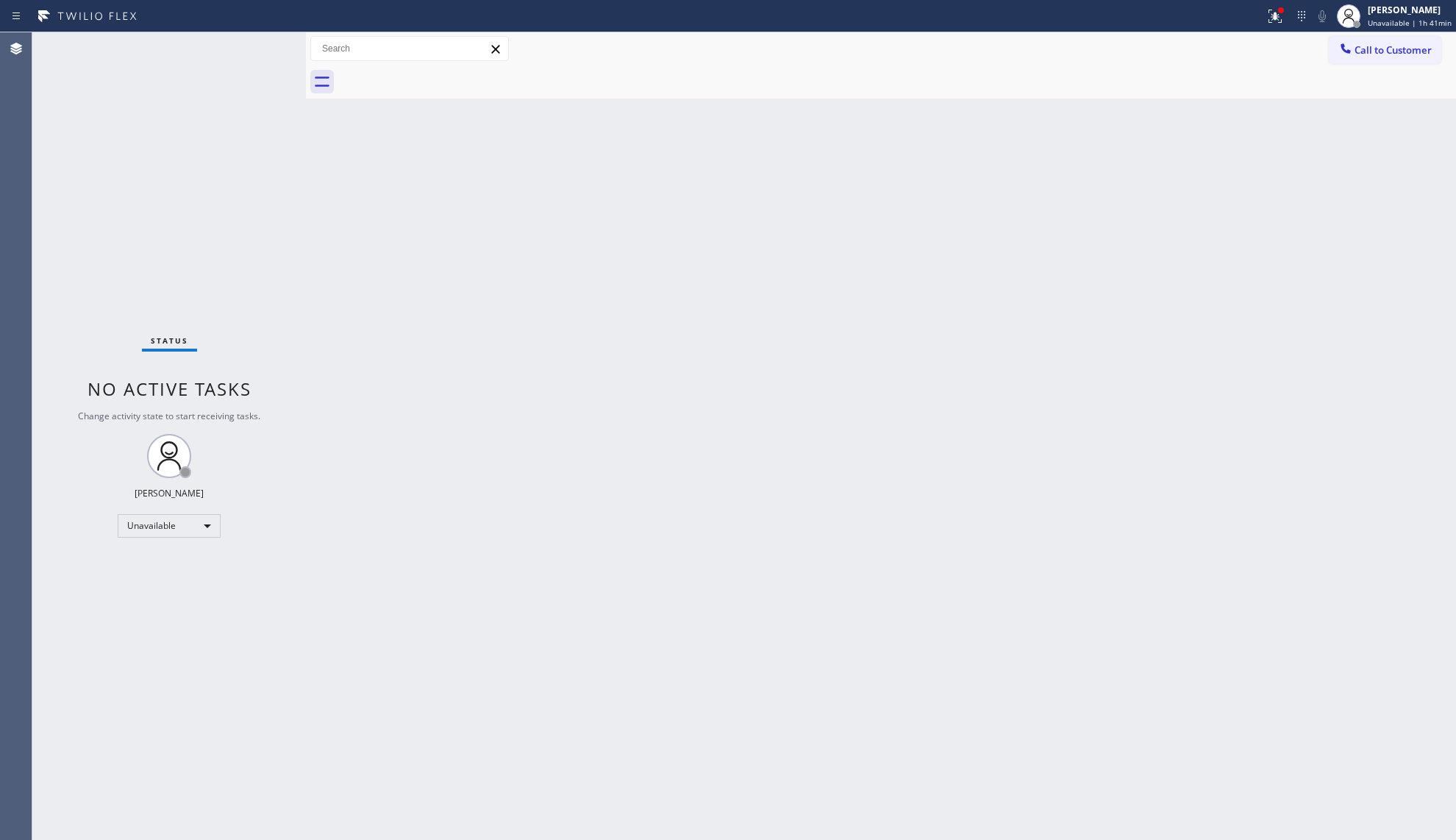
drag, startPoint x: 1271, startPoint y: 17, endPoint x: 1239, endPoint y: 66, distance: 58.5
click at [1271, 18] on icon at bounding box center [1275, 16] width 17 height 17
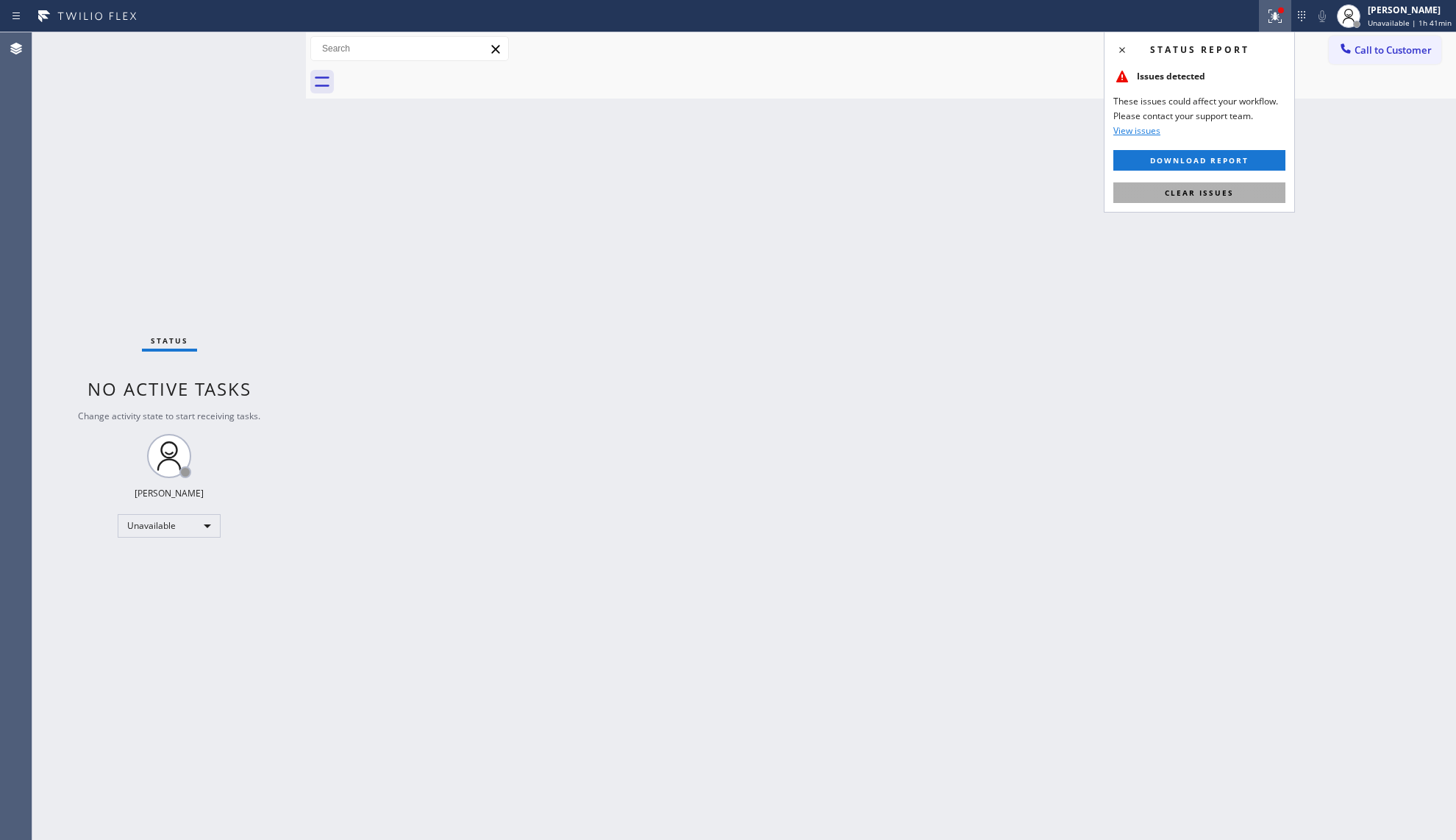
click at [1183, 188] on span "Clear issues" at bounding box center [1199, 193] width 69 height 10
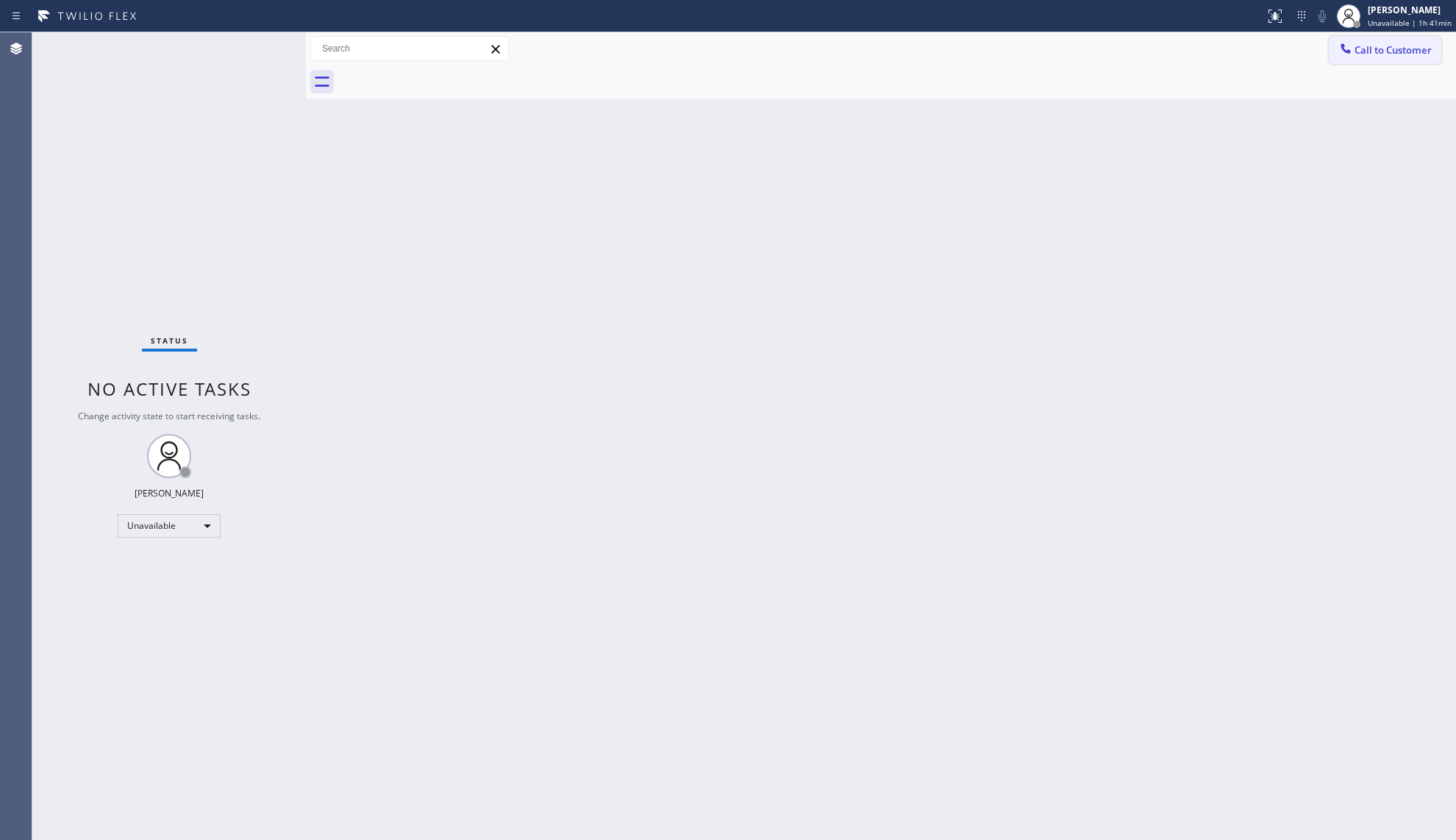
click at [1370, 42] on button "Call to Customer" at bounding box center [1384, 50] width 113 height 28
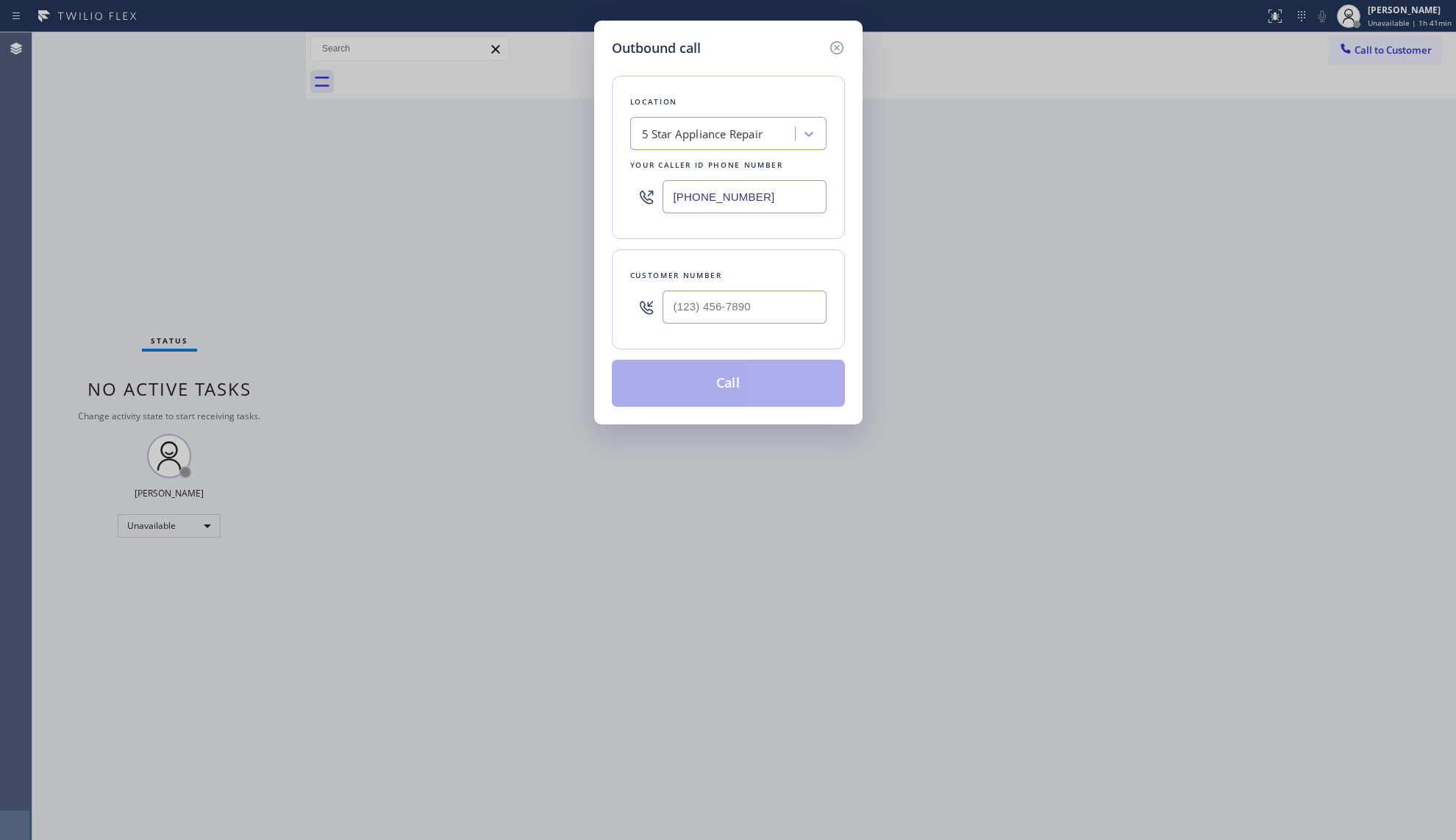
drag, startPoint x: 763, startPoint y: 207, endPoint x: 610, endPoint y: 195, distance: 153.5
click at [610, 197] on div "Outbound call Location 5 Star Appliance Repair Your caller id phone number [PHO…" at bounding box center [728, 223] width 268 height 404
type input "[PHONE_NUMBER]"
click at [751, 304] on input "(___) ___-____" at bounding box center [745, 307] width 164 height 33
type input "[PHONE_NUMBER]"
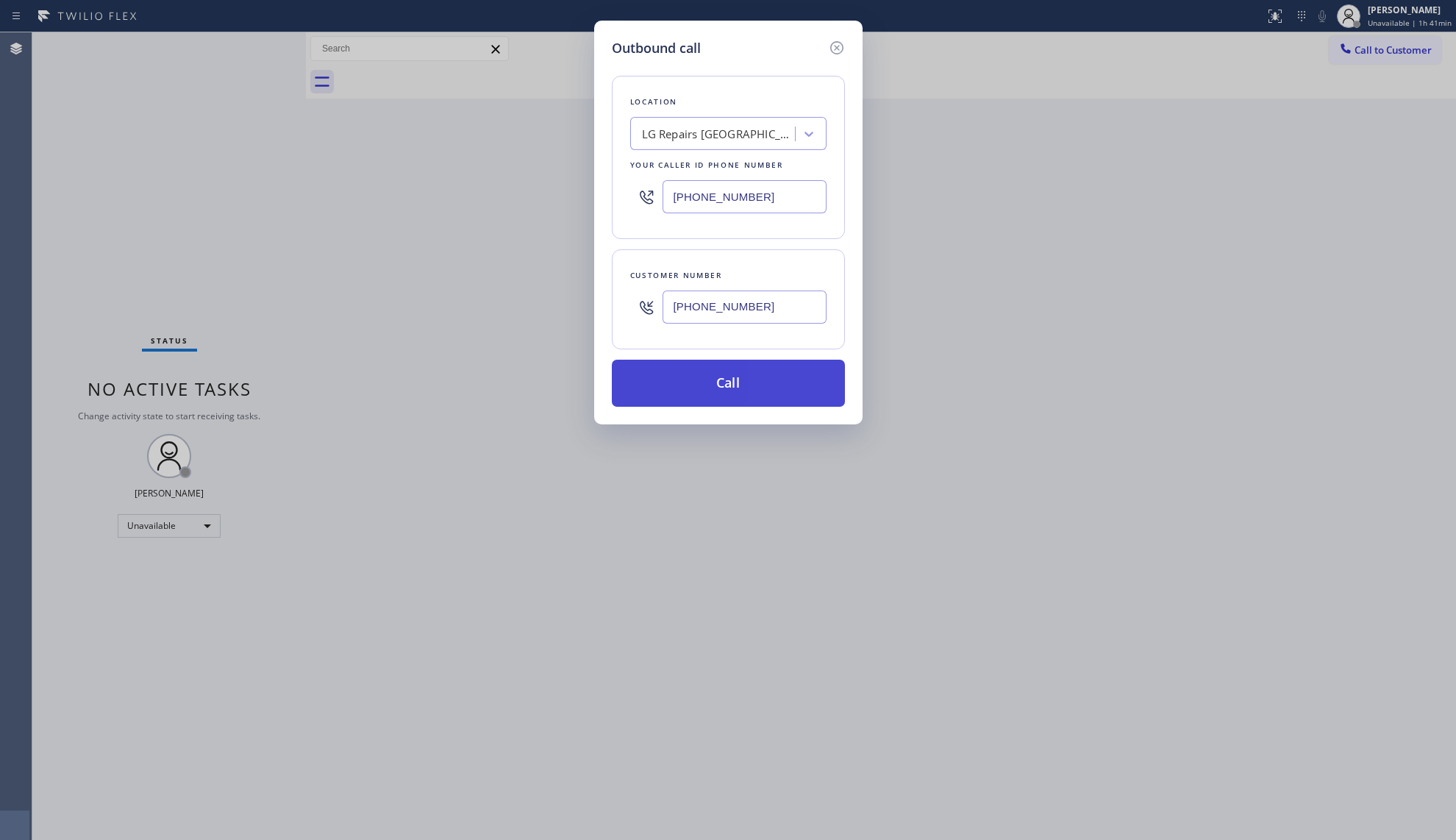
click at [759, 392] on button "Call" at bounding box center [728, 383] width 233 height 47
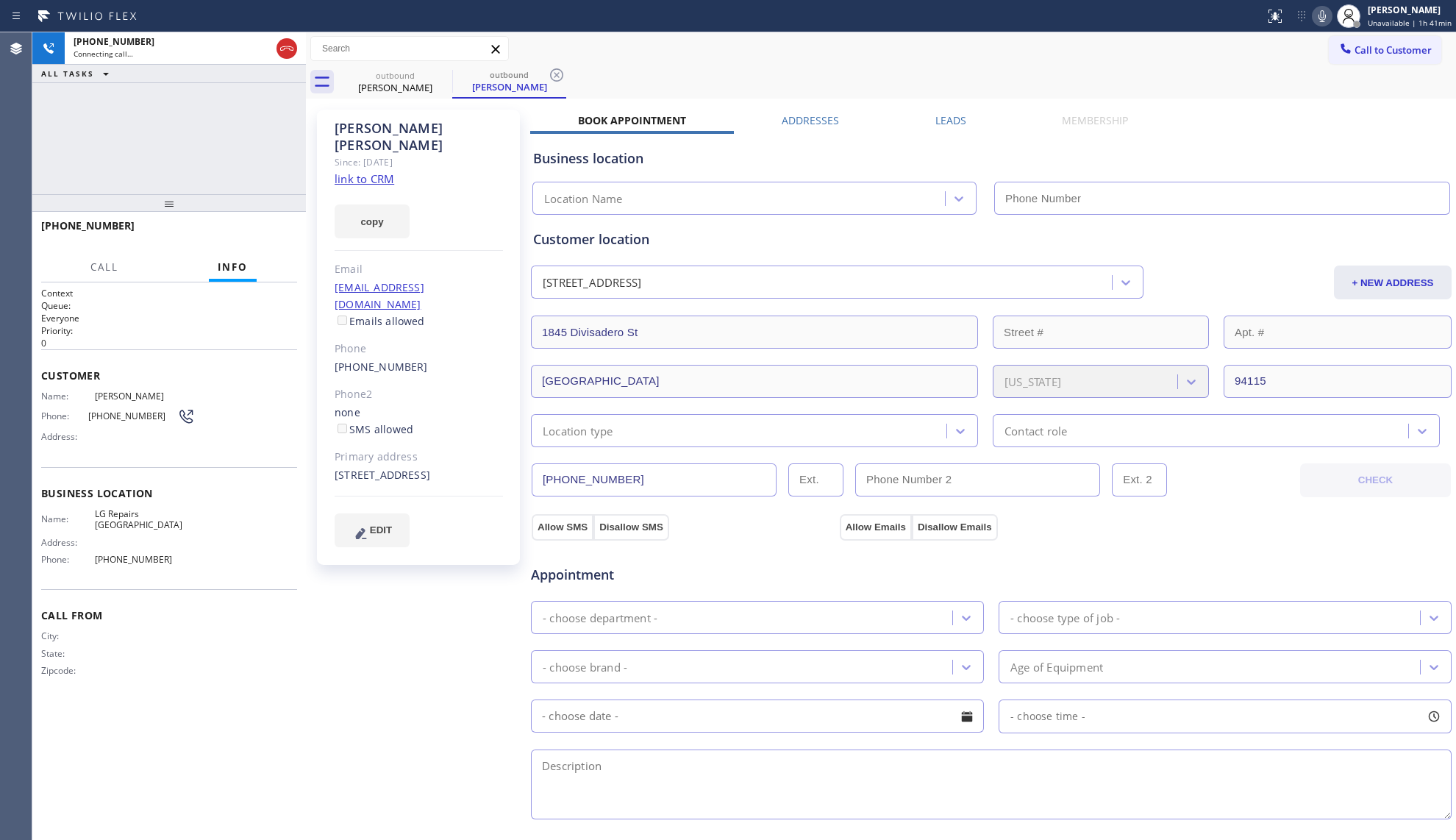
type input "[PHONE_NUMBER]"
click at [902, 53] on div "Call to Customer Outbound call Location LG Repairs [GEOGRAPHIC_DATA] Your calle…" at bounding box center [881, 48] width 1150 height 25
drag, startPoint x: 558, startPoint y: 72, endPoint x: 575, endPoint y: 71, distance: 17.0
click at [559, 72] on icon at bounding box center [557, 75] width 17 height 17
click at [597, 67] on div "outbound [PERSON_NAME]" at bounding box center [897, 82] width 1118 height 33
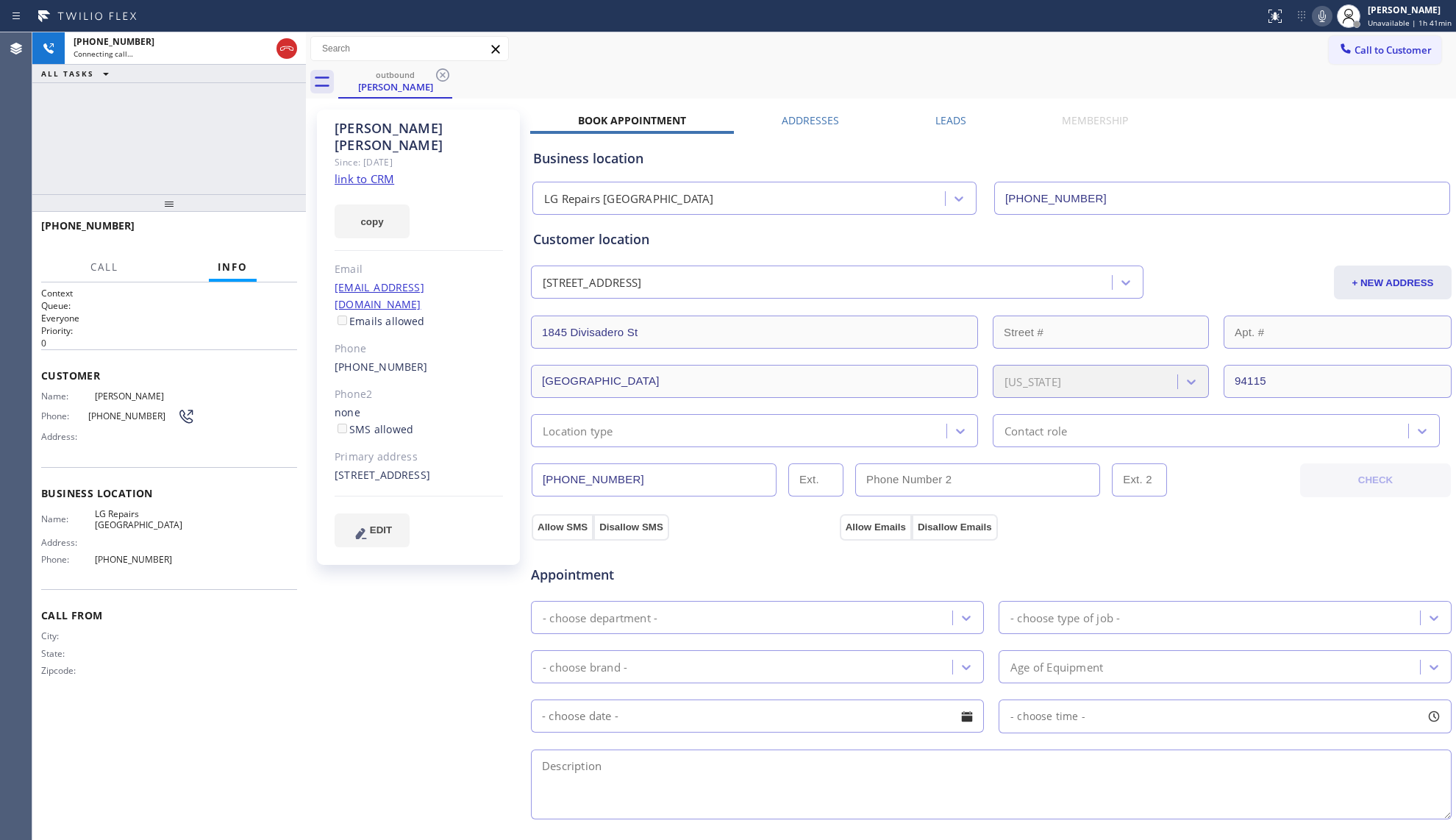
click at [530, 72] on div "outbound [PERSON_NAME]" at bounding box center [897, 82] width 1118 height 33
click at [262, 109] on div "[PHONE_NUMBER] Connecting call… ALL TASKS ALL TASKS ACTIVE TASKS TASKS IN WRAP …" at bounding box center [169, 113] width 274 height 162
click at [283, 47] on icon at bounding box center [287, 48] width 17 height 17
click at [443, 78] on icon at bounding box center [442, 75] width 17 height 17
click at [444, 75] on div "outbound [PERSON_NAME]" at bounding box center [897, 82] width 1118 height 33
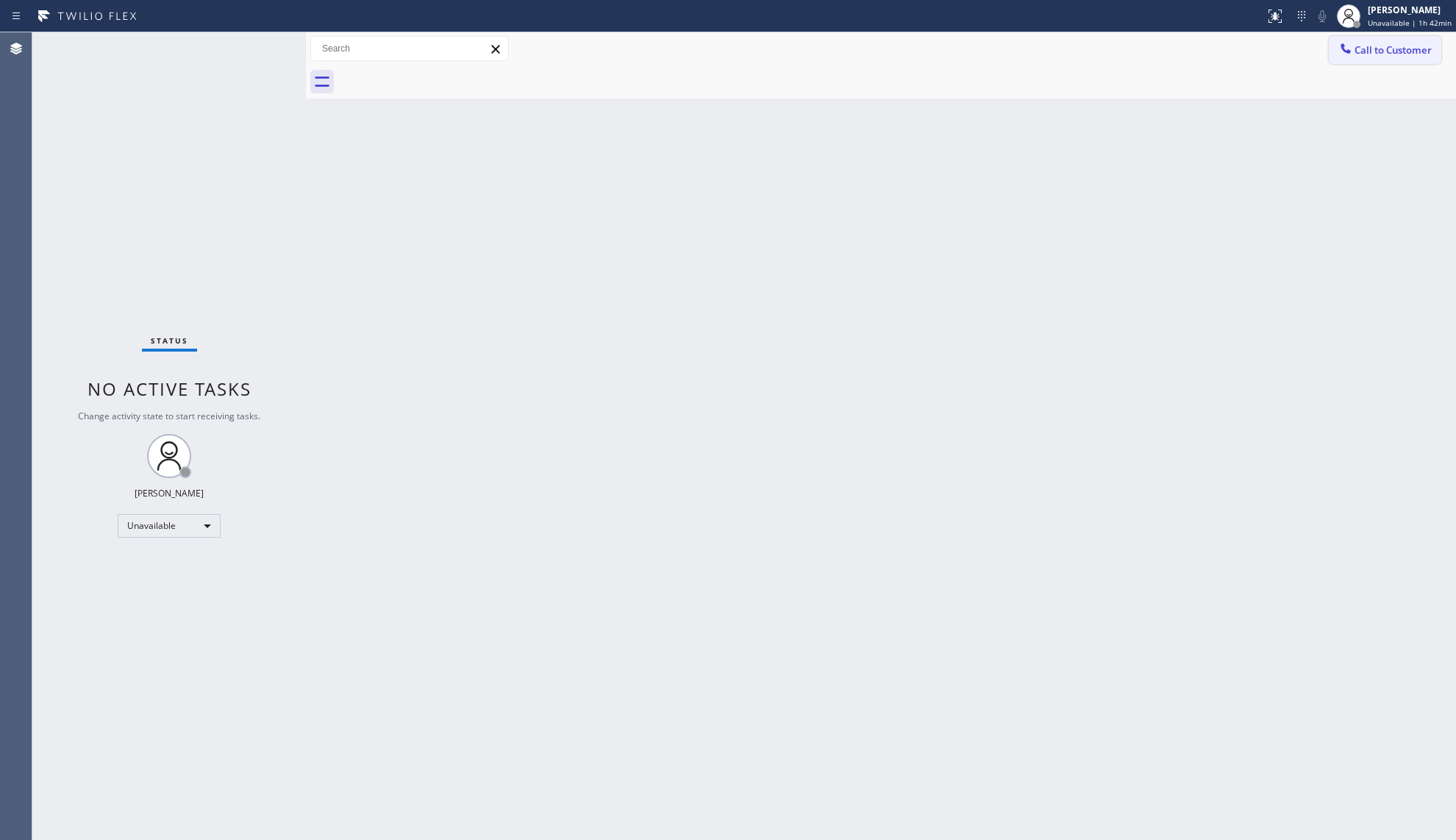
click at [1349, 43] on icon at bounding box center [1345, 48] width 15 height 15
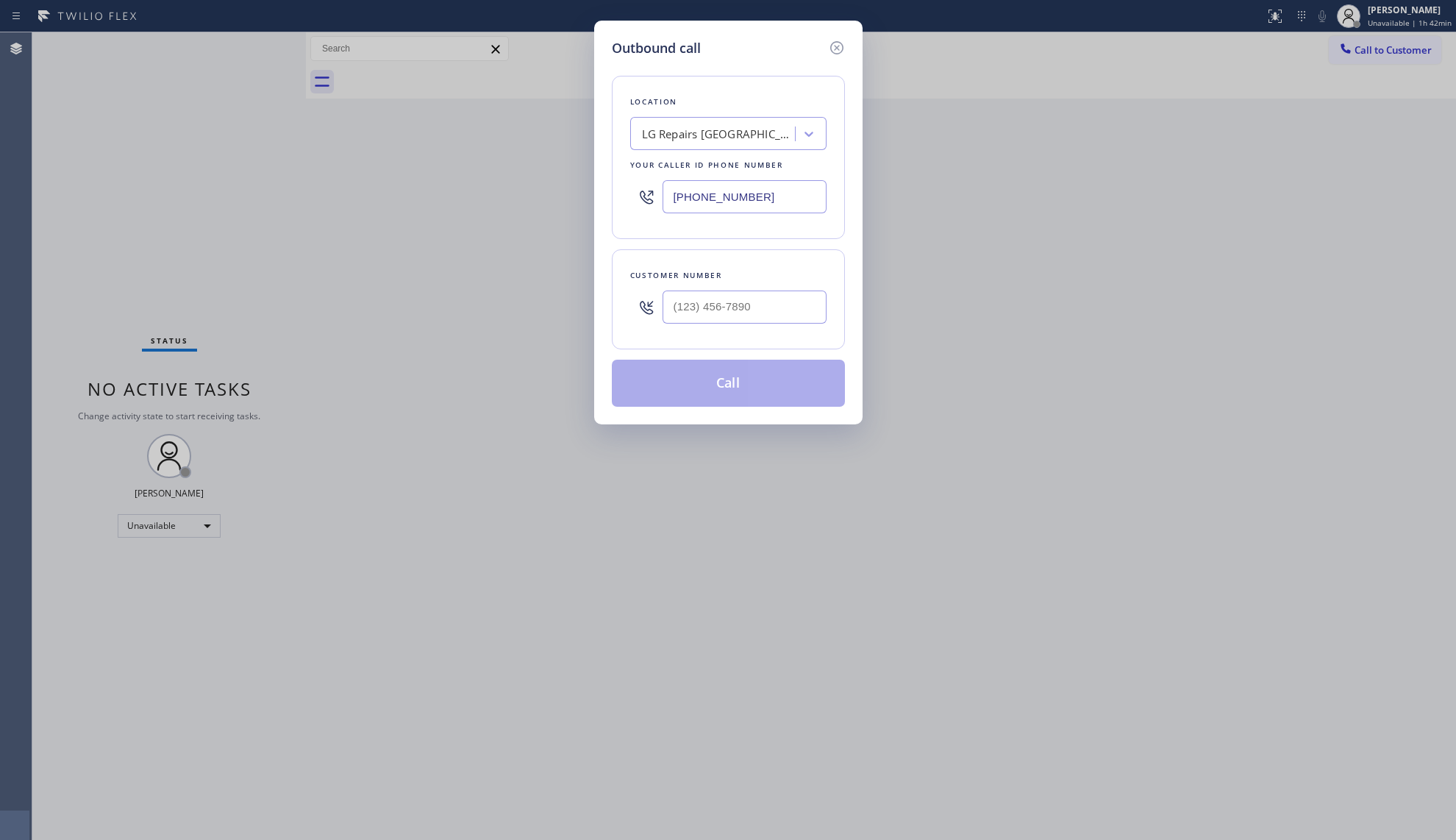
drag, startPoint x: 794, startPoint y: 203, endPoint x: 619, endPoint y: 189, distance: 175.6
click at [613, 190] on div "Location LG Repairs [GEOGRAPHIC_DATA] Your caller id phone number [PHONE_NUMBER]" at bounding box center [728, 157] width 233 height 163
type input "[PHONE_NUMBER]"
click at [769, 323] on input "(___) ___-____" at bounding box center [745, 307] width 164 height 33
type input "[PHONE_NUMBER]"
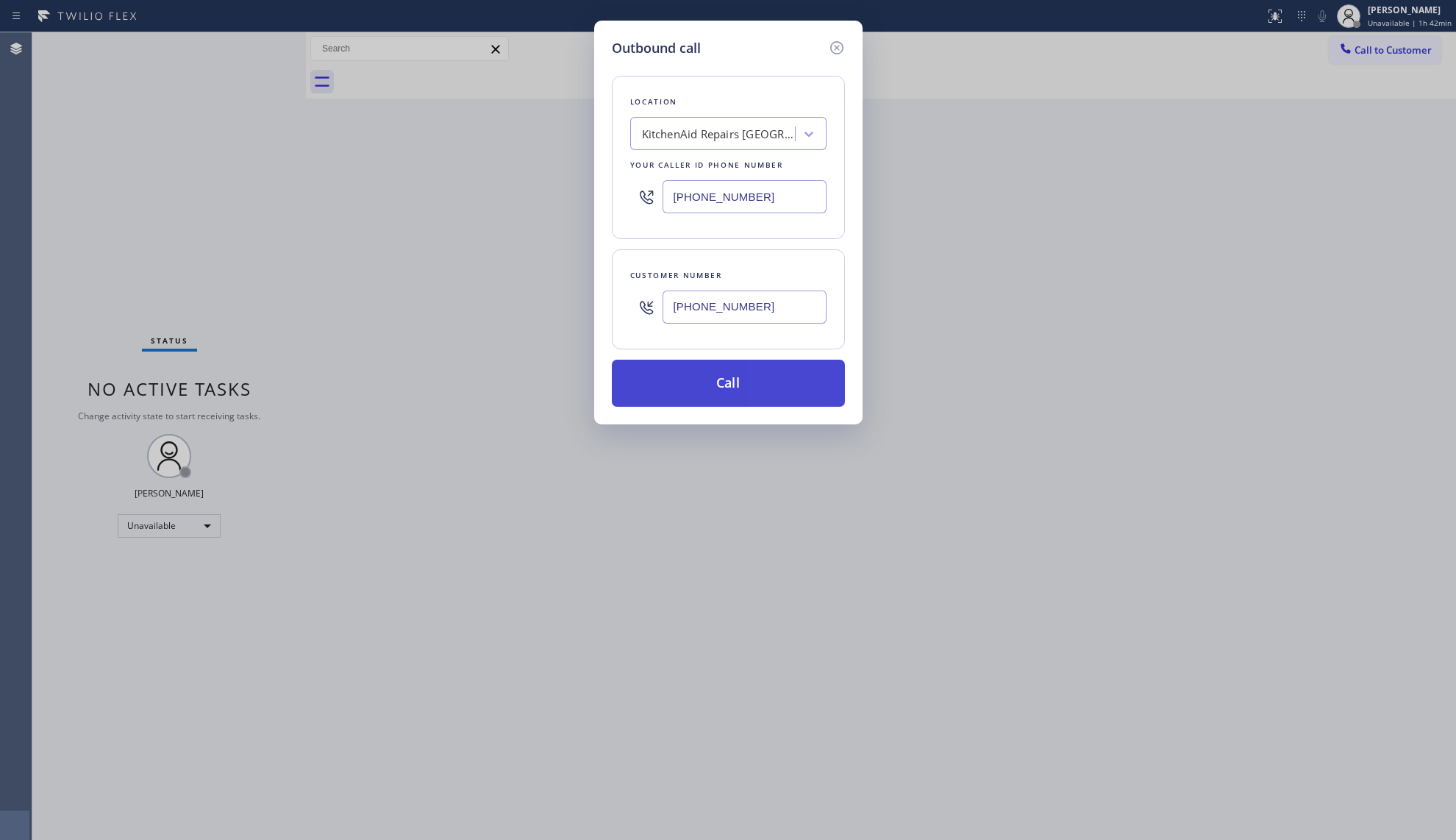
click at [759, 386] on button "Call" at bounding box center [728, 383] width 233 height 47
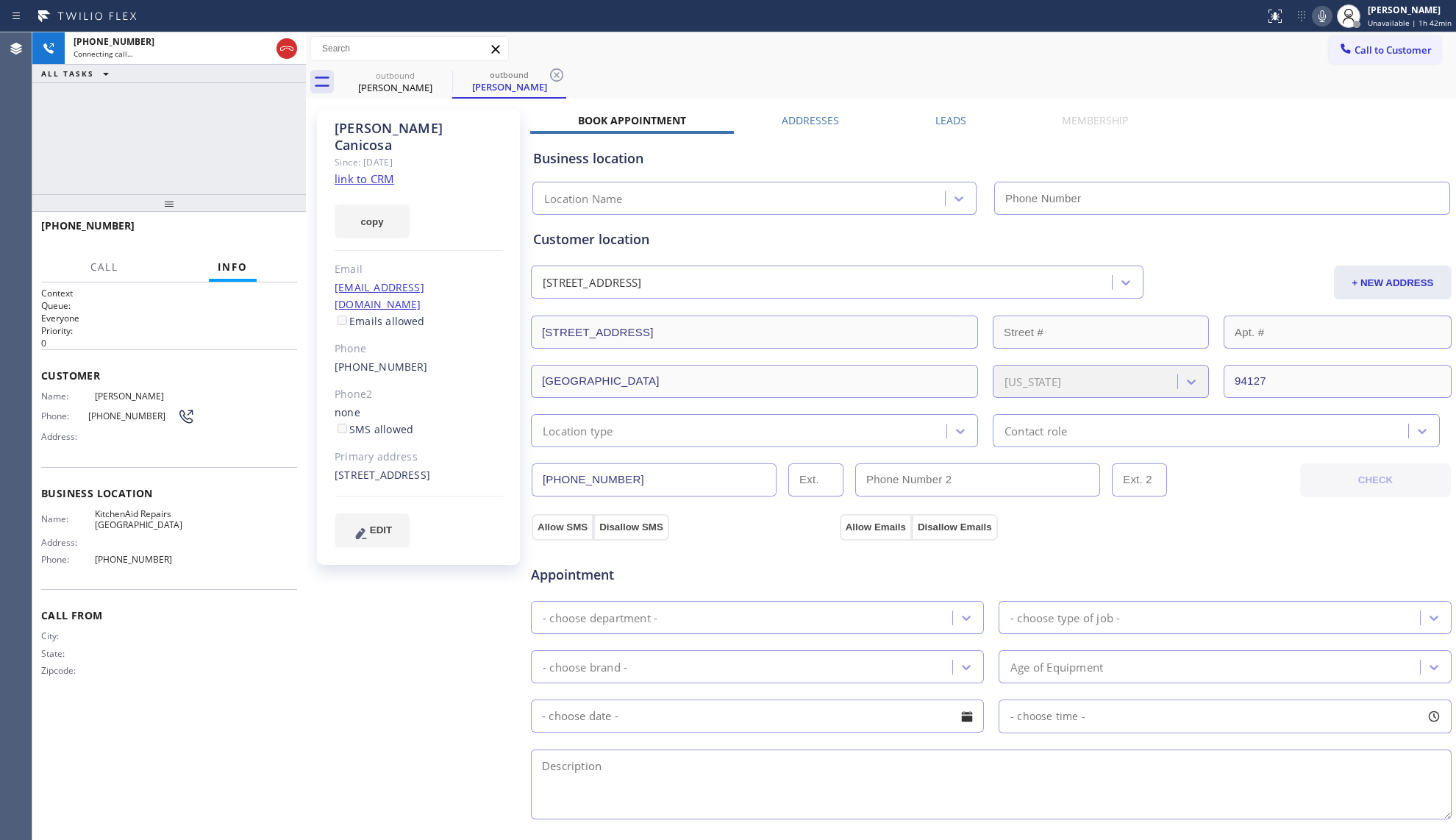
type input "[PHONE_NUMBER]"
click at [763, 44] on div "Call to Customer Outbound call Location KitchenAid Repairs [GEOGRAPHIC_DATA] Yo…" at bounding box center [881, 48] width 1150 height 25
click at [263, 220] on div "[PHONE_NUMBER] Live | 00:02 HANG UP" at bounding box center [169, 233] width 256 height 38
click at [263, 226] on div "[PHONE_NUMBER] Live | 00:02 HANG UP" at bounding box center [169, 233] width 256 height 38
click at [263, 231] on span "HANG UP" at bounding box center [262, 233] width 45 height 10
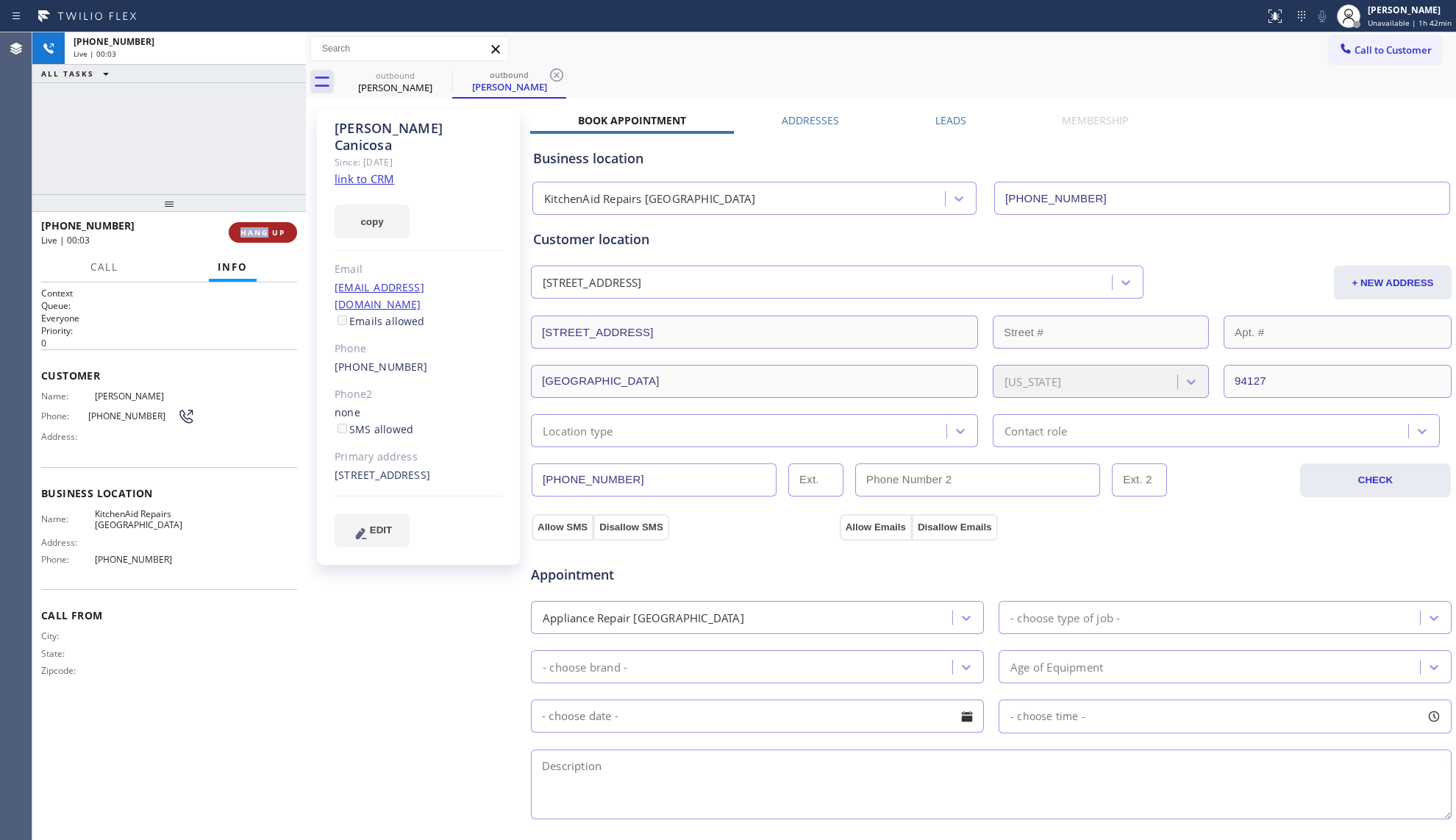
click at [263, 231] on span "HANG UP" at bounding box center [262, 233] width 45 height 10
click at [263, 231] on span "COMPLETE" at bounding box center [260, 233] width 51 height 10
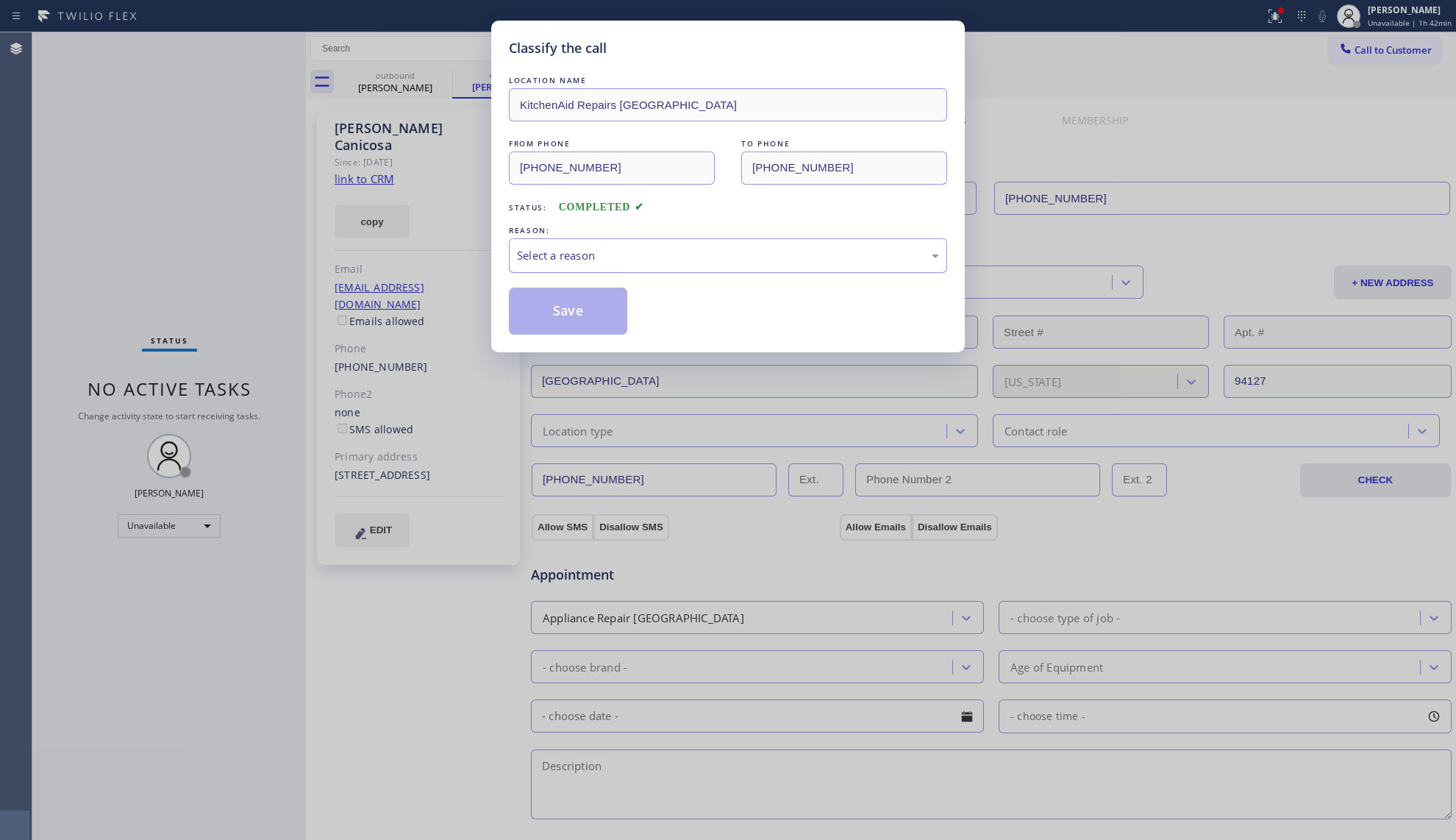
click at [610, 248] on div "Select a reason" at bounding box center [728, 255] width 422 height 17
click at [543, 307] on button "Save" at bounding box center [567, 311] width 118 height 47
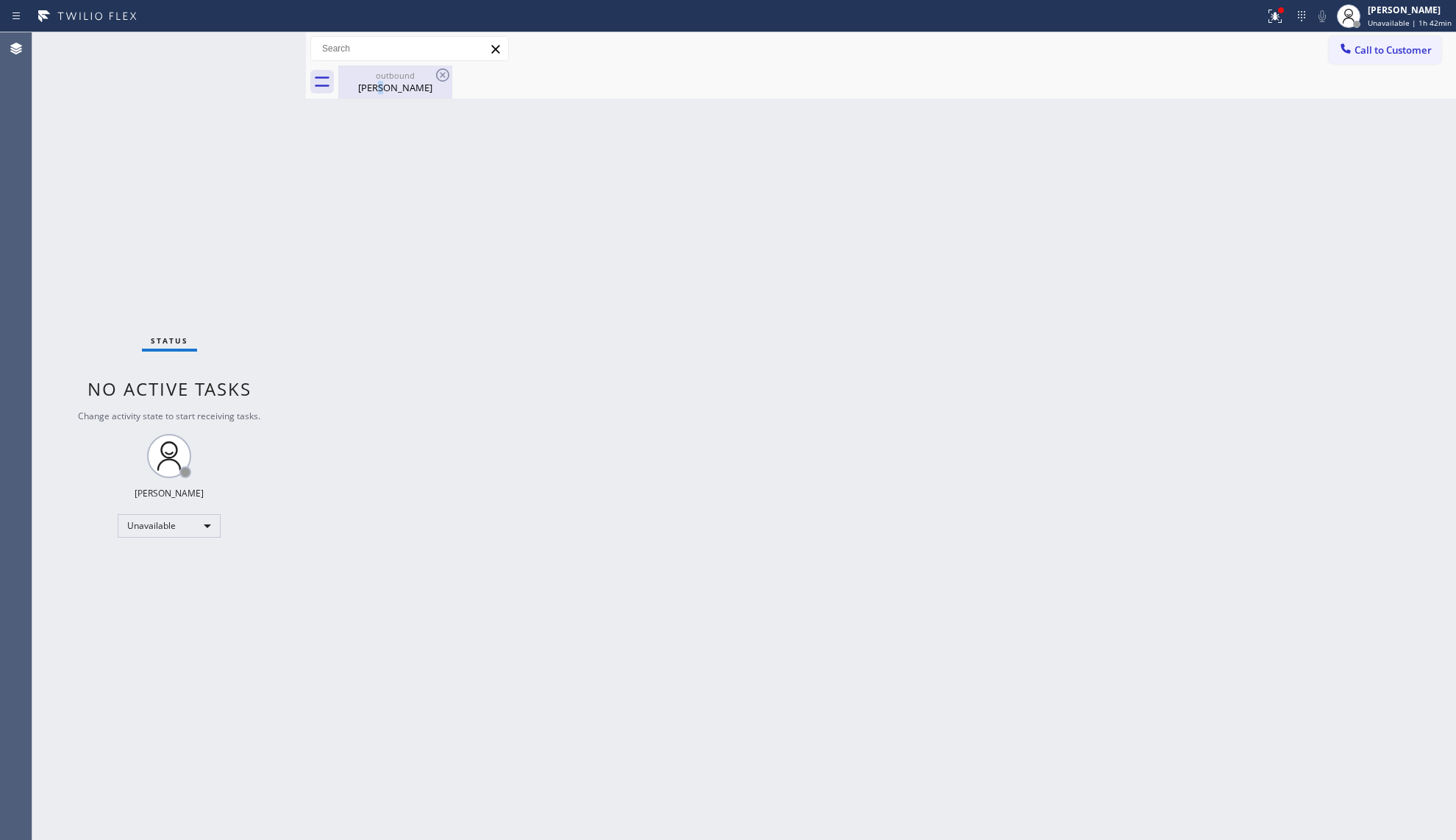
drag, startPoint x: 379, startPoint y: 86, endPoint x: 392, endPoint y: 83, distance: 13.3
click at [380, 86] on div "[PERSON_NAME]" at bounding box center [395, 87] width 111 height 13
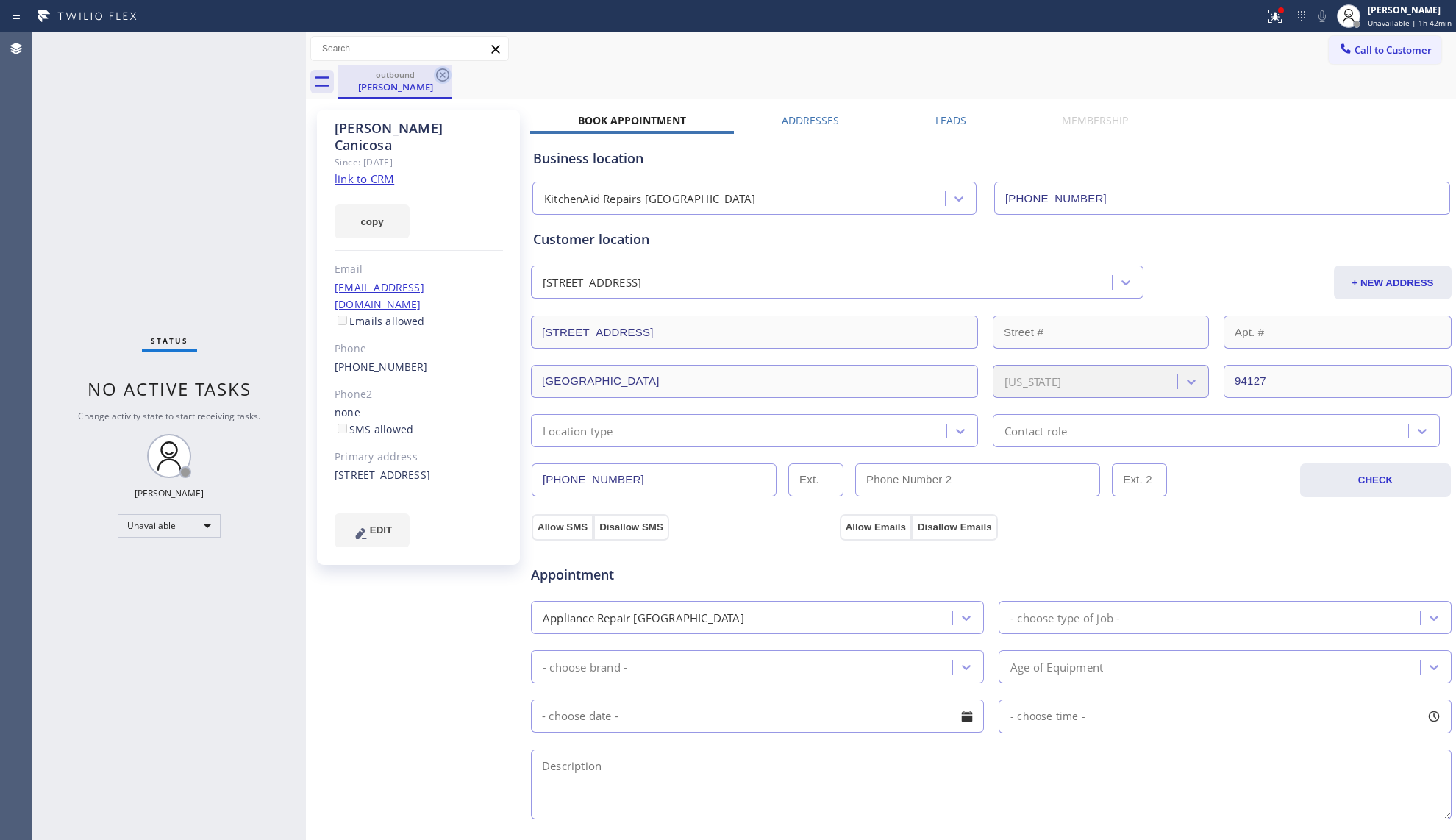
click at [445, 80] on icon at bounding box center [442, 74] width 13 height 13
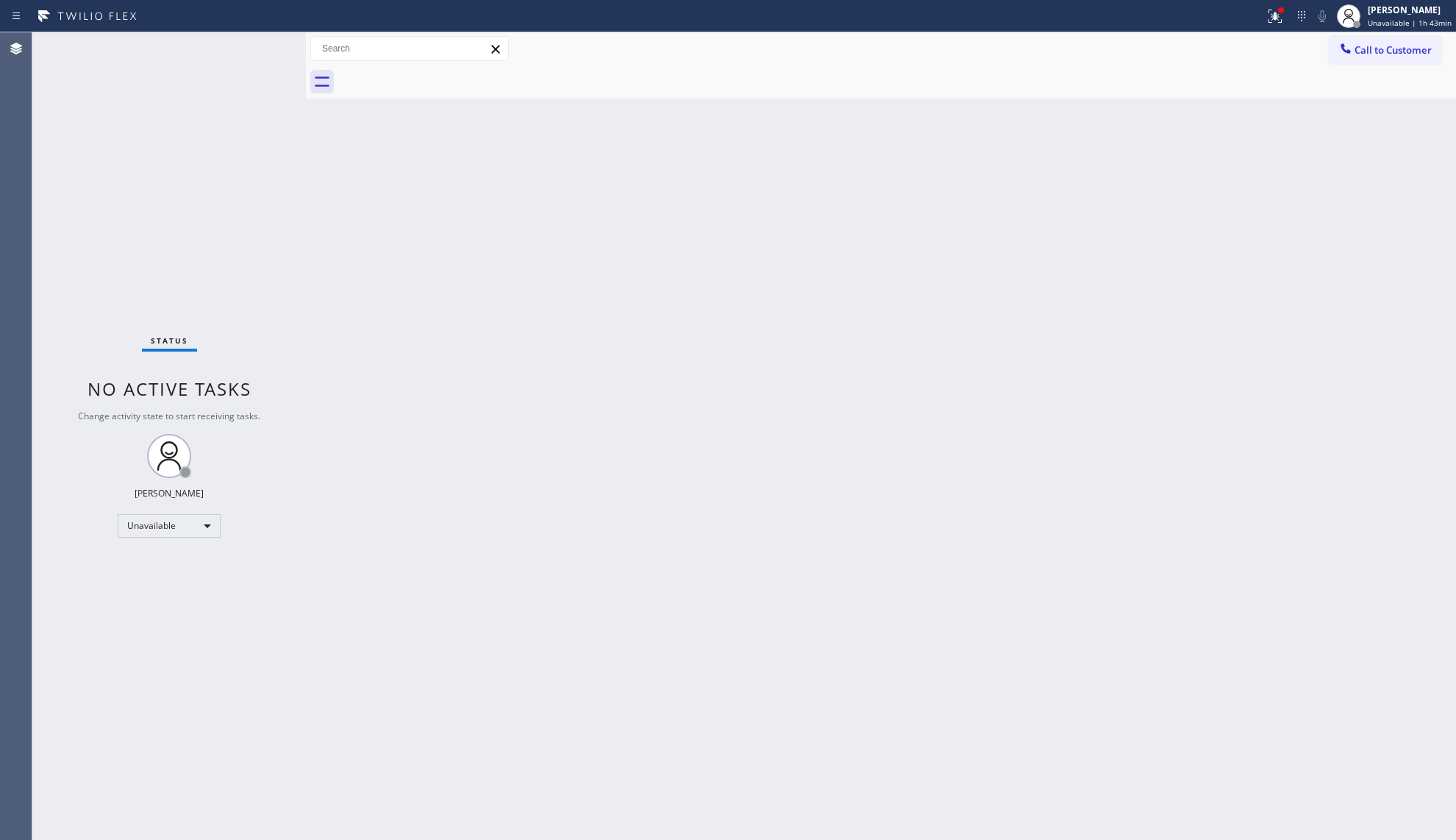
drag, startPoint x: 1360, startPoint y: 43, endPoint x: 1152, endPoint y: 95, distance: 214.4
click at [1357, 45] on span "Call to Customer" at bounding box center [1393, 50] width 77 height 13
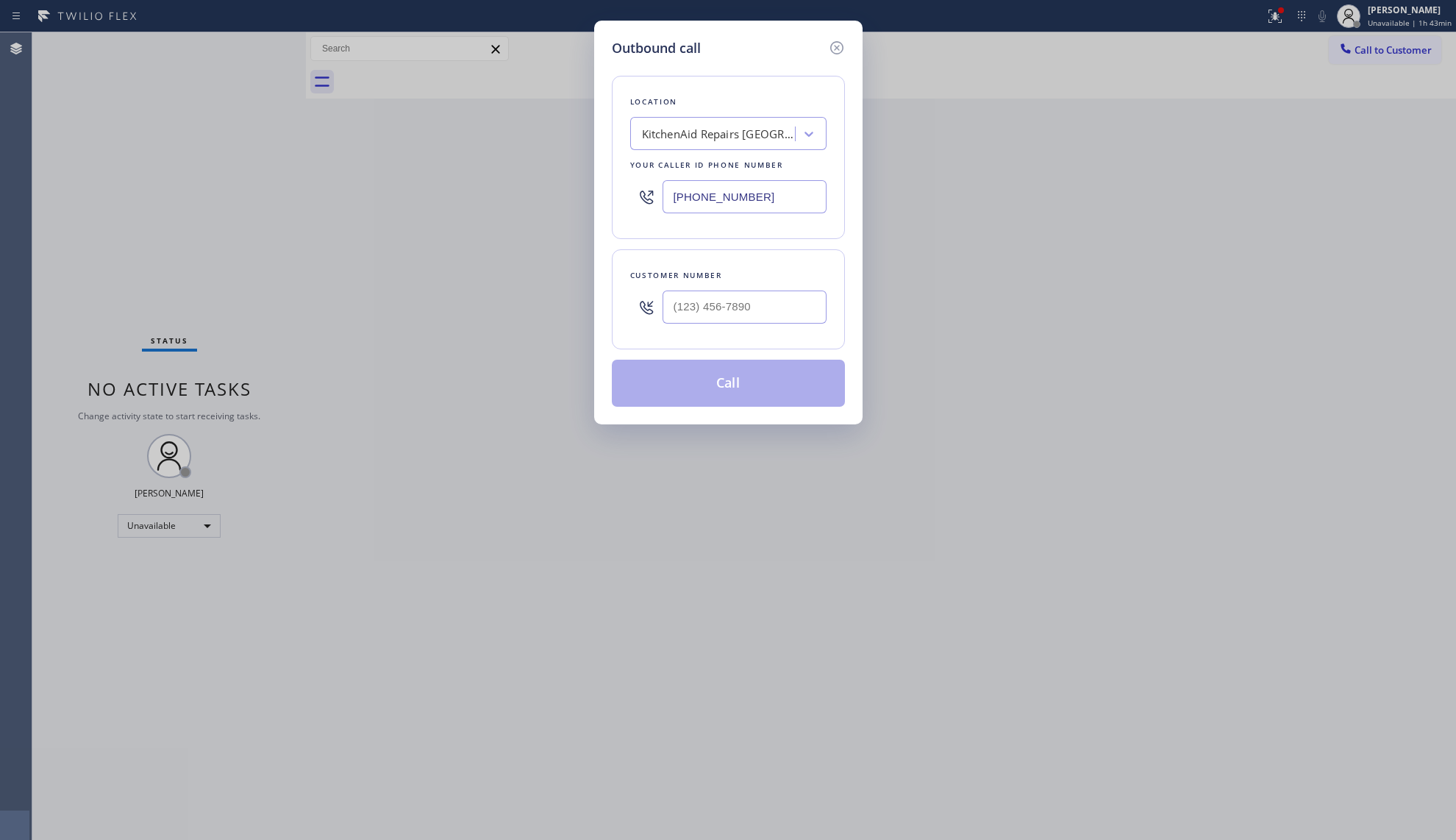
drag, startPoint x: 788, startPoint y: 197, endPoint x: 572, endPoint y: 194, distance: 216.0
click at [572, 194] on div "Outbound call Location KitchenAid Repairs [GEOGRAPHIC_DATA] Your caller id phon…" at bounding box center [728, 420] width 1456 height 840
type input "[PHONE_NUMBER]"
click at [734, 318] on input "(___) ___-____" at bounding box center [745, 307] width 164 height 33
type input "[PHONE_NUMBER]"
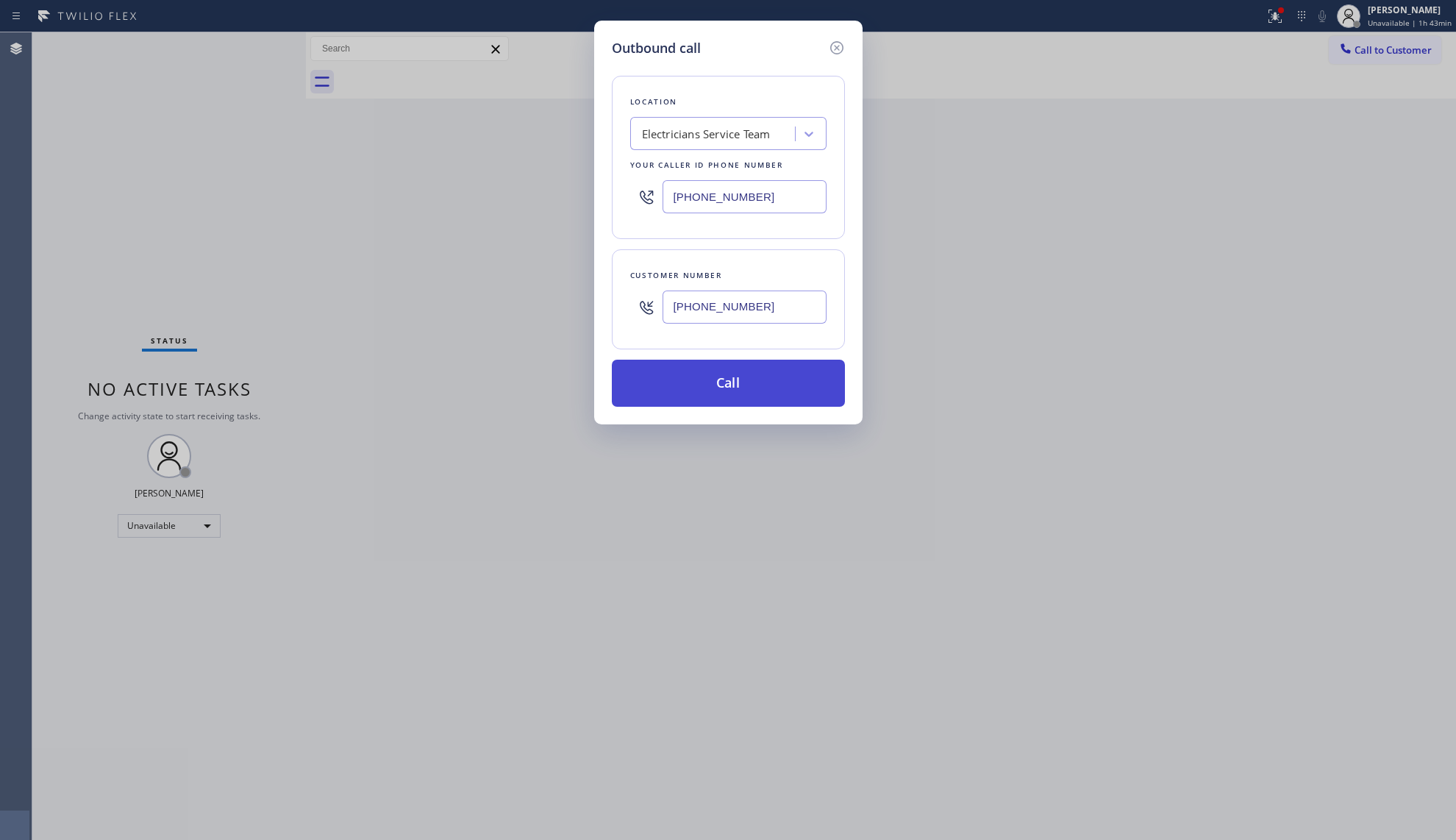
click at [718, 378] on button "Call" at bounding box center [728, 383] width 233 height 47
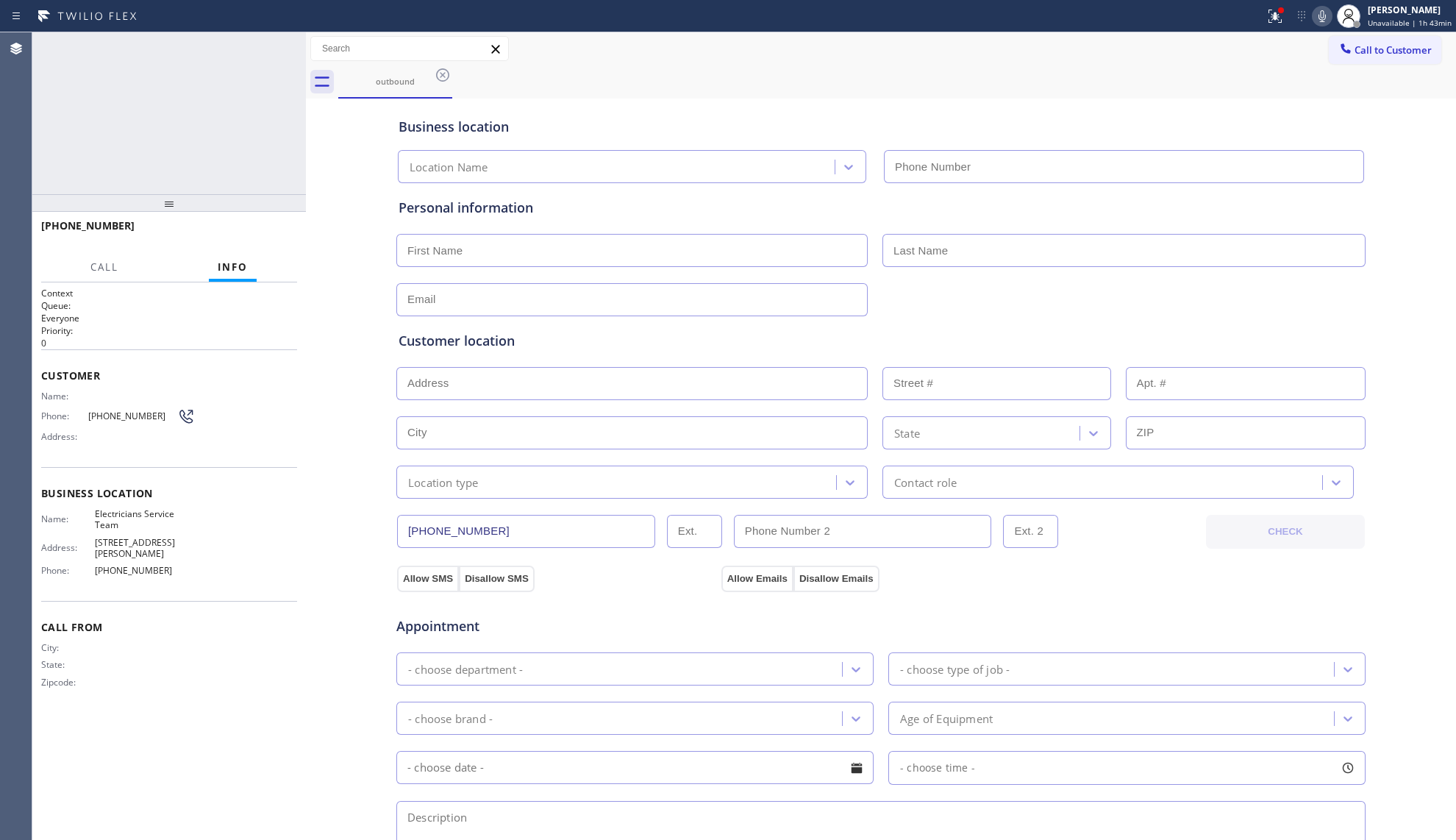
type input "[PHONE_NUMBER]"
drag, startPoint x: 945, startPoint y: 49, endPoint x: 903, endPoint y: 60, distance: 43.4
click at [941, 52] on div "Call to Customer Outbound call Location Electricians Service Team Your caller i…" at bounding box center [881, 48] width 1150 height 25
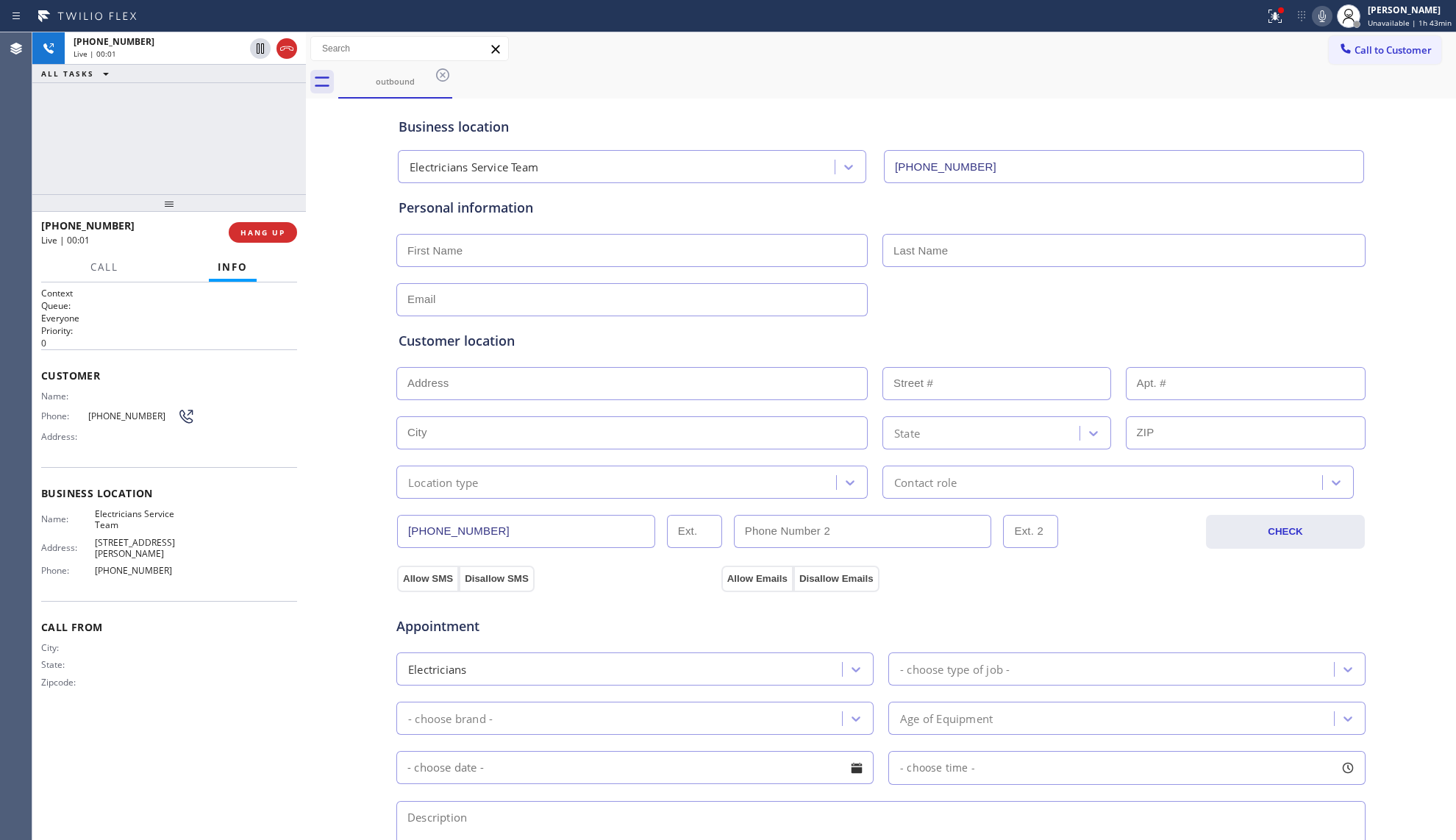
click at [942, 100] on div "Business location Electricians Service Team [PHONE_NUMBER]" at bounding box center [881, 139] width 971 height 87
click at [1268, 12] on div at bounding box center [1274, 16] width 32 height 17
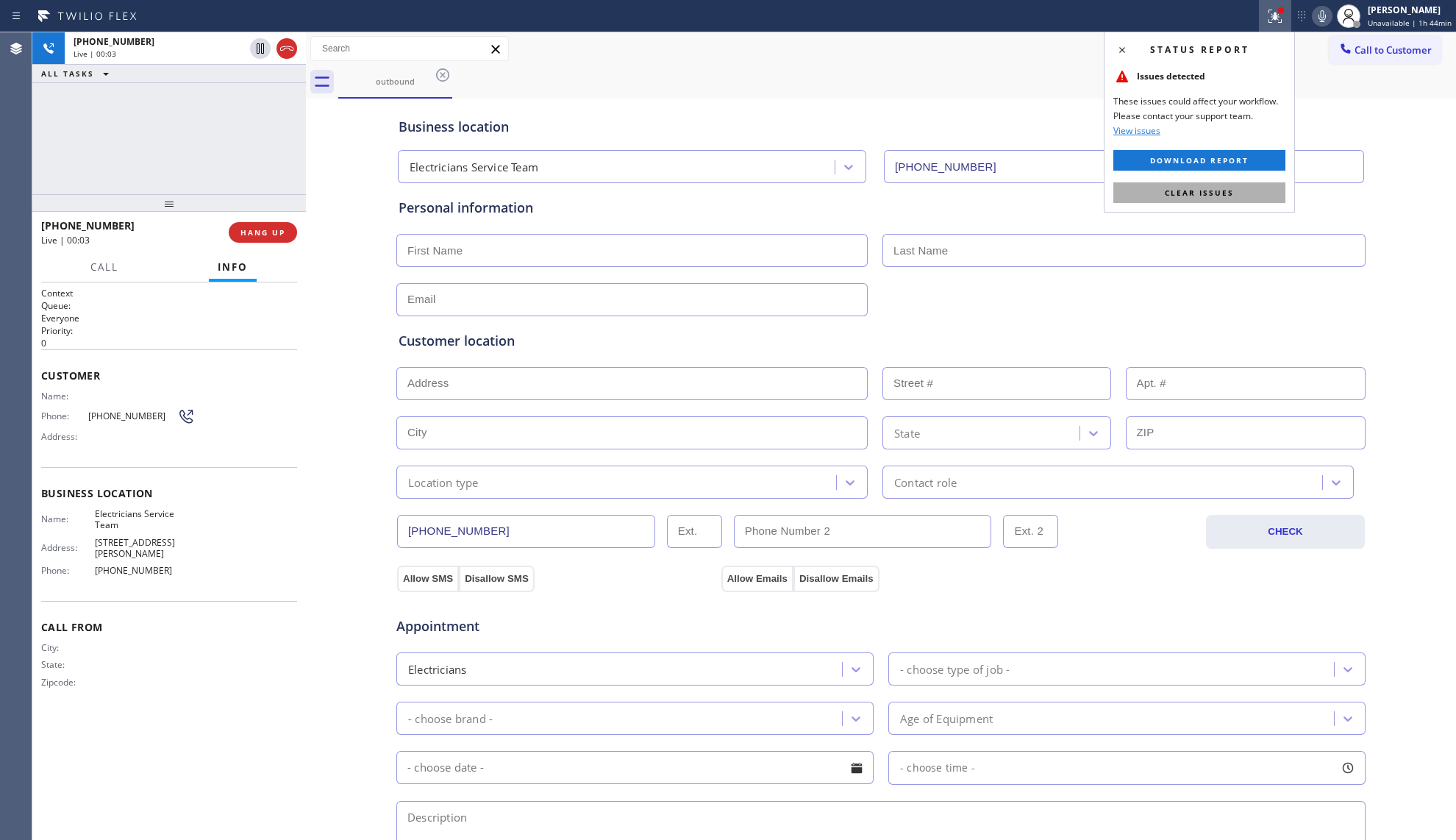
click at [1183, 185] on button "Clear issues" at bounding box center [1199, 193] width 172 height 21
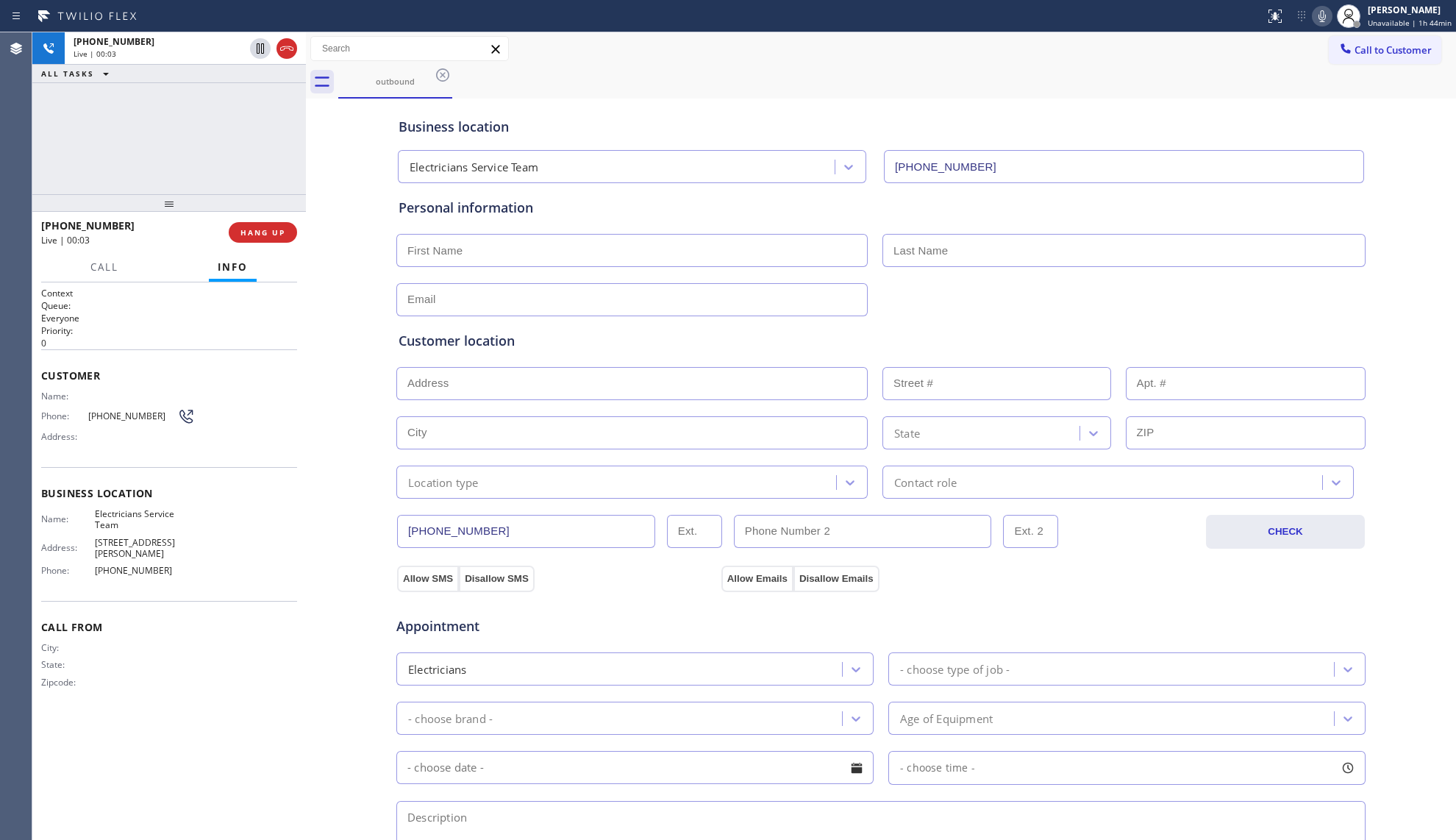
click at [1078, 109] on div "Business location Electricians Service Team [PHONE_NUMBER]" at bounding box center [881, 142] width 971 height 81
click at [281, 230] on span "HANG UP" at bounding box center [262, 233] width 45 height 10
click at [277, 230] on span "HANG UP" at bounding box center [262, 233] width 45 height 10
click at [277, 235] on span "COMPLETE" at bounding box center [260, 233] width 51 height 10
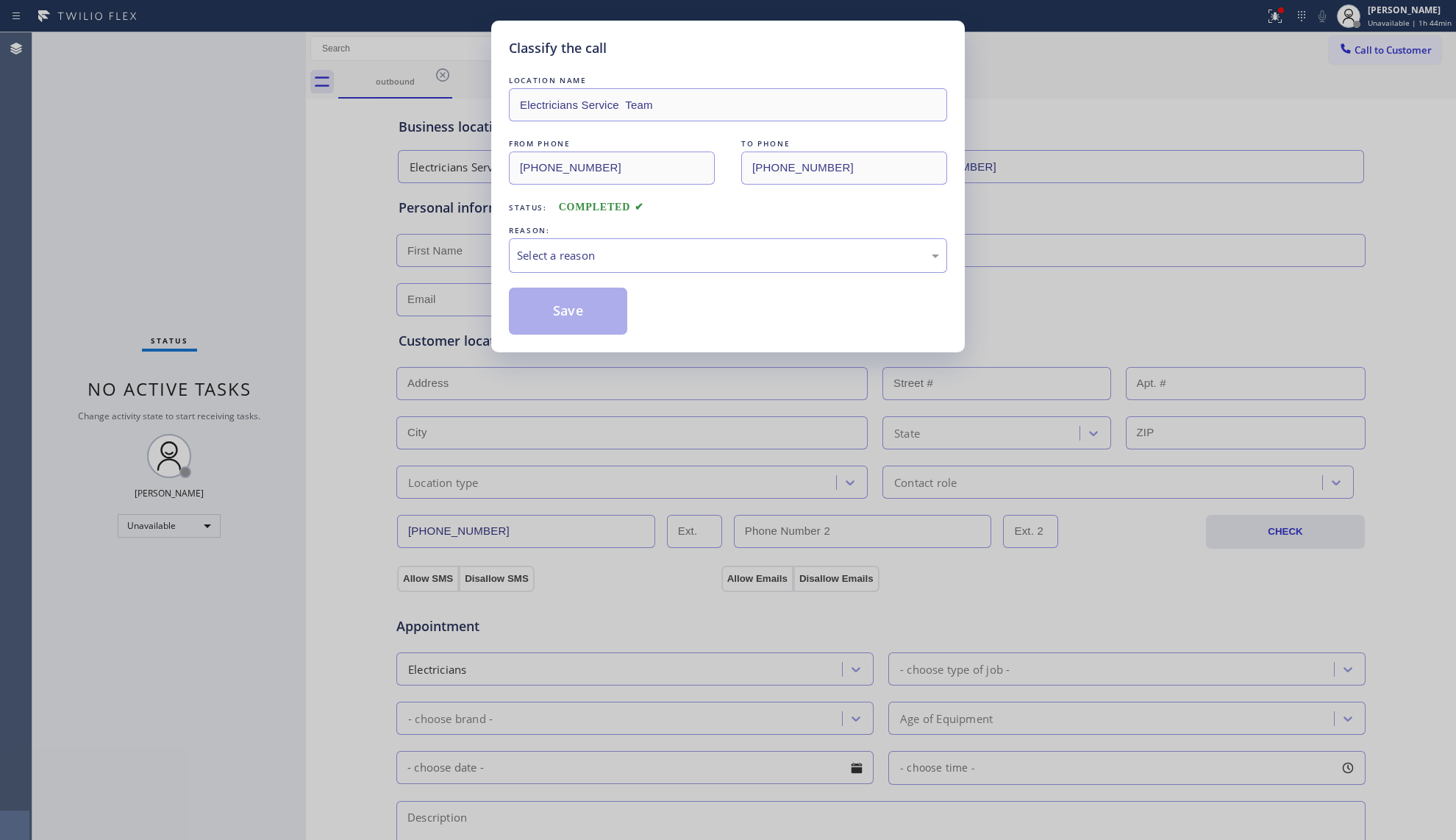
drag, startPoint x: 462, startPoint y: 245, endPoint x: 506, endPoint y: 244, distance: 44.0
click at [463, 244] on div "Classify the call LOCATION NAME Electricians Service Team FROM PHONE [PHONE_NUM…" at bounding box center [728, 420] width 1456 height 840
click at [510, 243] on div "Select a reason" at bounding box center [727, 256] width 438 height 35
click at [554, 309] on button "Save" at bounding box center [567, 311] width 118 height 47
click at [558, 309] on button "Save" at bounding box center [567, 311] width 118 height 47
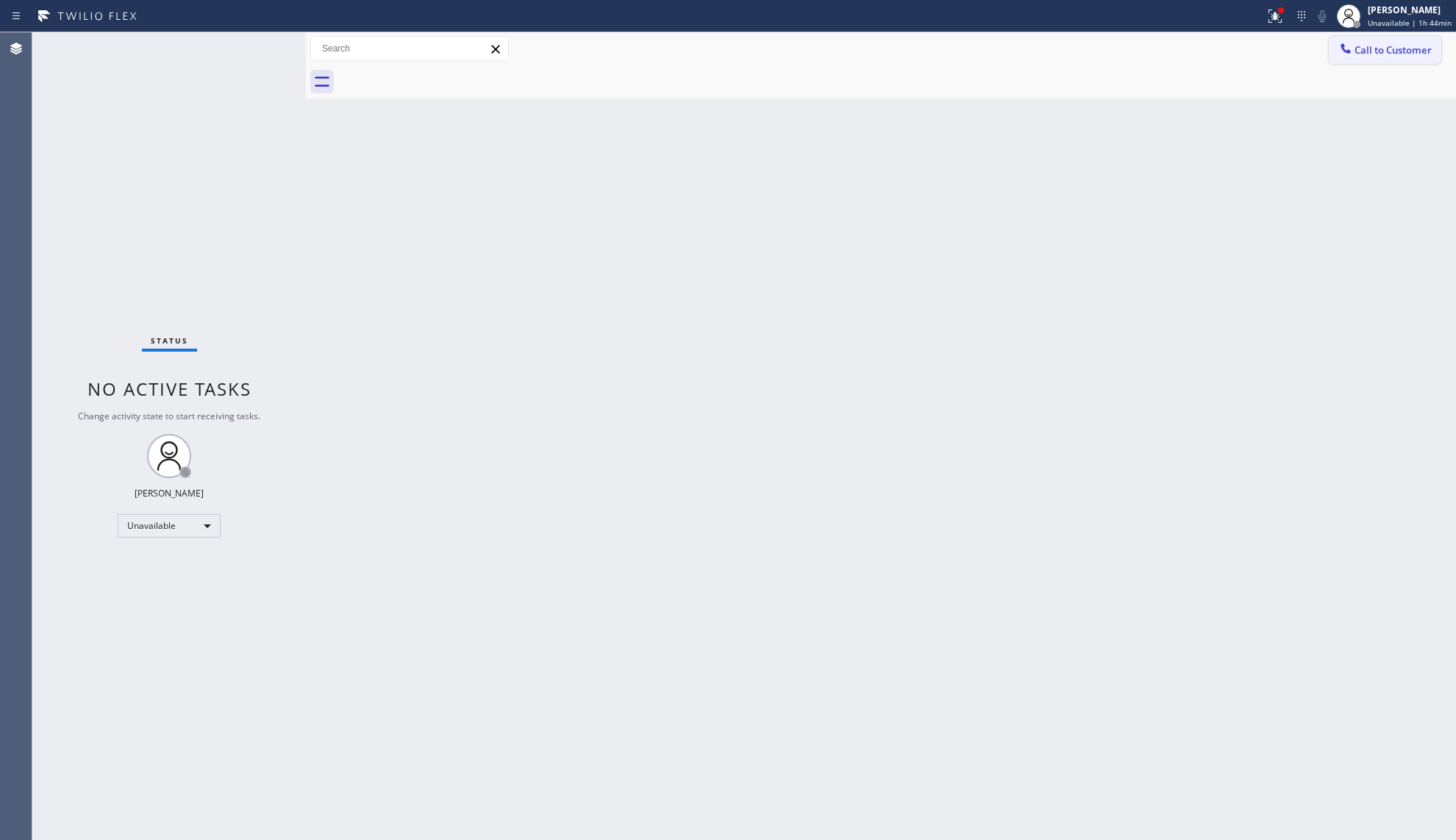
click at [1342, 44] on icon at bounding box center [1345, 48] width 10 height 10
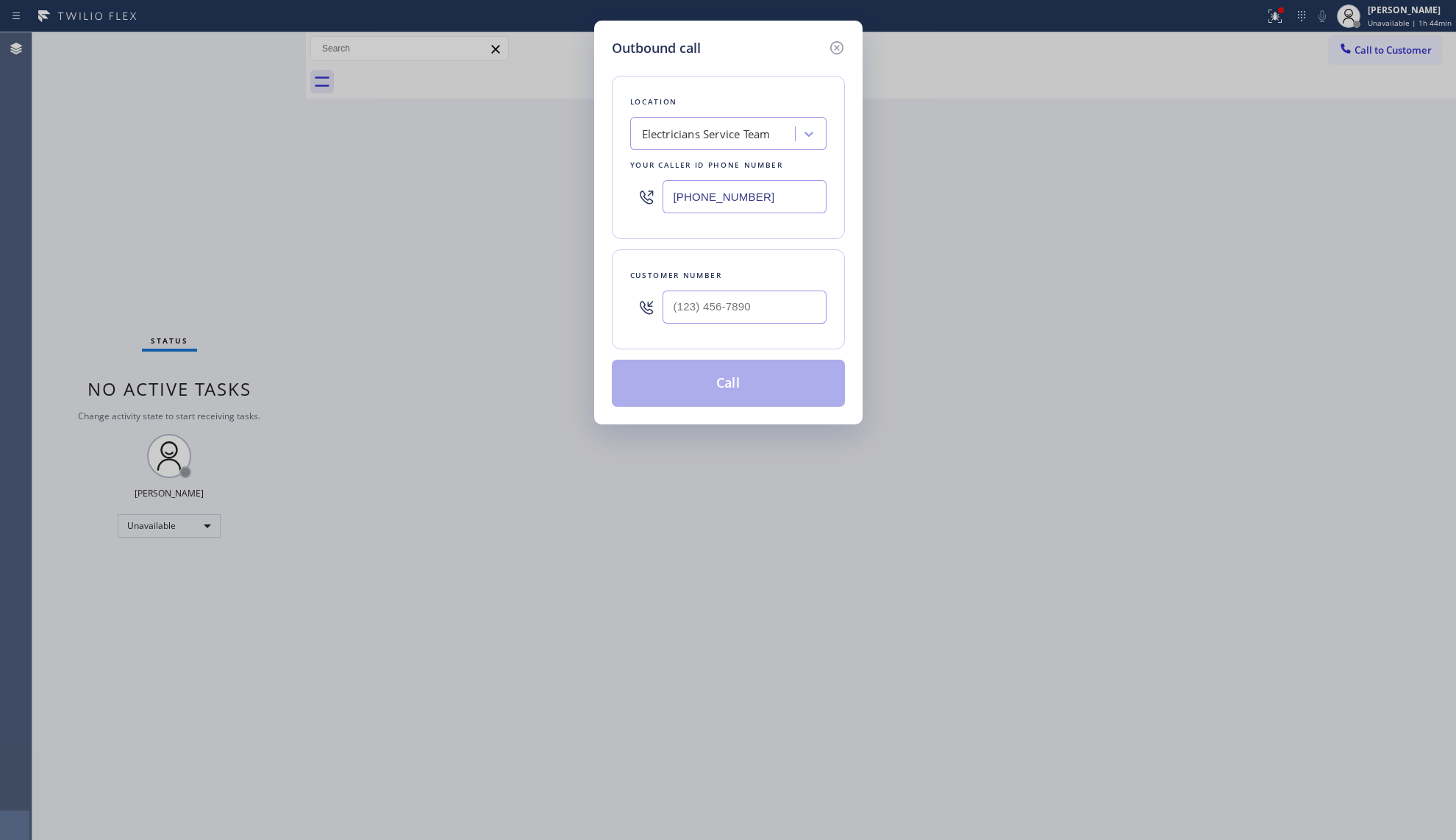
drag, startPoint x: 780, startPoint y: 186, endPoint x: 635, endPoint y: 216, distance: 148.1
click at [635, 216] on div "[PHONE_NUMBER]" at bounding box center [728, 197] width 197 height 48
type input "[PHONE_NUMBER]"
click at [730, 321] on input "[PHONE_NUMBER]" at bounding box center [745, 307] width 164 height 33
type input "[PHONE_NUMBER]"
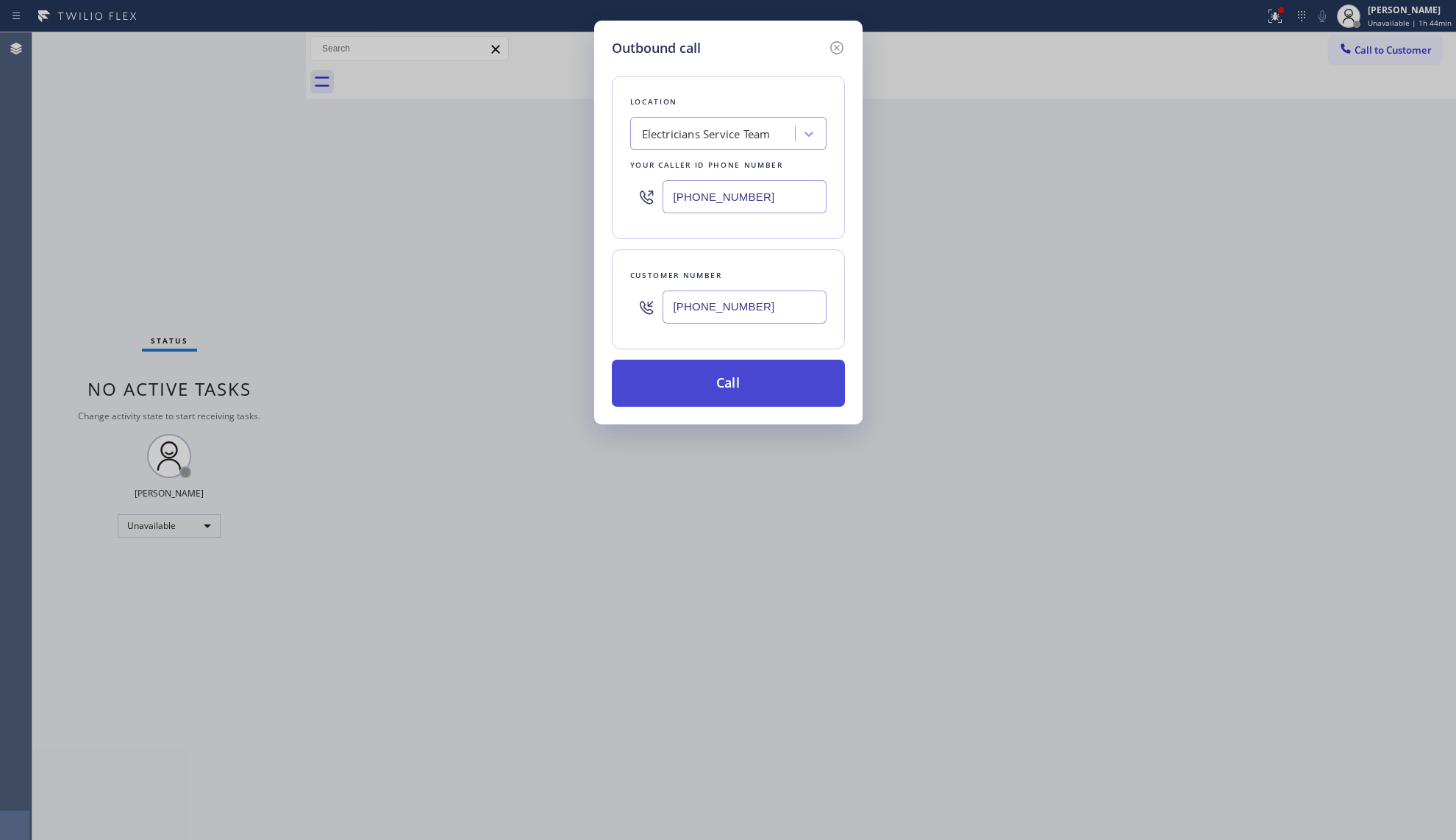
click at [715, 399] on button "Call" at bounding box center [728, 383] width 233 height 47
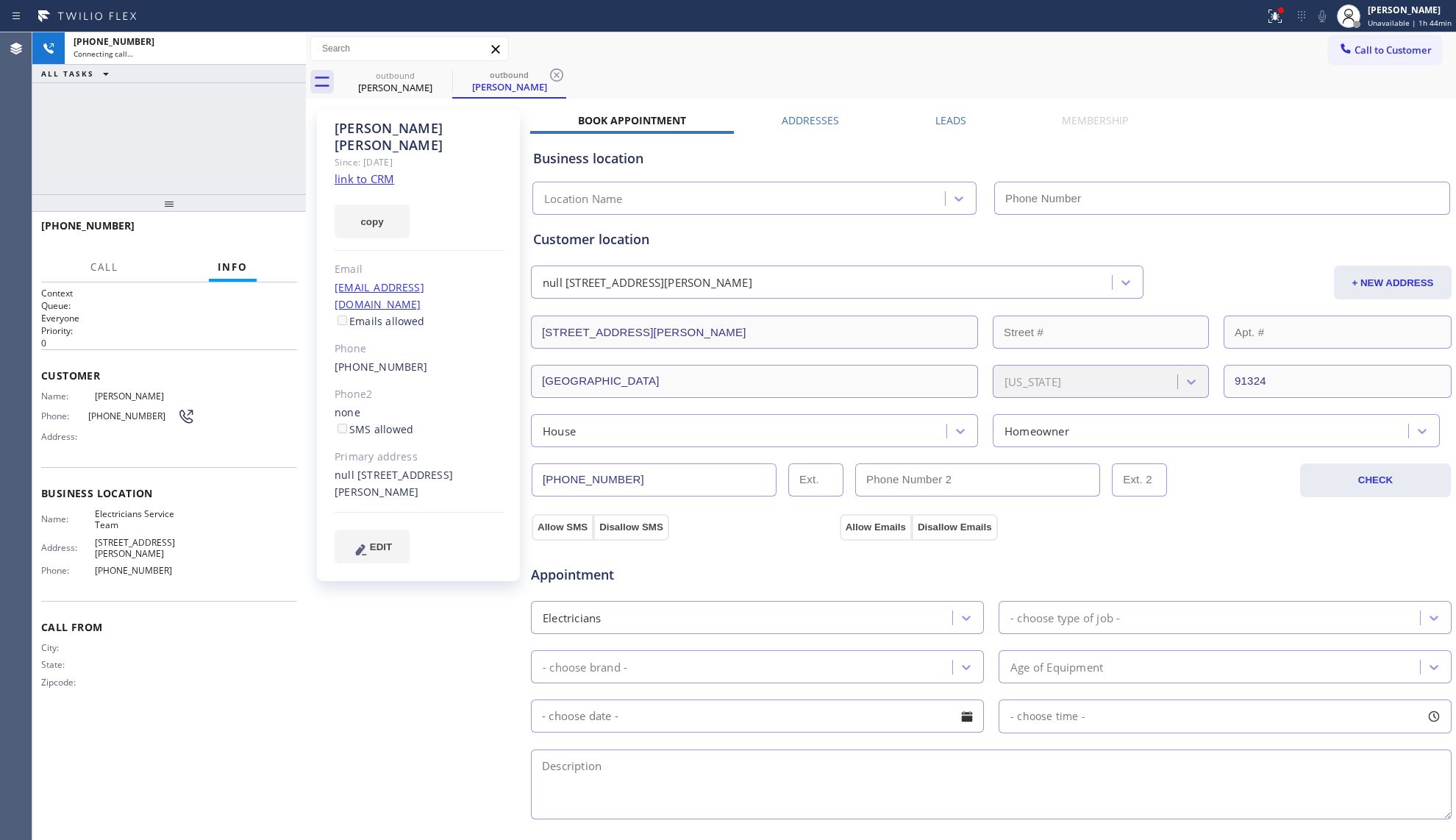
type input "[PHONE_NUMBER]"
click at [1284, 12] on div at bounding box center [1280, 10] width 6 height 6
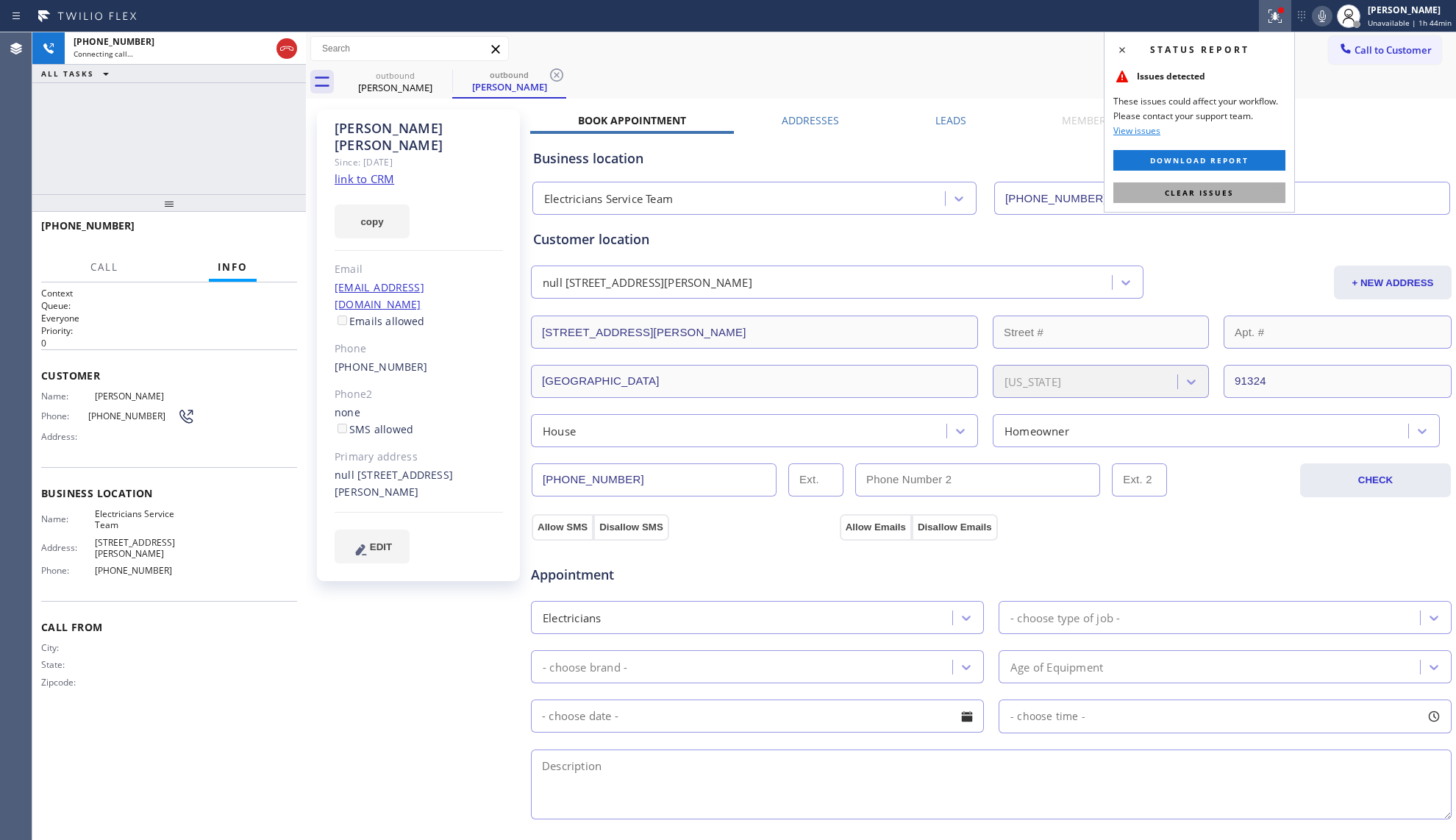
click at [1234, 191] on button "Clear issues" at bounding box center [1199, 193] width 172 height 21
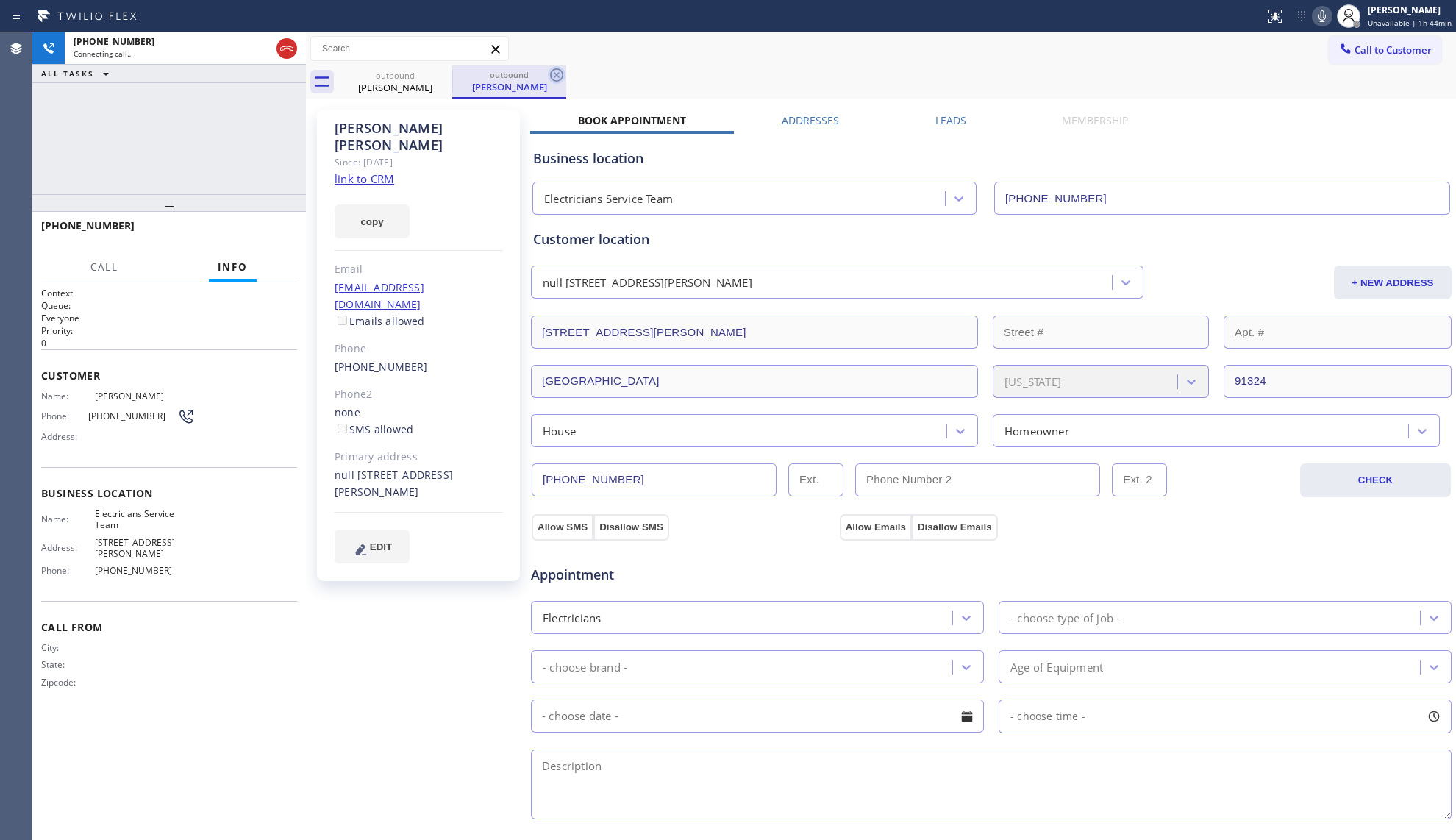
click at [563, 72] on icon at bounding box center [557, 75] width 17 height 17
click at [441, 69] on icon at bounding box center [442, 74] width 13 height 13
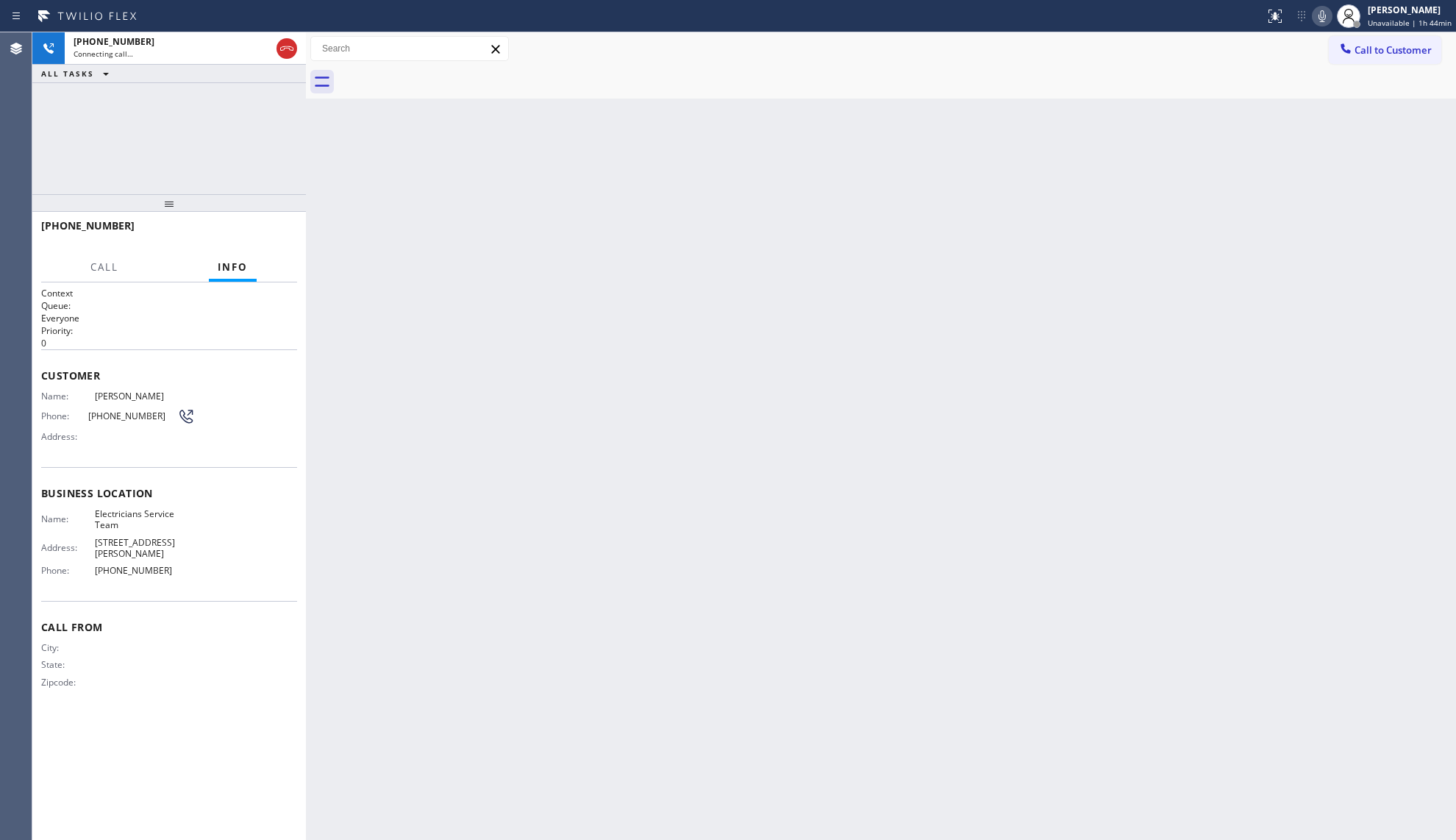
click at [447, 91] on div at bounding box center [897, 82] width 1118 height 33
click at [190, 112] on div "[PHONE_NUMBER] Connecting call… ALL TASKS ALL TASKS ACTIVE TASKS TASKS IN WRAP …" at bounding box center [169, 113] width 274 height 162
click at [145, 39] on div "[PHONE_NUMBER]" at bounding box center [171, 41] width 197 height 12
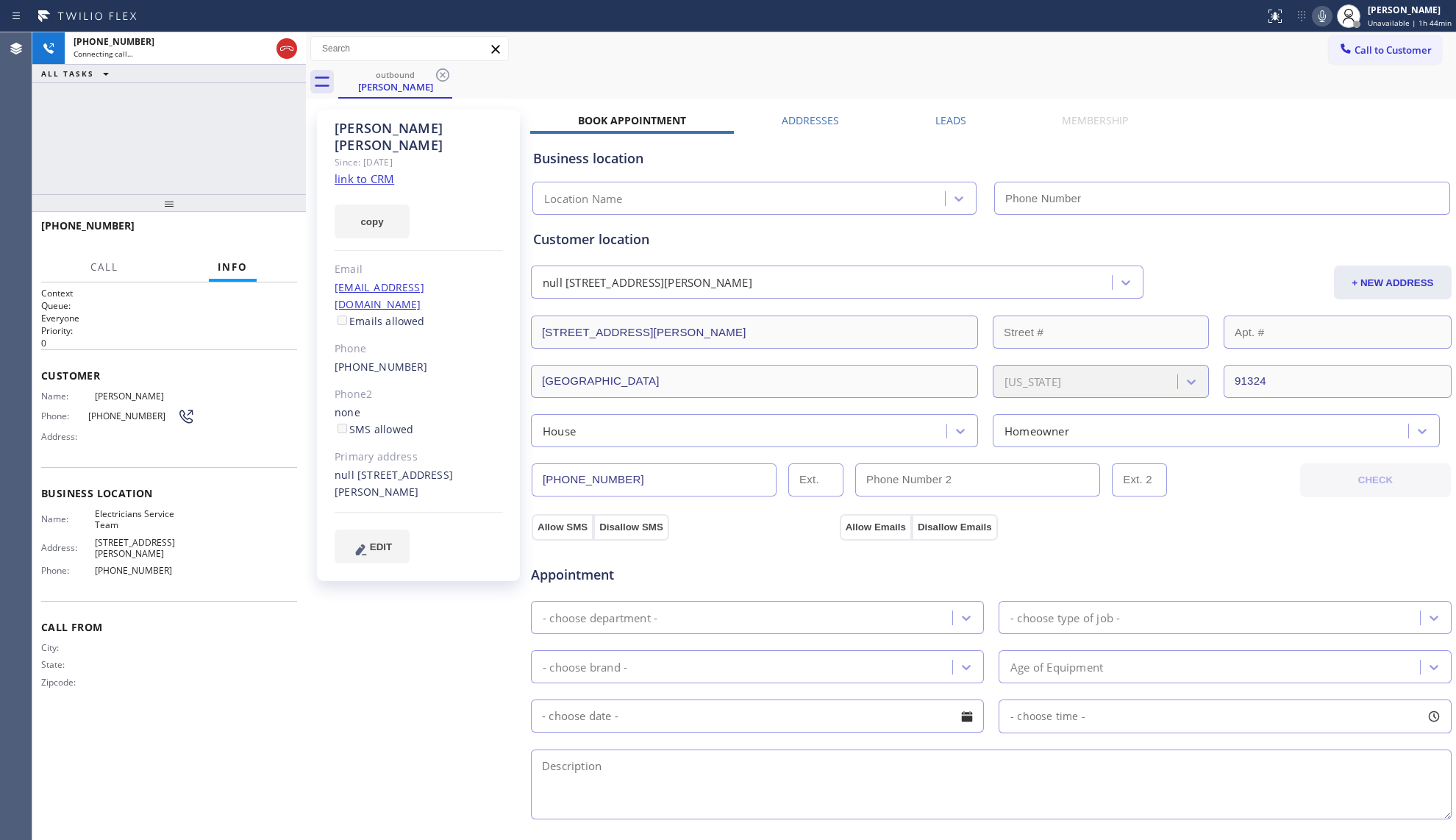
type input "[PHONE_NUMBER]"
click at [211, 131] on div "[PHONE_NUMBER] Connecting call… ALL TASKS ALL TASKS ACTIVE TASKS TASKS IN WRAP …" at bounding box center [169, 113] width 274 height 162
click at [662, 77] on div "outbound [PERSON_NAME]" at bounding box center [897, 82] width 1118 height 33
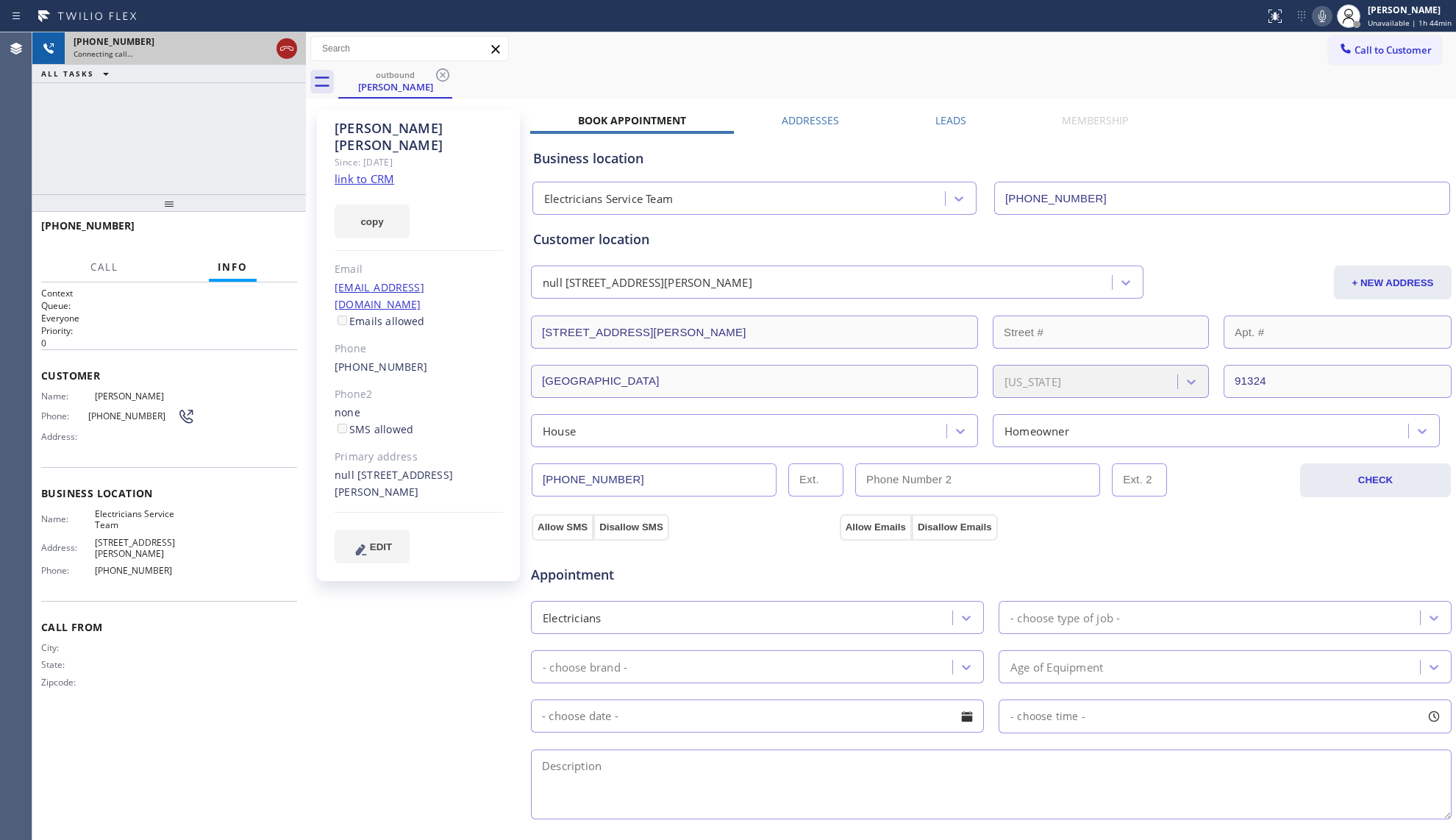
drag, startPoint x: 295, startPoint y: 54, endPoint x: 276, endPoint y: 43, distance: 22.0
click at [295, 53] on icon at bounding box center [287, 48] width 17 height 17
click at [271, 43] on div "[PHONE_NUMBER]" at bounding box center [171, 41] width 197 height 12
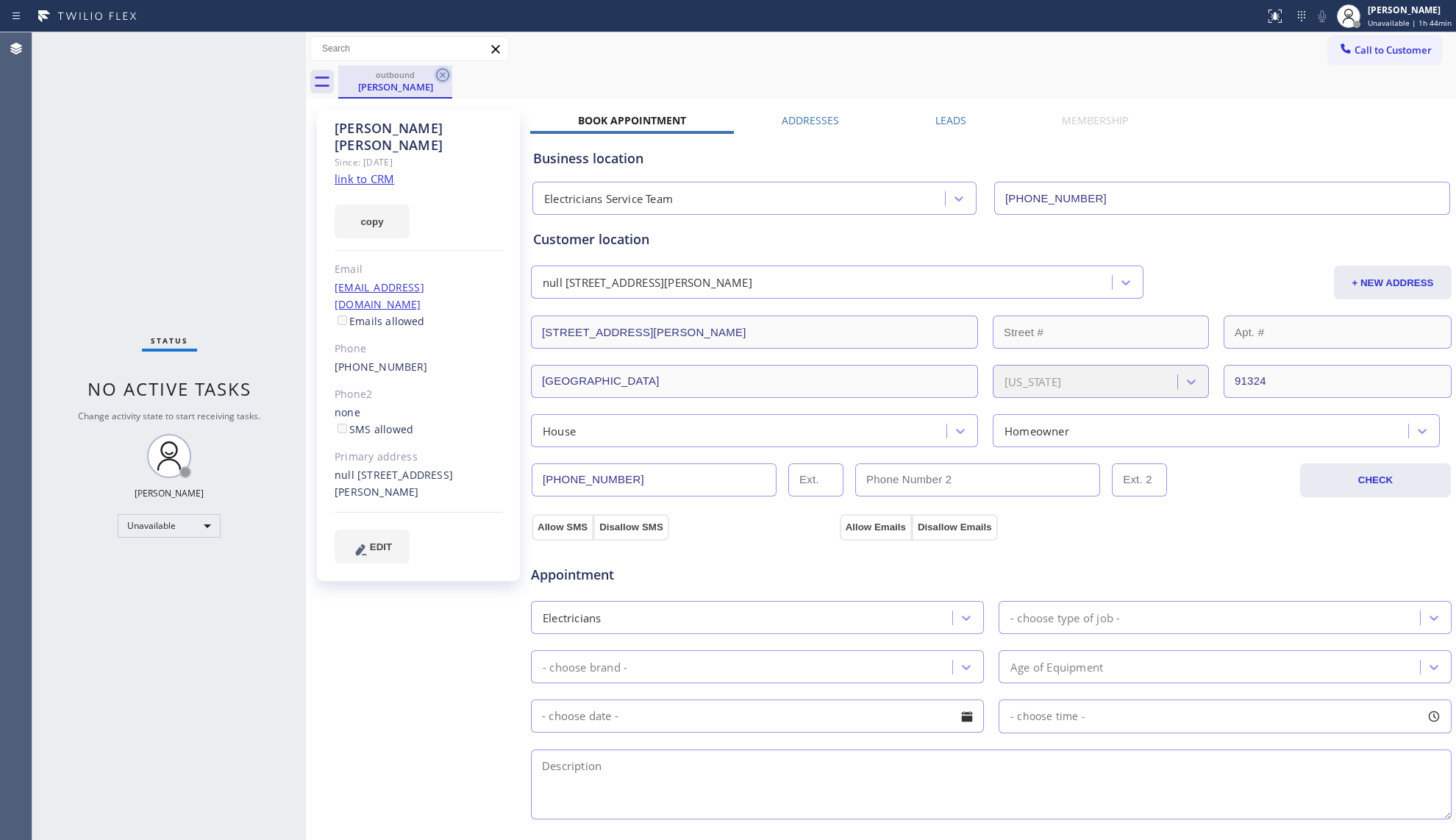
drag, startPoint x: 450, startPoint y: 86, endPoint x: 445, endPoint y: 80, distance: 7.8
click at [448, 84] on div "outbound [PERSON_NAME]" at bounding box center [395, 82] width 114 height 33
click at [445, 80] on icon at bounding box center [442, 75] width 17 height 17
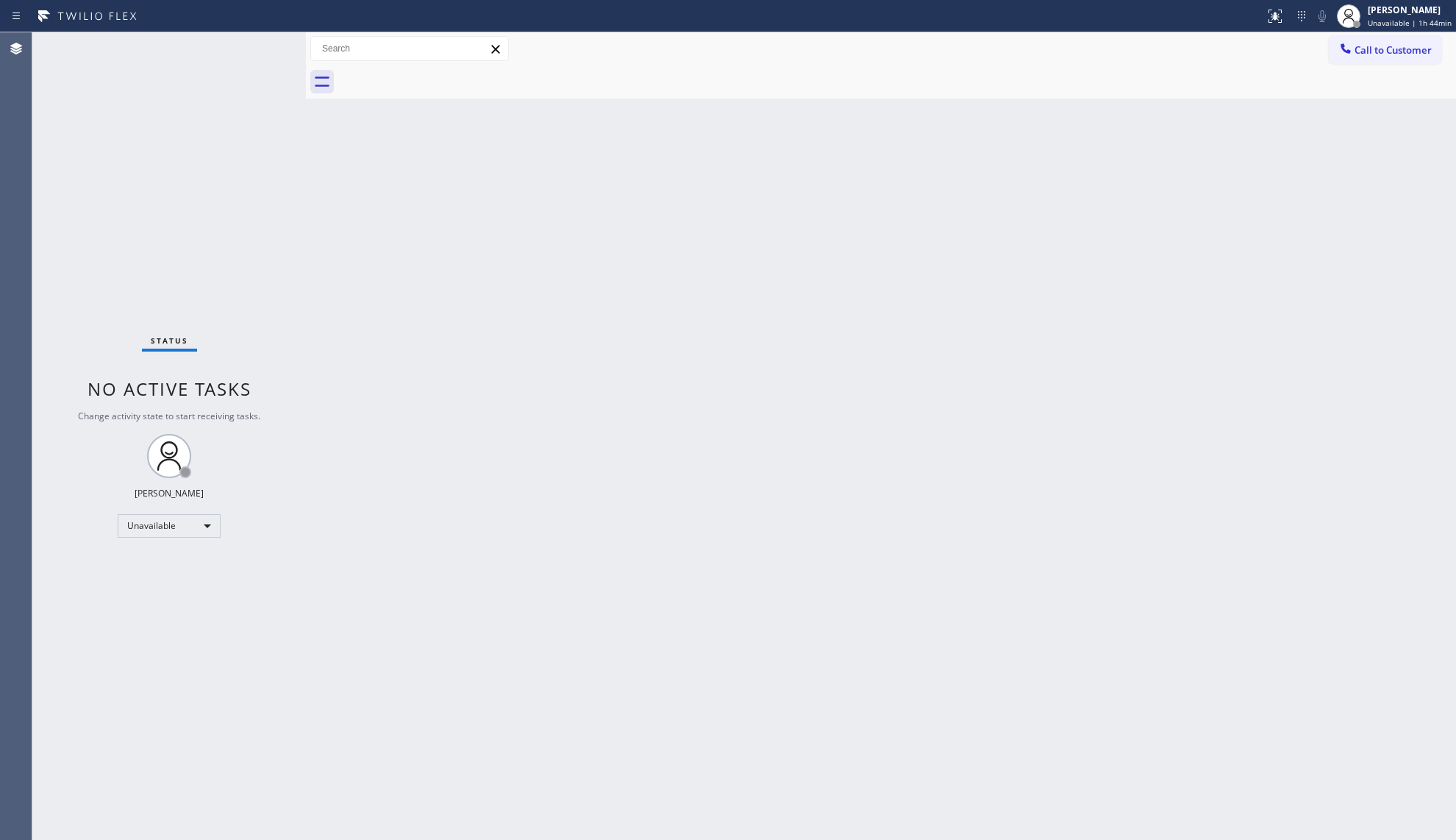
click at [600, 86] on div at bounding box center [897, 82] width 1118 height 33
click at [1378, 42] on button "Call to Customer" at bounding box center [1384, 50] width 113 height 28
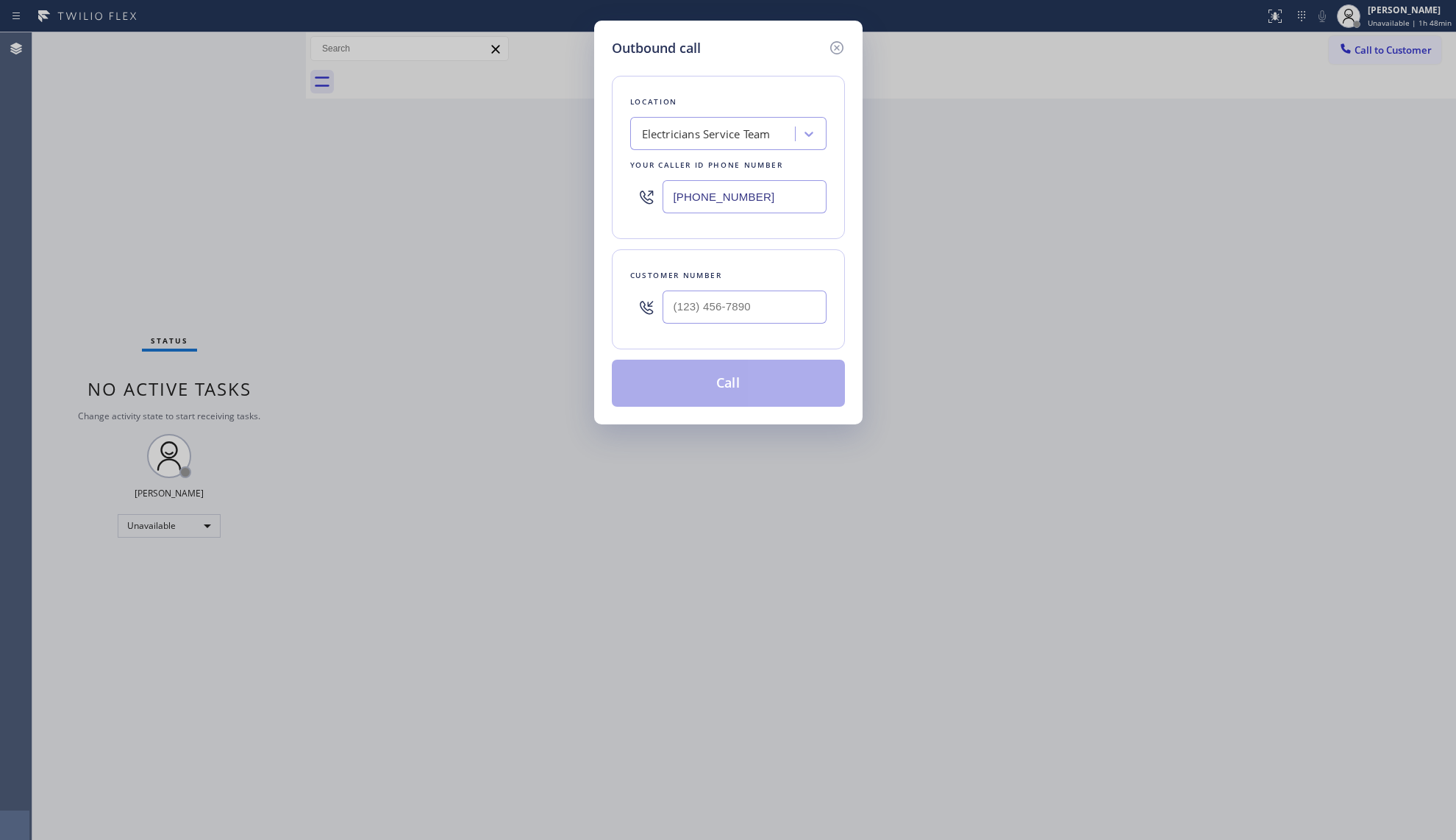
drag, startPoint x: 772, startPoint y: 213, endPoint x: 583, endPoint y: 198, distance: 189.6
click at [606, 202] on div "Outbound call Location Electricians Service Team Your caller id phone number [P…" at bounding box center [728, 223] width 268 height 404
type input "[PHONE_NUMBER]"
click at [751, 299] on input "(___) ___-____" at bounding box center [745, 307] width 164 height 33
type input "[PHONE_NUMBER]"
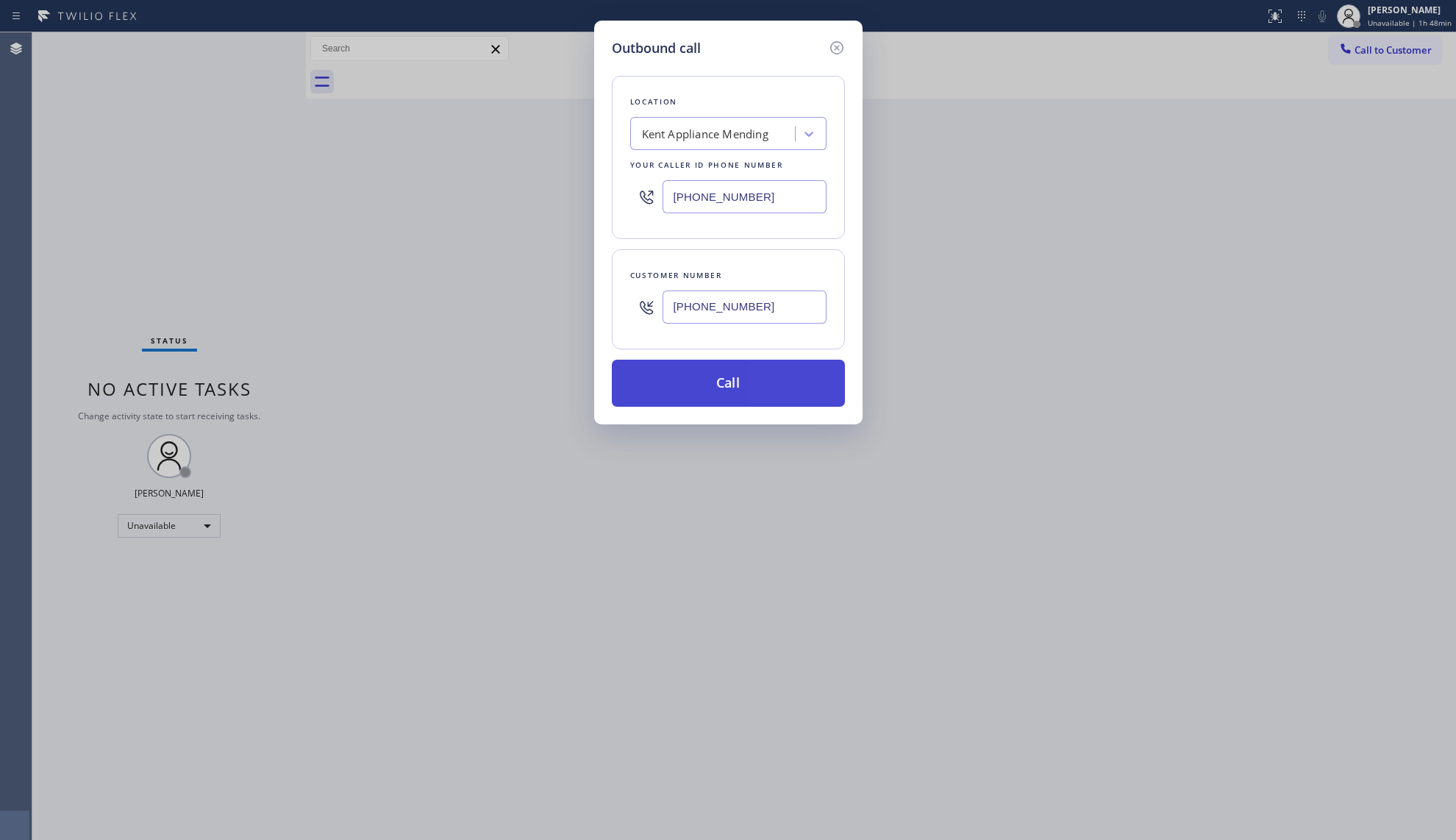
click at [725, 388] on button "Call" at bounding box center [728, 383] width 233 height 47
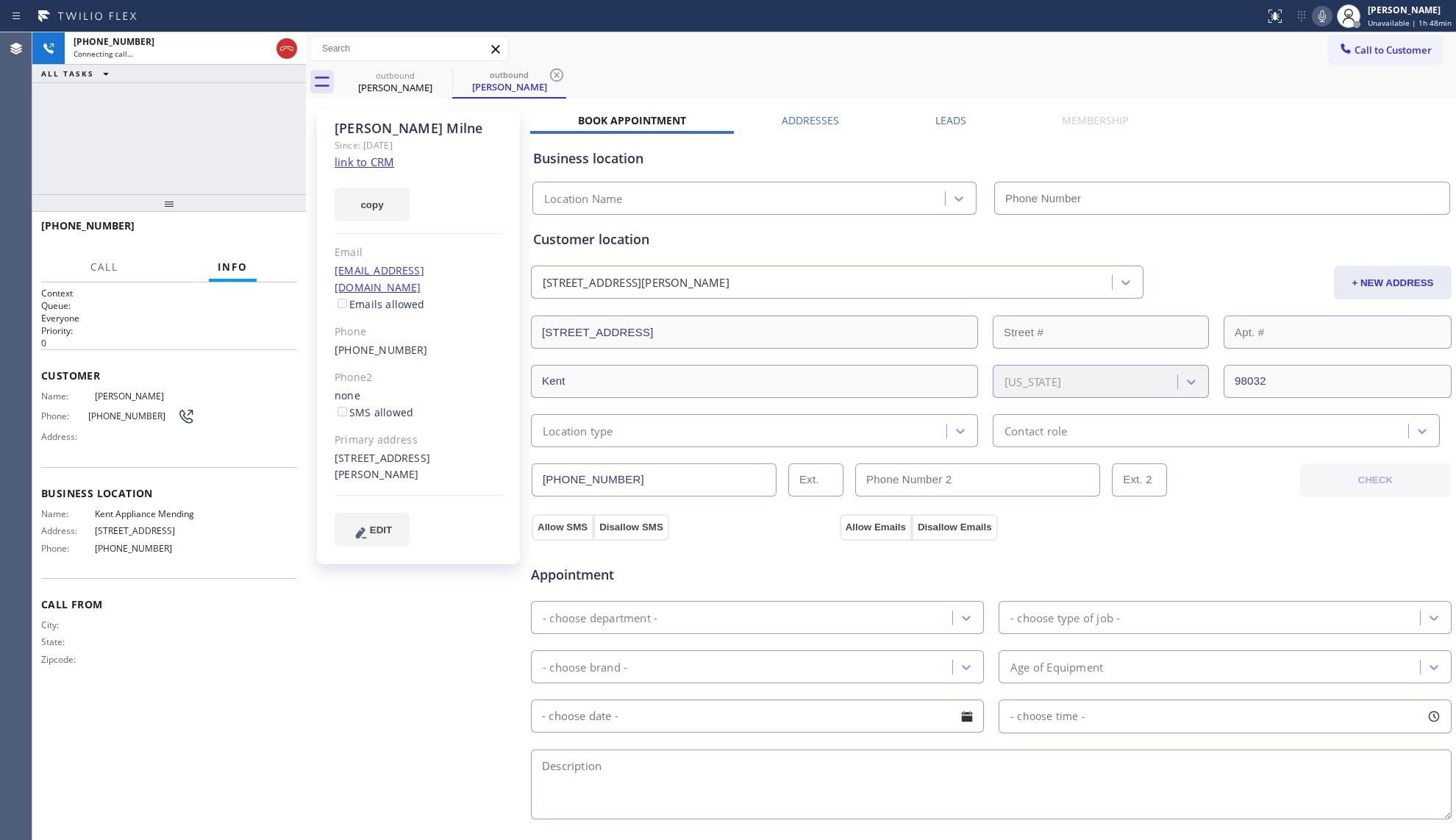
type input "[PHONE_NUMBER]"
click at [306, 53] on div at bounding box center [306, 436] width 0 height 808
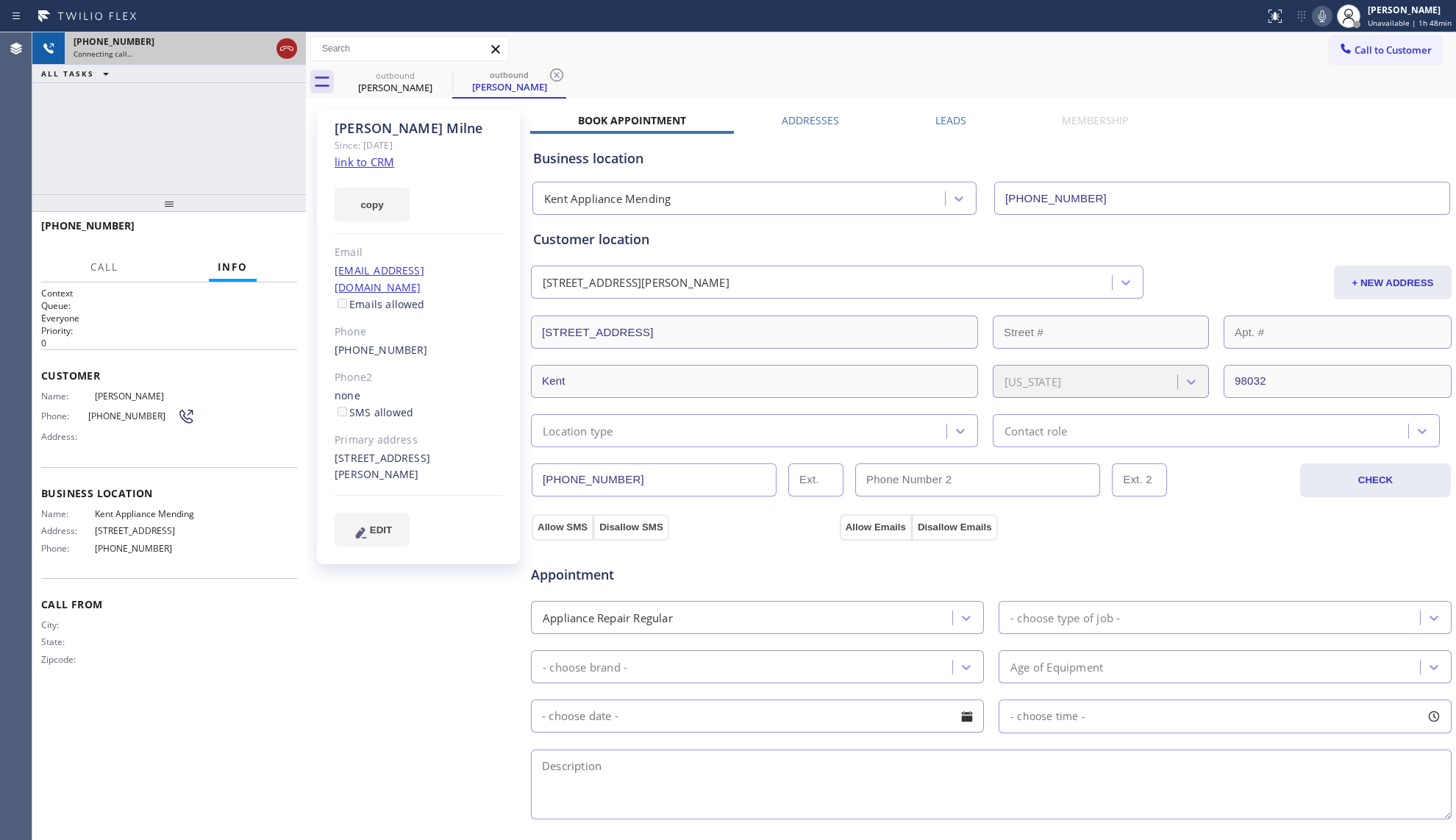
click at [285, 48] on icon at bounding box center [287, 48] width 13 height 4
click at [285, 49] on div "Connecting call…" at bounding box center [185, 54] width 224 height 10
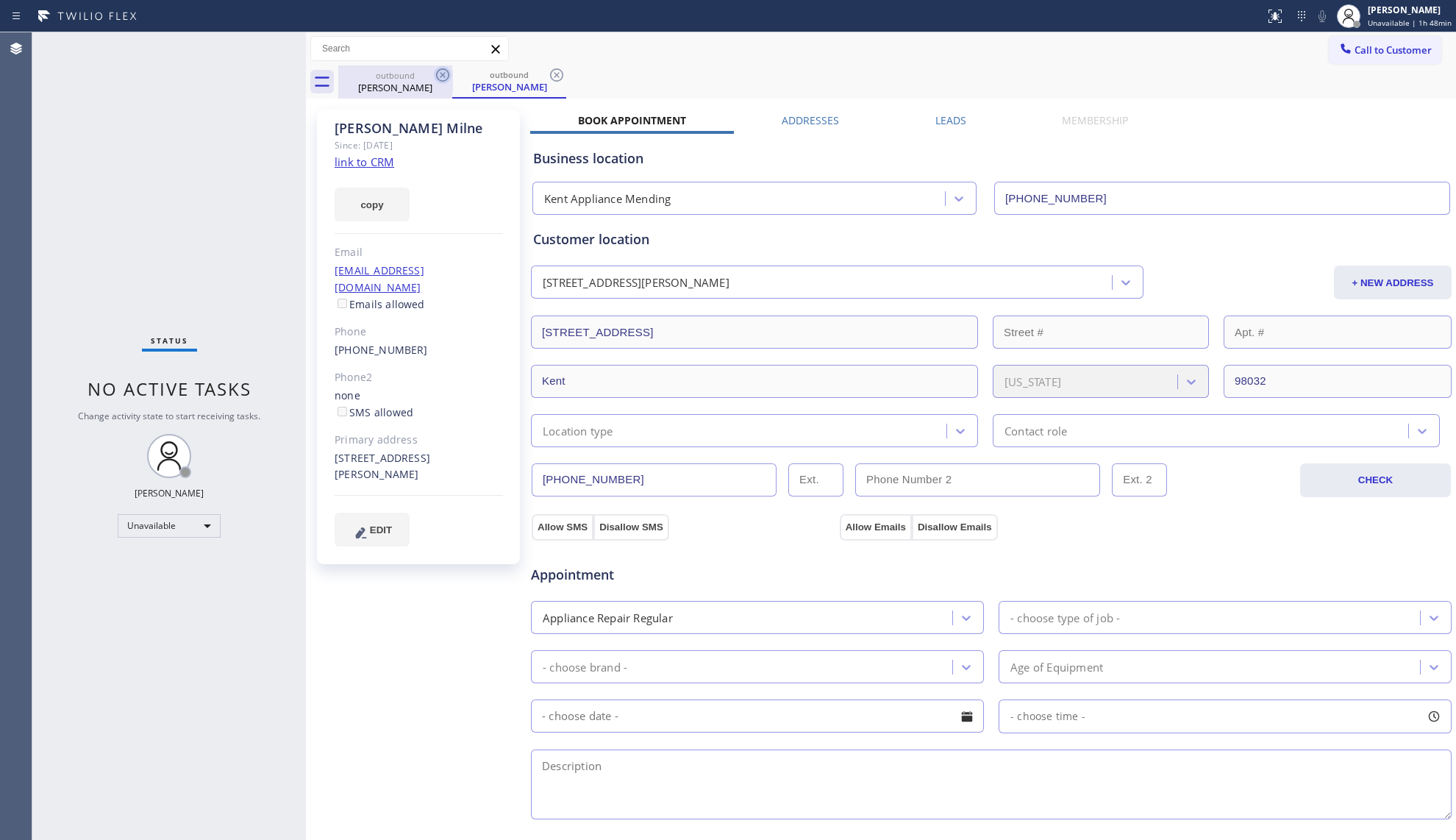
click at [439, 77] on icon at bounding box center [442, 75] width 17 height 17
click at [440, 77] on icon at bounding box center [442, 74] width 13 height 13
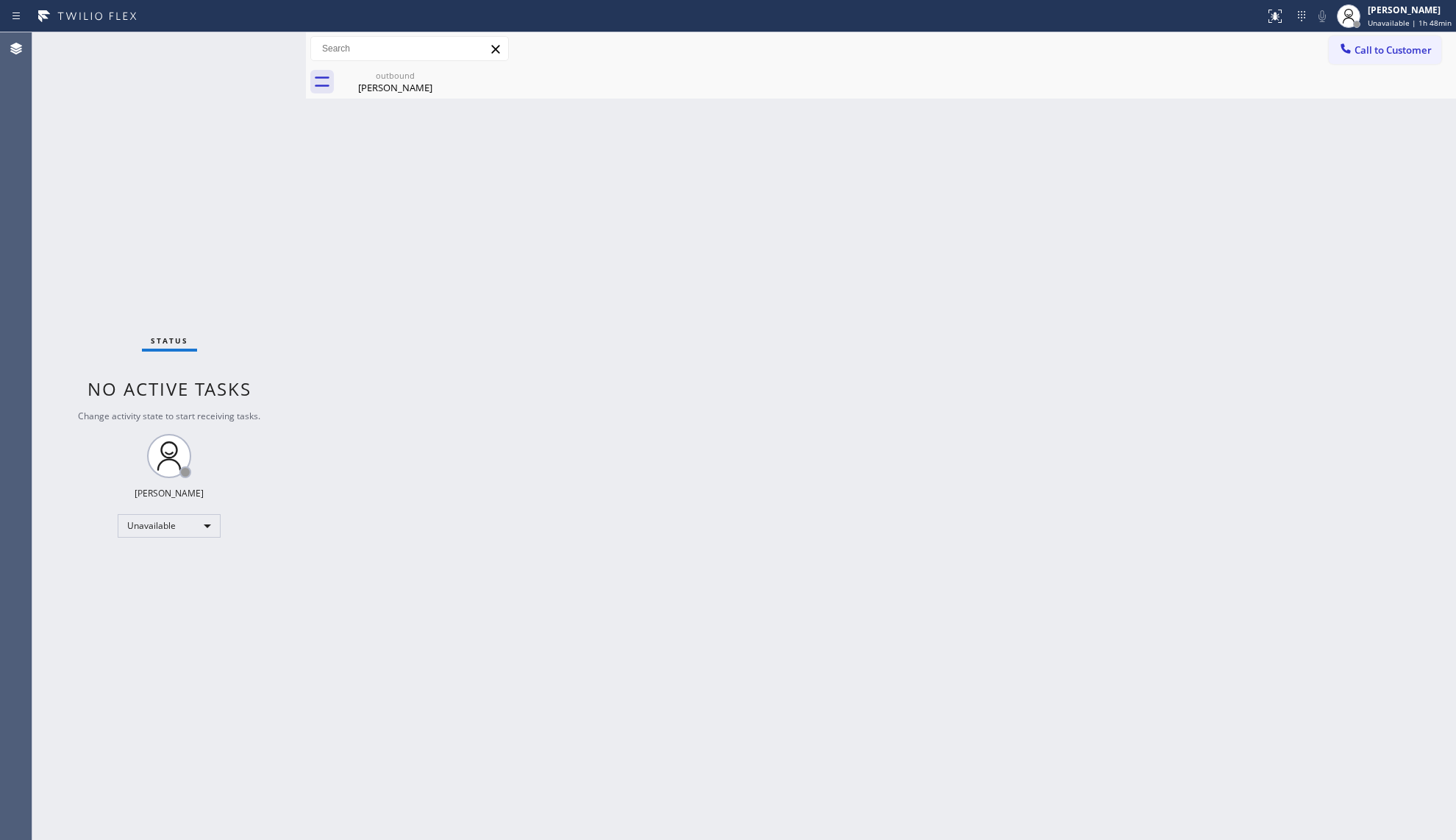
click at [0, 0] on icon at bounding box center [0, 0] width 0 height 0
click at [440, 77] on icon at bounding box center [442, 75] width 17 height 17
click at [1335, 49] on button "Call to Customer" at bounding box center [1384, 50] width 113 height 28
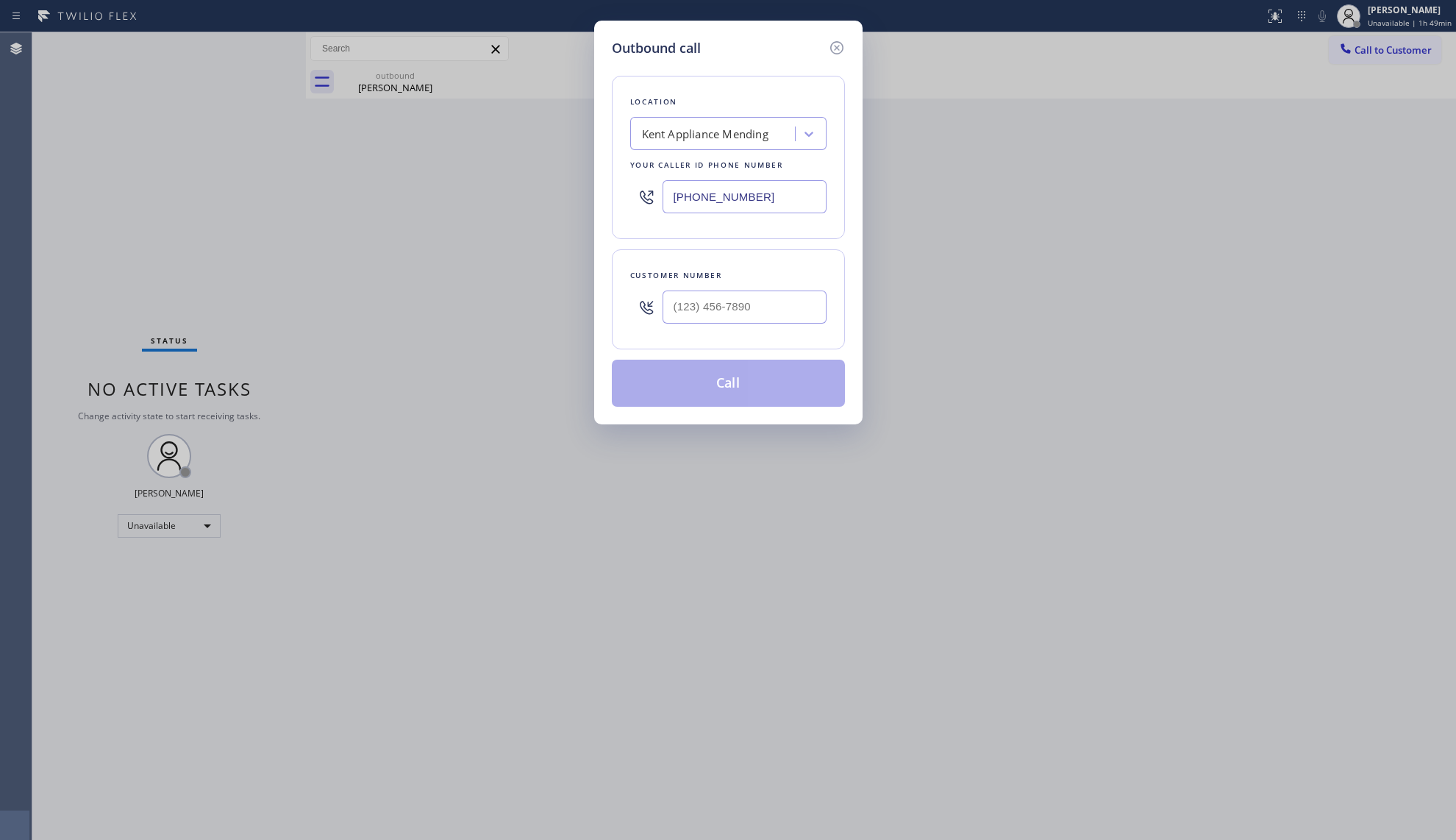
drag, startPoint x: 759, startPoint y: 192, endPoint x: 600, endPoint y: 196, distance: 159.1
click at [600, 196] on div "Outbound call Location [GEOGRAPHIC_DATA] Appliance Mending Your caller id phone…" at bounding box center [728, 223] width 268 height 404
type input "[PHONE_NUMBER]"
drag, startPoint x: 786, startPoint y: 312, endPoint x: 799, endPoint y: 313, distance: 13.0
click at [786, 316] on input "(___) ___-____" at bounding box center [745, 307] width 164 height 33
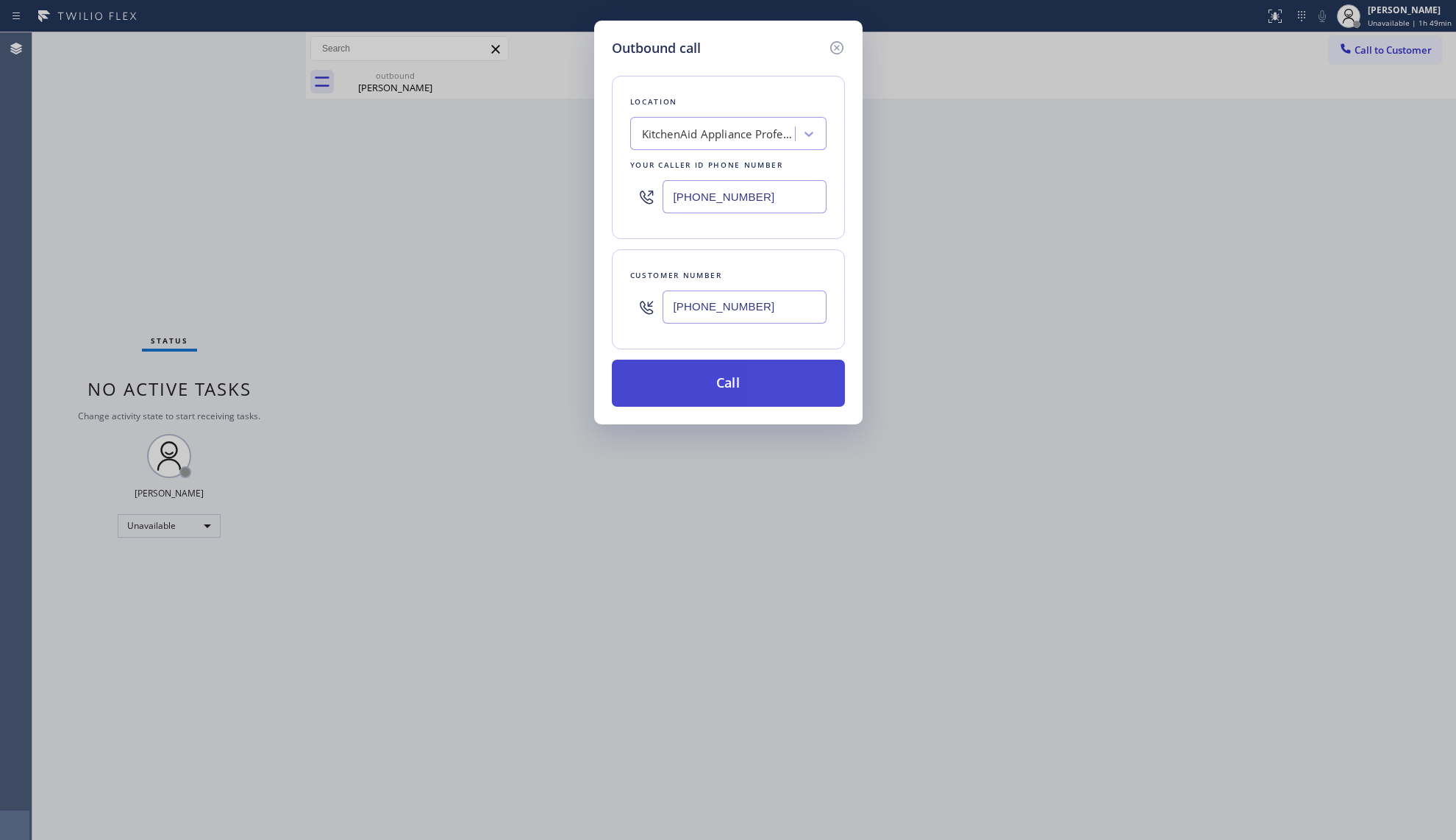
type input "[PHONE_NUMBER]"
click at [741, 392] on button "Call" at bounding box center [728, 383] width 233 height 47
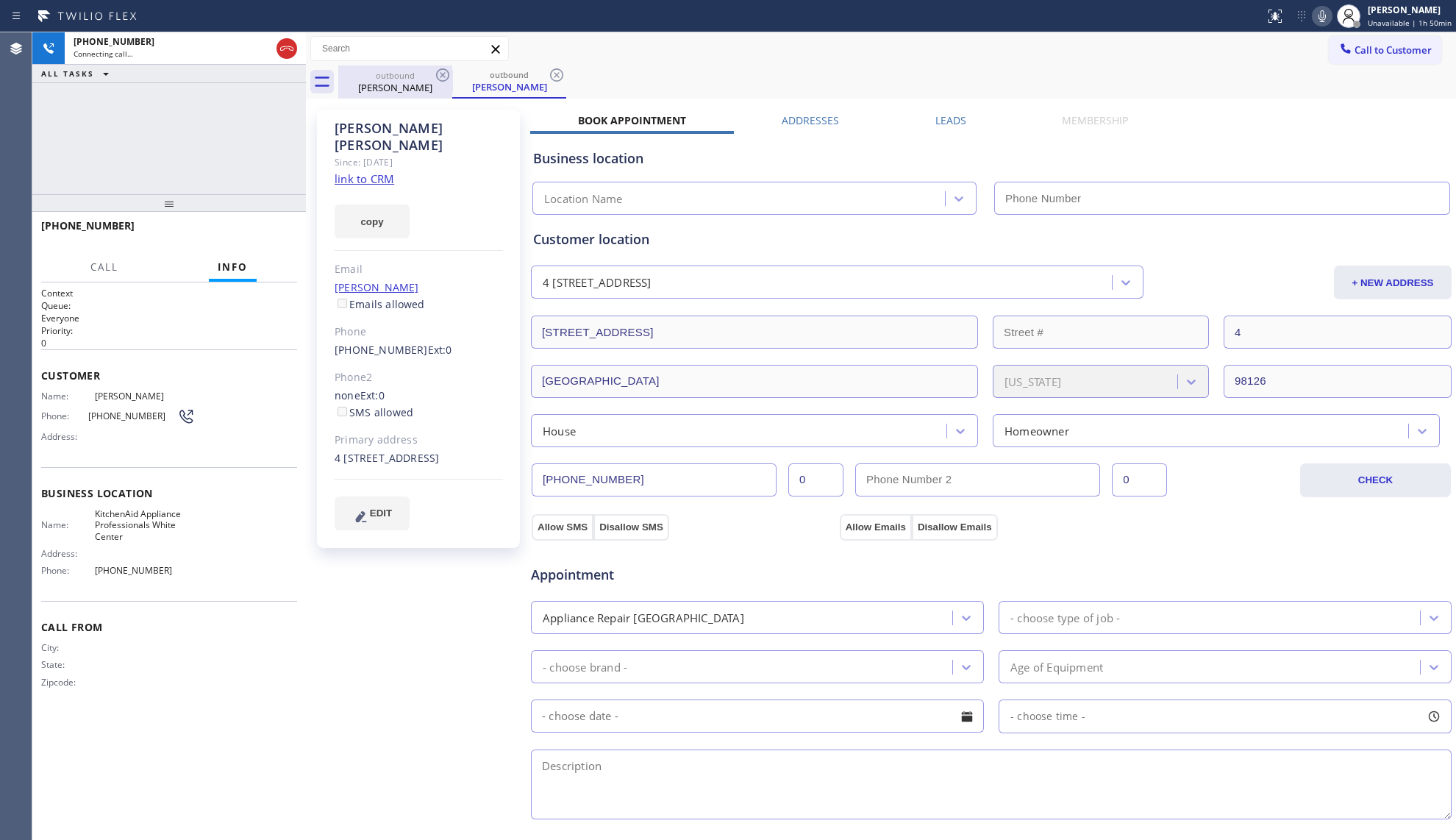
type input "[PHONE_NUMBER]"
drag, startPoint x: 419, startPoint y: 86, endPoint x: 448, endPoint y: 74, distance: 31.4
click at [424, 84] on div "[PERSON_NAME]" at bounding box center [395, 87] width 111 height 13
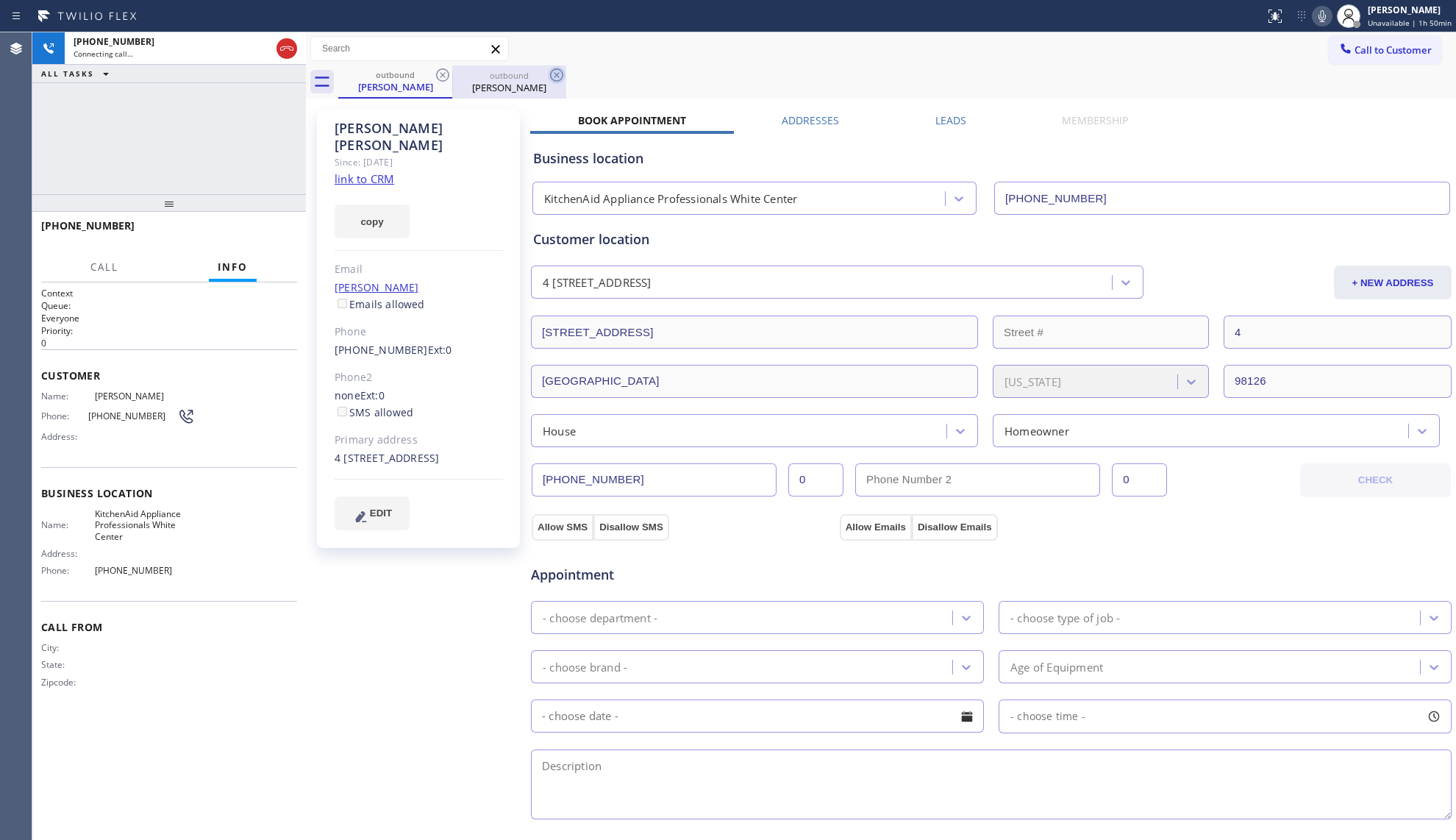
click at [448, 73] on icon at bounding box center [442, 74] width 13 height 13
click at [441, 75] on icon at bounding box center [442, 75] width 17 height 17
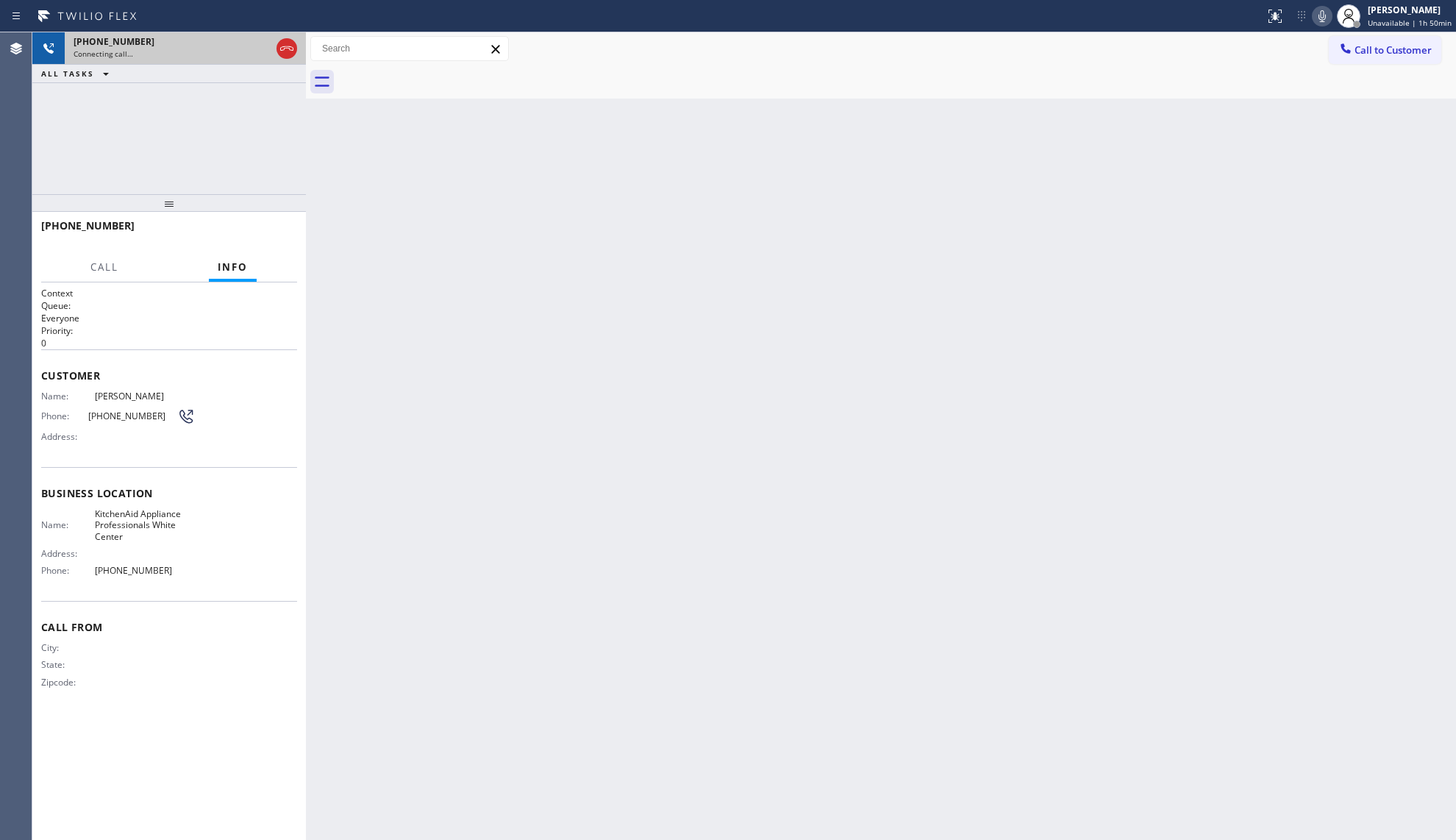
click at [175, 32] on div "[PHONE_NUMBER] Connecting call…" at bounding box center [169, 48] width 209 height 32
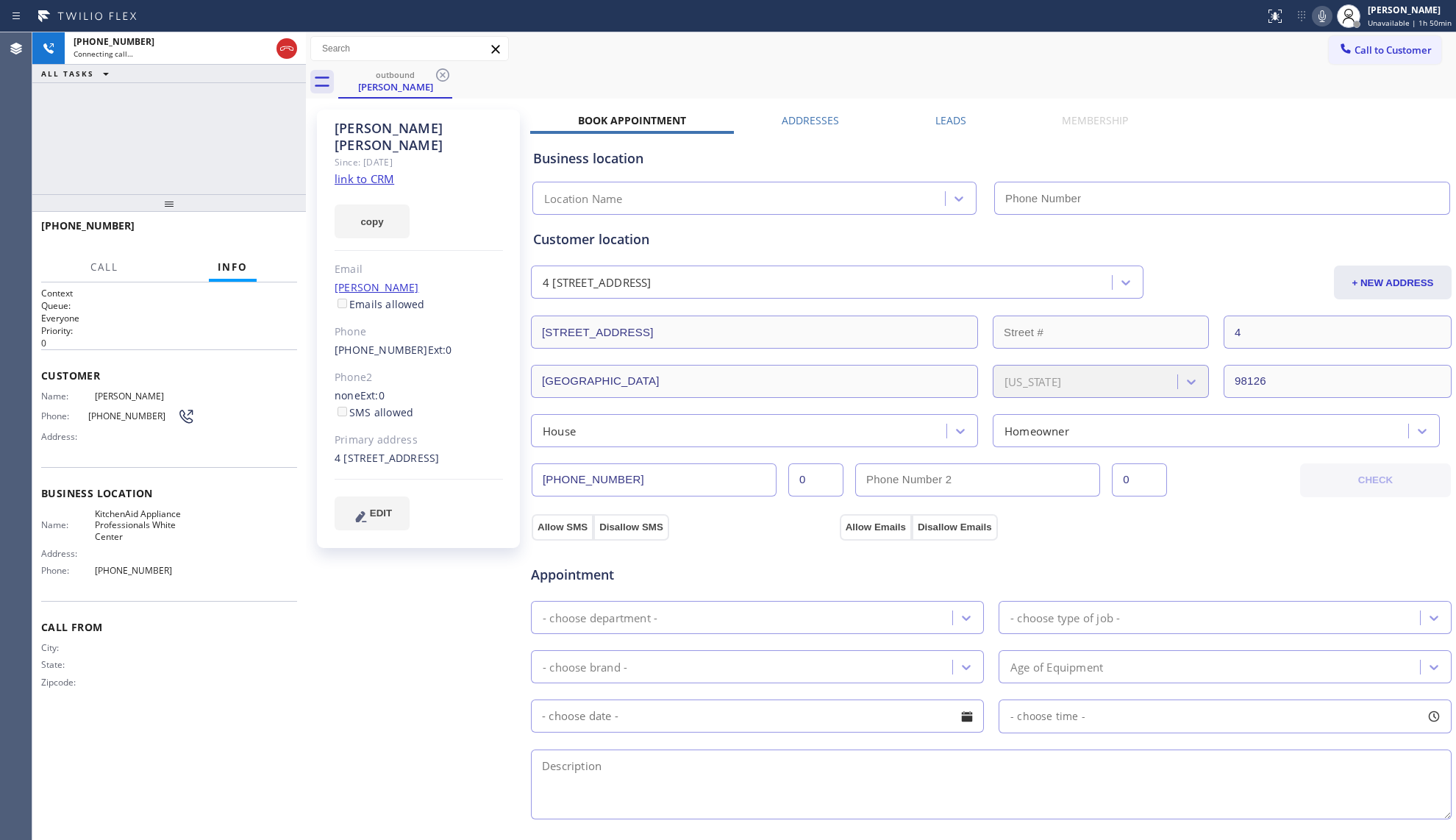
type input "[PHONE_NUMBER]"
click at [676, 53] on div "Call to Customer Outbound call Location KitchenAid Appliance Professionals [GEO…" at bounding box center [881, 48] width 1150 height 25
click at [286, 233] on button "HANG UP" at bounding box center [263, 233] width 68 height 21
click at [285, 233] on button "HANG UP" at bounding box center [263, 233] width 68 height 21
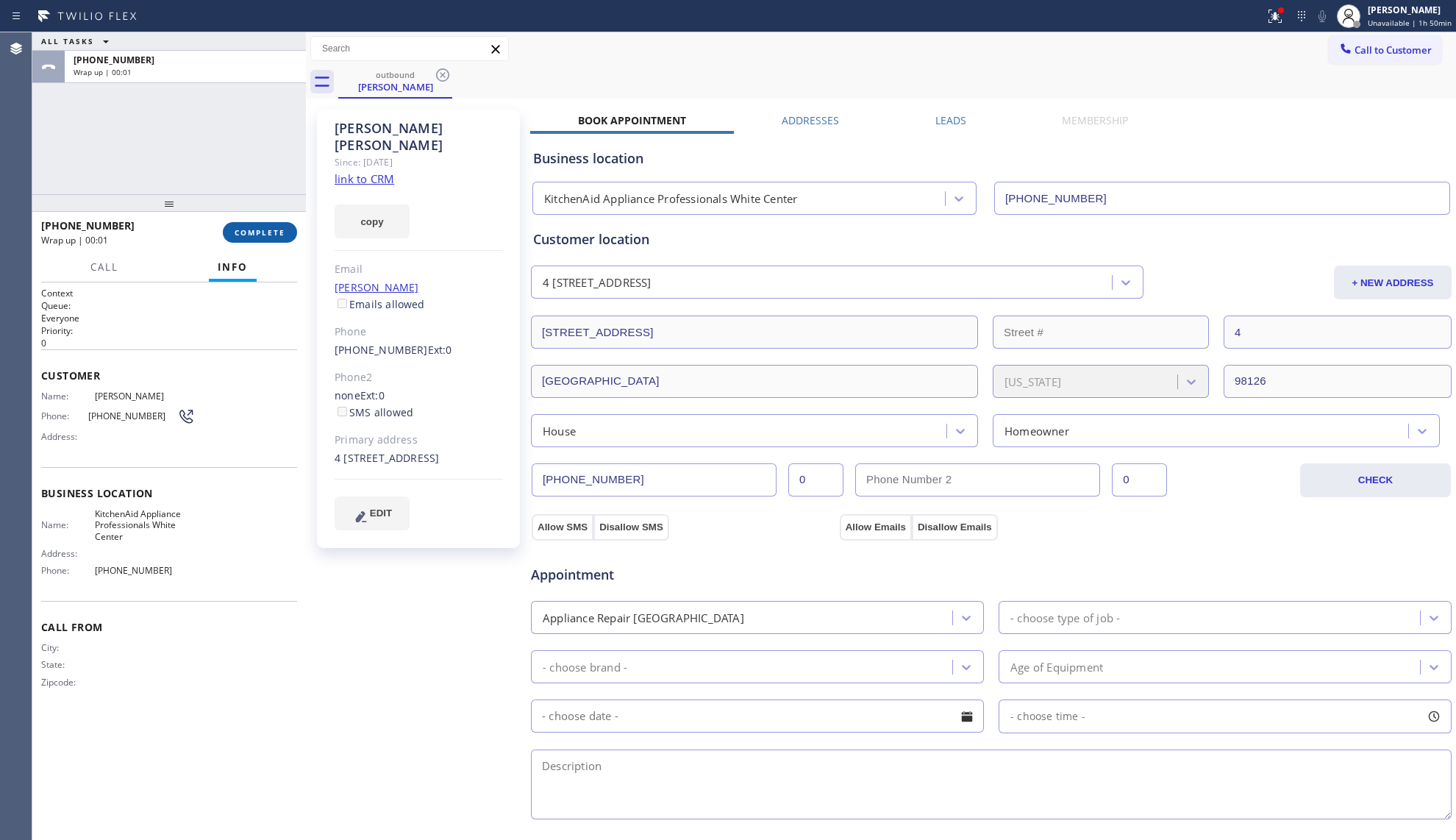
click at [285, 226] on button "COMPLETE" at bounding box center [260, 233] width 74 height 21
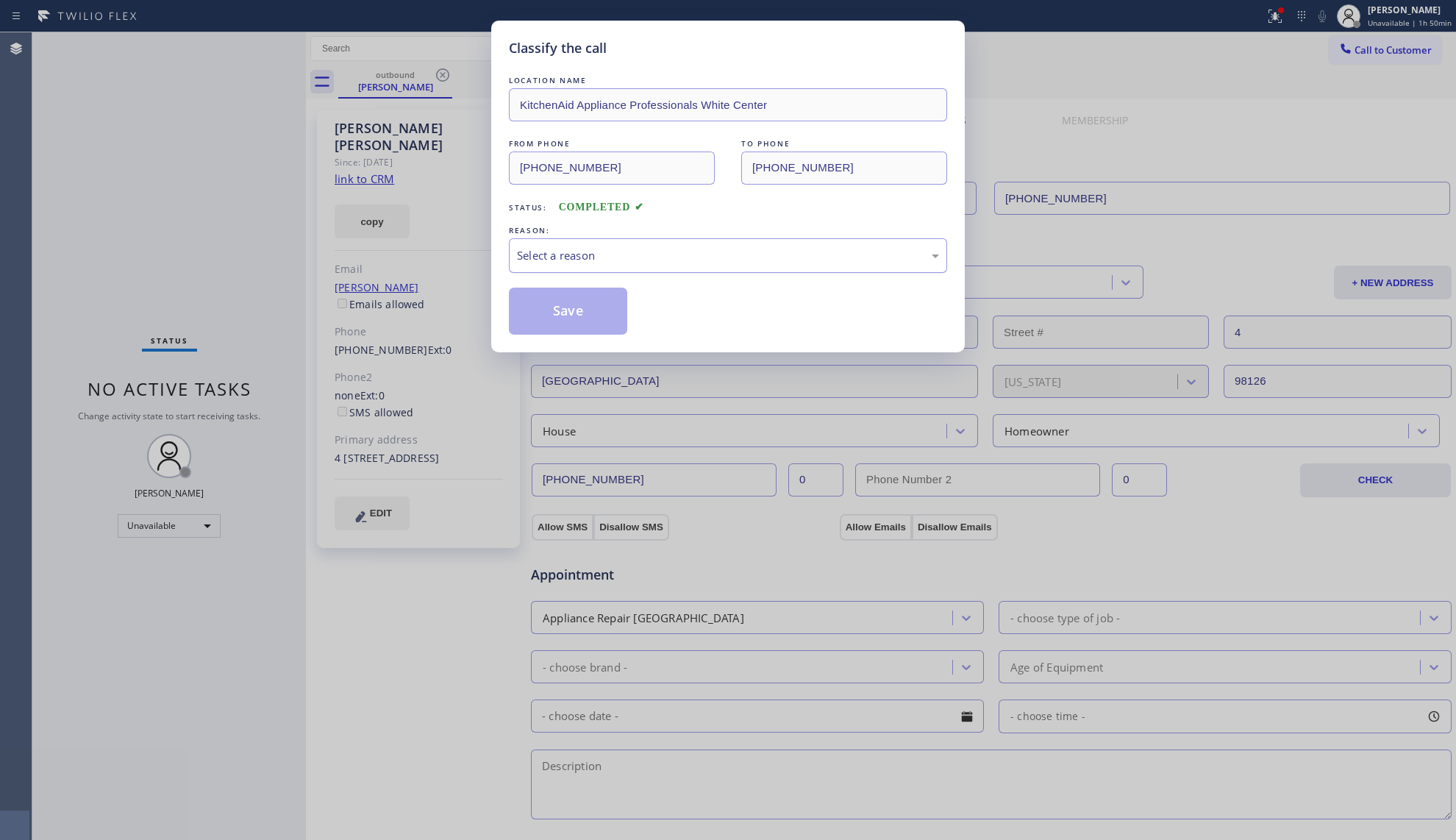
click at [540, 243] on div "Select a reason" at bounding box center [727, 256] width 438 height 35
click at [549, 310] on button "Save" at bounding box center [567, 311] width 118 height 47
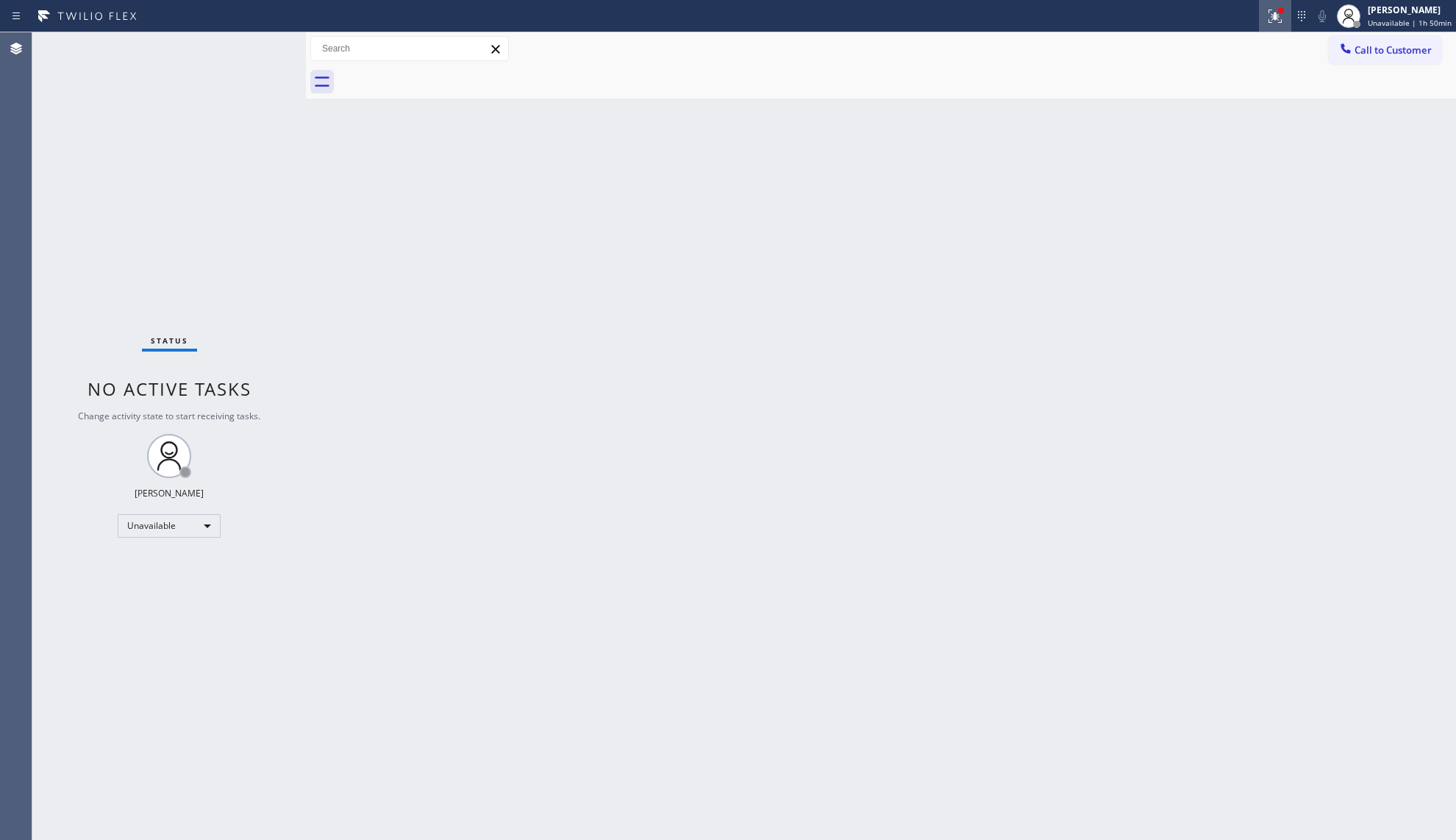
click at [1282, 2] on button at bounding box center [1274, 16] width 32 height 32
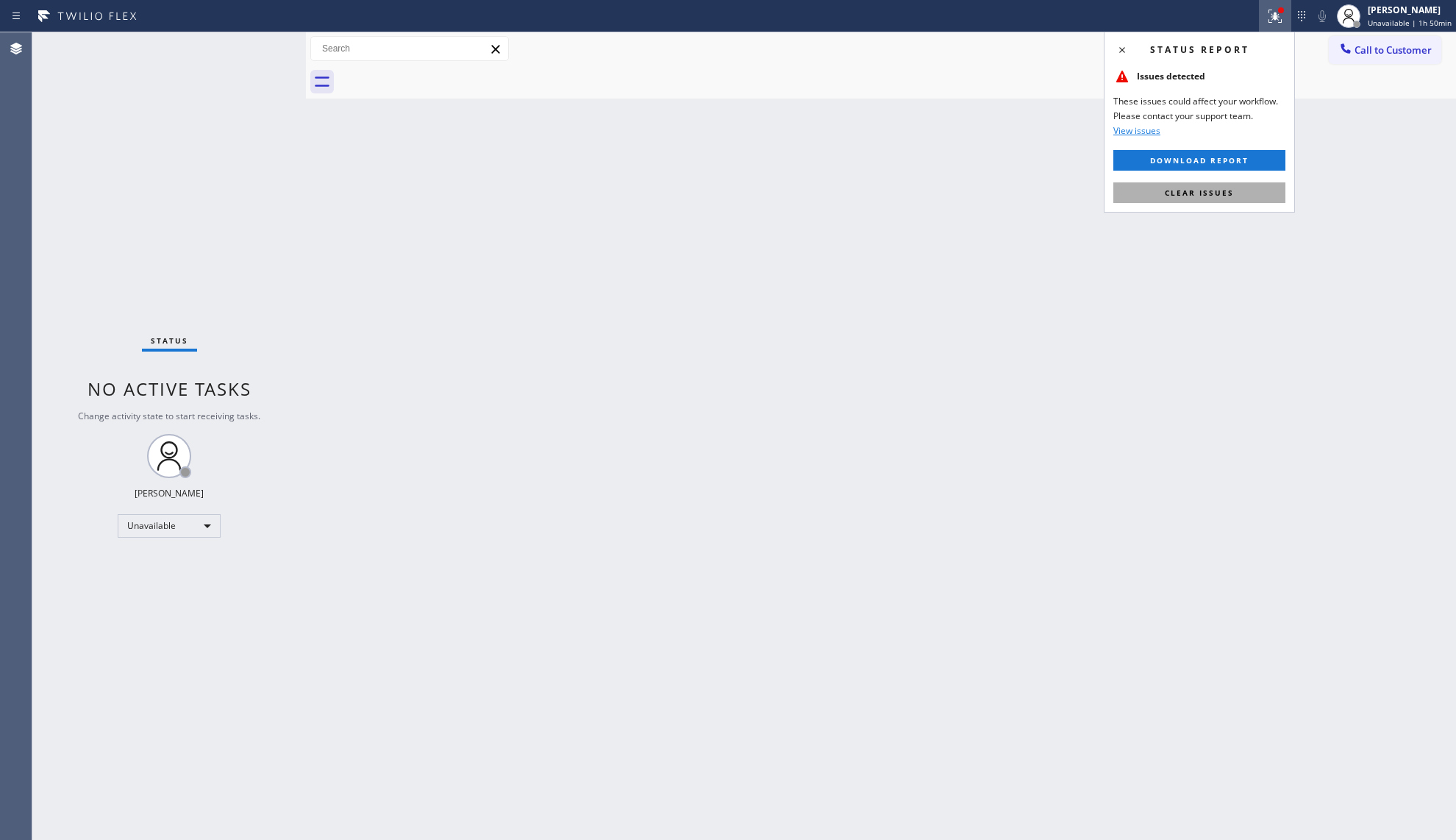
click at [1215, 195] on span "Clear issues" at bounding box center [1199, 193] width 69 height 10
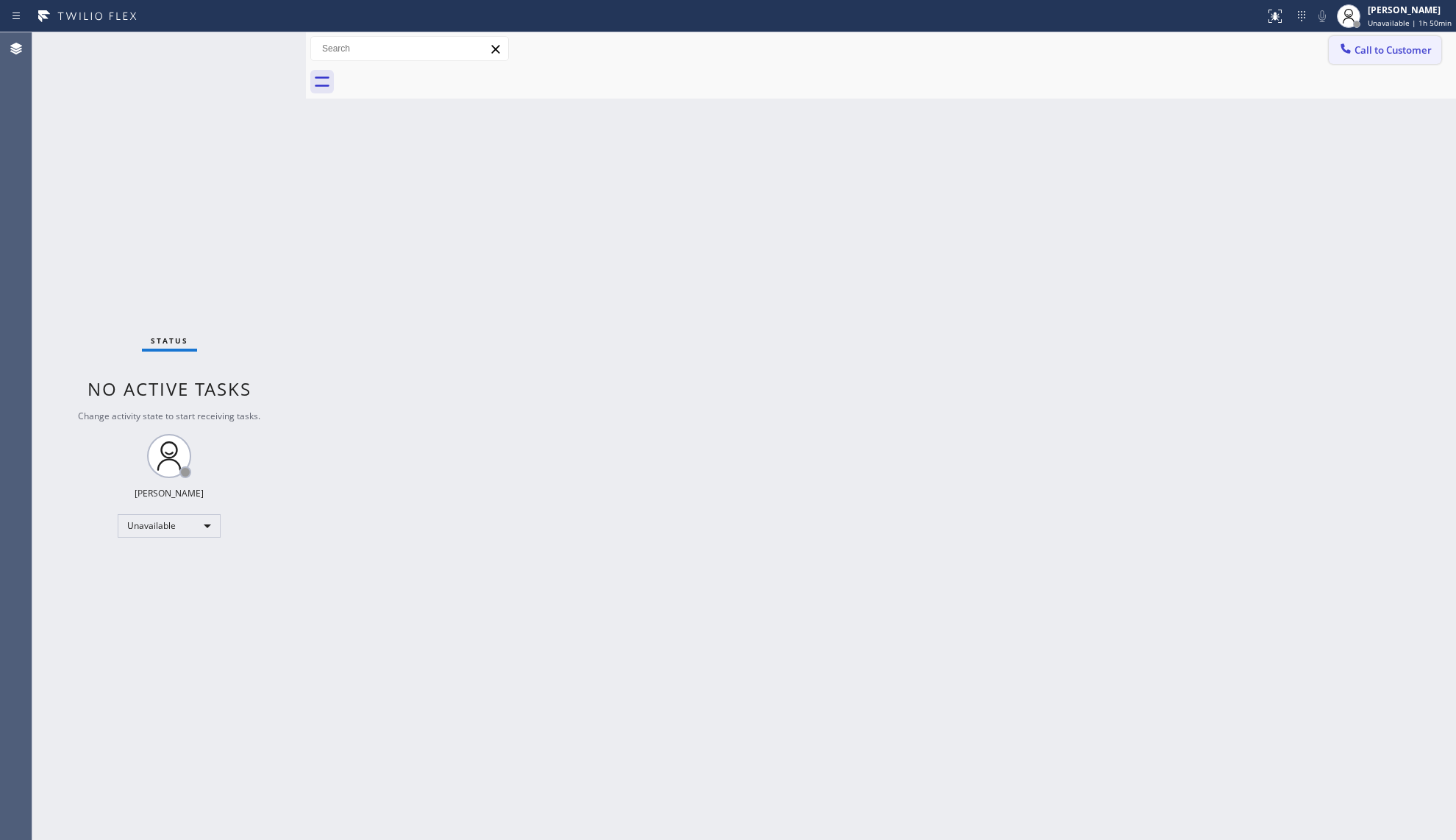
click at [1375, 45] on span "Call to Customer" at bounding box center [1393, 50] width 77 height 13
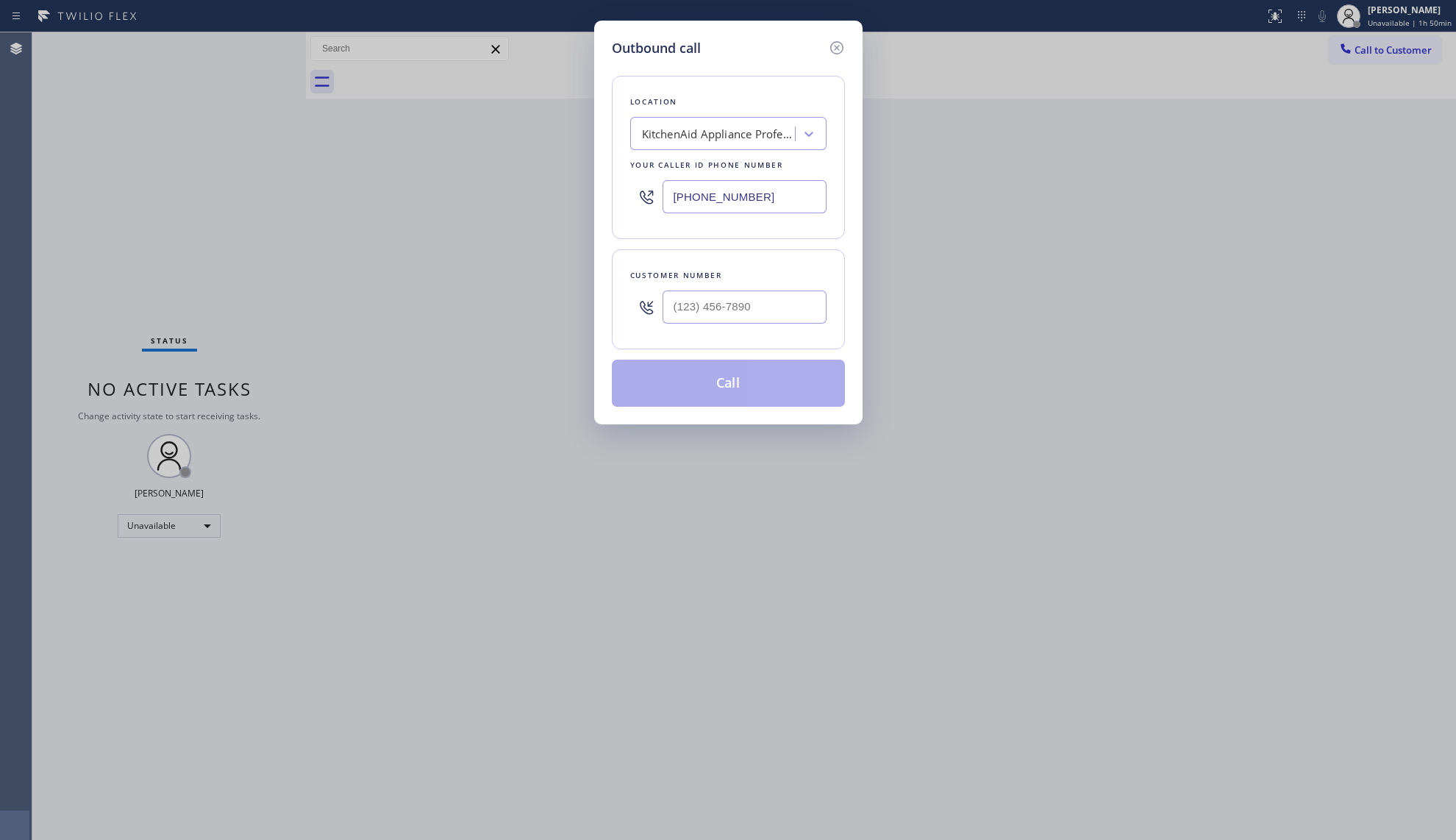
drag, startPoint x: 795, startPoint y: 212, endPoint x: 656, endPoint y: 189, distance: 140.9
click at [659, 191] on div "[PHONE_NUMBER]" at bounding box center [728, 197] width 197 height 48
type input "[PHONE_NUMBER]"
drag, startPoint x: 772, startPoint y: 309, endPoint x: 780, endPoint y: 283, distance: 27.2
click at [771, 309] on input "(___) ___-____" at bounding box center [745, 307] width 164 height 33
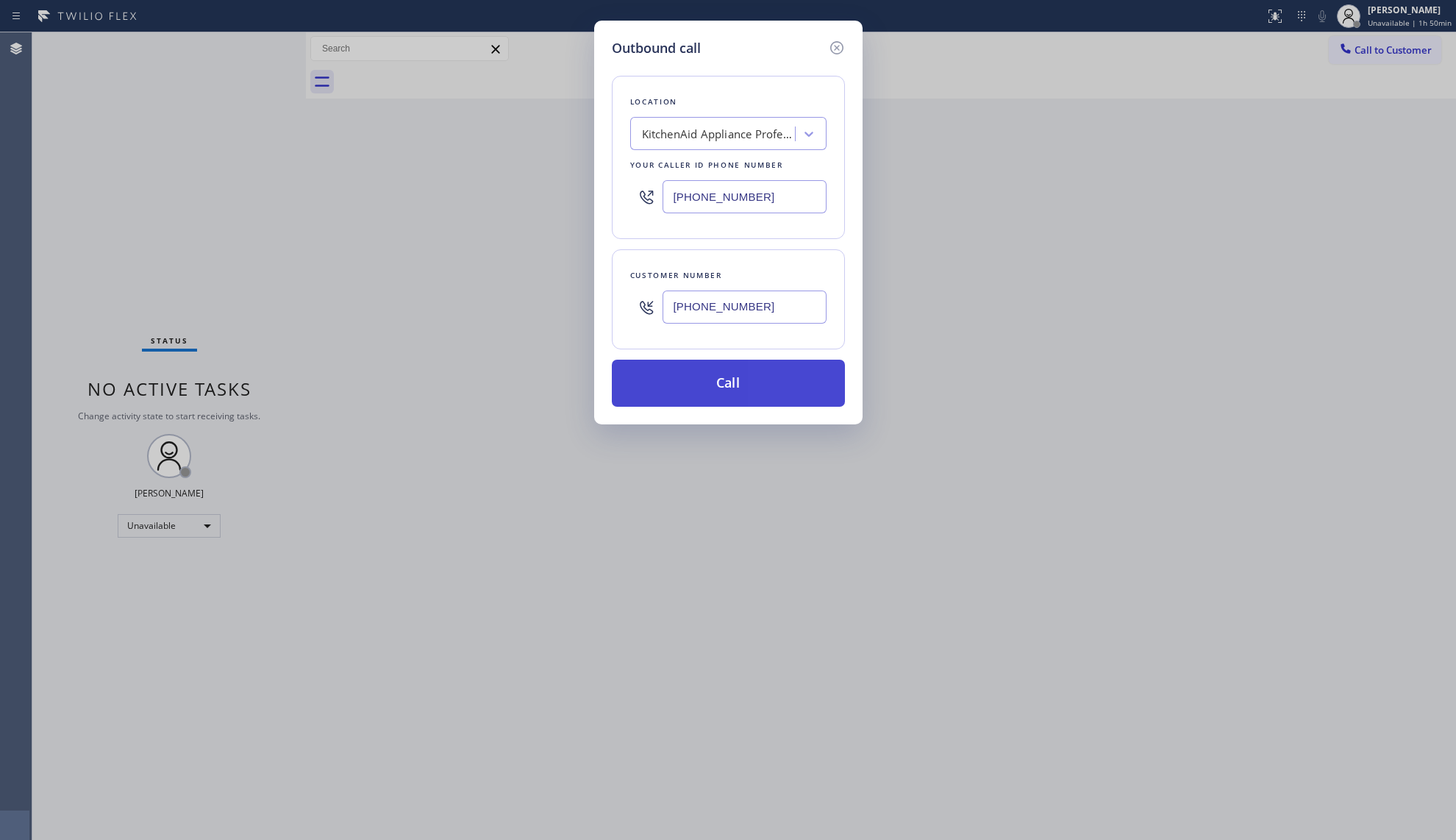
type input "[PHONE_NUMBER]"
click at [738, 378] on button "Call" at bounding box center [728, 383] width 233 height 47
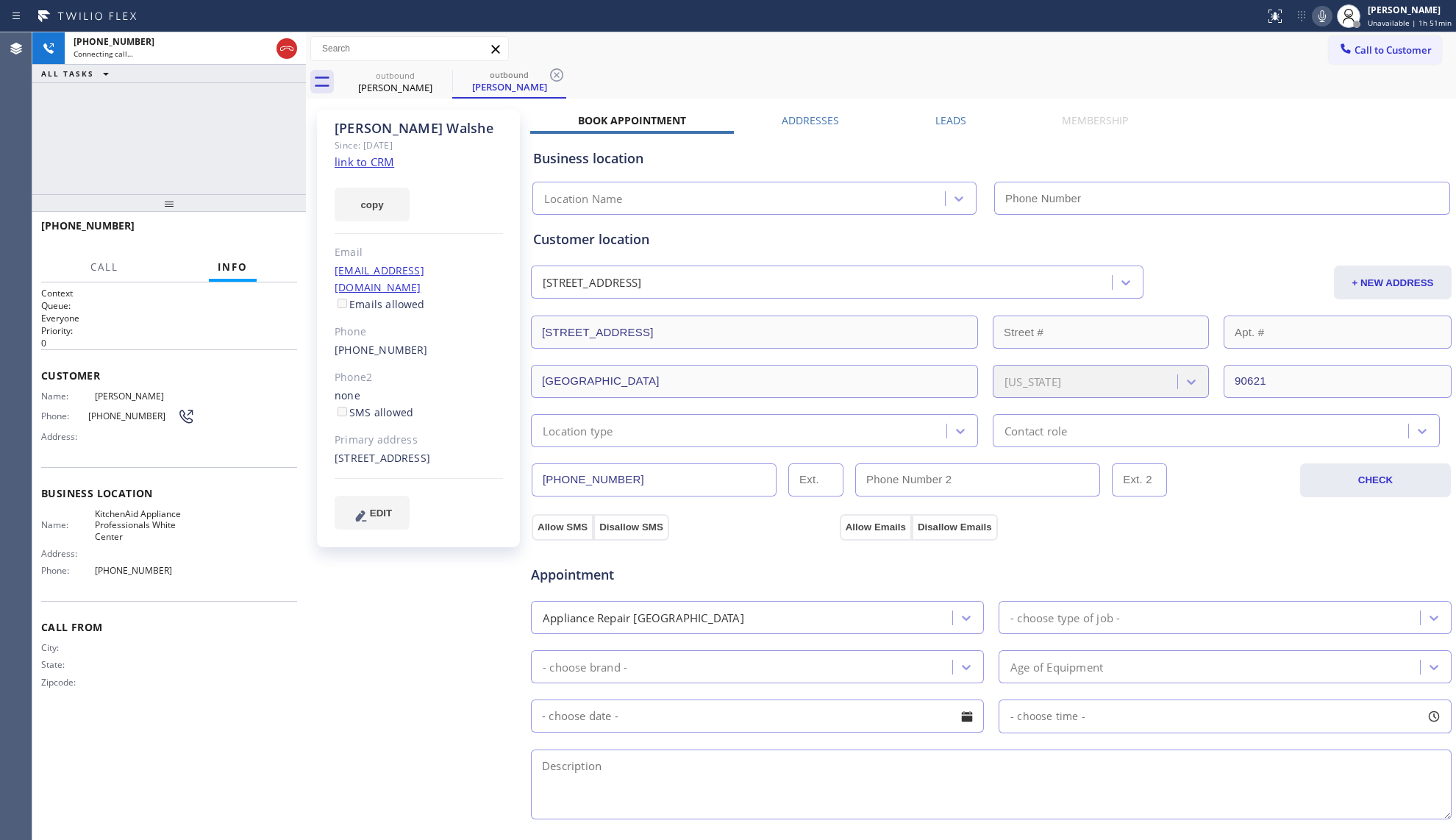
type input "[PHONE_NUMBER]"
click at [559, 72] on icon at bounding box center [557, 75] width 17 height 17
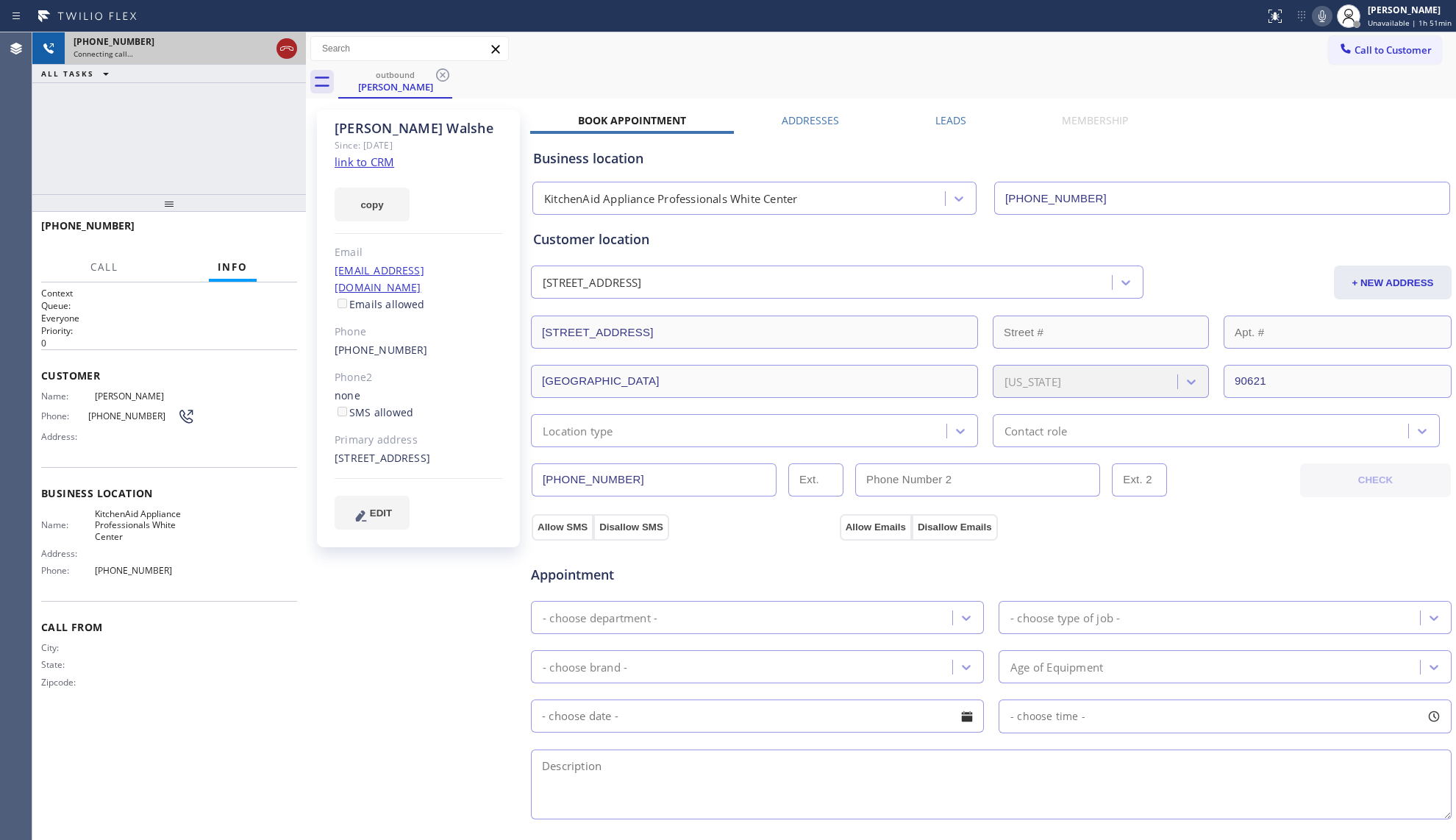
click at [295, 53] on icon at bounding box center [287, 48] width 17 height 17
click at [295, 53] on div "Connecting call…" at bounding box center [185, 54] width 224 height 10
drag, startPoint x: 295, startPoint y: 53, endPoint x: 379, endPoint y: 80, distance: 88.2
click at [301, 58] on div "[PHONE_NUMBER] Connecting call…" at bounding box center [169, 48] width 274 height 32
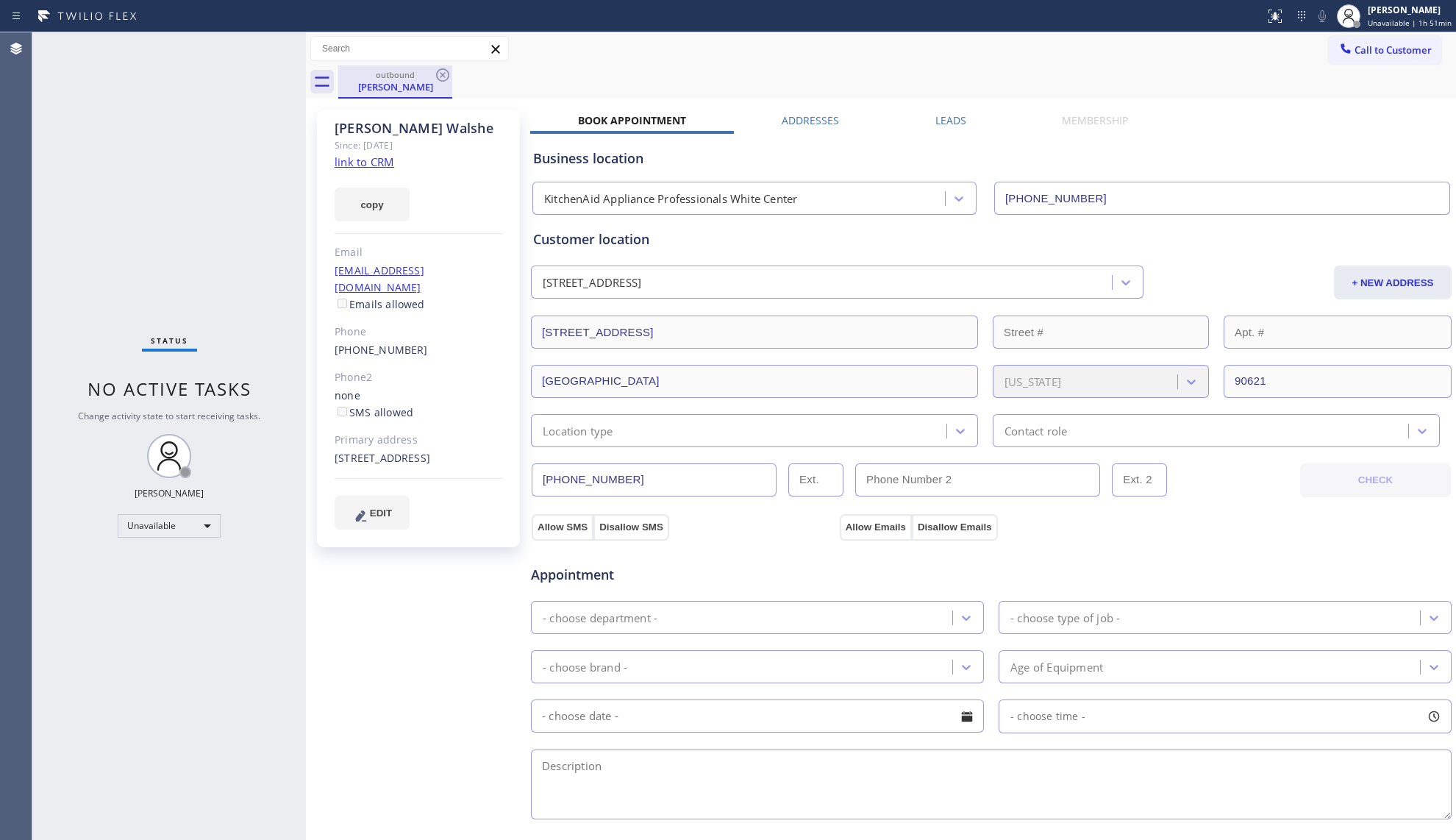
click at [401, 87] on div "[PERSON_NAME]" at bounding box center [395, 87] width 111 height 13
click at [447, 72] on icon at bounding box center [442, 74] width 13 height 13
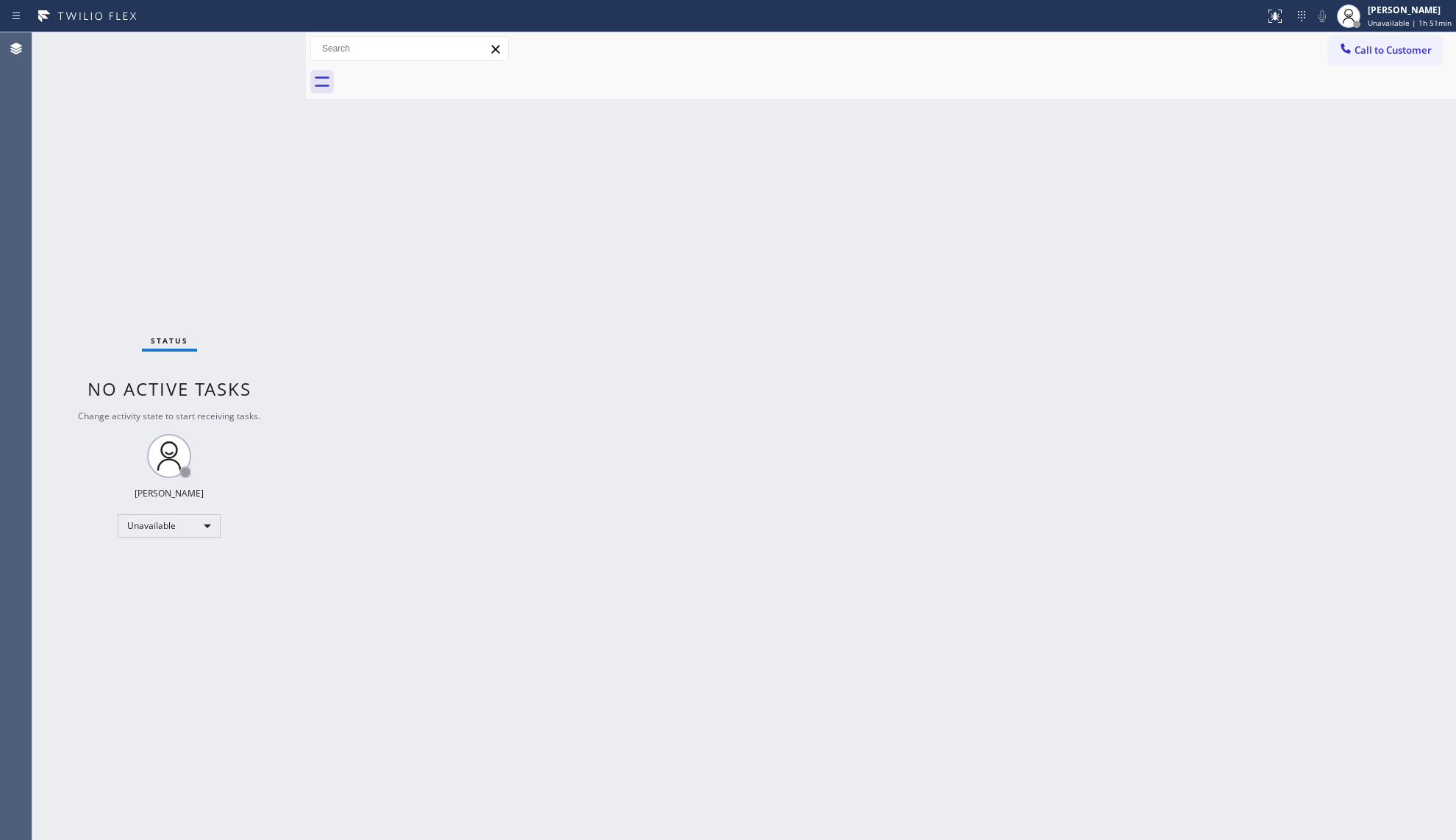
click at [447, 72] on div at bounding box center [897, 82] width 1118 height 33
click at [648, 90] on div at bounding box center [897, 82] width 1118 height 33
click at [1345, 39] on button "Call to Customer" at bounding box center [1384, 50] width 113 height 28
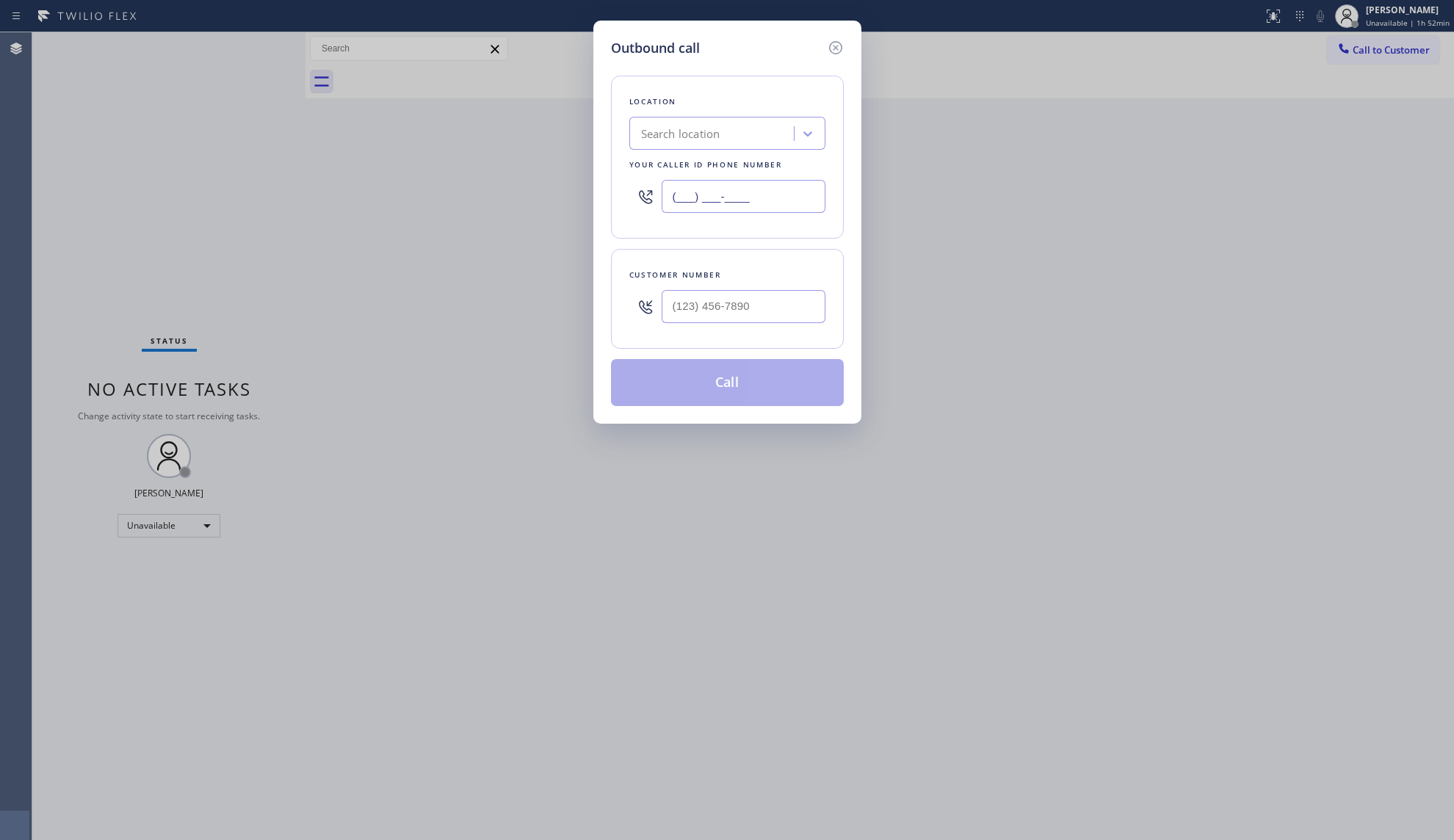
drag, startPoint x: 785, startPoint y: 191, endPoint x: 776, endPoint y: 188, distance: 9.5
click at [677, 215] on div "(___) ___-____" at bounding box center [727, 196] width 196 height 48
type input "[PHONE_NUMBER]"
click at [750, 320] on input "(___) ___-____" at bounding box center [744, 306] width 164 height 33
type input "[PHONE_NUMBER]"
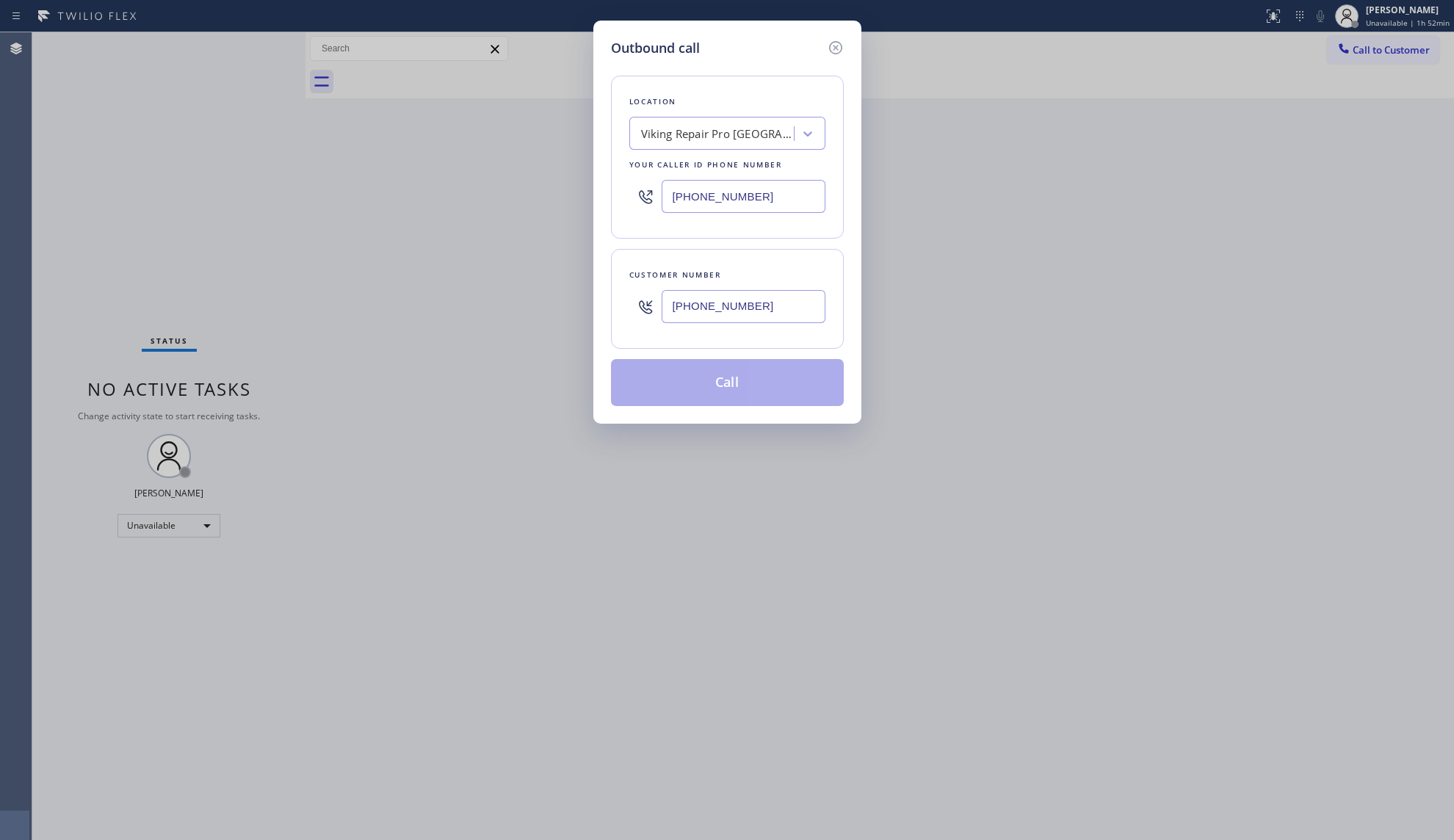
click at [767, 367] on button "Call" at bounding box center [727, 382] width 233 height 47
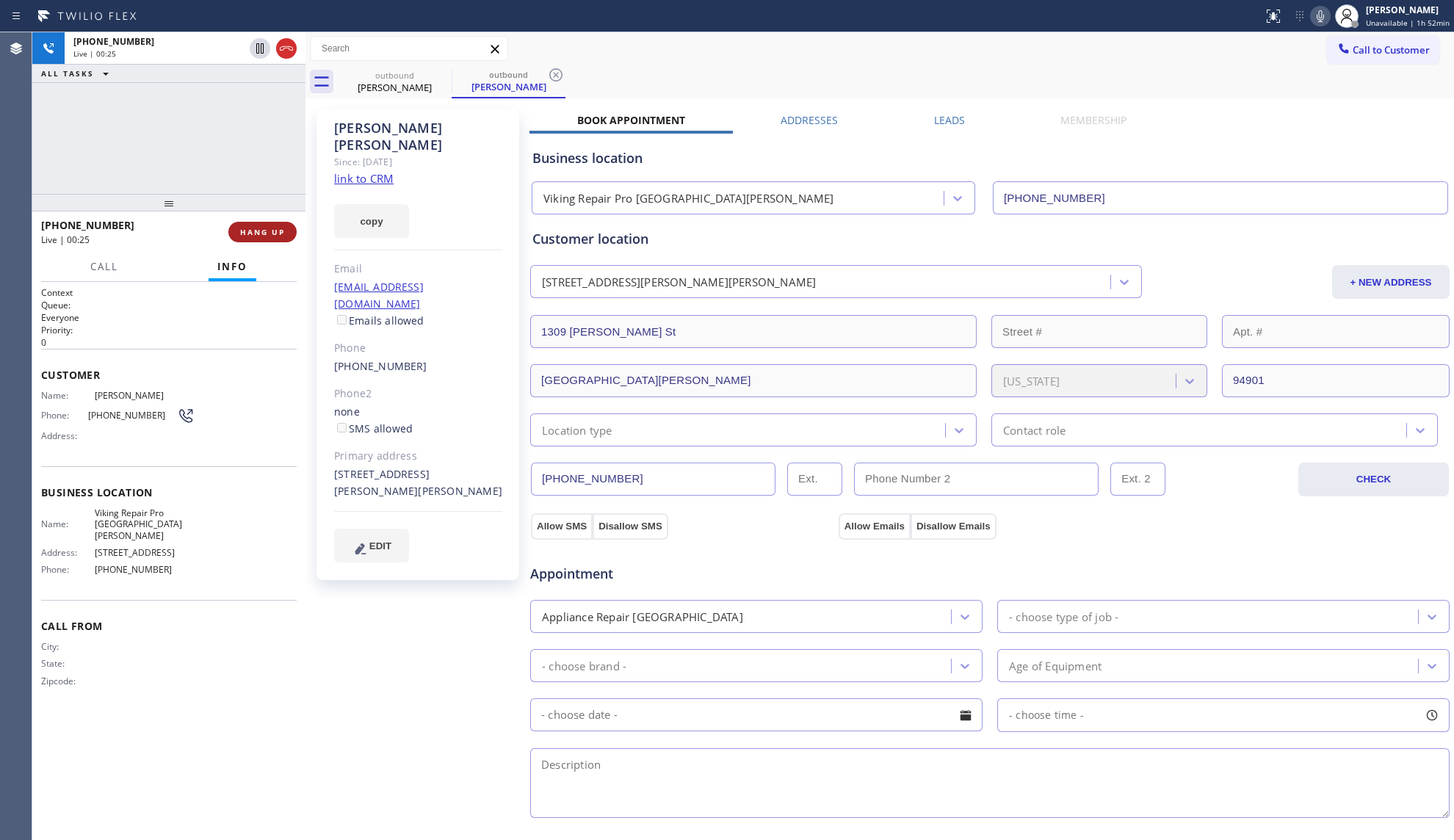
click at [254, 229] on span "HANG UP" at bounding box center [262, 232] width 45 height 10
click at [258, 229] on span "HANG UP" at bounding box center [262, 232] width 45 height 10
click at [259, 229] on span "COMPLETE" at bounding box center [259, 232] width 51 height 10
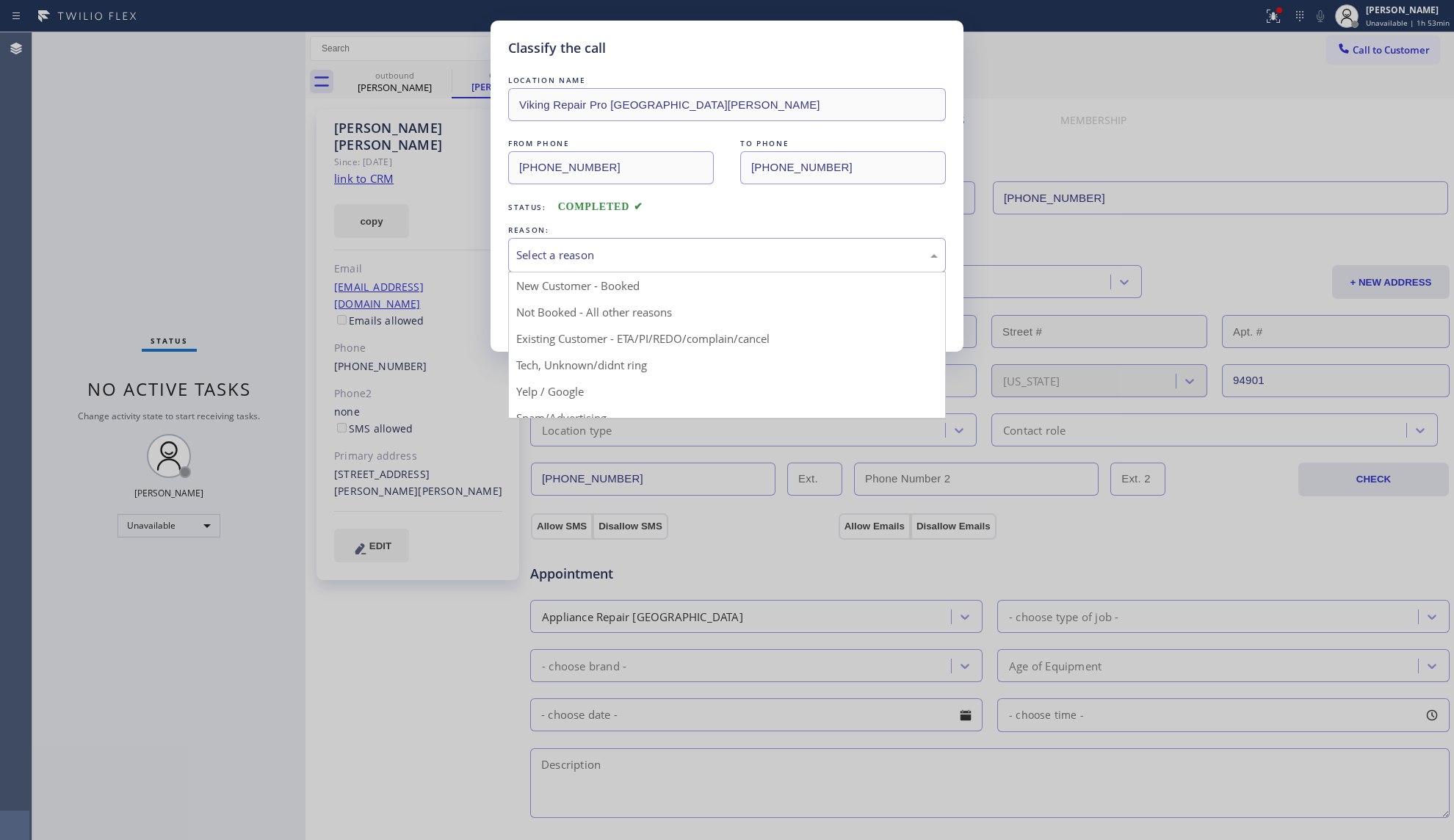
click at [691, 250] on div "Select a reason" at bounding box center [727, 255] width 422 height 17
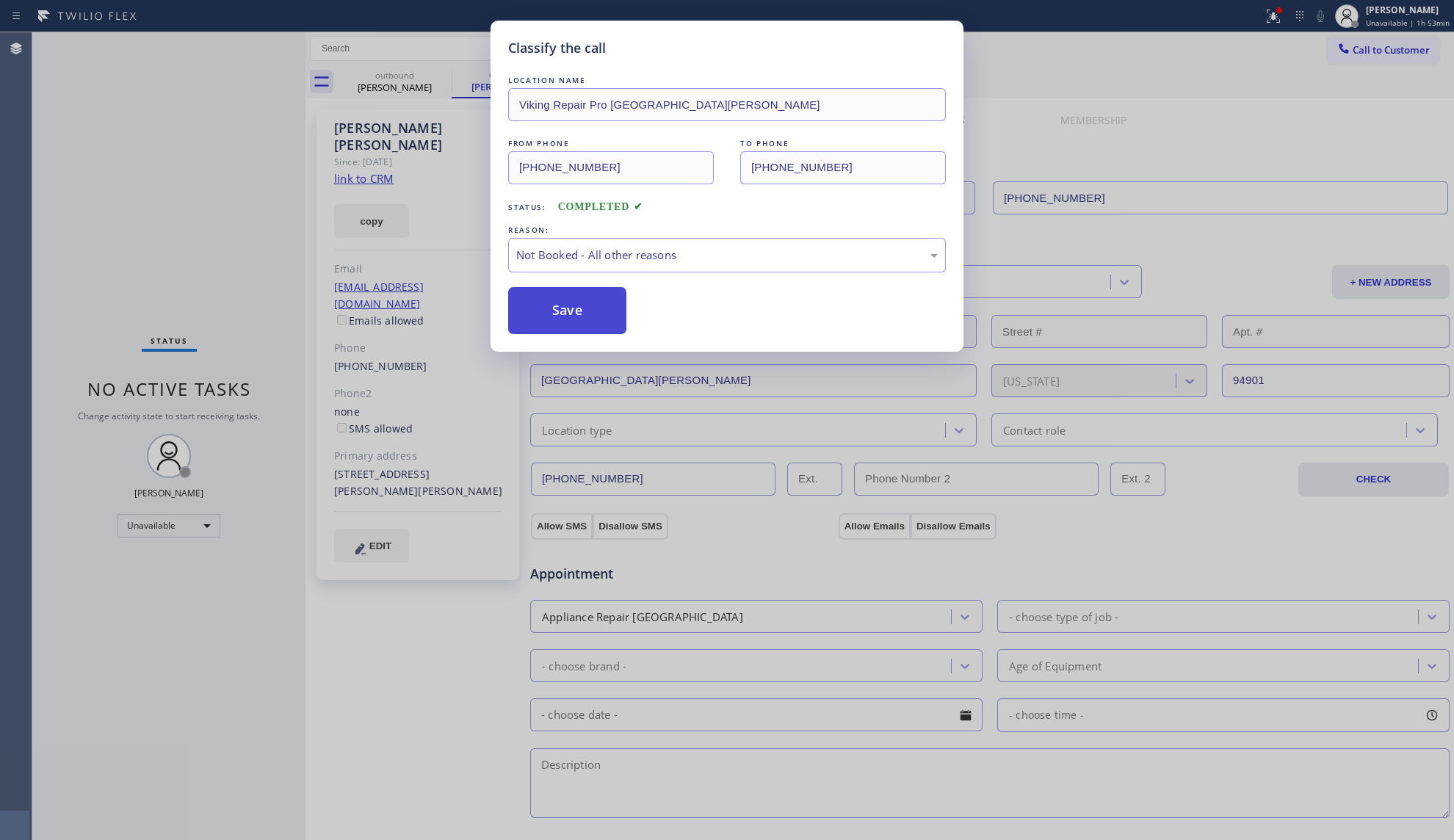
click at [562, 317] on button "Save" at bounding box center [566, 311] width 118 height 47
click at [564, 316] on button "Save" at bounding box center [566, 311] width 118 height 47
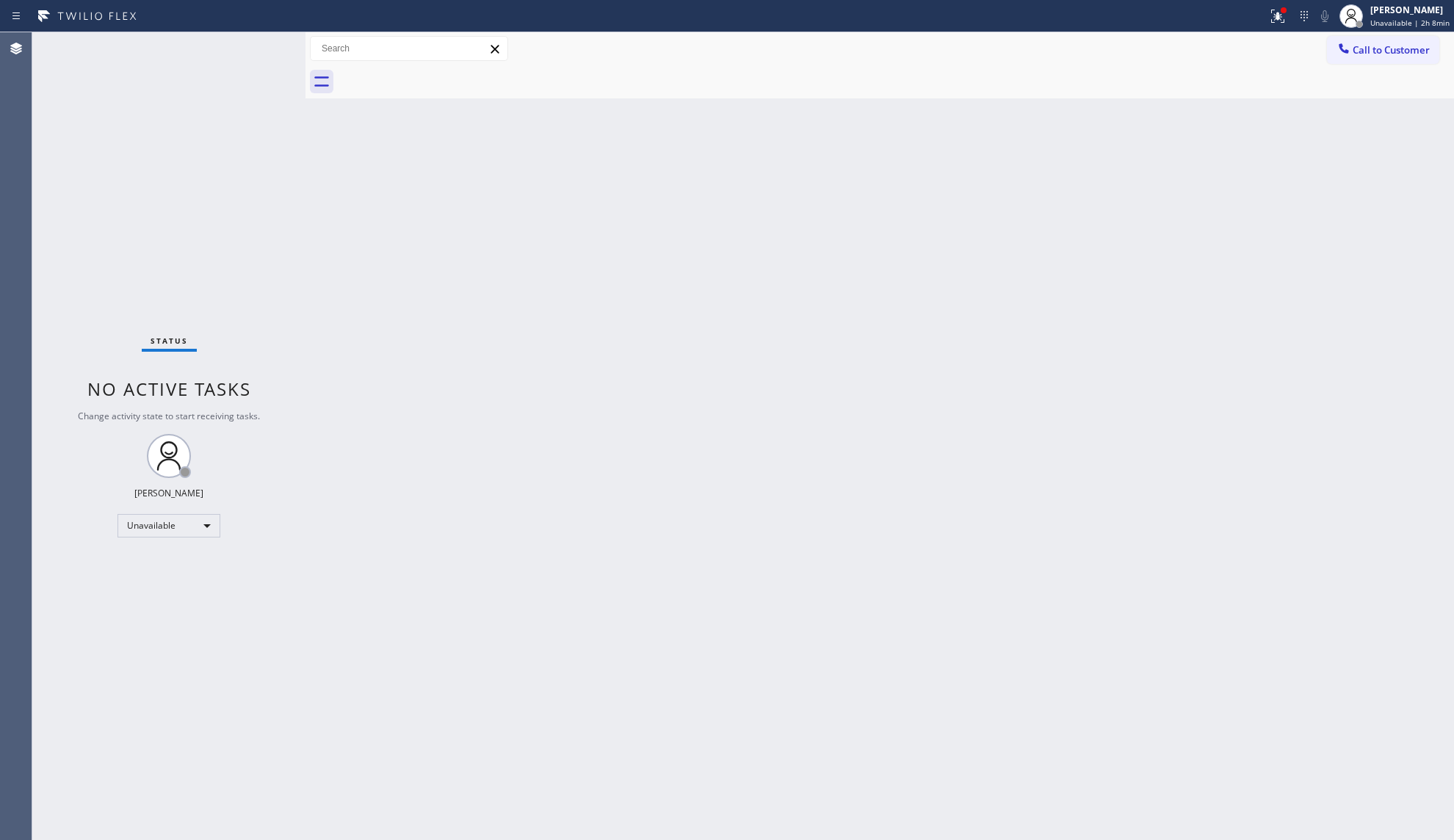
click at [942, 106] on div "Back to Dashboard Change Sender ID Customers Technicians Select a contact Outbo…" at bounding box center [880, 436] width 1149 height 808
click at [1272, 17] on icon at bounding box center [1278, 16] width 17 height 17
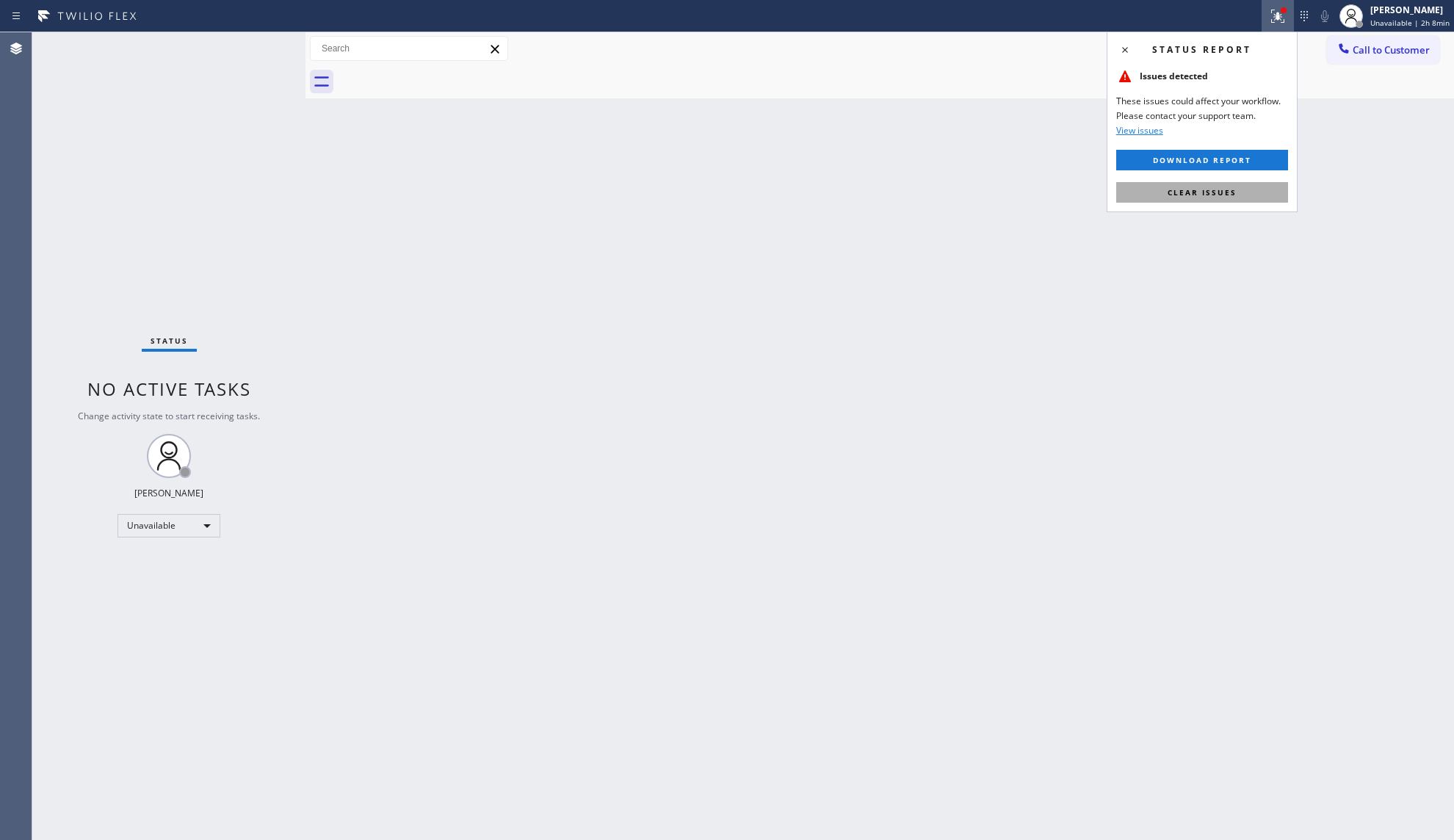
click at [1234, 188] on span "Clear issues" at bounding box center [1202, 193] width 69 height 10
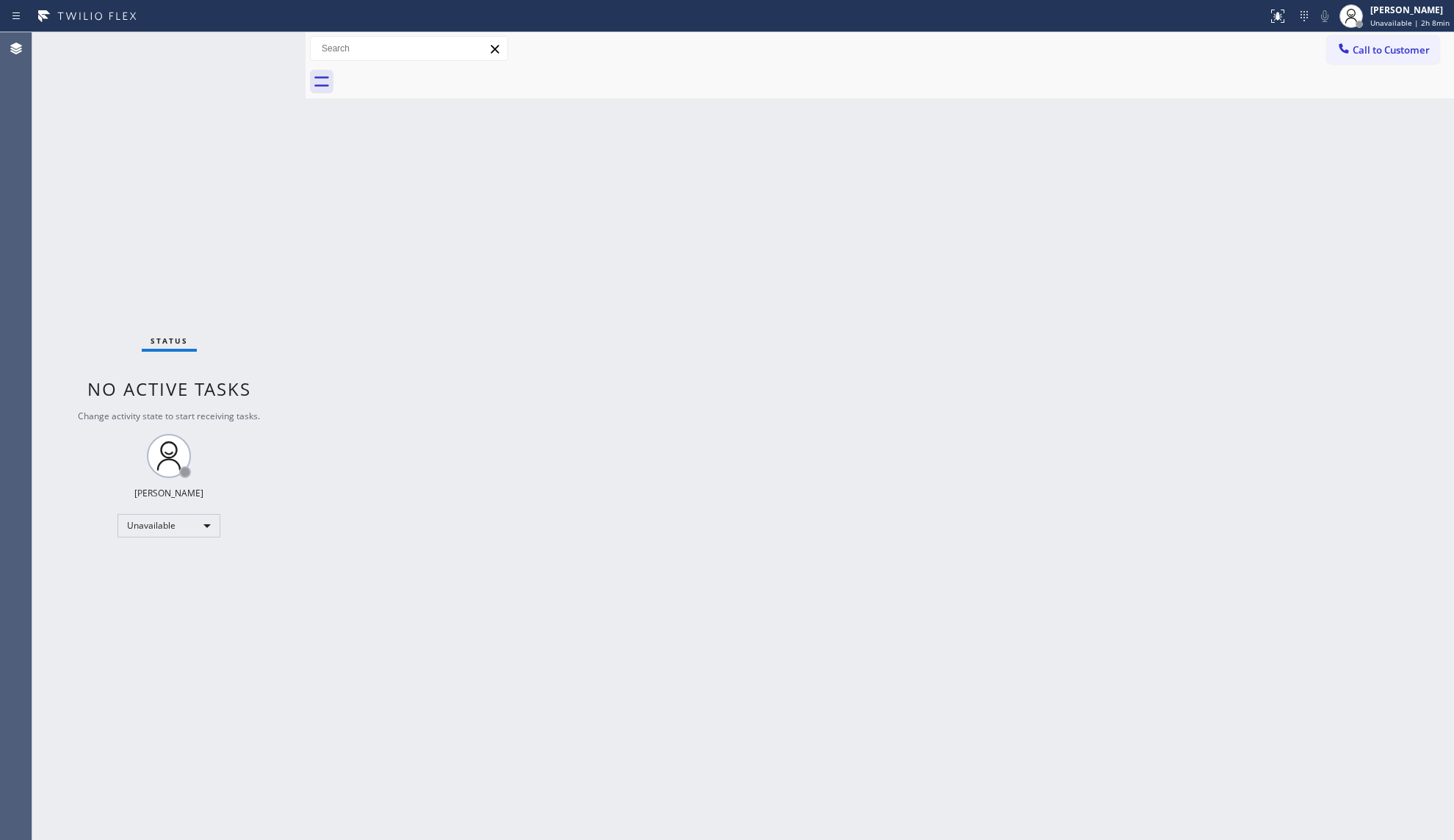
click at [1025, 280] on div "Back to Dashboard Change Sender ID Customers Technicians Select a contact Outbo…" at bounding box center [880, 436] width 1149 height 808
click at [1405, 12] on div "[PERSON_NAME]" at bounding box center [1408, 10] width 84 height 12
click at [1355, 113] on button "Break" at bounding box center [1381, 116] width 147 height 19
click at [1374, 27] on div at bounding box center [1357, 16] width 32 height 32
click at [1338, 98] on button "Unavailable" at bounding box center [1381, 97] width 147 height 19
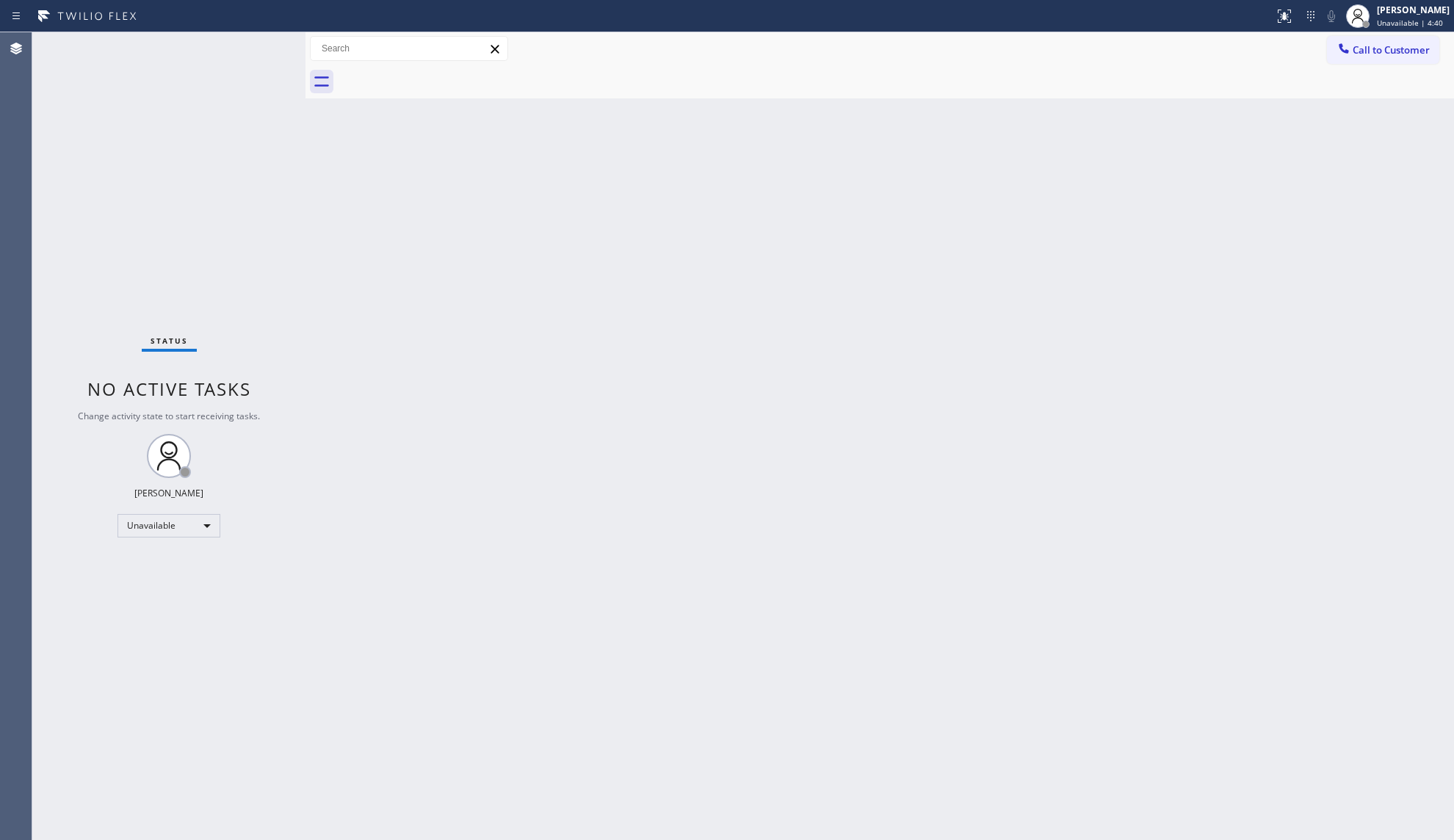
click at [573, 238] on div "Back to Dashboard Change Sender ID Customers Technicians Select a contact Outbo…" at bounding box center [880, 436] width 1149 height 808
click at [1370, 44] on span "Call to Customer" at bounding box center [1391, 50] width 77 height 13
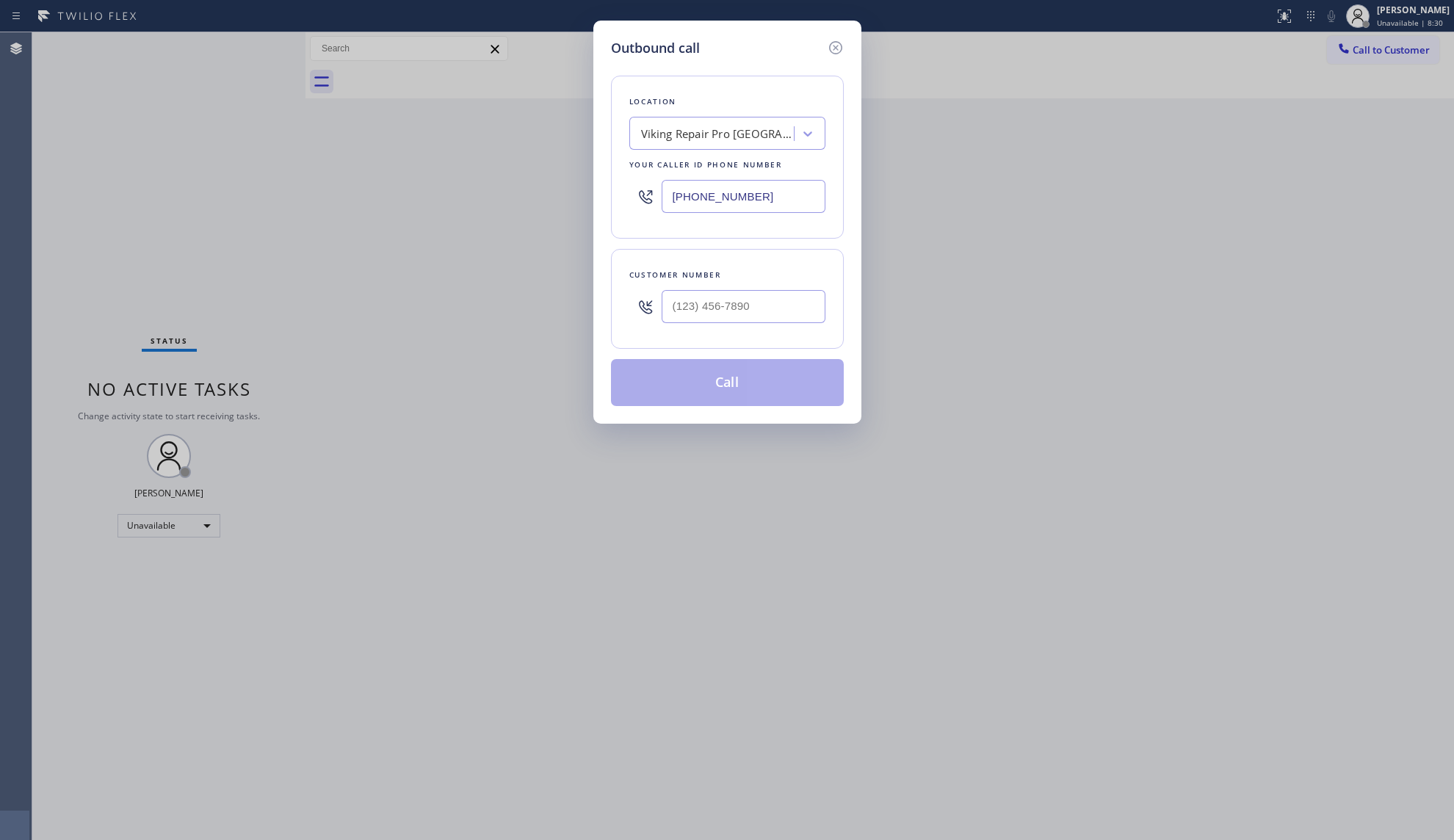
drag, startPoint x: 762, startPoint y: 201, endPoint x: 628, endPoint y: 201, distance: 134.0
click at [629, 201] on div "[PHONE_NUMBER]" at bounding box center [727, 196] width 196 height 48
click at [799, 303] on input "(___) ___-____" at bounding box center [744, 306] width 164 height 33
click at [747, 373] on button "Call" at bounding box center [727, 382] width 233 height 47
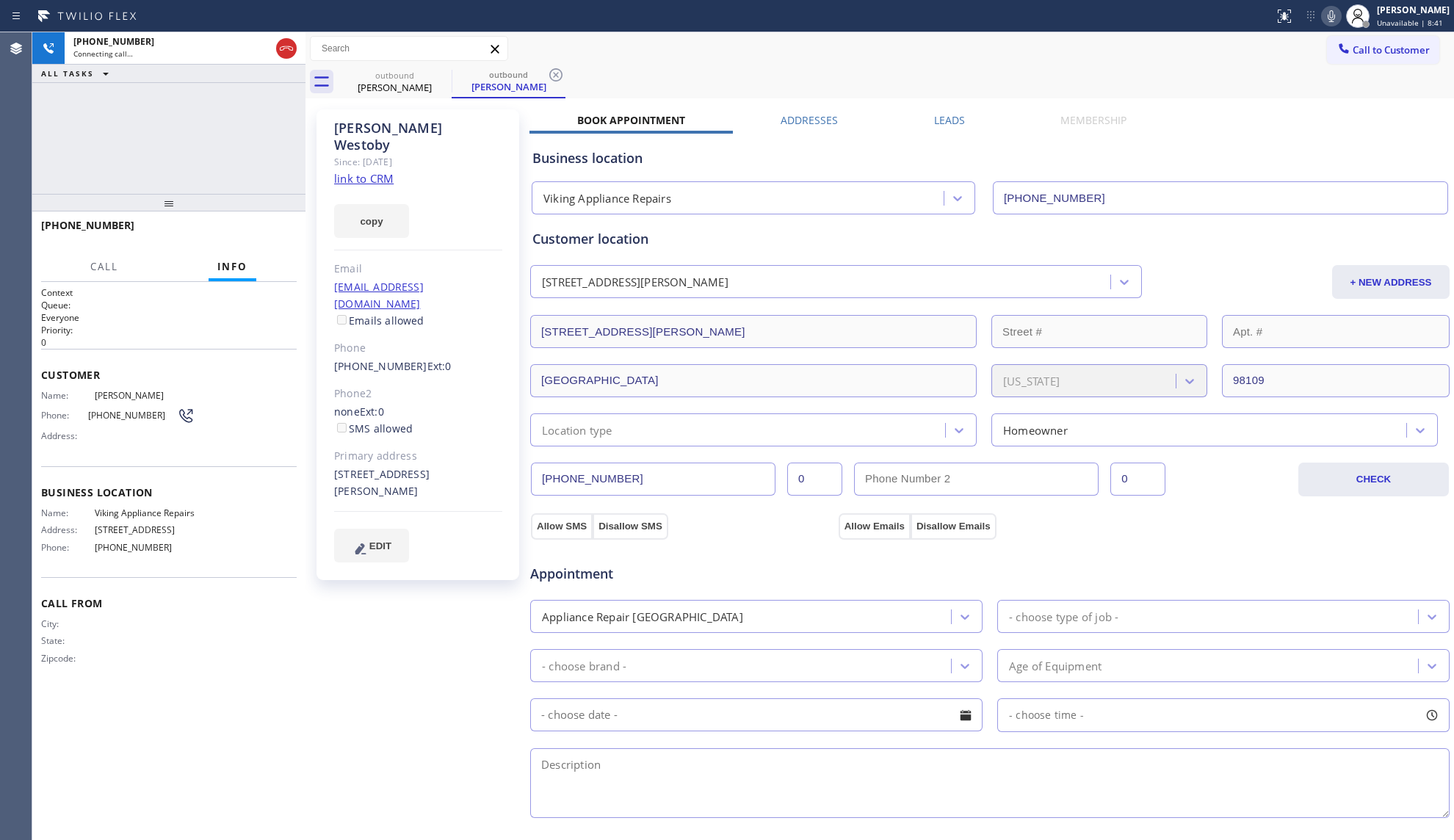
click at [875, 66] on div "outbound [PERSON_NAME] outbound [PERSON_NAME]" at bounding box center [895, 82] width 1116 height 33
click at [559, 78] on icon at bounding box center [556, 75] width 17 height 17
click at [635, 58] on div "Call to Customer Outbound call Location Viking Appliance Repairs Your caller id…" at bounding box center [880, 48] width 1149 height 25
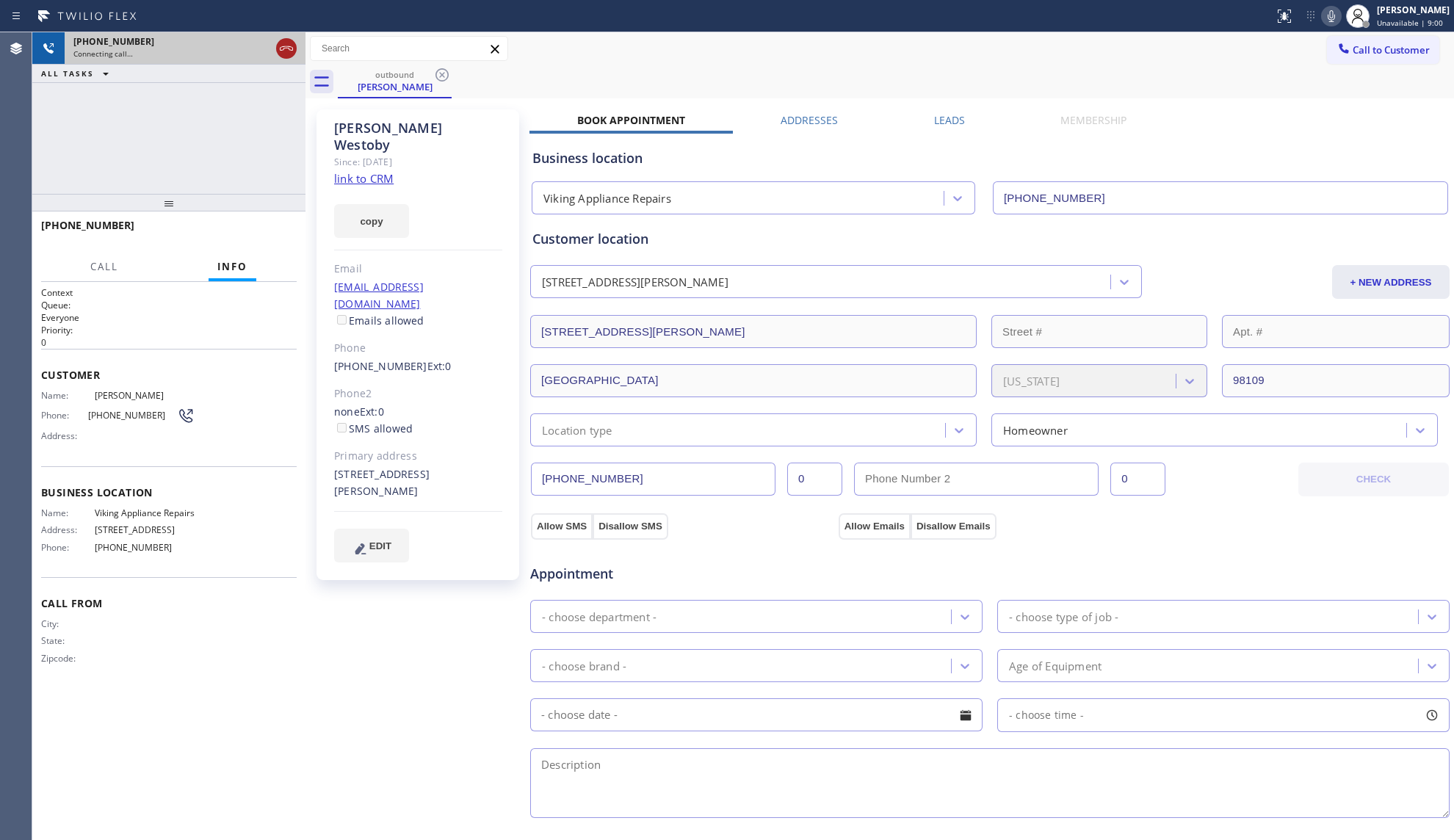
click at [285, 43] on icon at bounding box center [286, 48] width 17 height 17
click at [439, 84] on div at bounding box center [442, 75] width 17 height 17
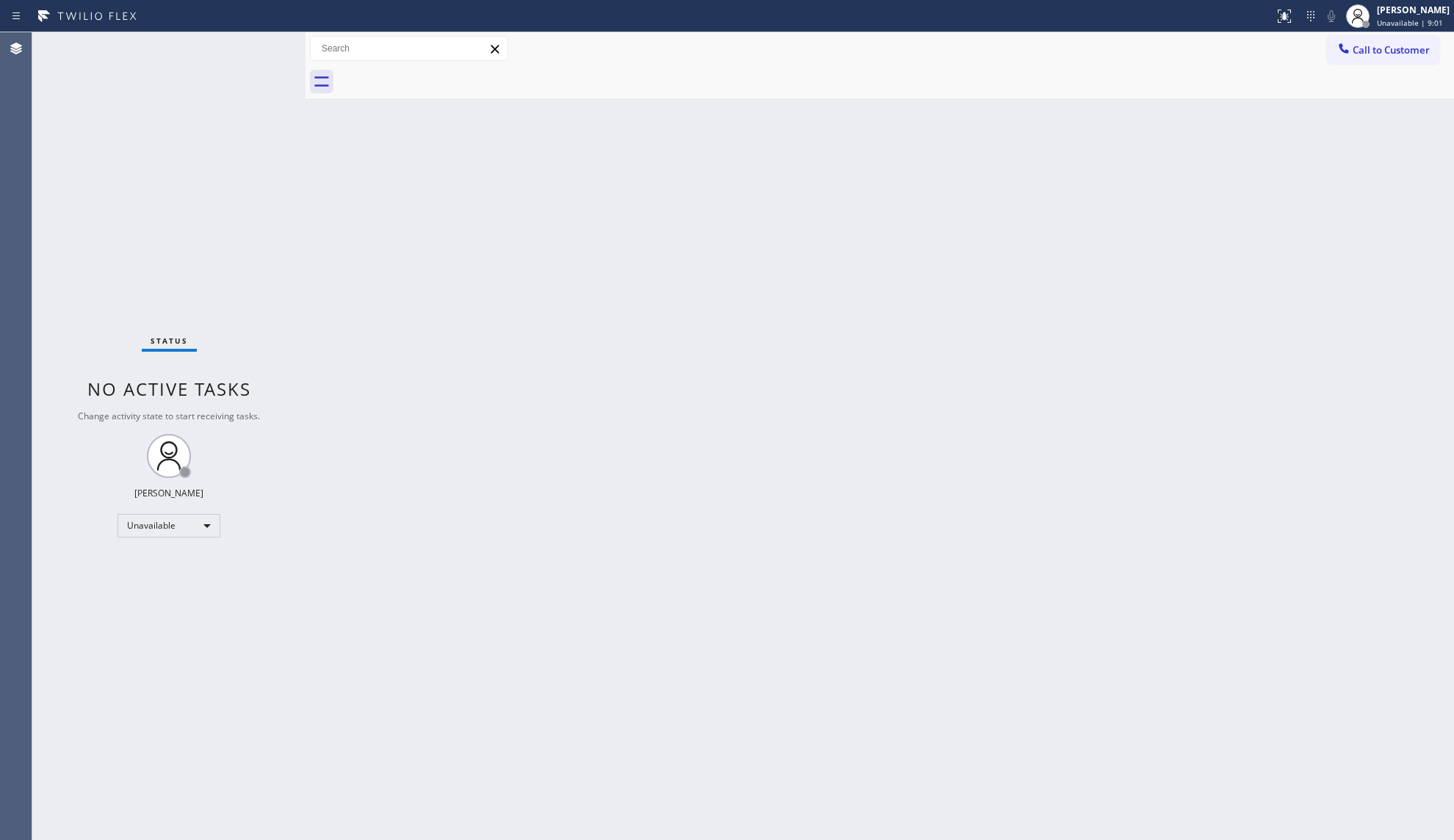
click at [442, 74] on div at bounding box center [895, 82] width 1116 height 33
click at [1088, 122] on div "Back to Dashboard Change Sender ID Customers Technicians Select a contact Outbo…" at bounding box center [880, 436] width 1149 height 808
click at [1249, 127] on div "Back to Dashboard Change Sender ID Customers Technicians Select a contact Outbo…" at bounding box center [880, 436] width 1149 height 808
click at [1350, 48] on icon at bounding box center [1343, 48] width 15 height 15
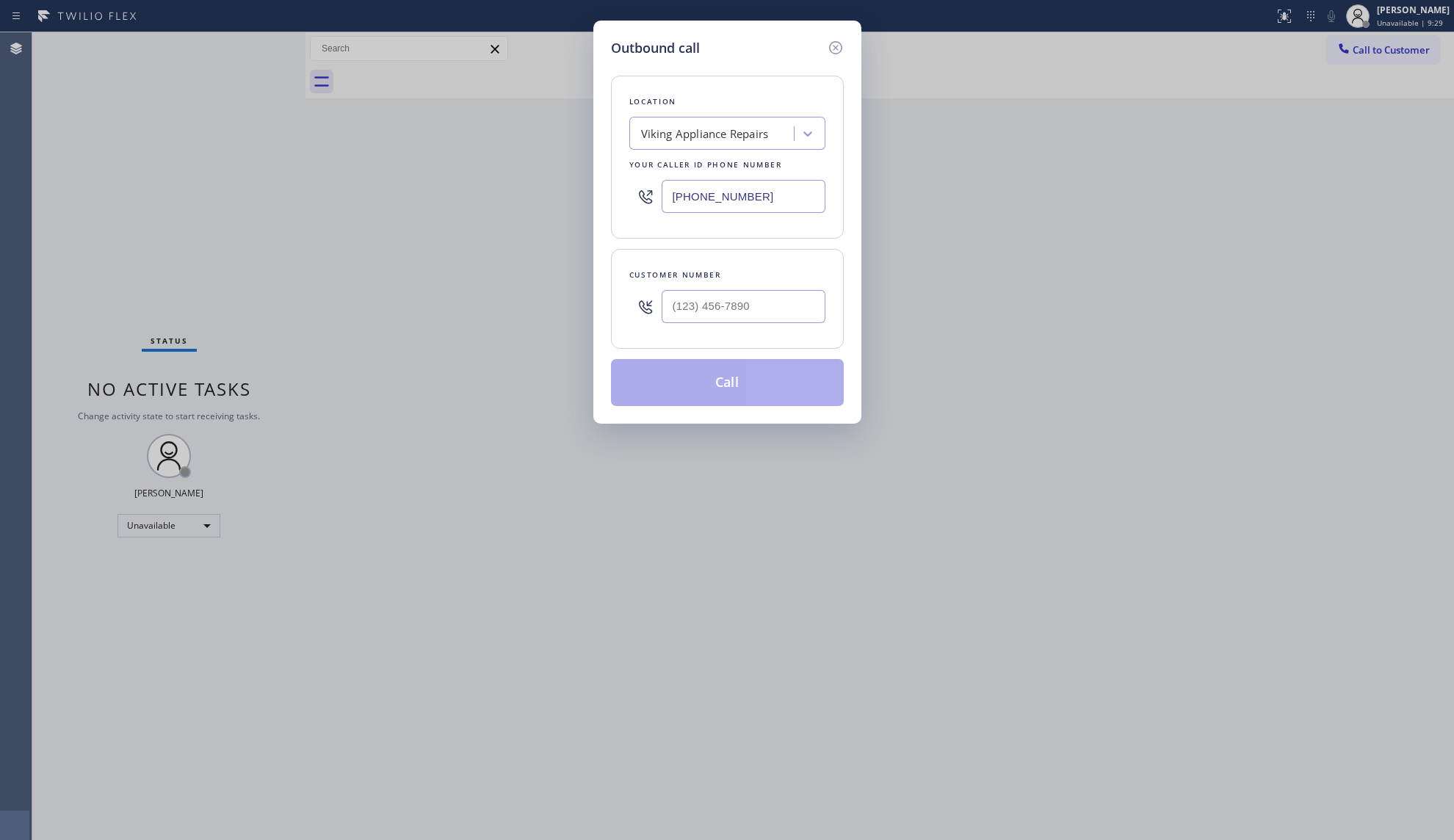
drag, startPoint x: 788, startPoint y: 195, endPoint x: 553, endPoint y: 194, distance: 235.0
click at [553, 194] on div "Outbound call Location Viking Appliance Repairs Your caller id phone number [PH…" at bounding box center [727, 420] width 1454 height 840
click at [701, 298] on input "(___) ___-____" at bounding box center [744, 306] width 164 height 33
click at [744, 386] on button "Call" at bounding box center [727, 382] width 233 height 47
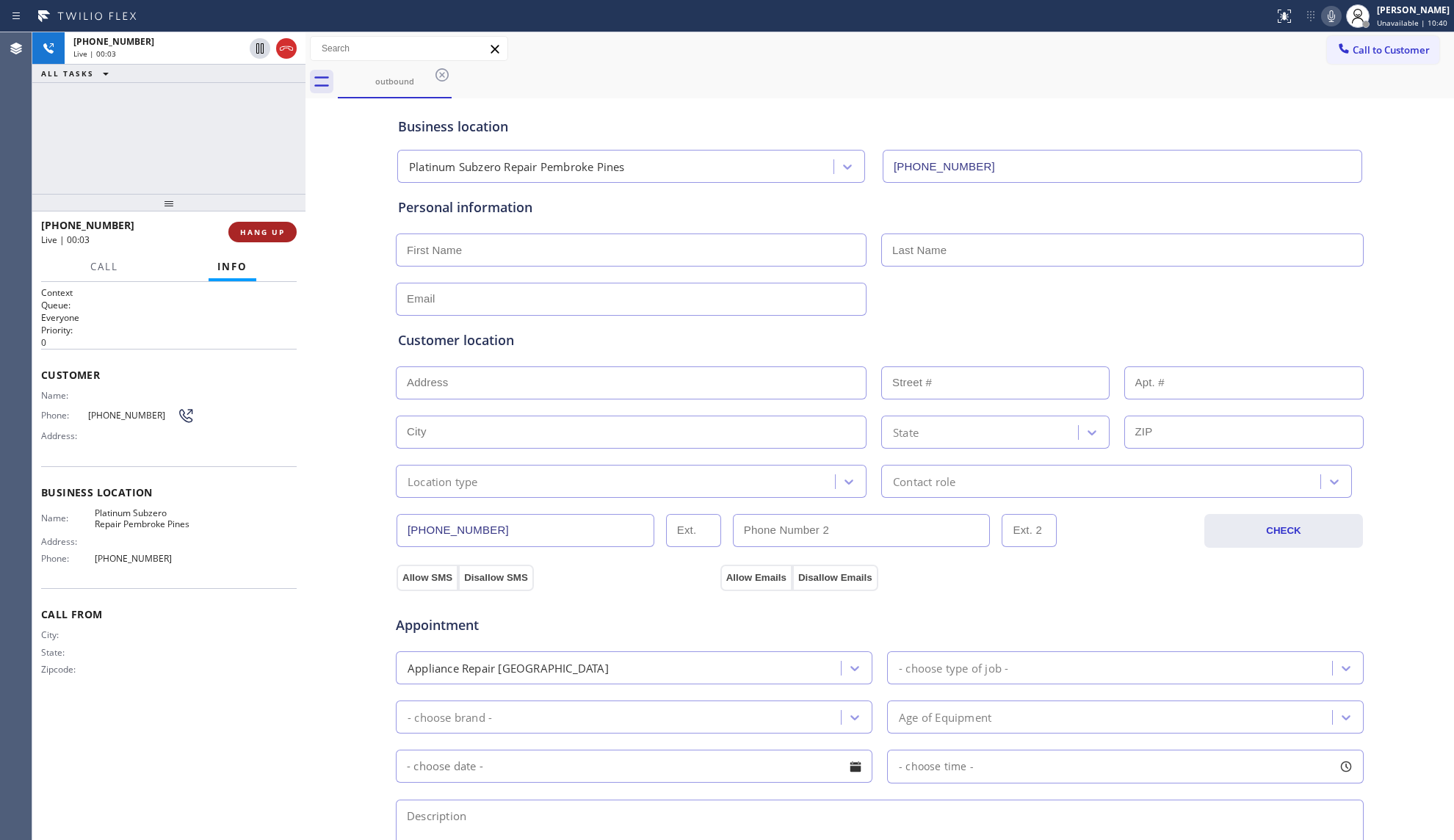
click at [262, 236] on button "HANG UP" at bounding box center [263, 232] width 68 height 21
click at [262, 236] on button "COMPLETE" at bounding box center [259, 232] width 74 height 21
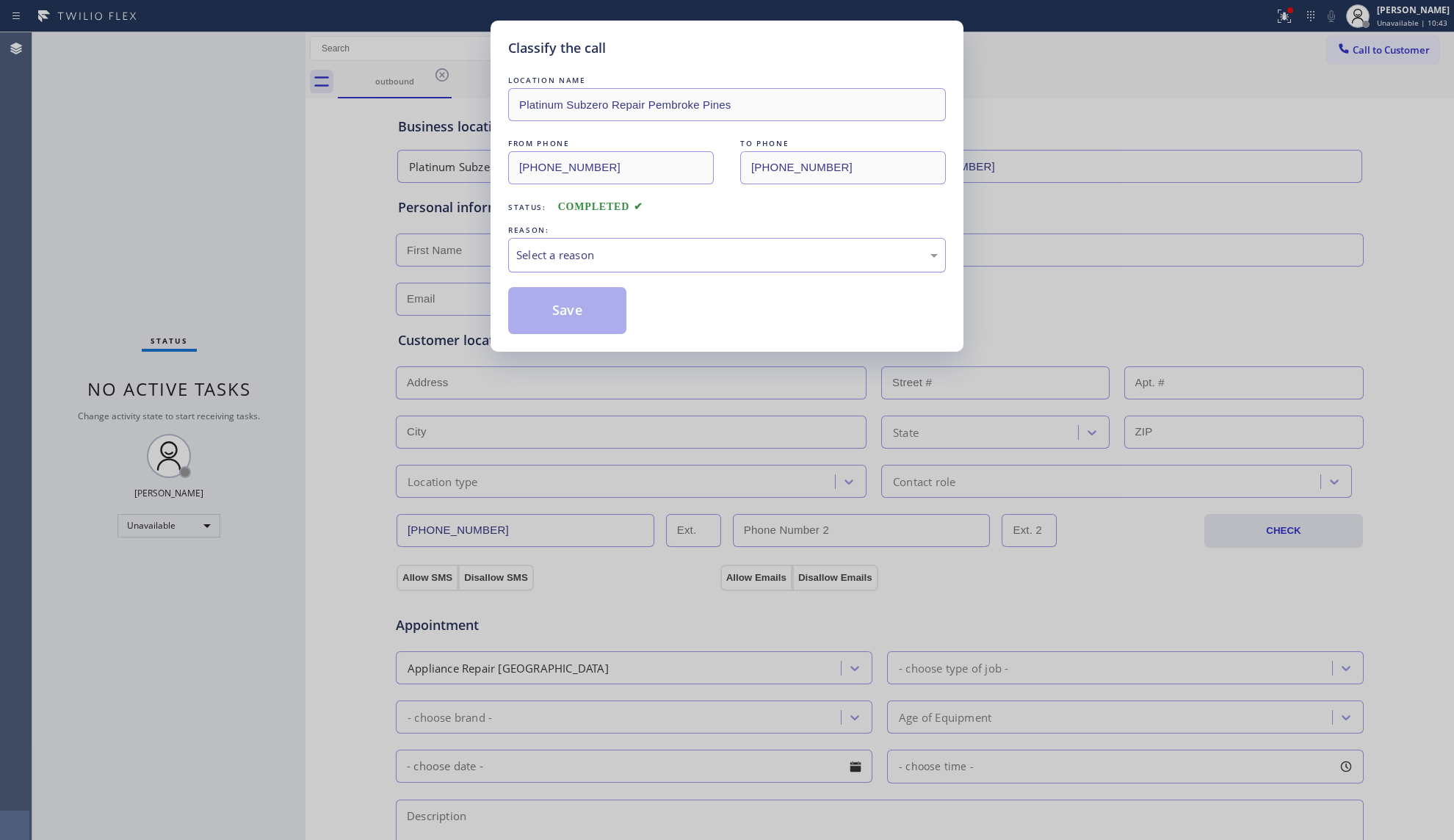
click at [632, 262] on div "Select a reason" at bounding box center [727, 255] width 422 height 17
click at [557, 308] on button "Save" at bounding box center [566, 311] width 118 height 47
click at [558, 307] on button "Save" at bounding box center [566, 311] width 118 height 47
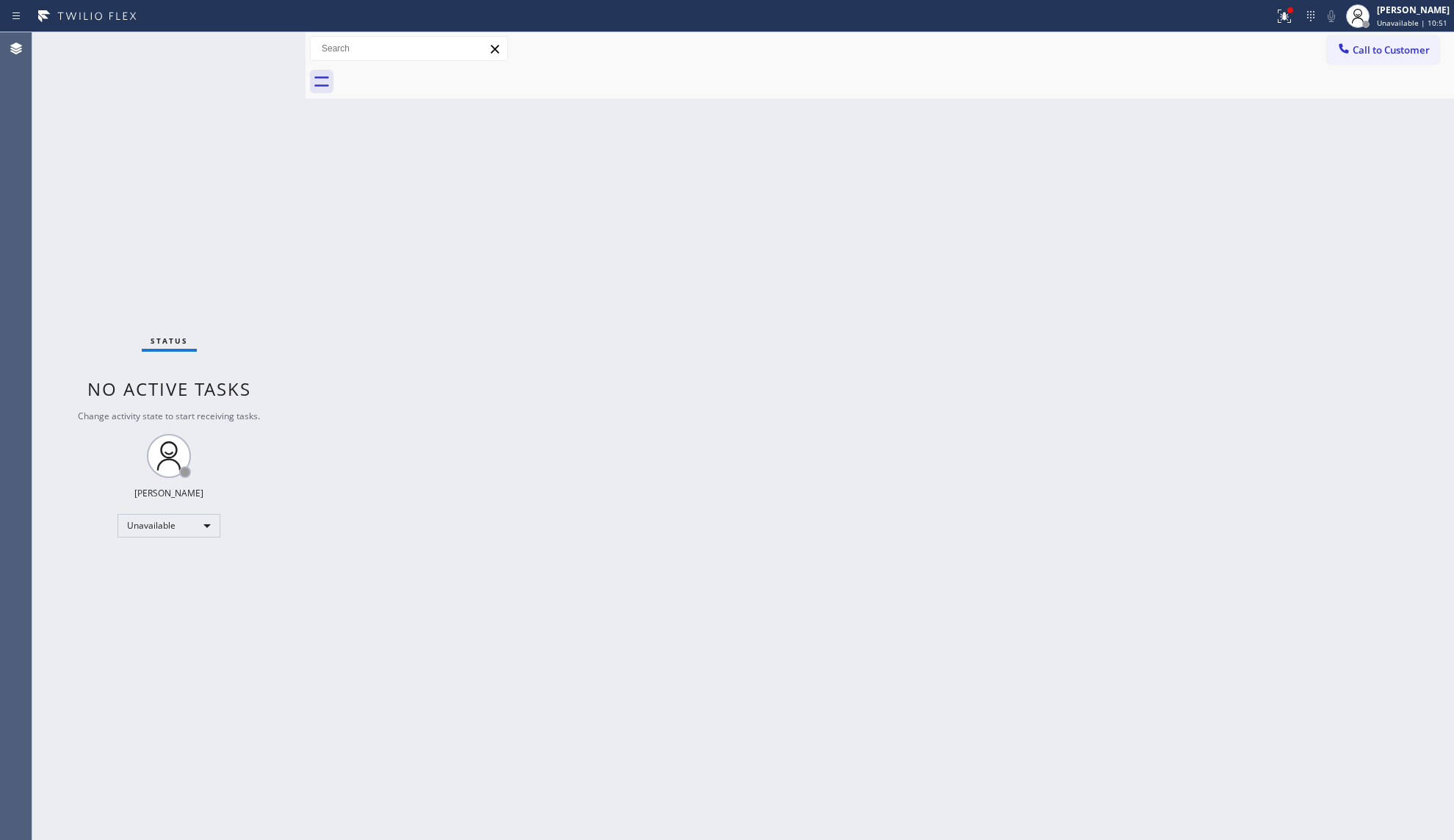
drag, startPoint x: 1126, startPoint y: 217, endPoint x: 1194, endPoint y: 160, distance: 88.7
click at [1135, 204] on div "Back to Dashboard Change Sender ID Customers Technicians Select a contact Outbo…" at bounding box center [880, 436] width 1149 height 808
drag, startPoint x: 1276, startPoint y: 17, endPoint x: 1226, endPoint y: 127, distance: 120.8
click at [1276, 18] on div at bounding box center [1284, 16] width 32 height 17
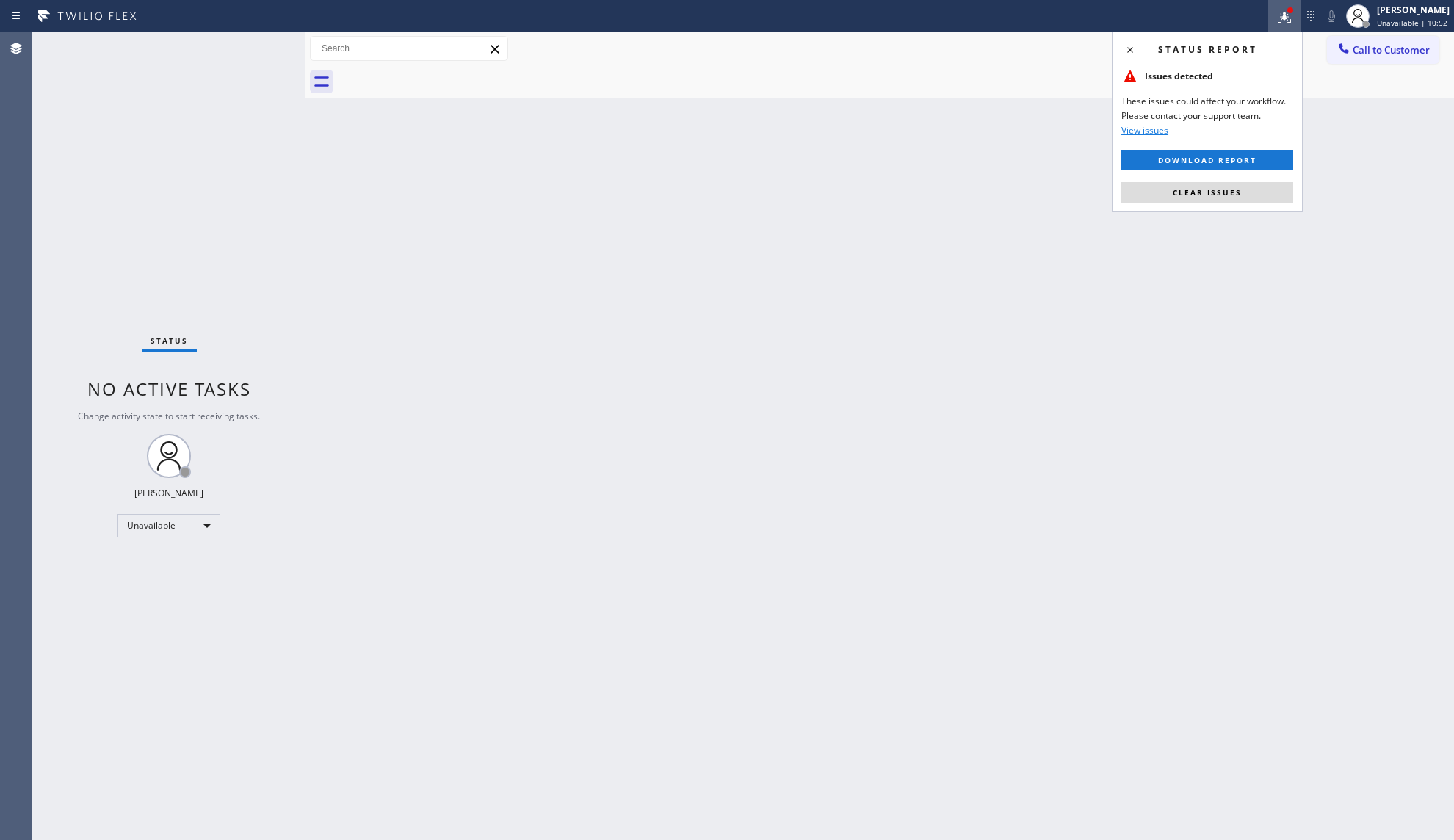
click at [1197, 192] on span "Clear issues" at bounding box center [1207, 193] width 69 height 10
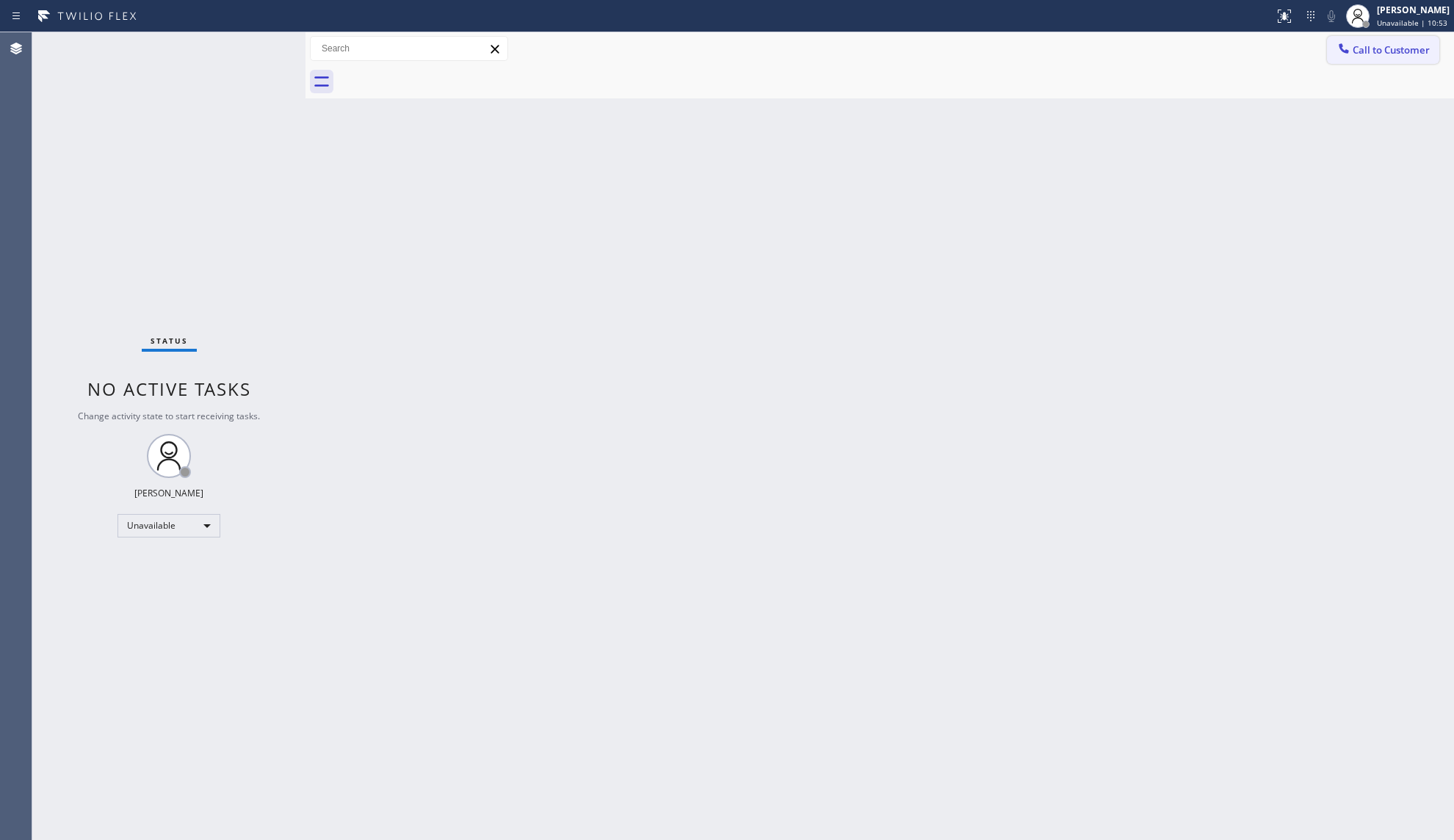
click at [1357, 53] on span "Call to Customer" at bounding box center [1391, 50] width 77 height 13
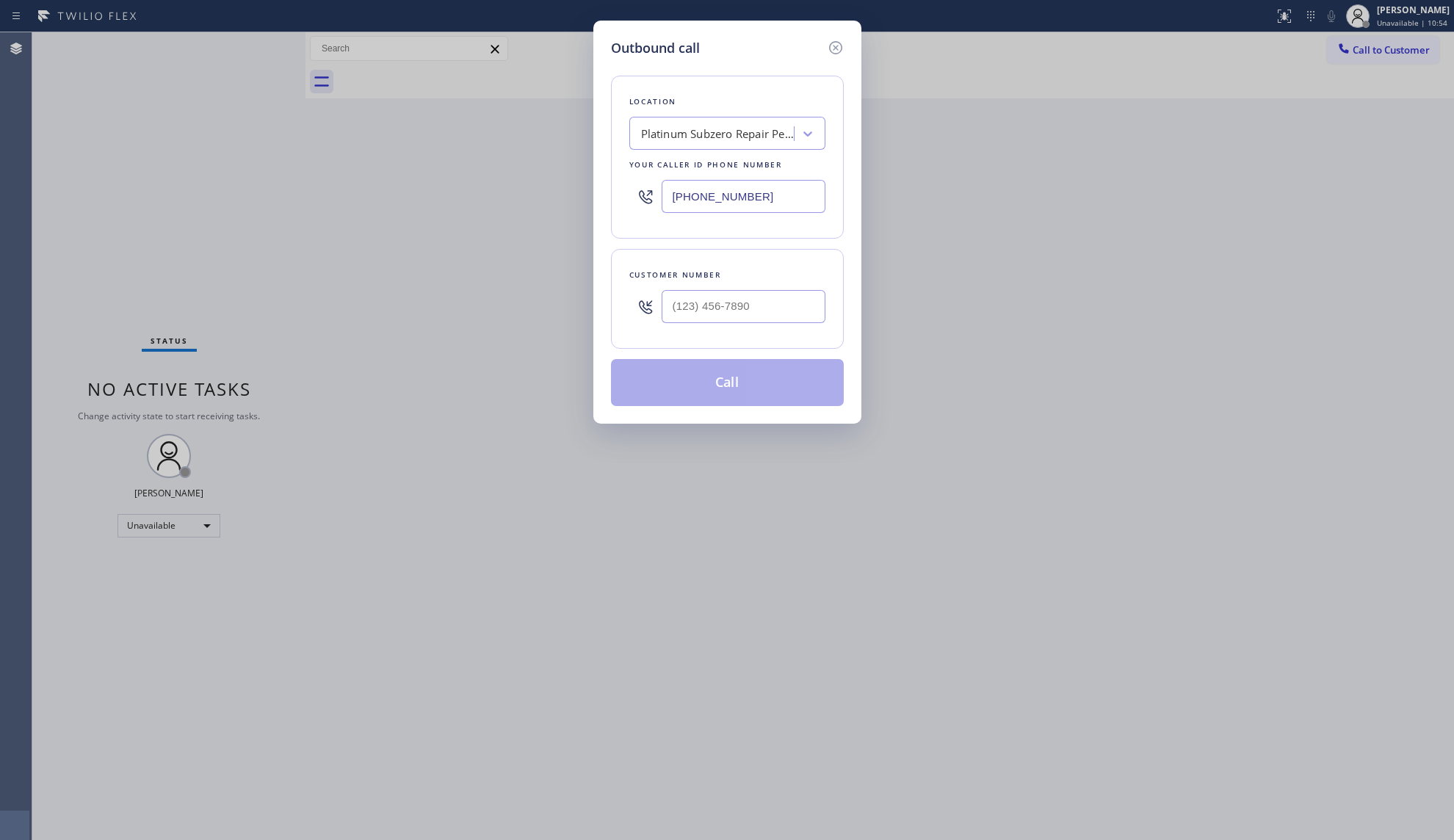
drag, startPoint x: 794, startPoint y: 185, endPoint x: 632, endPoint y: 194, distance: 162.2
click at [632, 194] on div "[PHONE_NUMBER]" at bounding box center [727, 196] width 196 height 48
click at [730, 316] on input "(___) ___-____" at bounding box center [744, 306] width 164 height 33
click at [718, 391] on button "Call" at bounding box center [727, 382] width 233 height 47
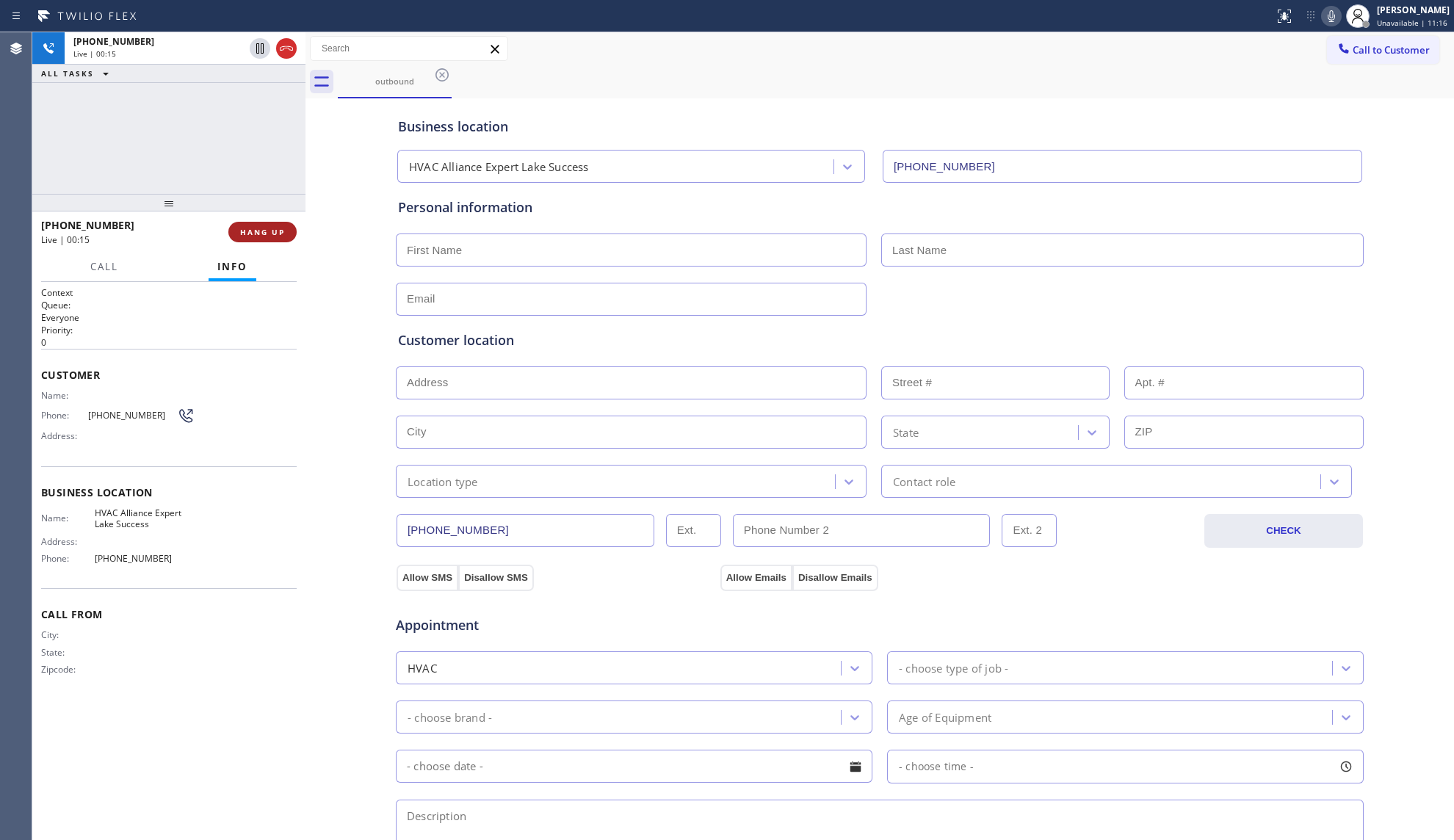
click at [274, 230] on span "HANG UP" at bounding box center [262, 232] width 45 height 10
click at [274, 229] on span "HANG UP" at bounding box center [262, 232] width 45 height 10
click at [273, 229] on span "HANG UP" at bounding box center [262, 232] width 45 height 10
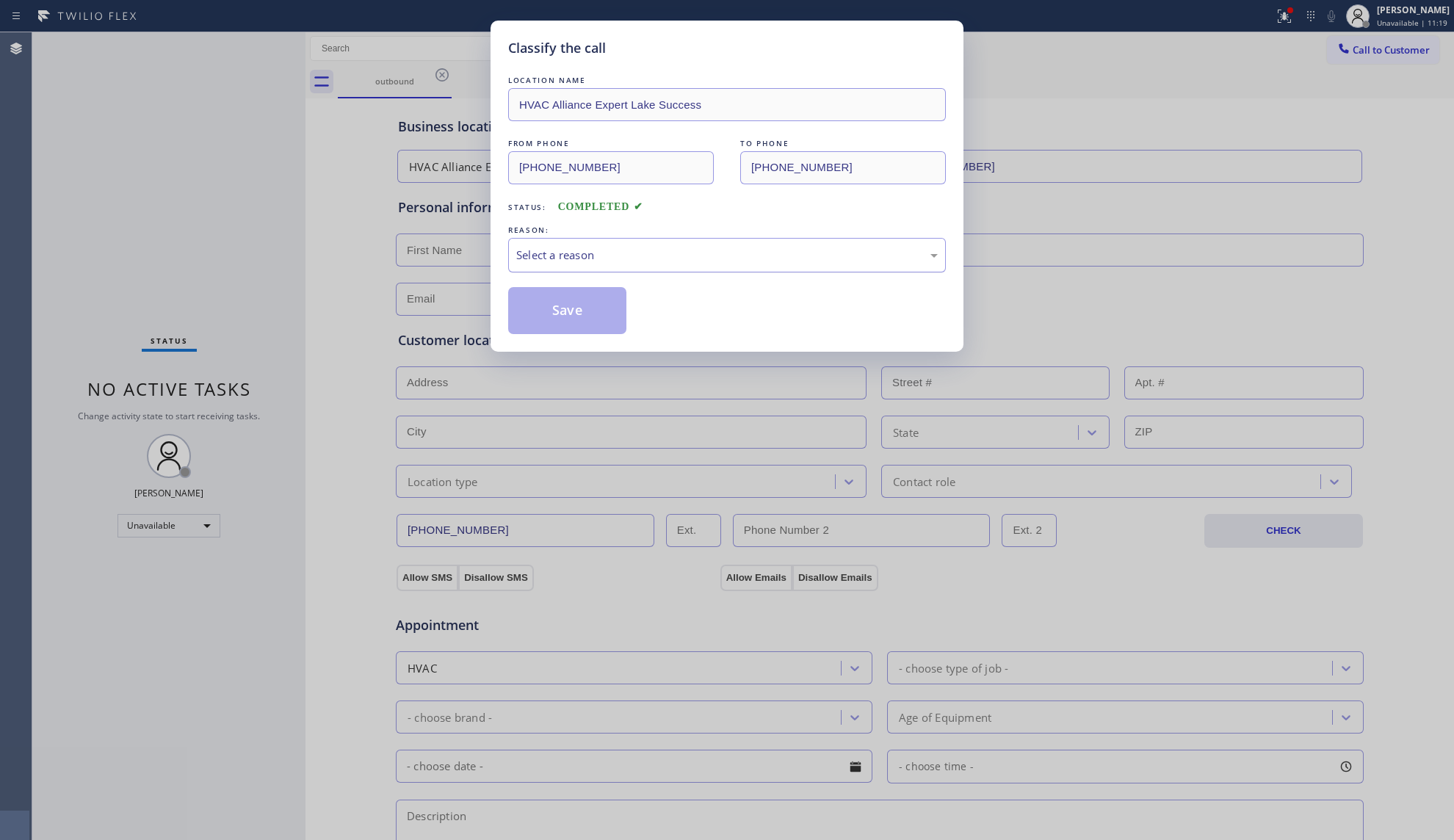
click at [562, 248] on div "Select a reason" at bounding box center [727, 255] width 422 height 17
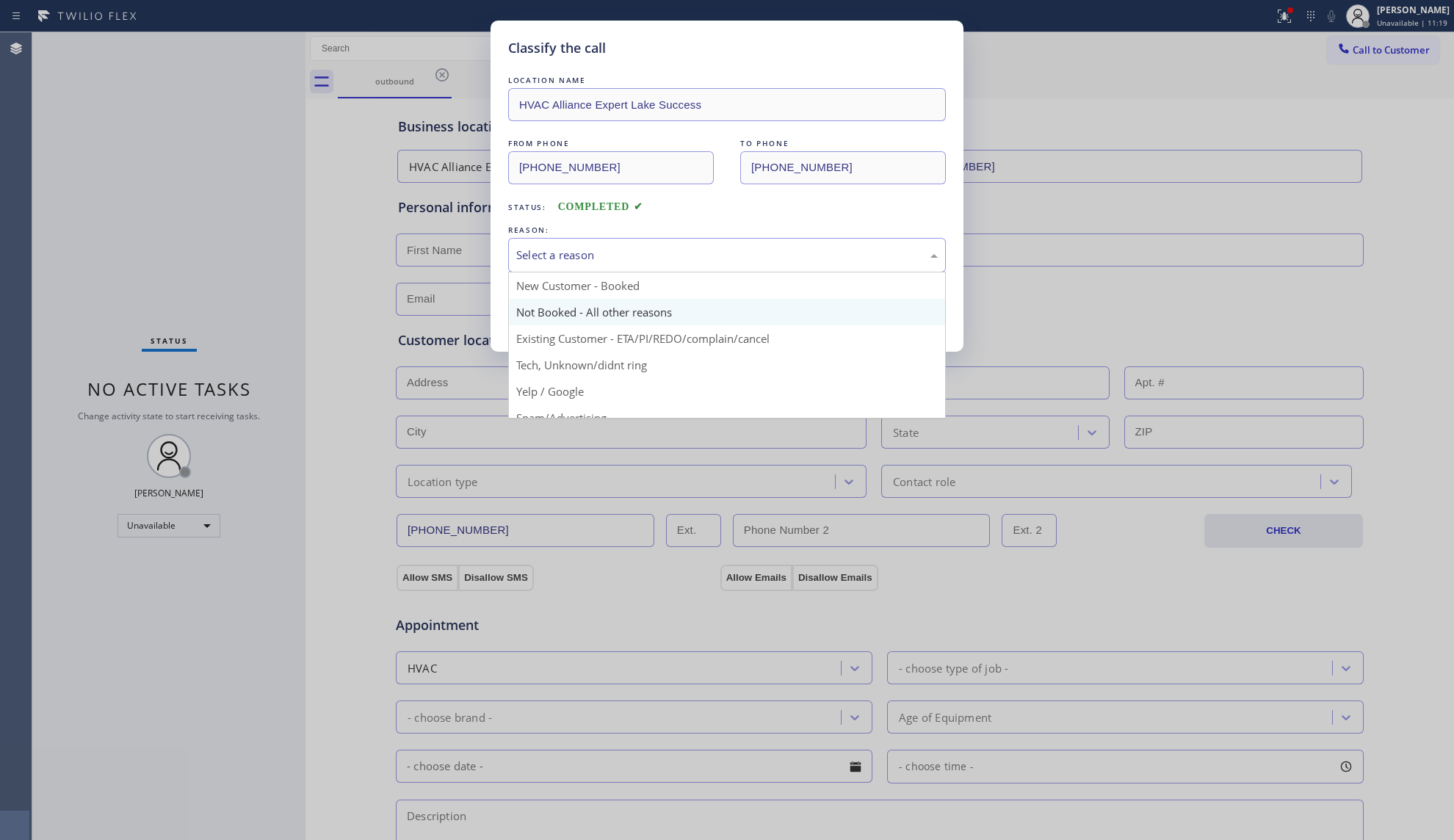
click at [557, 310] on button "Save" at bounding box center [566, 311] width 118 height 47
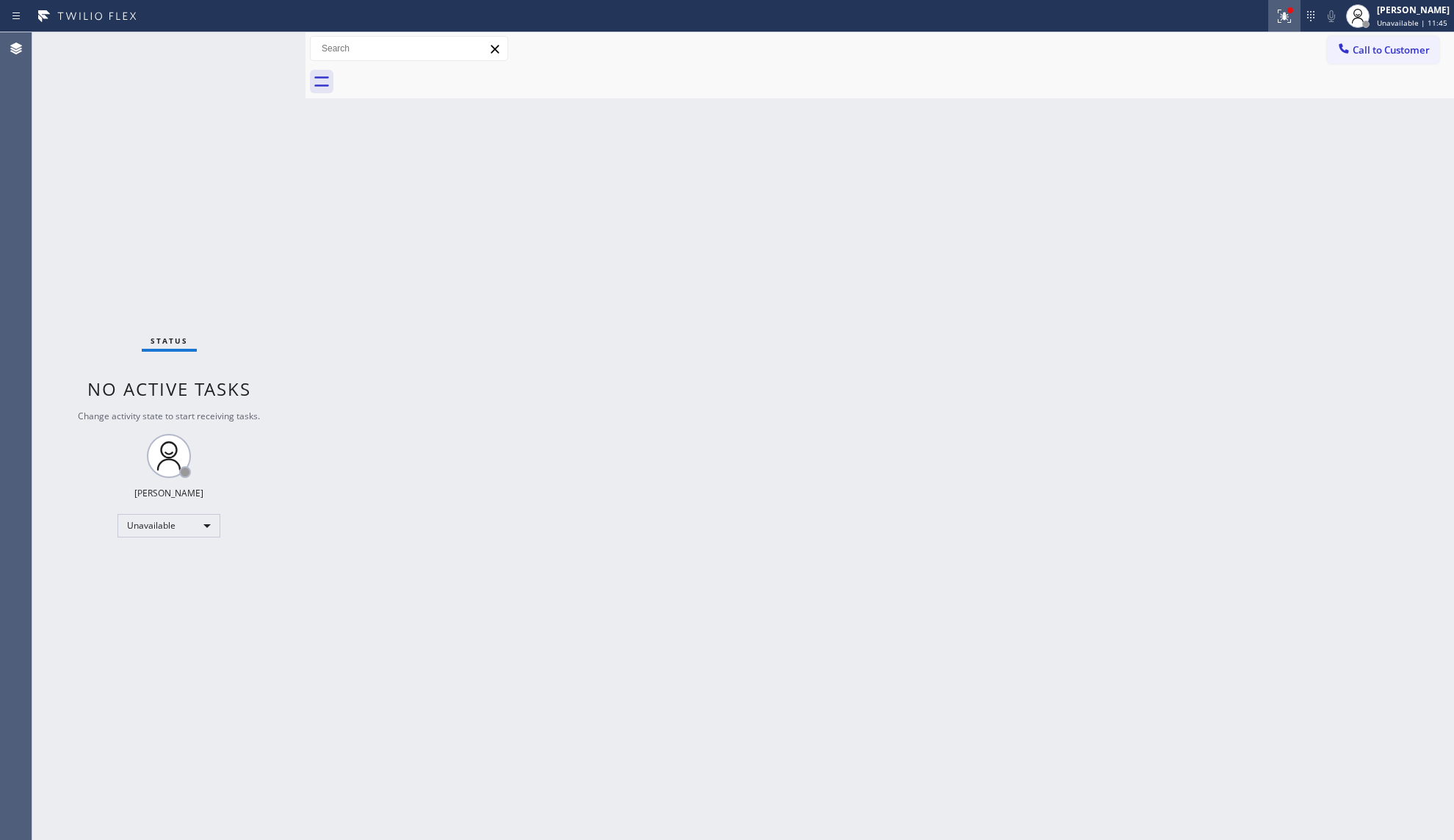
click at [1285, 0] on button at bounding box center [1284, 16] width 32 height 32
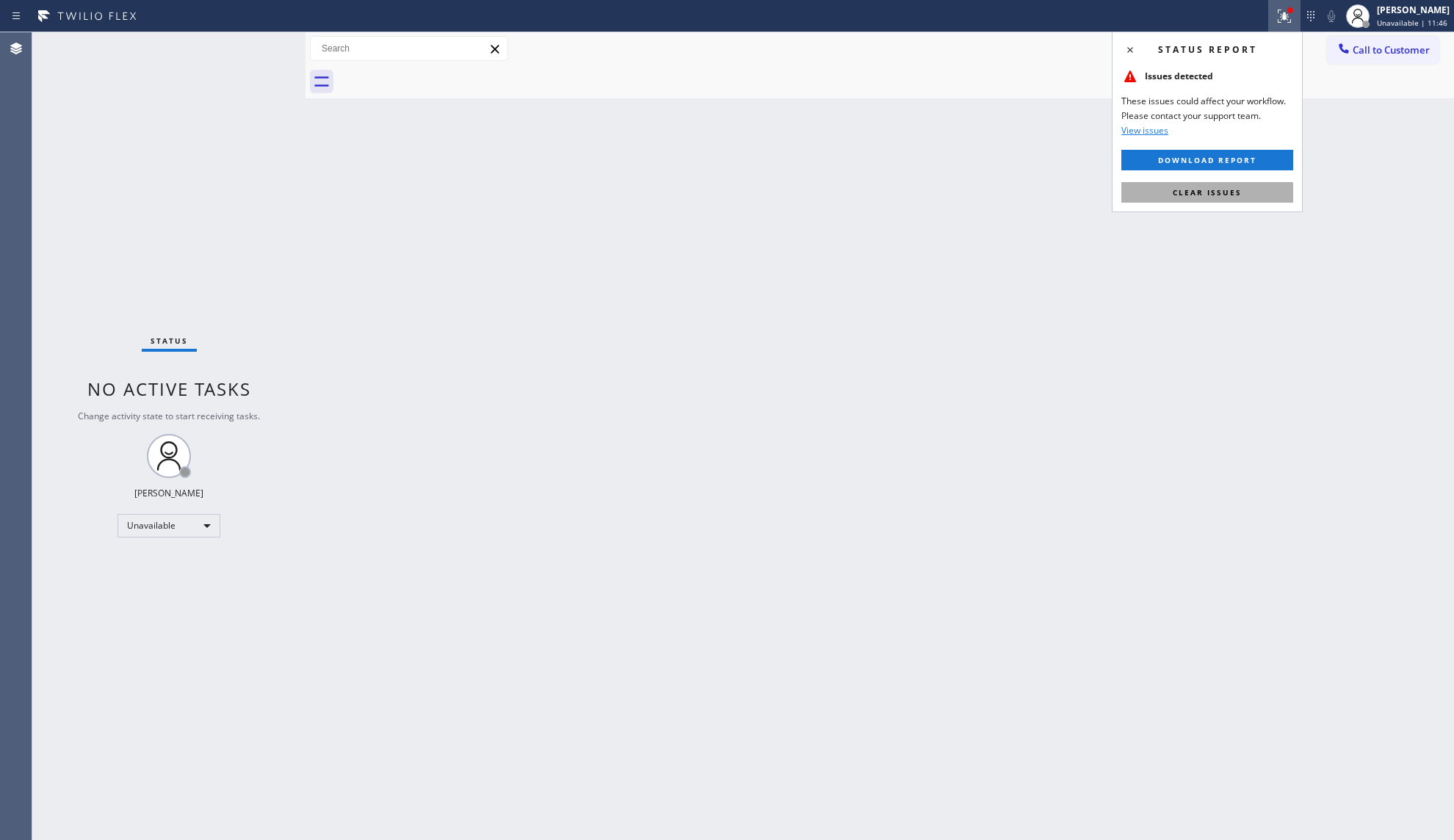
click at [1204, 195] on span "Clear issues" at bounding box center [1207, 193] width 69 height 10
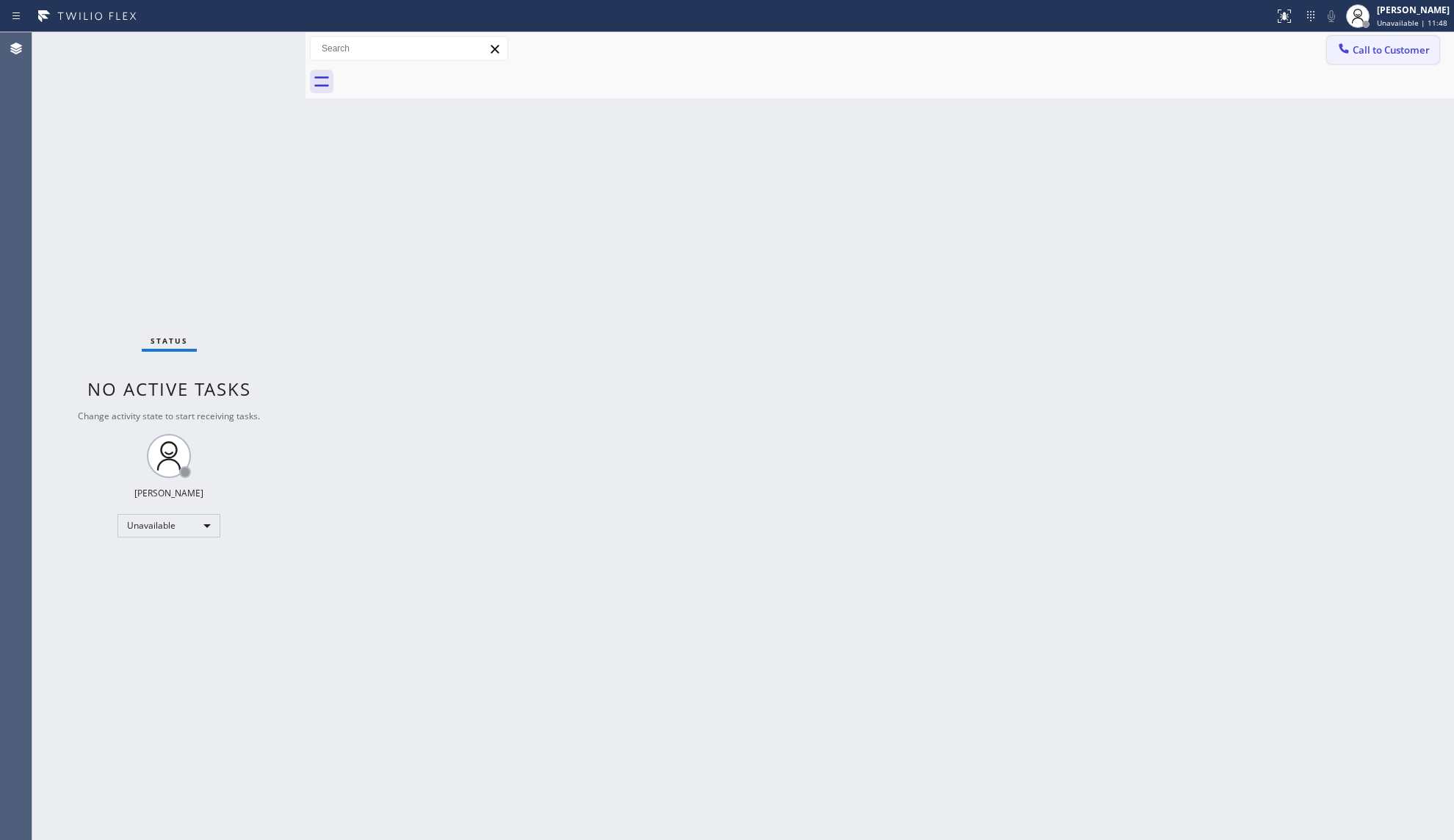
click at [1398, 45] on span "Call to Customer" at bounding box center [1391, 50] width 77 height 13
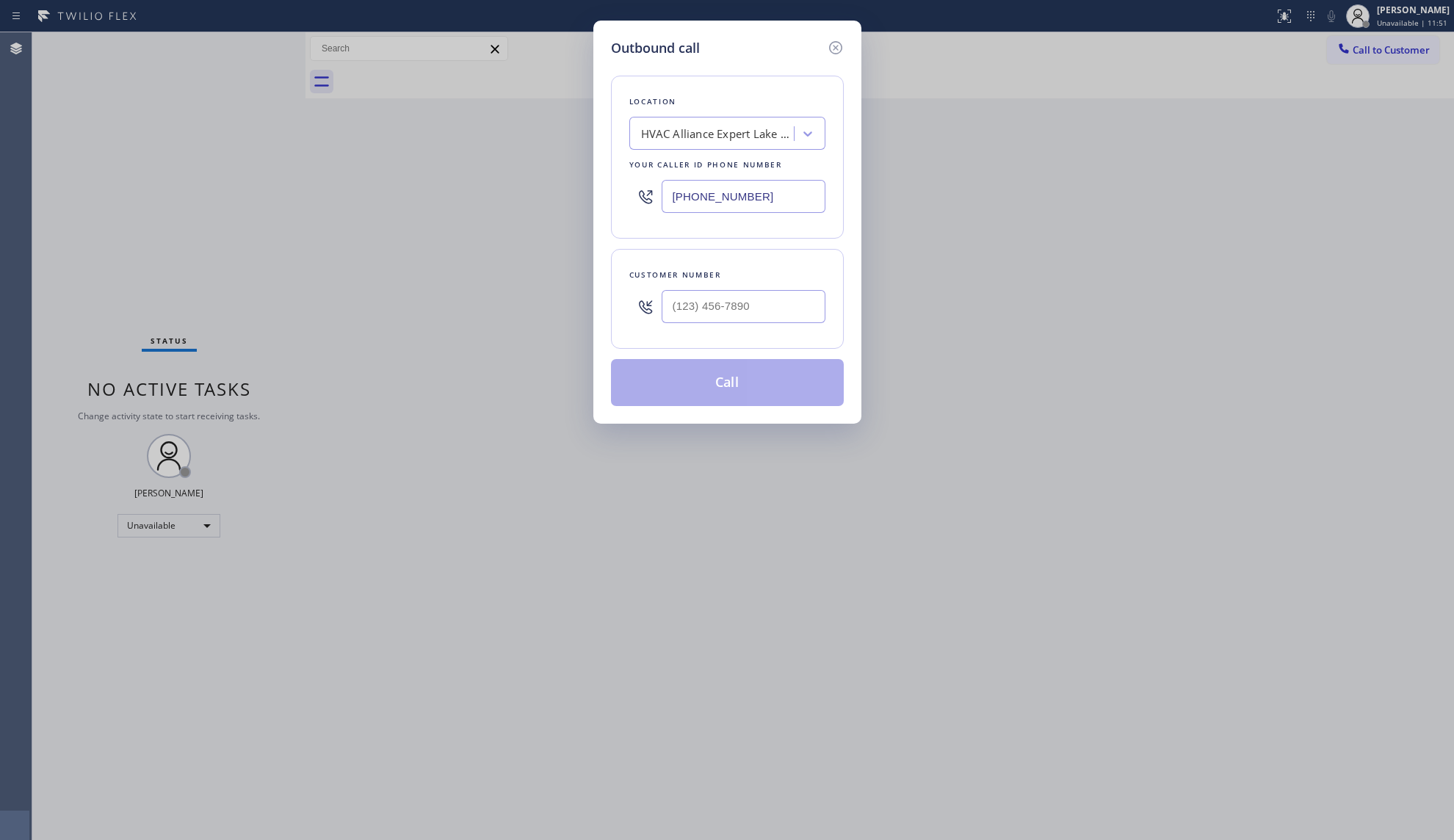
drag, startPoint x: 774, startPoint y: 197, endPoint x: 662, endPoint y: 197, distance: 112.0
click at [662, 197] on input "[PHONE_NUMBER]" at bounding box center [744, 196] width 164 height 33
drag, startPoint x: 674, startPoint y: 303, endPoint x: 686, endPoint y: 303, distance: 12.0
click at [686, 303] on input "(___) ___-____" at bounding box center [744, 306] width 164 height 33
click at [752, 373] on button "Call" at bounding box center [727, 382] width 233 height 47
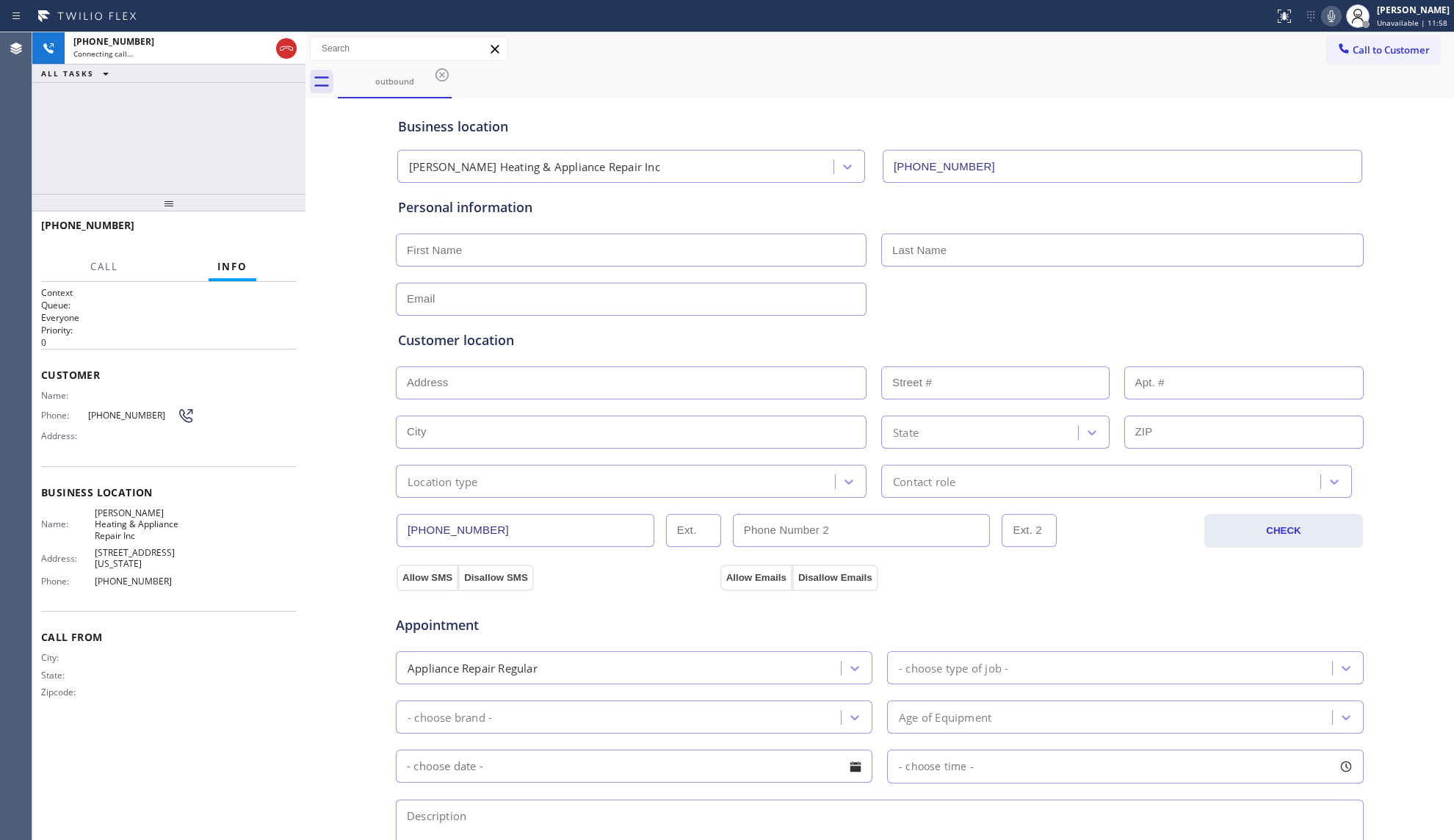
click at [972, 102] on div "Business location [PERSON_NAME] Heating & Appliance Repair Inc [PHONE_NUMBER]" at bounding box center [880, 142] width 970 height 81
click at [258, 251] on div "[PHONE_NUMBER] Live | 00:01 HANG UP" at bounding box center [168, 231] width 273 height 41
click at [264, 238] on button "HANG UP" at bounding box center [263, 232] width 68 height 21
click at [264, 236] on button "COMPLETE" at bounding box center [259, 232] width 74 height 21
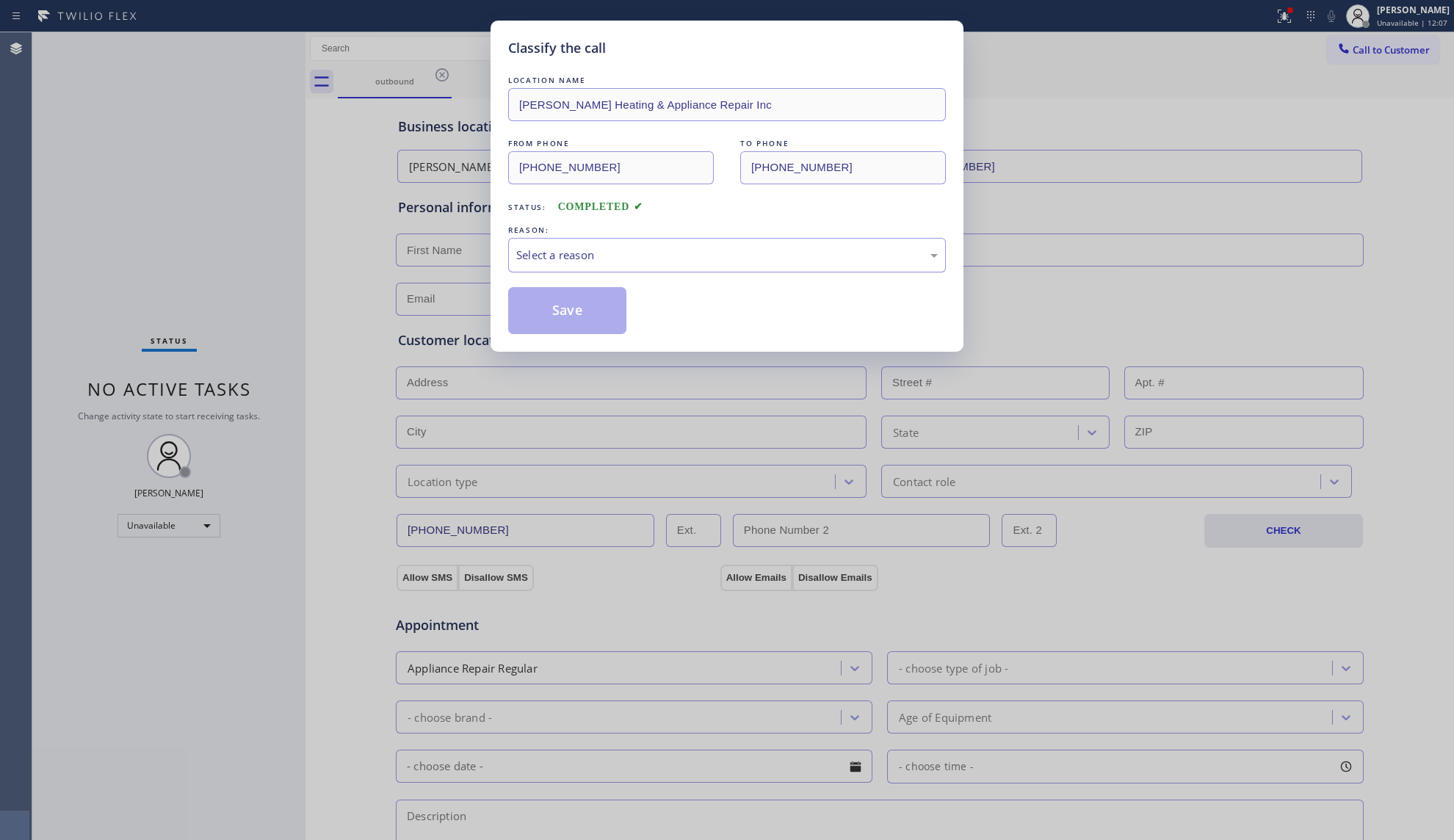
click at [650, 244] on div "Select a reason" at bounding box center [726, 256] width 437 height 35
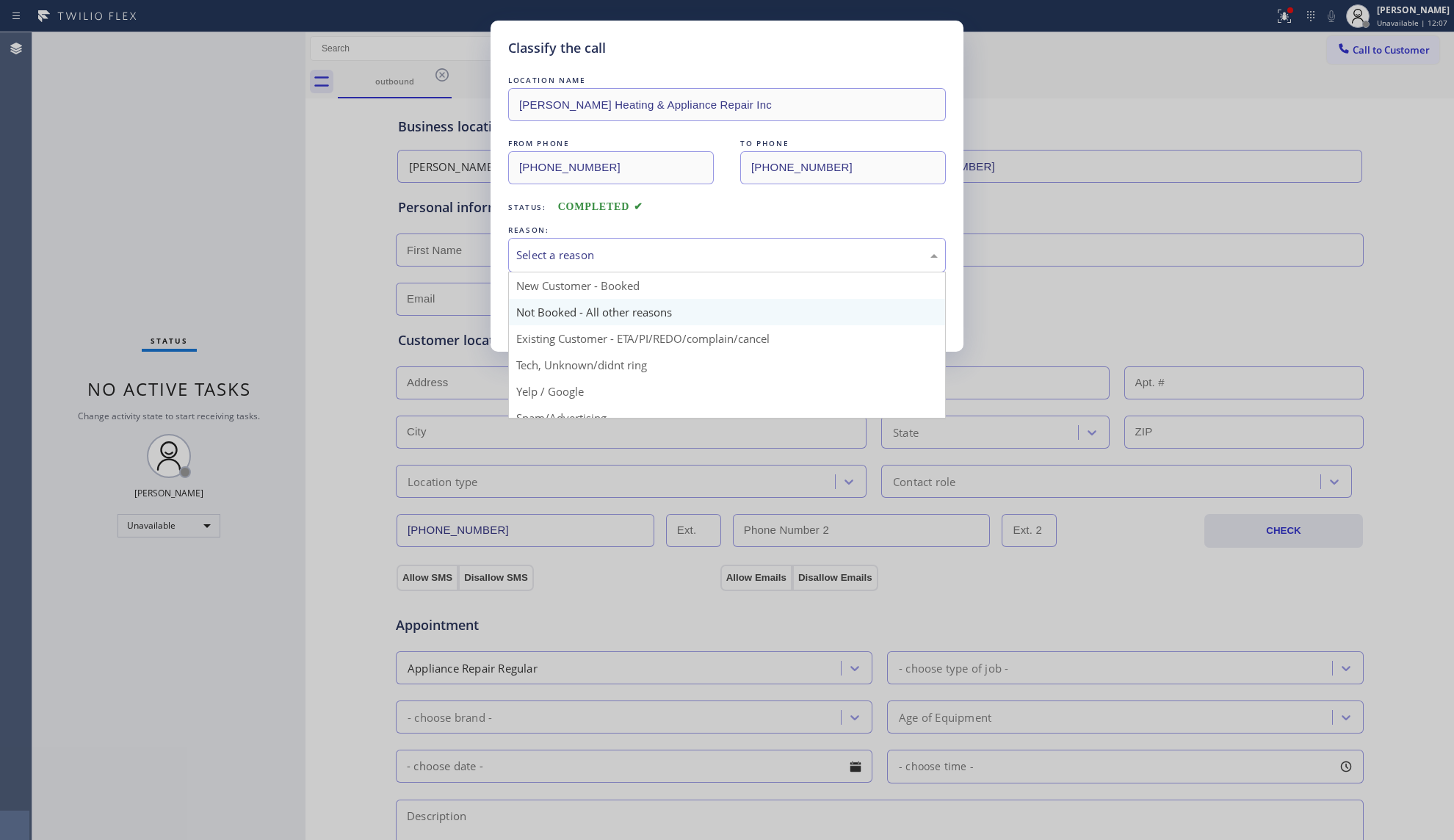
click at [548, 312] on button "Save" at bounding box center [566, 311] width 118 height 47
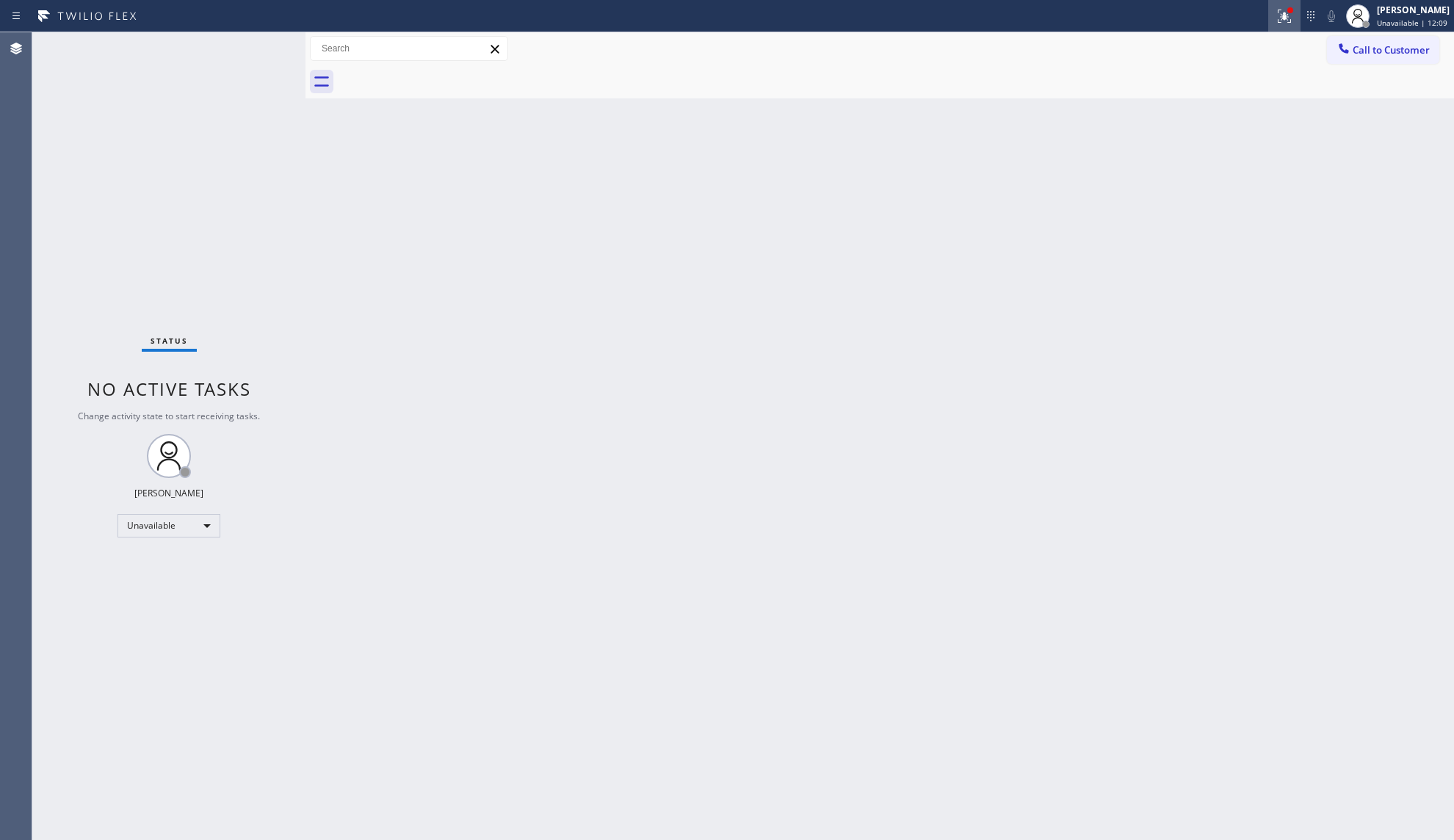
click at [1284, 13] on icon at bounding box center [1285, 16] width 17 height 17
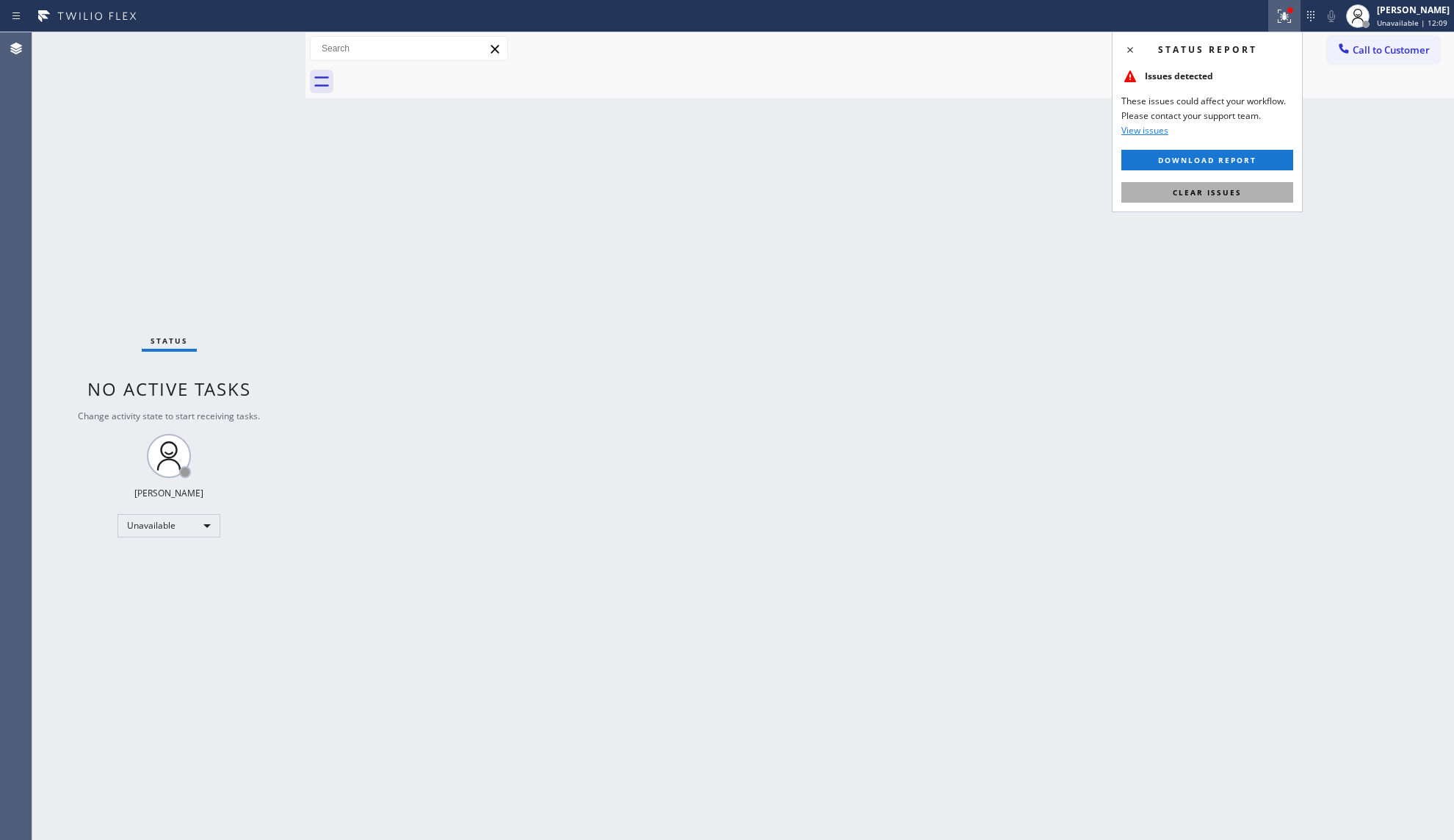
click at [1226, 194] on span "Clear issues" at bounding box center [1207, 193] width 69 height 10
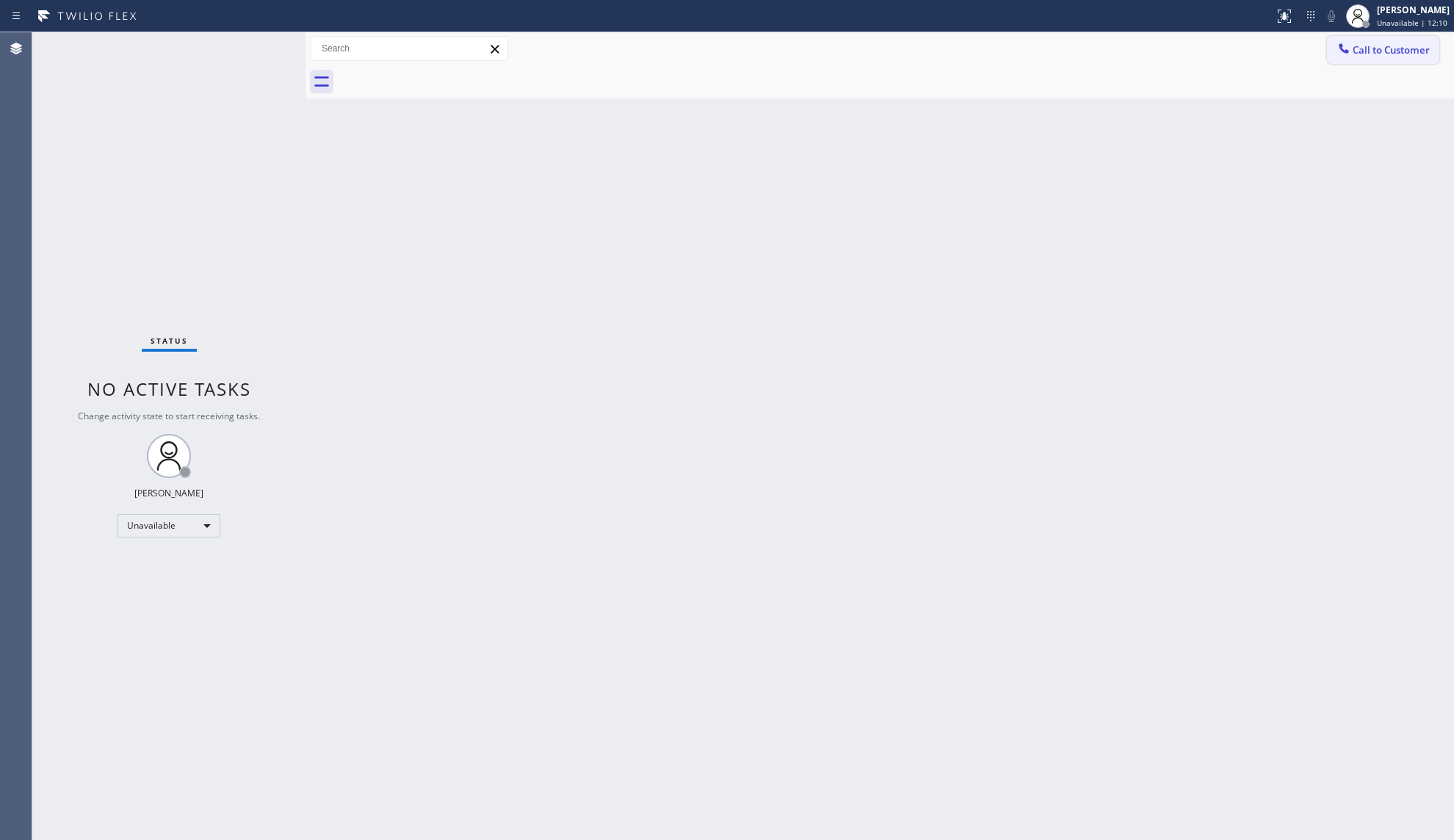
click at [1369, 42] on button "Call to Customer" at bounding box center [1382, 50] width 113 height 28
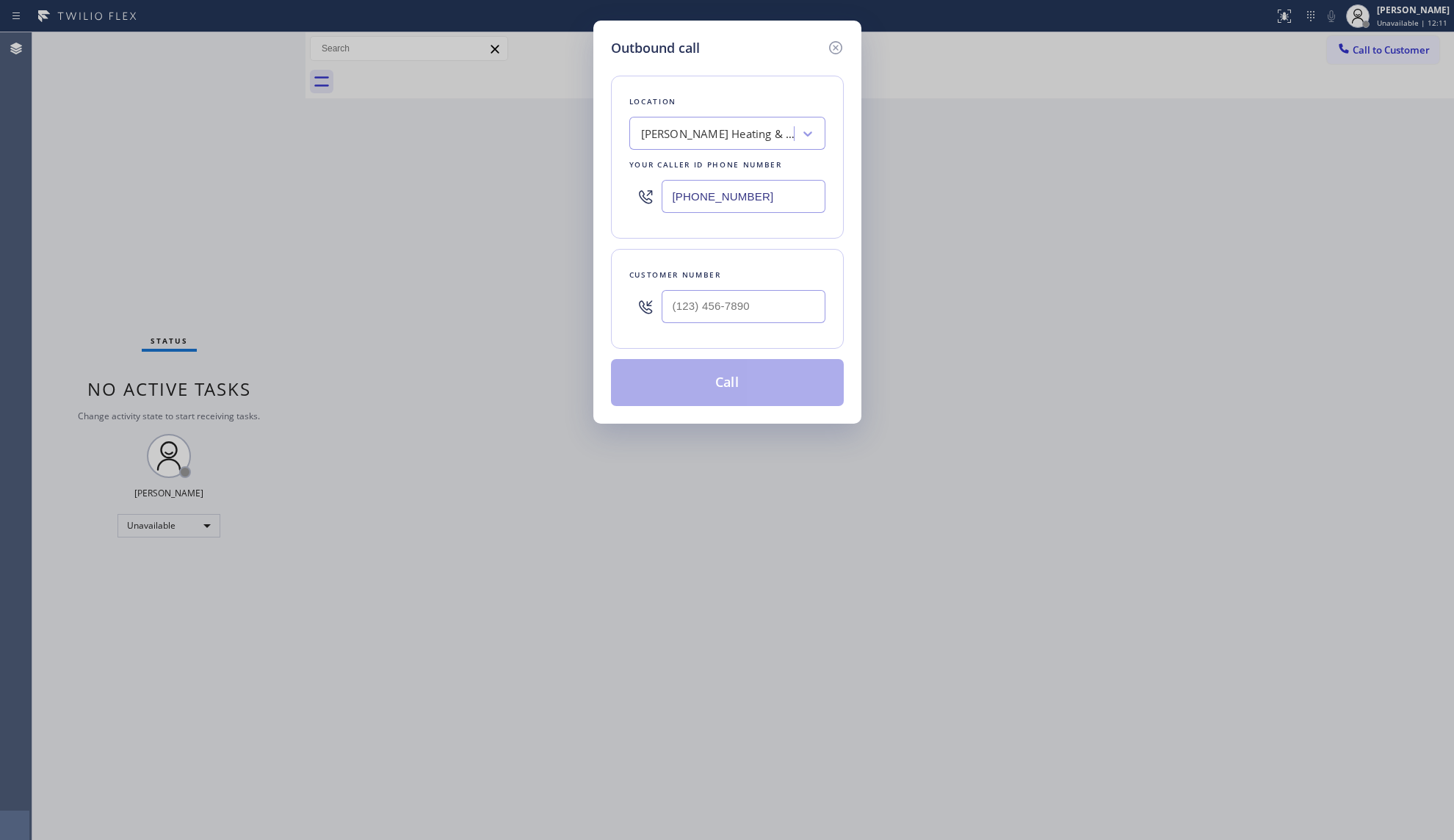
drag, startPoint x: 703, startPoint y: 200, endPoint x: 605, endPoint y: 200, distance: 98.0
click at [605, 200] on div "Outbound call Location [PERSON_NAME] Heating & Appliance Repair Inc Your caller…" at bounding box center [727, 222] width 268 height 403
click at [740, 311] on input "(___) ___-____" at bounding box center [744, 306] width 164 height 33
click at [716, 393] on button "Call" at bounding box center [727, 382] width 233 height 47
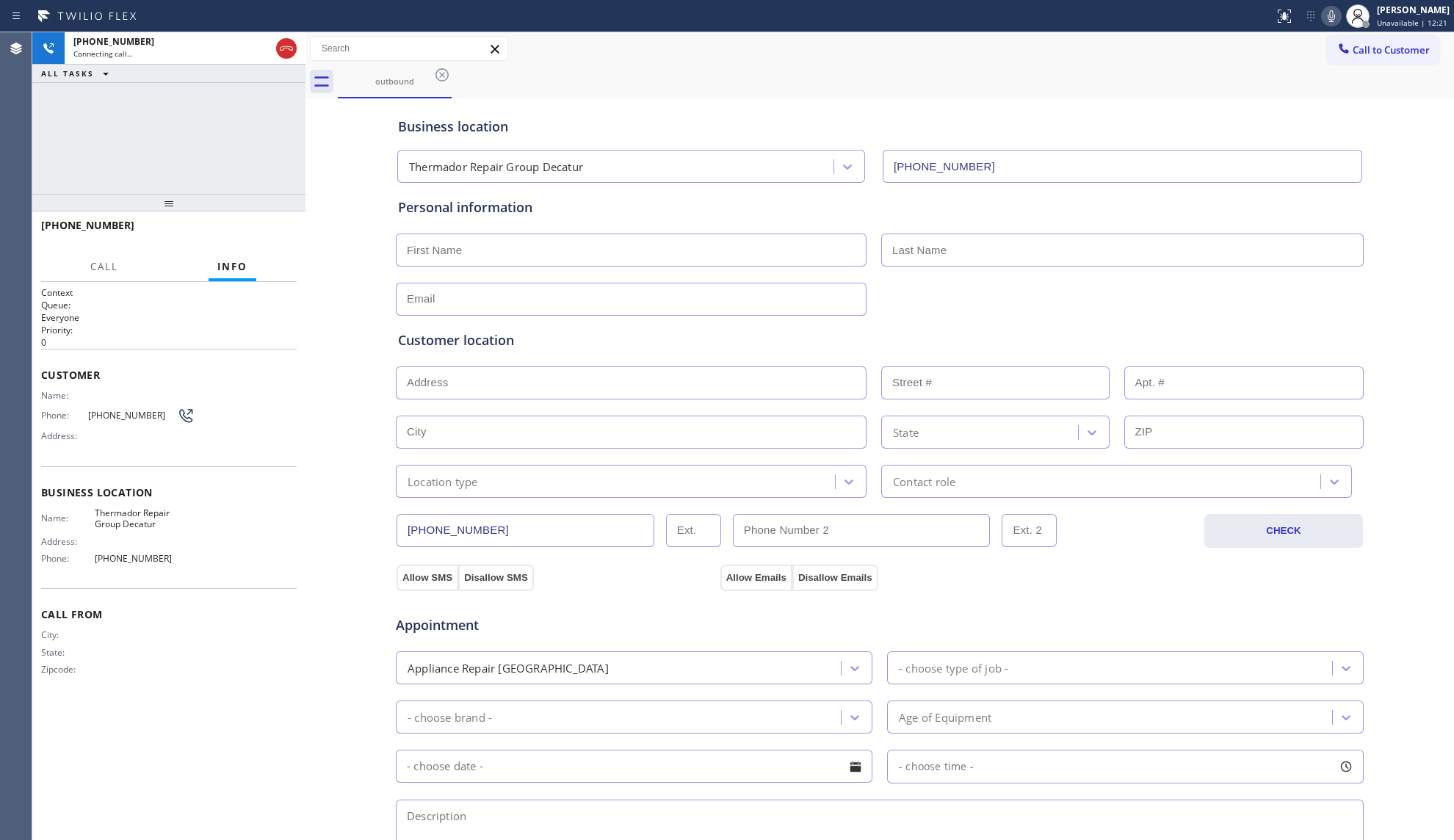
click at [911, 95] on div "outbound" at bounding box center [895, 82] width 1116 height 33
click at [289, 47] on icon at bounding box center [286, 48] width 17 height 17
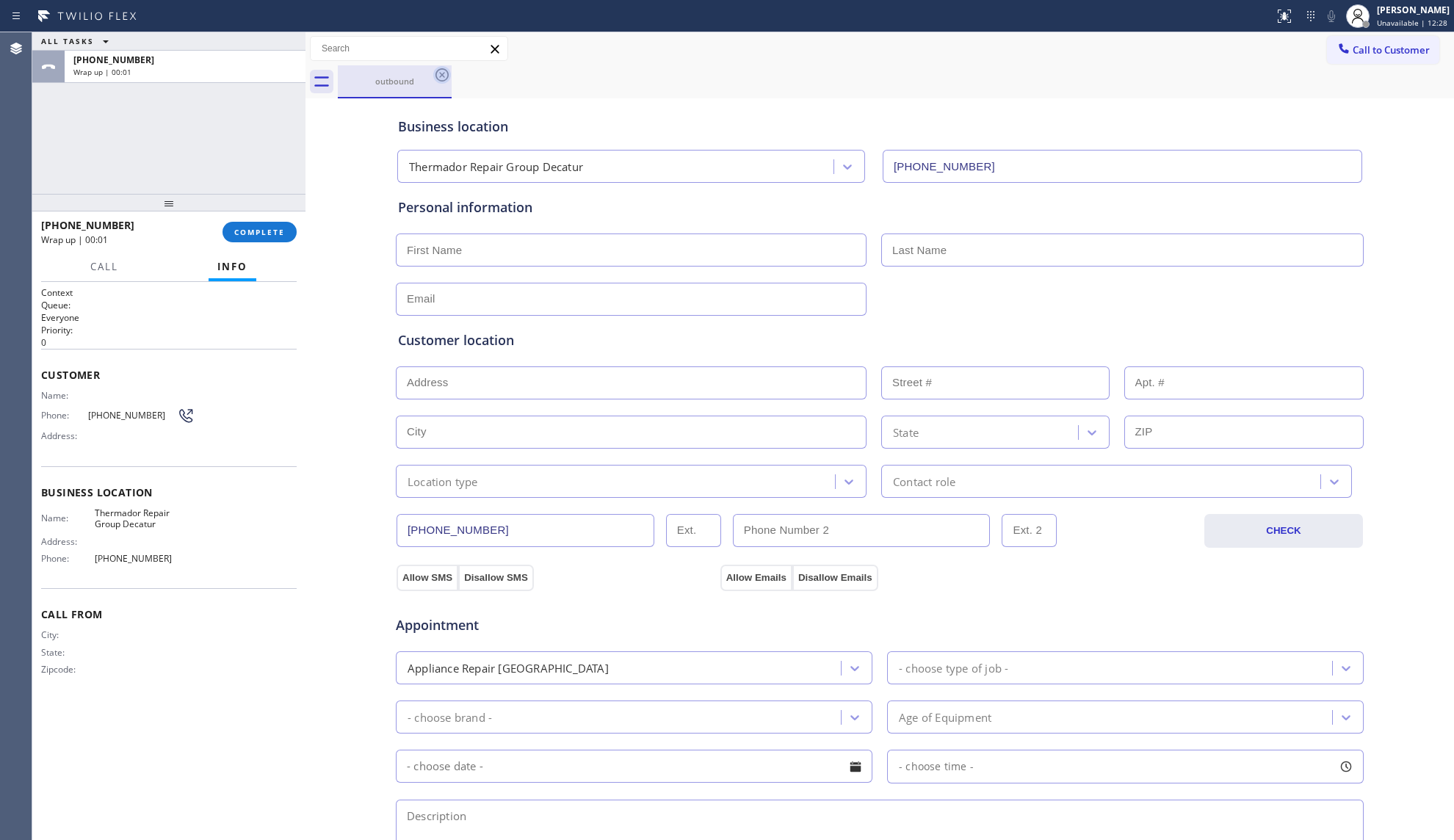
click at [439, 79] on icon at bounding box center [442, 75] width 17 height 17
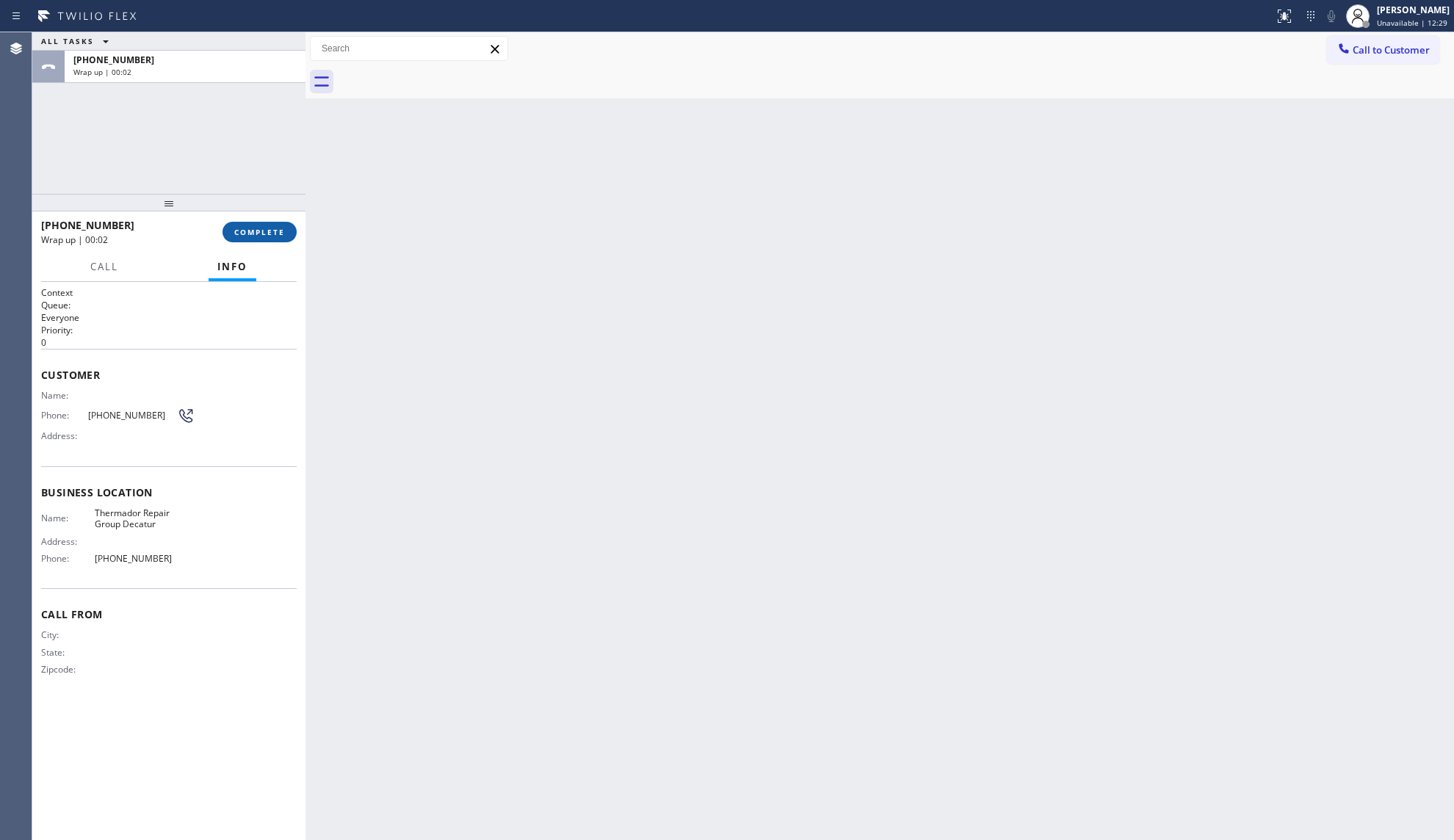
click at [257, 236] on span "COMPLETE" at bounding box center [259, 232] width 51 height 10
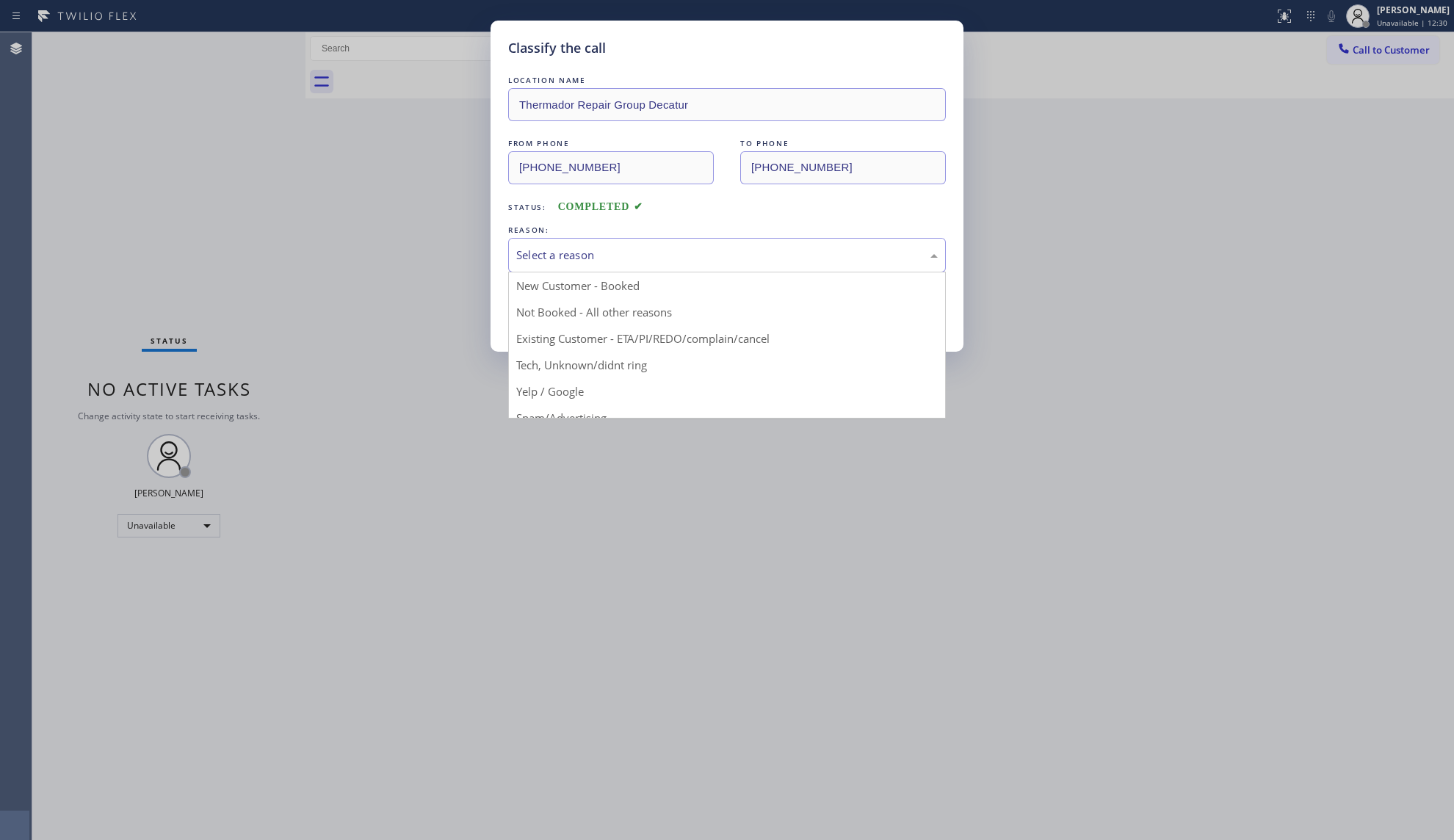
click at [553, 256] on div "Select a reason" at bounding box center [727, 255] width 422 height 17
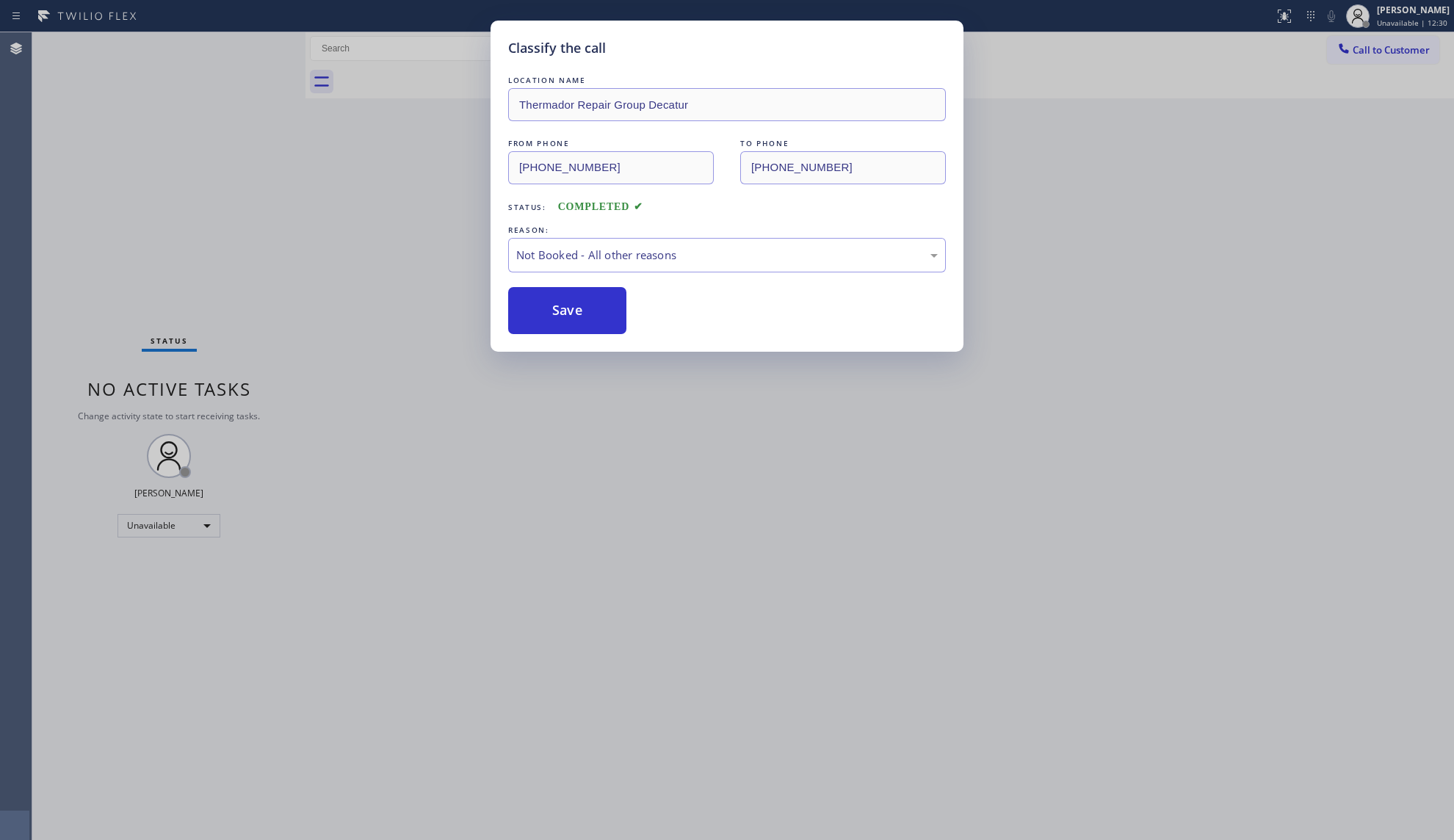
drag, startPoint x: 535, startPoint y: 305, endPoint x: 541, endPoint y: 297, distance: 10.0
click at [535, 306] on button "Save" at bounding box center [566, 311] width 118 height 47
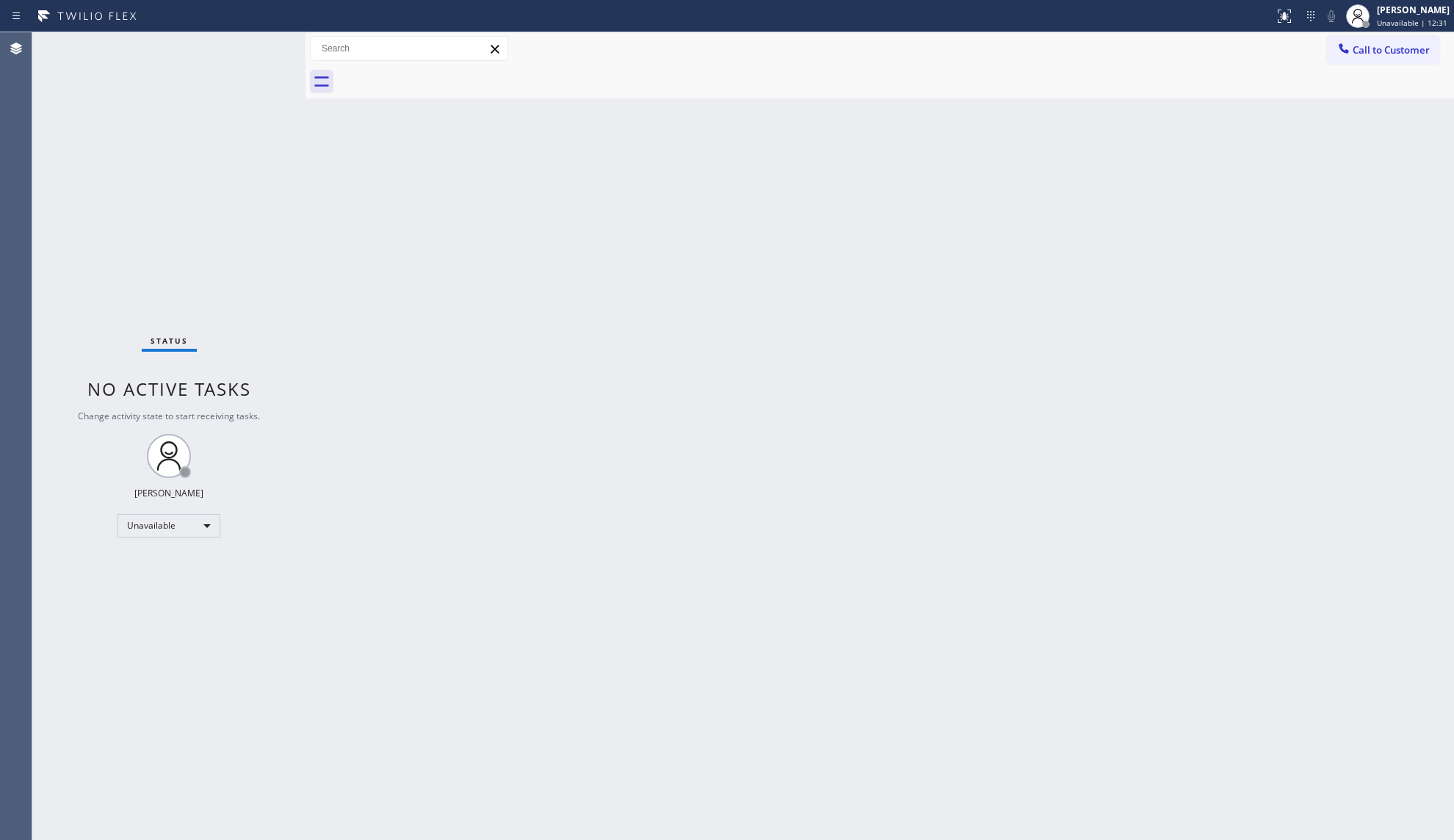
drag, startPoint x: 1387, startPoint y: 43, endPoint x: 1373, endPoint y: 53, distance: 17.2
click at [1382, 44] on span "Call to Customer" at bounding box center [1391, 50] width 77 height 13
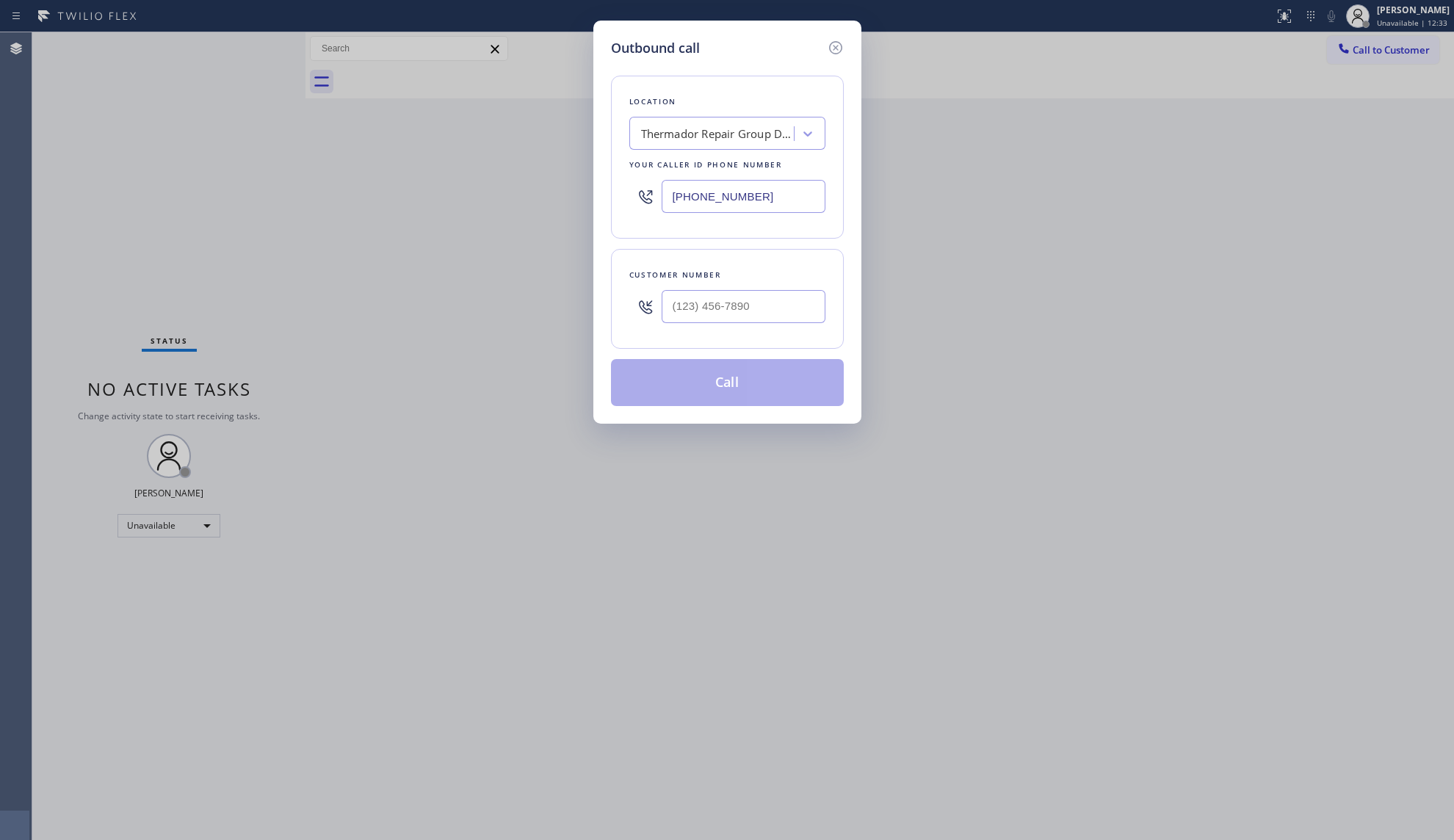
drag, startPoint x: 799, startPoint y: 188, endPoint x: 567, endPoint y: 192, distance: 232.0
click at [567, 192] on div "Outbound call Location Thermador Repair Group Decatur Your caller id phone numb…" at bounding box center [727, 420] width 1454 height 840
click at [802, 314] on input "(___) ___-____" at bounding box center [744, 306] width 164 height 33
click at [749, 389] on button "Call" at bounding box center [727, 382] width 233 height 47
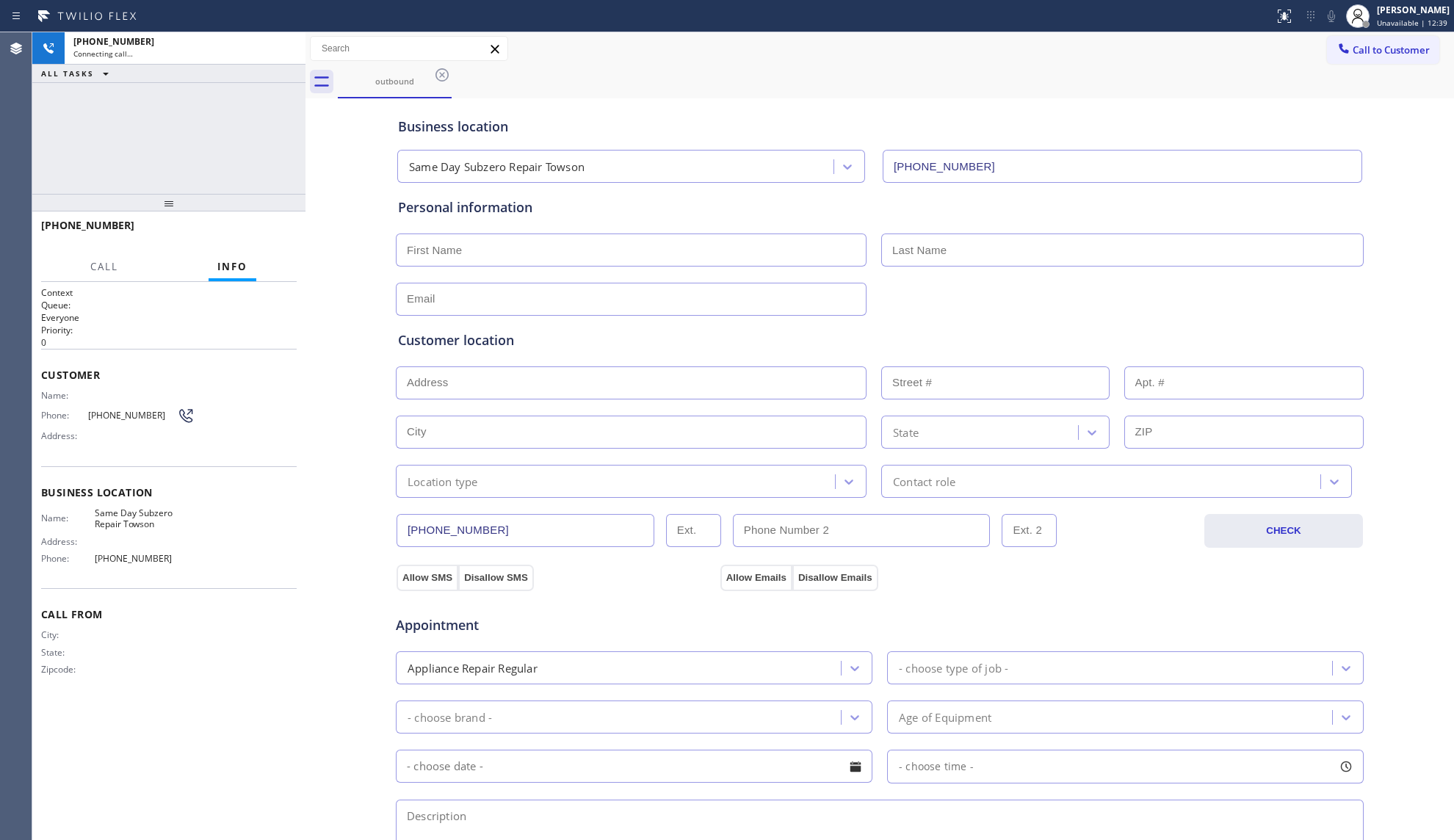
click at [1141, 92] on div "outbound" at bounding box center [895, 82] width 1116 height 33
click at [282, 226] on button "HANG UP" at bounding box center [263, 232] width 68 height 21
click at [282, 226] on button "COMPLETE" at bounding box center [259, 232] width 74 height 21
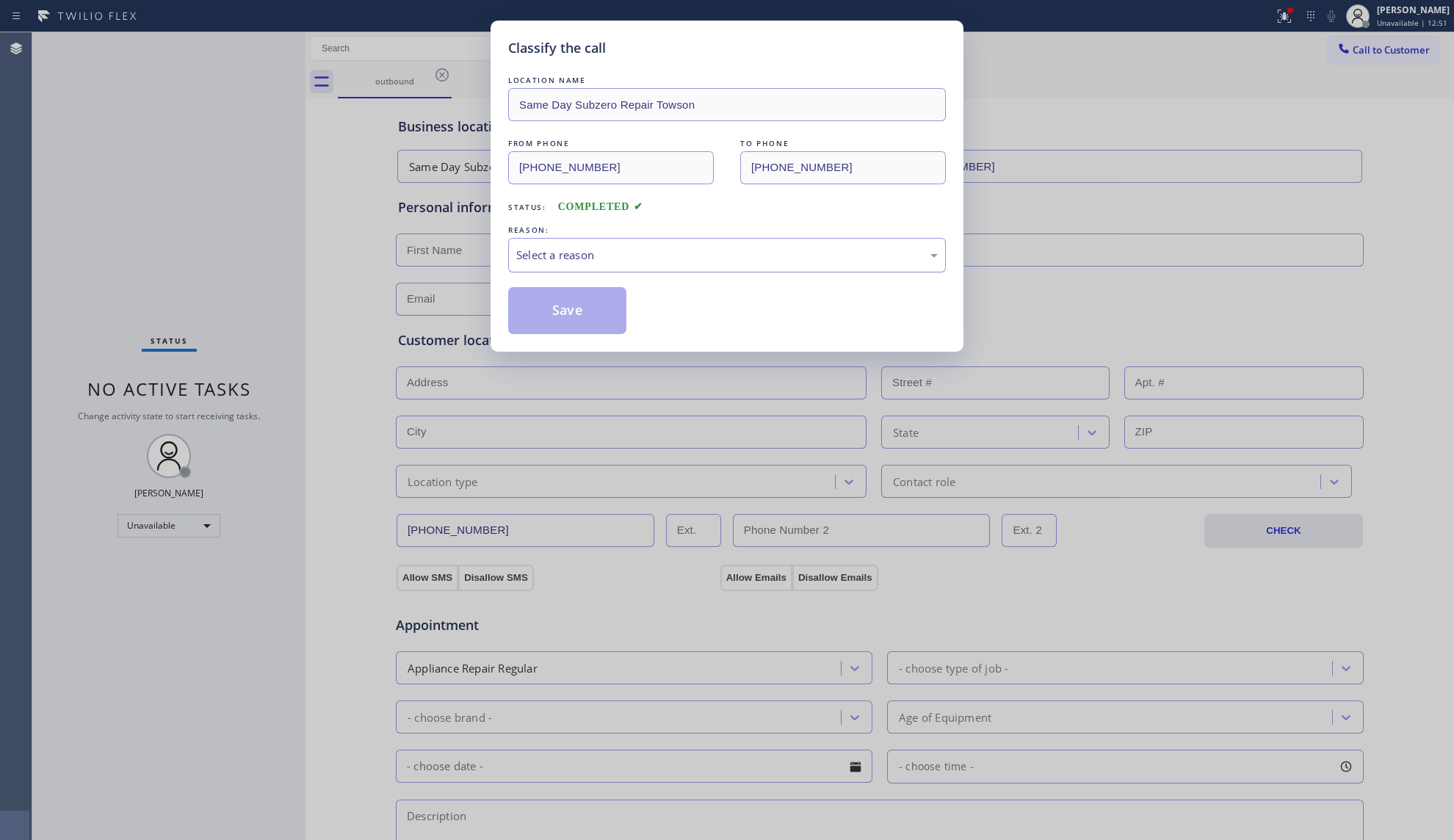
click at [593, 256] on div "Select a reason" at bounding box center [727, 255] width 422 height 17
click at [564, 305] on button "Save" at bounding box center [566, 311] width 118 height 47
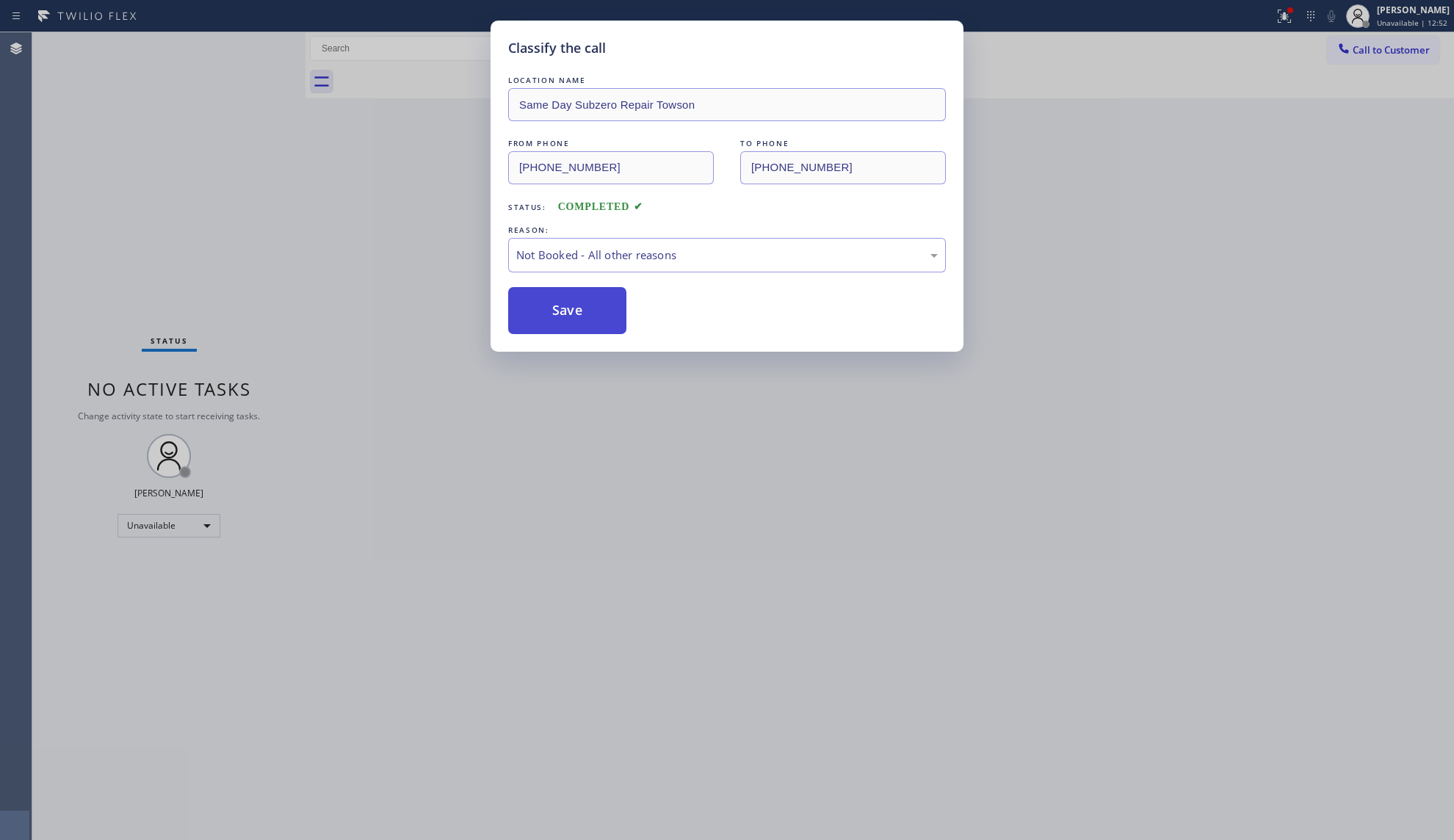
click at [567, 304] on button "Save" at bounding box center [566, 311] width 118 height 47
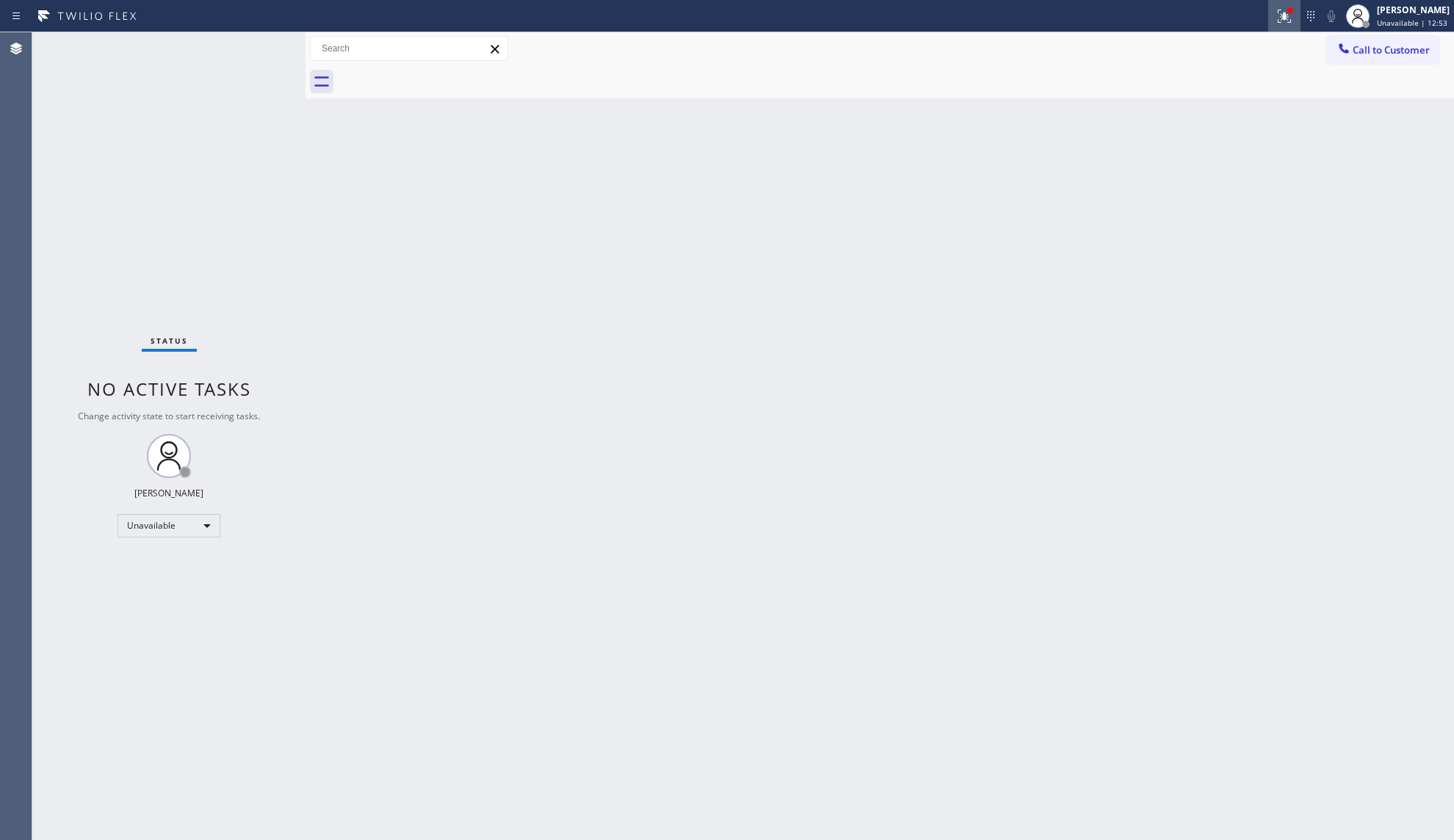
click at [1286, 4] on button at bounding box center [1284, 16] width 32 height 32
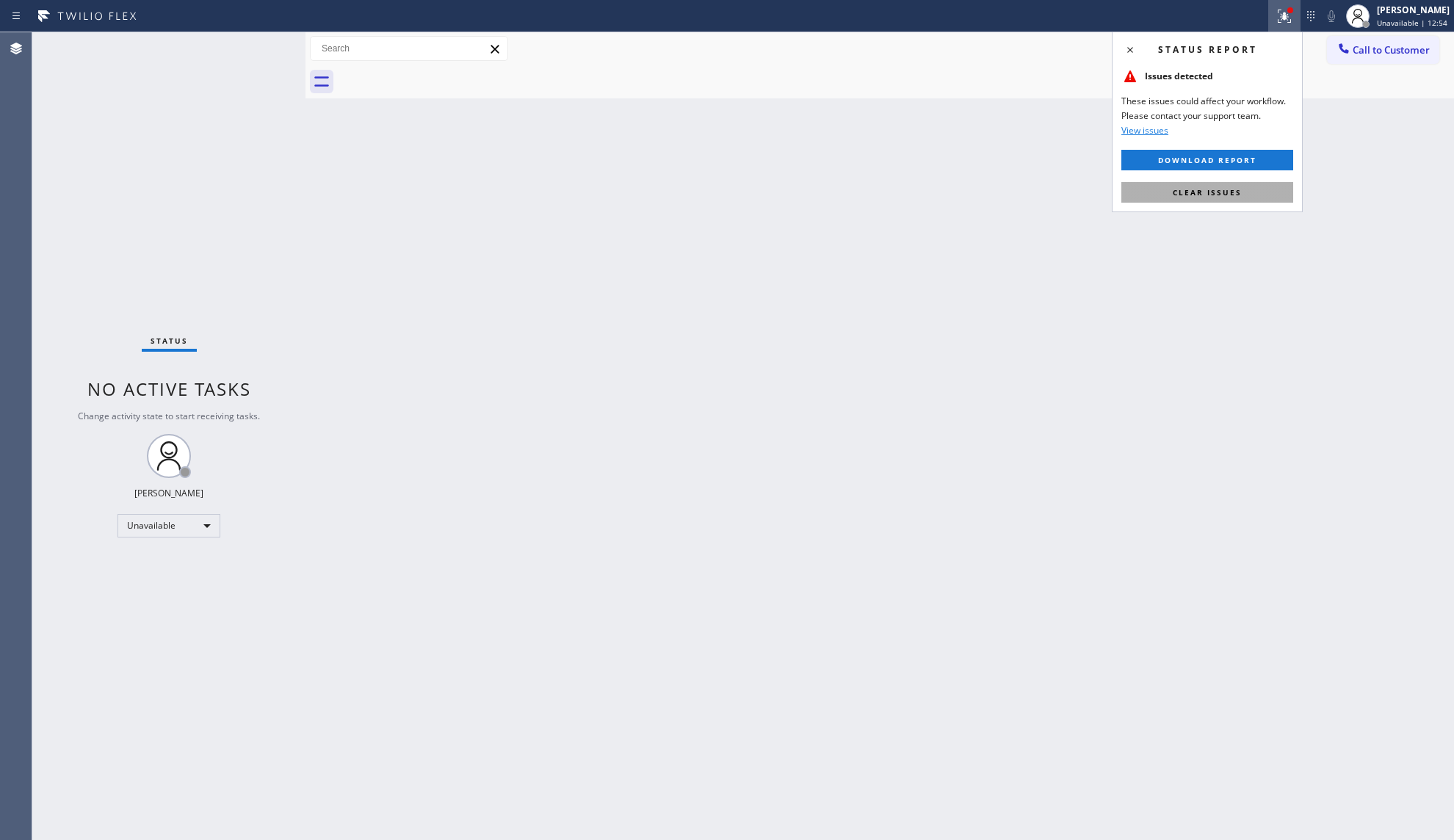
click at [1217, 188] on span "Clear issues" at bounding box center [1207, 193] width 69 height 10
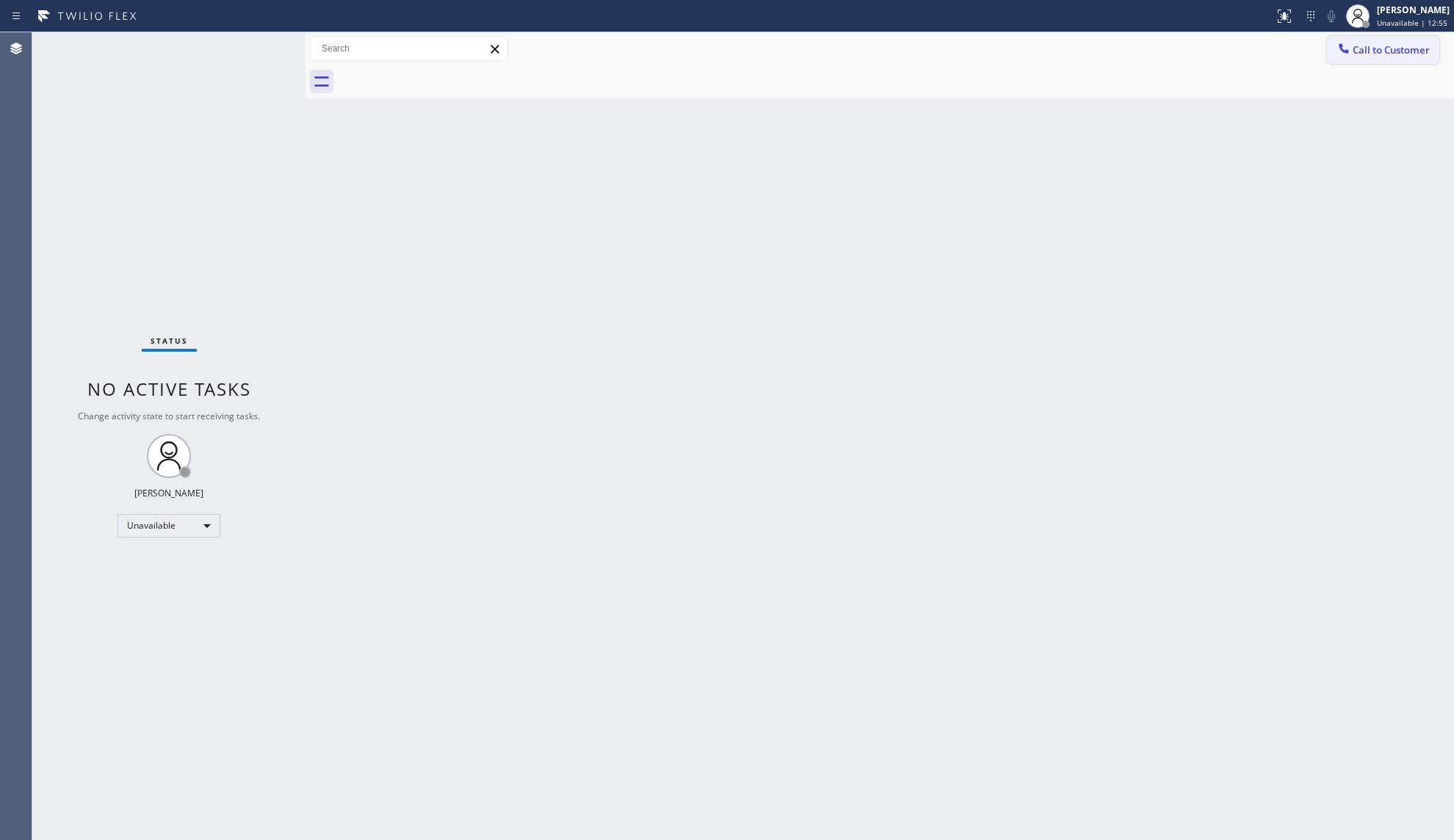
click at [1335, 53] on div at bounding box center [1344, 50] width 17 height 17
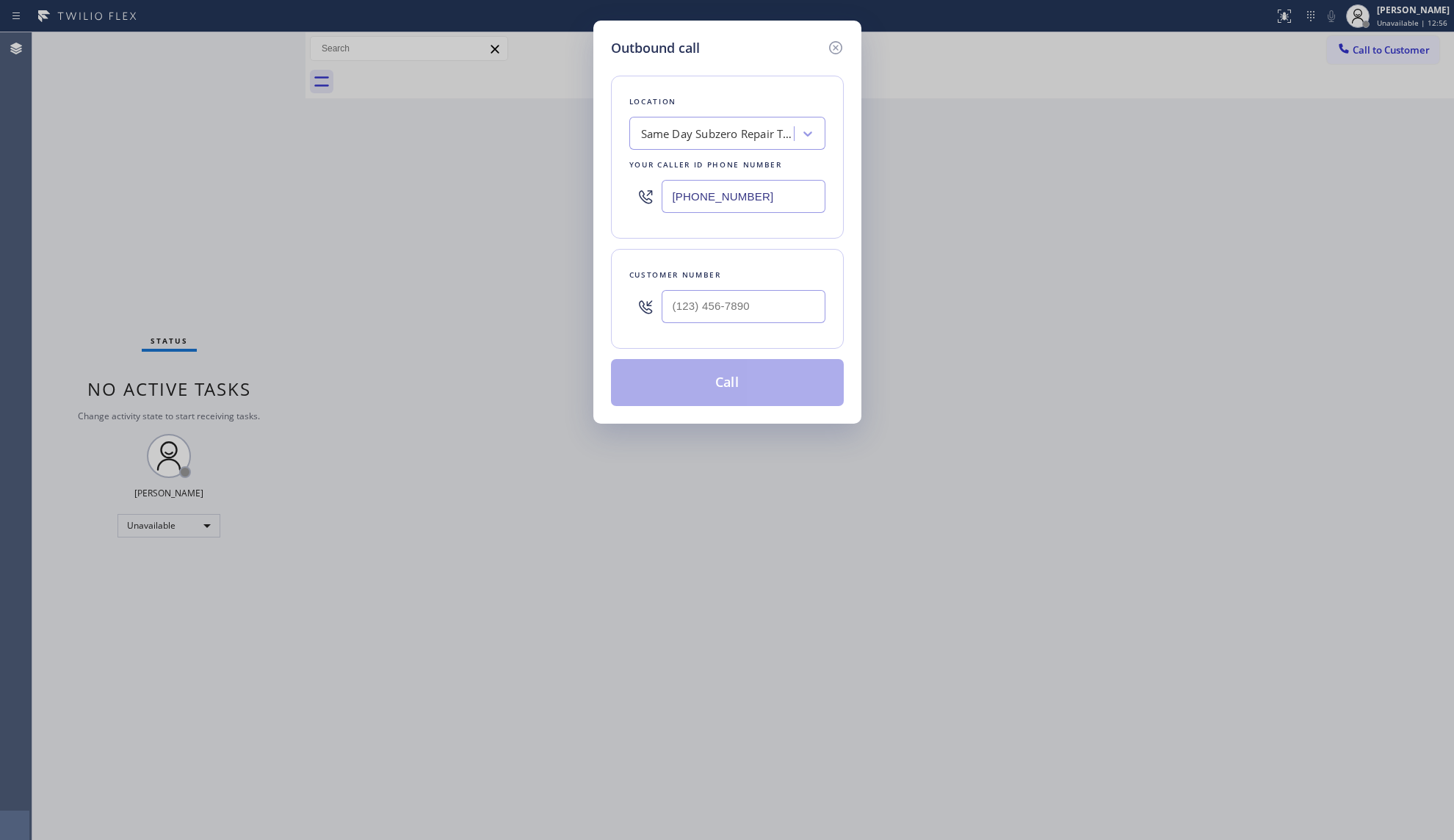
drag, startPoint x: 783, startPoint y: 185, endPoint x: 600, endPoint y: 204, distance: 184.0
click at [600, 204] on div "Outbound call Location Same Day Subzero Repair Towson Your caller id phone numb…" at bounding box center [727, 222] width 268 height 403
click at [749, 304] on input "(___) ___-____" at bounding box center [744, 306] width 164 height 33
click at [747, 388] on button "Call" at bounding box center [727, 382] width 233 height 47
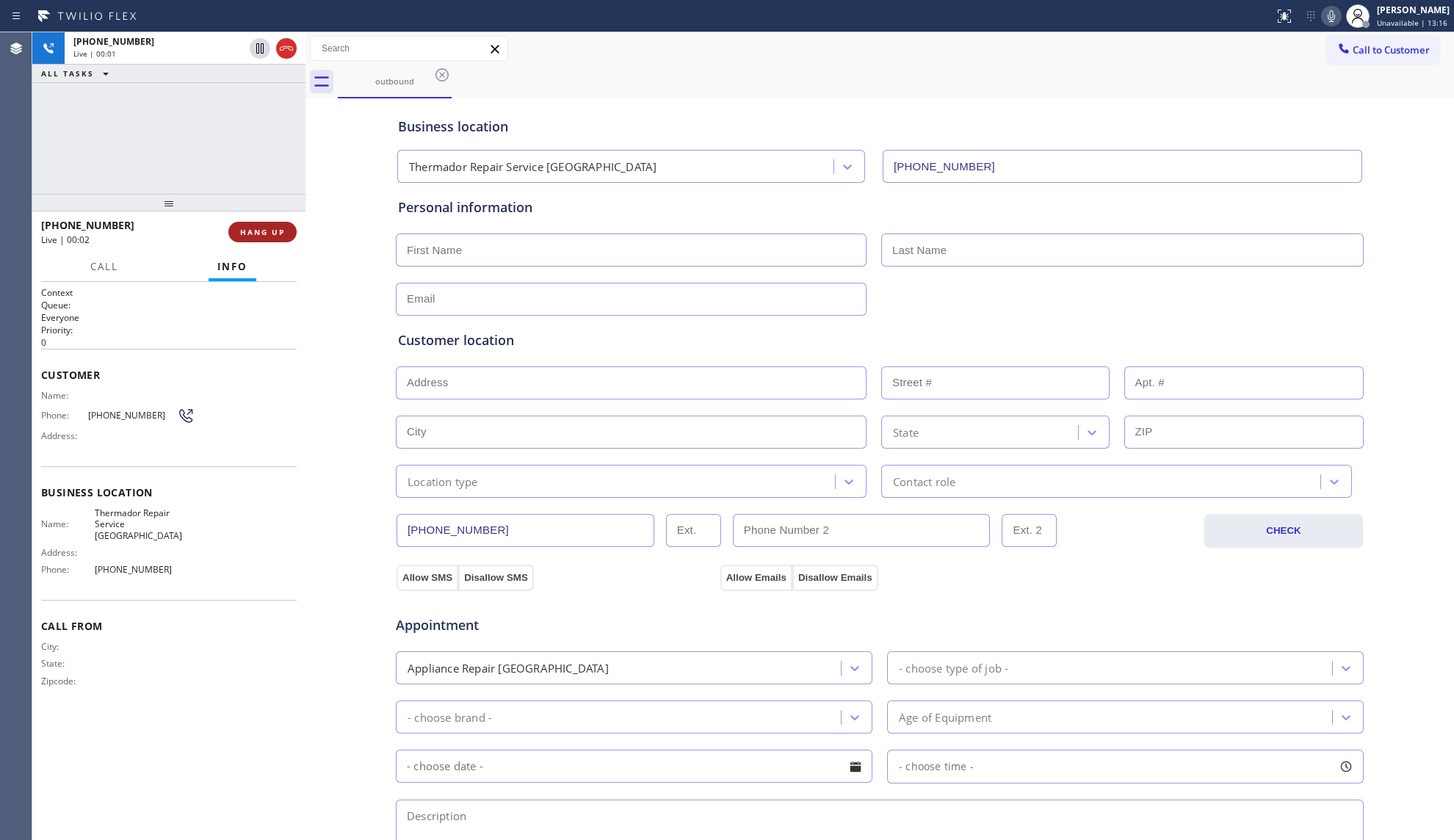
click at [275, 236] on button "HANG UP" at bounding box center [263, 232] width 68 height 21
click at [275, 235] on span "HANG UP" at bounding box center [262, 232] width 45 height 10
click at [275, 235] on span "COMPLETE" at bounding box center [259, 232] width 51 height 10
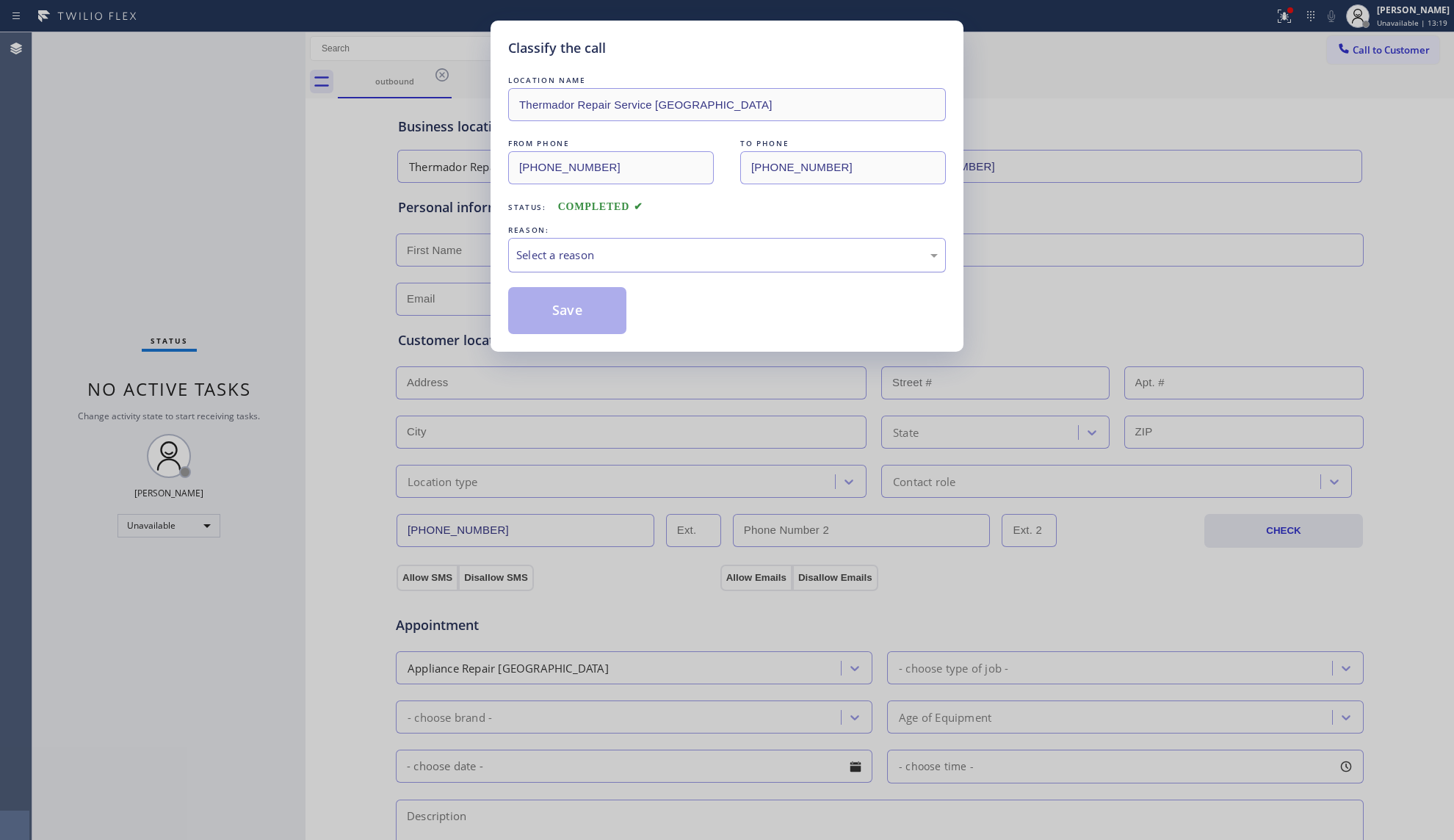
click at [632, 256] on div "Select a reason" at bounding box center [727, 255] width 422 height 17
click at [544, 308] on button "Save" at bounding box center [566, 311] width 118 height 47
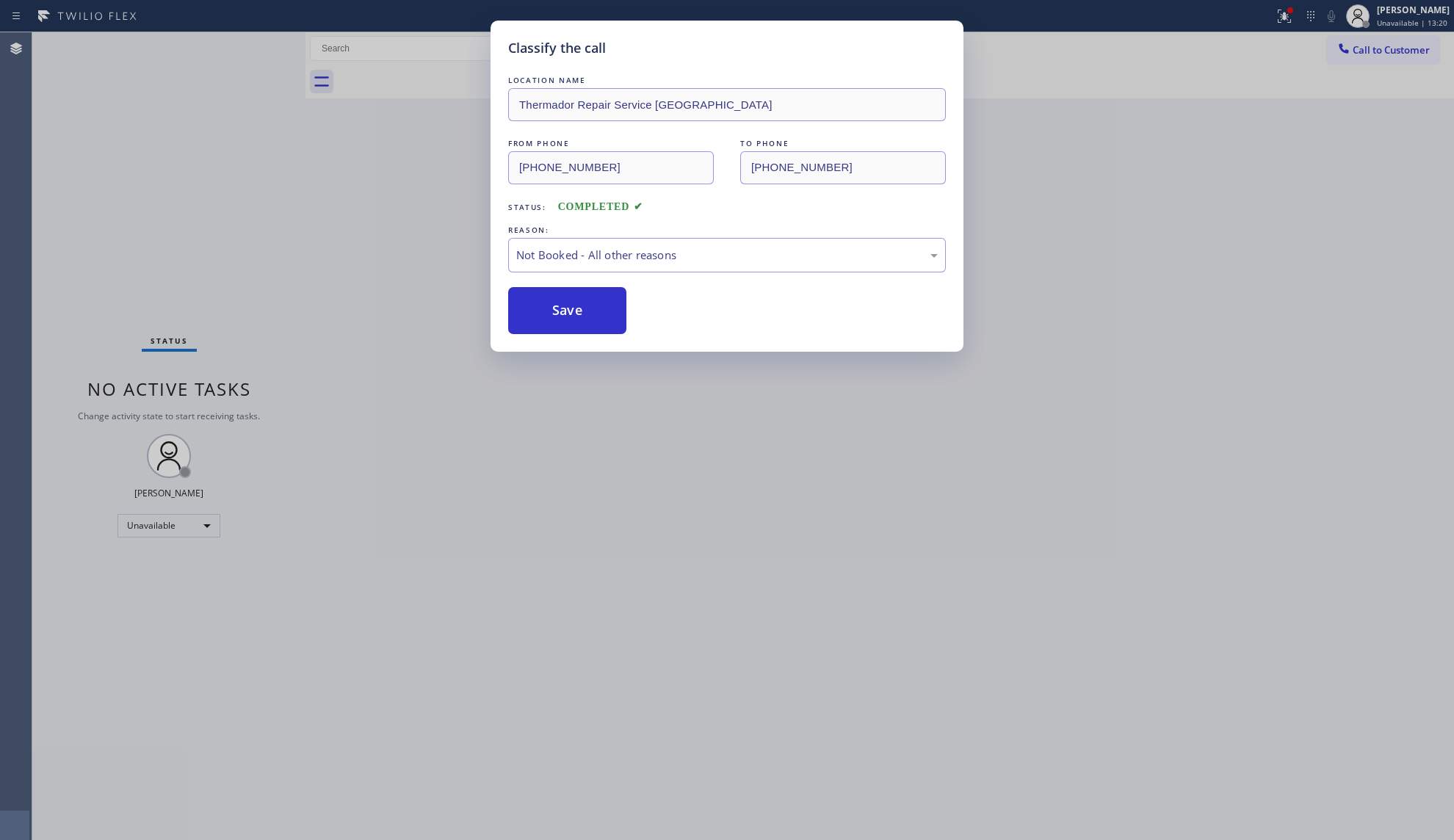
click at [544, 308] on button "Save" at bounding box center [566, 311] width 118 height 47
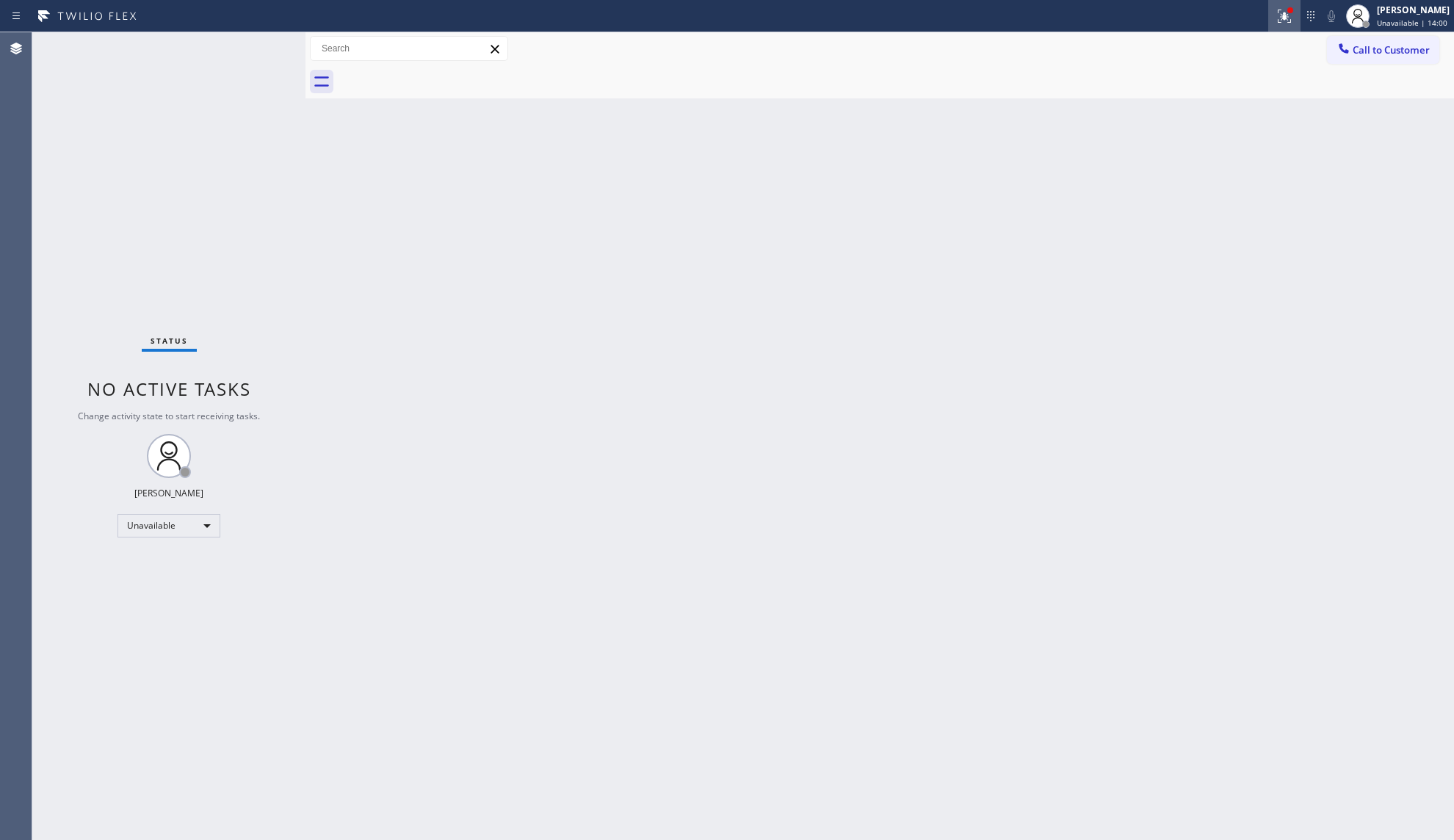
click at [1290, 18] on icon at bounding box center [1285, 16] width 17 height 17
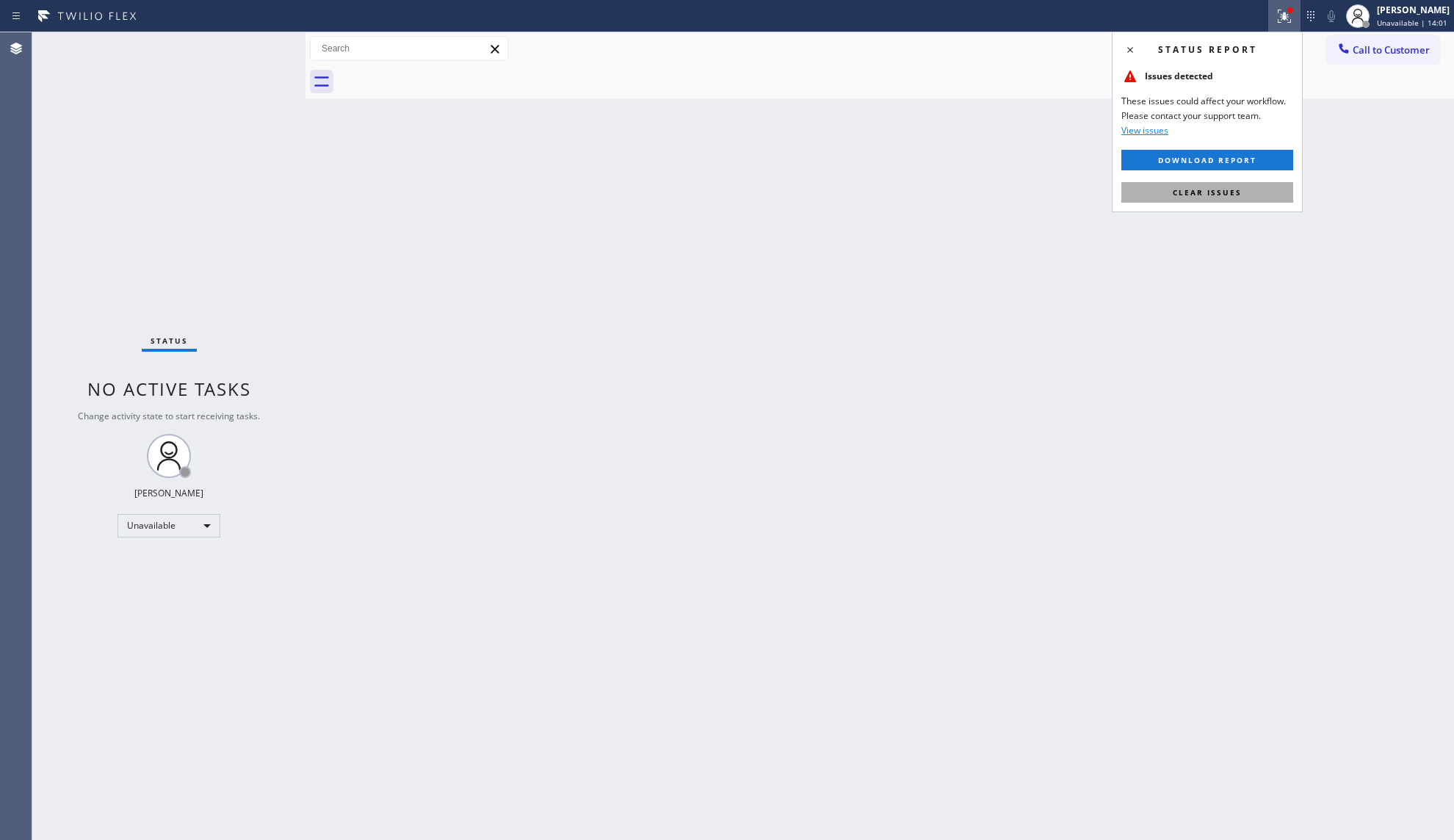
click at [1199, 189] on span "Clear issues" at bounding box center [1207, 193] width 69 height 10
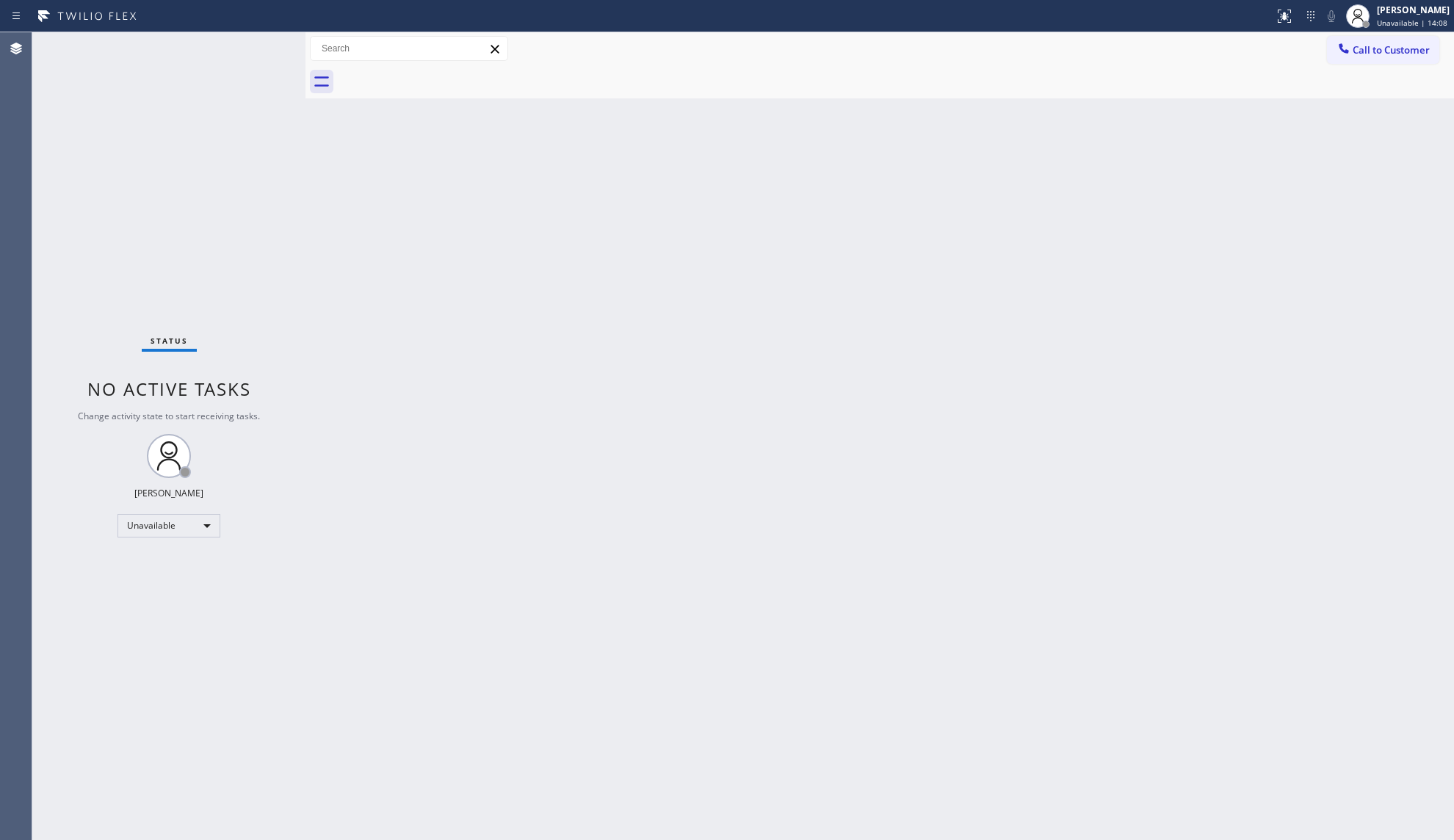
drag, startPoint x: 1229, startPoint y: 336, endPoint x: 1302, endPoint y: 273, distance: 96.4
click at [1232, 335] on div "Back to Dashboard Change Sender ID Customers Technicians Select a contact Outbo…" at bounding box center [880, 436] width 1149 height 808
click at [1382, 42] on button "Call to Customer" at bounding box center [1382, 50] width 113 height 28
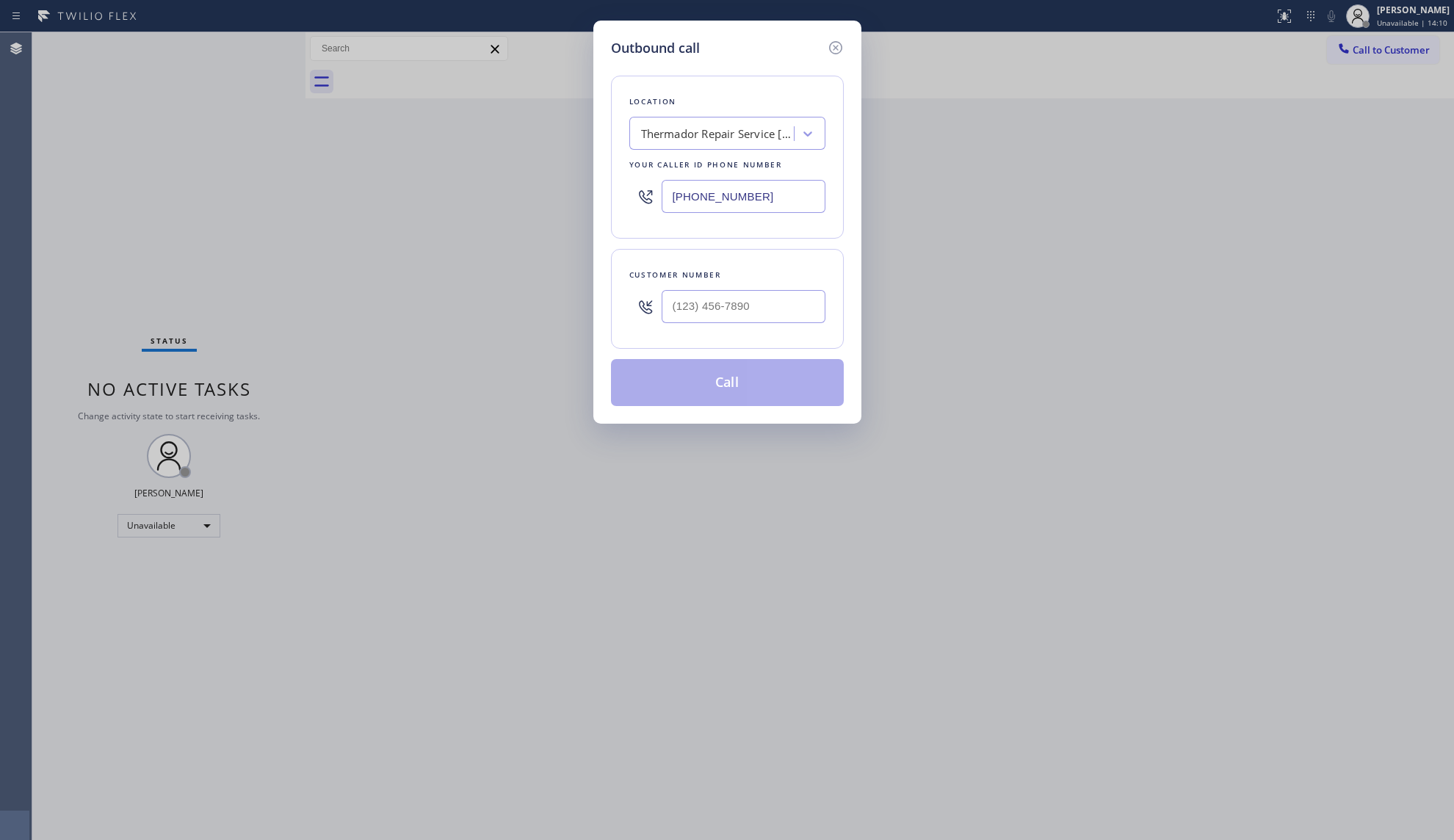
drag, startPoint x: 677, startPoint y: 195, endPoint x: 621, endPoint y: 196, distance: 56.0
click at [621, 196] on div "Location Thermador Repair Service [GEOGRAPHIC_DATA] Your caller id phone number…" at bounding box center [727, 157] width 233 height 163
click at [796, 310] on input "(___) ___-____" at bounding box center [744, 306] width 164 height 33
click at [740, 392] on button "Call" at bounding box center [727, 382] width 233 height 47
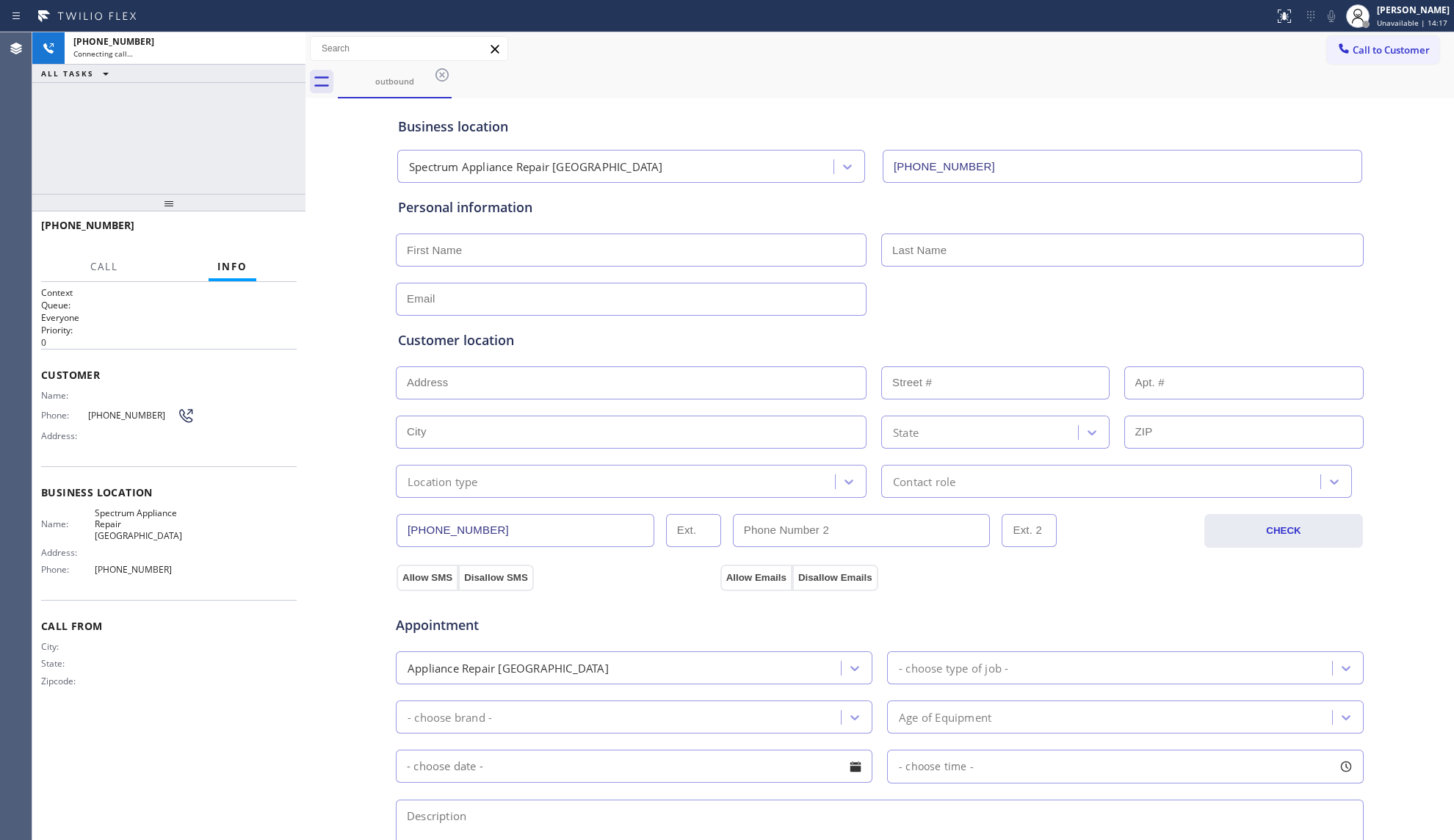
click at [1038, 91] on div "outbound" at bounding box center [895, 82] width 1116 height 33
click at [271, 224] on button "HANG UP" at bounding box center [263, 232] width 68 height 21
click at [273, 224] on button "HANG UP" at bounding box center [263, 232] width 68 height 21
click at [273, 224] on button "COMPLETE" at bounding box center [259, 232] width 74 height 21
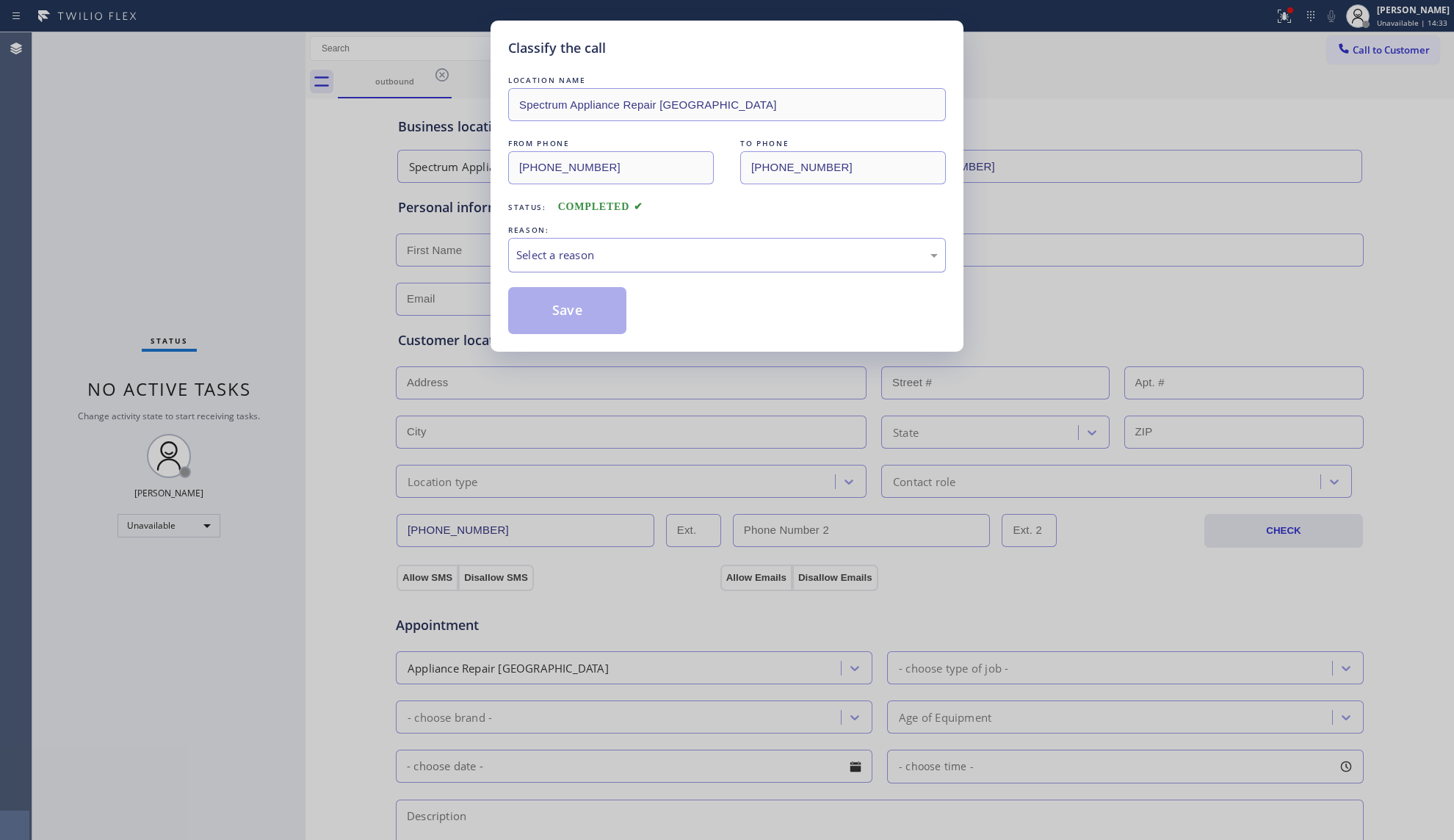
click at [561, 267] on div "Select a reason" at bounding box center [726, 256] width 437 height 35
drag, startPoint x: 556, startPoint y: 305, endPoint x: 580, endPoint y: 300, distance: 24.5
click at [557, 305] on button "Save" at bounding box center [566, 311] width 118 height 47
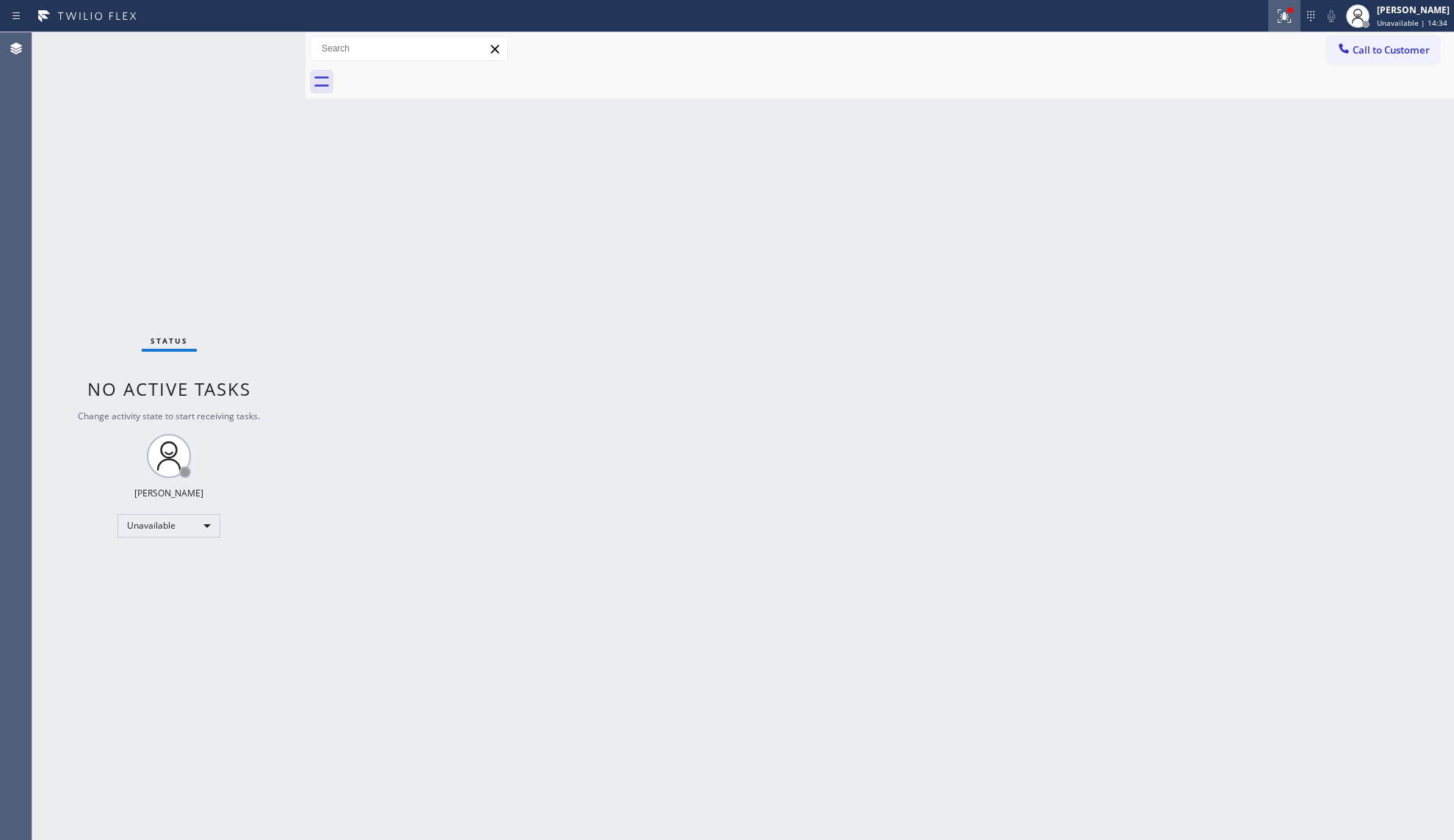
click at [1286, 18] on icon at bounding box center [1282, 15] width 9 height 10
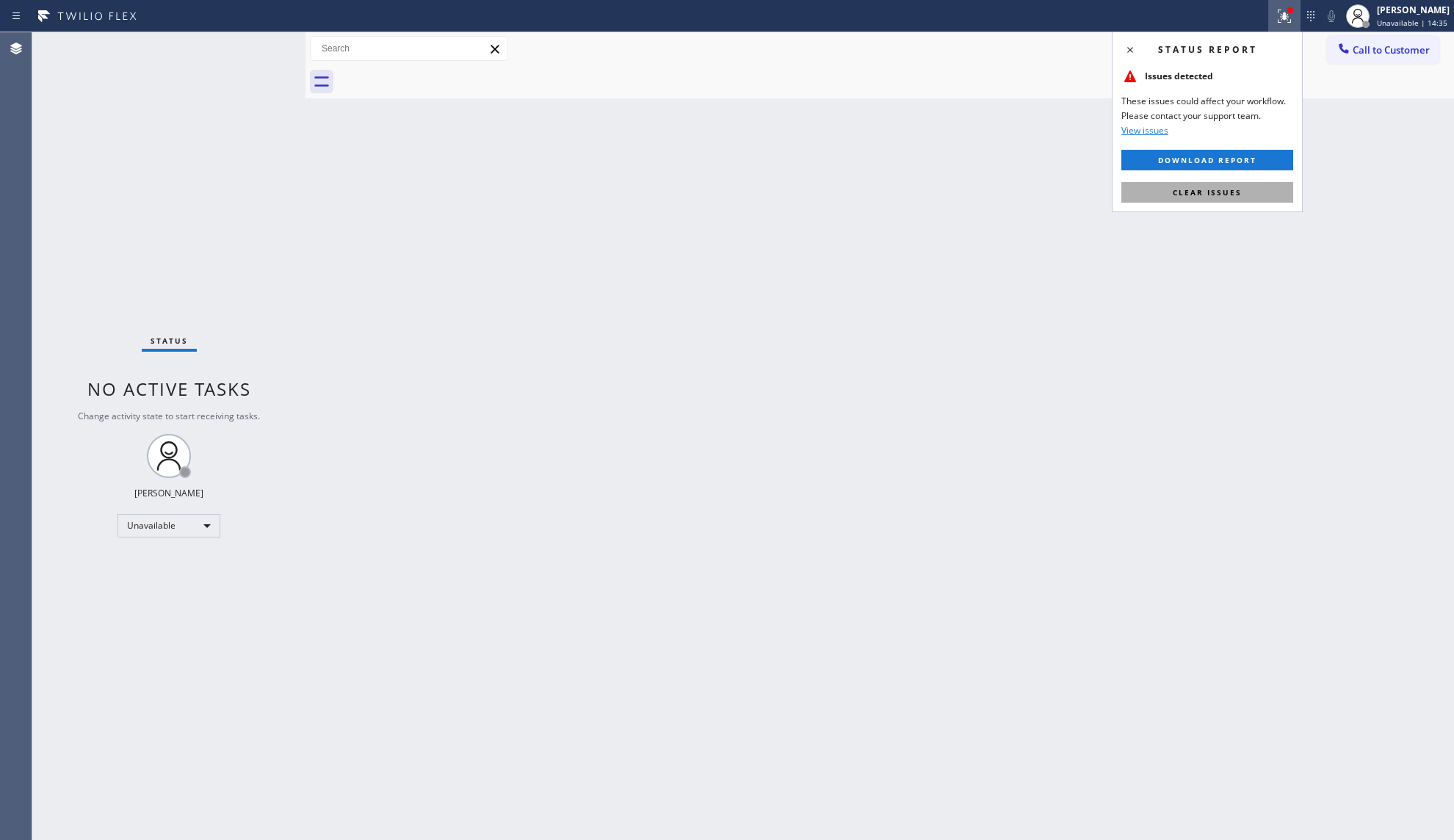
click at [1230, 188] on span "Clear issues" at bounding box center [1207, 193] width 69 height 10
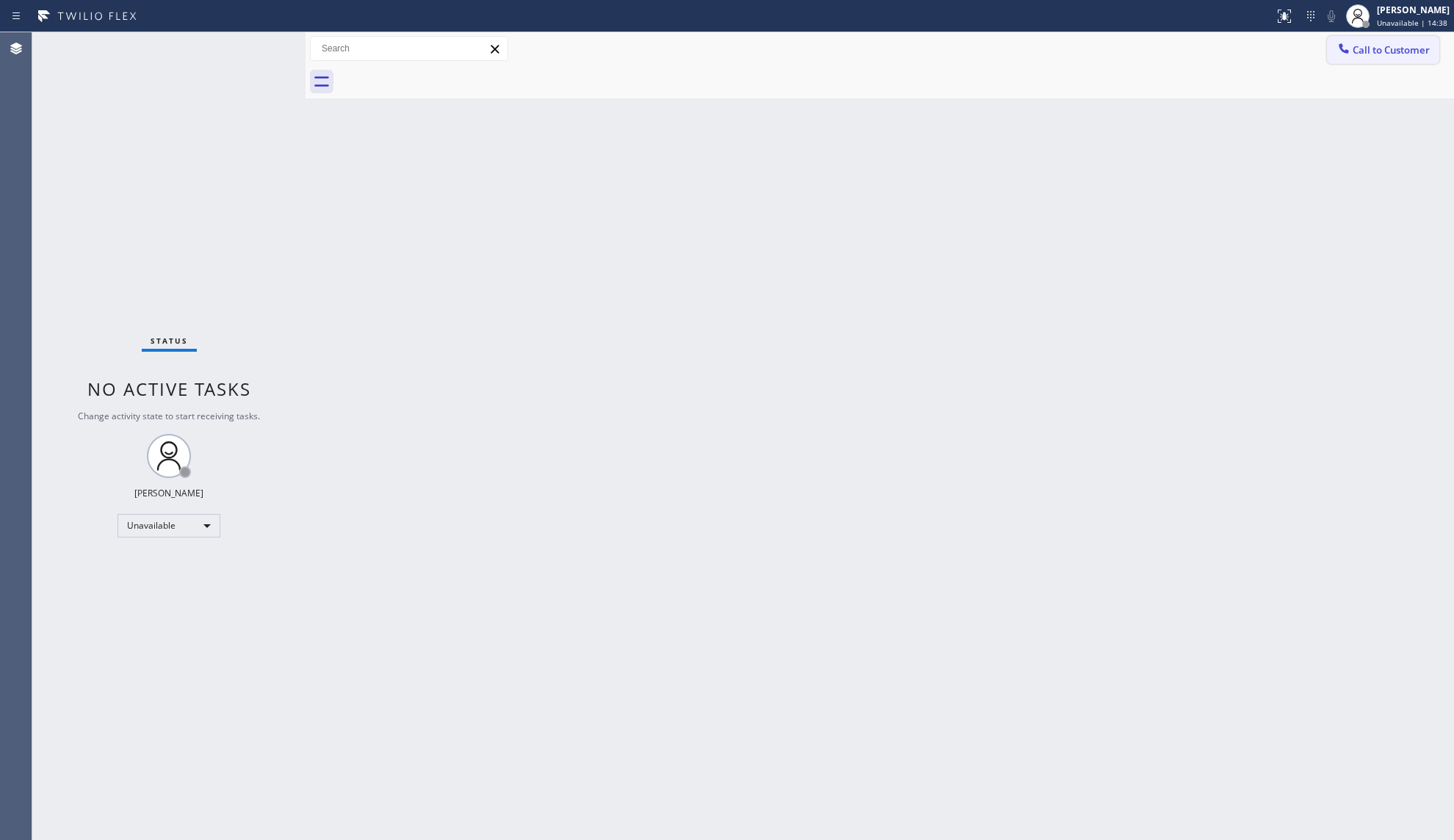
click at [1345, 50] on icon at bounding box center [1343, 48] width 10 height 10
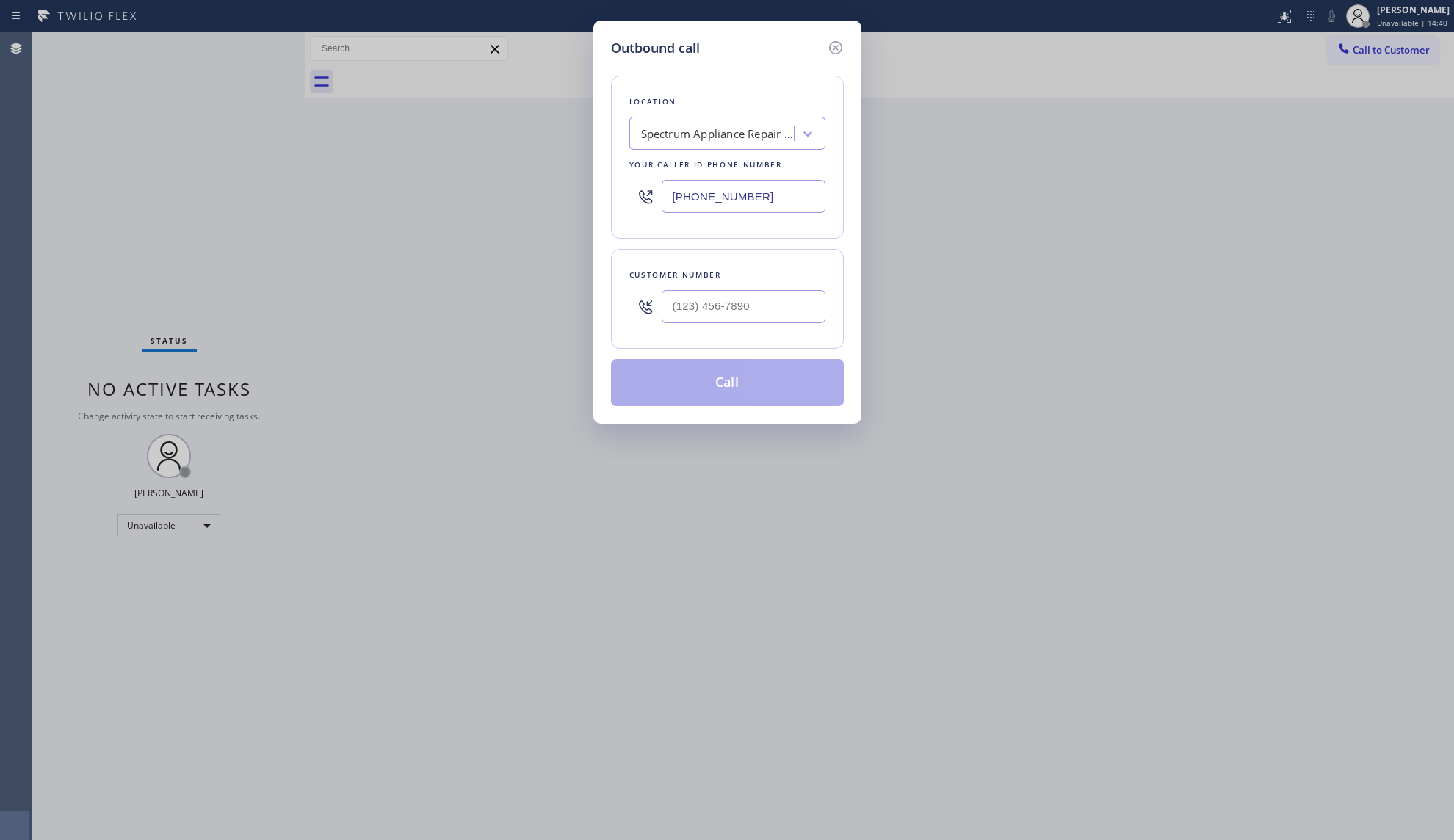
drag, startPoint x: 785, startPoint y: 192, endPoint x: 674, endPoint y: 215, distance: 113.4
click at [674, 215] on div "[PHONE_NUMBER]" at bounding box center [727, 196] width 196 height 48
click at [764, 317] on input "(___) ___-____" at bounding box center [744, 306] width 164 height 33
drag, startPoint x: 746, startPoint y: 389, endPoint x: 793, endPoint y: 379, distance: 48.1
click at [746, 388] on button "Call" at bounding box center [727, 382] width 233 height 47
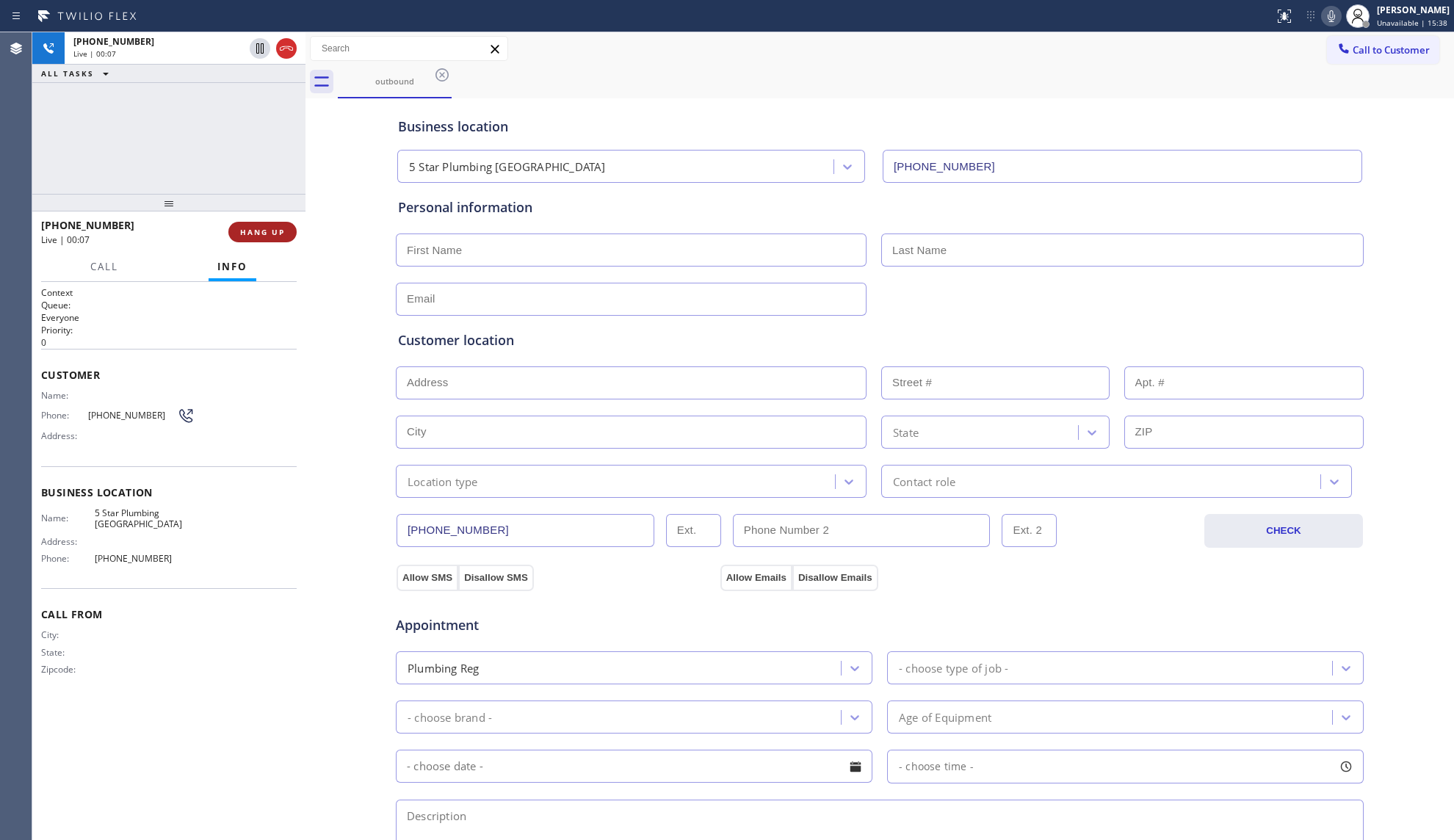
click at [259, 234] on span "HANG UP" at bounding box center [262, 232] width 45 height 10
click at [259, 235] on span "HANG UP" at bounding box center [262, 232] width 45 height 10
click at [260, 235] on span "HANG UP" at bounding box center [262, 232] width 45 height 10
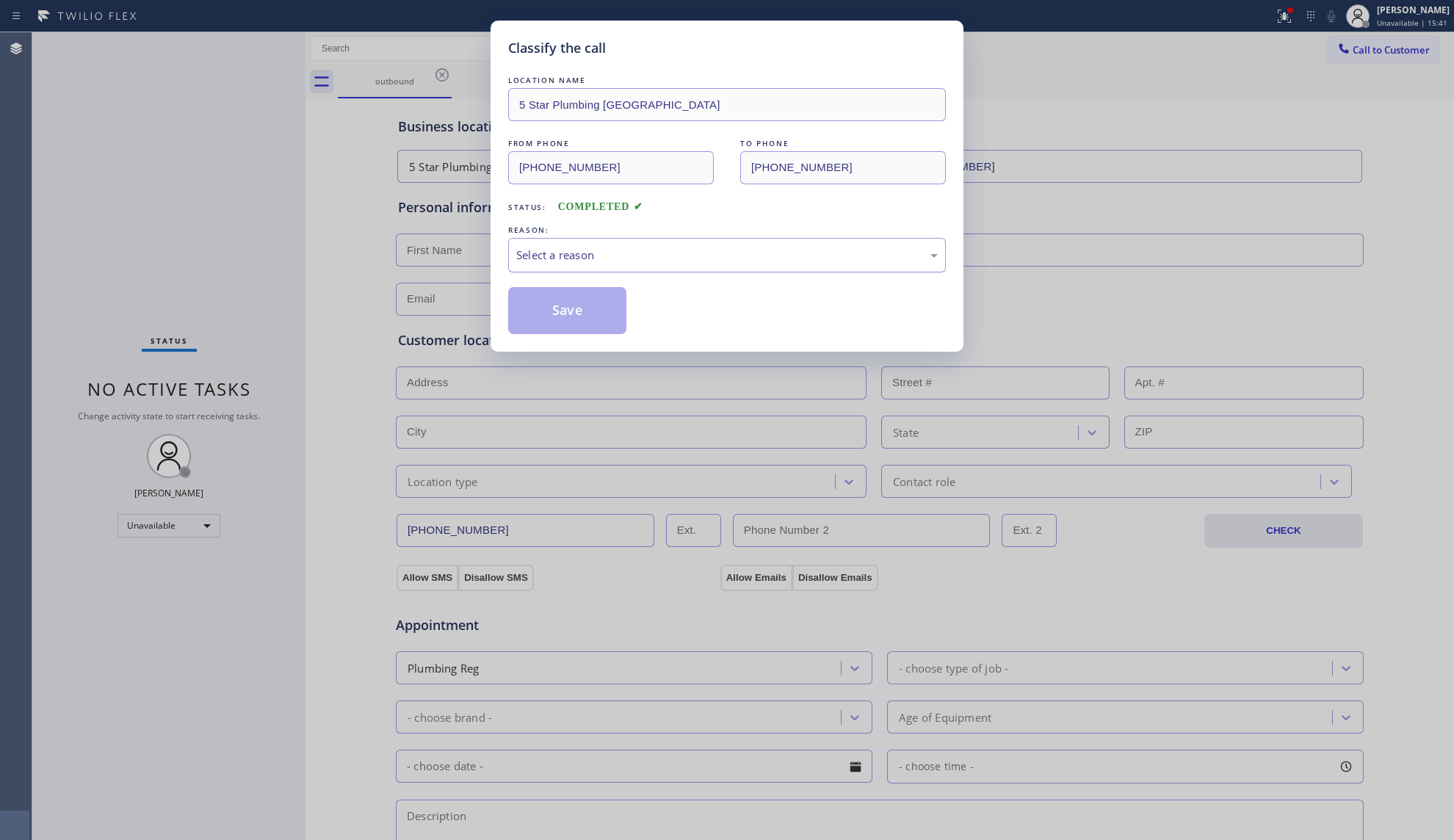
click at [632, 269] on div "Select a reason" at bounding box center [726, 256] width 437 height 35
click at [553, 312] on button "Save" at bounding box center [566, 311] width 118 height 47
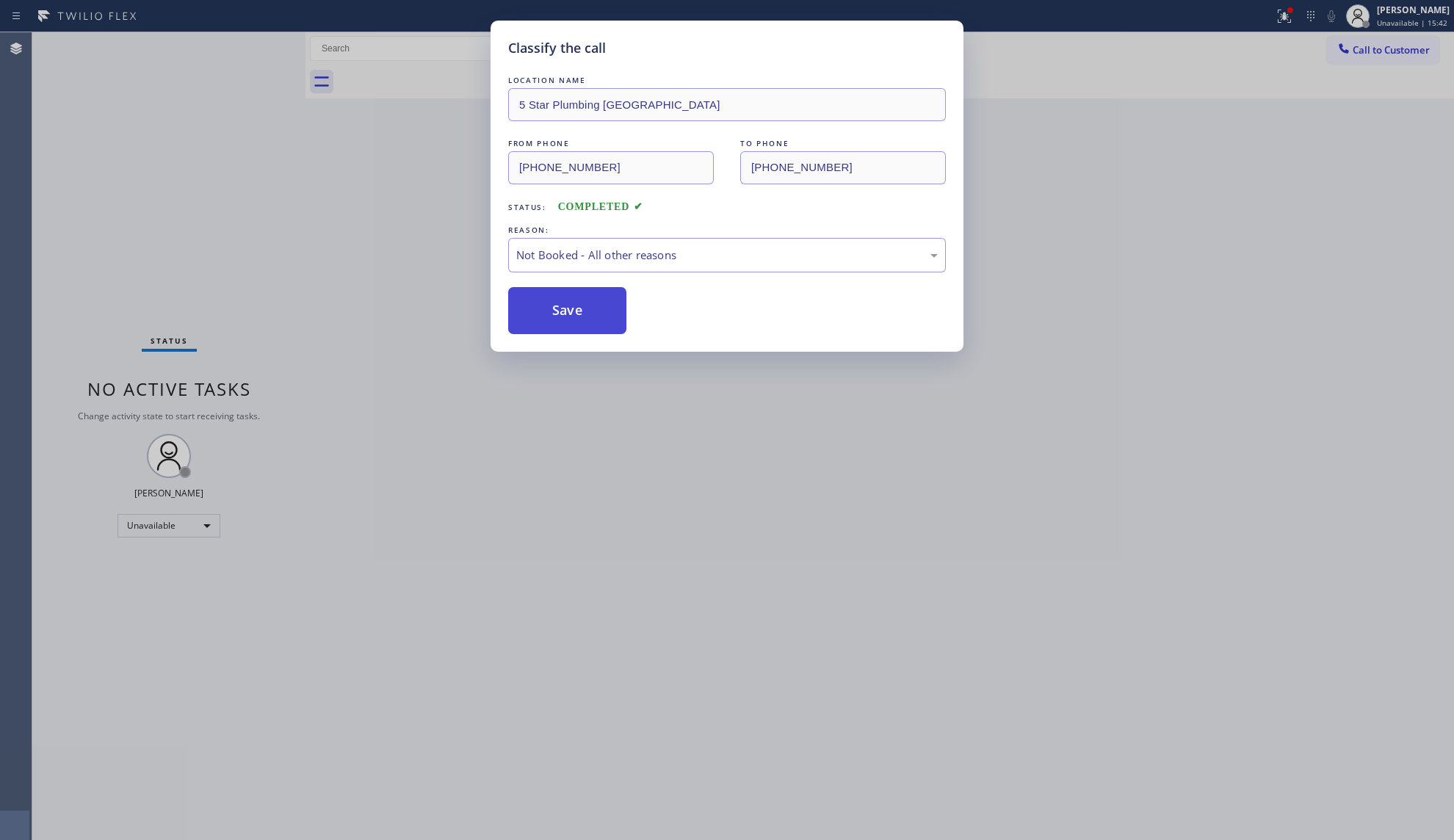
click at [553, 312] on button "Save" at bounding box center [566, 311] width 118 height 47
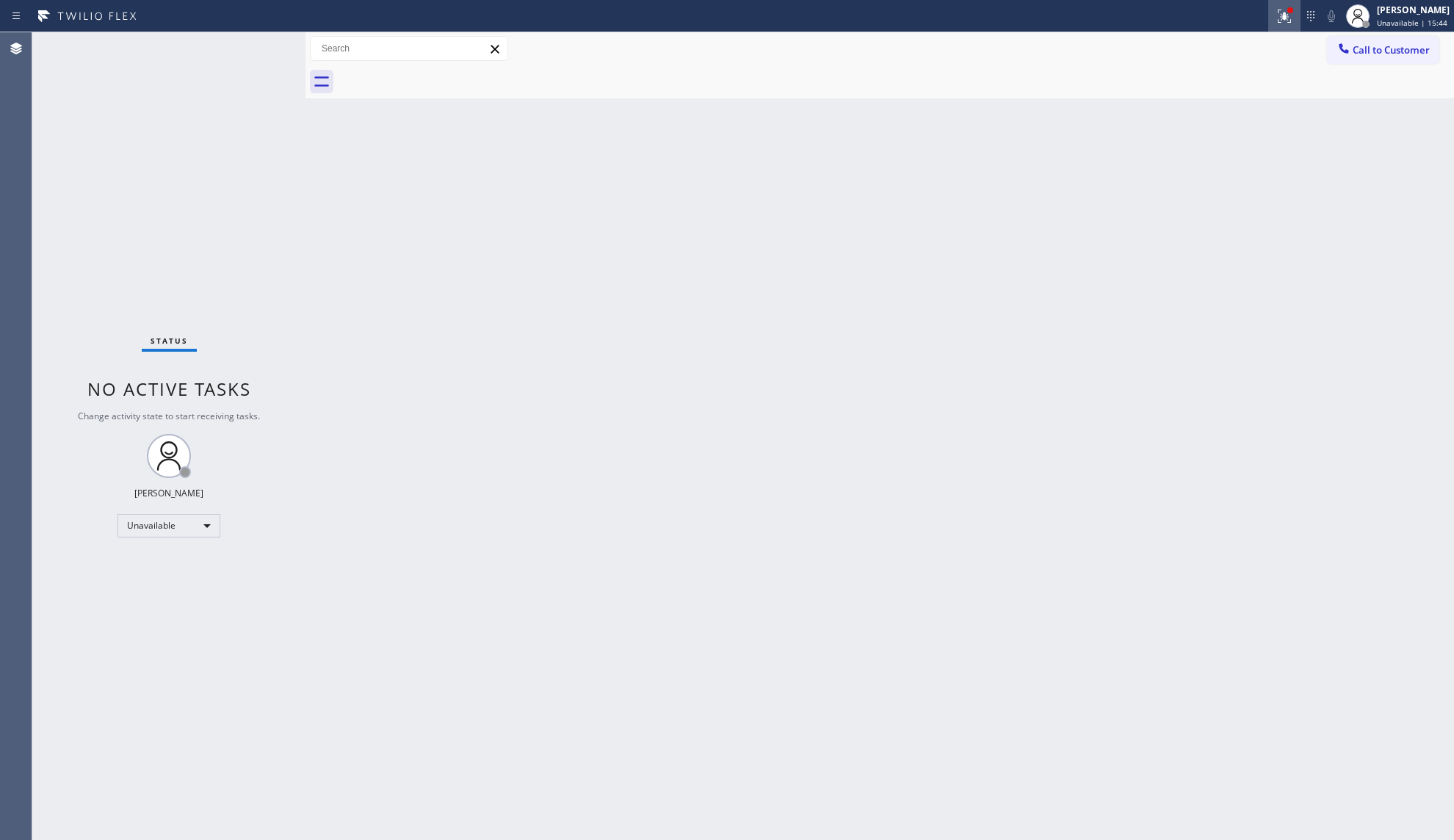
click at [1278, 21] on icon at bounding box center [1285, 16] width 17 height 17
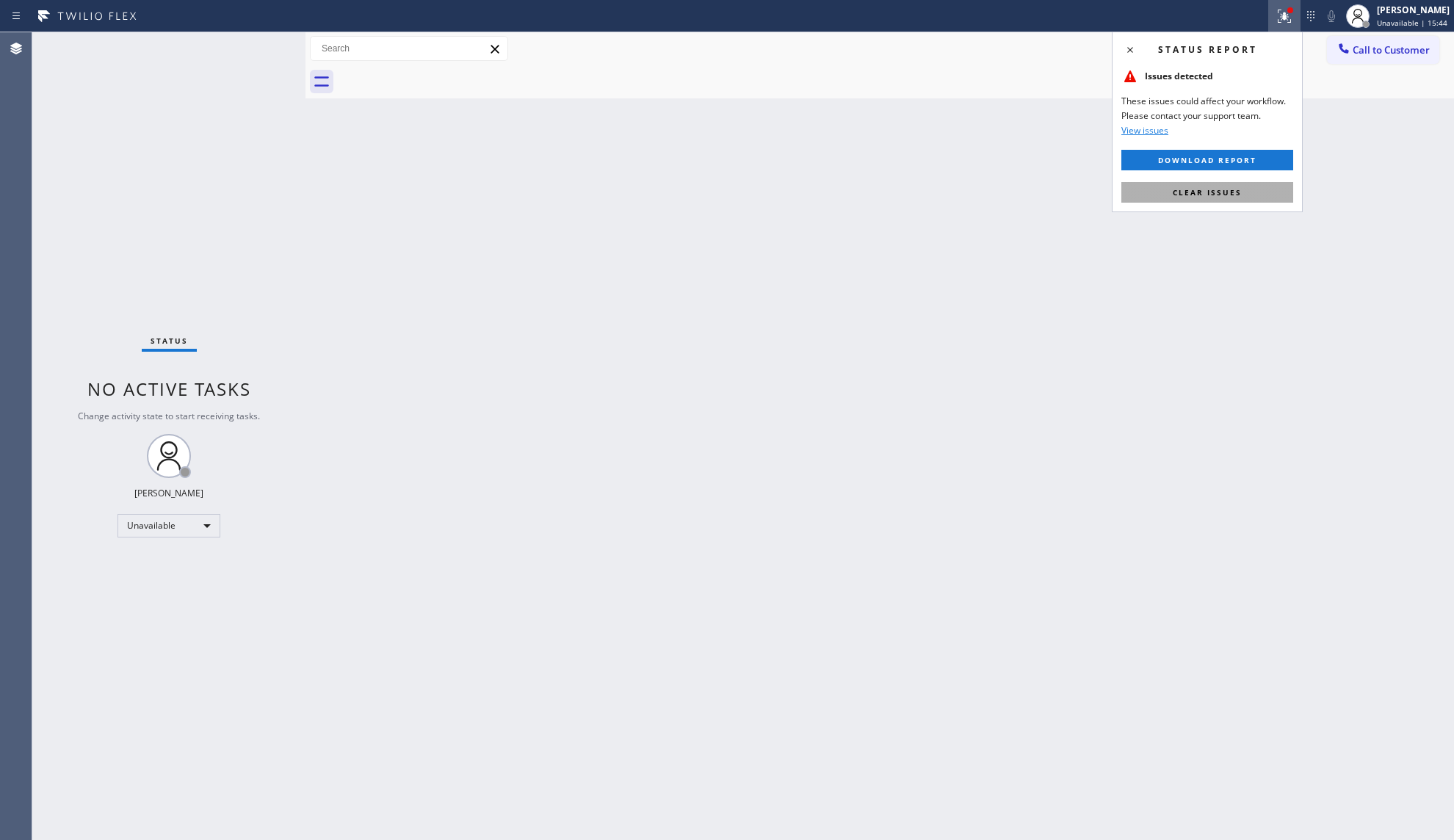
click at [1223, 197] on button "Clear issues" at bounding box center [1207, 193] width 172 height 21
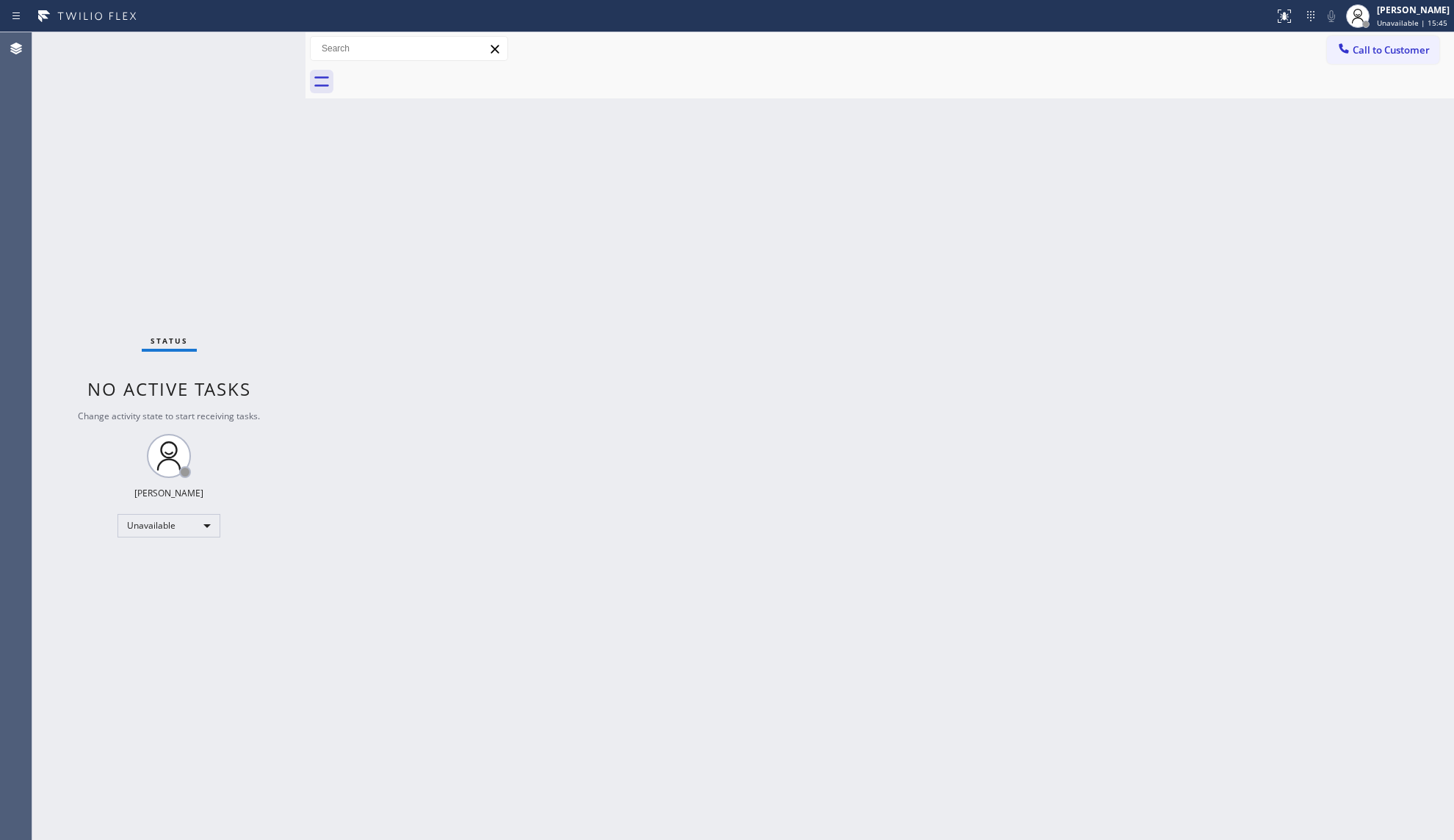
click at [1373, 65] on div at bounding box center [895, 82] width 1116 height 33
click at [1360, 39] on button "Call to Customer" at bounding box center [1382, 50] width 113 height 28
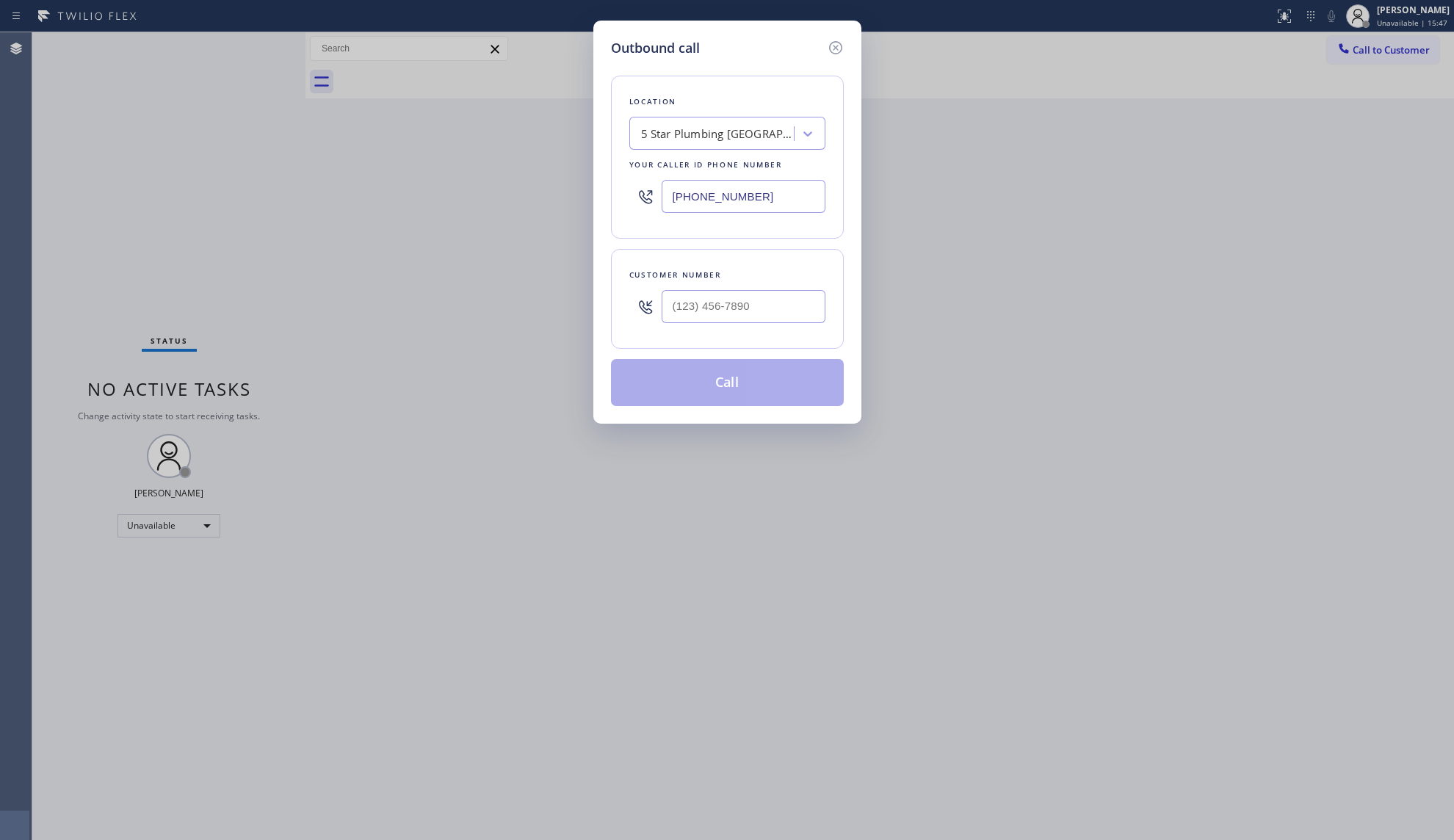
drag, startPoint x: 758, startPoint y: 196, endPoint x: 638, endPoint y: 174, distance: 122.0
click at [638, 174] on div "[PHONE_NUMBER]" at bounding box center [727, 196] width 196 height 48
click at [766, 305] on input "(___) ___-____" at bounding box center [744, 306] width 164 height 33
click at [711, 372] on button "Call" at bounding box center [727, 382] width 233 height 47
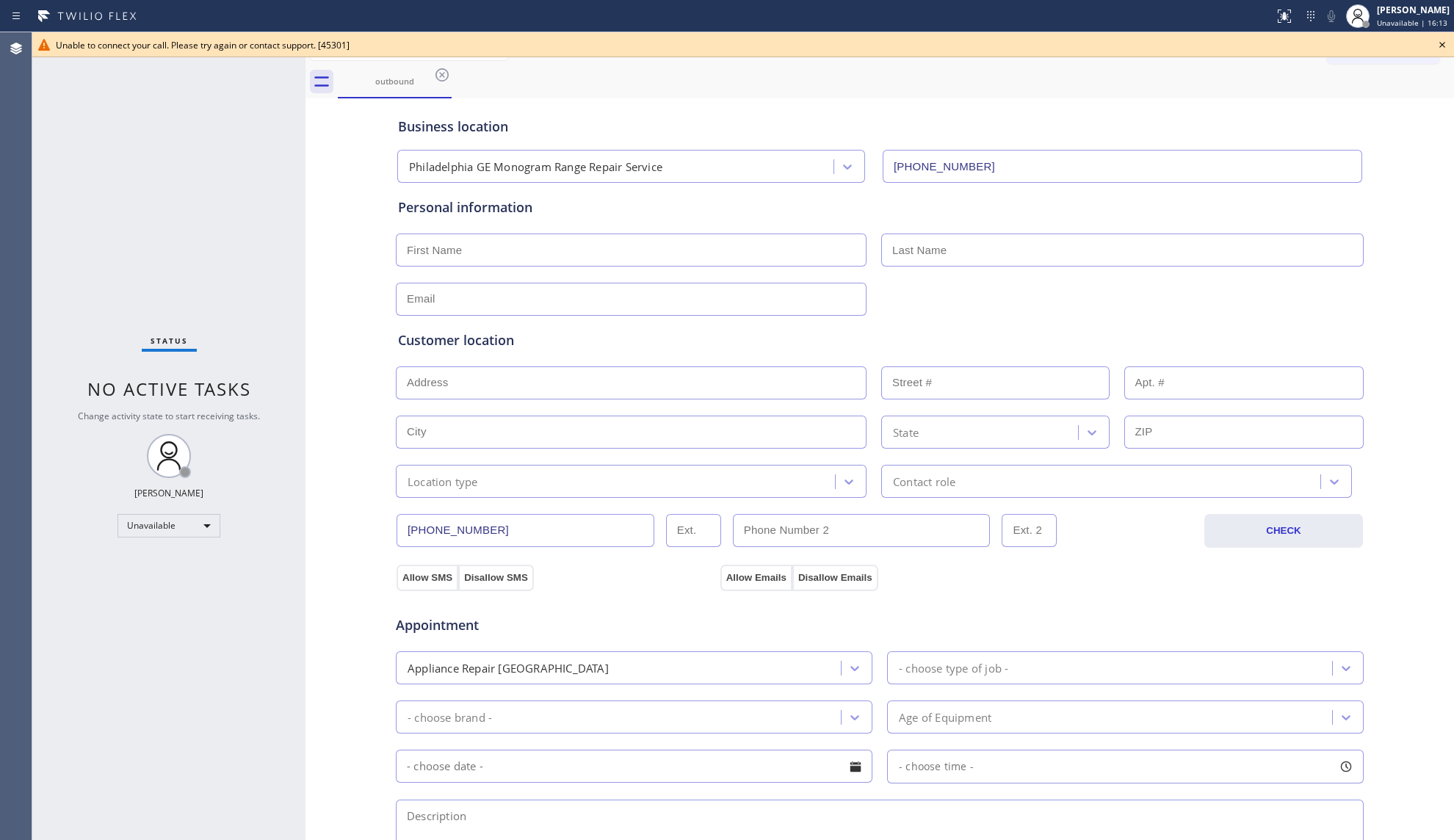
click at [282, 51] on span "Unable to connect your call. Please try again or contact support. [45301]" at bounding box center [202, 45] width 294 height 12
click at [443, 73] on icon at bounding box center [442, 74] width 13 height 13
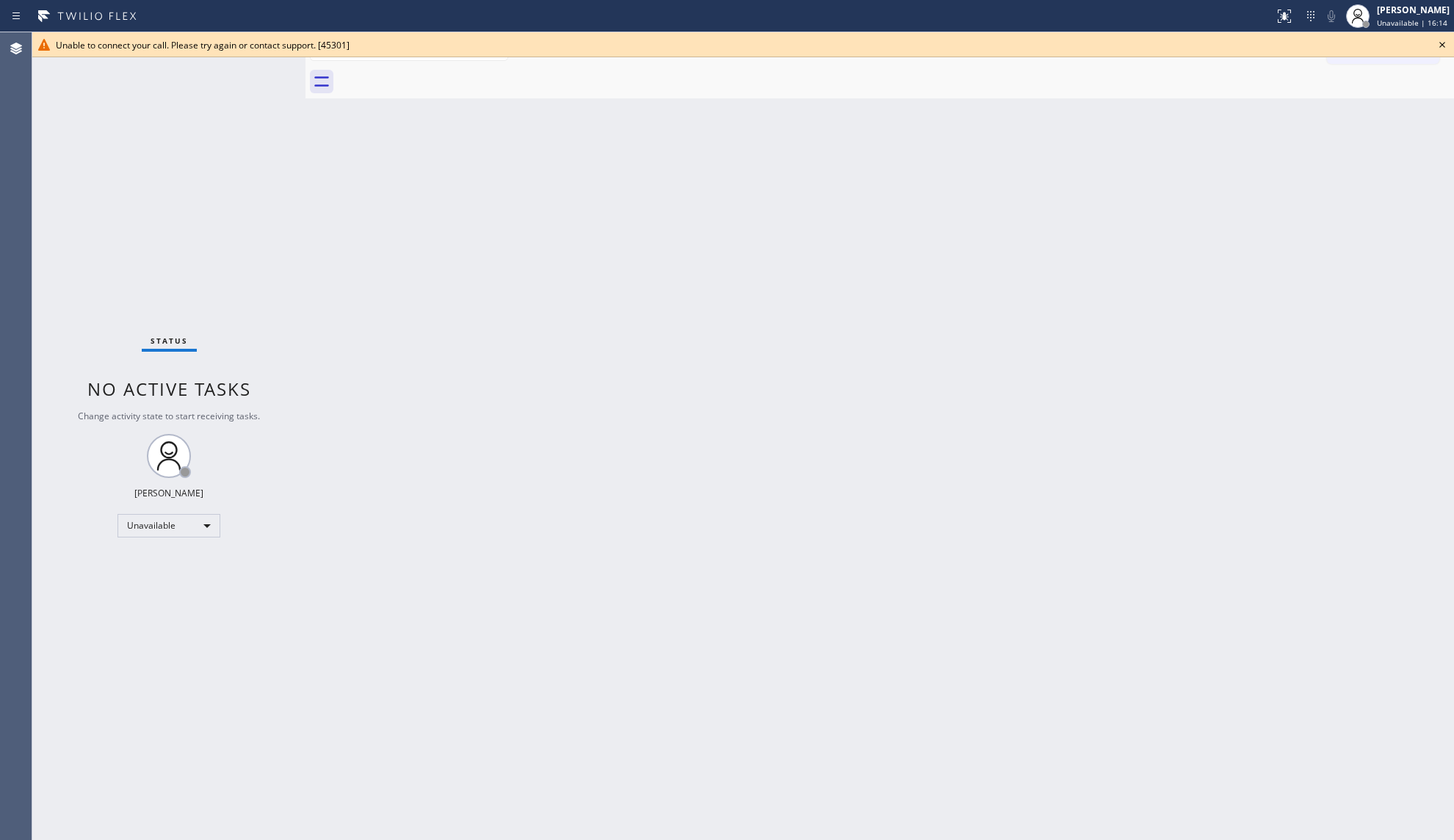
click at [1450, 41] on icon at bounding box center [1442, 44] width 17 height 17
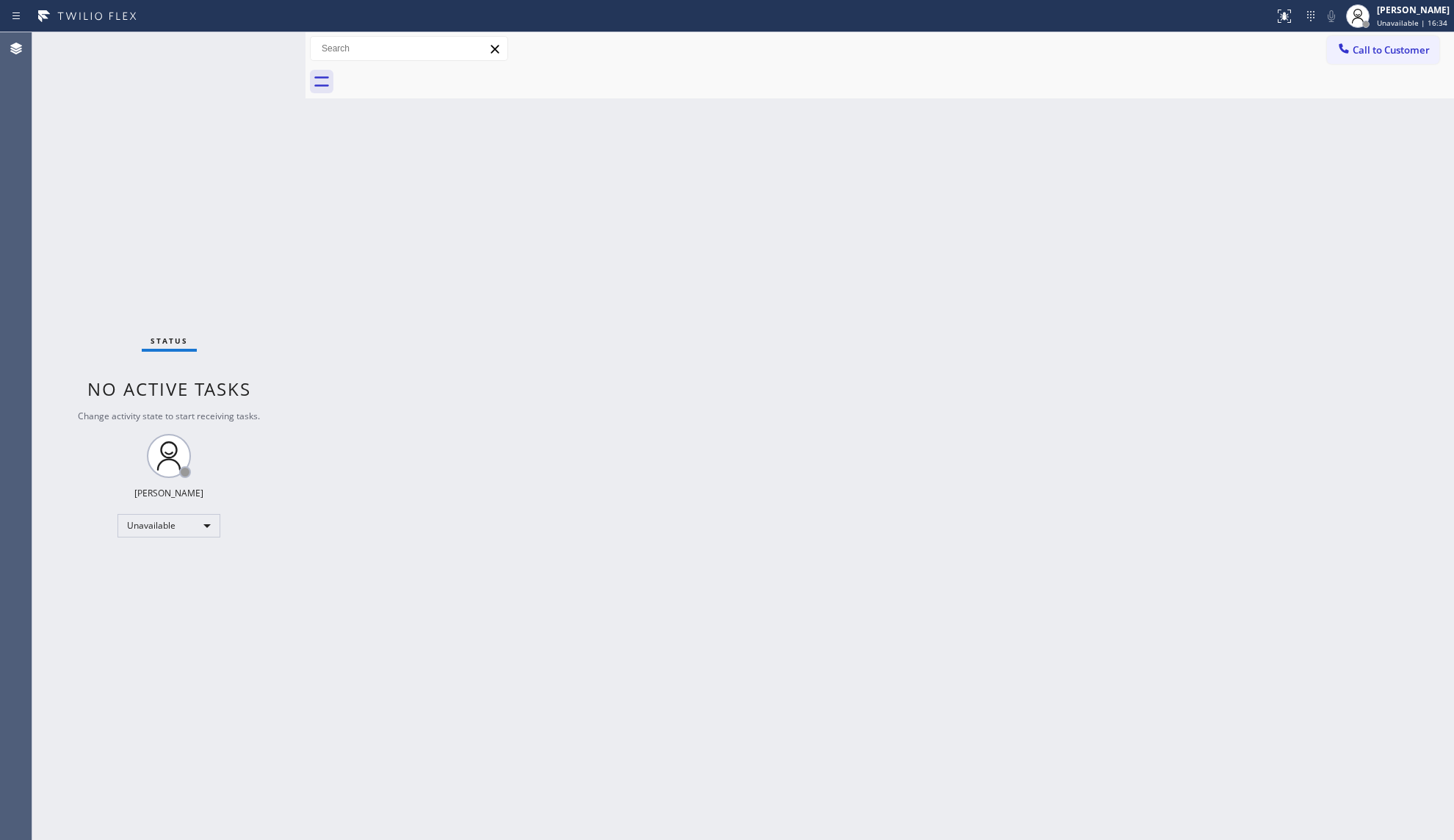
click at [1187, 92] on div at bounding box center [895, 82] width 1116 height 33
click at [1346, 53] on icon at bounding box center [1343, 48] width 10 height 10
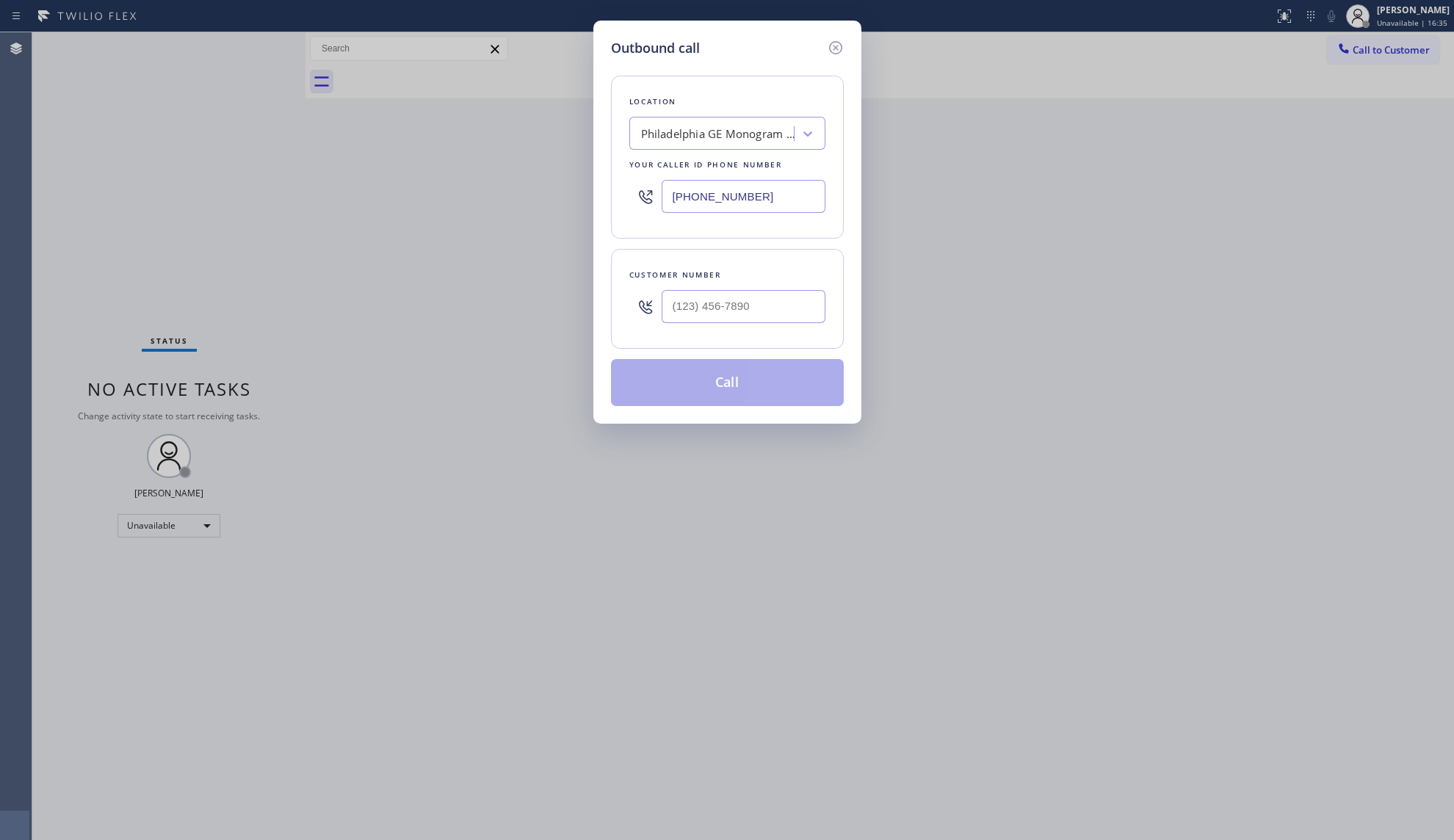
drag, startPoint x: 774, startPoint y: 201, endPoint x: 658, endPoint y: 201, distance: 116.0
click at [658, 201] on div "[PHONE_NUMBER]" at bounding box center [727, 196] width 196 height 48
click at [794, 301] on input "(___) ___-____" at bounding box center [744, 306] width 164 height 33
click at [714, 376] on button "Call" at bounding box center [727, 382] width 233 height 47
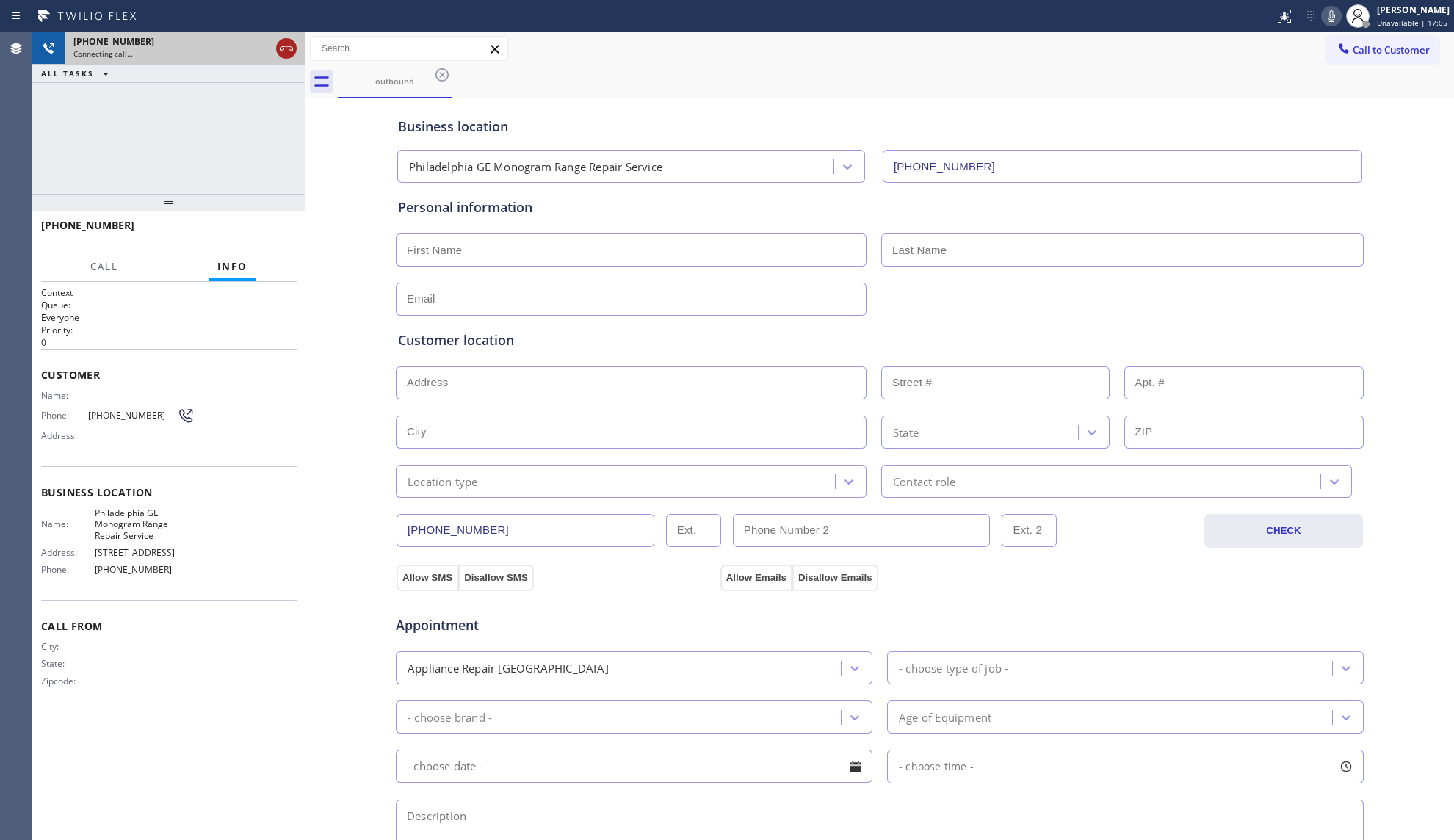
click at [283, 53] on icon at bounding box center [286, 48] width 17 height 17
click at [283, 53] on div "Connecting call…" at bounding box center [185, 54] width 223 height 10
click at [284, 53] on div "Connecting call…" at bounding box center [185, 54] width 223 height 10
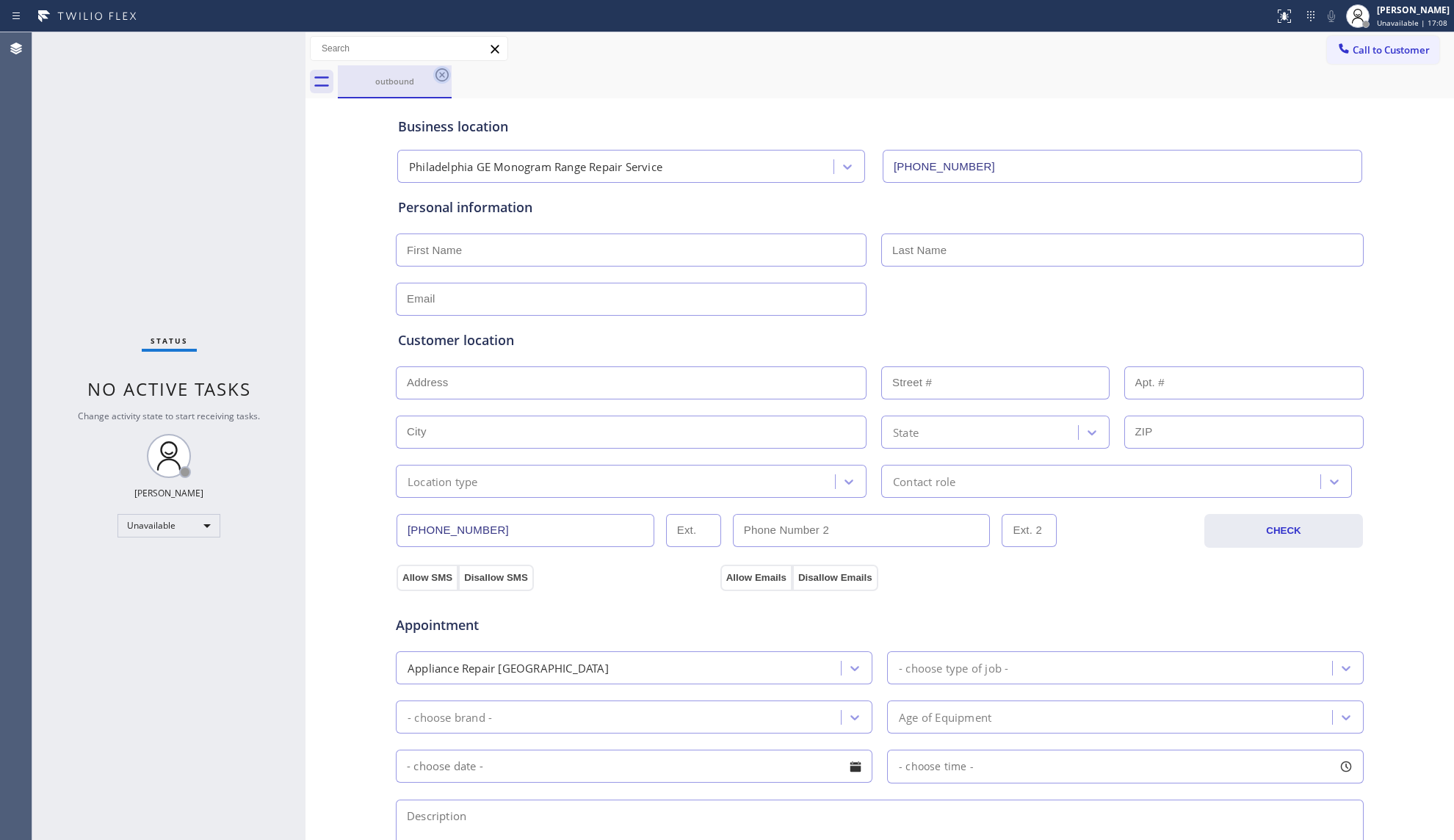
click at [447, 77] on icon at bounding box center [442, 75] width 17 height 17
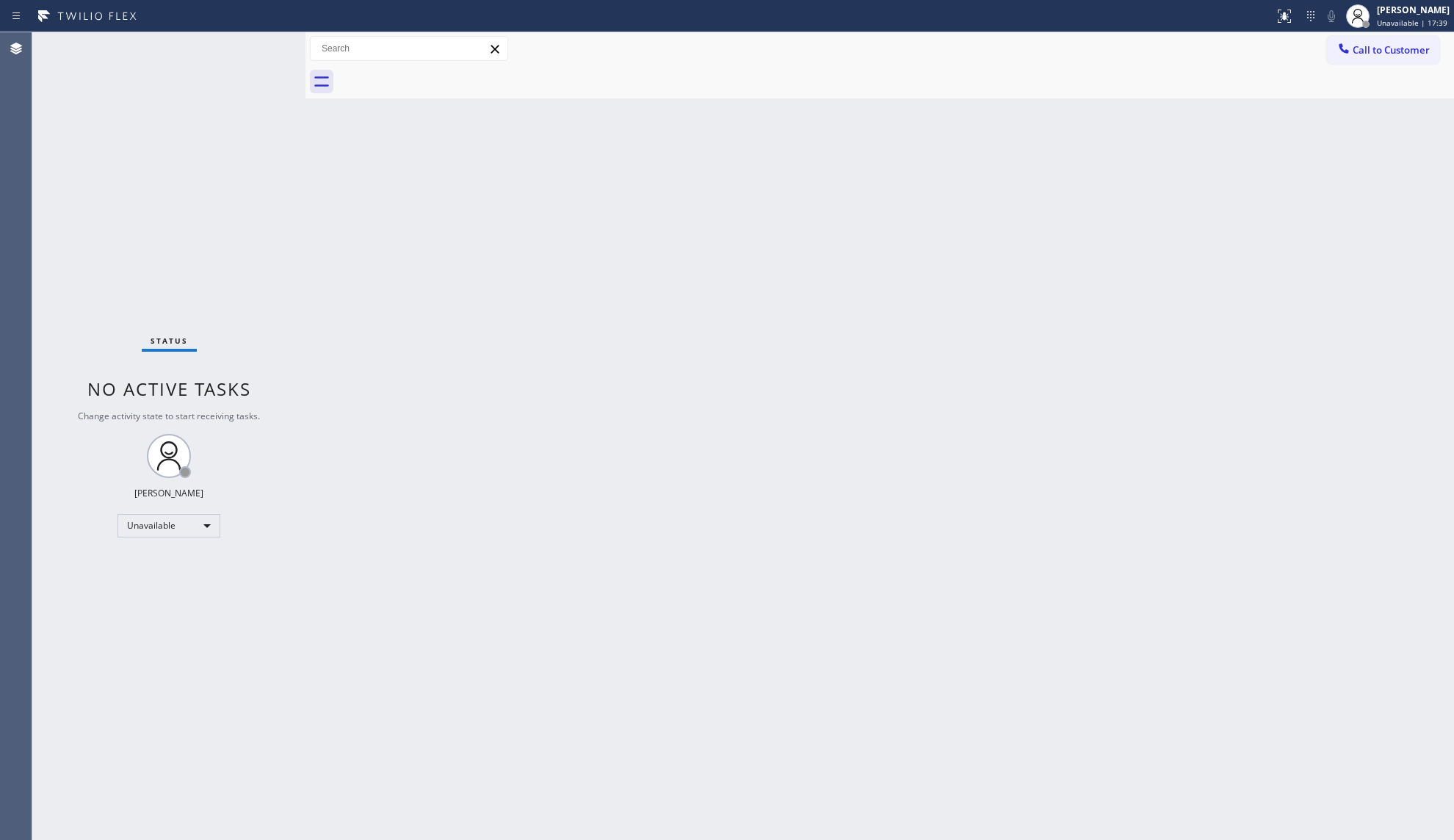
click at [1217, 88] on div at bounding box center [895, 82] width 1116 height 33
click at [1382, 54] on span "Call to Customer" at bounding box center [1391, 50] width 77 height 13
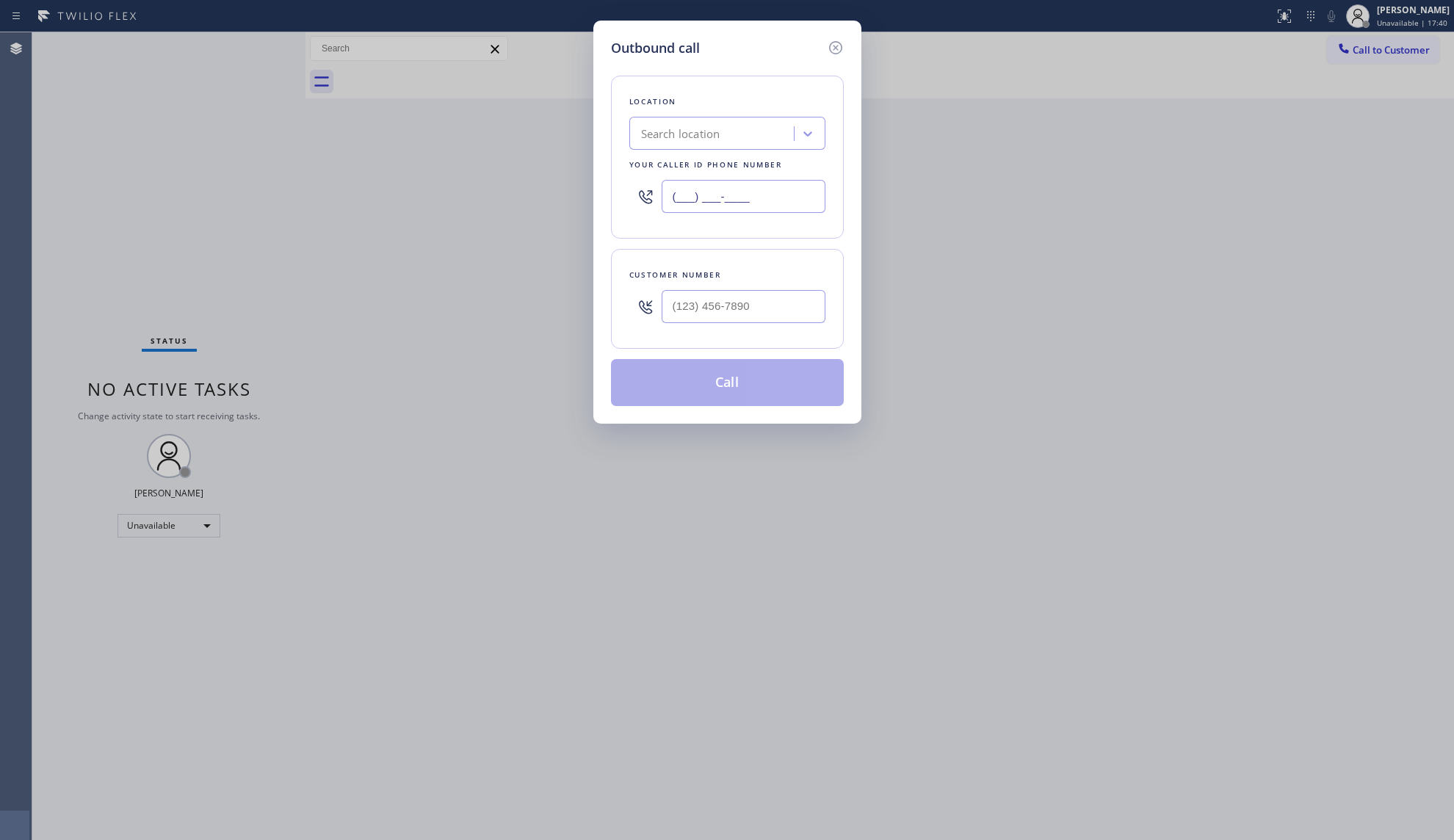
drag, startPoint x: 762, startPoint y: 206, endPoint x: 632, endPoint y: 186, distance: 131.5
click at [632, 186] on div "(___) ___-____" at bounding box center [727, 196] width 196 height 48
click at [802, 314] on input "(___) ___-____" at bounding box center [744, 306] width 164 height 33
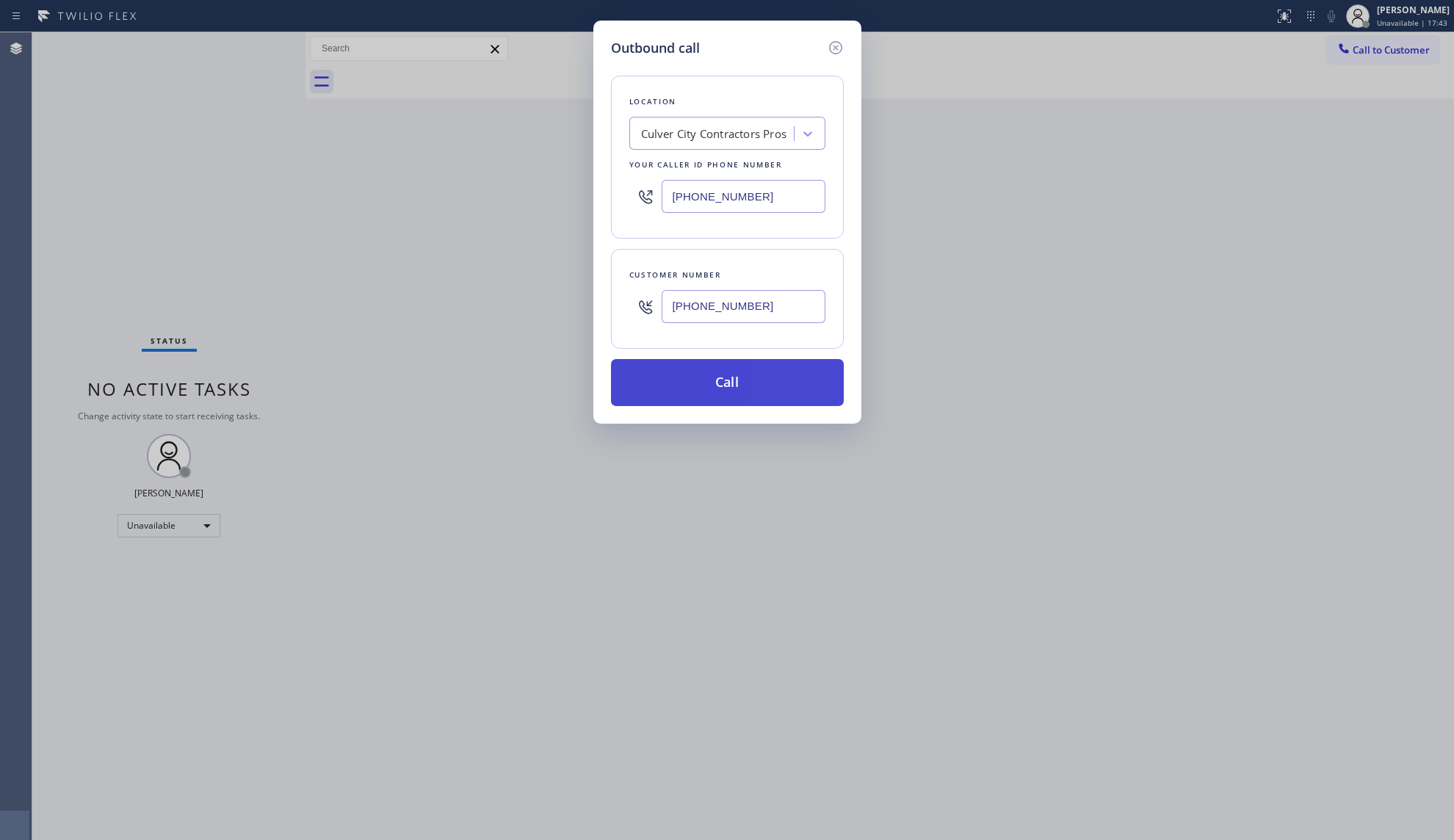
click at [732, 391] on button "Call" at bounding box center [727, 382] width 233 height 47
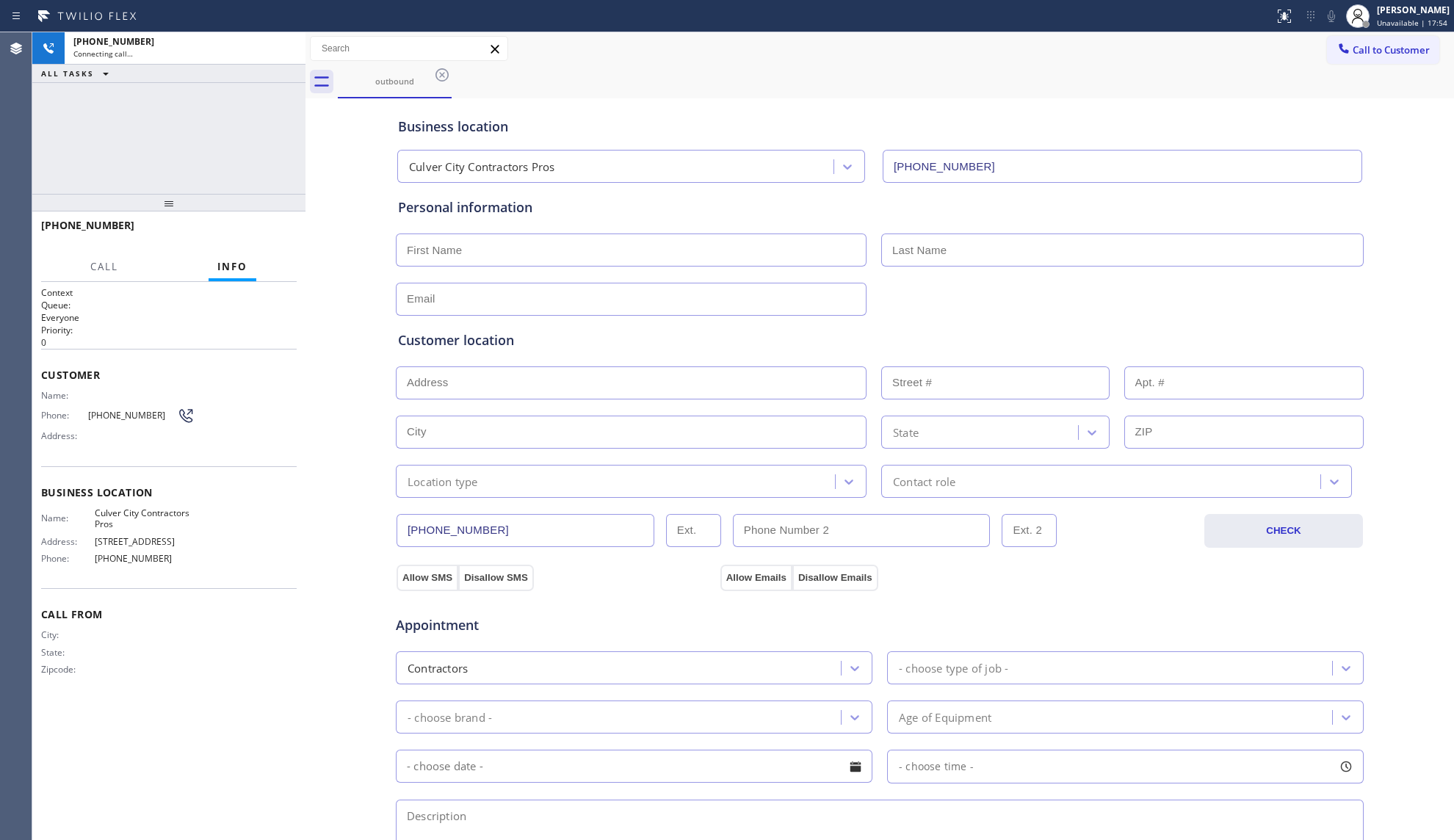
drag, startPoint x: 1039, startPoint y: 100, endPoint x: 1030, endPoint y: 100, distance: 9.0
click at [1038, 100] on div "Business location [GEOGRAPHIC_DATA] Contractors Pros [PHONE_NUMBER]" at bounding box center [880, 139] width 970 height 86
click at [285, 47] on icon at bounding box center [286, 48] width 17 height 17
drag, startPoint x: 245, startPoint y: 235, endPoint x: 291, endPoint y: 226, distance: 46.9
click at [250, 234] on span "COMPLETE" at bounding box center [259, 232] width 51 height 10
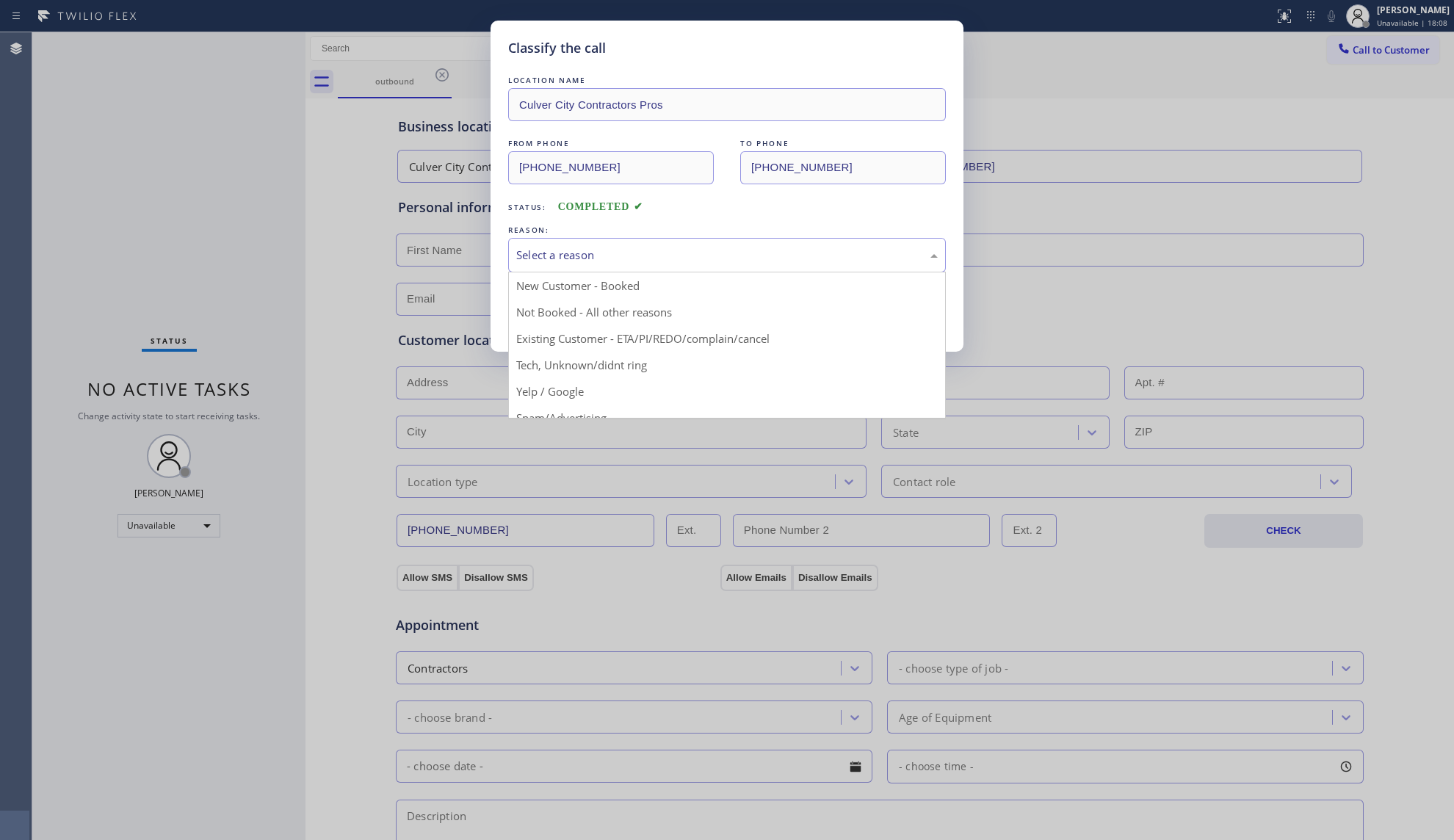
click at [553, 262] on div "Select a reason" at bounding box center [727, 255] width 422 height 17
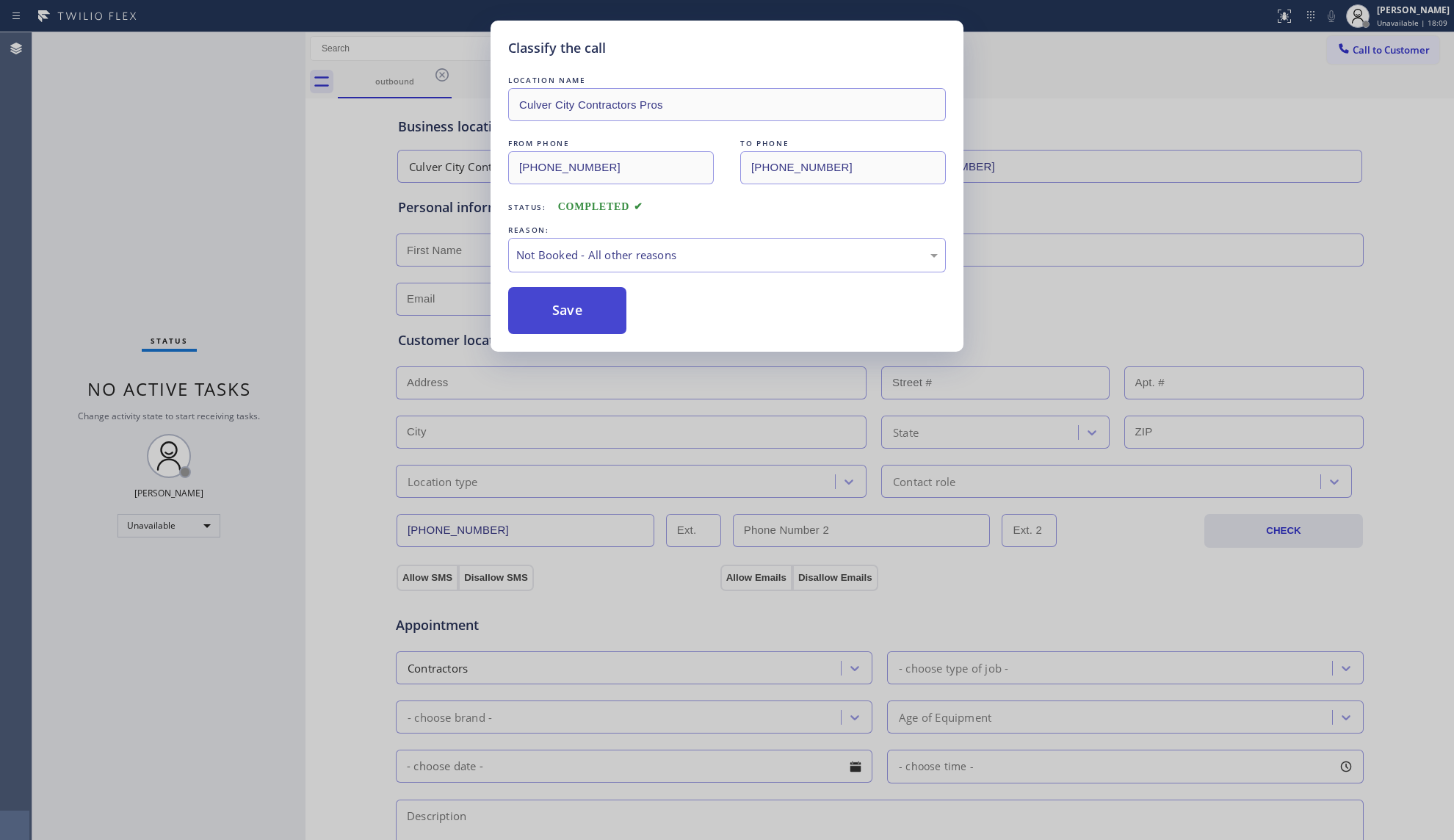
click at [542, 314] on button "Save" at bounding box center [566, 311] width 118 height 47
click at [544, 314] on button "Save" at bounding box center [566, 311] width 118 height 47
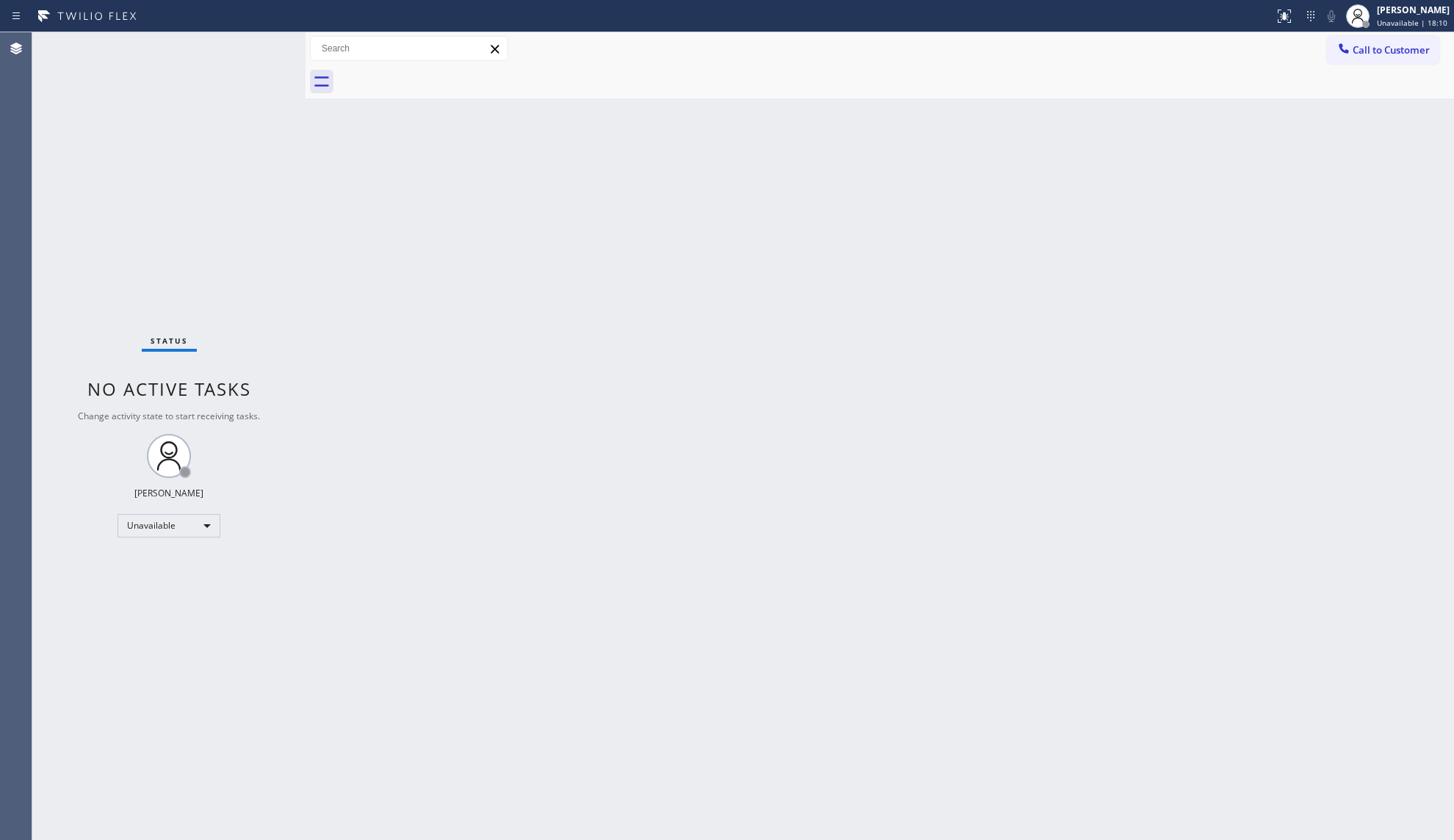
click at [1361, 57] on button "Call to Customer" at bounding box center [1382, 50] width 113 height 28
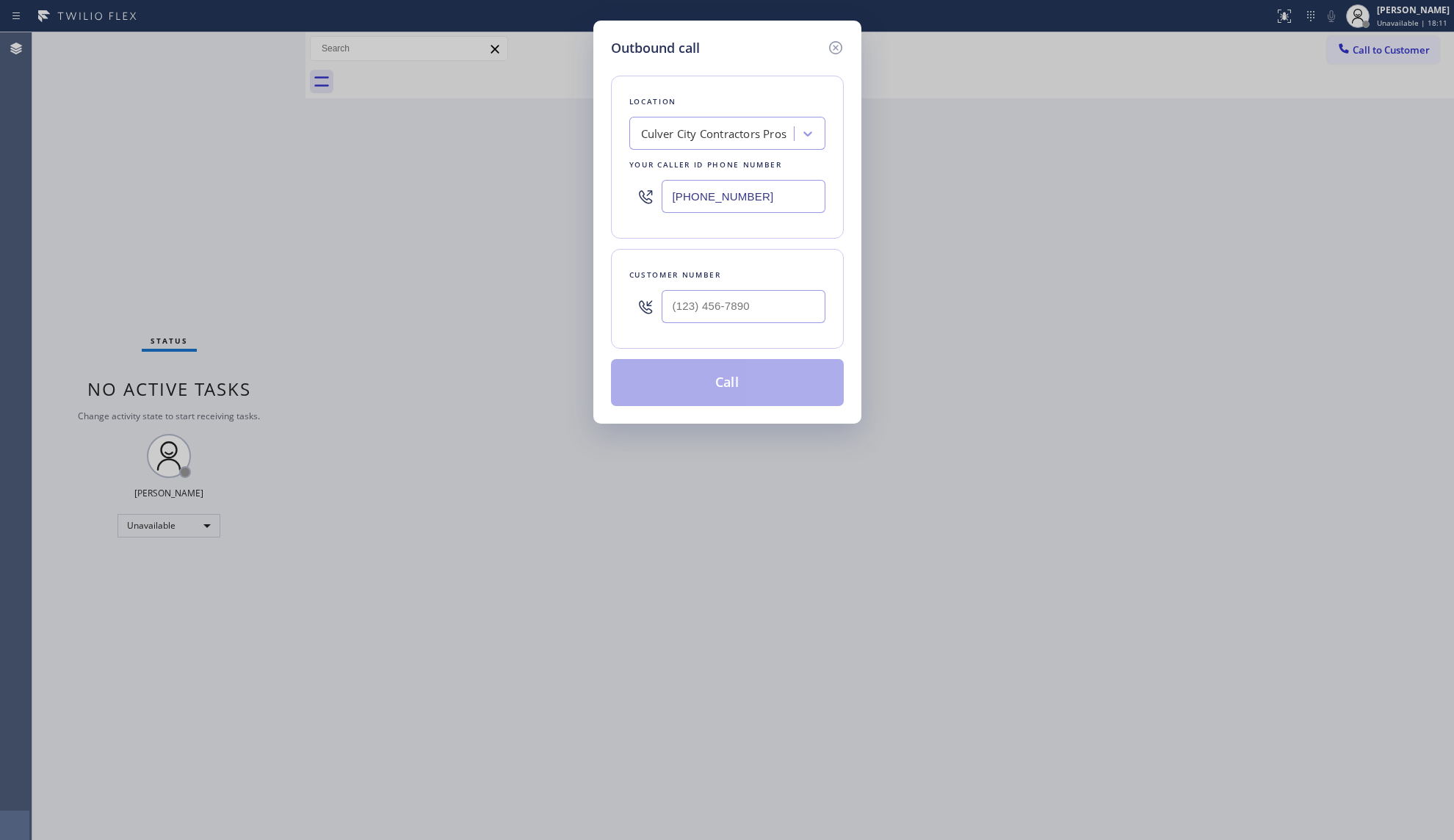
drag, startPoint x: 793, startPoint y: 204, endPoint x: 525, endPoint y: 168, distance: 270.4
click at [525, 168] on div "Outbound call Location [GEOGRAPHIC_DATA] Contractors Pros Your caller id phone …" at bounding box center [727, 420] width 1454 height 840
click at [808, 323] on input "(___) ___-____" at bounding box center [744, 306] width 164 height 33
click at [761, 379] on button "Call" at bounding box center [727, 382] width 233 height 47
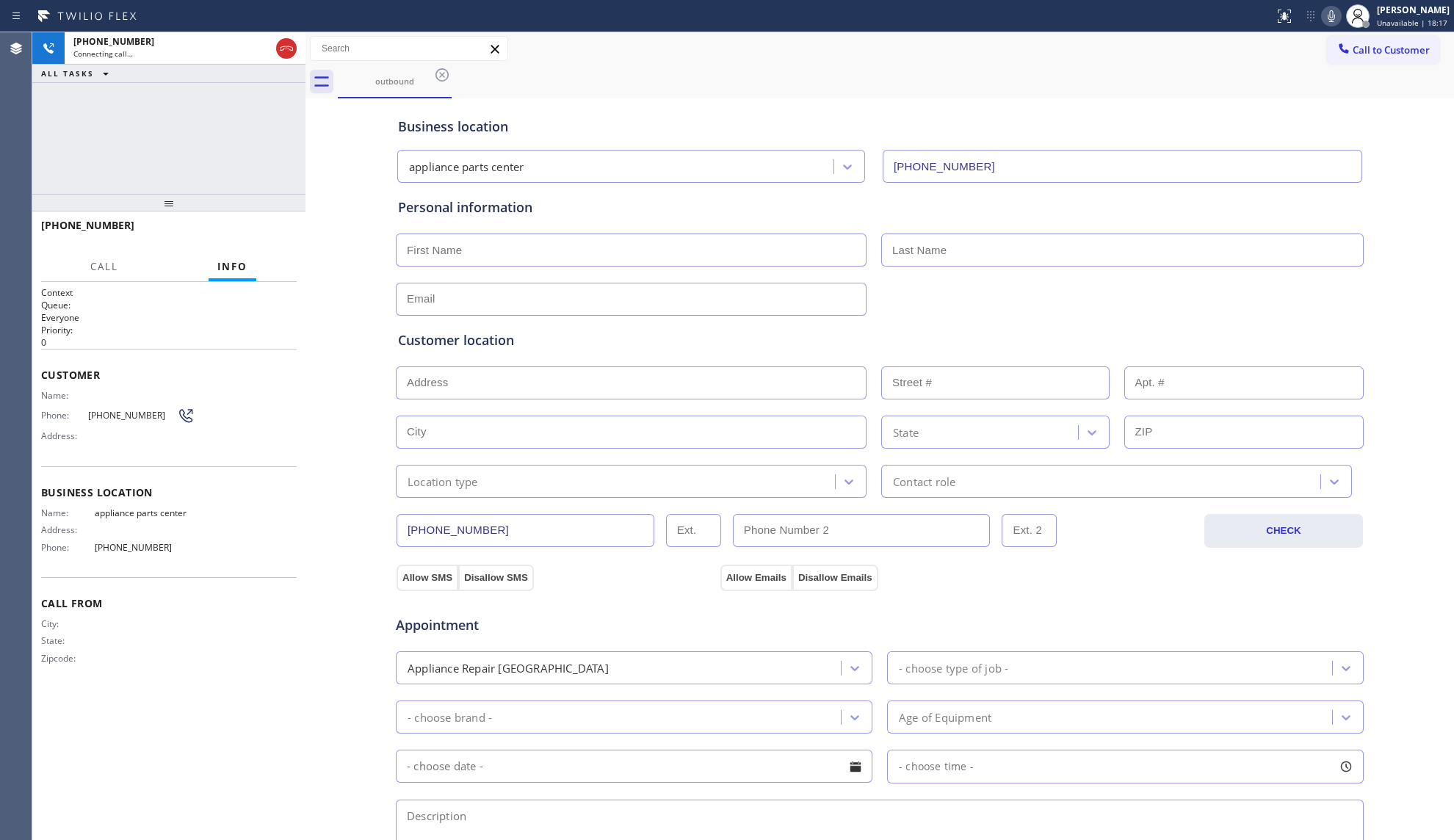
click at [897, 66] on div "outbound" at bounding box center [895, 82] width 1116 height 33
click at [282, 47] on icon at bounding box center [286, 48] width 13 height 4
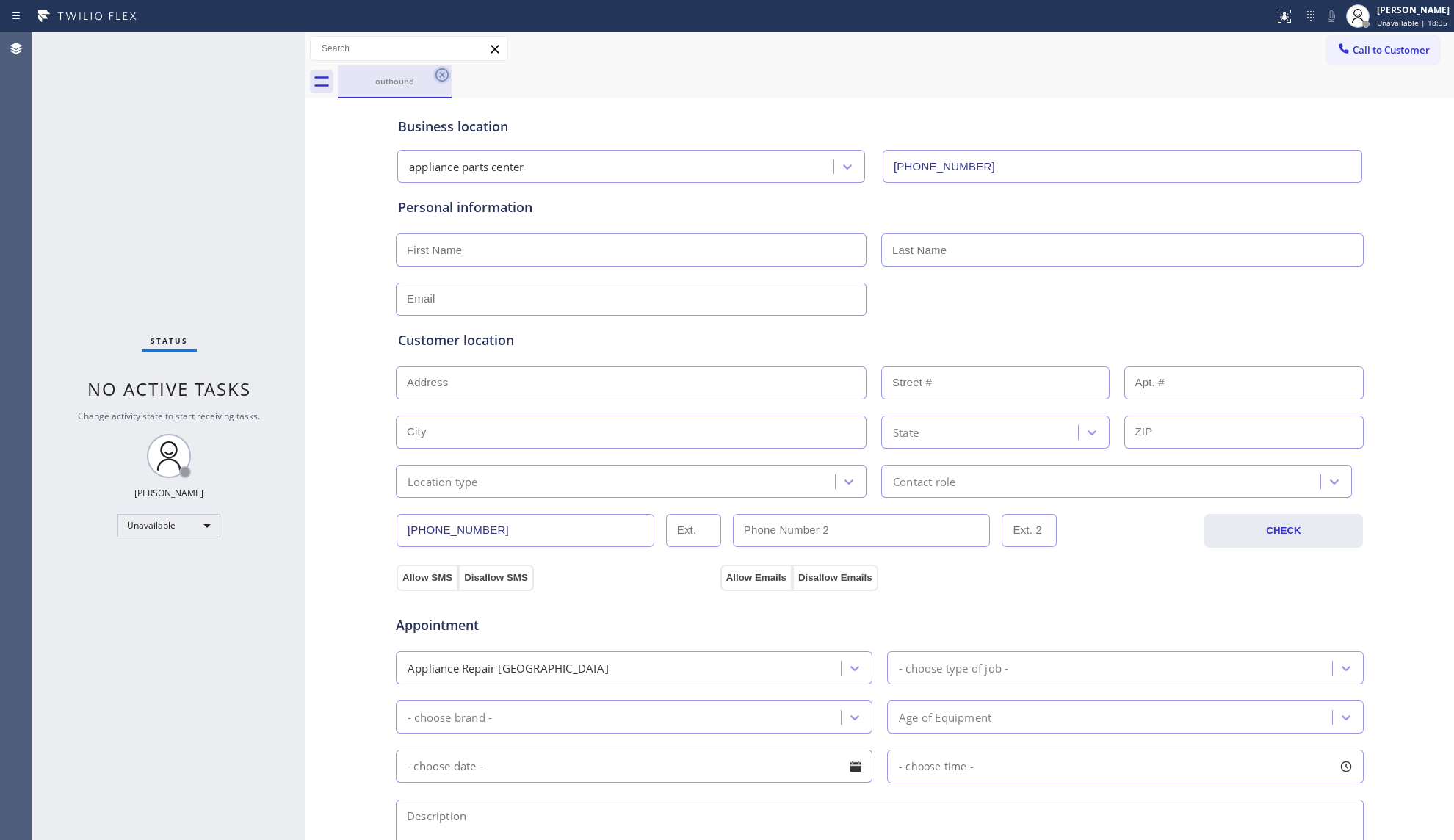
click at [442, 72] on icon at bounding box center [442, 75] width 17 height 17
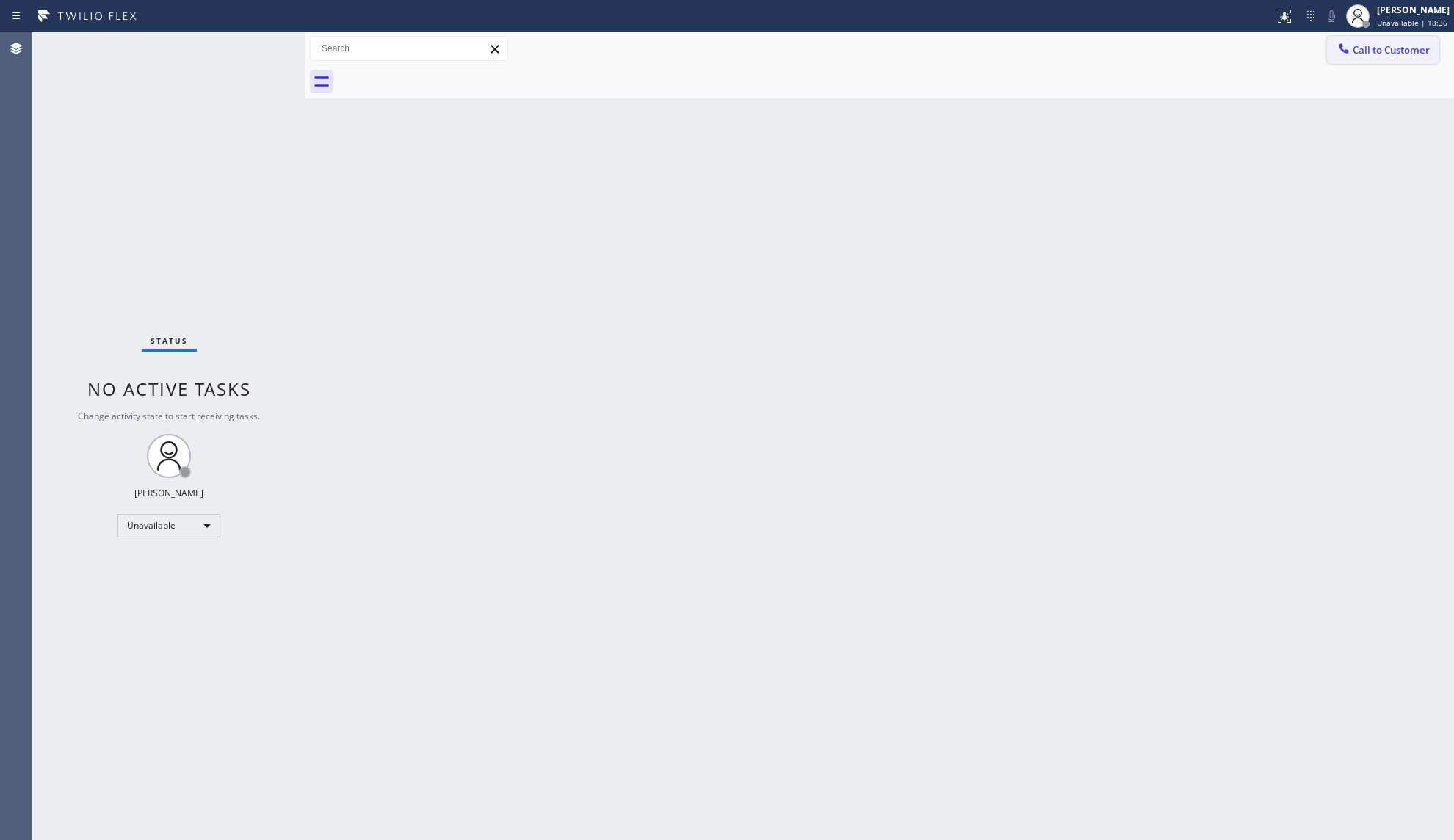
click at [1431, 63] on button "Call to Customer" at bounding box center [1382, 50] width 113 height 28
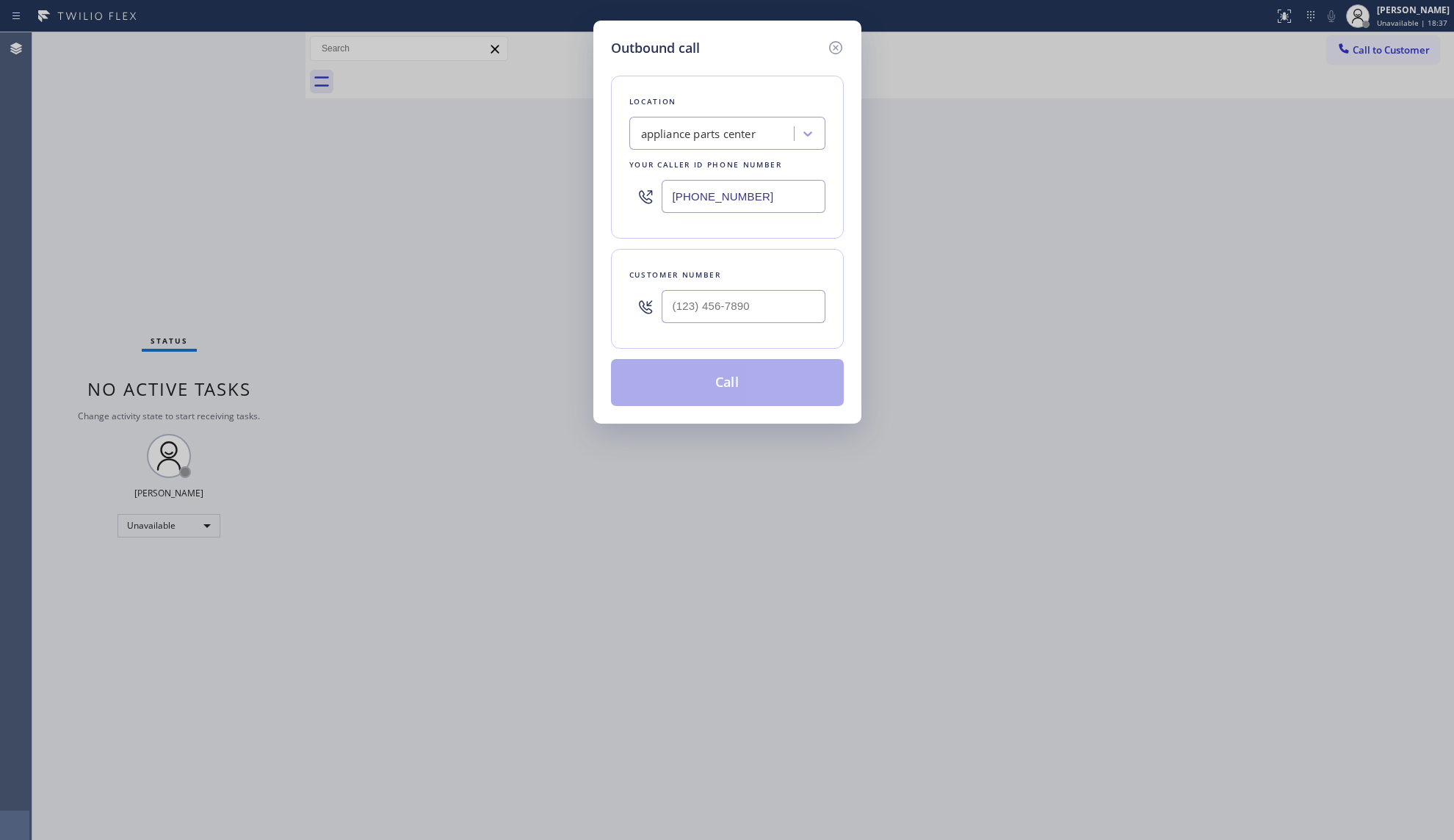
drag, startPoint x: 772, startPoint y: 195, endPoint x: 602, endPoint y: 194, distance: 170.0
click at [602, 194] on div "Outbound call Location appliance parts center Your caller id phone number [PHON…" at bounding box center [727, 222] width 268 height 403
click at [820, 311] on input "(___) ___-____" at bounding box center [744, 306] width 164 height 33
click at [740, 409] on div "Outbound call Location Electricians Team Reseda Your caller id phone number [PH…" at bounding box center [727, 222] width 268 height 403
click at [742, 339] on div "Customer number [PHONE_NUMBER]" at bounding box center [727, 298] width 233 height 99
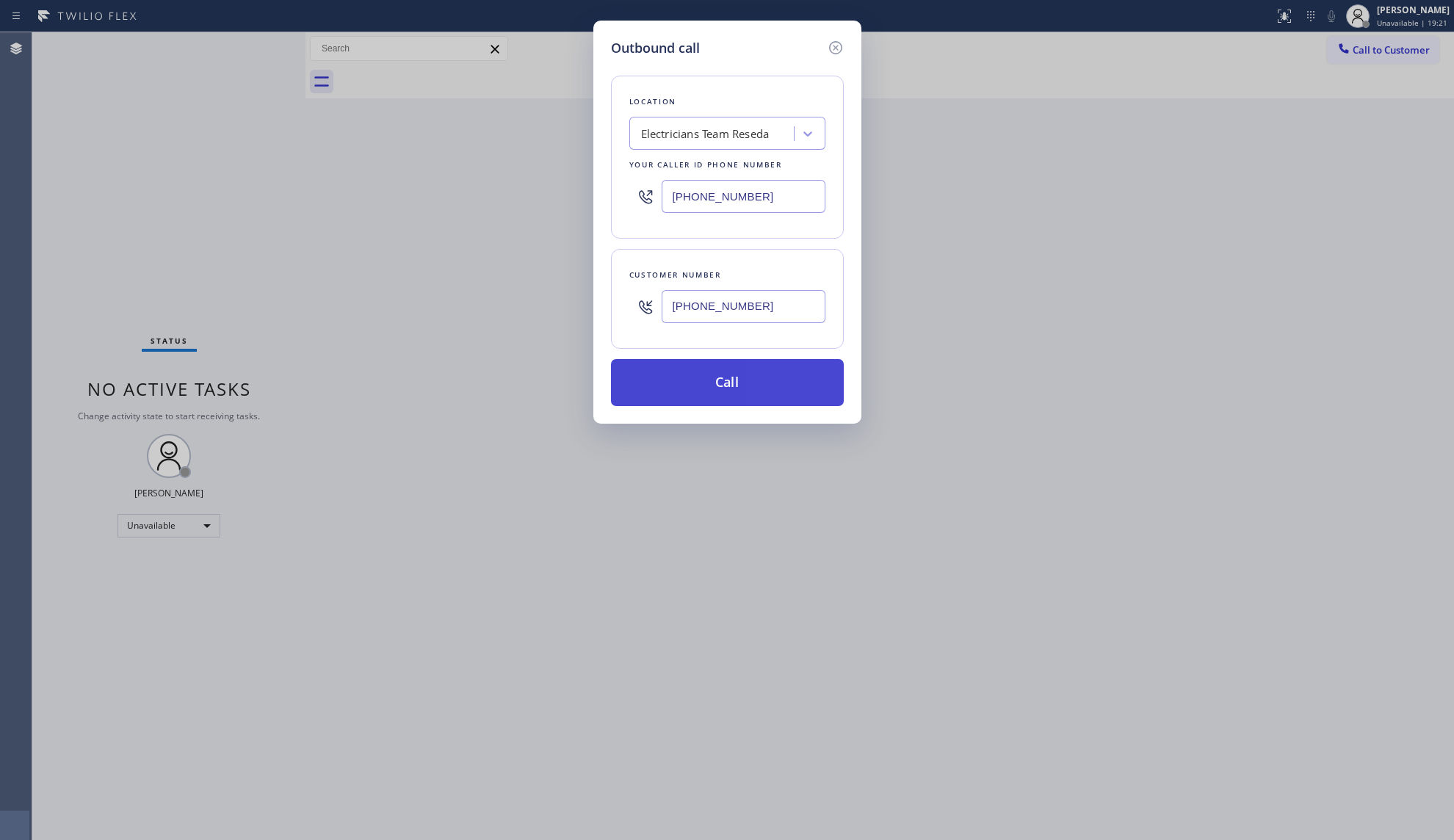
click at [694, 372] on button "Call" at bounding box center [727, 382] width 233 height 47
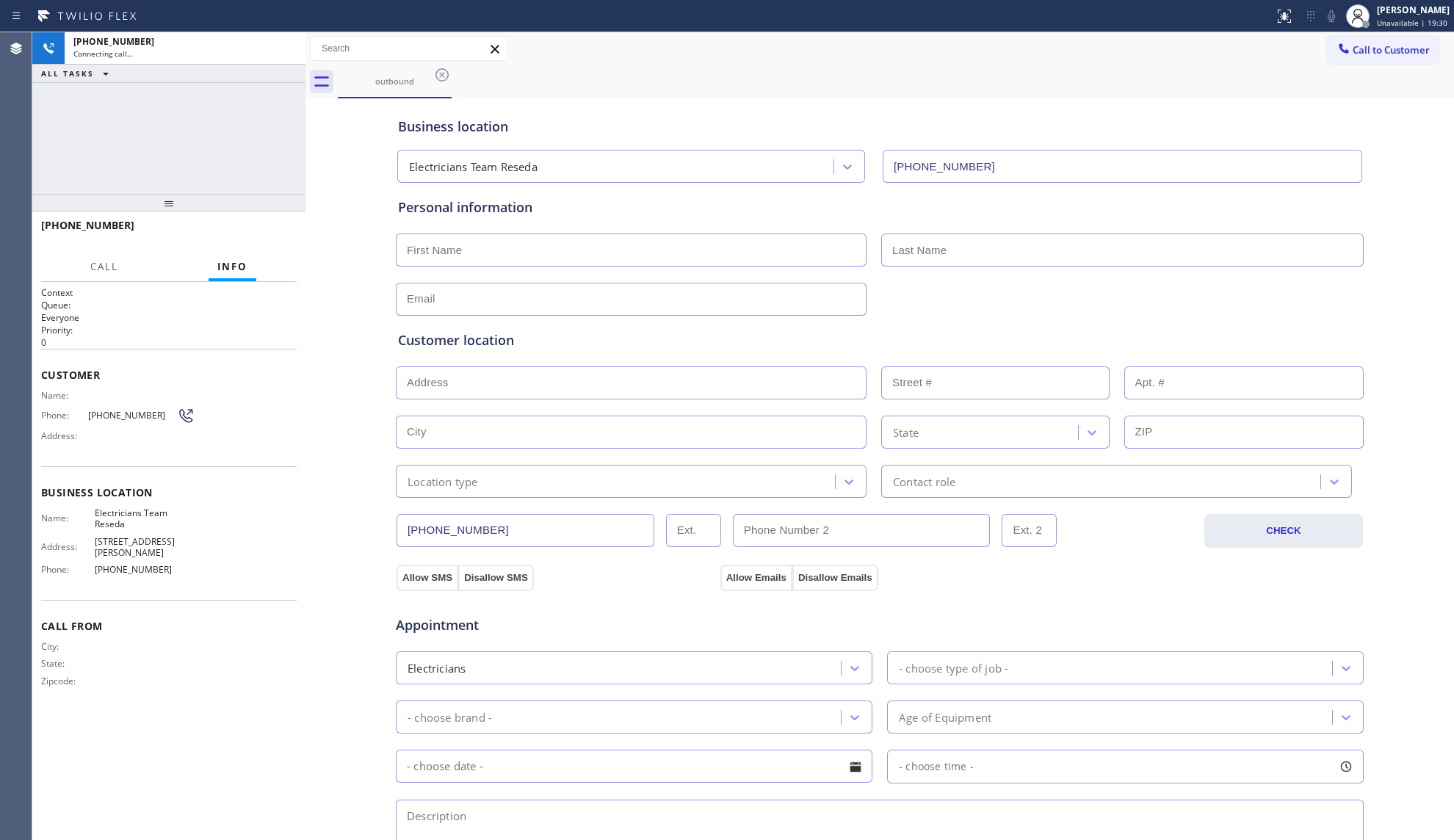
click at [1102, 53] on div "Call to Customer Outbound call Location Electricians Team Reseda Your caller id…" at bounding box center [880, 48] width 1149 height 25
click at [290, 62] on div at bounding box center [286, 48] width 26 height 32
click at [279, 47] on icon at bounding box center [286, 48] width 17 height 17
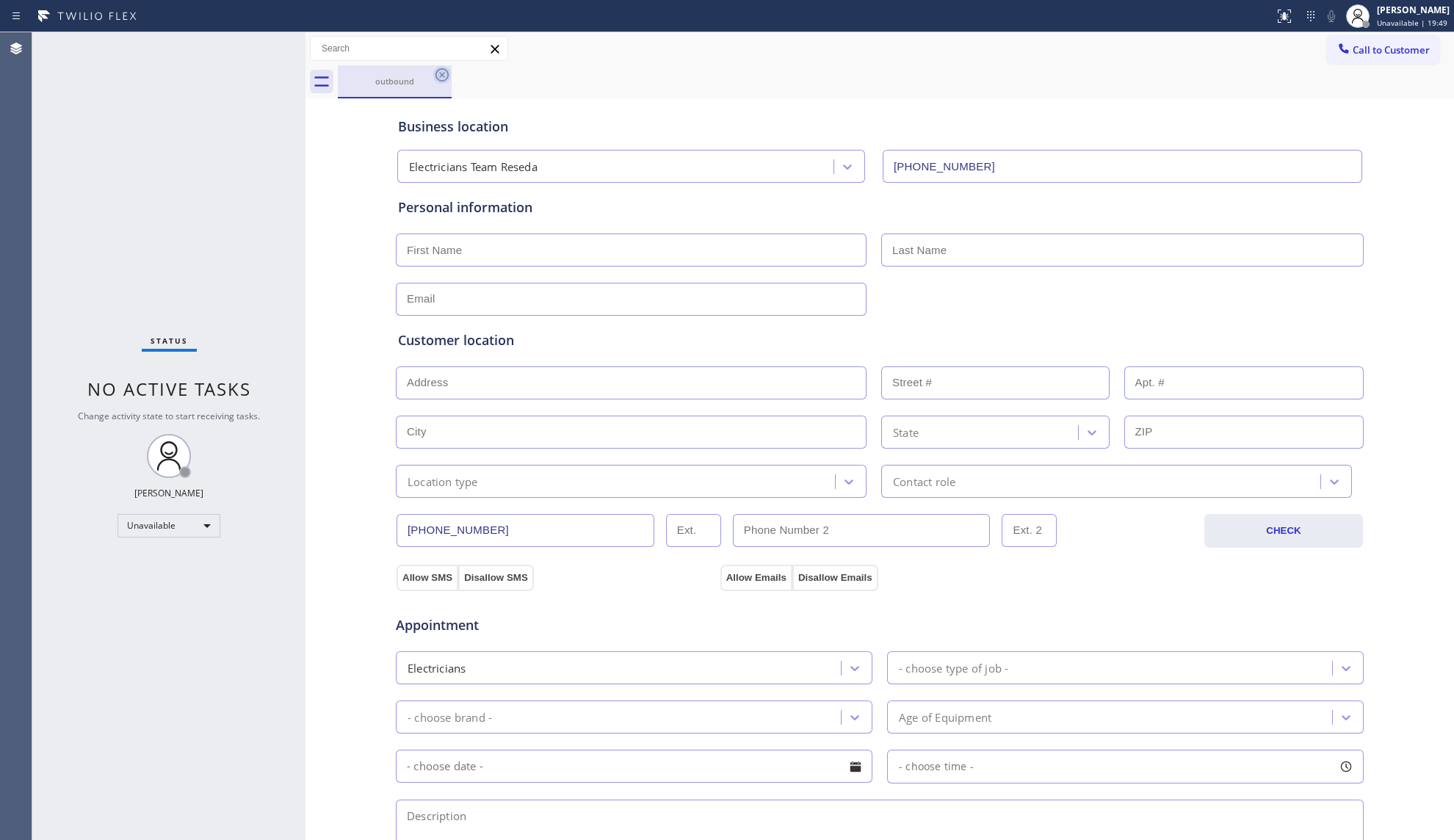
click at [447, 73] on icon at bounding box center [442, 74] width 13 height 13
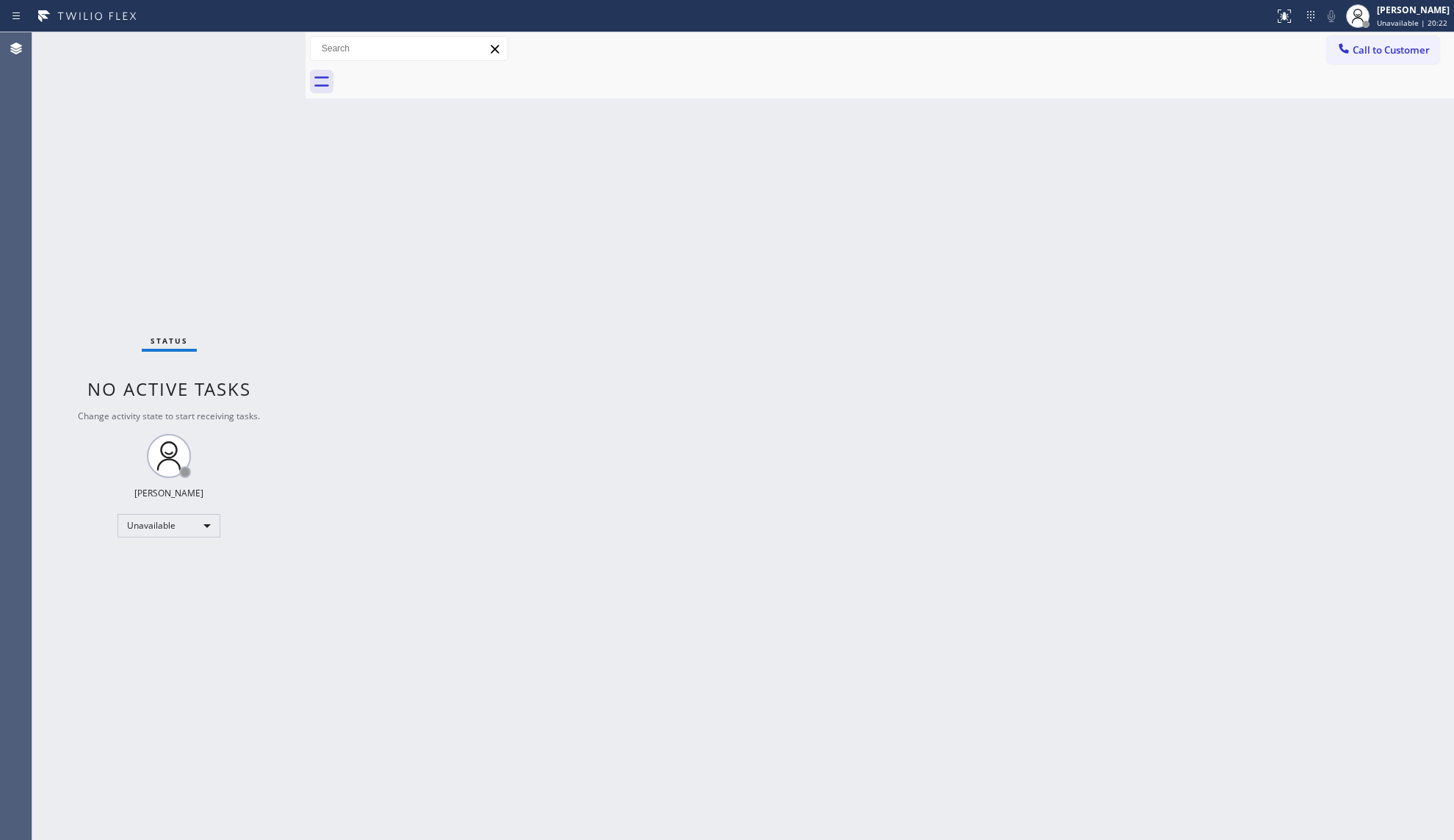
drag, startPoint x: 1366, startPoint y: 53, endPoint x: 1357, endPoint y: 51, distance: 9.2
click at [1364, 53] on span "Call to Customer" at bounding box center [1391, 50] width 77 height 13
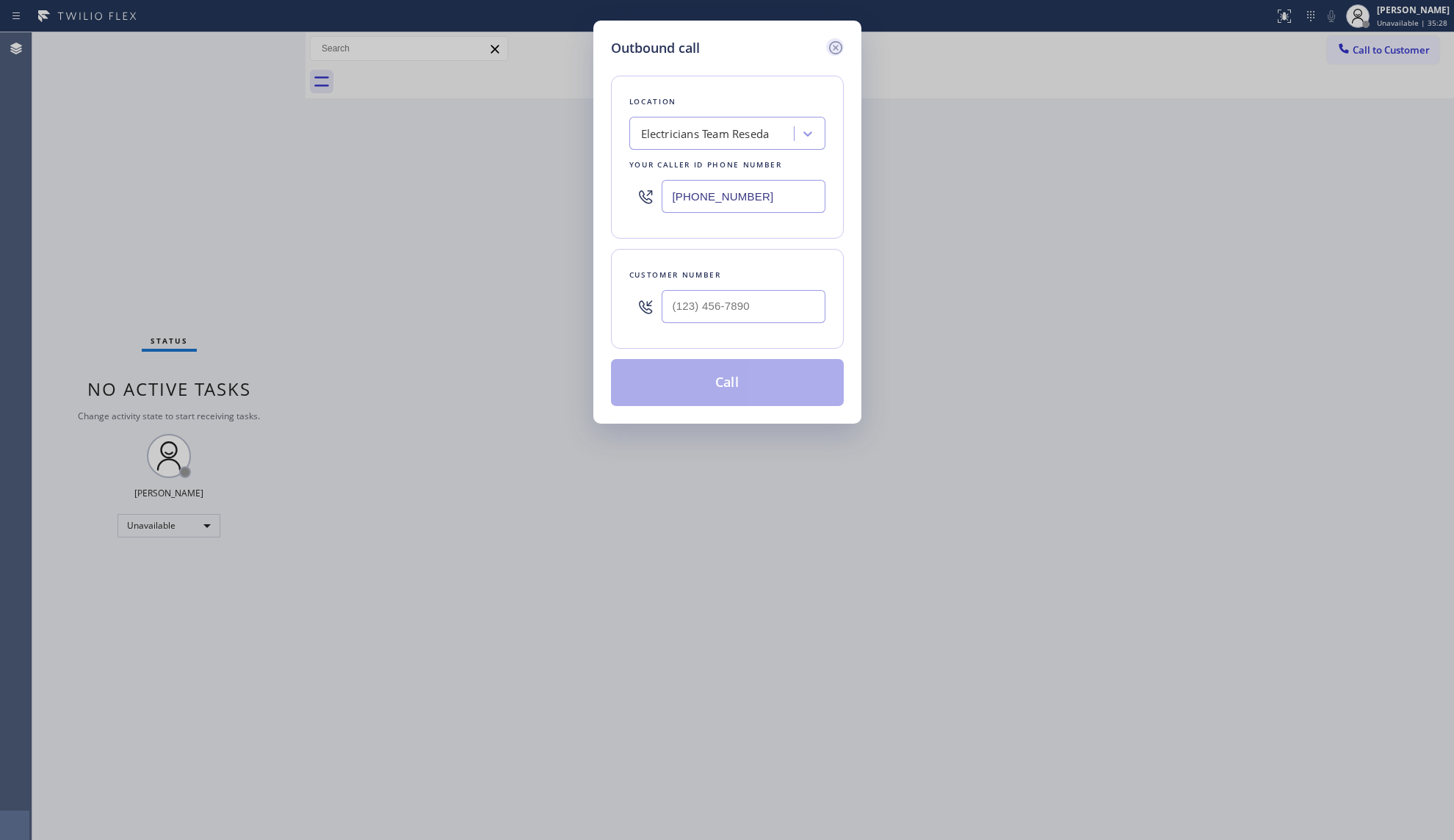
click at [831, 53] on icon at bounding box center [835, 48] width 17 height 17
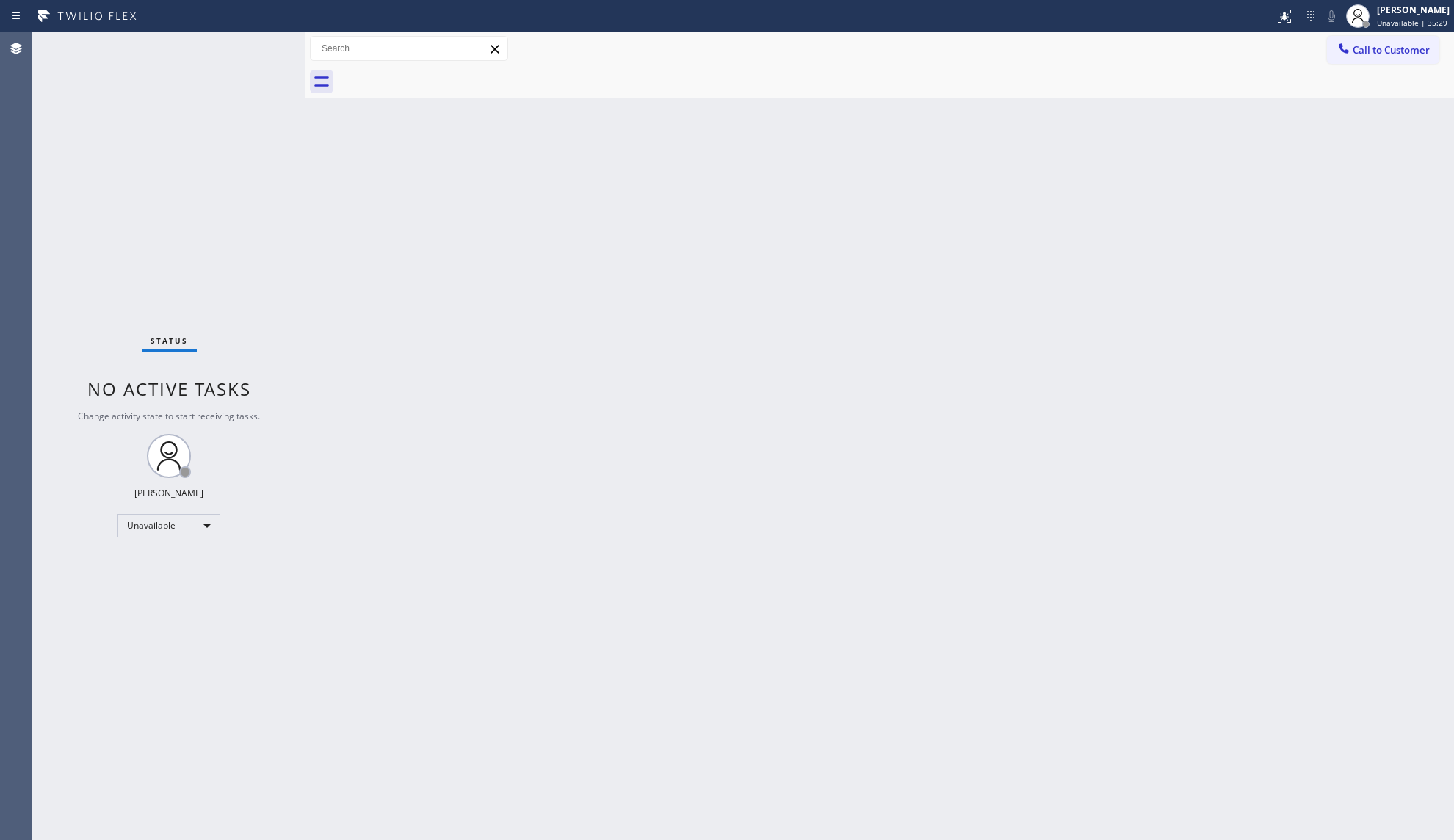
drag, startPoint x: 1423, startPoint y: 21, endPoint x: 1367, endPoint y: 88, distance: 87.3
click at [1423, 21] on span "Unavailable | 35:29" at bounding box center [1412, 23] width 71 height 10
click at [1316, 110] on button "Break" at bounding box center [1381, 116] width 147 height 19
